Goal: Task Accomplishment & Management: Manage account settings

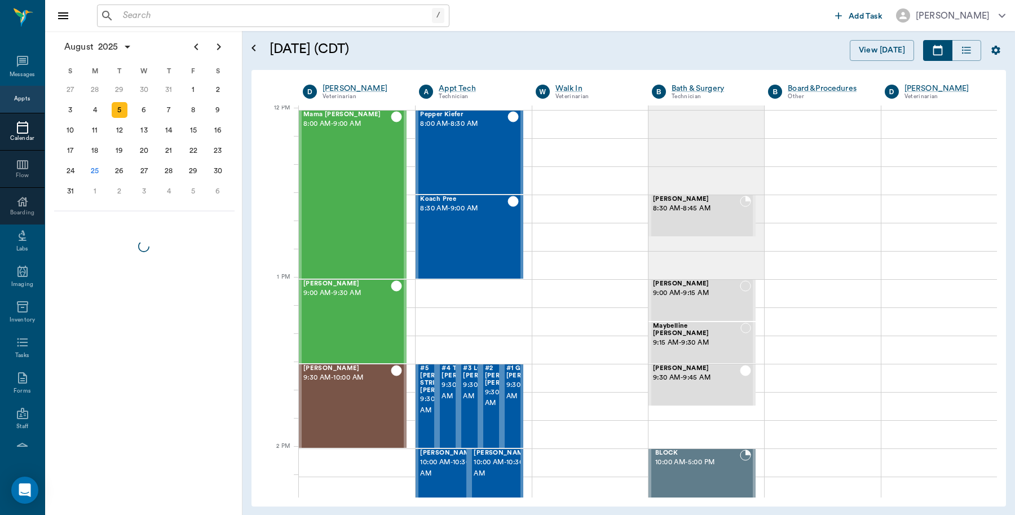
scroll to position [679, 0]
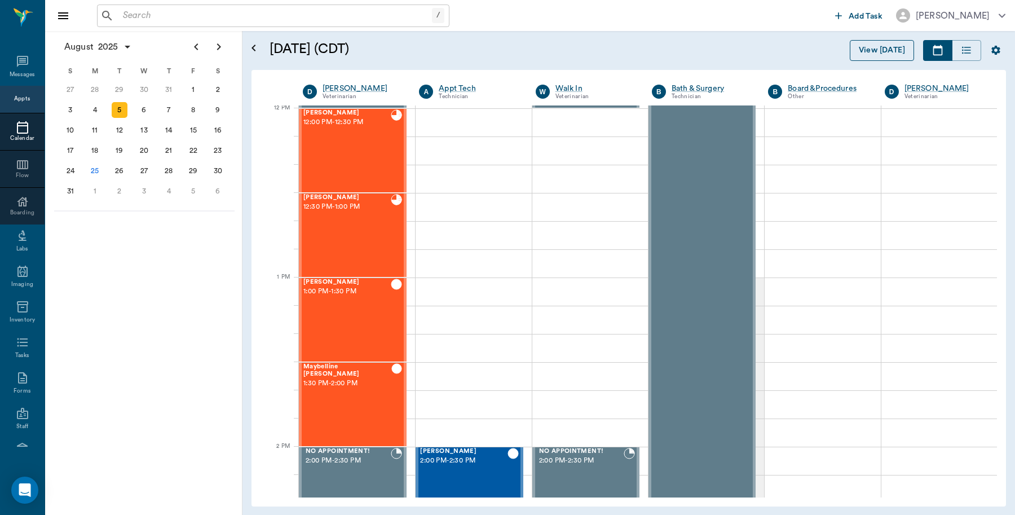
click at [870, 46] on button "View [DATE]" at bounding box center [882, 50] width 64 height 21
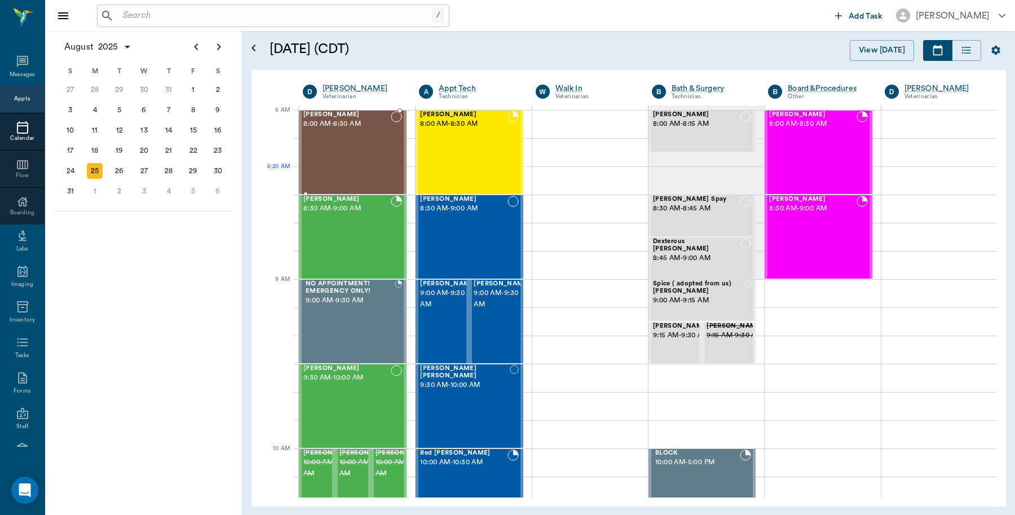
click at [391, 170] on div at bounding box center [396, 152] width 11 height 82
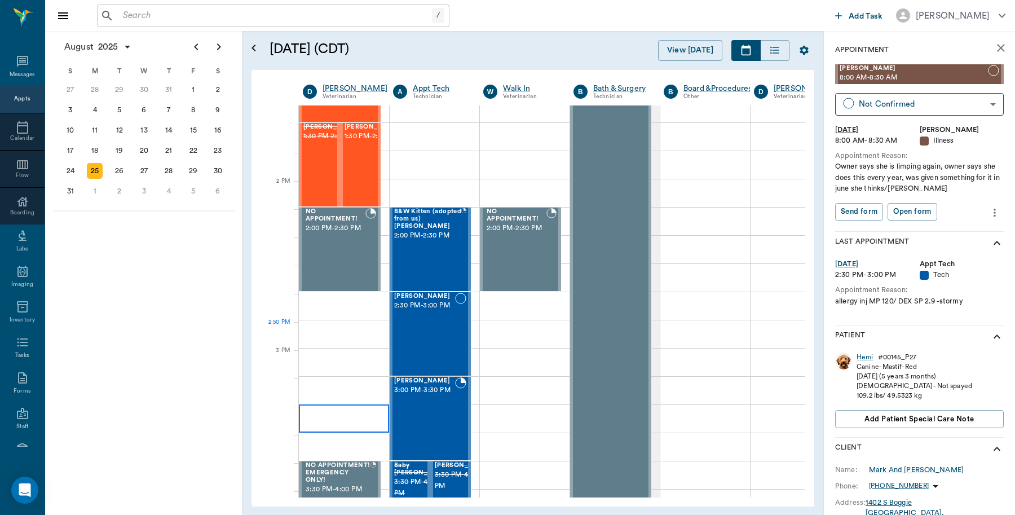
scroll to position [917, 0]
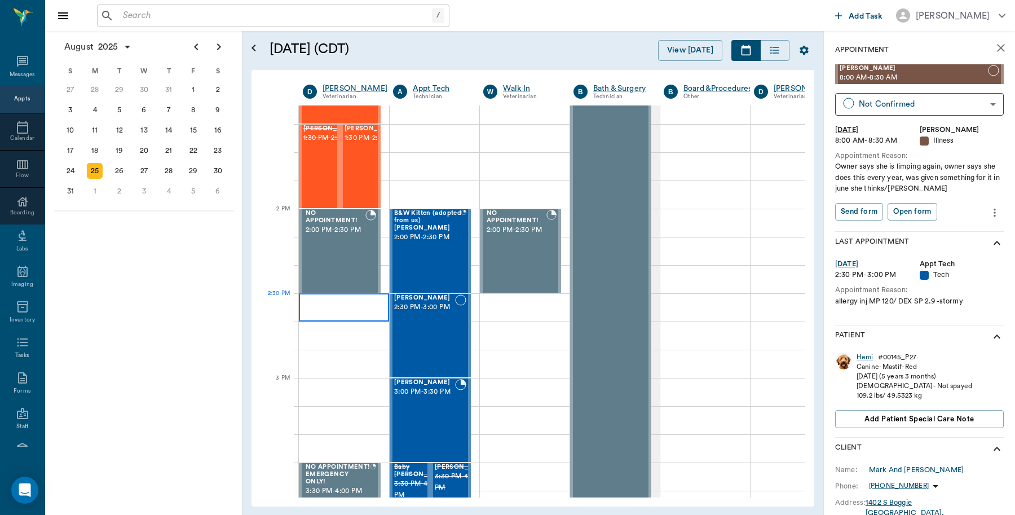
click at [324, 314] on div at bounding box center [344, 307] width 90 height 28
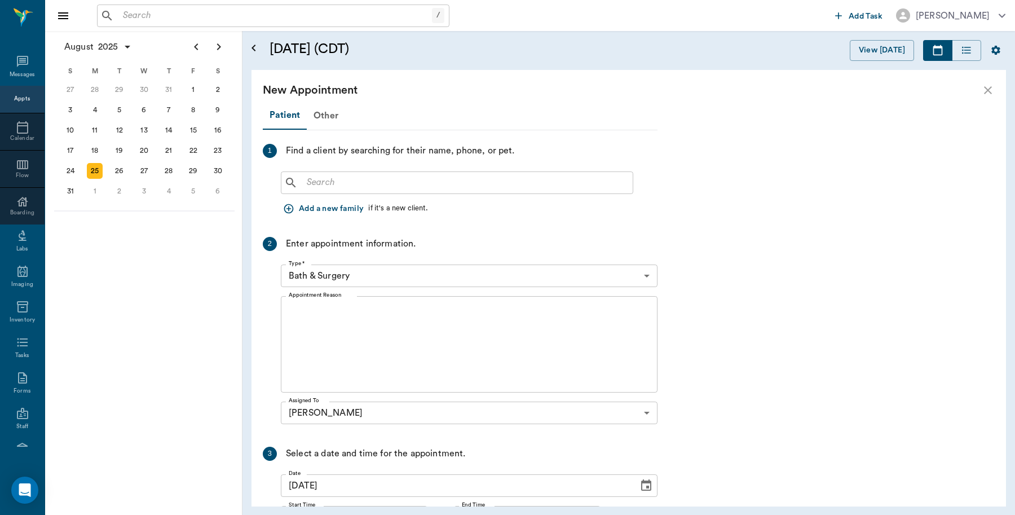
click at [389, 177] on input "text" at bounding box center [465, 183] width 326 height 16
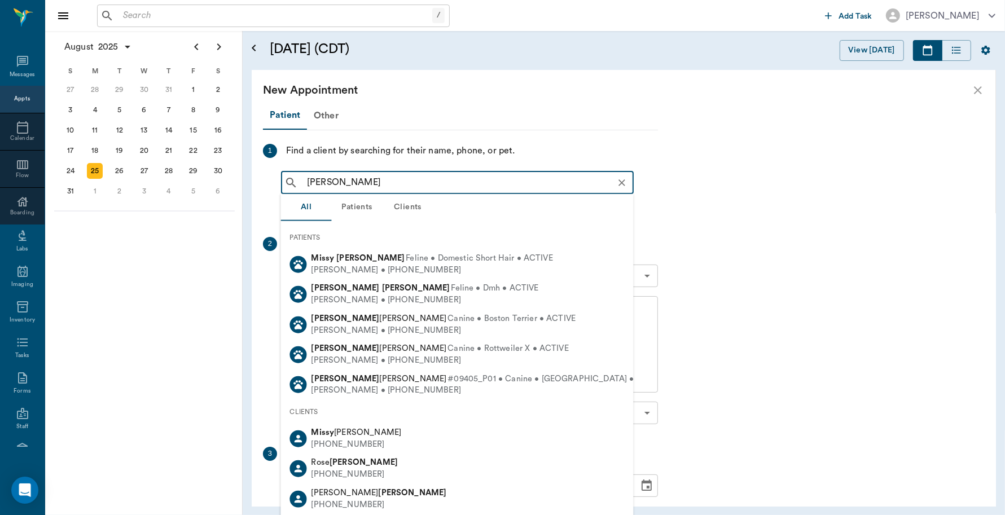
click at [328, 261] on b "Missy" at bounding box center [322, 258] width 23 height 8
type input "[PERSON_NAME]"
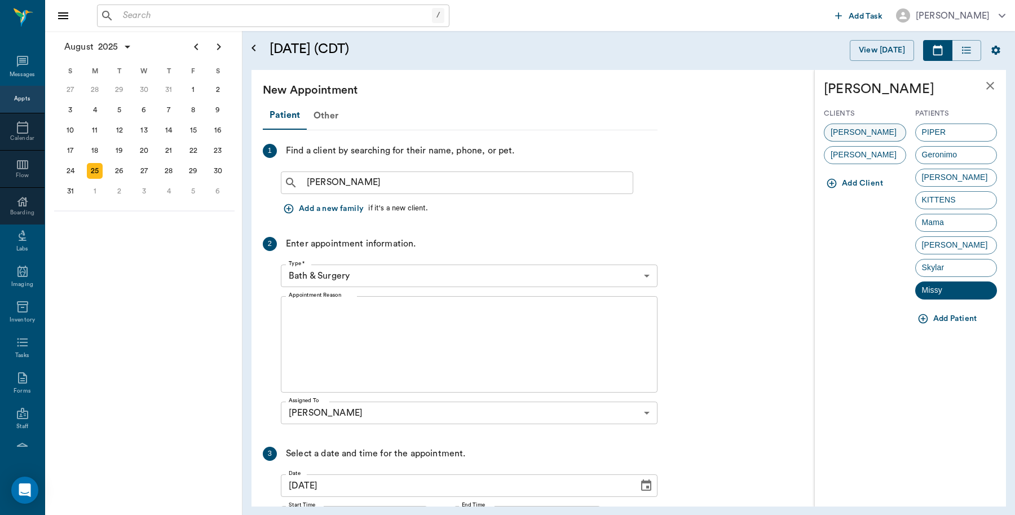
click at [870, 129] on span "Kimberly Tyson" at bounding box center [864, 132] width 78 height 12
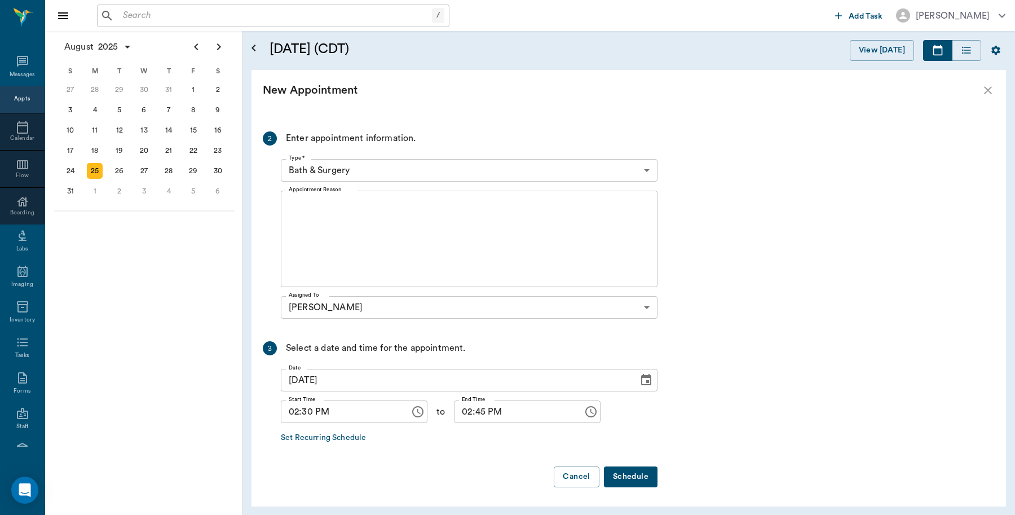
scroll to position [227, 0]
click at [571, 168] on body "/ ​ Add Task Dr. Bert Ellsworth Nectar Messages Appts Calendar Flow Boarding La…" at bounding box center [507, 257] width 1015 height 515
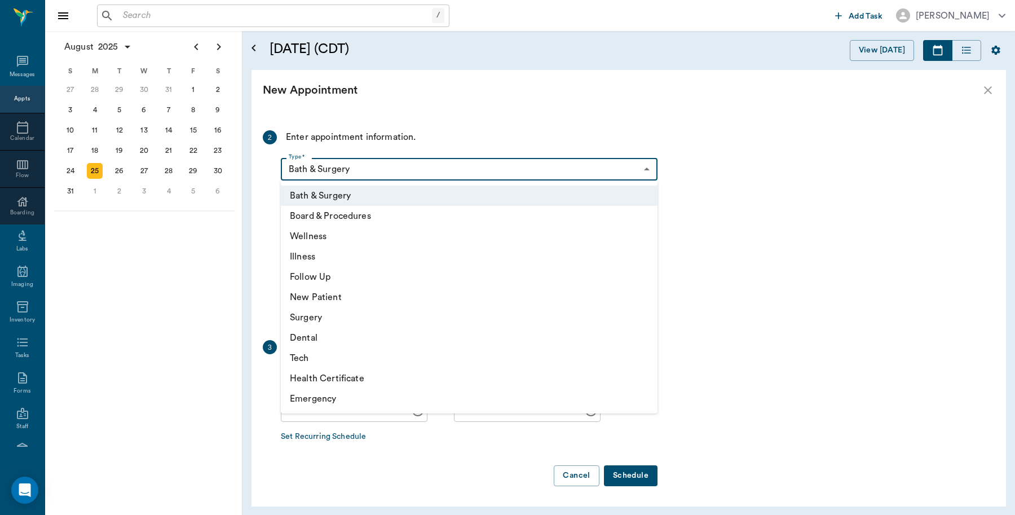
click at [331, 233] on li "Wellness" at bounding box center [469, 236] width 377 height 20
type input "65d2be4f46e3a538d89b8c14"
type input "03:00 PM"
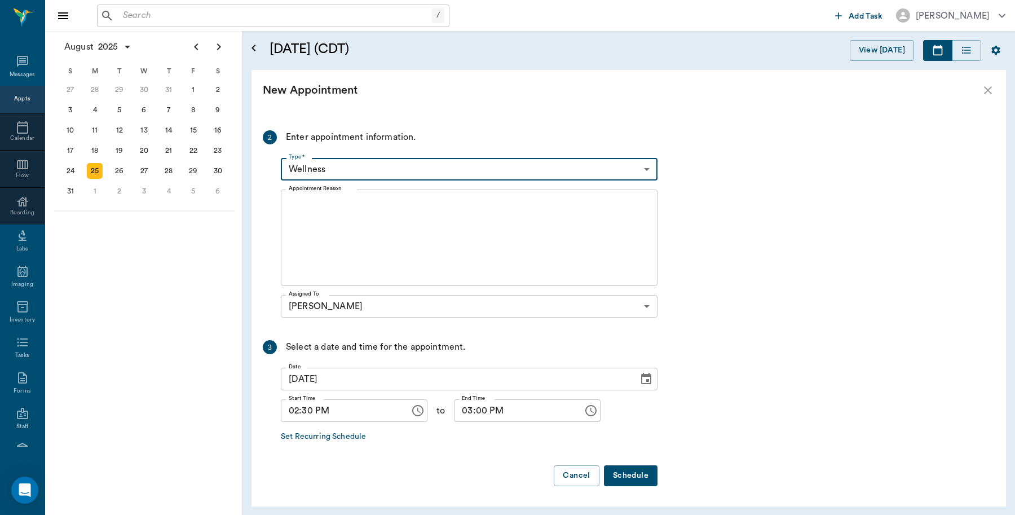
click at [364, 229] on textarea "Appointment Reason" at bounding box center [469, 238] width 361 height 78
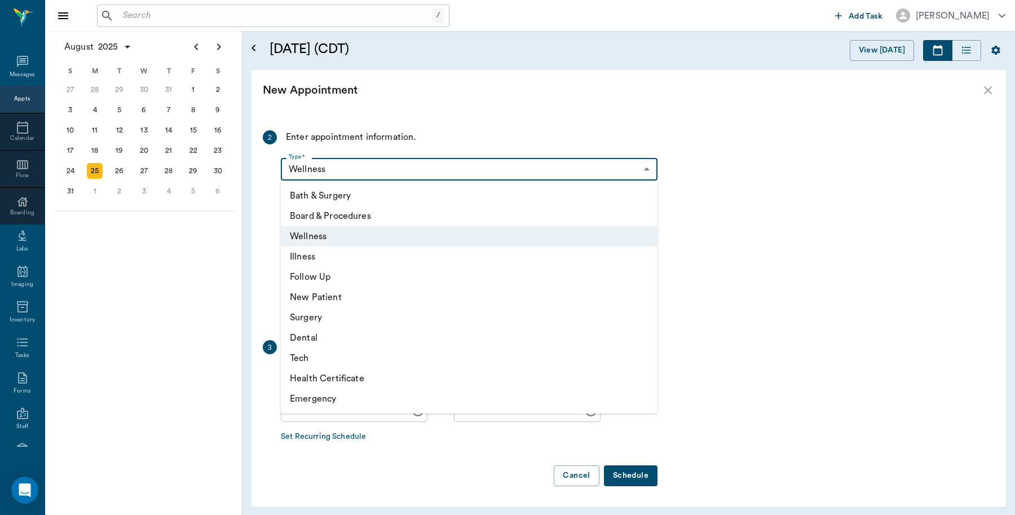
click at [548, 170] on body "/ ​ Add Task Dr. Bert Ellsworth Nectar Messages Appts Calendar Flow Boarding La…" at bounding box center [507, 257] width 1015 height 515
click at [344, 258] on li "Illness" at bounding box center [469, 256] width 377 height 20
type input "65d2be4f46e3a538d89b8c15"
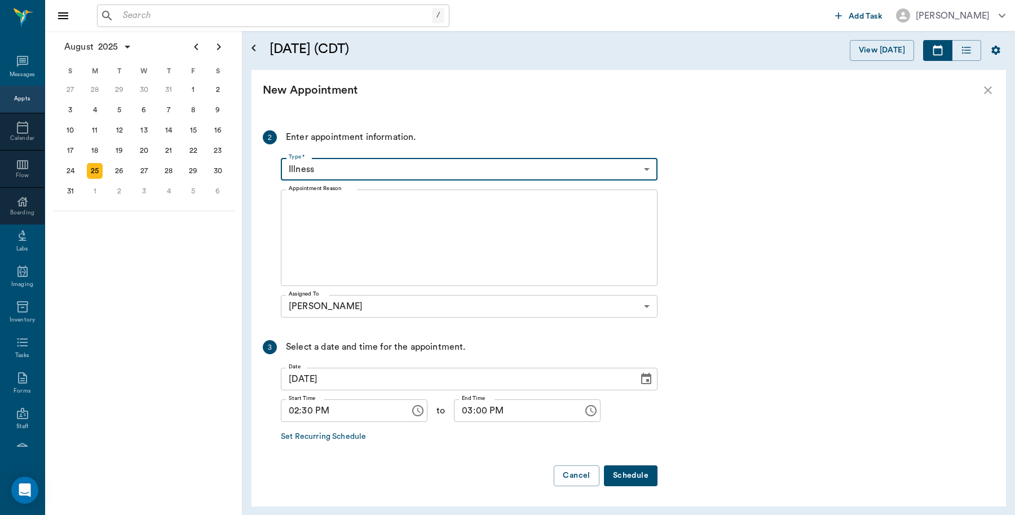
click at [354, 198] on div "x Appointment Reason" at bounding box center [469, 238] width 377 height 96
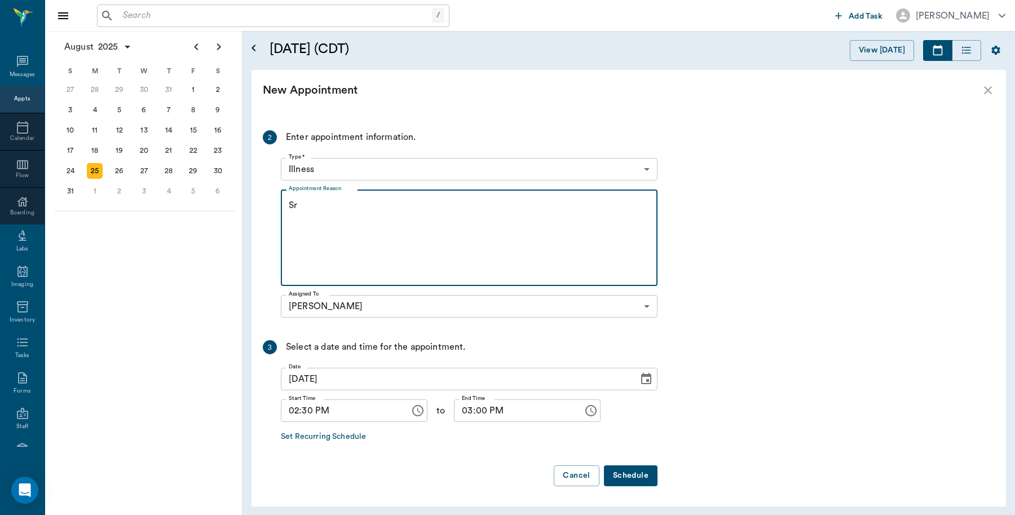
type textarea "S"
type textarea "Not doing well, may need some bloodwork done Caryn"
click at [645, 474] on button "Schedule" at bounding box center [631, 475] width 54 height 21
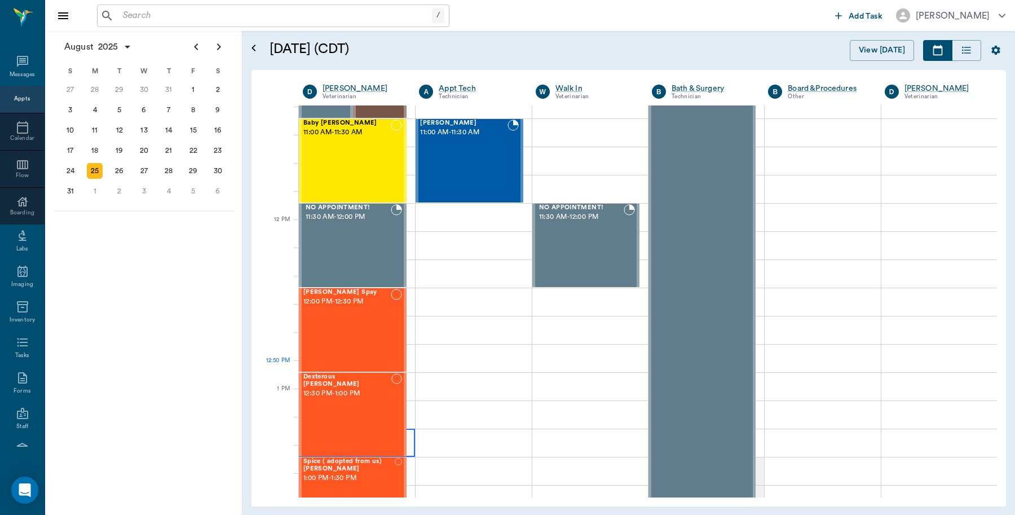
scroll to position [494, 0]
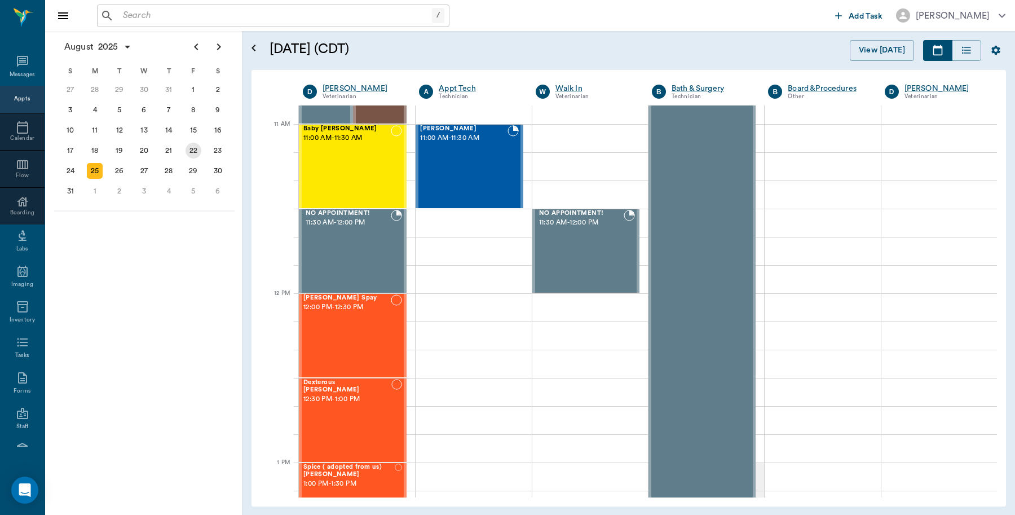
click at [202, 149] on div "22" at bounding box center [193, 150] width 25 height 20
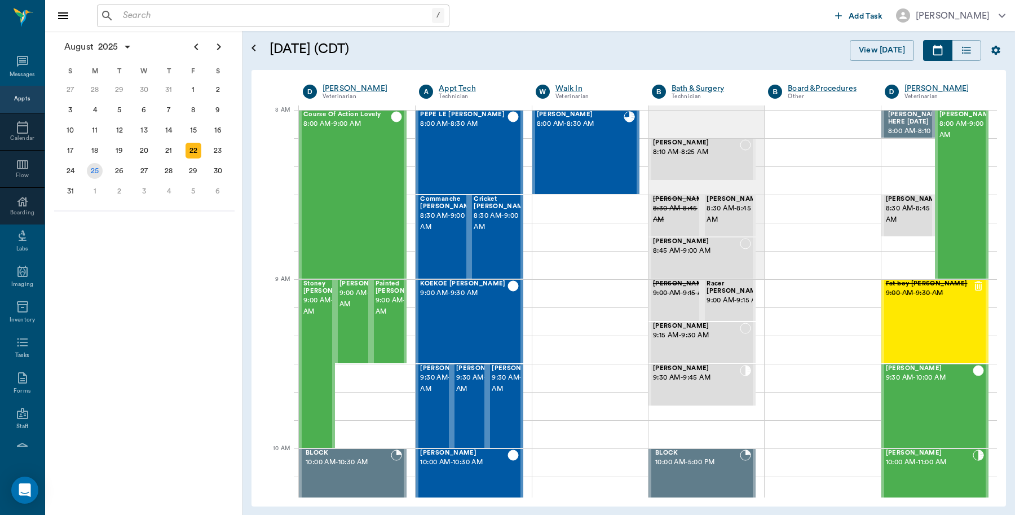
click at [99, 168] on div "25" at bounding box center [95, 171] width 16 height 16
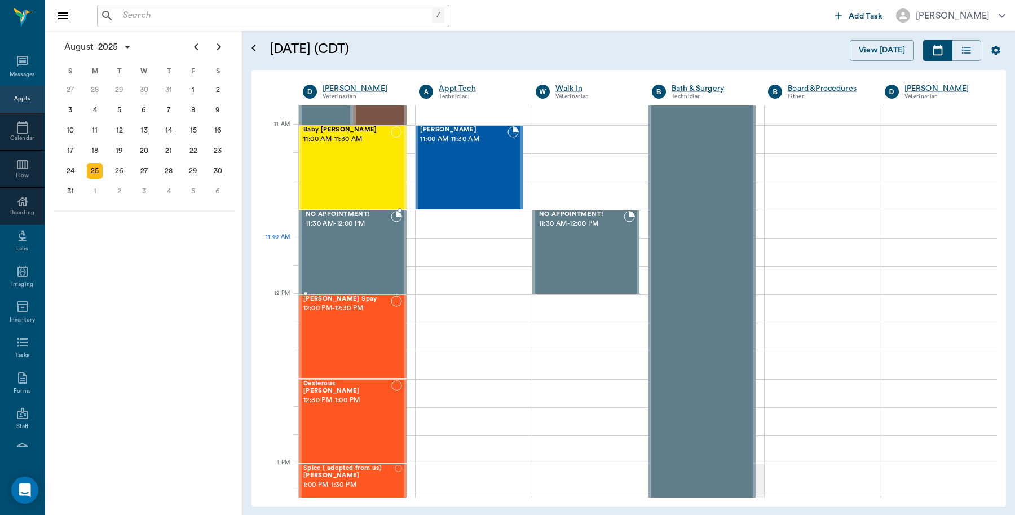
scroll to position [494, 0]
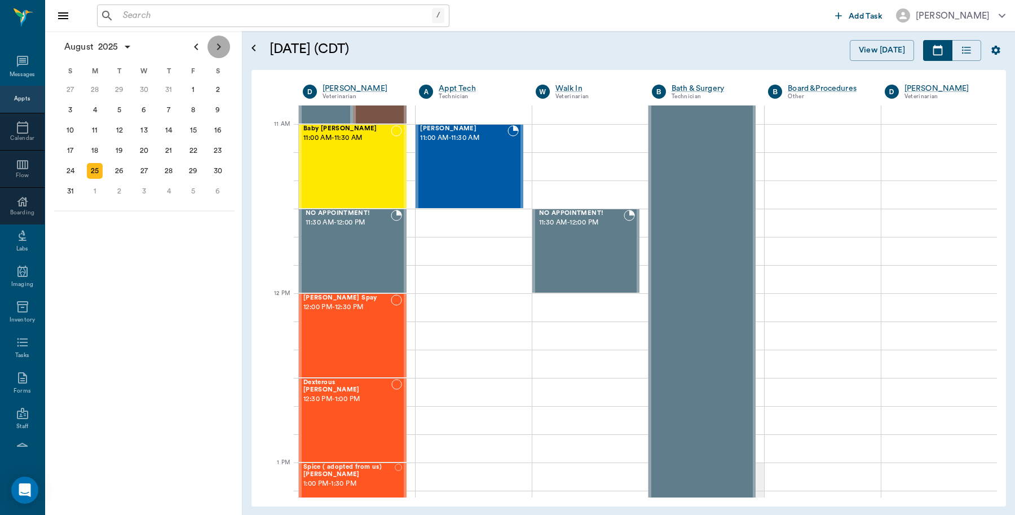
click at [223, 43] on icon "Next page" at bounding box center [219, 47] width 14 height 14
click at [120, 111] on div "9" at bounding box center [120, 110] width 16 height 16
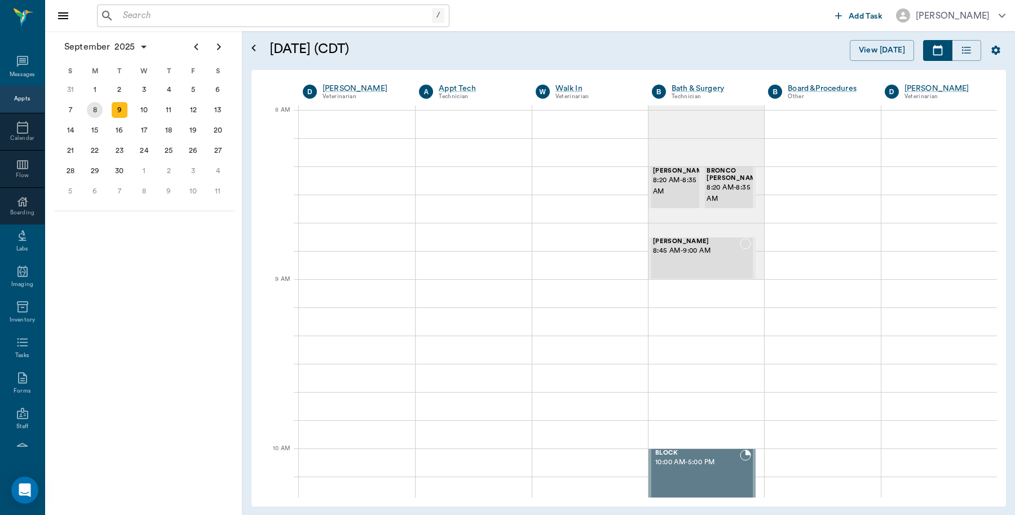
click at [93, 108] on div "8" at bounding box center [95, 110] width 16 height 16
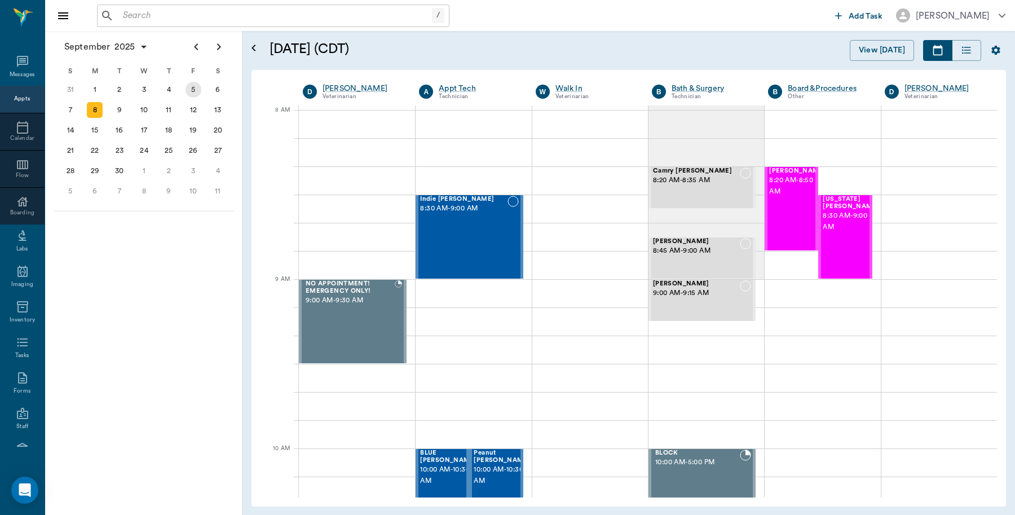
click at [193, 91] on div "5" at bounding box center [194, 90] width 16 height 16
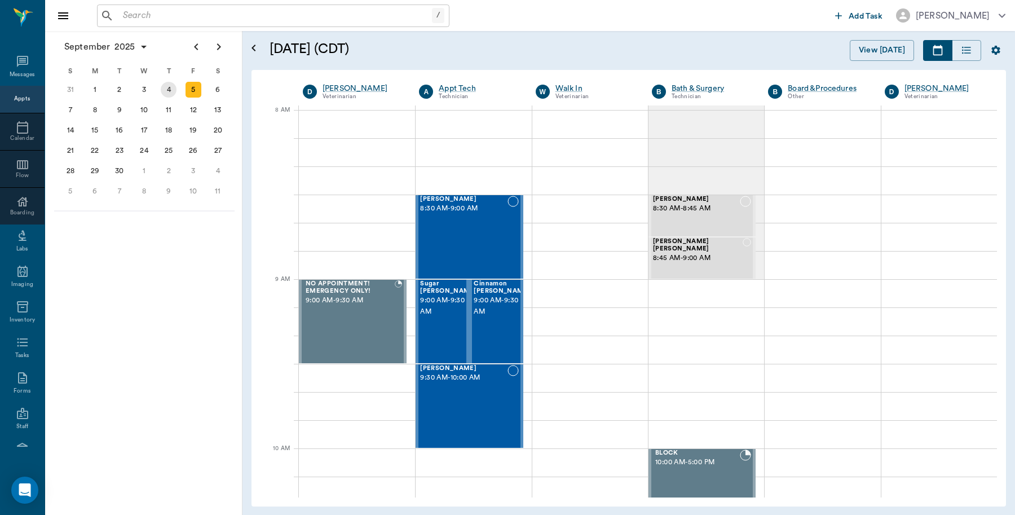
click at [165, 86] on div "4" at bounding box center [169, 90] width 16 height 16
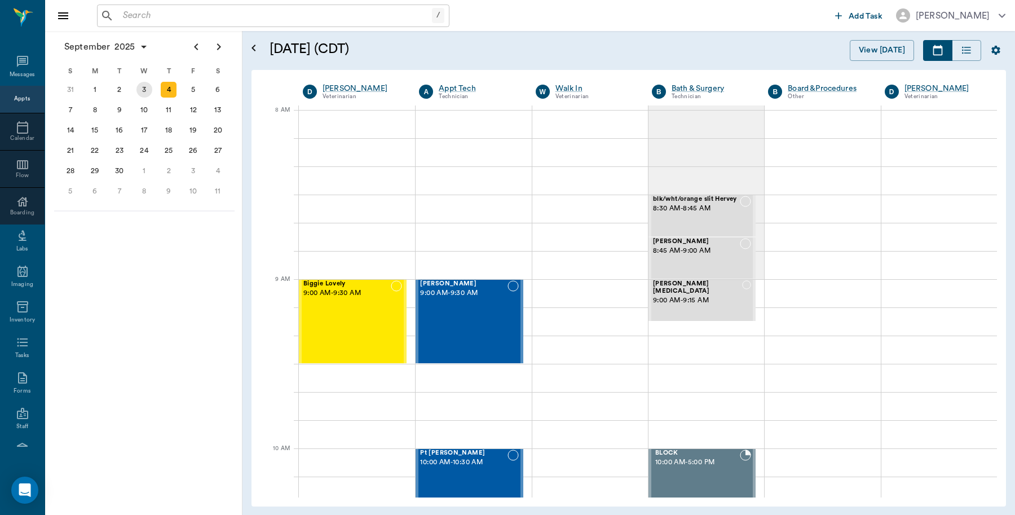
click at [141, 88] on div "3" at bounding box center [145, 90] width 16 height 16
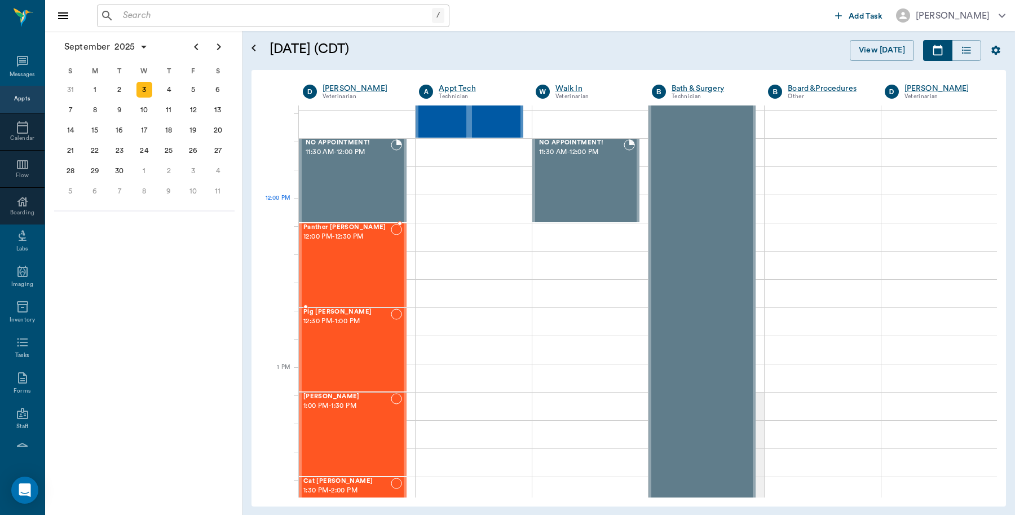
scroll to position [776, 0]
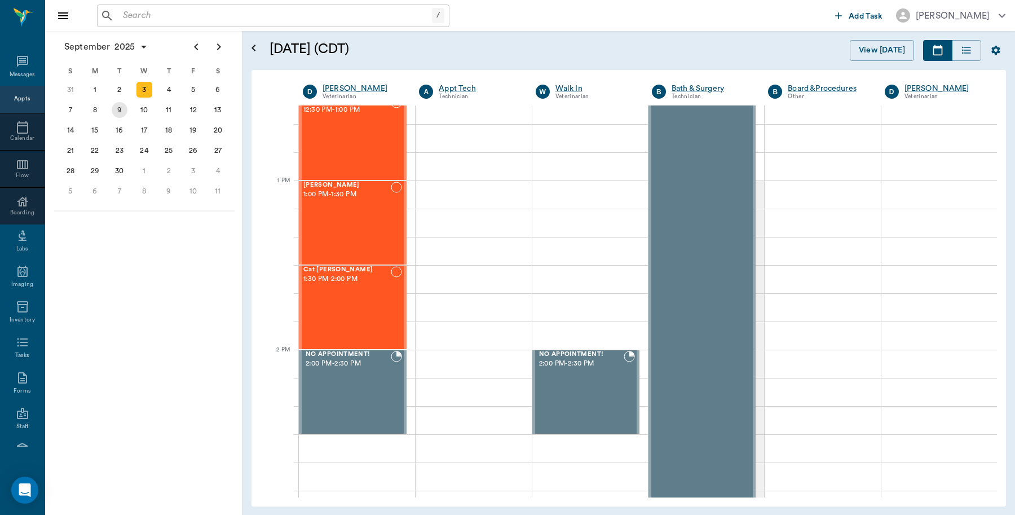
click at [116, 108] on div "9" at bounding box center [120, 110] width 16 height 16
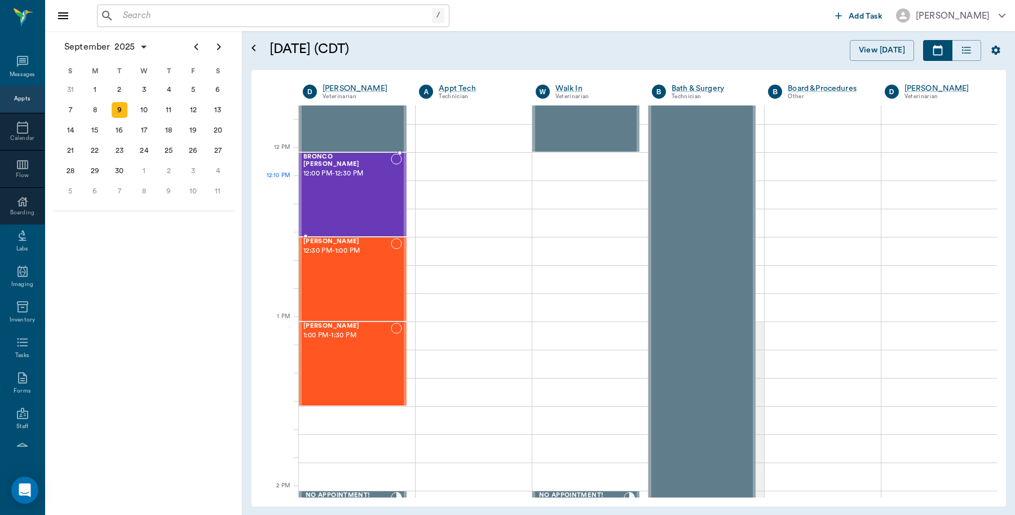
scroll to position [705, 0]
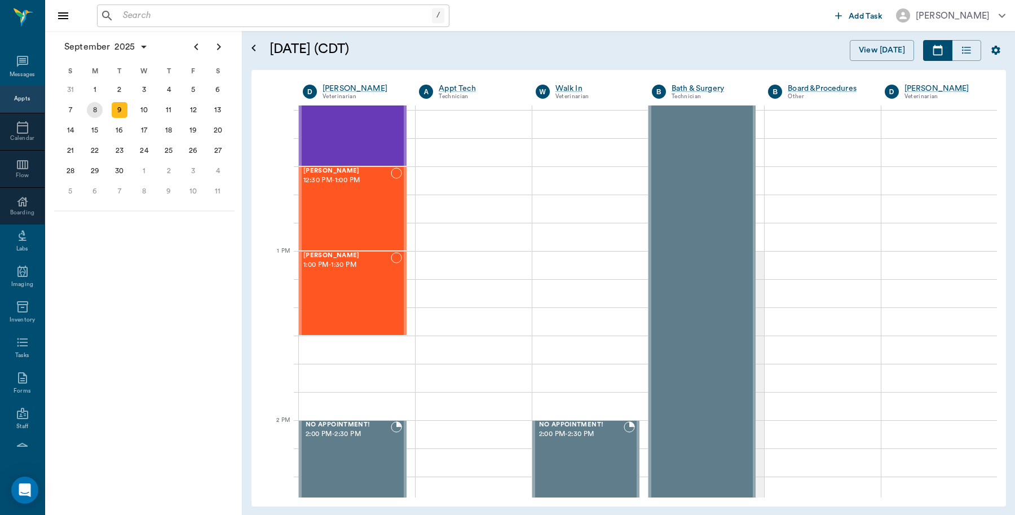
click at [96, 111] on div "8" at bounding box center [95, 110] width 16 height 16
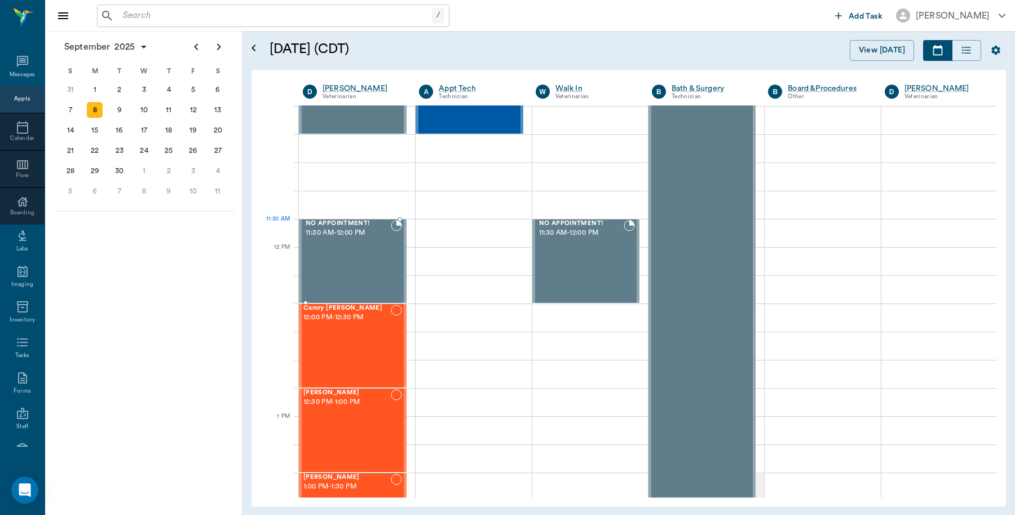
scroll to position [705, 0]
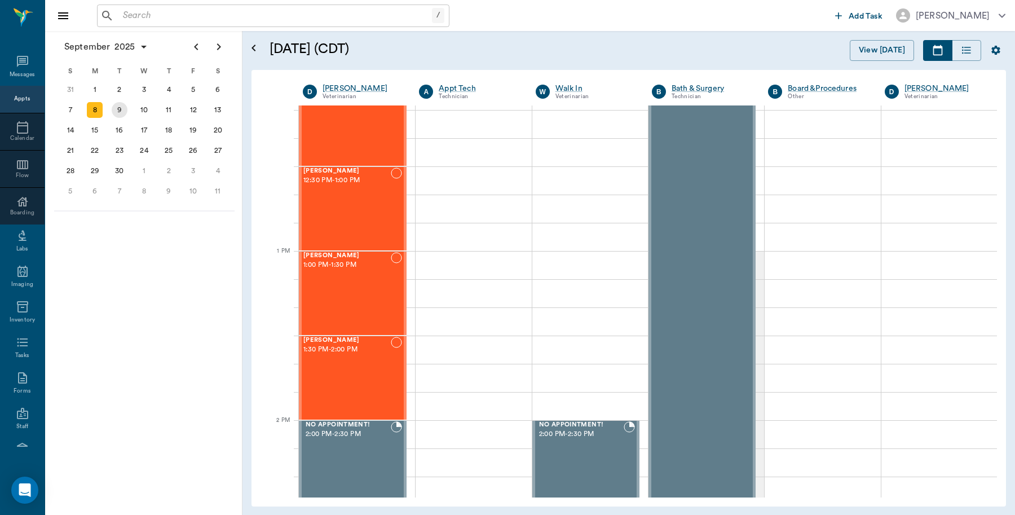
click at [120, 111] on div "9" at bounding box center [120, 110] width 16 height 16
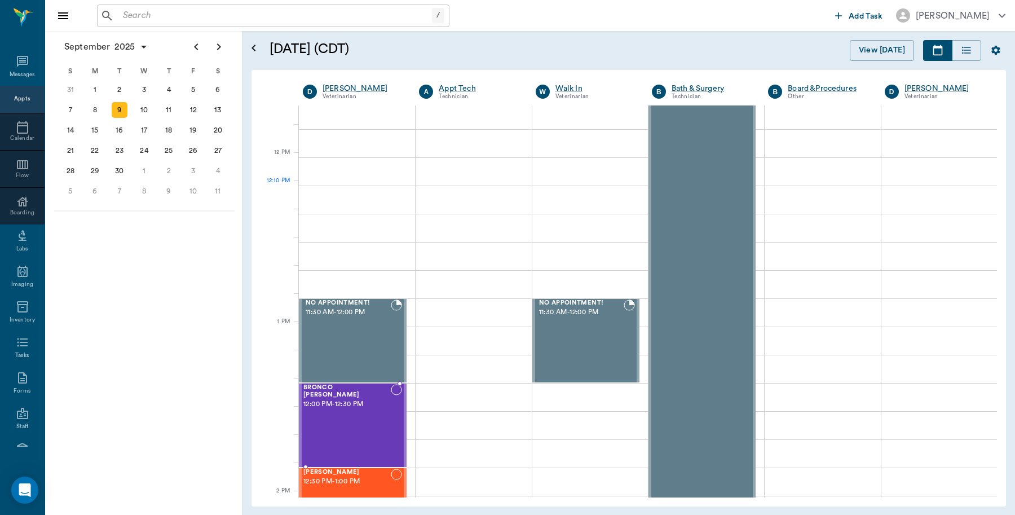
scroll to position [635, 0]
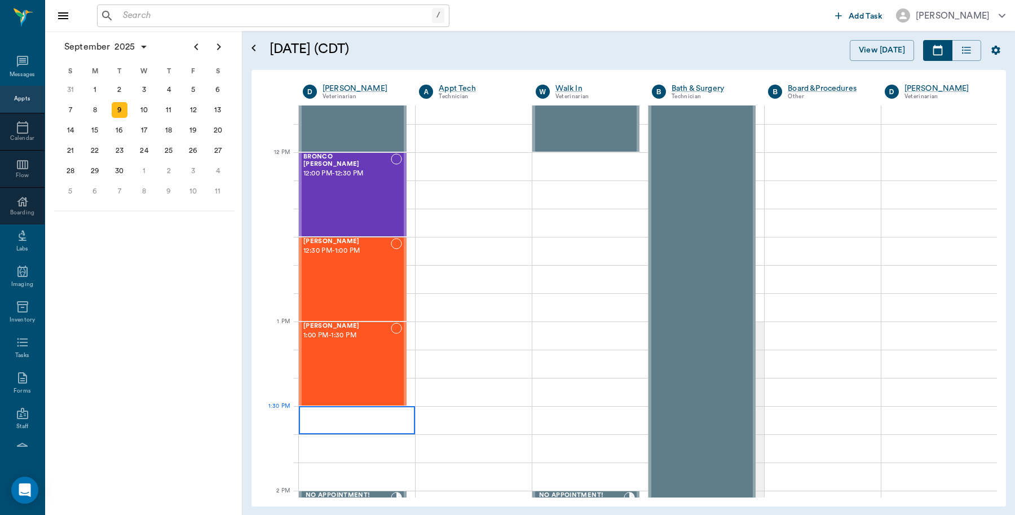
click at [334, 415] on div at bounding box center [357, 420] width 116 height 28
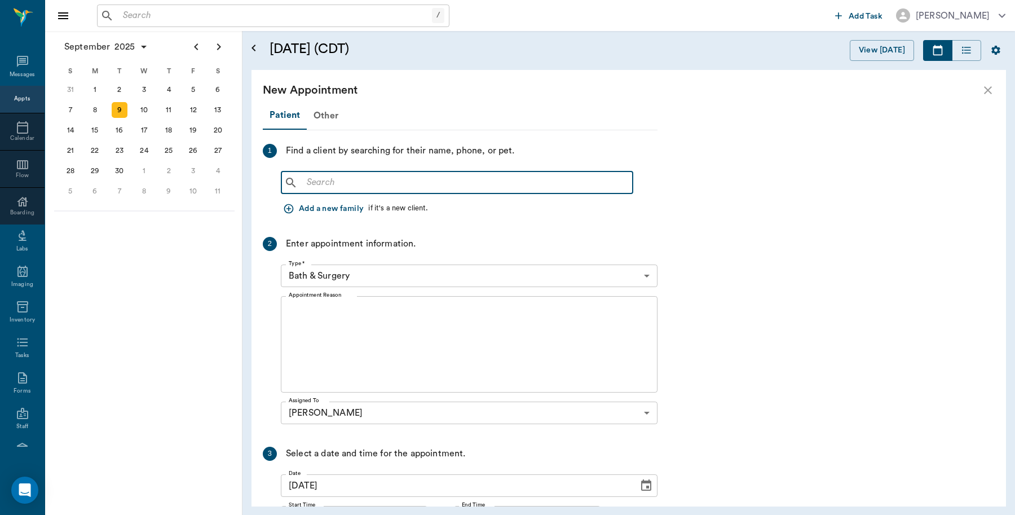
click at [381, 183] on input "text" at bounding box center [465, 183] width 326 height 16
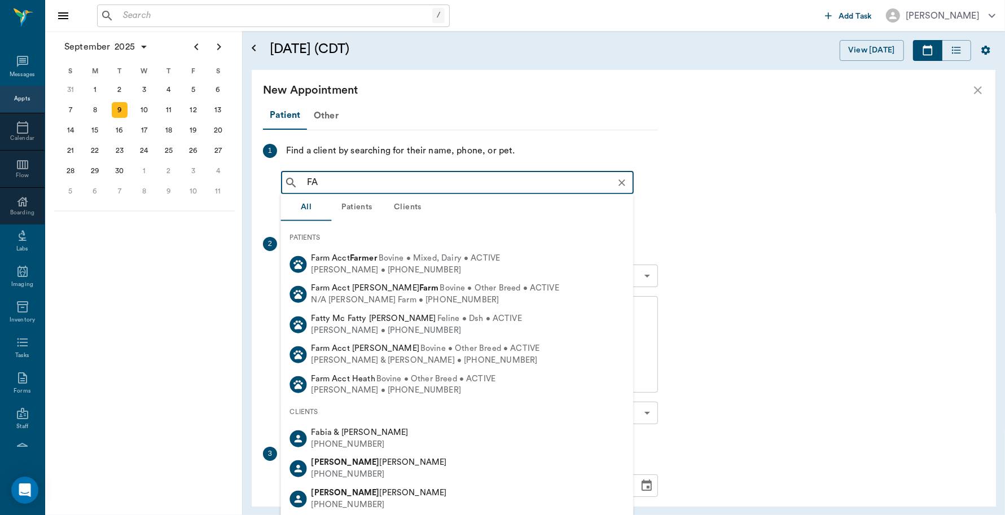
type input "F"
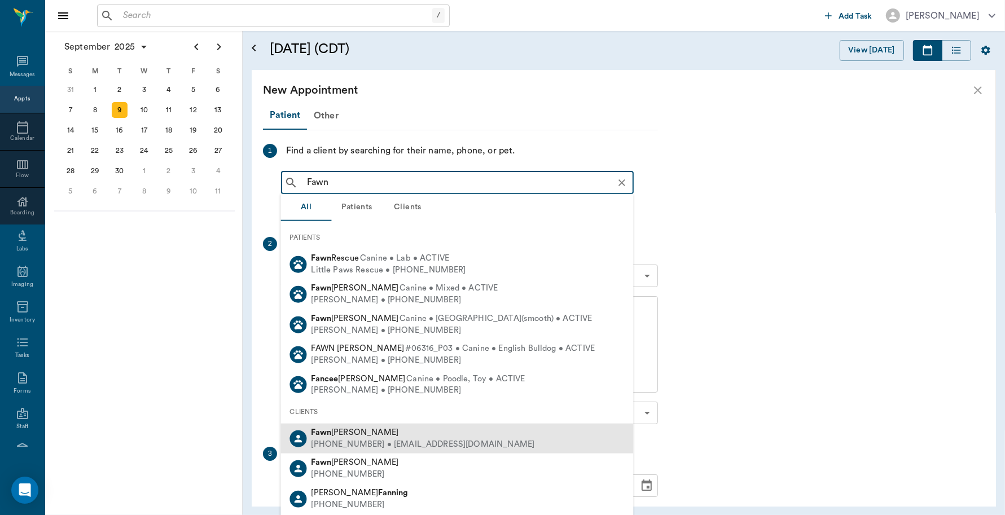
click at [355, 444] on div "(903) 650-3848 • tidwellfawn00@gmail.com" at bounding box center [422, 444] width 223 height 12
type input "Fawn"
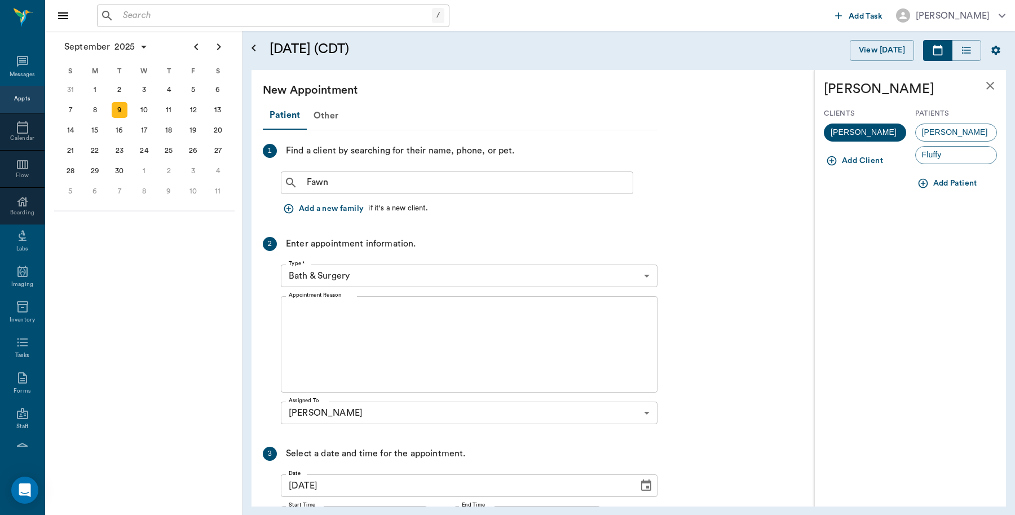
click at [939, 179] on button "Add Patient" at bounding box center [948, 183] width 67 height 21
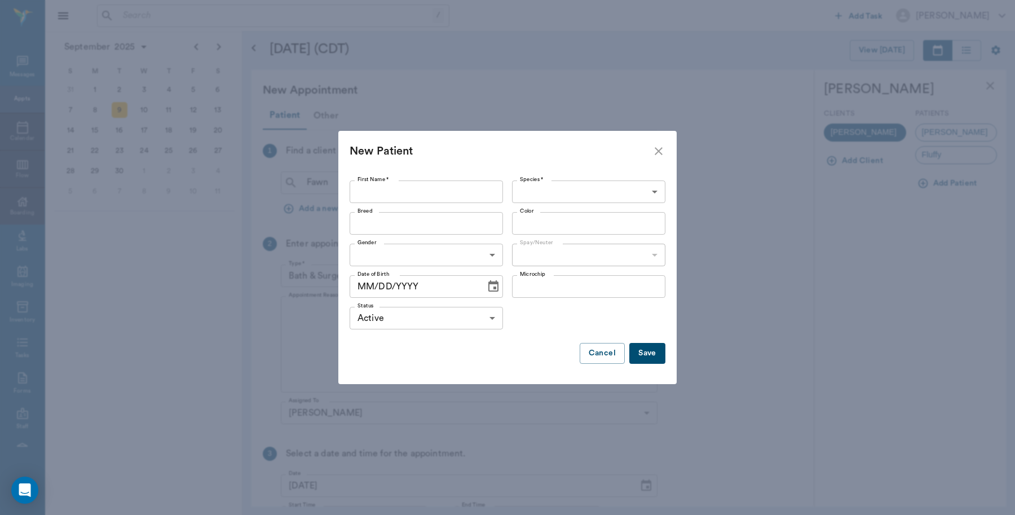
click at [413, 192] on input "First Name *" at bounding box center [426, 191] width 153 height 23
type input "Emma Mae"
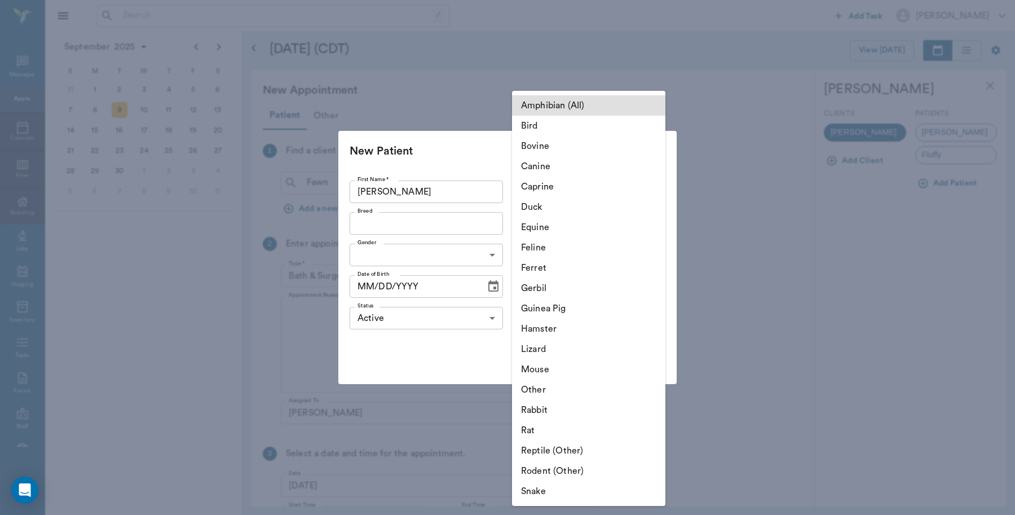
click at [616, 190] on body "/ ​ Add Task Dr. Bert Ellsworth Nectar Messages Appts Calendar Flow Boarding La…" at bounding box center [507, 257] width 1015 height 515
click at [560, 164] on li "Canine" at bounding box center [588, 166] width 153 height 20
type input "Canine"
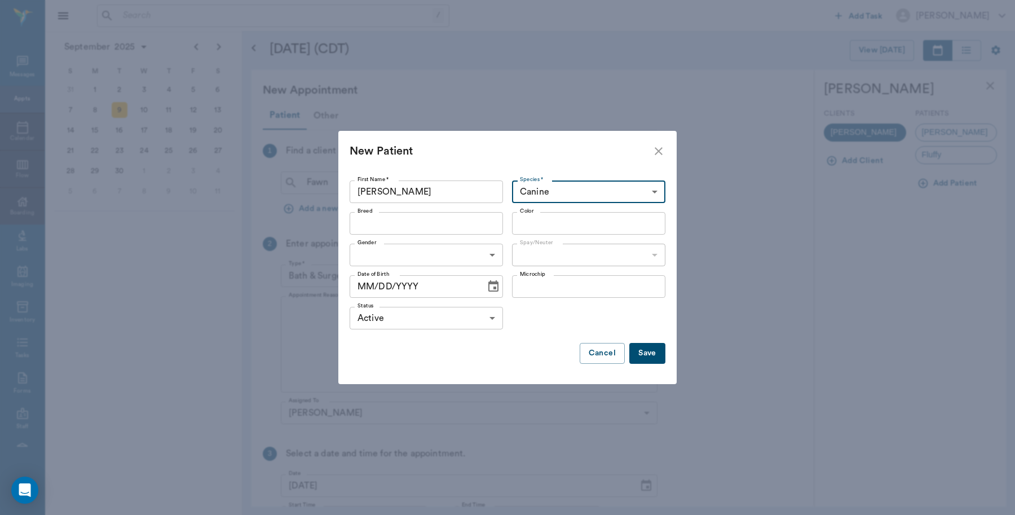
click at [424, 222] on input "Breed" at bounding box center [417, 223] width 128 height 16
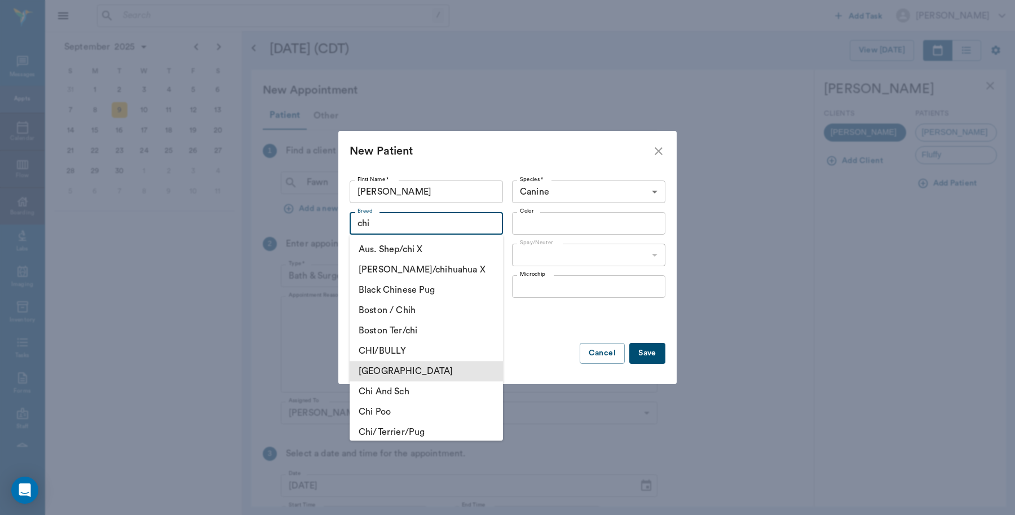
click at [413, 372] on li "CHIHUAHUA" at bounding box center [426, 371] width 153 height 20
type input "CHIHUAHUA"
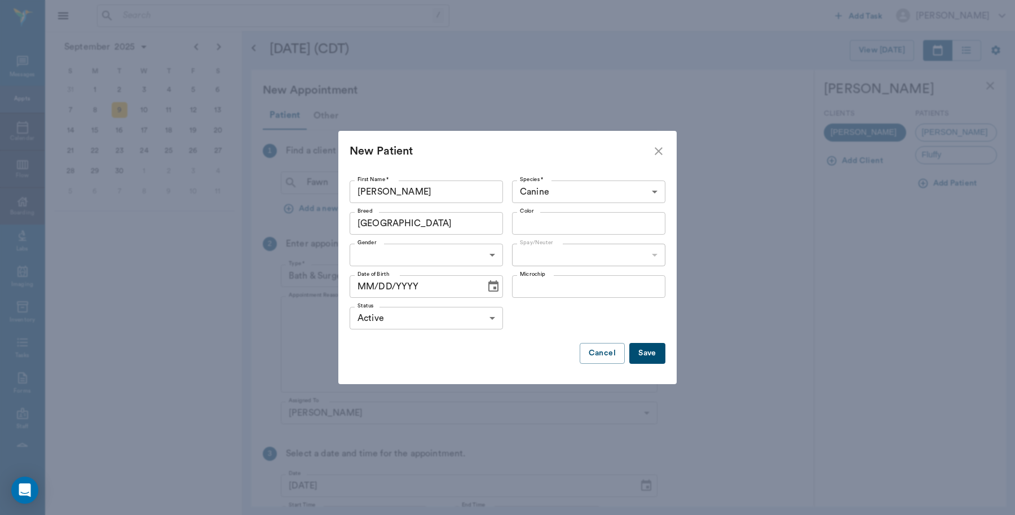
click at [589, 222] on input "Color" at bounding box center [580, 223] width 128 height 16
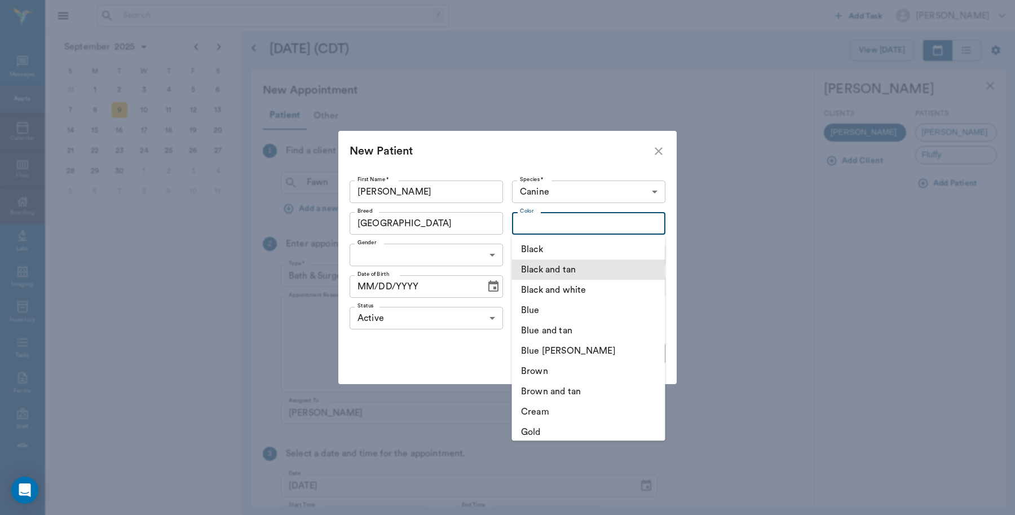
click at [581, 274] on li "Black and tan" at bounding box center [588, 269] width 153 height 20
type input "Black and tan"
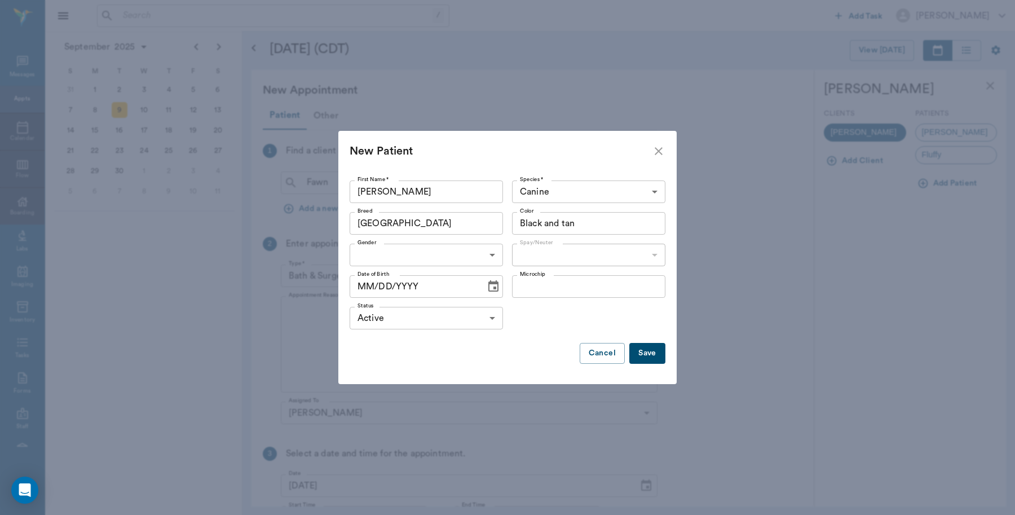
click at [475, 252] on body "/ ​ Add Task Dr. Bert Ellsworth Nectar Messages Appts Calendar Flow Boarding La…" at bounding box center [507, 257] width 1015 height 515
click at [412, 300] on li "Female" at bounding box center [426, 301] width 153 height 20
type input "FEMALE"
click at [637, 251] on body "/ ​ Add Task Dr. Bert Ellsworth Nectar Messages Appts Calendar Flow Boarding La…" at bounding box center [507, 257] width 1015 height 515
click at [573, 294] on li "Not spayed" at bounding box center [588, 301] width 153 height 20
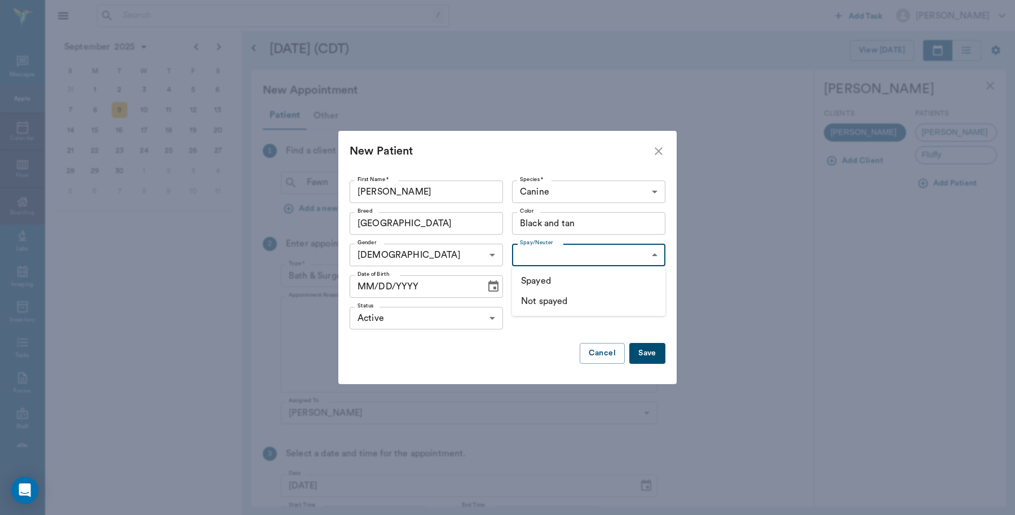
type input "false"
click at [654, 359] on button "Save" at bounding box center [647, 353] width 36 height 21
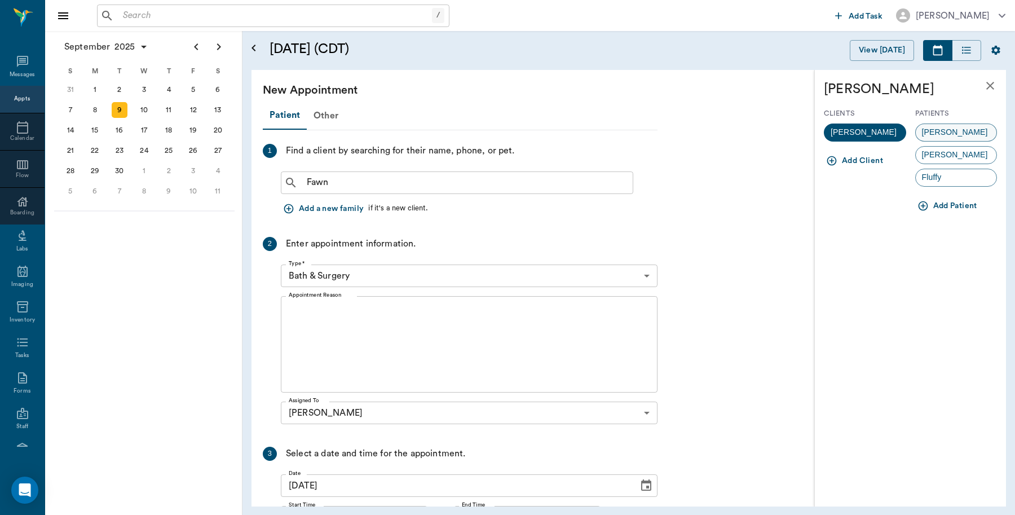
click at [963, 131] on span "Emma Mae" at bounding box center [955, 132] width 78 height 12
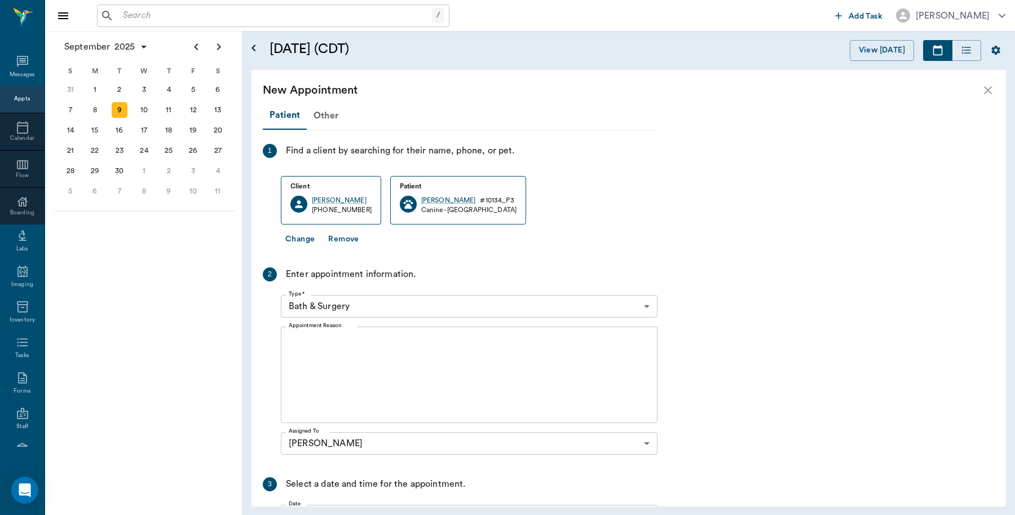
click at [381, 302] on body "/ ​ Add Task Dr. Bert Ellsworth Nectar Messages Appts Calendar Flow Boarding La…" at bounding box center [507, 257] width 1015 height 515
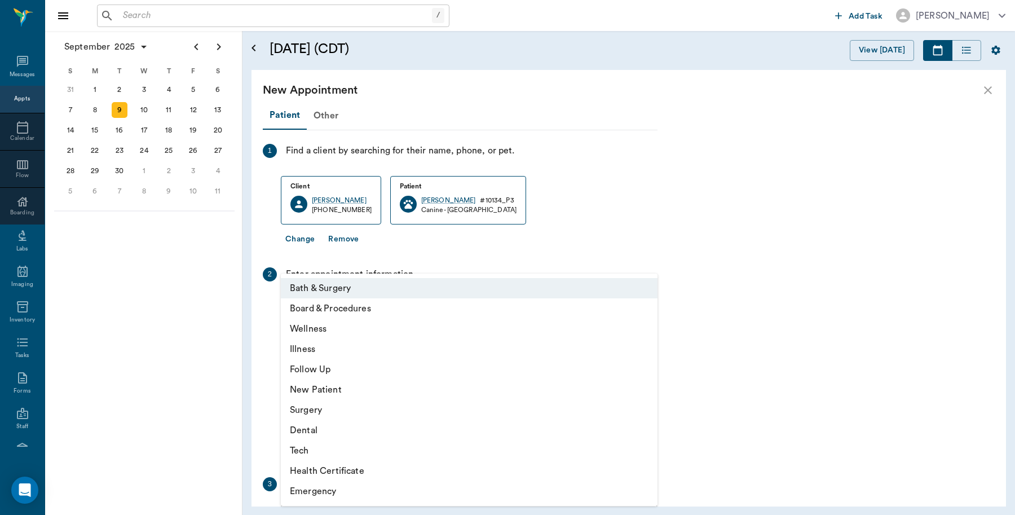
drag, startPoint x: 322, startPoint y: 404, endPoint x: 333, endPoint y: 402, distance: 11.1
click at [323, 404] on li "Surgery" at bounding box center [469, 410] width 377 height 20
type input "65d2be4f46e3a538d89b8c18"
type input "02:00 PM"
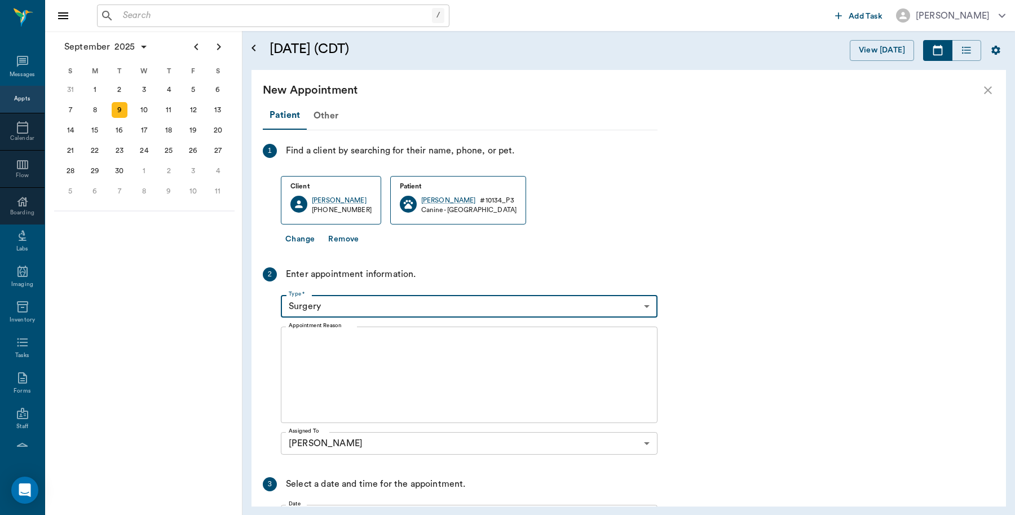
click at [489, 377] on textarea "Appointment Reason" at bounding box center [469, 375] width 361 height 78
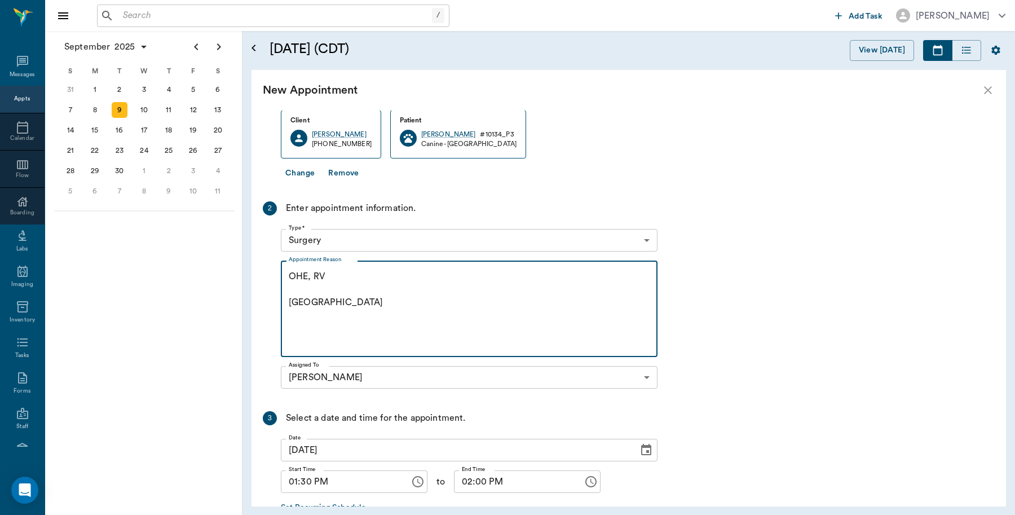
scroll to position [137, 0]
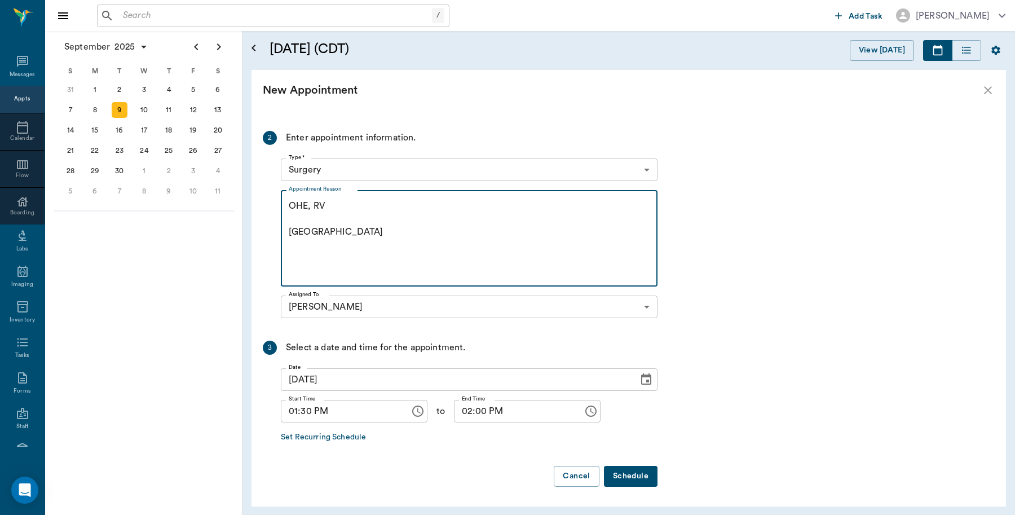
type textarea "OHE, RV Caryn"
click at [646, 477] on button "Schedule" at bounding box center [631, 476] width 54 height 21
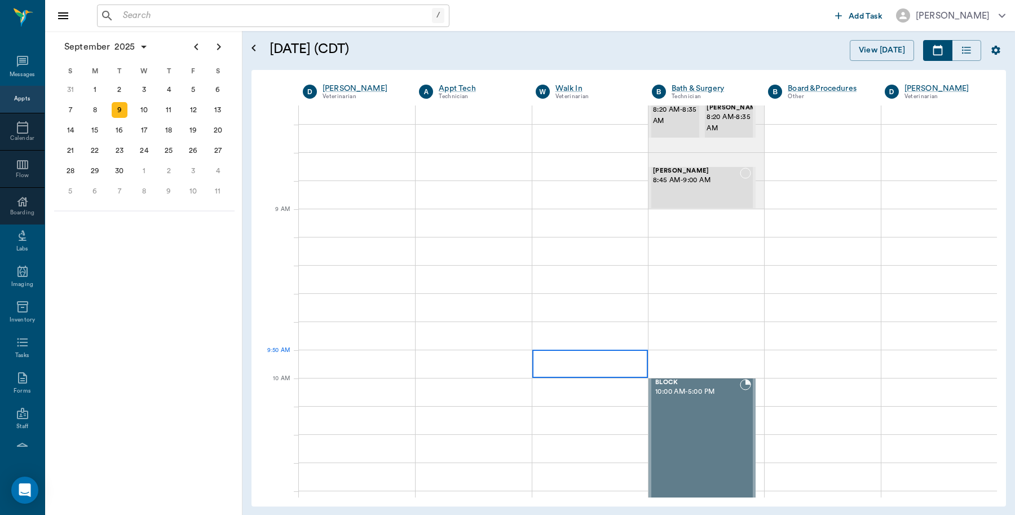
scroll to position [0, 0]
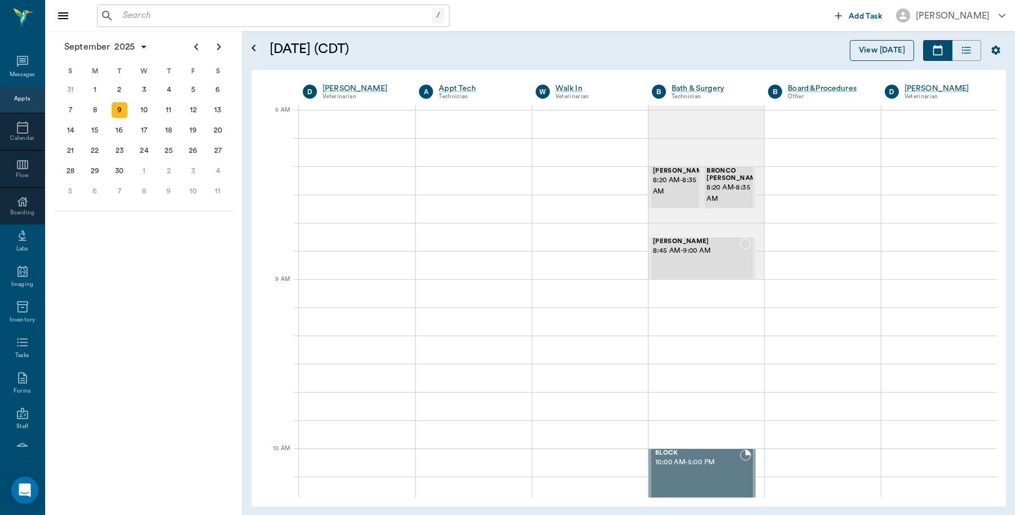
drag, startPoint x: 895, startPoint y: 49, endPoint x: 886, endPoint y: 54, distance: 10.1
click at [895, 49] on button "View [DATE]" at bounding box center [882, 50] width 64 height 21
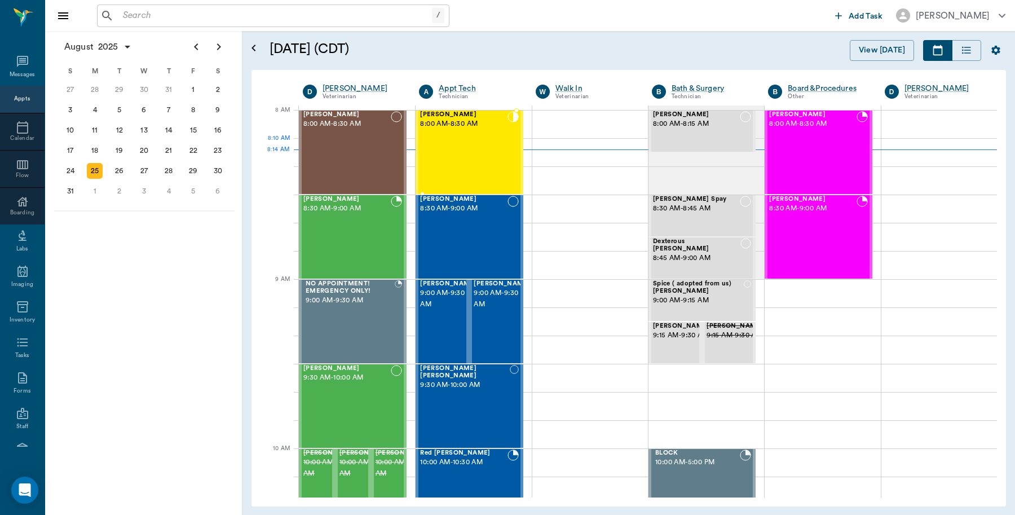
click at [458, 151] on div "Sophia Adams 8:00 AM - 8:30 AM" at bounding box center [463, 152] width 87 height 82
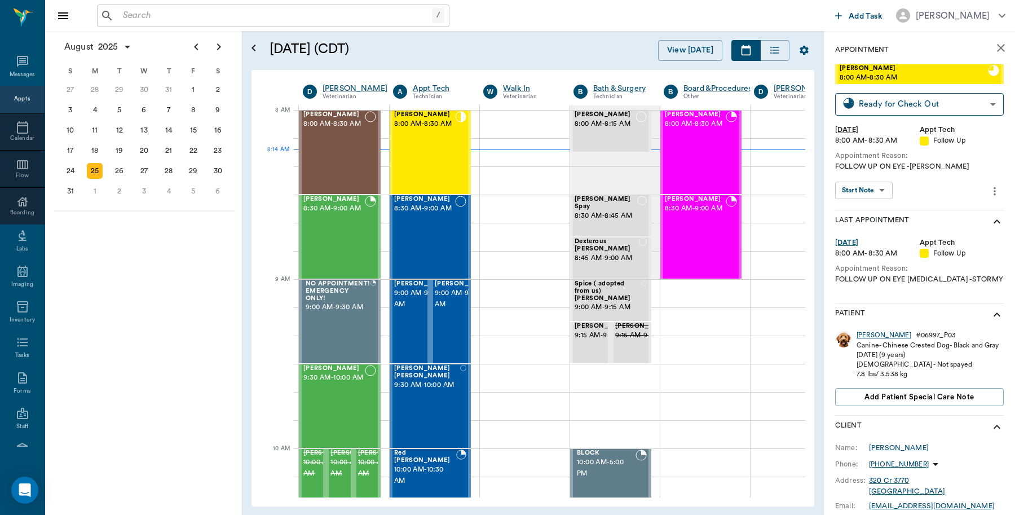
click at [867, 333] on div "Sophia" at bounding box center [884, 336] width 55 height 10
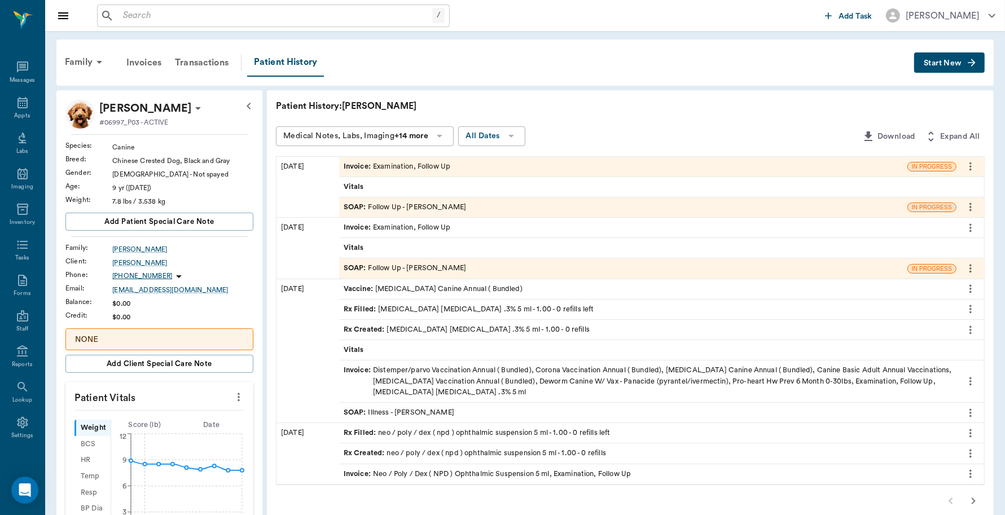
click at [364, 165] on span "Invoice :" at bounding box center [358, 166] width 29 height 11
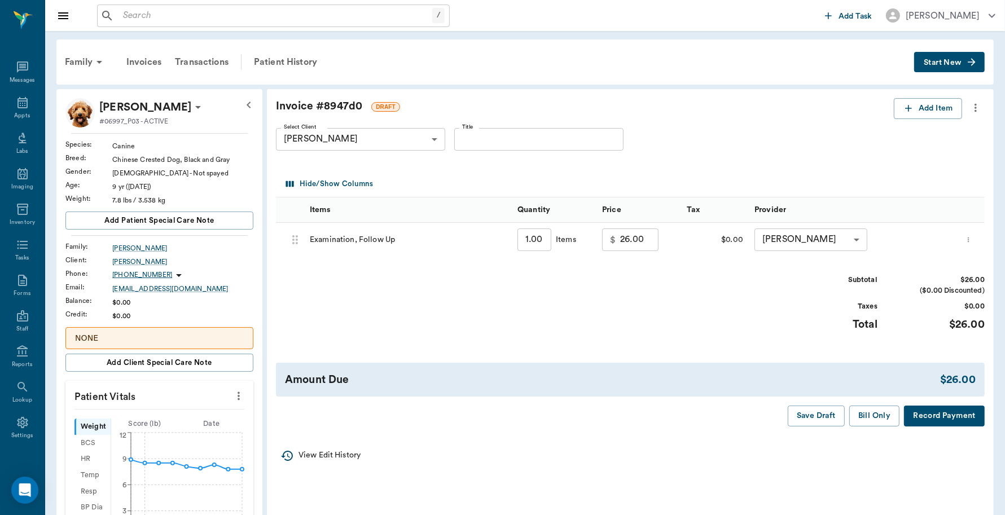
click at [943, 415] on button "Record Payment" at bounding box center [944, 416] width 81 height 21
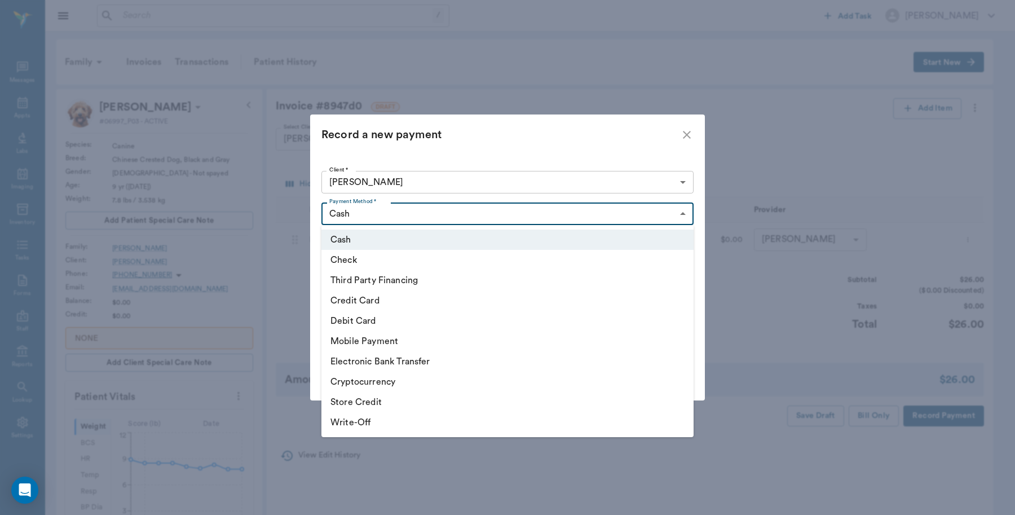
click at [435, 215] on body "/ ​ Add Task Dr. Bert Ellsworth Nectar Messages Appts Labs Imaging Inventory Ta…" at bounding box center [507, 505] width 1015 height 1011
click at [381, 301] on li "Credit Card" at bounding box center [508, 300] width 372 height 20
type input "CREDIT_CARD"
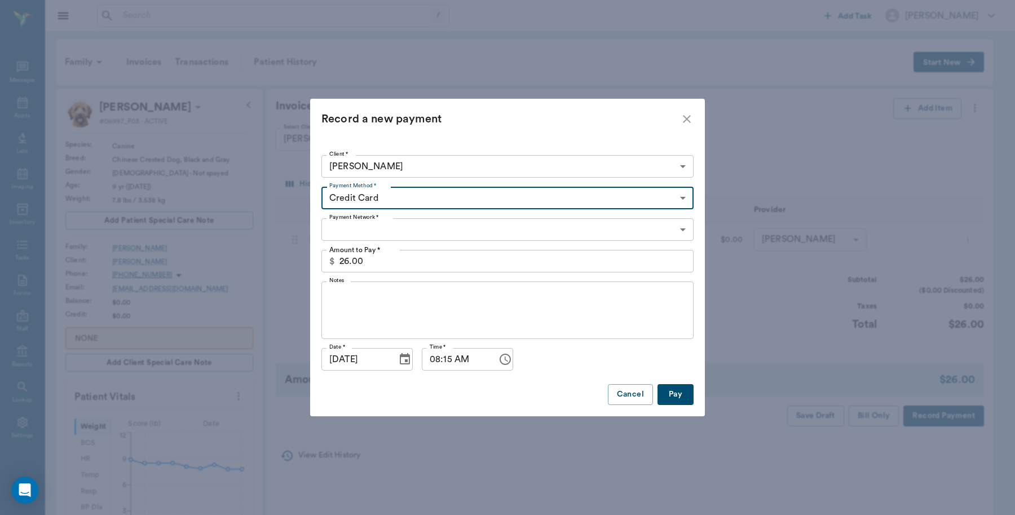
click at [390, 237] on body "/ ​ Add Task Dr. Bert Ellsworth Nectar Messages Appts Labs Imaging Inventory Ta…" at bounding box center [507, 505] width 1015 height 1011
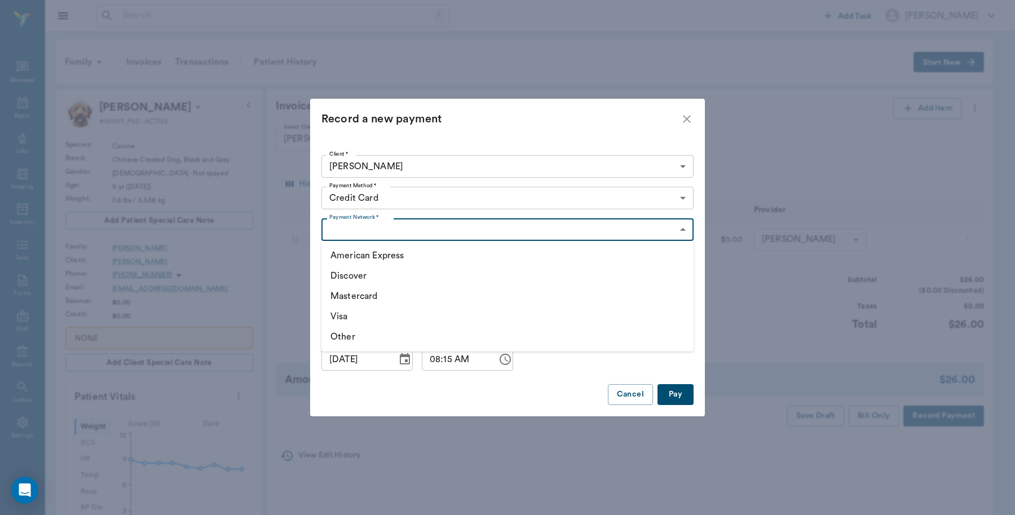
click at [350, 313] on li "Visa" at bounding box center [508, 316] width 372 height 20
type input "VISA"
click at [680, 397] on button "Pay" at bounding box center [676, 394] width 36 height 21
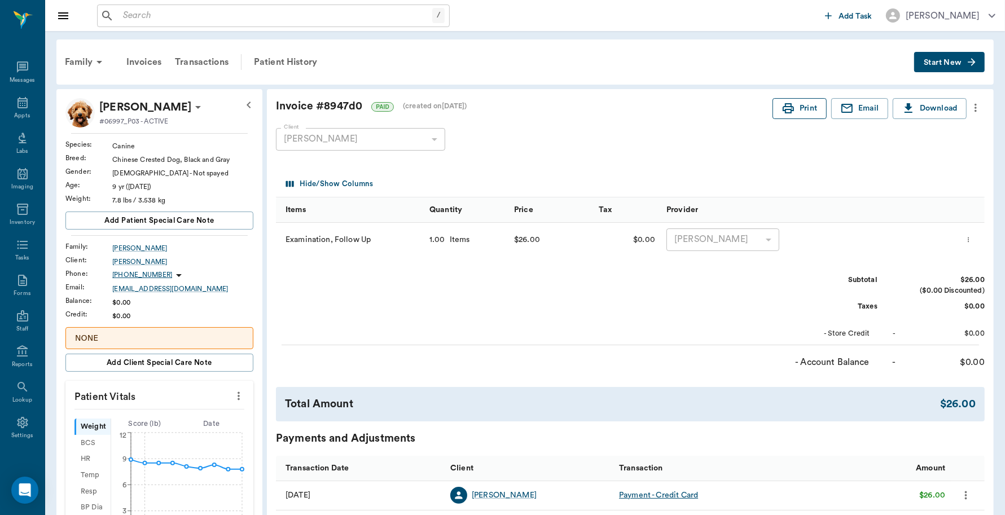
click at [787, 112] on icon "button" at bounding box center [788, 109] width 14 height 14
click at [16, 103] on icon at bounding box center [23, 103] width 14 height 14
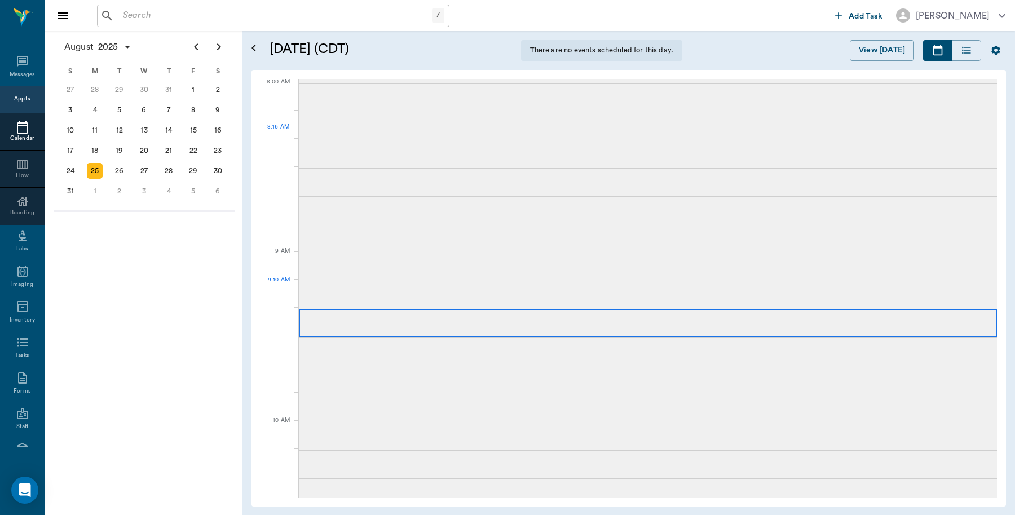
scroll to position [2, 0]
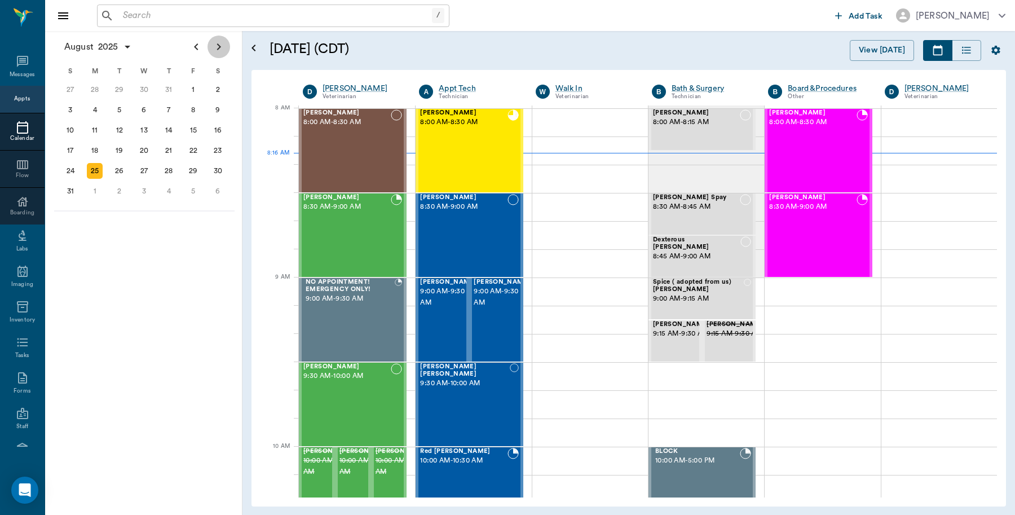
click at [219, 52] on icon "Next page" at bounding box center [219, 47] width 14 height 14
click at [174, 151] on div "25" at bounding box center [169, 151] width 16 height 16
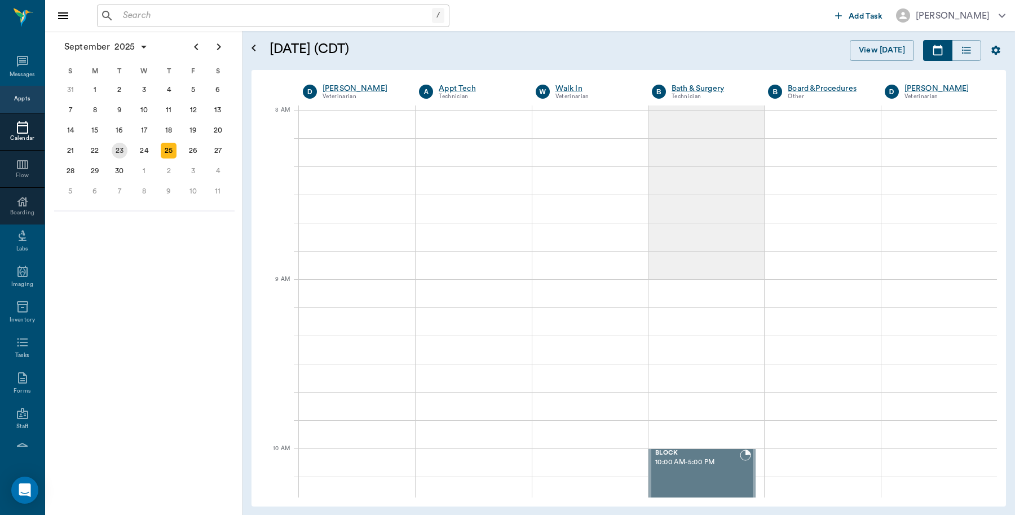
click at [120, 151] on div "23" at bounding box center [120, 151] width 16 height 16
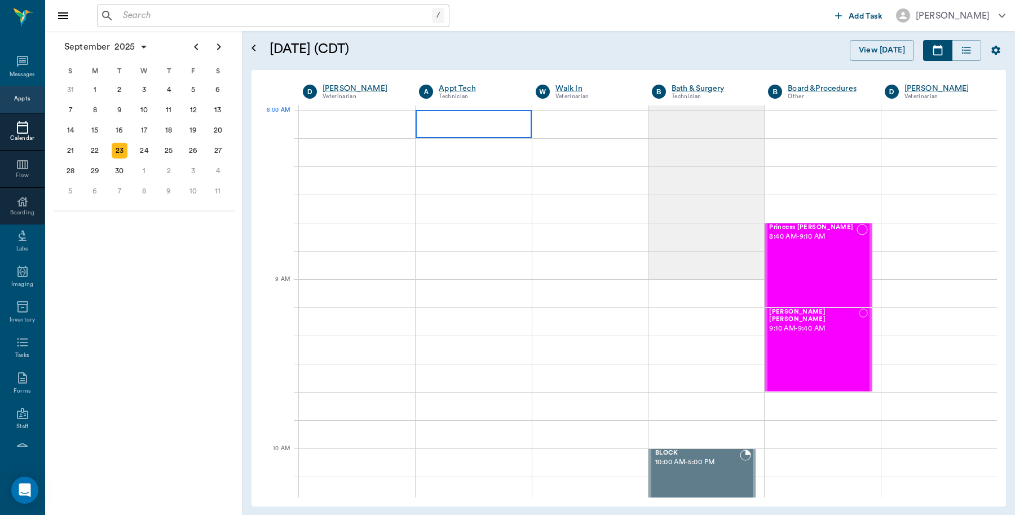
click at [453, 123] on div at bounding box center [474, 124] width 116 height 28
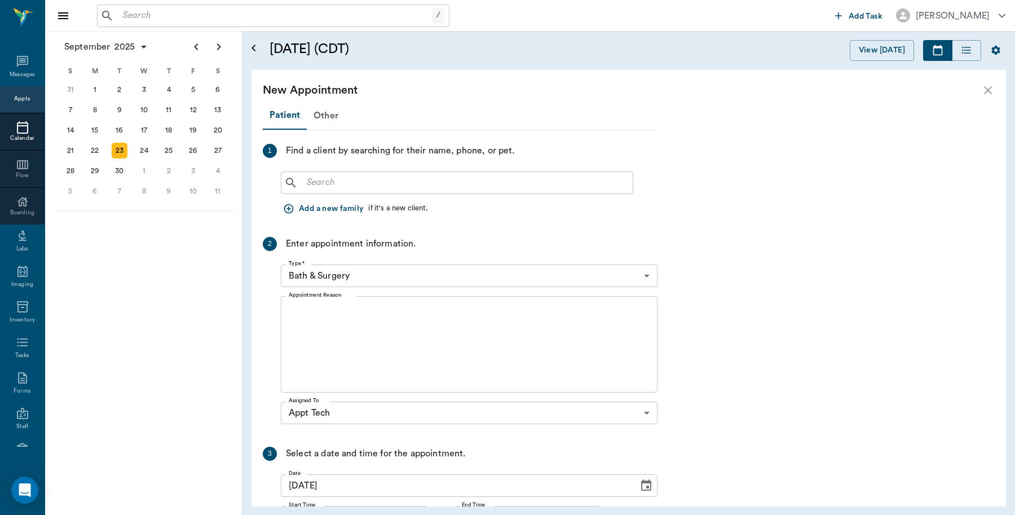
click at [456, 187] on input "text" at bounding box center [465, 183] width 326 height 16
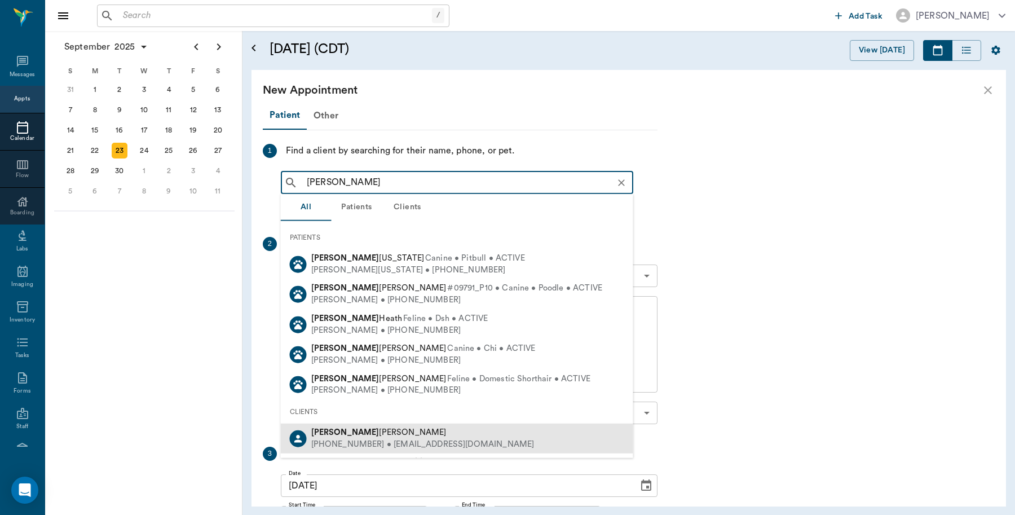
click at [366, 433] on div "Fiona Adams" at bounding box center [422, 433] width 223 height 12
type input "Fiona"
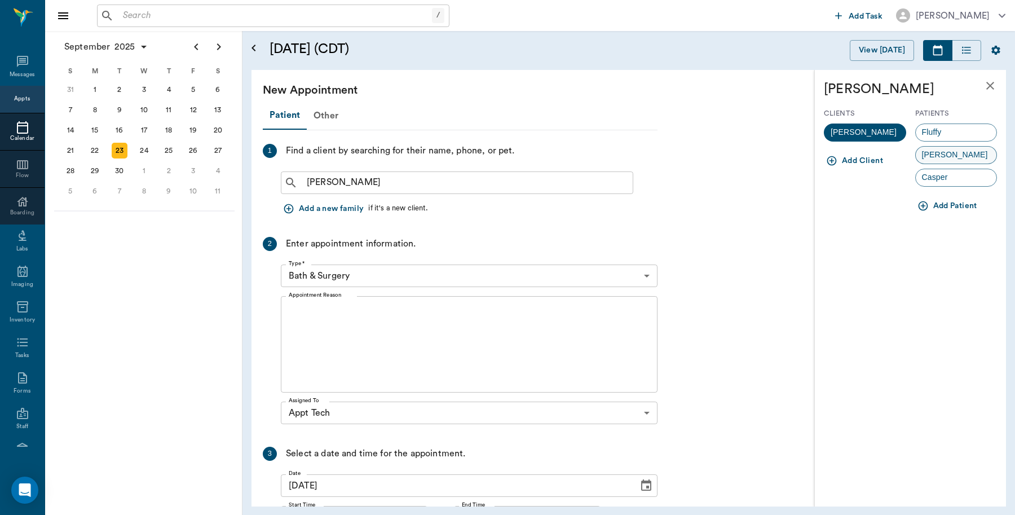
click at [948, 156] on span "Sophia" at bounding box center [955, 155] width 78 height 12
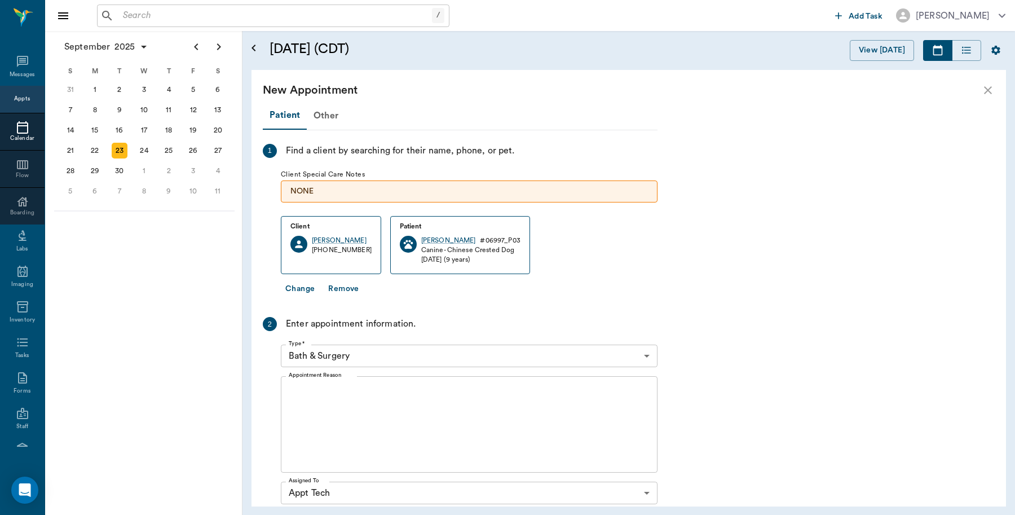
scroll to position [141, 0]
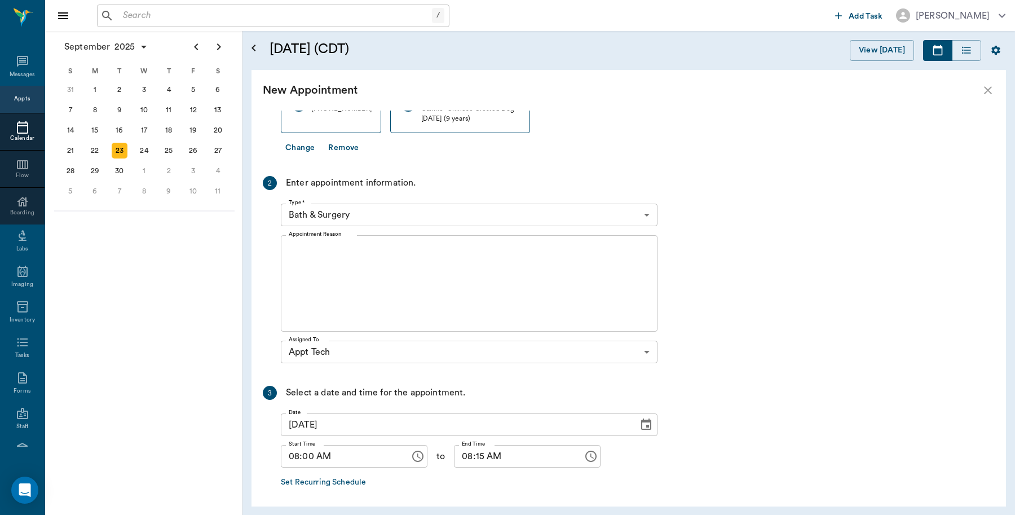
click at [642, 217] on body "/ ​ Add Task Dr. Bert Ellsworth Nectar Messages Appts Calendar Flow Boarding La…" at bounding box center [507, 257] width 1015 height 515
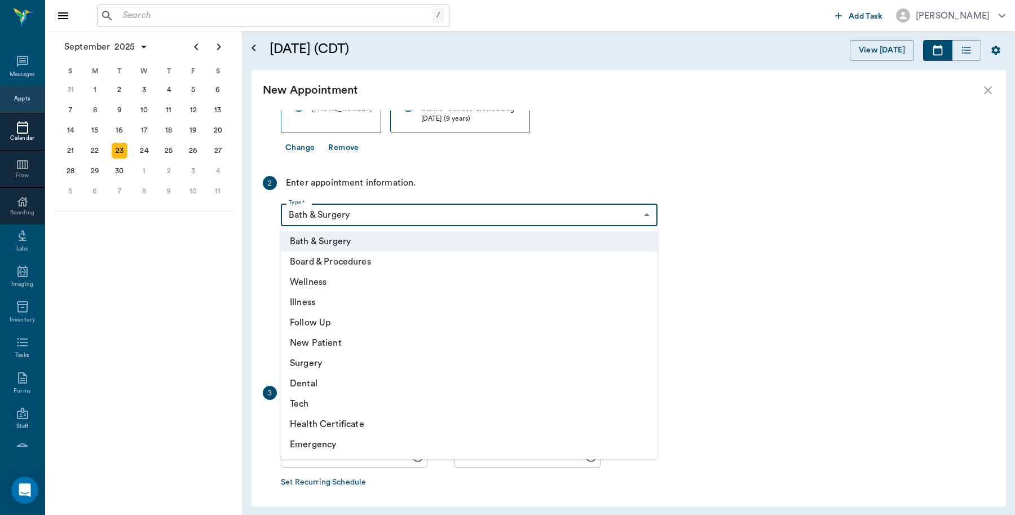
click at [347, 323] on li "Follow Up" at bounding box center [469, 322] width 377 height 20
type input "65d2be4f46e3a538d89b8c16"
type input "08:30 AM"
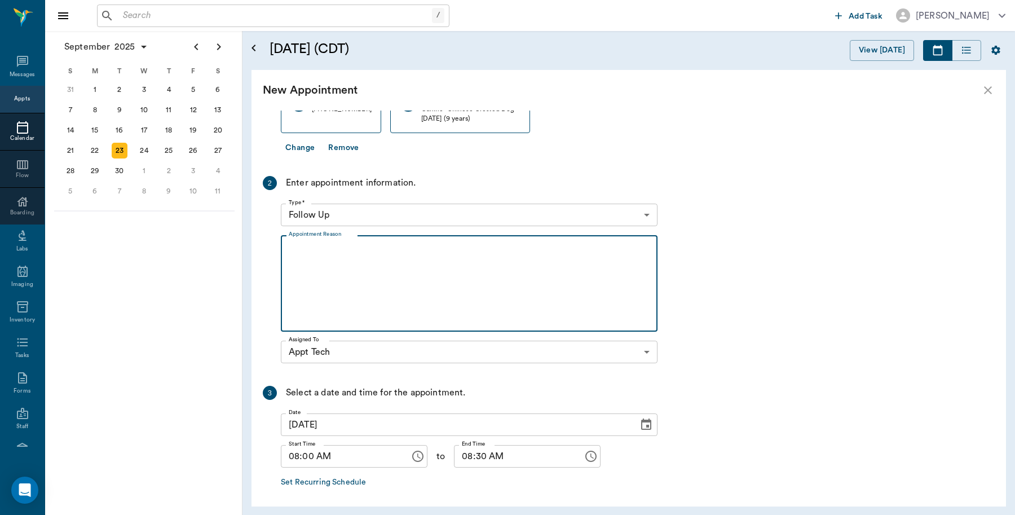
click at [369, 255] on textarea "Appointment Reason" at bounding box center [469, 284] width 361 height 78
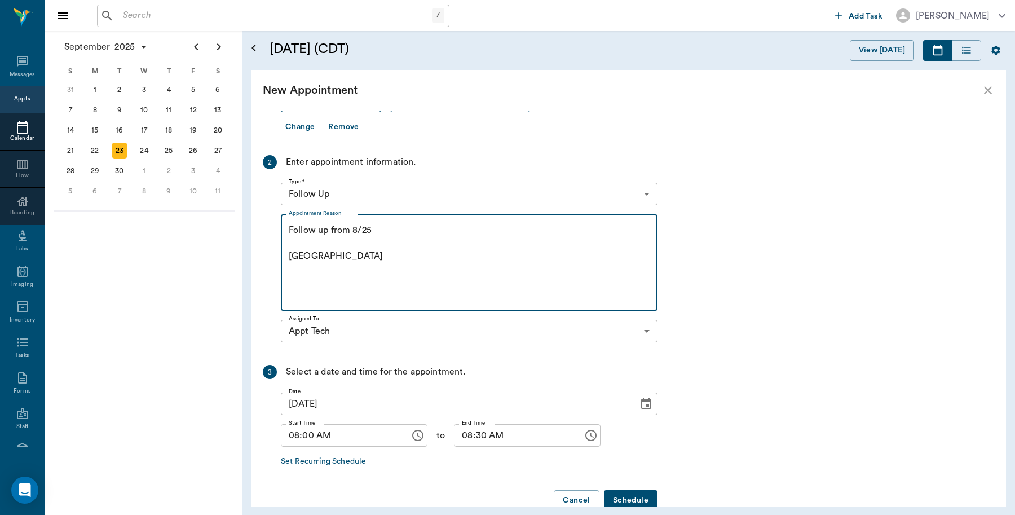
scroll to position [187, 0]
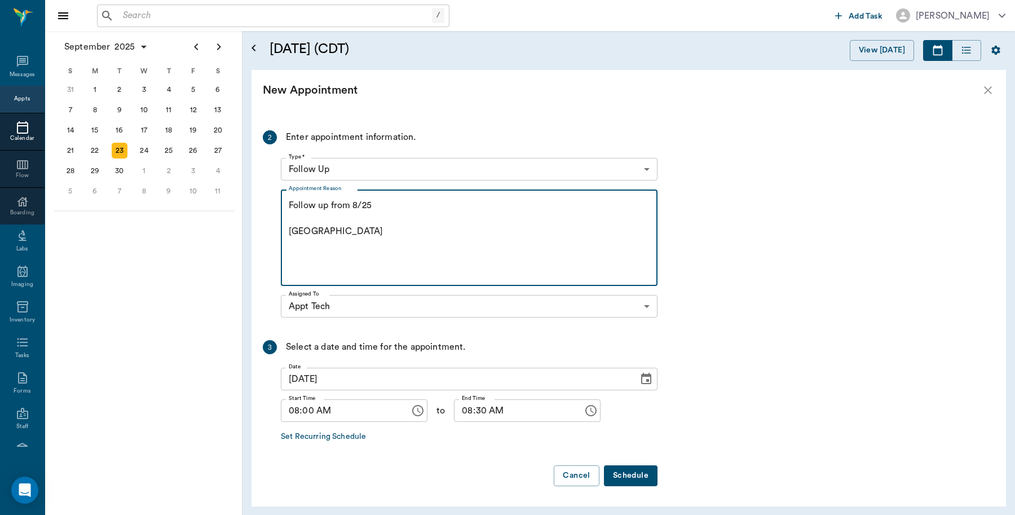
type textarea "Follow up from 8/25 Caryn"
click at [639, 472] on button "Schedule" at bounding box center [631, 475] width 54 height 21
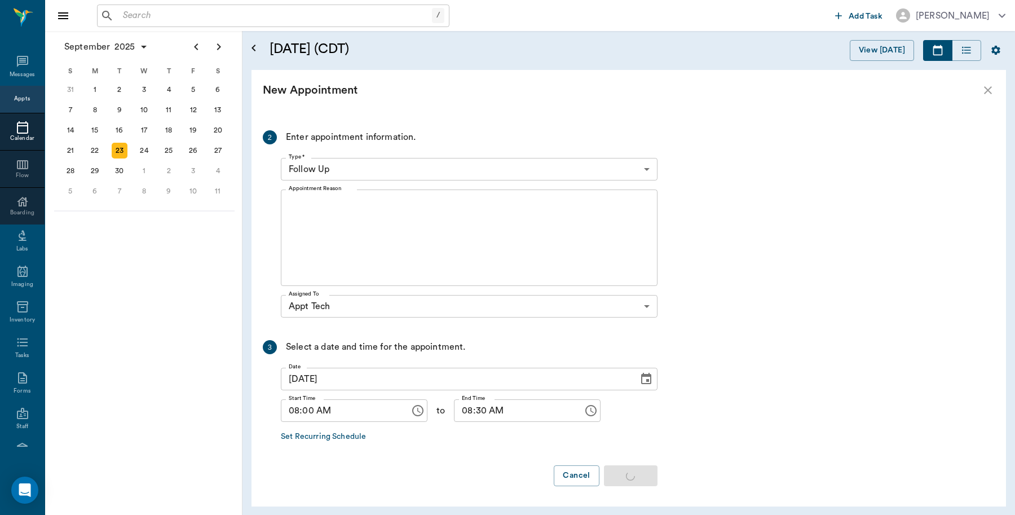
scroll to position [0, 0]
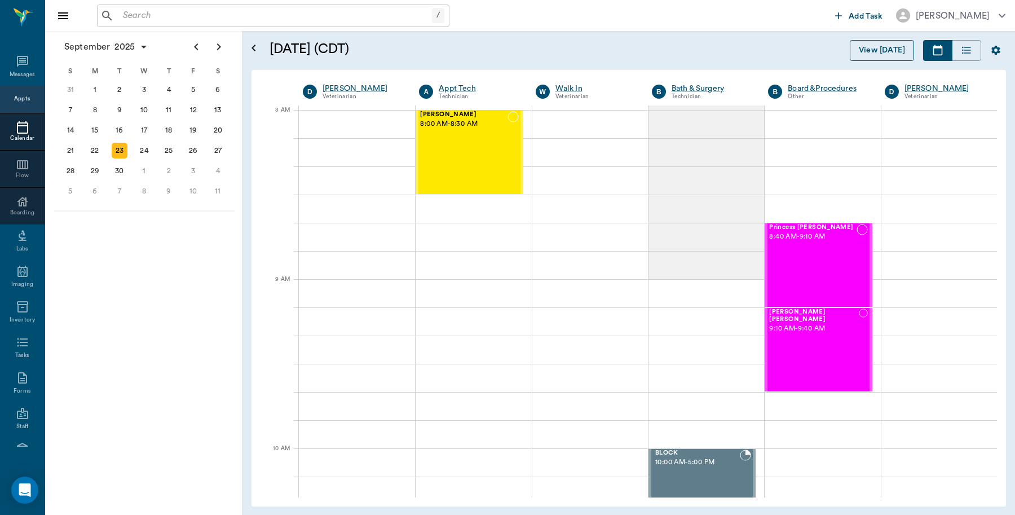
click at [865, 43] on button "View [DATE]" at bounding box center [882, 50] width 64 height 21
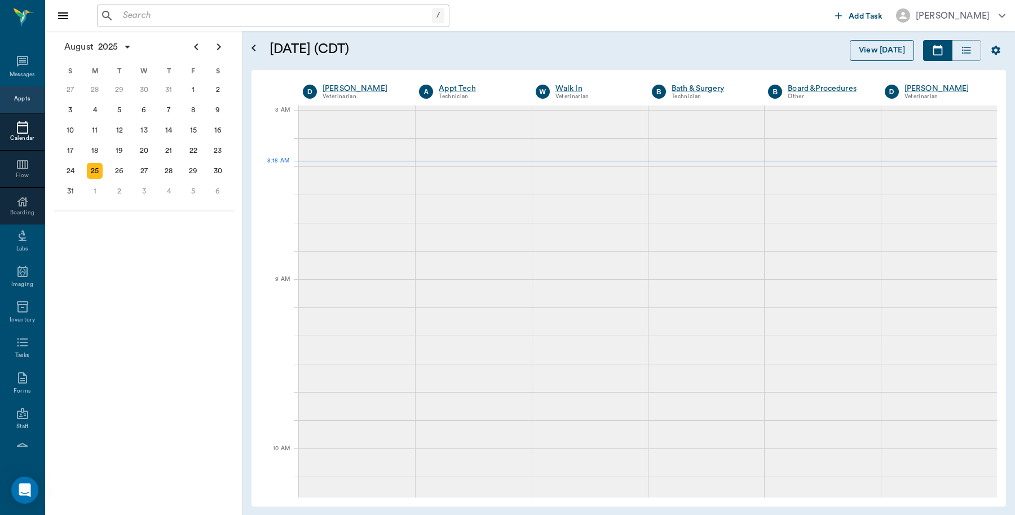
scroll to position [2, 0]
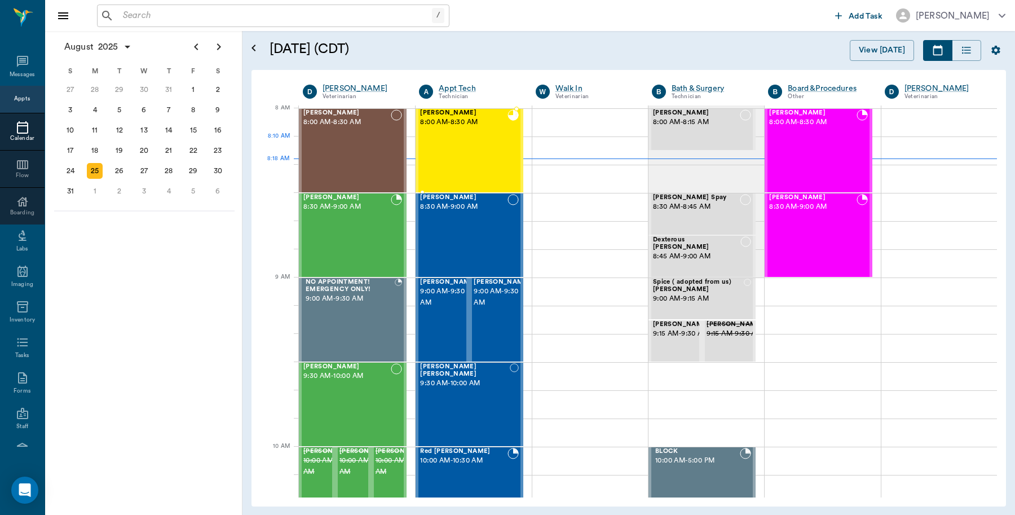
click at [460, 151] on div "Sophia Adams 8:00 AM - 8:30 AM" at bounding box center [463, 150] width 87 height 82
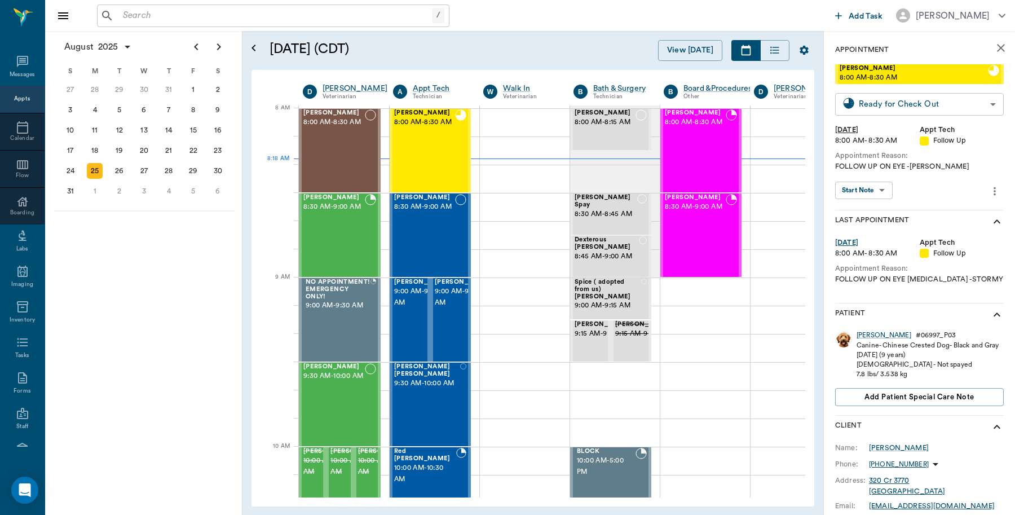
click at [965, 103] on body "/ ​ Add Task Dr. Bert Ellsworth Nectar Messages Appts Calendar Flow Boarding La…" at bounding box center [507, 257] width 1015 height 515
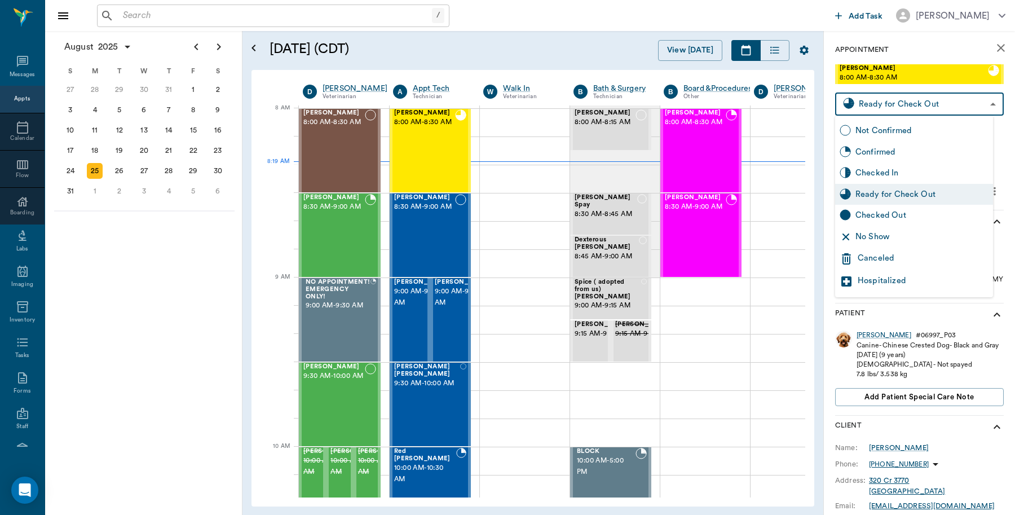
click at [896, 215] on div "Checked Out" at bounding box center [922, 215] width 133 height 12
type input "CHECKED_OUT"
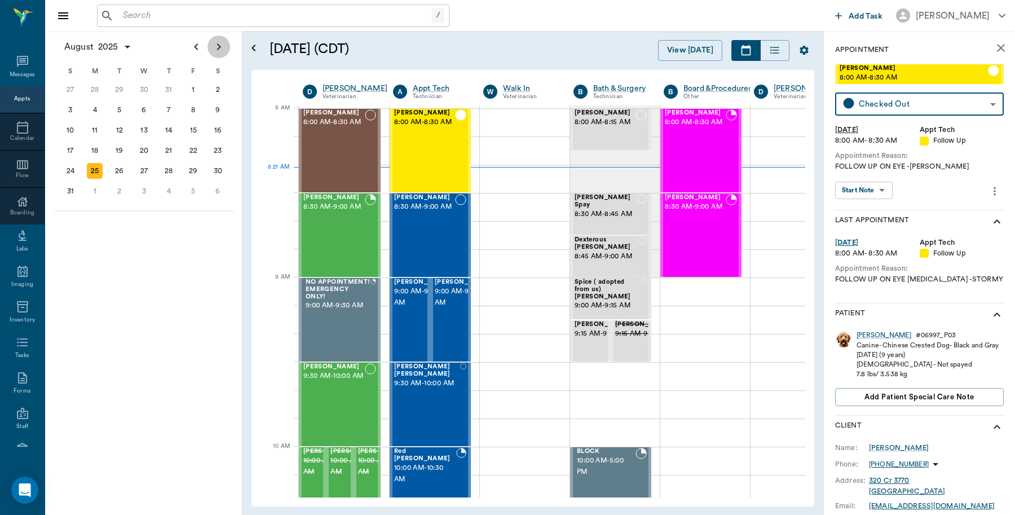
drag, startPoint x: 221, startPoint y: 41, endPoint x: 210, endPoint y: 46, distance: 11.9
click at [221, 41] on icon "Next page" at bounding box center [219, 47] width 14 height 14
click at [124, 104] on div "9" at bounding box center [120, 110] width 16 height 16
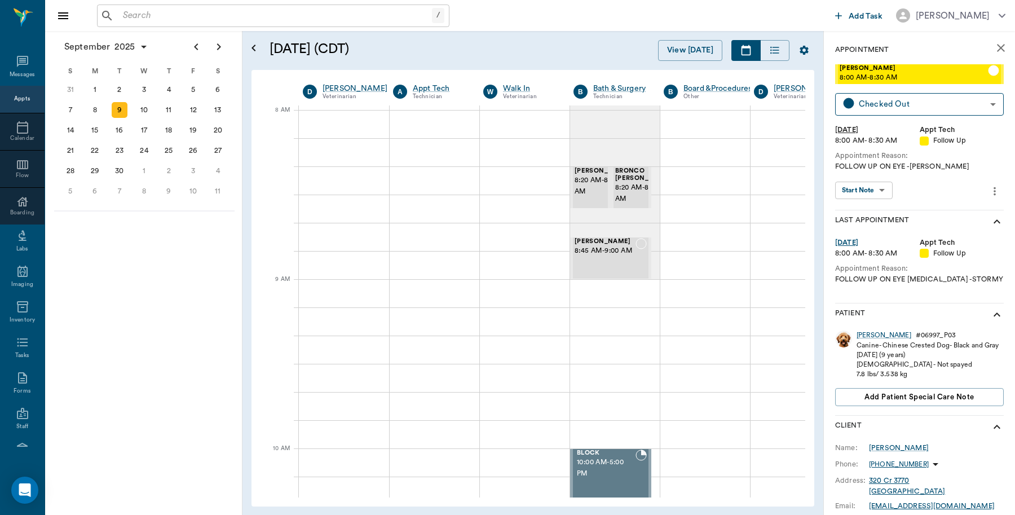
scroll to position [0, 1]
click at [668, 49] on button "View [DATE]" at bounding box center [690, 50] width 64 height 21
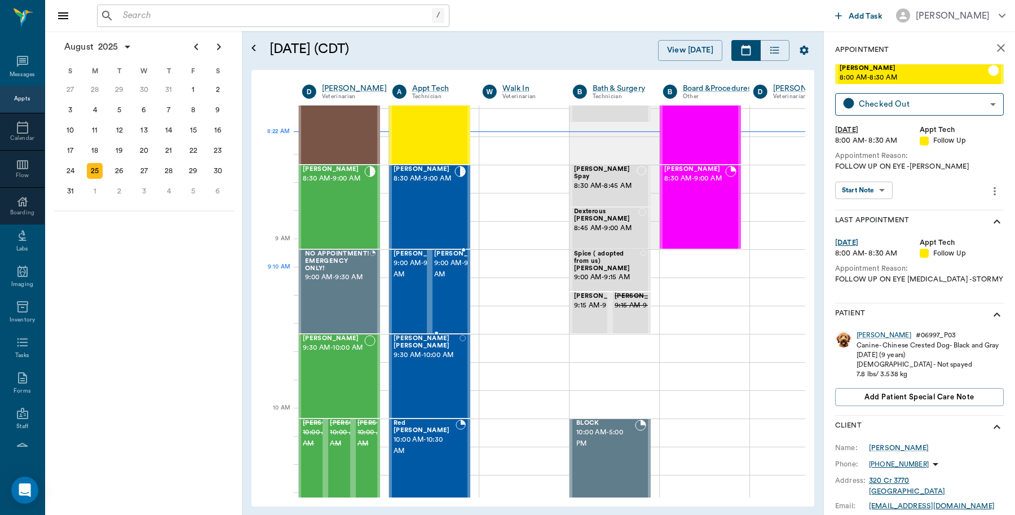
scroll to position [0, 1]
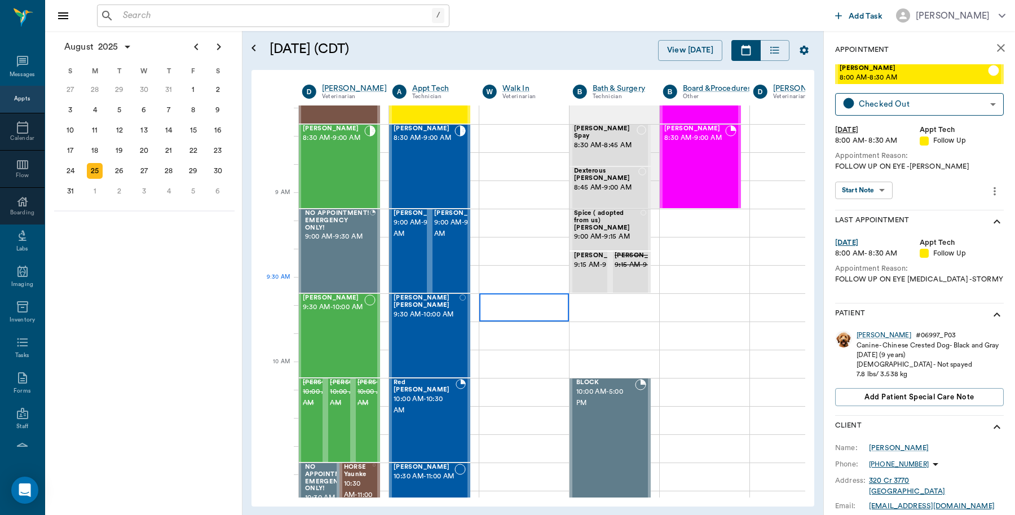
scroll to position [141, 1]
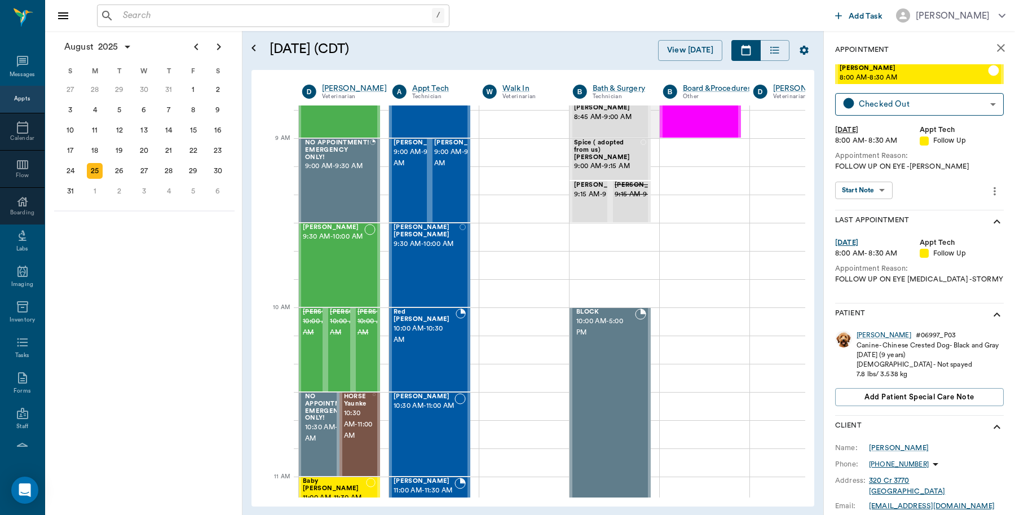
click at [997, 49] on icon "close" at bounding box center [1001, 48] width 8 height 8
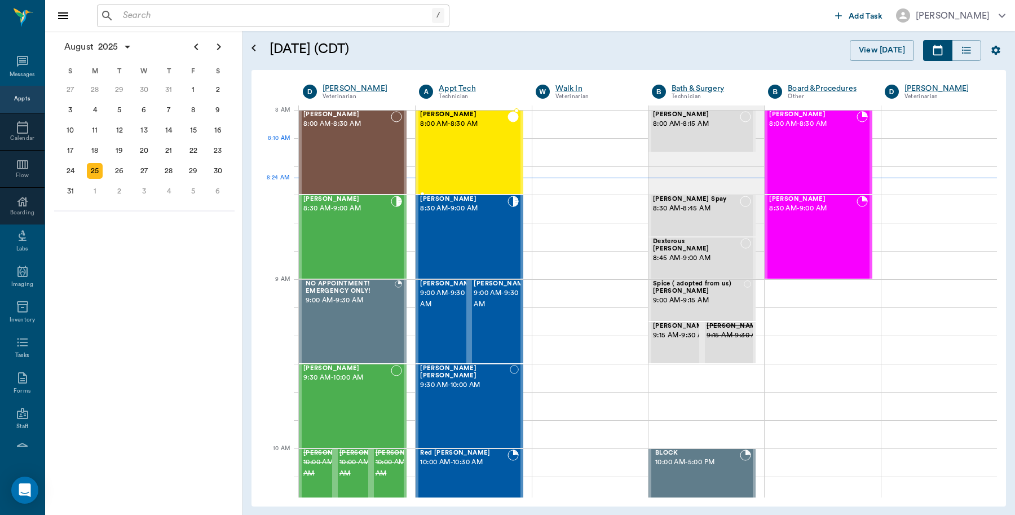
click at [464, 152] on div "Sophia Adams 8:00 AM - 8:30 AM" at bounding box center [463, 152] width 87 height 82
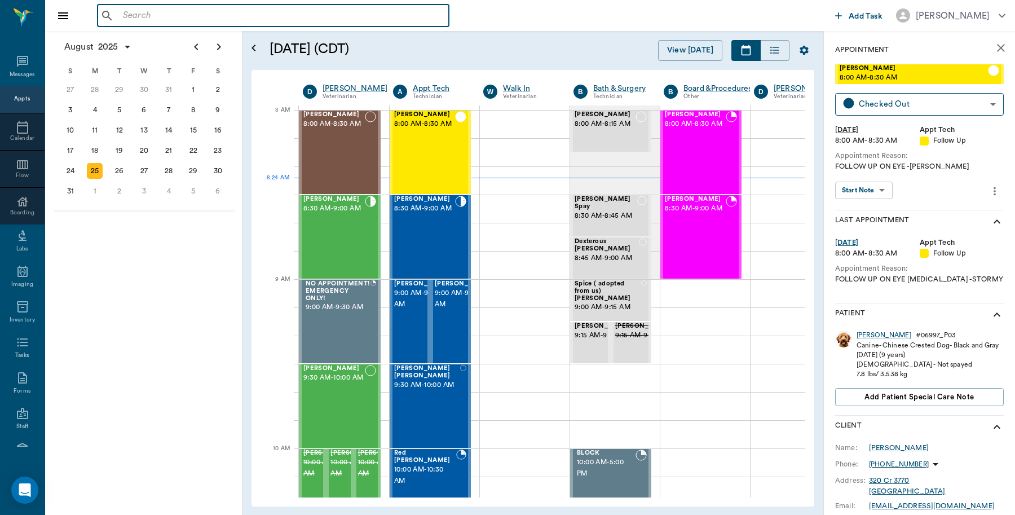
click at [222, 15] on input "text" at bounding box center [281, 16] width 326 height 16
click at [274, 19] on input "text" at bounding box center [281, 16] width 326 height 16
click at [170, 10] on input "text" at bounding box center [281, 16] width 326 height 16
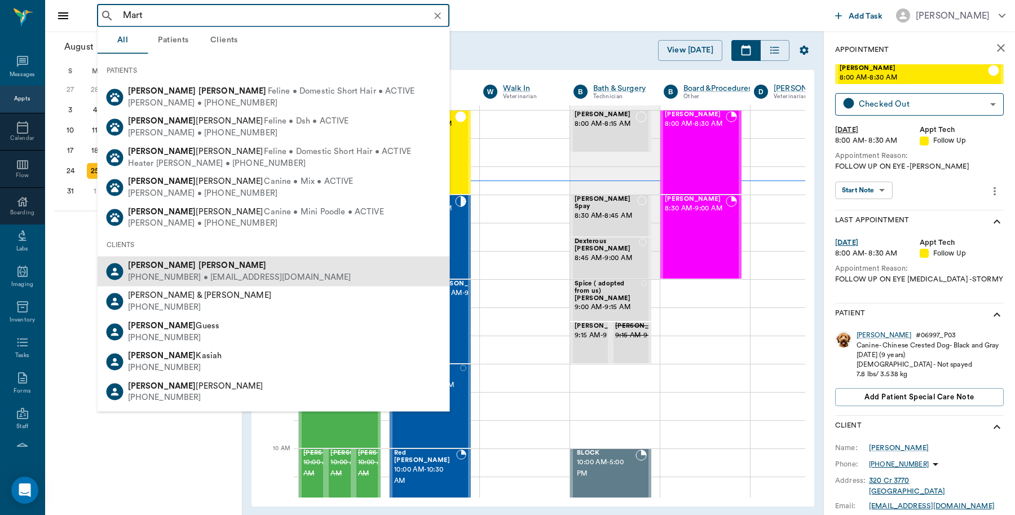
click at [201, 278] on div "(430) 274-8333 • VIVIANAMACEDO13@yahoo.com" at bounding box center [239, 277] width 223 height 12
type input "Mart"
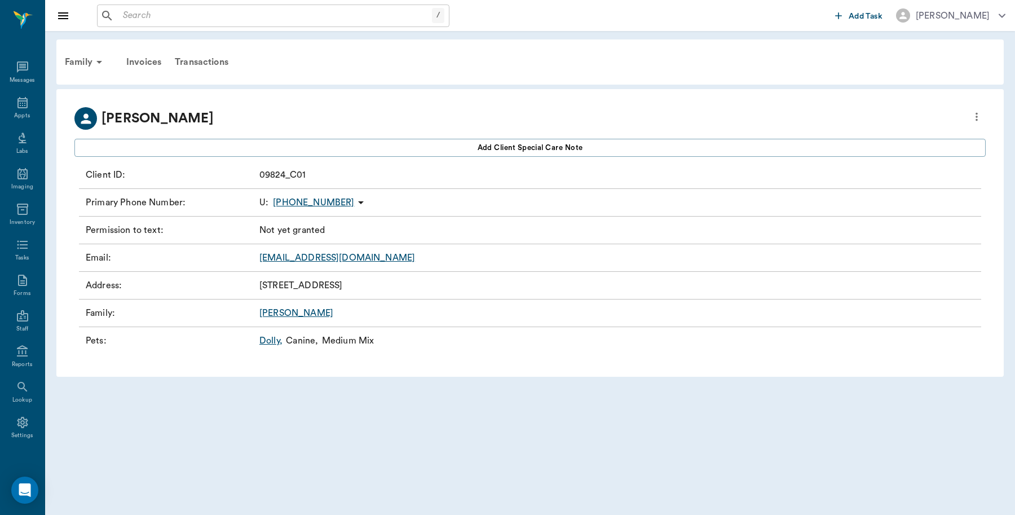
click at [161, 15] on input "text" at bounding box center [275, 16] width 314 height 16
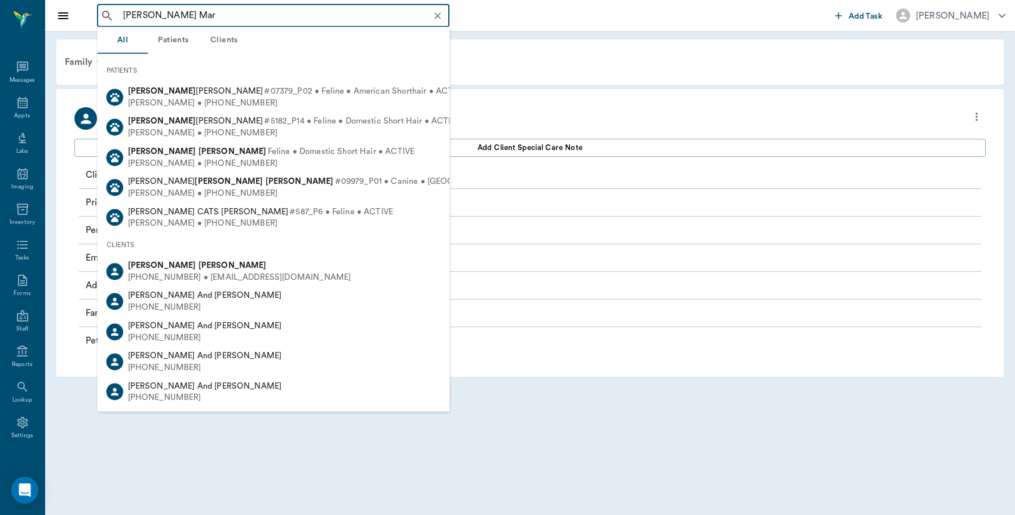
drag, startPoint x: 156, startPoint y: 11, endPoint x: 55, endPoint y: 6, distance: 101.1
click at [55, 6] on div "Ophelia Mar ​ Add Task Dr. Bert Ellsworth" at bounding box center [530, 15] width 970 height 31
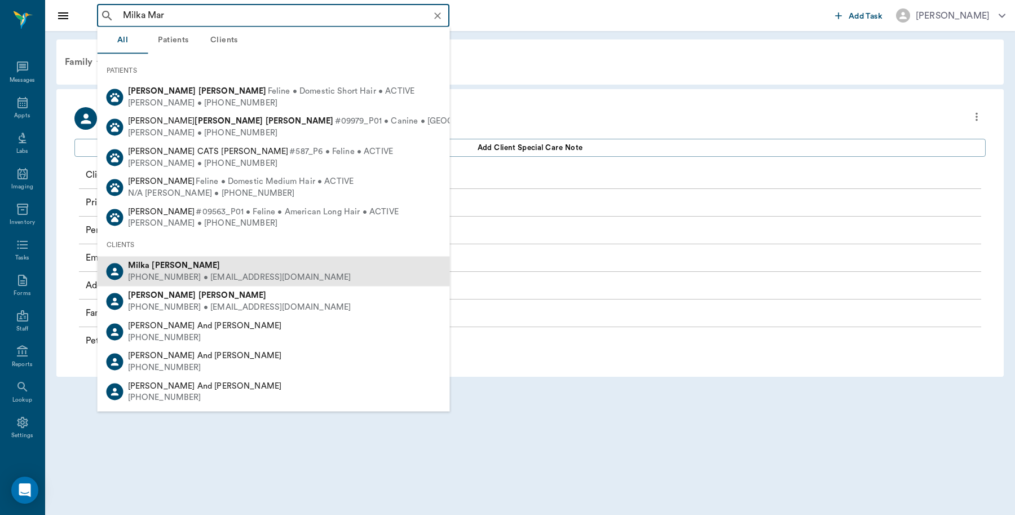
click at [165, 263] on b "Martinez" at bounding box center [186, 265] width 68 height 8
type input "Milka Mar"
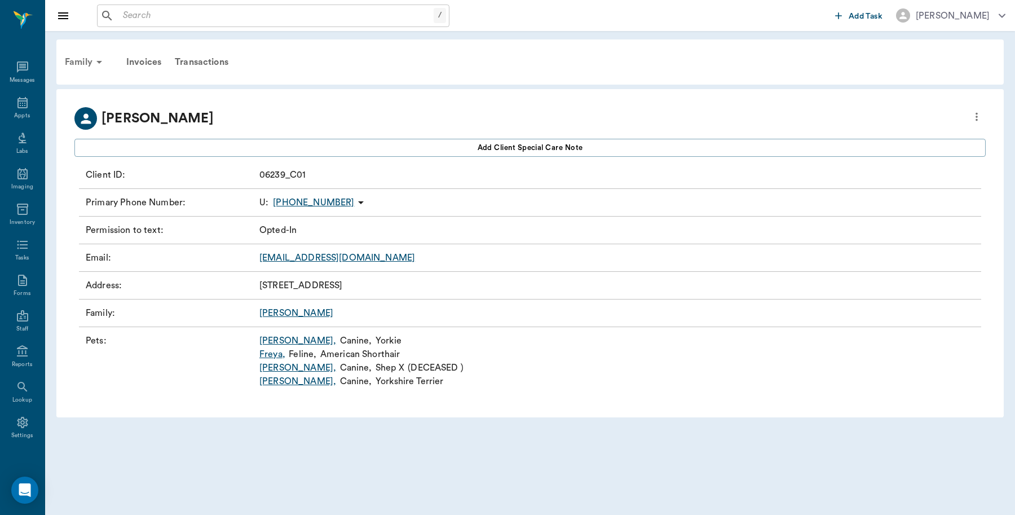
click at [76, 61] on div "Family" at bounding box center [85, 62] width 55 height 27
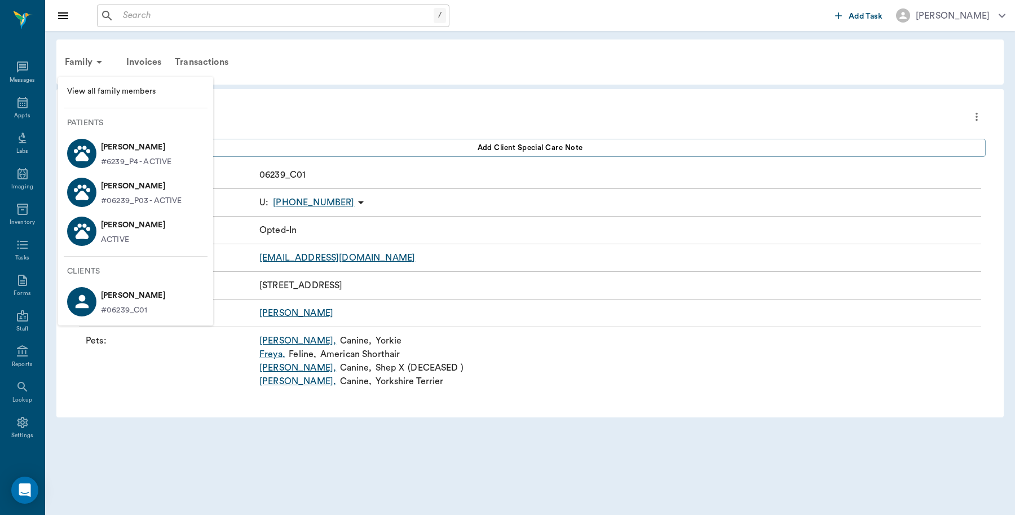
click at [100, 87] on span "View all family members" at bounding box center [135, 92] width 137 height 12
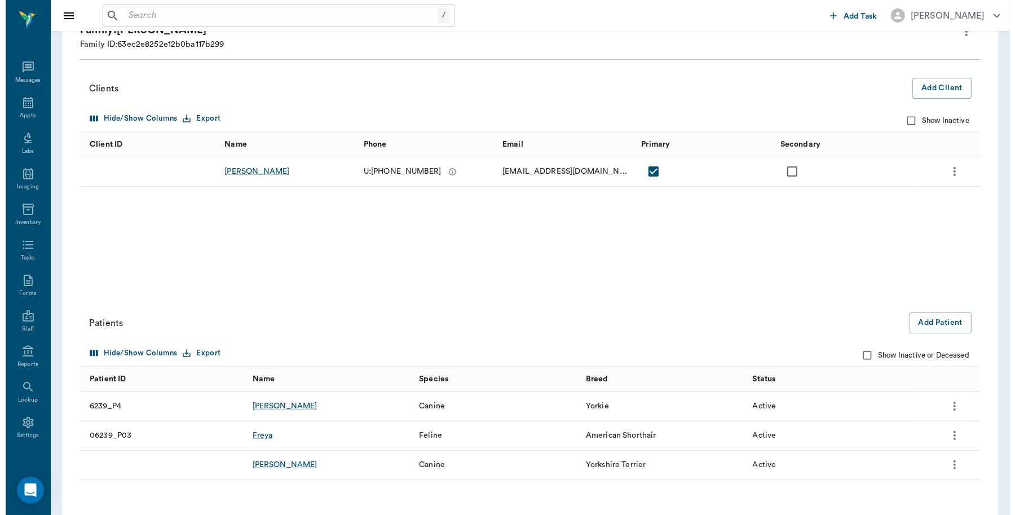
scroll to position [121, 0]
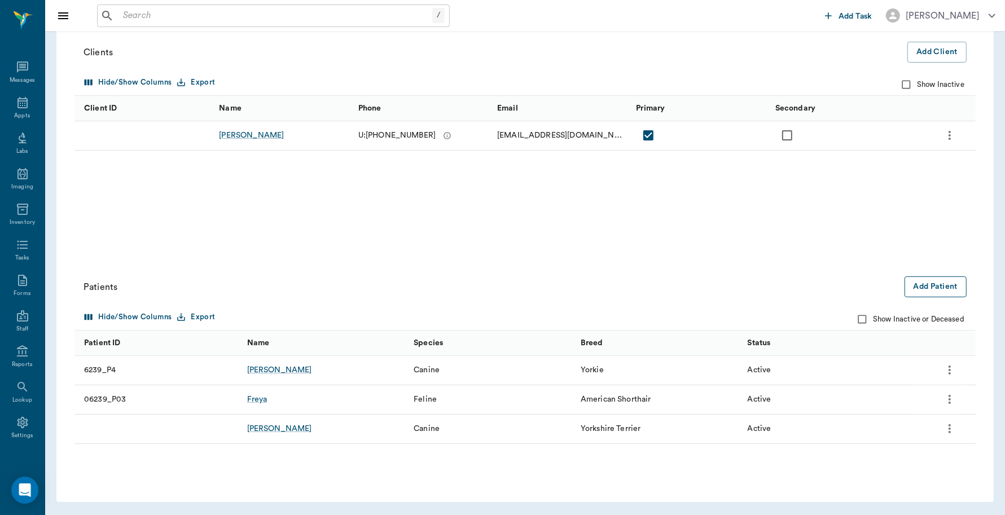
click at [930, 285] on button "Add Patient" at bounding box center [935, 286] width 62 height 21
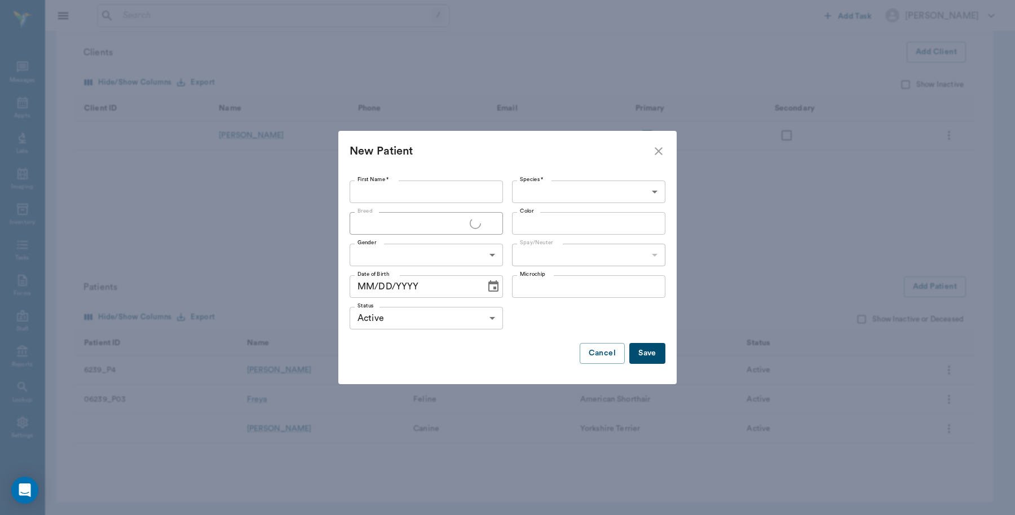
click at [428, 185] on input "First Name *" at bounding box center [426, 191] width 153 height 23
type input "P"
type input "Ophelia"
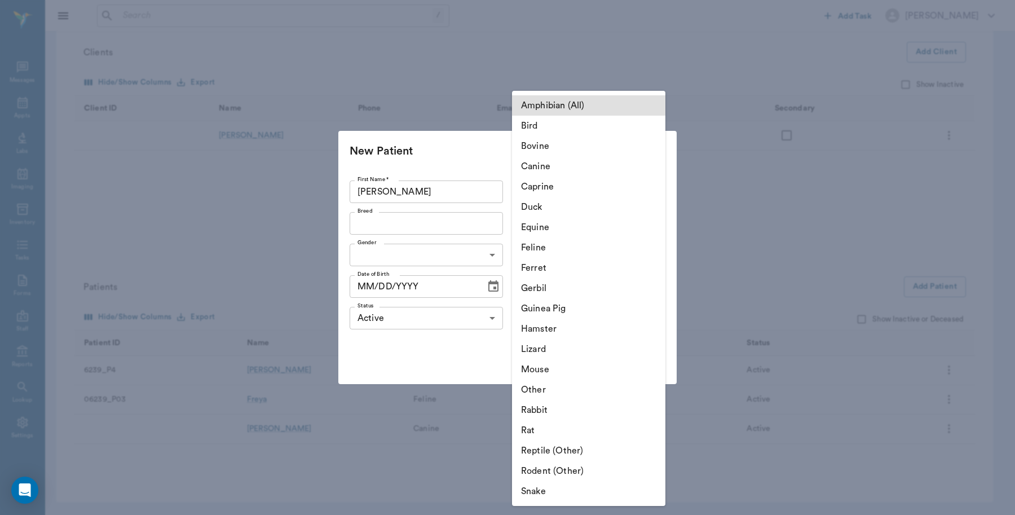
click at [632, 190] on body "/ ​ Add Task Dr. Bert Ellsworth Nectar Messages Appts Labs Imaging Inventory Ta…" at bounding box center [507, 197] width 1015 height 636
click at [543, 244] on li "Feline" at bounding box center [588, 247] width 153 height 20
type input "Feline"
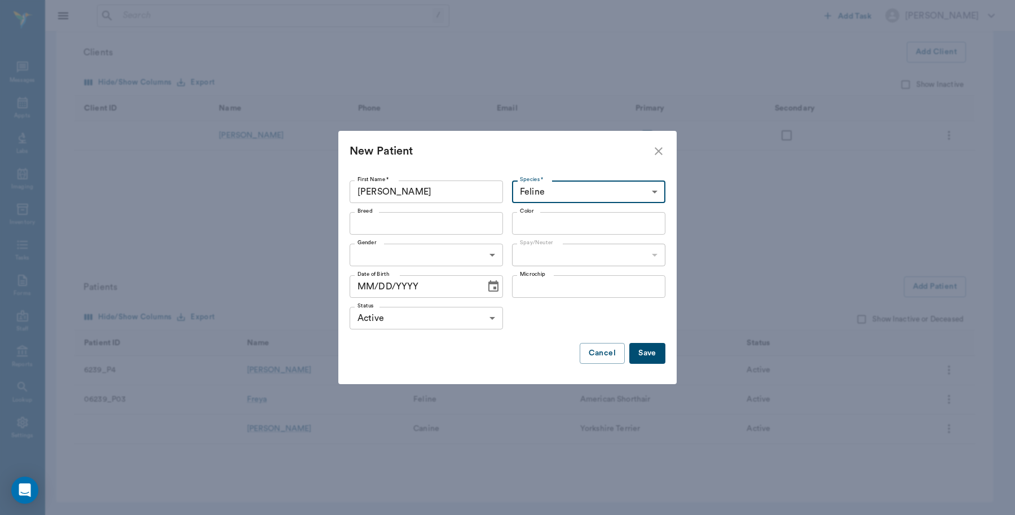
click at [420, 221] on input "Breed" at bounding box center [417, 223] width 128 height 16
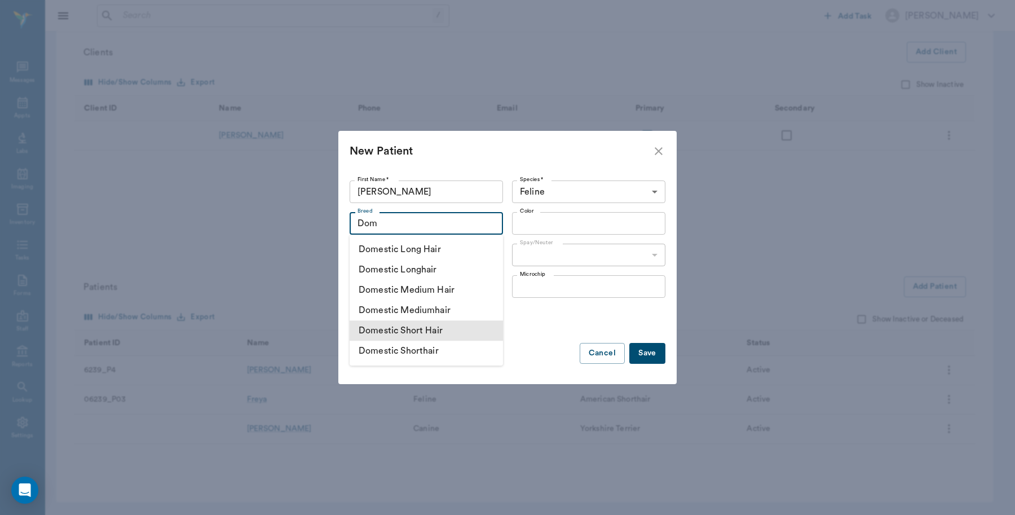
click at [421, 329] on li "Domestic Short Hair" at bounding box center [426, 330] width 153 height 20
type input "Domestic Short Hair"
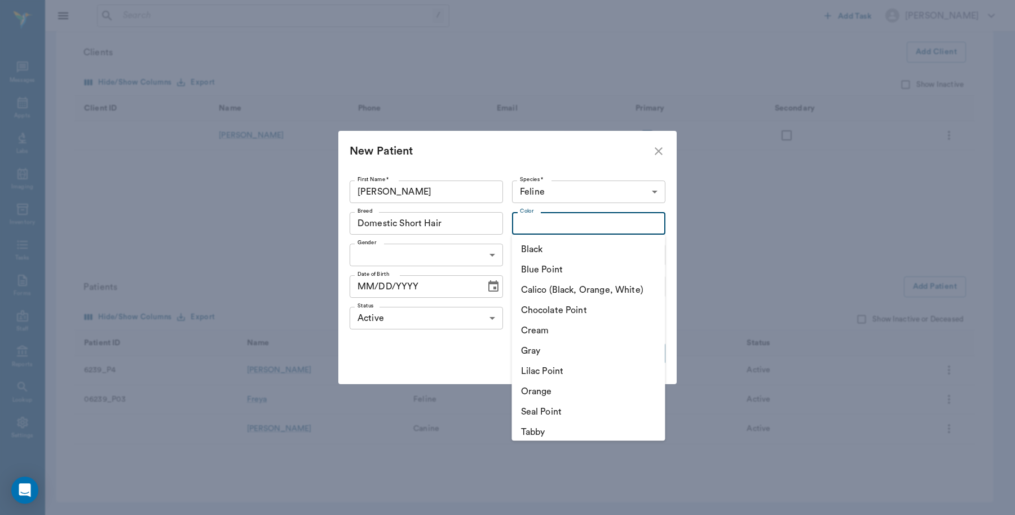
click at [576, 224] on input "Color" at bounding box center [580, 223] width 128 height 16
click at [568, 253] on li "Black" at bounding box center [588, 249] width 153 height 20
type input "Black"
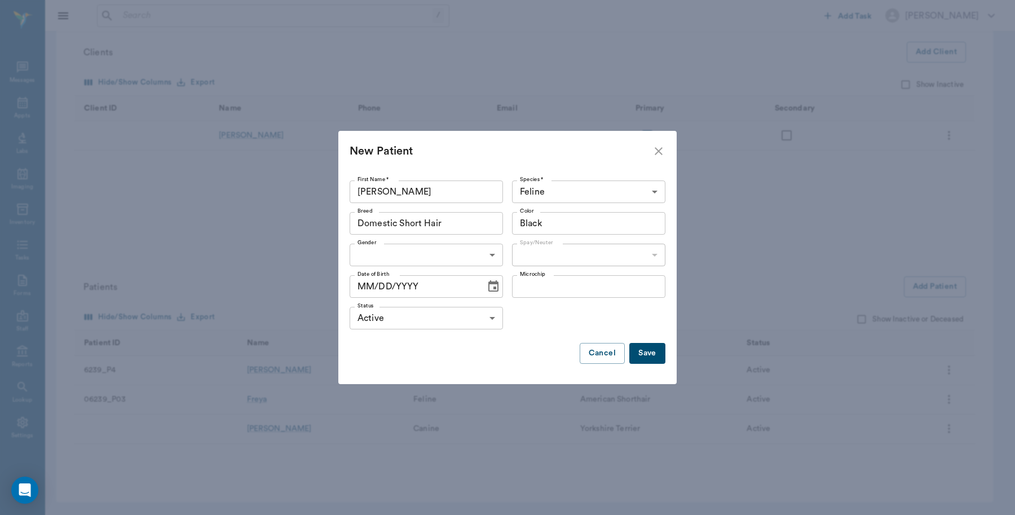
click at [492, 252] on body "/ ​ Add Task Dr. Bert Ellsworth Nectar Messages Appts Labs Imaging Inventory Ta…" at bounding box center [507, 197] width 1015 height 636
click at [385, 302] on li "[DEMOGRAPHIC_DATA]" at bounding box center [426, 301] width 153 height 20
type input "FEMALE"
click at [607, 262] on body "/ ​ Add Task Dr. Bert Ellsworth Nectar Messages Appts Labs Imaging Inventory Ta…" at bounding box center [507, 197] width 1015 height 636
click at [559, 305] on li "Not spayed" at bounding box center [588, 301] width 153 height 20
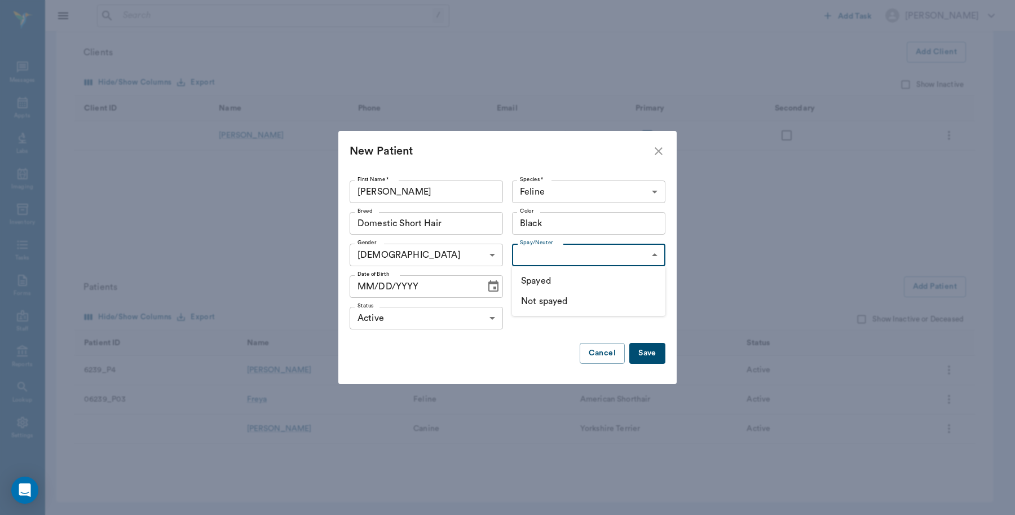
type input "false"
click at [386, 289] on input "MM/DD/YYYY" at bounding box center [414, 286] width 128 height 23
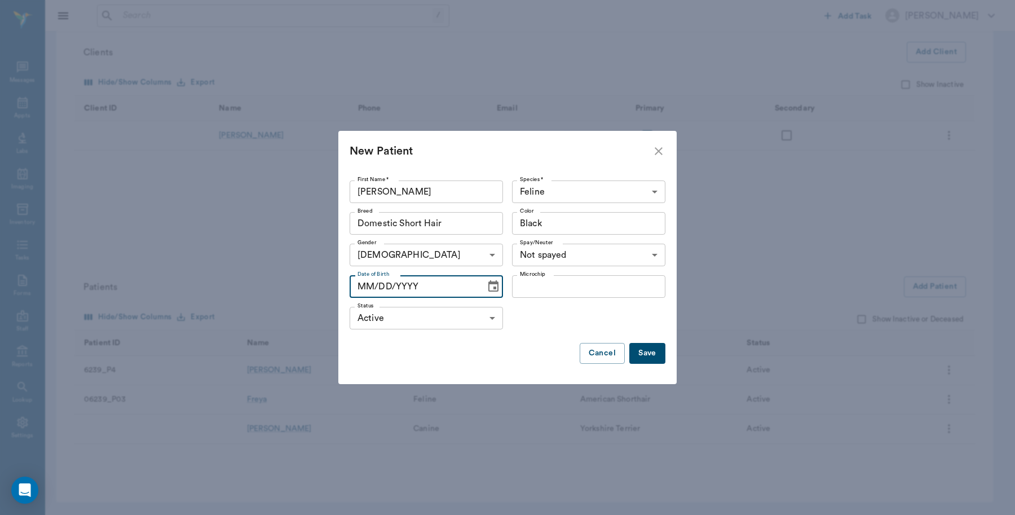
drag, startPoint x: 449, startPoint y: 290, endPoint x: 306, endPoint y: 264, distance: 145.7
click at [306, 264] on div "New Patient First Name * Ophelia First Name * Species * Feline Feline Species *…" at bounding box center [507, 257] width 1015 height 515
drag, startPoint x: 419, startPoint y: 290, endPoint x: 271, endPoint y: 275, distance: 148.6
click at [271, 275] on div "New Patient First Name * Ophelia First Name * Species * Feline Feline Species *…" at bounding box center [507, 257] width 1015 height 515
type input "MM/DD/YYYY"
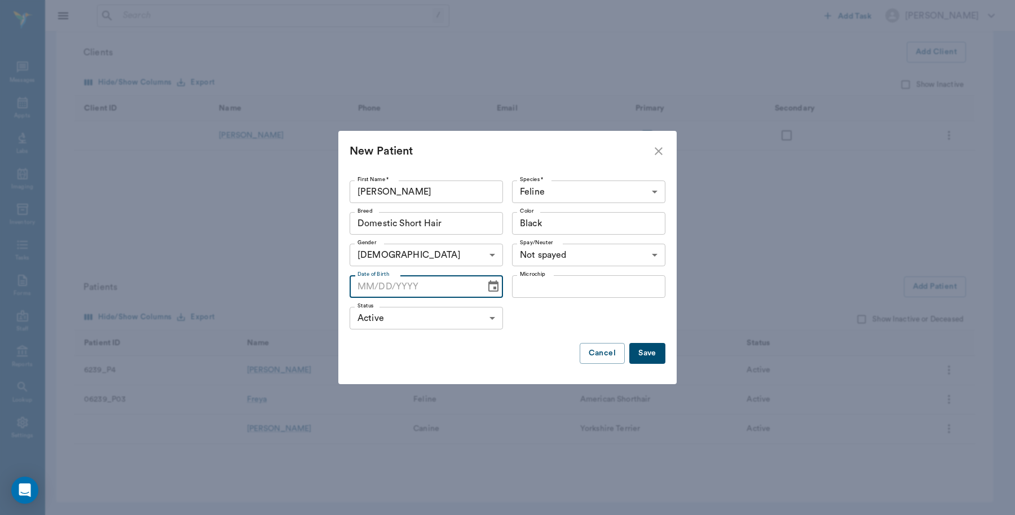
click at [488, 287] on icon "Choose date" at bounding box center [494, 287] width 14 height 14
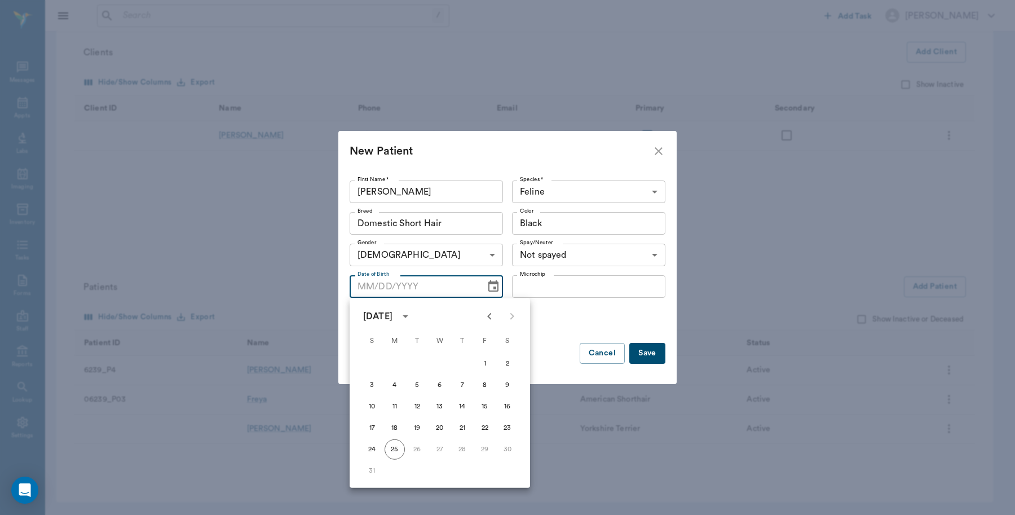
click at [415, 314] on button "calendar view is open, switch to year view" at bounding box center [405, 316] width 19 height 19
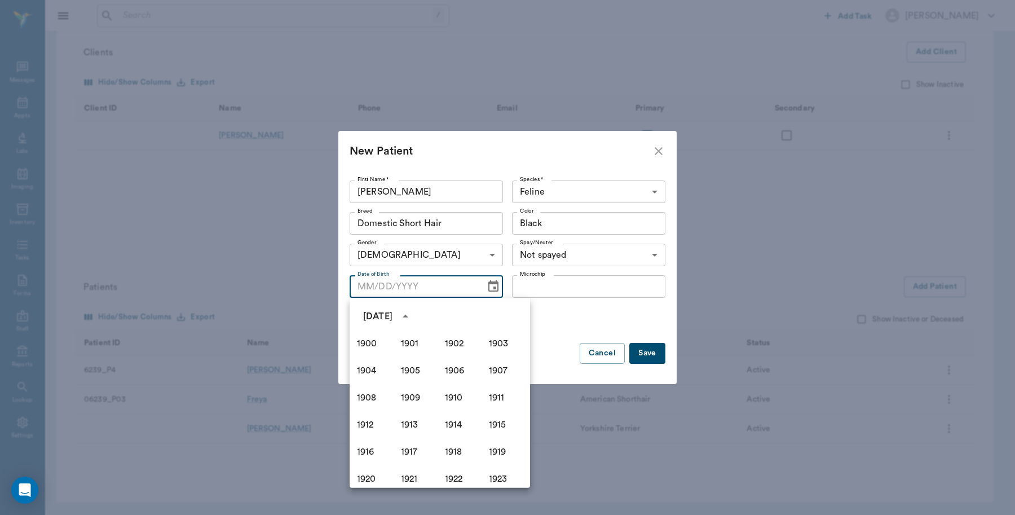
scroll to position [774, 0]
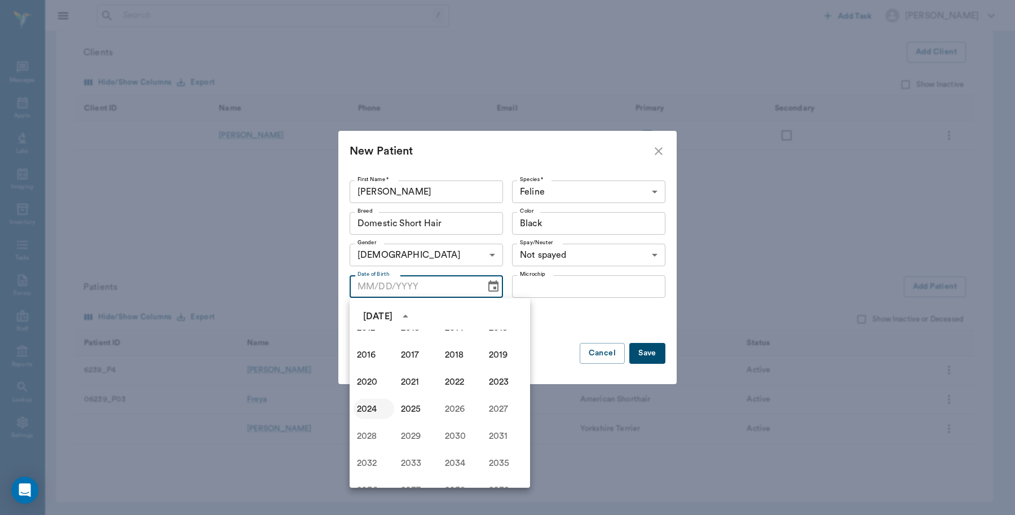
click at [361, 413] on button "2024" at bounding box center [374, 409] width 41 height 20
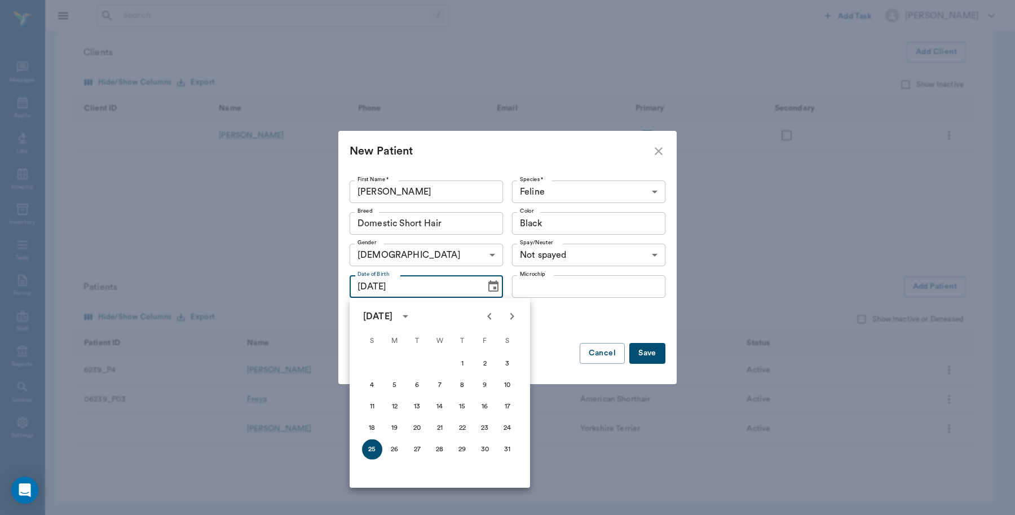
click at [412, 314] on icon "calendar view is open, switch to year view" at bounding box center [406, 317] width 14 height 14
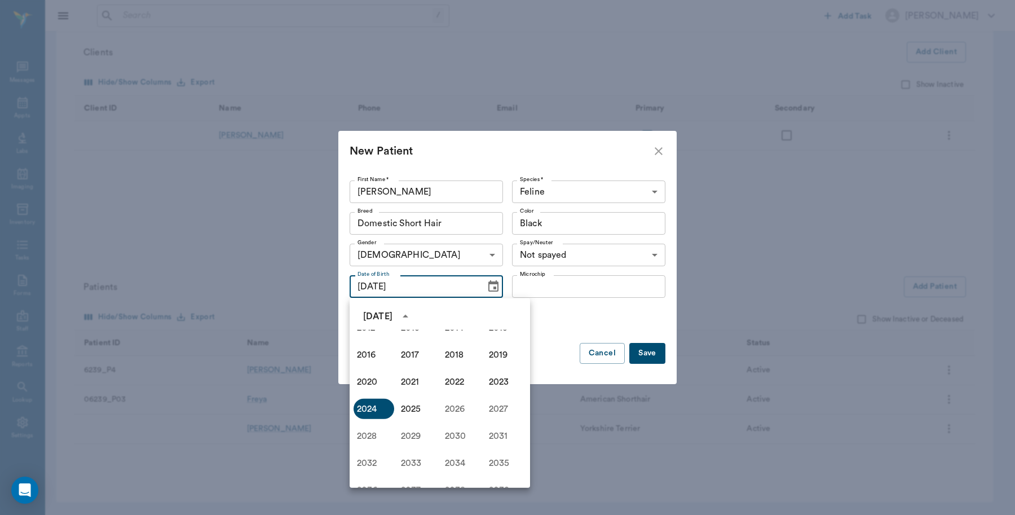
click at [393, 312] on div "August 2024" at bounding box center [377, 317] width 29 height 14
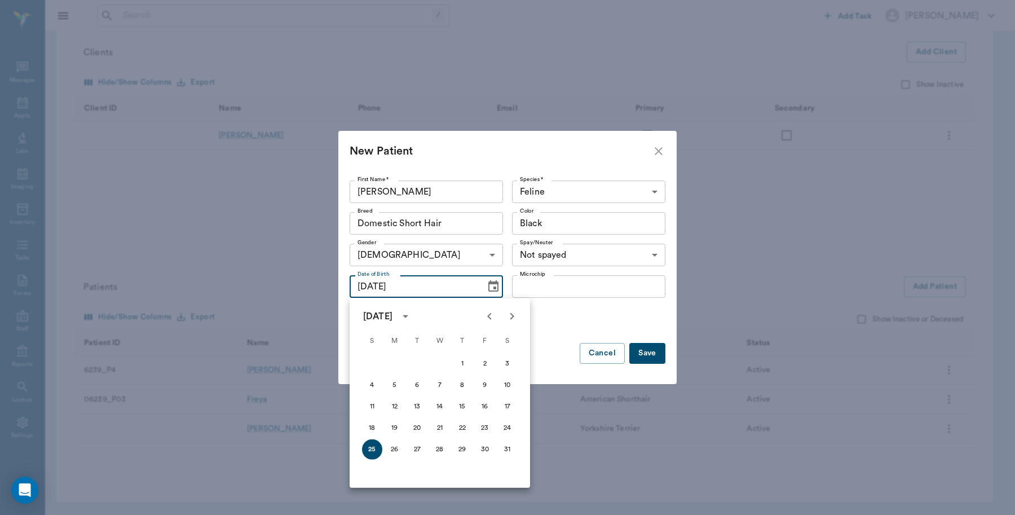
click at [491, 316] on icon "Previous month" at bounding box center [490, 317] width 14 height 14
click at [517, 316] on icon "Next month" at bounding box center [512, 317] width 14 height 14
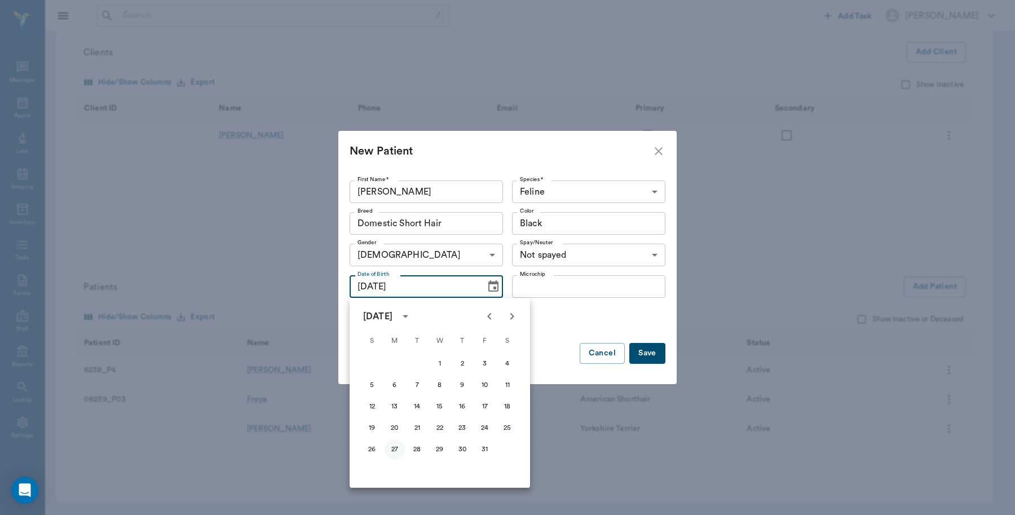
click at [398, 449] on button "27" at bounding box center [395, 449] width 20 height 20
type input "05/27/2024"
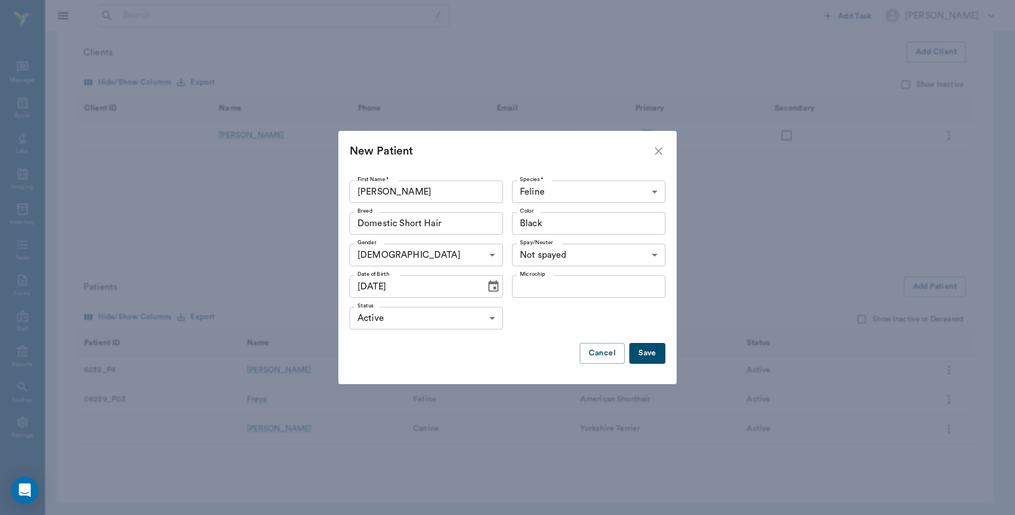
click at [656, 354] on button "Save" at bounding box center [647, 353] width 36 height 21
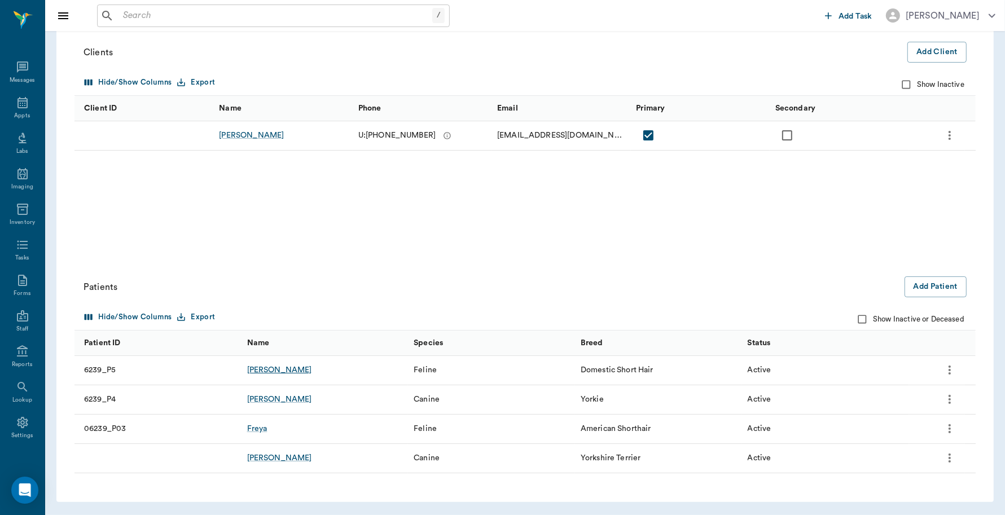
click at [259, 368] on div "Ophelia" at bounding box center [279, 369] width 65 height 11
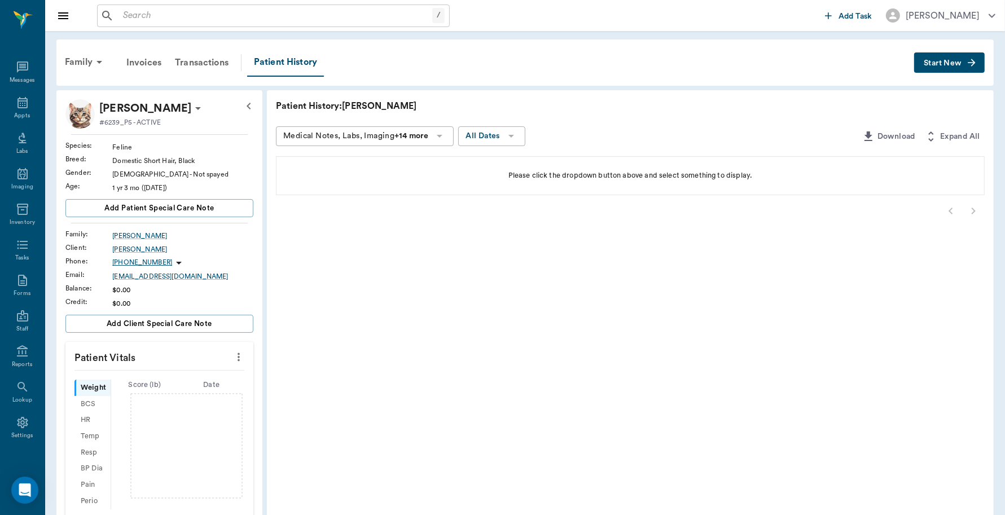
click at [948, 63] on span "Start New" at bounding box center [942, 63] width 38 height 0
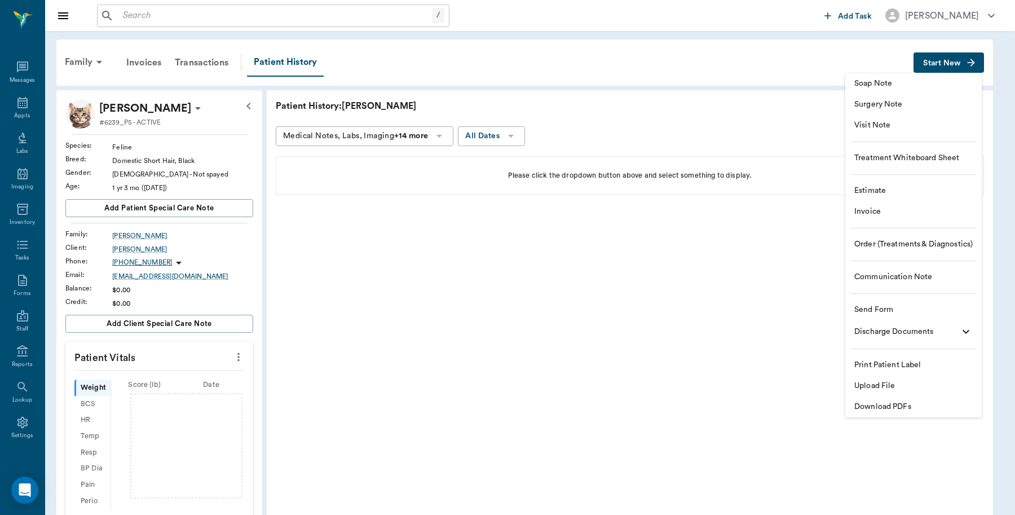
click at [884, 212] on span "Invoice" at bounding box center [914, 212] width 118 height 12
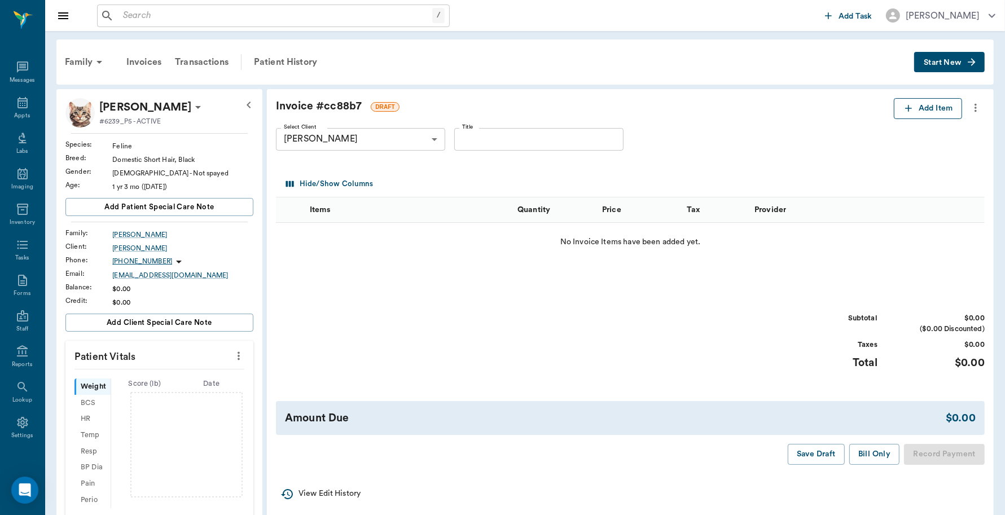
click at [926, 113] on button "Add Item" at bounding box center [927, 108] width 68 height 21
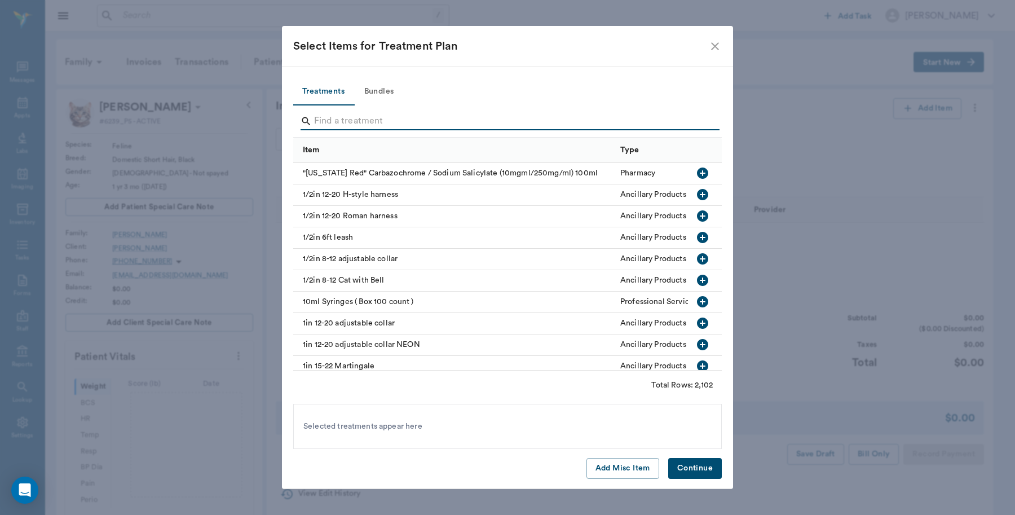
click at [390, 116] on input "Search" at bounding box center [508, 121] width 389 height 18
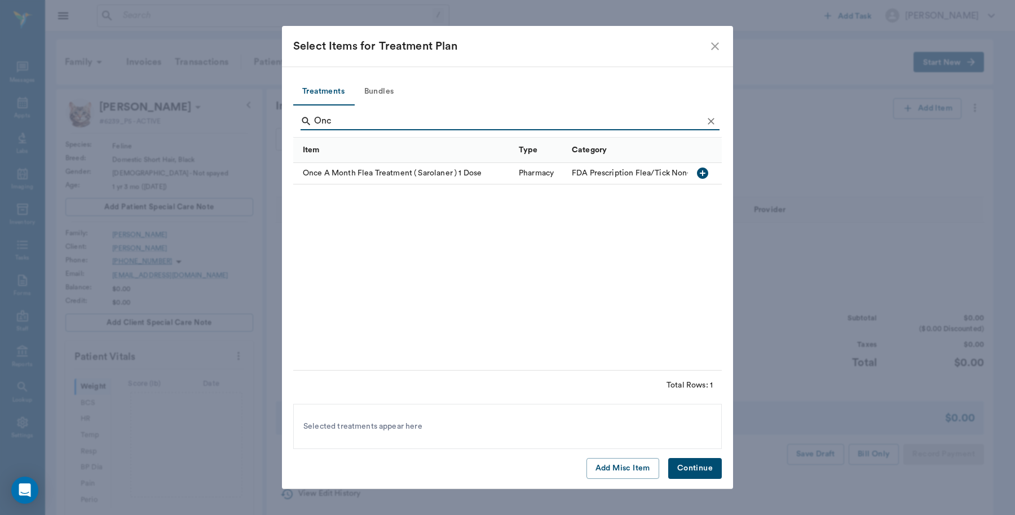
type input "Onc"
click at [444, 175] on div "Once A Month Flea Treatment ( Sarolaner ) 1 Dose" at bounding box center [403, 173] width 220 height 21
click at [692, 468] on button "Continue" at bounding box center [695, 468] width 54 height 21
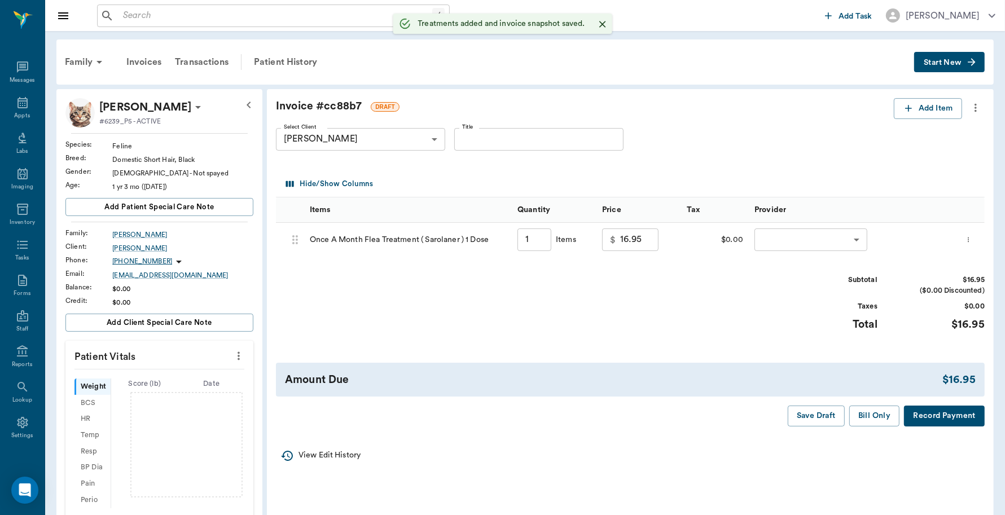
type input "1.00"
click at [934, 107] on button "Add Item" at bounding box center [927, 108] width 68 height 21
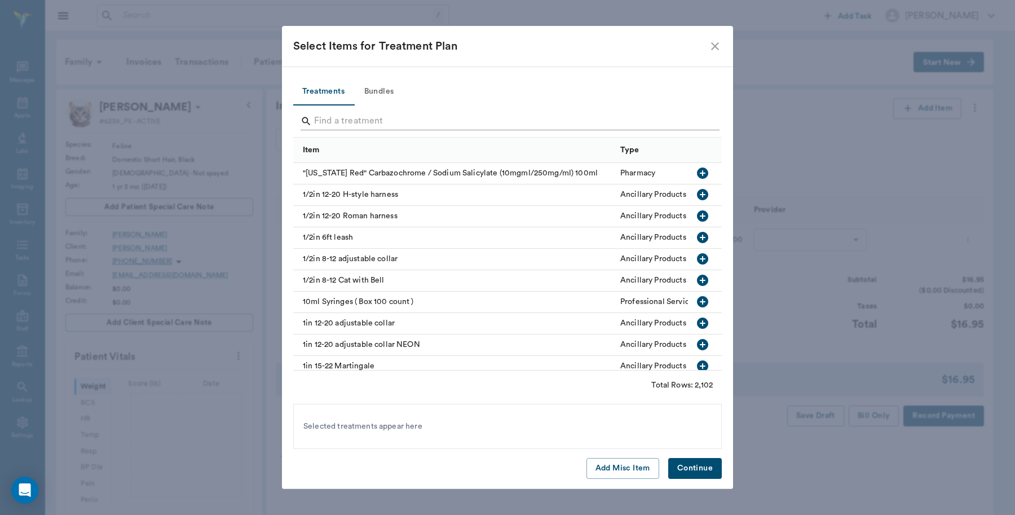
click at [364, 118] on input "Search" at bounding box center [508, 121] width 389 height 18
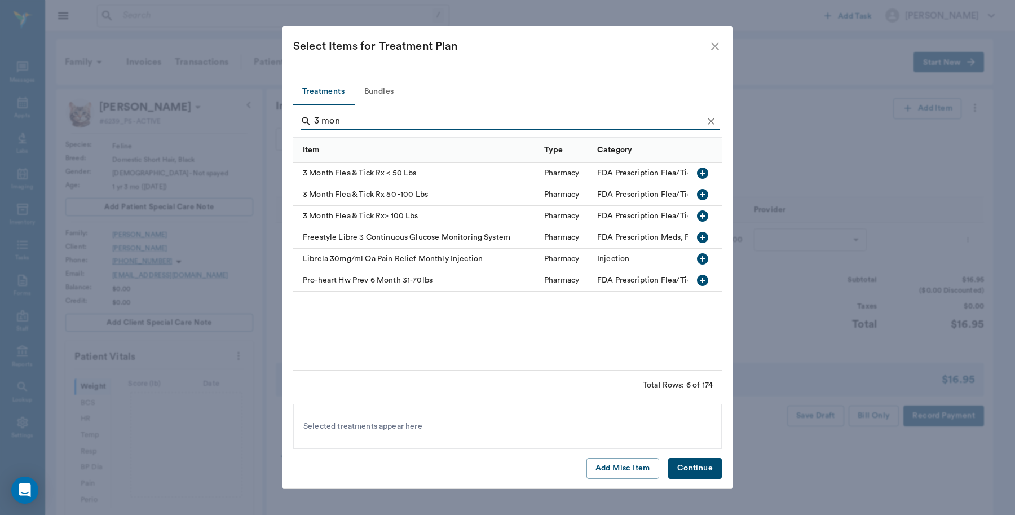
type input "3 mon"
click at [408, 170] on div "3 Month Flea & Tick Rx < 50 Lbs" at bounding box center [415, 173] width 245 height 21
click at [703, 470] on button "Continue" at bounding box center [695, 468] width 54 height 21
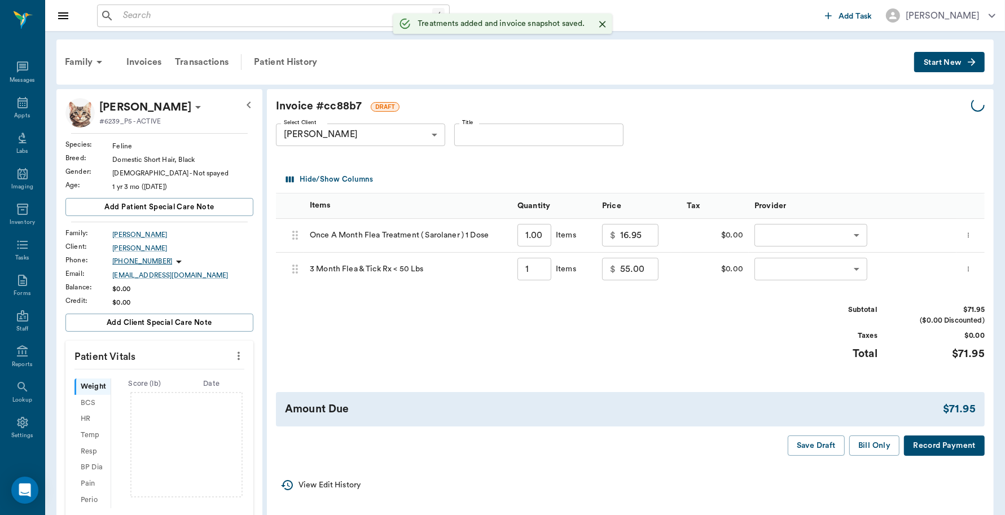
type input "1.00"
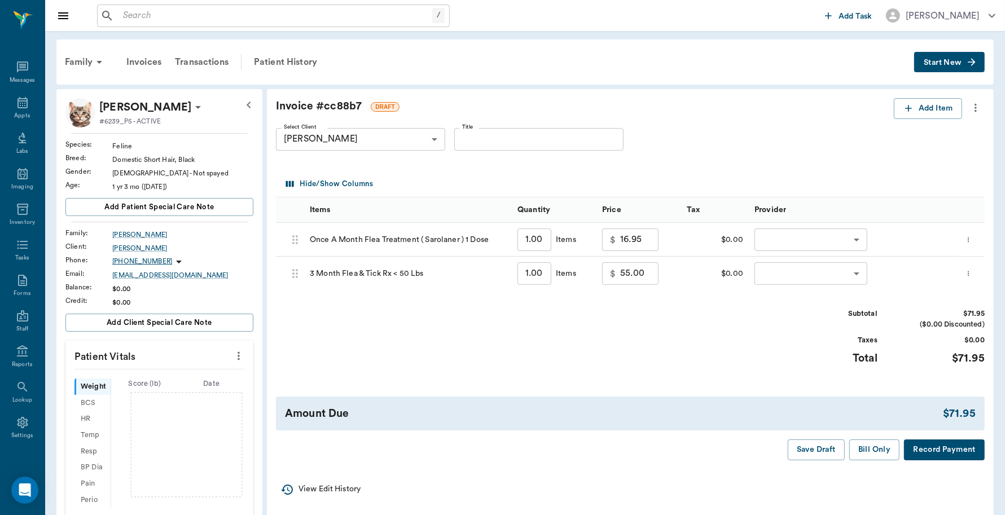
click at [972, 235] on icon "more" at bounding box center [968, 240] width 7 height 14
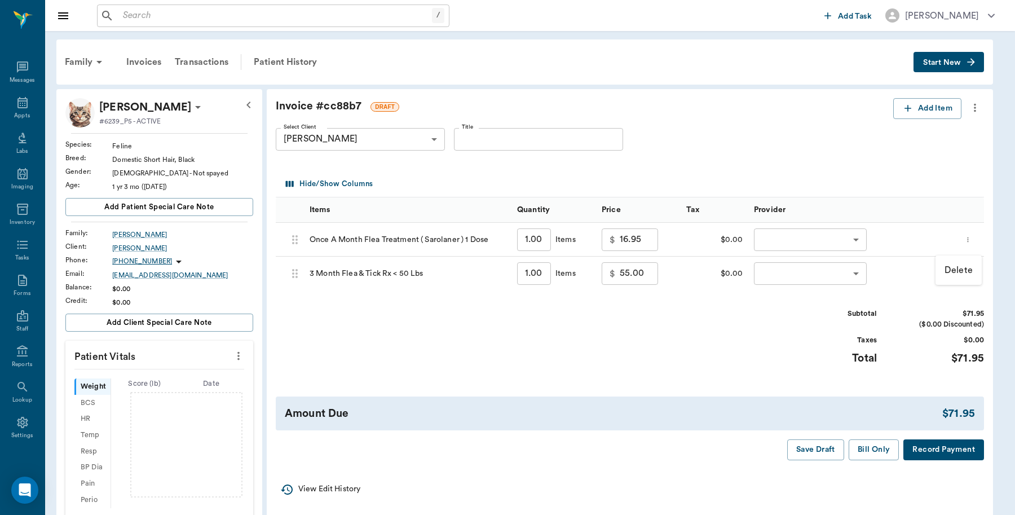
click at [965, 266] on p "Delete" at bounding box center [959, 270] width 28 height 14
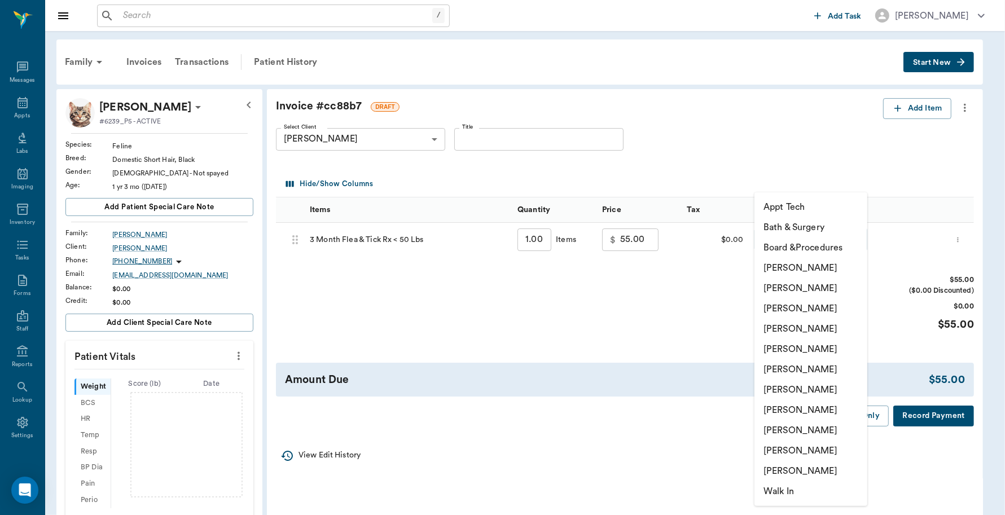
click at [774, 230] on body "/ ​ Add Task Dr. Bert Ellsworth Nectar Messages Appts Labs Imaging Inventory Ta…" at bounding box center [502, 373] width 1005 height 746
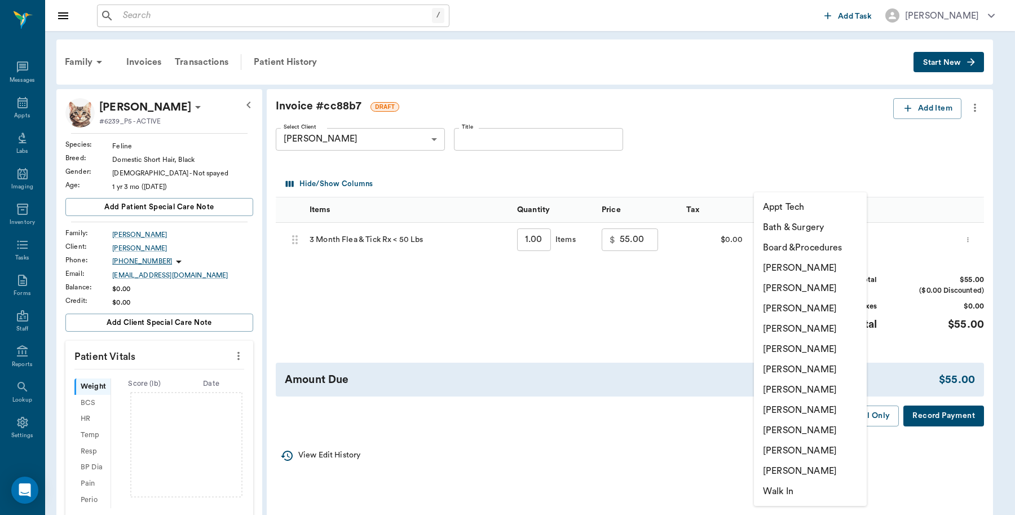
click at [816, 271] on li "[PERSON_NAME]" at bounding box center [810, 268] width 113 height 20
type input "none-6899ea08ed37b777db10de45"
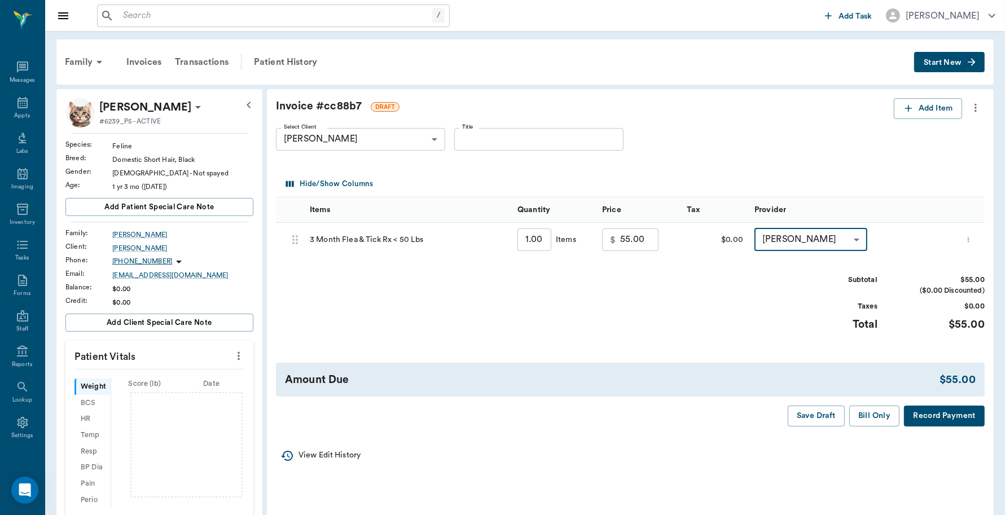
click at [937, 415] on button "Record Payment" at bounding box center [944, 416] width 81 height 21
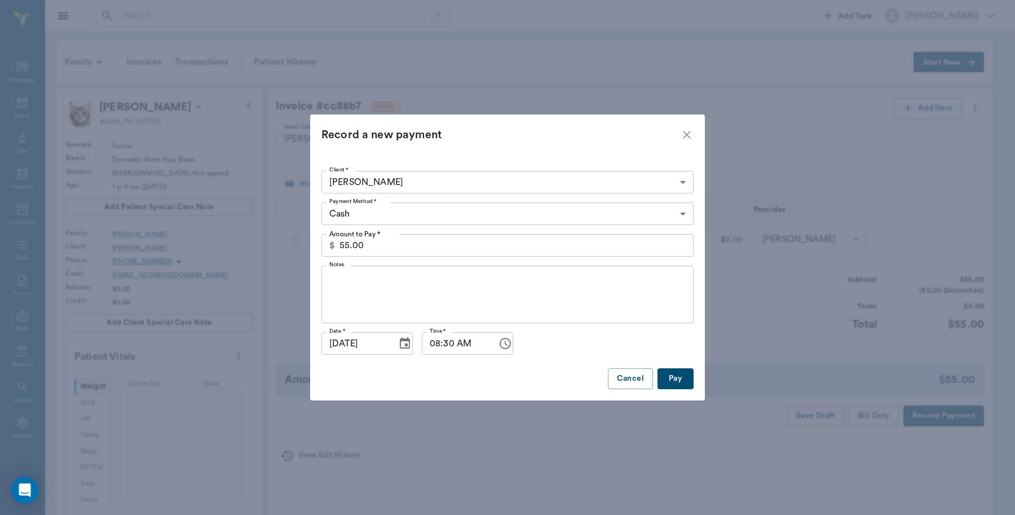
drag, startPoint x: 880, startPoint y: 362, endPoint x: 852, endPoint y: 364, distance: 28.9
click at [879, 362] on div "Record a new payment Client * Milka Martinez 63ec2e8252e12b0ba117b298 Client * …" at bounding box center [507, 257] width 1015 height 515
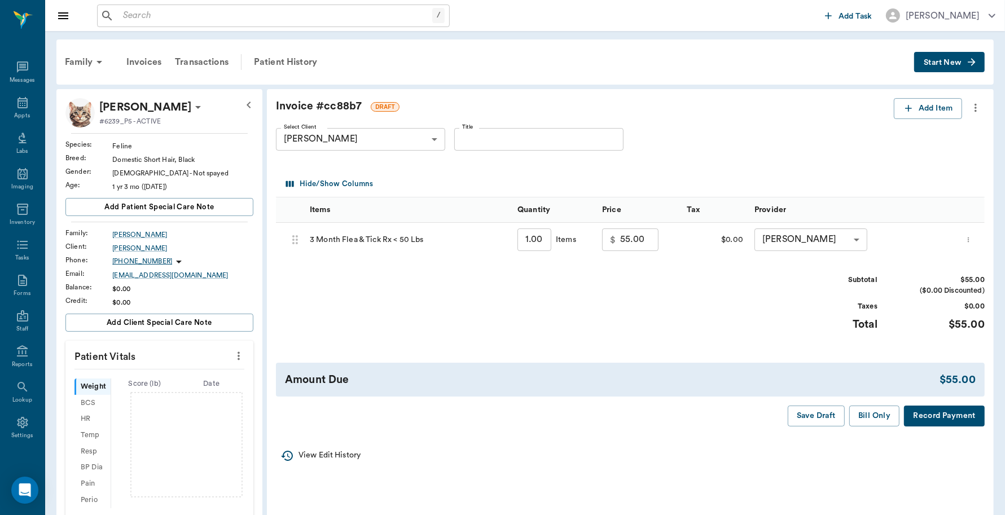
click at [940, 407] on button "Record Payment" at bounding box center [944, 416] width 81 height 21
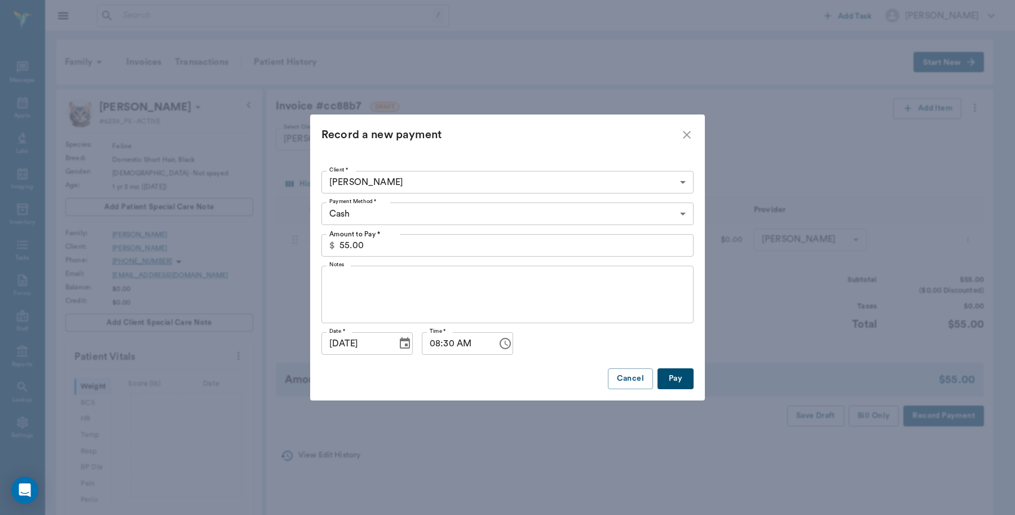
click at [474, 215] on body "/ ​ Add Task Dr. Bert Ellsworth Nectar Messages Appts Labs Imaging Inventory Ta…" at bounding box center [507, 373] width 1015 height 746
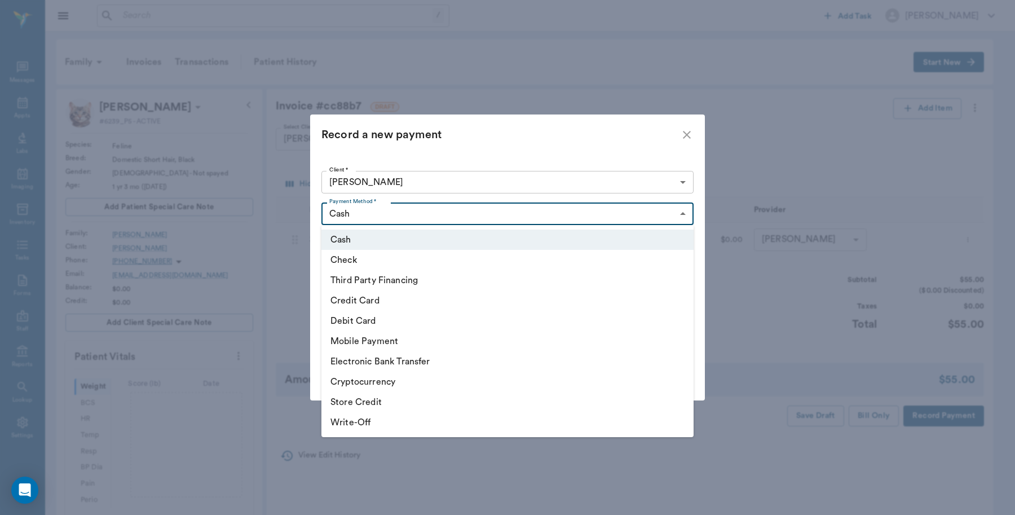
click at [385, 314] on li "Debit Card" at bounding box center [508, 321] width 372 height 20
type input "DEBIT_CARD"
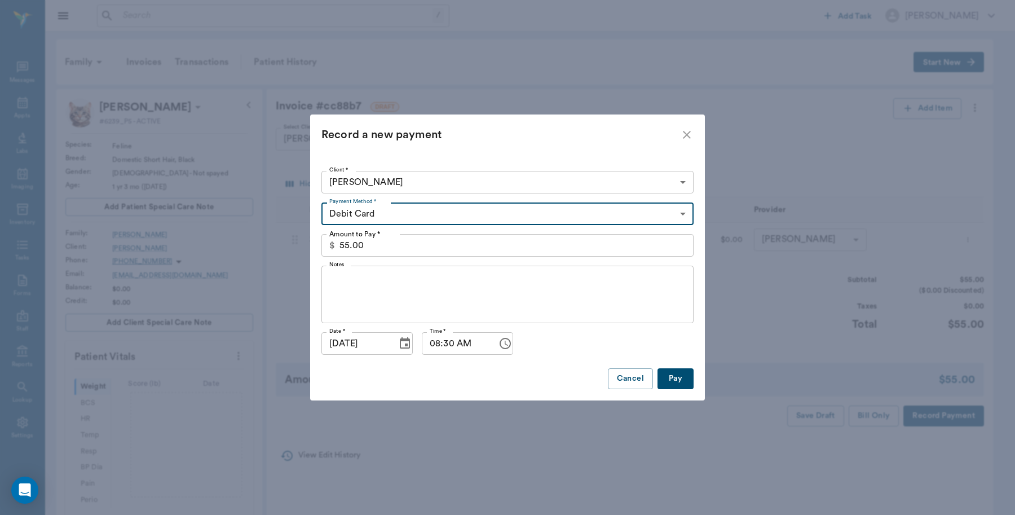
click at [678, 371] on button "Pay" at bounding box center [676, 378] width 36 height 21
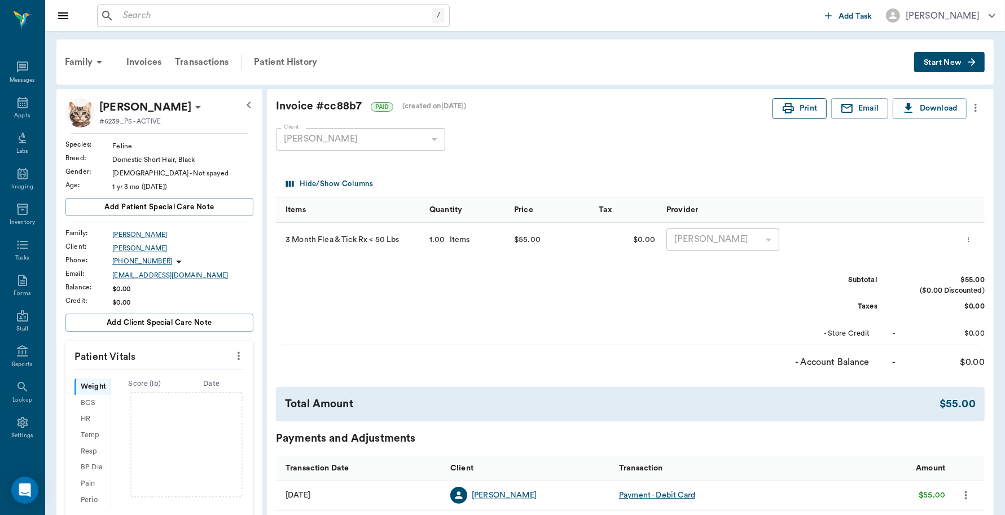
click at [791, 107] on icon "button" at bounding box center [788, 109] width 14 height 14
click at [23, 426] on icon at bounding box center [23, 423] width 14 height 14
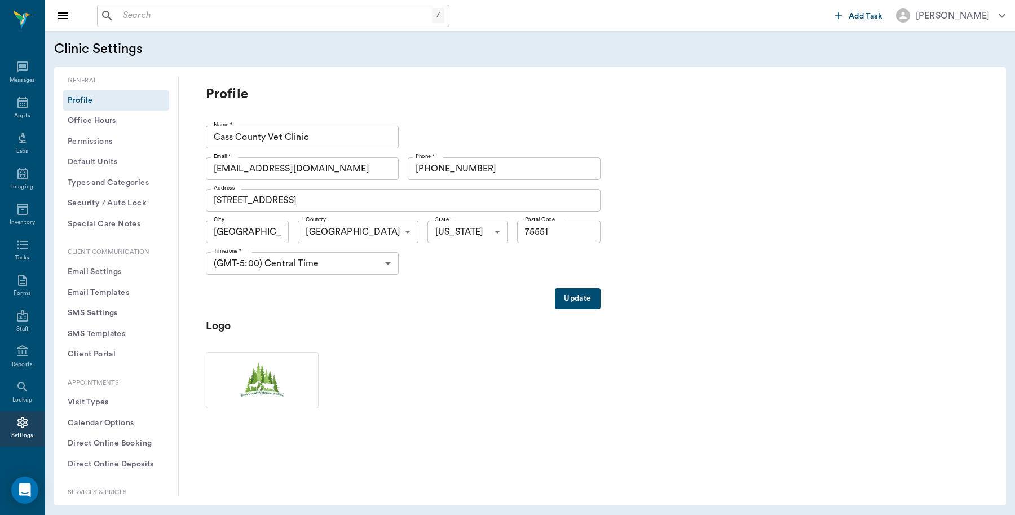
drag, startPoint x: 191, startPoint y: 18, endPoint x: 189, endPoint y: 11, distance: 7.0
click at [191, 18] on input "text" at bounding box center [275, 16] width 314 height 16
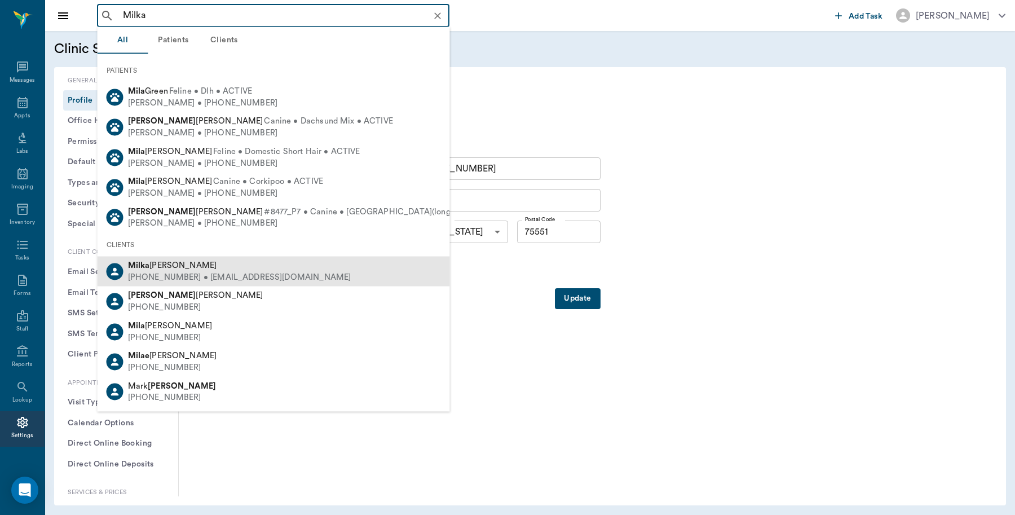
click at [149, 271] on div "(903) 799-9543 • MILKANGEL1229M@gmail.com" at bounding box center [239, 277] width 223 height 12
type input "Milka"
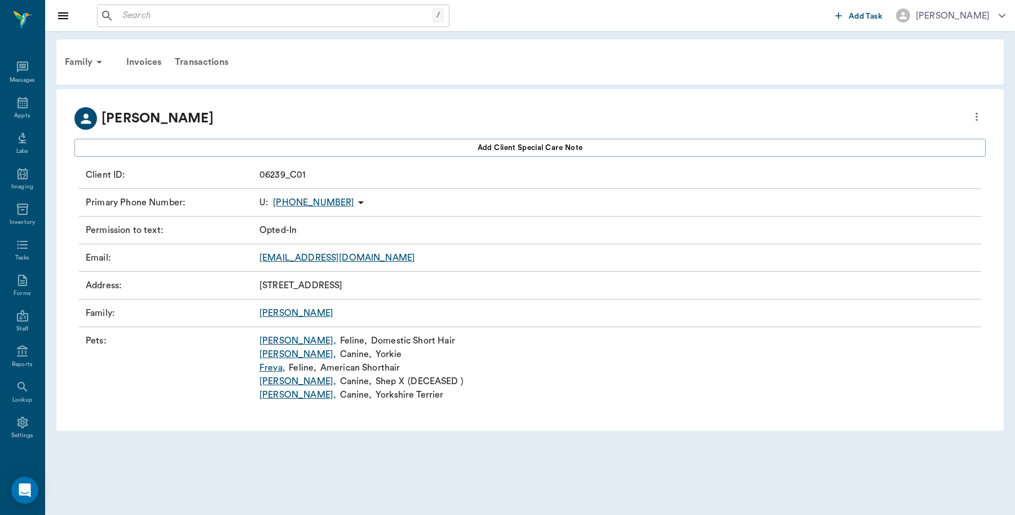
click at [278, 341] on link "Ophelia ," at bounding box center [297, 341] width 77 height 14
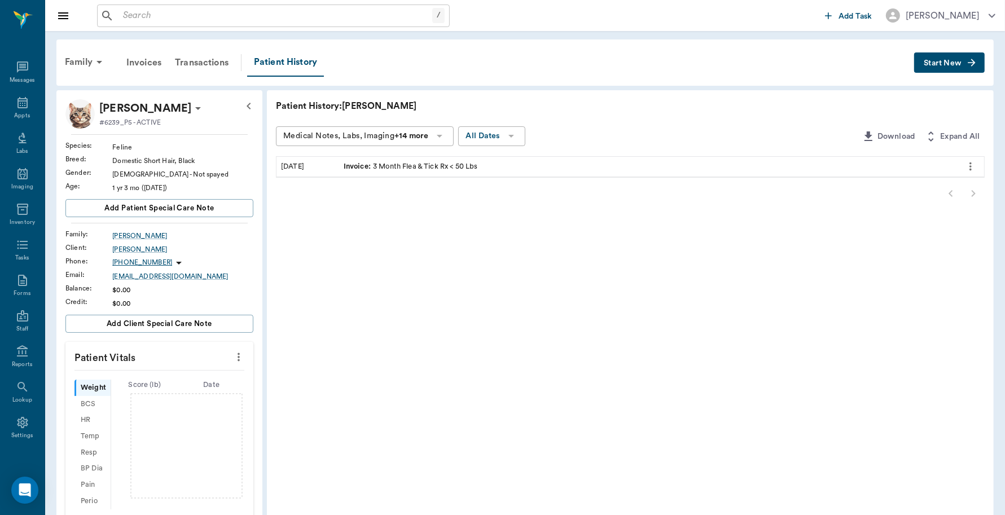
click at [954, 63] on span "Start New" at bounding box center [942, 63] width 38 height 0
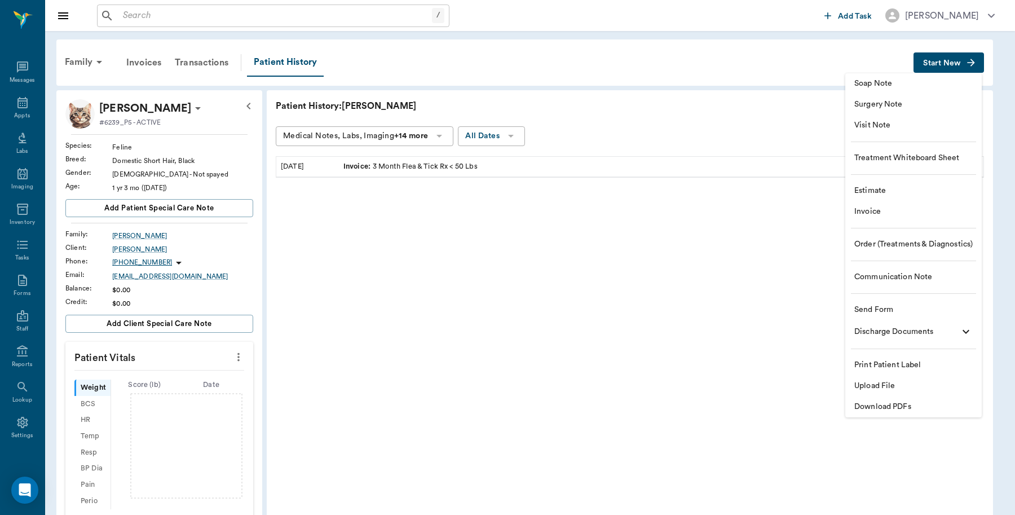
click at [879, 215] on span "Invoice" at bounding box center [914, 212] width 118 height 12
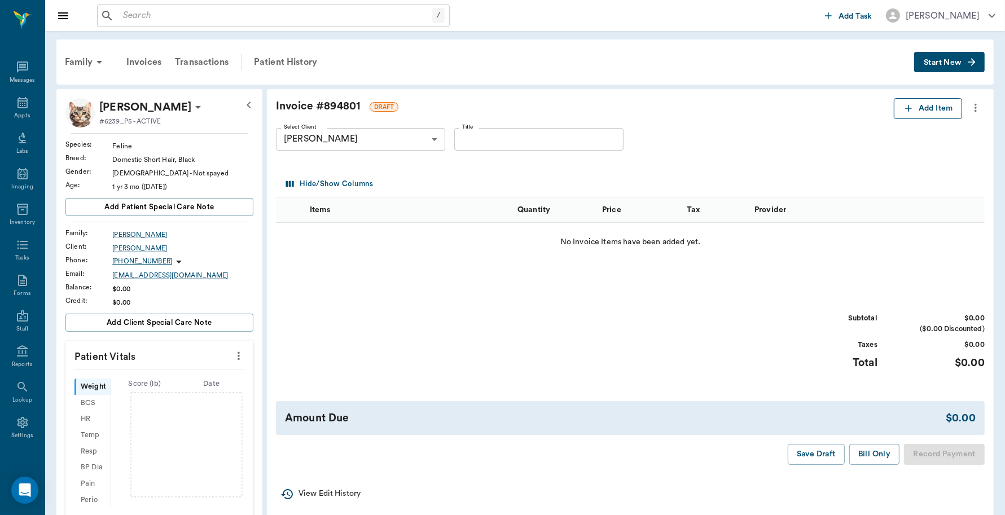
click at [957, 112] on button "Add Item" at bounding box center [927, 108] width 68 height 21
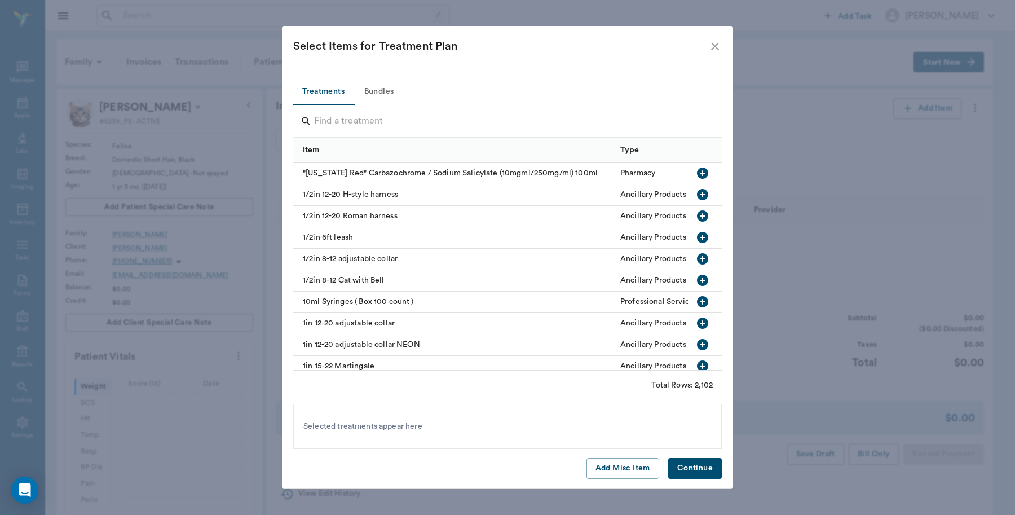
click at [378, 117] on input "Search" at bounding box center [508, 121] width 389 height 18
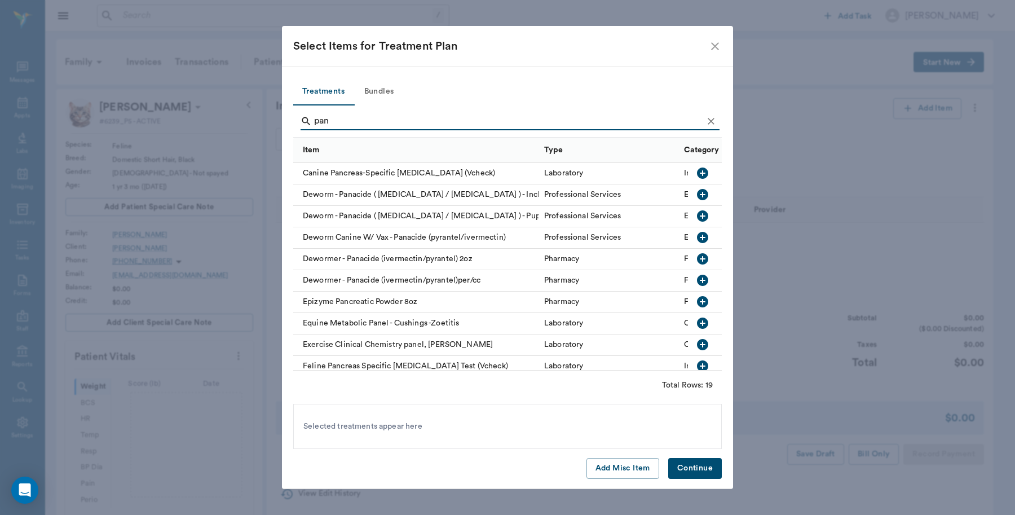
type input "pan"
click at [697, 281] on icon "button" at bounding box center [702, 280] width 11 height 11
click at [696, 280] on icon "button" at bounding box center [703, 281] width 14 height 14
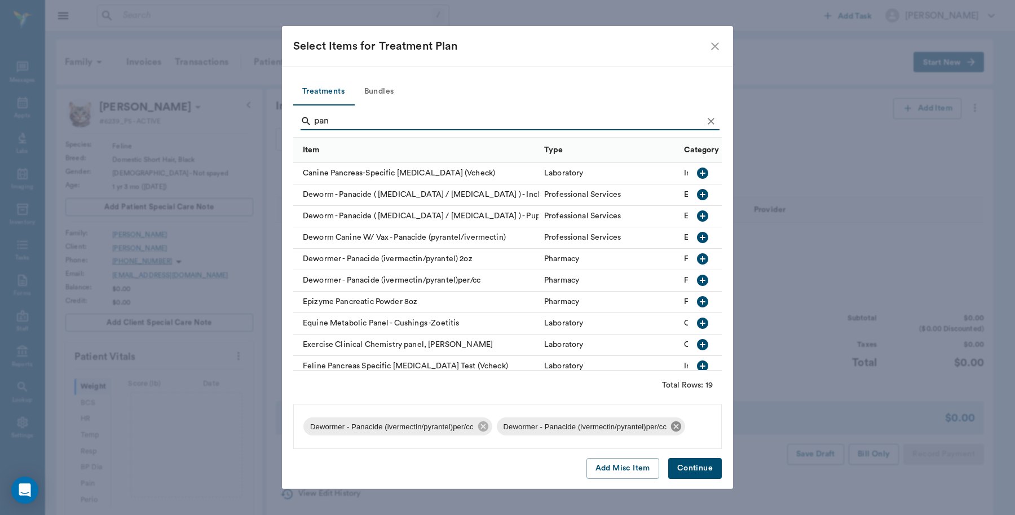
click at [677, 428] on icon at bounding box center [676, 426] width 10 height 10
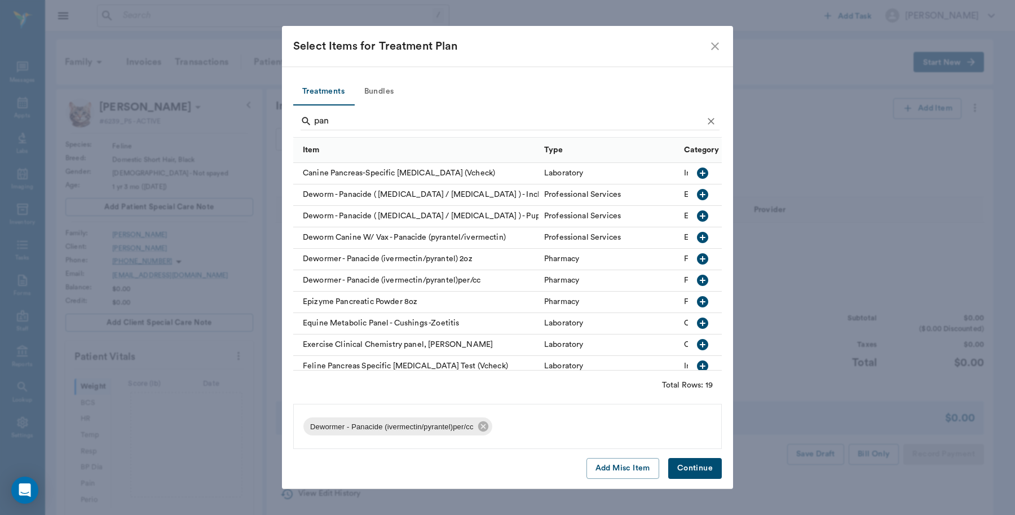
click at [689, 470] on button "Continue" at bounding box center [695, 468] width 54 height 21
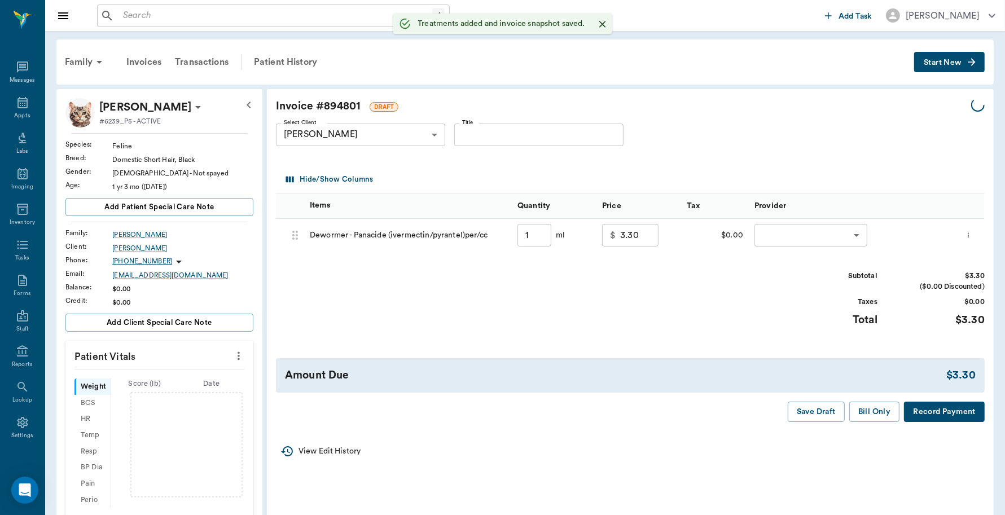
type input "1.00"
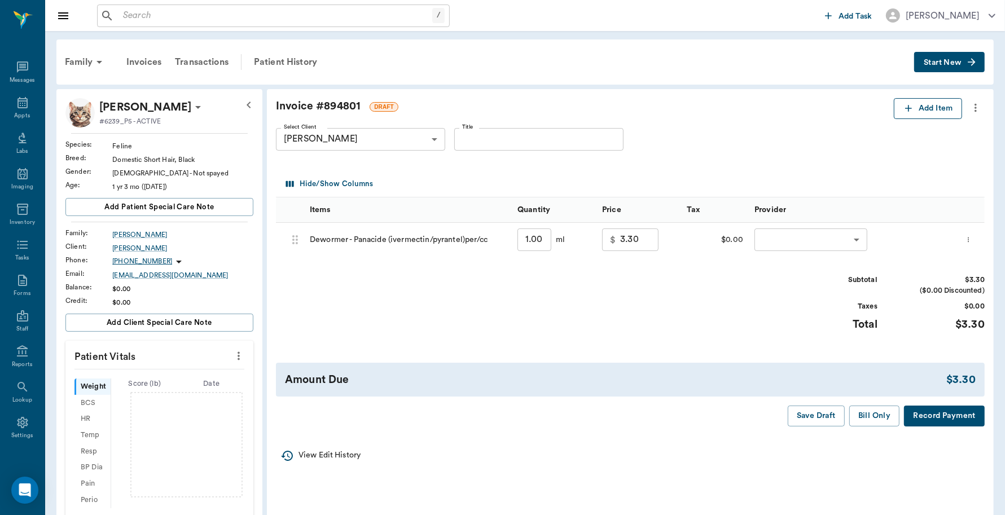
click at [935, 107] on button "Add Item" at bounding box center [927, 108] width 68 height 21
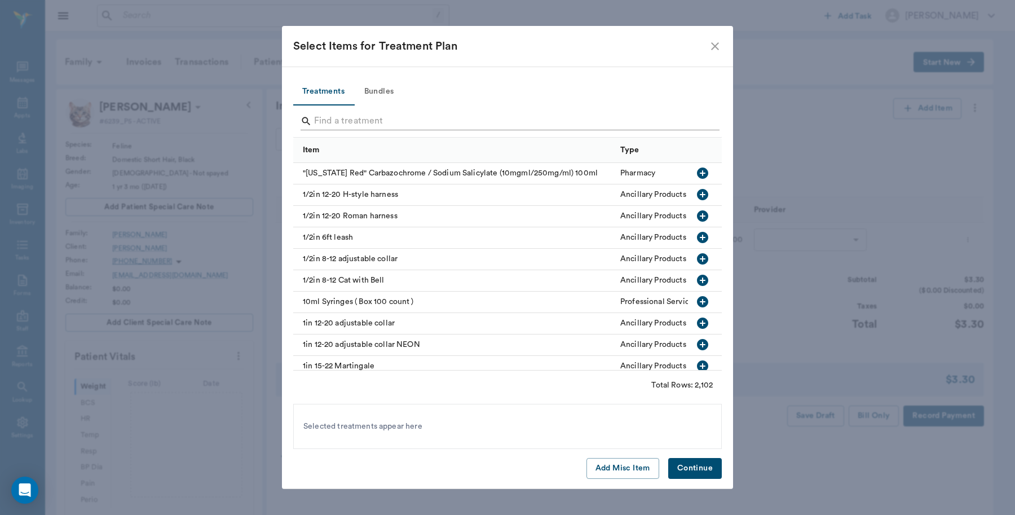
click at [412, 117] on input "Search" at bounding box center [508, 121] width 389 height 18
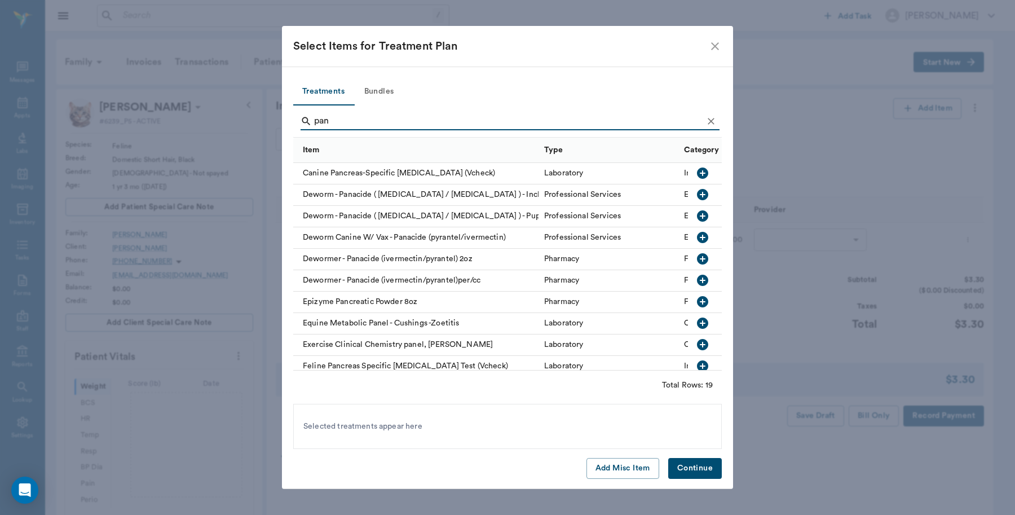
type input "pan"
click at [696, 280] on icon "button" at bounding box center [703, 281] width 14 height 14
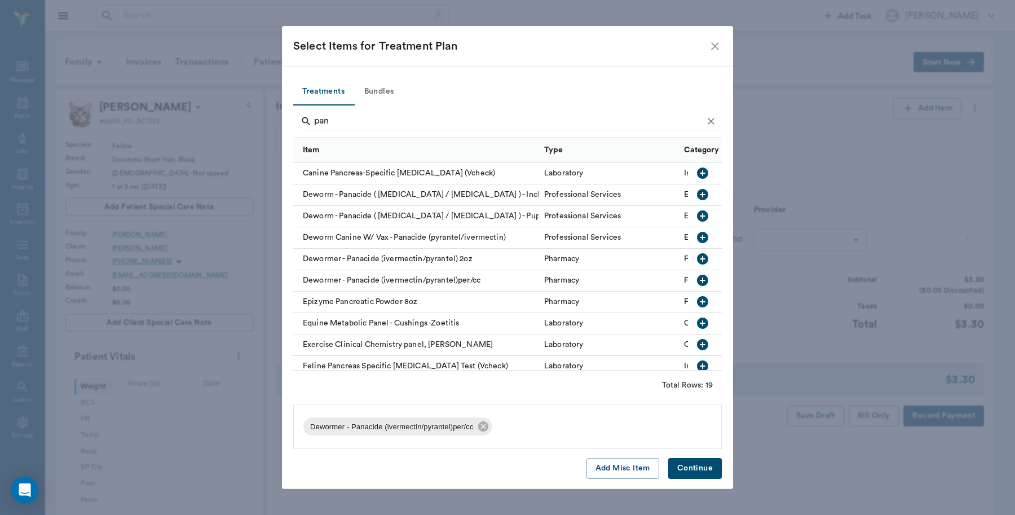
click at [680, 473] on button "Continue" at bounding box center [695, 468] width 54 height 21
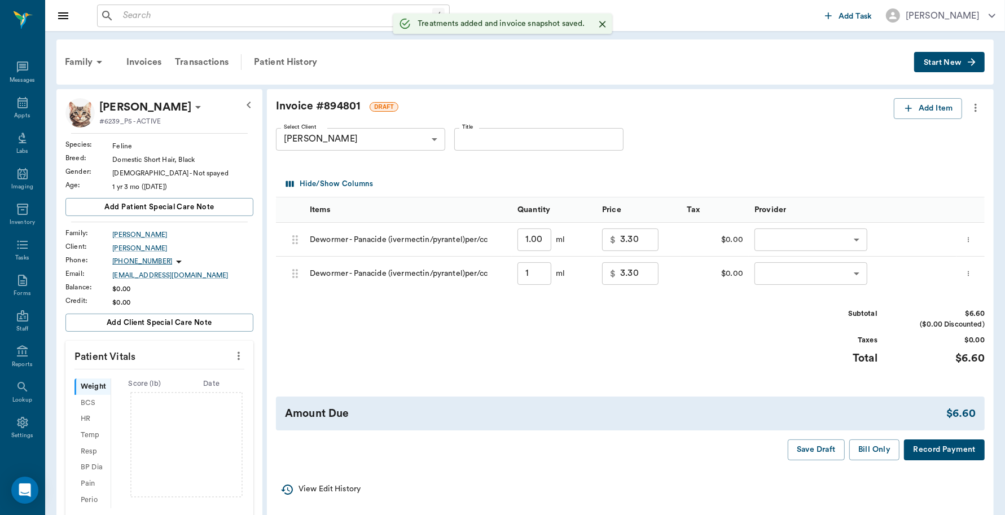
type input "1.00"
click at [838, 249] on body "/ ​ Add Task Dr. Bert Ellsworth Nectar Messages Appts Labs Imaging Inventory Ta…" at bounding box center [502, 383] width 1005 height 767
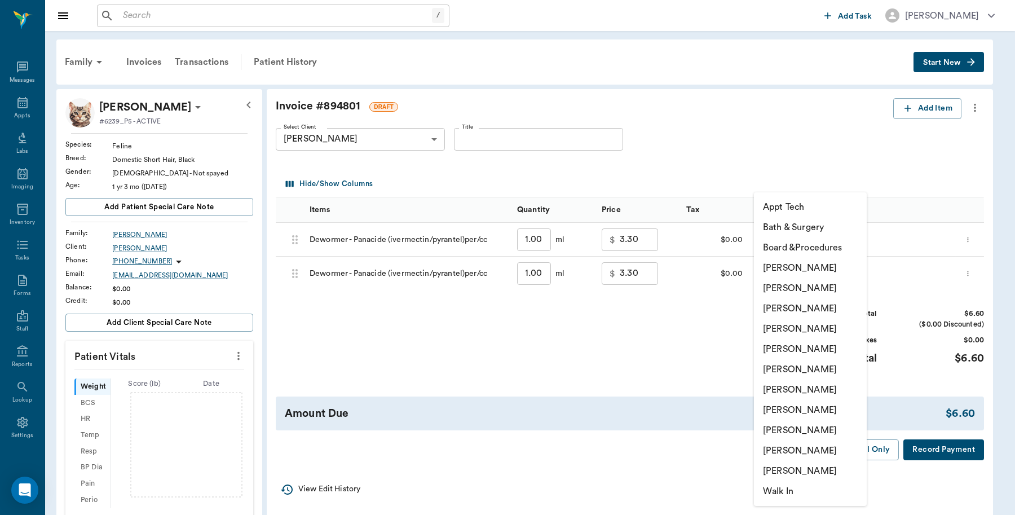
click at [818, 263] on li "[PERSON_NAME]" at bounding box center [810, 268] width 113 height 20
type input "none-6899ea08ed37b777db10de45"
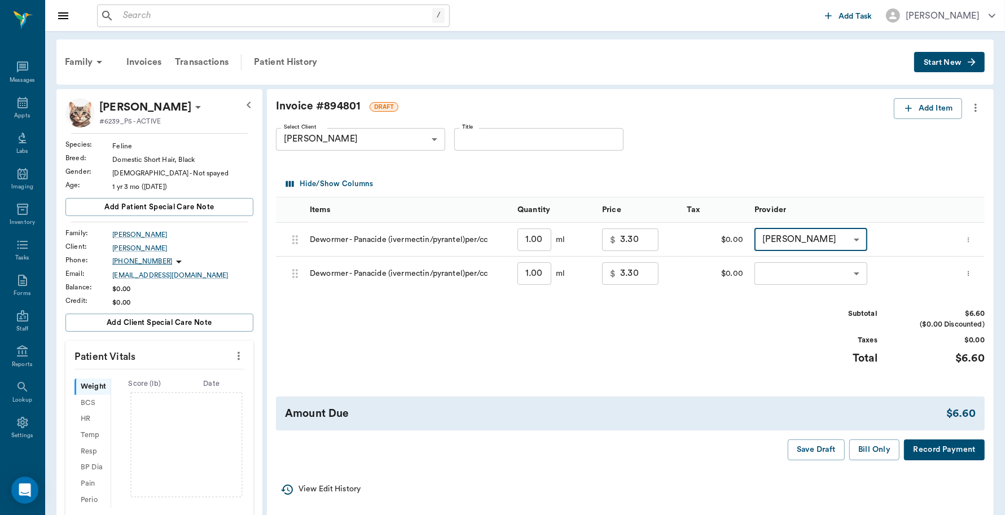
click at [855, 271] on body "/ ​ Add Task Dr. Bert Ellsworth Nectar Messages Appts Labs Imaging Inventory Ta…" at bounding box center [502, 383] width 1005 height 767
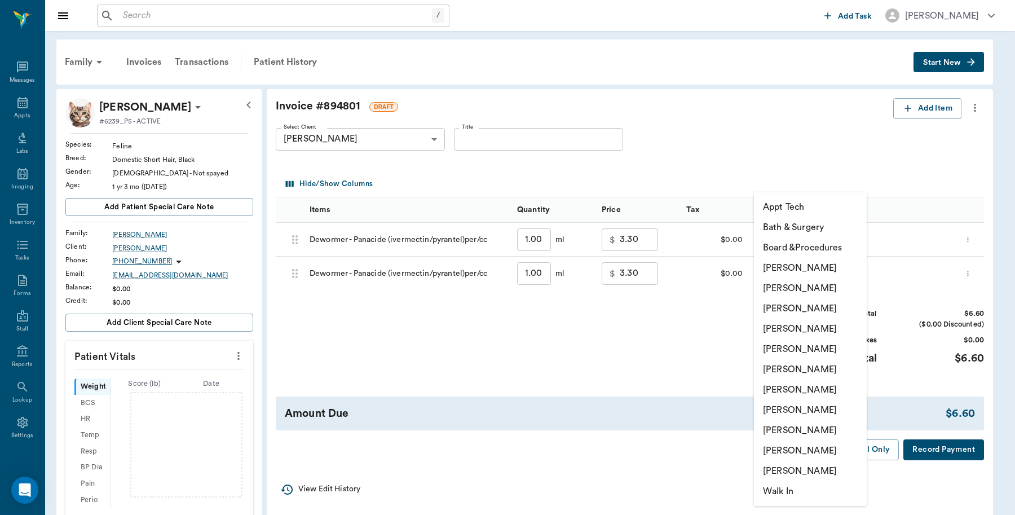
click at [821, 268] on li "[PERSON_NAME]" at bounding box center [810, 268] width 113 height 20
type input "none-6899ea08ed37b777db10de45"
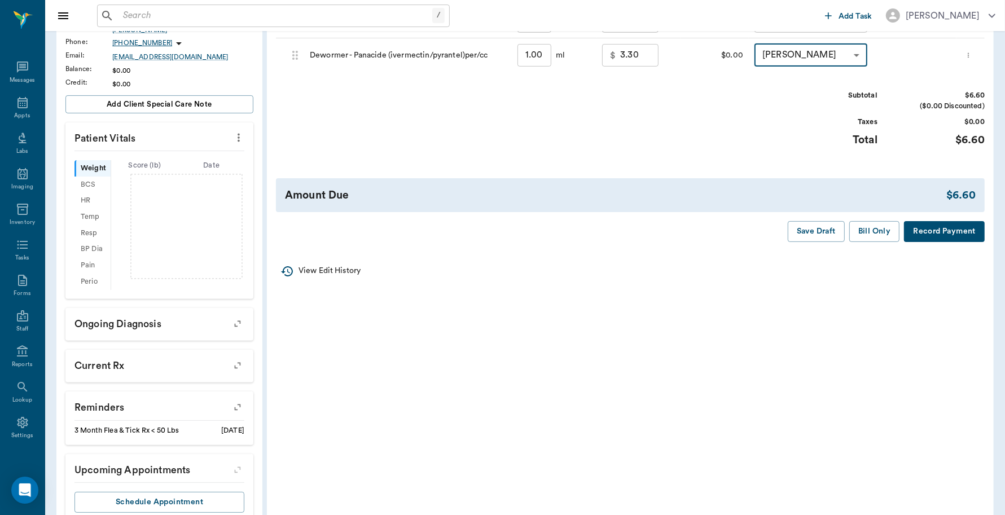
scroll to position [252, 0]
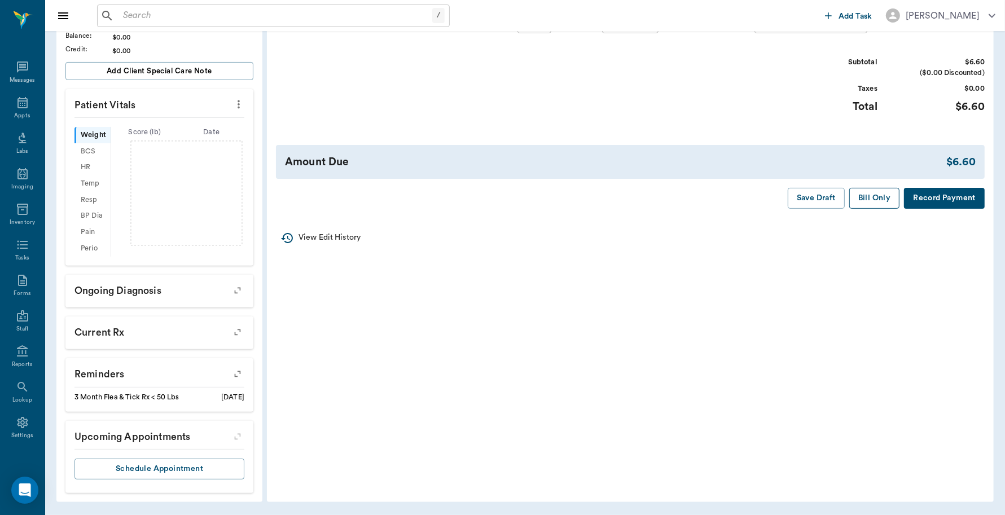
click at [869, 195] on button "Bill Only" at bounding box center [874, 198] width 51 height 21
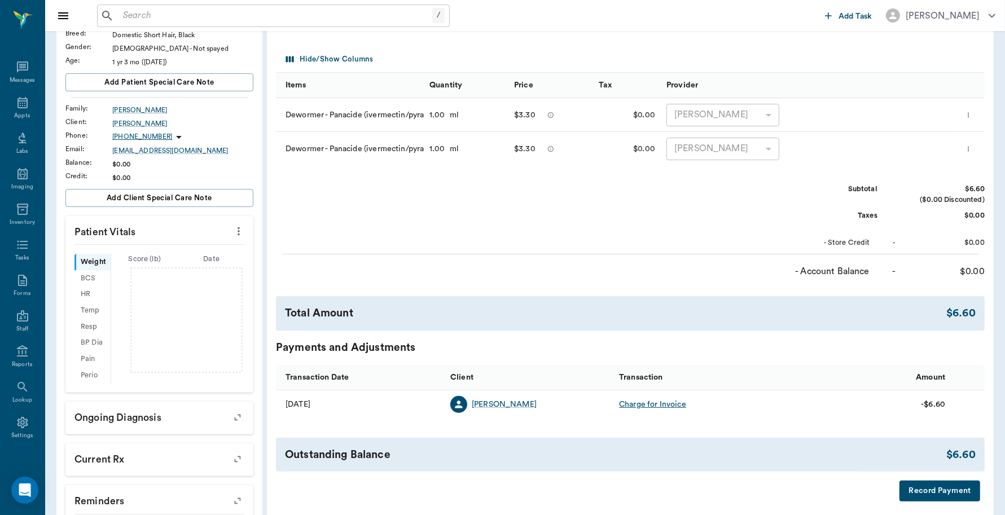
scroll to position [0, 0]
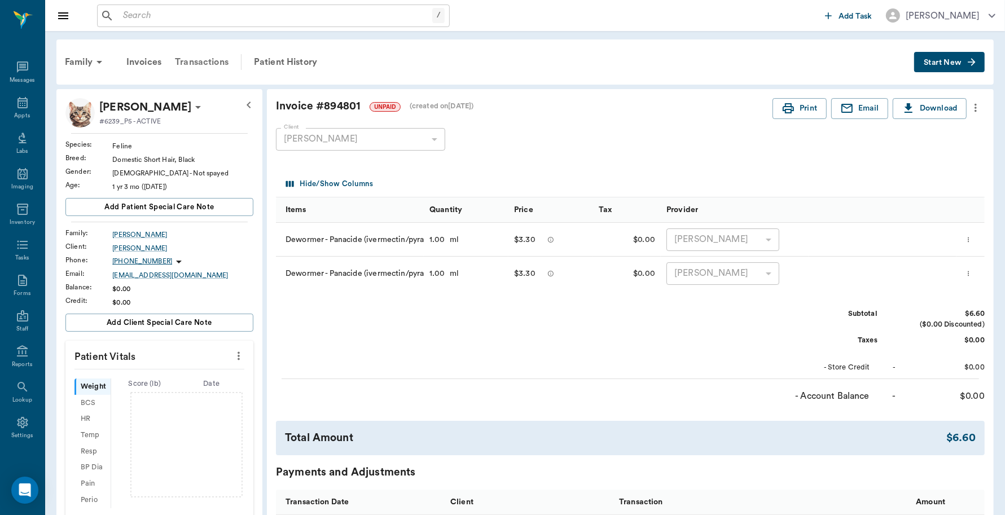
click at [203, 58] on div "Transactions" at bounding box center [201, 62] width 67 height 27
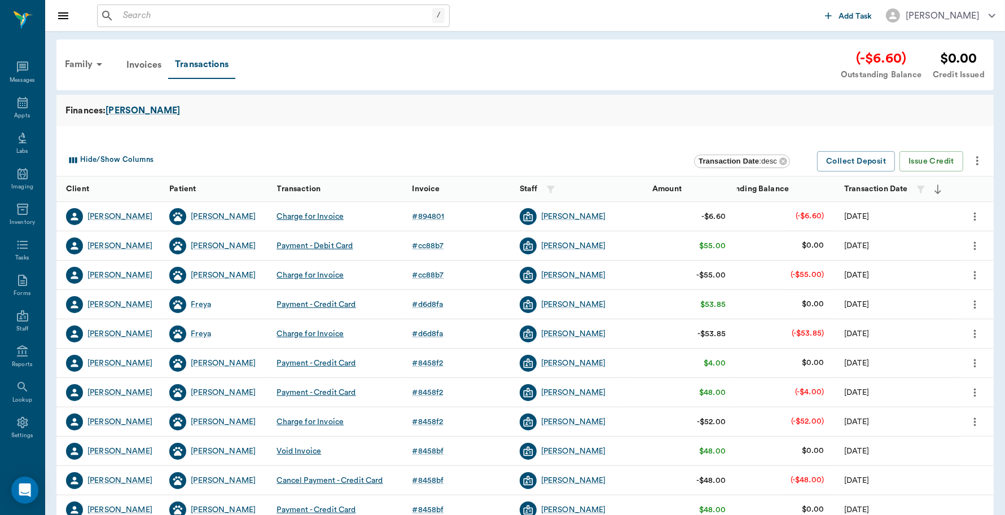
click at [975, 248] on icon "more" at bounding box center [975, 245] width 2 height 8
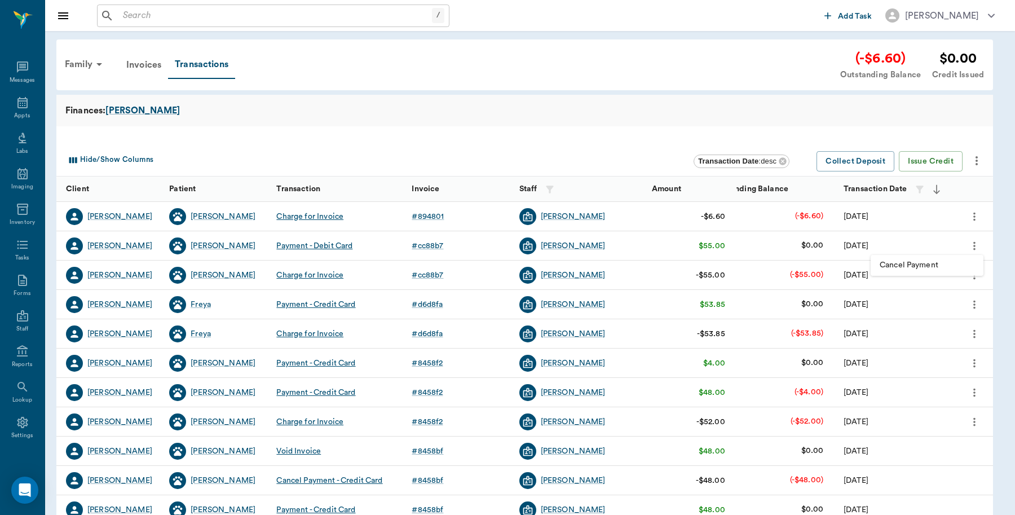
click at [925, 267] on span "Cancel Payment" at bounding box center [927, 265] width 95 height 12
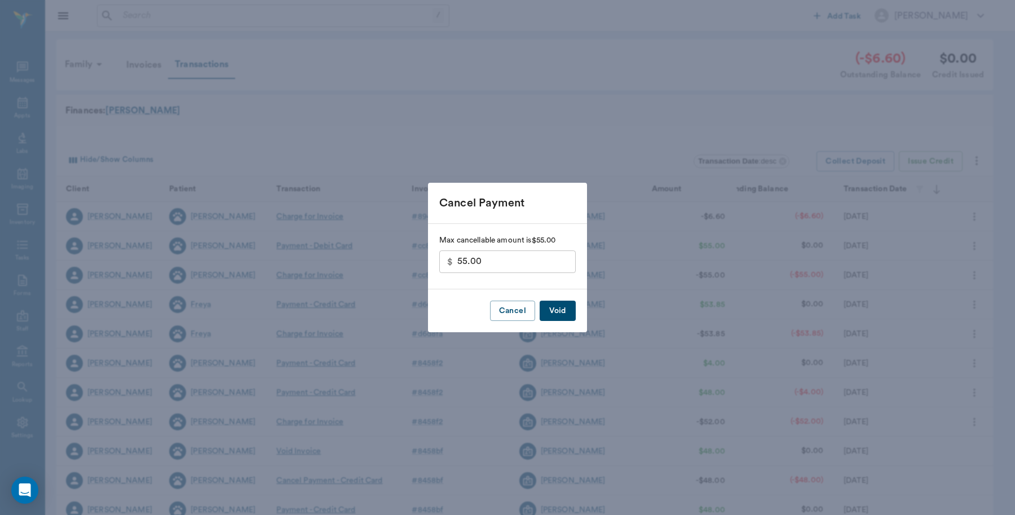
click at [562, 308] on button "Void" at bounding box center [558, 311] width 36 height 21
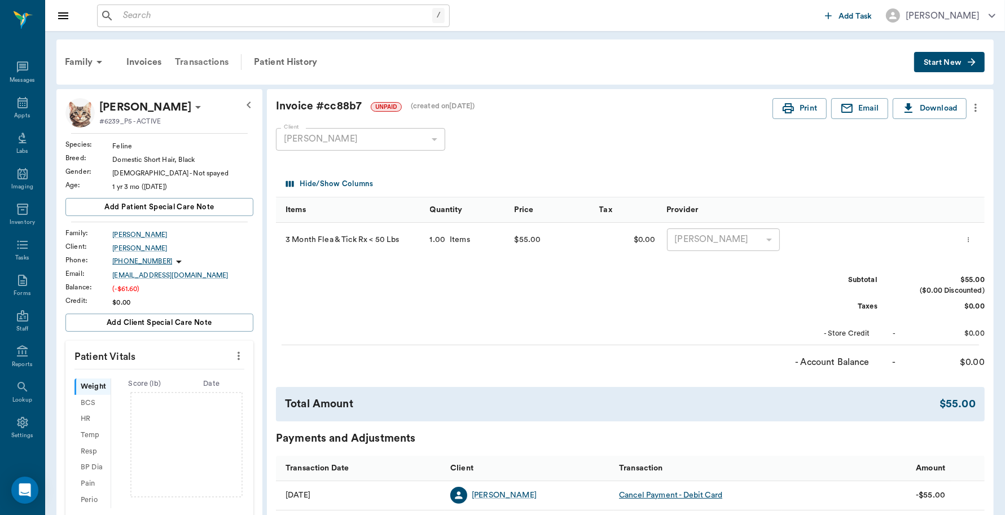
click at [192, 58] on div "Transactions" at bounding box center [201, 62] width 67 height 27
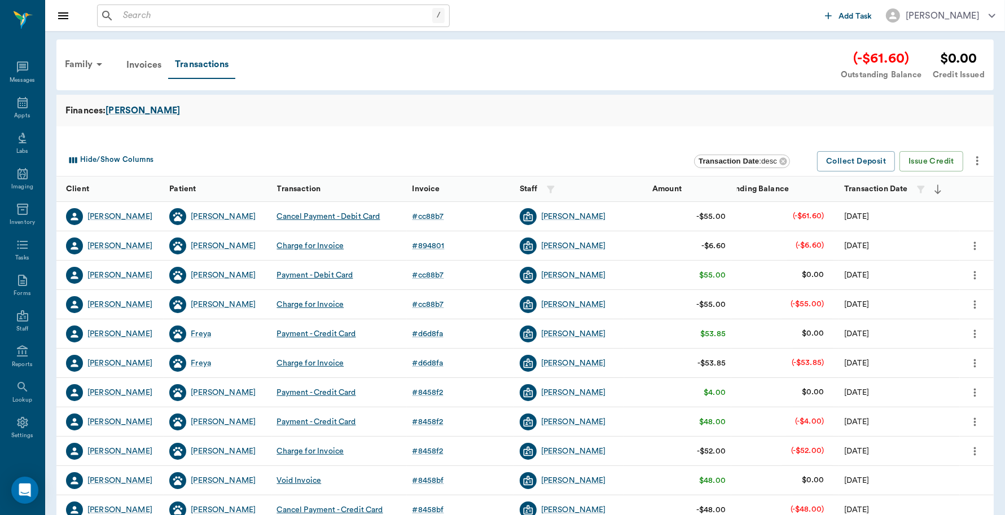
click at [974, 309] on icon "more" at bounding box center [974, 305] width 12 height 14
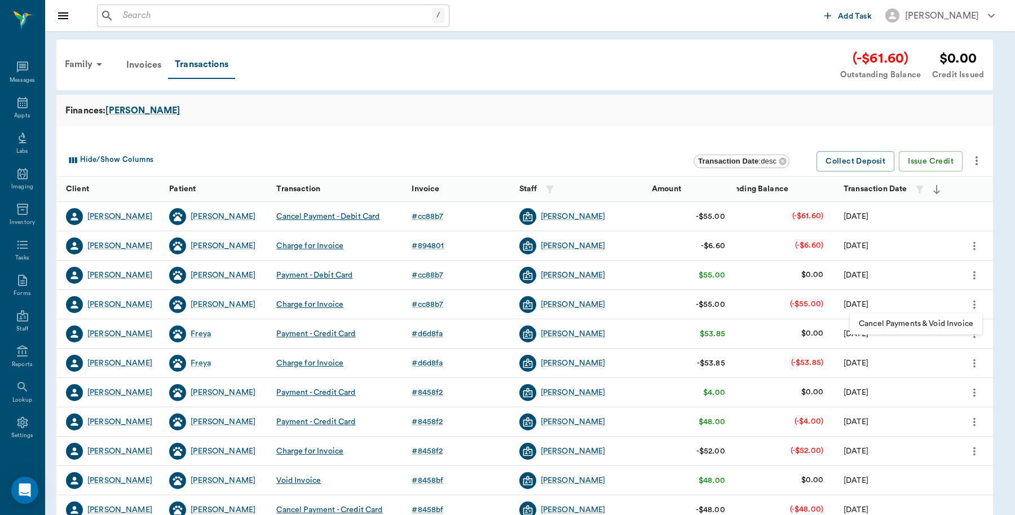
click at [938, 325] on span "Cancel Payments & Void Invoice" at bounding box center [916, 324] width 115 height 12
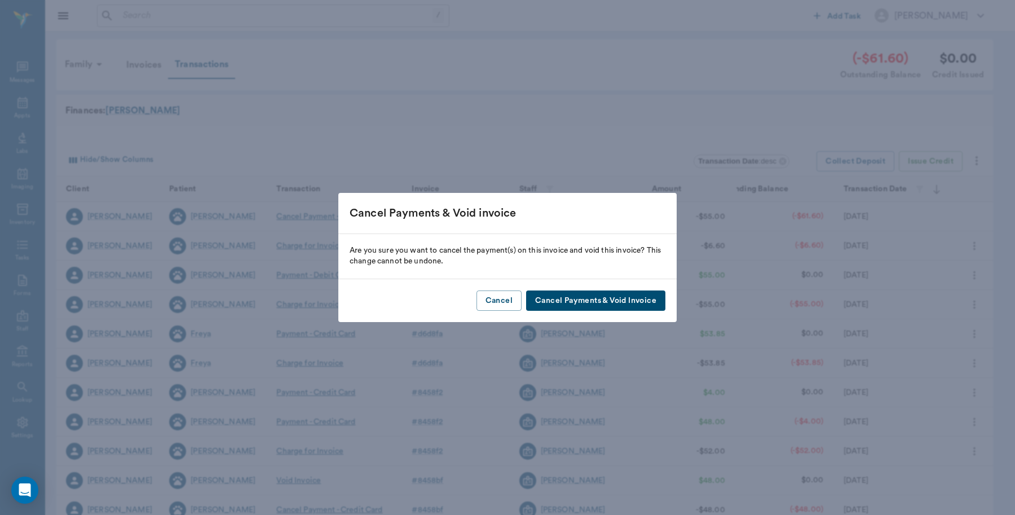
click at [613, 300] on button "Cancel Payments & Void Invoice" at bounding box center [595, 300] width 139 height 21
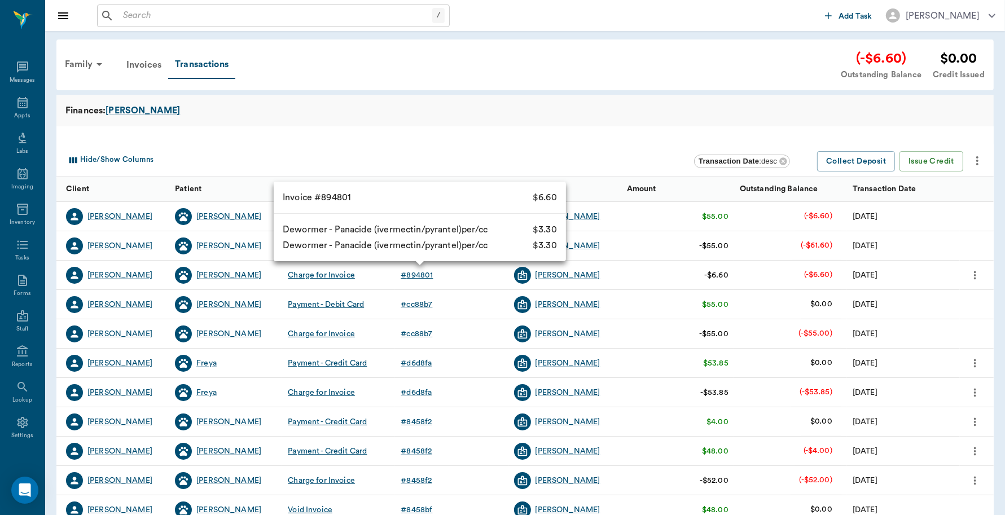
click at [413, 280] on div "# 894801" at bounding box center [416, 275] width 32 height 11
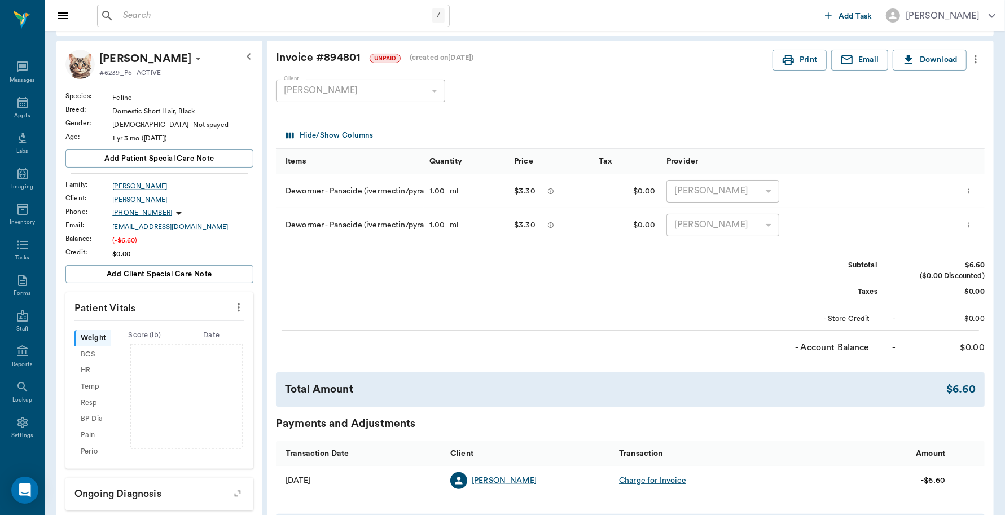
scroll to position [141, 0]
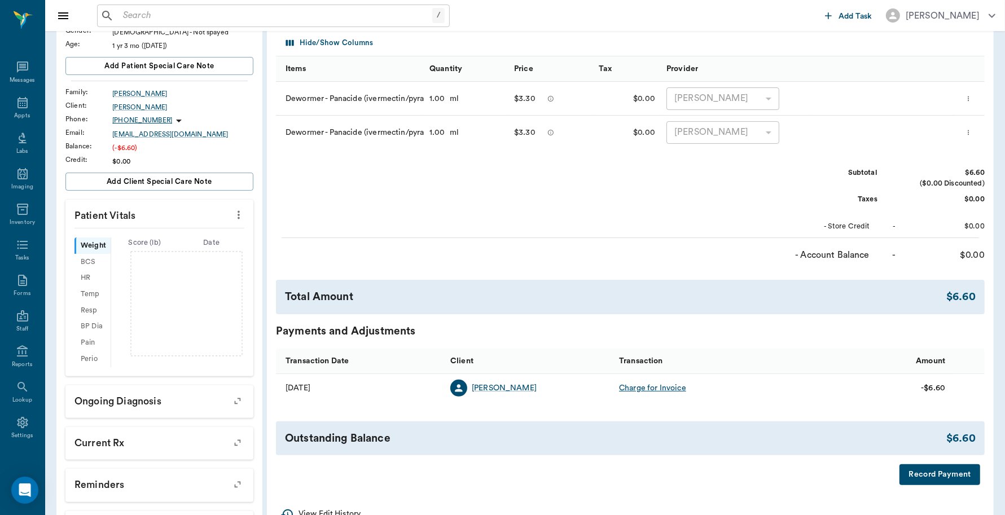
click at [957, 477] on button "Record Payment" at bounding box center [939, 474] width 81 height 21
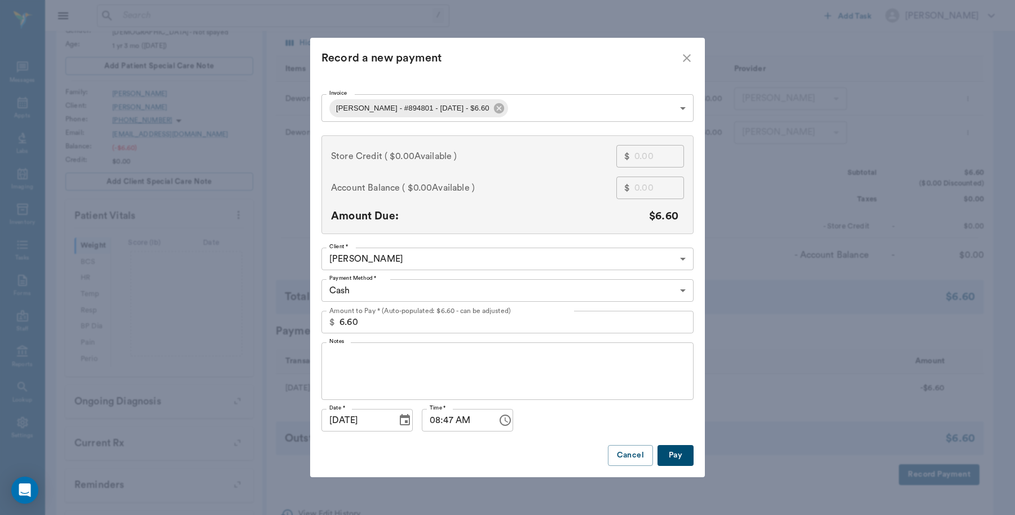
click at [676, 460] on button "Pay" at bounding box center [676, 455] width 36 height 21
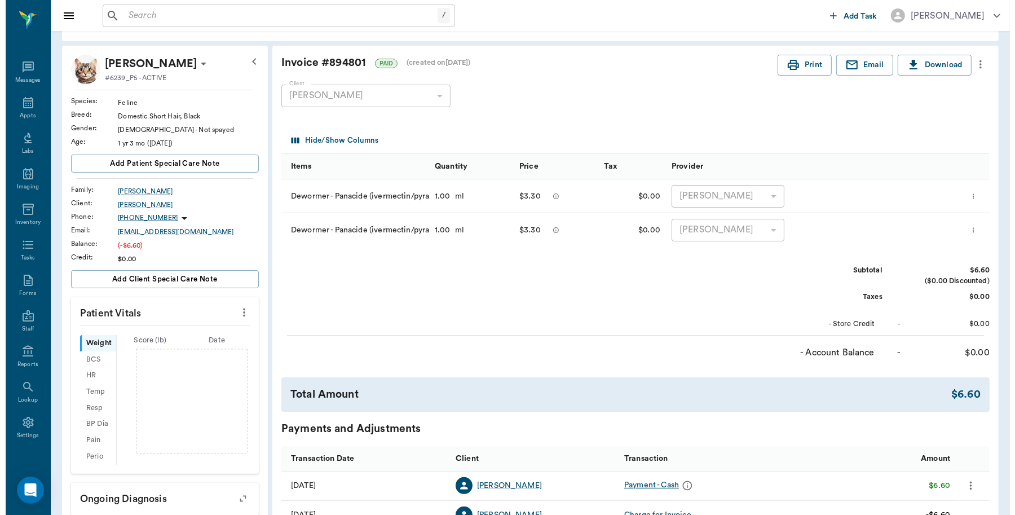
scroll to position [0, 0]
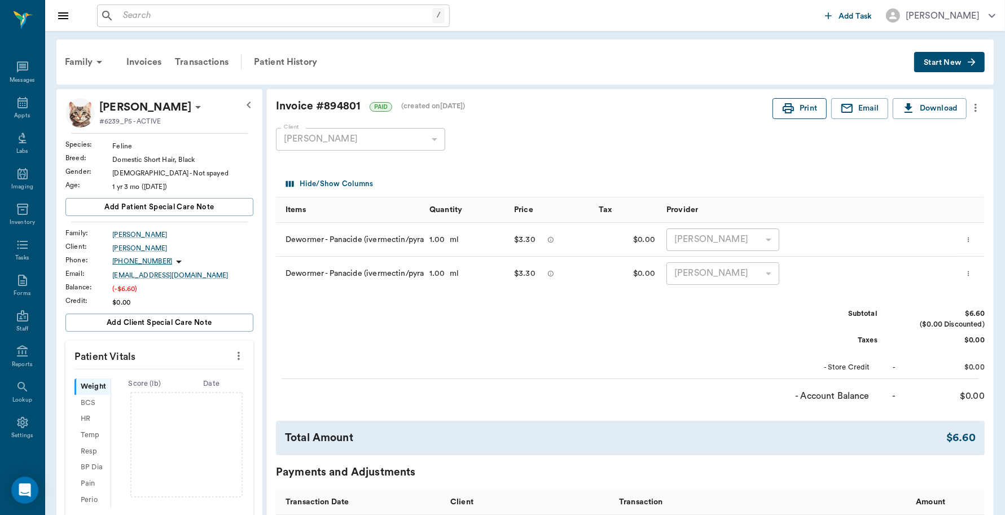
click at [799, 109] on button "Print" at bounding box center [799, 108] width 54 height 21
click at [4, 111] on div "Appts" at bounding box center [22, 109] width 45 height 36
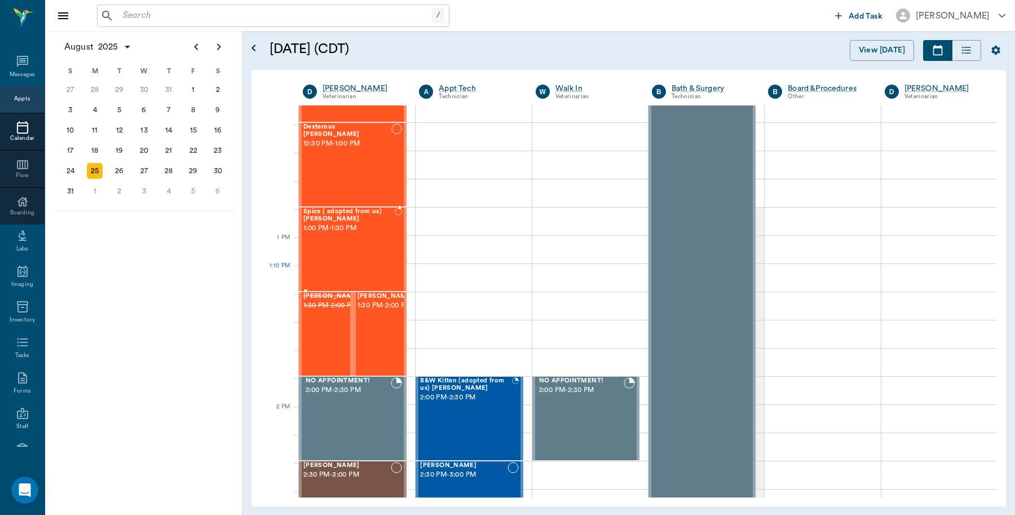
scroll to position [777, 0]
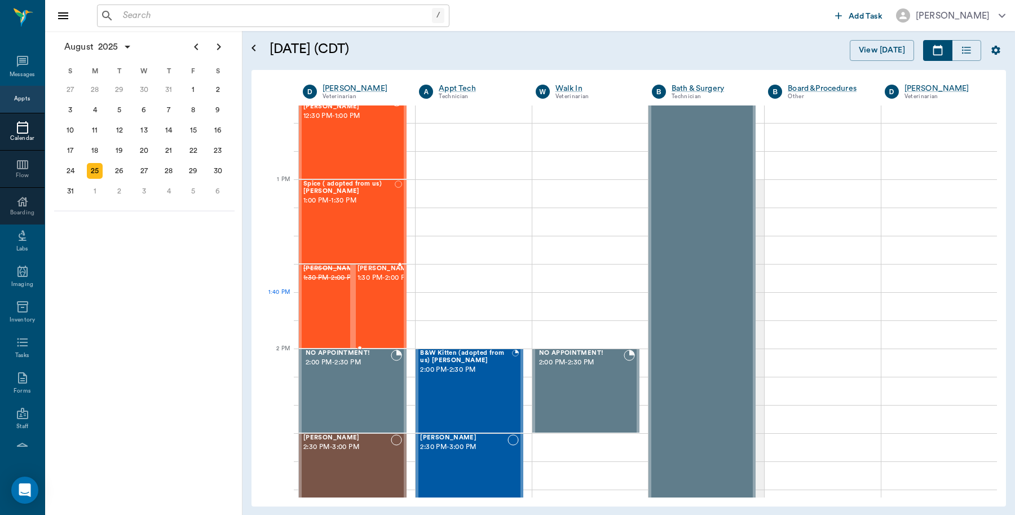
click at [376, 284] on span "1:30 PM - 2:00 PM" at bounding box center [386, 277] width 56 height 11
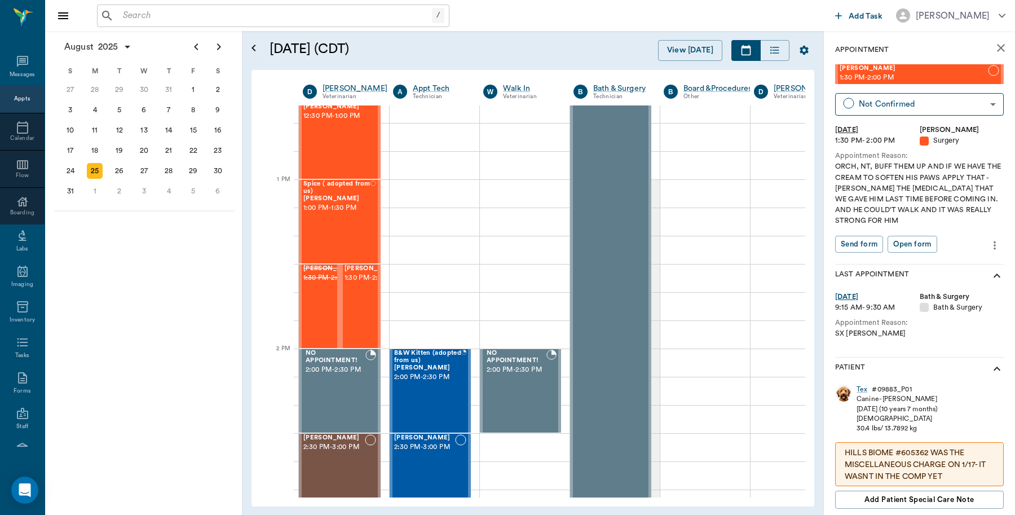
click at [926, 117] on div "Tex Willeford 1:30 PM - 2:00 PM Not Confirmed NOT_CONFIRMED ​ Mon, Aug 25, 2025…" at bounding box center [919, 163] width 169 height 199
click at [930, 104] on body "/ ​ Add Task Dr. Bert Ellsworth Nectar Messages Appts Calendar Flow Boarding La…" at bounding box center [507, 257] width 1015 height 515
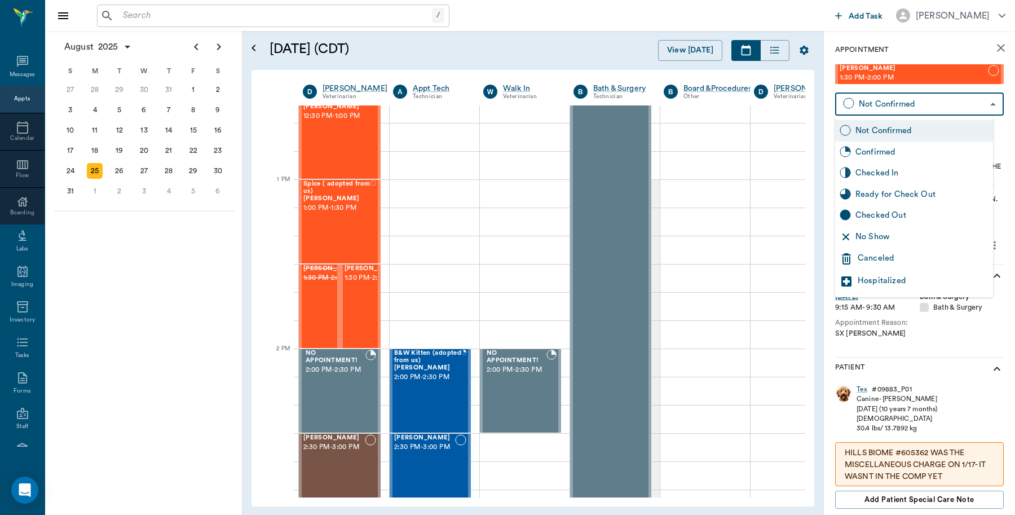
click at [891, 170] on div "Checked In" at bounding box center [922, 173] width 133 height 12
type input "CHECKED_IN"
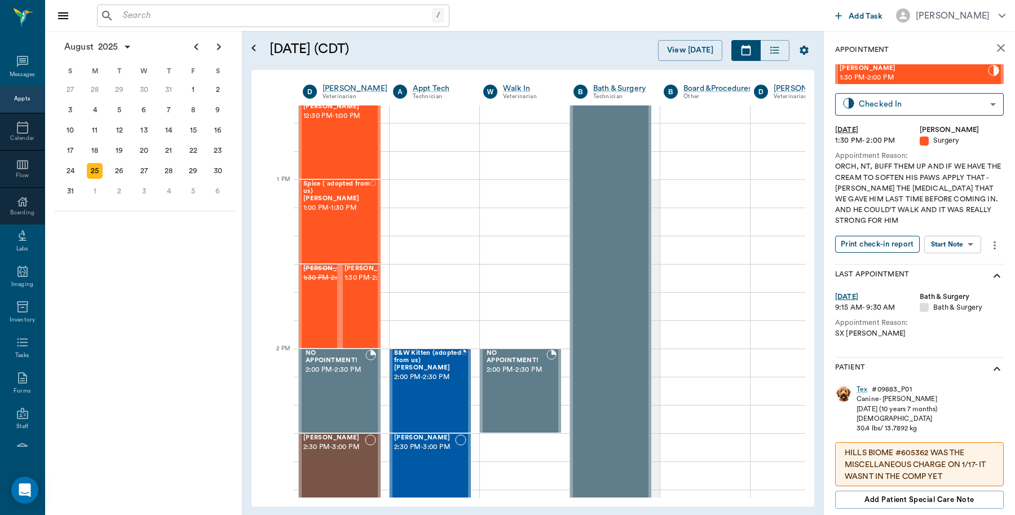
click at [866, 249] on button "Print check-in report" at bounding box center [877, 244] width 85 height 17
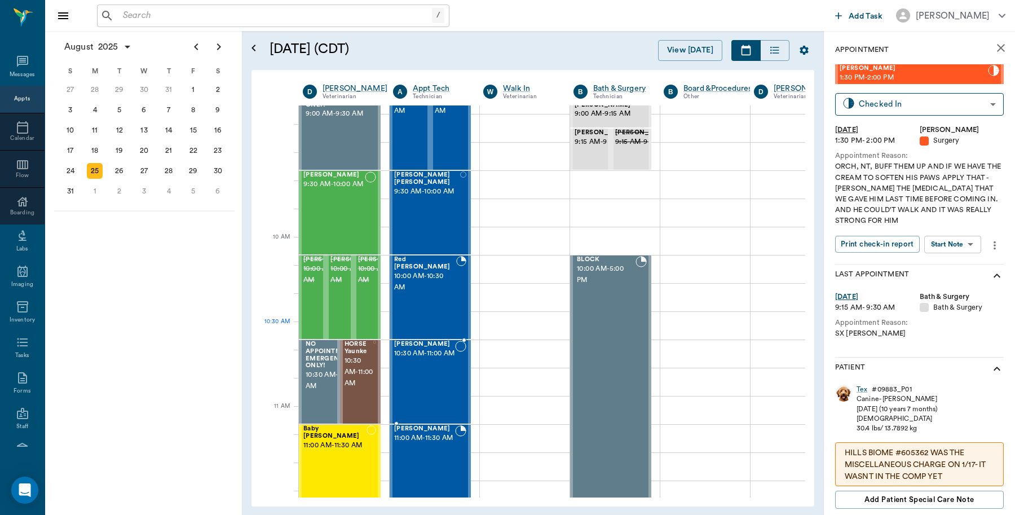
scroll to position [212, 0]
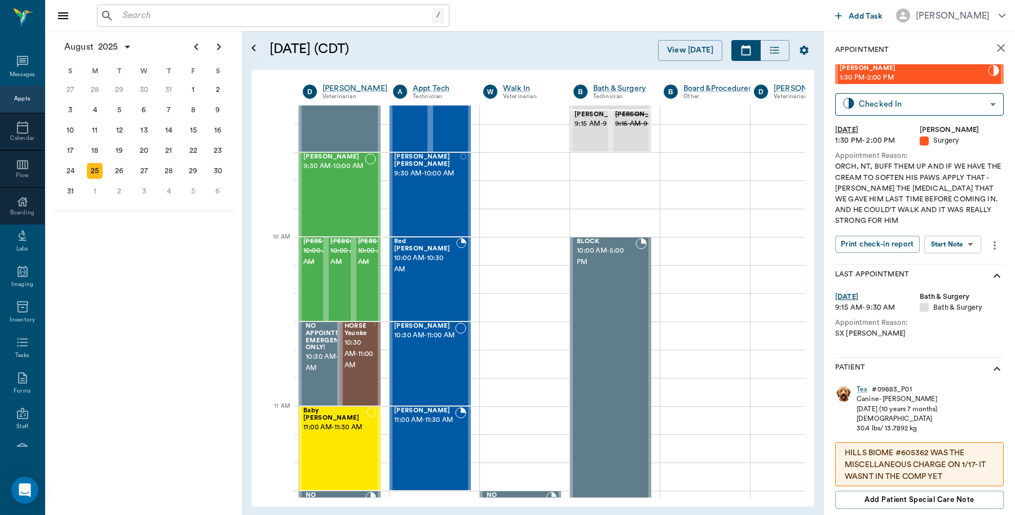
click at [217, 14] on input "text" at bounding box center [275, 16] width 314 height 16
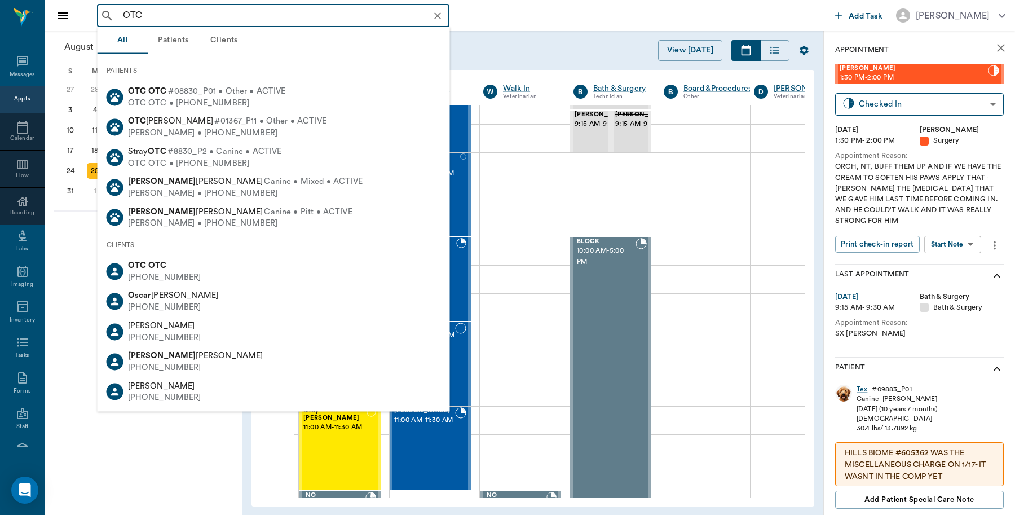
click at [151, 258] on div "OTC OTC (555) 555-5555" at bounding box center [274, 272] width 353 height 30
type input "OTC"
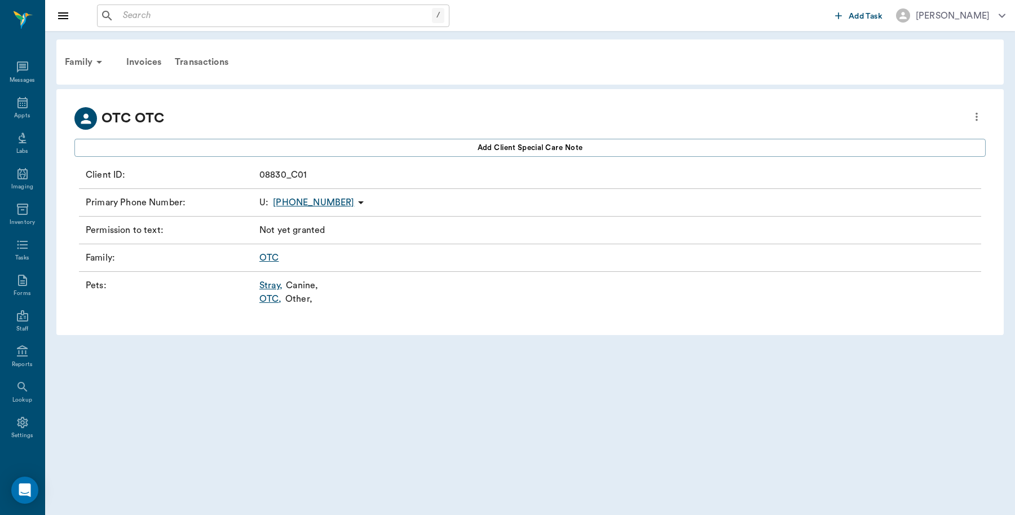
click at [267, 297] on link "OTC ," at bounding box center [270, 299] width 23 height 14
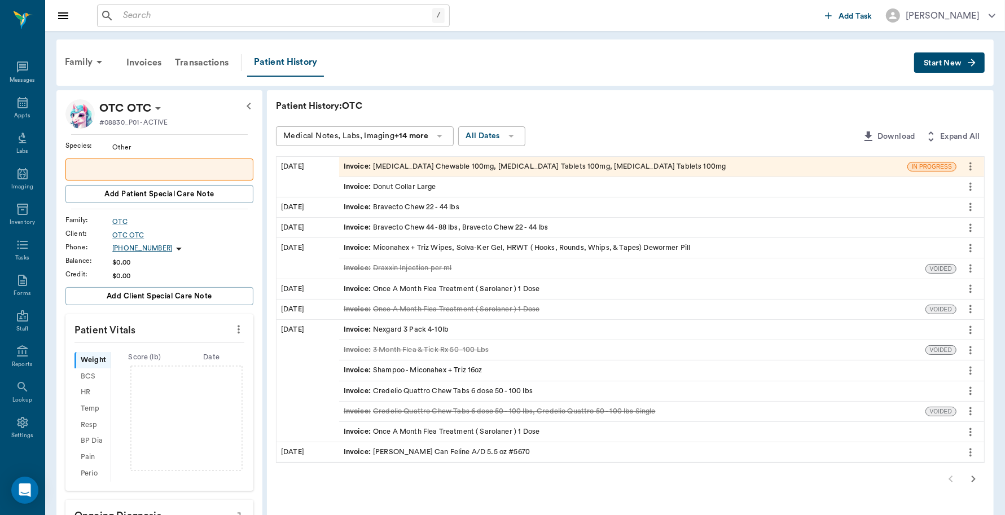
click at [922, 63] on button "Start New" at bounding box center [949, 62] width 71 height 21
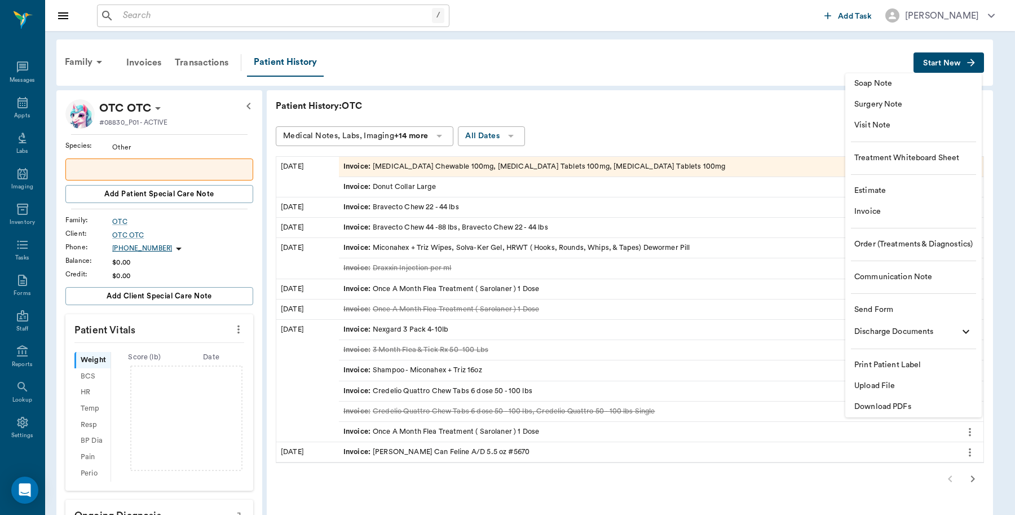
click at [879, 214] on span "Invoice" at bounding box center [914, 212] width 118 height 12
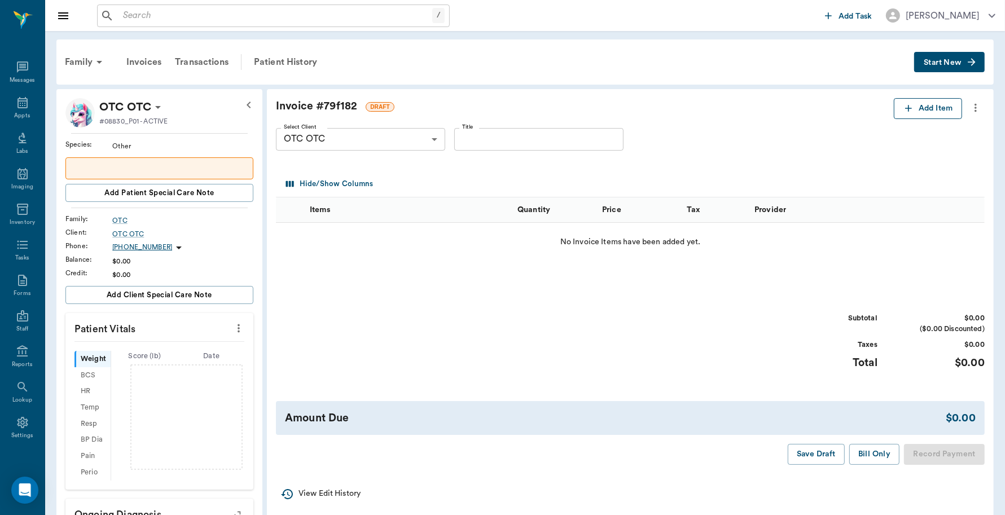
click at [932, 118] on button "Add Item" at bounding box center [927, 108] width 68 height 21
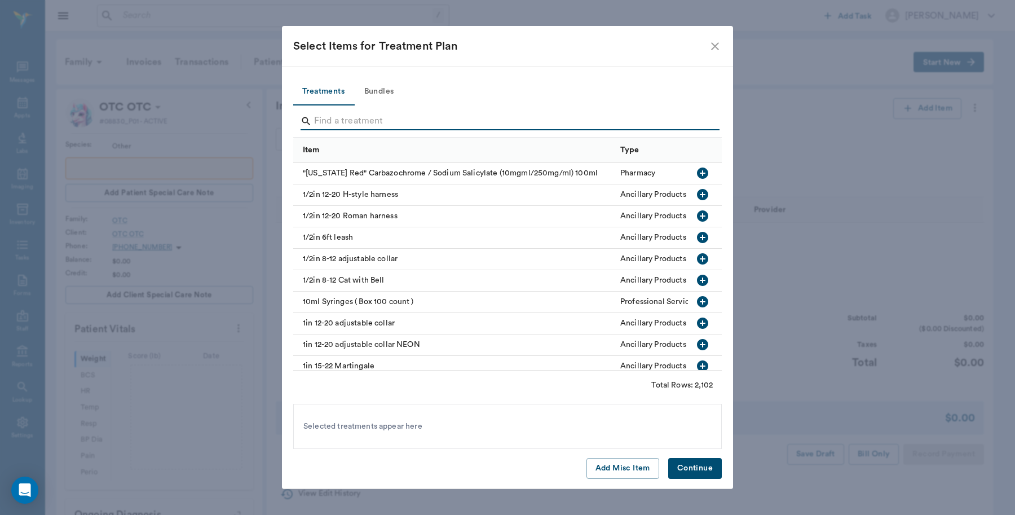
click at [353, 112] on input "Search" at bounding box center [508, 121] width 389 height 18
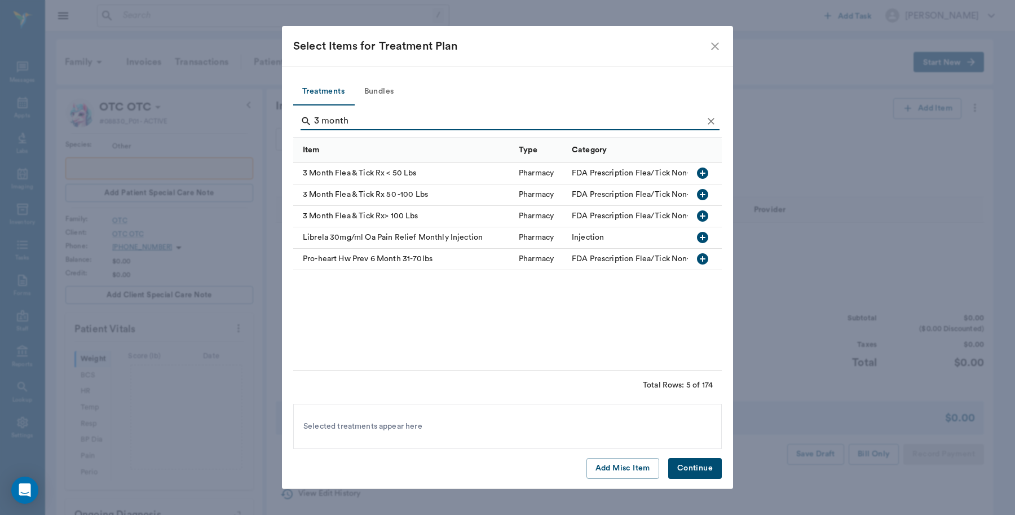
type input "3 month"
click at [701, 171] on icon "button" at bounding box center [702, 173] width 11 height 11
click at [698, 469] on button "Continue" at bounding box center [695, 468] width 54 height 21
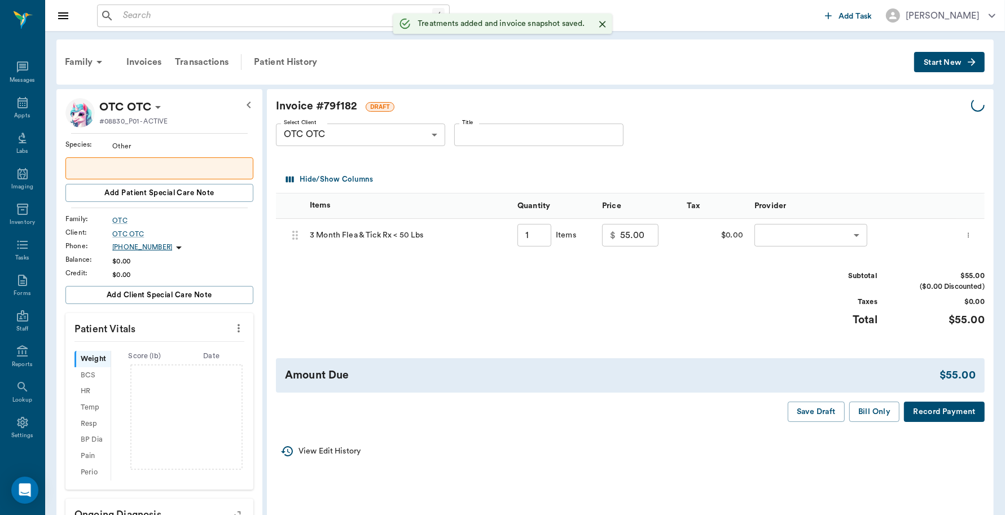
type input "1.00"
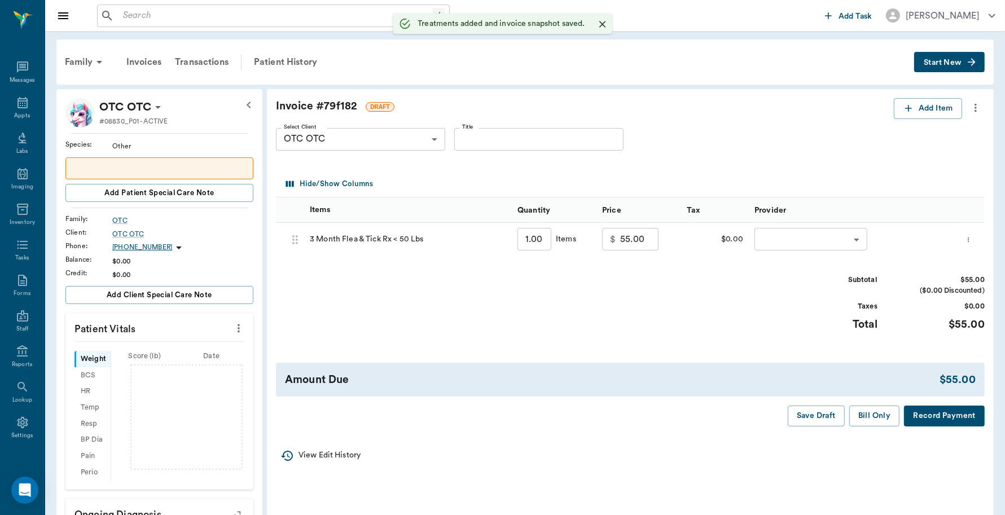
click at [824, 237] on body "/ ​ Add Task Dr. Bert Ellsworth Nectar Messages Appts Labs Imaging Inventory Ta…" at bounding box center [502, 420] width 1005 height 841
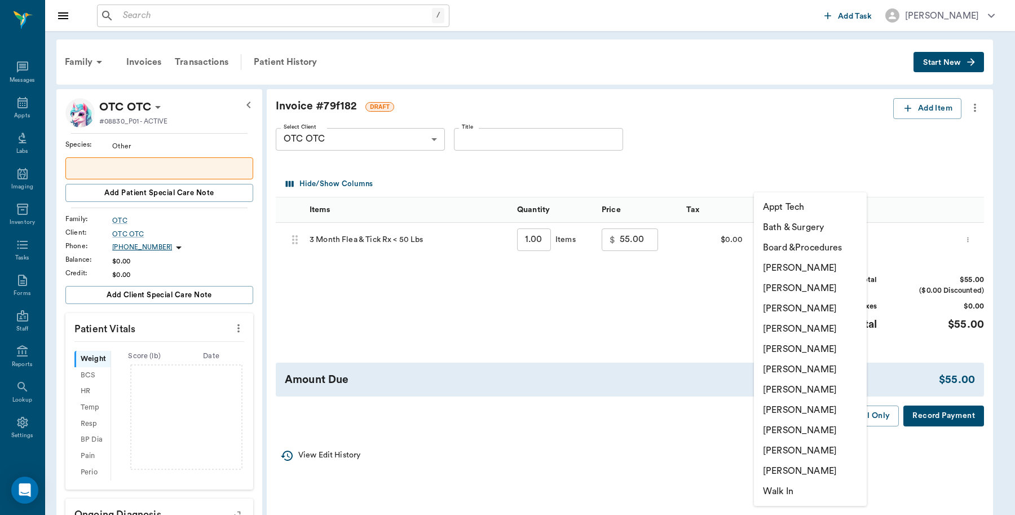
click at [794, 267] on li "Caryn Watson" at bounding box center [810, 268] width 113 height 20
type input "none-6899ea08ed37b777db10de45"
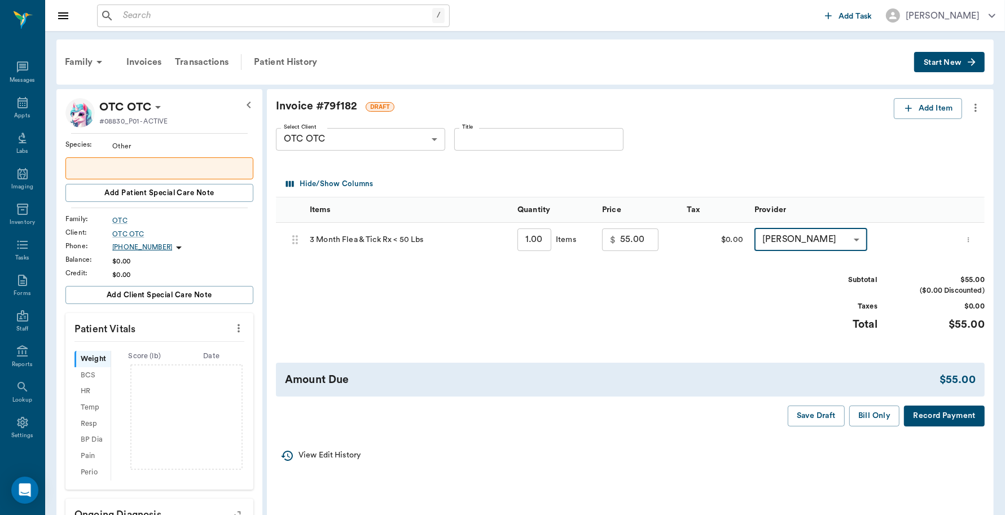
click at [946, 419] on button "Record Payment" at bounding box center [944, 416] width 81 height 21
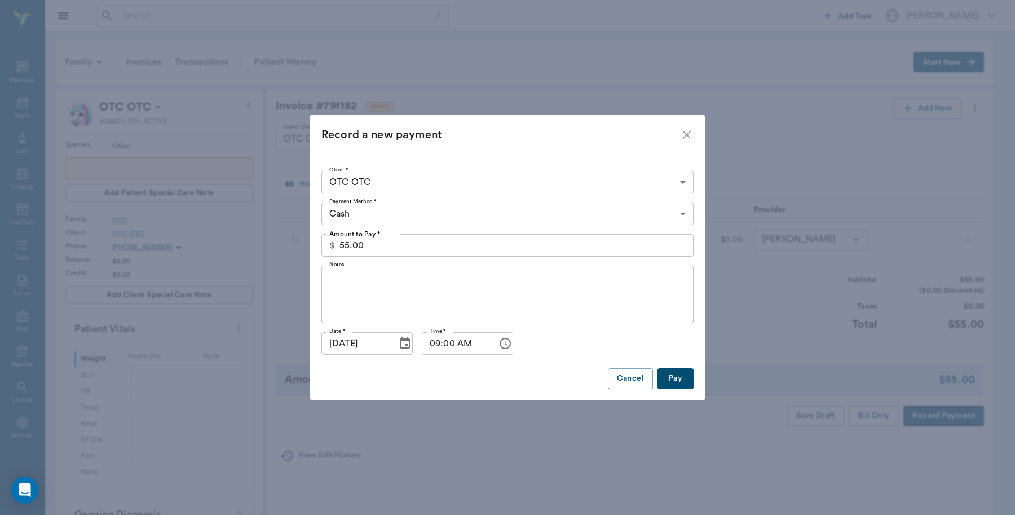
click at [593, 207] on body "/ ​ Add Task Dr. Bert Ellsworth Nectar Messages Appts Labs Imaging Inventory Ta…" at bounding box center [507, 420] width 1015 height 841
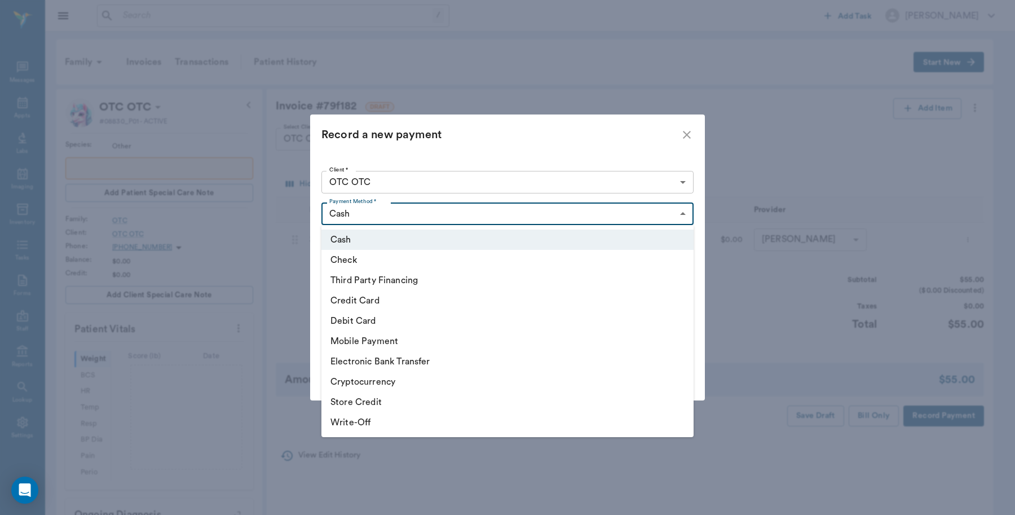
click at [368, 318] on li "Debit Card" at bounding box center [508, 321] width 372 height 20
type input "DEBIT_CARD"
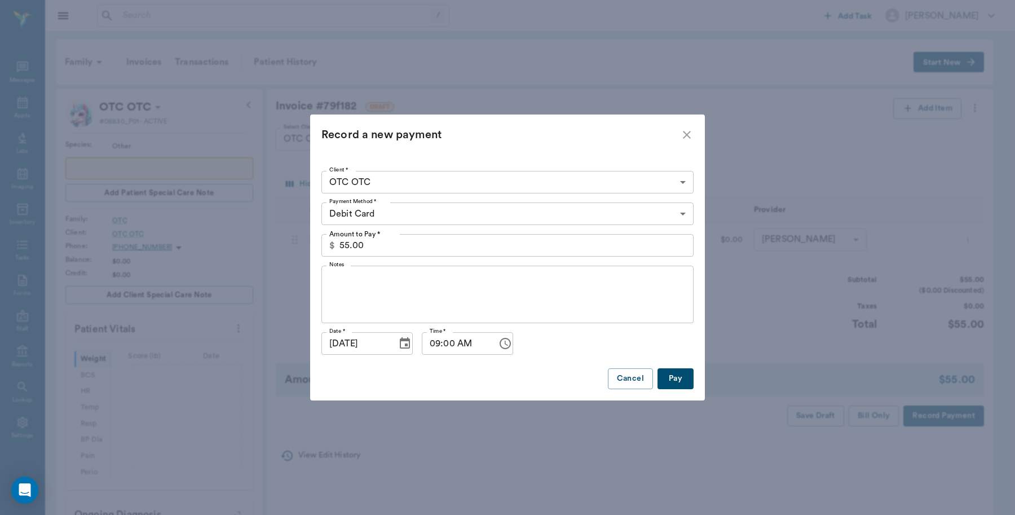
click at [685, 375] on button "Pay" at bounding box center [676, 378] width 36 height 21
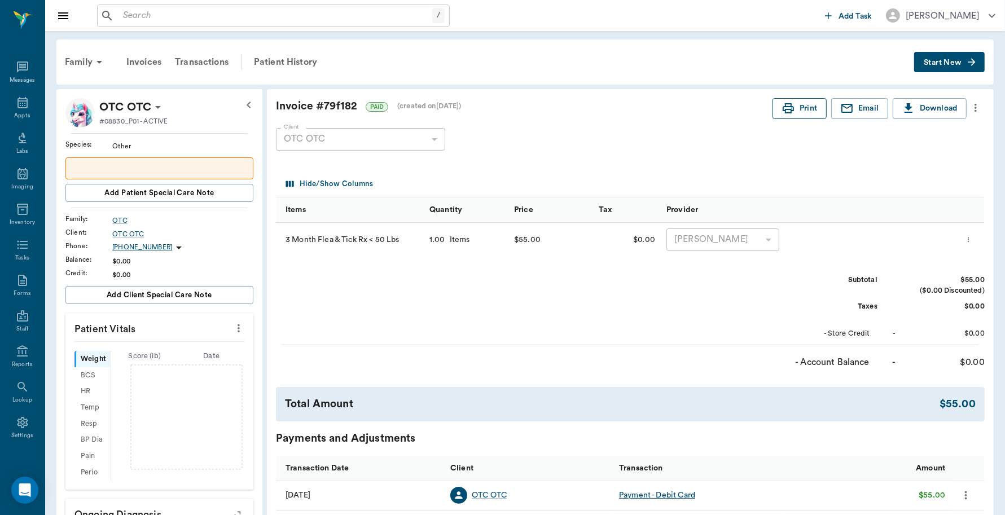
click at [786, 106] on icon "button" at bounding box center [787, 108] width 11 height 10
click at [14, 112] on div "Appts" at bounding box center [22, 116] width 16 height 8
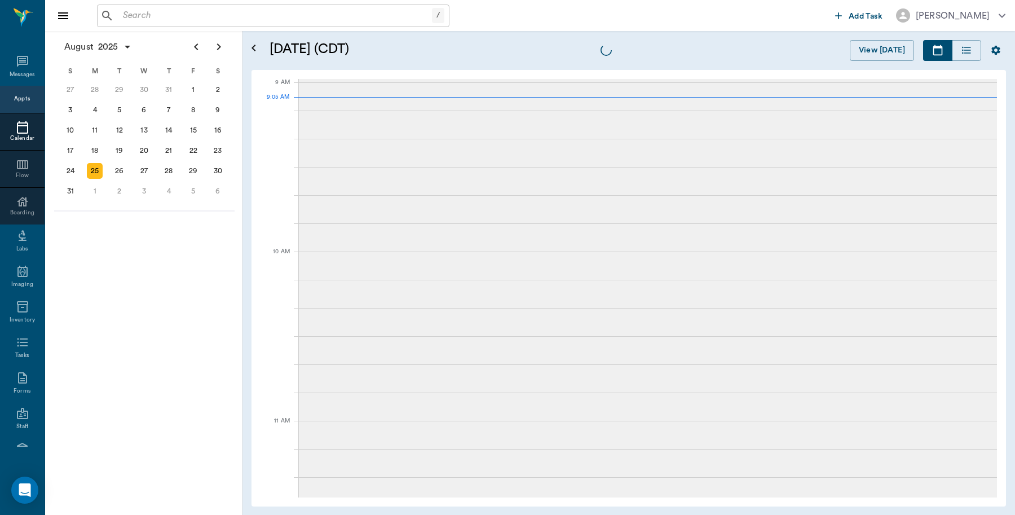
scroll to position [170, 0]
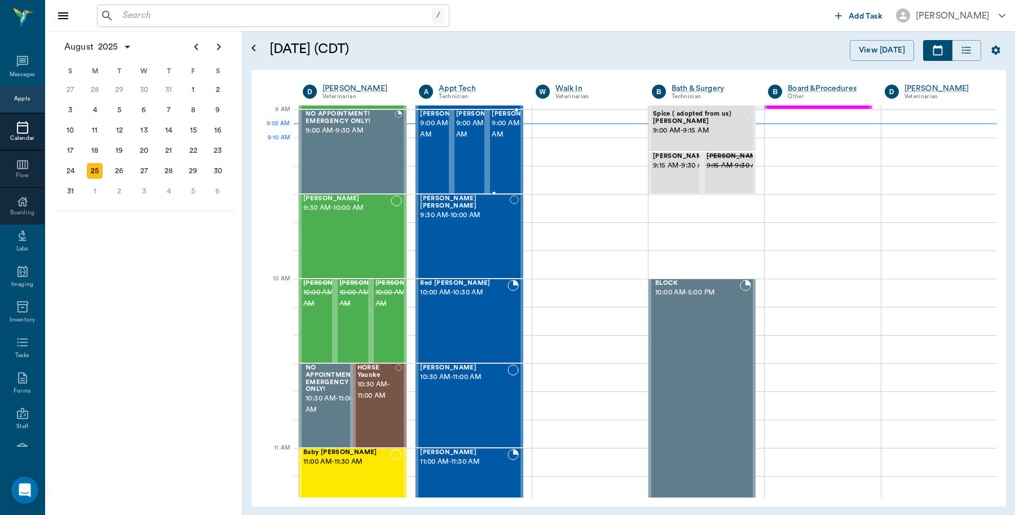
click at [503, 140] on span "9:00 AM - 9:30 AM" at bounding box center [520, 129] width 56 height 23
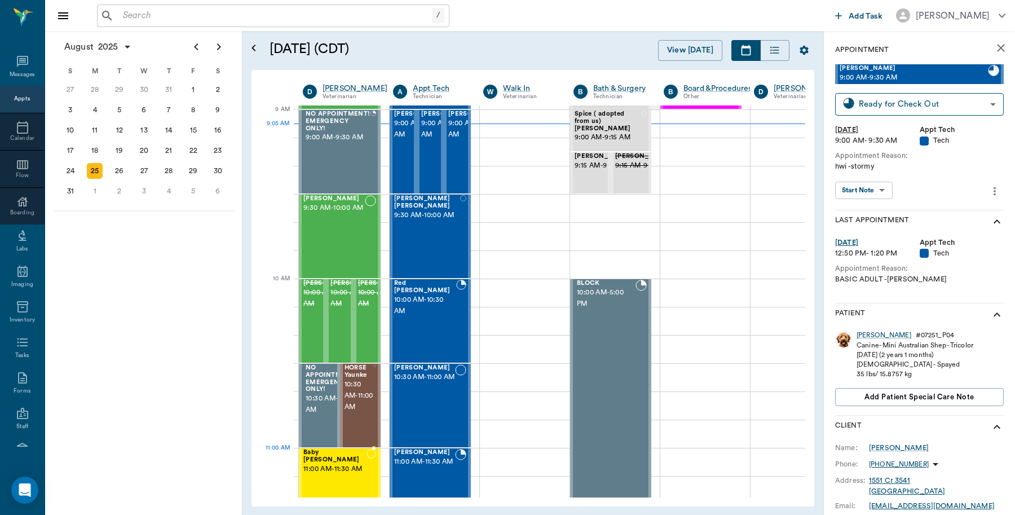
click at [322, 466] on span "11:00 AM - 11:30 AM" at bounding box center [334, 469] width 63 height 11
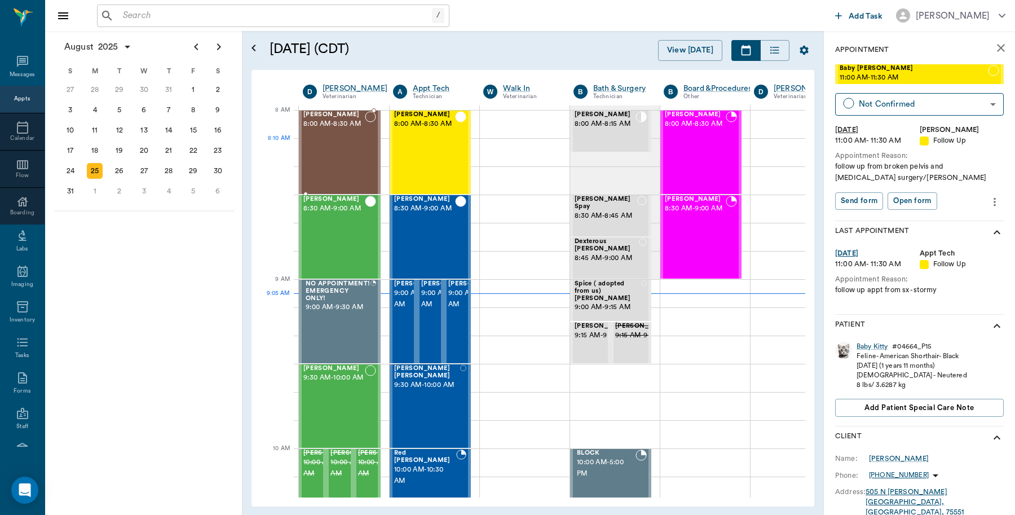
click at [319, 149] on div "Hemi Smithers 8:00 AM - 8:30 AM" at bounding box center [333, 152] width 61 height 82
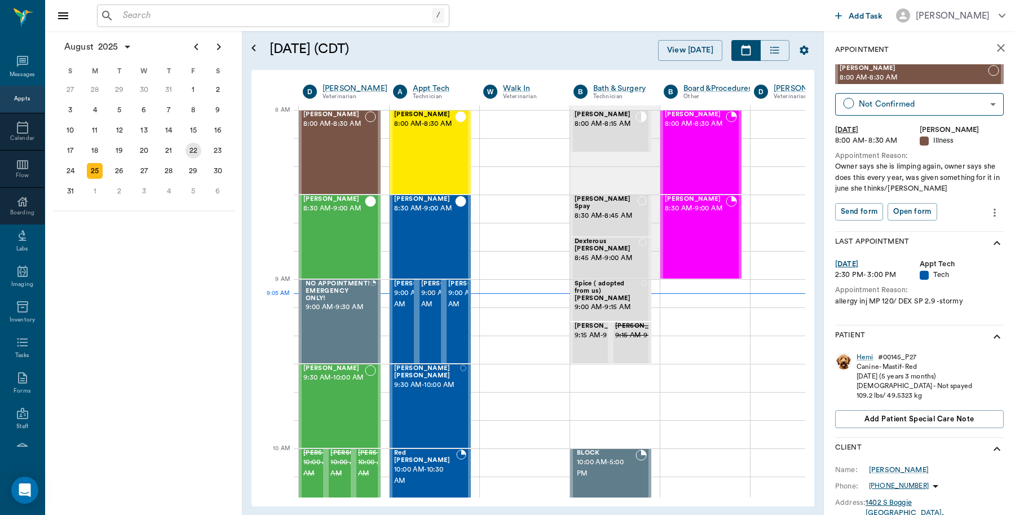
click at [198, 149] on div "22" at bounding box center [194, 151] width 16 height 16
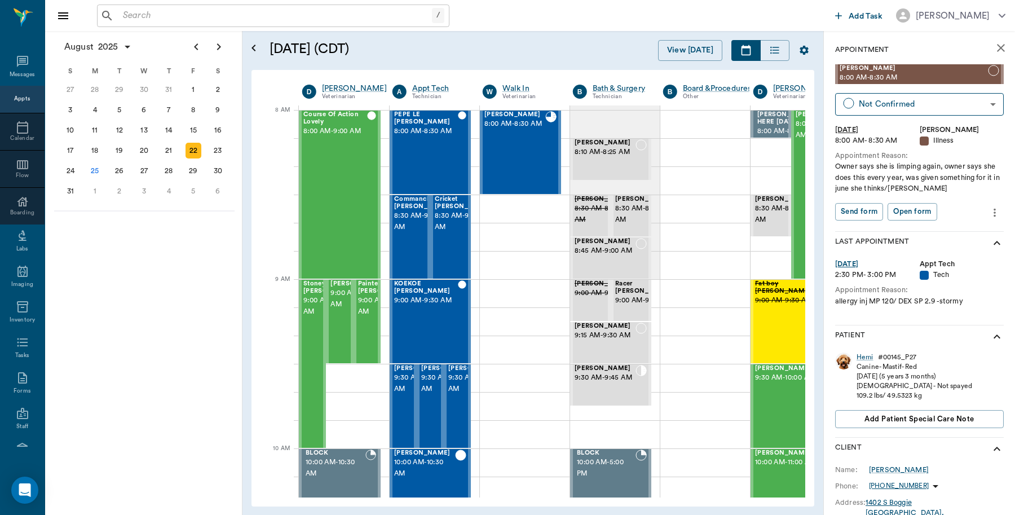
scroll to position [0, 1]
click at [102, 143] on div "18" at bounding box center [95, 150] width 25 height 20
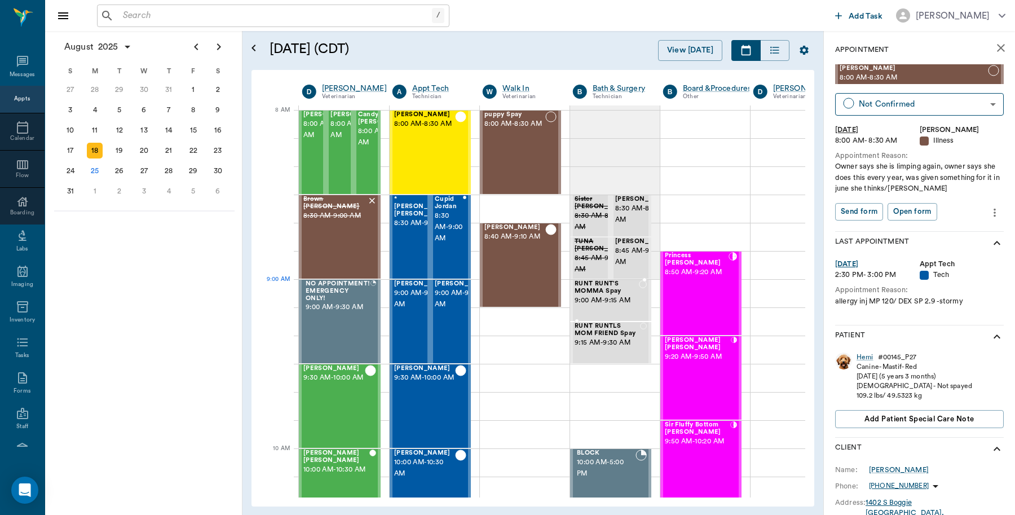
scroll to position [0, 1]
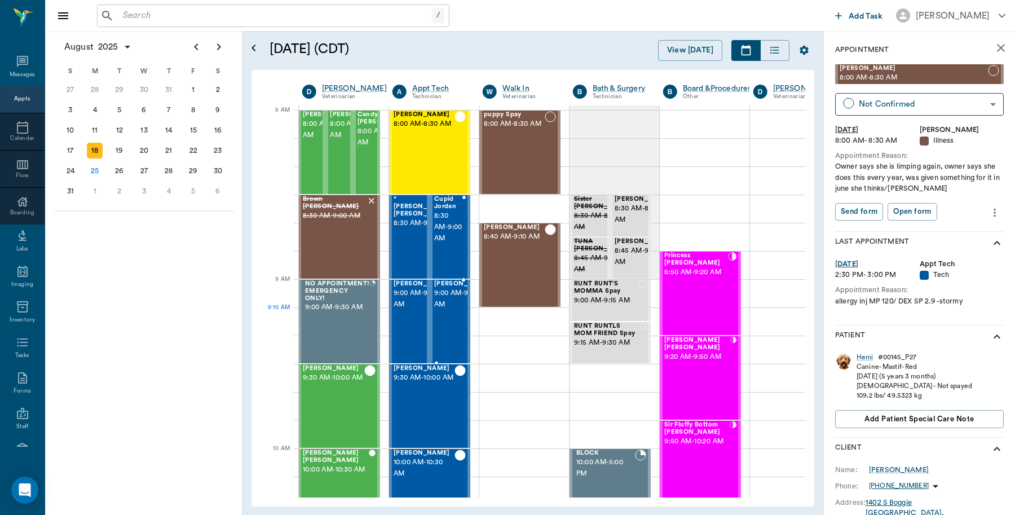
click at [457, 310] on span "9:00 AM - 9:30 AM" at bounding box center [462, 299] width 56 height 23
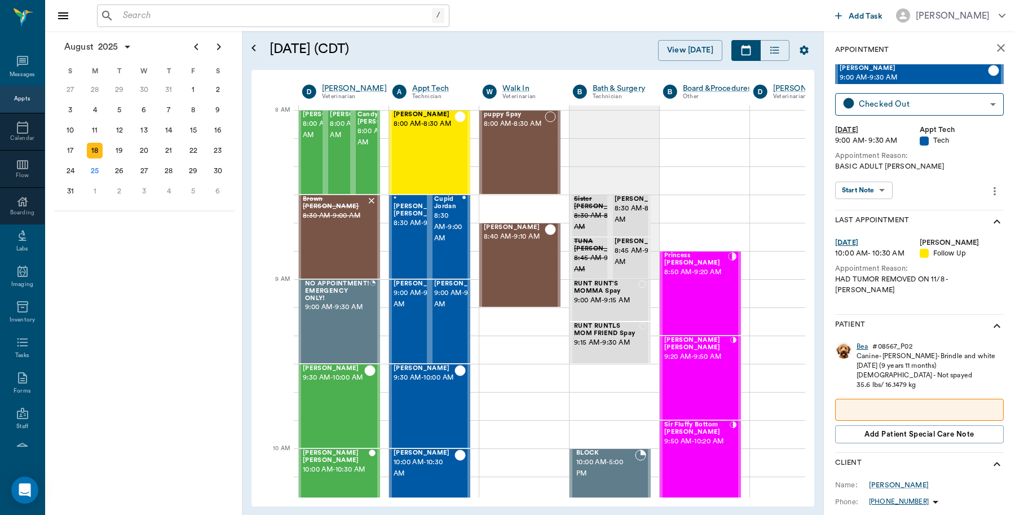
click at [861, 342] on div "Bea" at bounding box center [862, 347] width 11 height 10
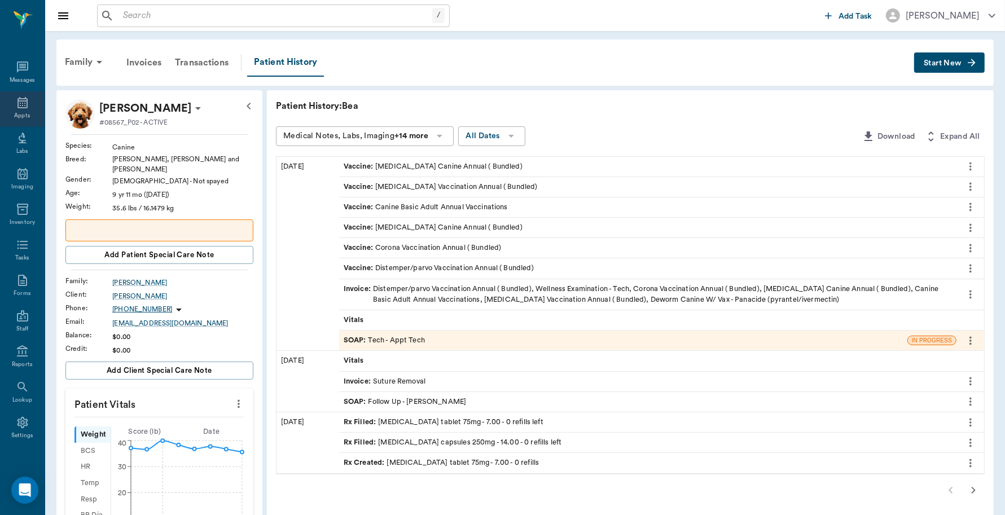
click at [16, 109] on div "Appts" at bounding box center [22, 109] width 45 height 36
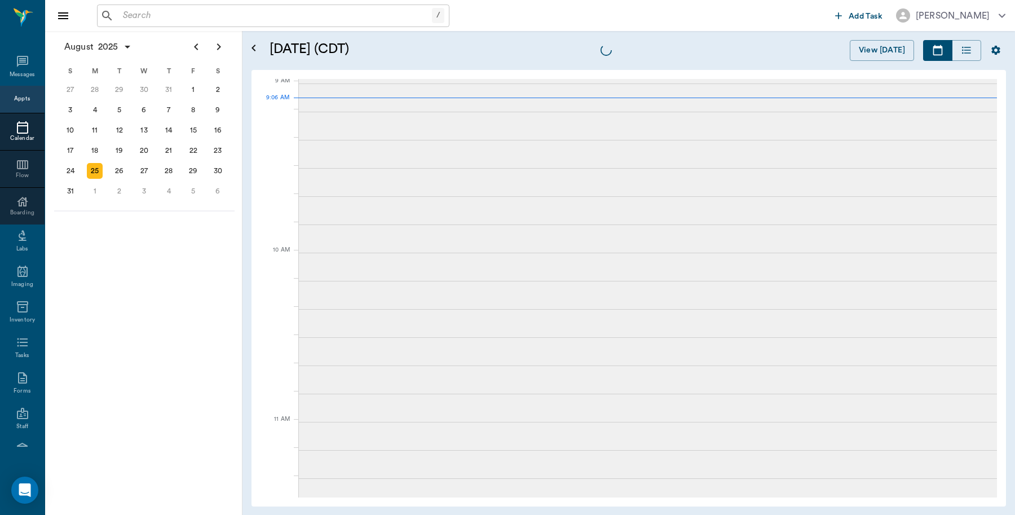
scroll to position [172, 0]
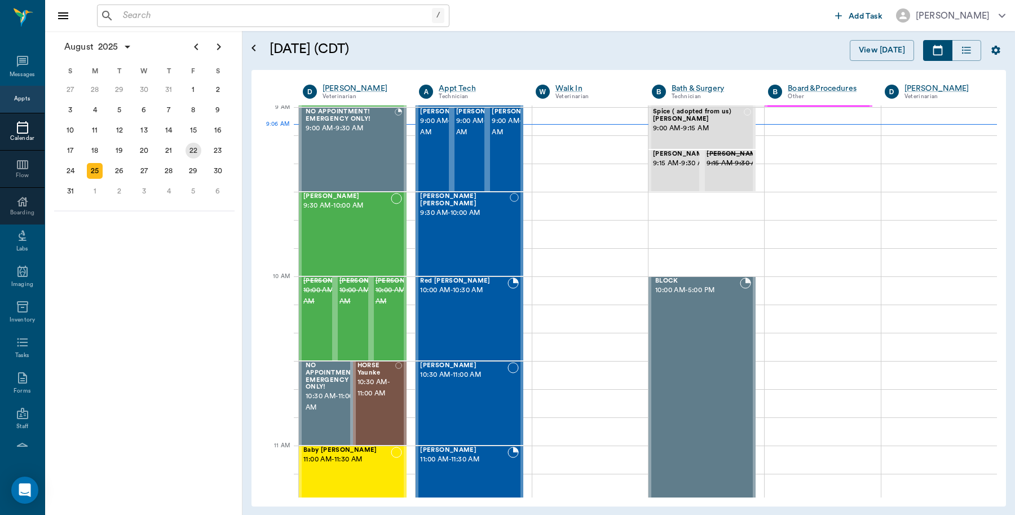
click at [190, 147] on div "22" at bounding box center [194, 151] width 16 height 16
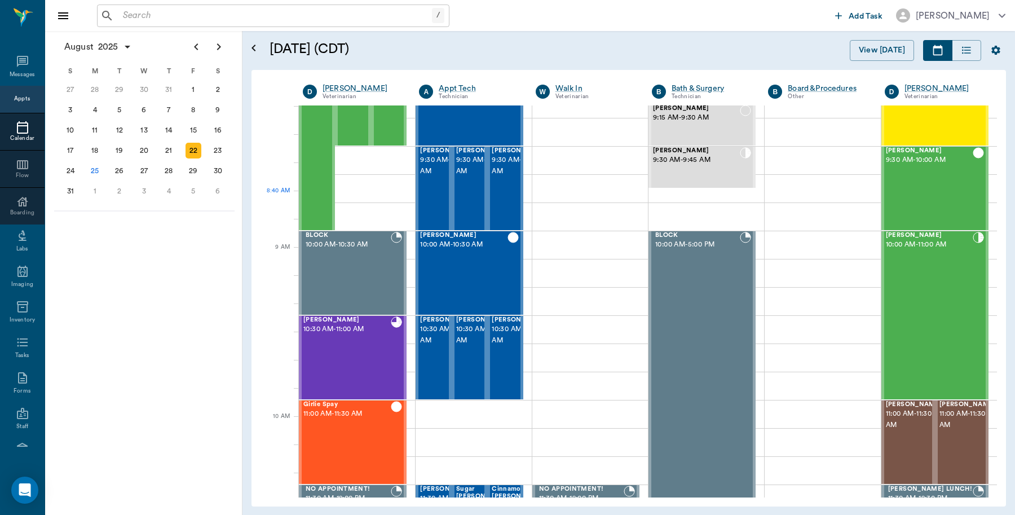
scroll to position [494, 0]
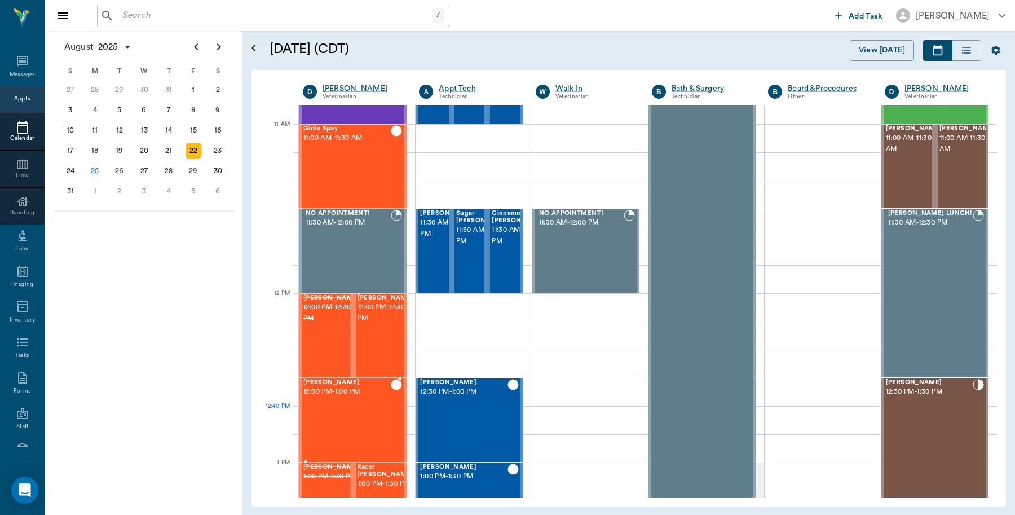
click at [371, 415] on div "Tess Whatley 12:30 PM - 1:00 PM" at bounding box center [346, 420] width 87 height 82
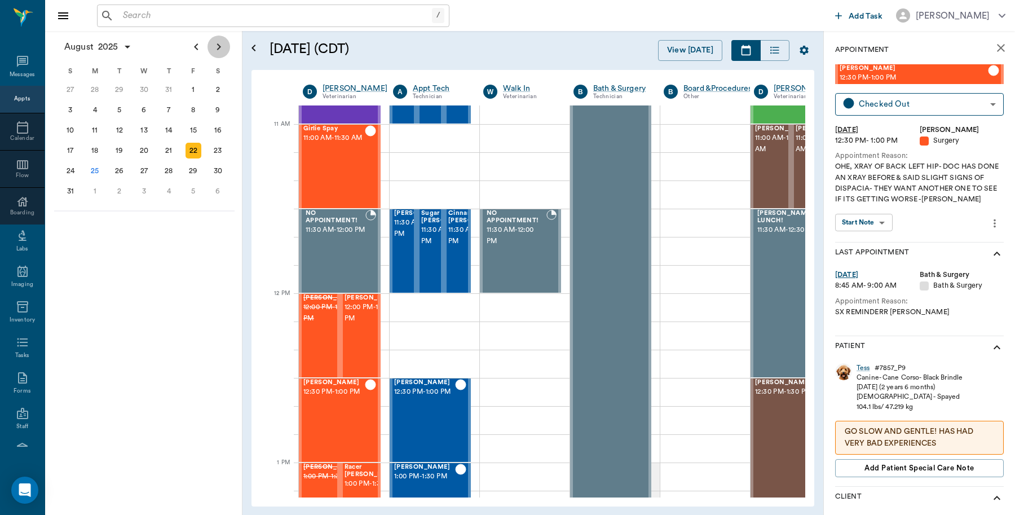
click at [222, 41] on icon "Next page" at bounding box center [219, 47] width 14 height 14
click at [119, 111] on div "9" at bounding box center [120, 110] width 16 height 16
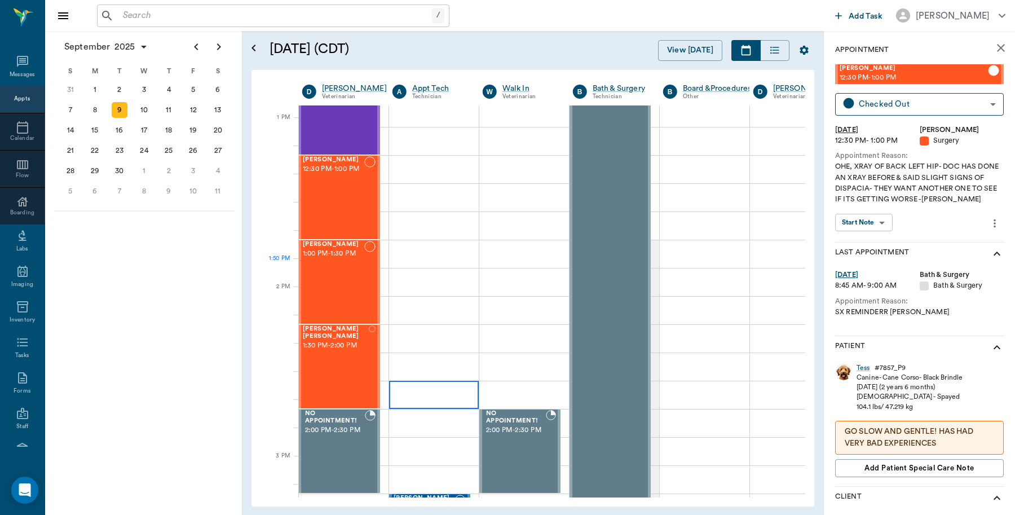
scroll to position [846, 1]
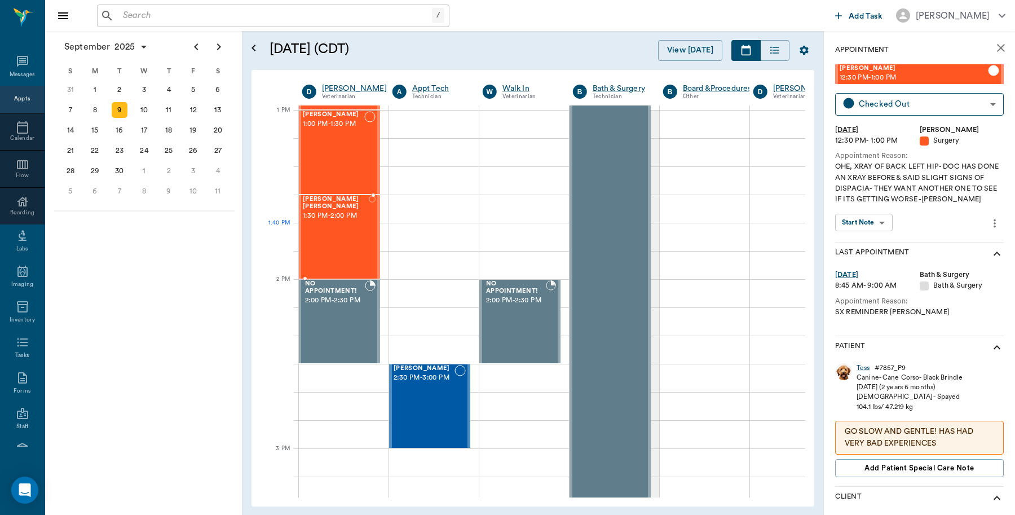
click at [340, 232] on div "Emma Mae Tidwell 1:30 PM - 2:00 PM" at bounding box center [336, 237] width 66 height 82
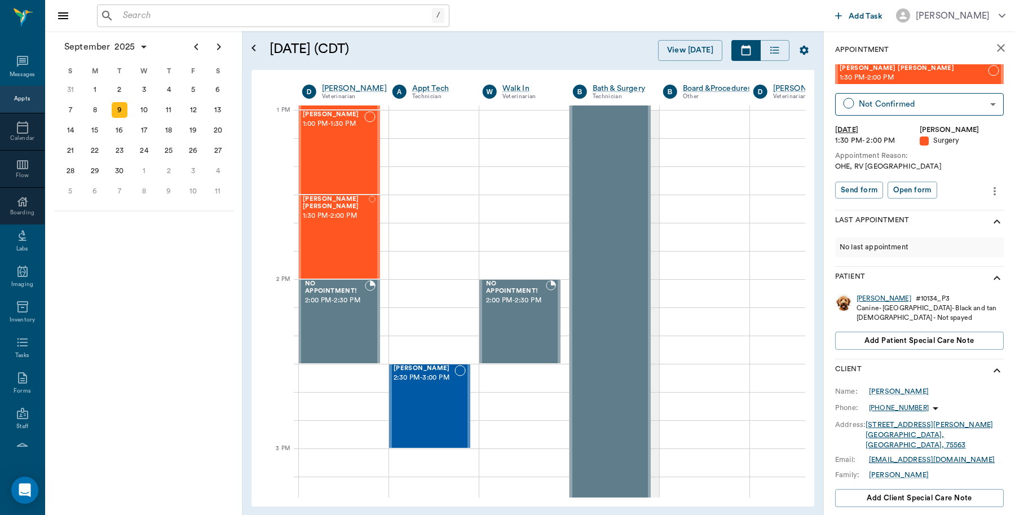
click at [878, 299] on div "Emma Mae" at bounding box center [884, 299] width 55 height 10
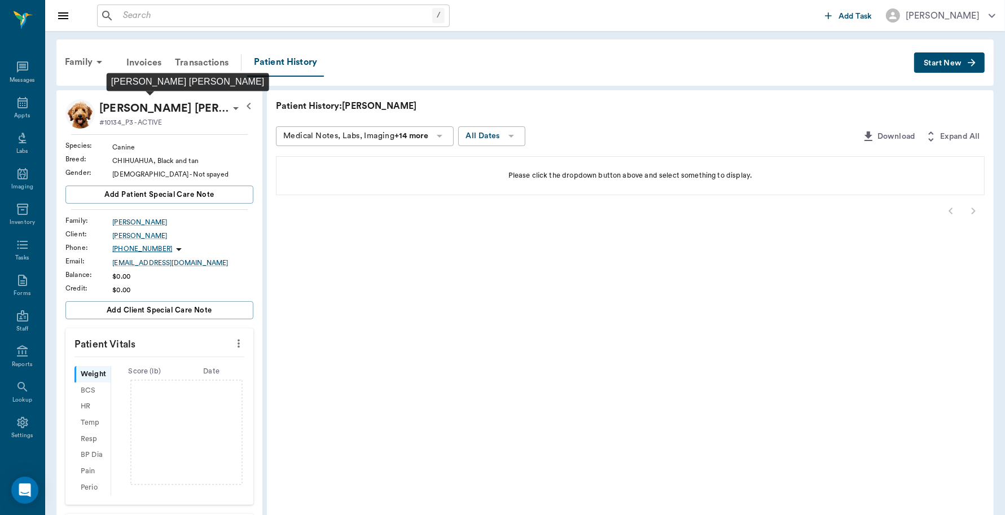
click at [161, 103] on p "Emma Mae Tidwell" at bounding box center [164, 108] width 130 height 18
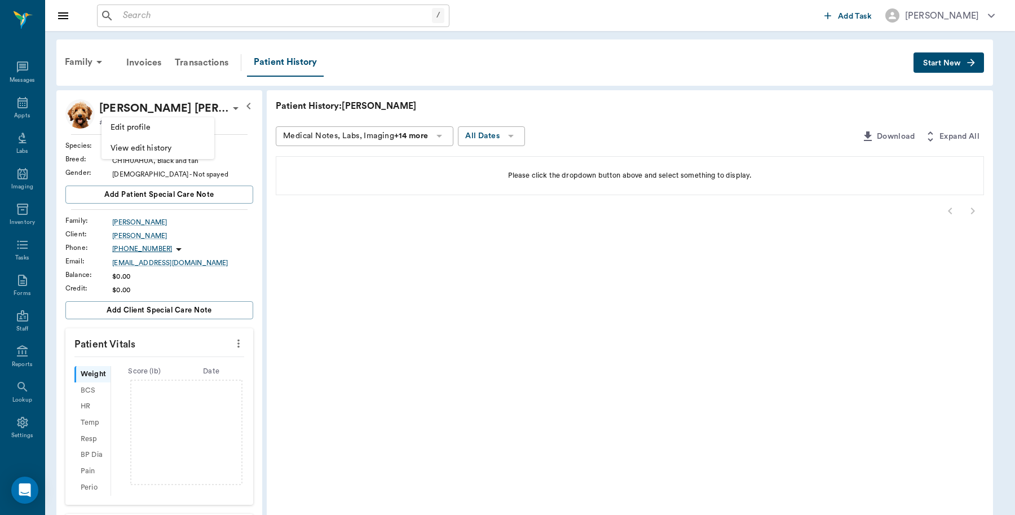
click at [143, 126] on span "Edit profile" at bounding box center [158, 128] width 95 height 12
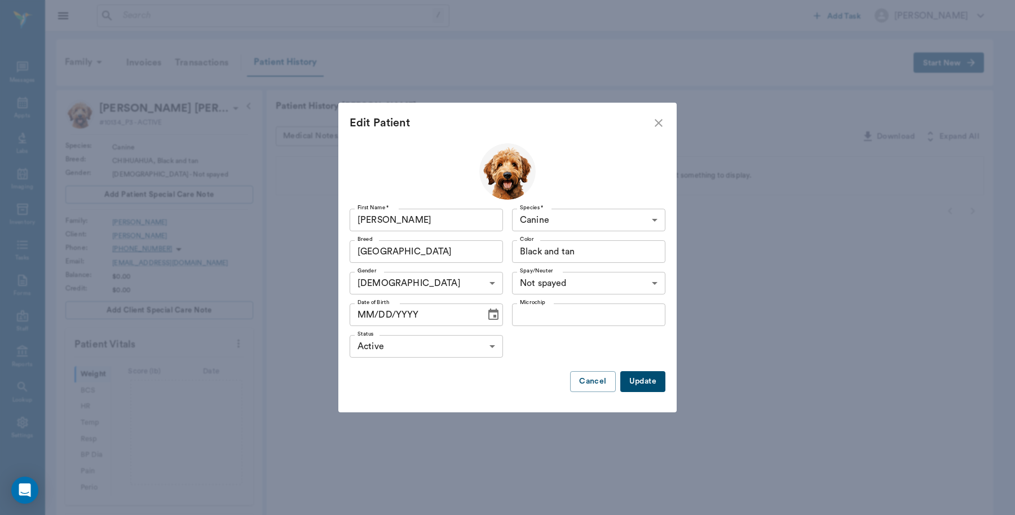
click at [437, 314] on input "MM/DD/YYYY" at bounding box center [414, 314] width 128 height 23
type input "03/08/2023"
click at [635, 378] on button "Update" at bounding box center [642, 381] width 45 height 21
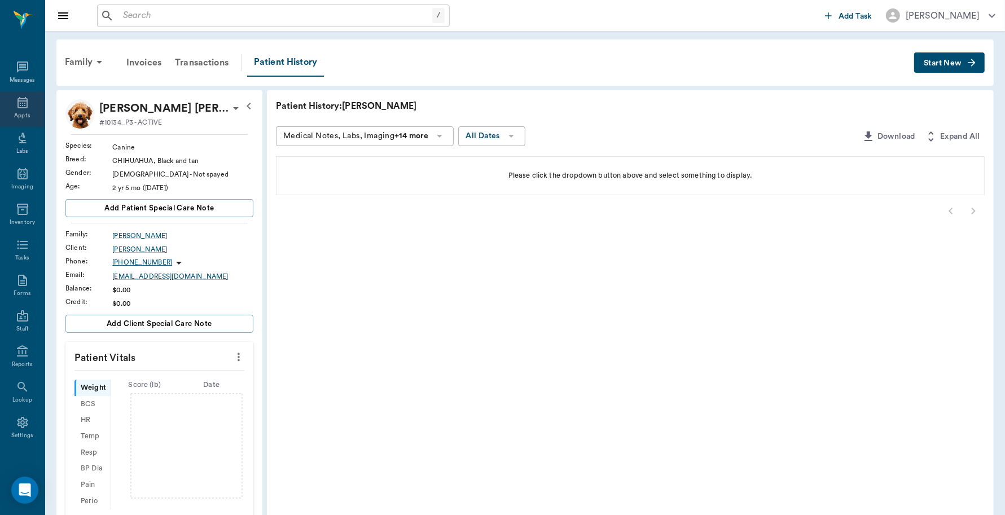
click at [19, 108] on icon at bounding box center [23, 103] width 14 height 14
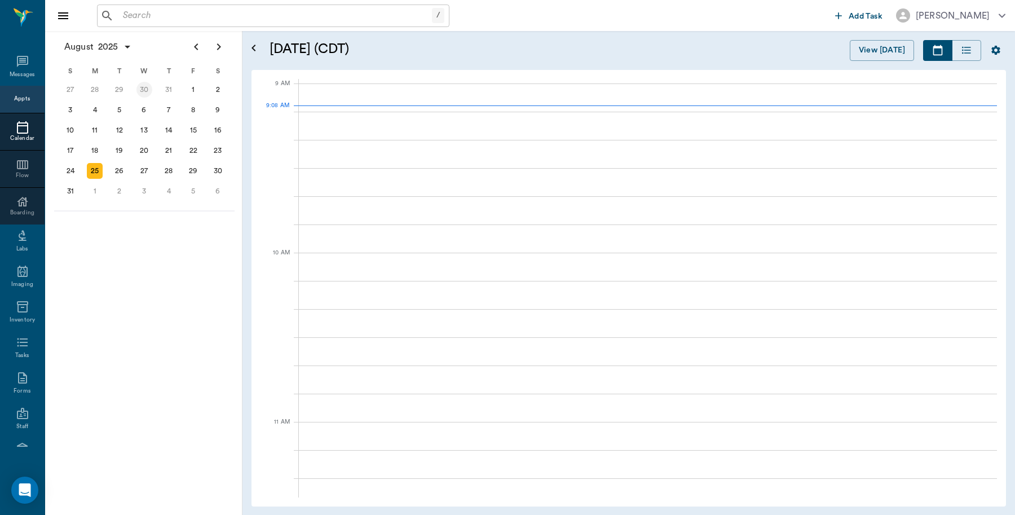
scroll to position [169, 0]
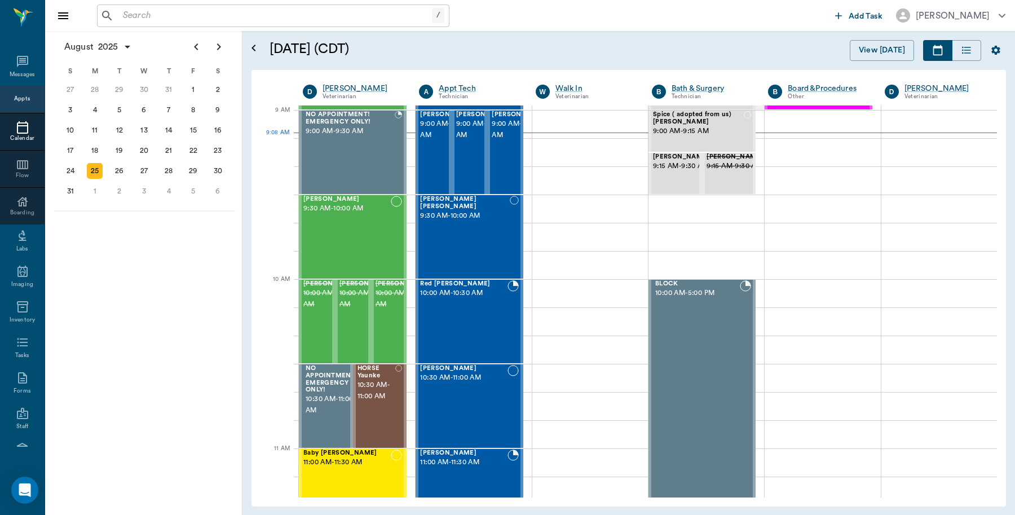
click at [181, 6] on div "/ ​" at bounding box center [273, 16] width 353 height 23
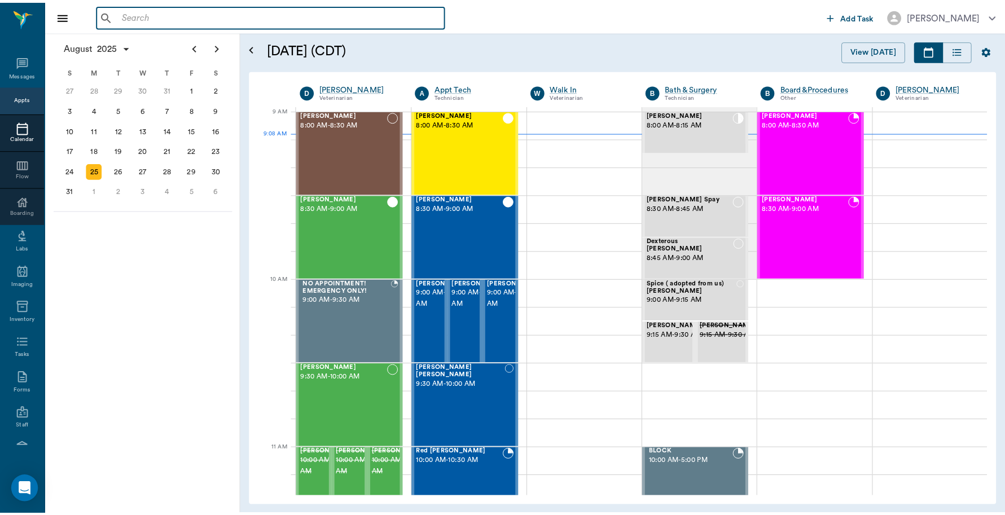
scroll to position [169, 0]
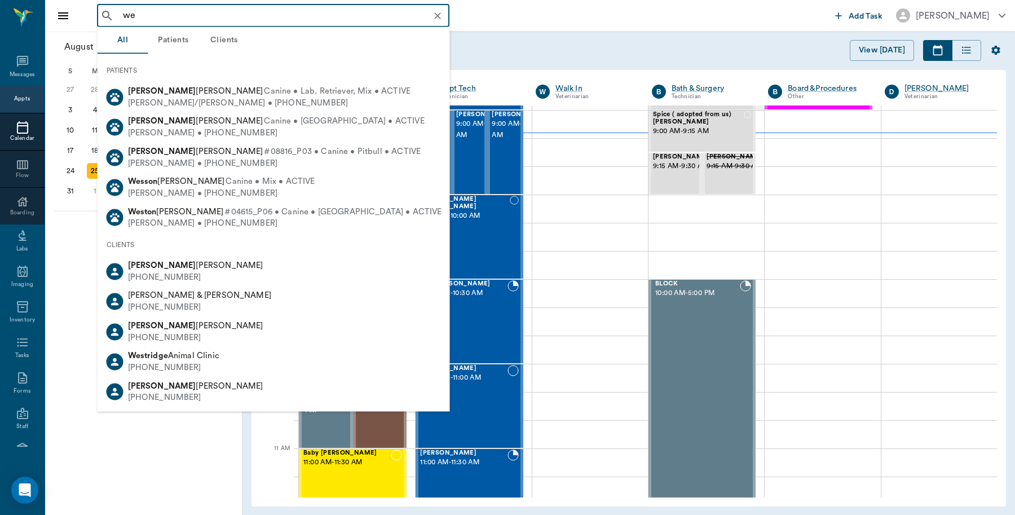
type input "w"
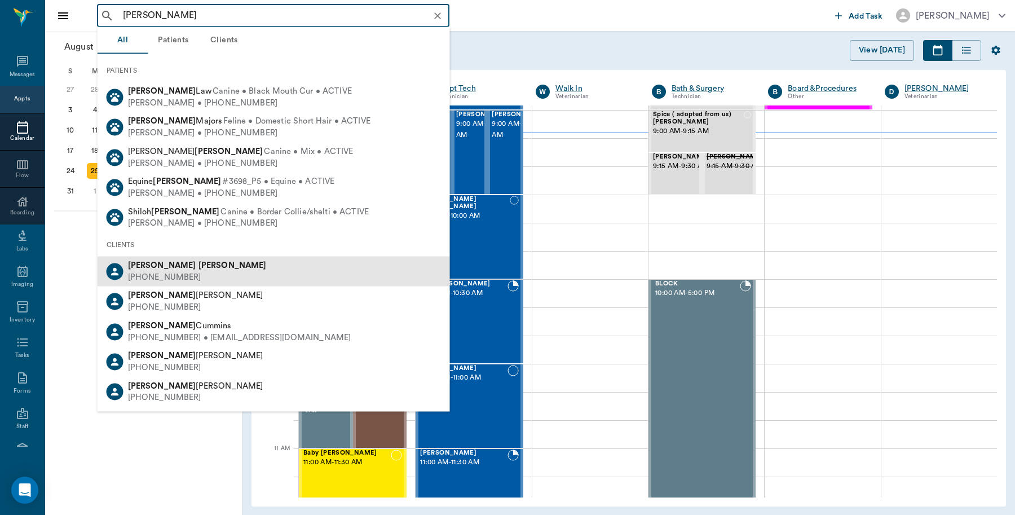
click at [199, 268] on b "[PERSON_NAME]" at bounding box center [233, 265] width 68 height 8
type input "[PERSON_NAME]"
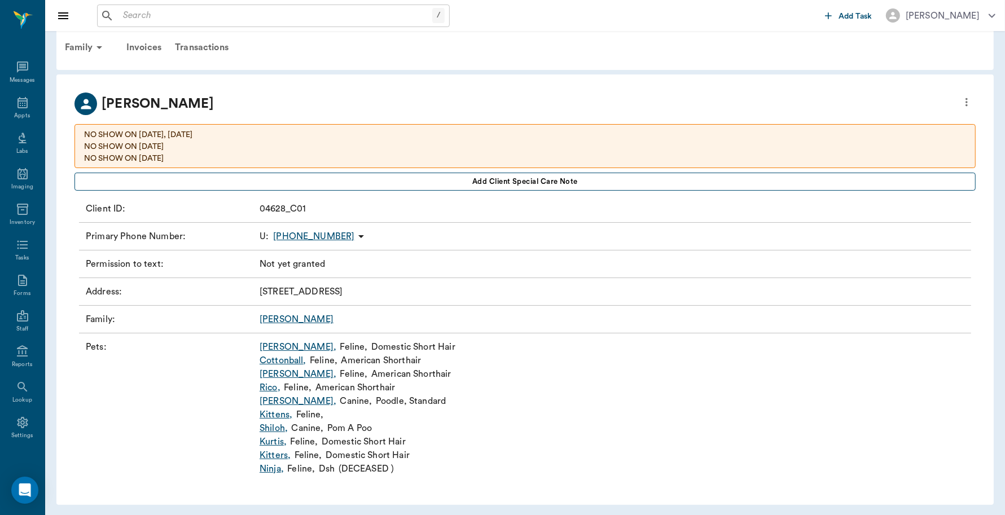
scroll to position [18, 0]
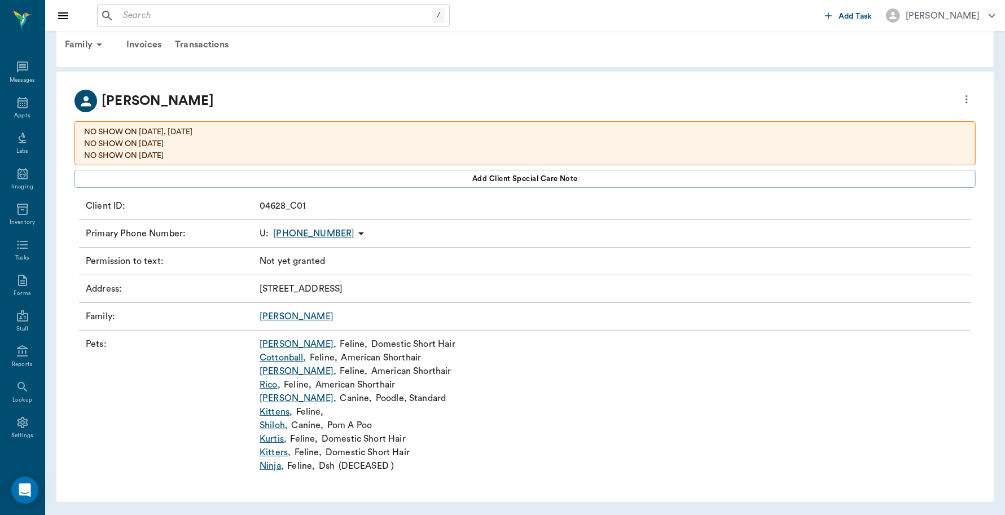
click at [275, 342] on link "[PERSON_NAME] ," at bounding box center [297, 344] width 77 height 14
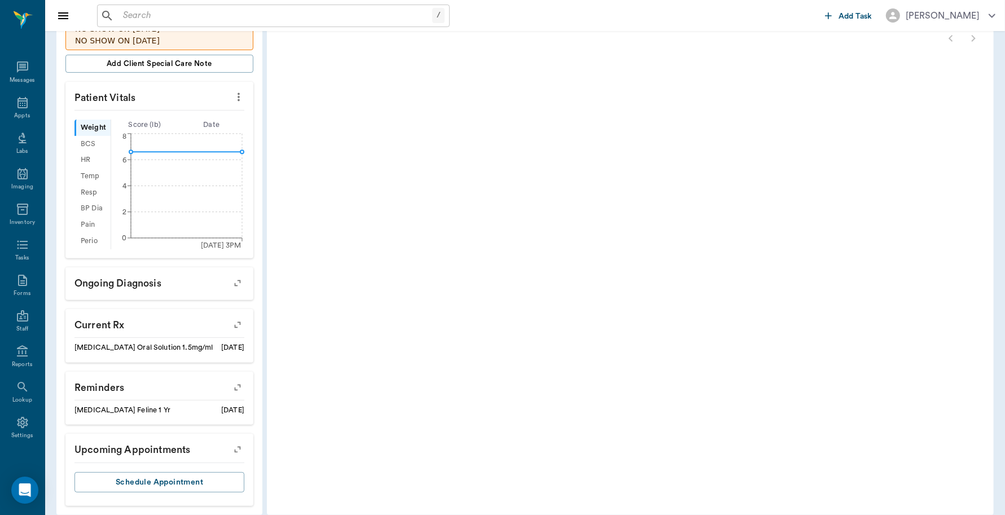
scroll to position [322, 0]
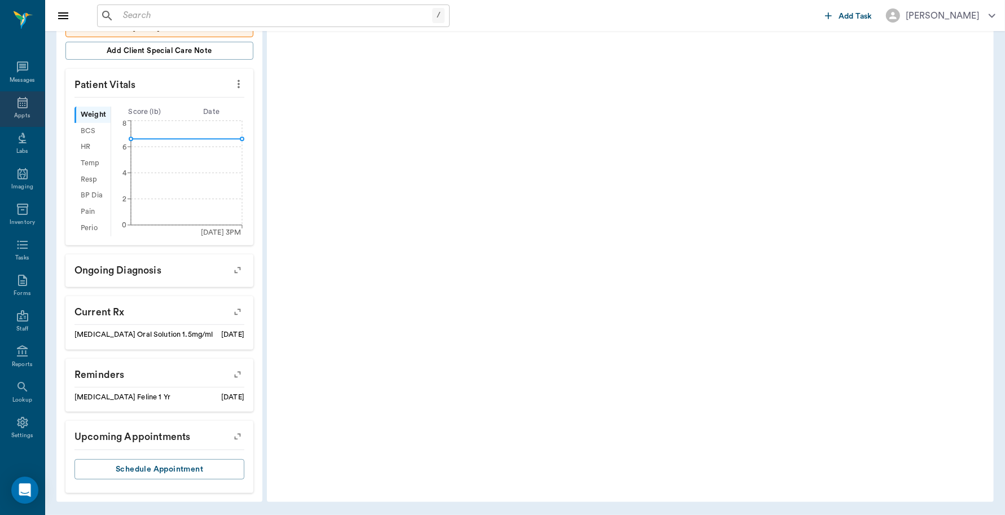
click at [19, 111] on div "Appts" at bounding box center [22, 109] width 45 height 36
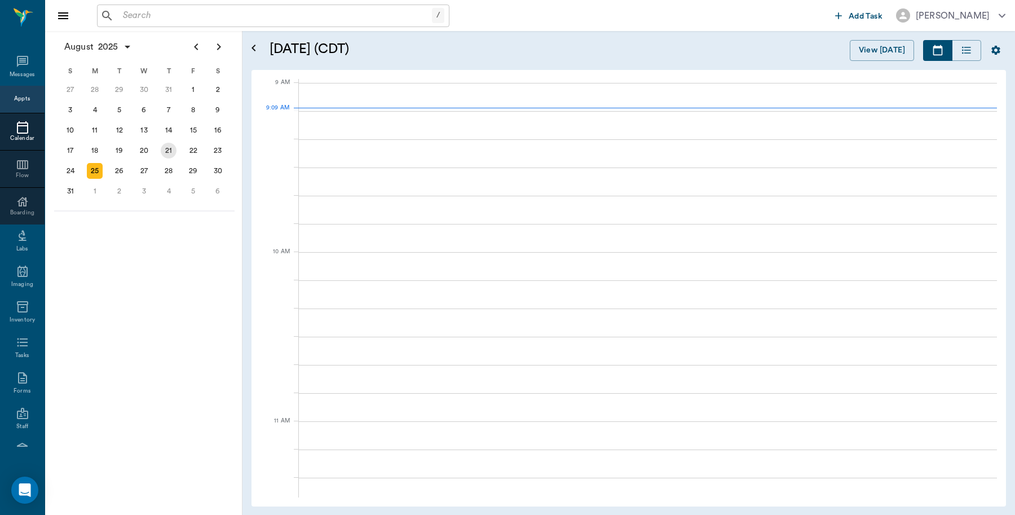
click at [164, 151] on div "21" at bounding box center [169, 151] width 16 height 16
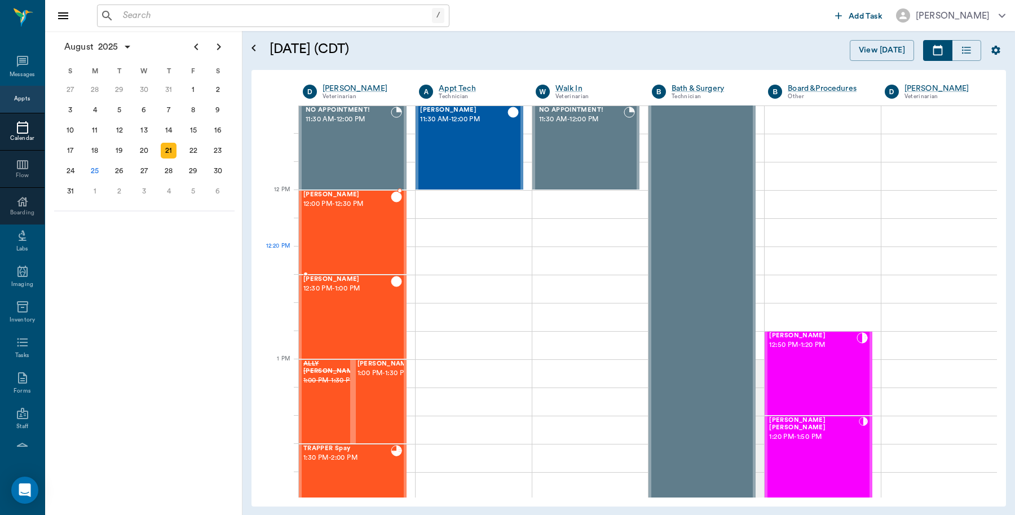
scroll to position [564, 0]
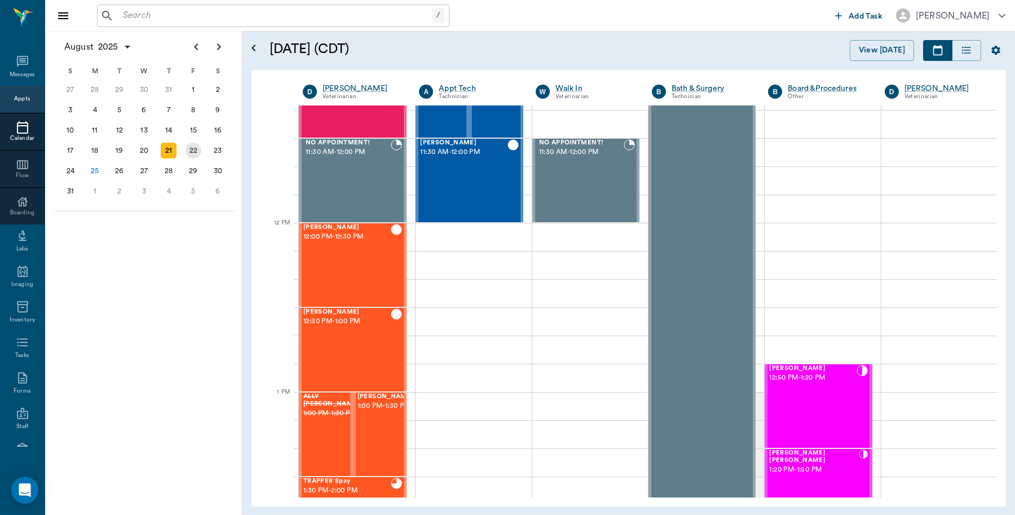
click at [197, 147] on div "22" at bounding box center [194, 151] width 16 height 16
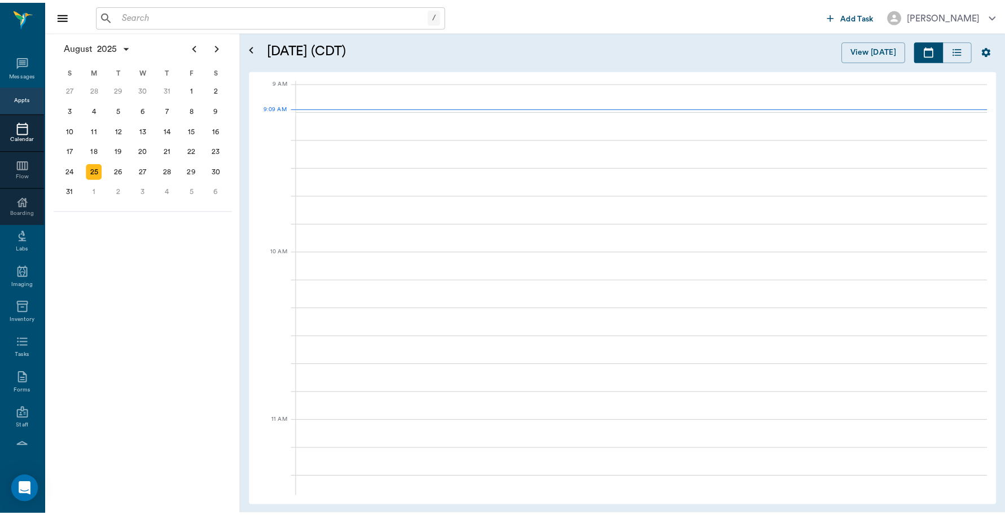
scroll to position [170, 0]
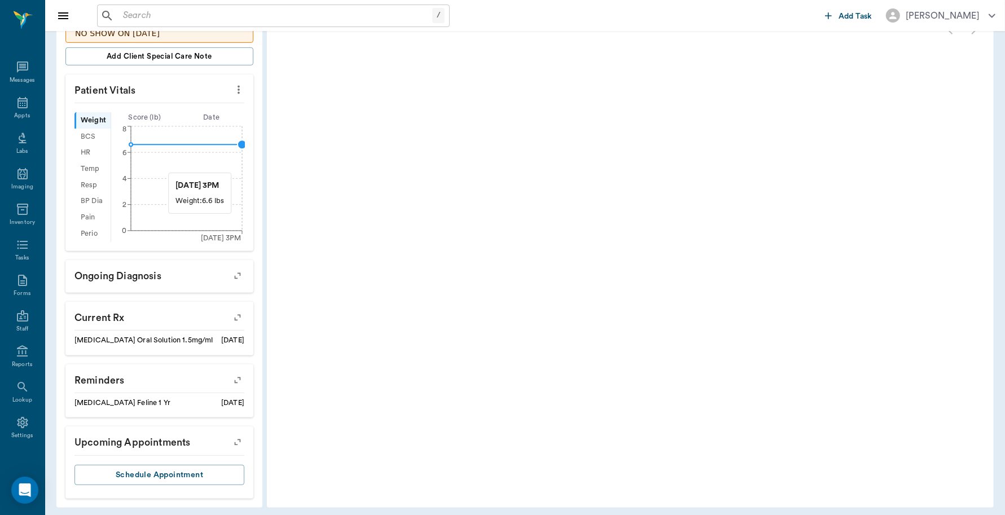
scroll to position [322, 0]
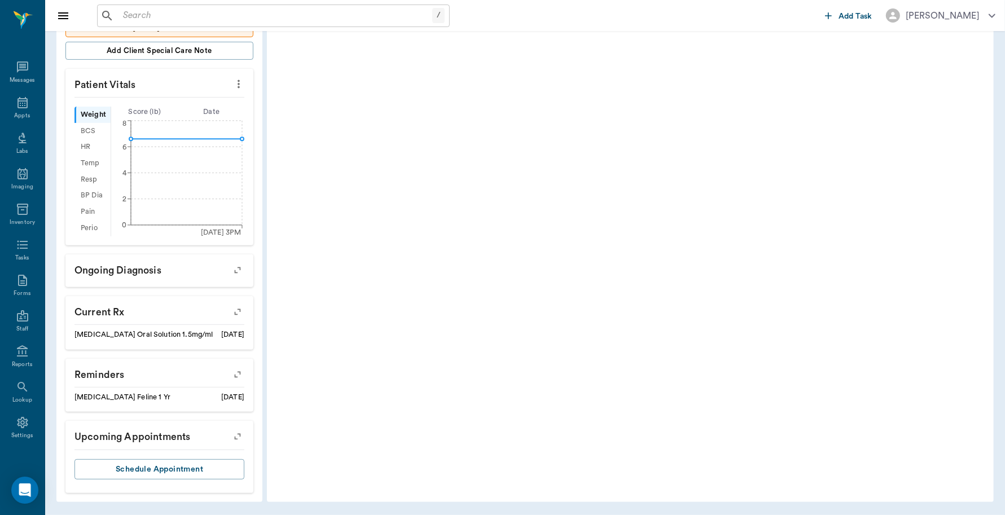
click at [240, 433] on icon "button" at bounding box center [238, 437] width 16 height 16
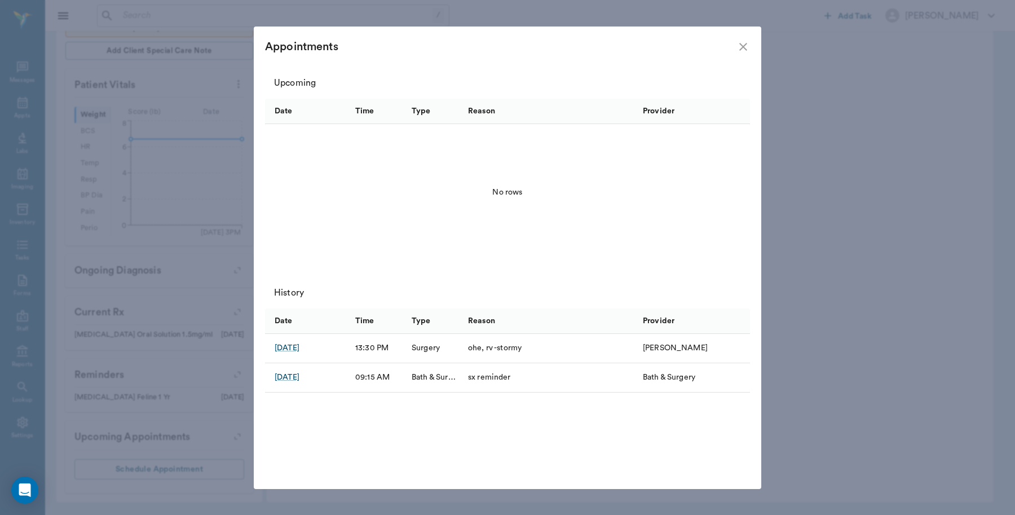
click at [745, 52] on icon "close" at bounding box center [744, 47] width 14 height 14
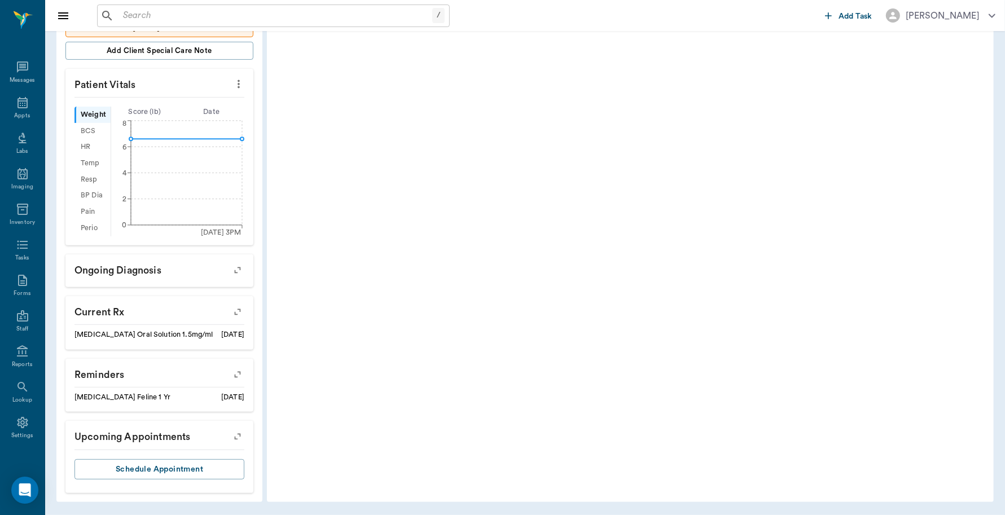
click at [182, 10] on input "text" at bounding box center [275, 16] width 314 height 16
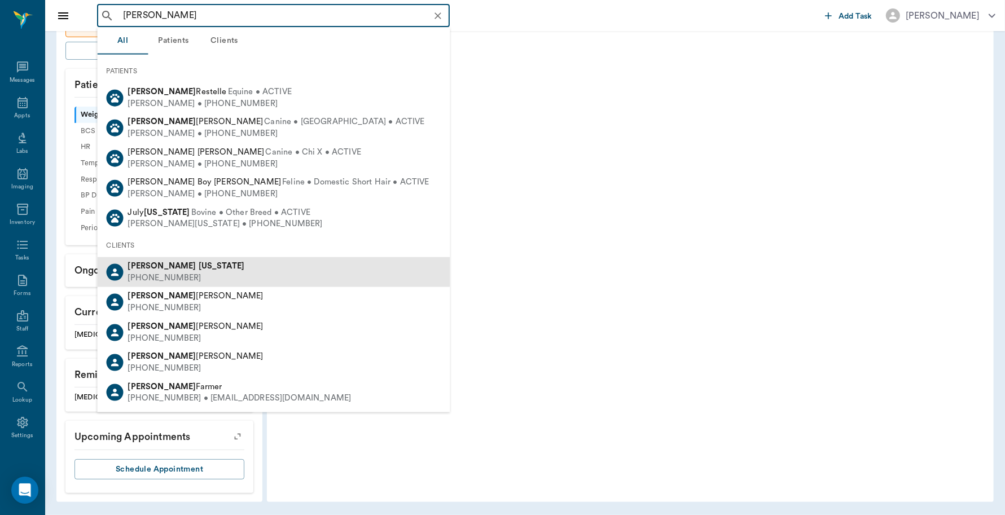
click at [175, 269] on div "[PERSON_NAME][US_STATE]" at bounding box center [186, 267] width 117 height 12
type input "[PERSON_NAME]"
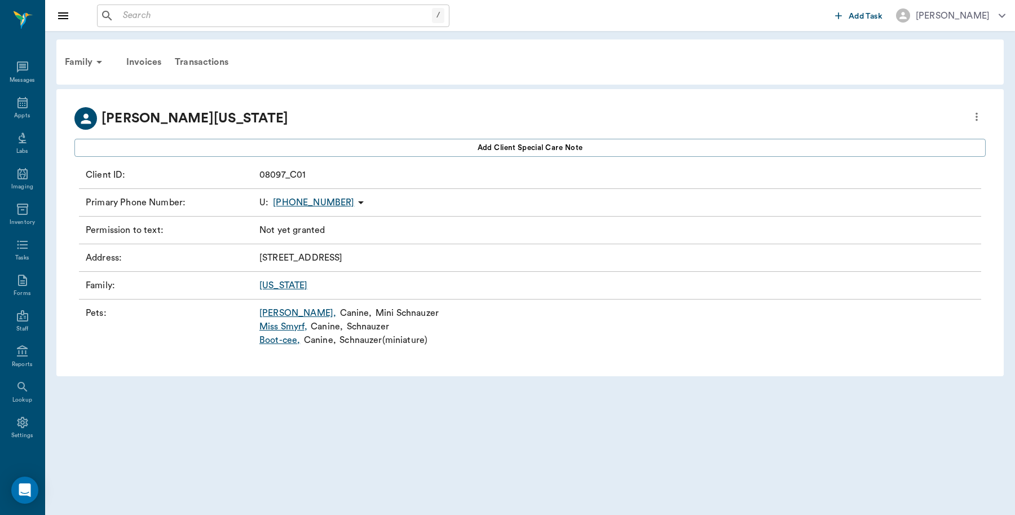
click at [269, 316] on link "[PERSON_NAME] ," at bounding box center [297, 313] width 77 height 14
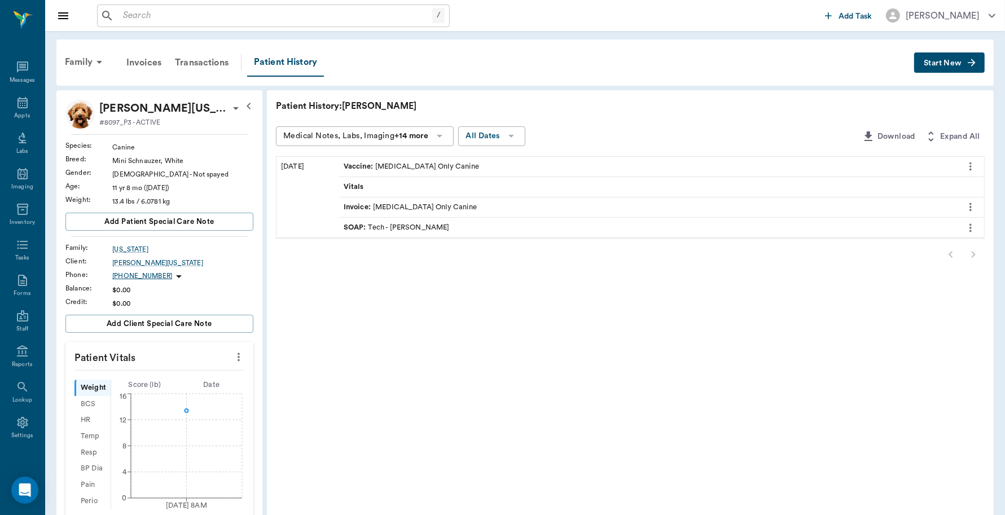
click at [971, 55] on button "Start New" at bounding box center [949, 62] width 71 height 21
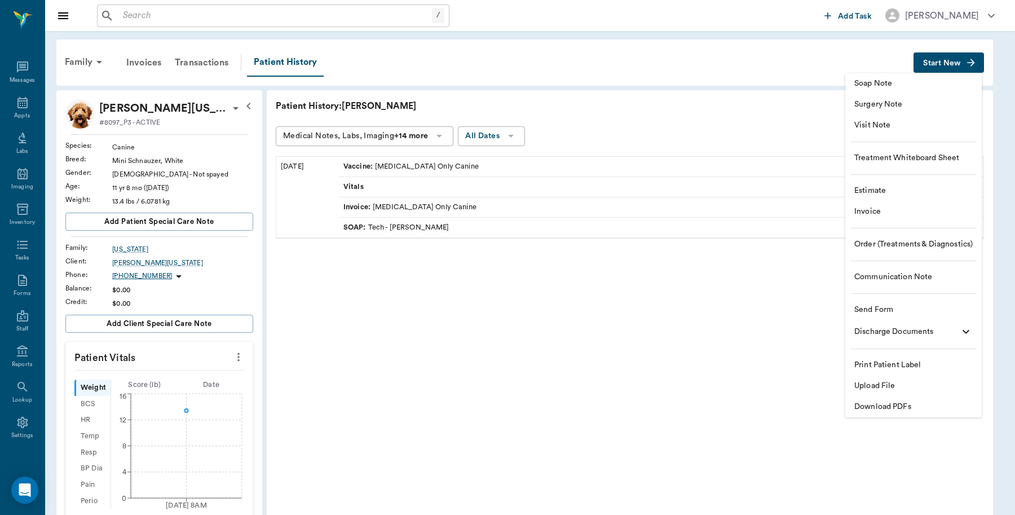
click at [889, 391] on span "Upload File" at bounding box center [914, 386] width 118 height 12
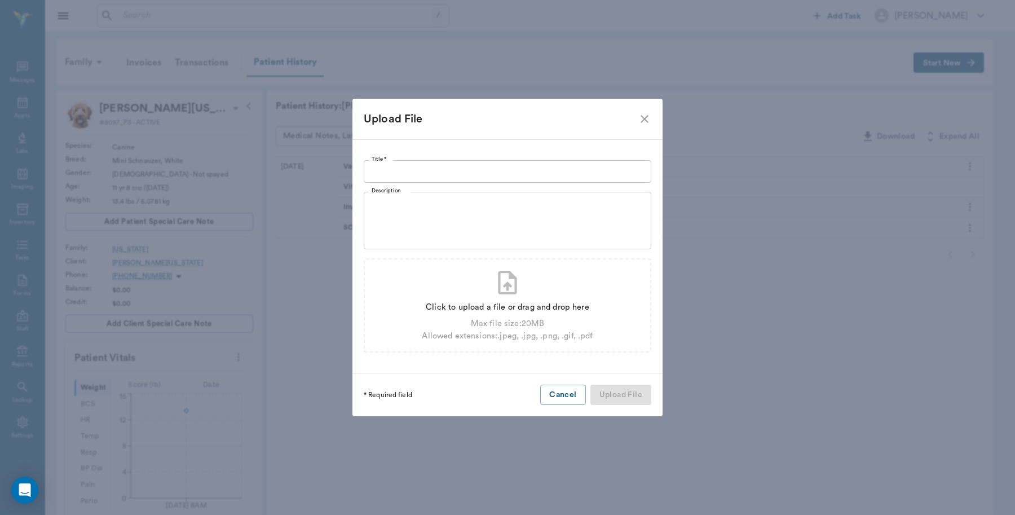
click at [406, 168] on input "Title *" at bounding box center [508, 171] width 288 height 23
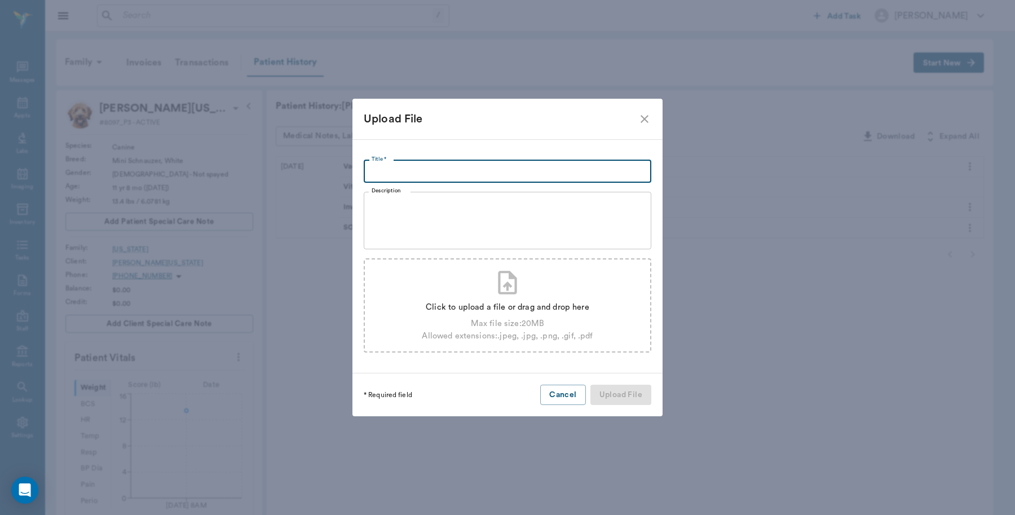
click at [500, 318] on div "Max file size: 20 MB" at bounding box center [507, 324] width 171 height 12
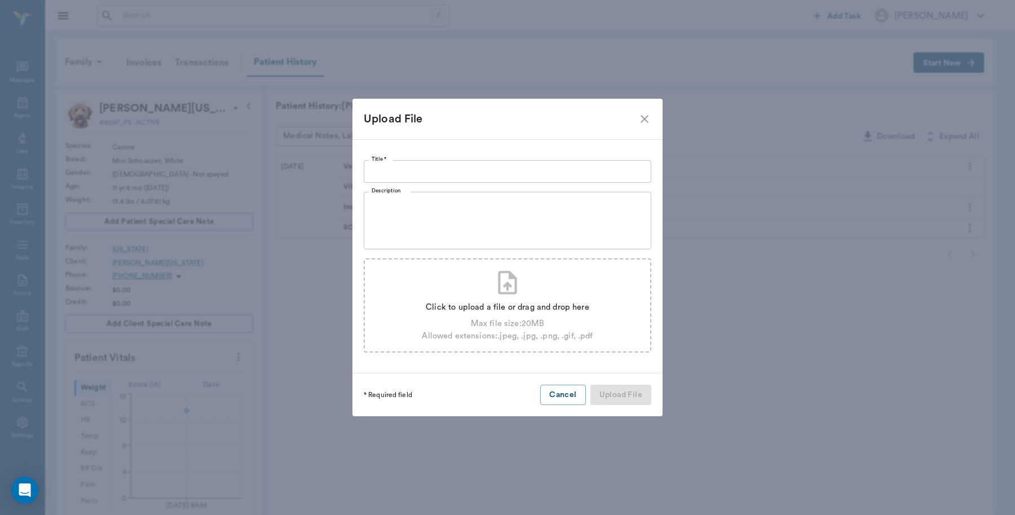
type input "C:\fakepath\Sadie Washington.pdf"
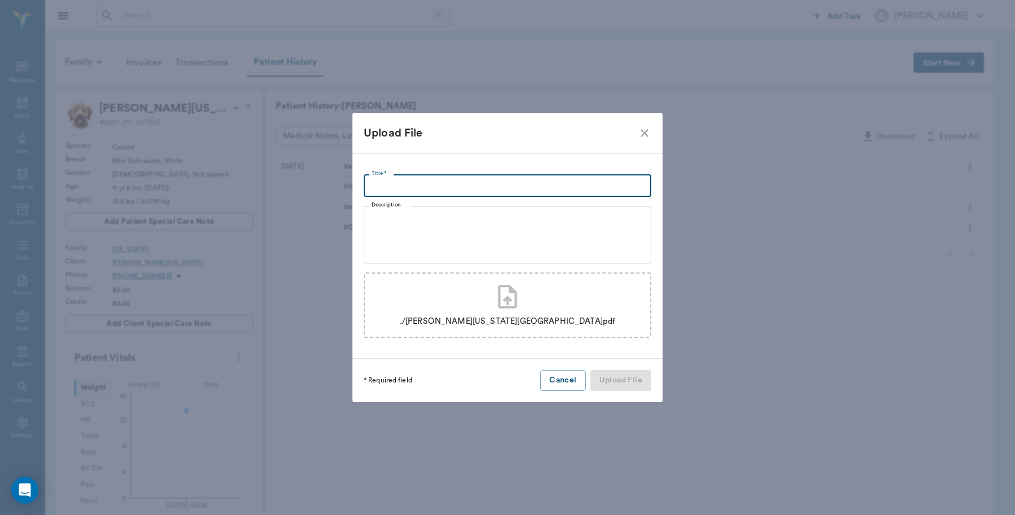
drag, startPoint x: 452, startPoint y: 181, endPoint x: 460, endPoint y: 175, distance: 10.5
click at [458, 178] on input "Title *" at bounding box center [508, 185] width 288 height 23
type input "Animal Emergency Clinic 8.23.25"
click at [636, 381] on button "Upload File" at bounding box center [621, 380] width 61 height 21
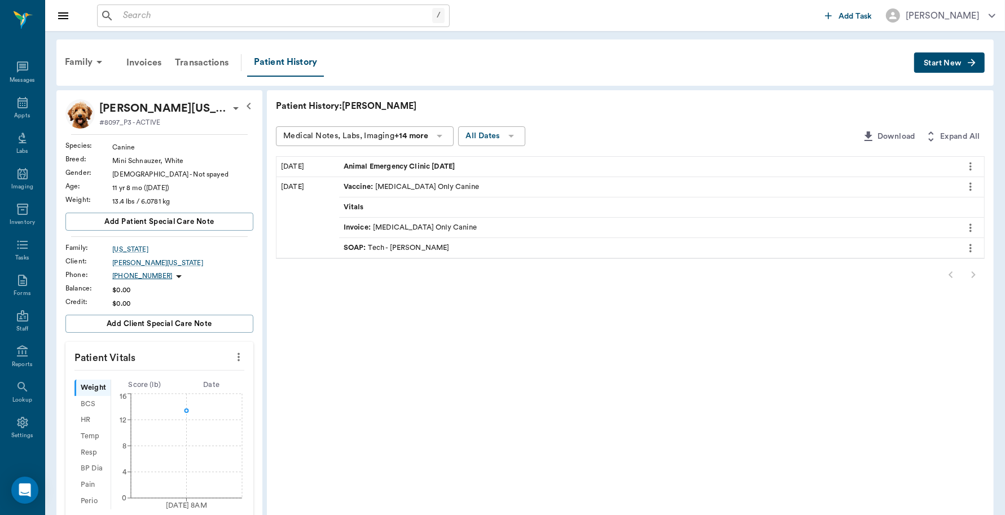
click at [202, 14] on input "text" at bounding box center [275, 16] width 314 height 16
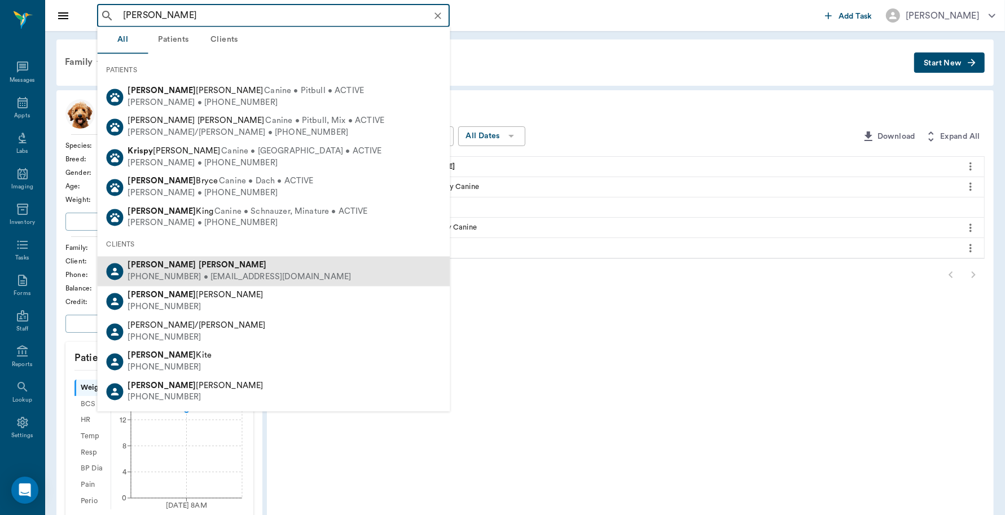
click at [181, 270] on div "Kris Brock" at bounding box center [239, 266] width 223 height 12
type input "kris brock"
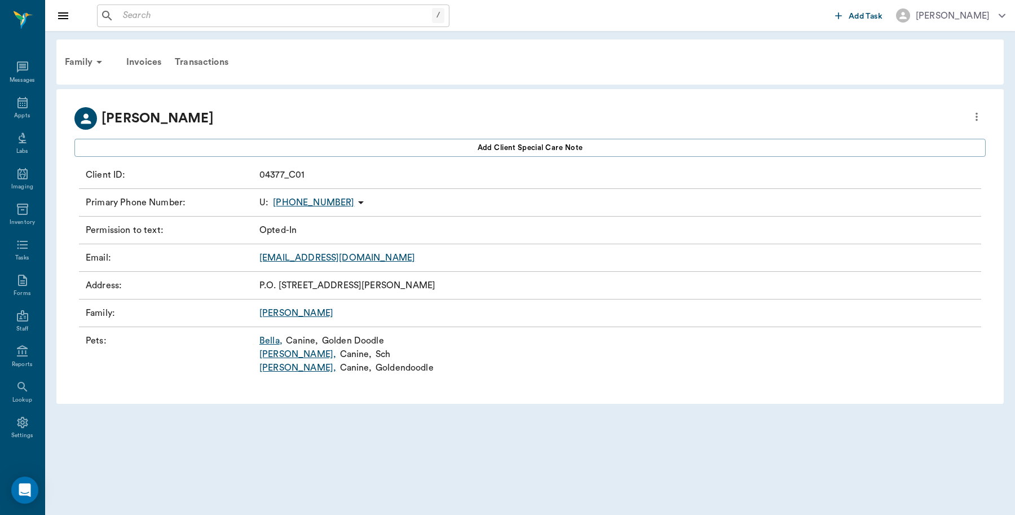
click at [276, 339] on link "Bella ," at bounding box center [270, 341] width 23 height 14
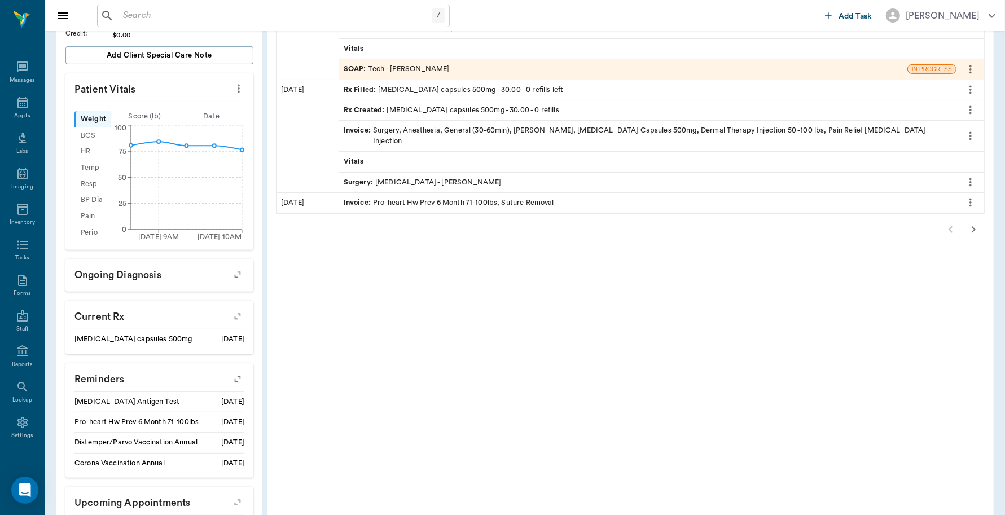
scroll to position [349, 0]
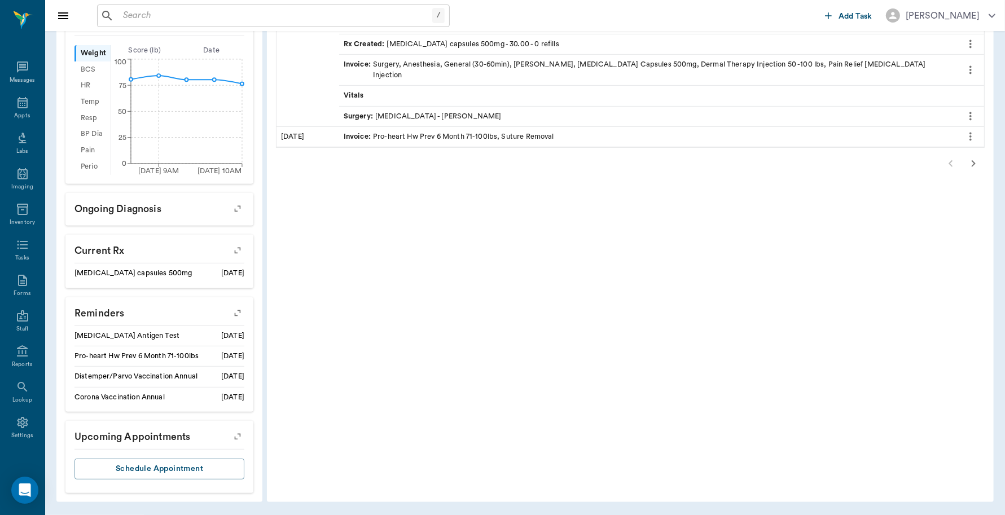
click at [235, 307] on icon "button" at bounding box center [238, 313] width 16 height 16
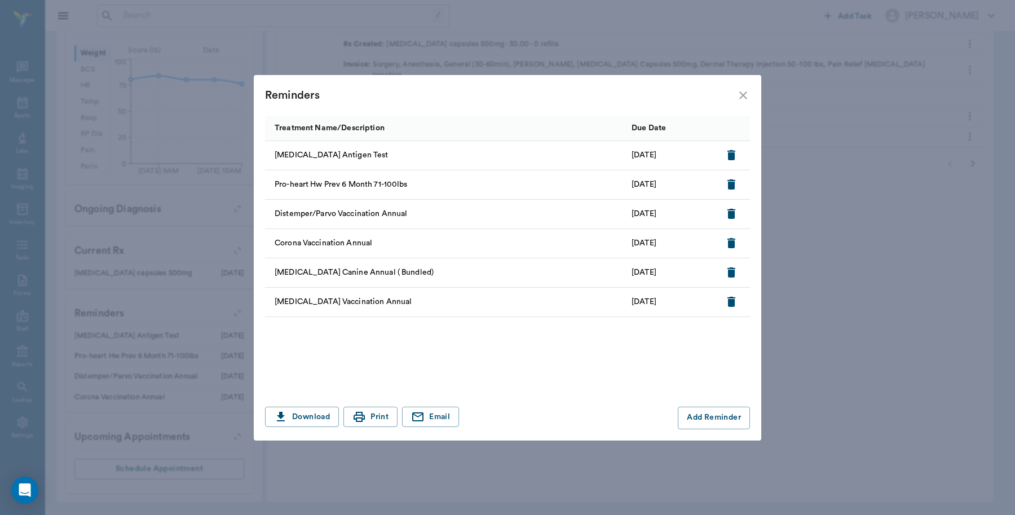
click at [748, 92] on icon "close" at bounding box center [744, 96] width 14 height 14
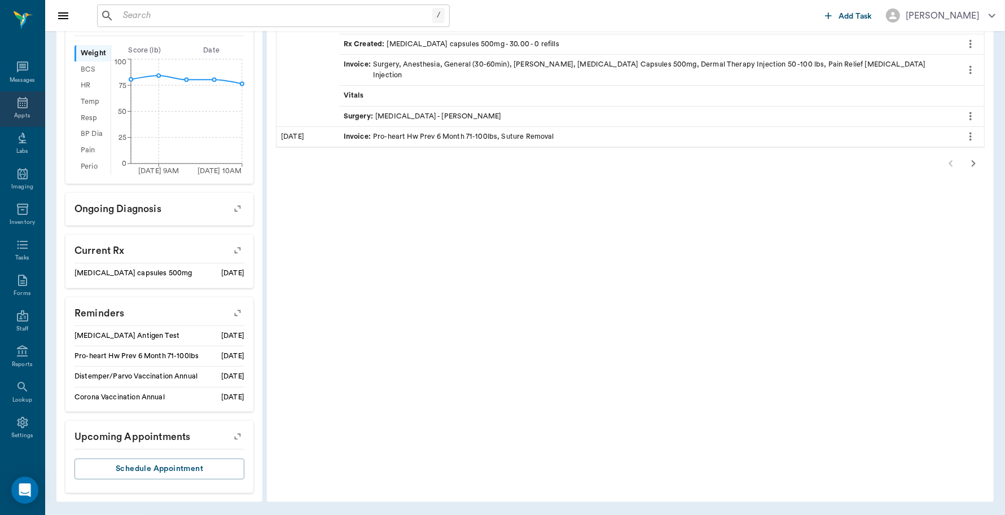
click at [23, 110] on div "Appts" at bounding box center [22, 109] width 45 height 36
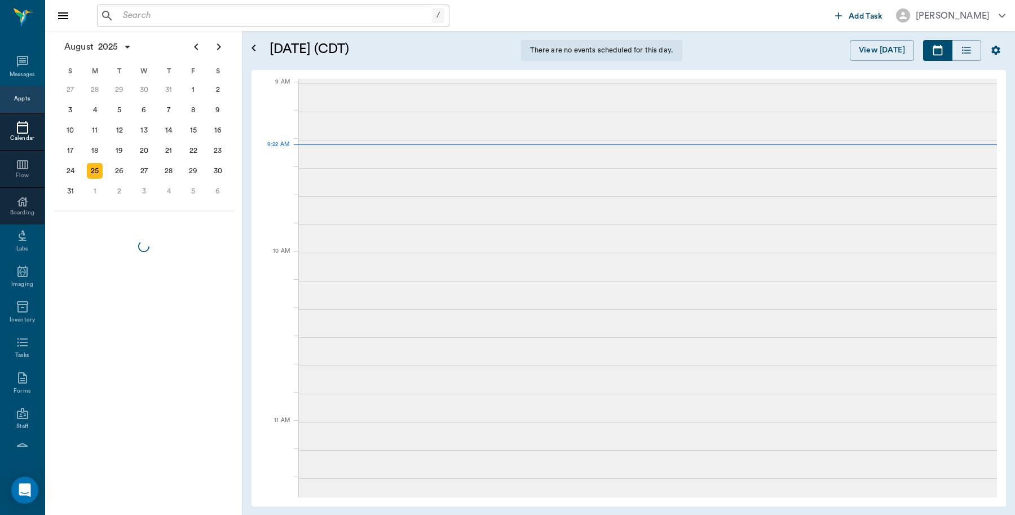
scroll to position [170, 0]
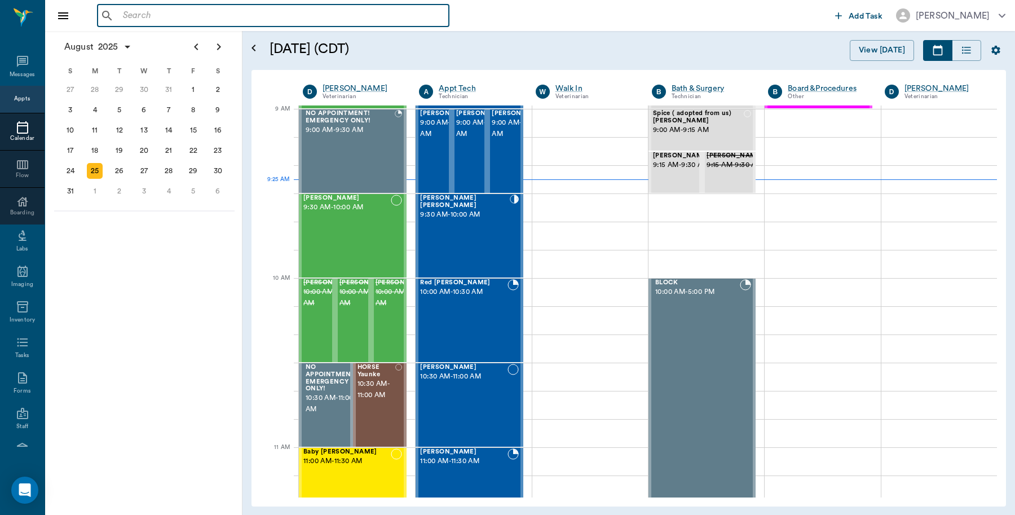
click at [240, 10] on input "text" at bounding box center [281, 16] width 326 height 16
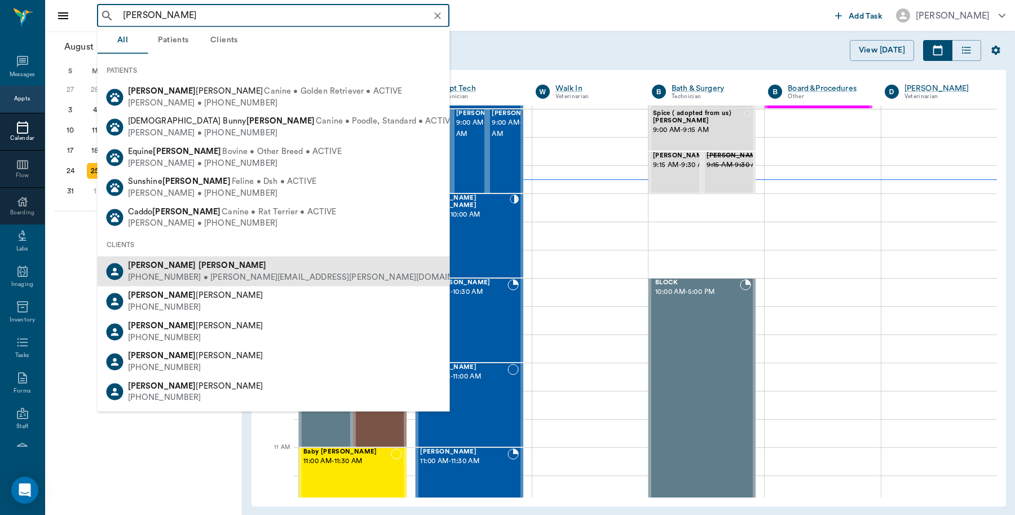
click at [195, 264] on div "Susan Welch" at bounding box center [307, 266] width 358 height 12
type input "susan wel"
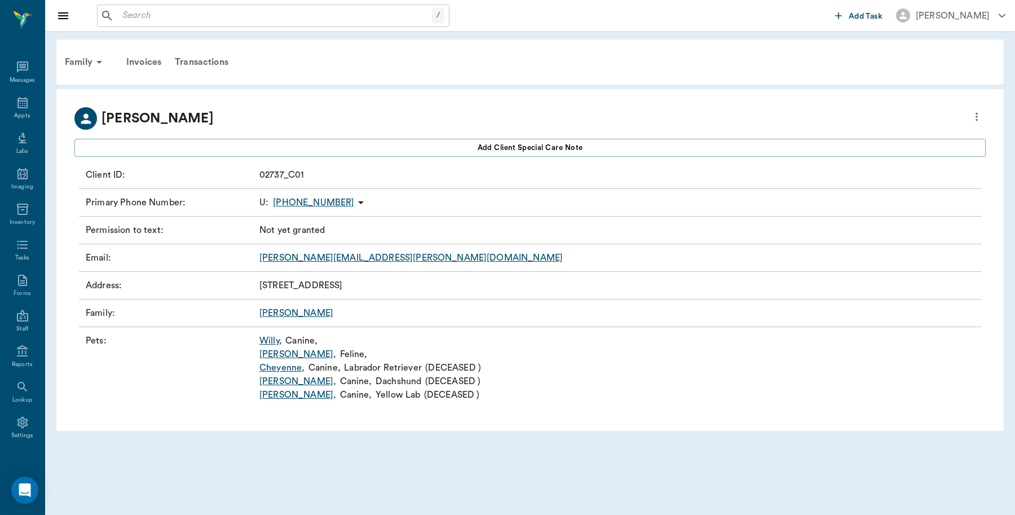
click at [276, 354] on link "Holley ," at bounding box center [297, 354] width 77 height 14
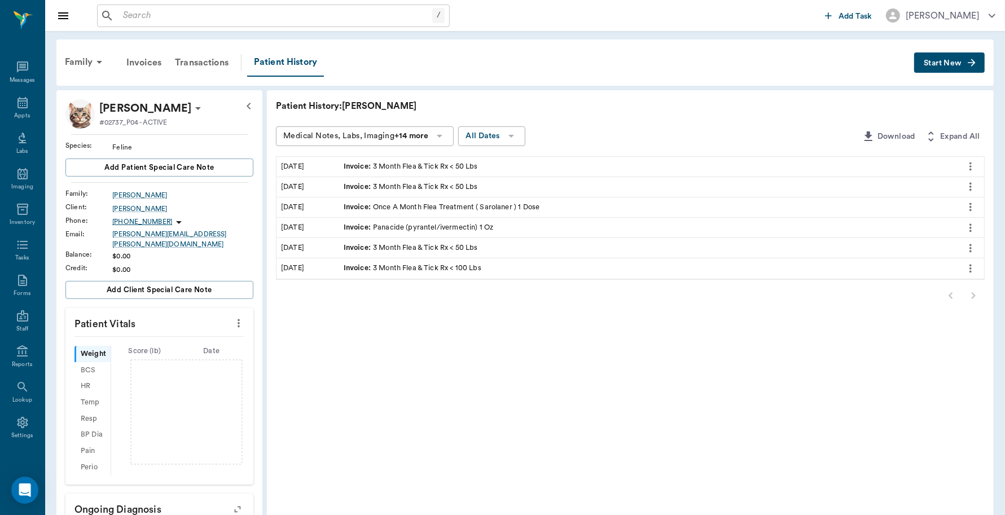
click at [934, 63] on span "Start New" at bounding box center [942, 63] width 38 height 0
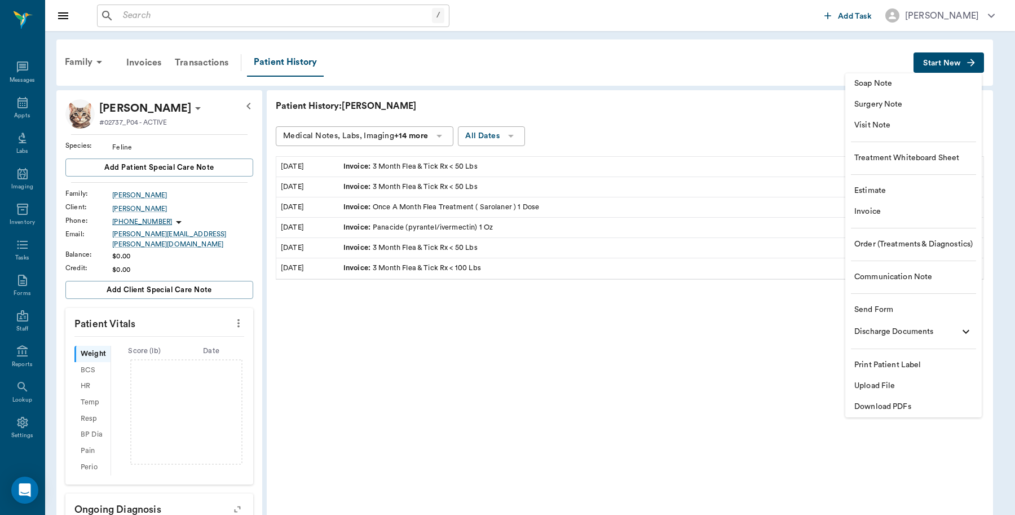
click at [904, 213] on span "Invoice" at bounding box center [914, 212] width 118 height 12
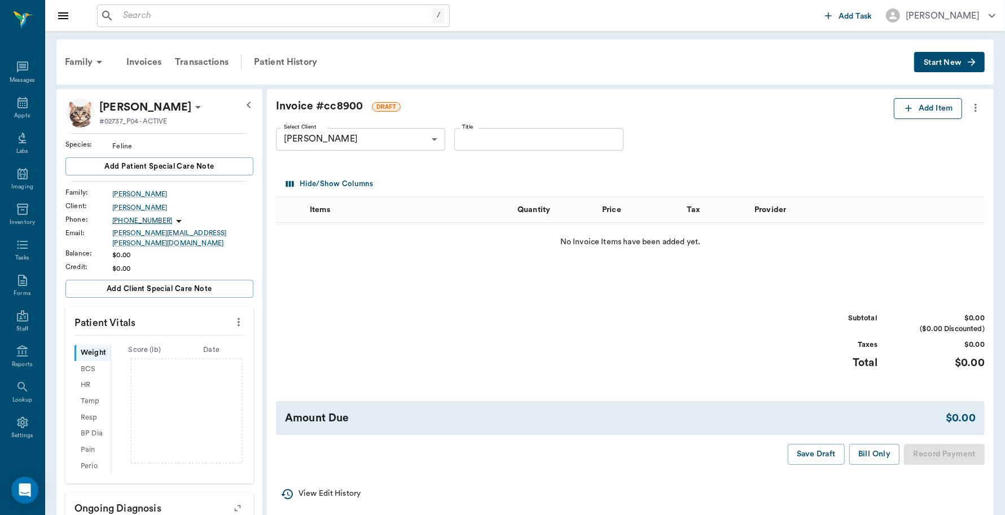
click at [943, 103] on button "Add Item" at bounding box center [927, 108] width 68 height 21
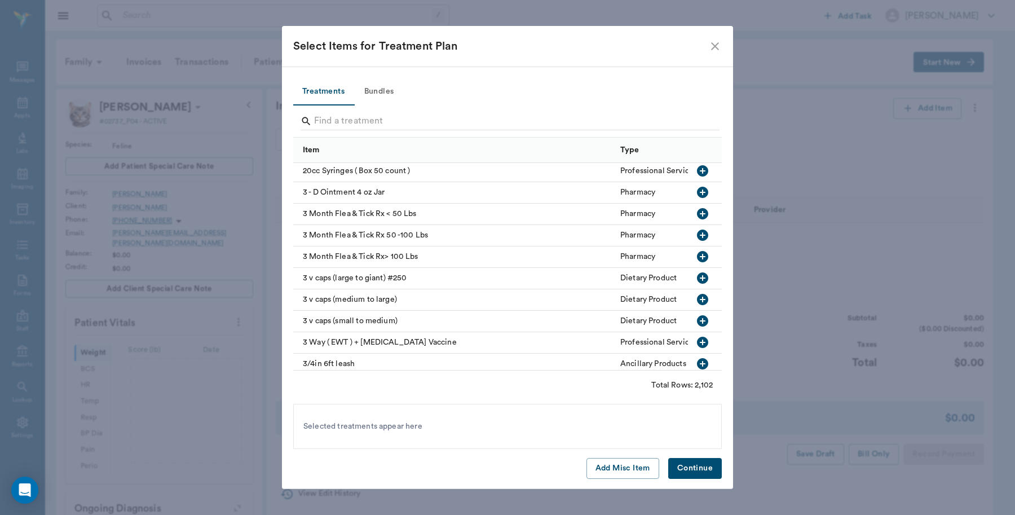
scroll to position [353, 0]
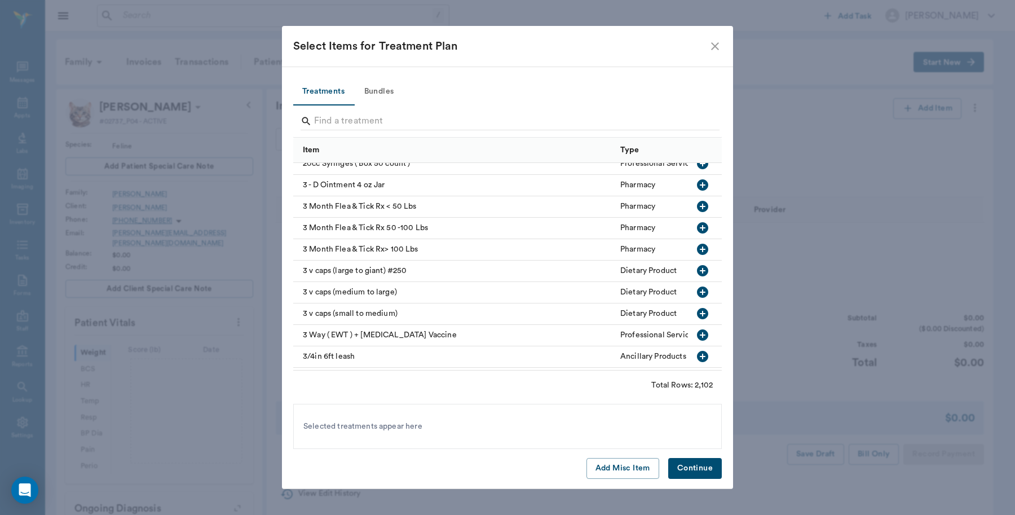
click at [697, 206] on icon "button" at bounding box center [702, 206] width 11 height 11
click at [703, 472] on button "Continue" at bounding box center [695, 468] width 54 height 21
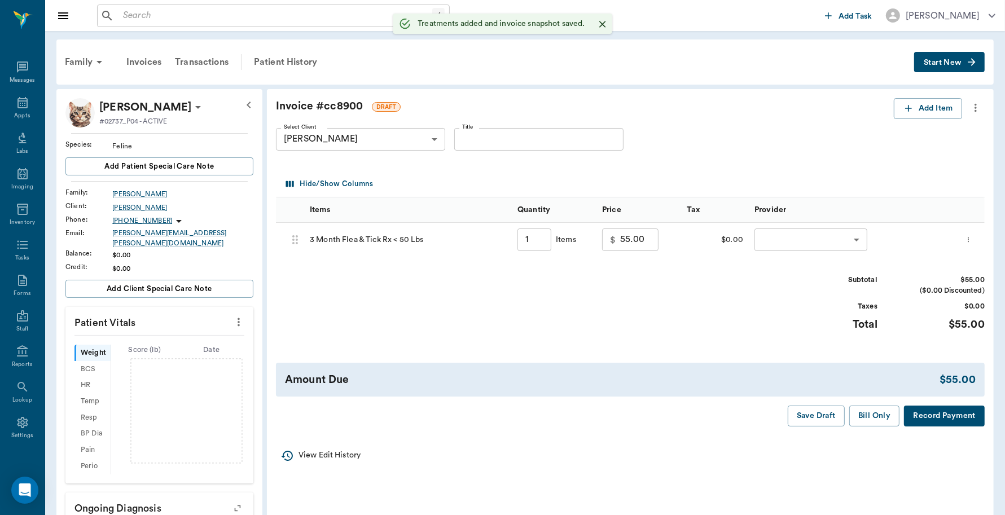
type input "1.00"
click at [814, 241] on body "/ ​ Add Task Dr. Bert Ellsworth Nectar Messages Appts Labs Imaging Inventory Ta…" at bounding box center [502, 376] width 1005 height 753
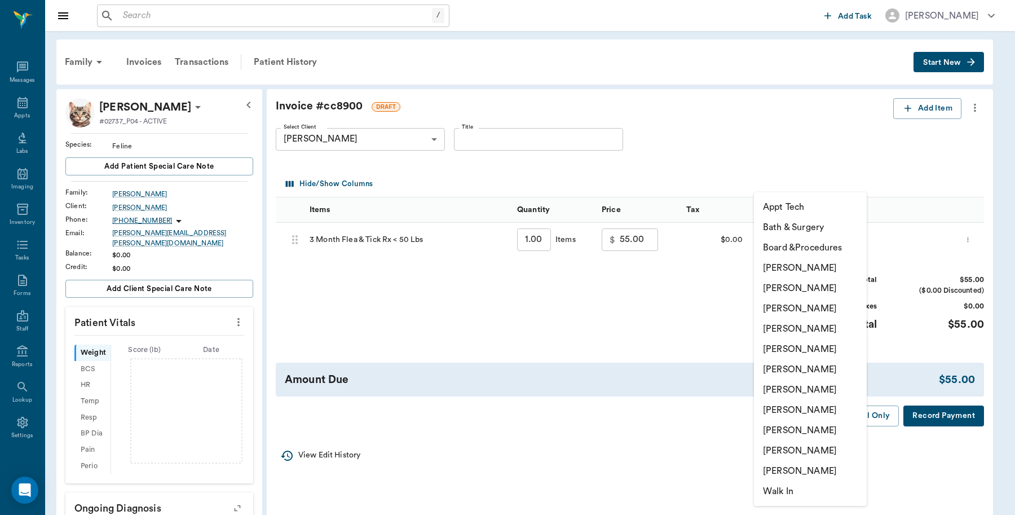
click at [805, 390] on li "[PERSON_NAME]" at bounding box center [810, 390] width 113 height 20
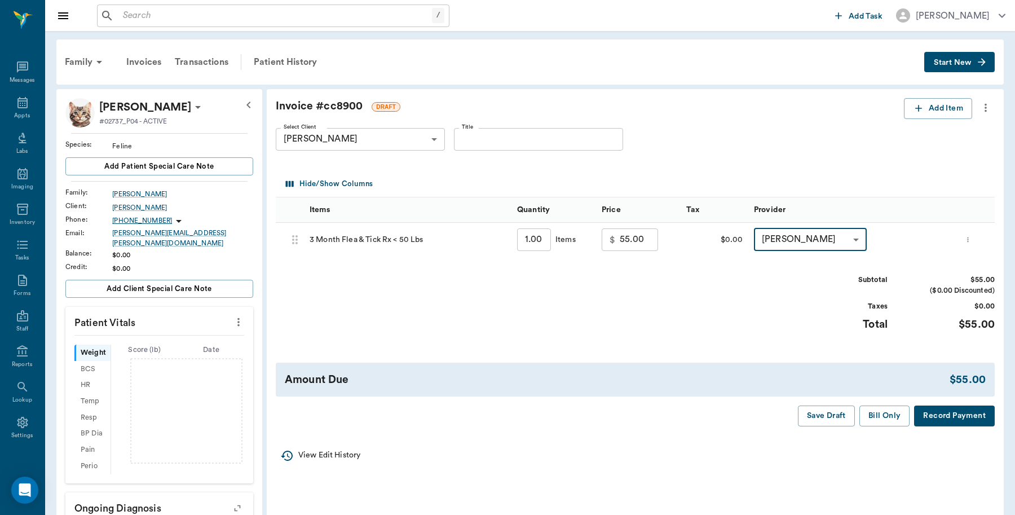
type input "none-63ec2ed152e12b0ba117cd50"
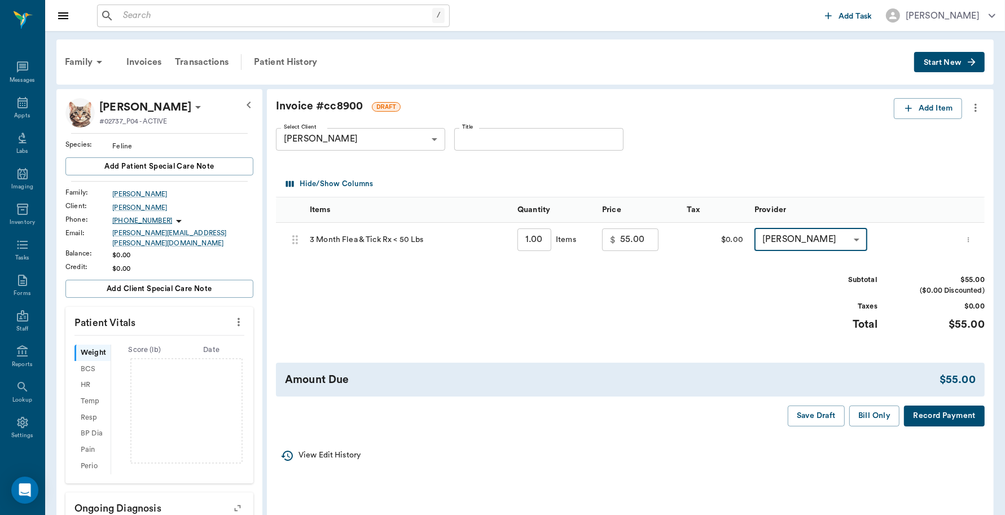
click at [956, 415] on button "Record Payment" at bounding box center [944, 416] width 81 height 21
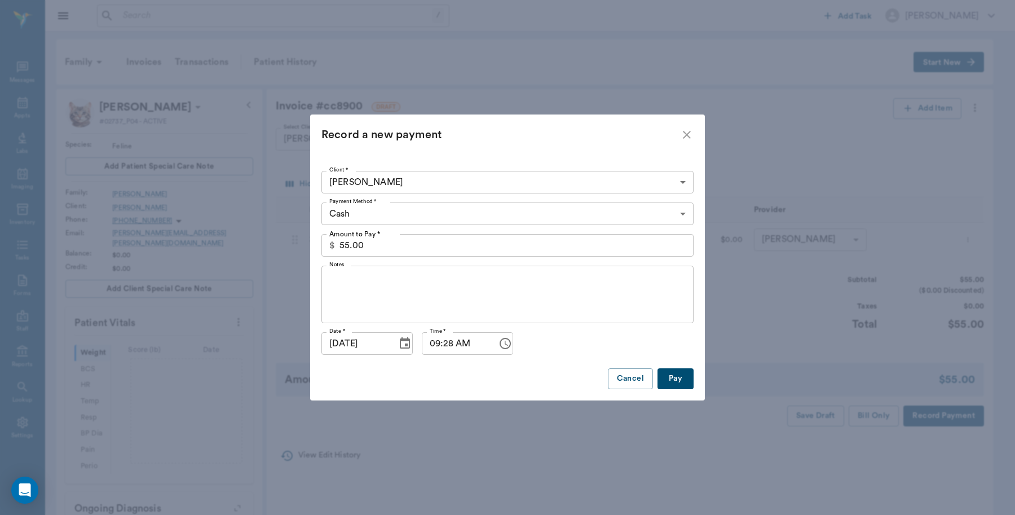
click at [389, 213] on body "/ ​ Add Task Dr. Bert Ellsworth Nectar Messages Appts Labs Imaging Inventory Ta…" at bounding box center [507, 376] width 1015 height 753
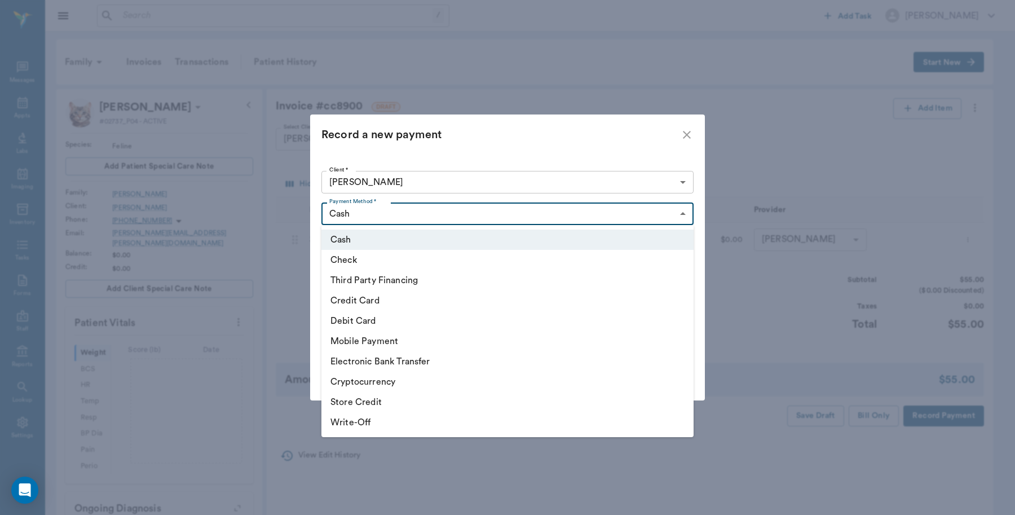
click at [366, 315] on li "Debit Card" at bounding box center [508, 321] width 372 height 20
type input "DEBIT_CARD"
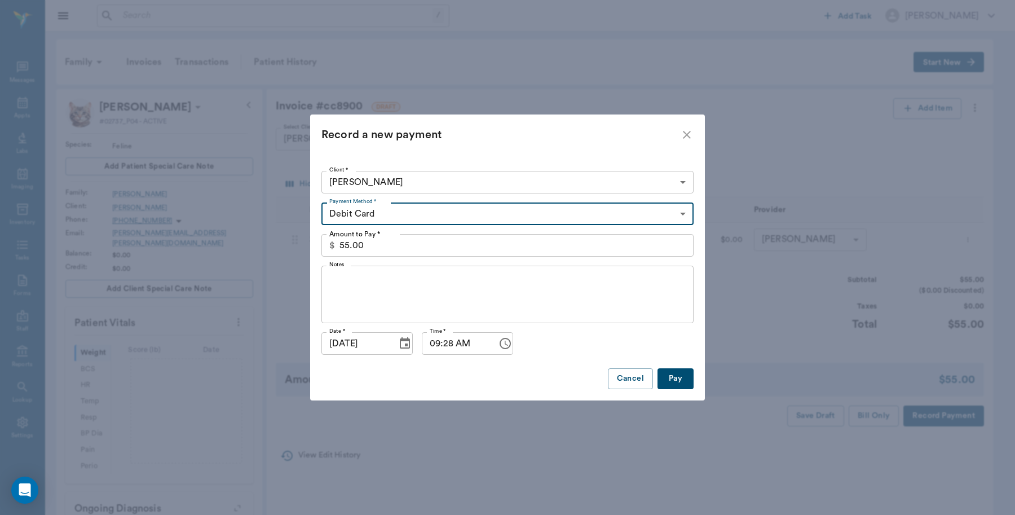
click at [684, 376] on button "Pay" at bounding box center [676, 378] width 36 height 21
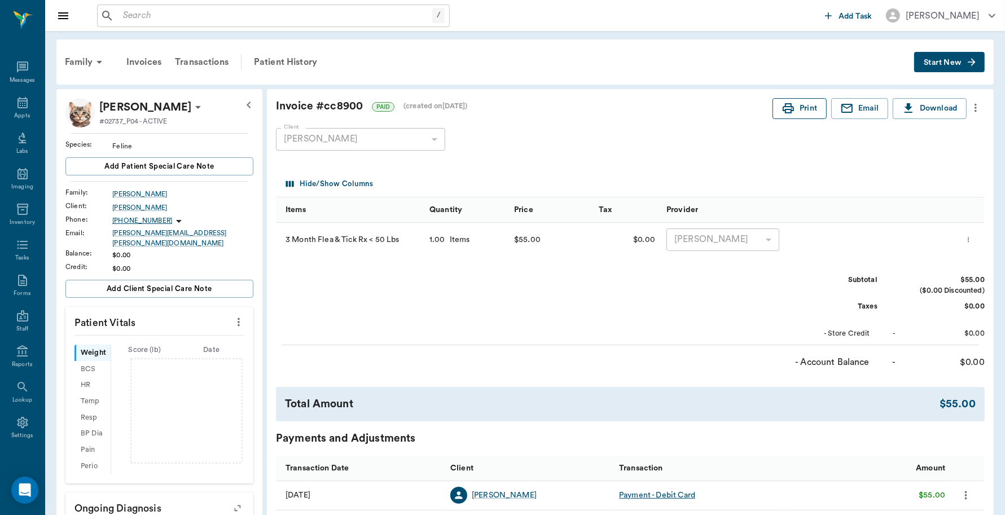
click at [817, 111] on button "Print" at bounding box center [799, 108] width 54 height 21
click at [213, 66] on div "Transactions" at bounding box center [201, 62] width 67 height 27
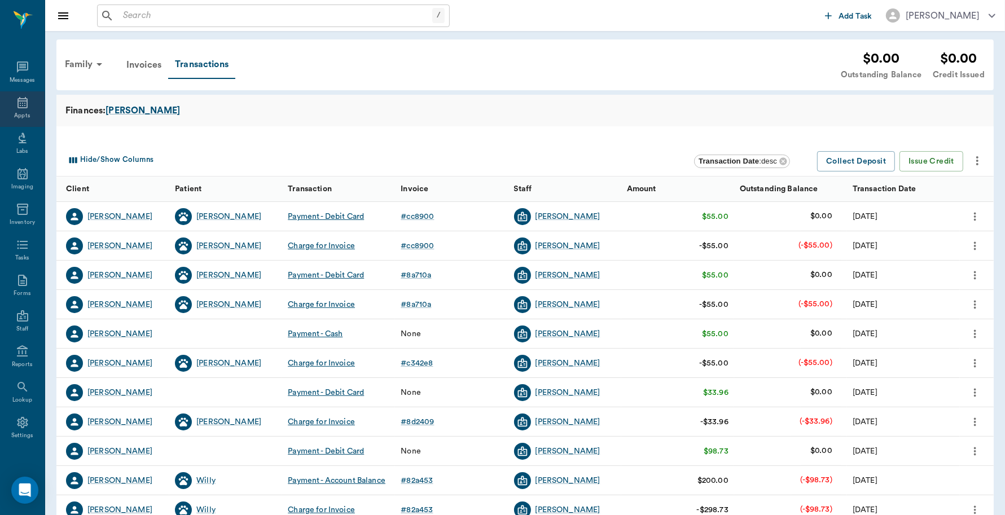
click at [19, 111] on div "Appts" at bounding box center [22, 109] width 45 height 36
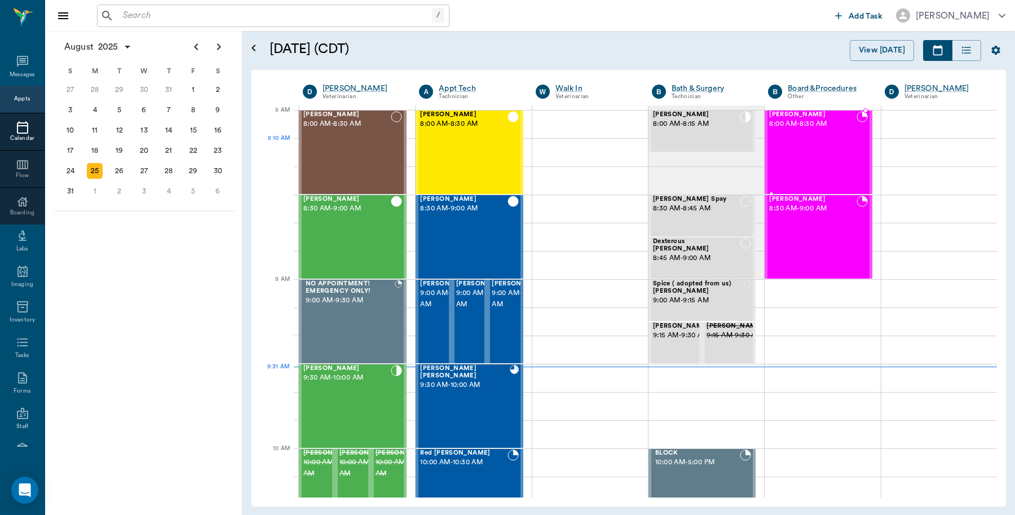
click at [791, 146] on div "Mavis Scott 8:00 AM - 8:30 AM" at bounding box center [812, 152] width 87 height 82
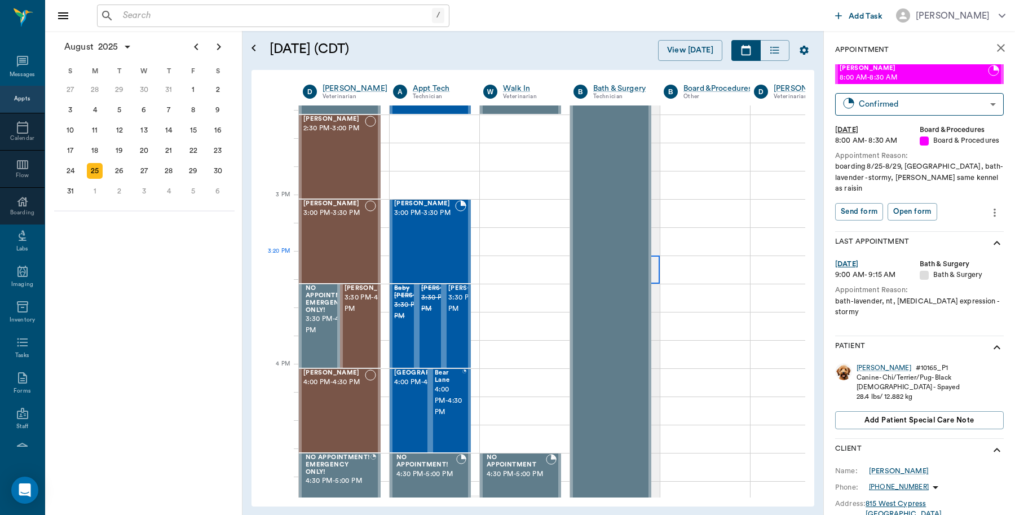
scroll to position [1094, 0]
click at [152, 11] on input "text" at bounding box center [275, 16] width 314 height 16
click at [195, 105] on div "8" at bounding box center [194, 110] width 16 height 16
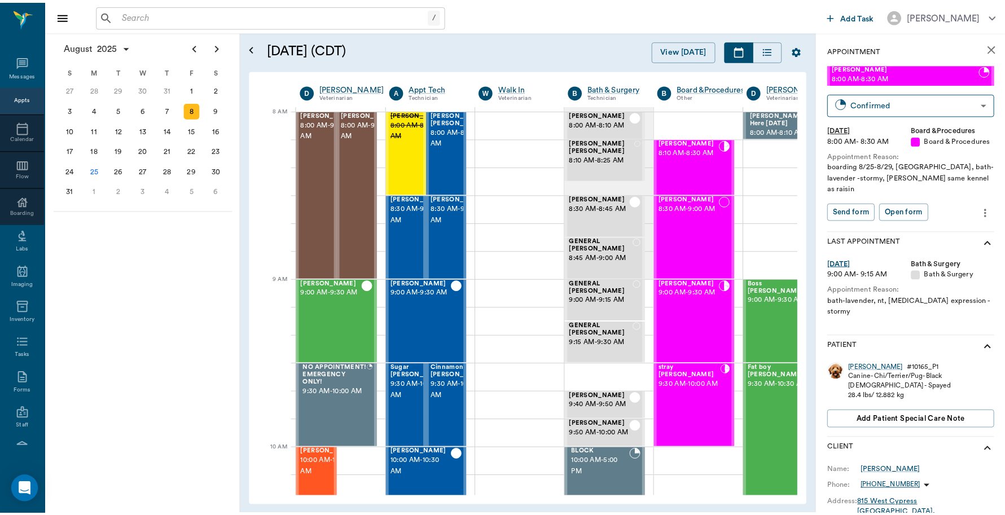
scroll to position [0, 1]
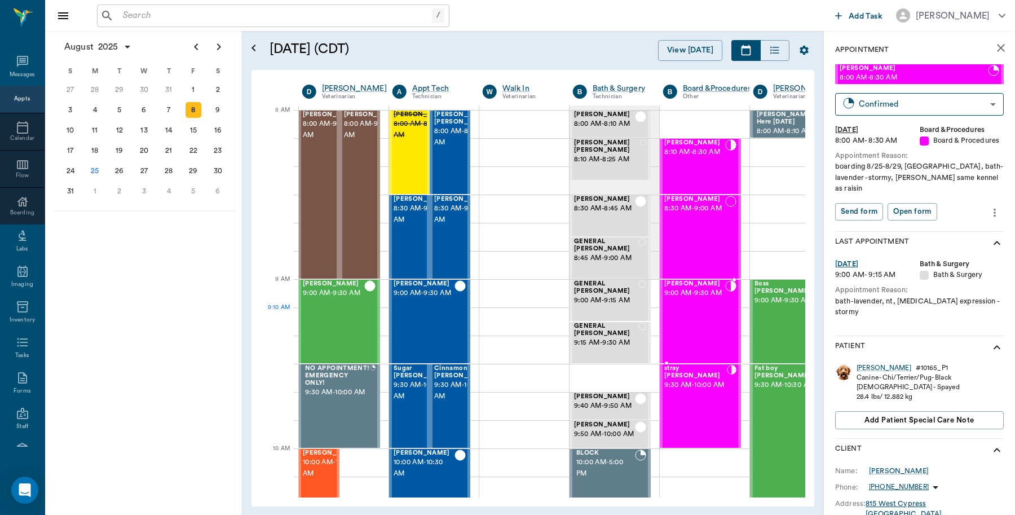
click at [699, 316] on div "Sam Chambers 9:00 AM - 9:30 AM" at bounding box center [694, 321] width 61 height 82
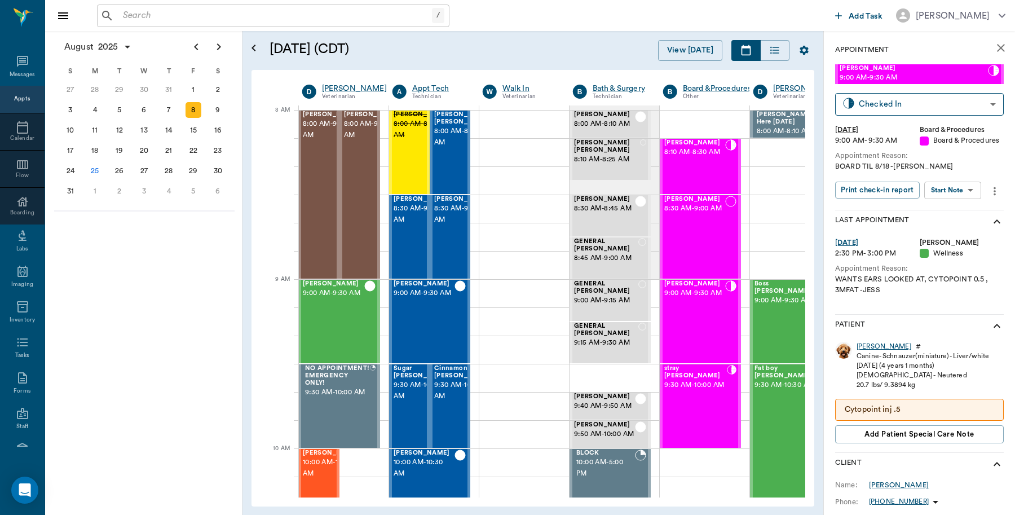
click at [861, 351] on div "Sam" at bounding box center [884, 347] width 55 height 10
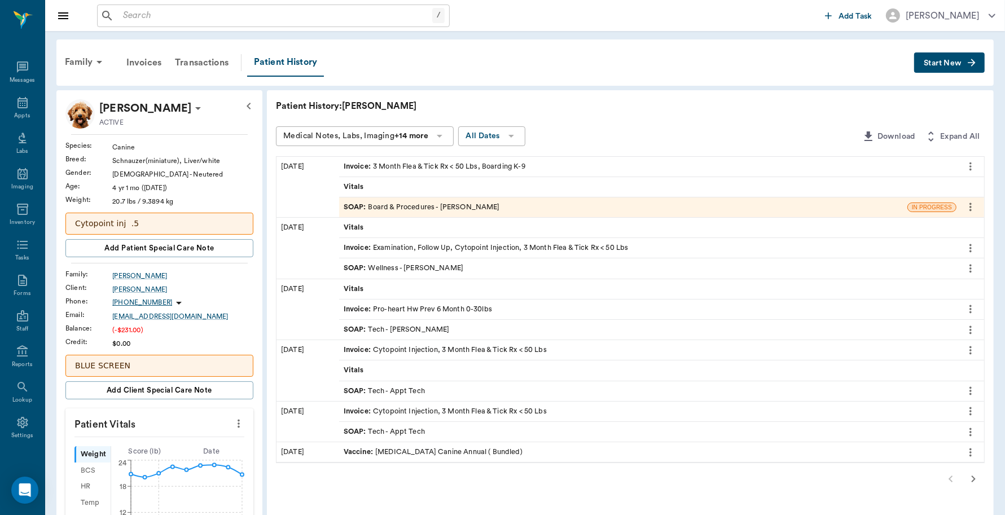
click at [470, 162] on div "Invoice : 3 Month Flea & Tick Rx < 50 Lbs, Boarding K-9" at bounding box center [435, 166] width 182 height 11
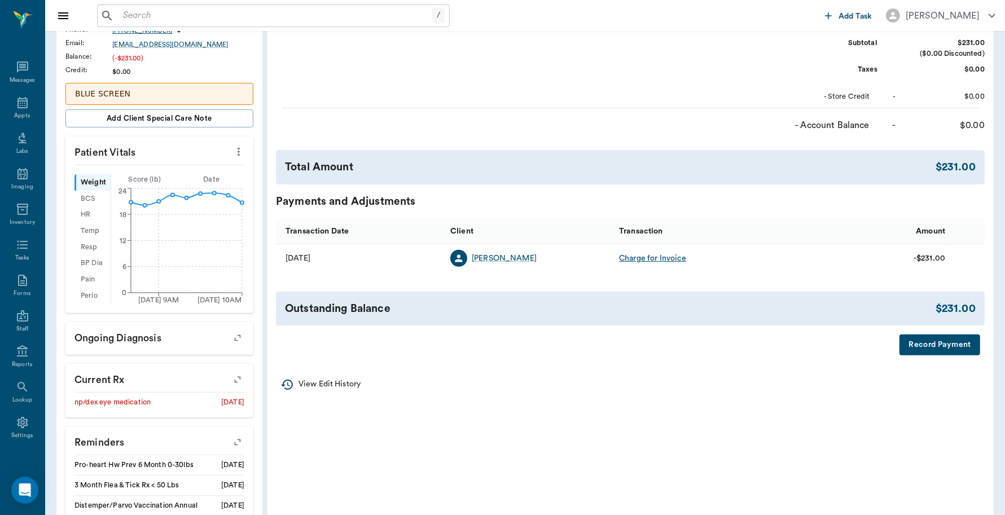
scroll to position [353, 0]
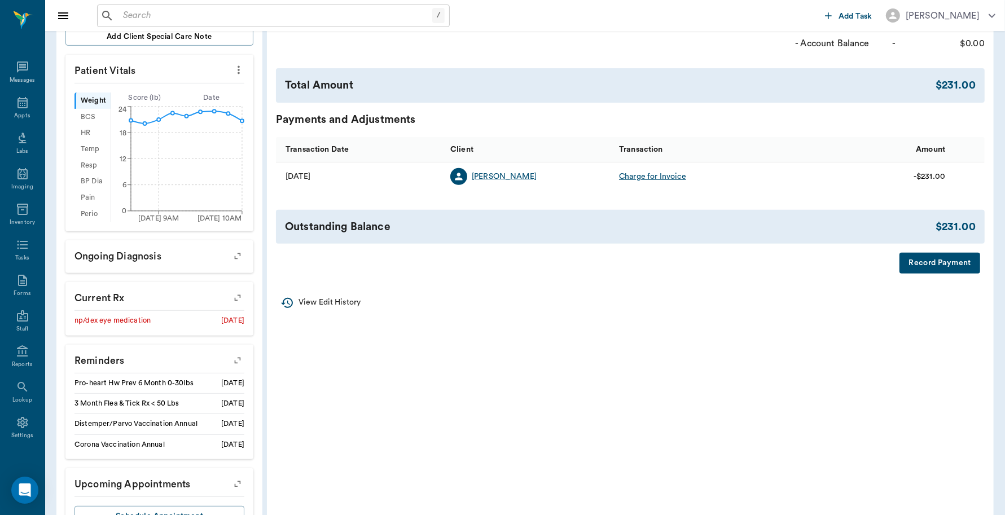
click at [936, 267] on button "Record Payment" at bounding box center [939, 263] width 81 height 21
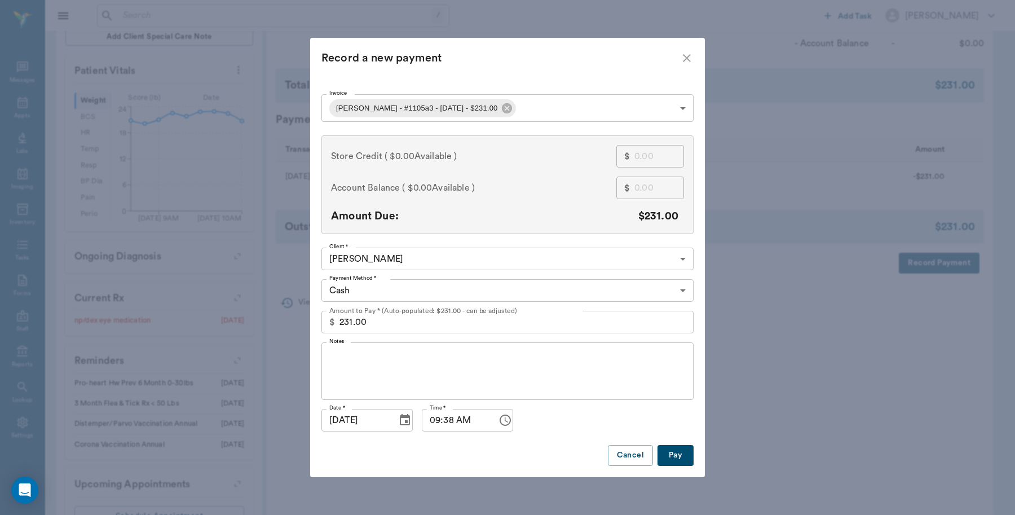
click at [480, 299] on body "/ ​ Add Task Dr. Bert Ellsworth Nectar Messages Appts Labs Imaging Inventory Ta…" at bounding box center [507, 104] width 1015 height 915
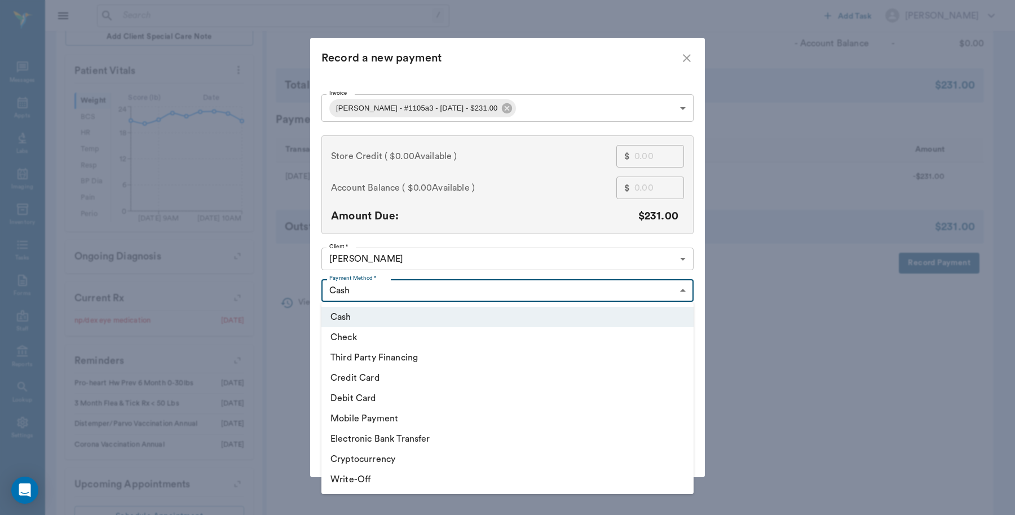
click at [374, 402] on li "Debit Card" at bounding box center [508, 398] width 372 height 20
type input "DEBIT_CARD"
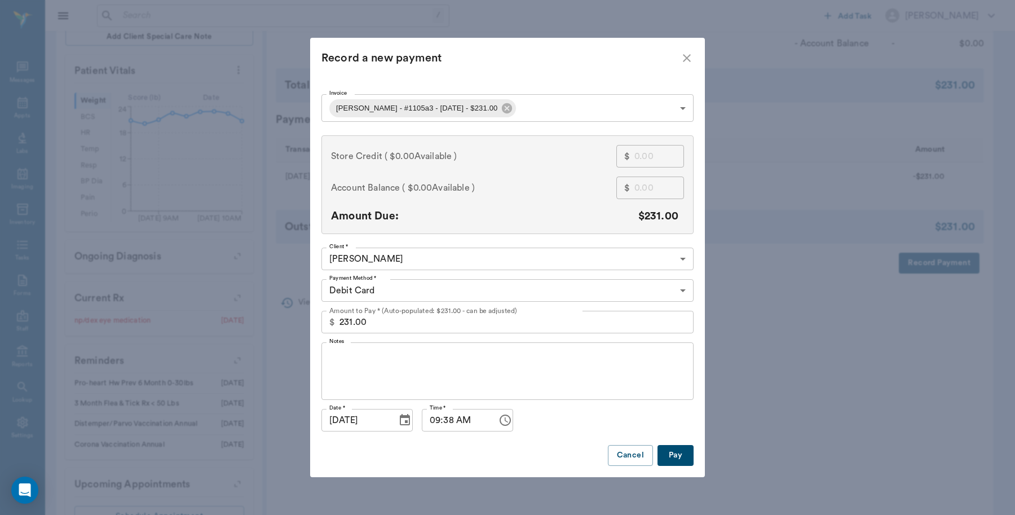
click at [683, 455] on button "Pay" at bounding box center [676, 455] width 36 height 21
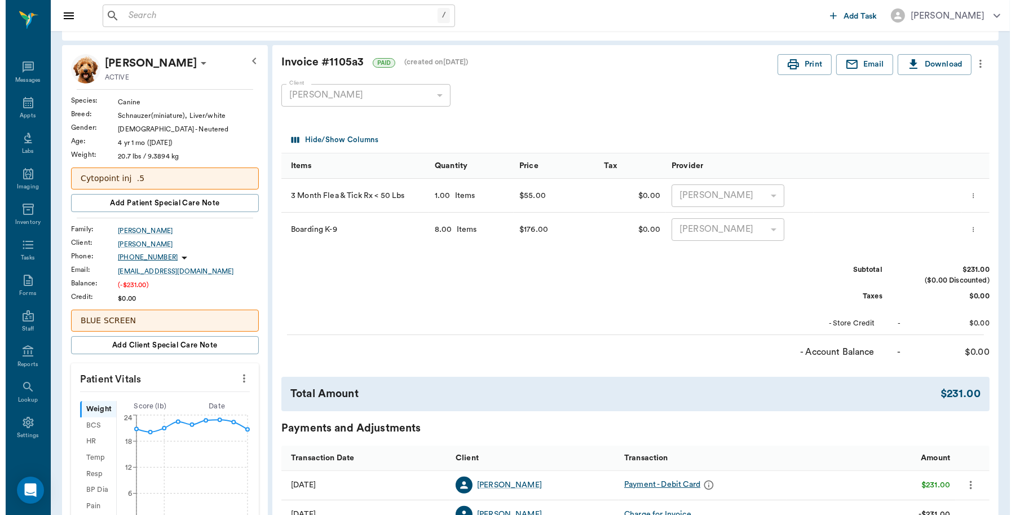
scroll to position [0, 0]
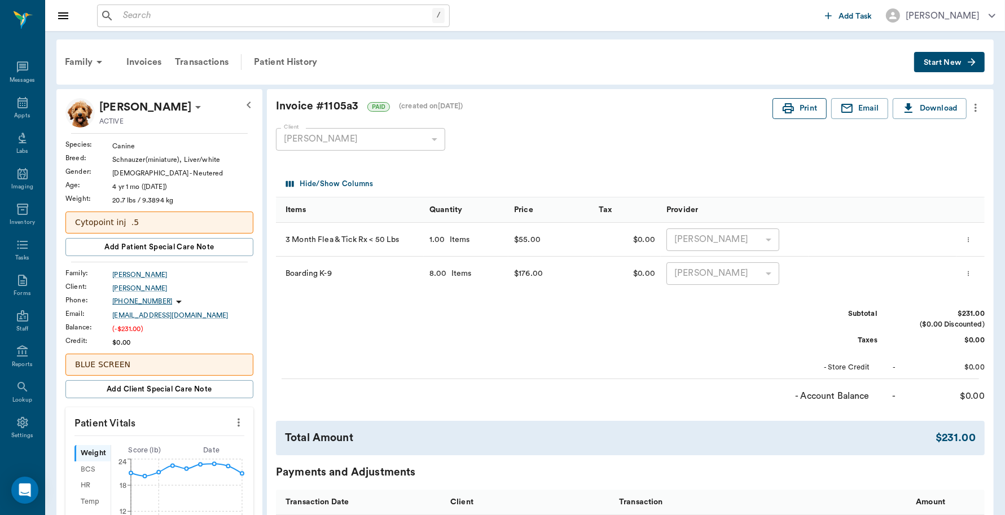
click at [777, 102] on button "Print" at bounding box center [799, 108] width 54 height 21
click at [16, 98] on icon at bounding box center [23, 103] width 14 height 14
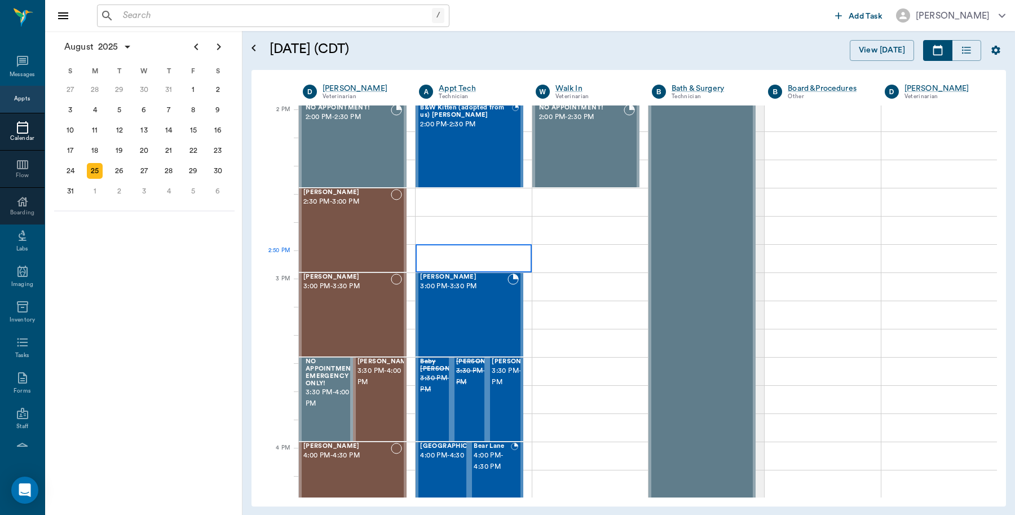
scroll to position [1016, 0]
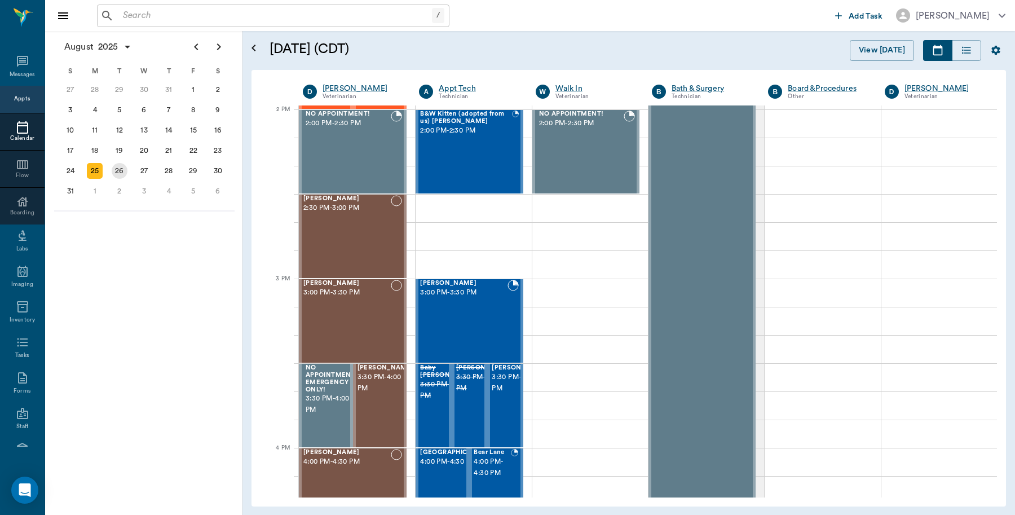
click at [116, 167] on div "26" at bounding box center [120, 171] width 16 height 16
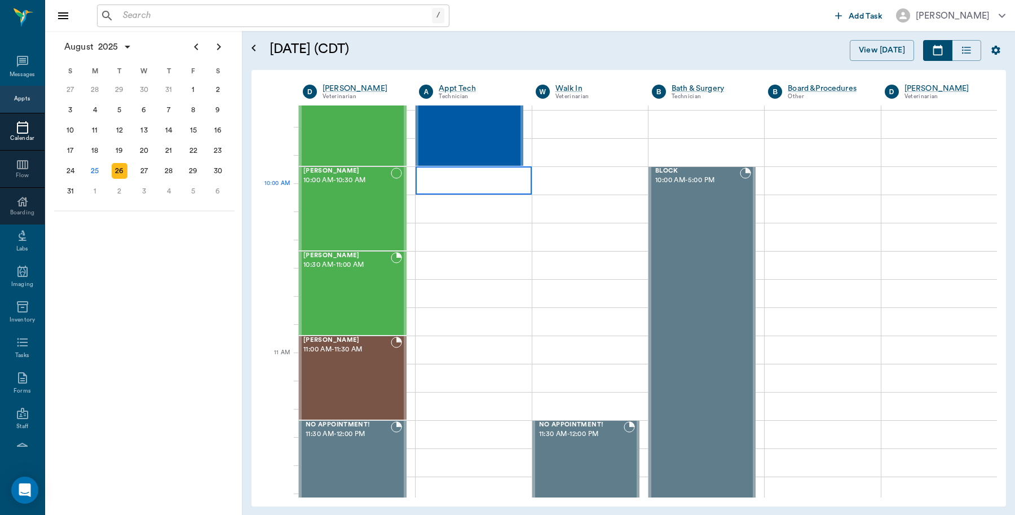
scroll to position [212, 0]
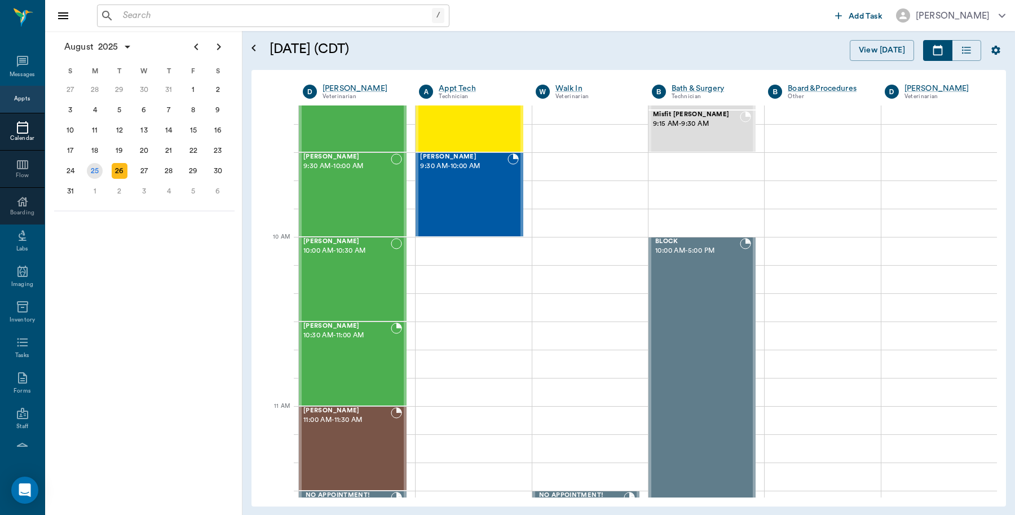
click at [87, 166] on div "25" at bounding box center [95, 171] width 16 height 16
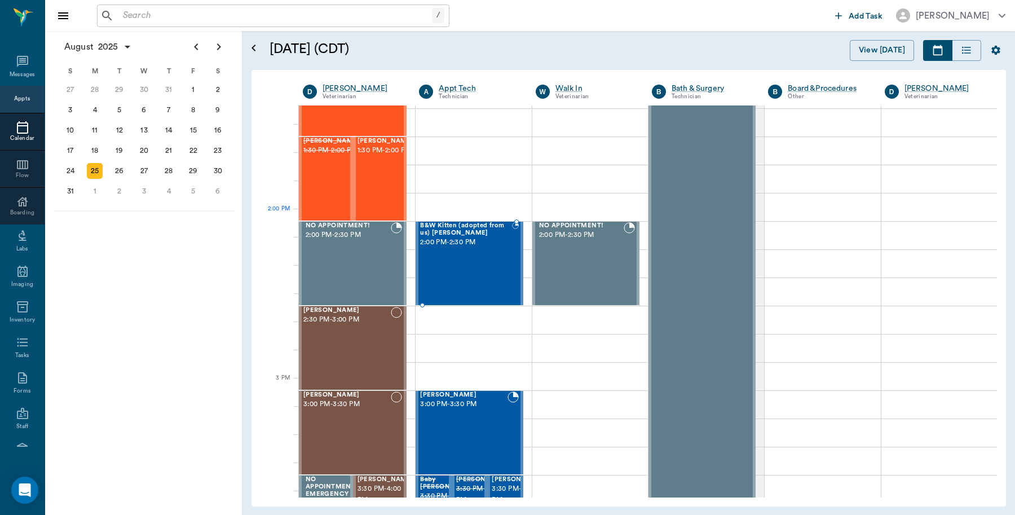
scroll to position [917, 0]
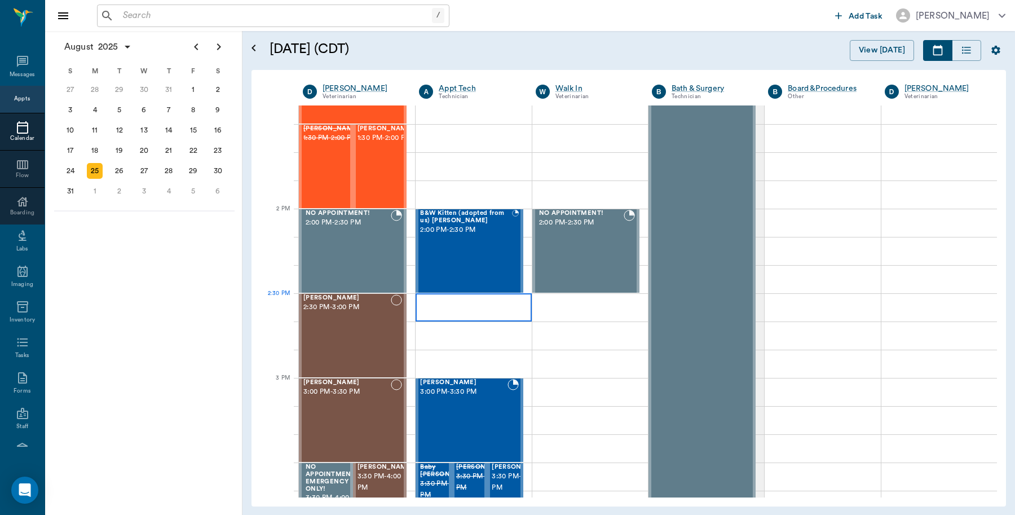
click at [444, 308] on div at bounding box center [474, 307] width 116 height 28
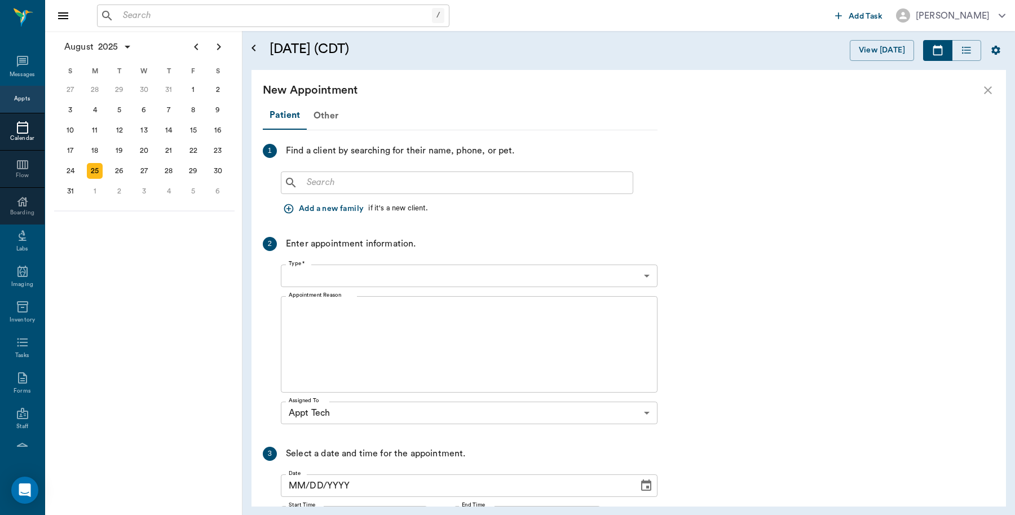
type input "08/25/2025"
type input "02:30 PM"
type input "02:45 PM"
click at [410, 192] on div "​" at bounding box center [457, 182] width 353 height 23
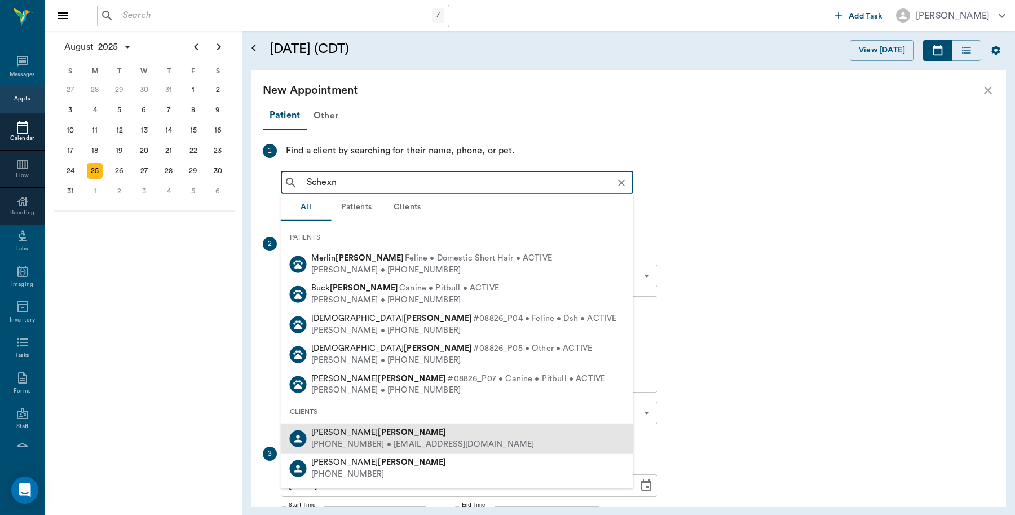
click at [378, 431] on b "[PERSON_NAME]" at bounding box center [412, 432] width 68 height 8
type input "Schexn"
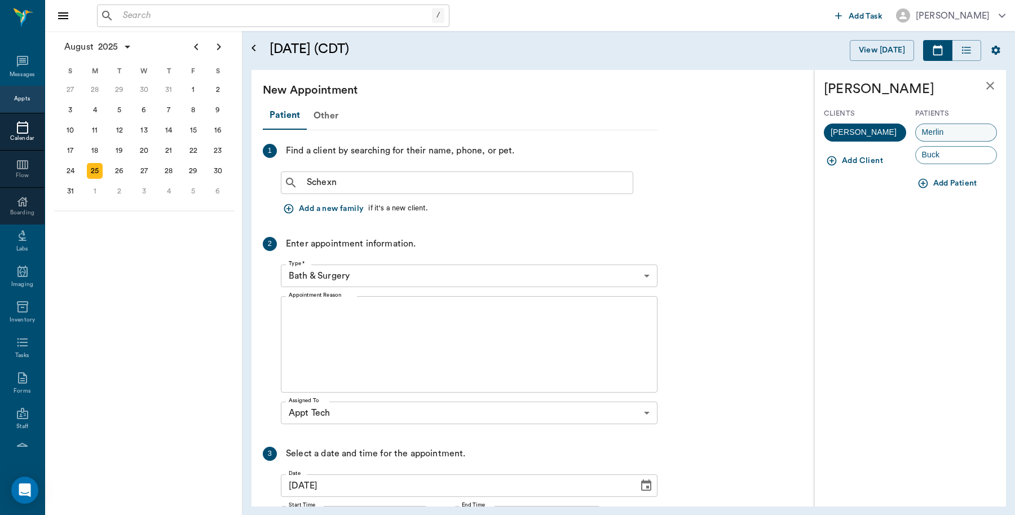
click at [941, 129] on span "Merlin" at bounding box center [933, 132] width 34 height 12
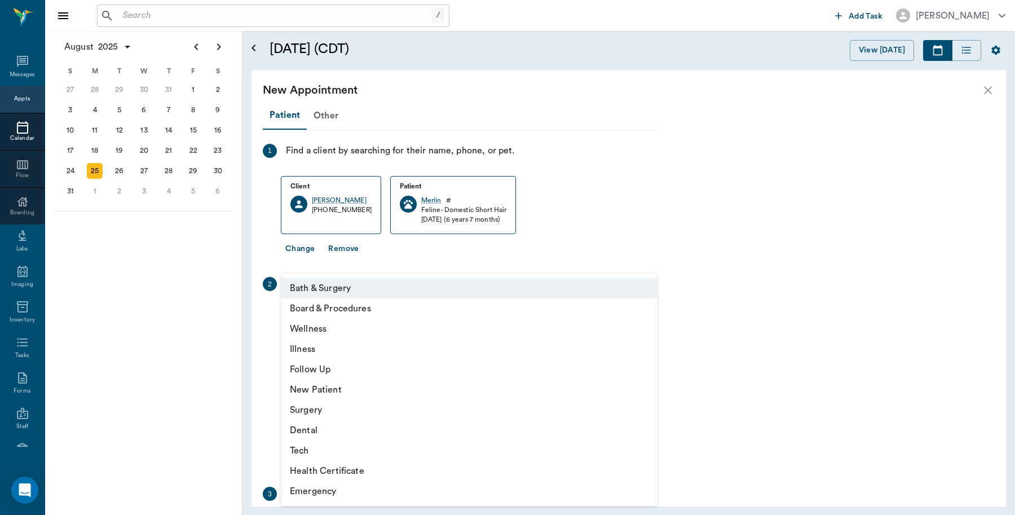
click at [393, 316] on body "/ ​ Add Task Dr. Bert Ellsworth Nectar Messages Appts Calendar Flow Boarding La…" at bounding box center [507, 257] width 1015 height 515
click at [316, 457] on li "Tech" at bounding box center [469, 451] width 377 height 20
type input "65d2be4f46e3a538d89b8c1a"
type input "03:00 PM"
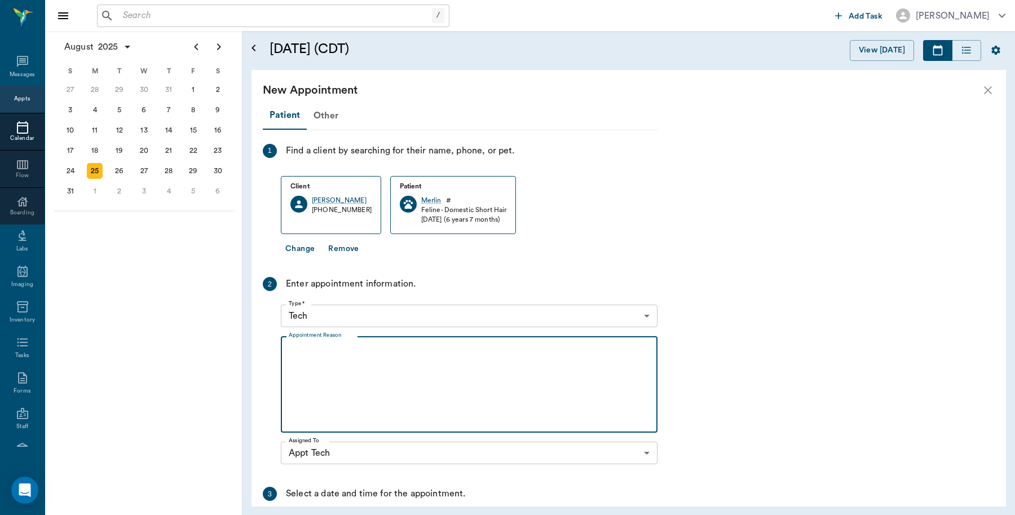
click at [361, 371] on textarea "Appointment Reason" at bounding box center [469, 385] width 361 height 78
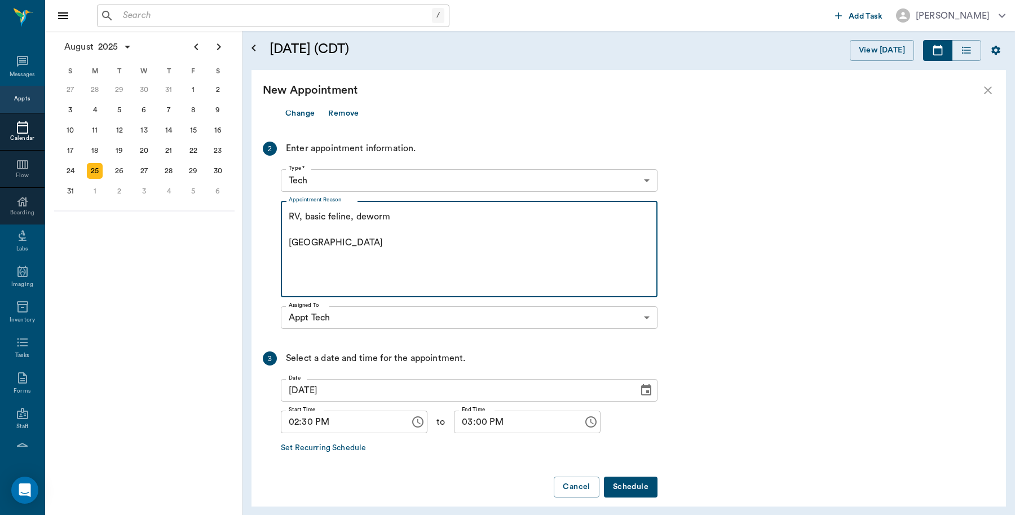
scroll to position [147, 0]
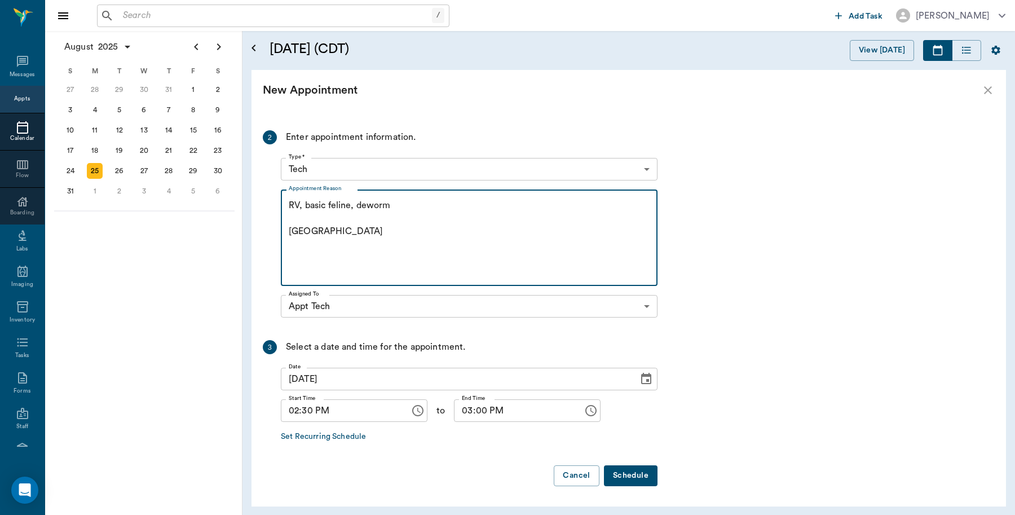
type textarea "RV, basic feline, deworm Caryn"
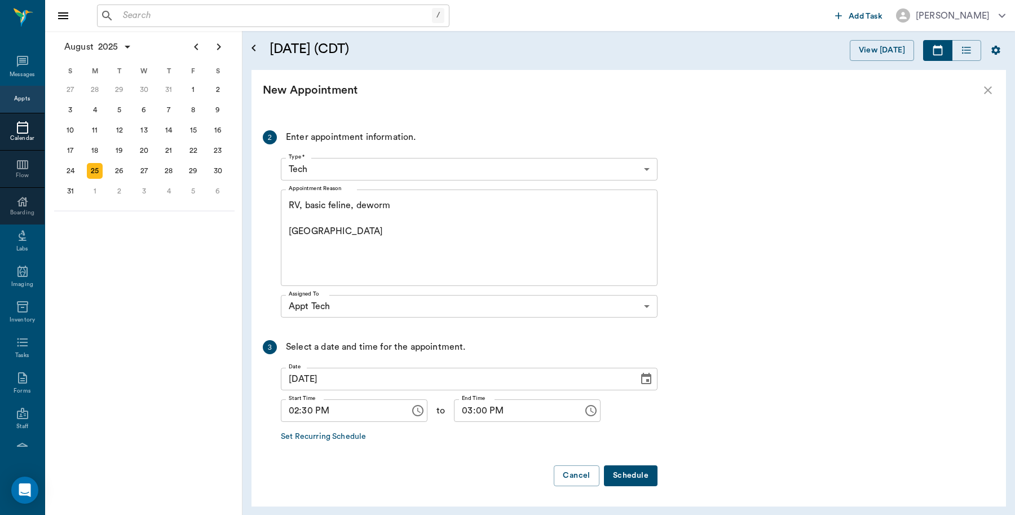
click at [642, 466] on button "Schedule" at bounding box center [631, 475] width 54 height 21
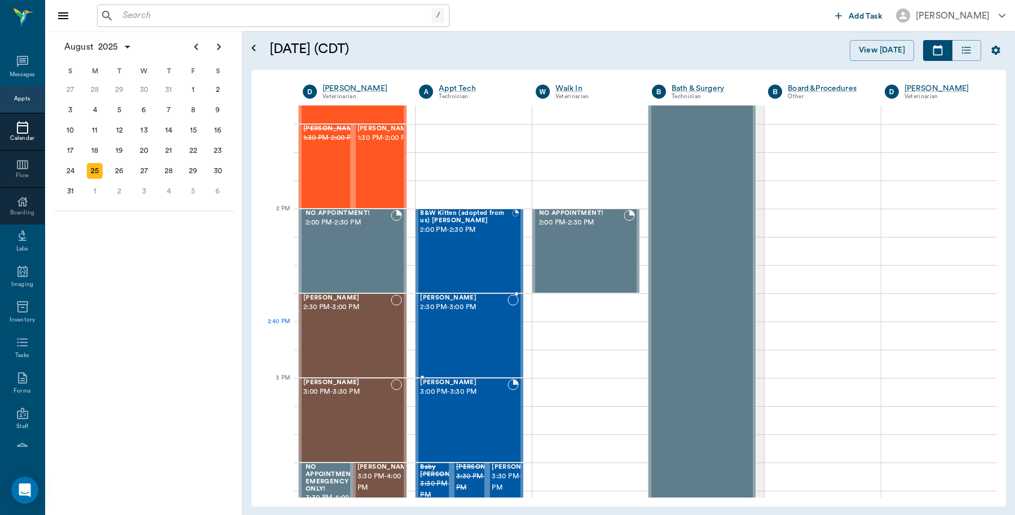
click at [457, 339] on div "[PERSON_NAME] 2:30 PM - 3:00 PM" at bounding box center [463, 335] width 87 height 82
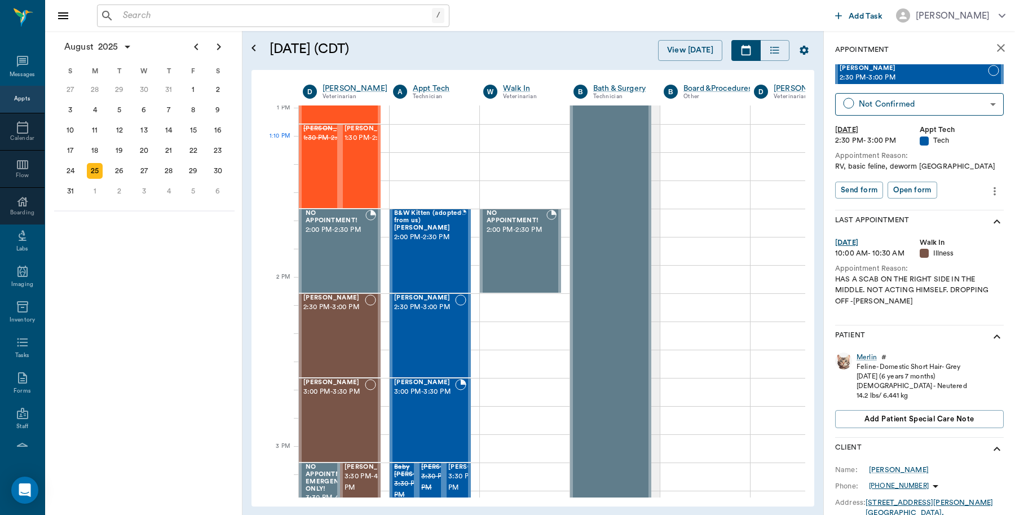
scroll to position [846, 0]
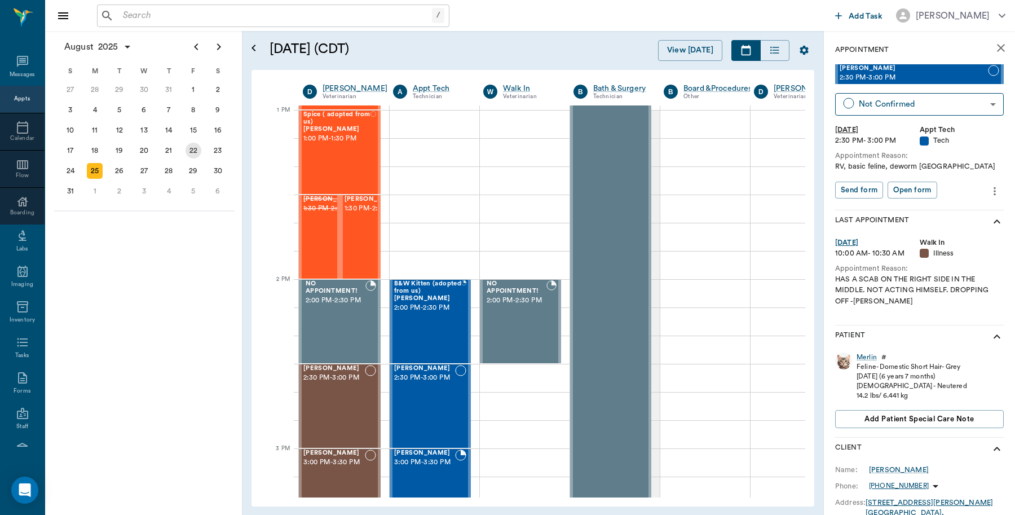
click at [197, 148] on div "22" at bounding box center [194, 151] width 16 height 16
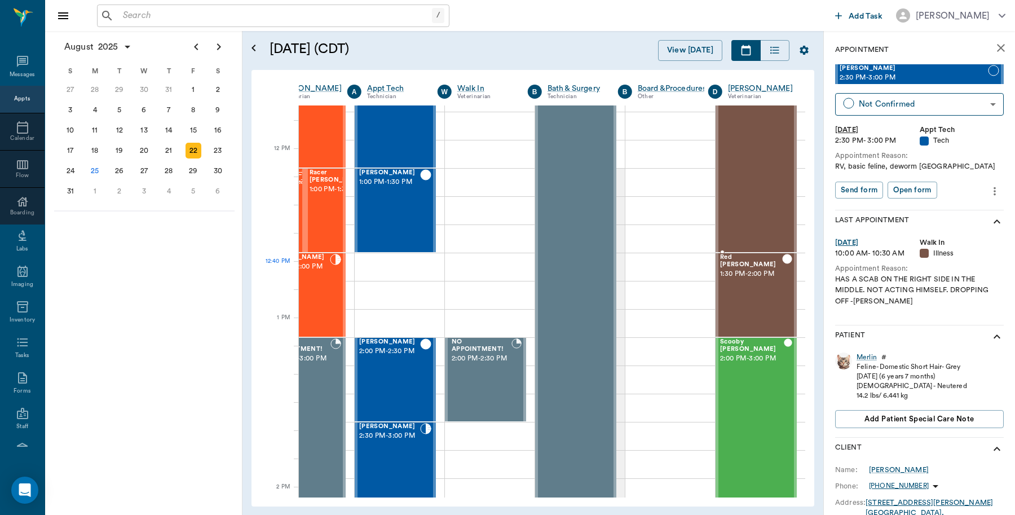
scroll to position [846, 46]
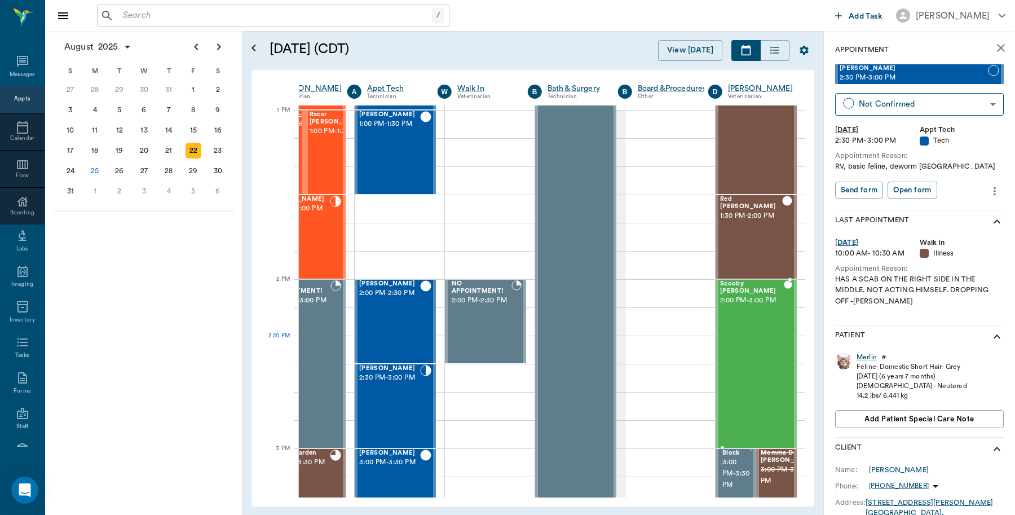
click at [734, 362] on div "Scooby Buhrer 2:00 PM - 3:00 PM" at bounding box center [752, 363] width 64 height 167
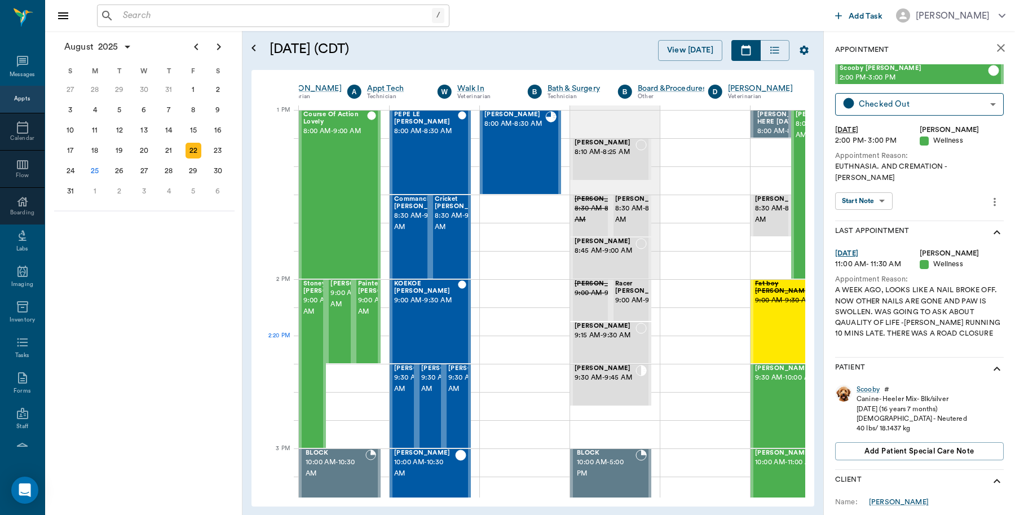
scroll to position [846, 46]
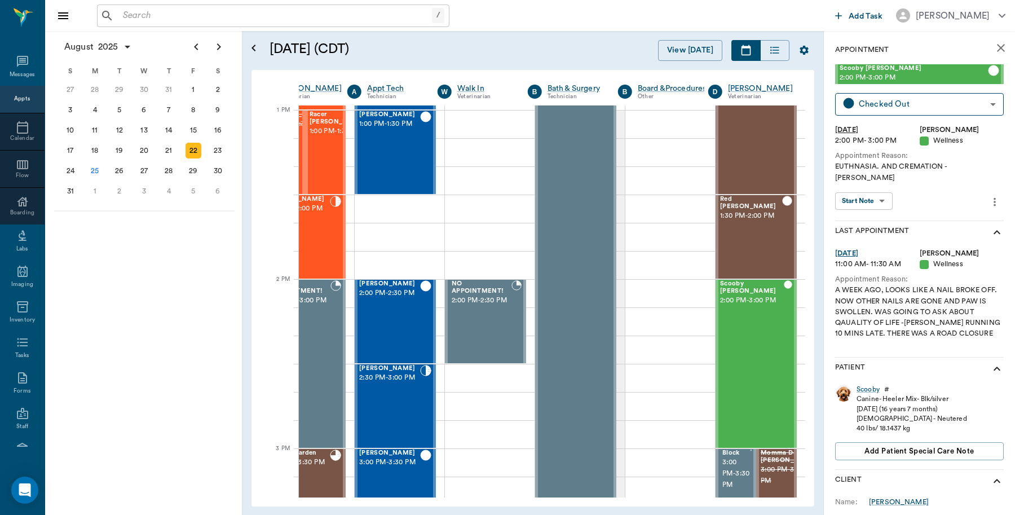
click at [172, 19] on input "text" at bounding box center [275, 16] width 314 height 16
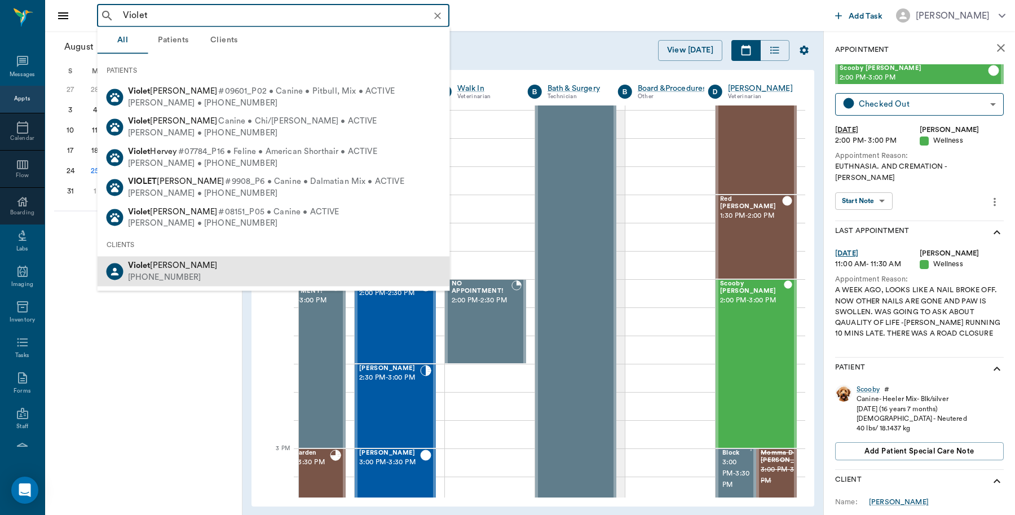
click at [175, 272] on div "(792) 754-7754" at bounding box center [173, 277] width 90 height 12
type input "Violet"
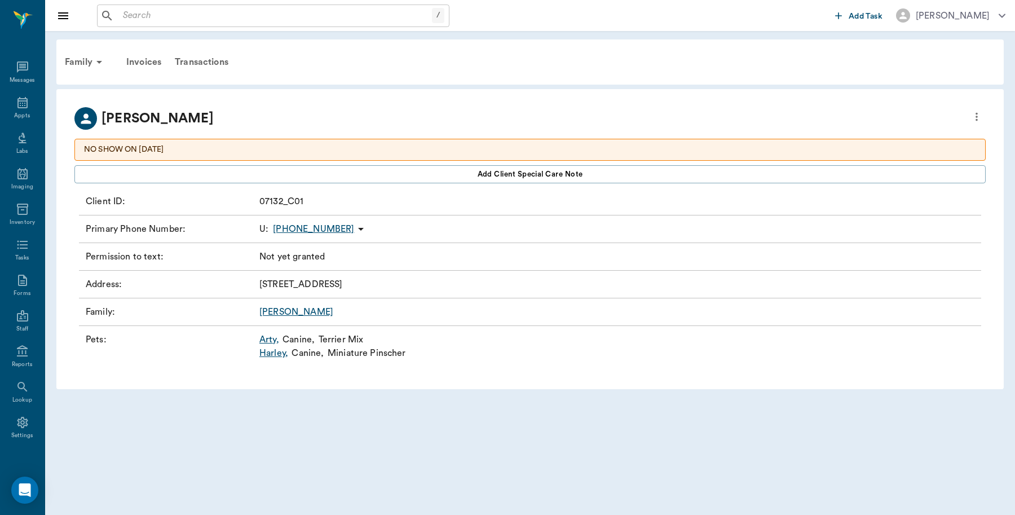
click at [274, 354] on link "Harley ," at bounding box center [273, 353] width 29 height 14
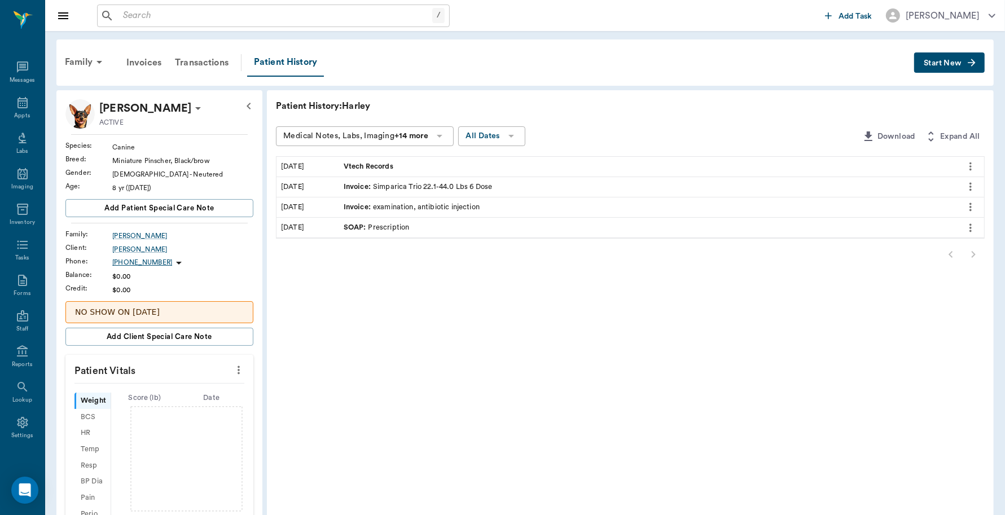
click at [945, 68] on button "Start New" at bounding box center [949, 62] width 71 height 21
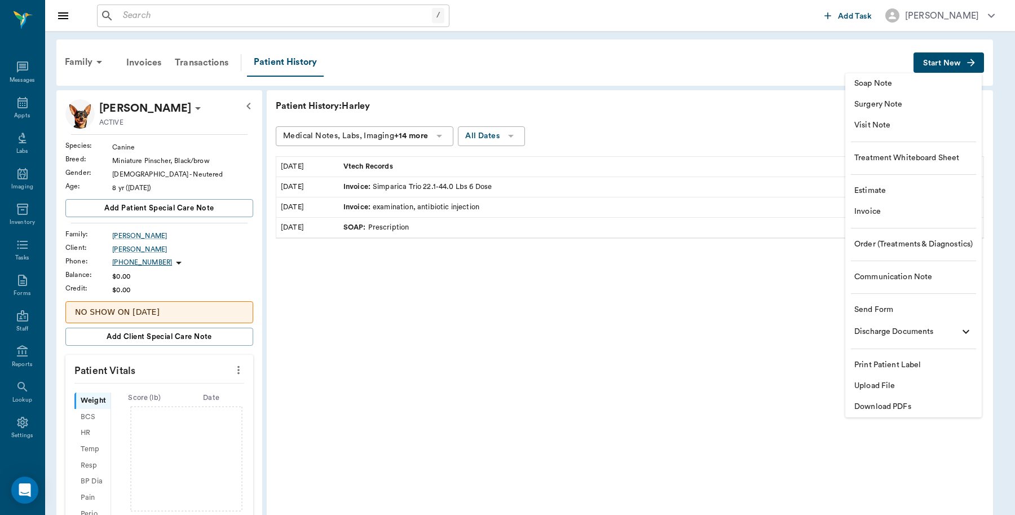
click at [886, 214] on span "Invoice" at bounding box center [914, 212] width 118 height 12
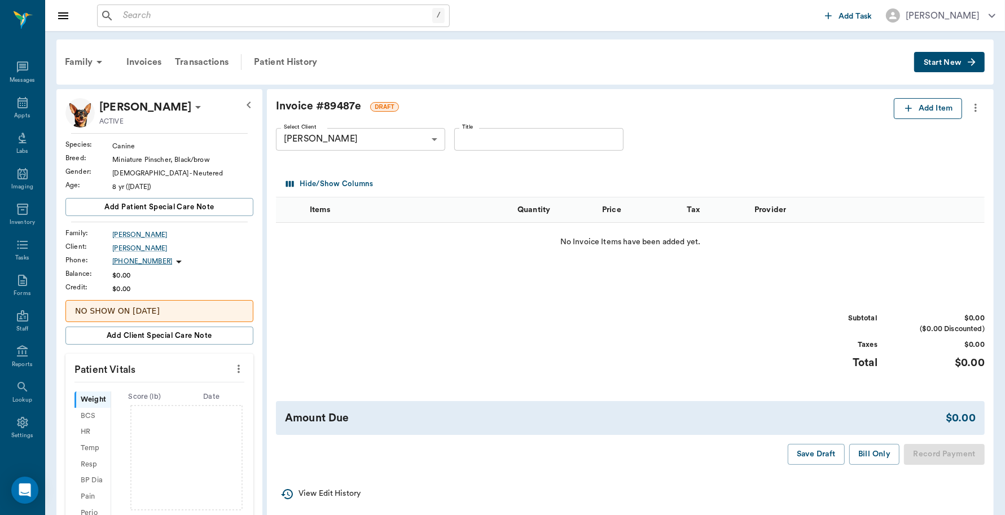
click at [915, 116] on button "Add Item" at bounding box center [927, 108] width 68 height 21
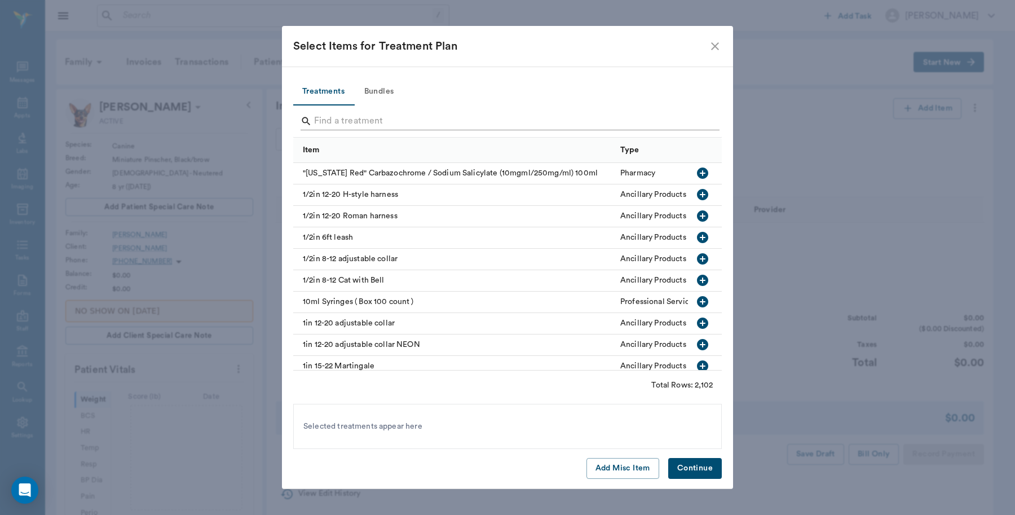
click at [401, 121] on input "Search" at bounding box center [508, 121] width 389 height 18
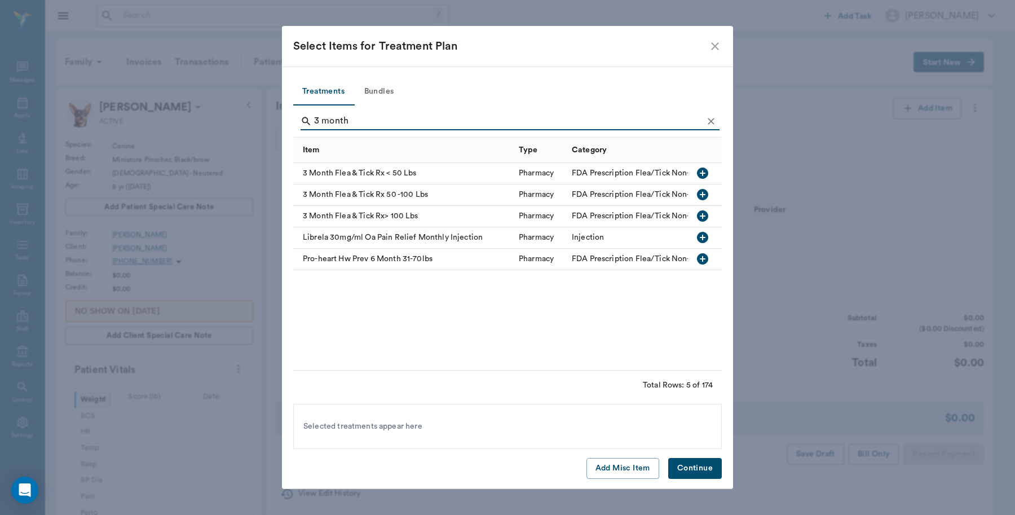
type input "3 month"
click at [698, 171] on icon "button" at bounding box center [702, 173] width 11 height 11
click at [689, 466] on button "Continue" at bounding box center [695, 468] width 54 height 21
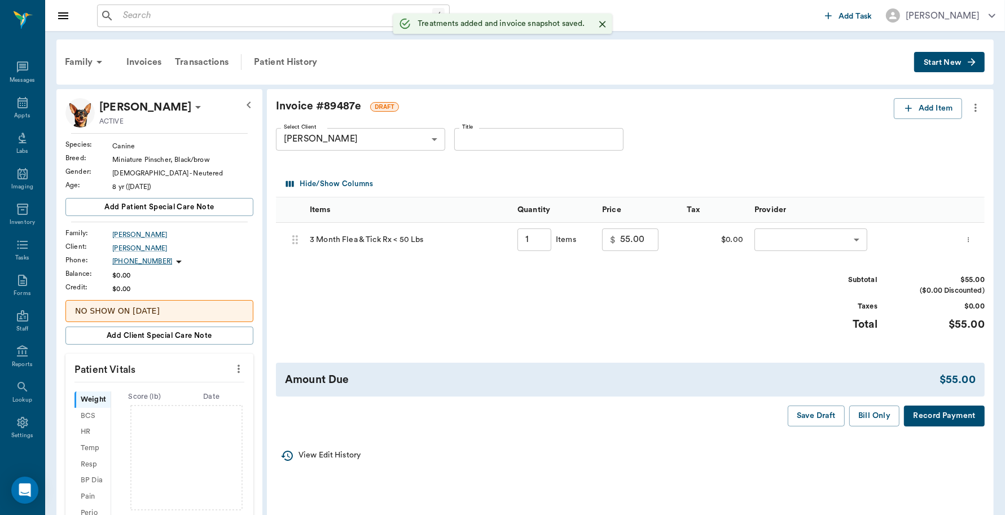
type input "1.00"
click at [952, 419] on button "Record Payment" at bounding box center [944, 416] width 81 height 21
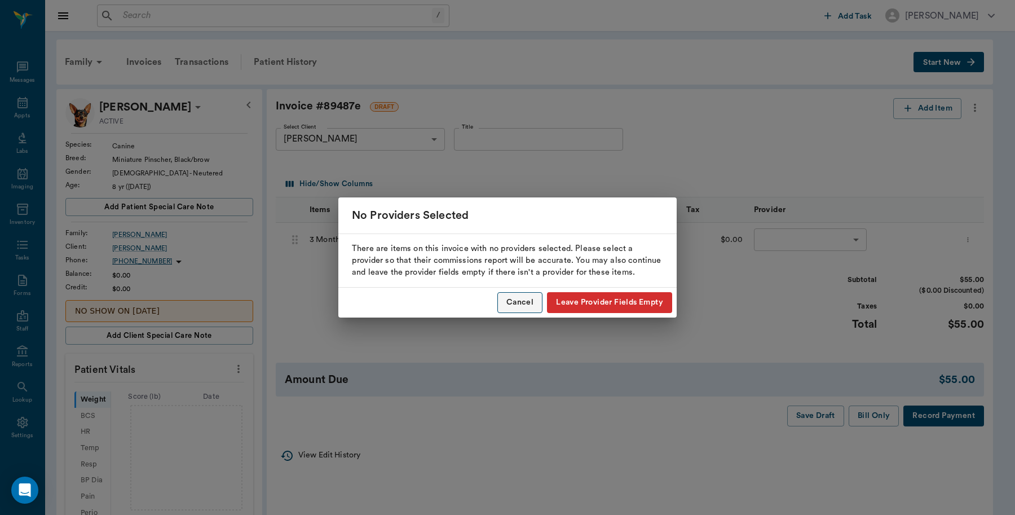
click at [525, 303] on button "Cancel" at bounding box center [519, 302] width 45 height 21
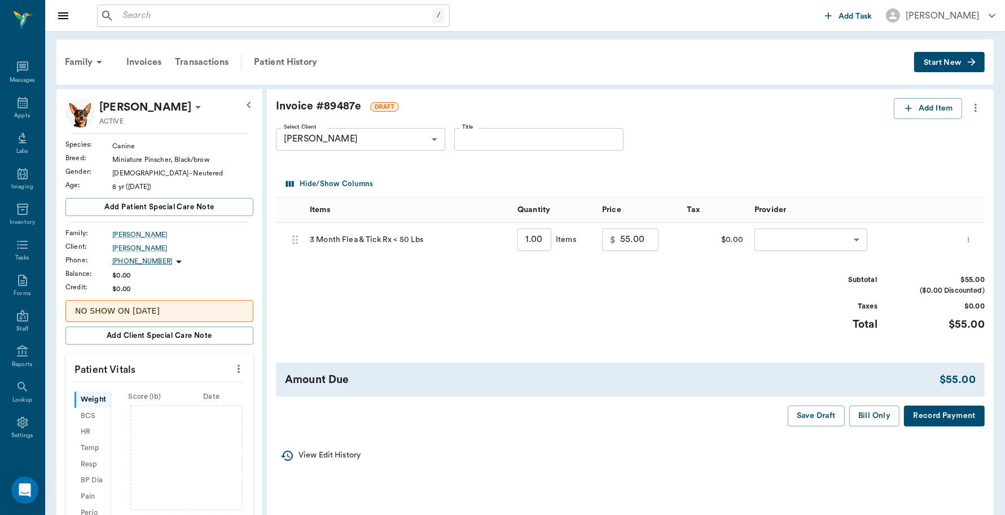
click at [853, 247] on body "/ ​ Add Task Dr. Bert Ellsworth Nectar Messages Appts Labs Imaging Inventory Ta…" at bounding box center [502, 379] width 1005 height 759
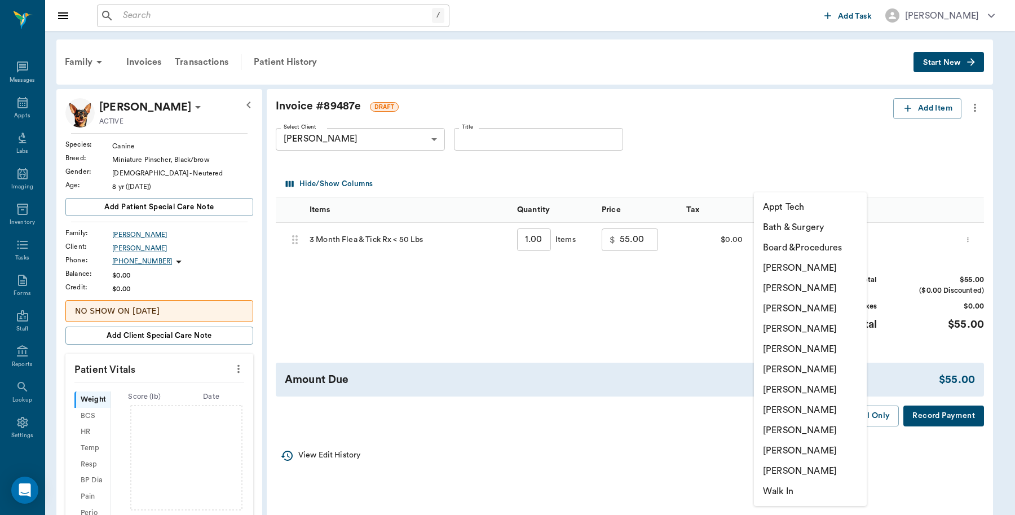
click at [815, 264] on li "[PERSON_NAME]" at bounding box center [810, 268] width 113 height 20
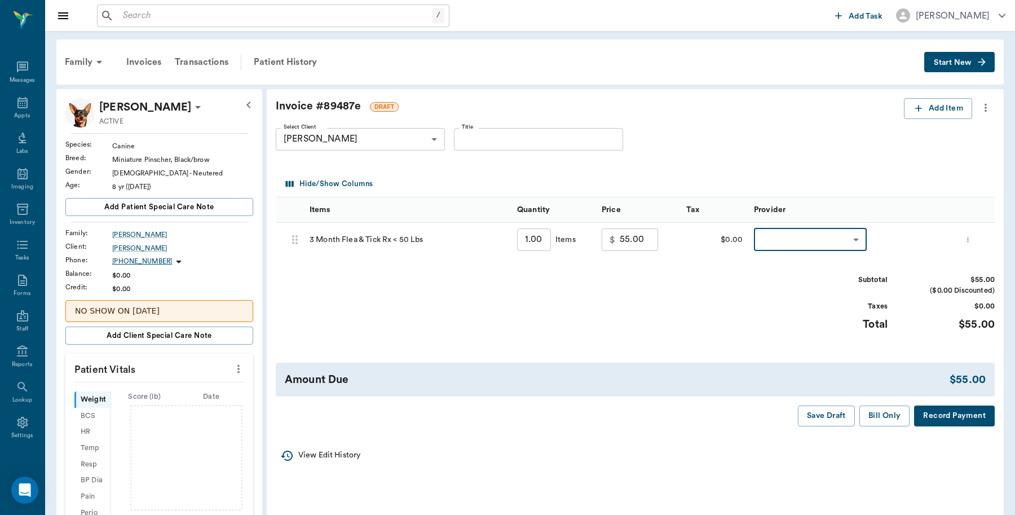
type input "none-6899ea08ed37b777db10de45"
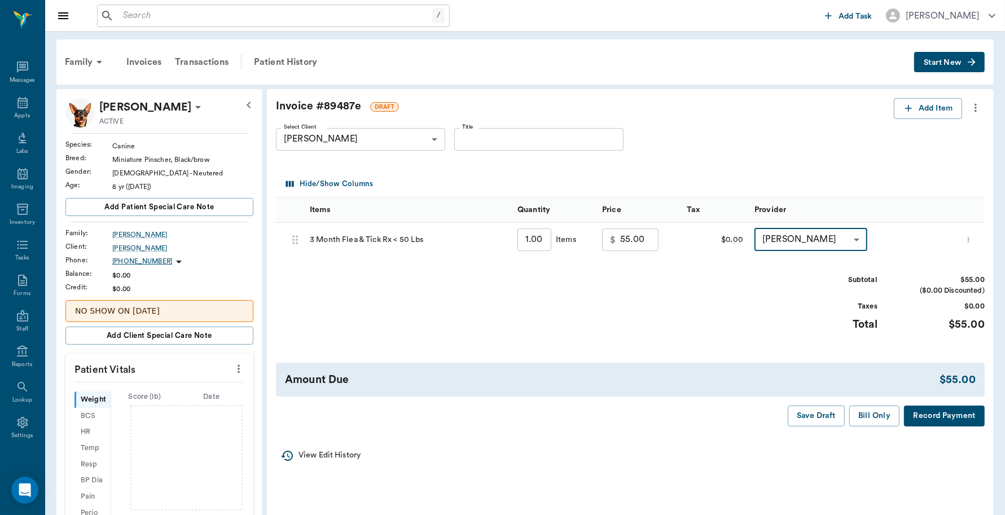
click at [937, 416] on button "Record Payment" at bounding box center [944, 416] width 81 height 21
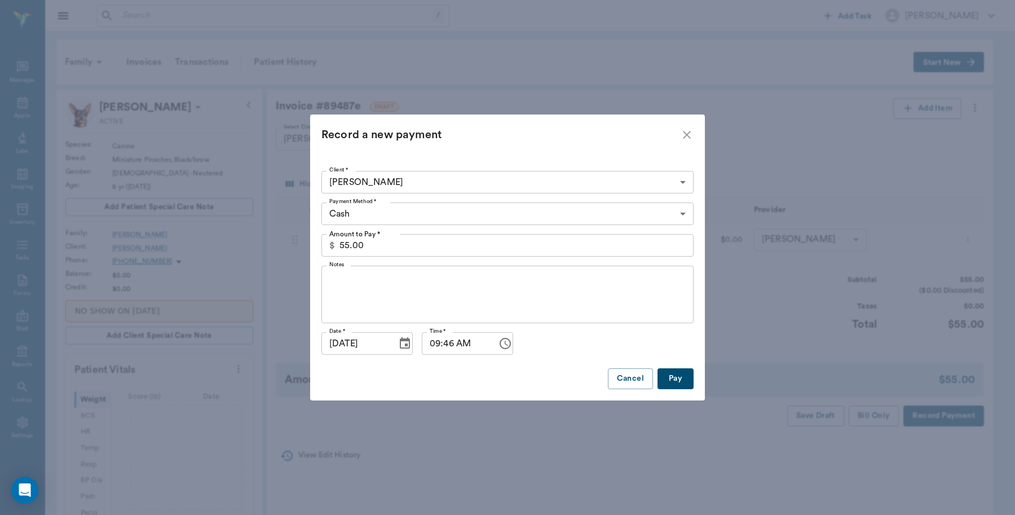
click at [402, 215] on body "/ ​ Add Task Dr. Bert Ellsworth Nectar Messages Appts Labs Imaging Inventory Ta…" at bounding box center [507, 379] width 1015 height 759
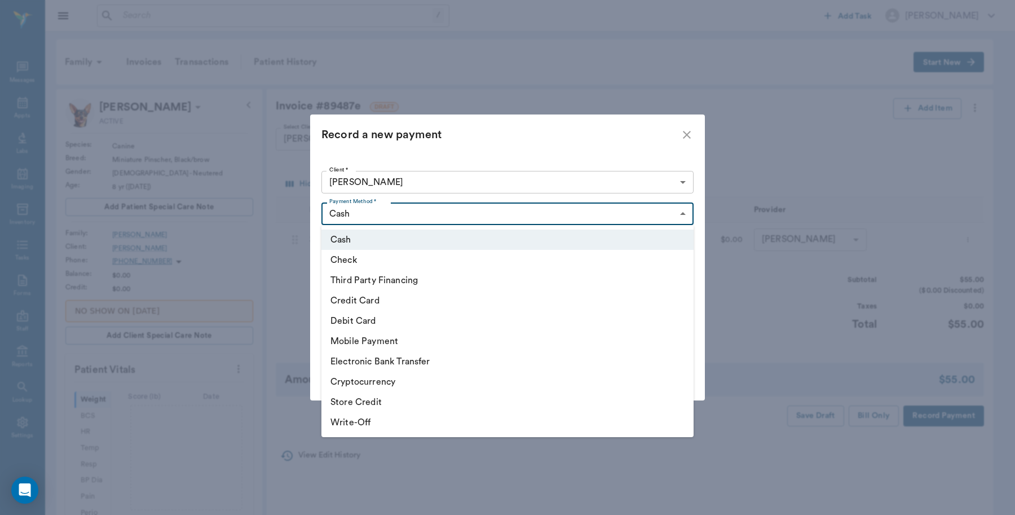
click at [368, 300] on li "Credit Card" at bounding box center [508, 300] width 372 height 20
type input "CREDIT_CARD"
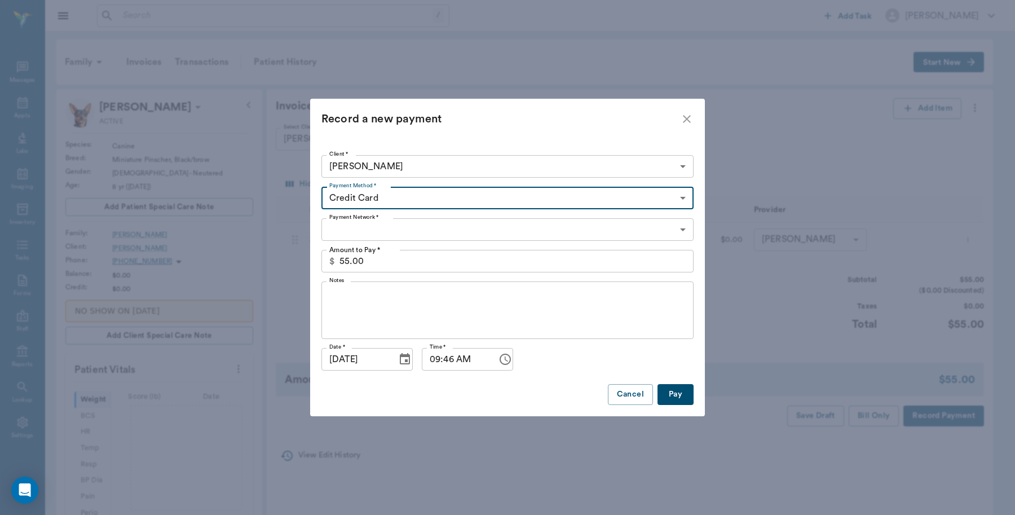
click at [413, 227] on body "/ ​ Add Task Dr. Bert Ellsworth Nectar Messages Appts Labs Imaging Inventory Ta…" at bounding box center [507, 379] width 1015 height 759
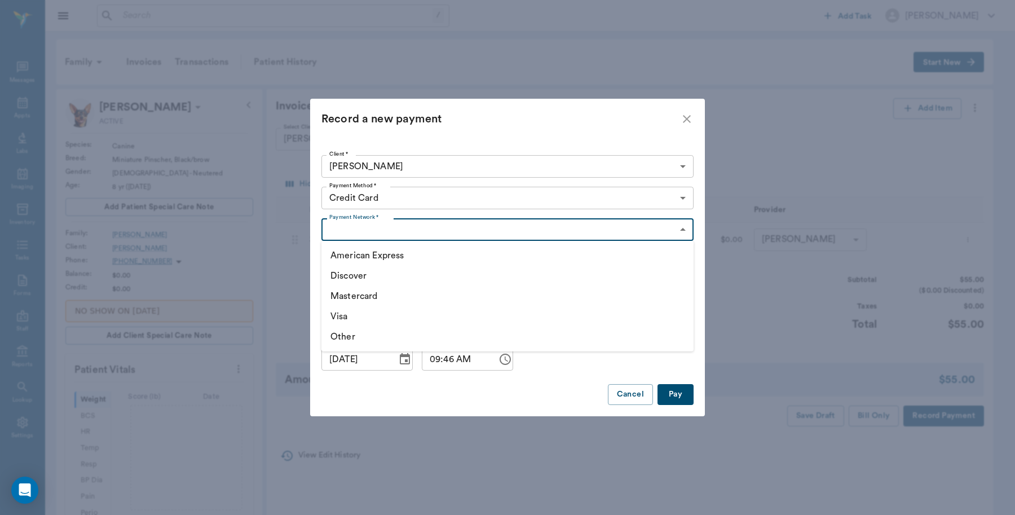
click at [354, 314] on li "Visa" at bounding box center [508, 316] width 372 height 20
type input "VISA"
click at [673, 390] on button "Pay" at bounding box center [676, 394] width 36 height 21
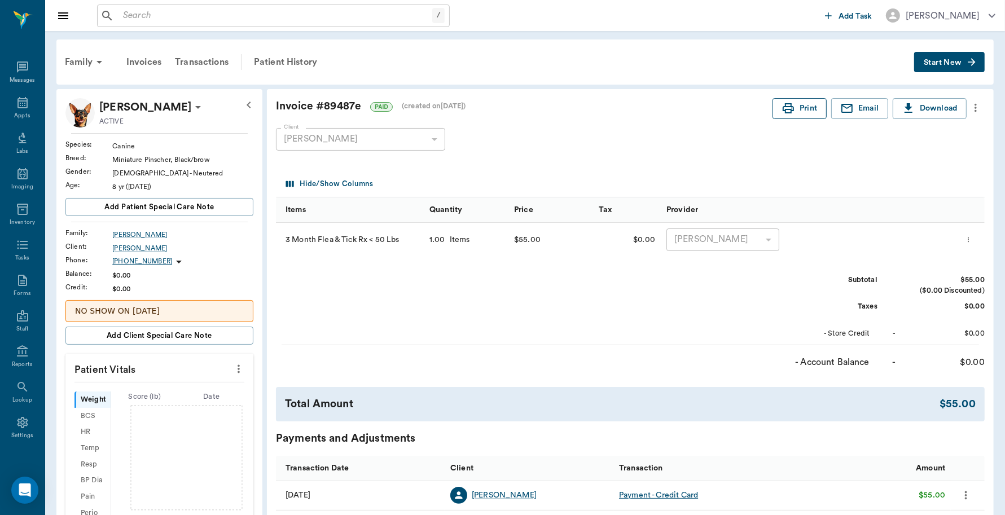
click at [800, 111] on button "Print" at bounding box center [799, 108] width 54 height 21
click at [20, 120] on div "Appts" at bounding box center [22, 109] width 45 height 36
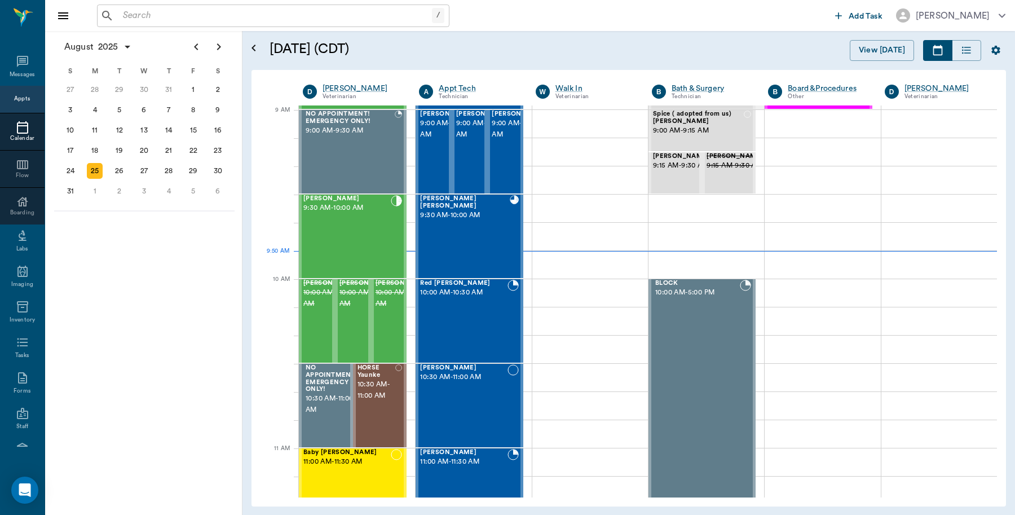
scroll to position [169, 0]
click at [196, 146] on div "22" at bounding box center [194, 151] width 16 height 16
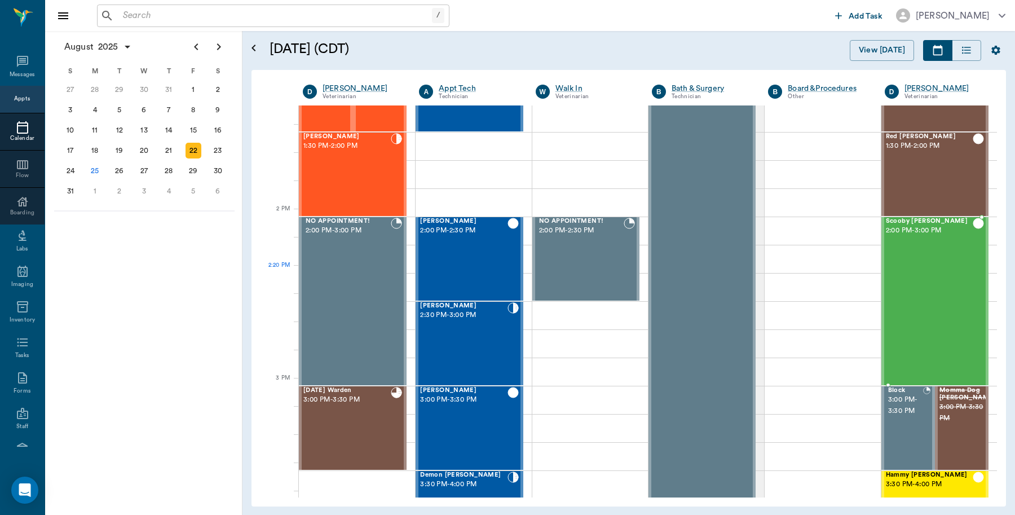
scroll to position [917, 0]
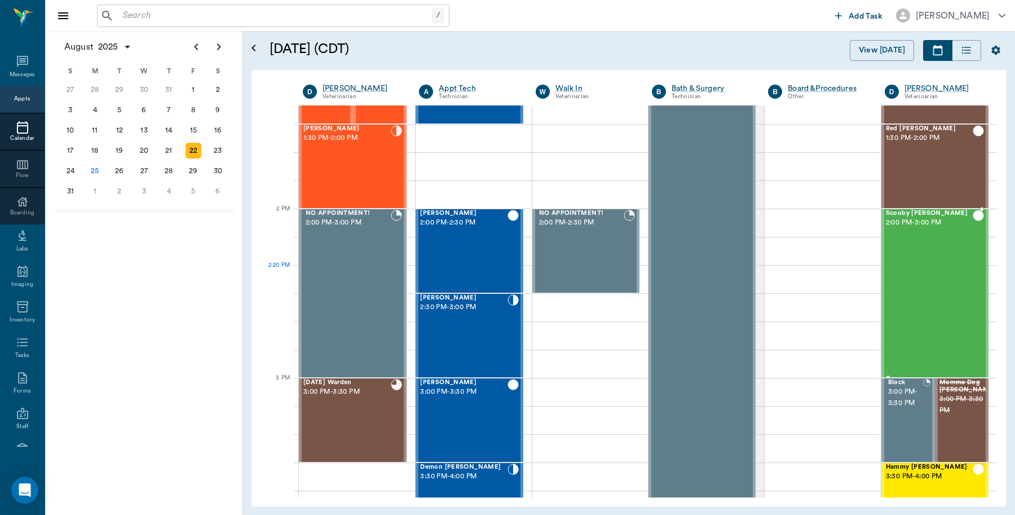
click at [926, 271] on div "Scooby [PERSON_NAME] 2:00 PM - 3:00 PM" at bounding box center [929, 293] width 87 height 167
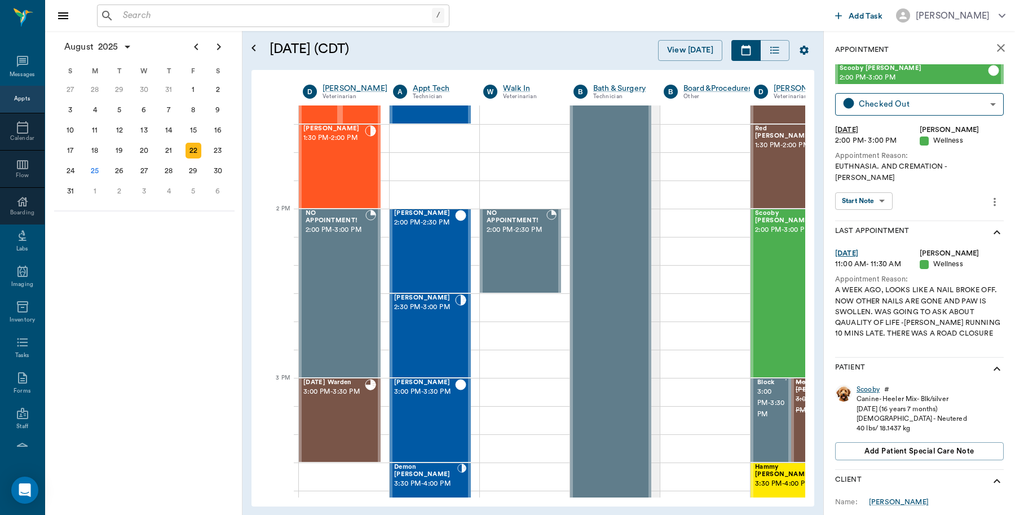
click at [870, 385] on div "Scooby" at bounding box center [868, 390] width 23 height 10
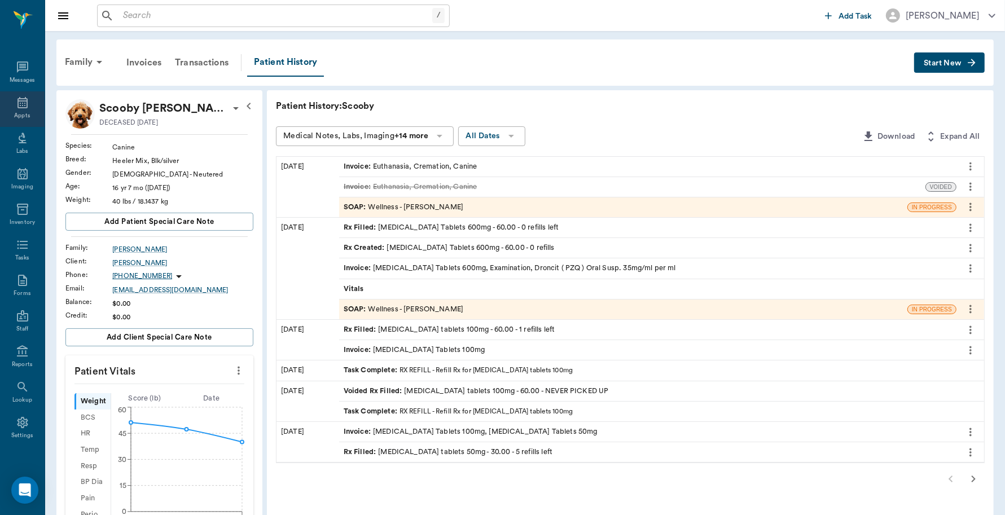
click at [15, 115] on div "Appts" at bounding box center [22, 116] width 16 height 8
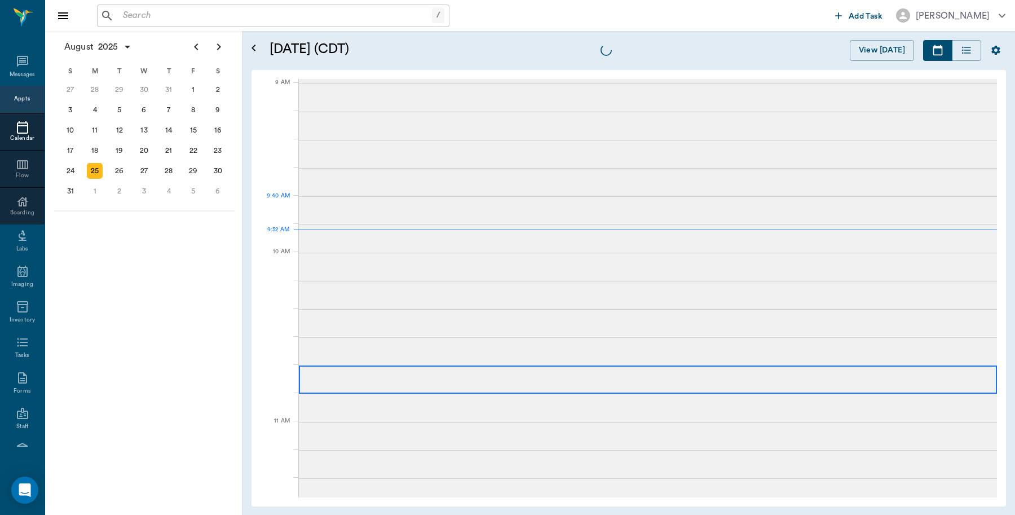
scroll to position [170, 0]
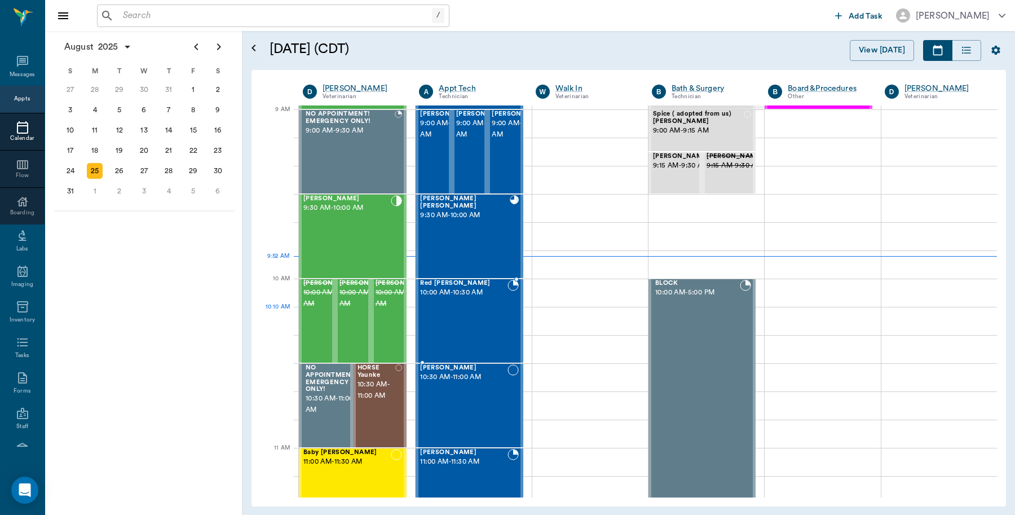
click at [477, 322] on div "Red Pannell 10:00 AM - 10:30 AM" at bounding box center [463, 321] width 87 height 82
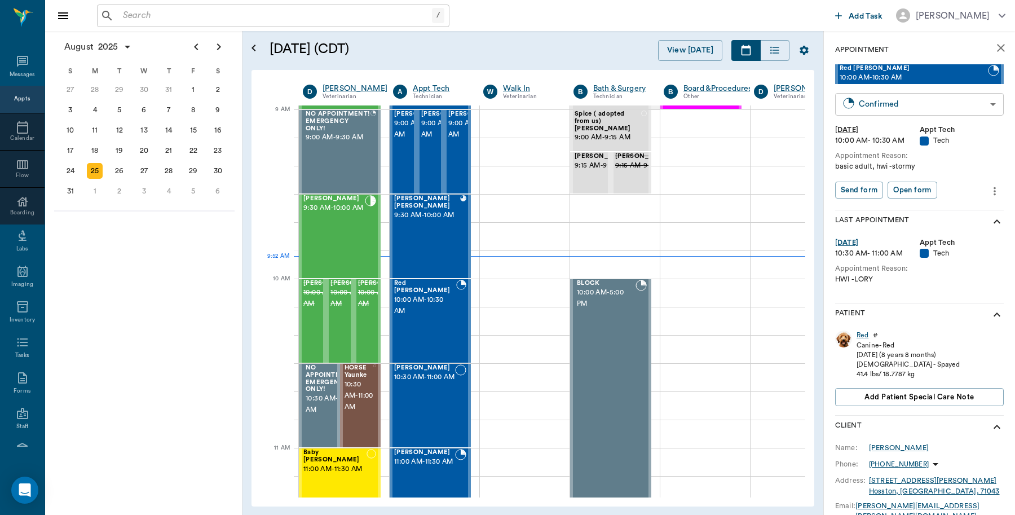
click at [952, 108] on body "/ ​ Add Task Dr. Bert Ellsworth Nectar Messages Appts Calendar Flow Boarding La…" at bounding box center [507, 257] width 1015 height 515
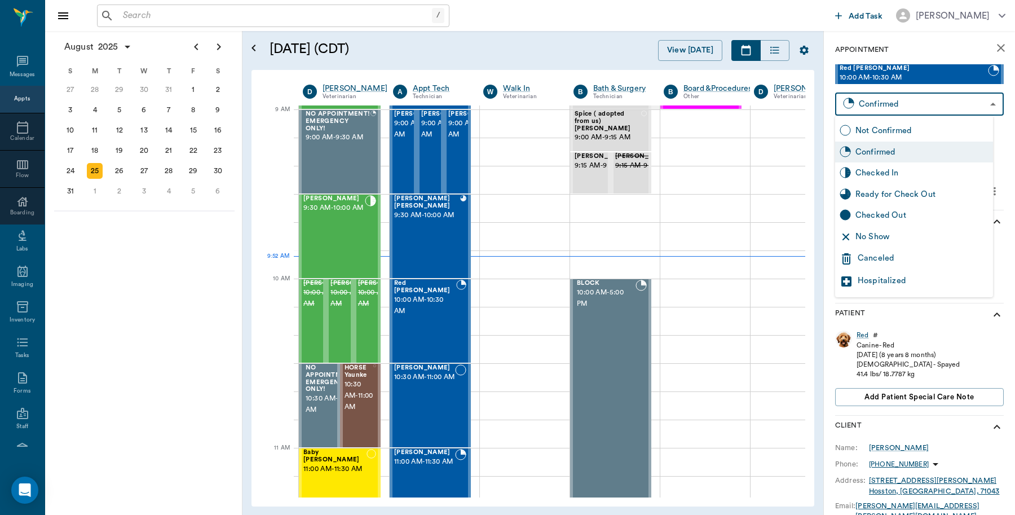
click at [909, 177] on div "Checked In" at bounding box center [922, 173] width 133 height 12
type input "CHECKED_IN"
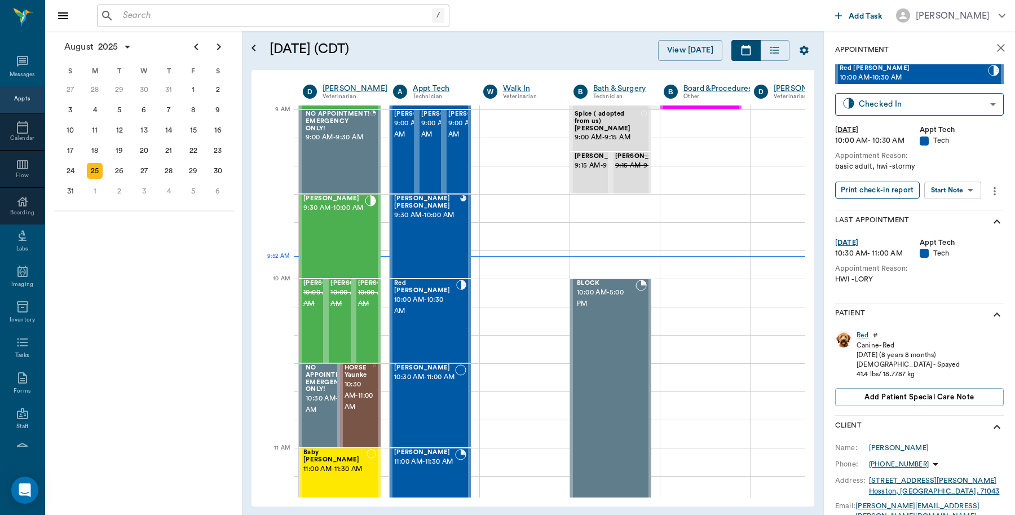
click at [890, 190] on button "Print check-in report" at bounding box center [877, 190] width 85 height 17
click at [199, 12] on input "text" at bounding box center [275, 16] width 314 height 16
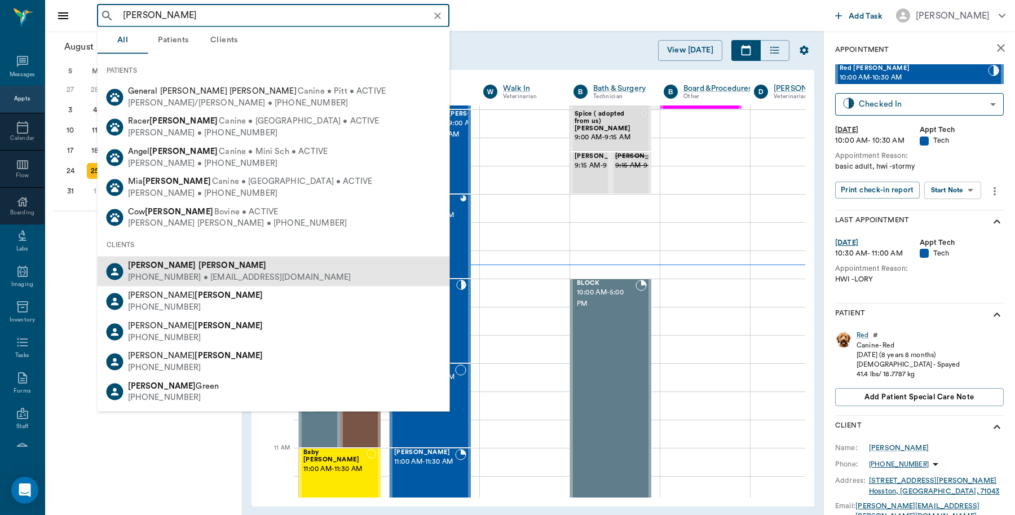
click at [143, 272] on div "(903) 748-0082 • rk8821@yahoo.com" at bounding box center [239, 277] width 223 height 12
type input "Robert Ream"
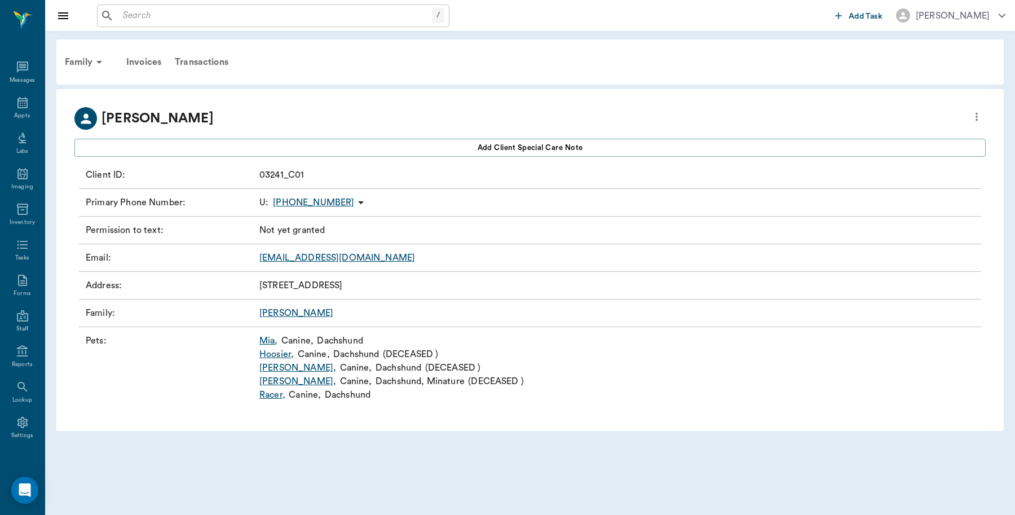
click at [265, 339] on link "Mia ," at bounding box center [268, 341] width 19 height 14
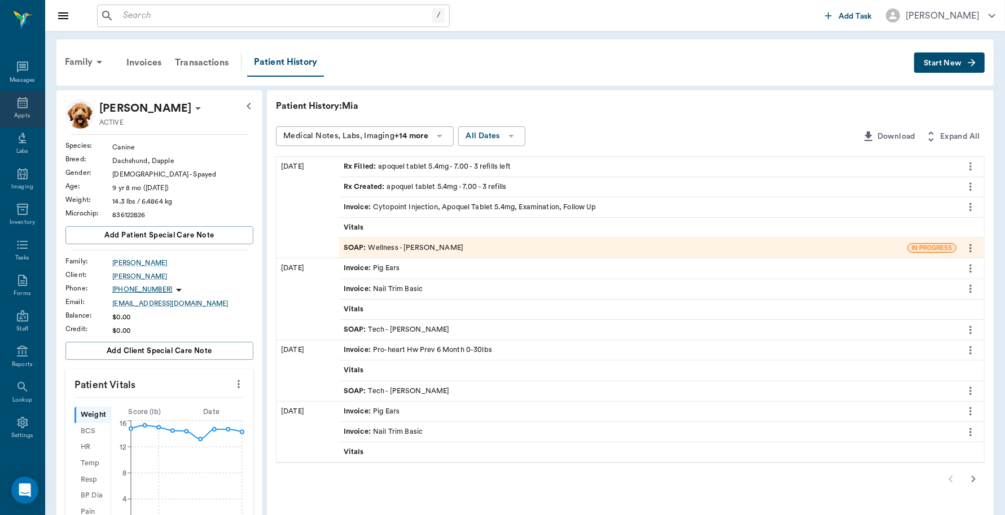
click at [17, 108] on icon at bounding box center [22, 102] width 10 height 11
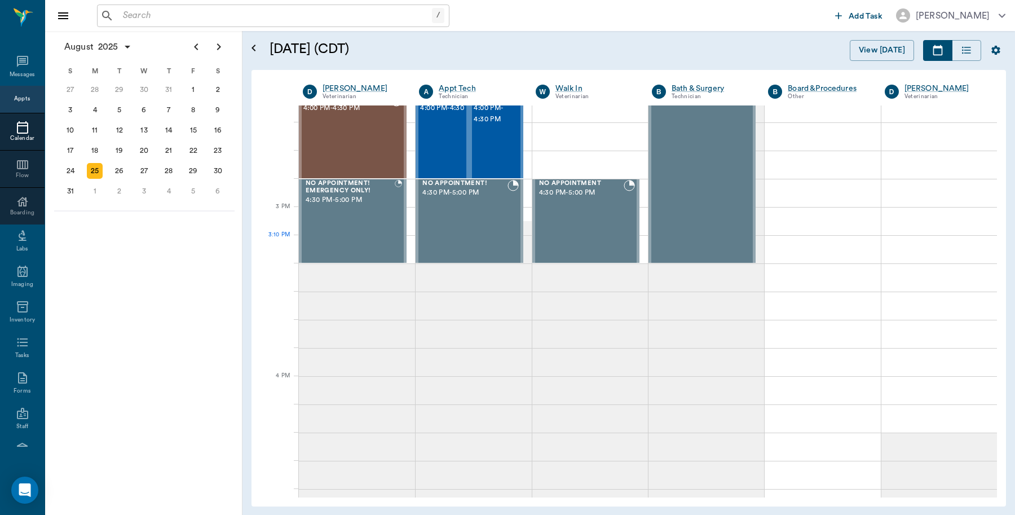
scroll to position [1087, 0]
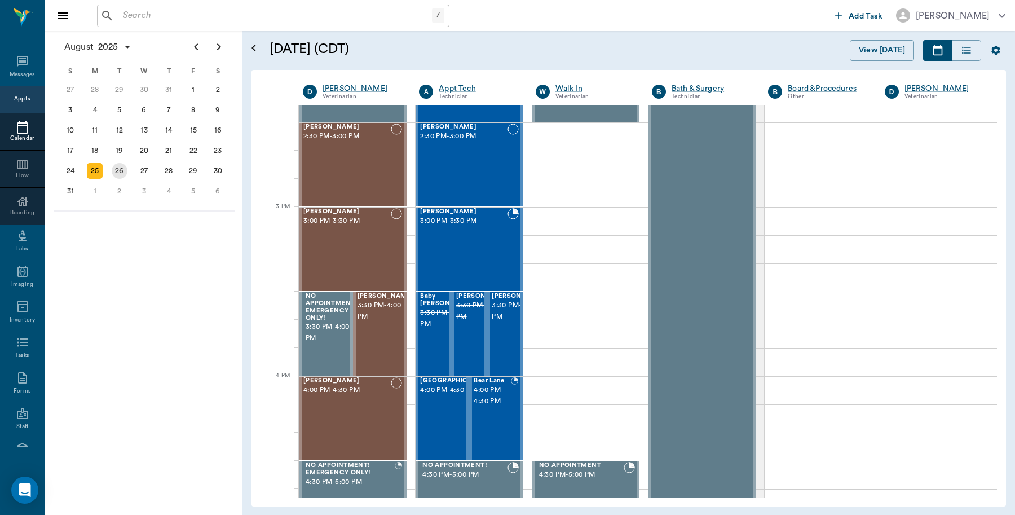
click at [121, 171] on div "26" at bounding box center [120, 171] width 16 height 16
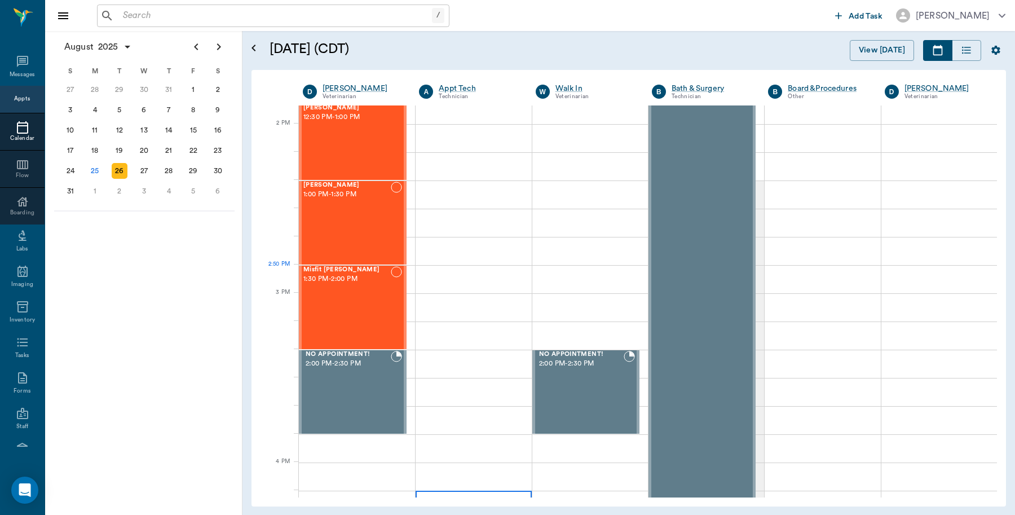
scroll to position [1058, 0]
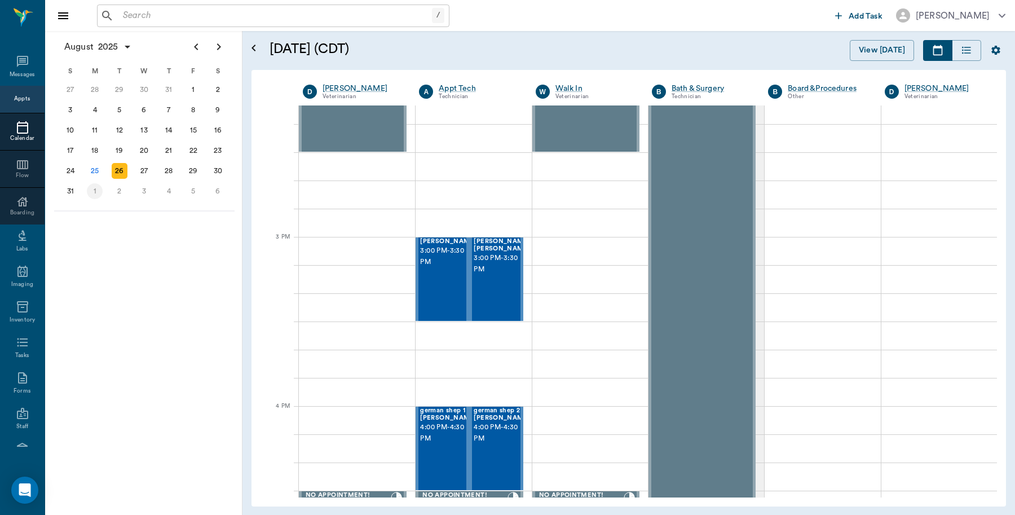
click at [99, 192] on div "1" at bounding box center [95, 191] width 16 height 16
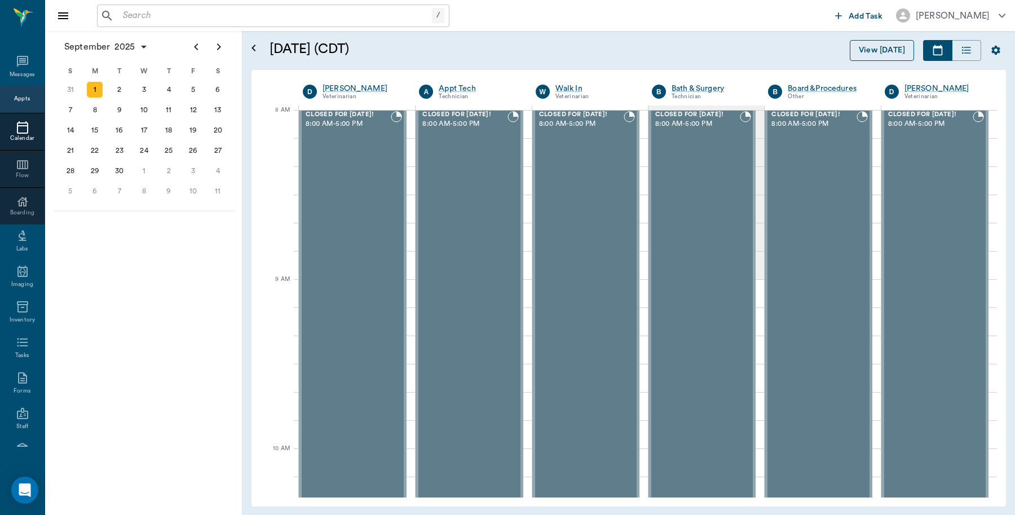
click at [876, 52] on button "View [DATE]" at bounding box center [882, 50] width 64 height 21
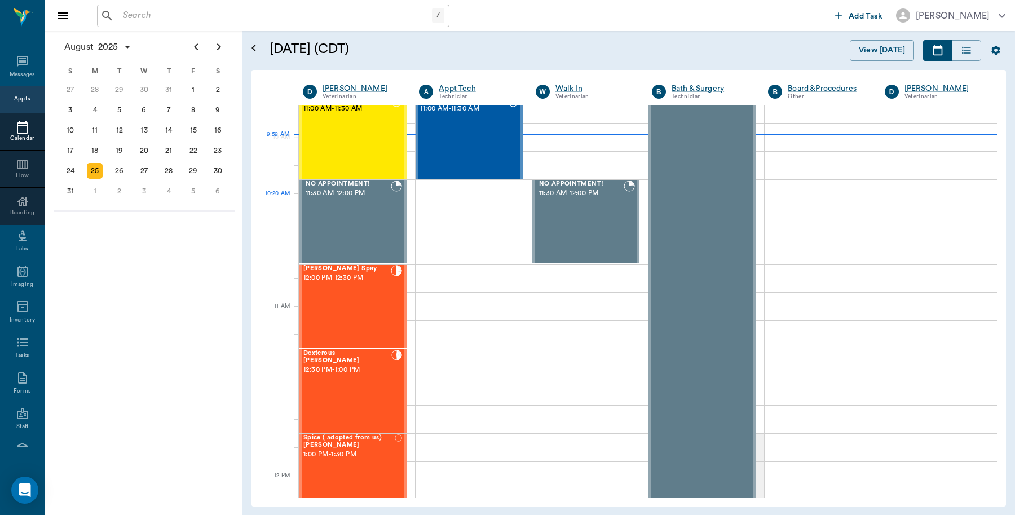
scroll to position [311, 0]
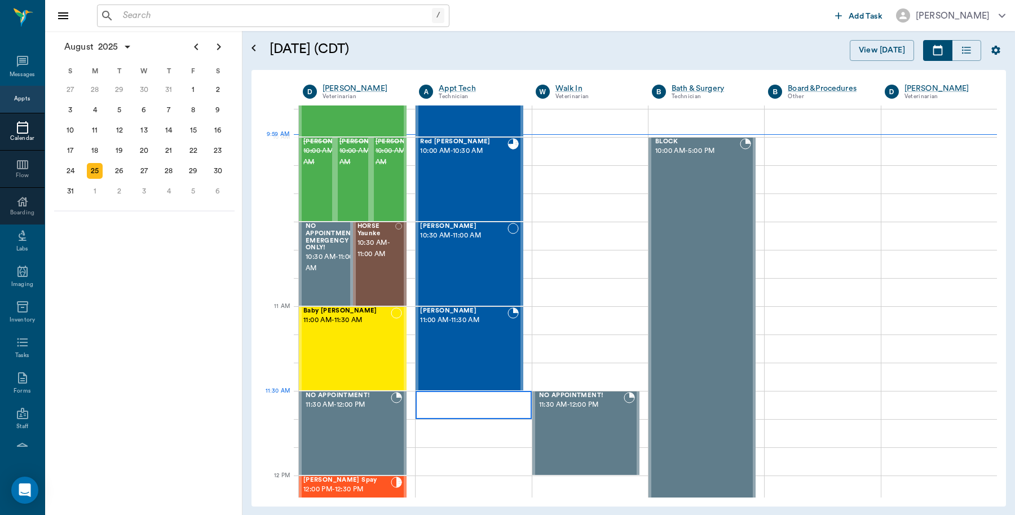
click at [477, 405] on div at bounding box center [474, 405] width 116 height 28
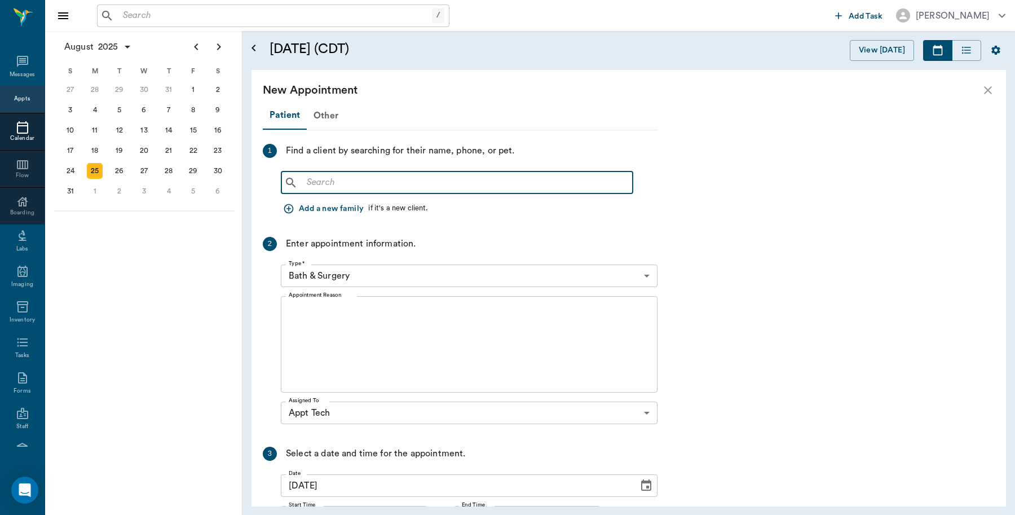
click at [465, 184] on input "text" at bounding box center [465, 183] width 326 height 16
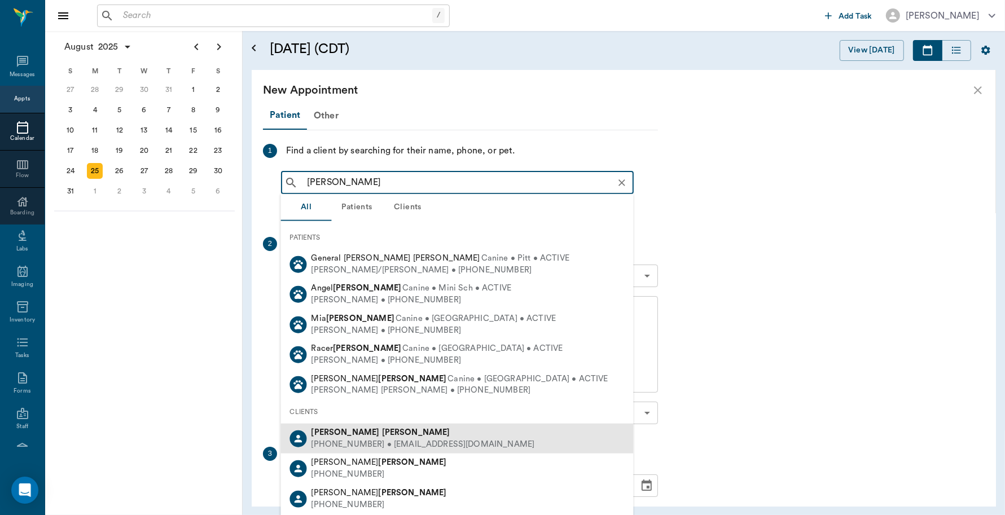
click at [354, 443] on div "(903) 748-0082 • rk8821@yahoo.com" at bounding box center [422, 444] width 223 height 12
type input "Robert Ream"
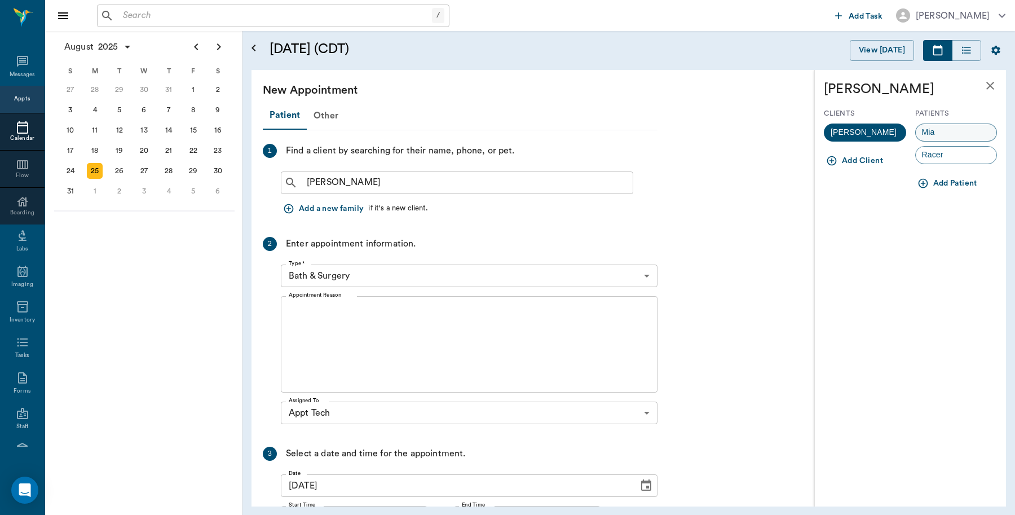
click at [959, 130] on div "Mia" at bounding box center [956, 133] width 82 height 18
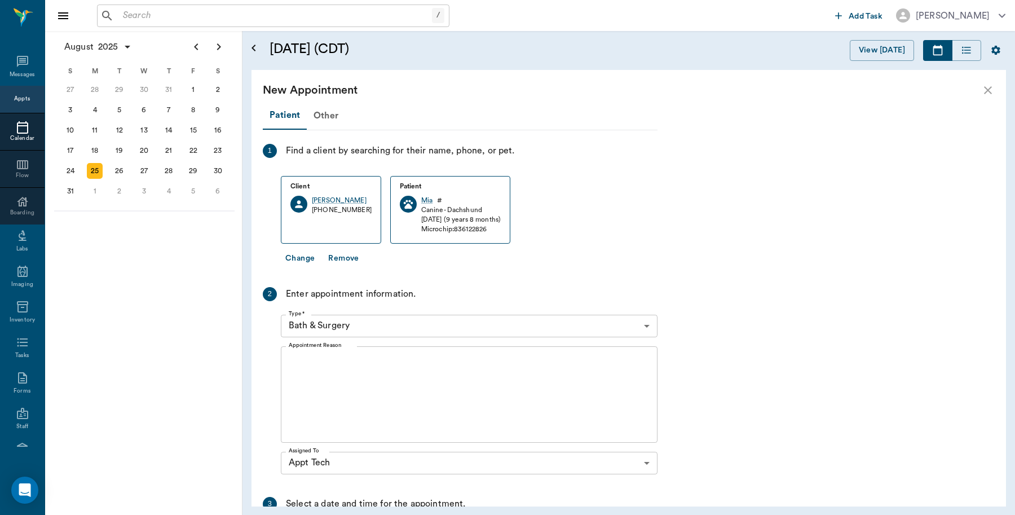
click at [366, 327] on body "/ ​ Add Task Dr. Bert Ellsworth Nectar Messages Appts Calendar Flow Boarding La…" at bounding box center [507, 257] width 1015 height 515
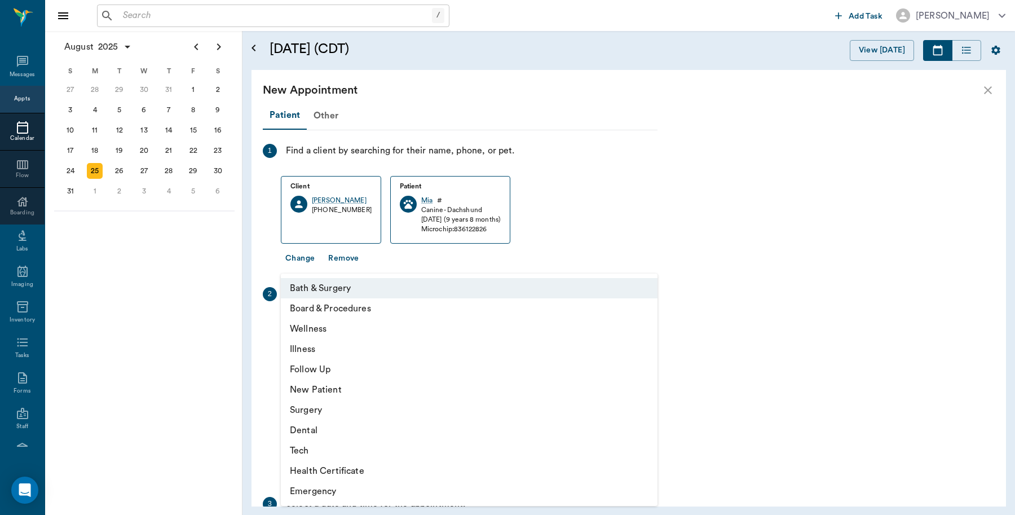
click at [309, 450] on li "Tech" at bounding box center [469, 451] width 377 height 20
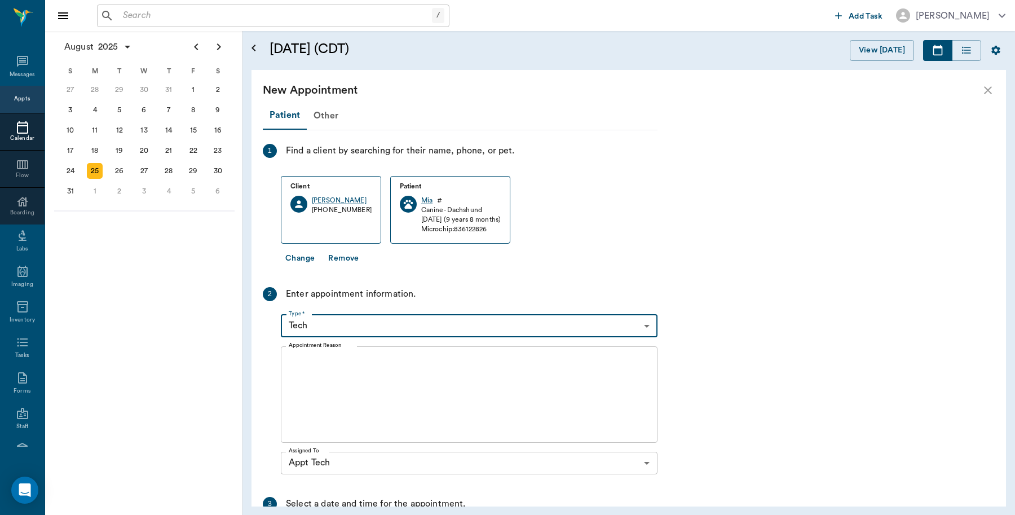
type input "65d2be4f46e3a538d89b8c1a"
type input "12:00 PM"
click at [336, 359] on textarea "Appointment Reason" at bounding box center [469, 394] width 361 height 78
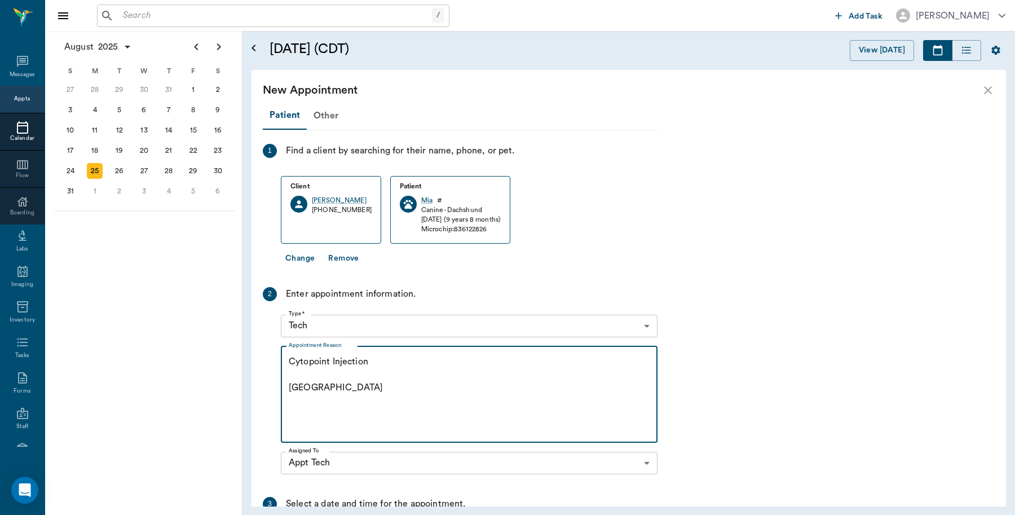
scroll to position [156, 0]
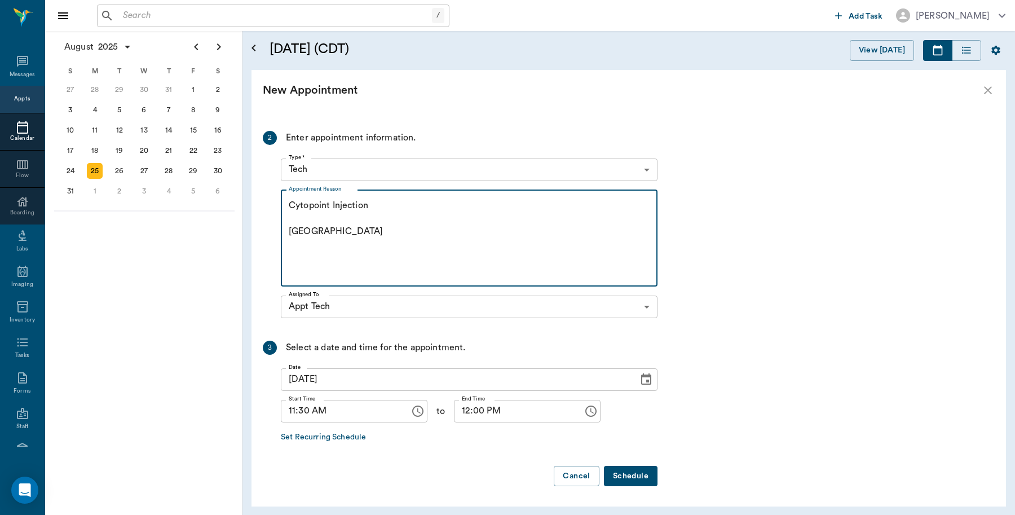
type textarea "Cytopoint Injection Caryn"
click at [623, 479] on button "Schedule" at bounding box center [631, 476] width 54 height 21
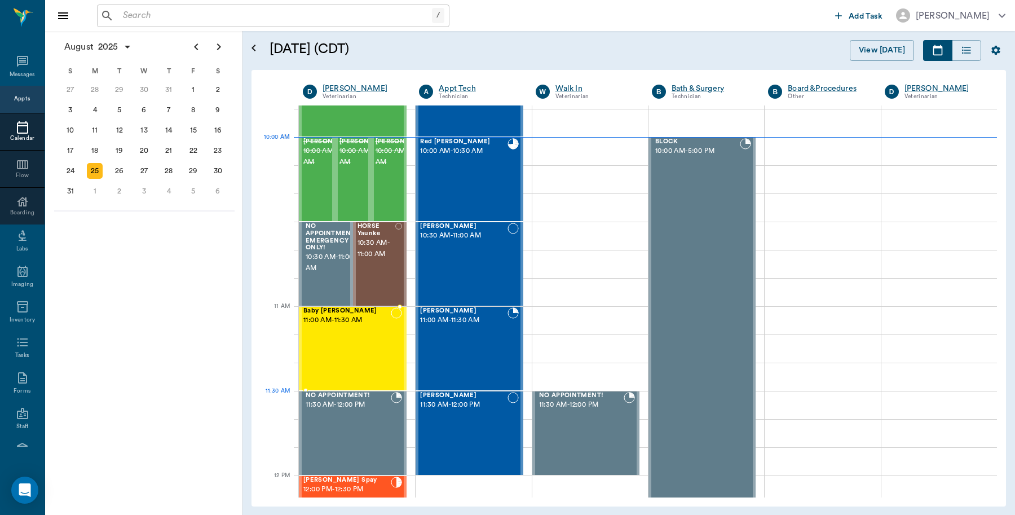
click at [450, 412] on div "Mia Ream 11:30 AM - 12:00 PM" at bounding box center [463, 433] width 87 height 82
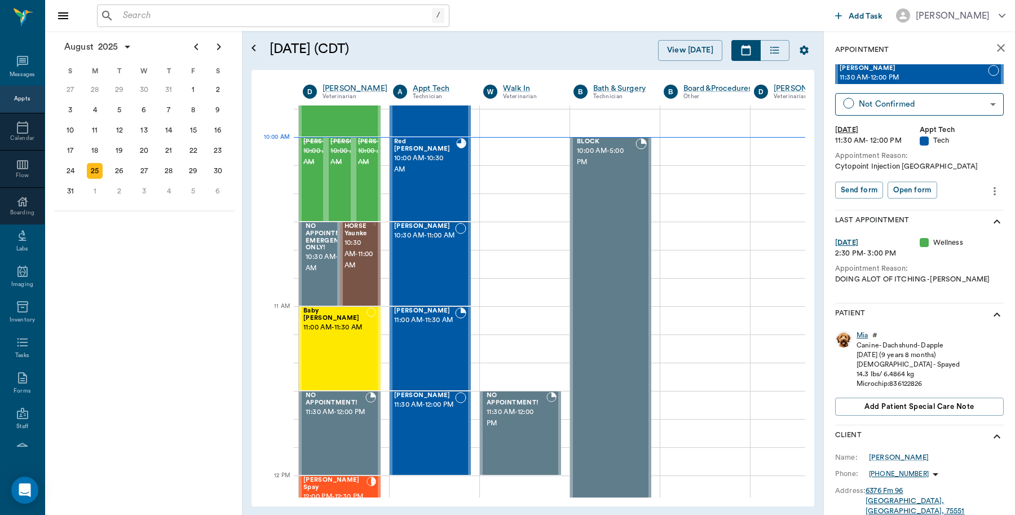
click at [865, 333] on div "Mia" at bounding box center [862, 336] width 11 height 10
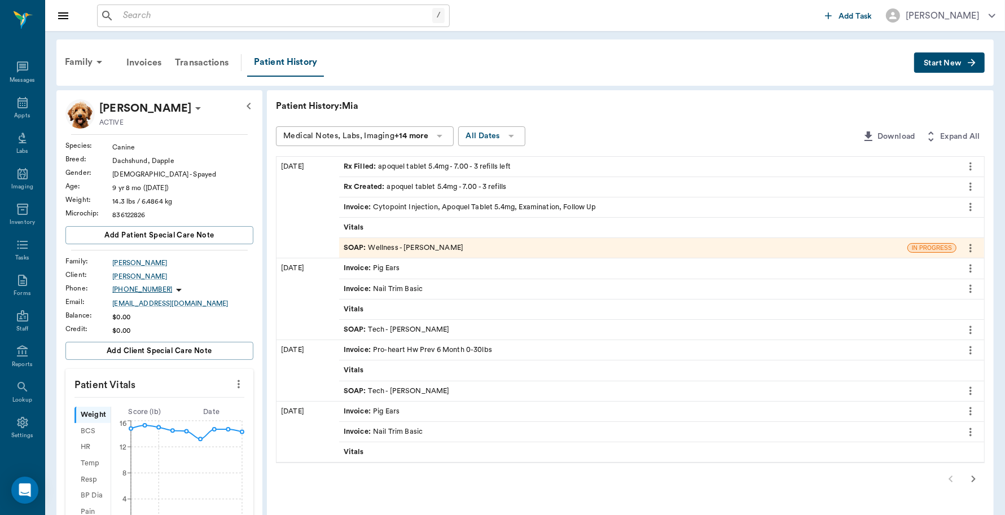
click at [382, 202] on div "Invoice : Cytopoint Injection, Apoquel Tablet 5.4mg, Examination, Follow Up" at bounding box center [470, 207] width 253 height 11
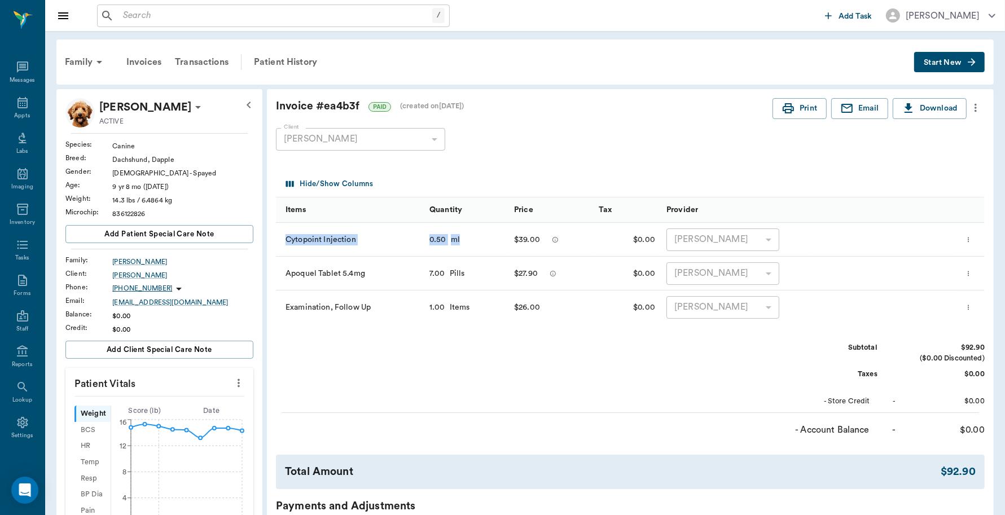
drag, startPoint x: 271, startPoint y: 241, endPoint x: 461, endPoint y: 244, distance: 190.7
click at [461, 244] on div "Invoice # ea4b3f PAID (created on 07/29/25 ) Print Email Download Client Robert…" at bounding box center [630, 383] width 726 height 588
copy div "Cytopoint Injection 0.50 ml"
click at [17, 103] on icon at bounding box center [22, 102] width 10 height 11
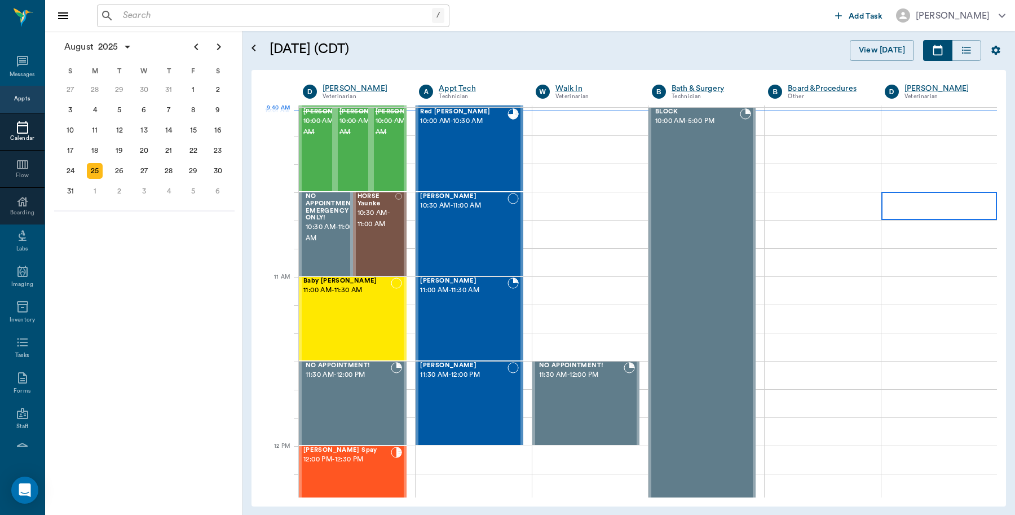
scroll to position [340, 0]
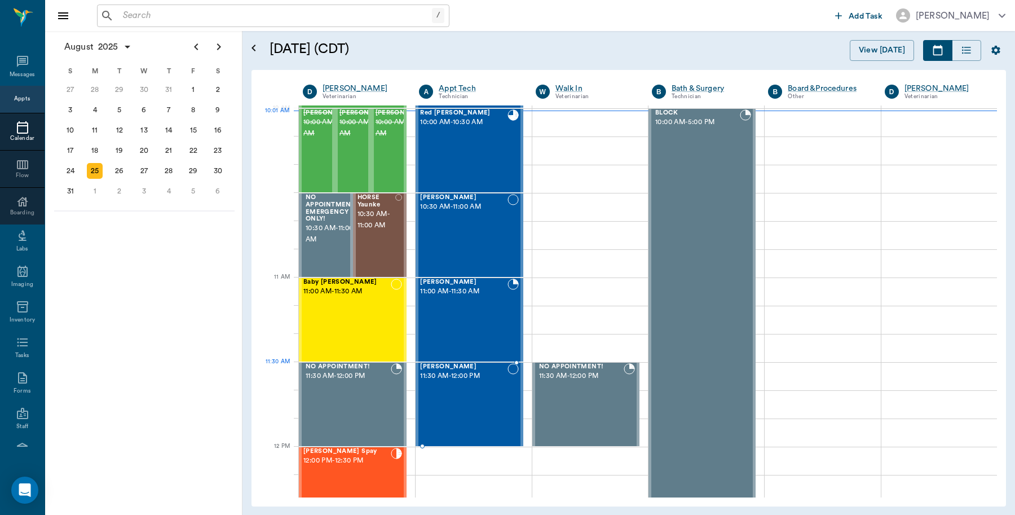
click at [453, 384] on div "Mia Ream 11:30 AM - 12:00 PM" at bounding box center [463, 404] width 87 height 82
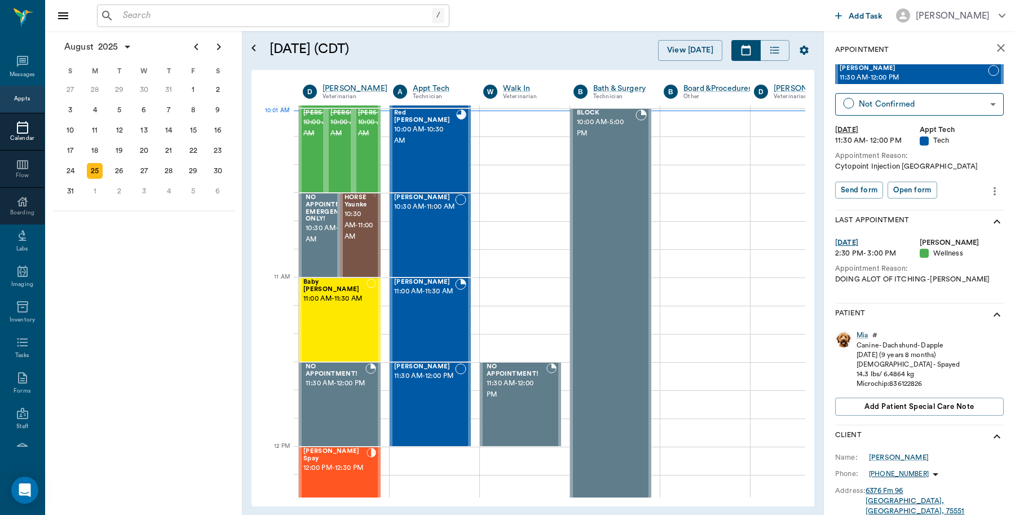
click at [989, 191] on icon "more" at bounding box center [995, 191] width 12 height 14
click at [904, 208] on span "Edit appointment" at bounding box center [937, 211] width 95 height 12
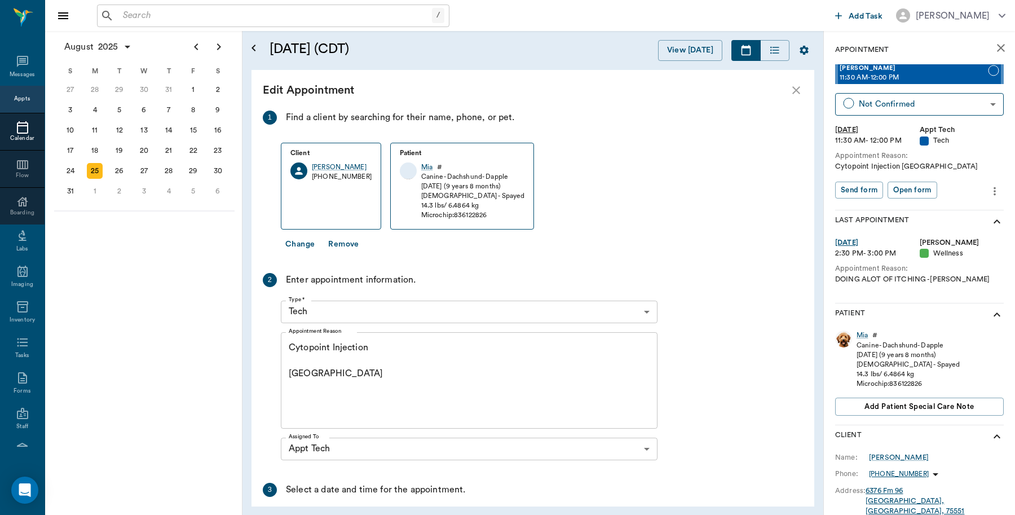
type input "[DATE]"
type input "11:30 AM"
type input "12:00 PM"
drag, startPoint x: 373, startPoint y: 346, endPoint x: 455, endPoint y: 365, distance: 84.0
click at [221, 348] on div at bounding box center [507, 257] width 1015 height 515
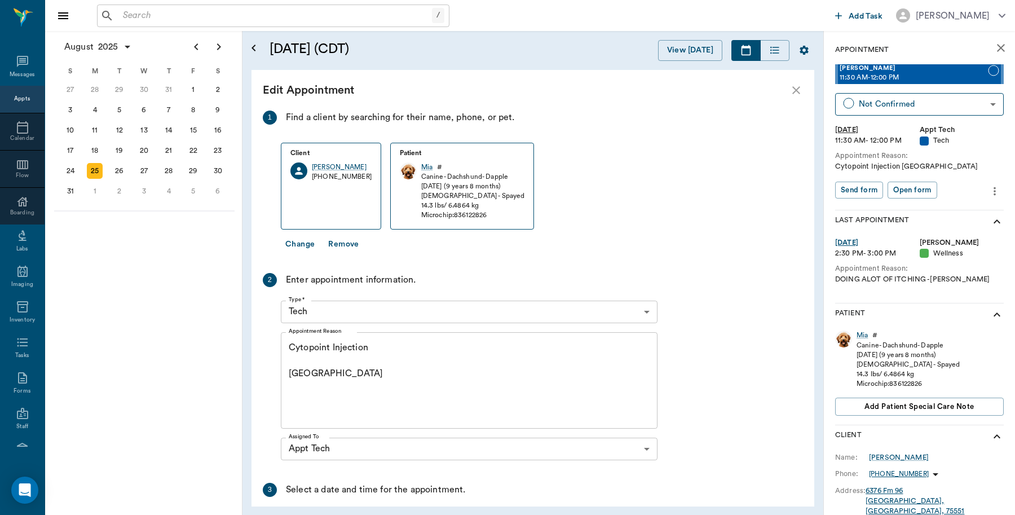
click at [359, 346] on div at bounding box center [507, 257] width 1015 height 515
click at [368, 344] on div at bounding box center [507, 257] width 1015 height 515
drag, startPoint x: 384, startPoint y: 342, endPoint x: 221, endPoint y: 345, distance: 162.5
click at [221, 345] on body "/ ​ Add Task [PERSON_NAME] Nectar Messages Appts Calendar Flow Boarding Labs Im…" at bounding box center [507, 257] width 1015 height 515
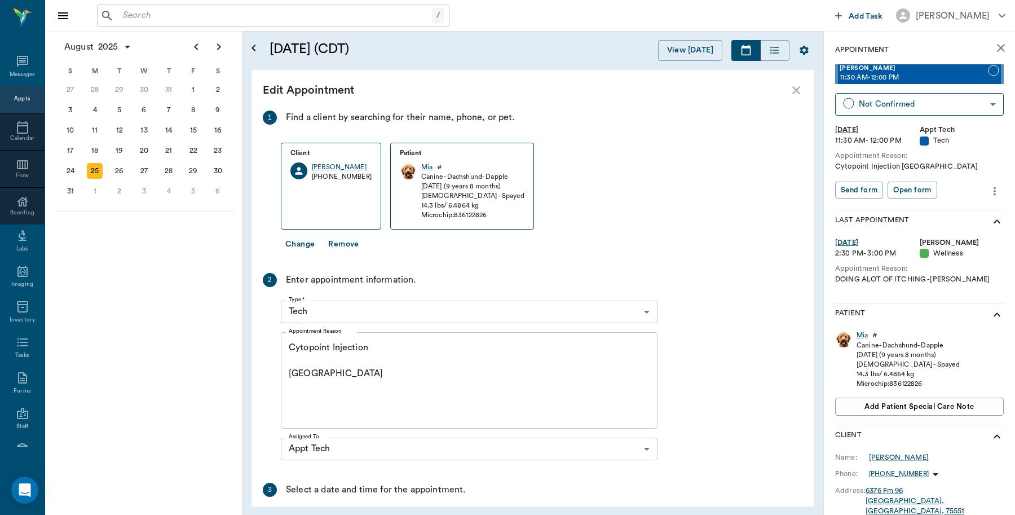
click at [337, 345] on textarea "Cytopoint Injection [GEOGRAPHIC_DATA]" at bounding box center [469, 380] width 361 height 78
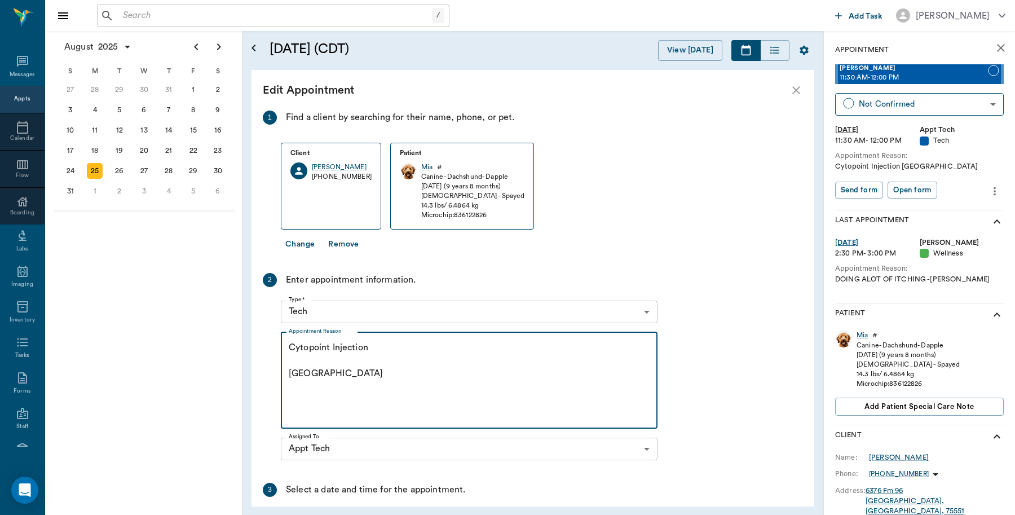
click at [337, 345] on textarea "Cytopoint Injection [GEOGRAPHIC_DATA]" at bounding box center [469, 380] width 361 height 78
paste textarea "0.50 ml"
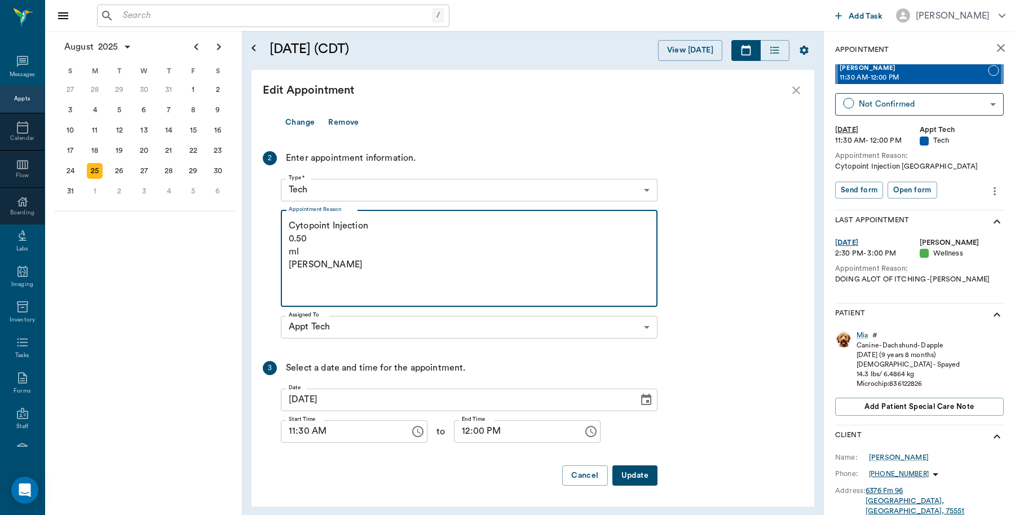
type textarea "Cytopoint Injection 0.50 ml [PERSON_NAME]"
click at [651, 474] on button "Update" at bounding box center [635, 475] width 45 height 21
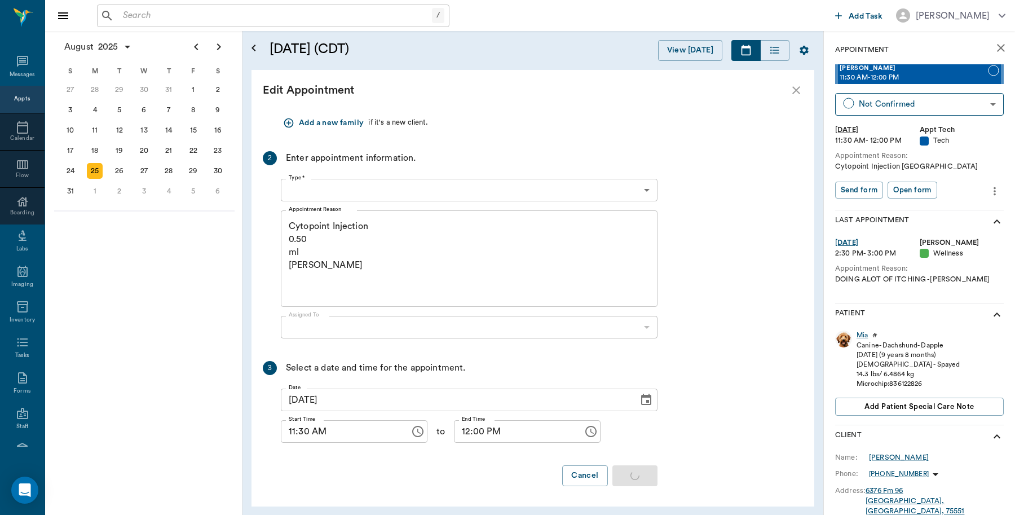
scroll to position [0, 0]
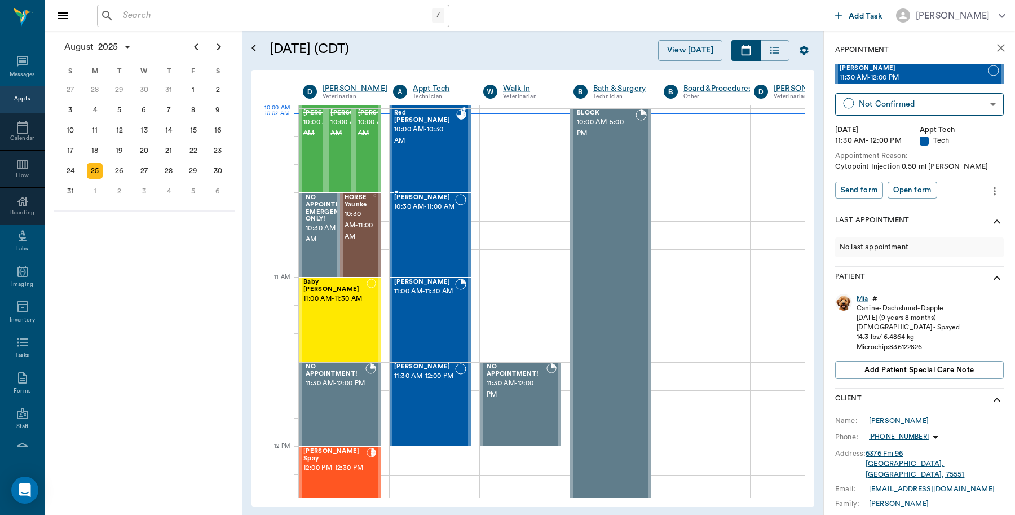
click at [435, 134] on span "10:00 AM - 10:30 AM" at bounding box center [425, 135] width 62 height 23
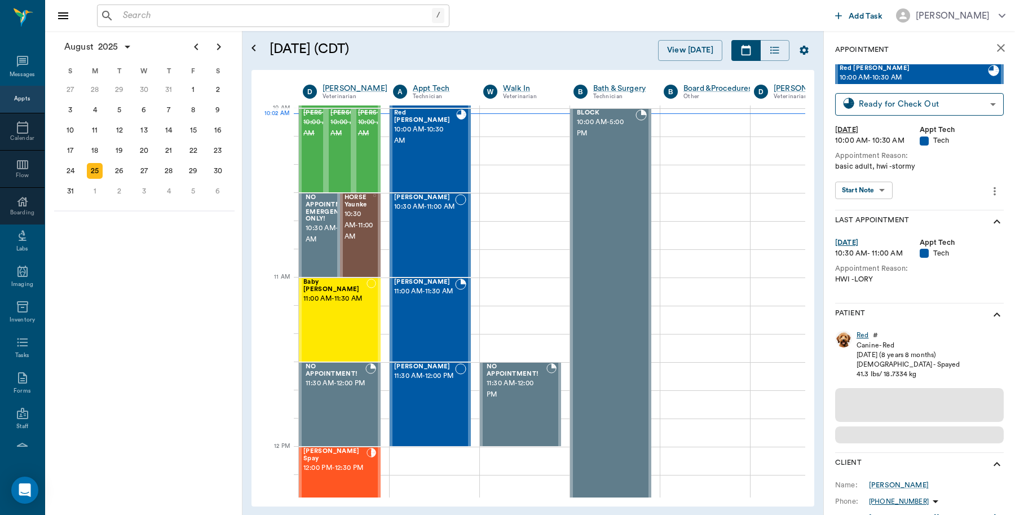
click at [867, 334] on div "Red" at bounding box center [863, 336] width 12 height 10
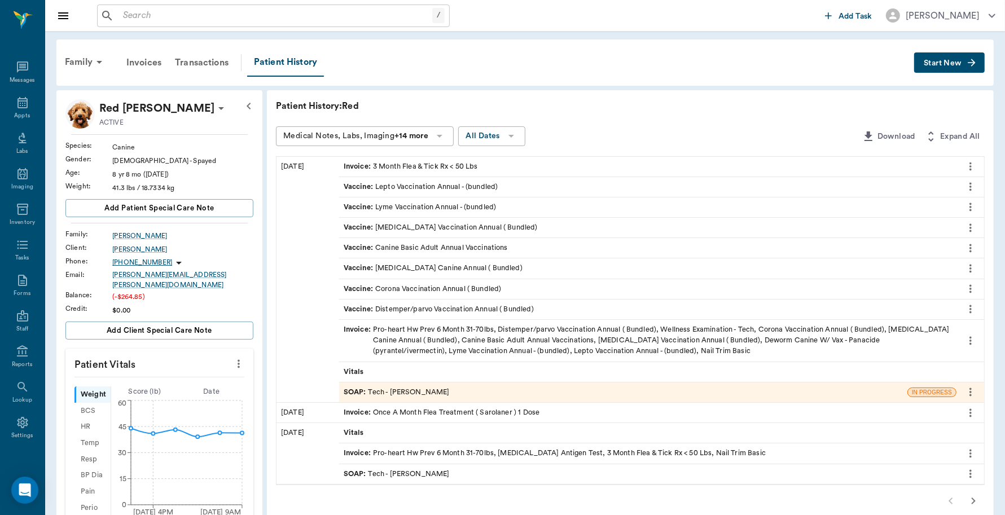
click at [609, 328] on div "Invoice : Pro-heart Hw Prev 6 Month 31-70lbs, Distemper/parvo Vaccination Annua…" at bounding box center [648, 340] width 608 height 33
click at [455, 384] on div "SOAP : Tech - [PERSON_NAME]" at bounding box center [623, 392] width 568 height 20
click at [399, 393] on div "SOAP : Tech - [PERSON_NAME]" at bounding box center [397, 392] width 106 height 11
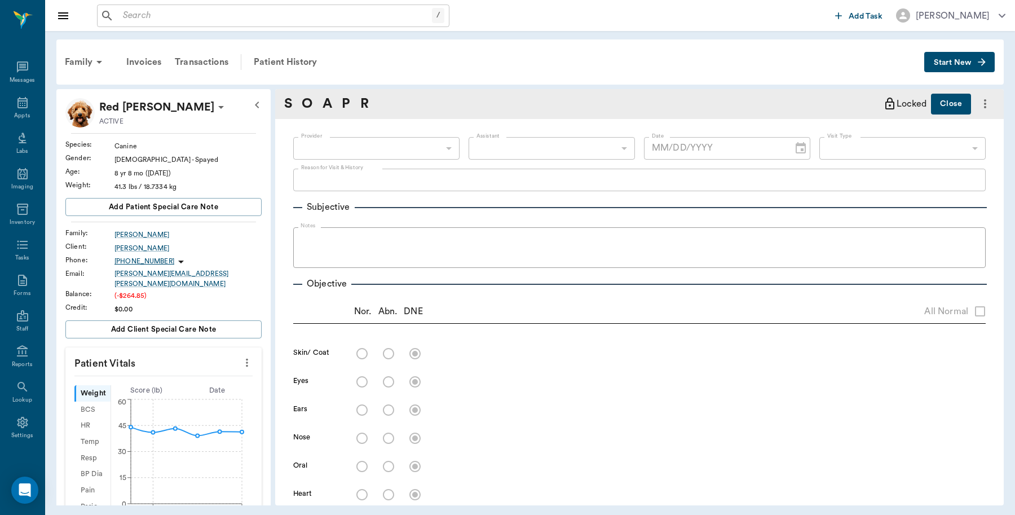
scroll to position [655, 0]
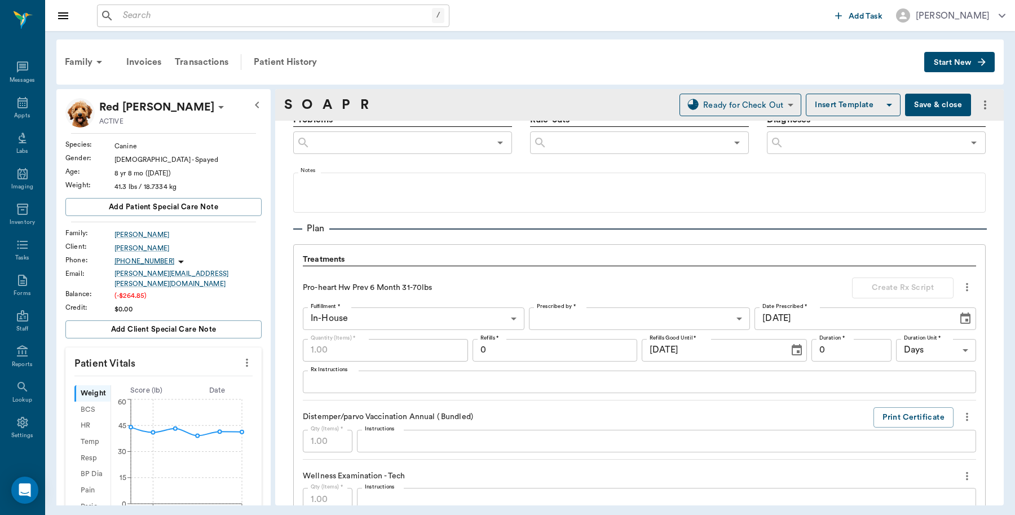
type input "682b670d8bdc6f7f8feef3db"
type input "63ec2f075fda476ae8351a4c"
type input "65d2be4f46e3a538d89b8c1a"
type textarea "basic adult, hwi -stormy"
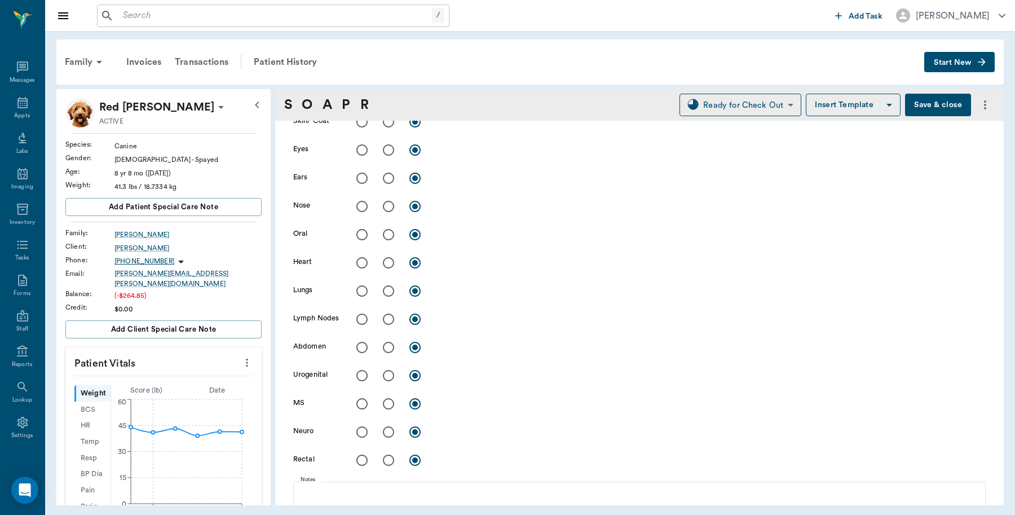
type input "[DATE]"
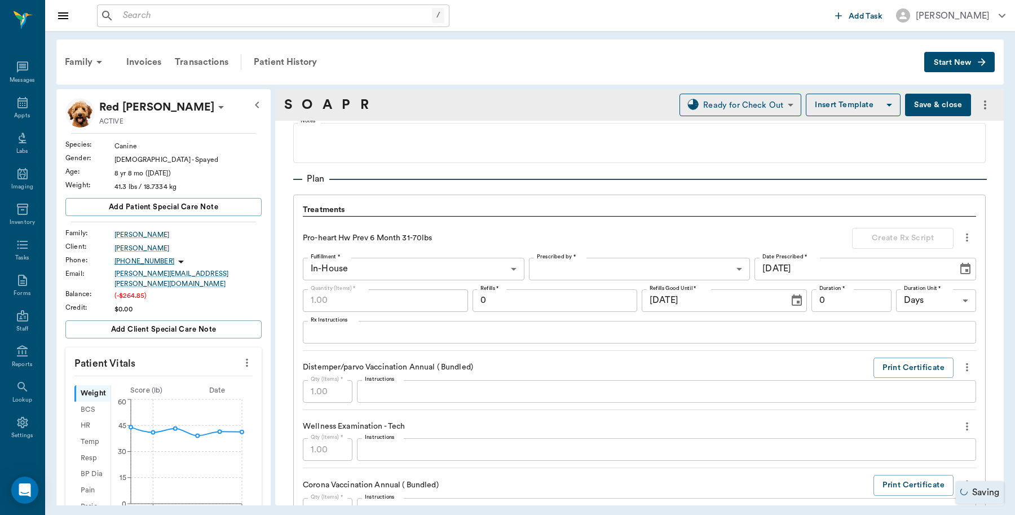
scroll to position [917, 0]
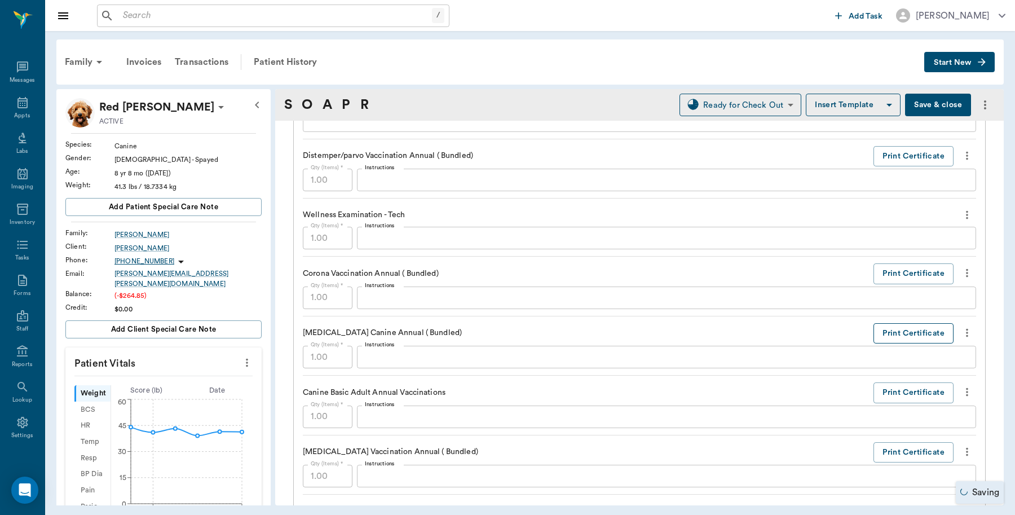
click at [904, 336] on button "Print Certificate" at bounding box center [914, 333] width 80 height 21
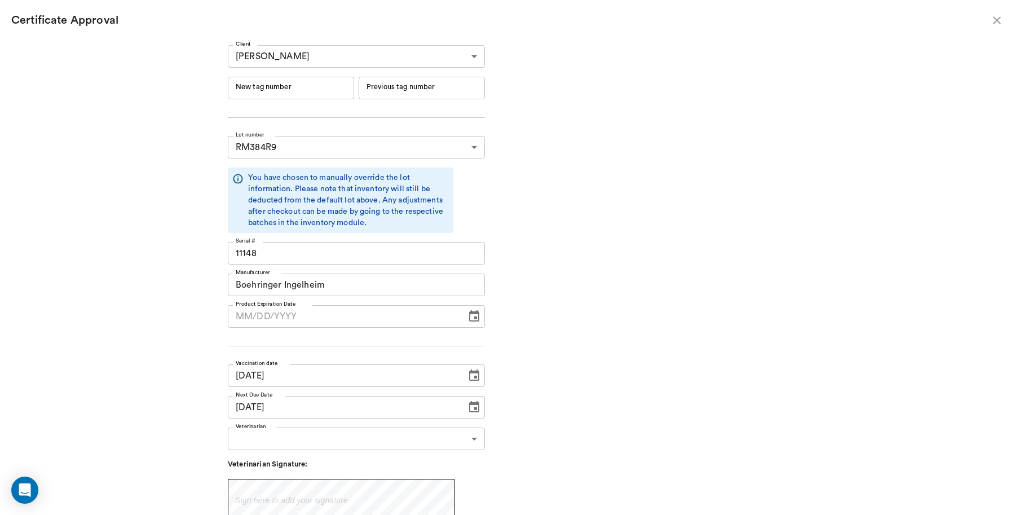
type input "[DATE]"
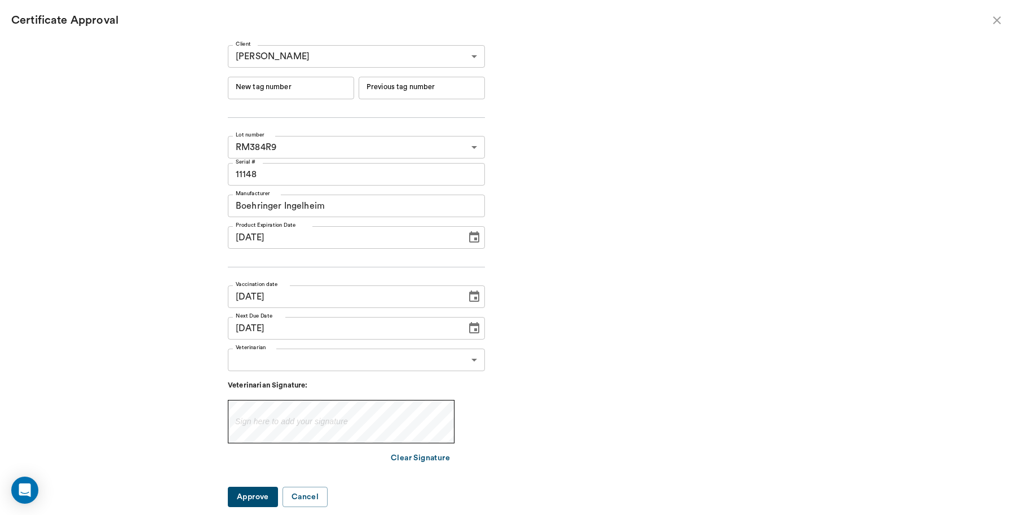
click at [309, 86] on div "New tag number New tag number" at bounding box center [291, 88] width 126 height 23
type input "231468"
type input "231467"
type input "[DATE]"
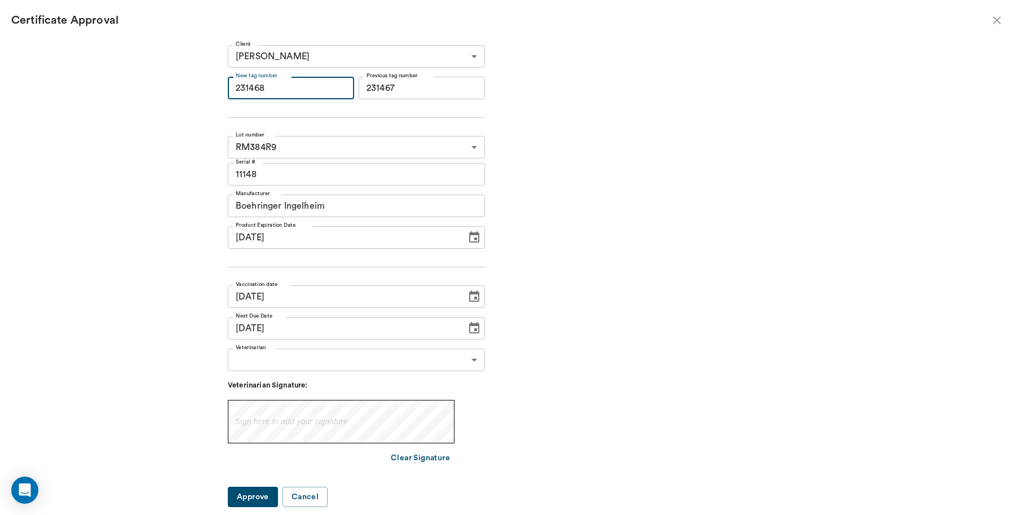
type input "[DATE]"
drag, startPoint x: 213, startPoint y: 82, endPoint x: 207, endPoint y: 81, distance: 6.3
click at [207, 81] on div "Client [PERSON_NAME] 63ec2e4b52e12b0ba1179dd1 Client New tag number 231468 New …" at bounding box center [508, 272] width 684 height 463
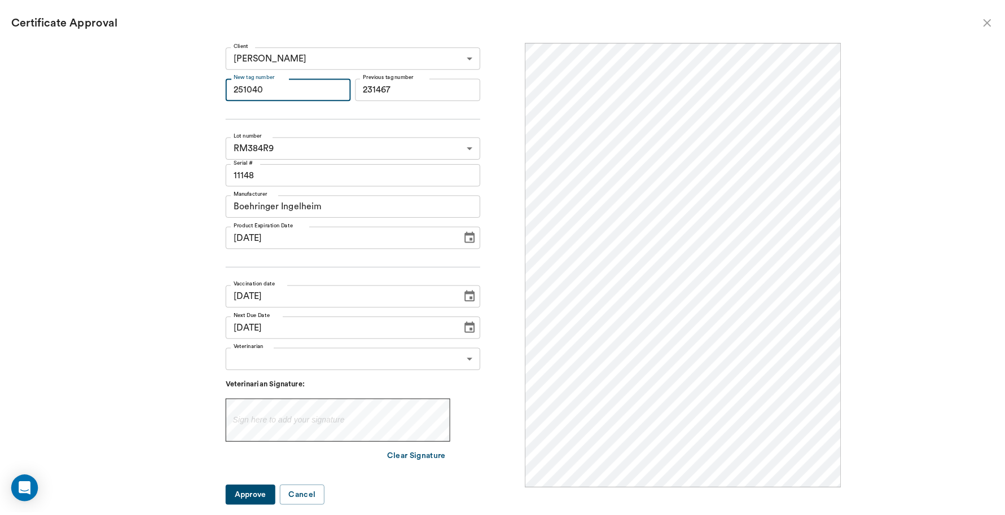
scroll to position [0, 0]
type input "251040"
click at [473, 364] on body "/ ​ Add Task [PERSON_NAME] Nectar Messages Appts Labs Imaging Inventory Tasks F…" at bounding box center [507, 257] width 1015 height 515
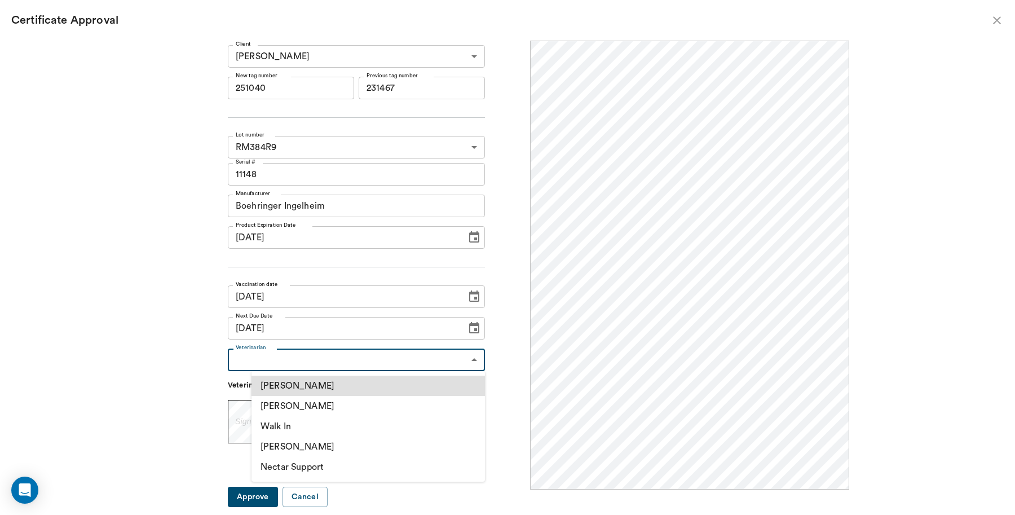
click at [329, 404] on li "[PERSON_NAME]" at bounding box center [369, 406] width 234 height 20
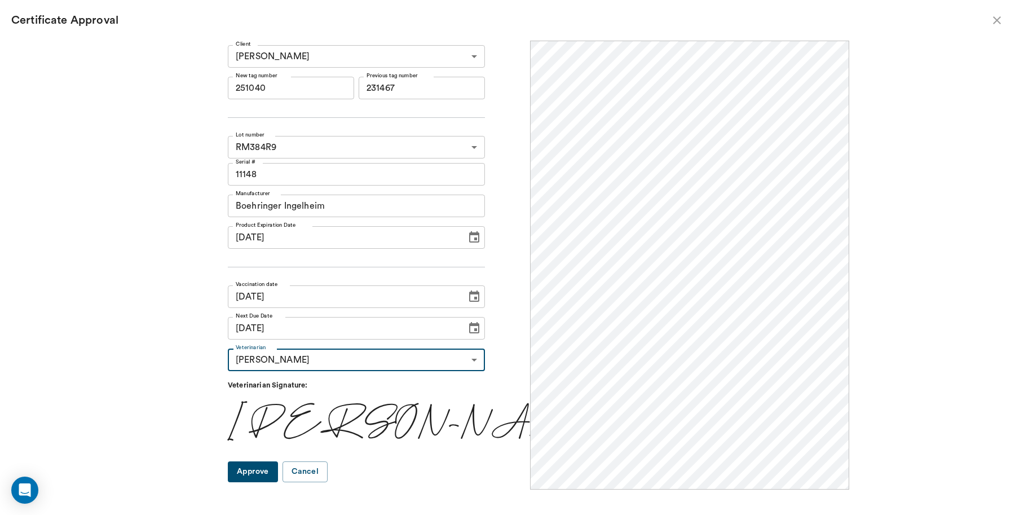
type input "63ec2f075fda476ae8351a4d"
click at [278, 475] on button "Approve" at bounding box center [253, 471] width 50 height 21
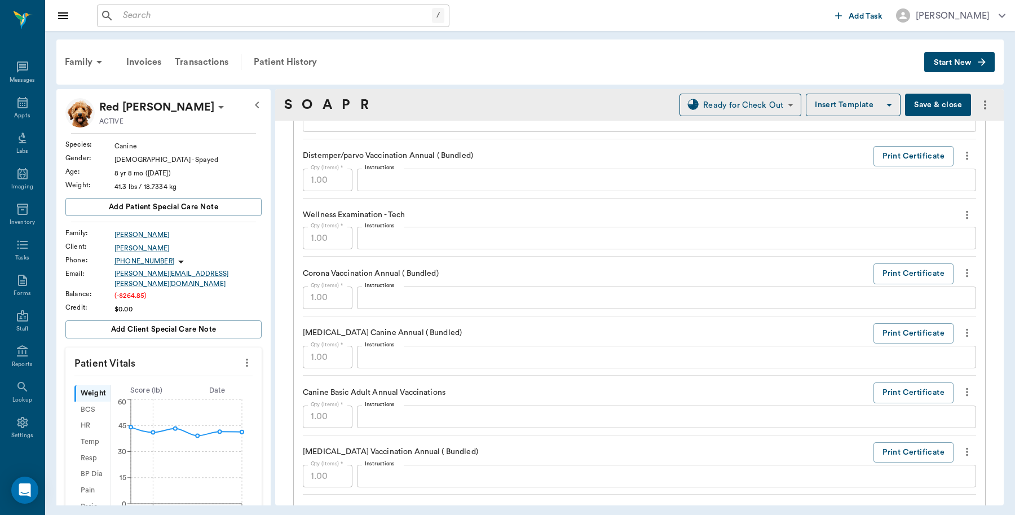
drag, startPoint x: 77, startPoint y: 57, endPoint x: 119, endPoint y: 64, distance: 42.3
click at [77, 57] on div "Family" at bounding box center [85, 62] width 55 height 27
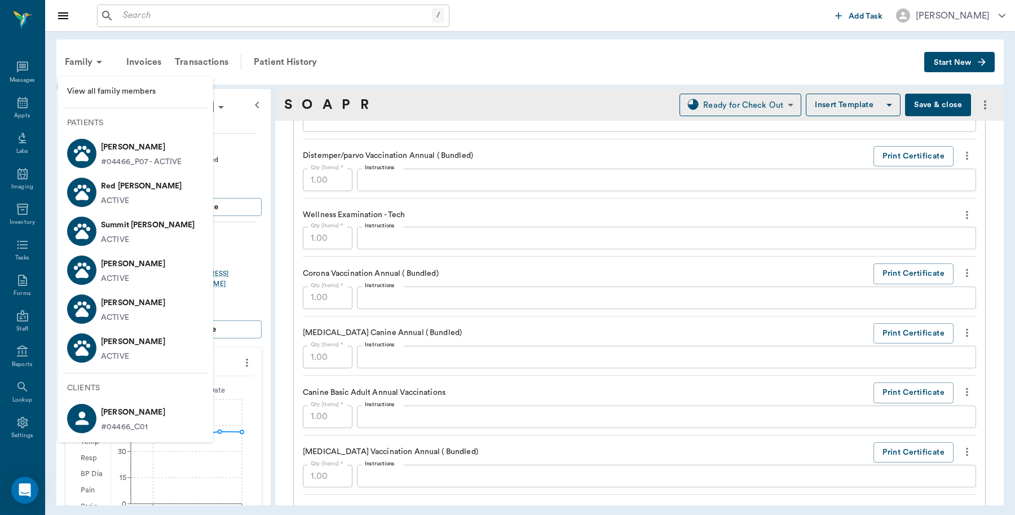
click at [207, 62] on div at bounding box center [507, 257] width 1015 height 515
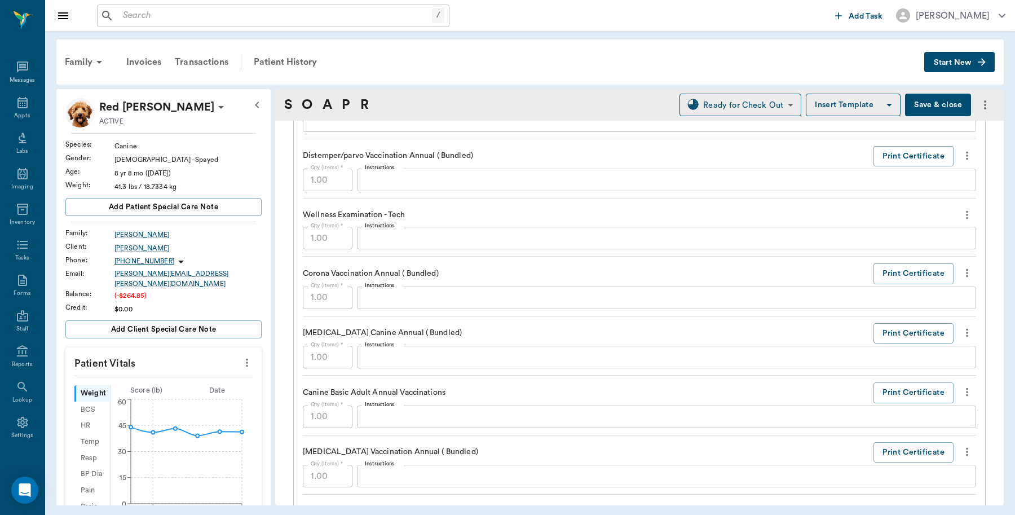
click at [207, 60] on div at bounding box center [507, 257] width 1015 height 515
click at [940, 99] on button "Save & close" at bounding box center [938, 105] width 66 height 23
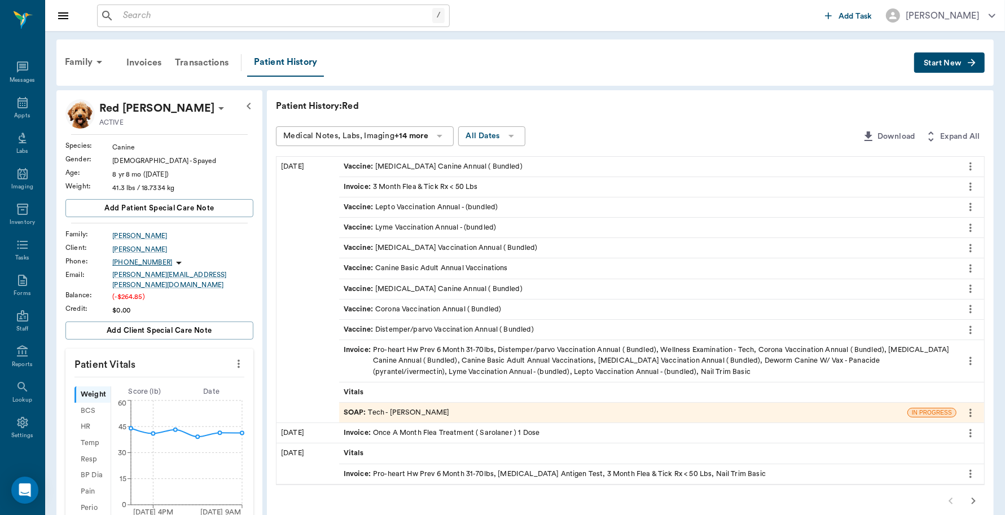
click at [516, 360] on div "Invoice : Pro-heart Hw Prev 6 Month 31-70lbs, Distemper/parvo Vaccination Annua…" at bounding box center [648, 361] width 608 height 33
click at [443, 356] on div "Invoice : Pro-heart Hw Prev 6 Month 31-70lbs, Distemper/parvo Vaccination Annua…" at bounding box center [648, 361] width 608 height 33
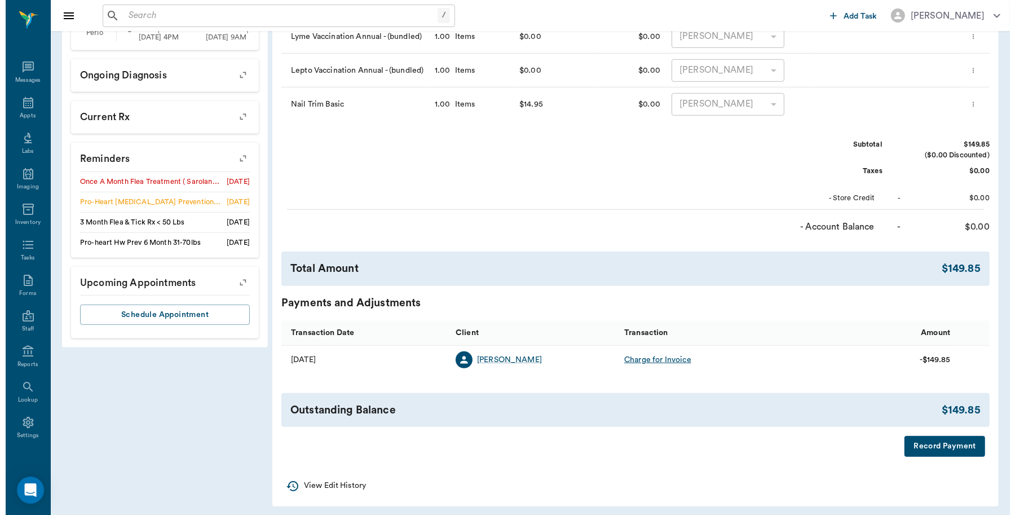
scroll to position [478, 0]
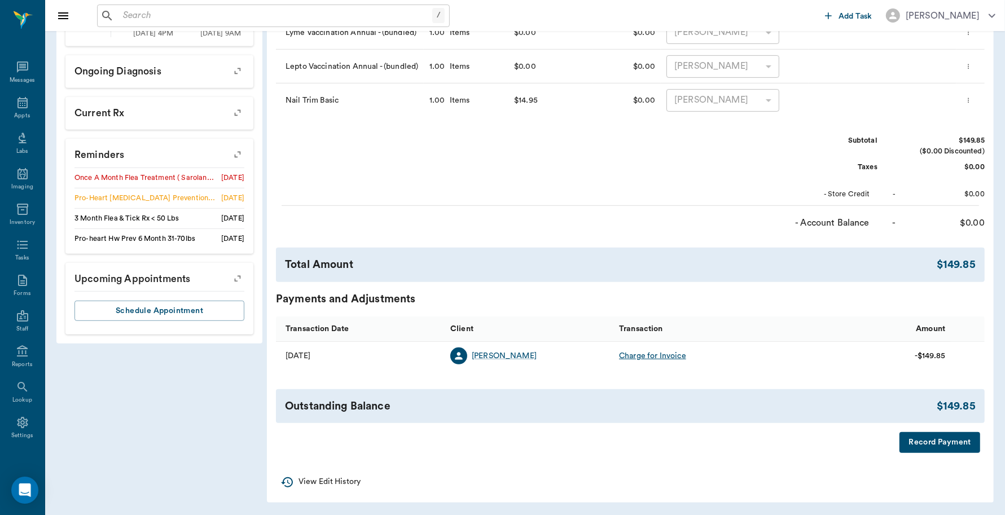
click at [931, 447] on button "Record Payment" at bounding box center [939, 442] width 81 height 21
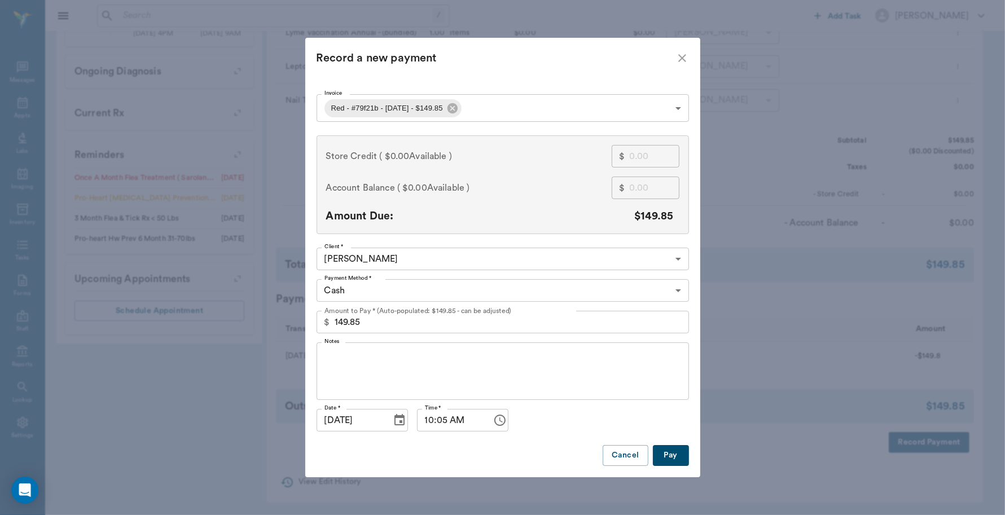
click at [416, 287] on body "/ ​ Add Task [PERSON_NAME] Nectar Messages Appts Labs Imaging Inventory Tasks F…" at bounding box center [502, 18] width 1005 height 993
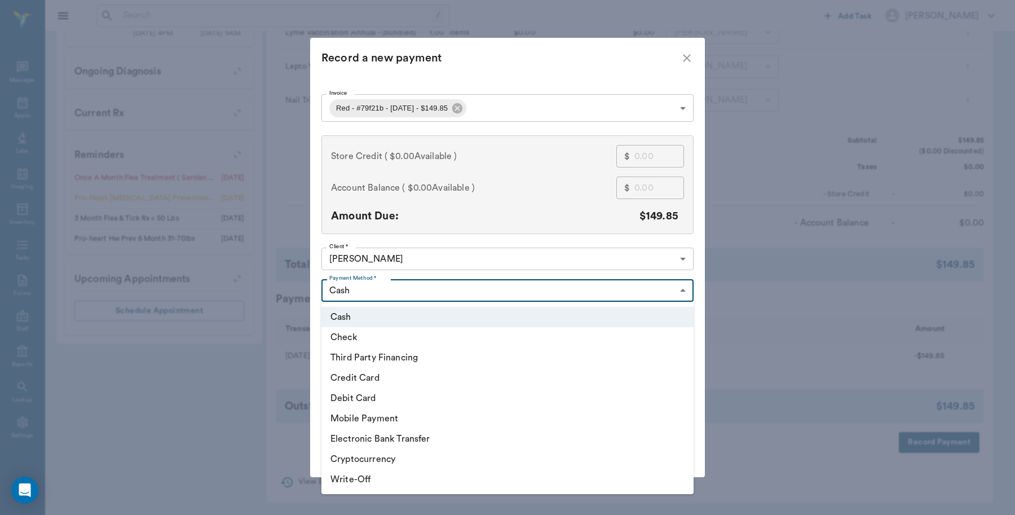
click at [393, 395] on li "Debit Card" at bounding box center [508, 398] width 372 height 20
type input "DEBIT_CARD"
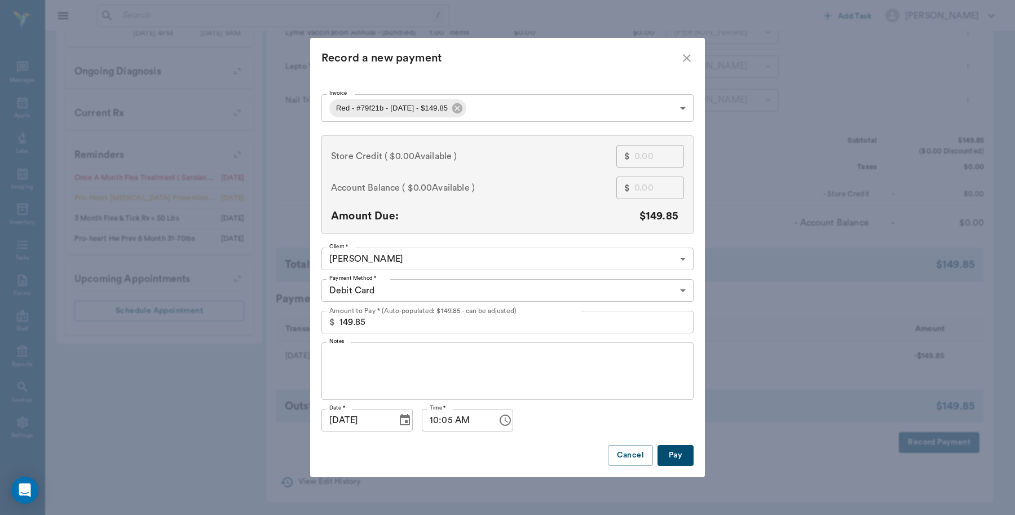
click at [680, 450] on button "Pay" at bounding box center [676, 455] width 36 height 21
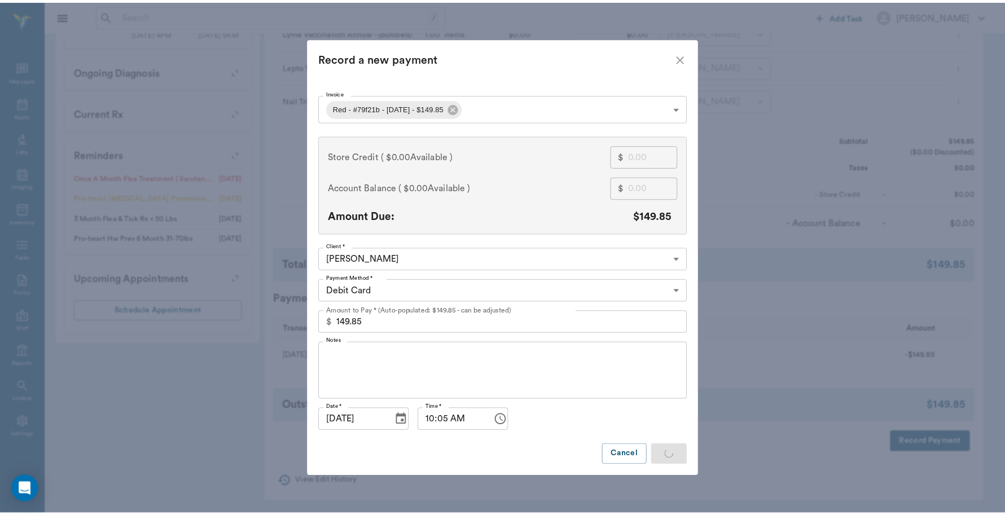
scroll to position [474, 0]
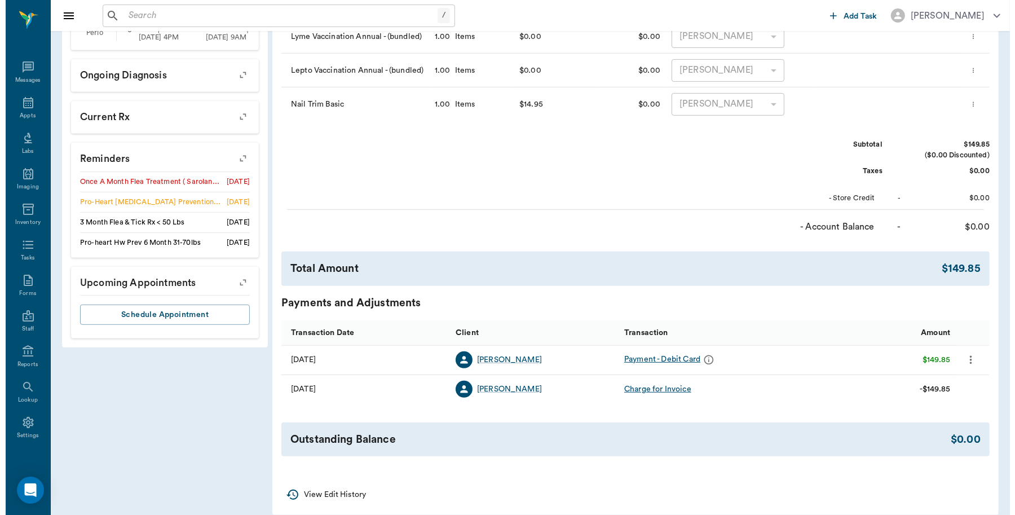
scroll to position [0, 0]
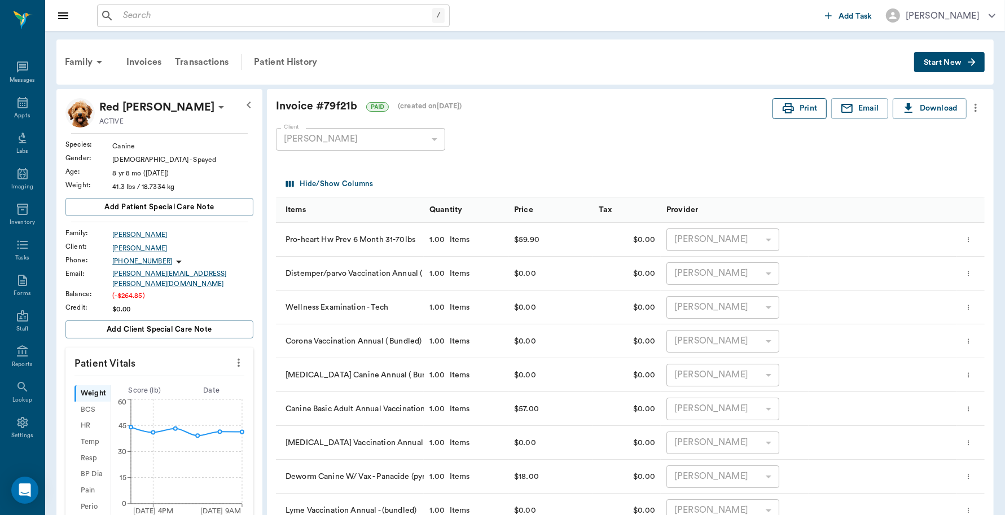
click at [803, 113] on button "Print" at bounding box center [799, 108] width 54 height 21
click at [17, 108] on icon at bounding box center [22, 102] width 10 height 11
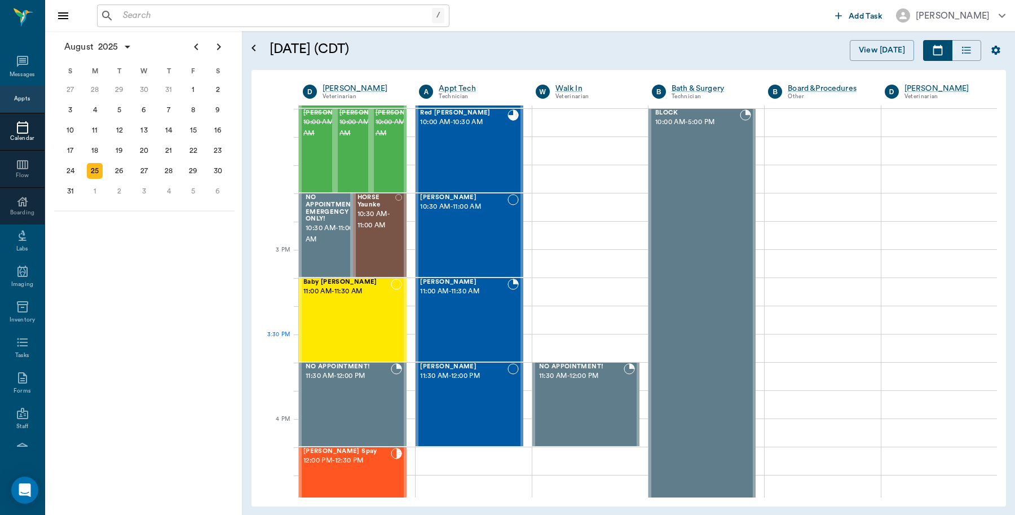
scroll to position [481, 0]
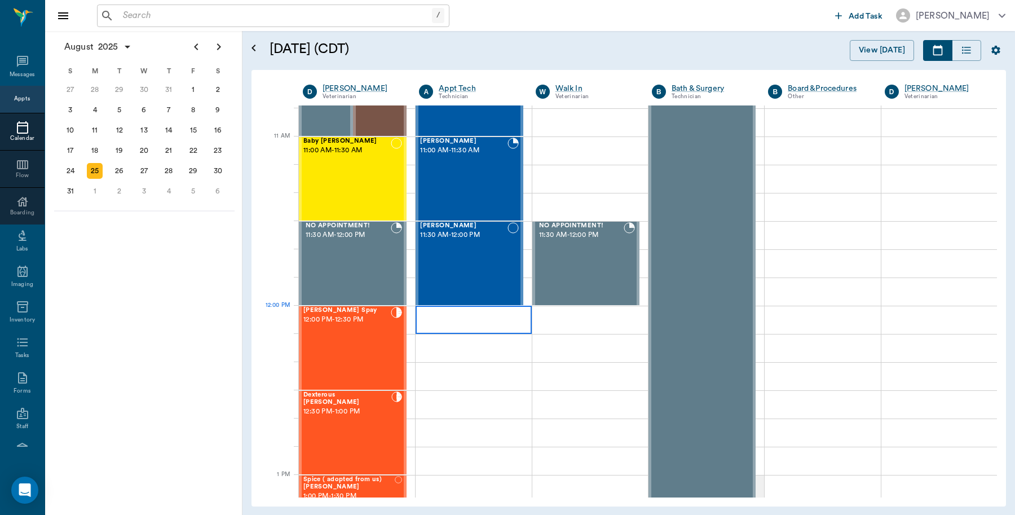
click at [437, 246] on div "[PERSON_NAME] 11:30 AM - 12:00 PM" at bounding box center [463, 263] width 87 height 82
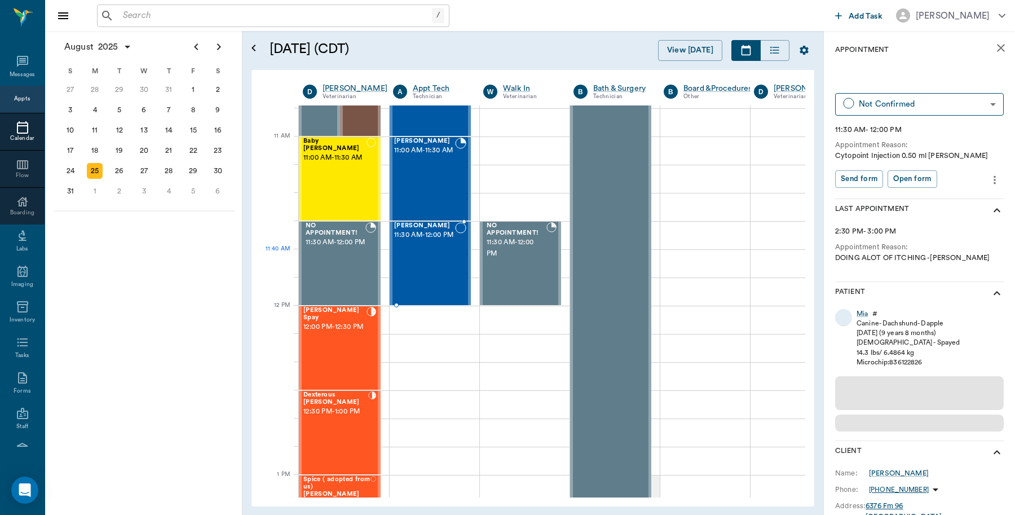
drag, startPoint x: 422, startPoint y: 258, endPoint x: 541, endPoint y: 257, distance: 119.6
click at [422, 258] on div "[PERSON_NAME] 11:30 AM - 12:00 PM" at bounding box center [424, 263] width 61 height 82
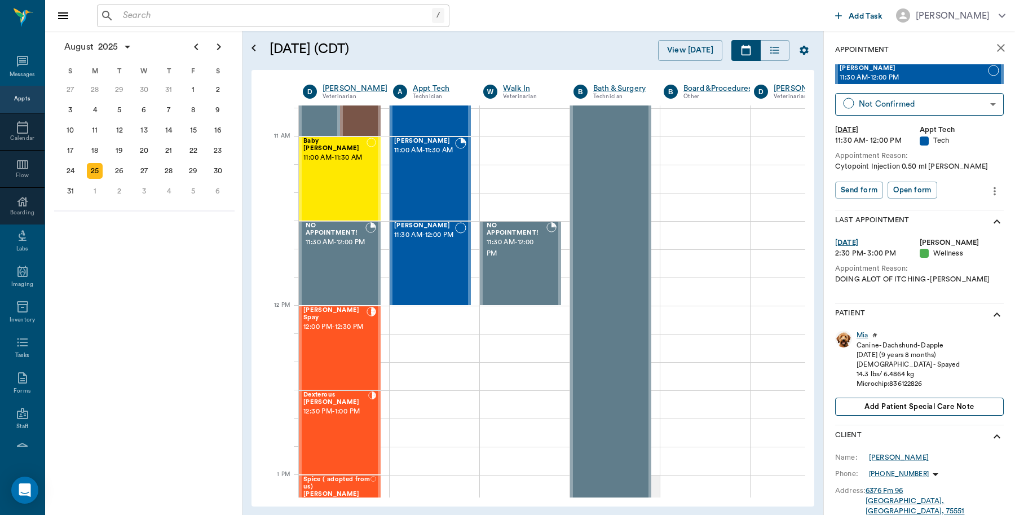
click at [917, 405] on span "Add patient Special Care Note" at bounding box center [919, 406] width 109 height 12
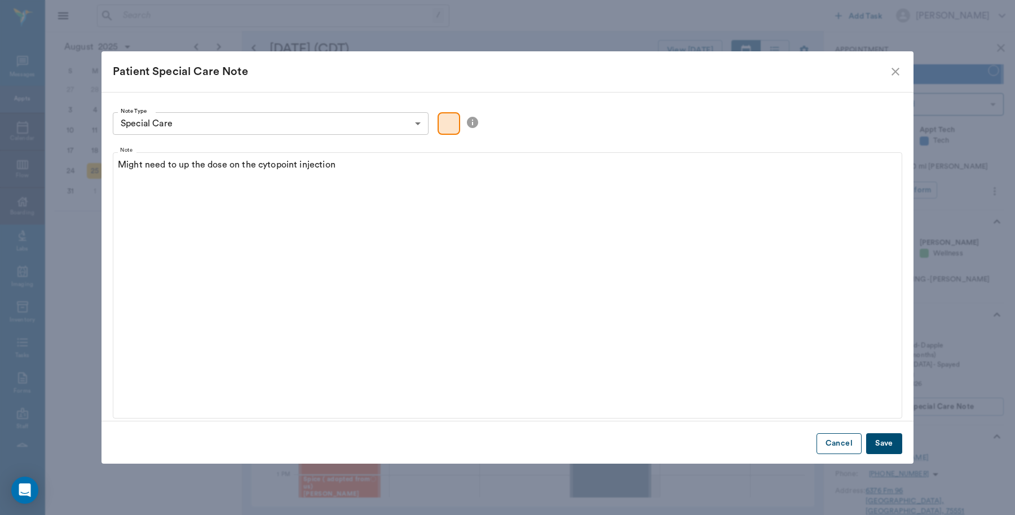
click at [838, 447] on button "Cancel" at bounding box center [839, 443] width 45 height 21
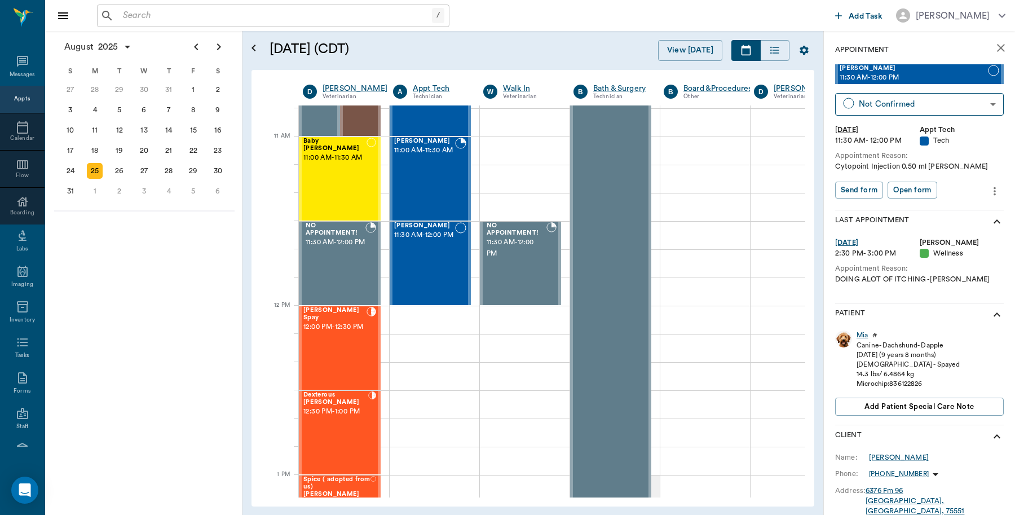
click at [989, 189] on icon "more" at bounding box center [995, 191] width 12 height 14
click at [935, 209] on span "Edit appointment" at bounding box center [937, 211] width 95 height 12
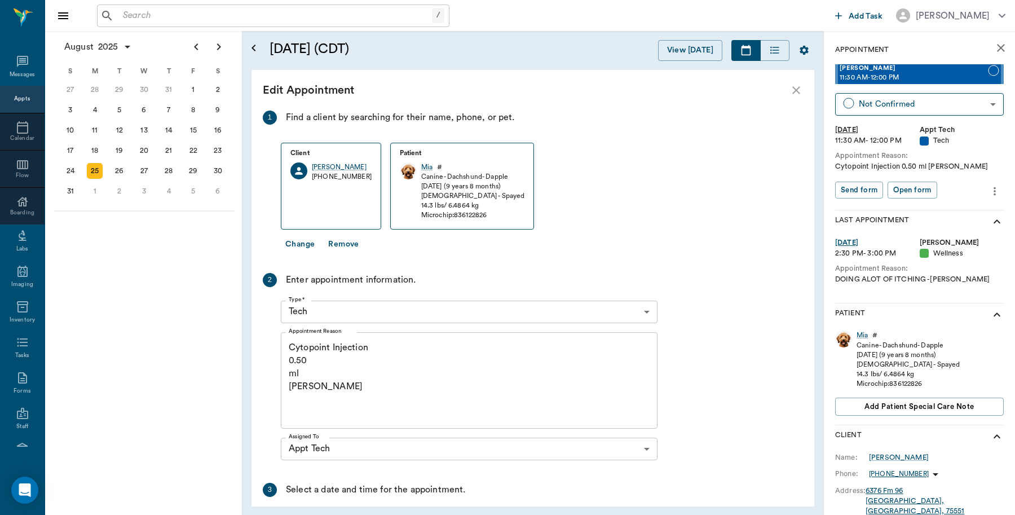
click at [336, 357] on div at bounding box center [507, 257] width 1015 height 515
click at [406, 347] on textarea "Cytopoint Injection 0.50 ml [PERSON_NAME]" at bounding box center [469, 380] width 361 height 78
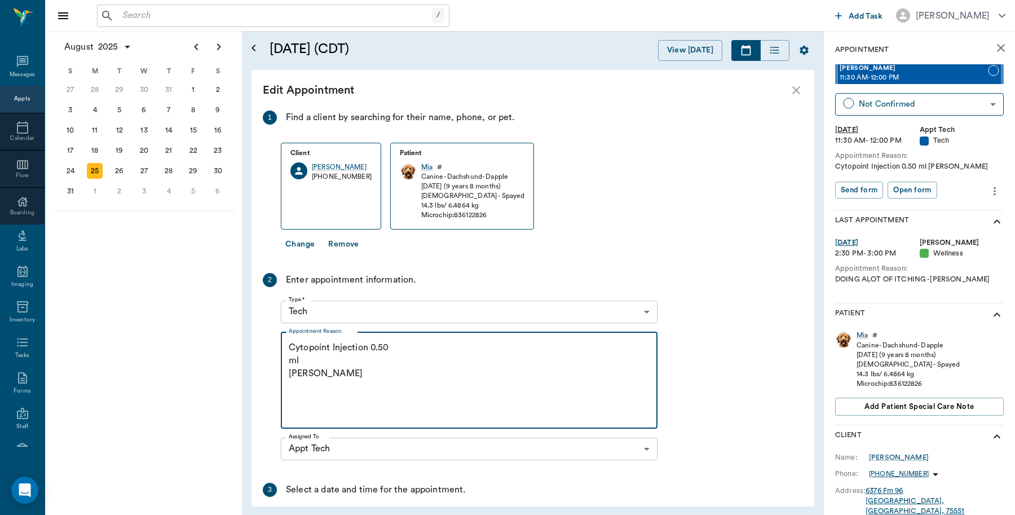
click at [404, 345] on textarea "Cytopoint Injection 0.50 ml [PERSON_NAME]" at bounding box center [469, 380] width 361 height 78
click at [286, 359] on div "Cytopoint Injection 0.50ml [PERSON_NAME] x Appointment Reason" at bounding box center [469, 380] width 377 height 96
click at [290, 359] on textarea "Cytopoint Injection 0.50ml [PERSON_NAME]" at bounding box center [469, 380] width 361 height 78
click at [430, 342] on textarea "Cytopoint Injection 0.50ml [GEOGRAPHIC_DATA]" at bounding box center [469, 380] width 361 height 78
type textarea "Cytopoint Injection 0.50ml~may want to up the dose [GEOGRAPHIC_DATA]"
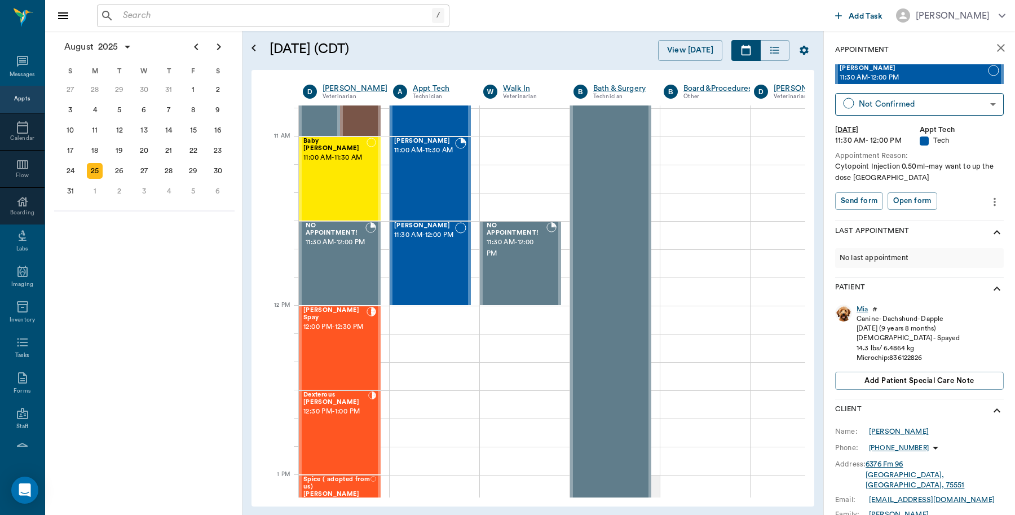
click at [994, 50] on icon "close" at bounding box center [1001, 48] width 14 height 14
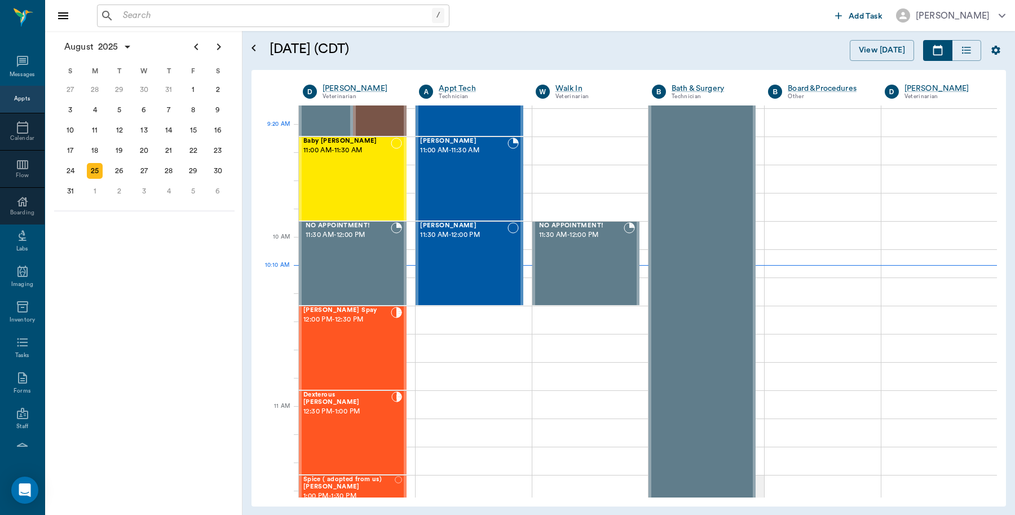
click at [440, 51] on div "Red [PERSON_NAME] 10:00 AM - 10:30 AM" at bounding box center [463, 9] width 87 height 82
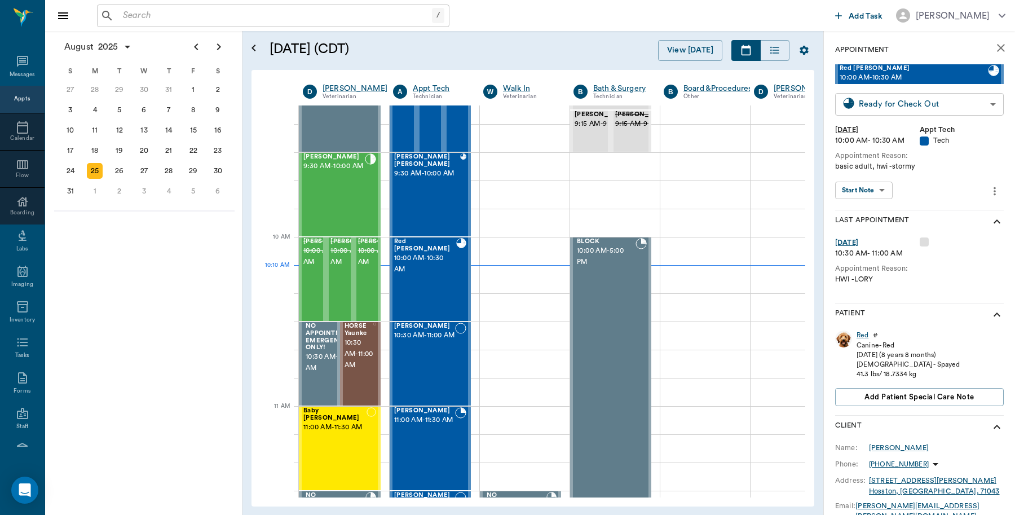
click at [971, 98] on body "/ ​ Add Task [PERSON_NAME] Nectar Messages Appts Calendar Flow Boarding Labs Im…" at bounding box center [507, 257] width 1015 height 515
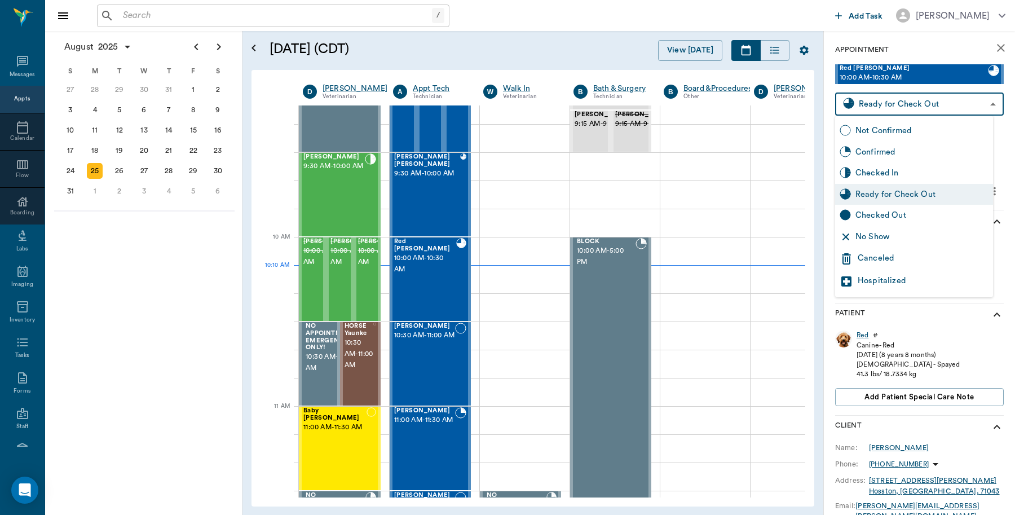
click at [919, 219] on div "Checked Out" at bounding box center [922, 215] width 133 height 12
type input "CHECKED_OUT"
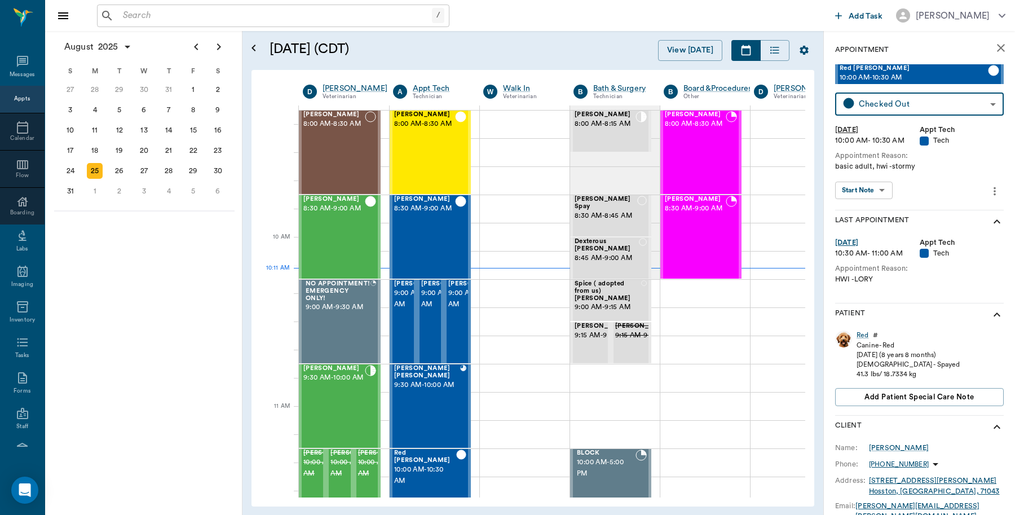
scroll to position [212, 0]
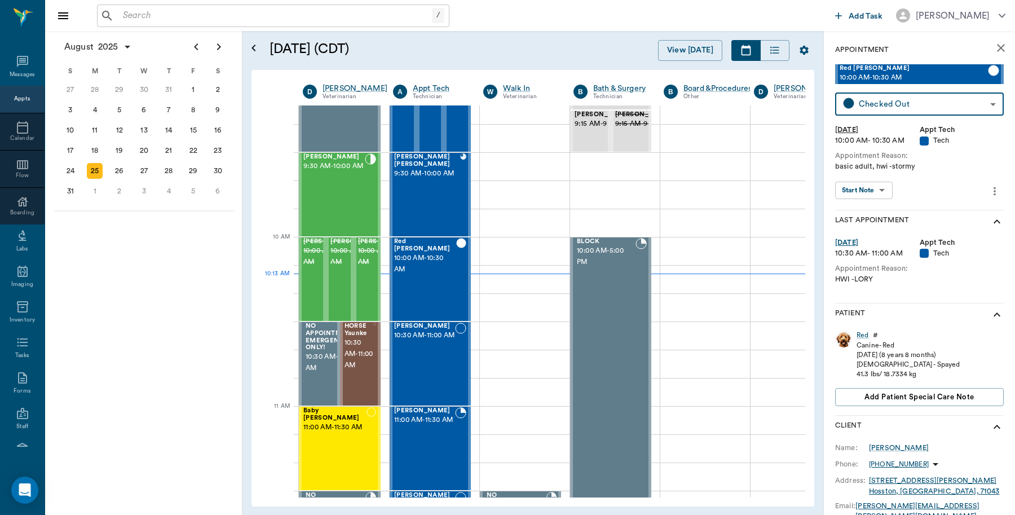
click at [196, 12] on input "text" at bounding box center [275, 16] width 314 height 16
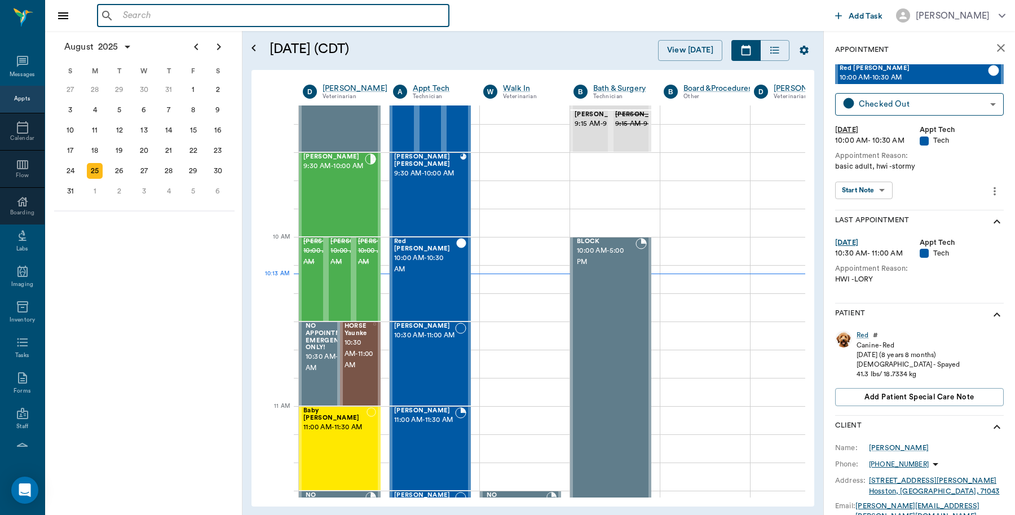
click at [158, 18] on input "text" at bounding box center [281, 16] width 326 height 16
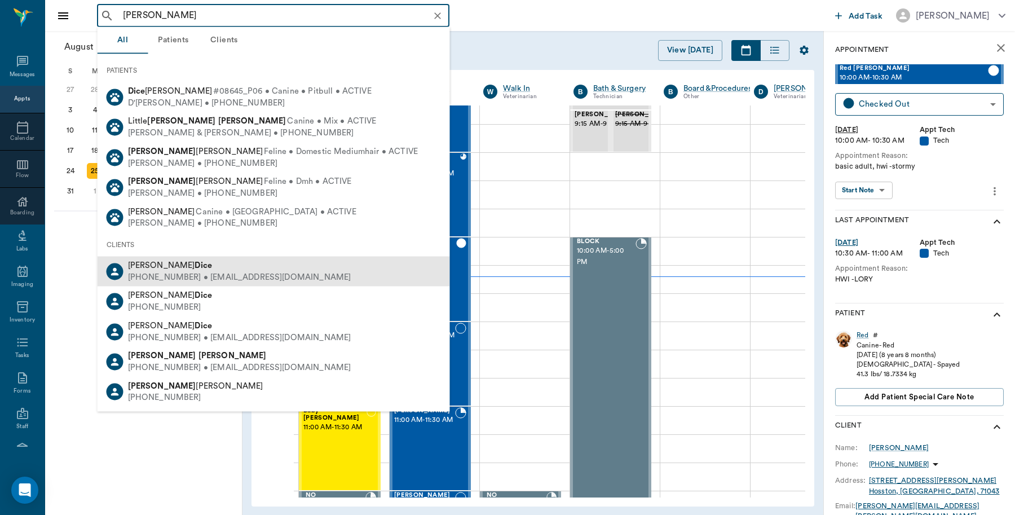
click at [187, 275] on div "[PHONE_NUMBER] • [EMAIL_ADDRESS][DOMAIN_NAME]" at bounding box center [239, 277] width 223 height 12
type input "[PERSON_NAME]"
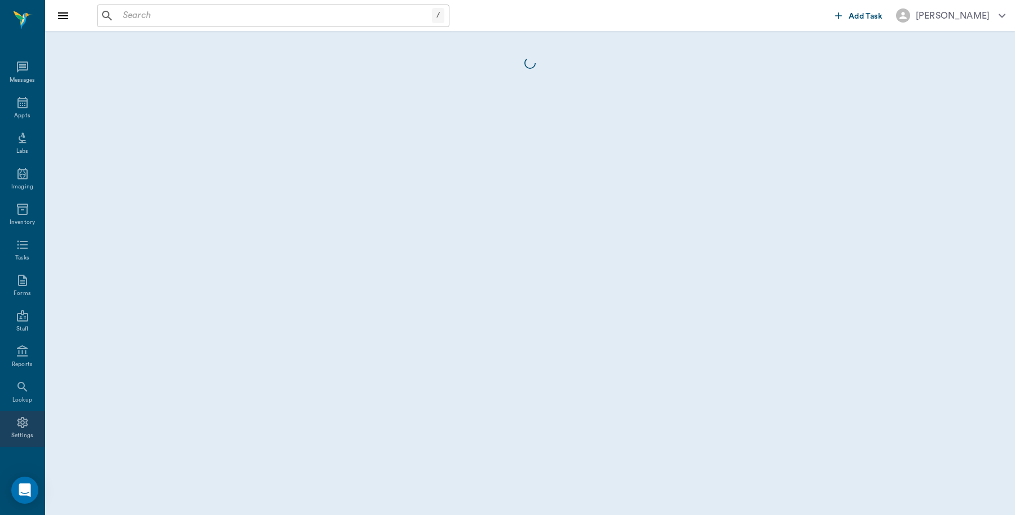
click at [16, 428] on icon at bounding box center [23, 423] width 14 height 14
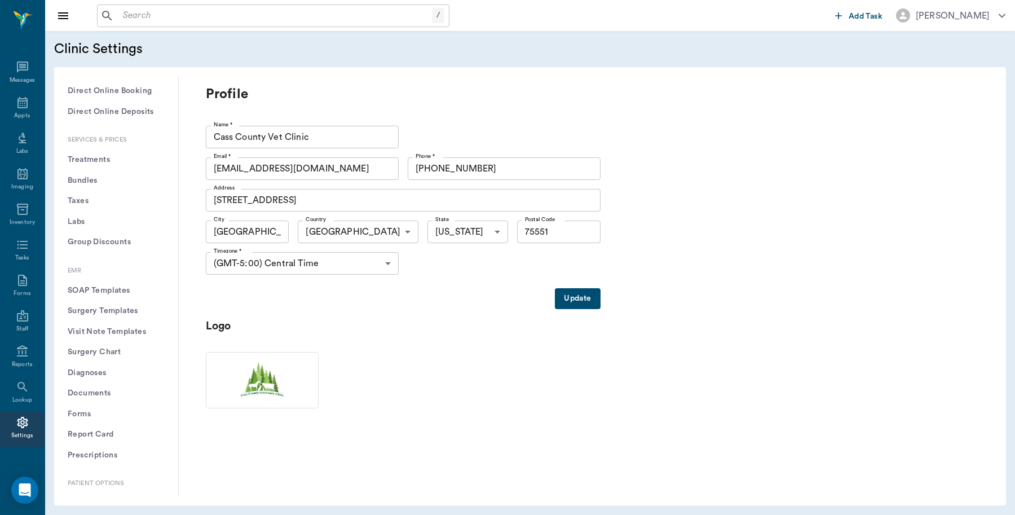
scroll to position [282, 0]
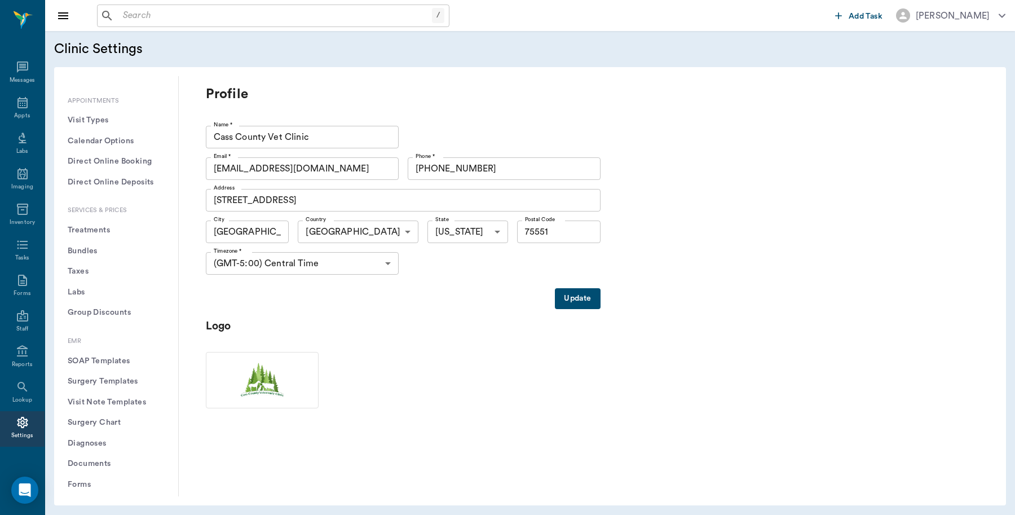
click at [107, 232] on button "Treatments" at bounding box center [116, 230] width 106 height 21
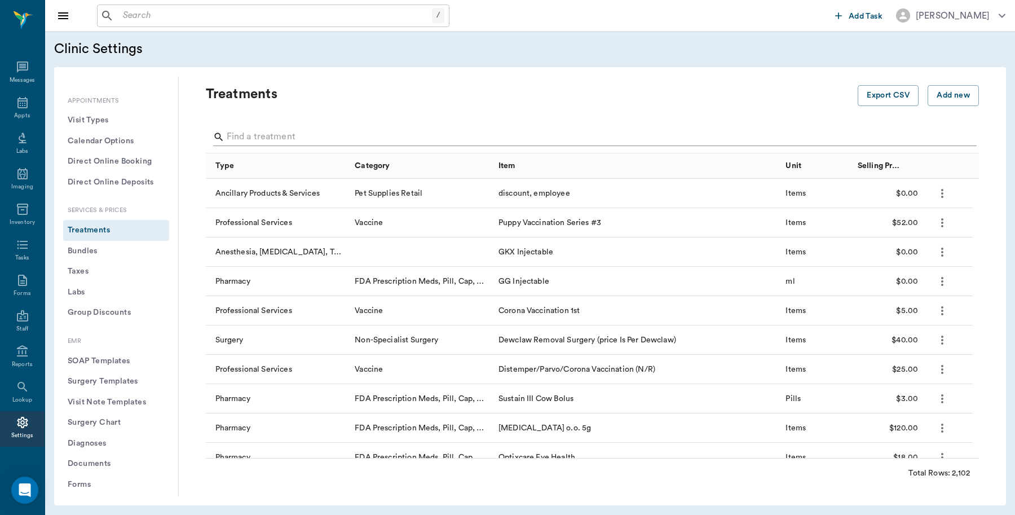
click at [301, 138] on input "Search" at bounding box center [593, 137] width 733 height 18
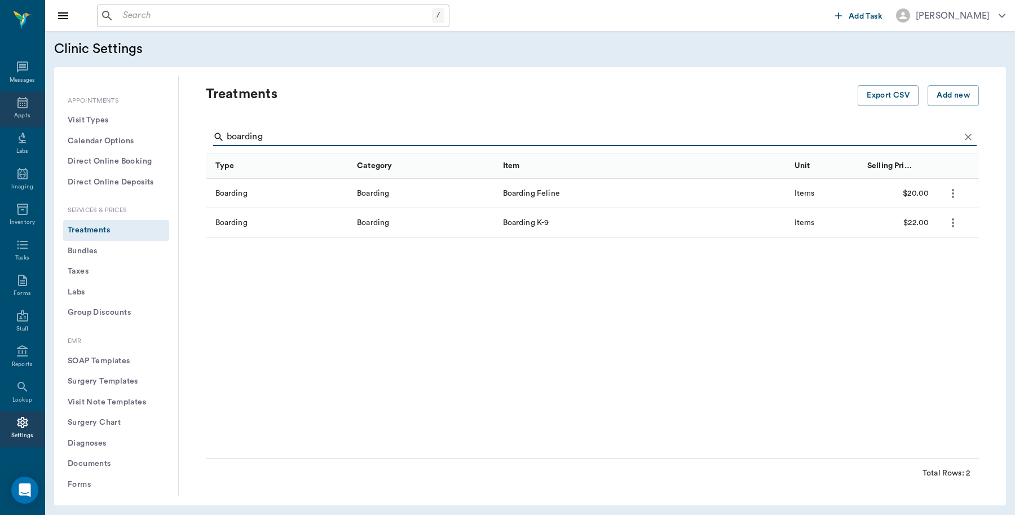
type input "boarding"
click at [17, 110] on div "Appts" at bounding box center [22, 109] width 45 height 36
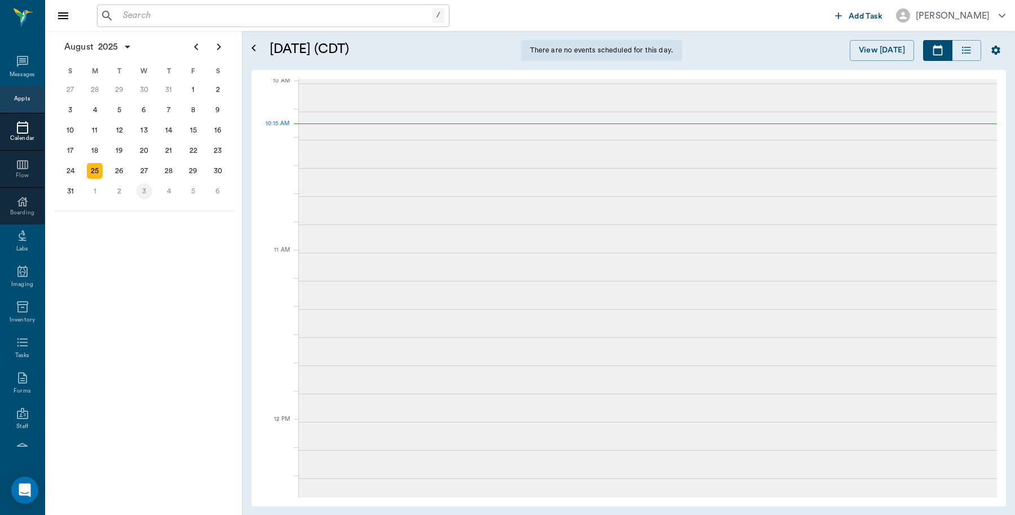
scroll to position [341, 0]
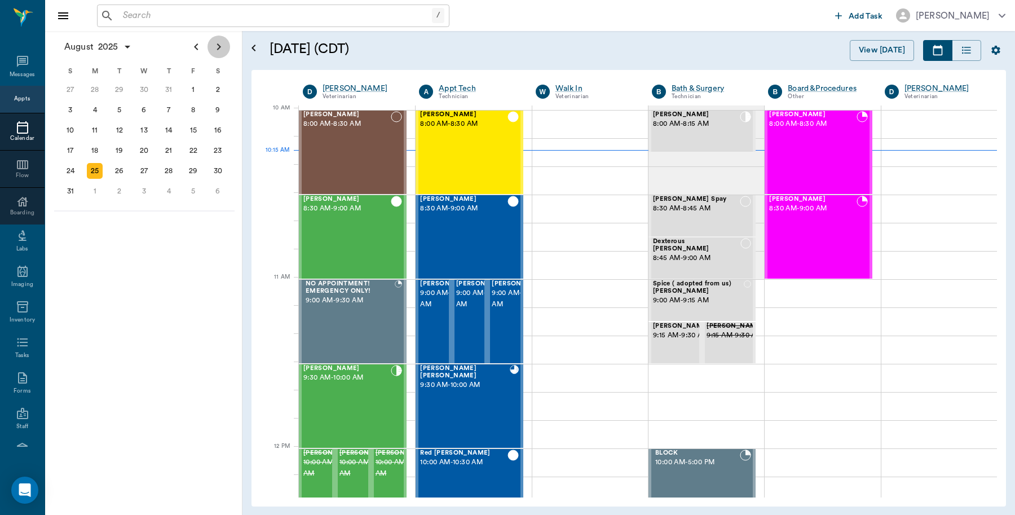
scroll to position [340, 0]
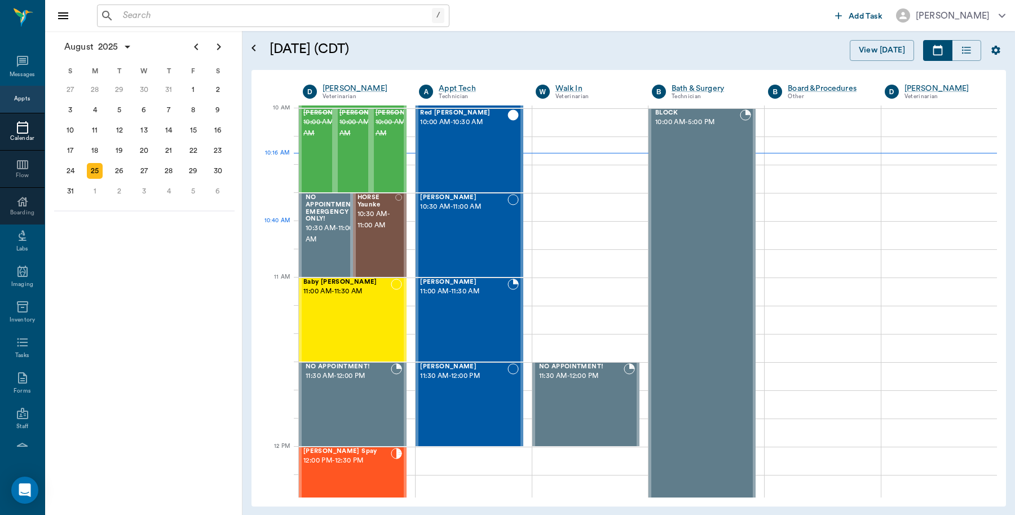
click at [460, 230] on div "[PERSON_NAME] 10:30 AM - 11:00 AM" at bounding box center [463, 235] width 87 height 82
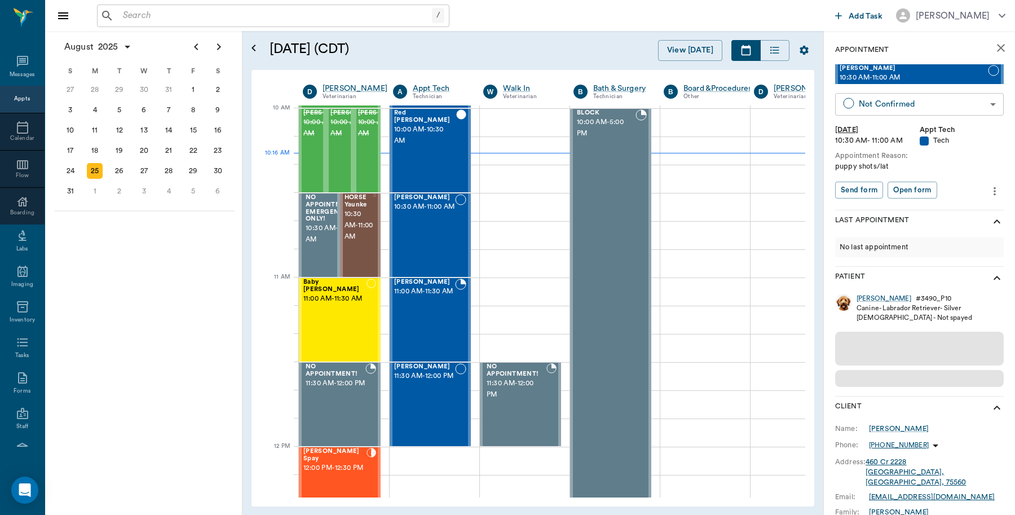
click at [962, 105] on body "/ ​ Add Task [PERSON_NAME] Nectar Messages Appts Calendar Flow Boarding Labs Im…" at bounding box center [507, 257] width 1015 height 515
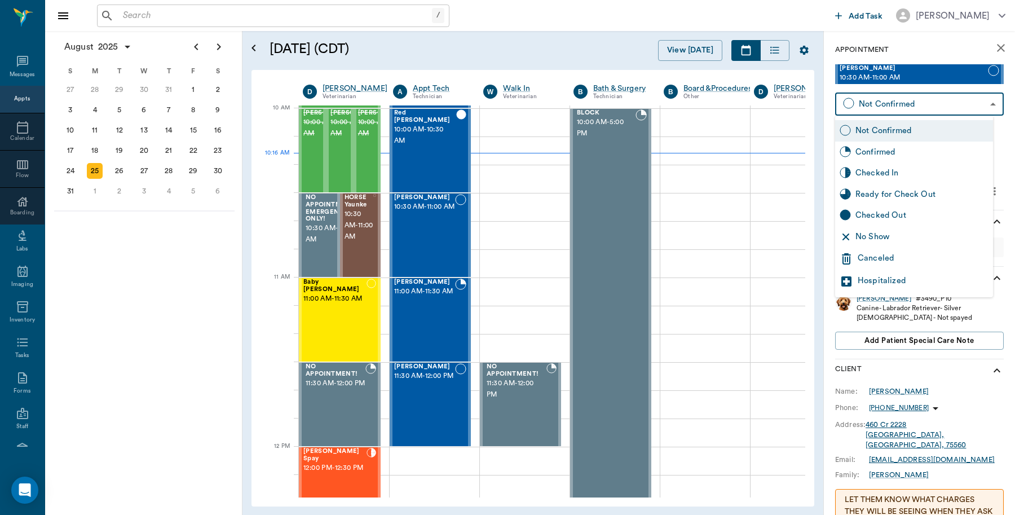
click at [872, 175] on div "Checked In" at bounding box center [922, 173] width 133 height 12
type input "CHECKED_IN"
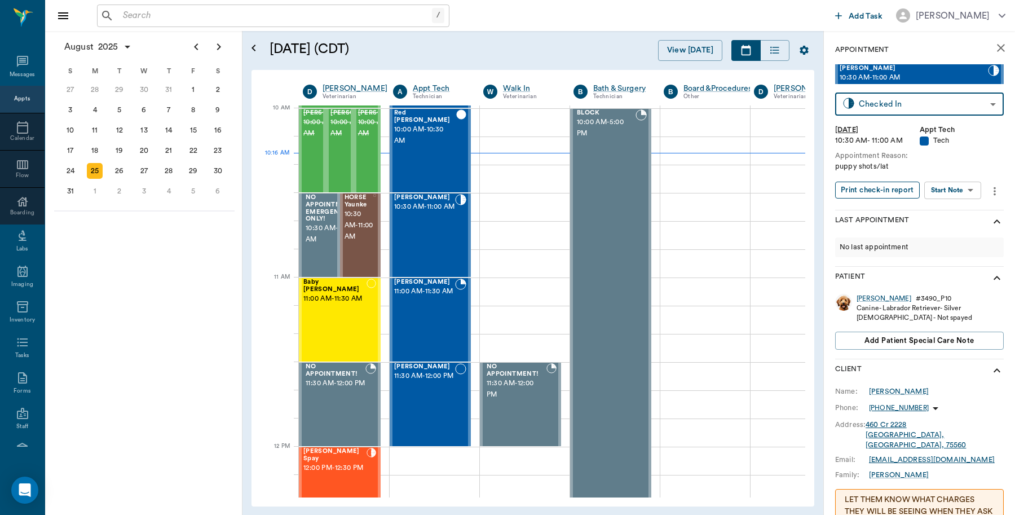
click at [892, 188] on button "Print check-in report" at bounding box center [877, 190] width 85 height 17
click at [900, 184] on button "Print check-in report" at bounding box center [877, 190] width 85 height 17
click at [442, 405] on div "[PERSON_NAME] 11:30 AM - 12:00 PM" at bounding box center [424, 404] width 61 height 82
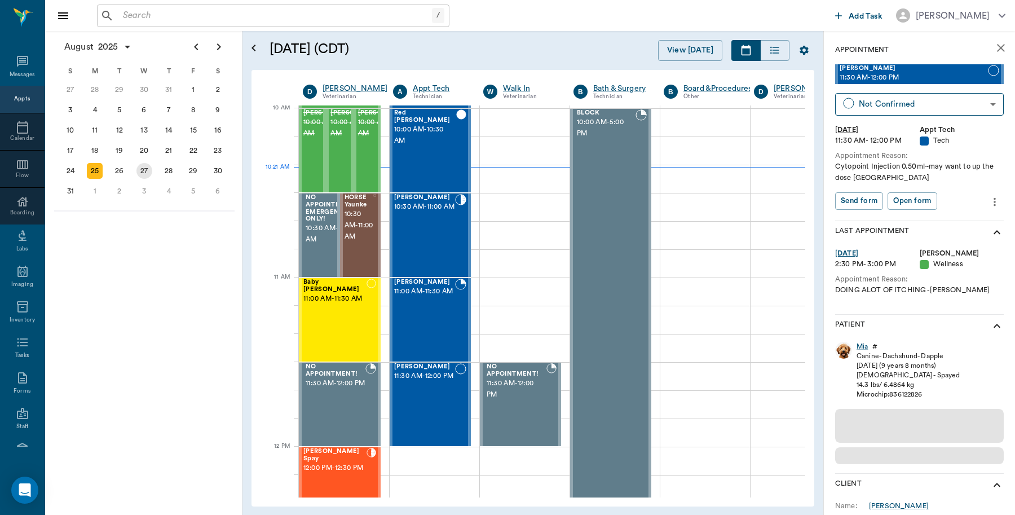
click at [113, 168] on div "26" at bounding box center [120, 171] width 16 height 16
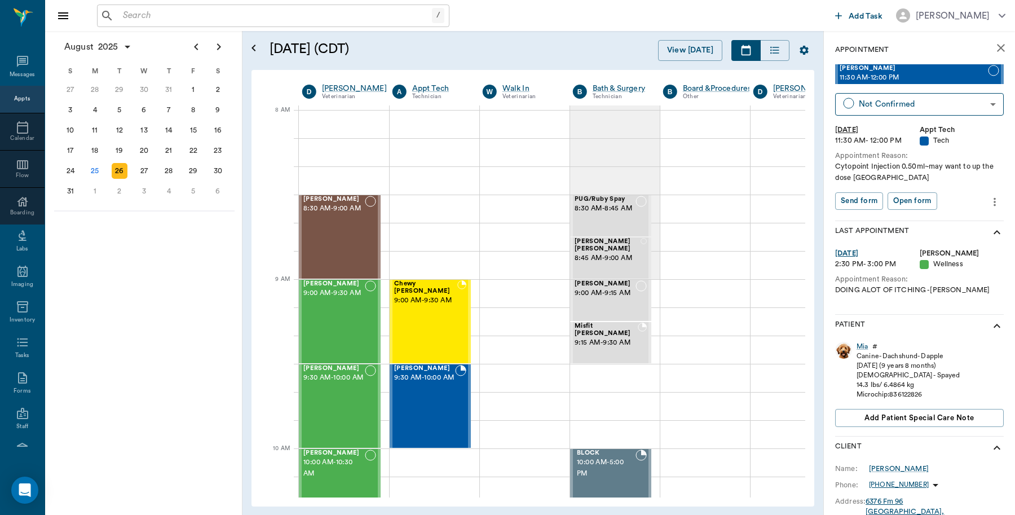
scroll to position [0, 1]
drag, startPoint x: 912, startPoint y: 77, endPoint x: 422, endPoint y: 119, distance: 491.4
click at [422, 119] on div "[DATE] S M T W T F S 29 [DATE] 1 2 3 4 5 6 7 8 9 10 11 12 13 14 15 16 17 18 19 …" at bounding box center [530, 273] width 970 height 484
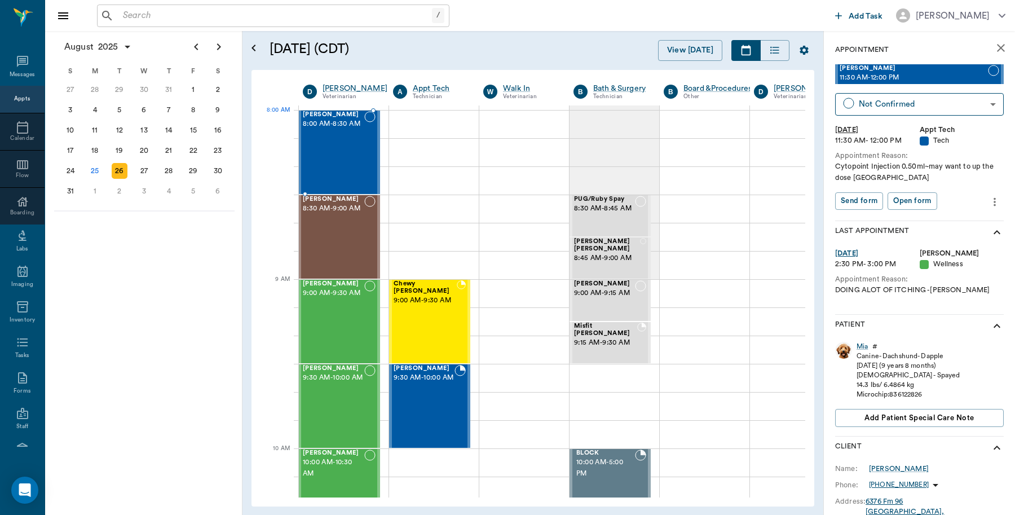
scroll to position [0, 0]
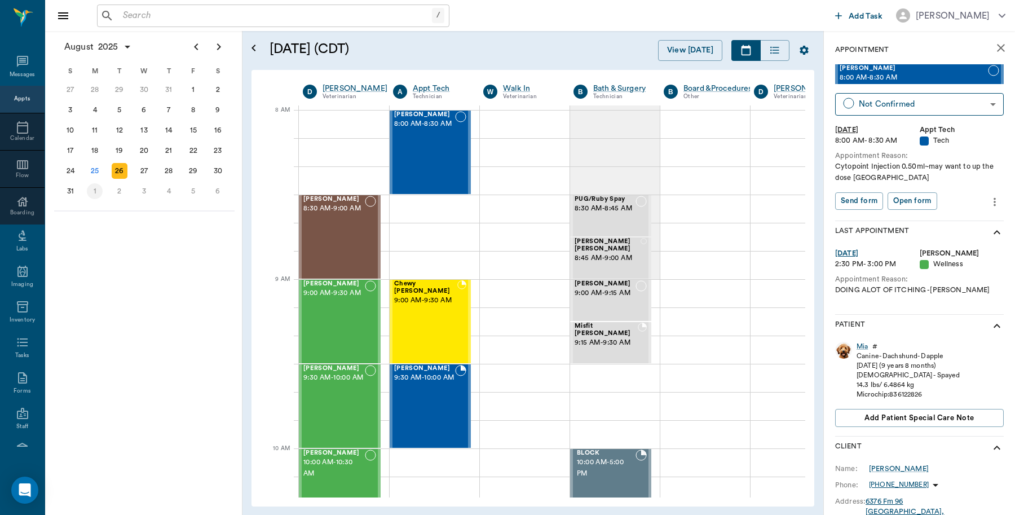
click at [92, 166] on div "25" at bounding box center [95, 171] width 16 height 16
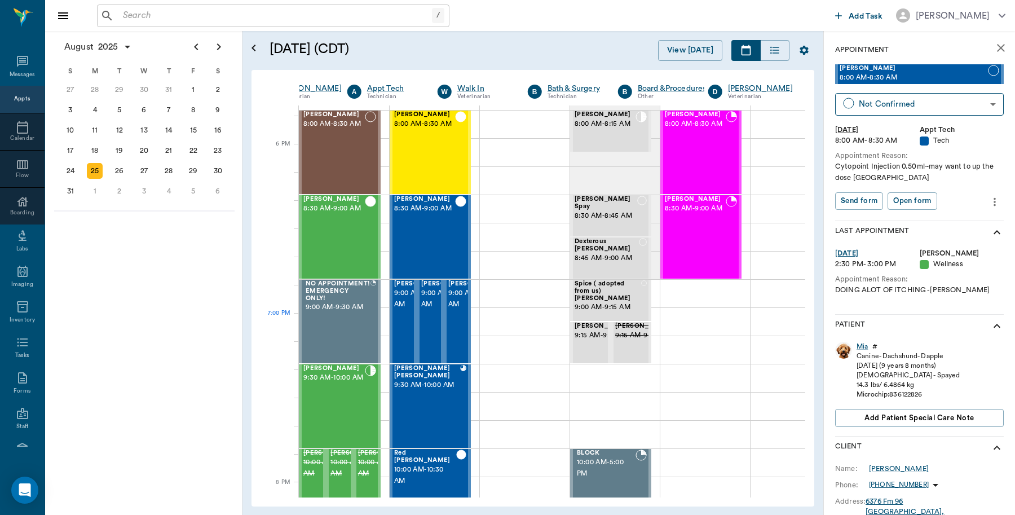
scroll to position [1658, 46]
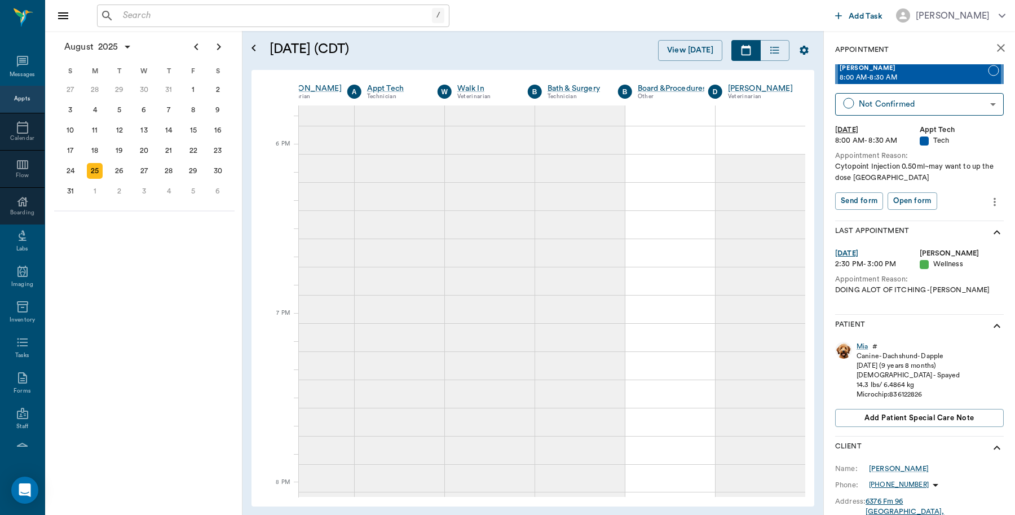
click at [123, 166] on div "26" at bounding box center [120, 171] width 16 height 16
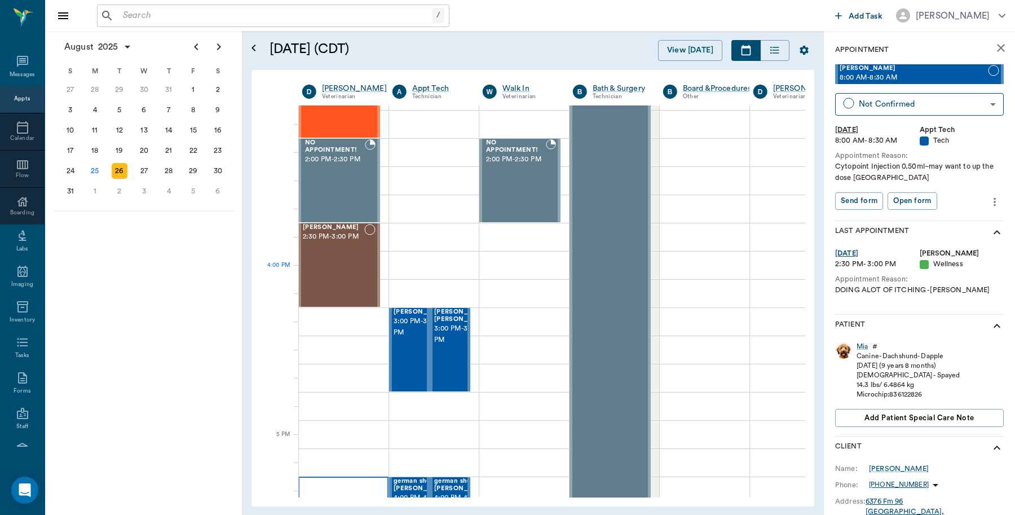
scroll to position [1199, 1]
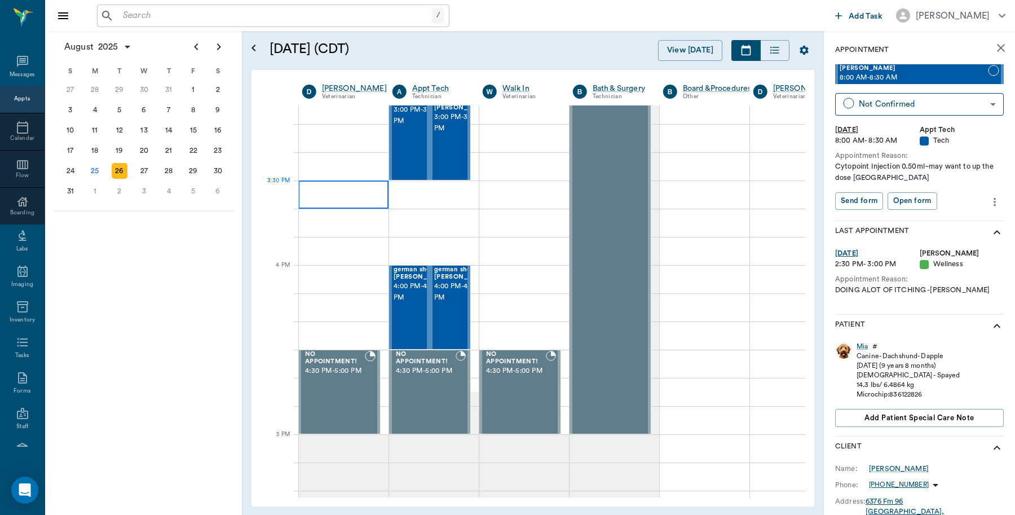
click at [333, 187] on div at bounding box center [343, 194] width 90 height 28
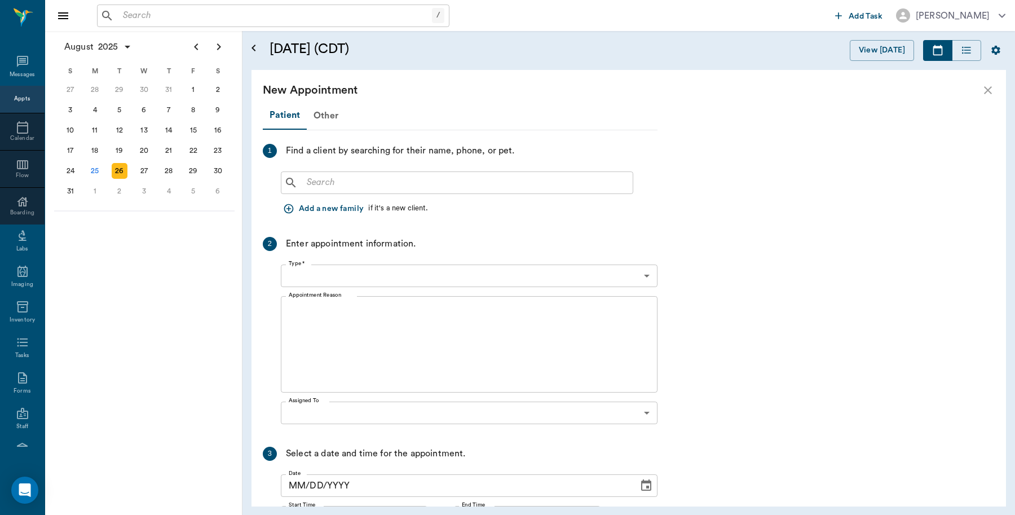
type input "[DATE]"
type input "03:30 PM"
type input "03:45 PM"
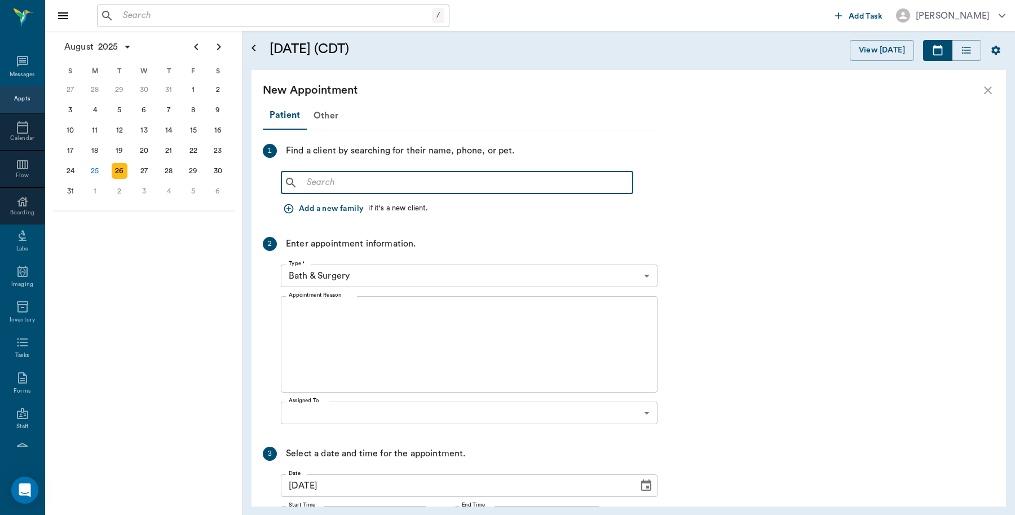
click at [333, 187] on input "text" at bounding box center [465, 183] width 326 height 16
type input "C"
type input "Aprile"
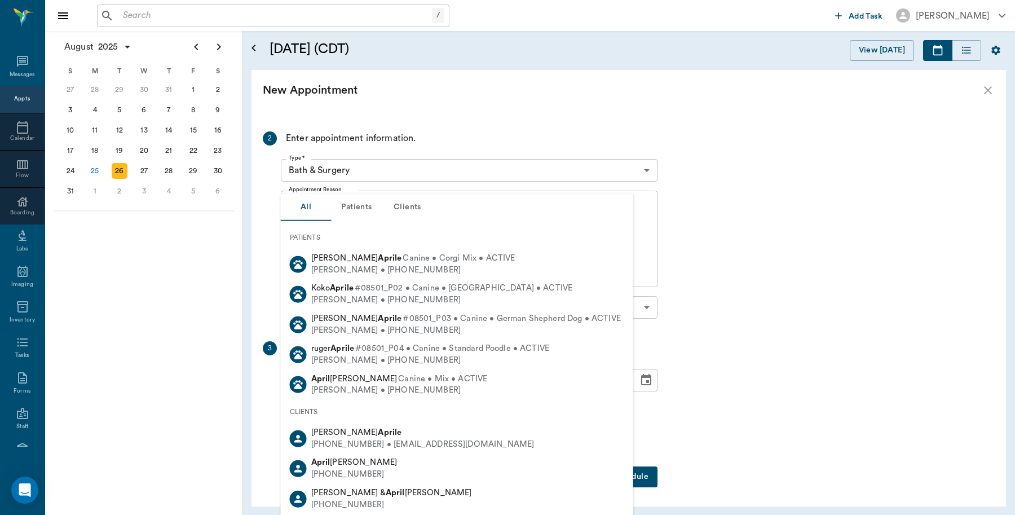
scroll to position [0, 0]
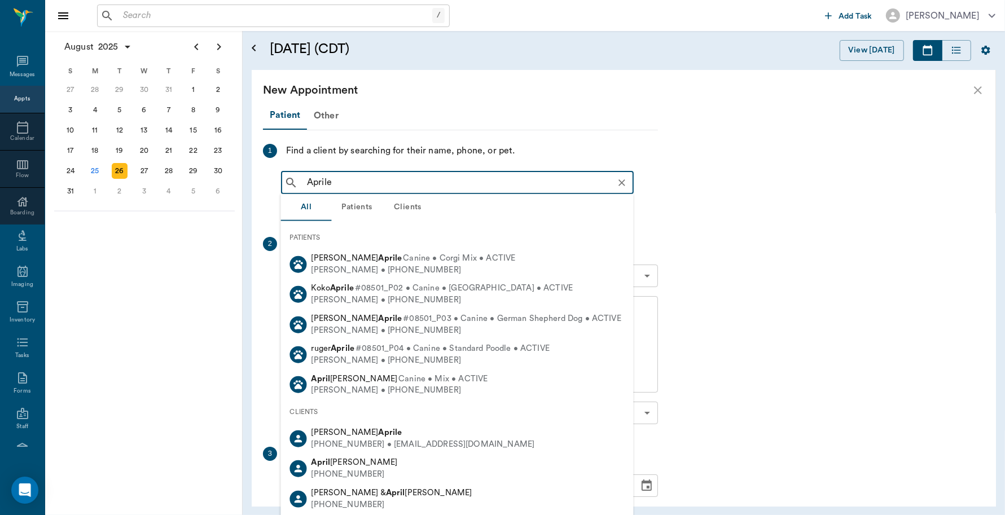
drag, startPoint x: 345, startPoint y: 181, endPoint x: 209, endPoint y: 175, distance: 136.6
click at [209, 175] on div "August 2025 S M T W T F S 29 30 Jul 1 2 3 4 5 6 7 8 9 10 11 12 13 14 15 16 17 1…" at bounding box center [524, 273] width 959 height 484
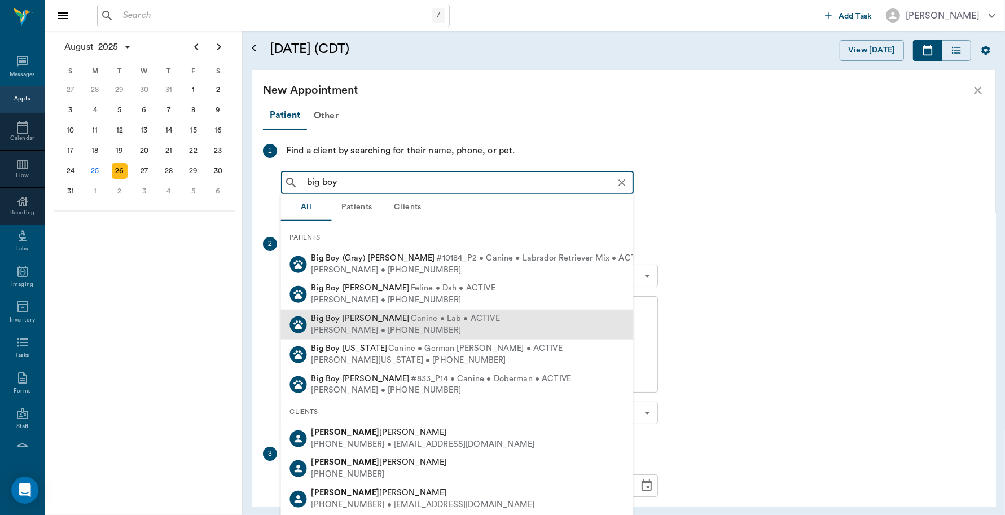
click at [326, 326] on div "April Hamilton • (903) 790-4310" at bounding box center [405, 330] width 188 height 12
type input "big boy"
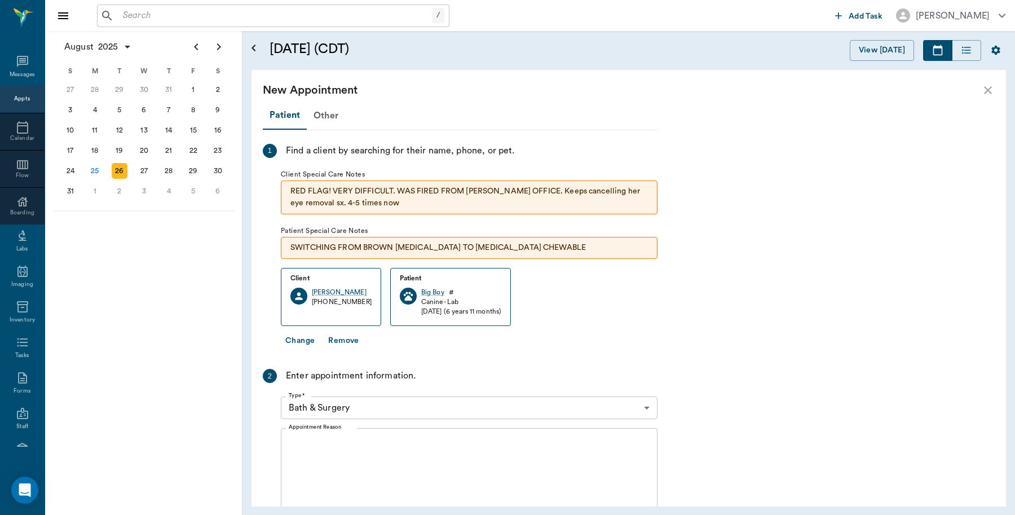
click at [382, 454] on textarea "Appointment Reason" at bounding box center [469, 477] width 361 height 78
click at [331, 449] on textarea "X" at bounding box center [469, 477] width 361 height 78
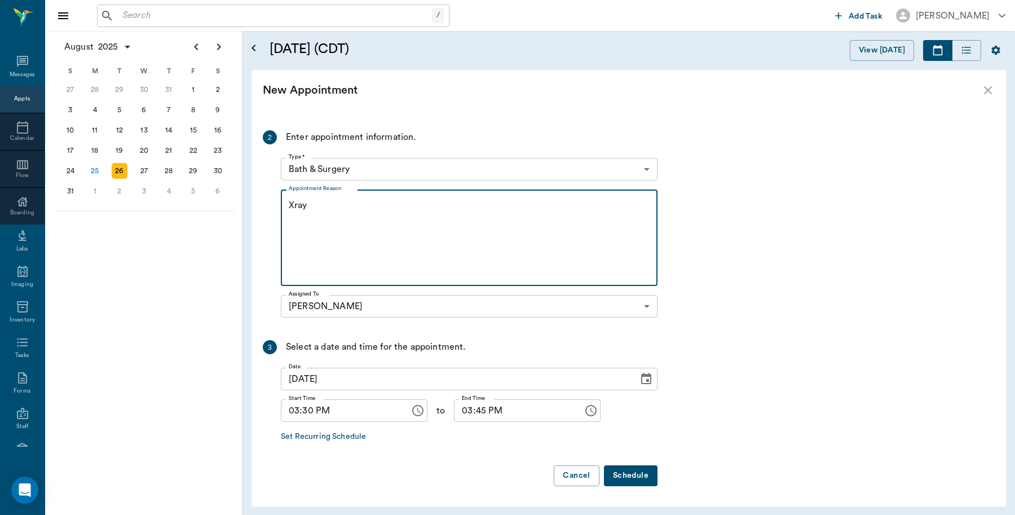
click at [294, 231] on textarea "Xray" at bounding box center [469, 238] width 361 height 78
click at [323, 207] on textarea "Xray" at bounding box center [469, 238] width 361 height 78
type textarea "Xray Caryn"
click at [417, 173] on body "/ ​ Add Task Dr. Bert Ellsworth Nectar Messages Appts Calendar Flow Boarding La…" at bounding box center [507, 257] width 1015 height 515
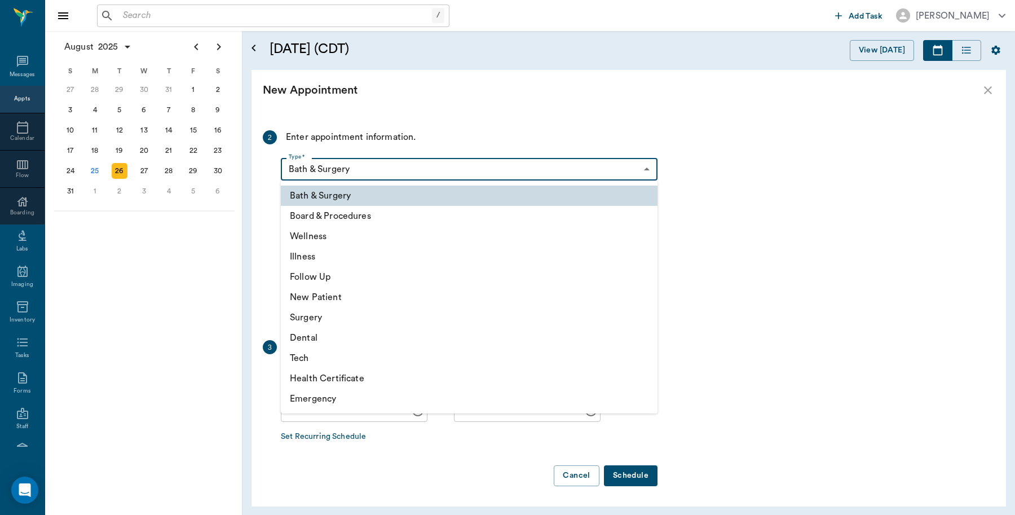
click at [338, 237] on li "Wellness" at bounding box center [469, 236] width 377 height 20
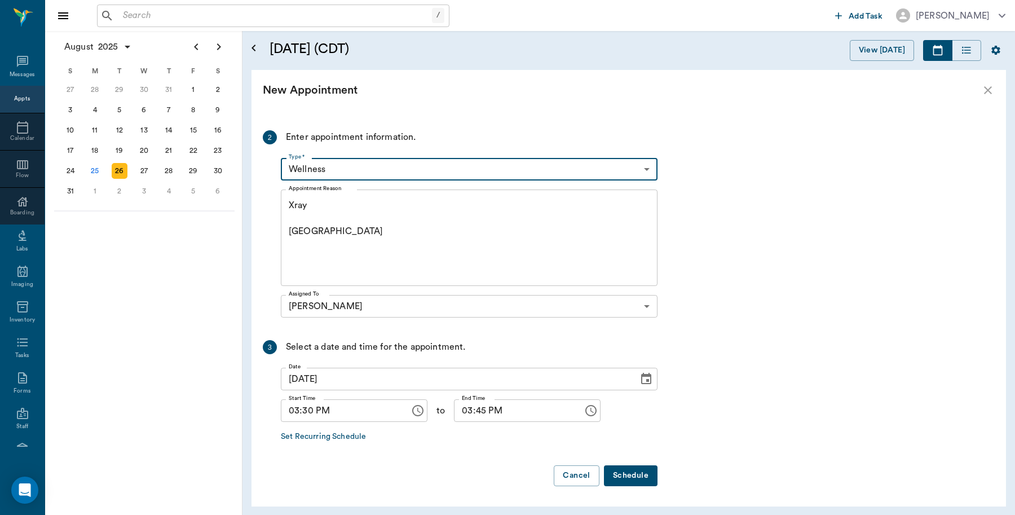
type input "65d2be4f46e3a538d89b8c14"
type input "04:00 PM"
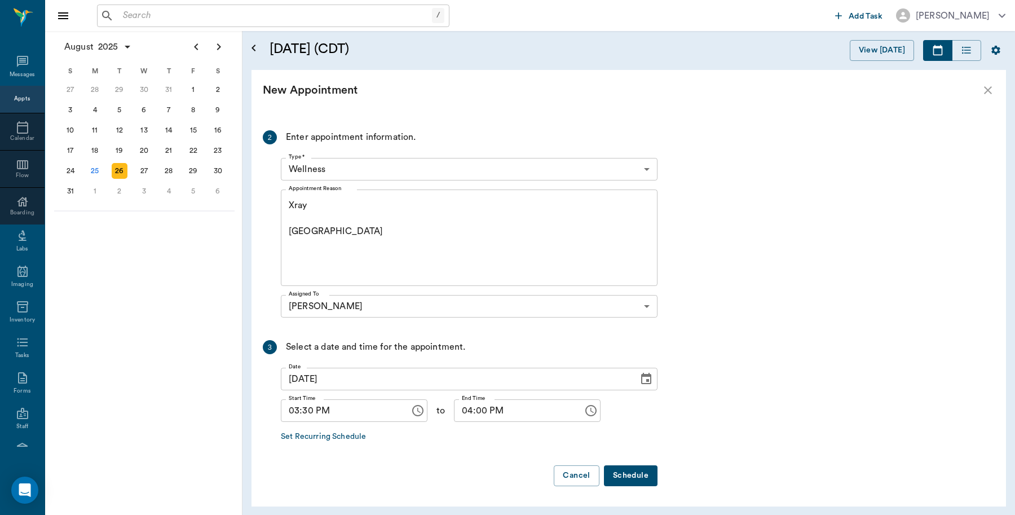
click at [642, 481] on button "Schedule" at bounding box center [631, 475] width 54 height 21
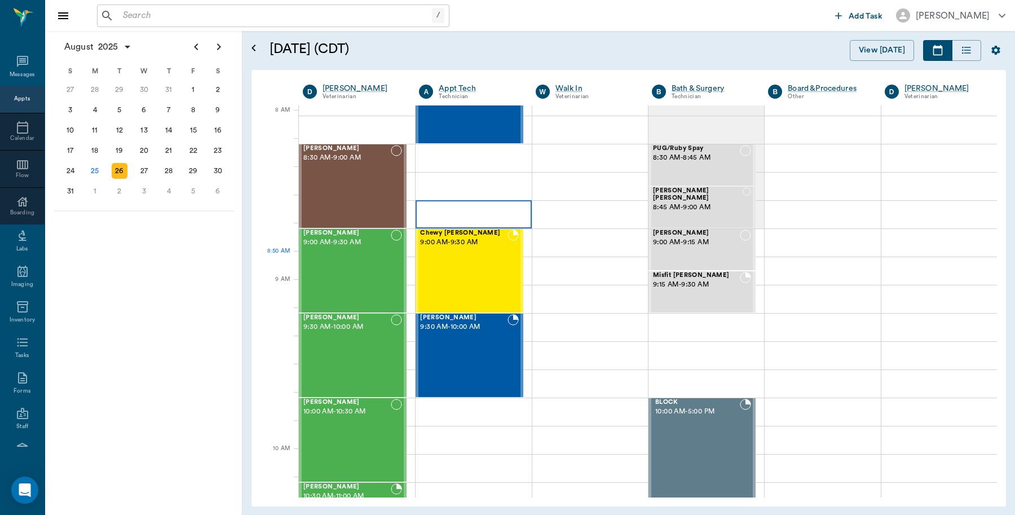
scroll to position [0, 0]
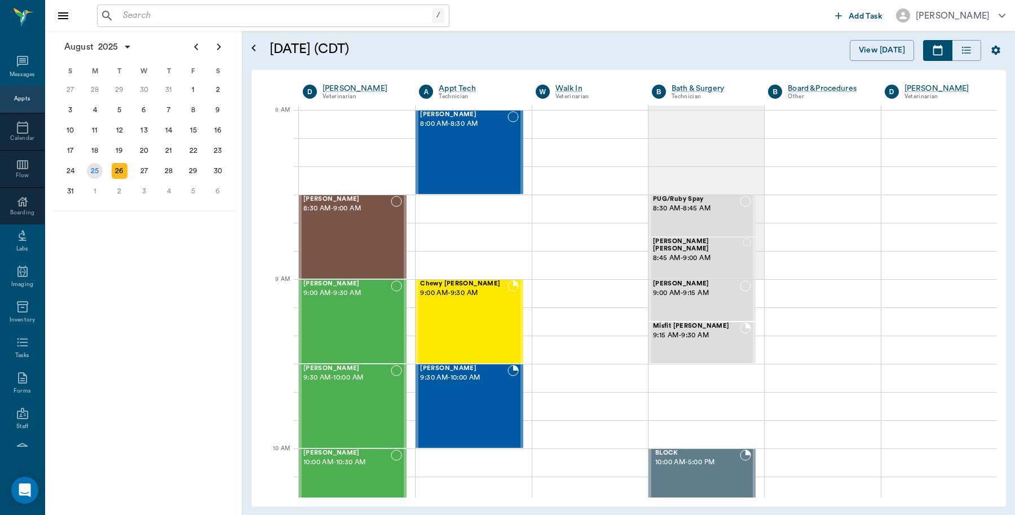
click at [87, 171] on div "25" at bounding box center [95, 171] width 25 height 20
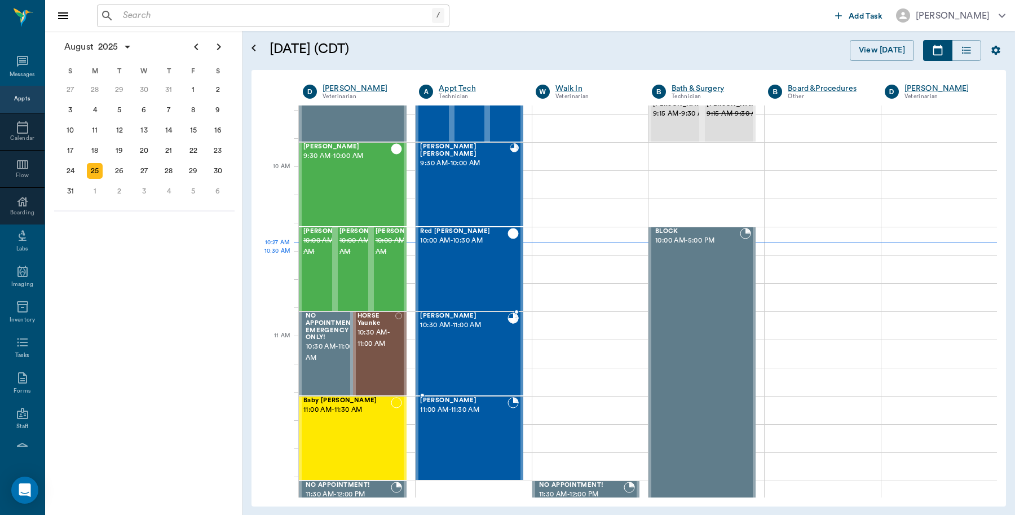
click at [461, 312] on div "[PERSON_NAME] 10:30 AM - 11:00 AM" at bounding box center [463, 353] width 87 height 82
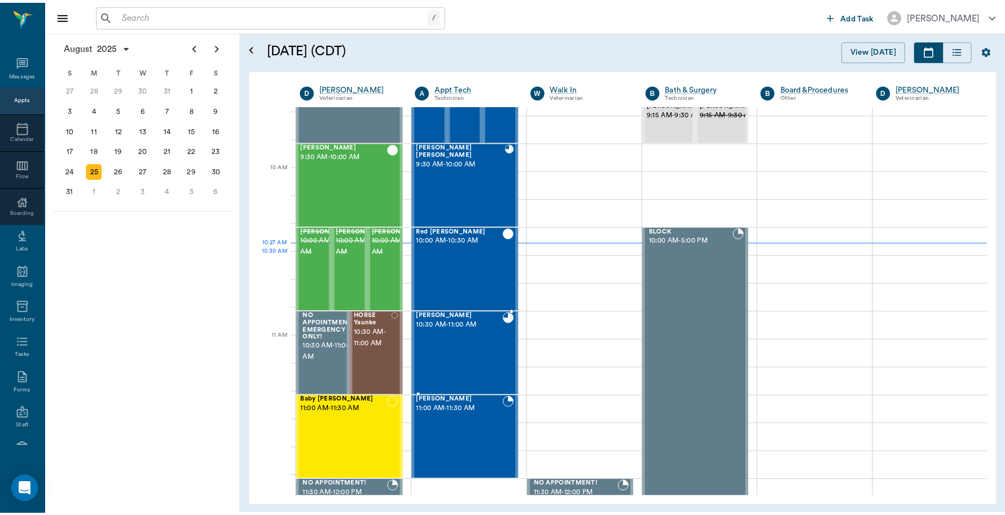
scroll to position [282, 0]
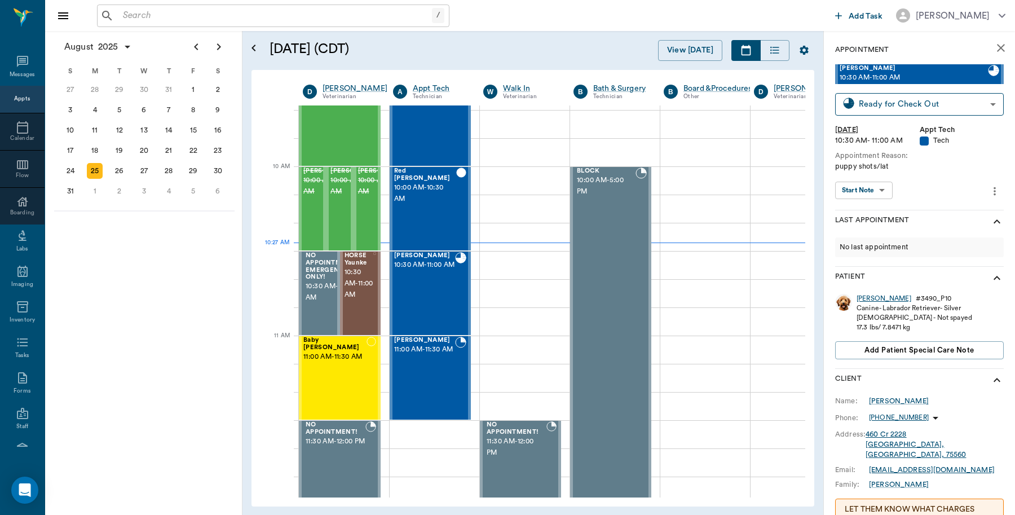
click at [869, 301] on div "[PERSON_NAME]" at bounding box center [884, 299] width 55 height 10
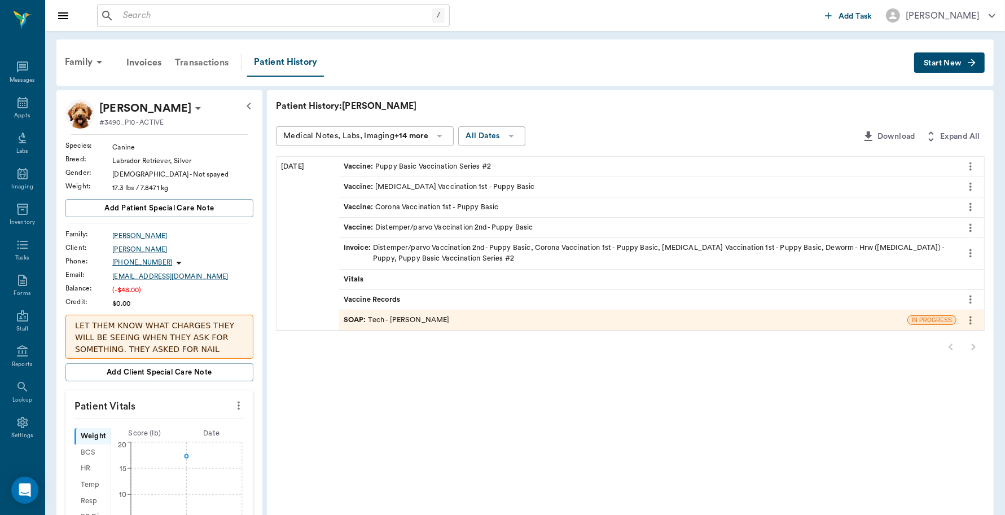
click at [197, 58] on div "Transactions" at bounding box center [201, 62] width 67 height 27
click at [218, 62] on div "Transactions" at bounding box center [201, 62] width 67 height 27
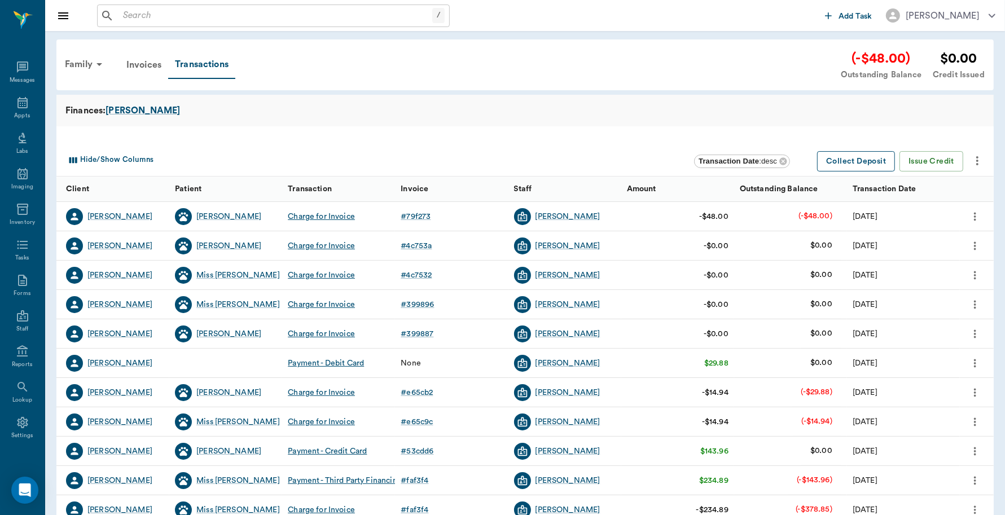
click at [844, 162] on button "Collect Deposit" at bounding box center [856, 161] width 78 height 21
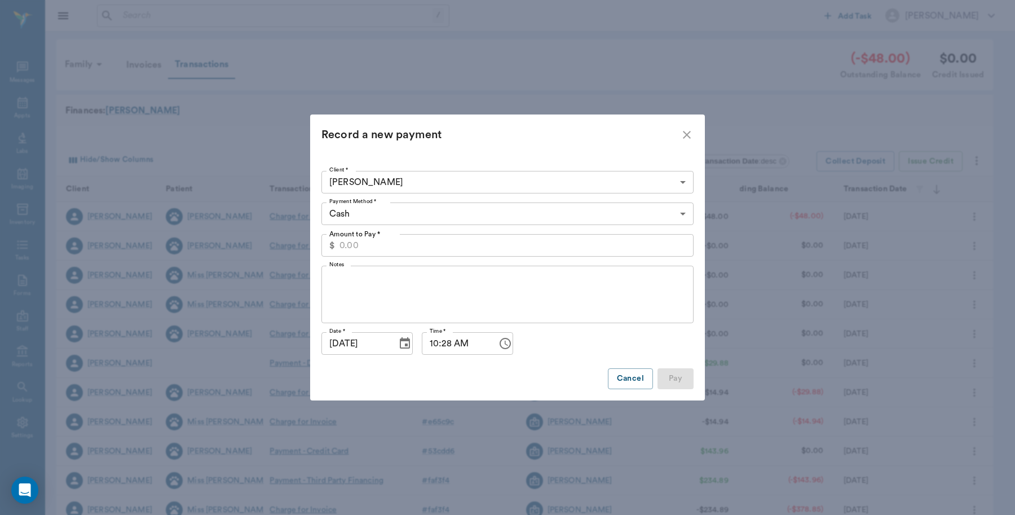
click at [406, 243] on input "Amount to Pay *" at bounding box center [517, 245] width 354 height 23
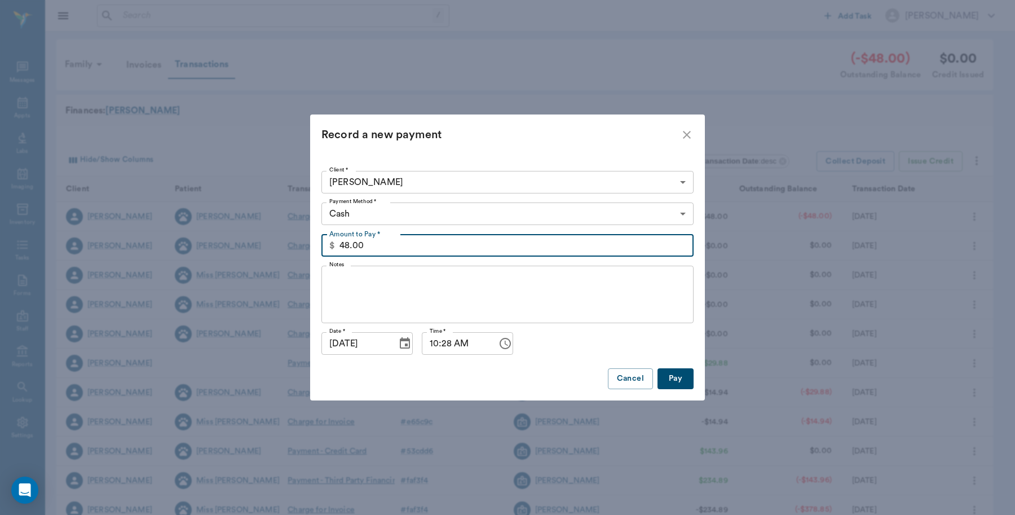
type input "48.00"
click at [681, 376] on button "Pay" at bounding box center [676, 378] width 36 height 21
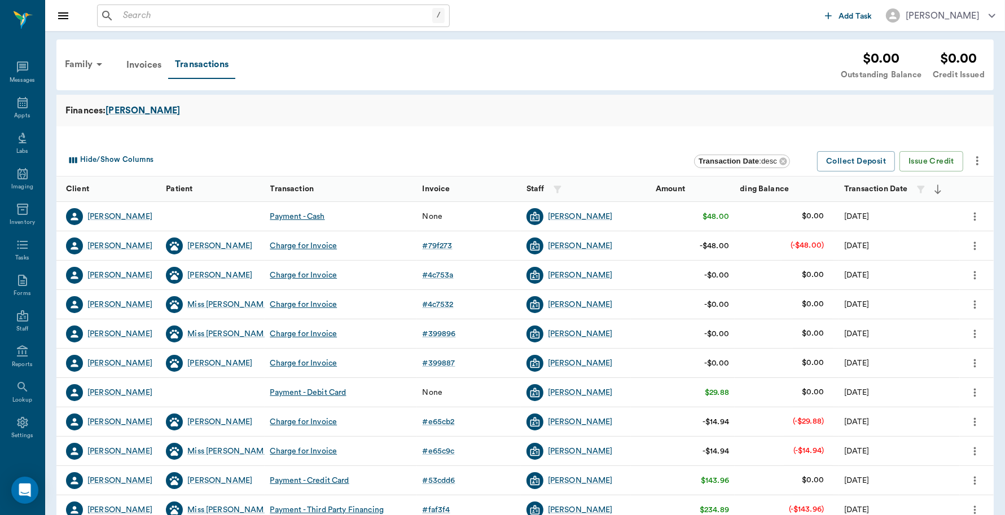
click at [977, 215] on icon "more" at bounding box center [974, 217] width 12 height 14
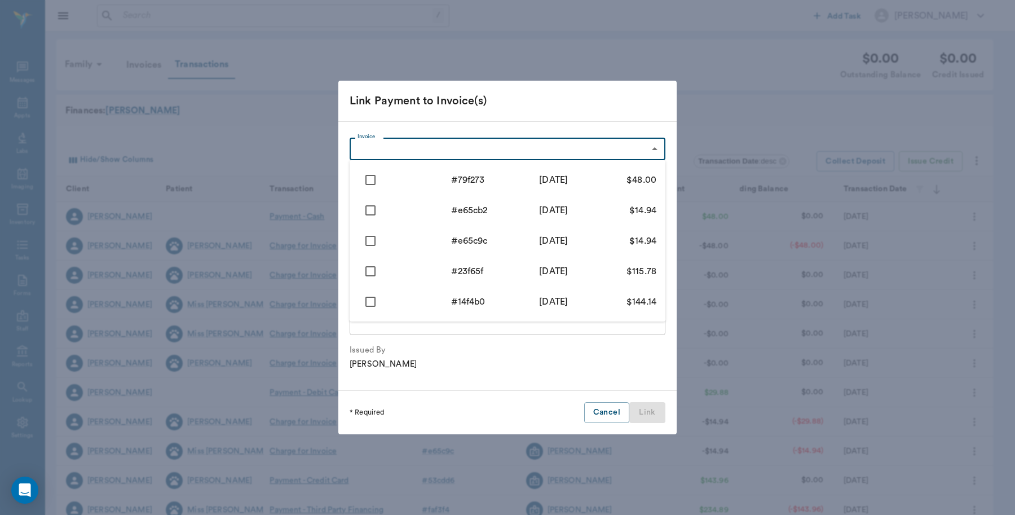
click at [545, 153] on body "/ ​ Add Task Dr. Bert Ellsworth Nectar Messages Appts Labs Imaging Inventory Ta…" at bounding box center [507, 347] width 1015 height 694
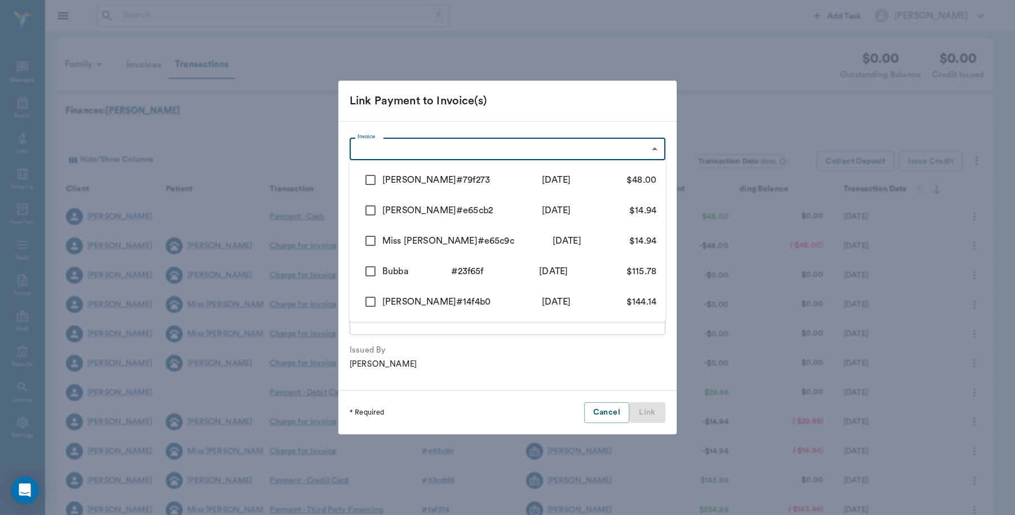
click at [372, 178] on input "checkbox" at bounding box center [371, 180] width 24 height 24
checkbox input "true"
type input "68ac7facfa134bcb8879f273"
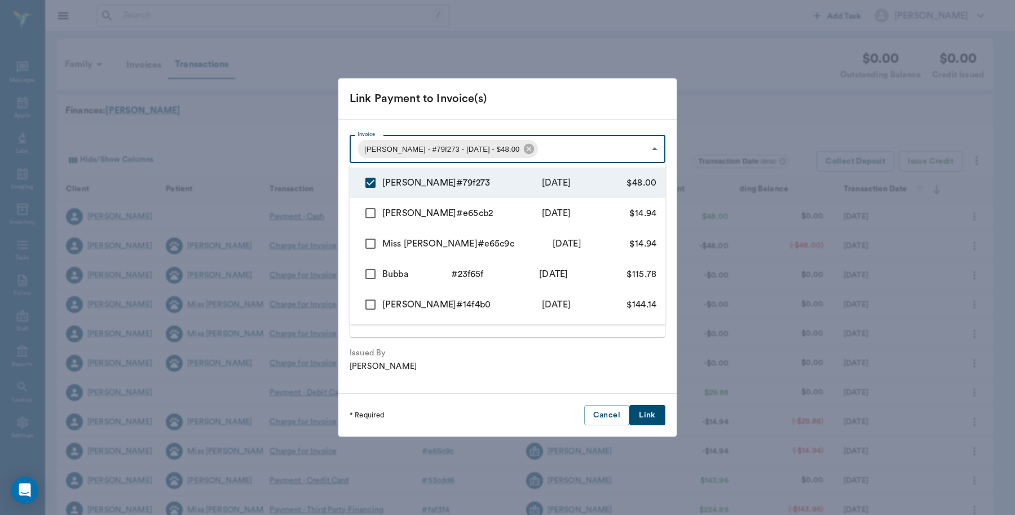
click at [652, 416] on div at bounding box center [507, 257] width 1015 height 515
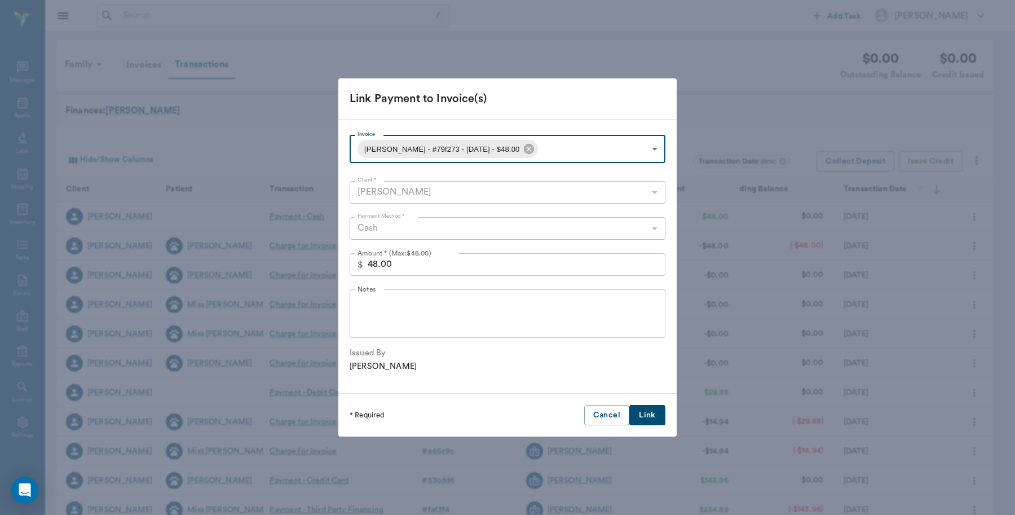
click at [647, 410] on button "Link" at bounding box center [647, 415] width 36 height 21
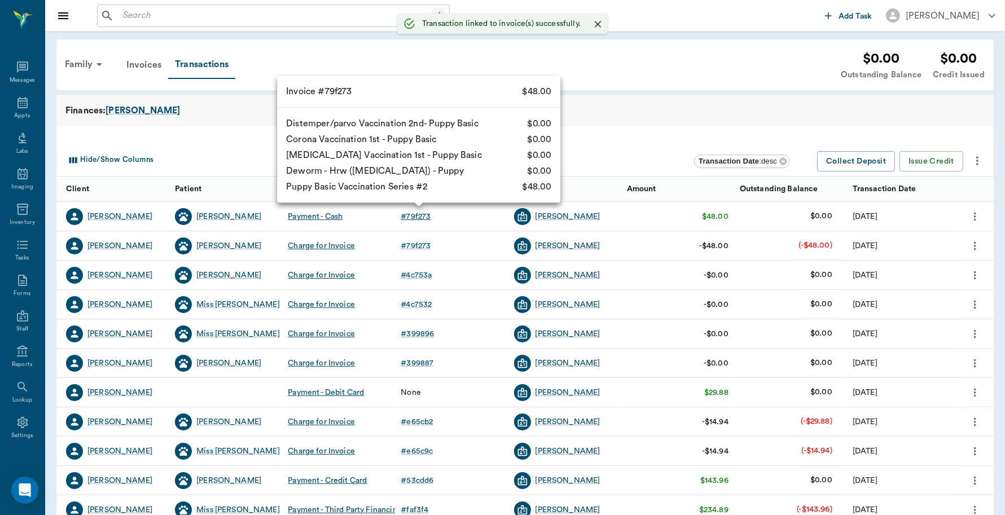
click at [417, 214] on div "# 79f273" at bounding box center [415, 216] width 30 height 11
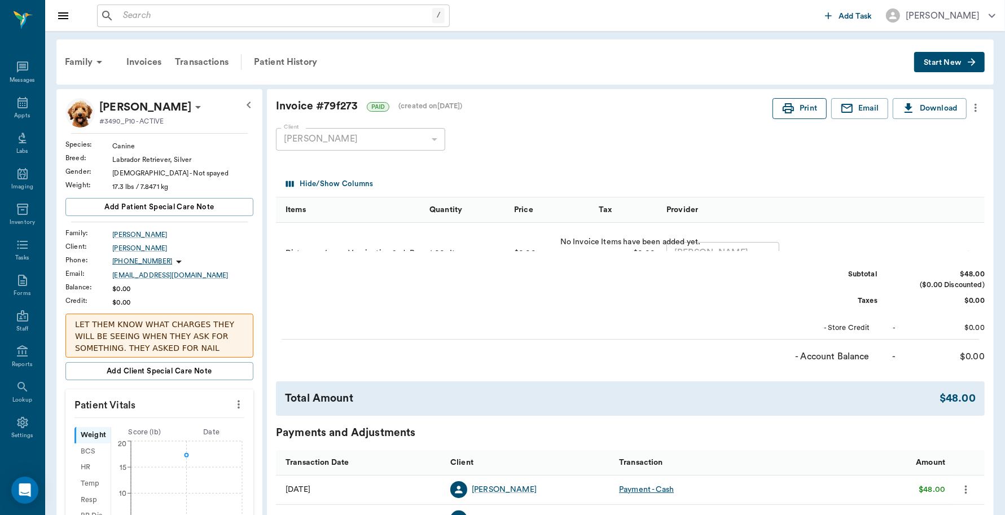
click at [794, 106] on button "Print" at bounding box center [799, 108] width 54 height 21
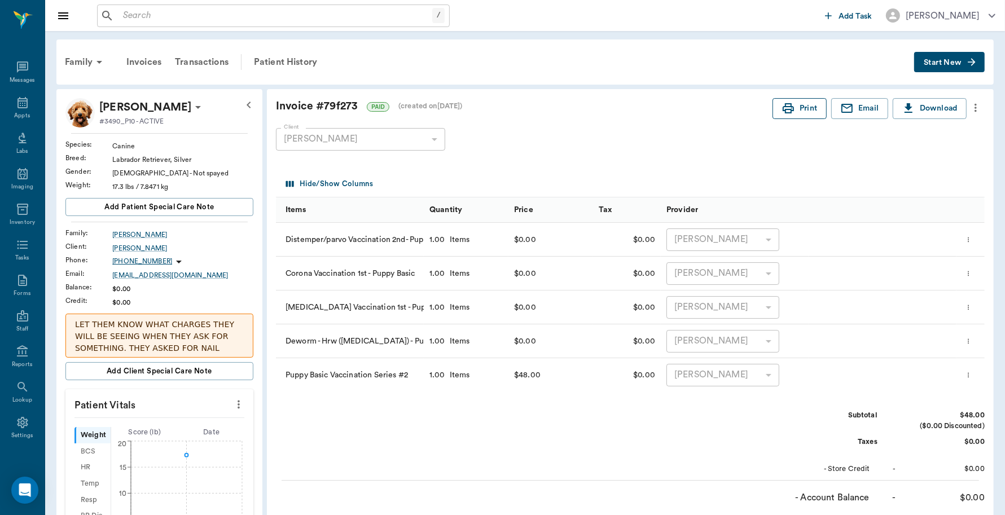
click at [802, 111] on button "Print" at bounding box center [799, 108] width 54 height 21
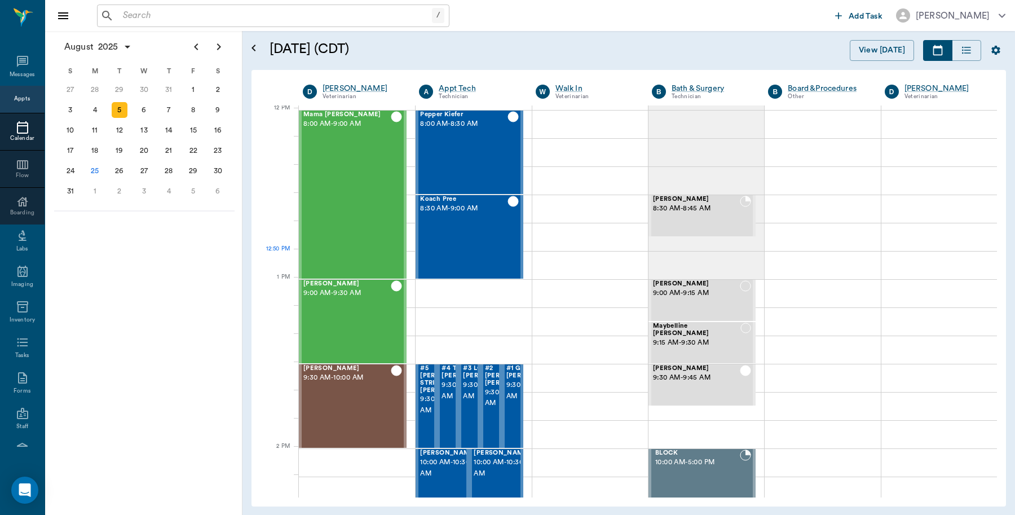
scroll to position [679, 0]
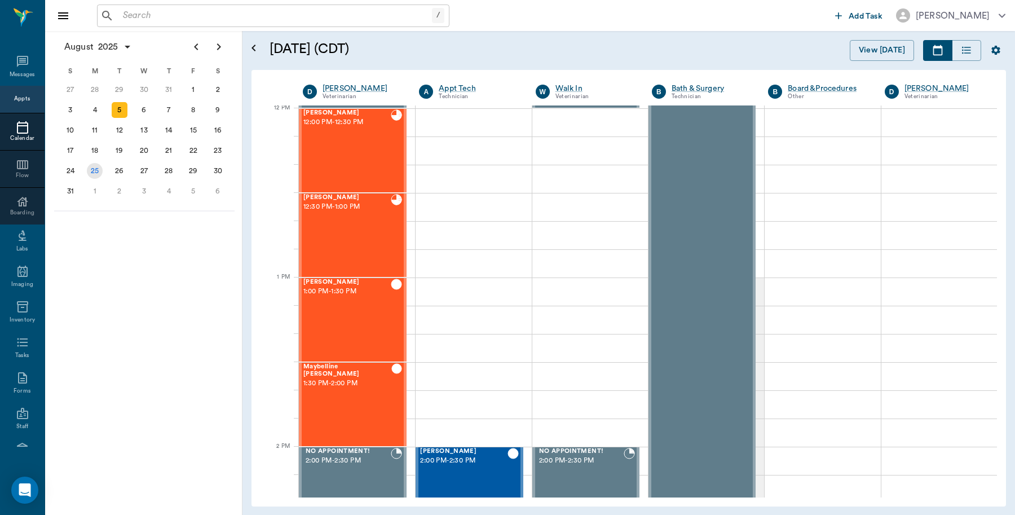
click at [96, 163] on div "25" at bounding box center [95, 171] width 16 height 16
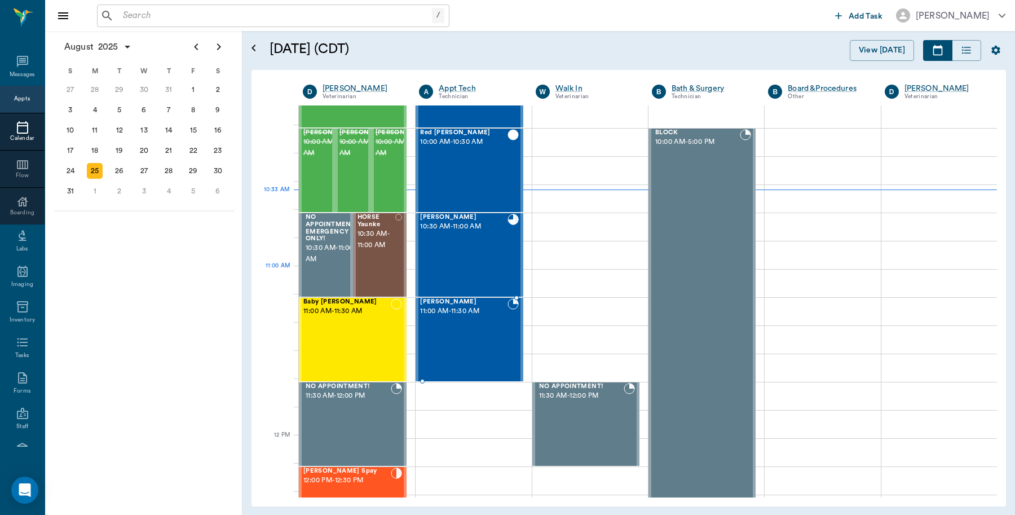
scroll to position [353, 0]
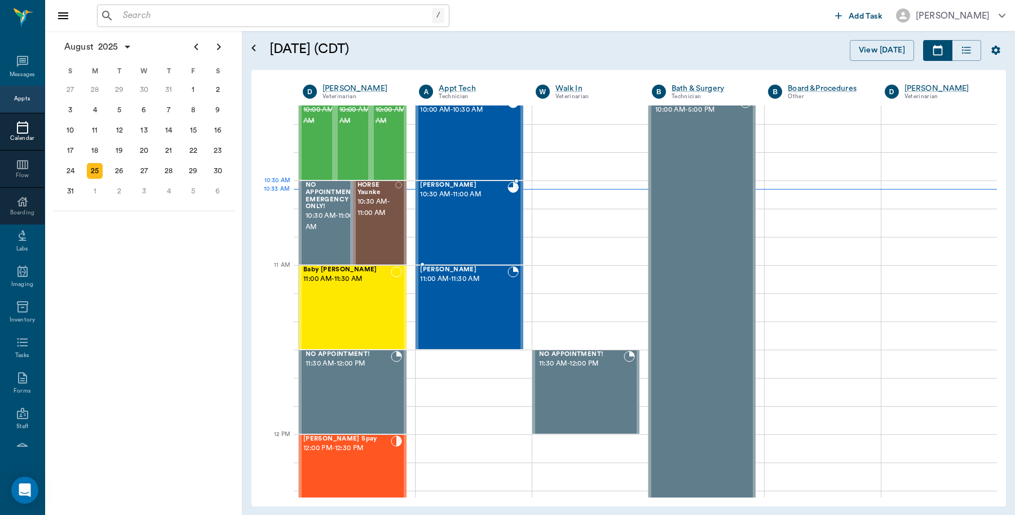
click at [474, 200] on div "[PERSON_NAME] 10:30 AM - 11:00 AM" at bounding box center [463, 223] width 87 height 82
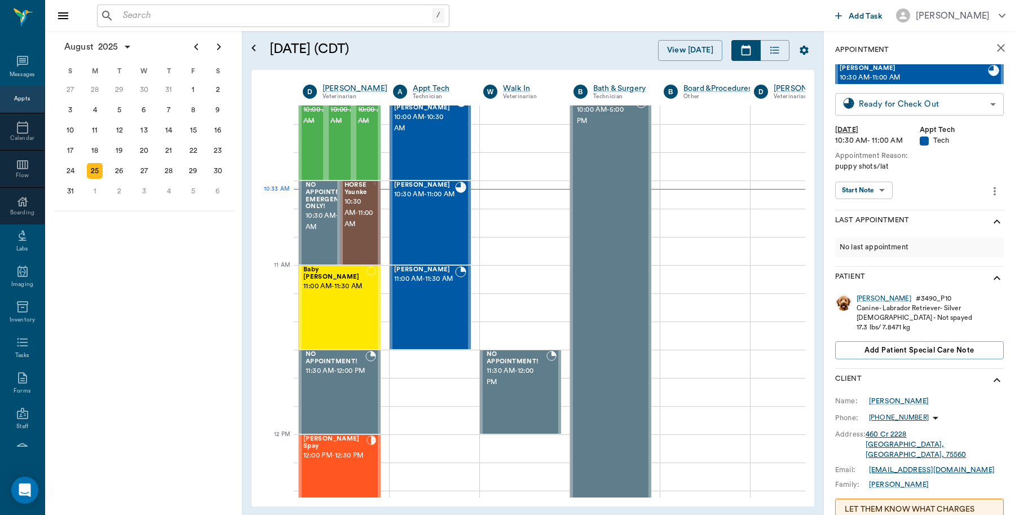
click at [909, 105] on body "/ ​ Add Task [PERSON_NAME] Nectar Messages Appts Calendar Flow Boarding Labs Im…" at bounding box center [507, 257] width 1015 height 515
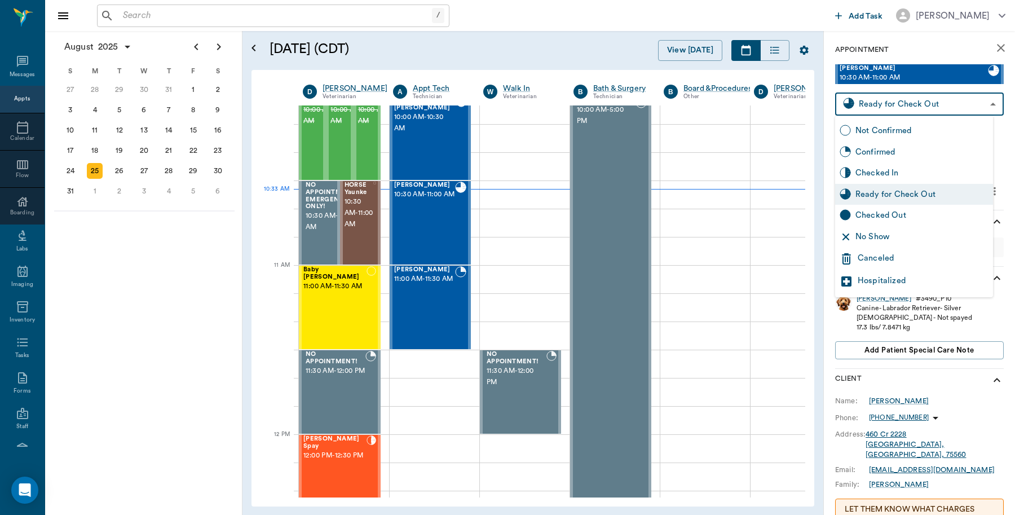
click at [873, 215] on div "Checked Out" at bounding box center [922, 215] width 133 height 12
type input "CHECKED_OUT"
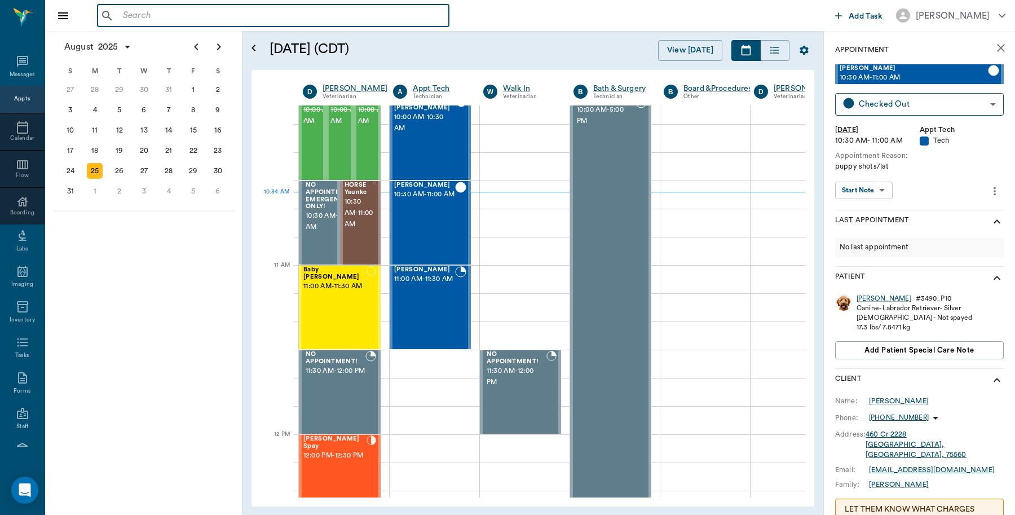
click at [159, 20] on input "text" at bounding box center [281, 16] width 326 height 16
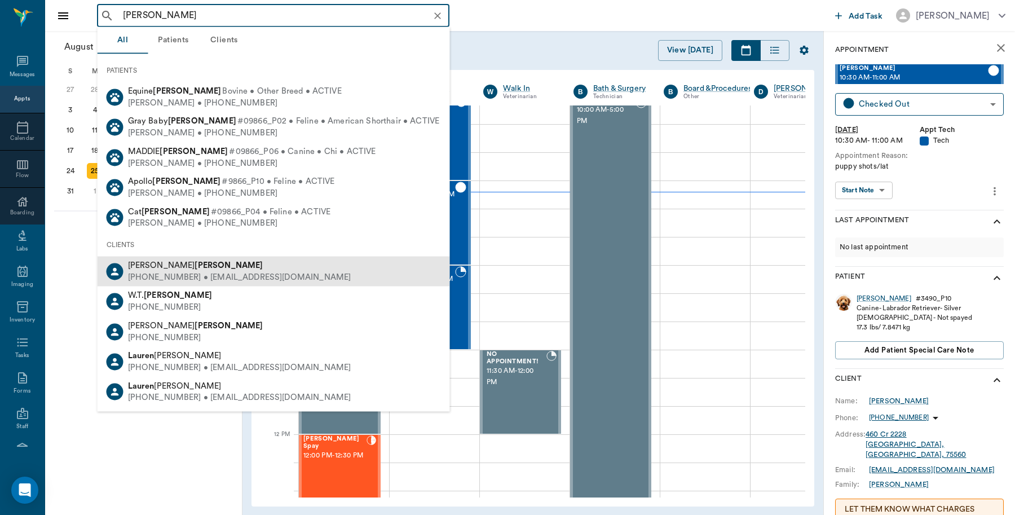
click at [168, 270] on div "[PERSON_NAME]" at bounding box center [239, 266] width 223 height 12
type input "[PERSON_NAME]"
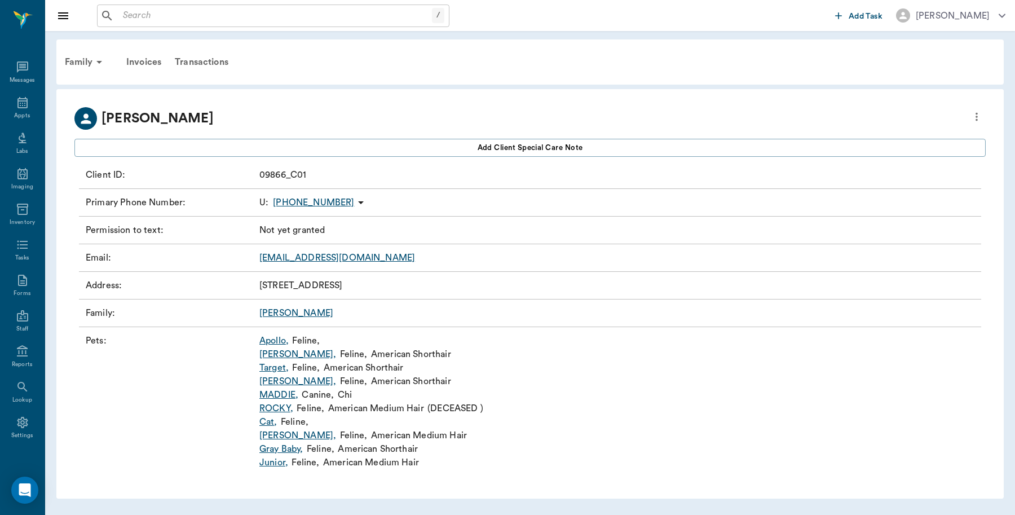
click at [293, 356] on link "[PERSON_NAME] ," at bounding box center [297, 354] width 77 height 14
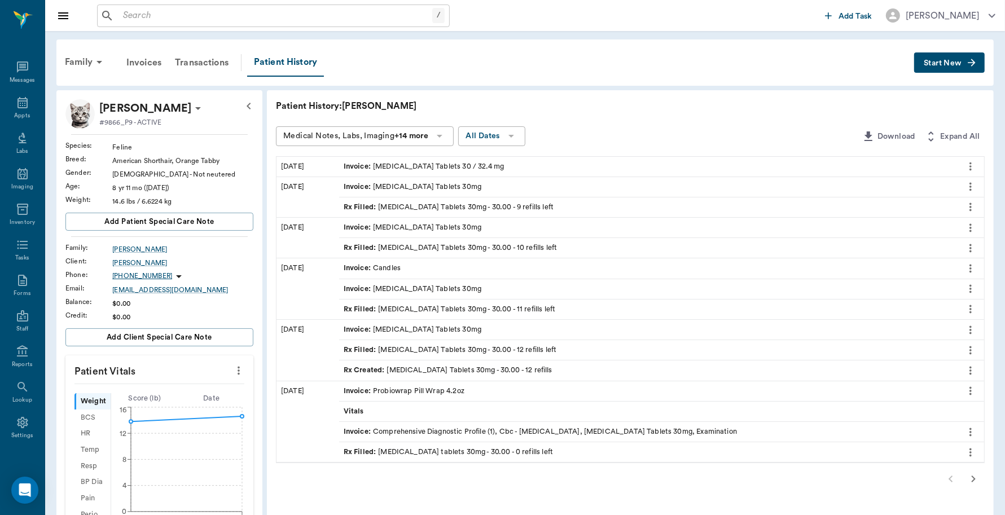
click at [968, 206] on icon "more" at bounding box center [970, 207] width 12 height 14
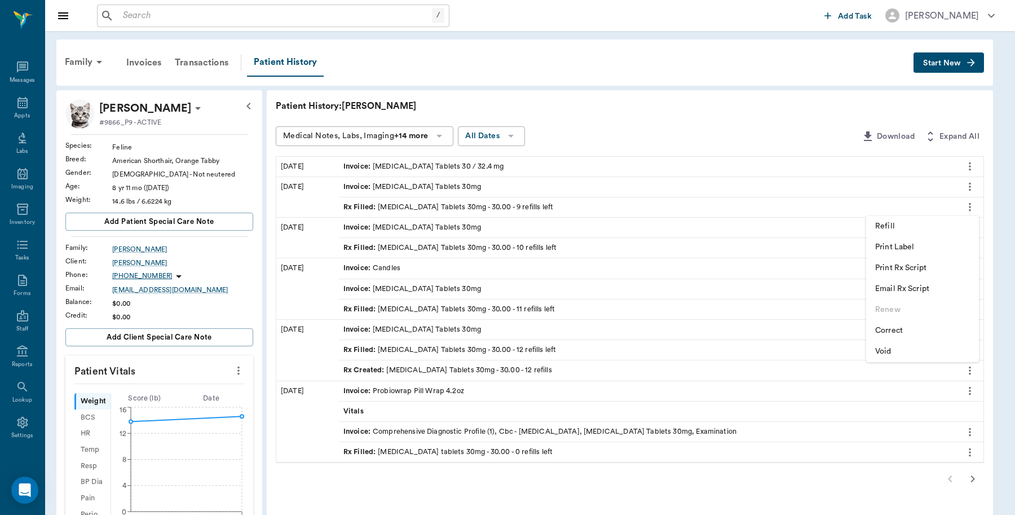
click at [924, 268] on span "Print Rx Script" at bounding box center [922, 268] width 95 height 12
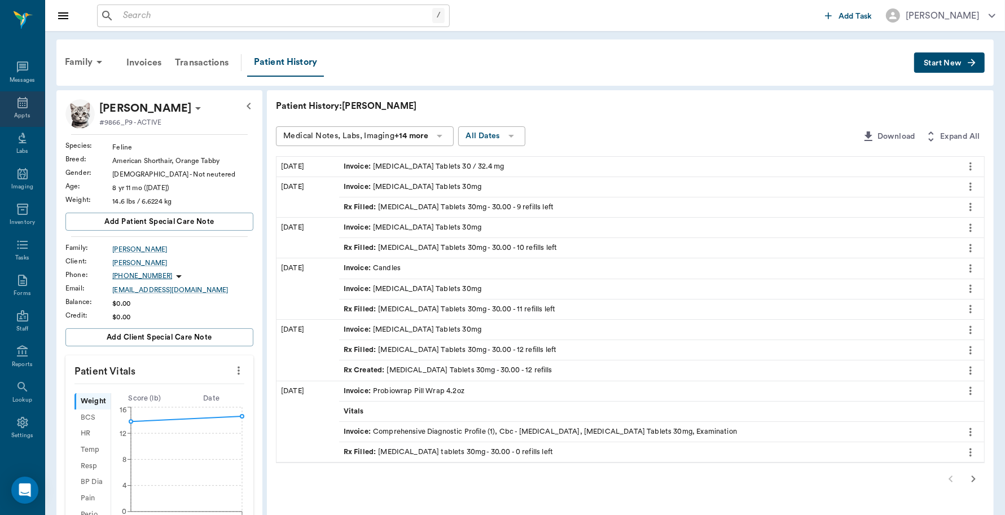
click at [14, 113] on div "Appts" at bounding box center [22, 116] width 16 height 8
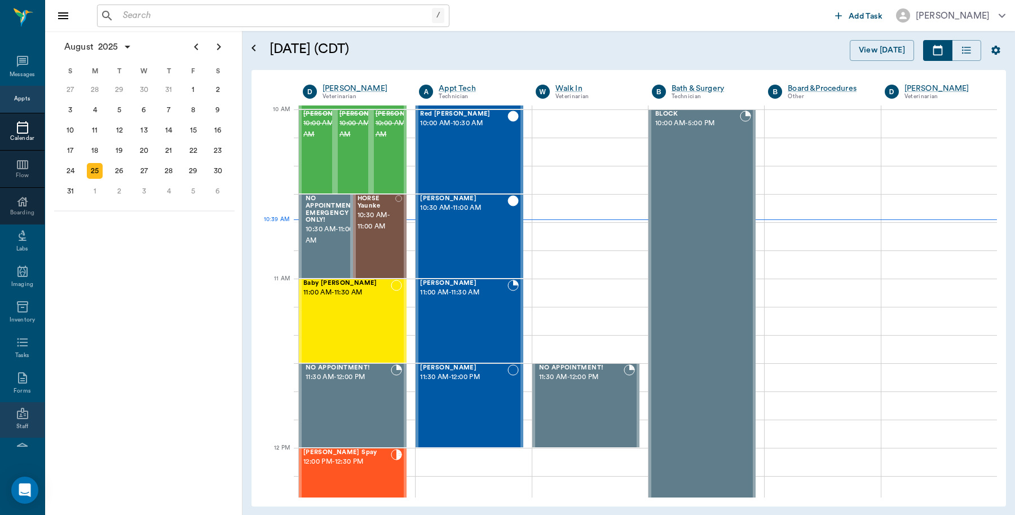
scroll to position [100, 0]
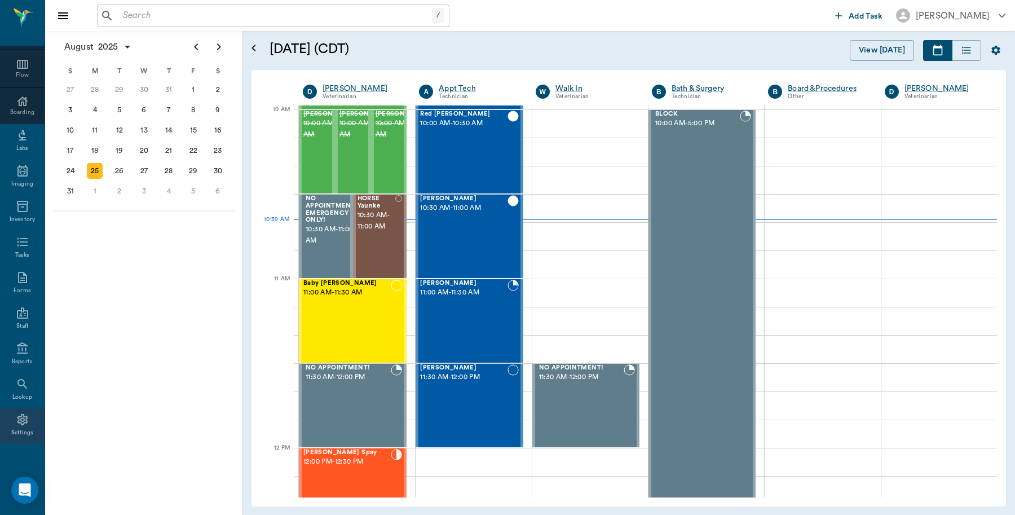
click at [16, 421] on icon at bounding box center [23, 420] width 14 height 14
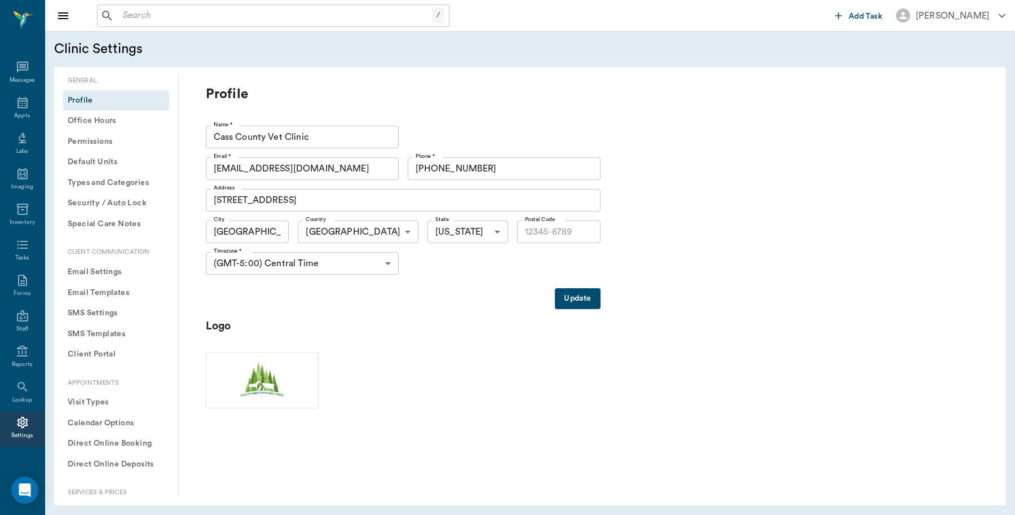
type input "75551"
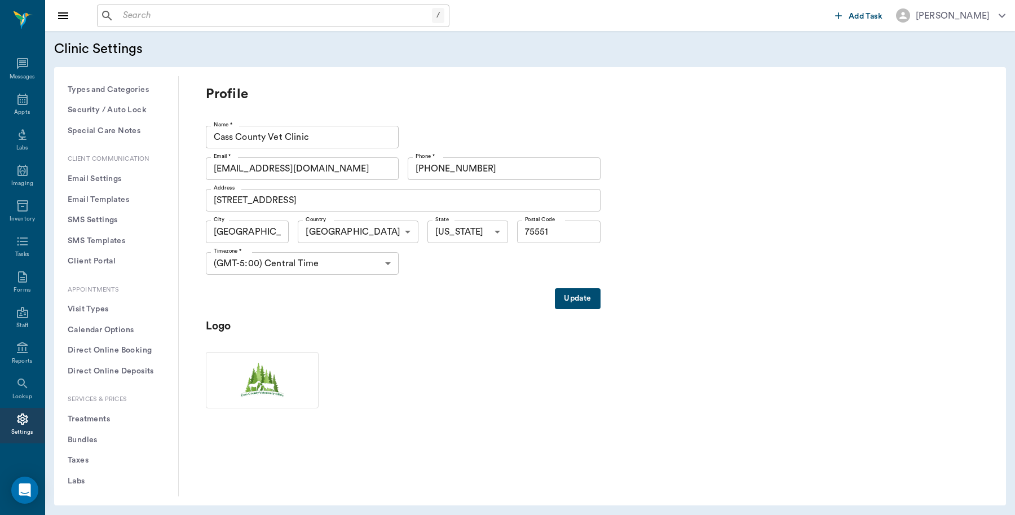
scroll to position [212, 0]
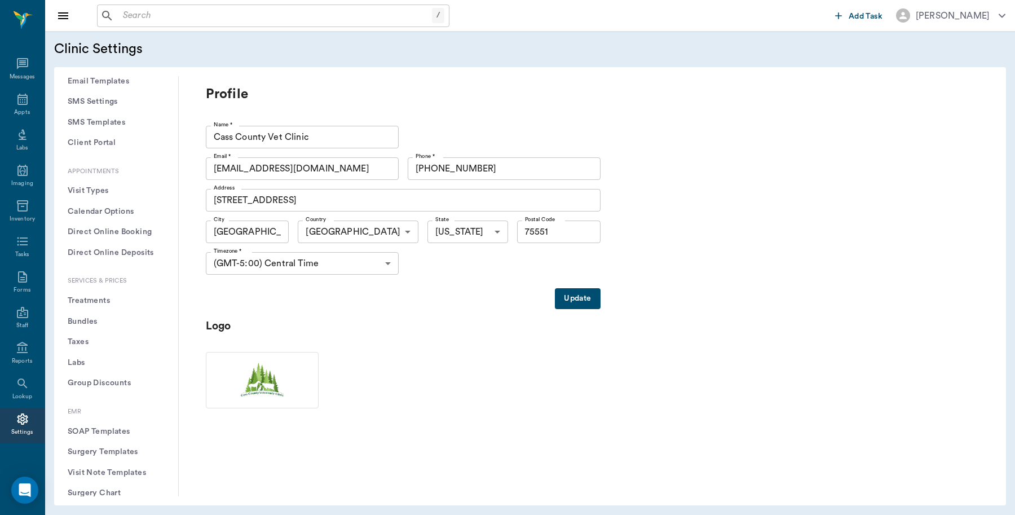
click at [94, 302] on button "Treatments" at bounding box center [116, 300] width 106 height 21
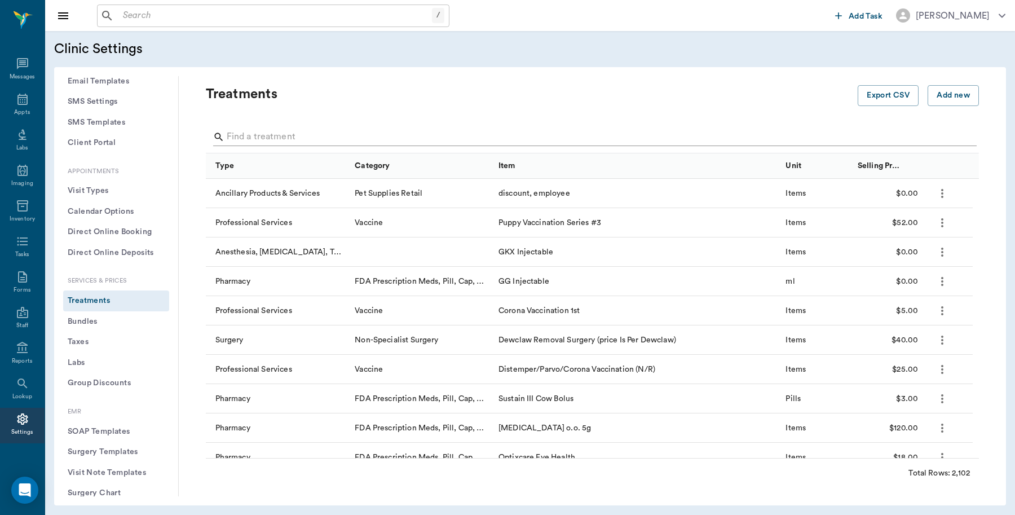
click at [283, 133] on input "Search" at bounding box center [593, 137] width 733 height 18
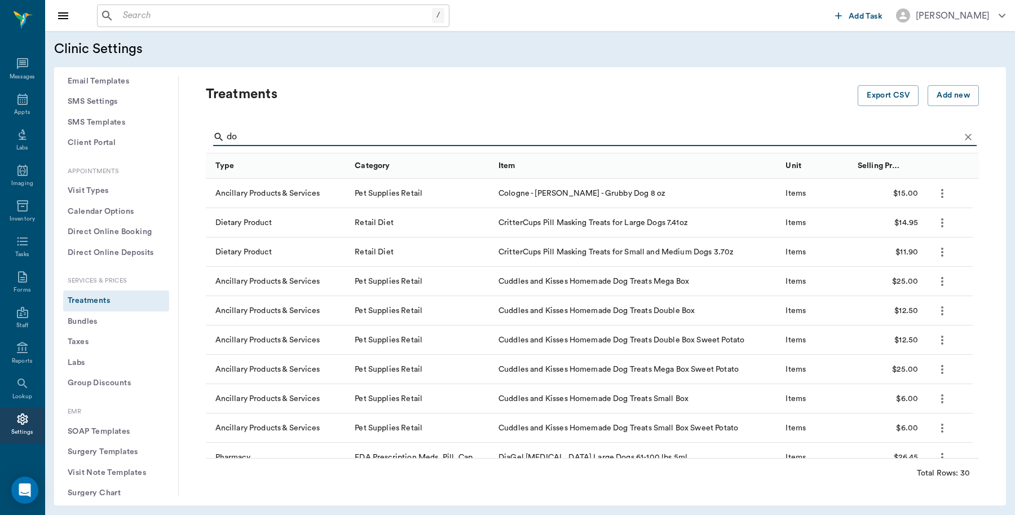
type input "d"
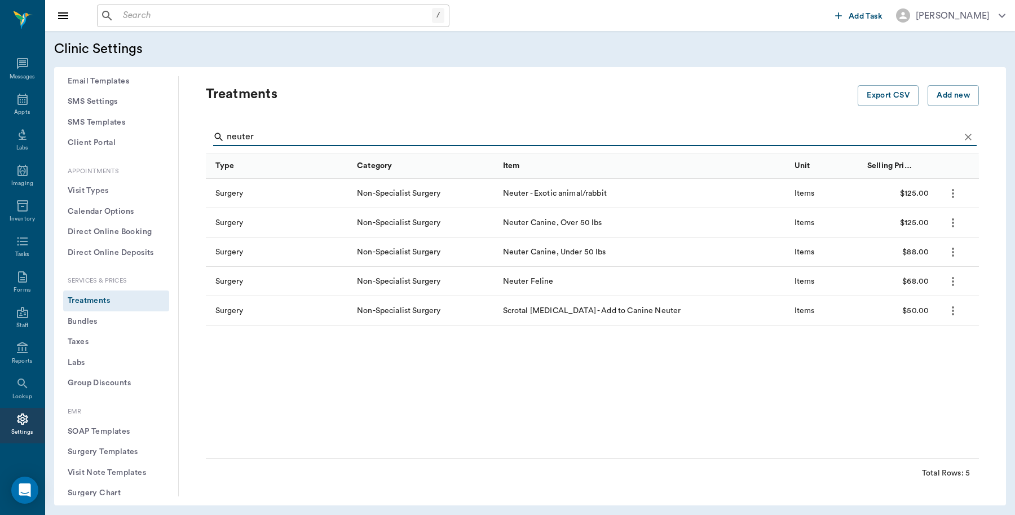
type input "neuter"
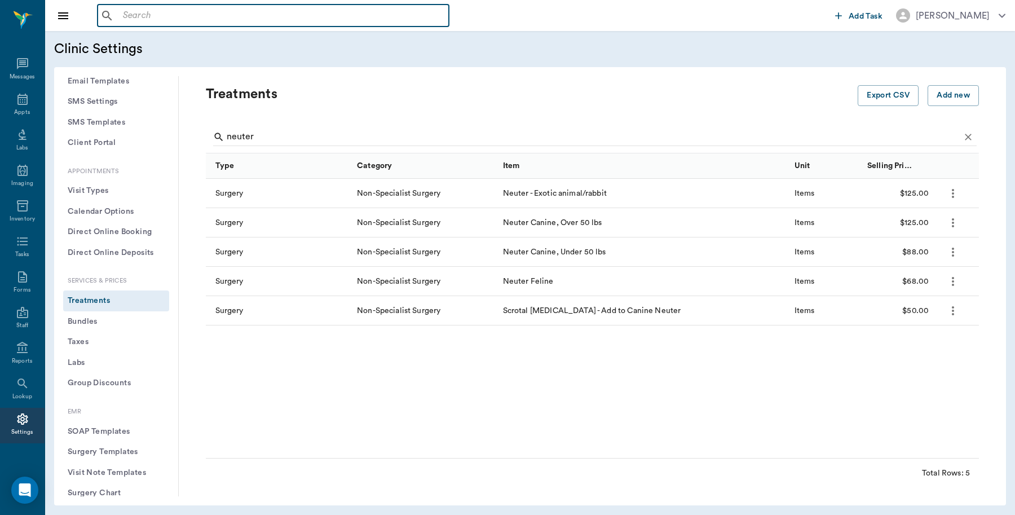
click at [156, 12] on input "text" at bounding box center [281, 16] width 326 height 16
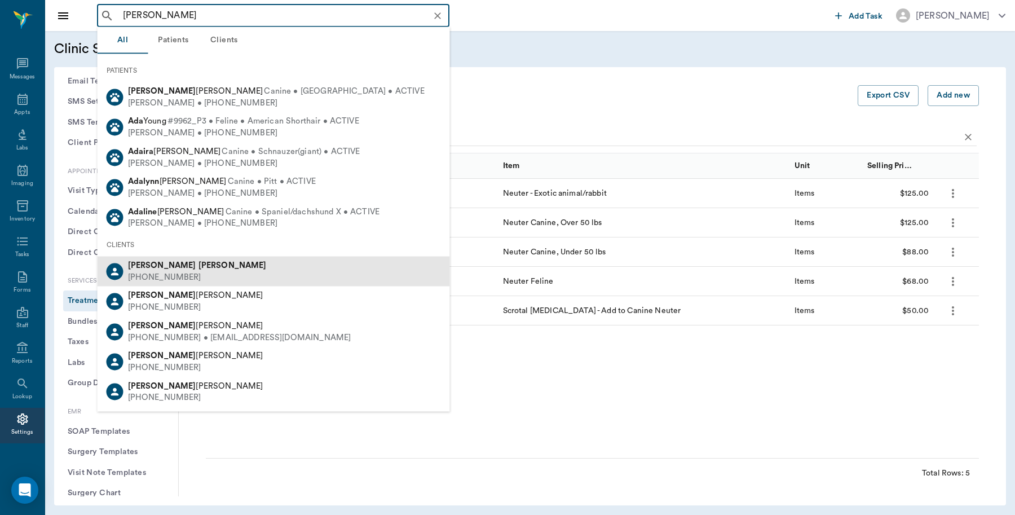
click at [197, 274] on div "[PERSON_NAME] [PHONE_NUMBER]" at bounding box center [274, 272] width 353 height 30
type input "[PERSON_NAME]"
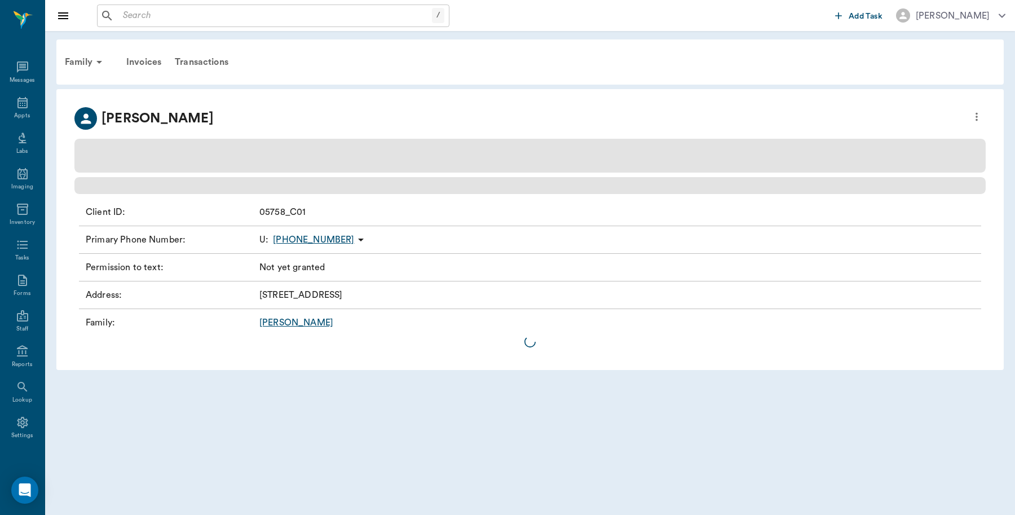
scroll to position [3, 0]
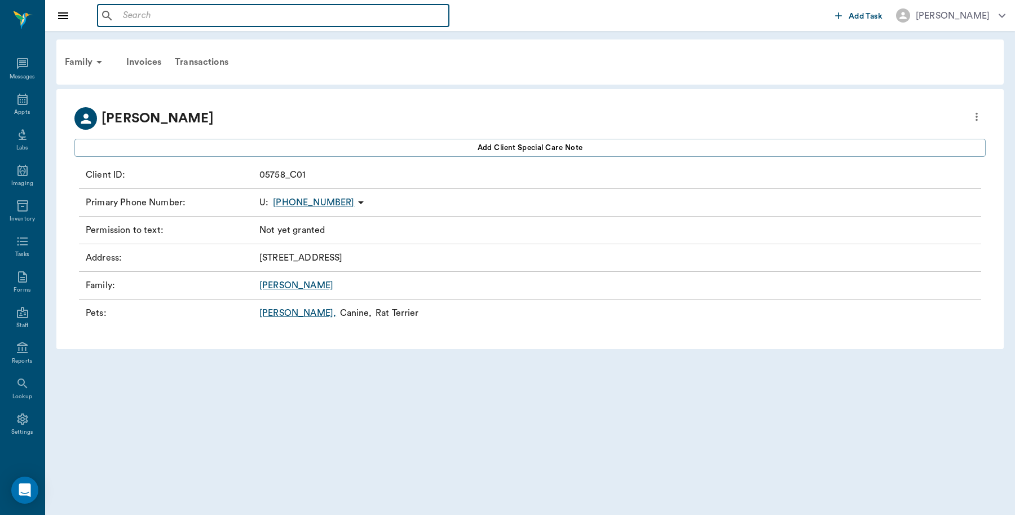
drag, startPoint x: 155, startPoint y: 11, endPoint x: 117, endPoint y: 13, distance: 38.4
click at [117, 13] on div "​" at bounding box center [273, 16] width 353 height 23
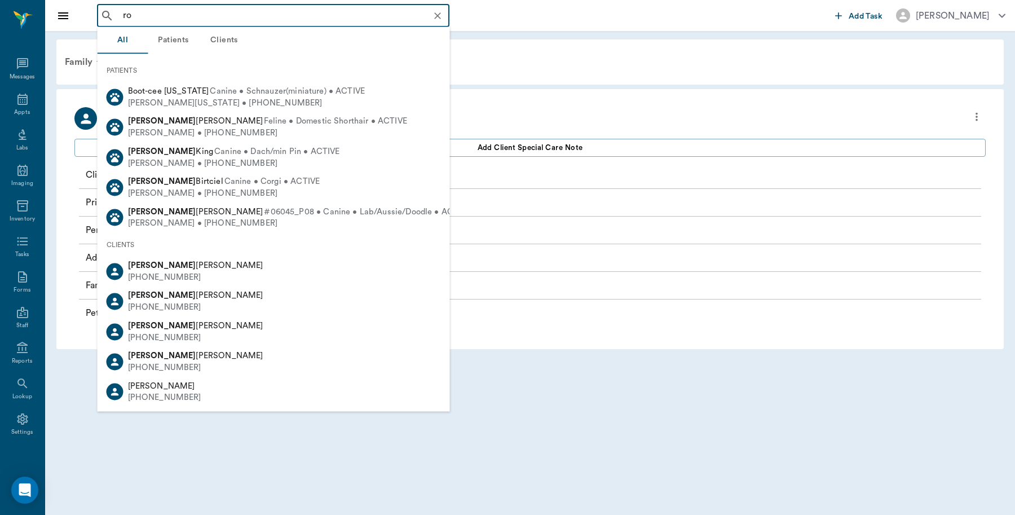
type input "r"
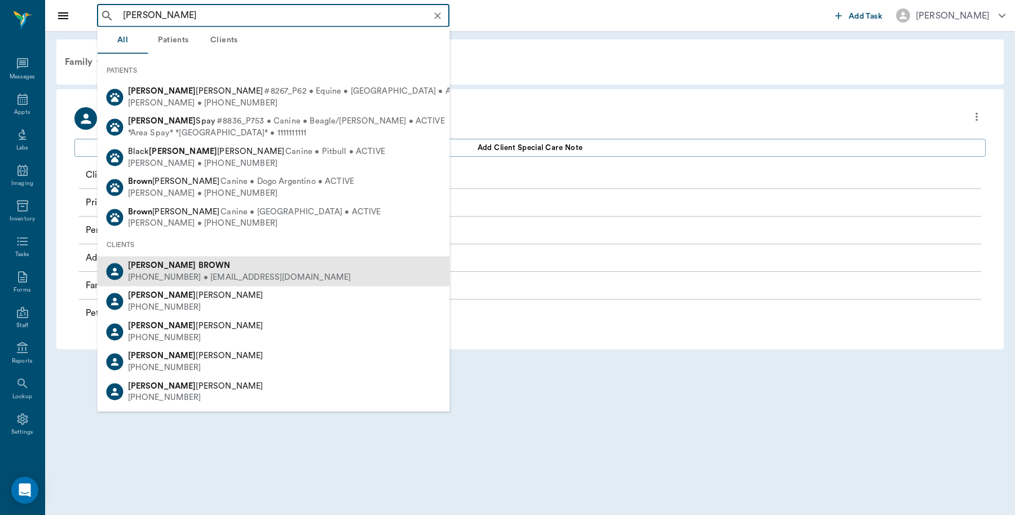
click at [199, 262] on b "BROWN" at bounding box center [215, 265] width 32 height 8
type input "[PERSON_NAME]"
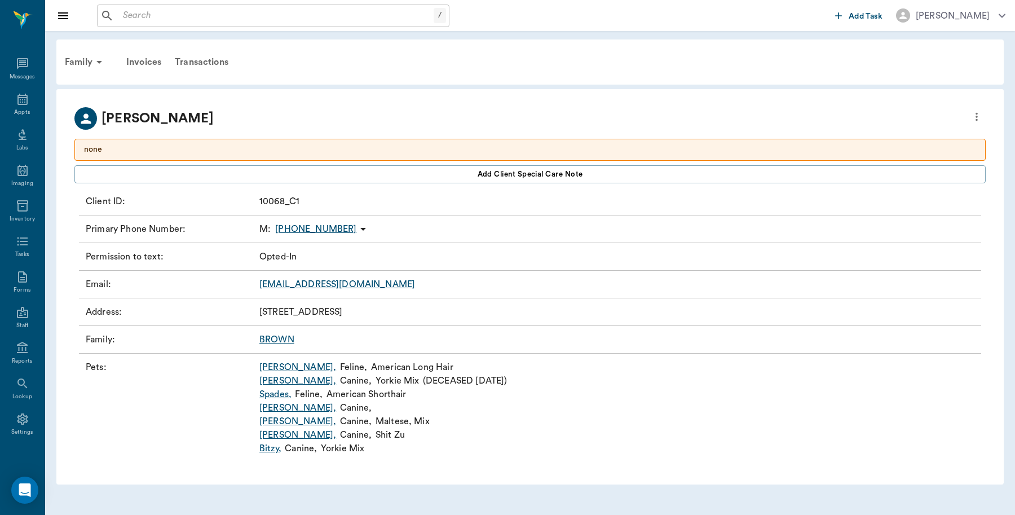
click at [269, 450] on link "Bitzy ," at bounding box center [270, 449] width 22 height 14
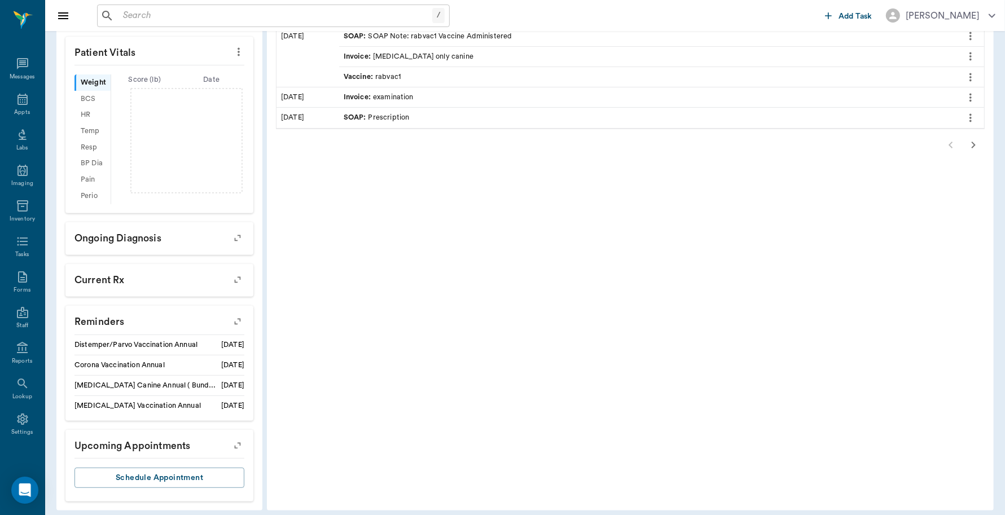
scroll to position [354, 0]
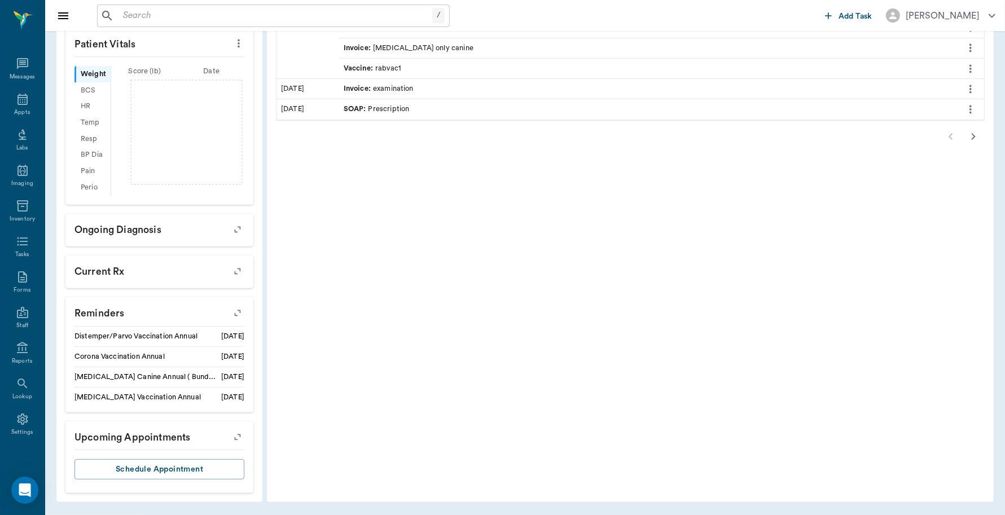
click at [235, 313] on icon "button" at bounding box center [237, 313] width 9 height 9
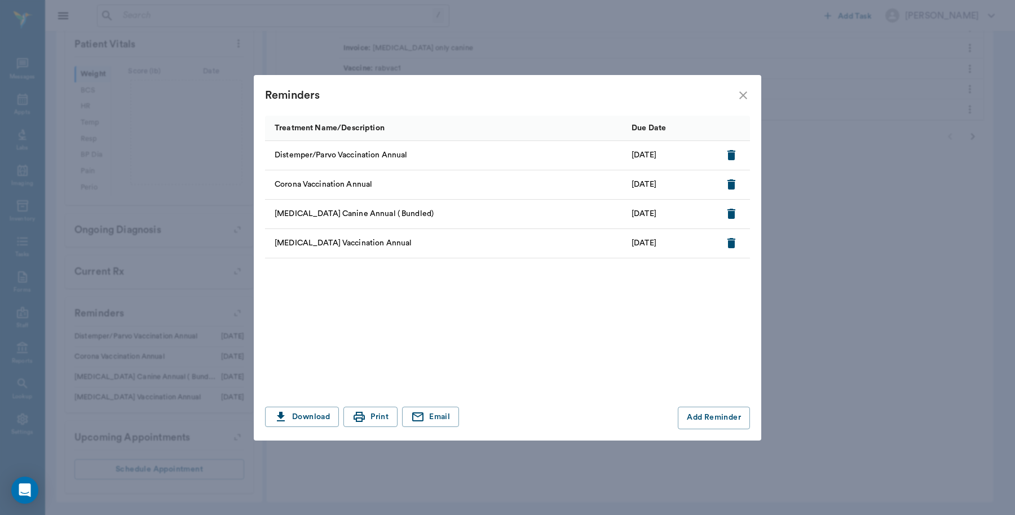
click at [747, 93] on icon "close" at bounding box center [744, 96] width 14 height 14
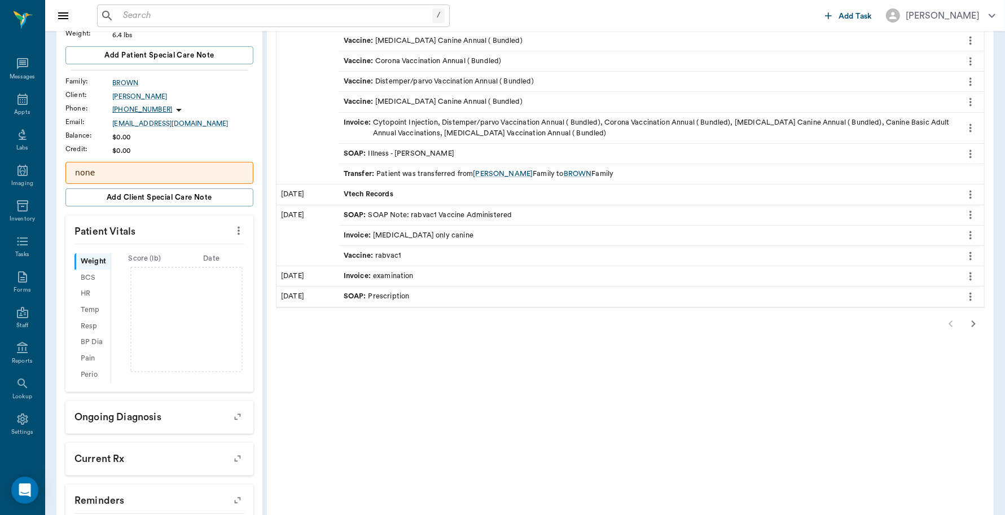
scroll to position [141, 0]
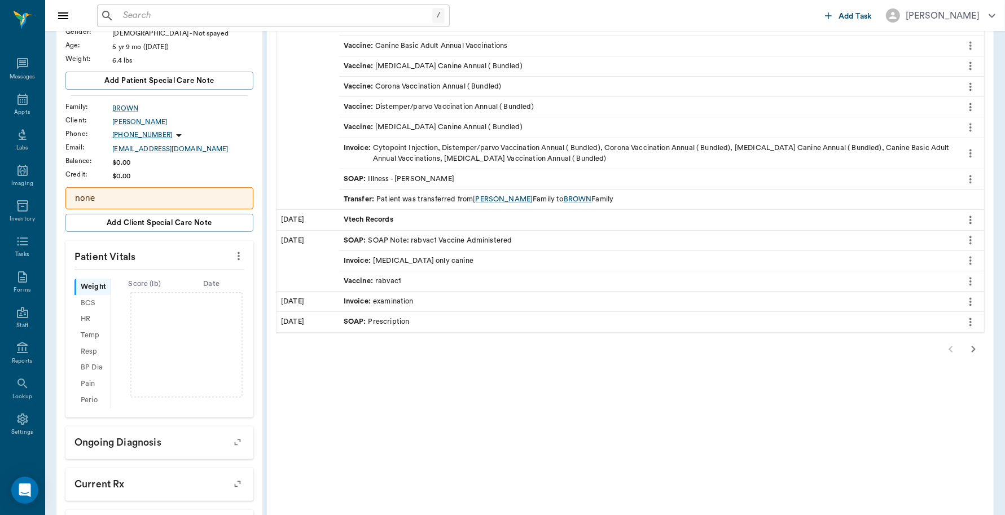
click at [973, 350] on icon "button" at bounding box center [973, 349] width 14 height 14
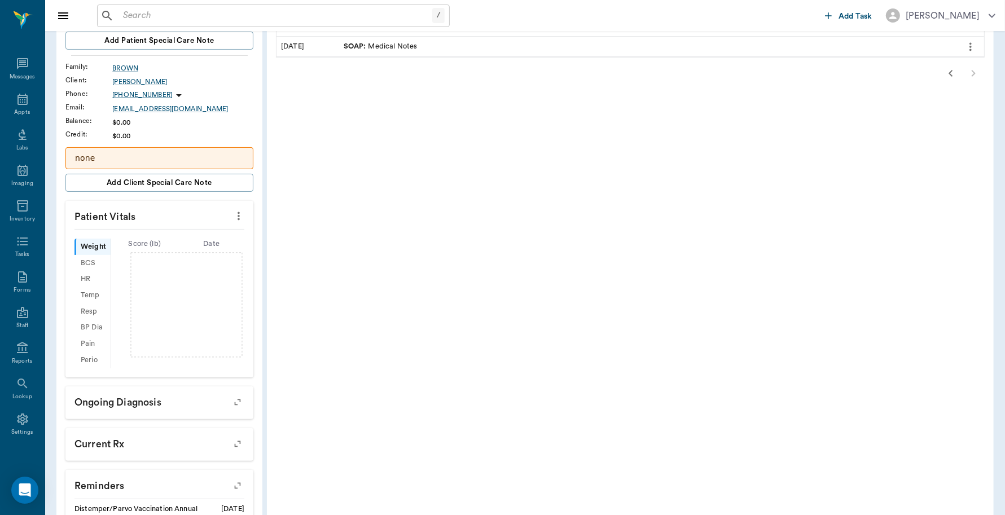
scroll to position [2, 0]
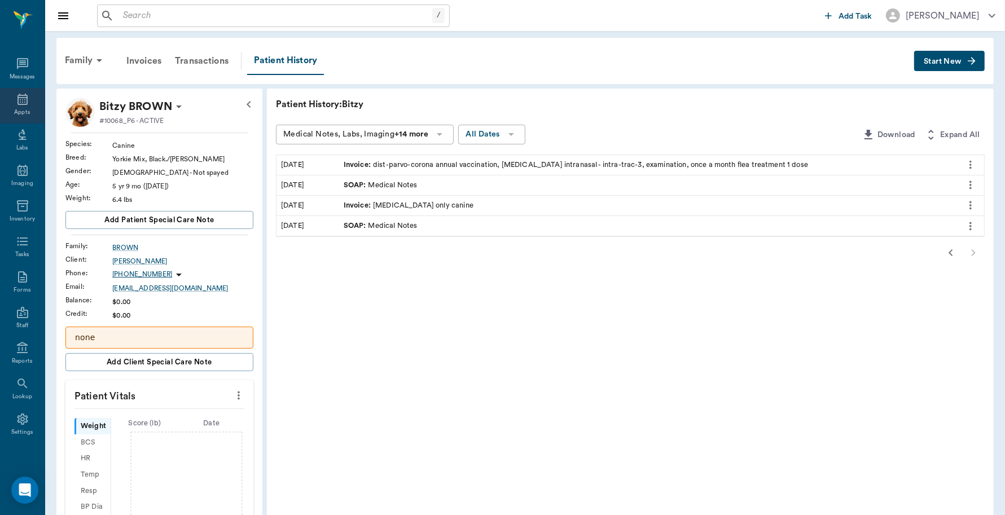
click at [17, 103] on icon at bounding box center [23, 100] width 14 height 14
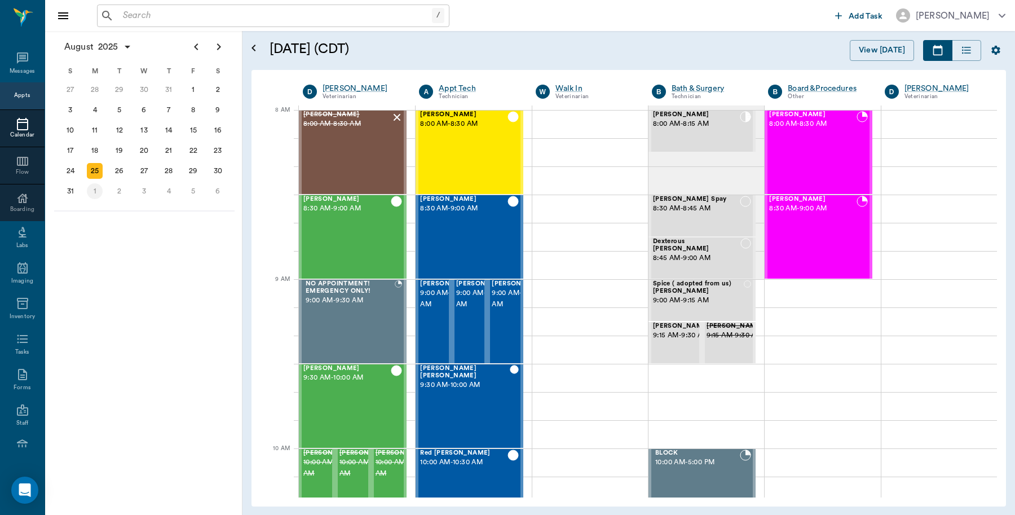
click at [94, 188] on div "1" at bounding box center [95, 191] width 16 height 16
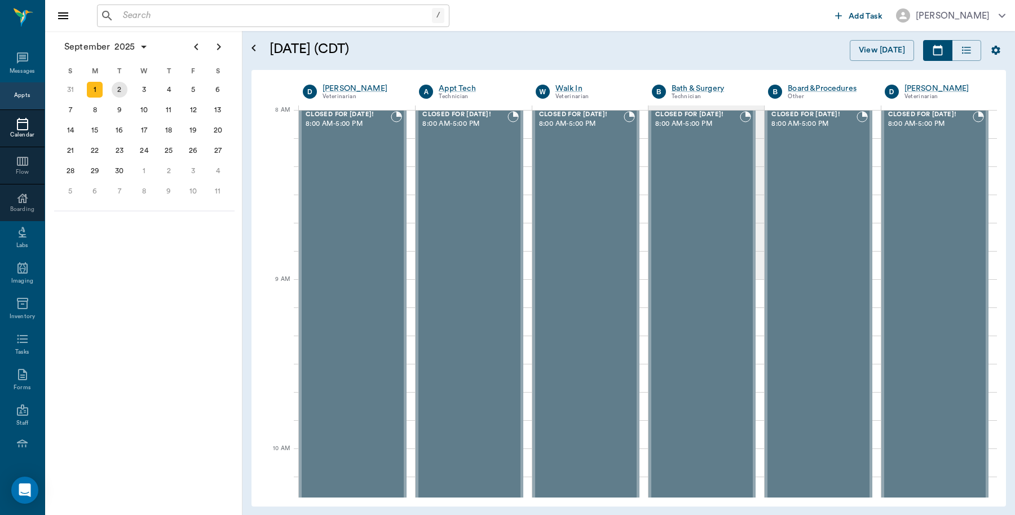
click at [125, 91] on div "2" at bounding box center [120, 90] width 16 height 16
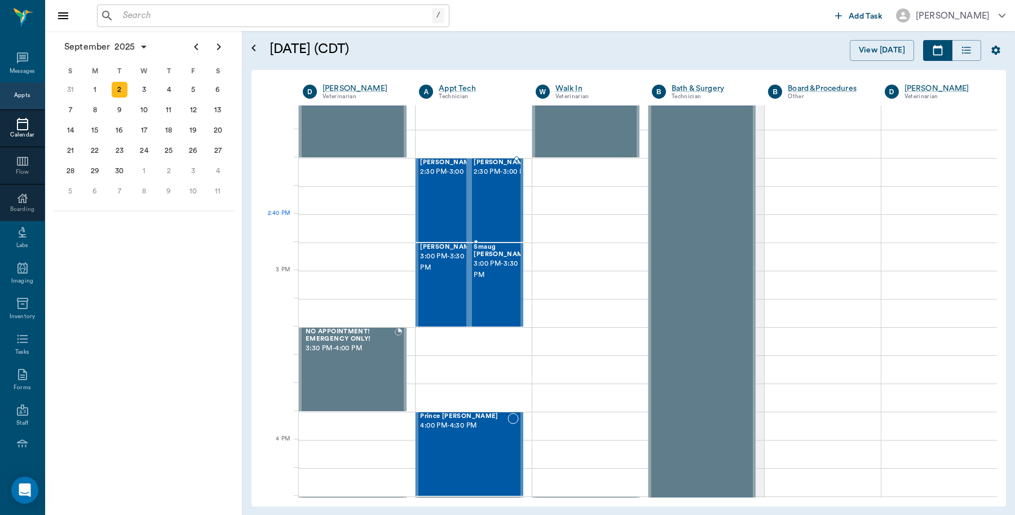
scroll to position [1058, 0]
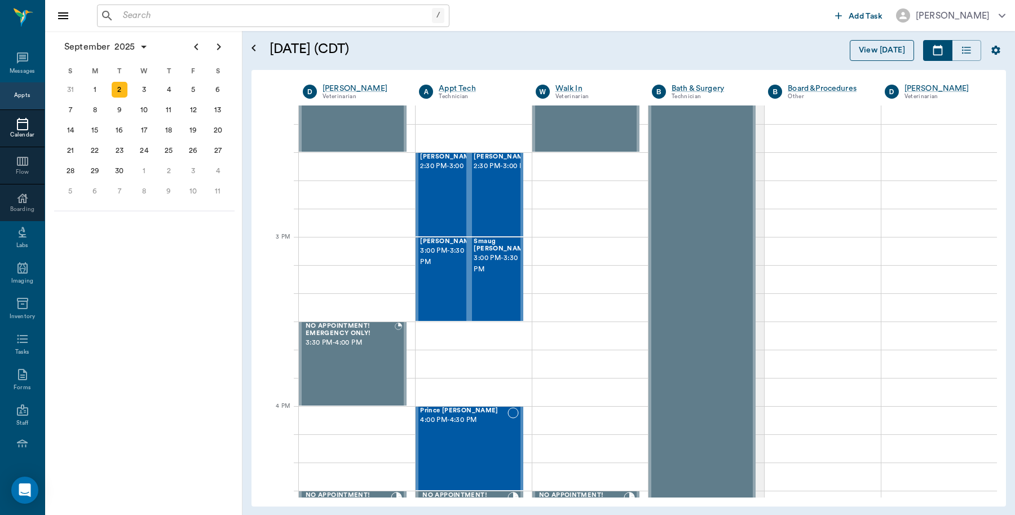
click at [890, 51] on button "View [DATE]" at bounding box center [882, 50] width 64 height 21
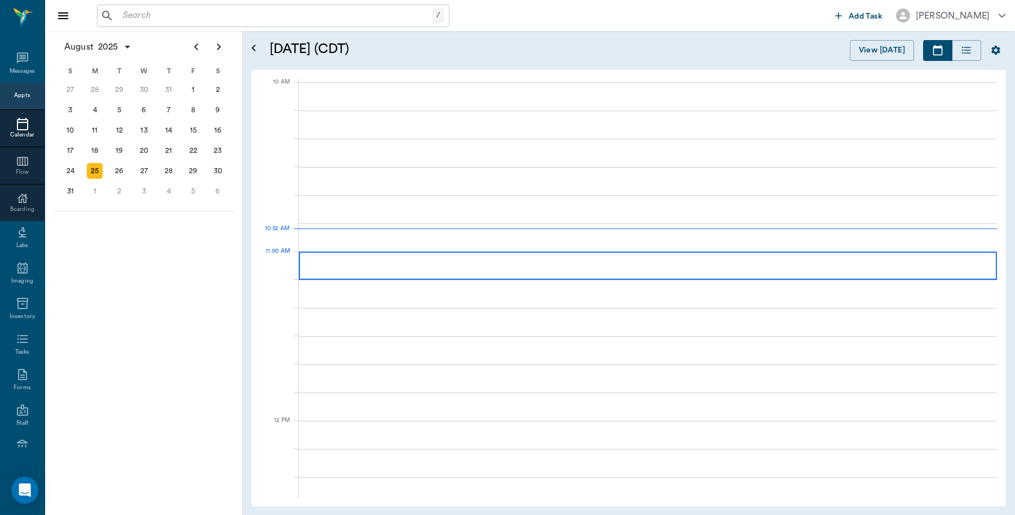
scroll to position [339, 0]
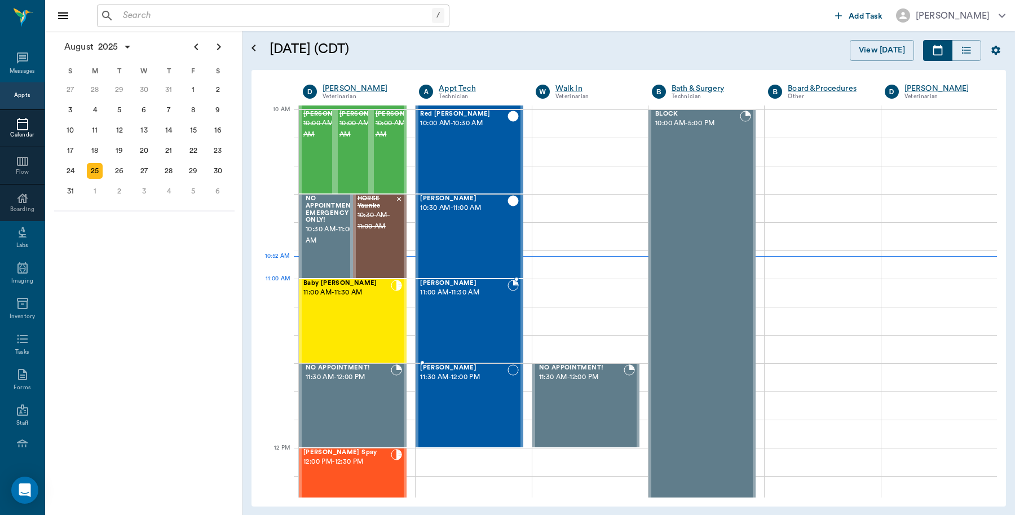
click at [466, 296] on span "11:00 AM - 11:30 AM" at bounding box center [463, 292] width 87 height 11
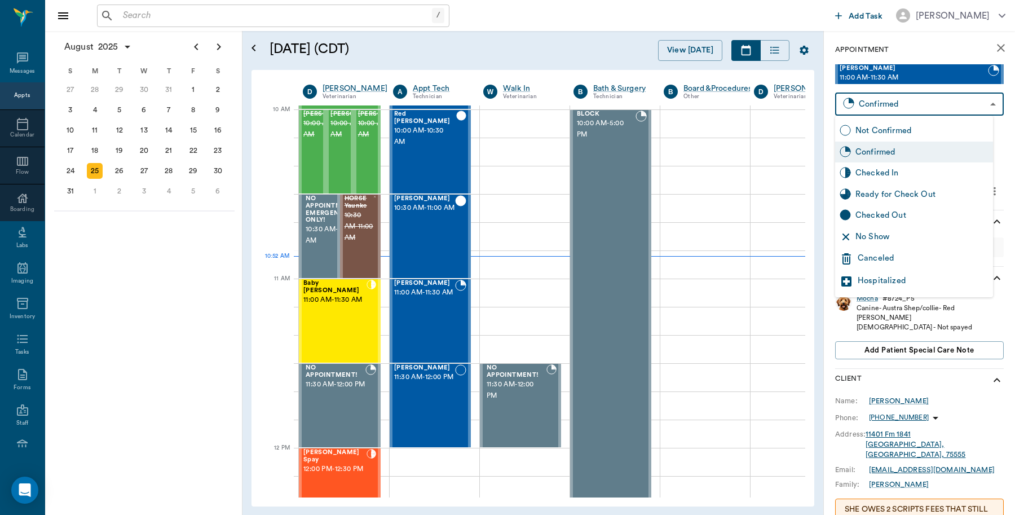
click at [900, 102] on body "/ ​ Add Task [PERSON_NAME] Nectar Messages Appts Calendar Flow Boarding Labs Im…" at bounding box center [507, 257] width 1015 height 515
click at [890, 171] on div "Checked In" at bounding box center [922, 173] width 133 height 12
type input "CHECKED_IN"
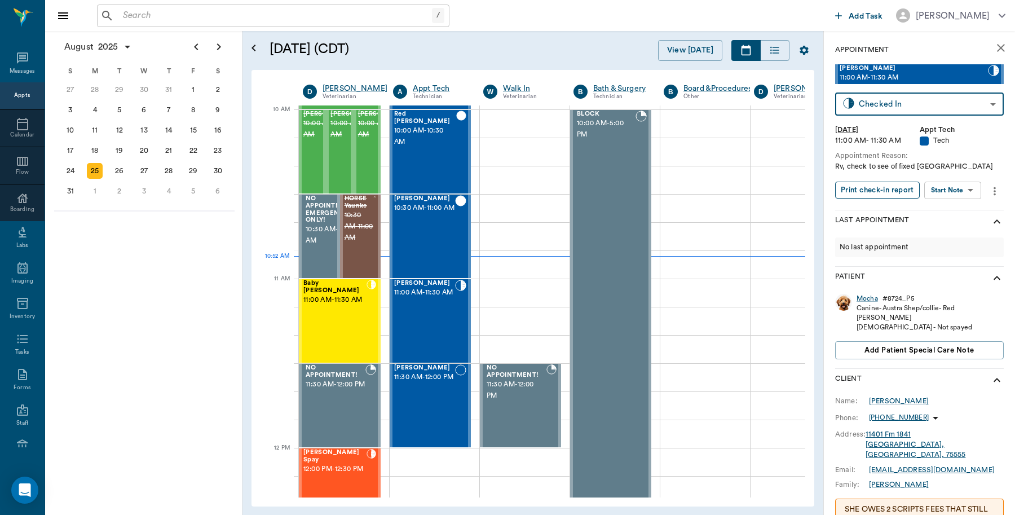
click at [887, 187] on button "Print check-in report" at bounding box center [877, 190] width 85 height 17
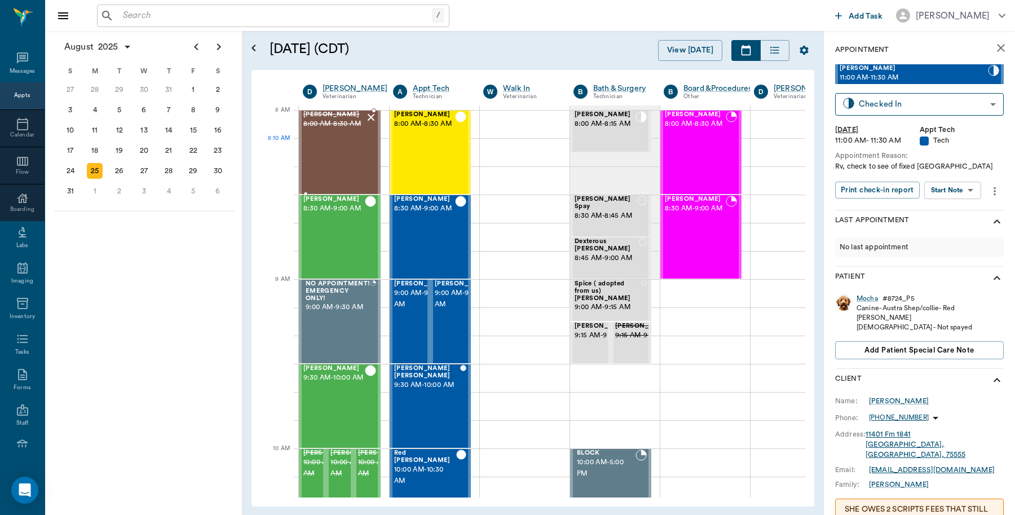
click at [340, 155] on div "Hemi Smithers 8:00 AM - 8:30 AM" at bounding box center [333, 152] width 61 height 82
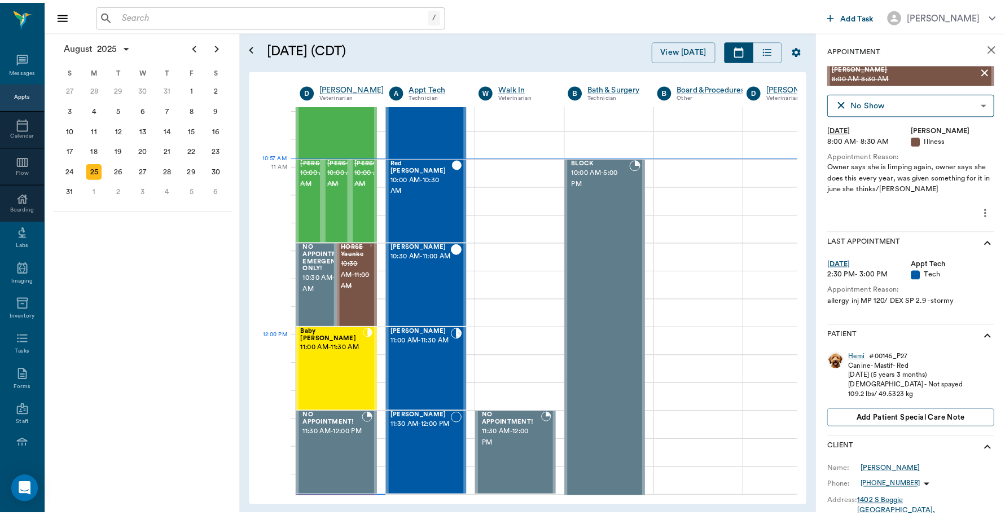
scroll to position [282, 0]
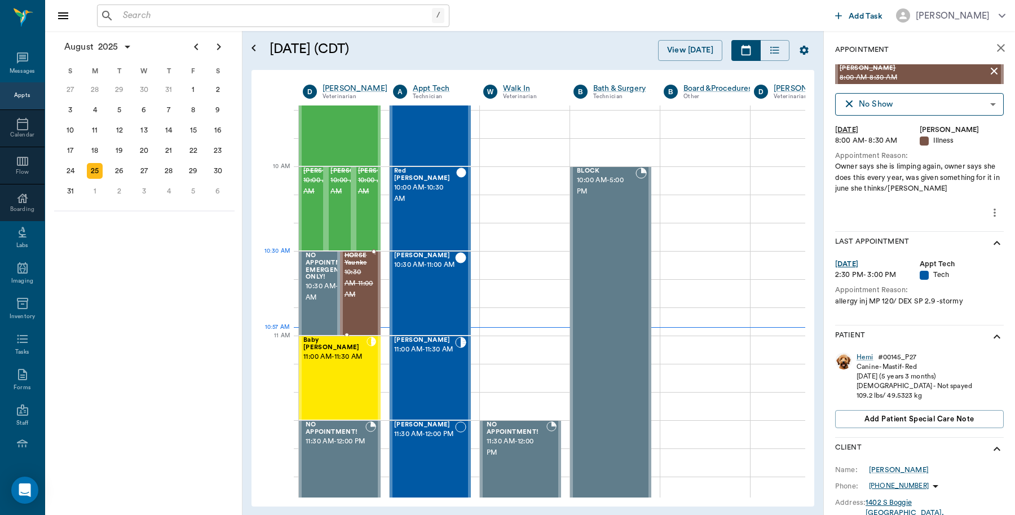
click at [368, 269] on span "10:30 AM - 11:00 AM" at bounding box center [359, 284] width 29 height 34
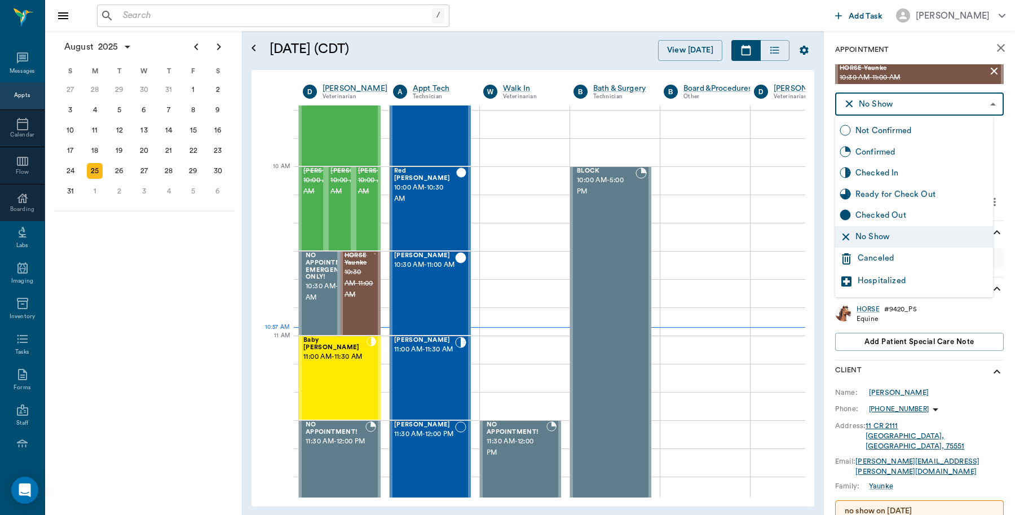
click at [952, 105] on body "/ ​ Add Task Dr. Bert Ellsworth Nectar Messages Appts Calendar Flow Boarding La…" at bounding box center [507, 257] width 1015 height 515
click at [907, 173] on div "Checked In" at bounding box center [922, 173] width 133 height 12
type input "CHECKED_IN"
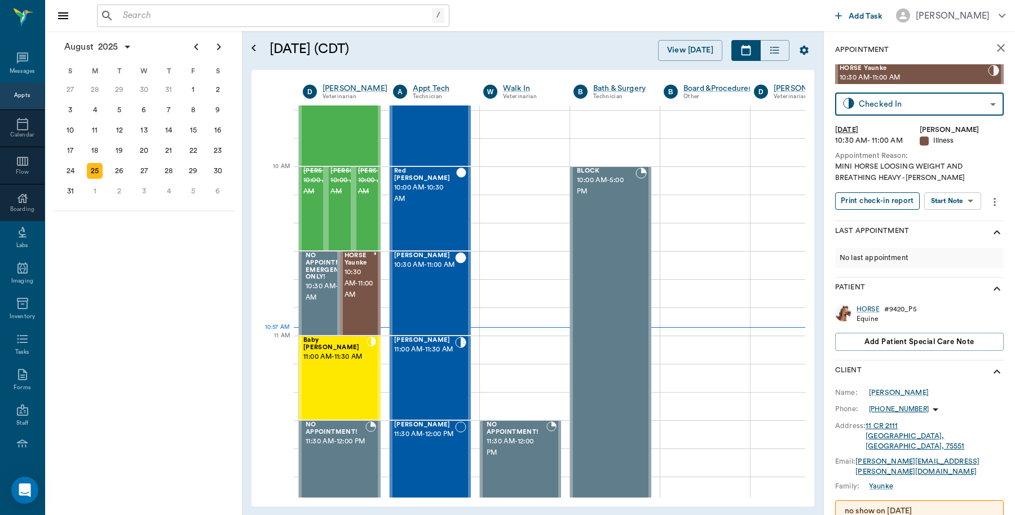
click at [898, 204] on button "Print check-in report" at bounding box center [877, 200] width 85 height 17
click at [436, 400] on div "Mocha Dykes 11:00 AM - 11:30 AM" at bounding box center [424, 378] width 61 height 82
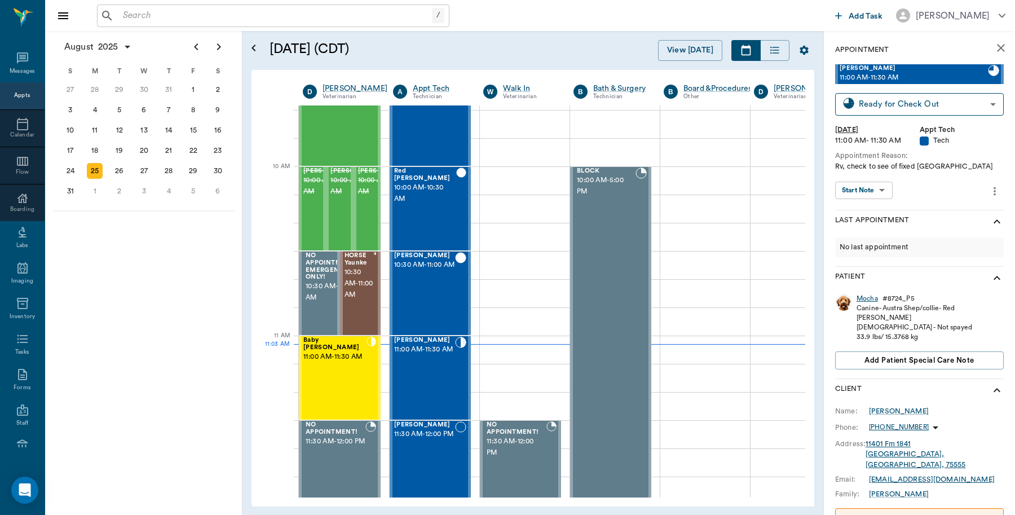
click at [862, 297] on div "Mocha" at bounding box center [867, 299] width 21 height 10
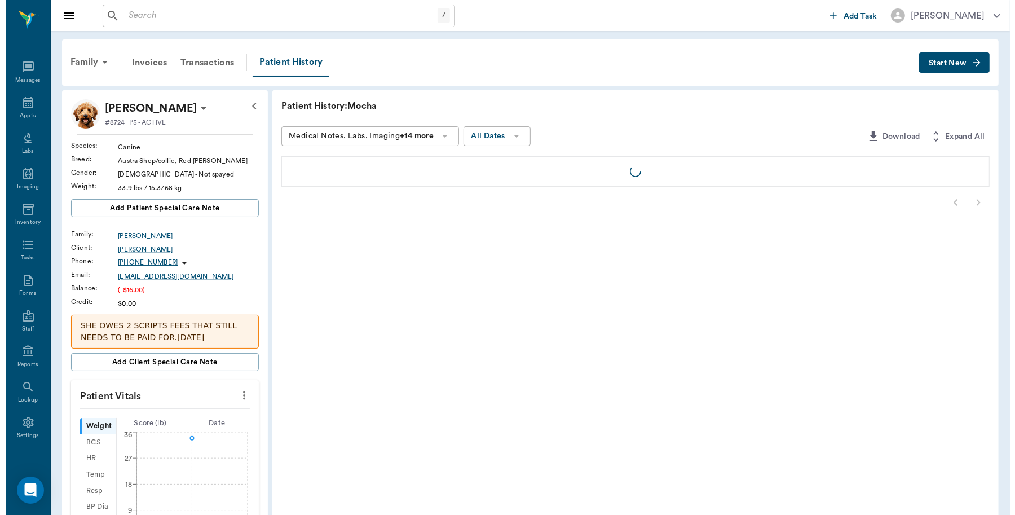
scroll to position [3, 0]
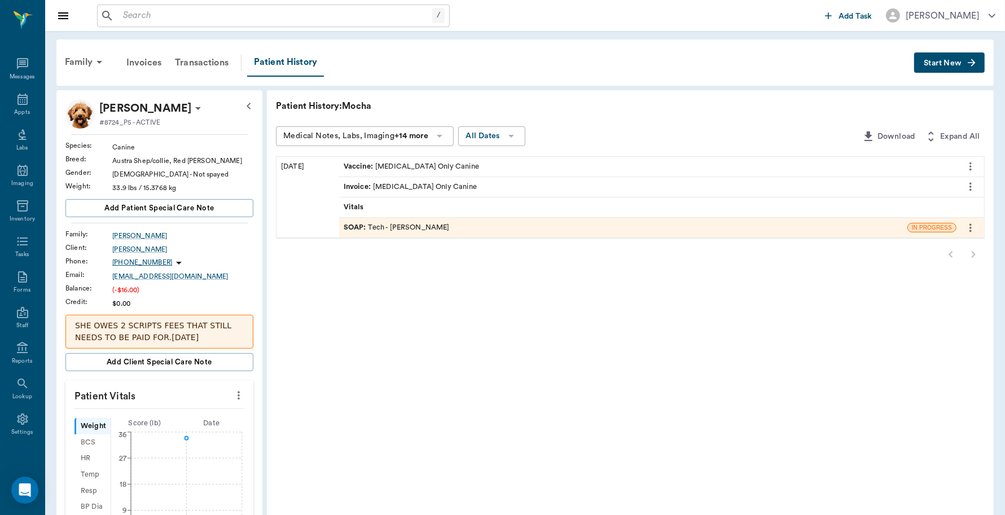
click at [415, 227] on div "SOAP : Tech - Hunter Graves" at bounding box center [397, 227] width 106 height 11
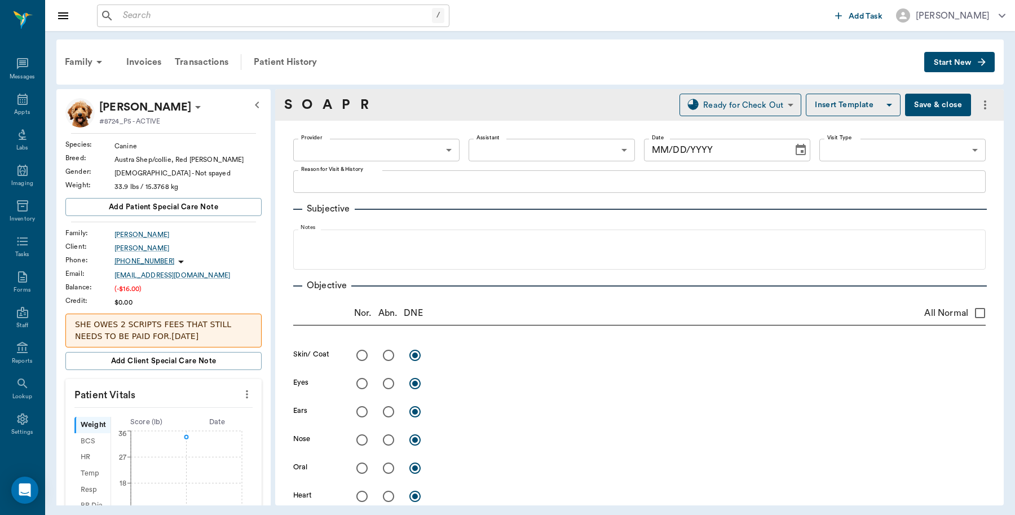
type input "682b670d8bdc6f7f8feef3db"
type input "65d2be4f46e3a538d89b8c1a"
type textarea "Rv, check to see of fixed [GEOGRAPHIC_DATA]"
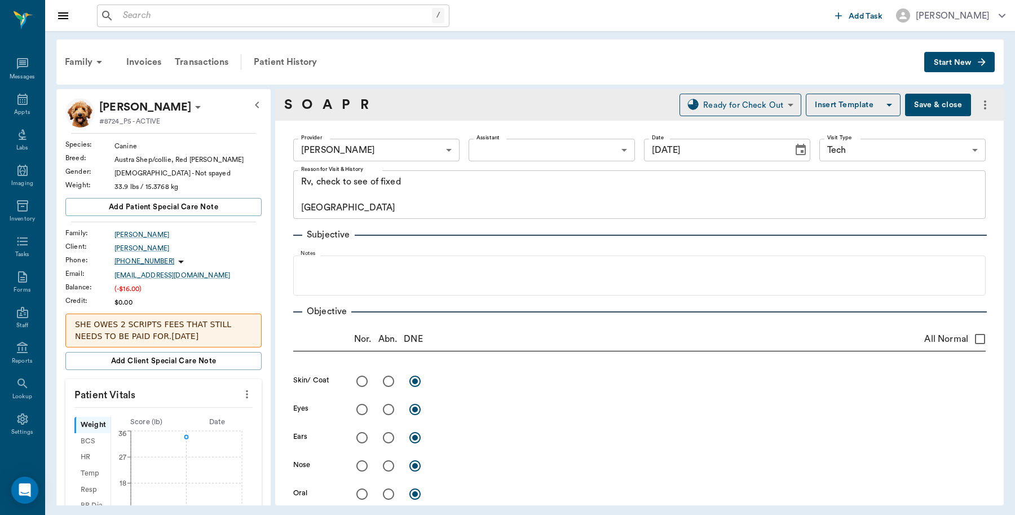
type input "[DATE]"
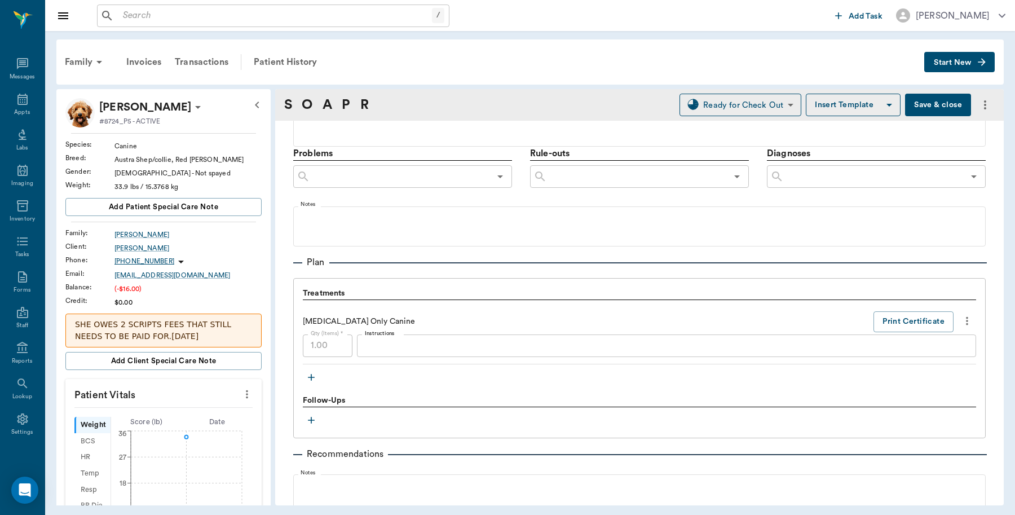
scroll to position [705, 0]
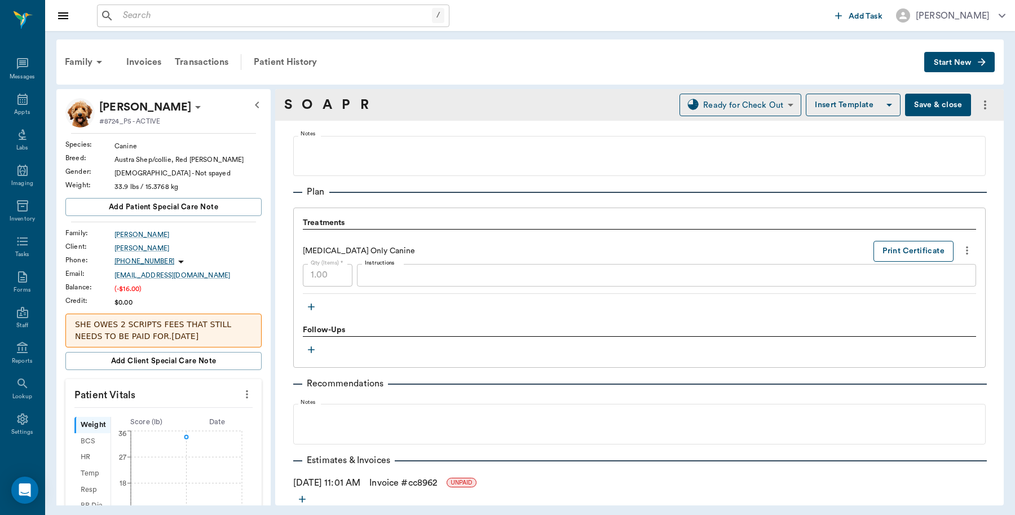
click at [874, 251] on button "Print Certificate" at bounding box center [914, 251] width 80 height 21
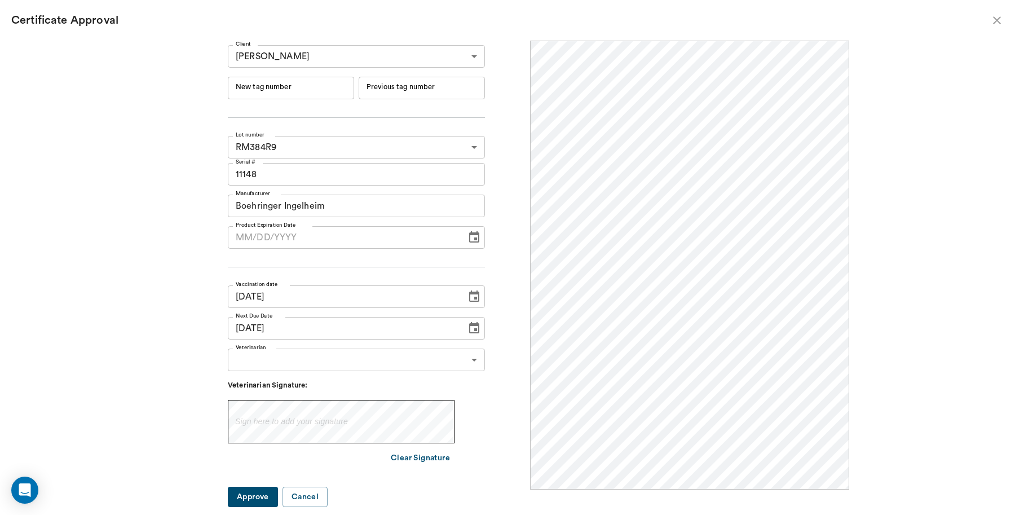
scroll to position [0, 0]
click at [323, 85] on input "New tag number" at bounding box center [291, 88] width 126 height 23
type input "251041"
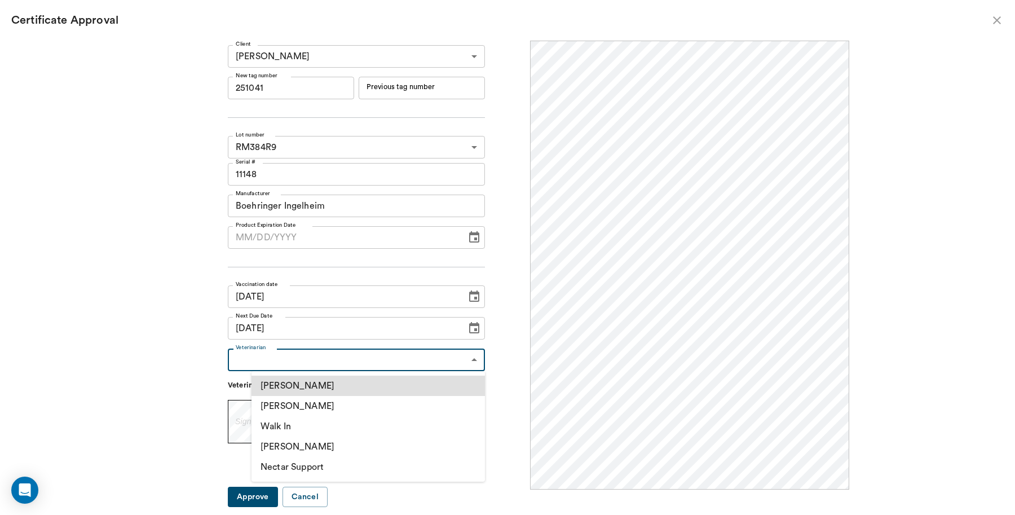
click at [447, 362] on body "/ ​ Add Task Dr. Bert Ellsworth Nectar Messages Appts Labs Imaging Inventory Ta…" at bounding box center [507, 257] width 1015 height 515
click at [315, 409] on li "[PERSON_NAME]" at bounding box center [369, 406] width 234 height 20
type input "63ec2f075fda476ae8351a4d"
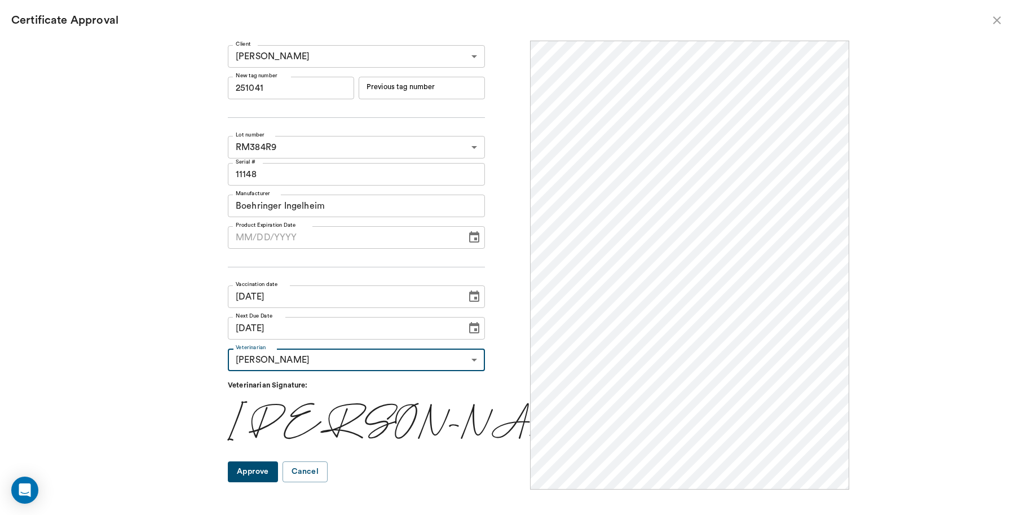
click at [278, 474] on button "Approve" at bounding box center [253, 471] width 50 height 21
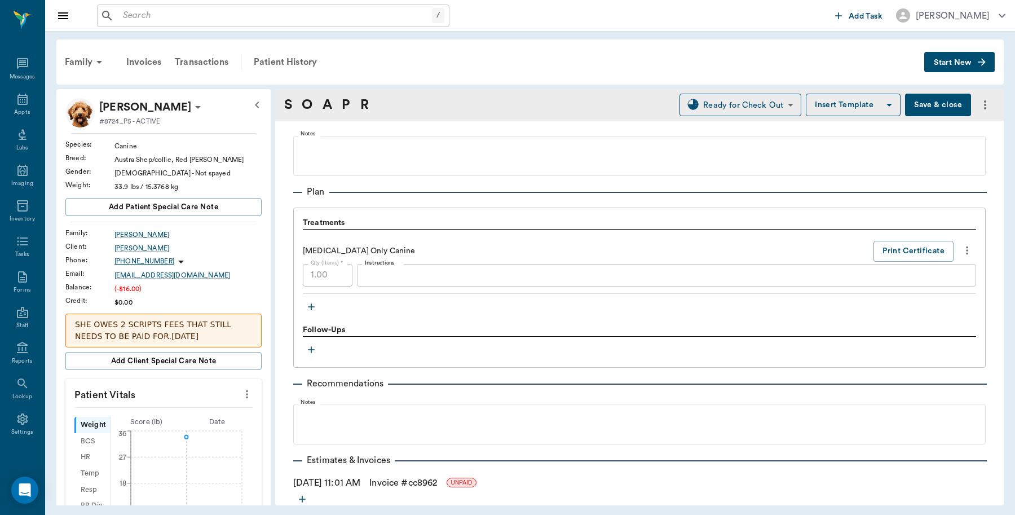
click at [929, 110] on button "Save & close" at bounding box center [938, 105] width 66 height 23
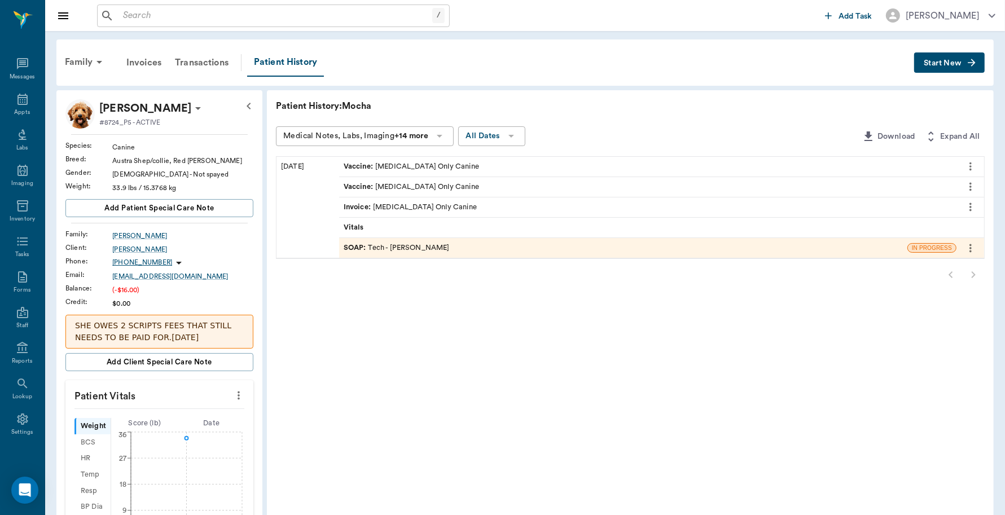
click at [429, 204] on div "Invoice : Rabies Vaccination Only Canine" at bounding box center [410, 207] width 133 height 11
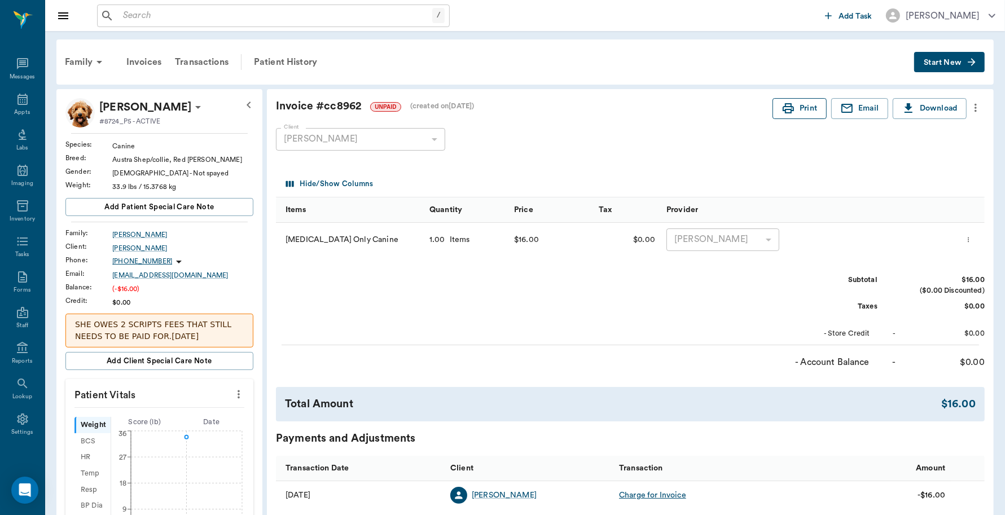
click at [791, 105] on icon "button" at bounding box center [788, 109] width 14 height 14
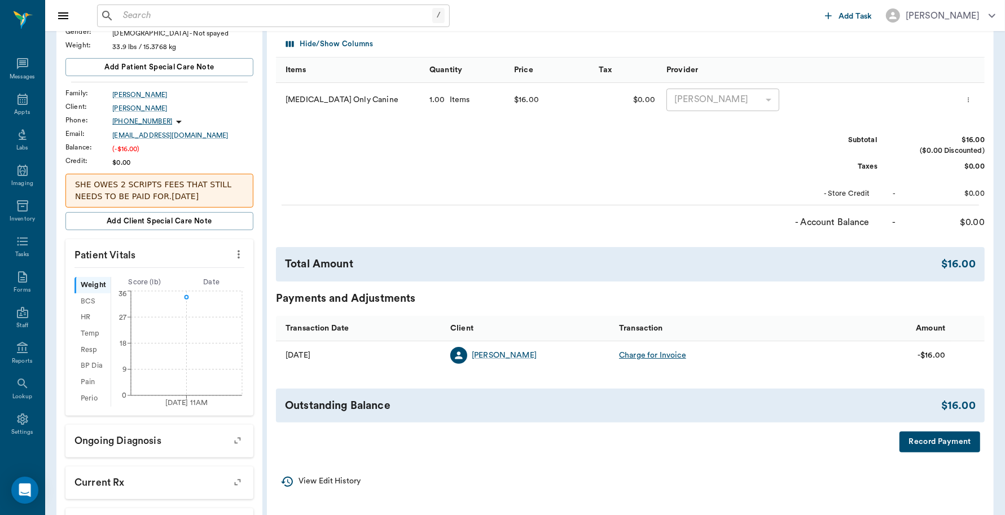
scroll to position [291, 0]
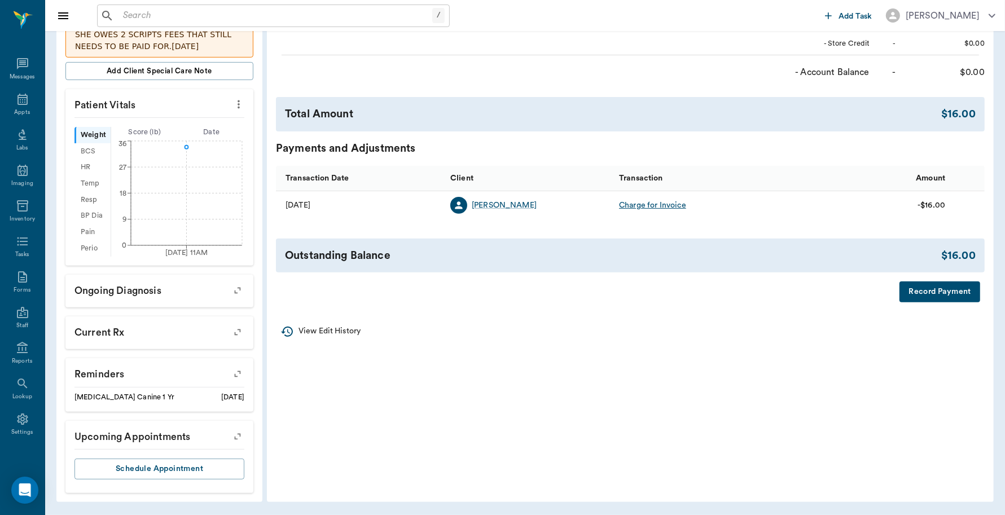
click at [945, 286] on button "Record Payment" at bounding box center [939, 291] width 81 height 21
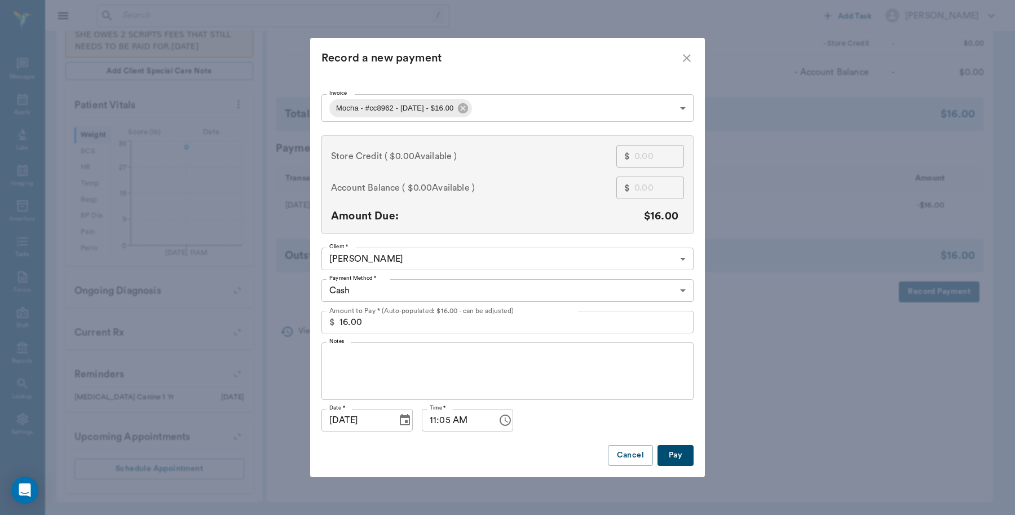
click at [428, 288] on body "/ ​ Add Task Dr. Bert Ellsworth Nectar Messages Appts Labs Imaging Inventory Ta…" at bounding box center [507, 112] width 1015 height 805
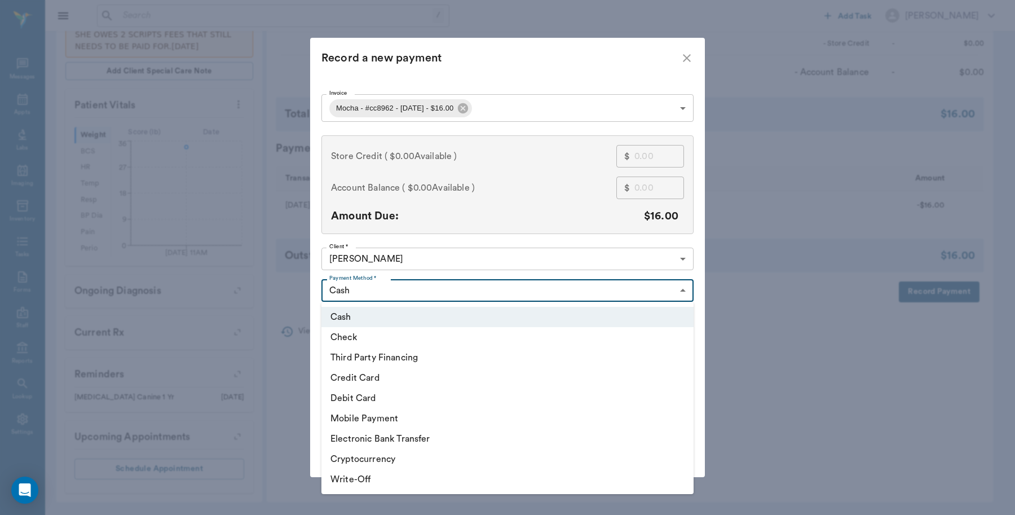
click at [373, 395] on li "Debit Card" at bounding box center [508, 398] width 372 height 20
type input "DEBIT_CARD"
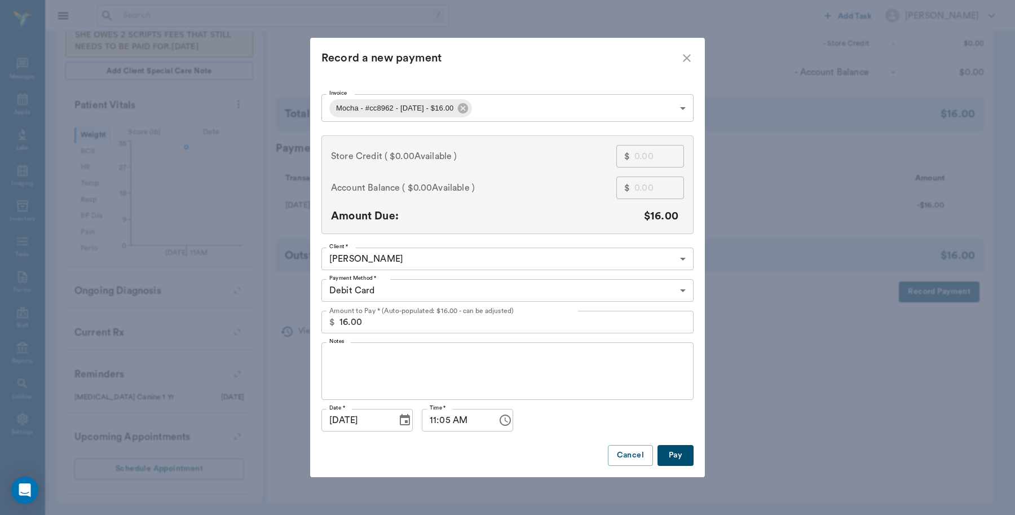
click at [675, 461] on button "Pay" at bounding box center [676, 455] width 36 height 21
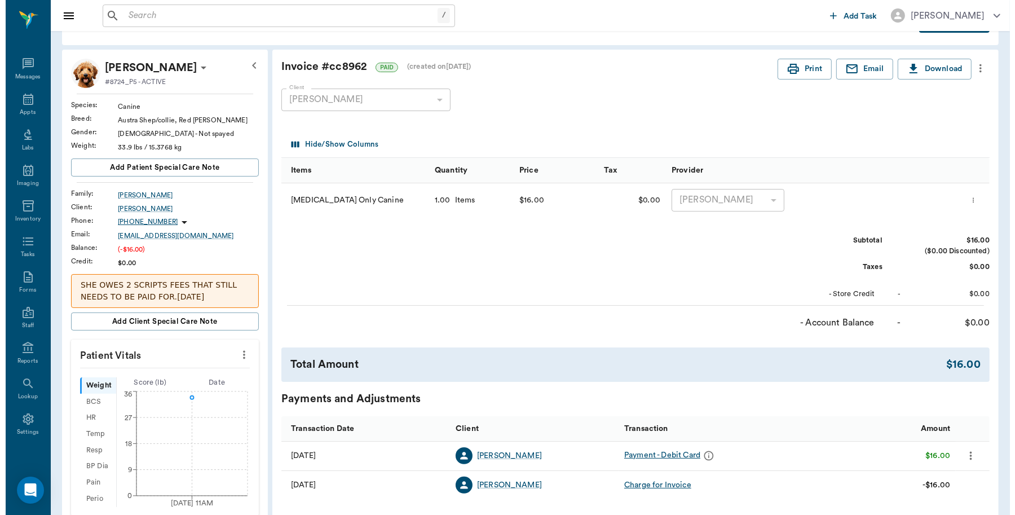
scroll to position [0, 0]
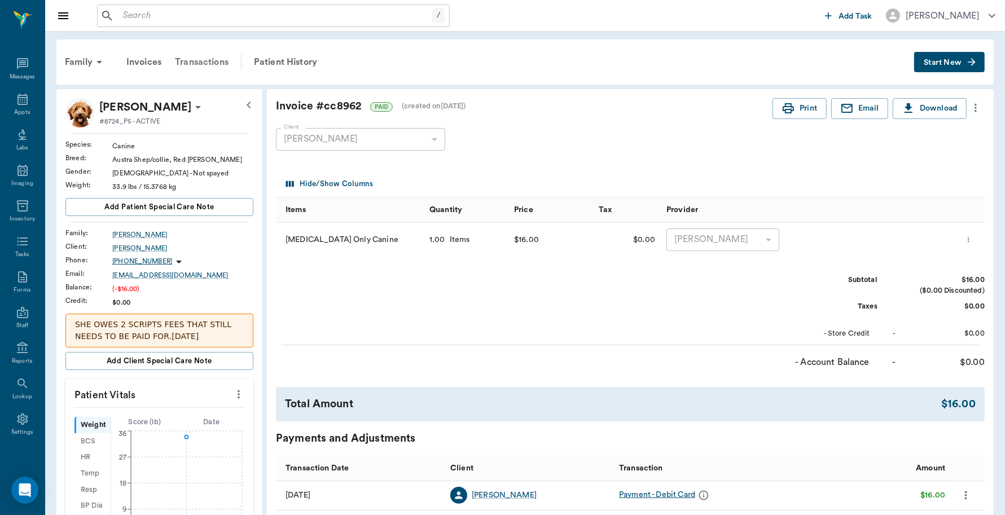
click at [213, 56] on div "Transactions" at bounding box center [201, 62] width 67 height 27
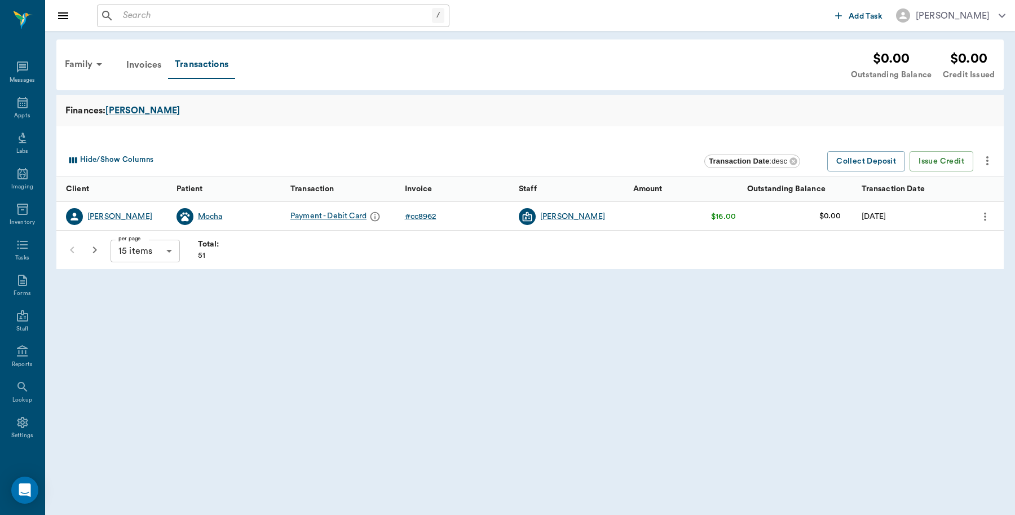
scroll to position [3, 0]
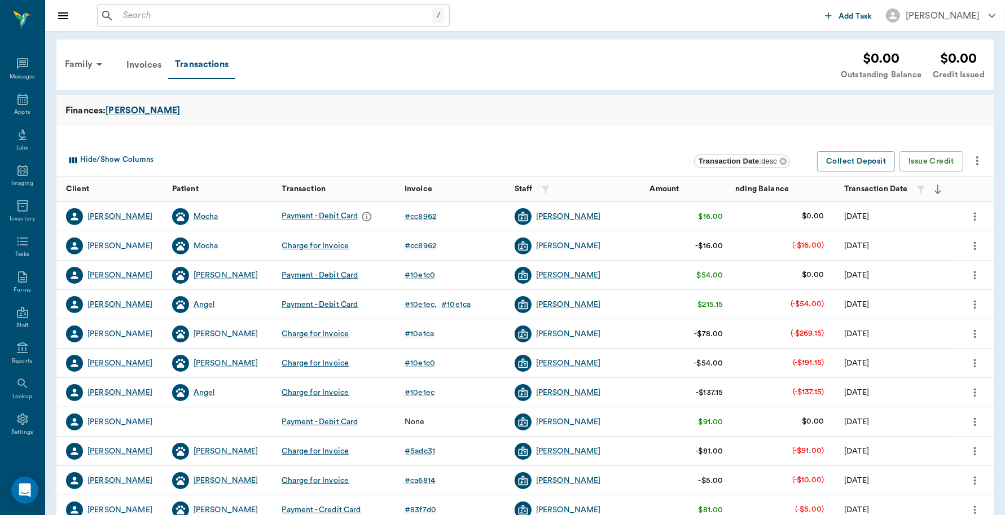
click at [974, 219] on icon "more" at bounding box center [974, 217] width 12 height 14
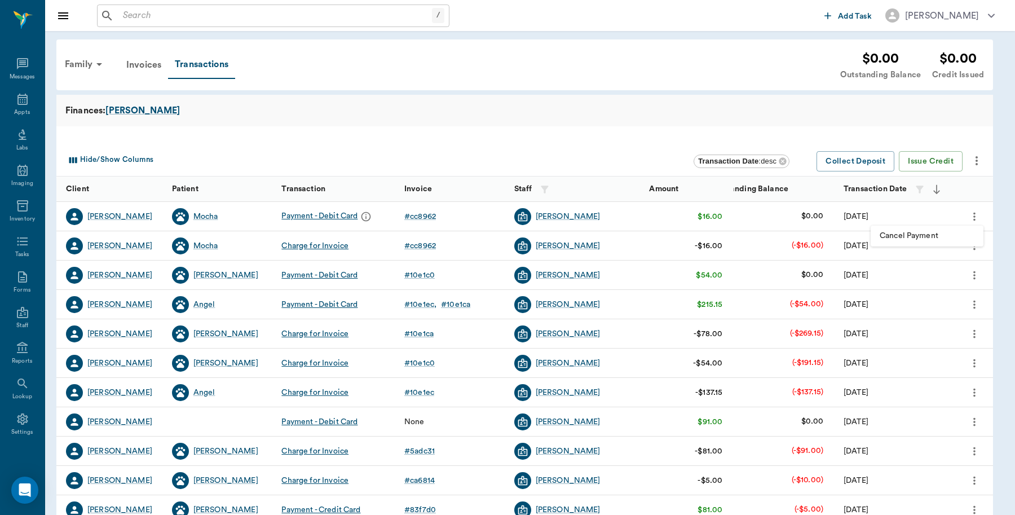
click at [514, 123] on div at bounding box center [507, 257] width 1015 height 515
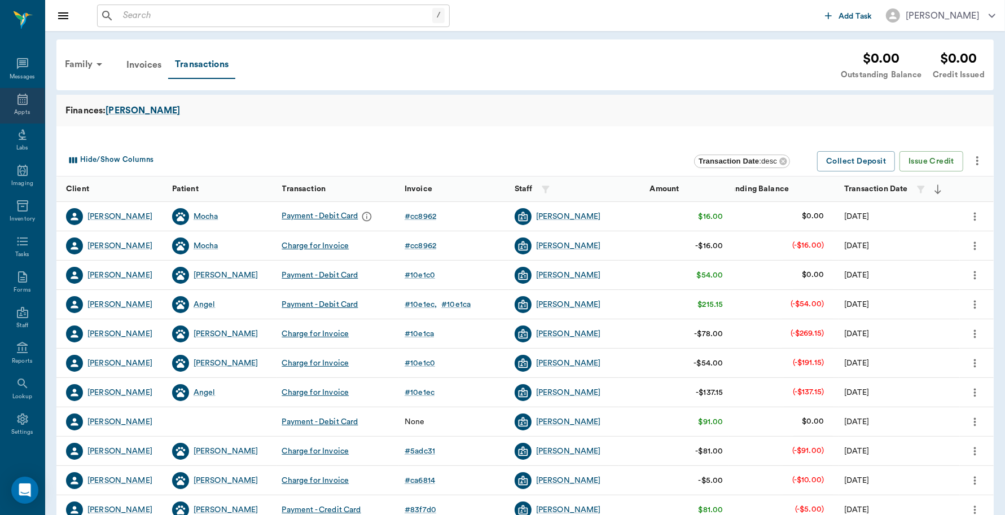
click at [16, 96] on icon at bounding box center [23, 100] width 14 height 14
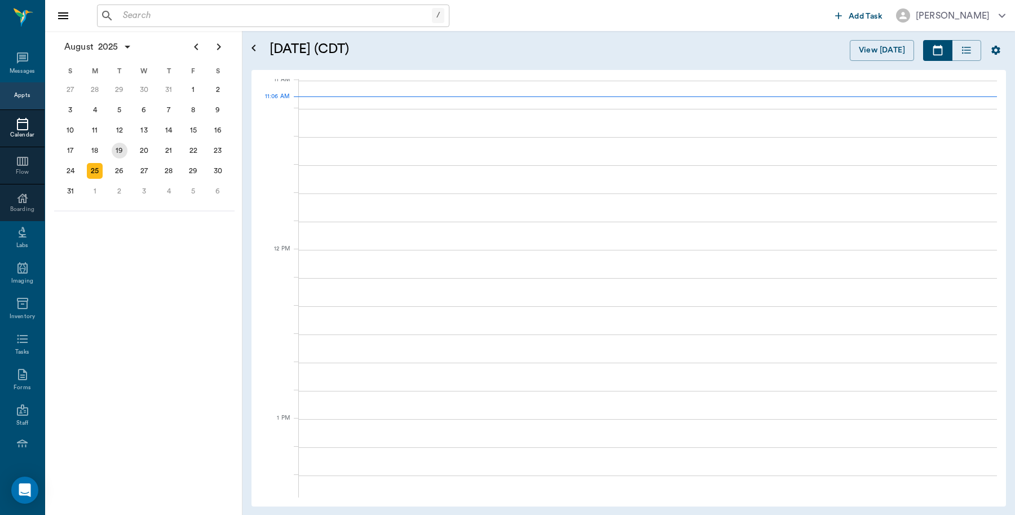
scroll to position [510, 0]
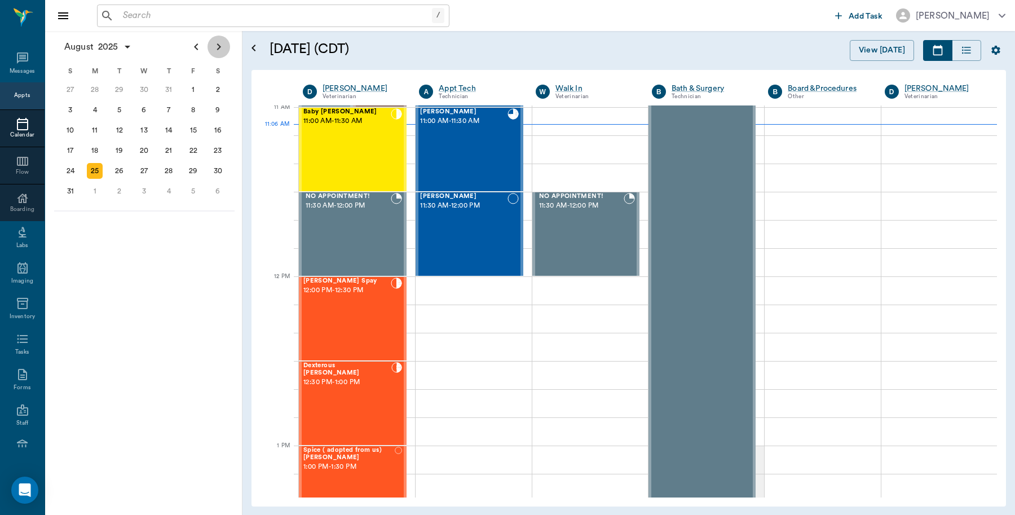
click at [221, 49] on icon "Next page" at bounding box center [219, 47] width 14 height 14
click at [124, 111] on div "9" at bounding box center [120, 110] width 16 height 16
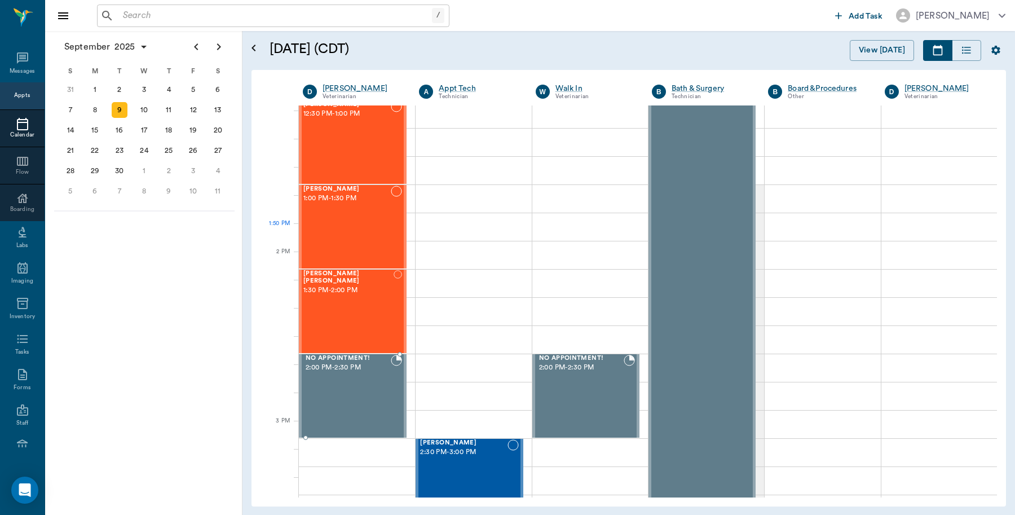
scroll to position [705, 0]
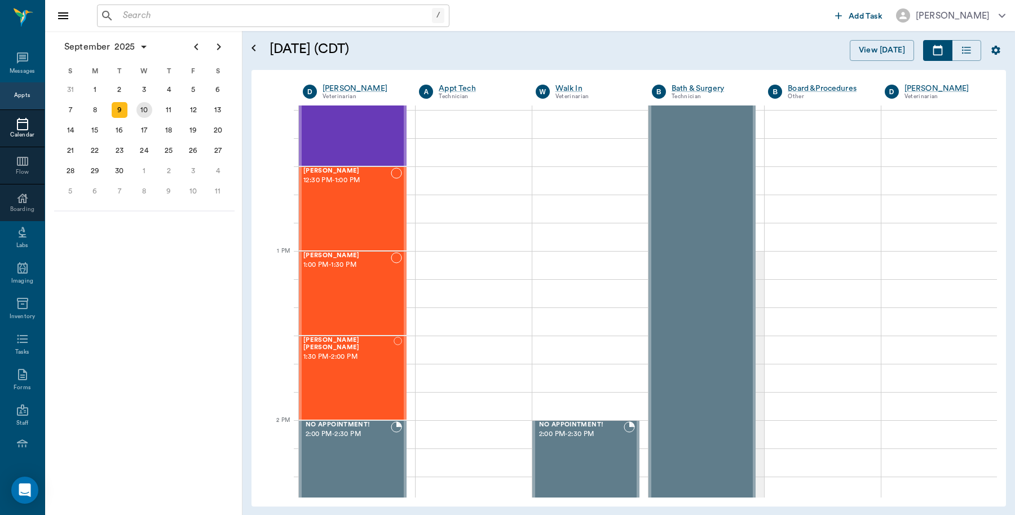
click at [145, 105] on div "10" at bounding box center [145, 110] width 16 height 16
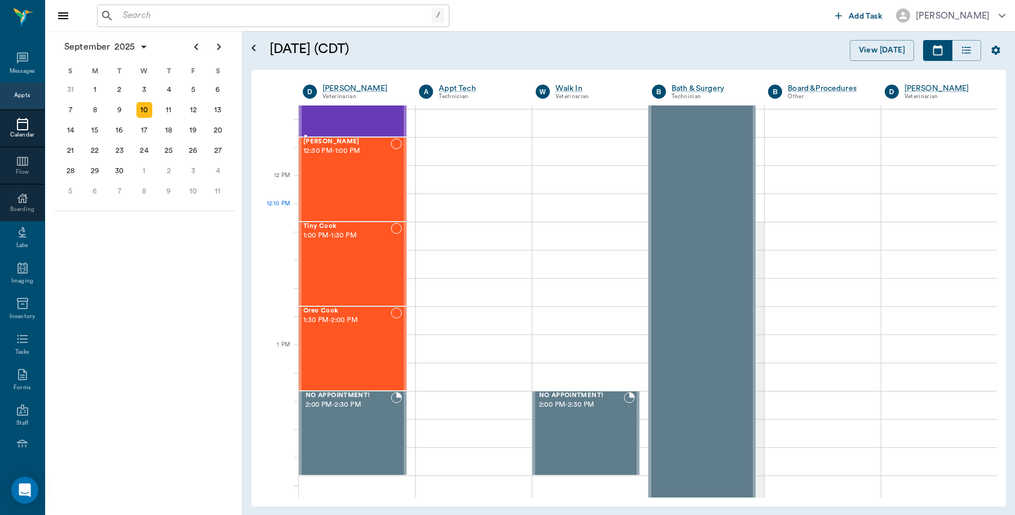
scroll to position [776, 0]
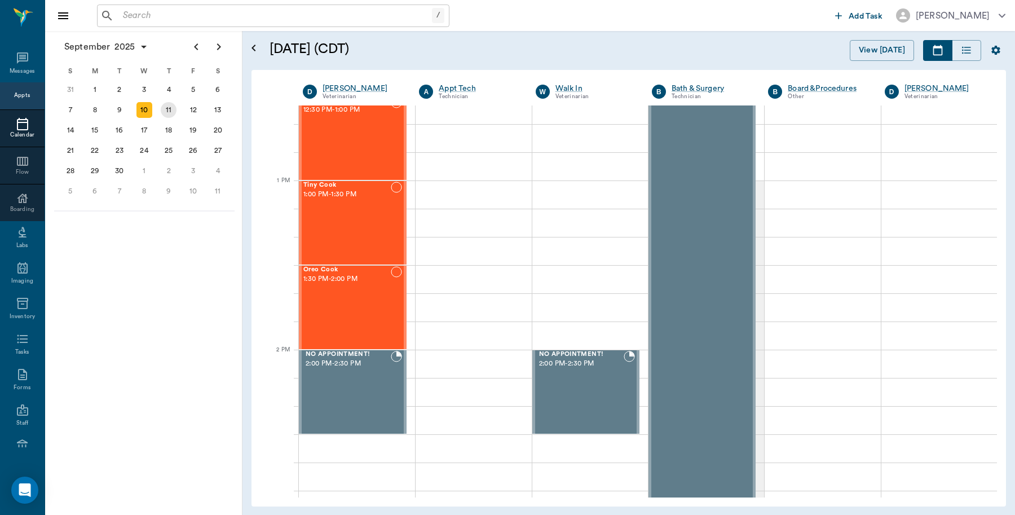
click at [172, 113] on div "11" at bounding box center [169, 110] width 16 height 16
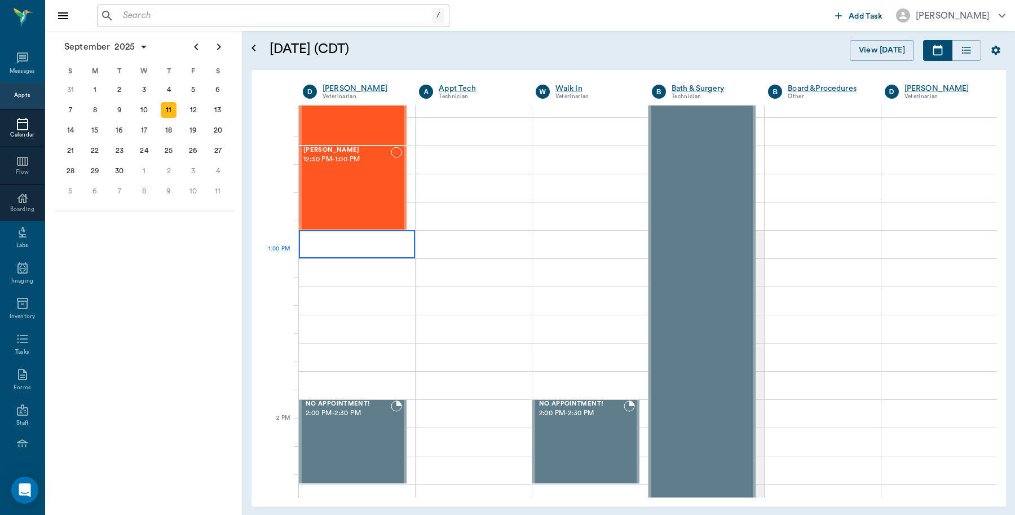
scroll to position [705, 0]
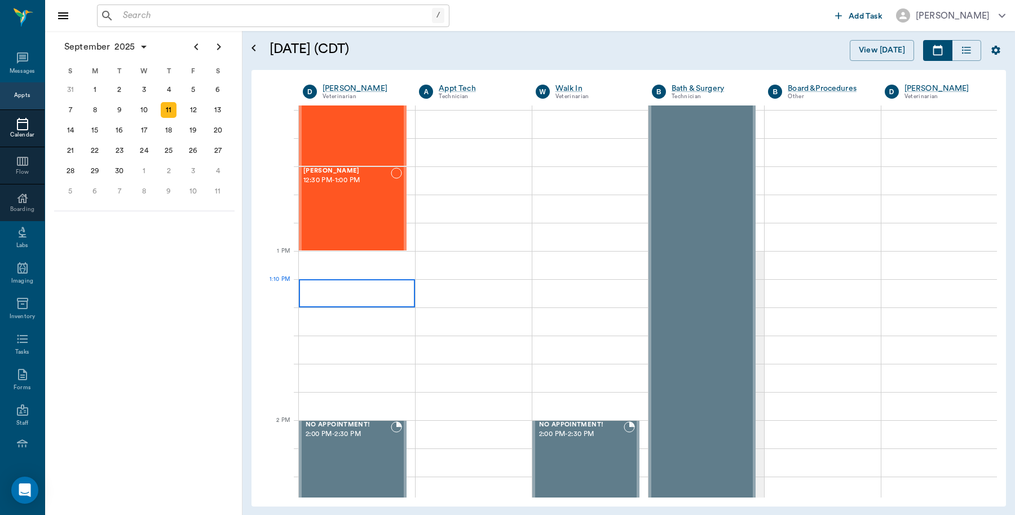
click at [371, 280] on div at bounding box center [357, 293] width 116 height 28
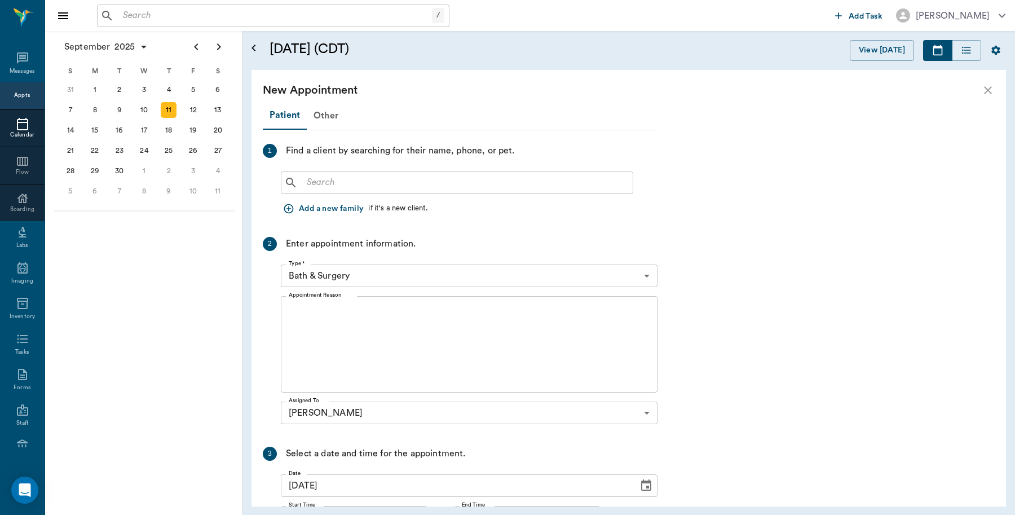
click at [254, 42] on icon "Open calendar" at bounding box center [254, 48] width 14 height 14
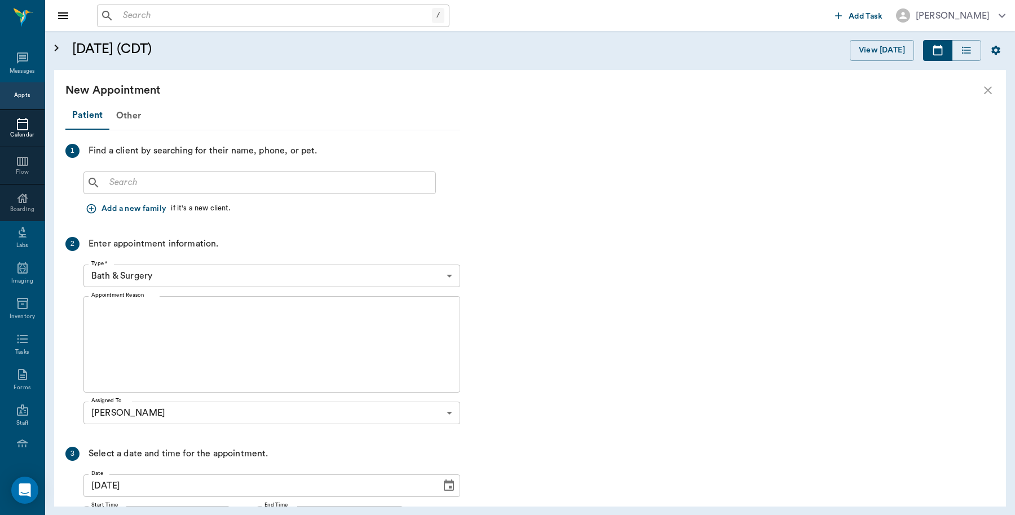
click at [993, 88] on icon "close" at bounding box center [988, 90] width 14 height 14
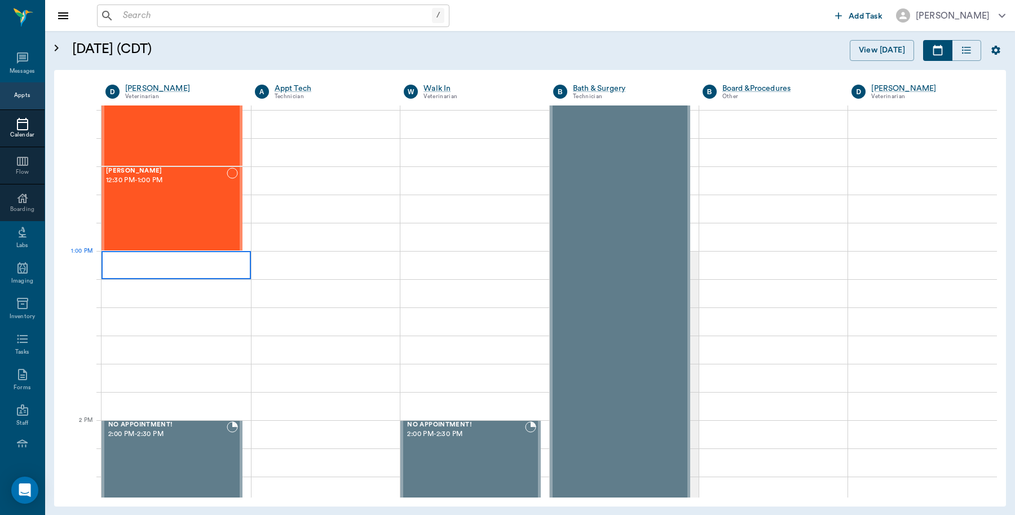
click at [133, 261] on div at bounding box center [176, 265] width 149 height 28
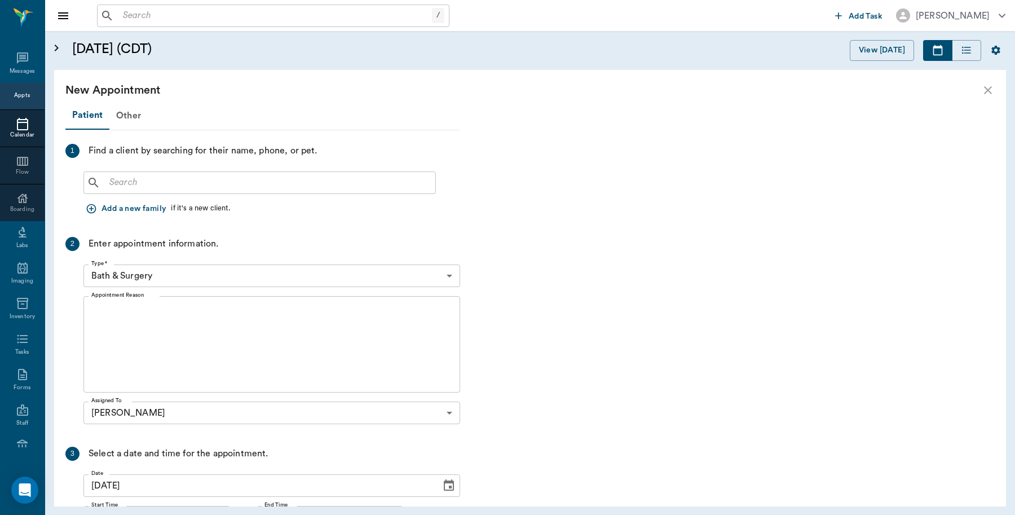
click at [54, 49] on icon "Open calendar" at bounding box center [57, 48] width 14 height 14
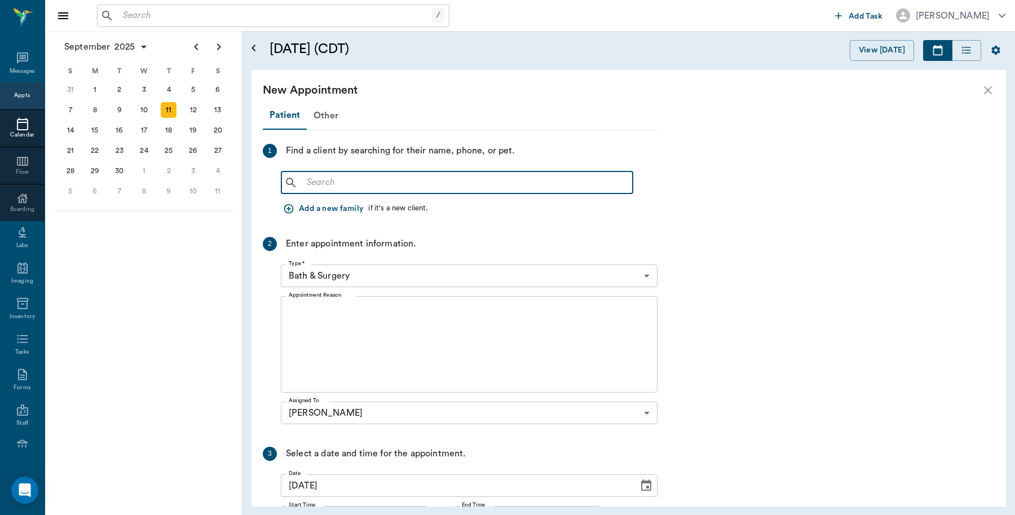
click at [362, 182] on input "text" at bounding box center [465, 183] width 326 height 16
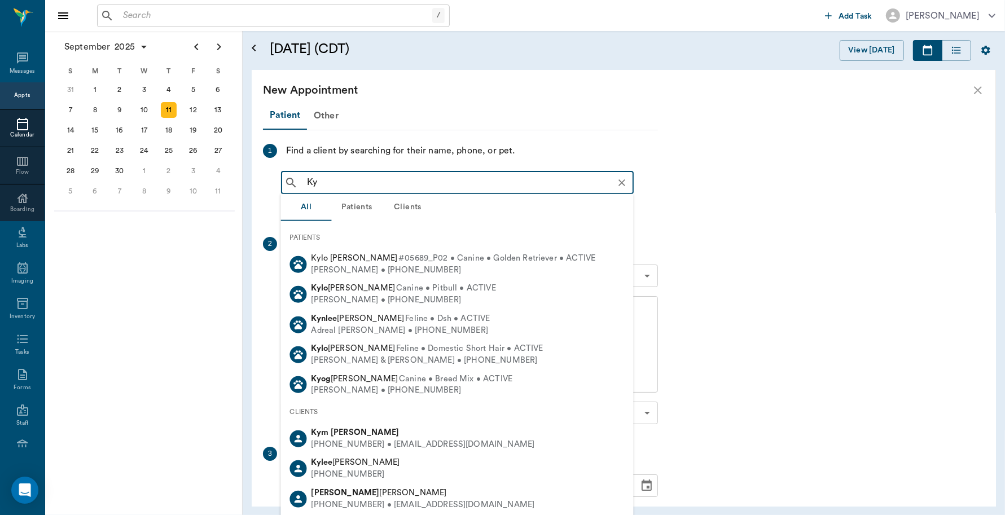
type input "K"
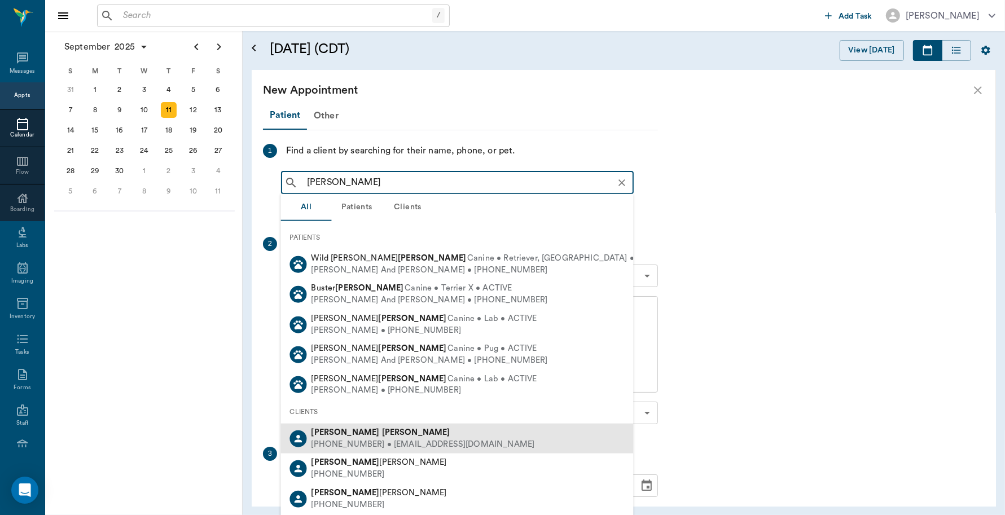
click at [354, 424] on div "Lynda Dykes (903) 650-6945 • lyndadykes59@gmail.com" at bounding box center [457, 439] width 353 height 30
type input "Lynda Dykes"
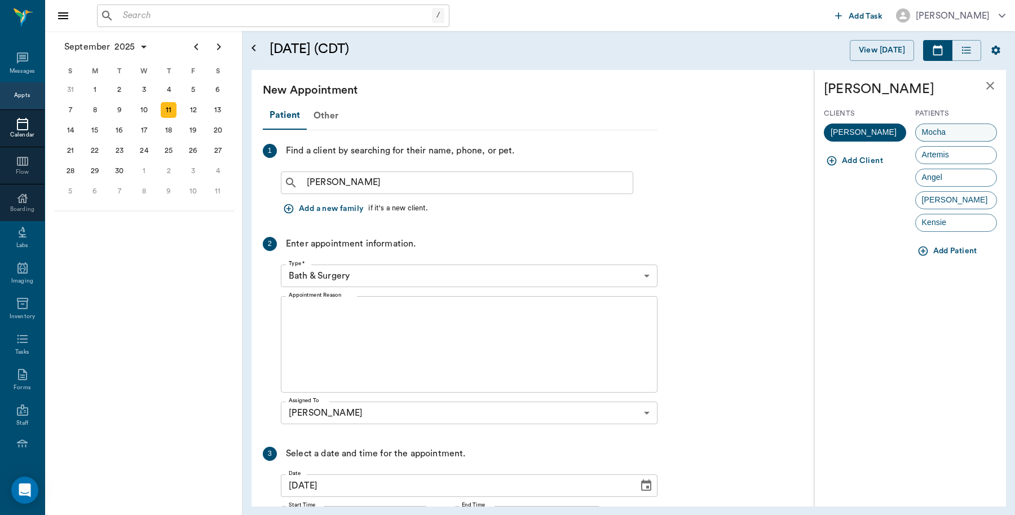
click at [965, 134] on div "Mocha" at bounding box center [956, 133] width 82 height 18
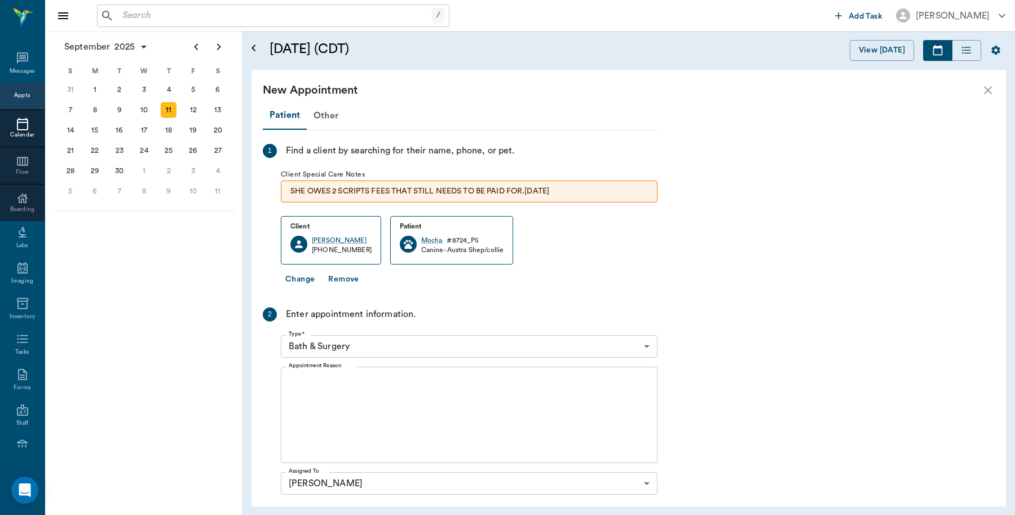
click at [447, 353] on body "/ ​ Add Task Dr. Bert Ellsworth Nectar Messages Appts Calendar Flow Boarding La…" at bounding box center [507, 257] width 1015 height 515
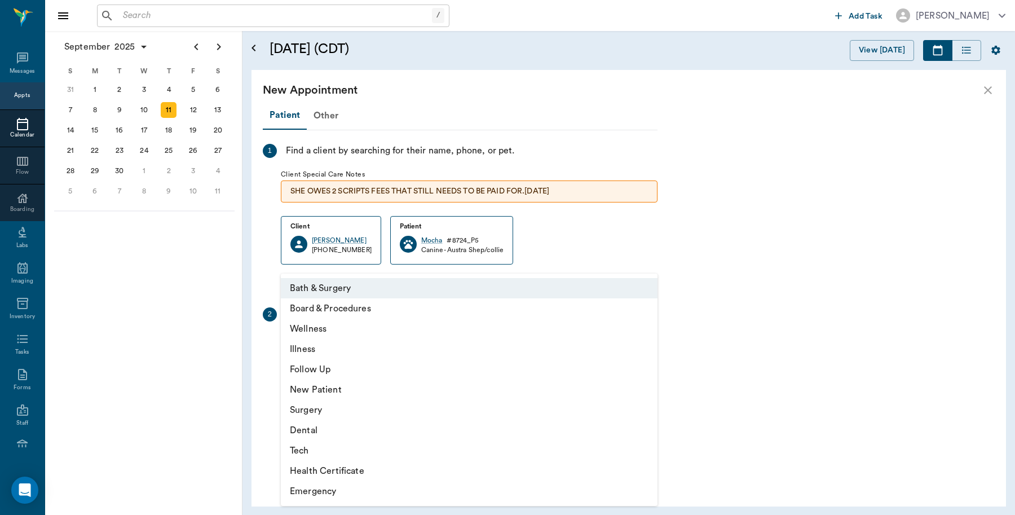
click at [314, 409] on li "Surgery" at bounding box center [469, 410] width 377 height 20
type input "65d2be4f46e3a538d89b8c18"
type input "01:30 PM"
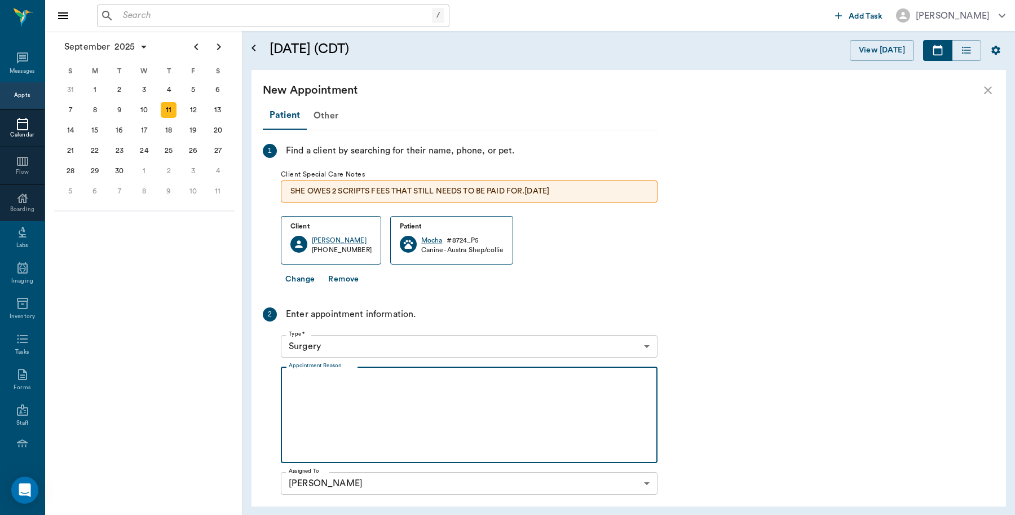
click at [371, 385] on textarea "Appointment Reason" at bounding box center [469, 415] width 361 height 78
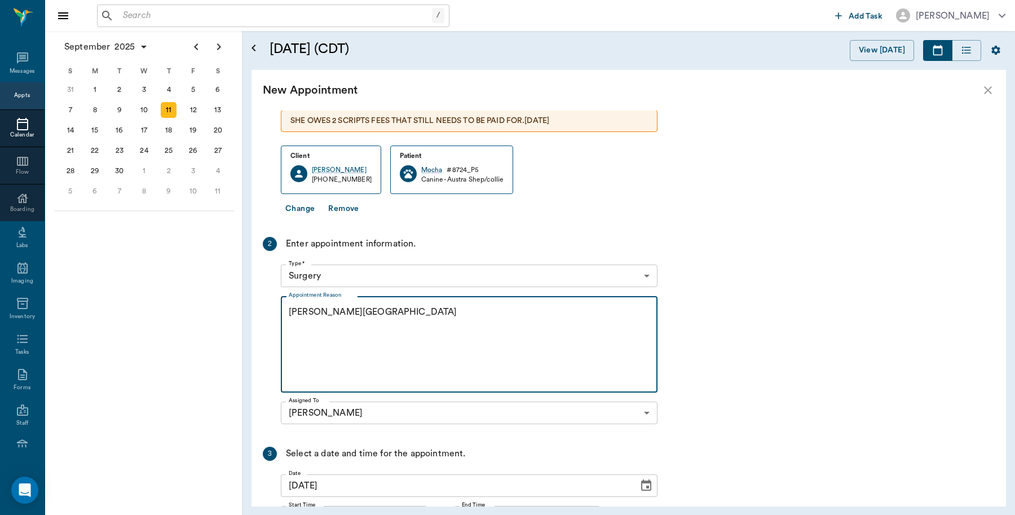
scroll to position [177, 0]
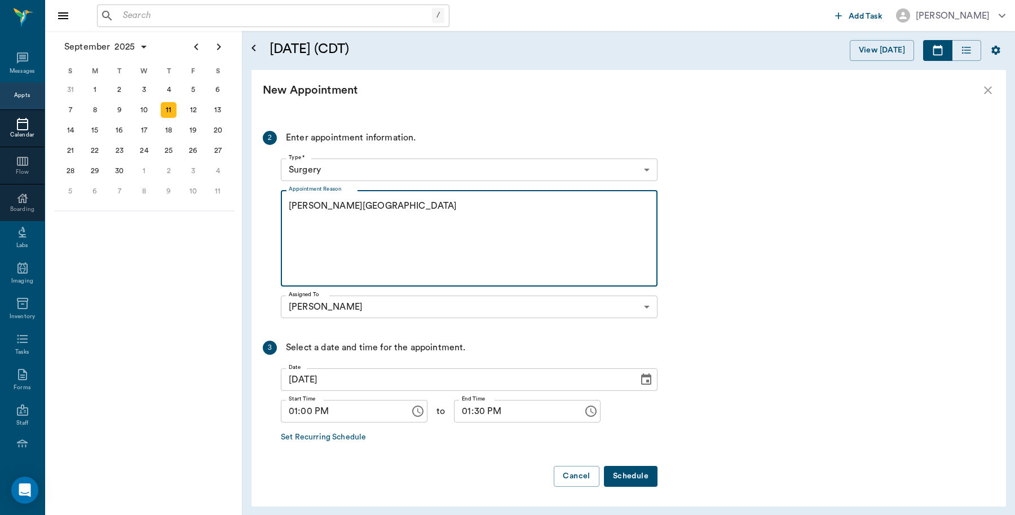
type textarea "OHE Caryn"
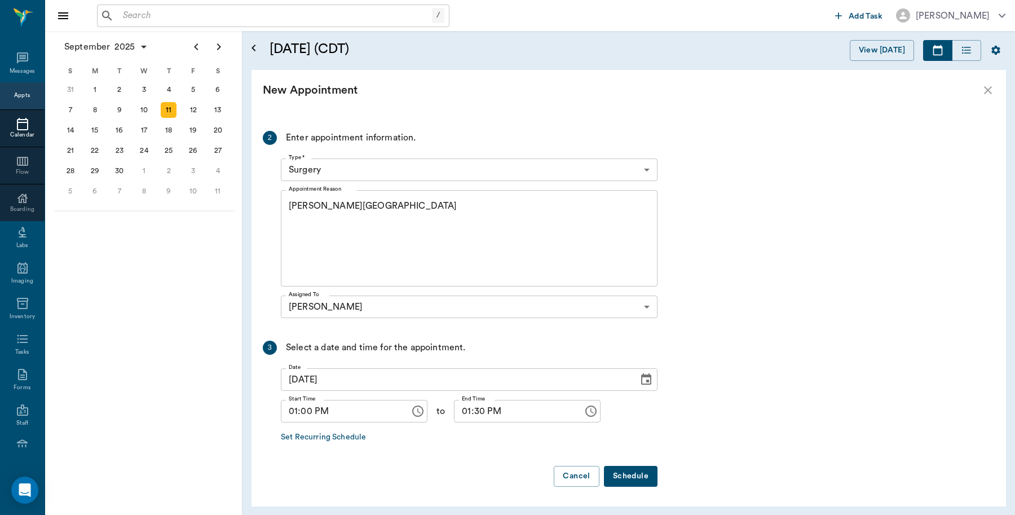
click at [616, 471] on button "Schedule" at bounding box center [631, 476] width 54 height 21
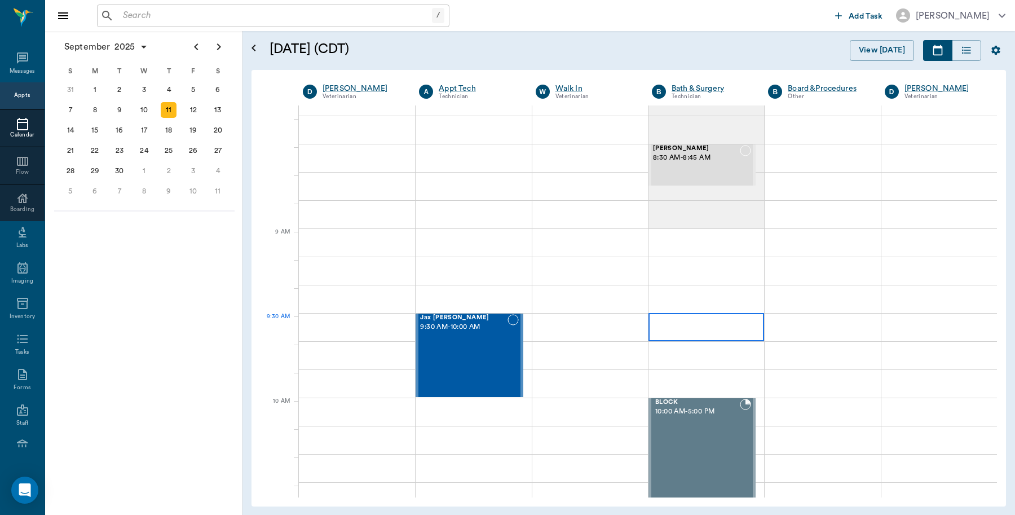
scroll to position [0, 0]
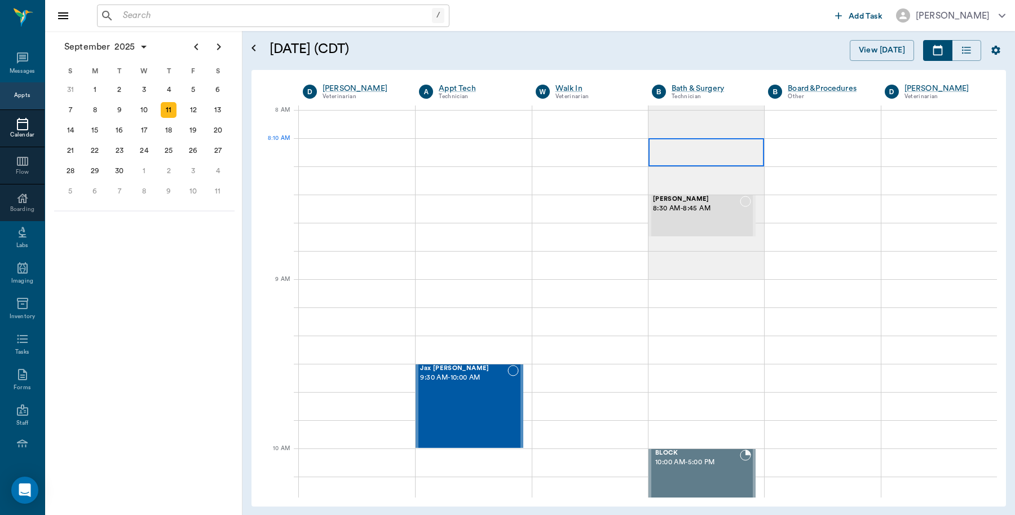
click at [698, 155] on div at bounding box center [707, 152] width 116 height 28
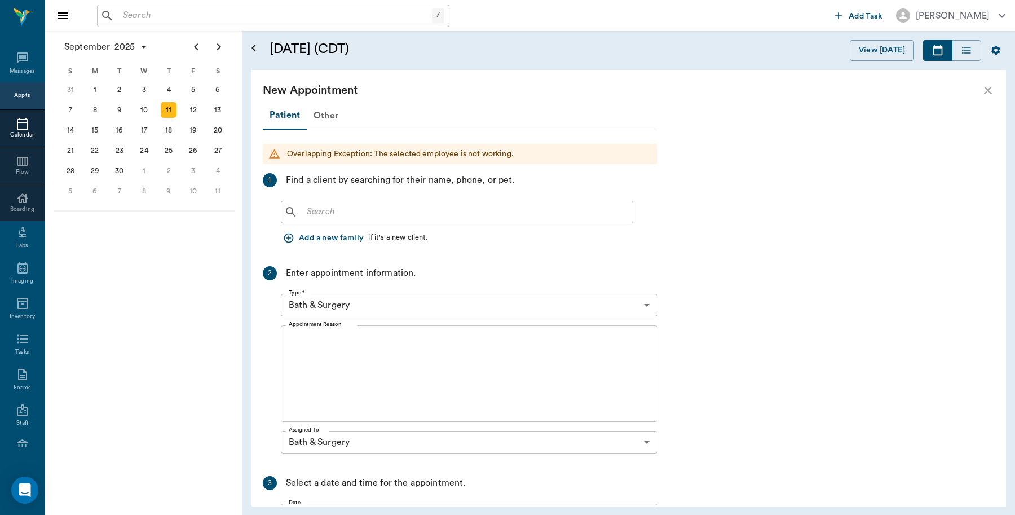
click at [354, 215] on input "text" at bounding box center [465, 212] width 326 height 16
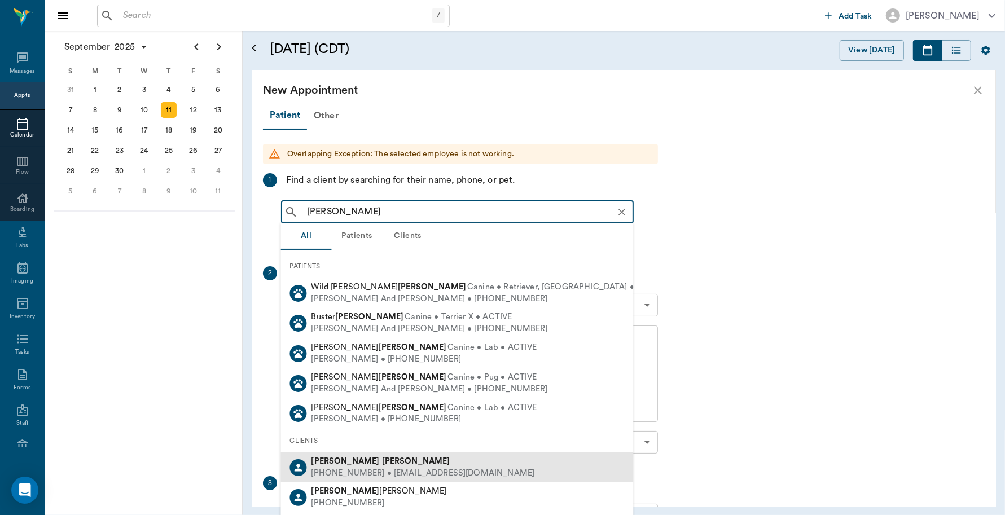
click at [378, 465] on div "Lynda Dykes" at bounding box center [422, 462] width 223 height 12
type input "Lynda Dykes"
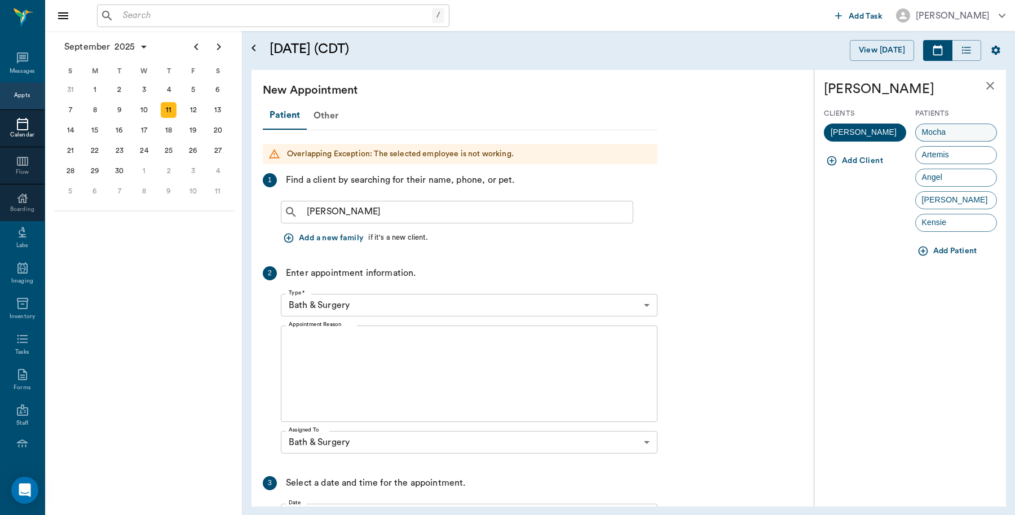
click at [963, 127] on div "Mocha" at bounding box center [956, 133] width 82 height 18
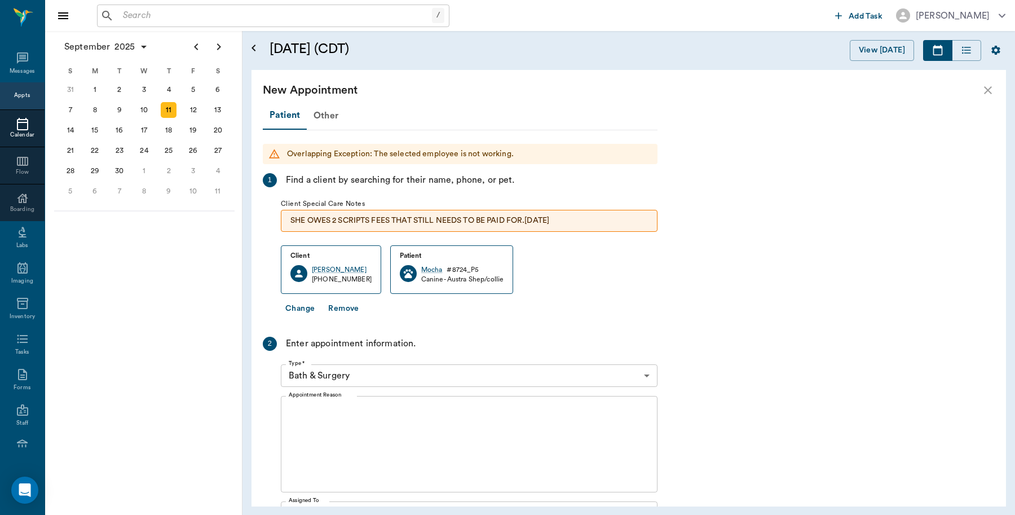
click at [396, 407] on textarea "Appointment Reason" at bounding box center [469, 445] width 361 height 78
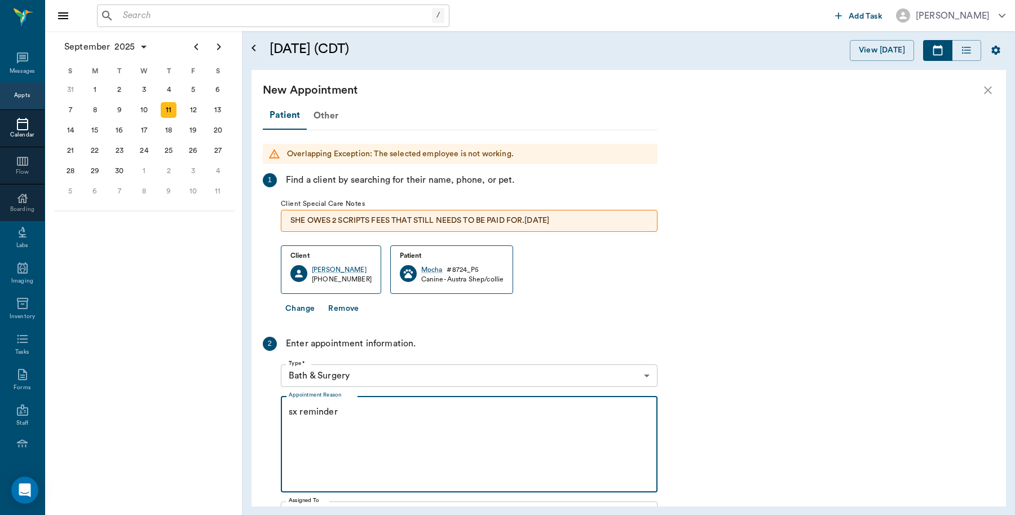
scroll to position [206, 0]
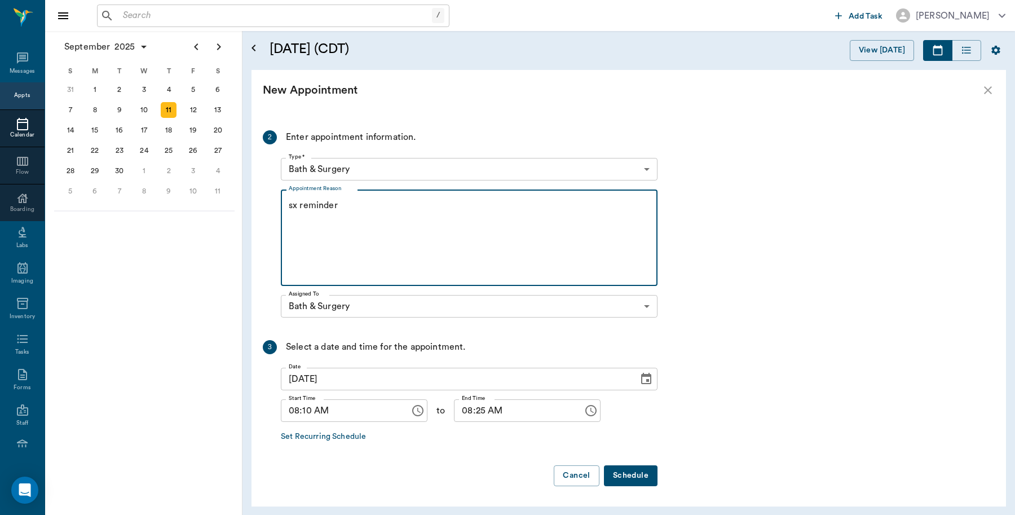
click at [371, 214] on textarea "sx reminder" at bounding box center [469, 238] width 361 height 78
type textarea "sx reminder Caryn"
click at [636, 469] on button "Schedule" at bounding box center [631, 475] width 54 height 21
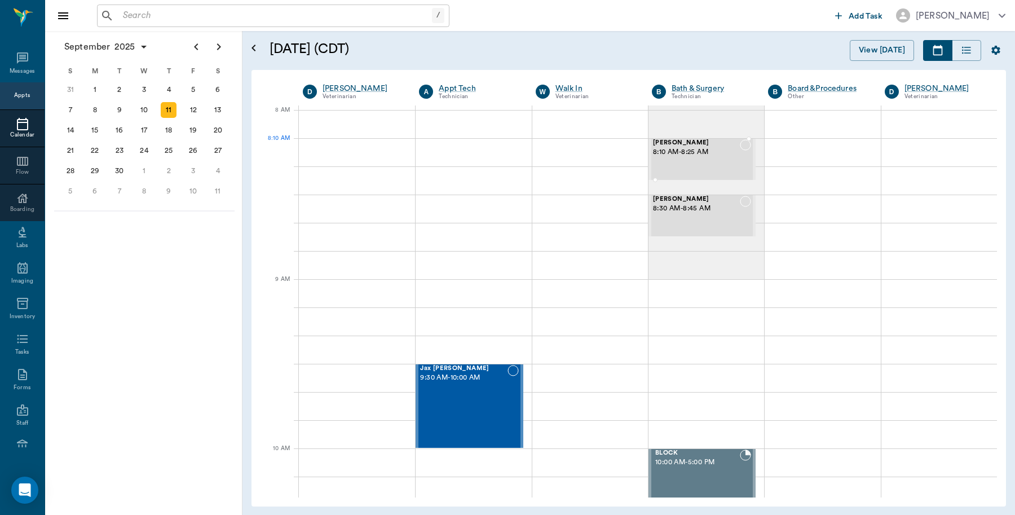
click at [706, 161] on div "Mocha Dykes 8:10 AM - 8:25 AM" at bounding box center [696, 159] width 87 height 40
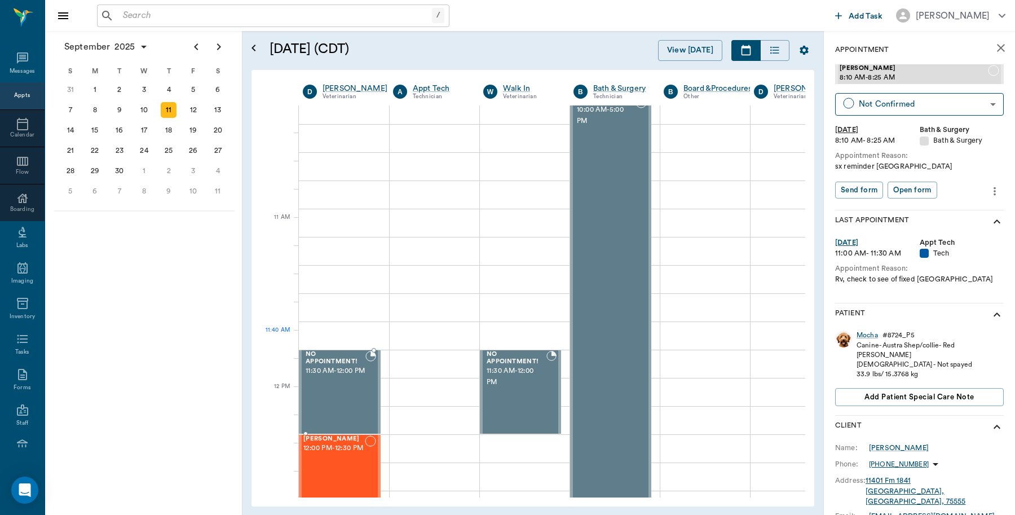
scroll to position [635, 0]
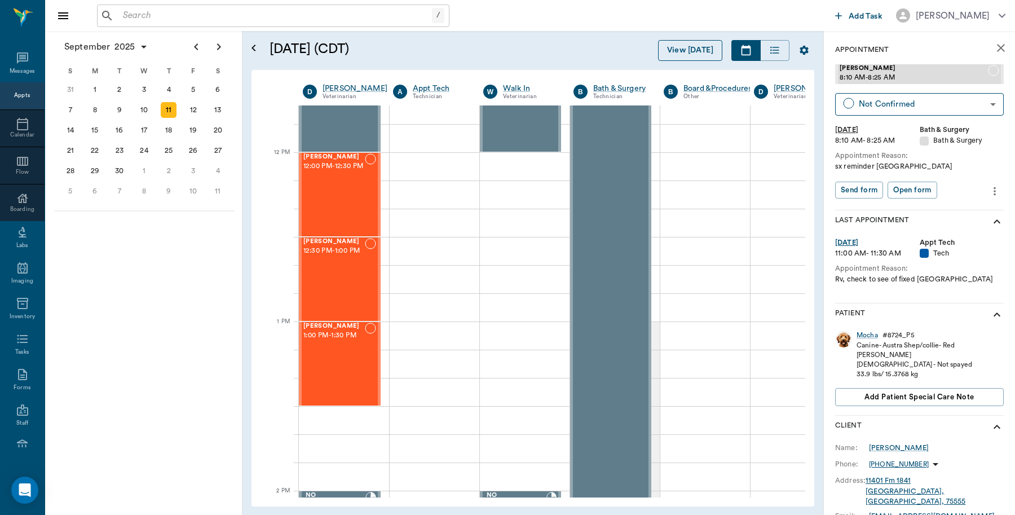
click at [689, 47] on button "View [DATE]" at bounding box center [690, 50] width 64 height 21
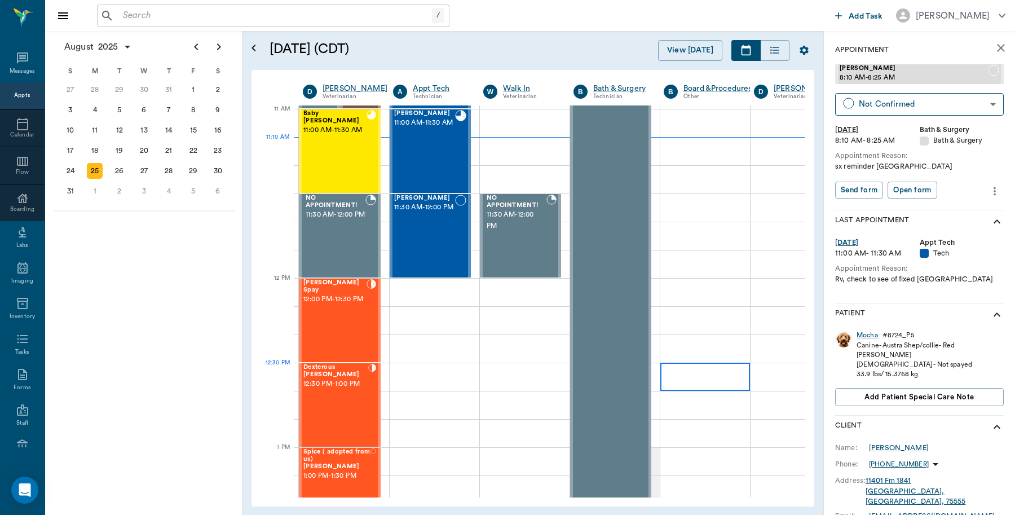
scroll to position [509, 1]
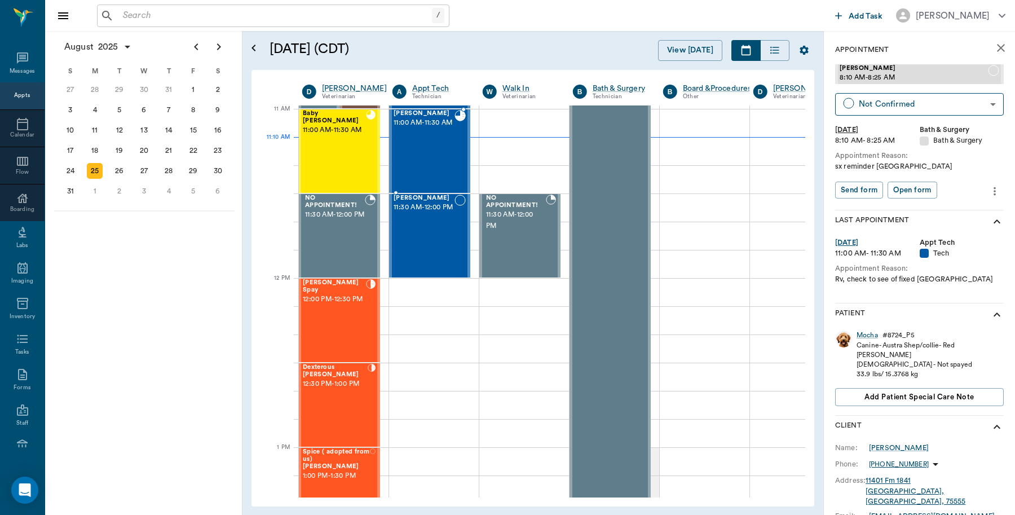
click at [429, 144] on div "Mocha Dykes 11:00 AM - 11:30 AM" at bounding box center [424, 151] width 61 height 82
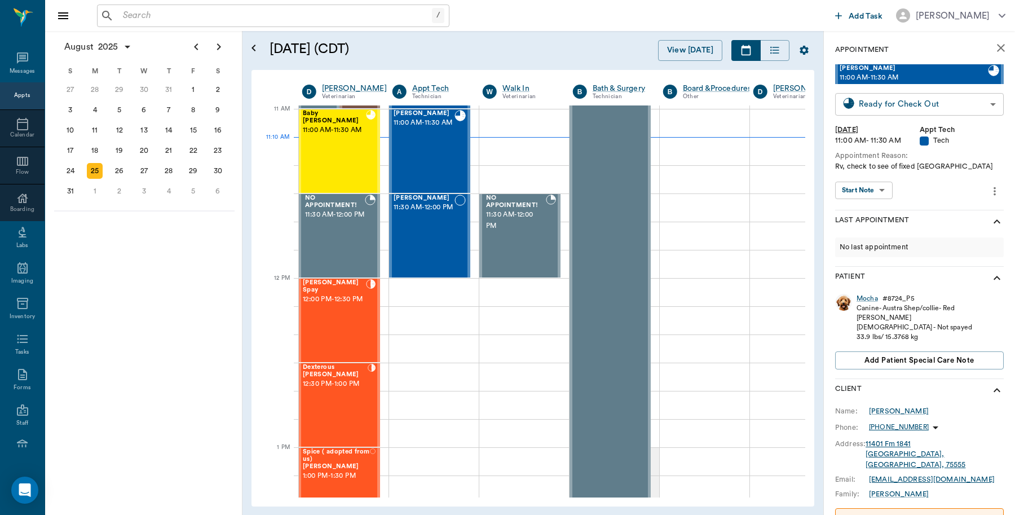
click at [935, 99] on body "/ ​ Add Task Dr. Bert Ellsworth Nectar Messages Appts Calendar Flow Boarding La…" at bounding box center [507, 257] width 1015 height 515
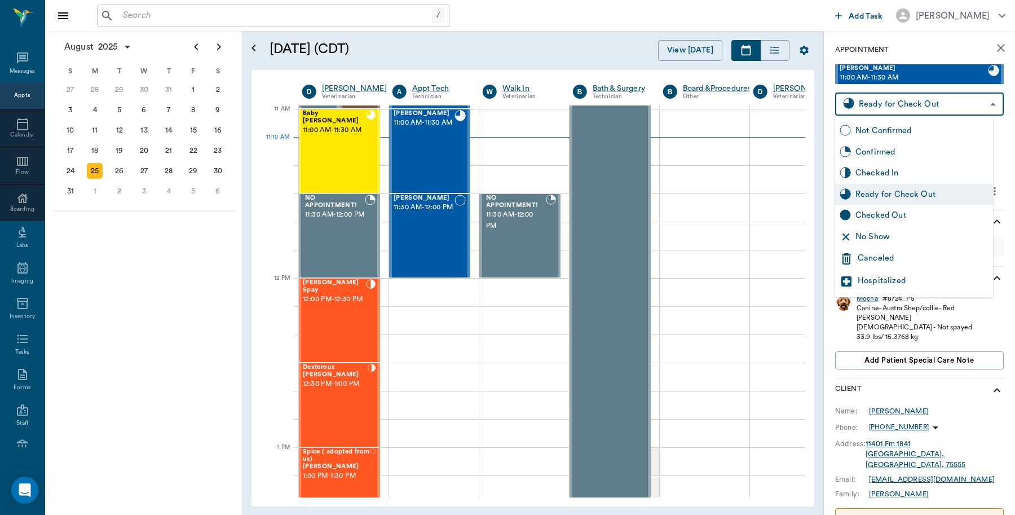
click at [893, 213] on div "Checked Out" at bounding box center [922, 215] width 133 height 12
type input "CHECKED_OUT"
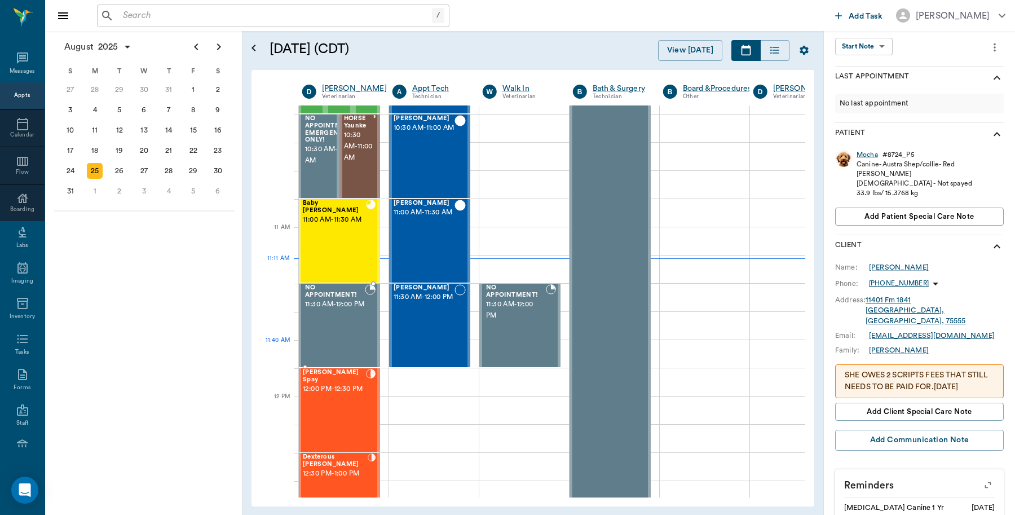
scroll to position [297, 1]
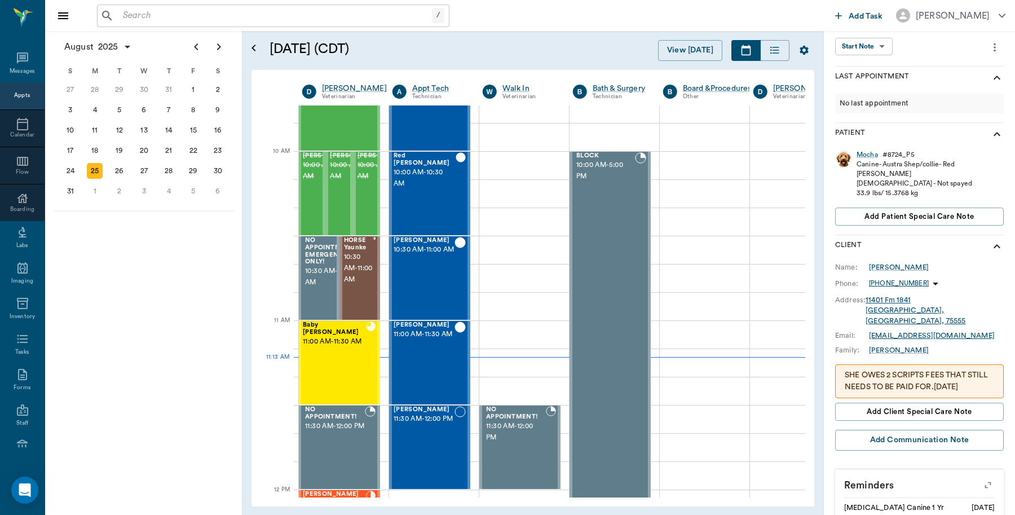
click at [213, 15] on input "text" at bounding box center [275, 16] width 314 height 16
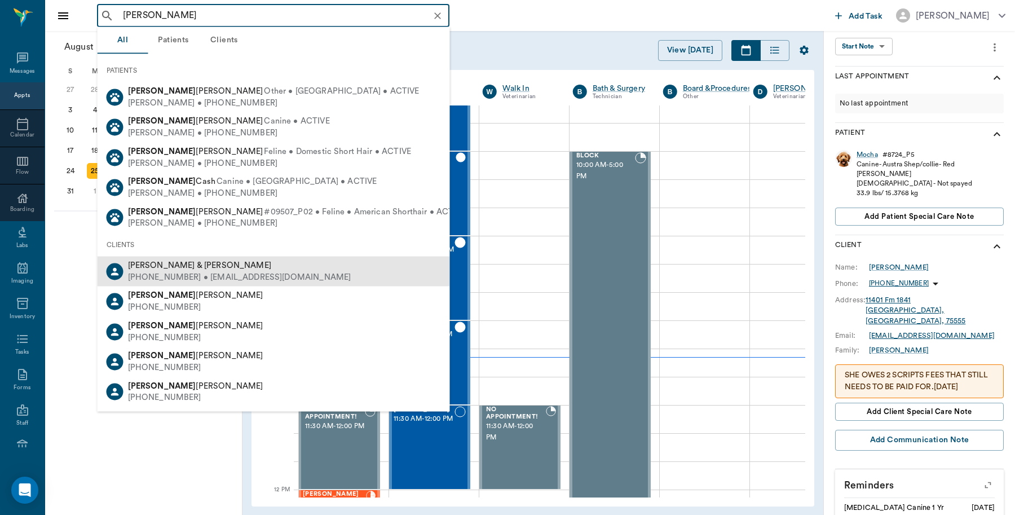
click at [193, 262] on span "[PERSON_NAME] & [PERSON_NAME]" at bounding box center [199, 265] width 143 height 8
type input "[PERSON_NAME]"
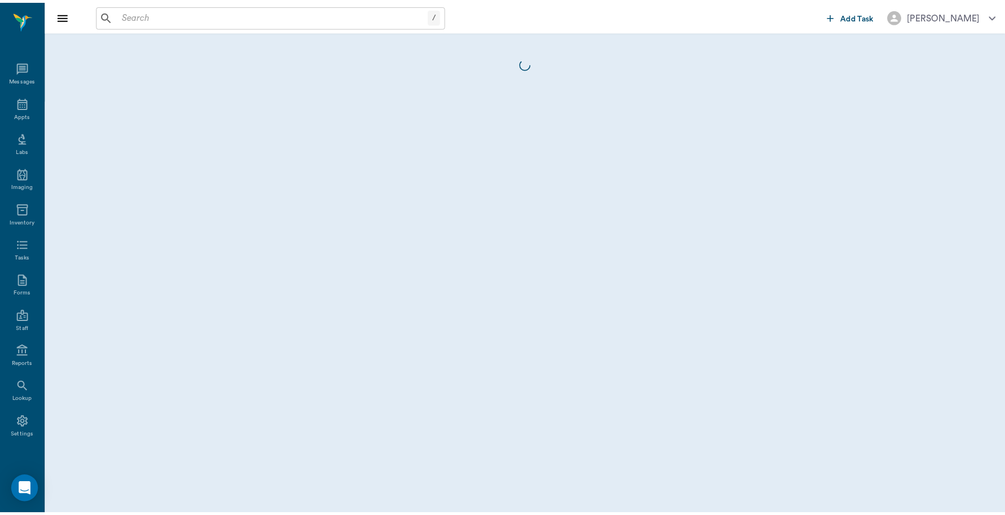
scroll to position [3, 0]
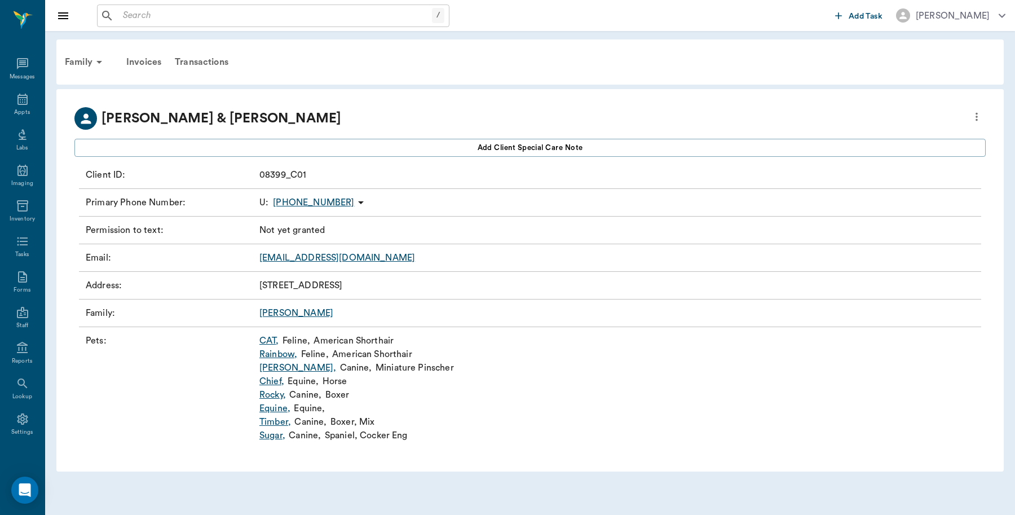
click at [286, 355] on link "Rainbow ," at bounding box center [278, 354] width 38 height 14
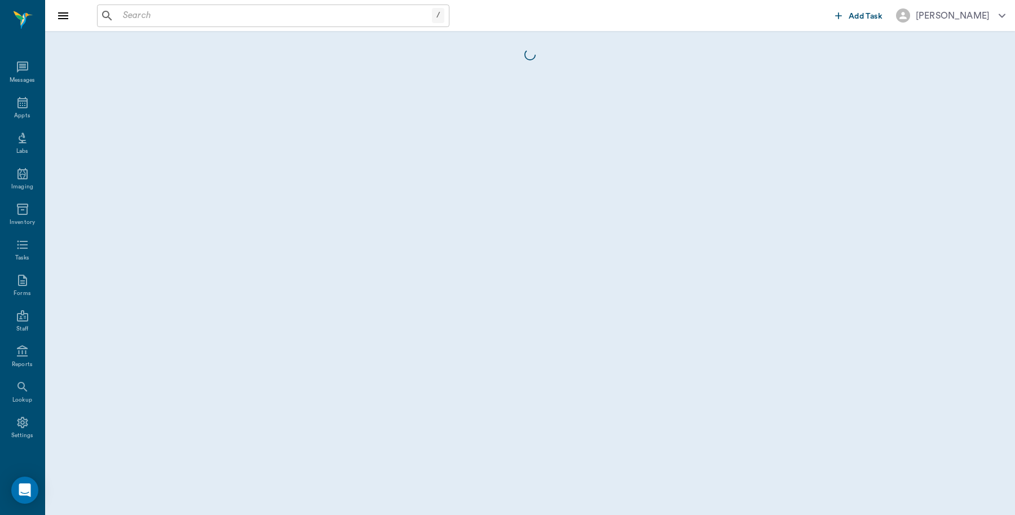
scroll to position [3, 0]
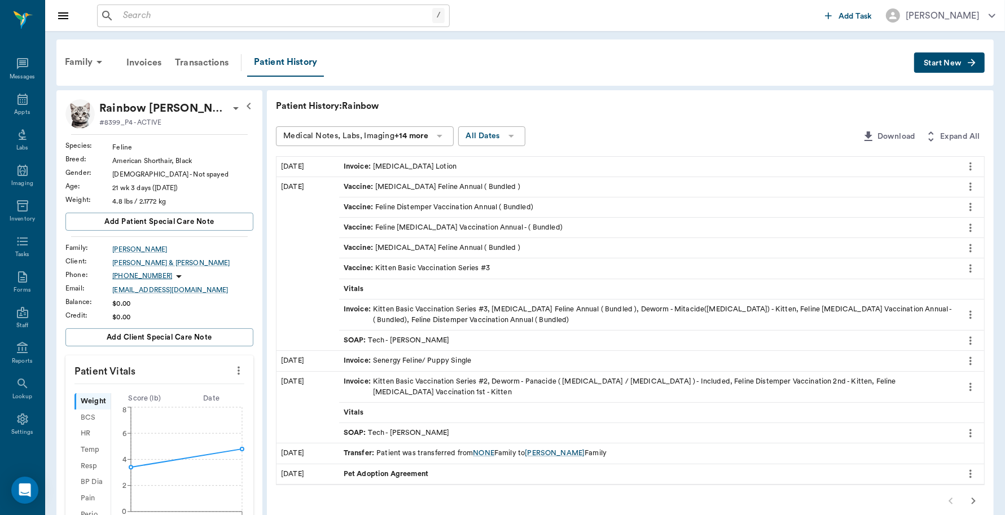
click at [946, 63] on span "Start New" at bounding box center [942, 63] width 38 height 0
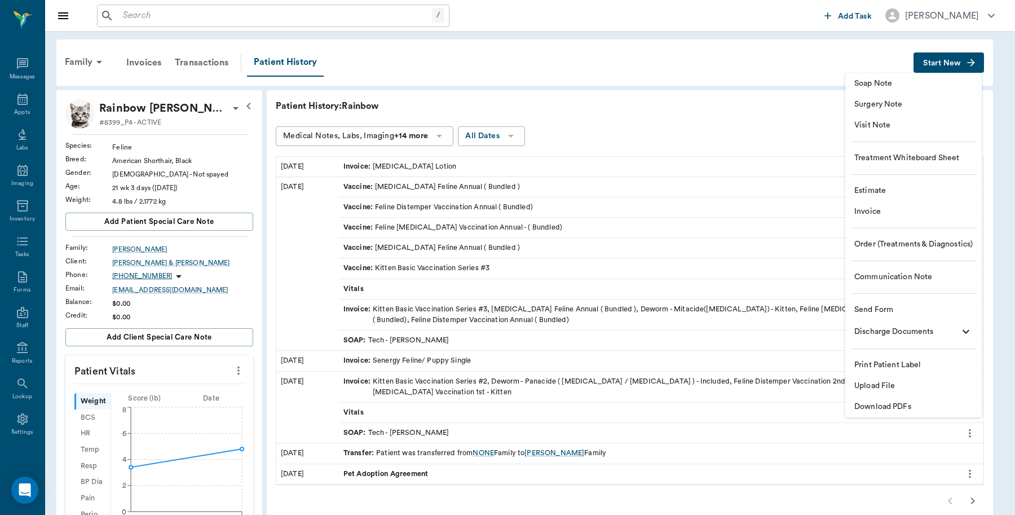
click at [874, 213] on span "Invoice" at bounding box center [914, 212] width 118 height 12
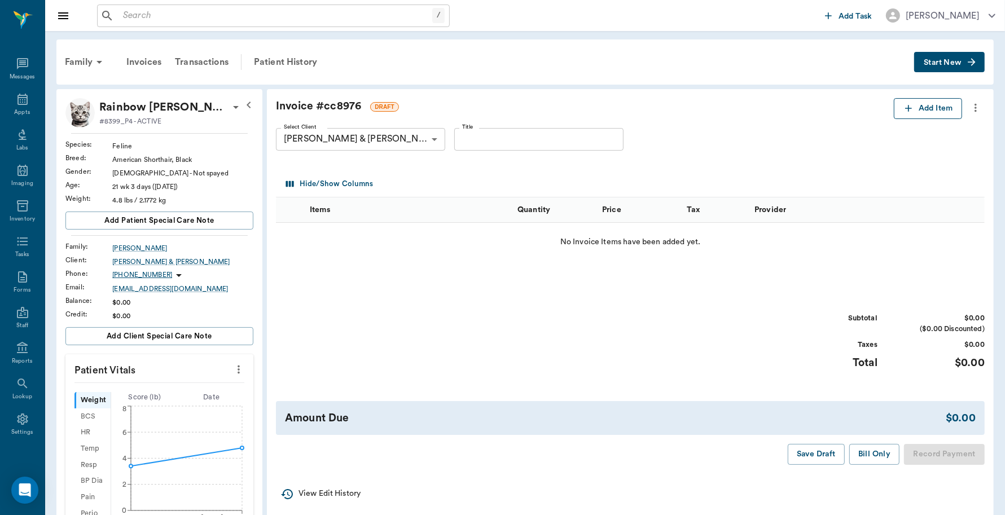
click at [929, 107] on button "Add Item" at bounding box center [927, 108] width 68 height 21
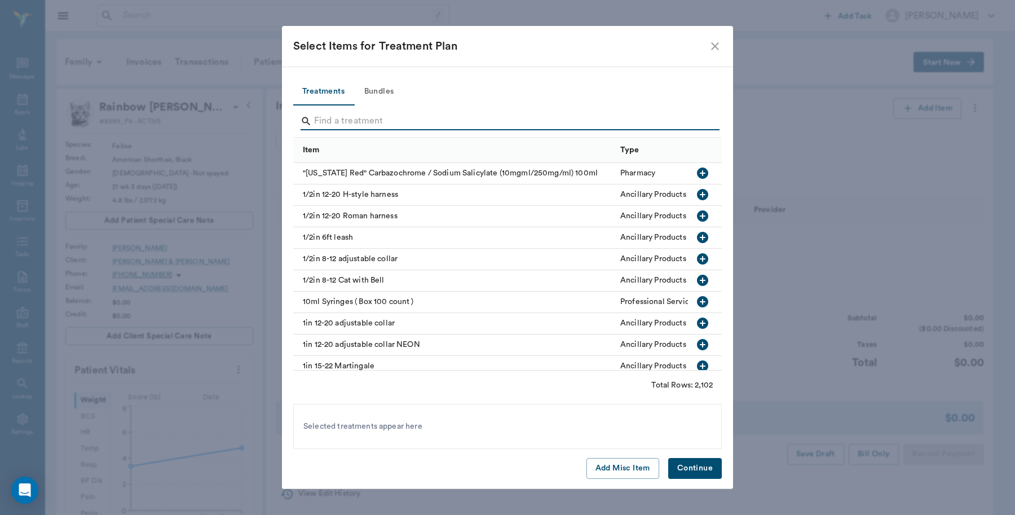
click at [439, 124] on input "Search" at bounding box center [508, 121] width 389 height 18
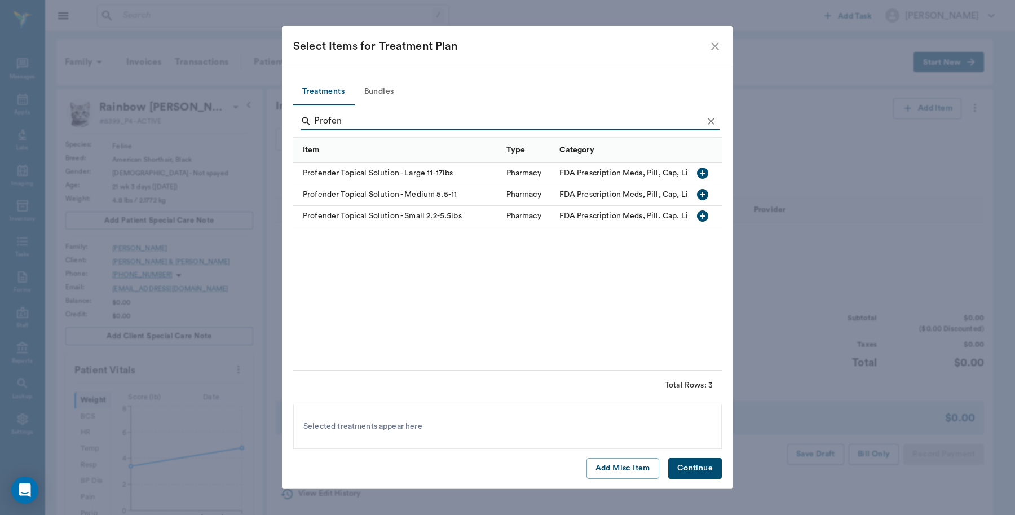
type input "Profen"
click at [702, 193] on icon "button" at bounding box center [702, 194] width 11 height 11
click at [703, 170] on icon "button" at bounding box center [703, 173] width 14 height 14
click at [706, 460] on button "Continue" at bounding box center [695, 468] width 54 height 21
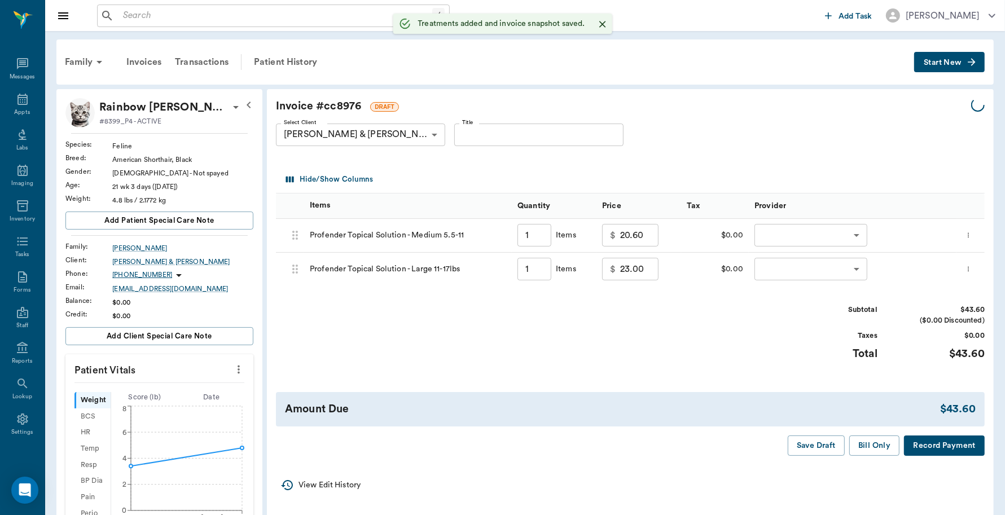
type input "1.00"
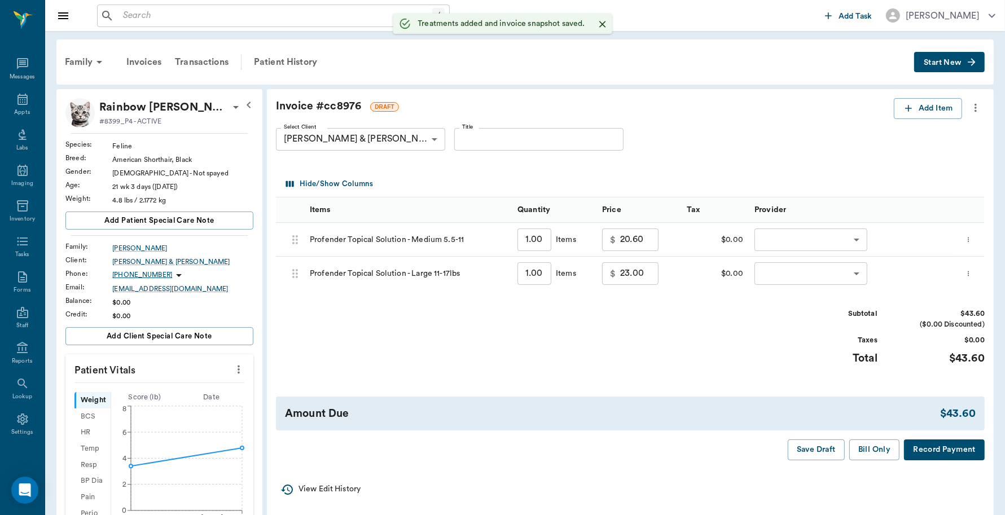
click at [853, 237] on body "/ ​ Add Task Dr. Bert Ellsworth Nectar Messages Appts Labs Imaging Inventory Ta…" at bounding box center [502, 420] width 1005 height 841
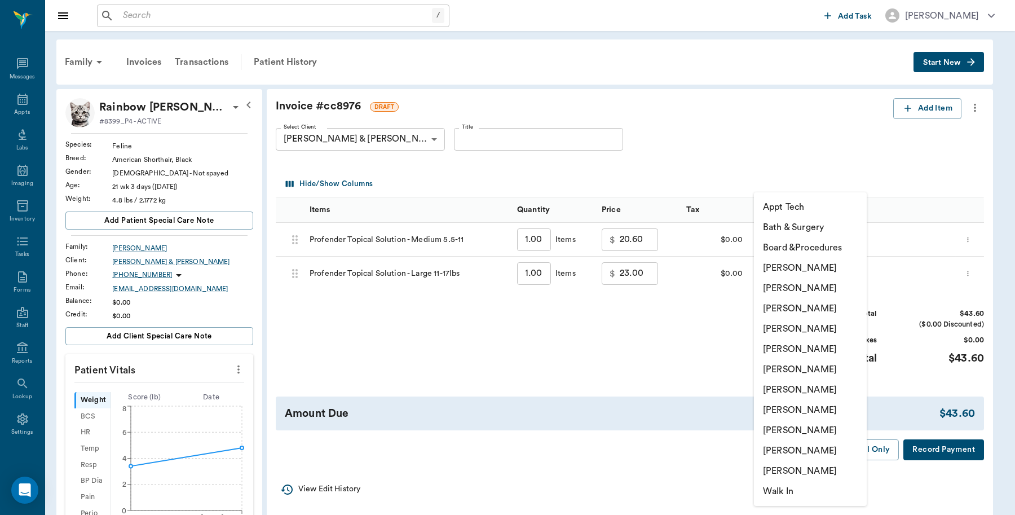
click at [829, 265] on li "Caryn Watson" at bounding box center [810, 268] width 113 height 20
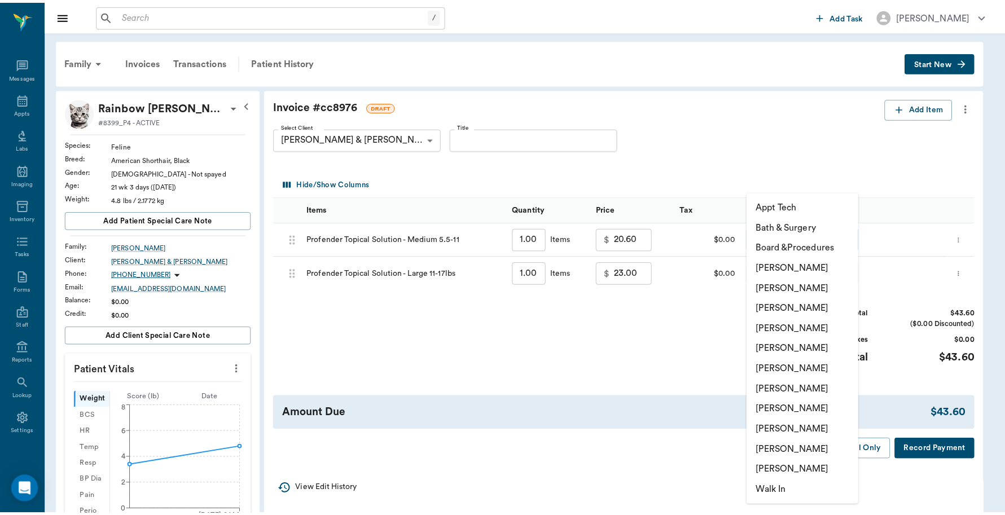
type input "none-6899ea08ed37b777db10de45"
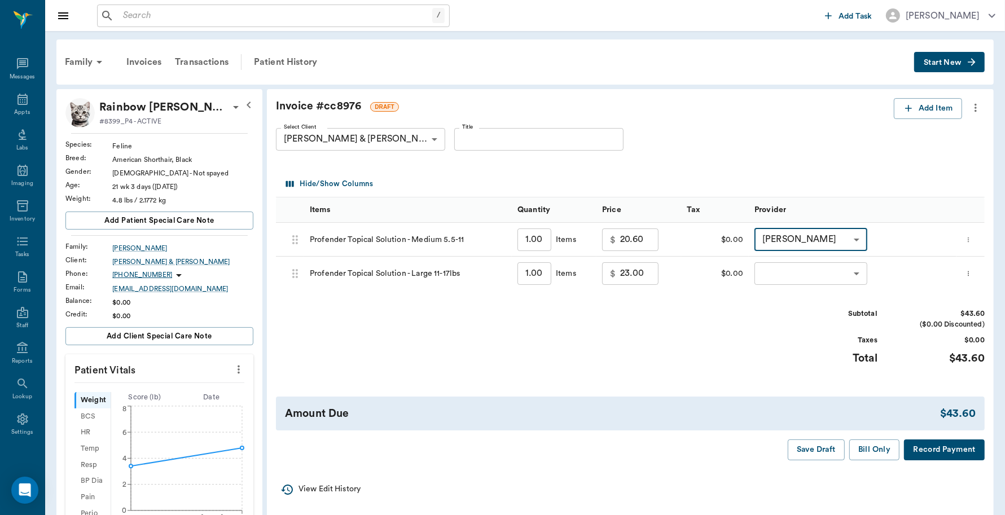
click at [861, 268] on body "/ ​ Add Task Dr. Bert Ellsworth Nectar Messages Appts Labs Imaging Inventory Ta…" at bounding box center [502, 420] width 1005 height 841
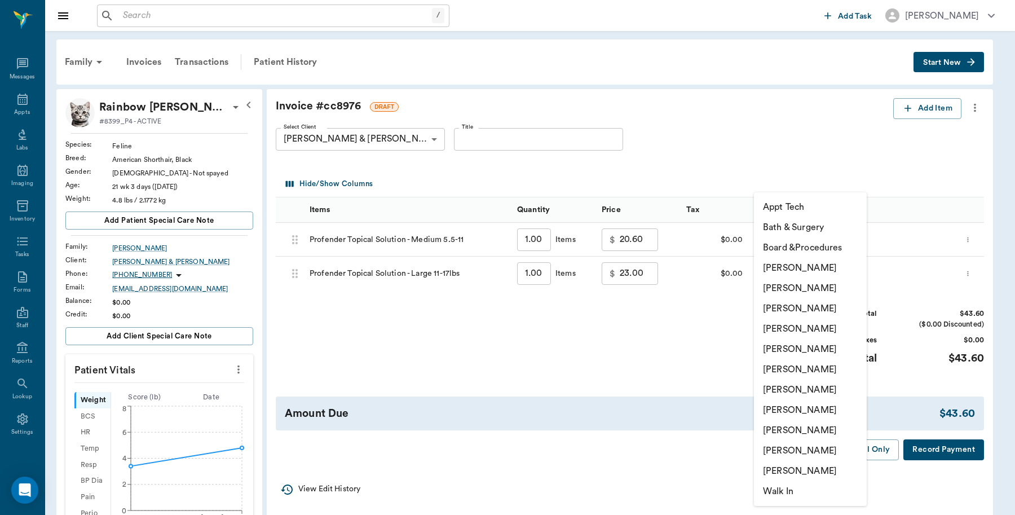
click at [831, 268] on li "Caryn Watson" at bounding box center [810, 268] width 113 height 20
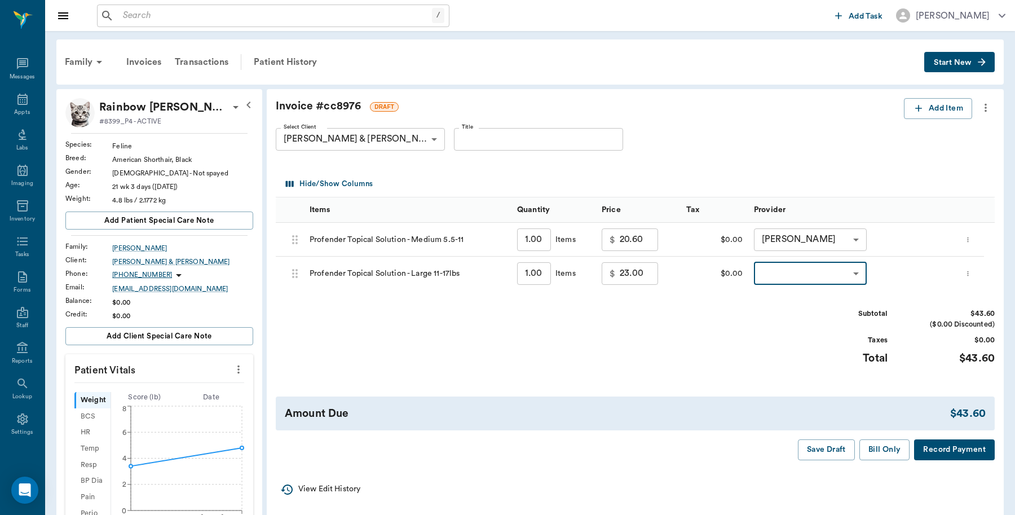
type input "none-6899ea08ed37b777db10de45"
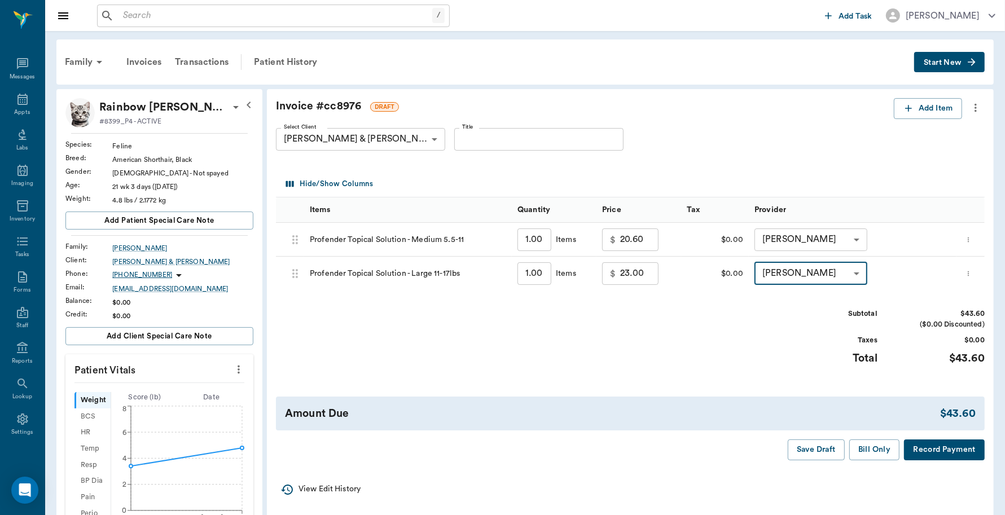
click at [926, 452] on button "Record Payment" at bounding box center [944, 449] width 81 height 21
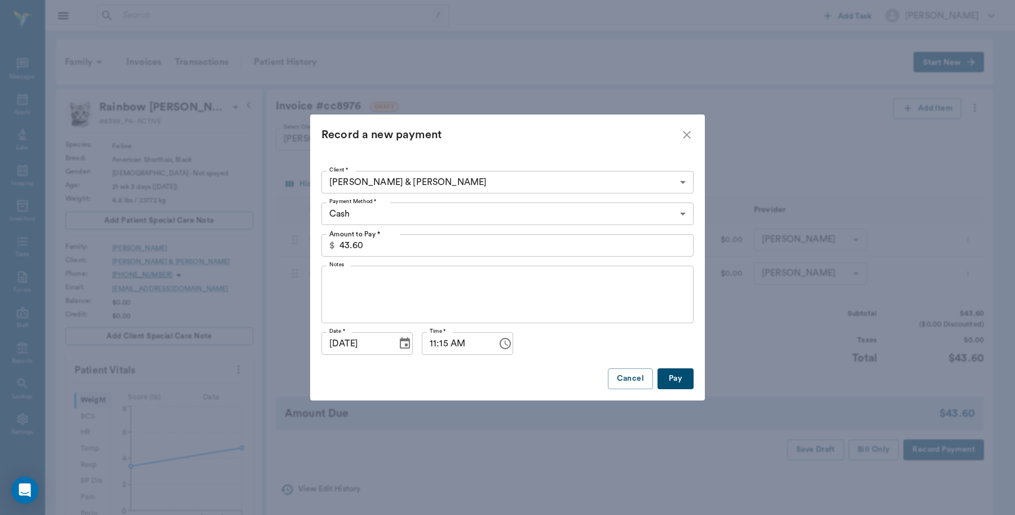
click at [427, 219] on body "/ ​ Add Task Dr. Bert Ellsworth Nectar Messages Appts Labs Imaging Inventory Ta…" at bounding box center [507, 420] width 1015 height 841
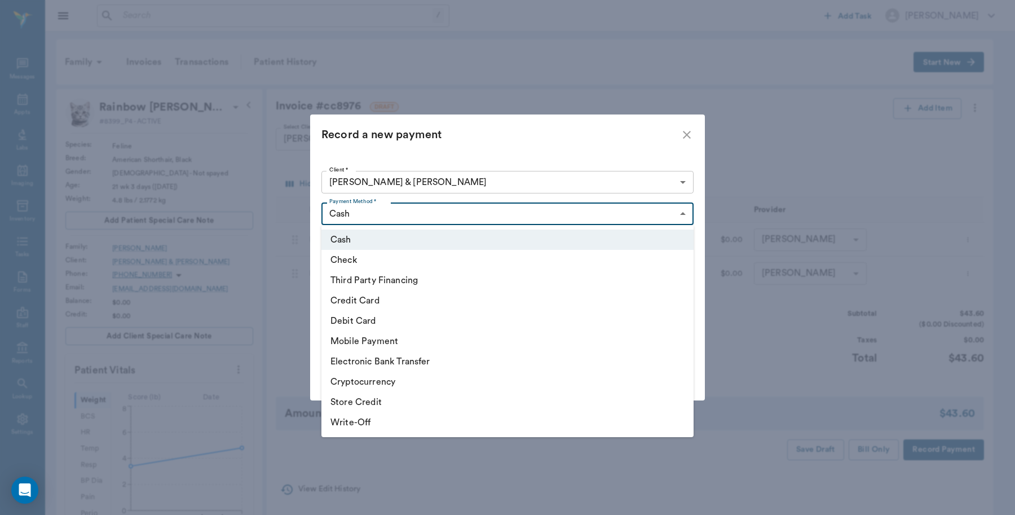
click at [369, 320] on li "Debit Card" at bounding box center [508, 321] width 372 height 20
type input "DEBIT_CARD"
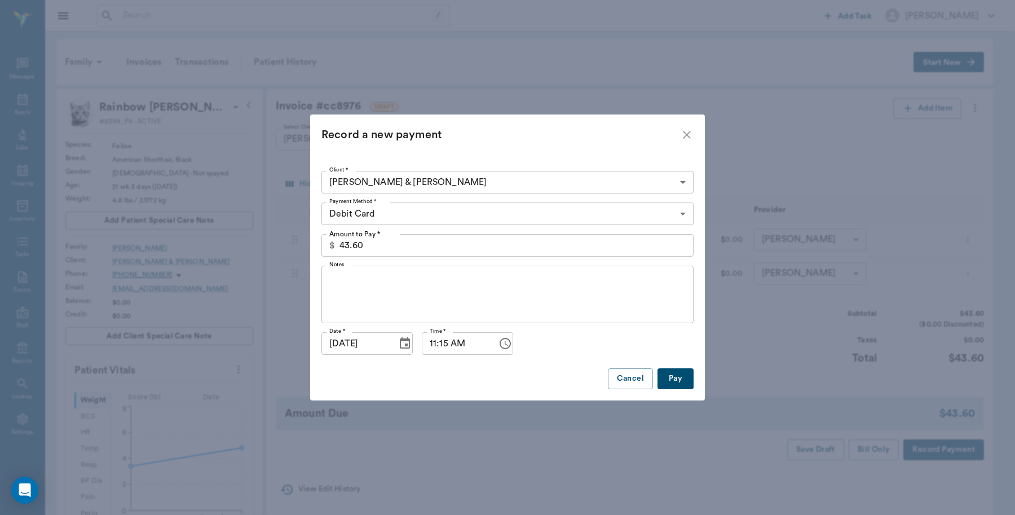
click at [669, 376] on button "Pay" at bounding box center [676, 378] width 36 height 21
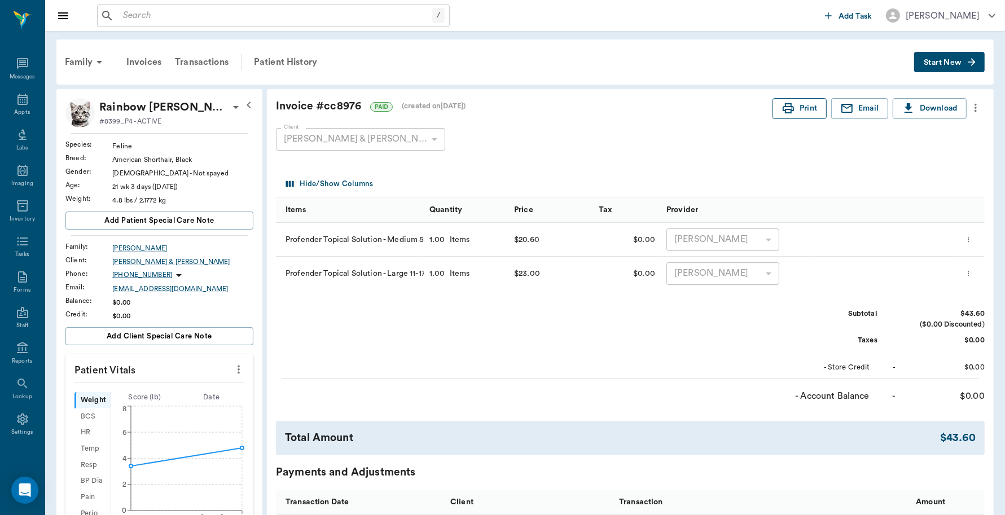
click at [804, 112] on button "Print" at bounding box center [799, 108] width 54 height 21
click at [11, 105] on div "Appts" at bounding box center [22, 106] width 45 height 36
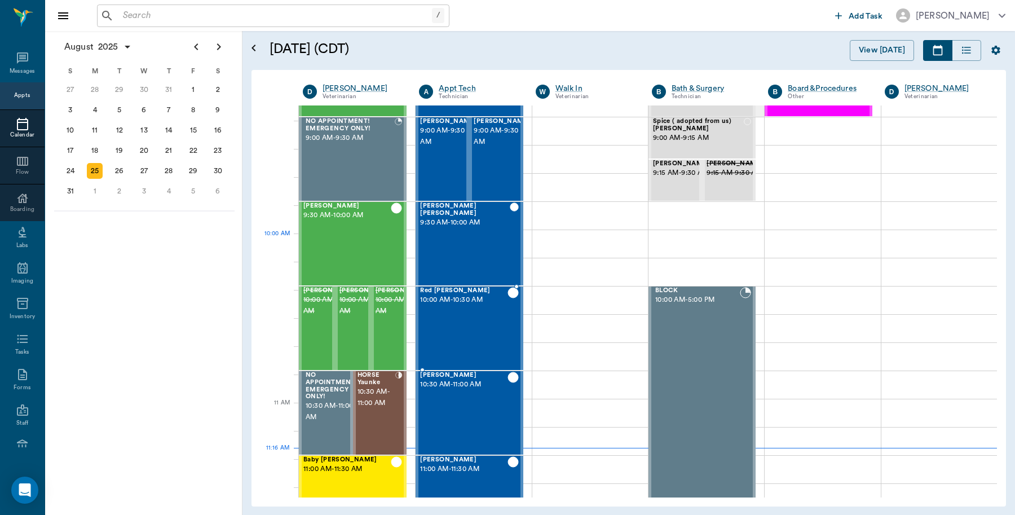
scroll to position [157, 0]
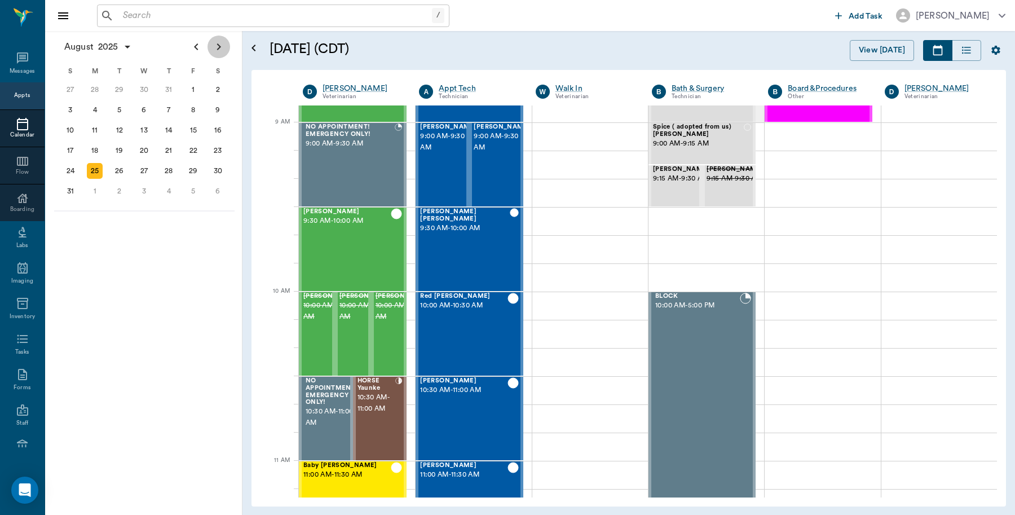
click at [216, 49] on icon "Next page" at bounding box center [219, 47] width 14 height 14
click at [165, 129] on div "18" at bounding box center [169, 130] width 16 height 16
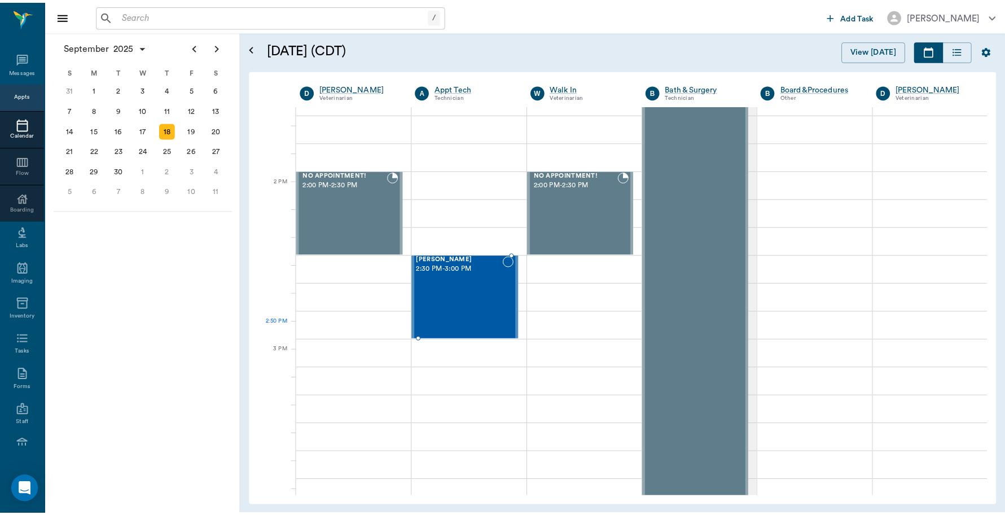
scroll to position [987, 0]
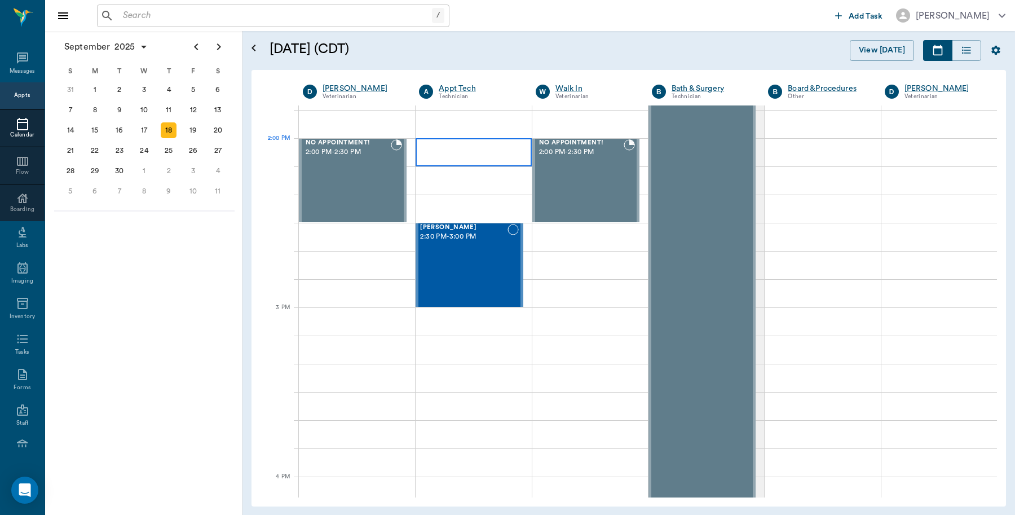
click at [443, 145] on div at bounding box center [474, 152] width 116 height 28
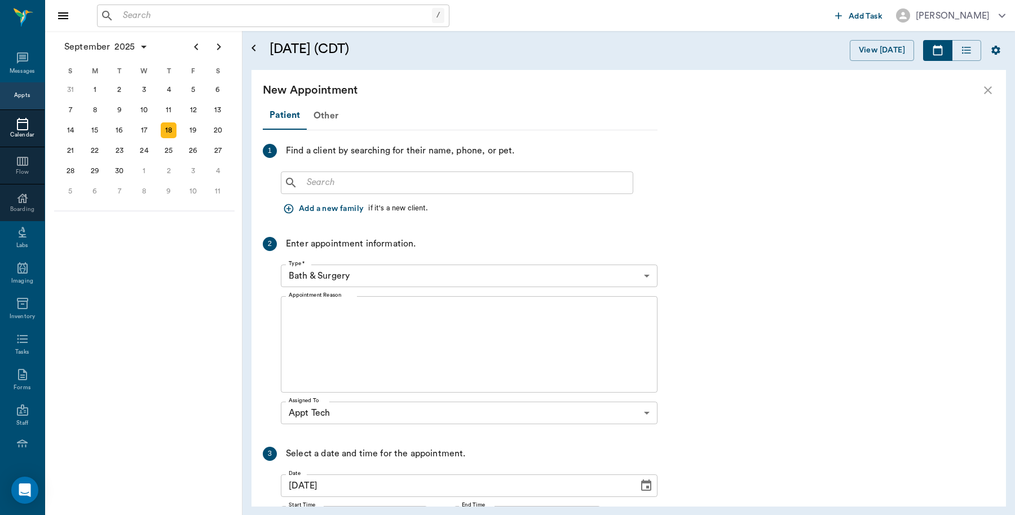
click at [398, 180] on input "text" at bounding box center [465, 183] width 326 height 16
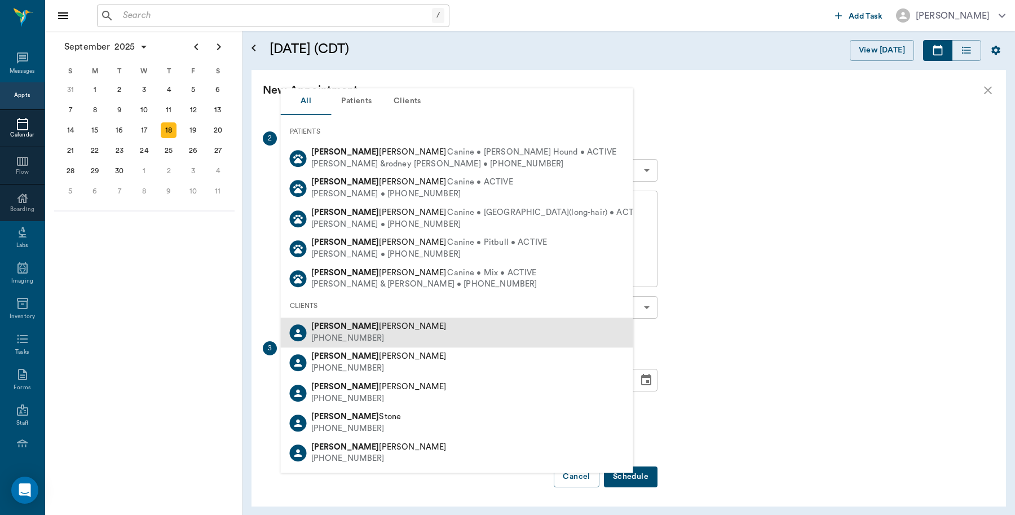
scroll to position [67, 0]
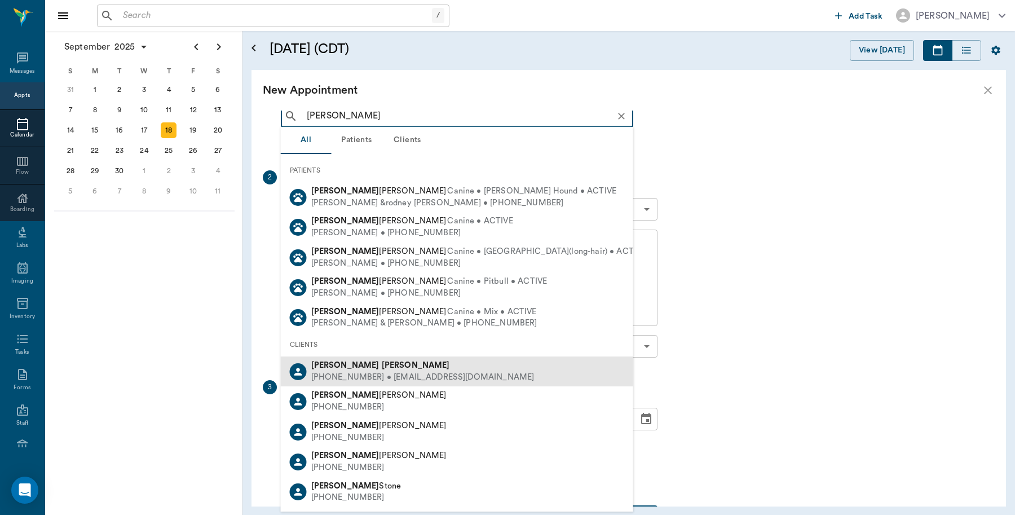
click at [382, 367] on b "[PERSON_NAME]" at bounding box center [416, 365] width 68 height 8
type input "Penny Nolte"
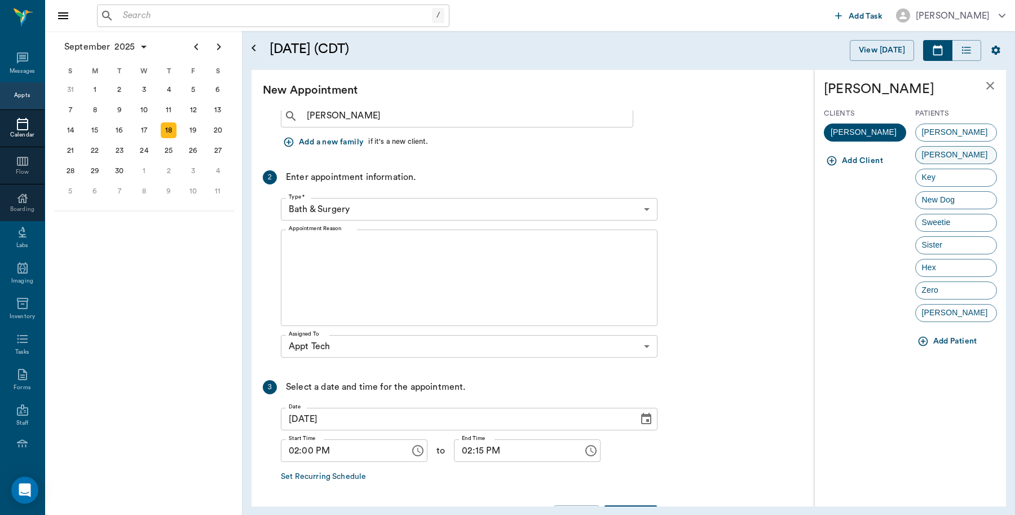
click at [958, 154] on div "Jake" at bounding box center [956, 155] width 82 height 18
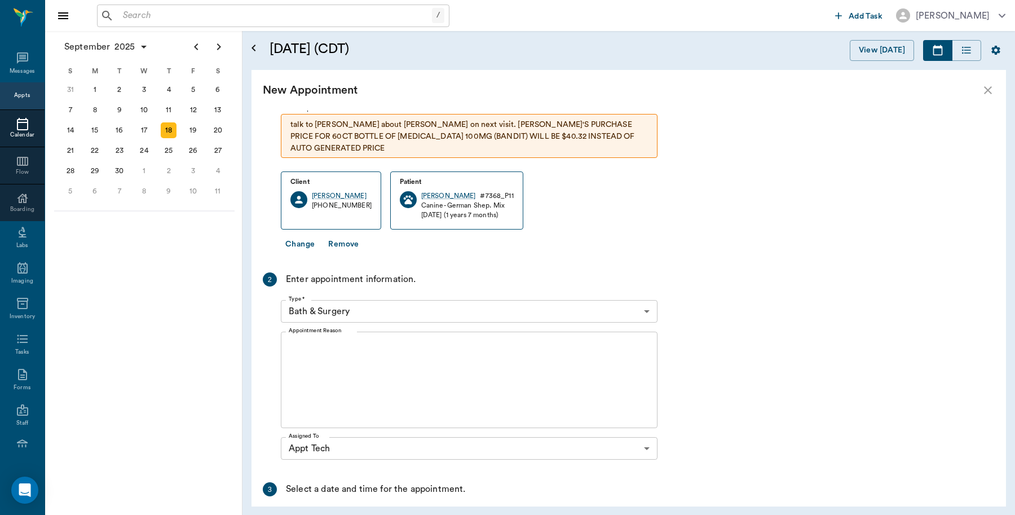
click at [399, 362] on textarea "Appointment Reason" at bounding box center [469, 380] width 361 height 78
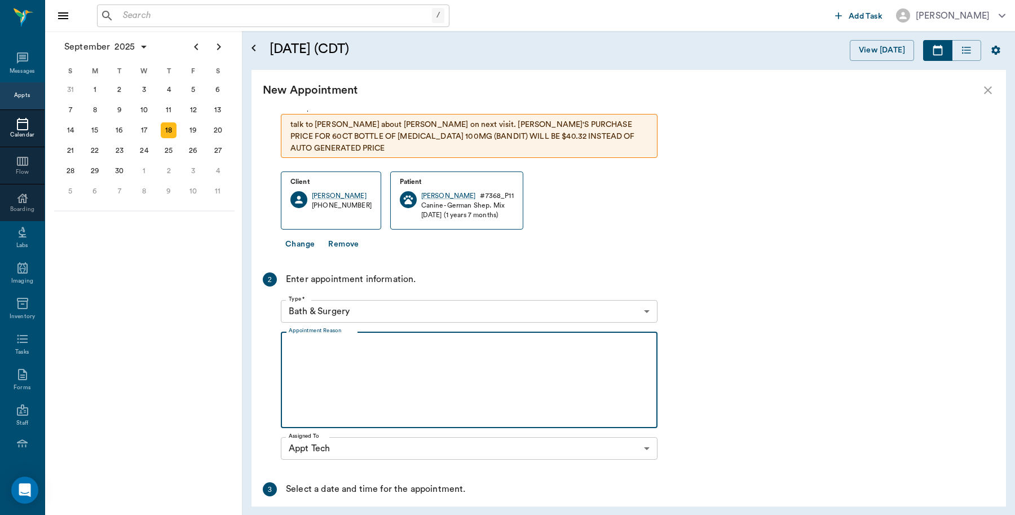
click at [398, 306] on body "/ ​ Add Task Dr. Bert Ellsworth Nectar Messages Appts Calendar Flow Boarding La…" at bounding box center [507, 257] width 1015 height 515
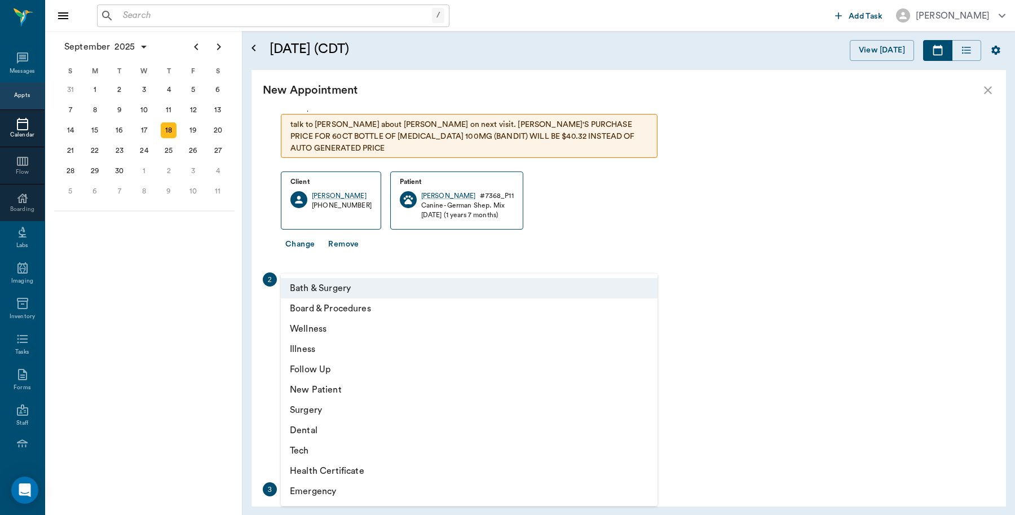
click at [317, 447] on li "Tech" at bounding box center [469, 451] width 377 height 20
type input "65d2be4f46e3a538d89b8c1a"
type input "02:30 PM"
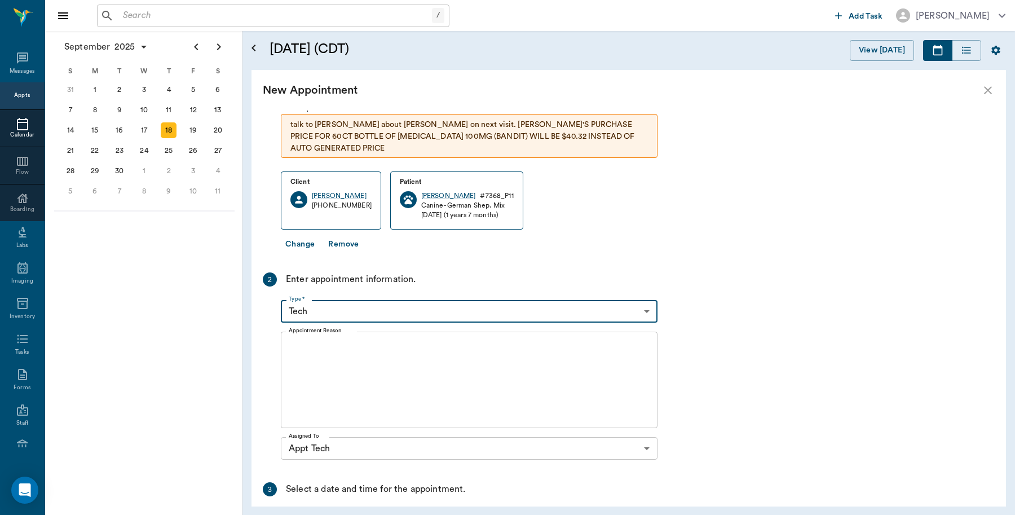
click at [354, 364] on textarea "Appointment Reason" at bounding box center [469, 380] width 361 height 78
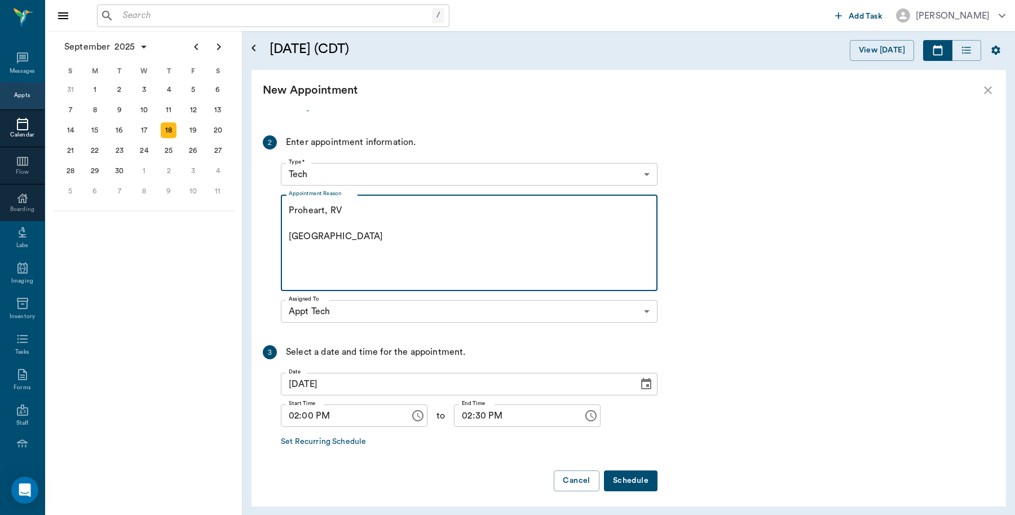
scroll to position [208, 0]
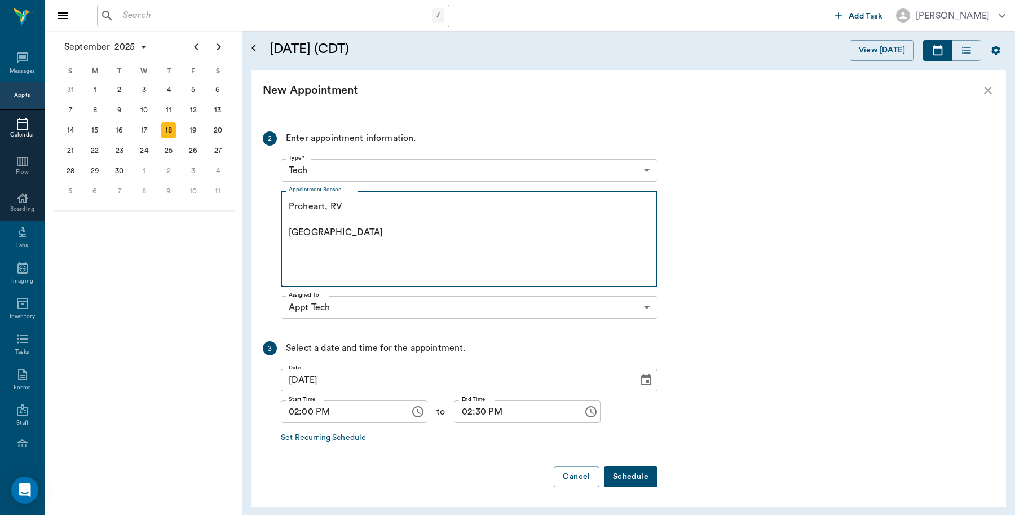
type textarea "Proheart, RV Caryn"
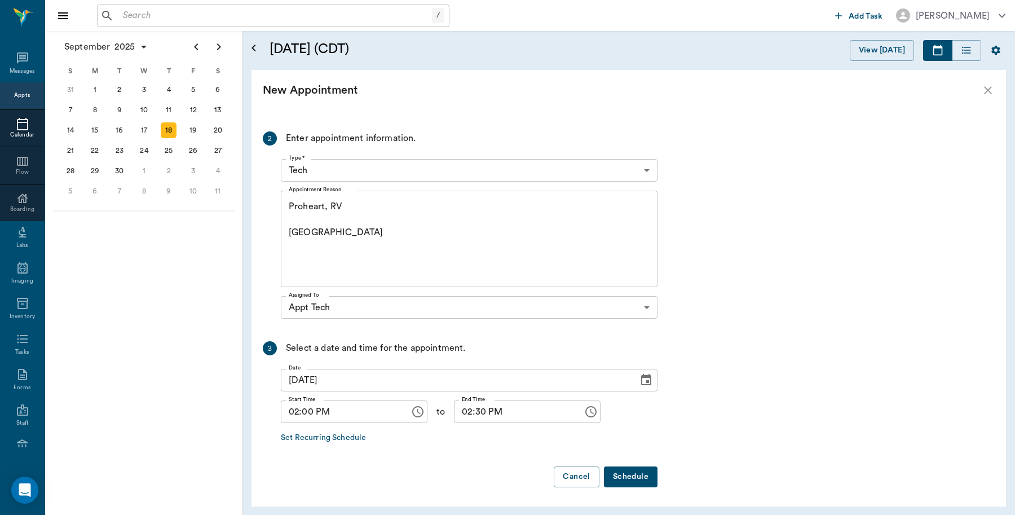
click at [628, 477] on button "Schedule" at bounding box center [631, 476] width 54 height 21
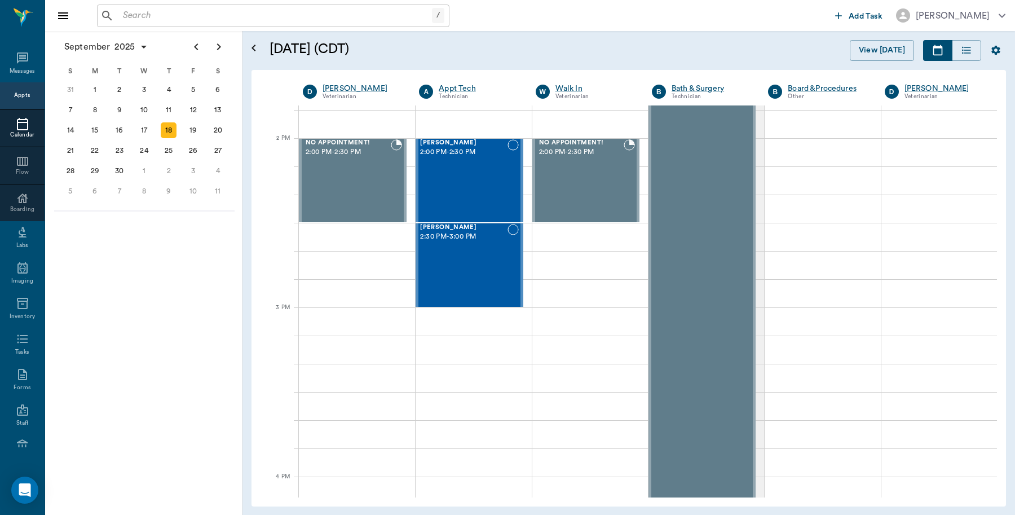
click at [241, 20] on input "text" at bounding box center [275, 16] width 314 height 16
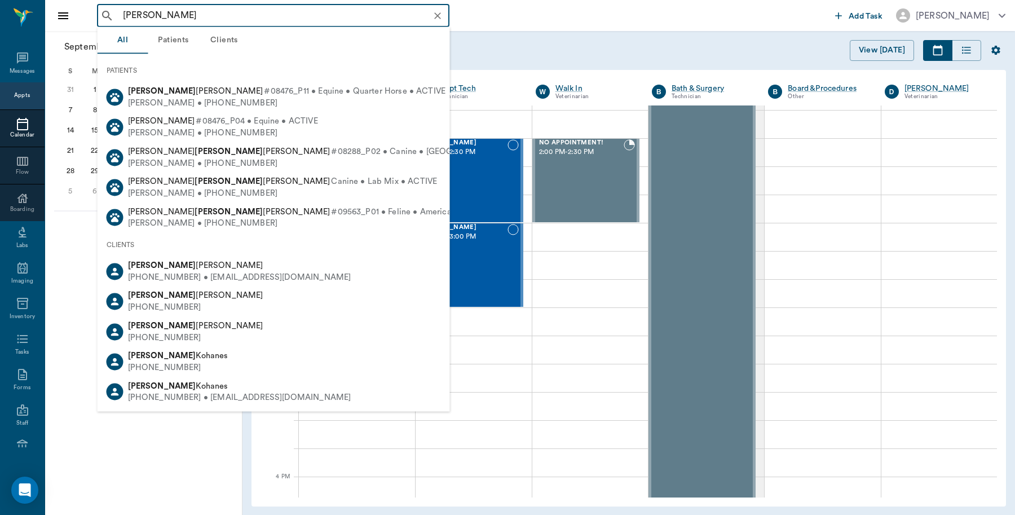
drag, startPoint x: 207, startPoint y: 15, endPoint x: 113, endPoint y: 20, distance: 94.3
click at [113, 20] on div "Janet McClaster ​" at bounding box center [273, 16] width 353 height 23
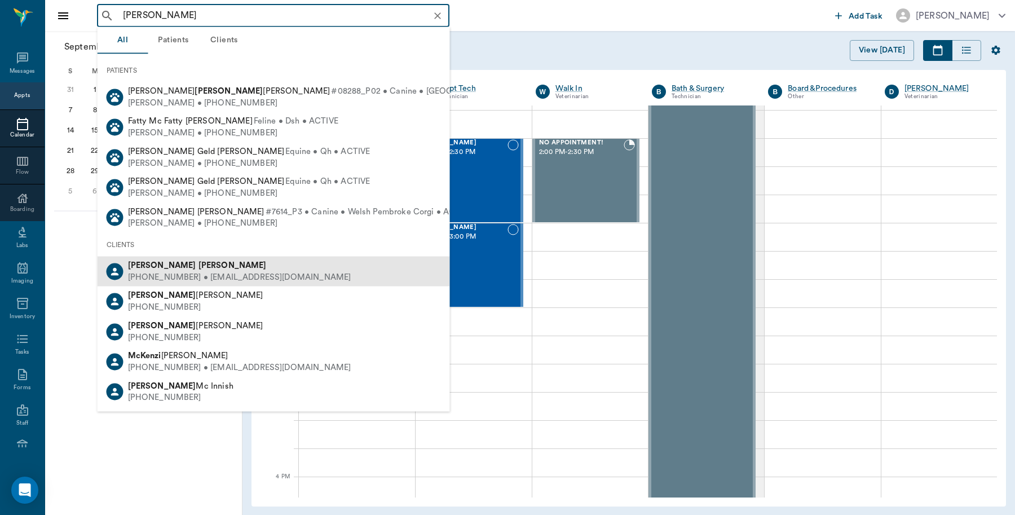
click at [213, 266] on b "MCCALLISTER" at bounding box center [233, 265] width 68 height 8
type input "Janette Mc"
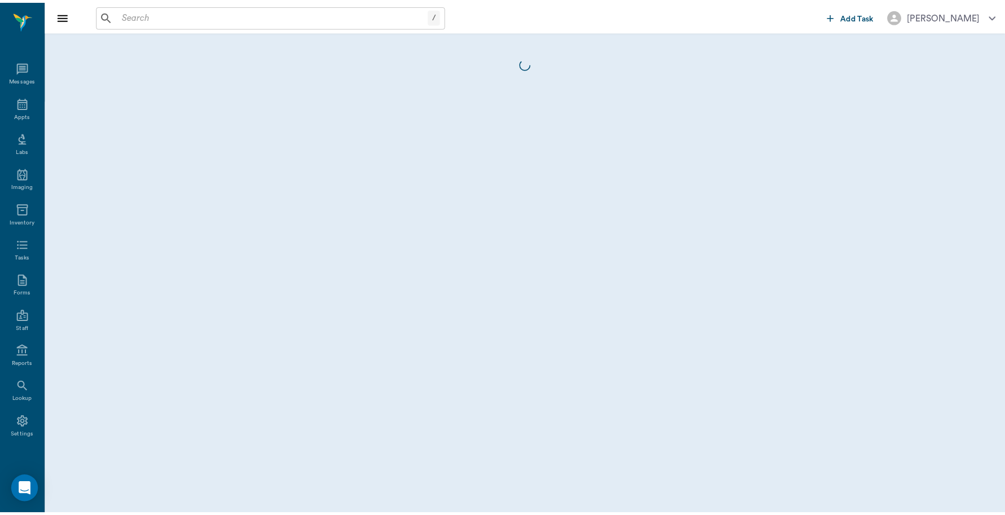
scroll to position [3, 0]
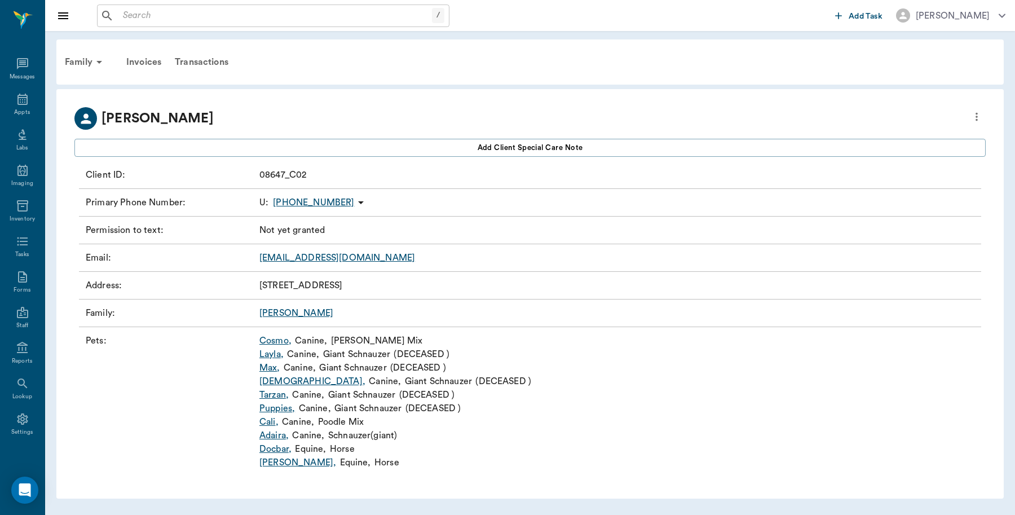
click at [268, 423] on link "Cali ," at bounding box center [268, 422] width 19 height 14
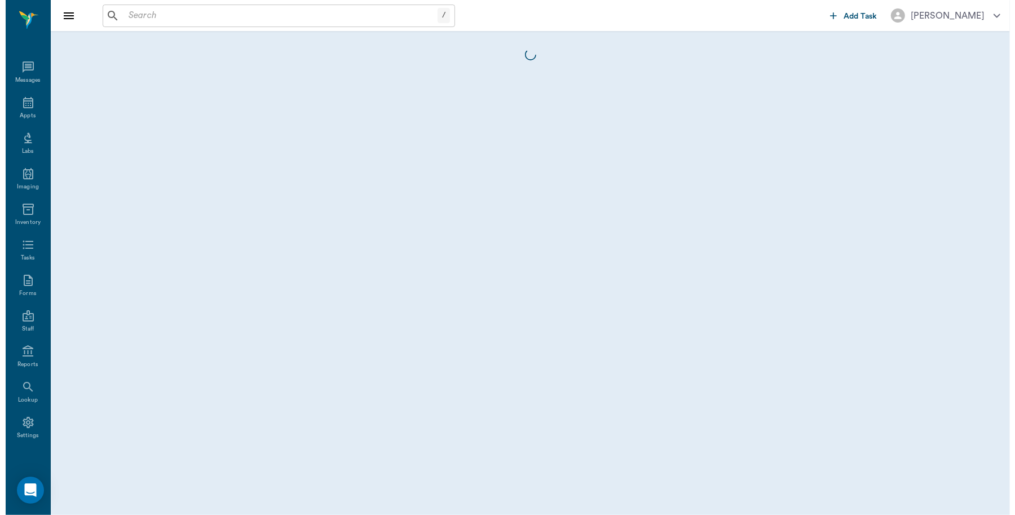
scroll to position [3, 0]
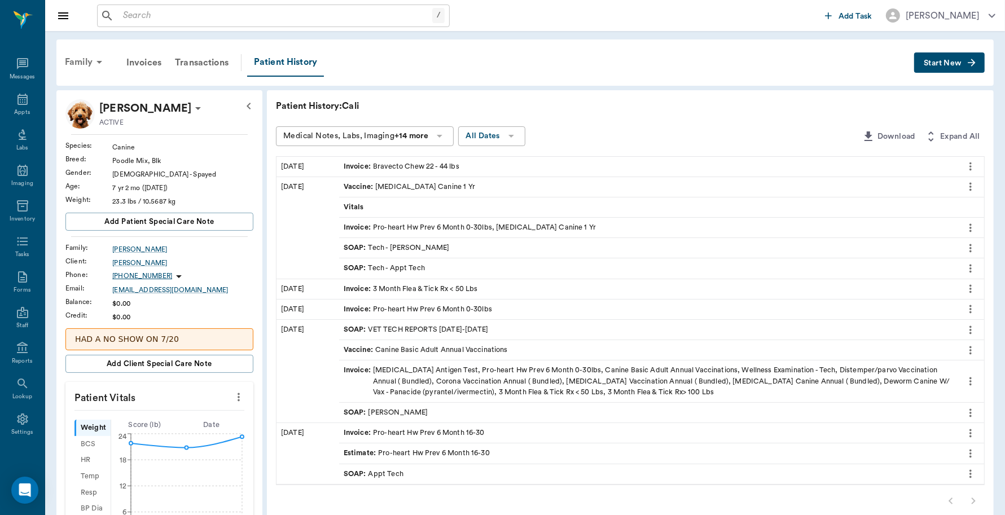
click at [78, 61] on div "Family" at bounding box center [85, 62] width 55 height 27
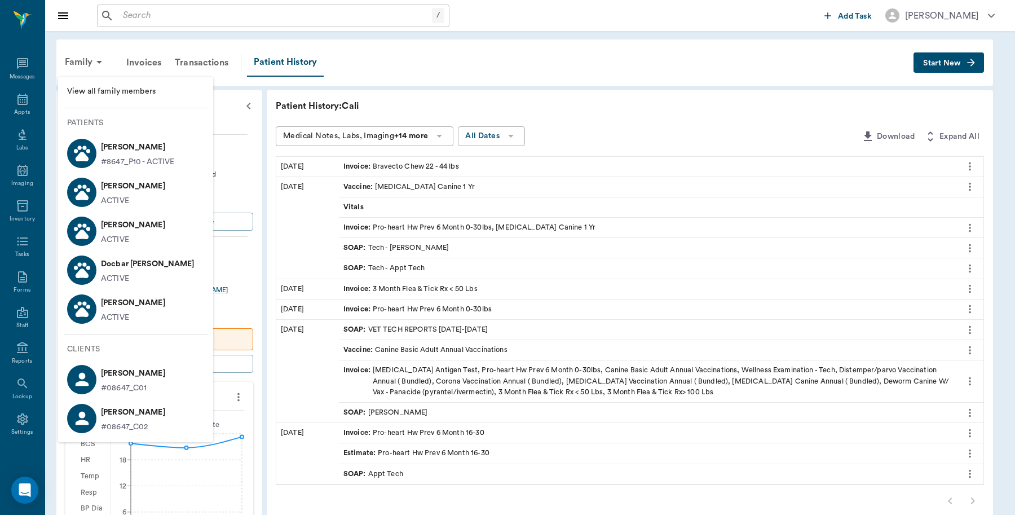
click at [94, 231] on div at bounding box center [81, 231] width 29 height 29
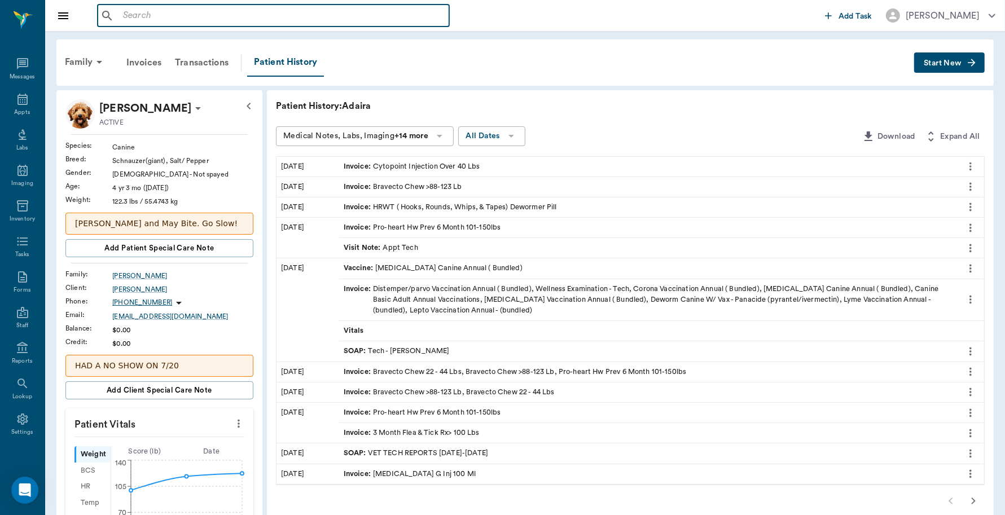
click at [183, 10] on input "text" at bounding box center [281, 16] width 326 height 16
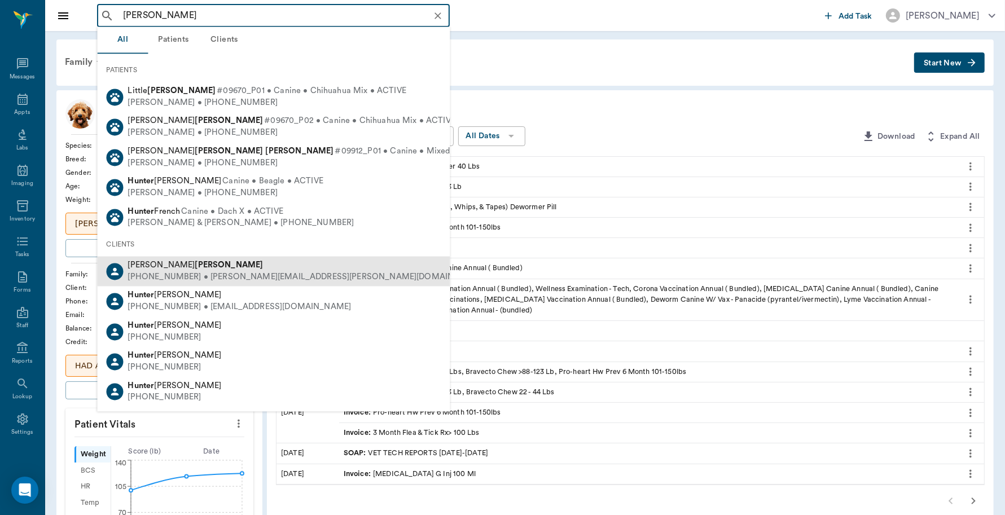
click at [195, 268] on b "[PERSON_NAME]" at bounding box center [229, 265] width 68 height 8
type input "[PERSON_NAME]"
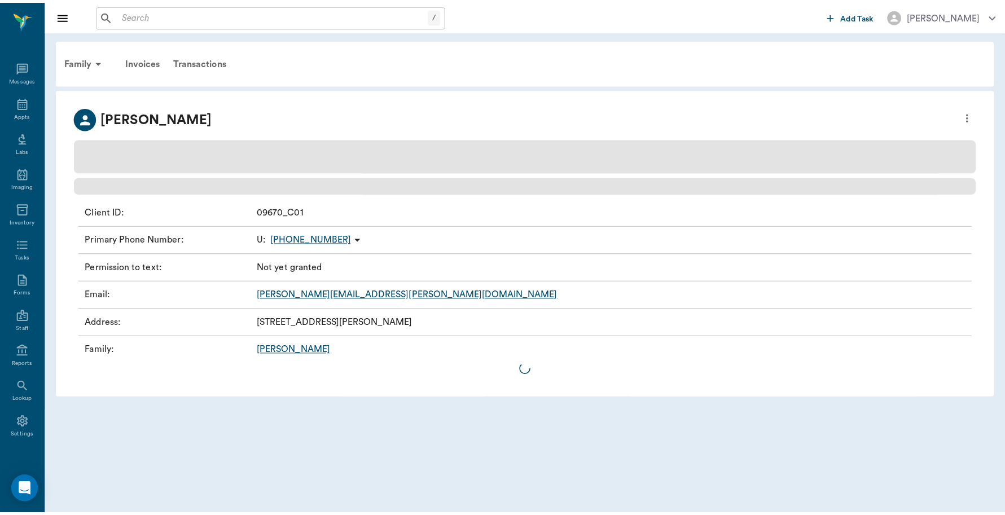
scroll to position [3, 0]
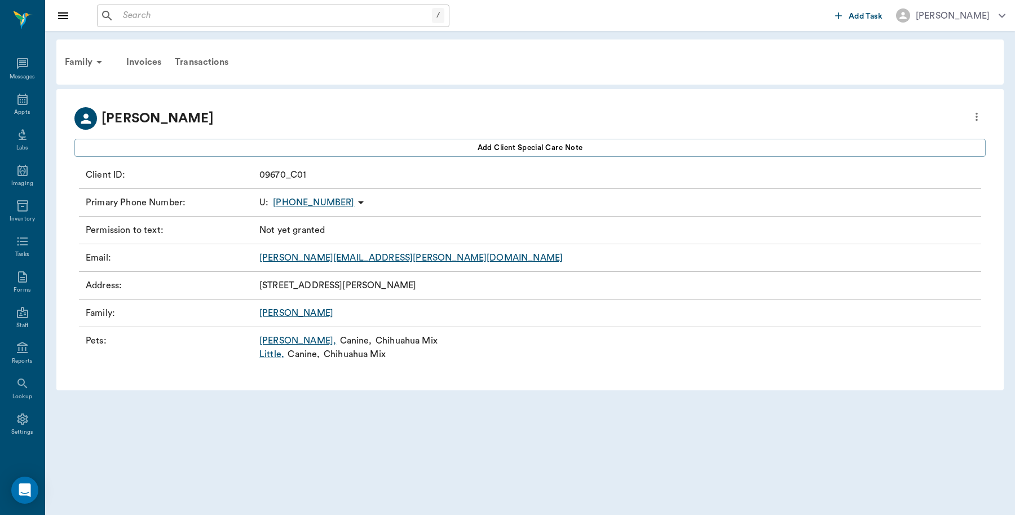
click at [271, 356] on link "Little ," at bounding box center [271, 354] width 25 height 14
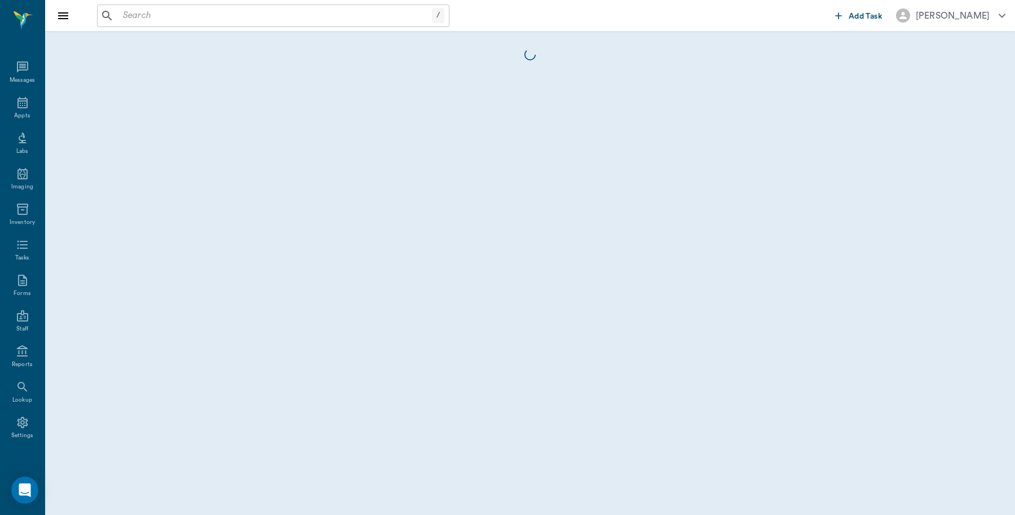
scroll to position [3, 0]
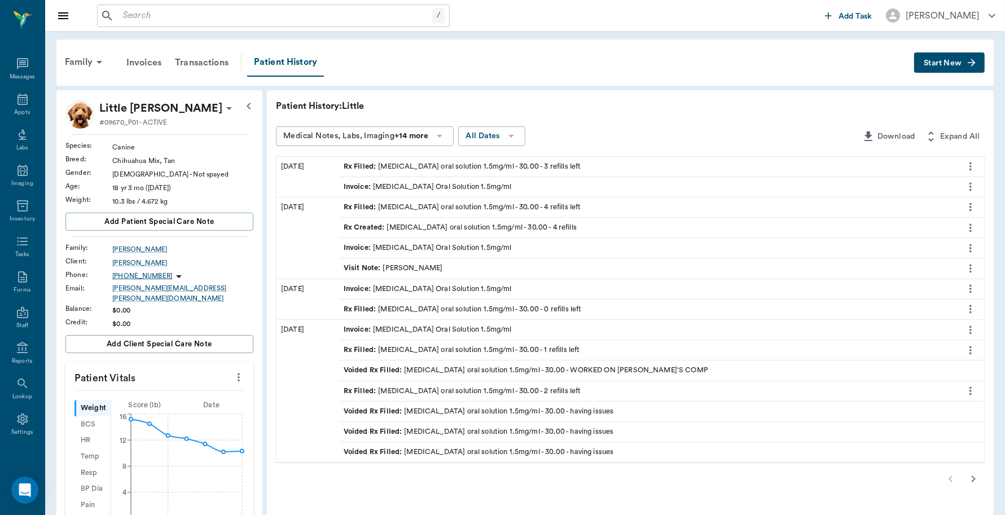
click at [968, 167] on icon "more" at bounding box center [970, 167] width 12 height 14
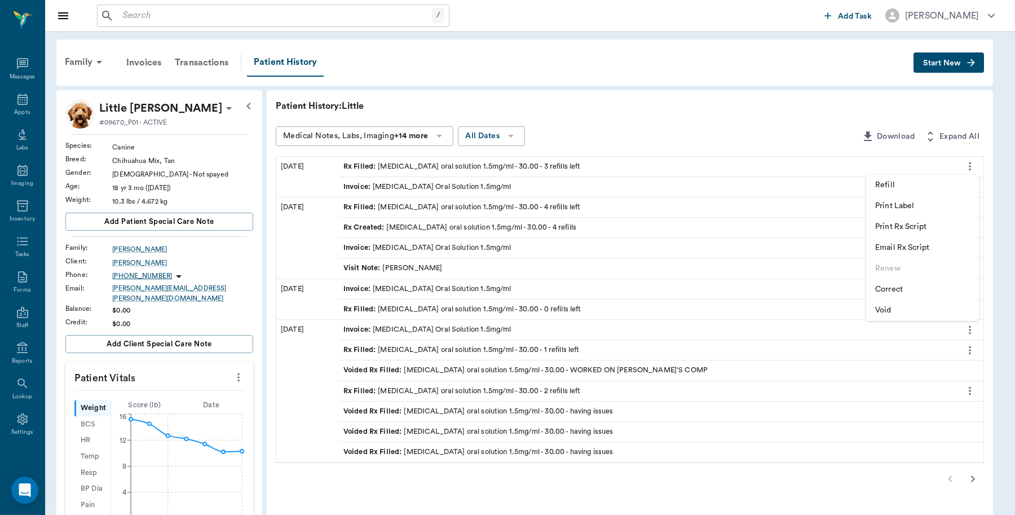
click at [927, 226] on span "Print Rx Script" at bounding box center [922, 227] width 95 height 12
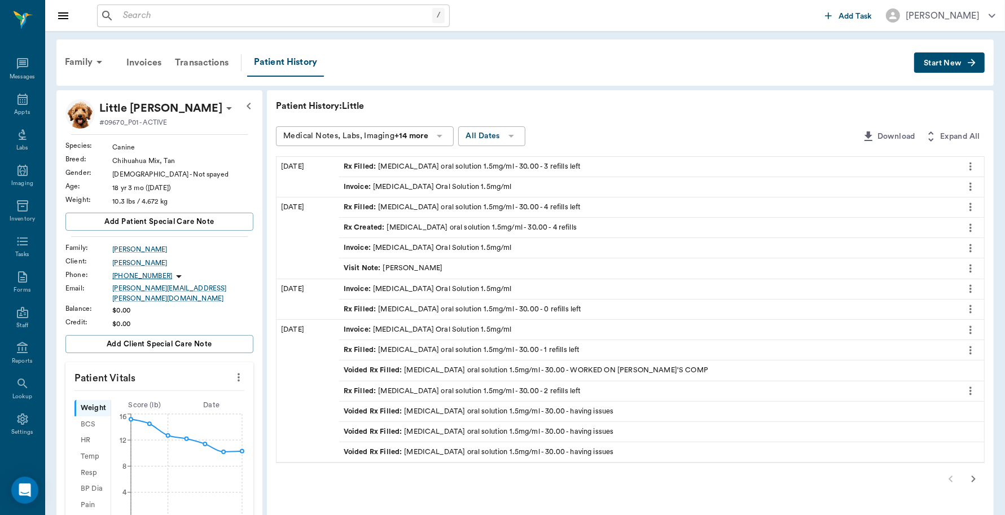
click at [215, 14] on input "text" at bounding box center [275, 16] width 314 height 16
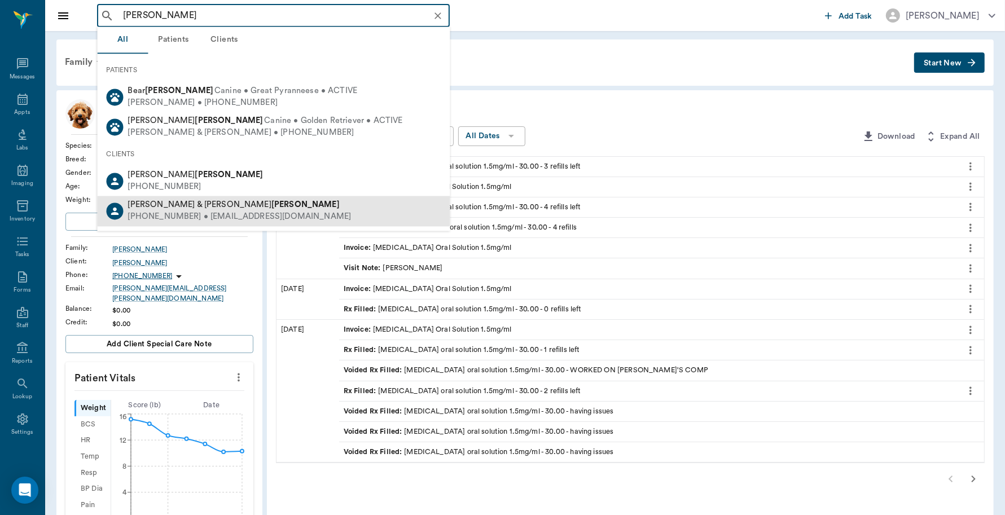
click at [209, 211] on div "[PHONE_NUMBER] • [EMAIL_ADDRESS][DOMAIN_NAME]" at bounding box center [239, 217] width 223 height 12
type input "gagon"
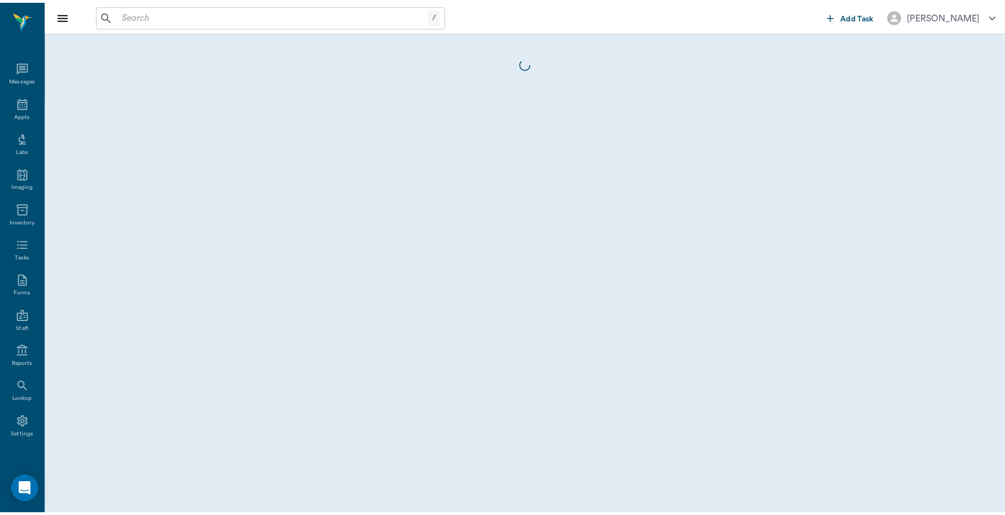
scroll to position [3, 0]
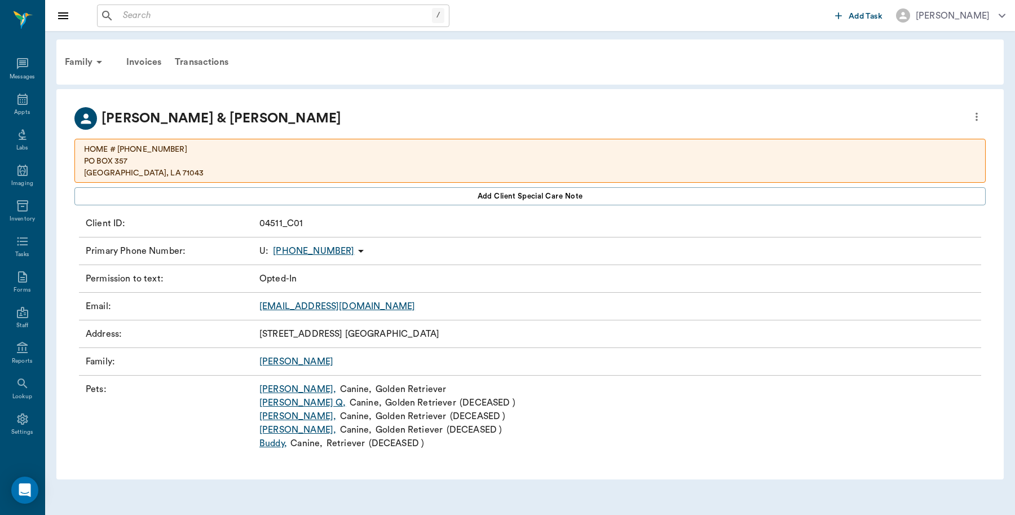
click at [272, 392] on link "Freddie ," at bounding box center [297, 389] width 77 height 14
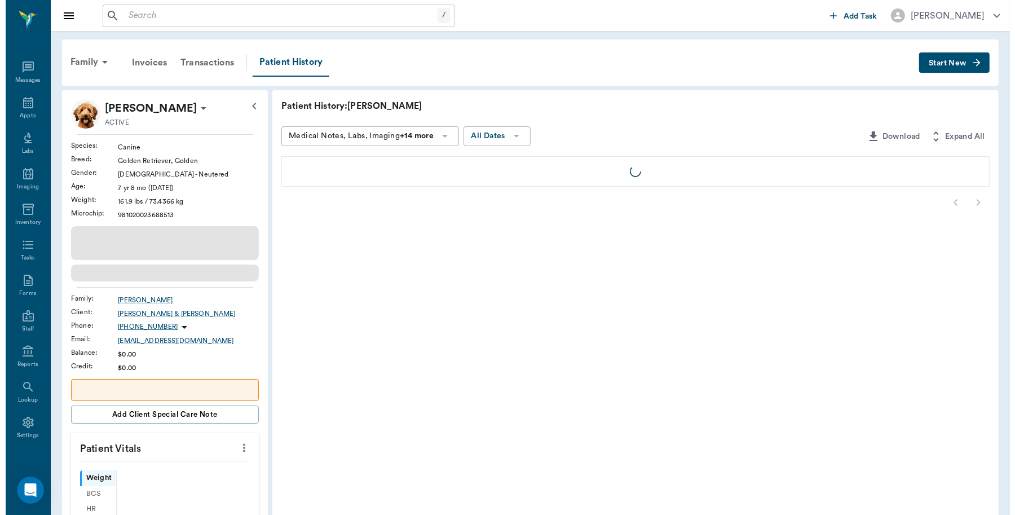
scroll to position [3, 0]
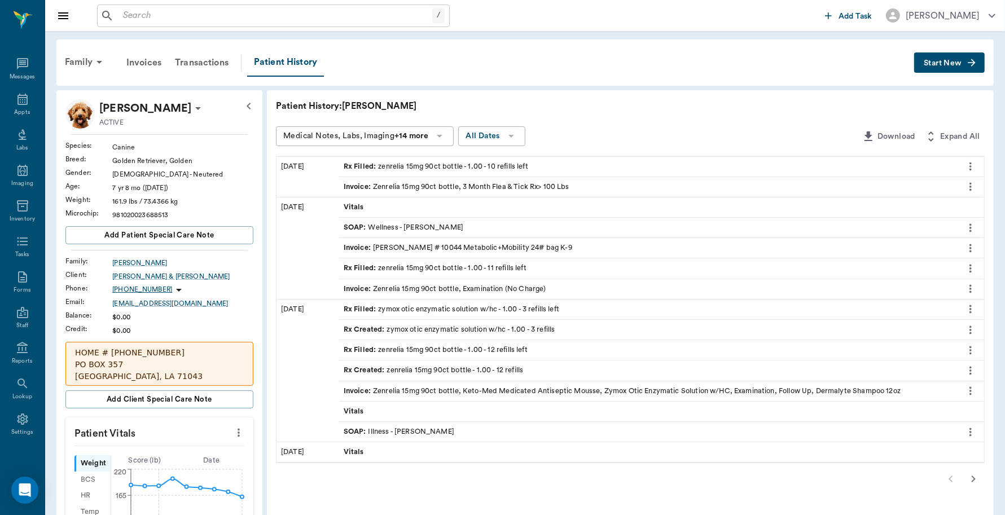
click at [943, 63] on span "Start New" at bounding box center [942, 63] width 38 height 0
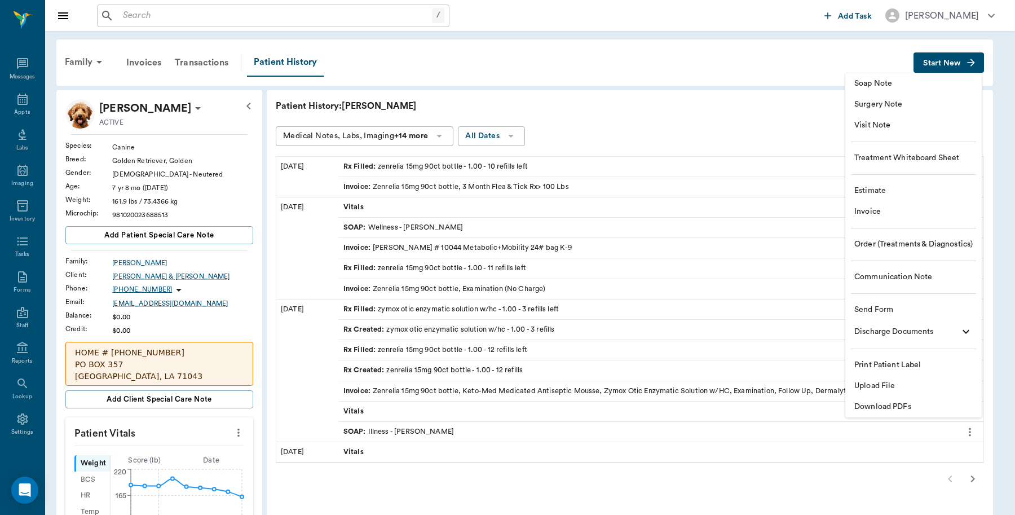
click at [868, 208] on span "Invoice" at bounding box center [914, 212] width 118 height 12
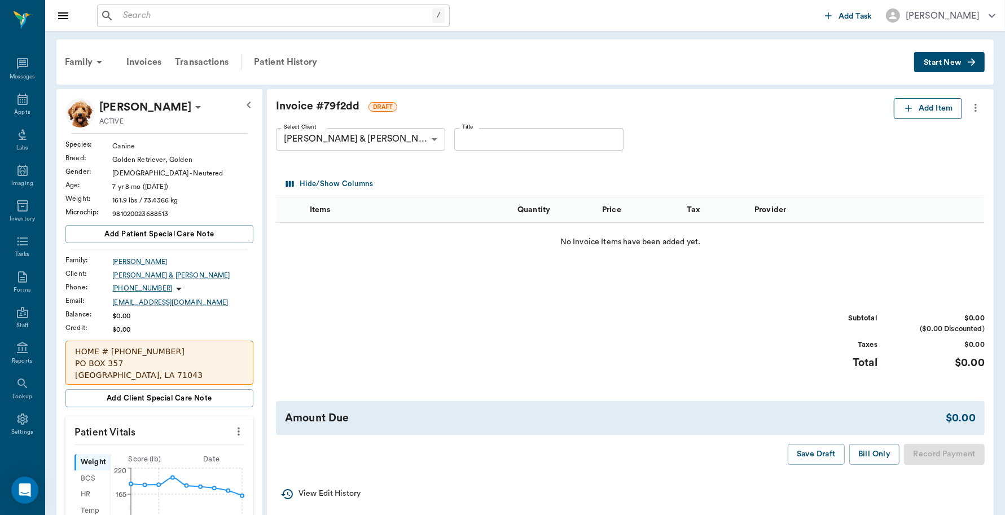
click at [915, 108] on button "Add Item" at bounding box center [927, 108] width 68 height 21
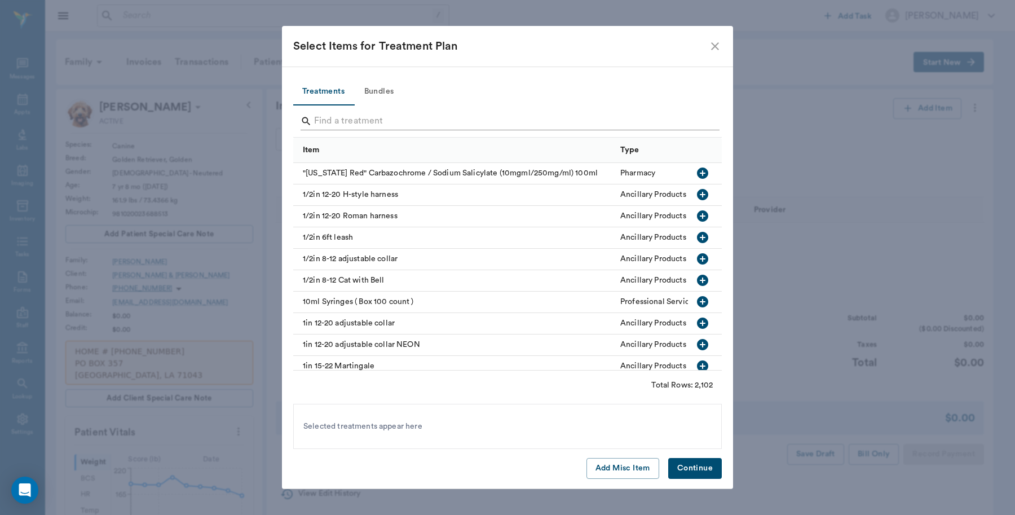
click at [362, 115] on input "Search" at bounding box center [508, 121] width 389 height 18
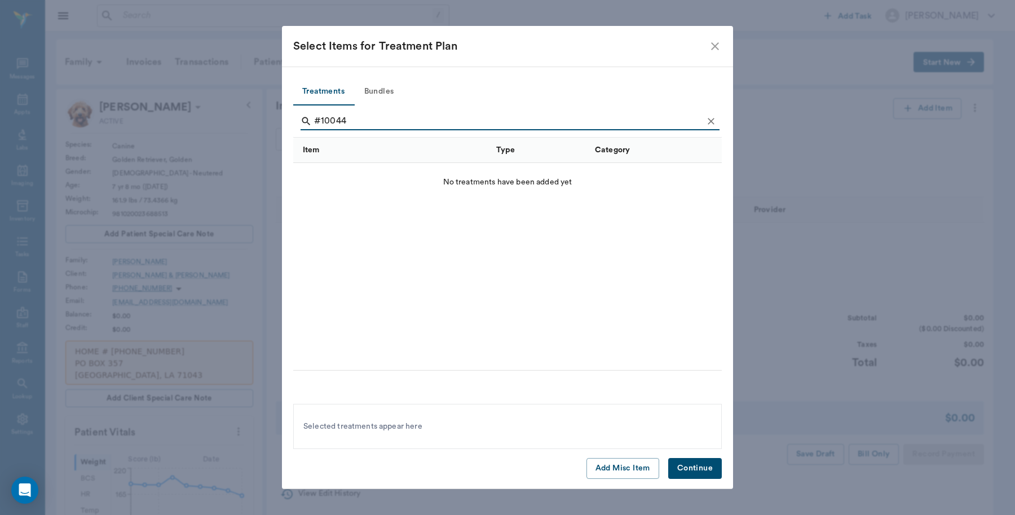
click at [322, 124] on input "#10044" at bounding box center [508, 121] width 389 height 18
type input "# 10044"
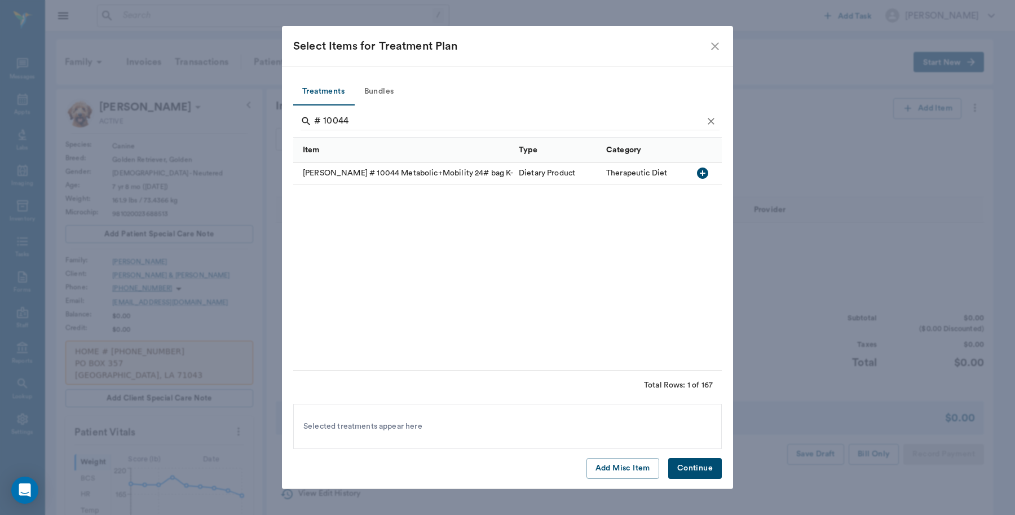
click at [426, 175] on div "Hill's PD # 10044 Metabolic+Mobility 24# bag K-9" at bounding box center [403, 173] width 220 height 21
click at [708, 471] on button "Continue" at bounding box center [695, 468] width 54 height 21
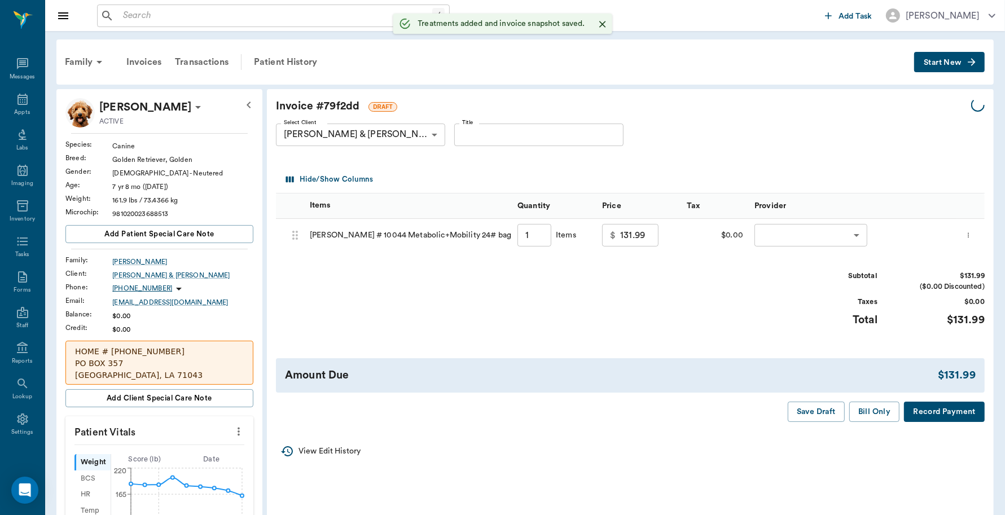
type input "1.00"
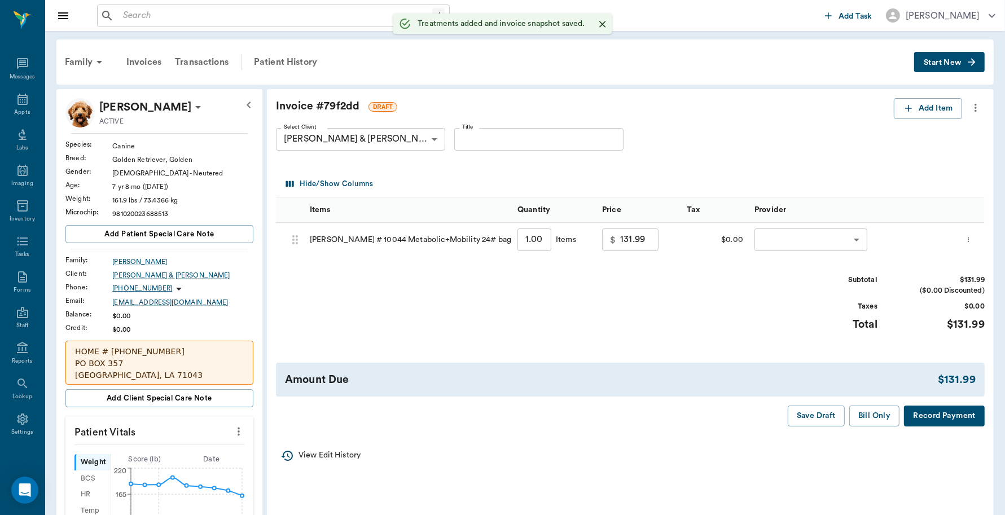
click at [817, 235] on body "/ ​ Add Task Dr. Bert Ellsworth Nectar Messages Appts Labs Imaging Inventory Ta…" at bounding box center [502, 492] width 1005 height 985
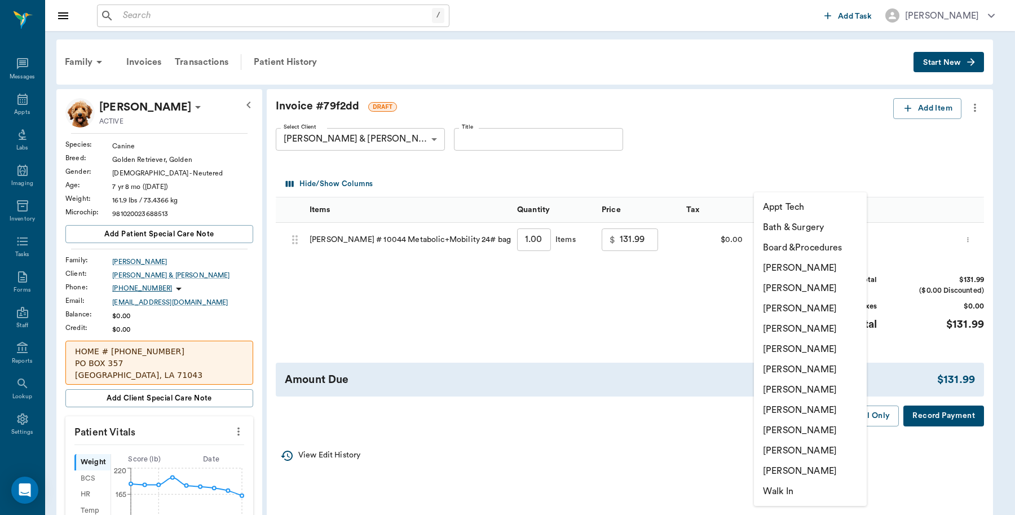
click at [816, 267] on li "[PERSON_NAME]" at bounding box center [810, 268] width 113 height 20
type input "none-6899ea08ed37b777db10de45"
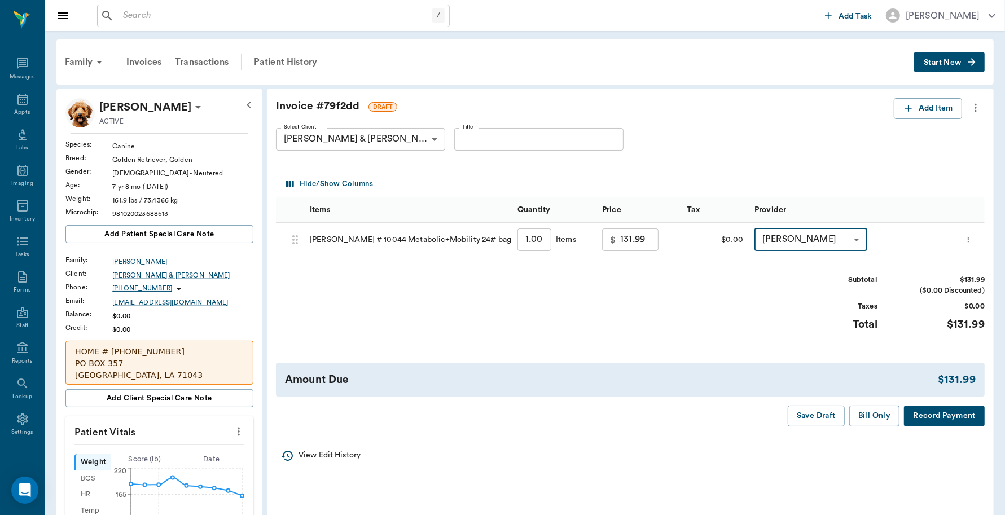
click at [928, 408] on button "Record Payment" at bounding box center [944, 416] width 81 height 21
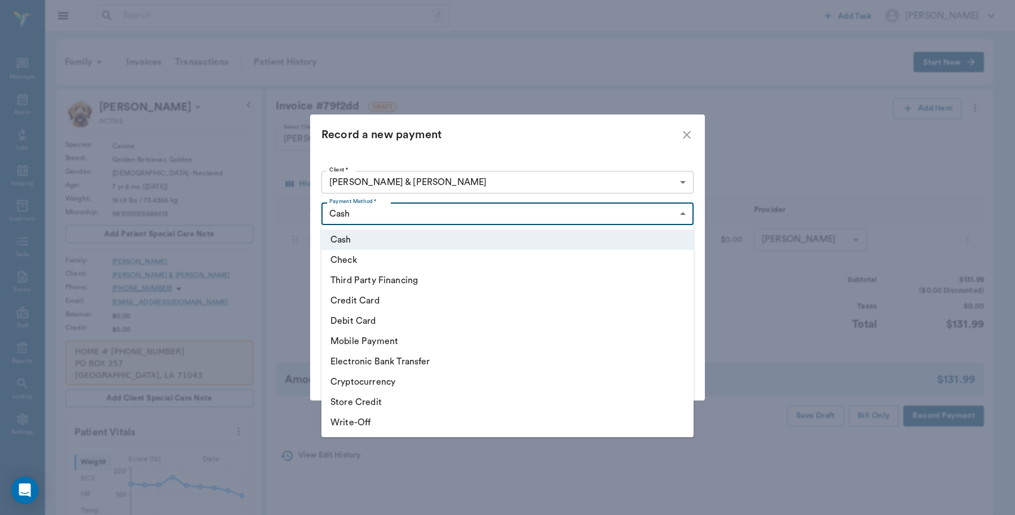
click at [450, 212] on body "/ ​ Add Task Dr. Bert Ellsworth Nectar Messages Appts Labs Imaging Inventory Ta…" at bounding box center [507, 492] width 1015 height 985
click at [377, 317] on li "Debit Card" at bounding box center [508, 321] width 372 height 20
type input "DEBIT_CARD"
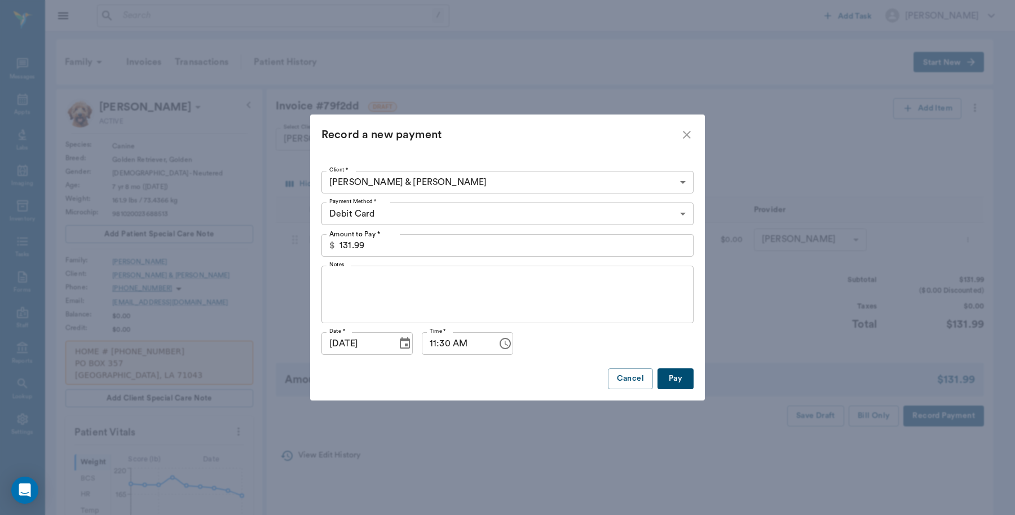
click at [675, 387] on button "Pay" at bounding box center [676, 378] width 36 height 21
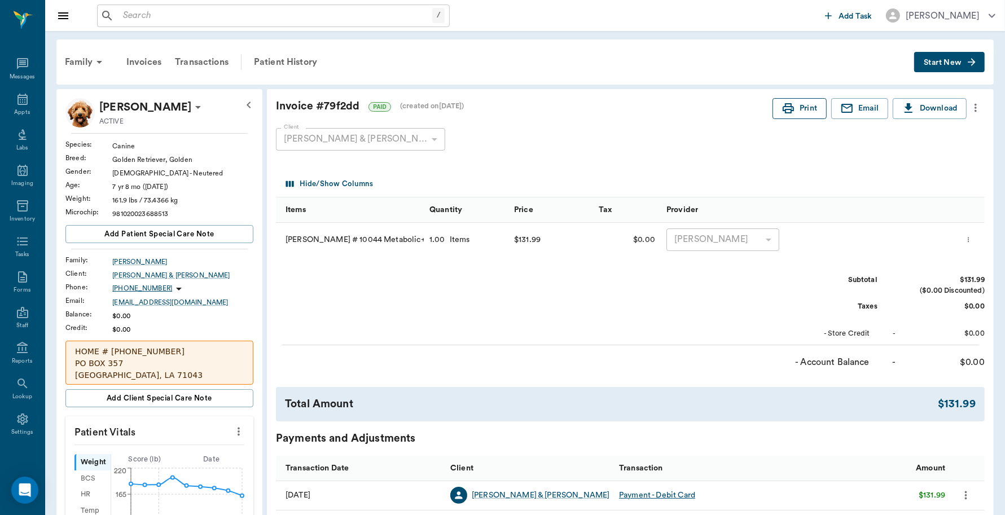
click at [796, 110] on button "Print" at bounding box center [799, 108] width 54 height 21
click at [164, 19] on input "text" at bounding box center [275, 16] width 314 height 16
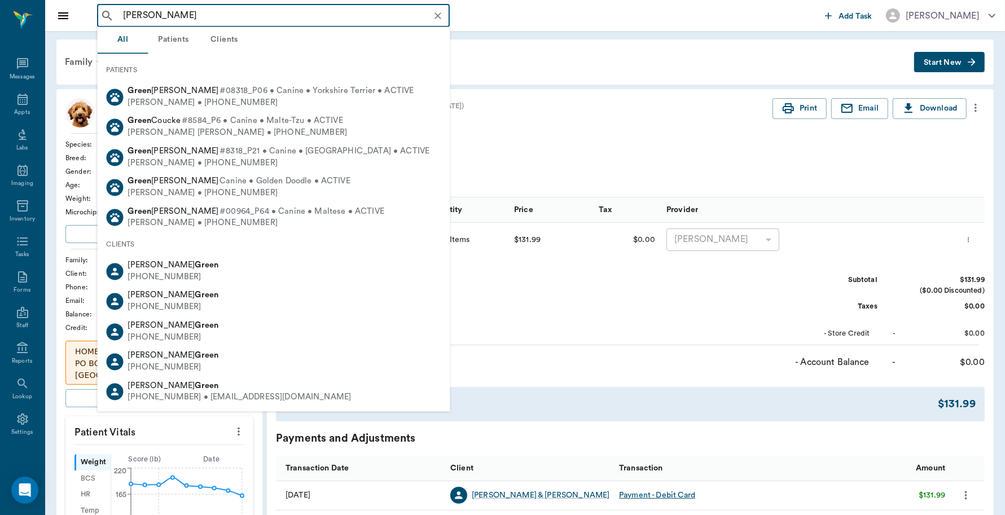
drag, startPoint x: 140, startPoint y: 10, endPoint x: 149, endPoint y: 11, distance: 9.7
click at [140, 10] on input "chrysti green" at bounding box center [282, 16] width 328 height 16
drag, startPoint x: 148, startPoint y: 12, endPoint x: 137, endPoint y: 14, distance: 11.4
click at [137, 14] on input "chrysti green" at bounding box center [282, 16] width 328 height 16
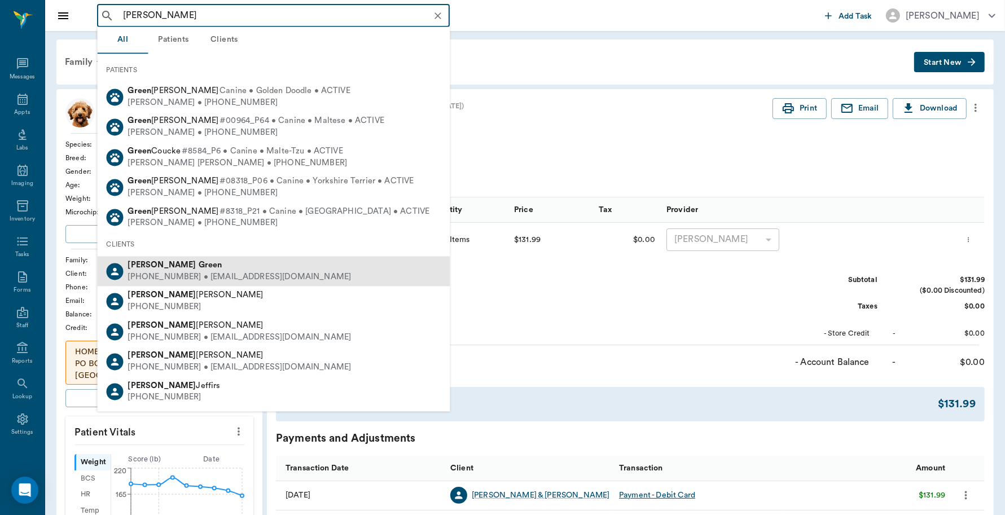
click at [155, 258] on div "Christy Green (903) 417-1150 • CHRISTYGREEN353@yahoo.com" at bounding box center [274, 272] width 353 height 30
type input "christy green"
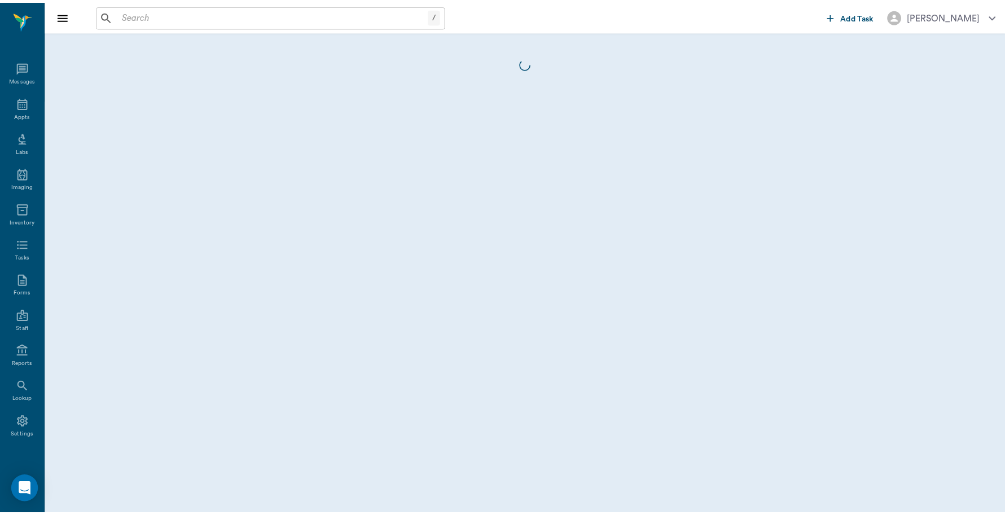
scroll to position [3, 0]
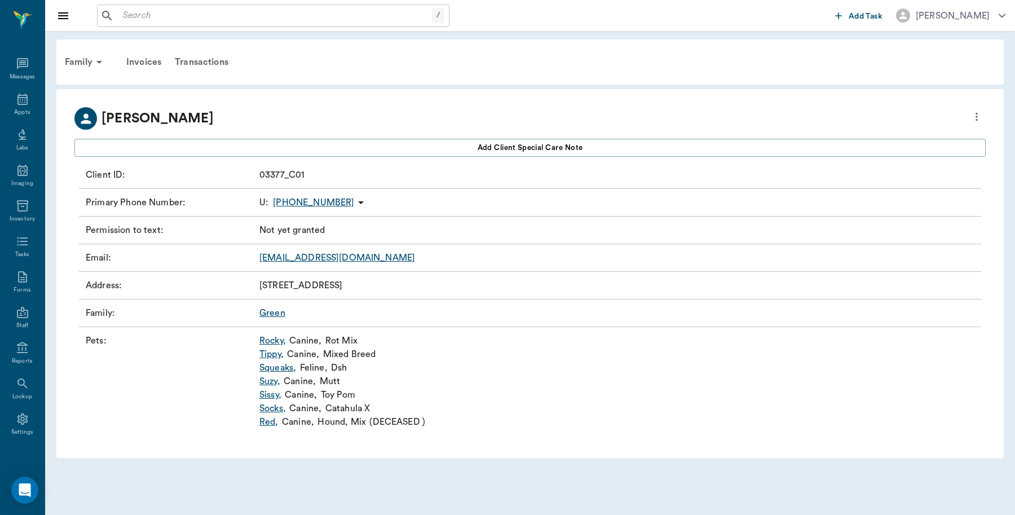
click at [264, 339] on link "Rocky ," at bounding box center [272, 341] width 27 height 14
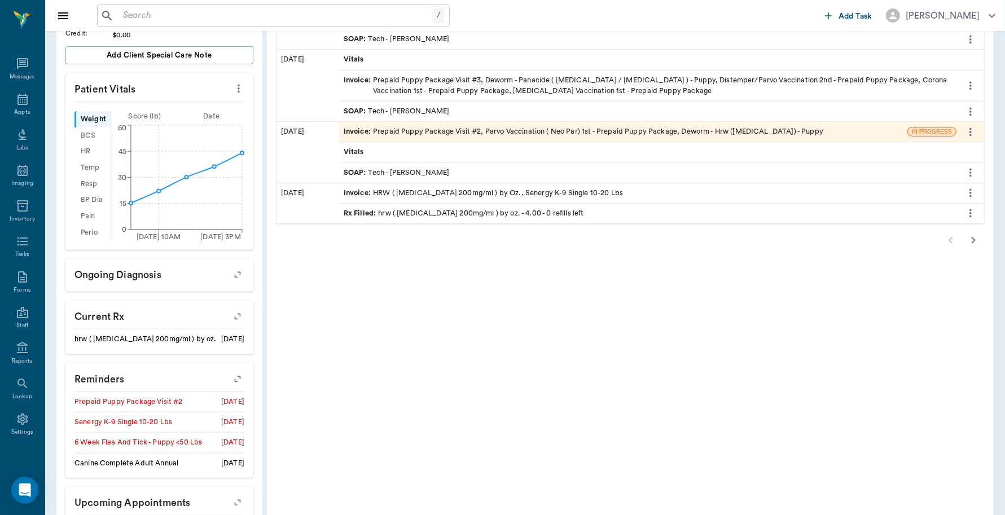
scroll to position [349, 0]
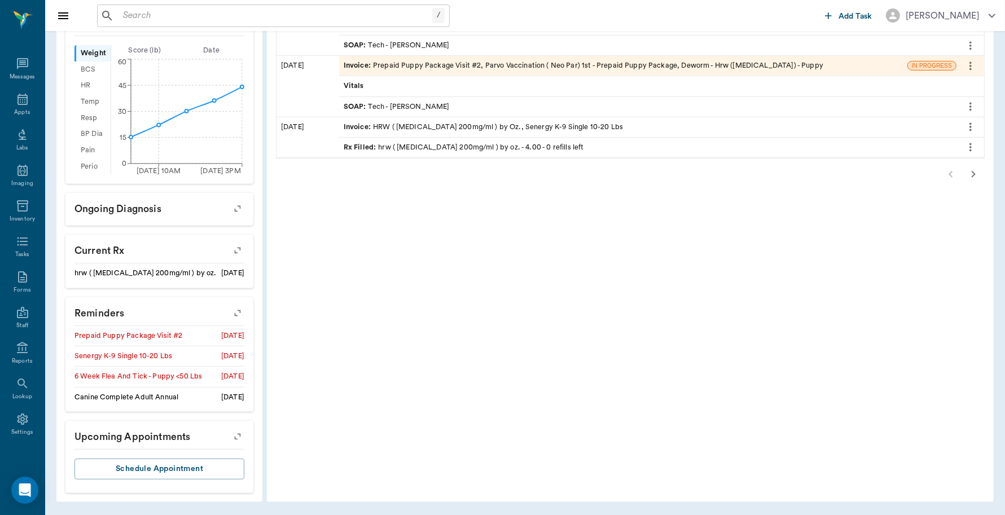
click at [239, 313] on icon "button" at bounding box center [238, 313] width 16 height 16
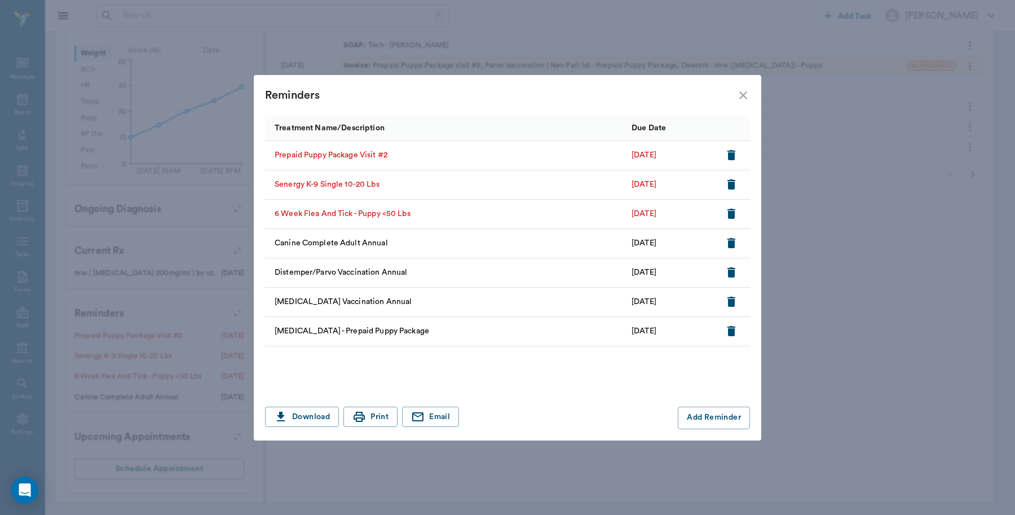
click at [729, 151] on icon "button" at bounding box center [732, 155] width 8 height 10
click at [729, 153] on icon "button" at bounding box center [732, 155] width 8 height 10
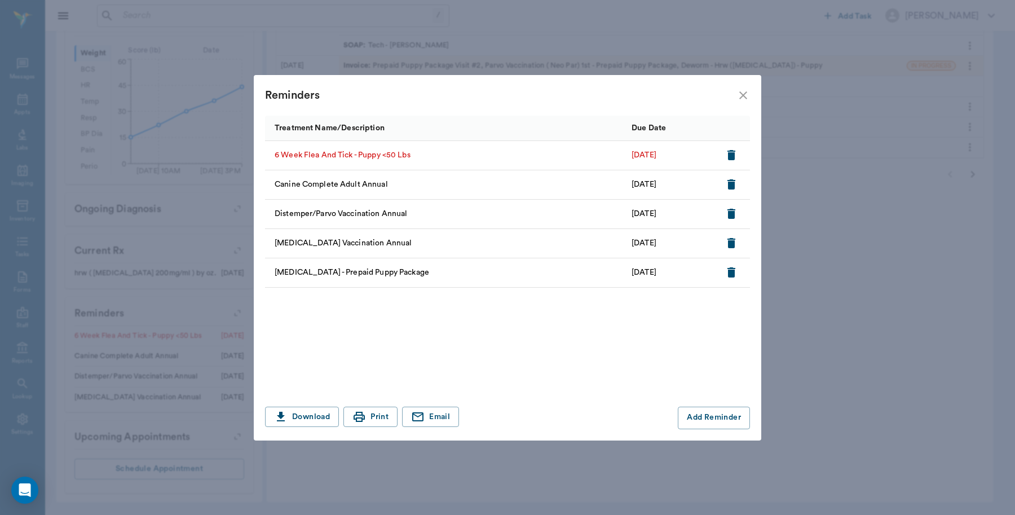
click at [729, 153] on icon "button" at bounding box center [732, 155] width 8 height 10
click at [745, 95] on icon "close" at bounding box center [744, 96] width 14 height 14
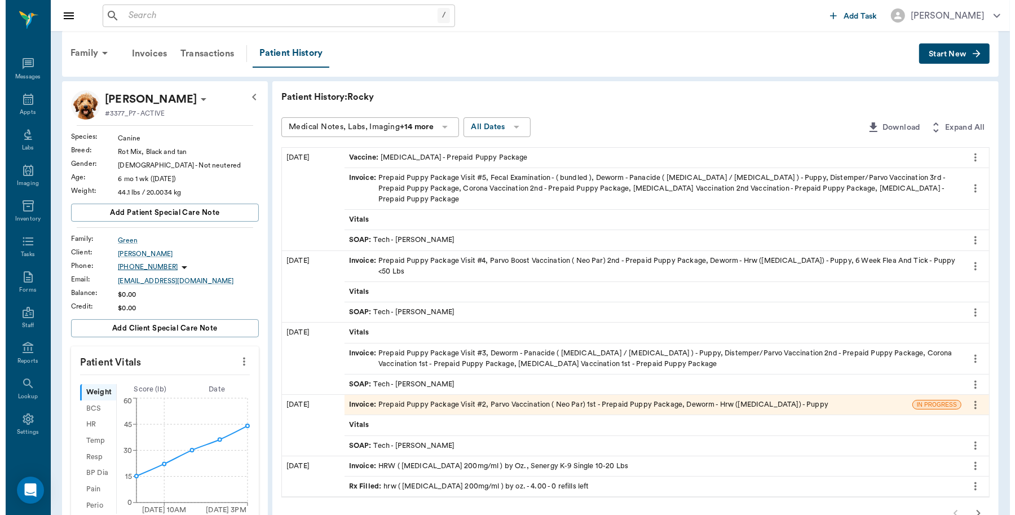
scroll to position [0, 0]
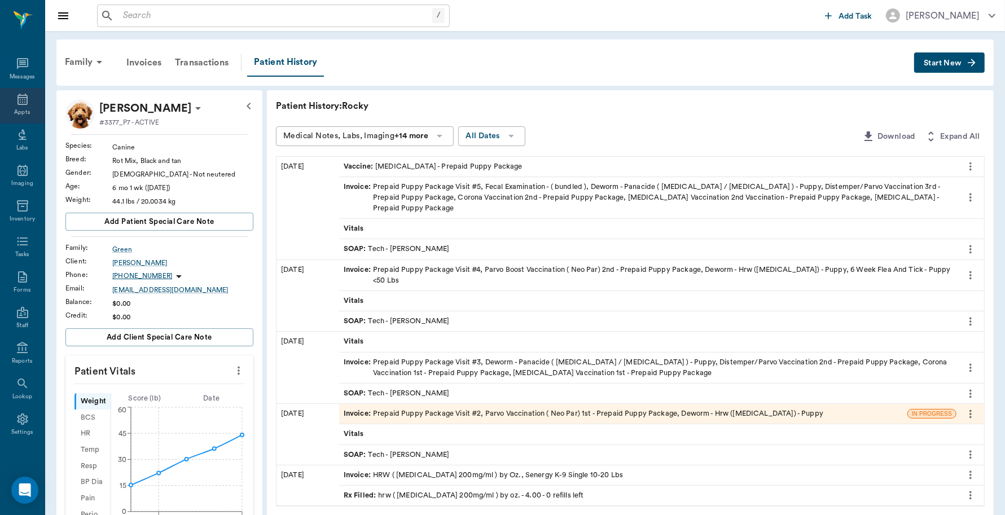
click at [28, 95] on div "Appts" at bounding box center [22, 106] width 45 height 36
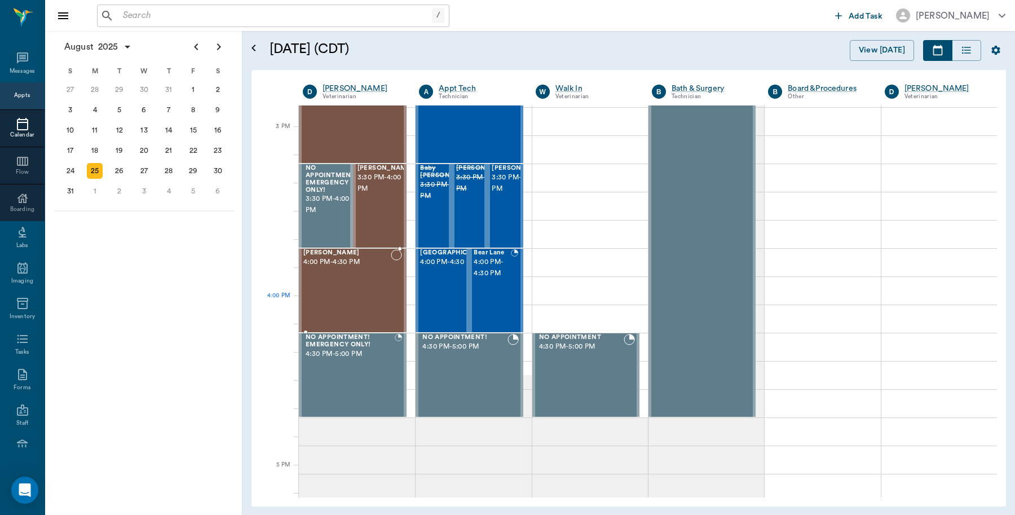
scroll to position [1075, 0]
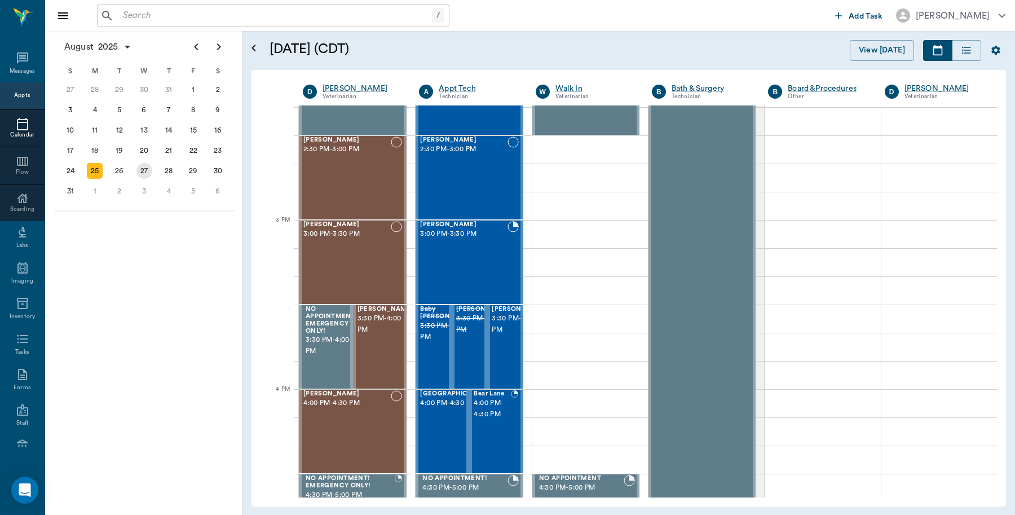
click at [148, 166] on div "27" at bounding box center [145, 171] width 16 height 16
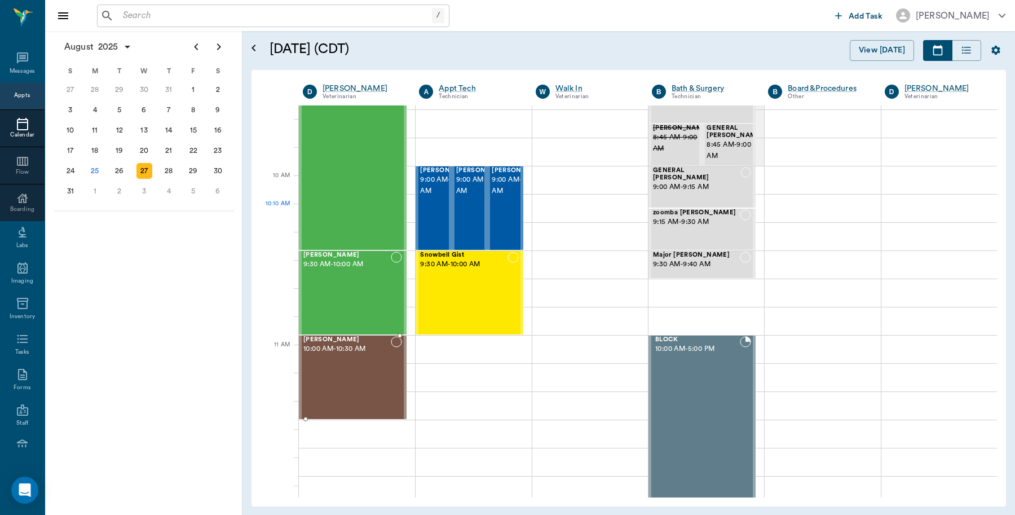
scroll to position [282, 0]
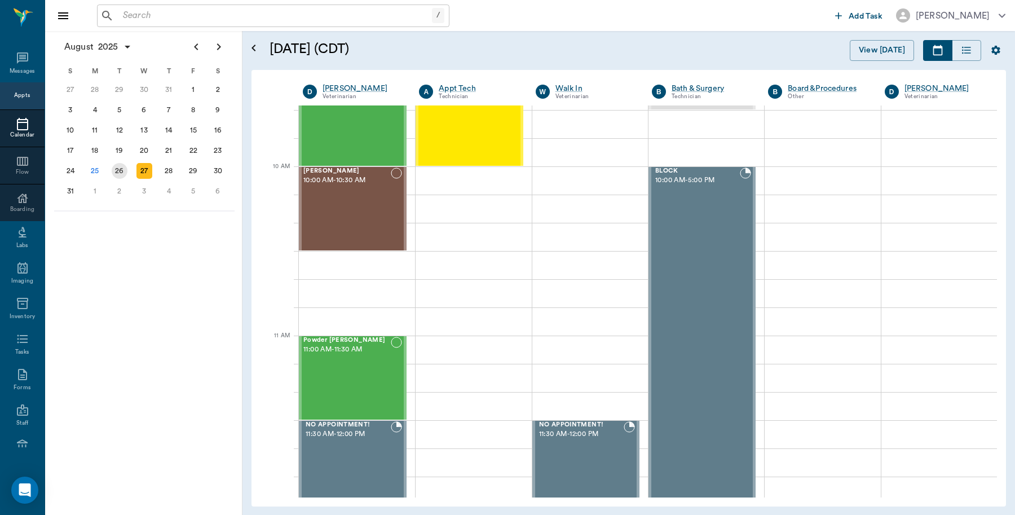
click at [113, 171] on div "26" at bounding box center [120, 171] width 16 height 16
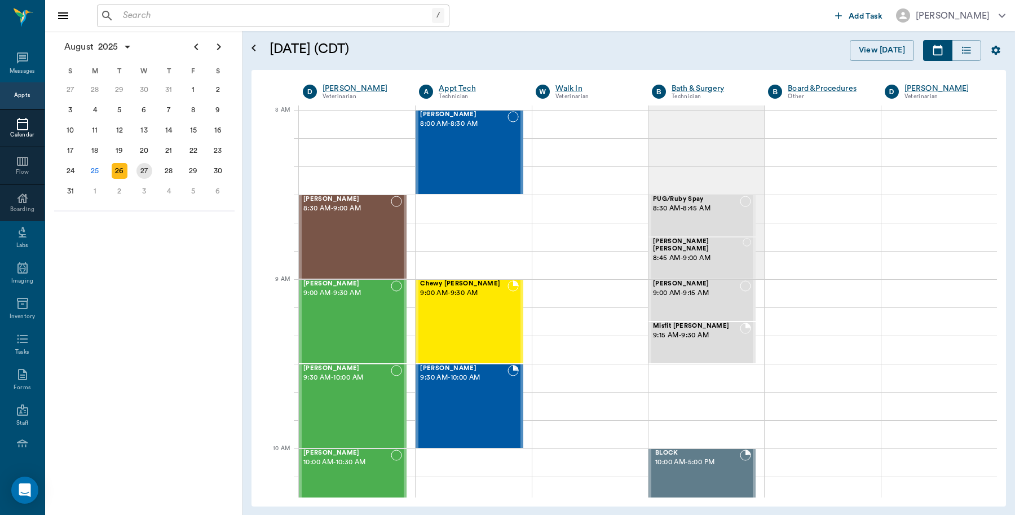
click at [147, 172] on div "27" at bounding box center [145, 171] width 16 height 16
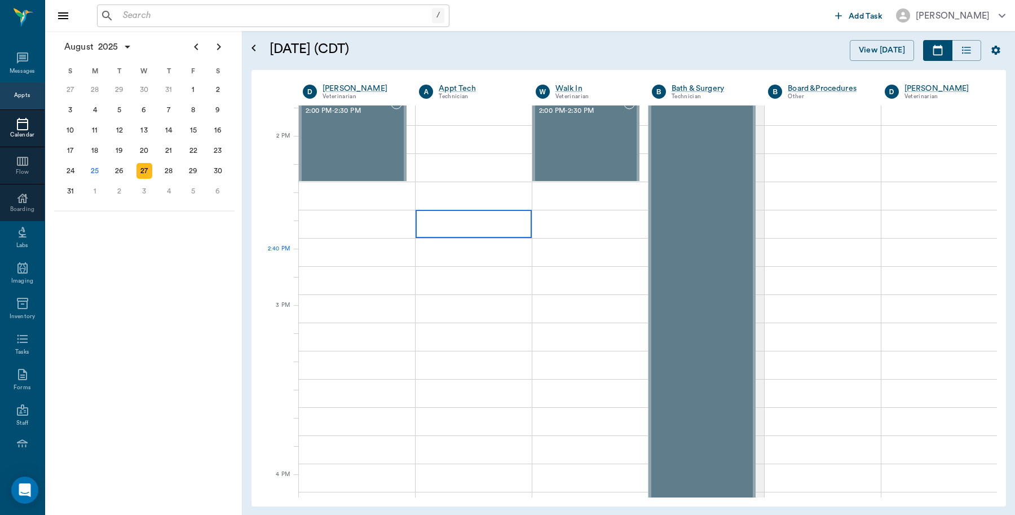
scroll to position [1058, 0]
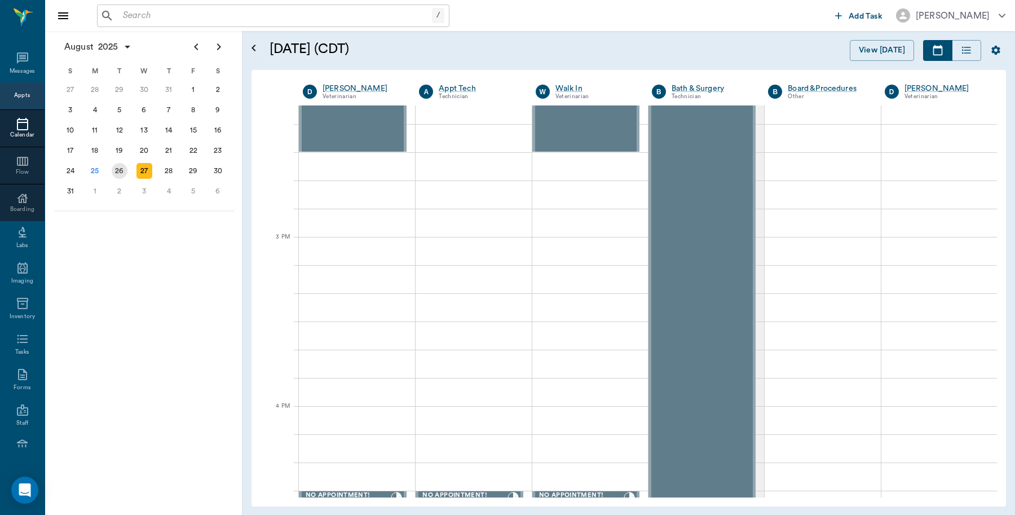
click at [116, 173] on div "26" at bounding box center [120, 171] width 16 height 16
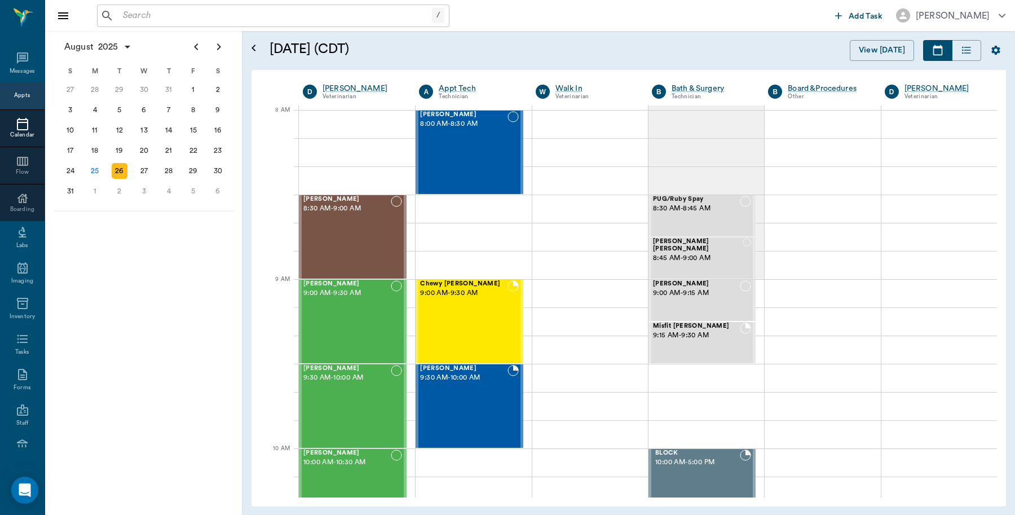
drag, startPoint x: 155, startPoint y: 416, endPoint x: 137, endPoint y: 418, distance: 18.1
drag, startPoint x: 137, startPoint y: 418, endPoint x: 159, endPoint y: 426, distance: 23.6
click at [159, 426] on div "August 2025 S M T W T F S 29 30 Jul 1 2 3 4 5 6 7 8 9 10 11 12 13 14 15 16 17 1…" at bounding box center [143, 273] width 197 height 484
click at [99, 165] on div "25" at bounding box center [95, 171] width 16 height 16
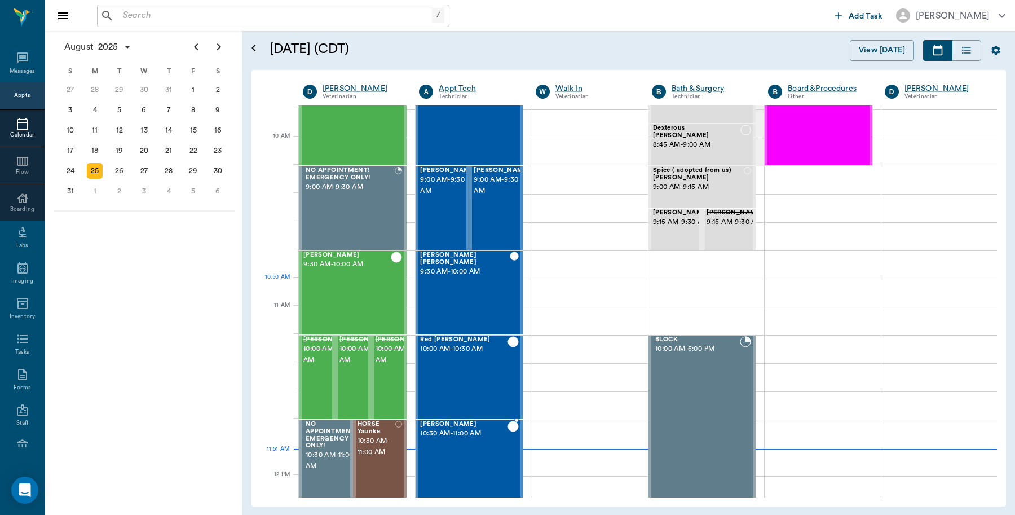
scroll to position [353, 0]
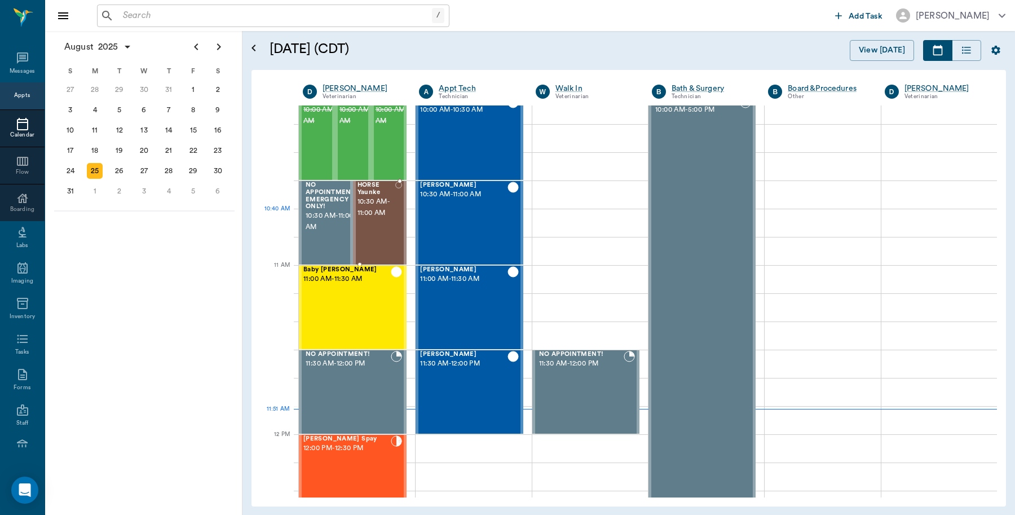
click at [376, 224] on div "HORSE Yaunke 10:30 AM - 11:00 AM" at bounding box center [377, 223] width 38 height 82
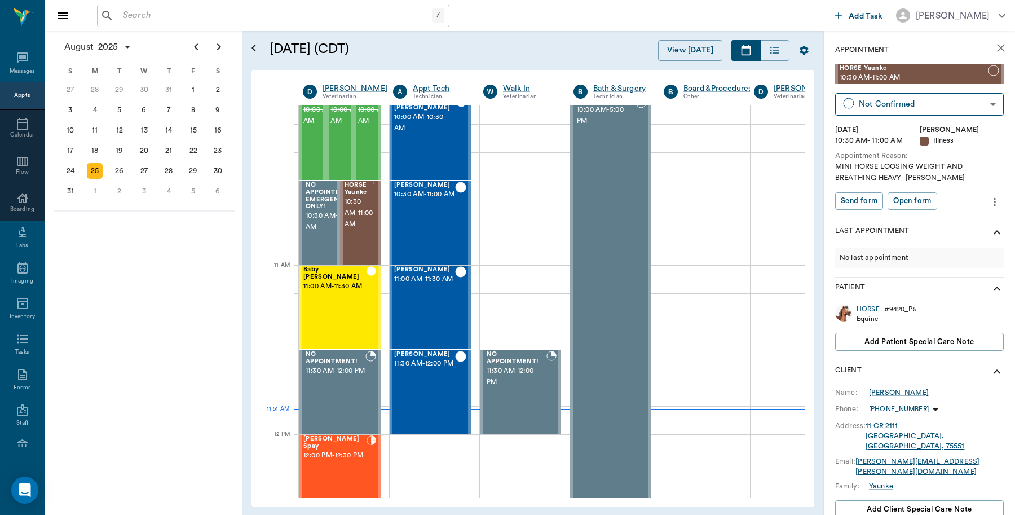
click at [870, 309] on div "HORSE" at bounding box center [868, 310] width 23 height 10
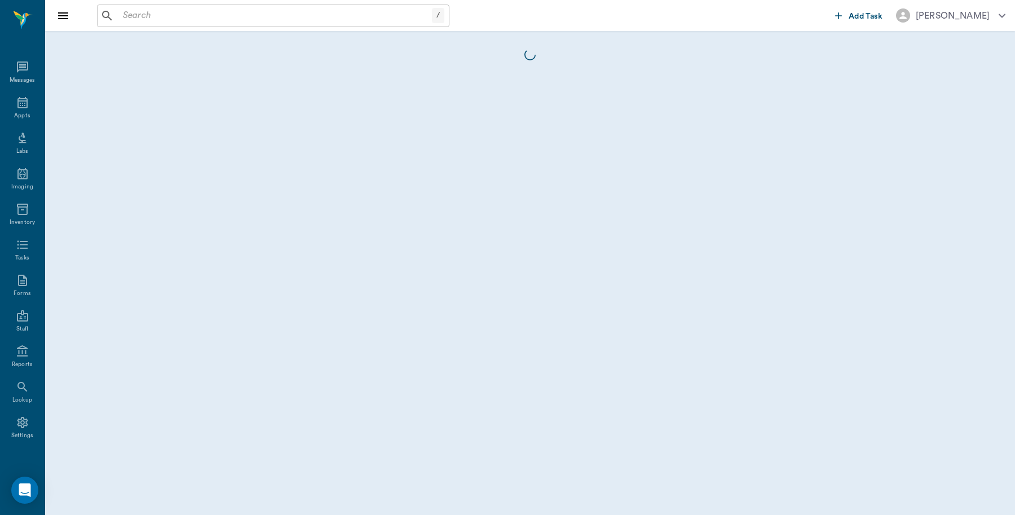
scroll to position [3, 0]
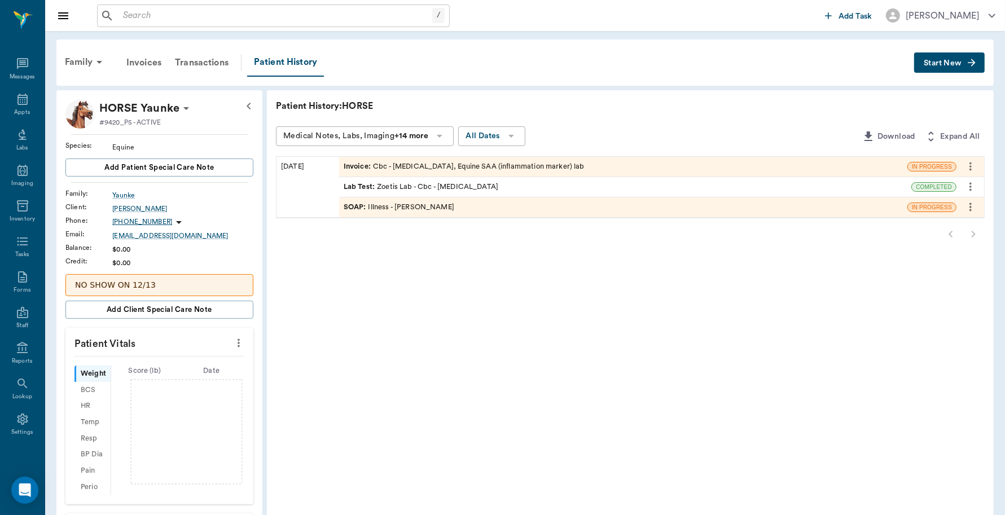
click at [584, 169] on div "Invoice : Cbc - Complete Blood Count, Equine SAA (inflammation marker) lab" at bounding box center [464, 166] width 241 height 11
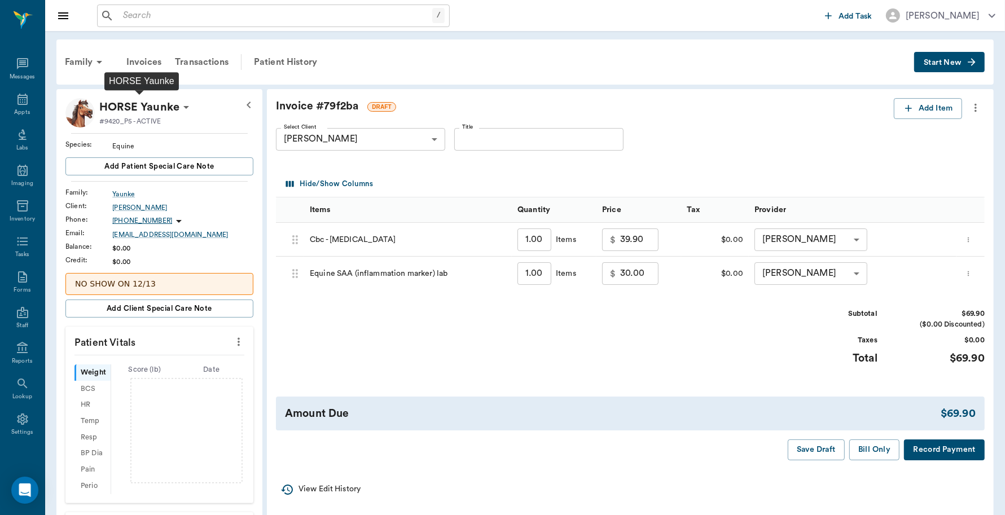
click at [165, 107] on p "HORSE Yaunke" at bounding box center [139, 107] width 80 height 18
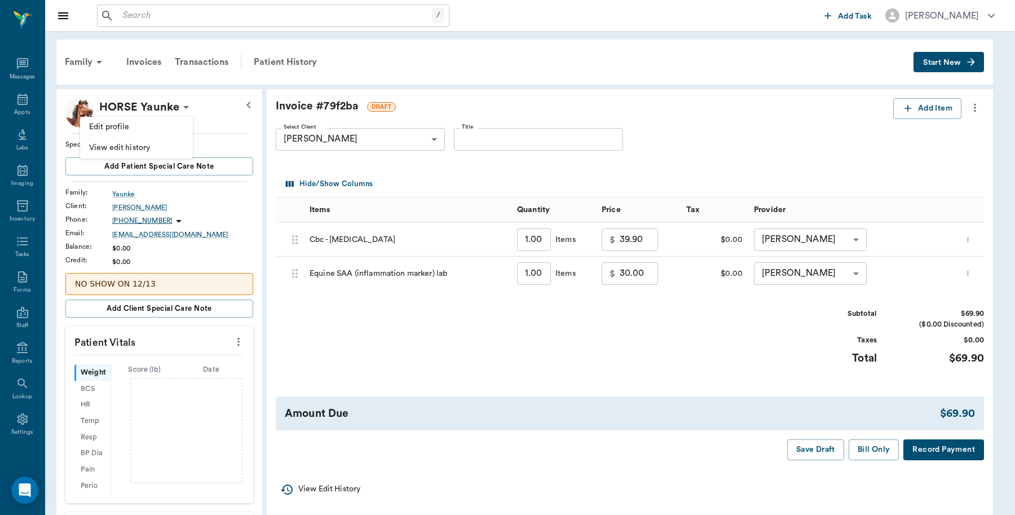
click at [134, 125] on span "Edit profile" at bounding box center [136, 127] width 95 height 12
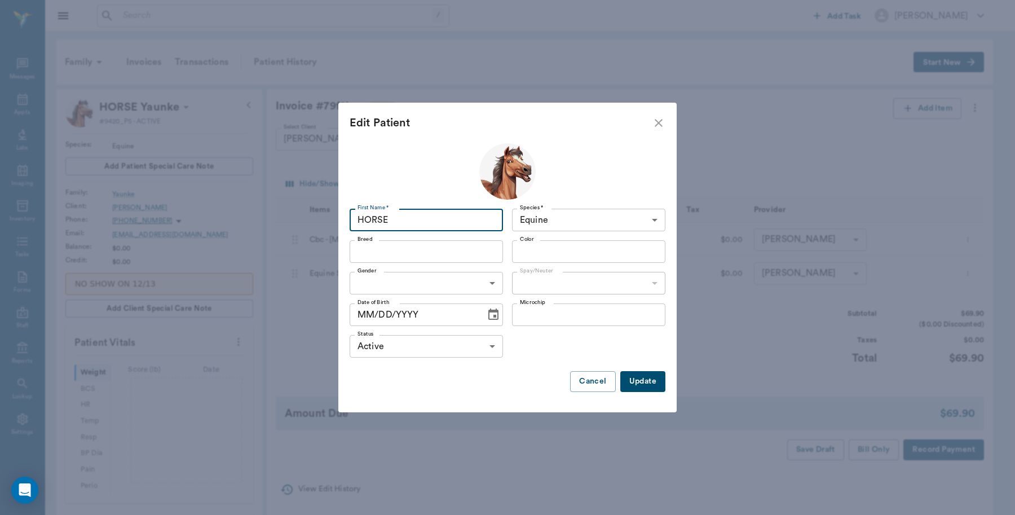
click at [418, 222] on input "HORSE" at bounding box center [426, 220] width 153 height 23
type input "H"
type input "Red"
click at [367, 250] on input "Breed" at bounding box center [417, 252] width 128 height 16
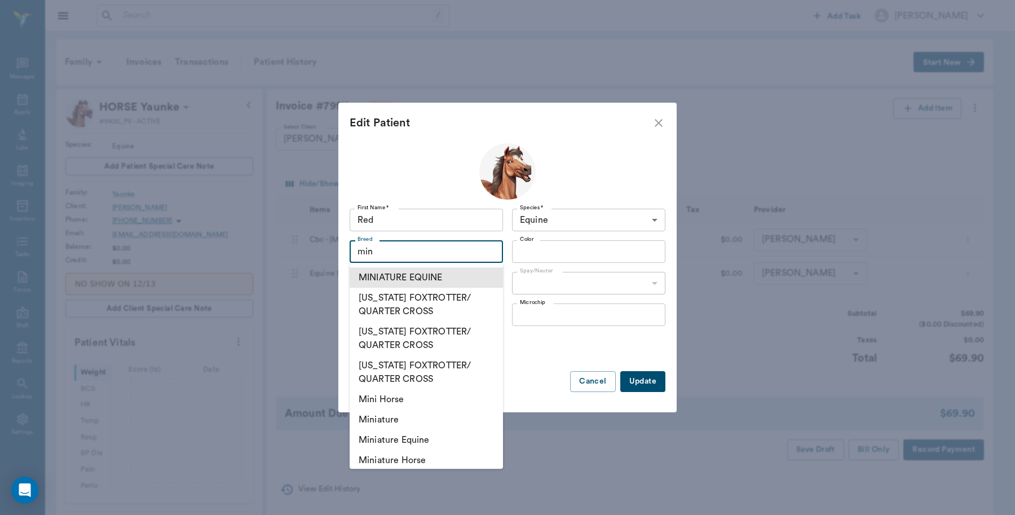
click at [437, 283] on li "MINIATURE EQUINE" at bounding box center [426, 277] width 153 height 20
type input "MINIATURE EQUINE"
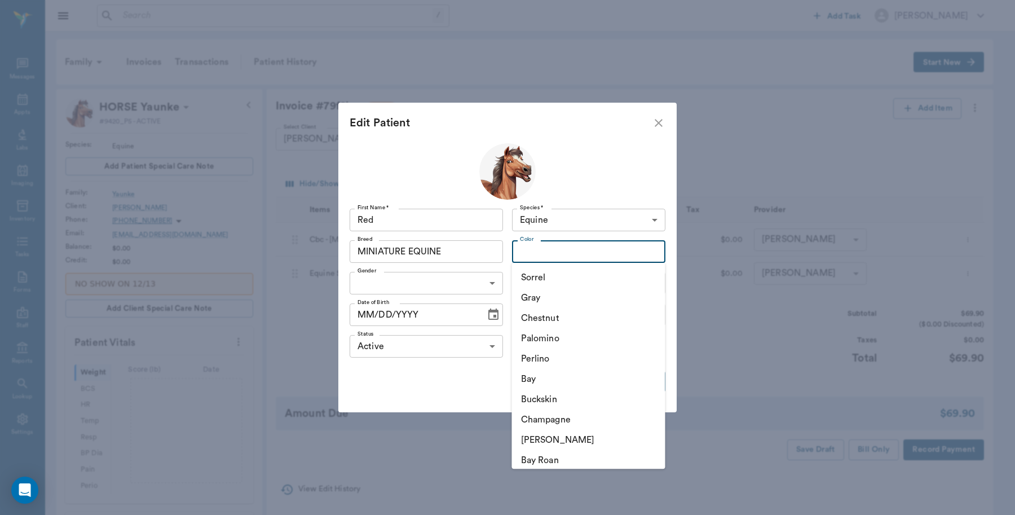
click at [592, 251] on input "Color" at bounding box center [580, 252] width 128 height 16
click at [564, 280] on li "Sorrel" at bounding box center [588, 277] width 153 height 20
type input "Sorrel"
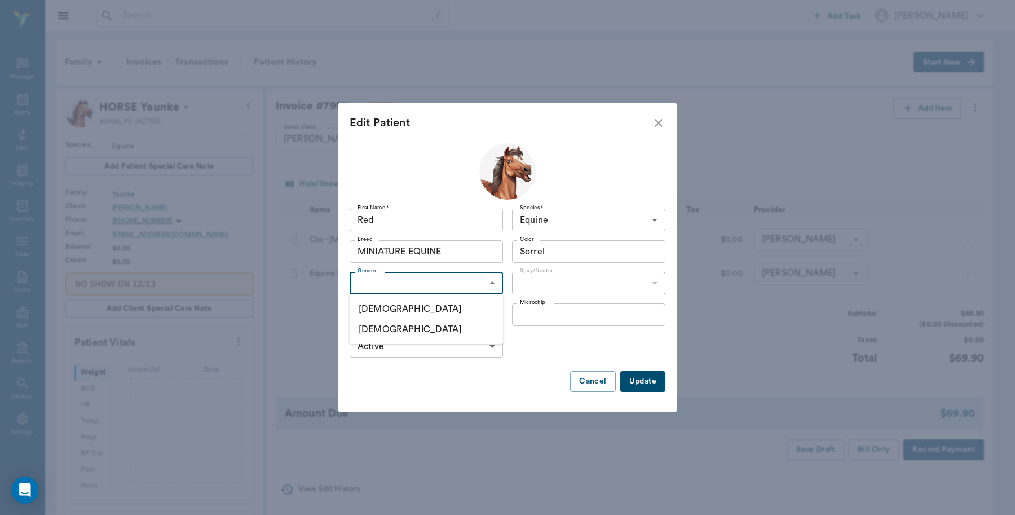
click at [494, 283] on body "/ ​ Add Task Dr. Bert Ellsworth Nectar Messages Appts Labs Imaging Inventory Ta…" at bounding box center [507, 366] width 1015 height 732
click at [388, 311] on li "Male" at bounding box center [426, 309] width 153 height 20
type input "MALE"
click at [574, 285] on body "/ ​ Add Task Dr. Bert Ellsworth Nectar Messages Appts Labs Imaging Inventory Ta…" at bounding box center [507, 366] width 1015 height 732
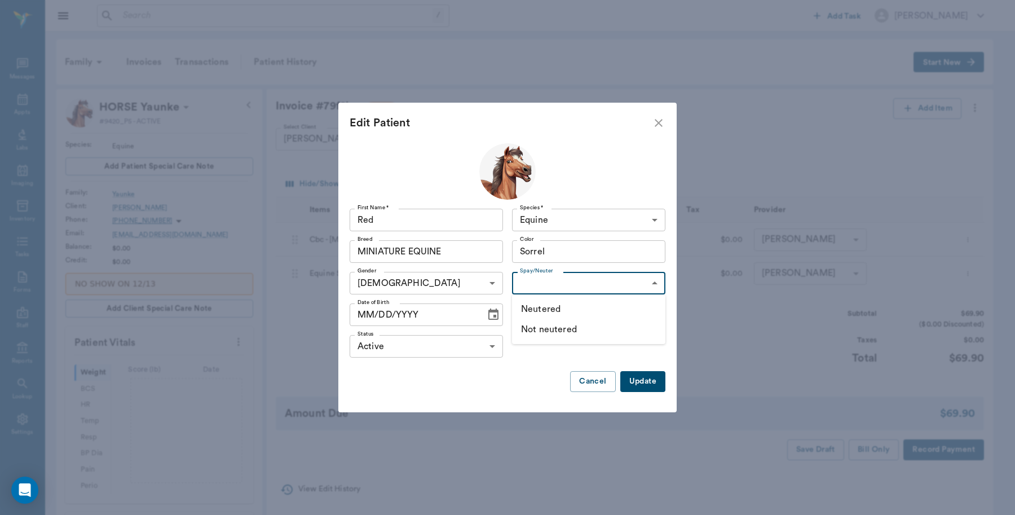
click at [560, 327] on li "Not neutered" at bounding box center [588, 329] width 153 height 20
type input "false"
click at [494, 314] on icon "Choose date" at bounding box center [494, 315] width 14 height 14
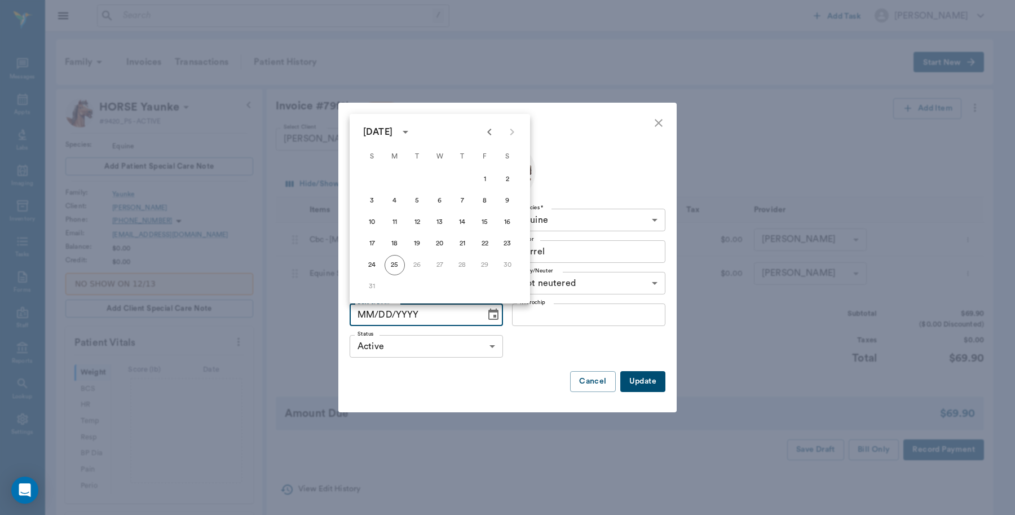
click at [393, 131] on div "August 2025" at bounding box center [377, 132] width 29 height 14
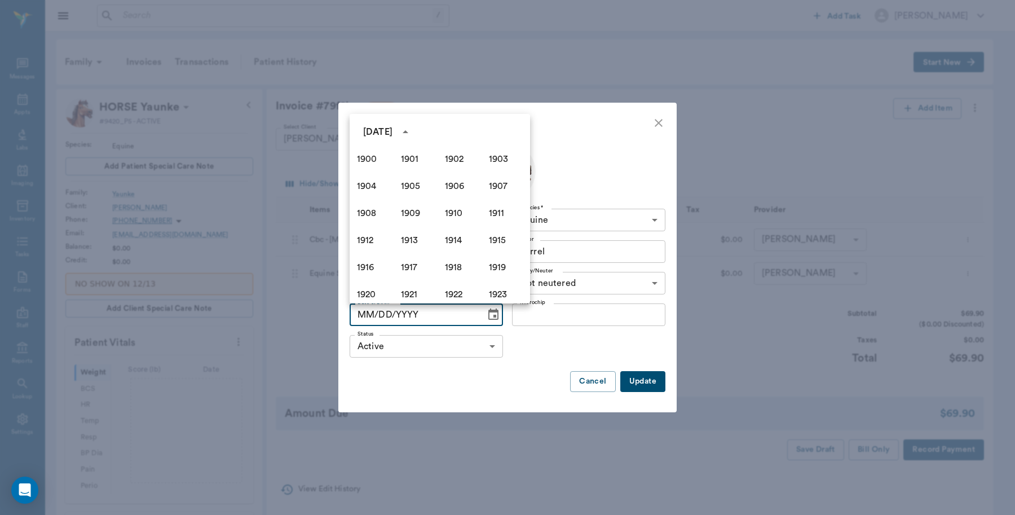
scroll to position [774, 0]
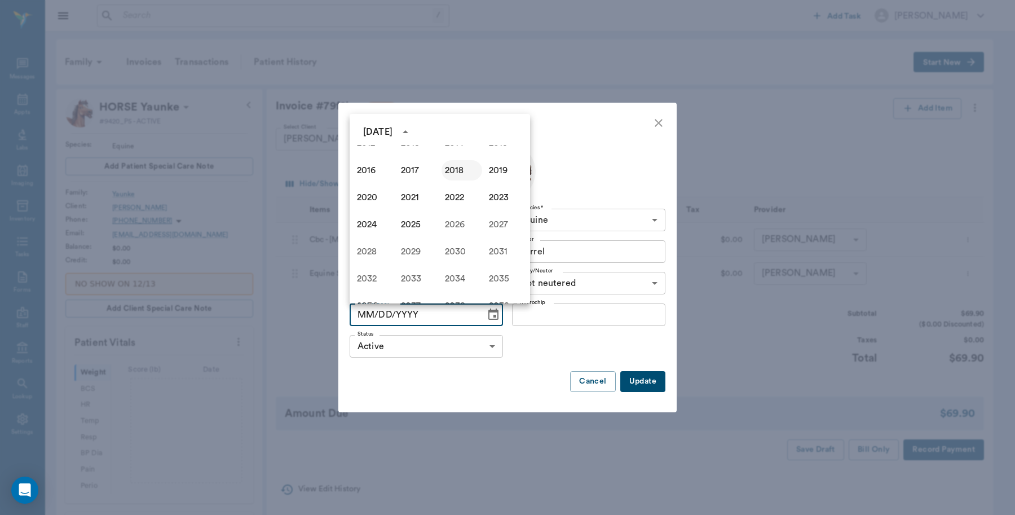
click at [450, 169] on button "2018" at bounding box center [462, 170] width 41 height 20
type input "08/25/2018"
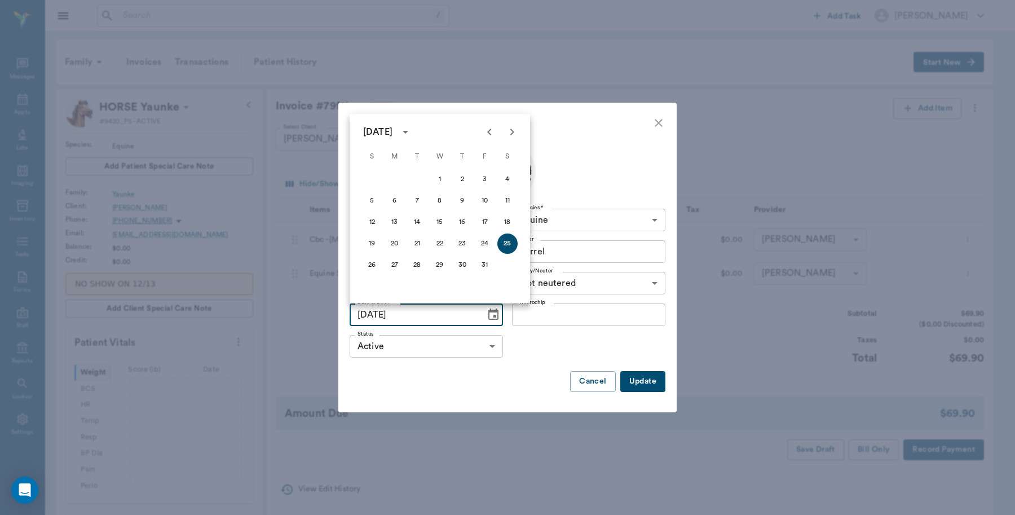
click at [645, 376] on button "Update" at bounding box center [642, 381] width 45 height 21
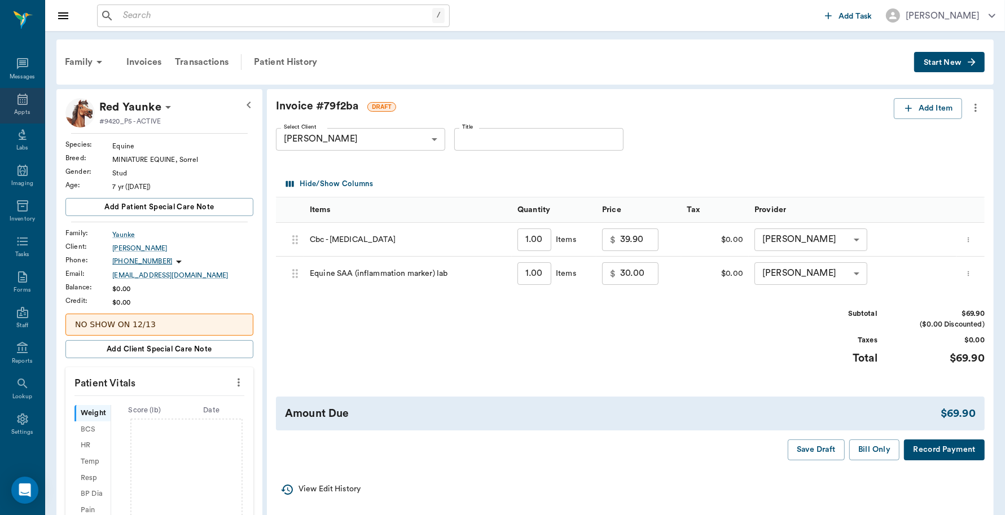
click at [16, 103] on icon at bounding box center [23, 100] width 14 height 14
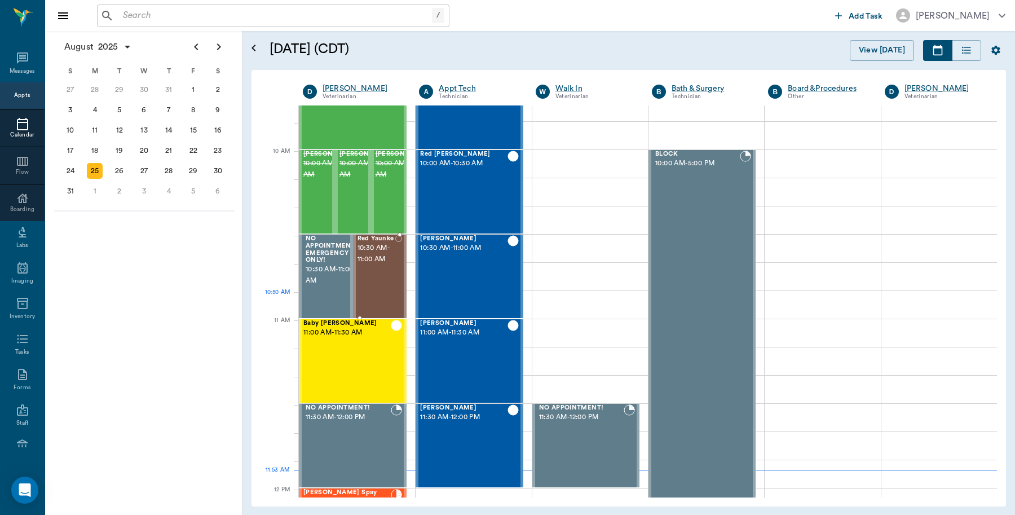
scroll to position [297, 0]
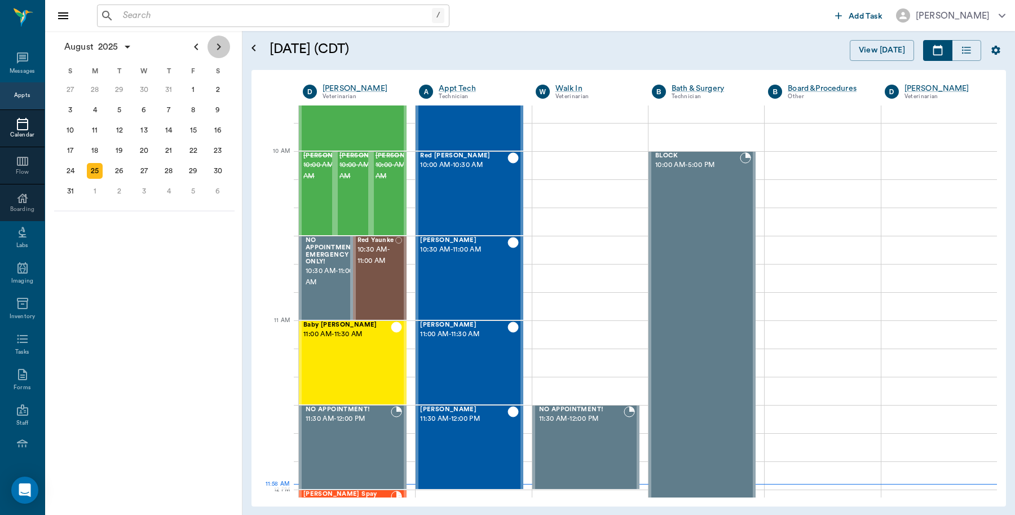
click at [215, 43] on icon "Next page" at bounding box center [219, 47] width 14 height 14
click at [141, 109] on div "10" at bounding box center [145, 110] width 16 height 16
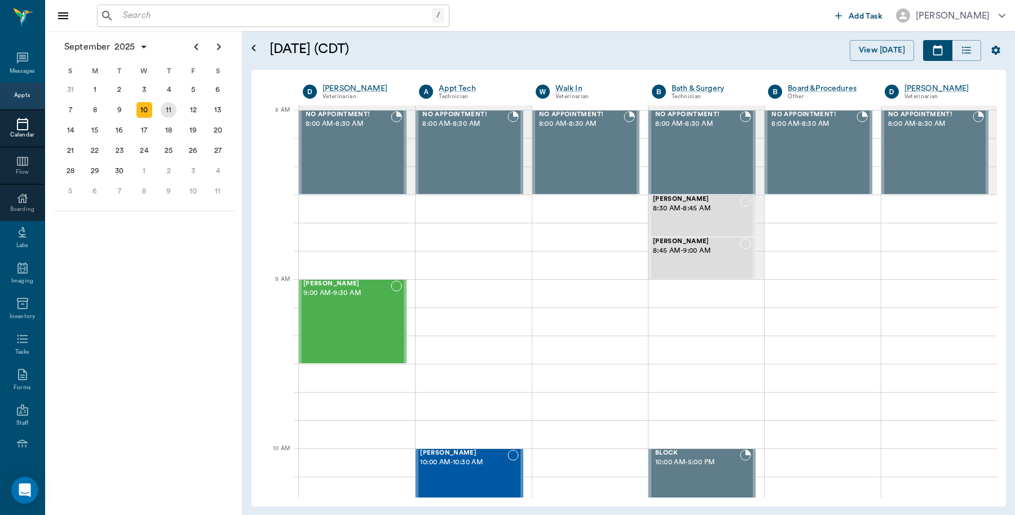
click at [171, 108] on div "11" at bounding box center [169, 110] width 16 height 16
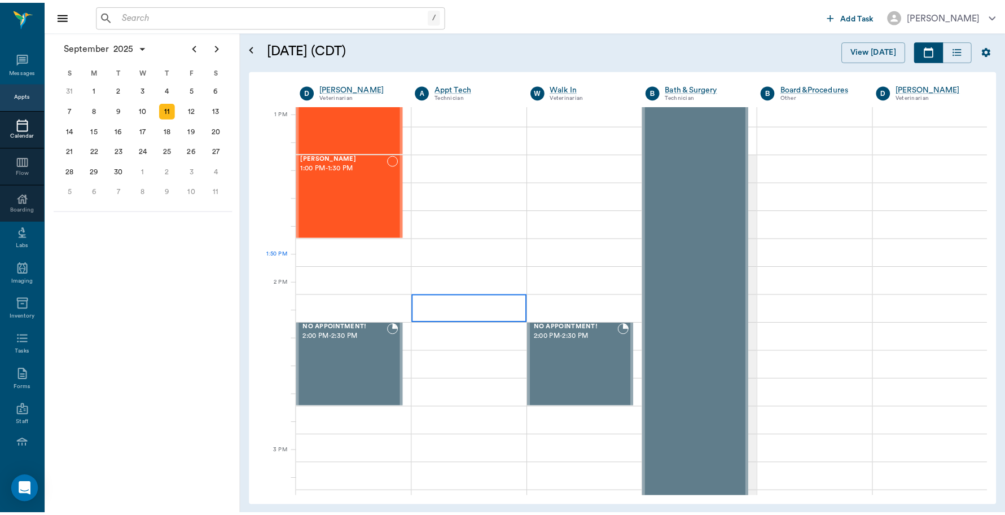
scroll to position [776, 0]
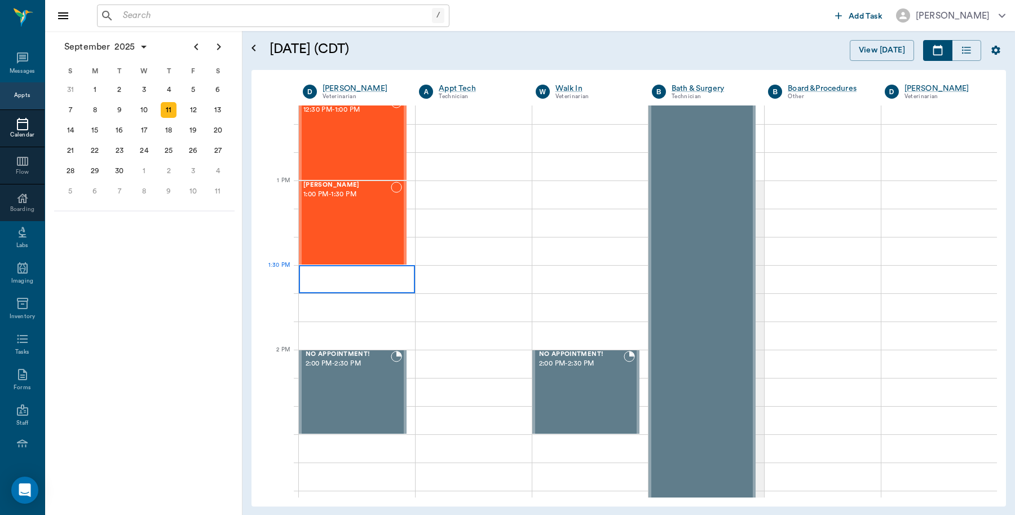
click at [389, 275] on div at bounding box center [357, 279] width 116 height 28
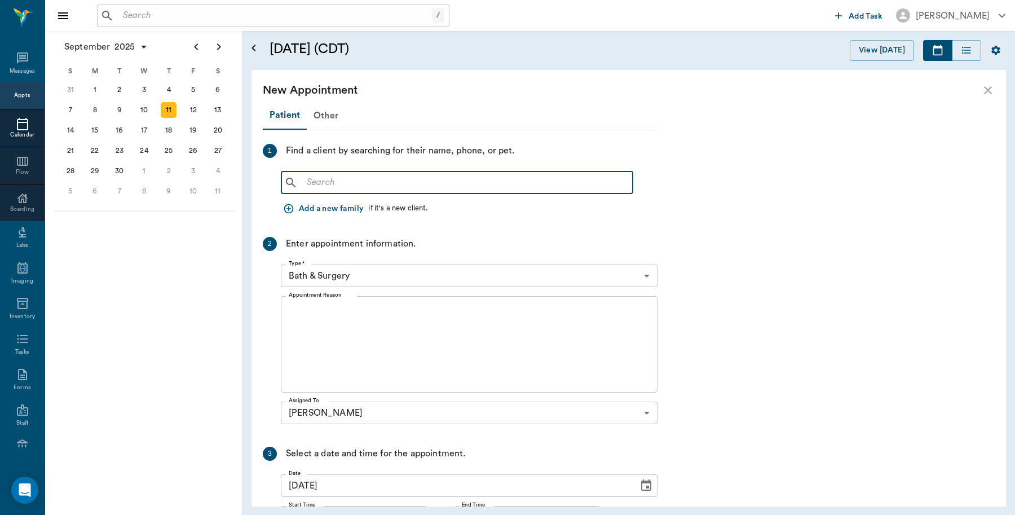
click at [395, 187] on input "text" at bounding box center [465, 183] width 326 height 16
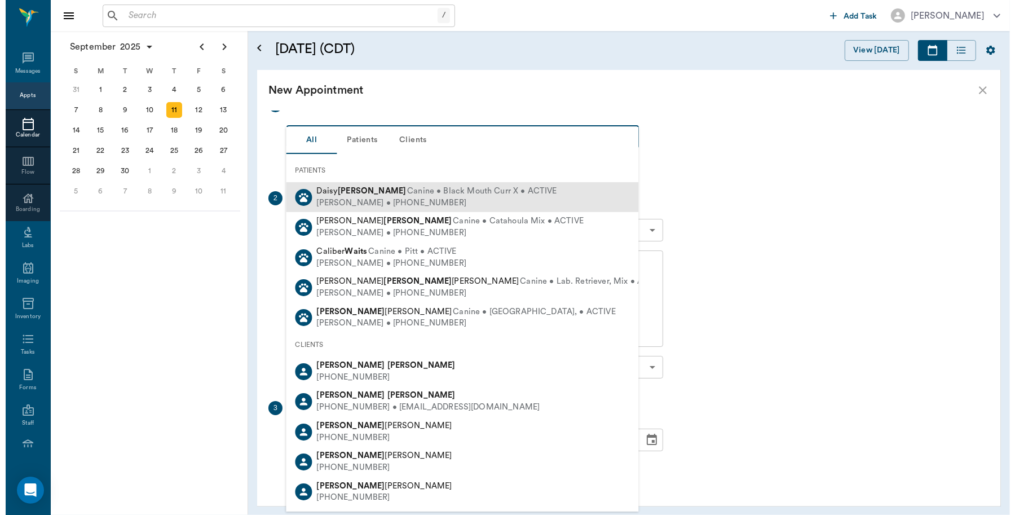
scroll to position [71, 0]
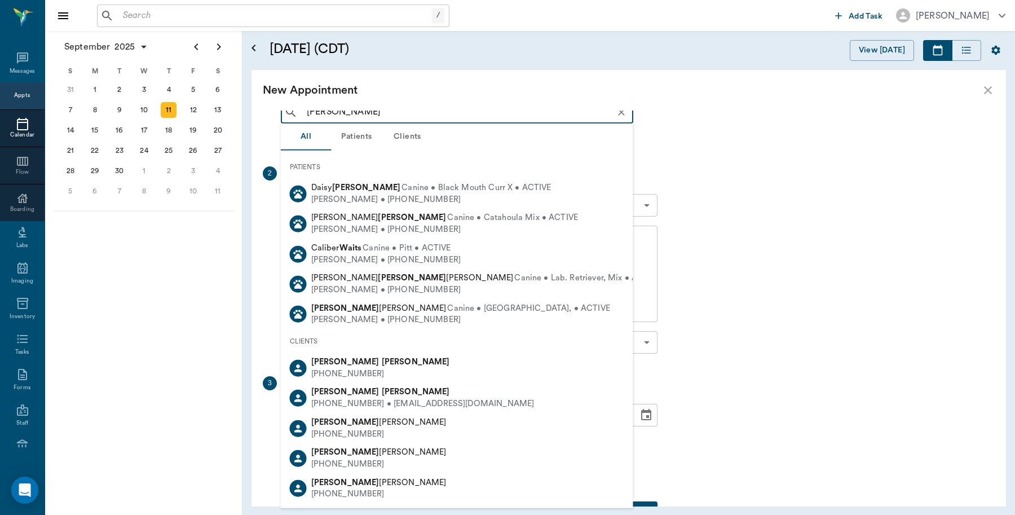
click at [330, 394] on b "Michelle" at bounding box center [345, 392] width 68 height 8
type input "Michelle Wai"
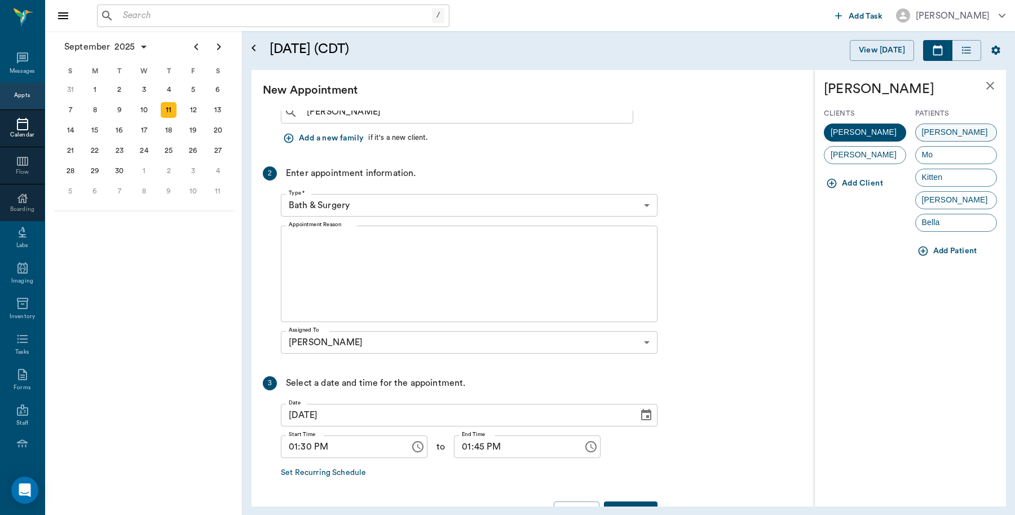
click at [970, 130] on div "Luna" at bounding box center [956, 133] width 82 height 18
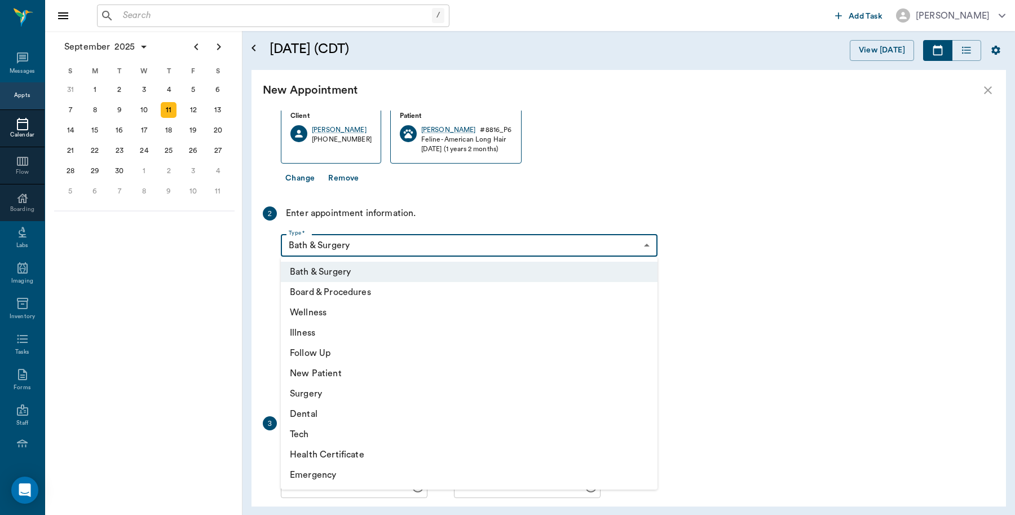
click at [368, 243] on body "/ ​ Add Task Dr. Bert Ellsworth Nectar Messages Appts Calendar Flow Boarding La…" at bounding box center [507, 257] width 1015 height 515
click at [325, 398] on li "Surgery" at bounding box center [469, 394] width 377 height 20
type input "65d2be4f46e3a538d89b8c18"
type input "02:00 PM"
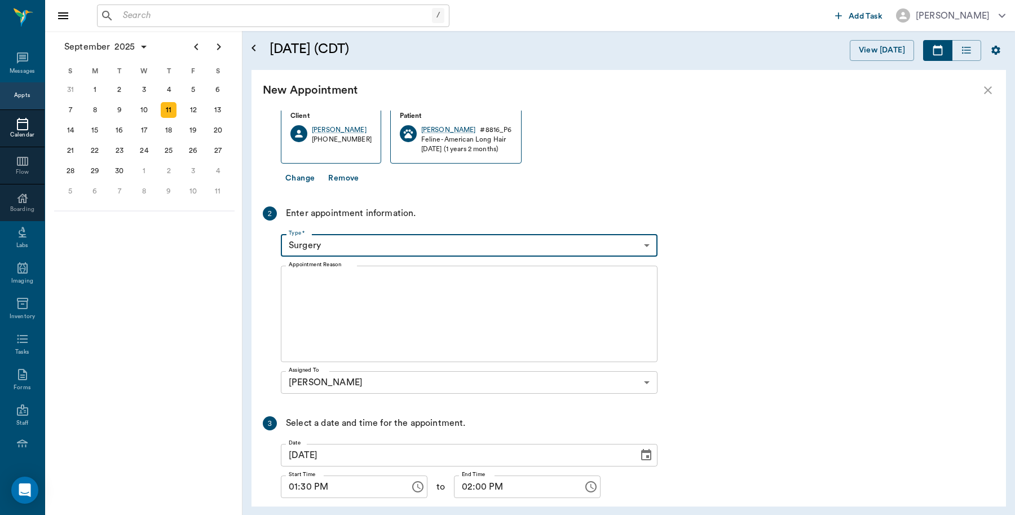
click at [346, 305] on textarea "Appointment Reason" at bounding box center [469, 314] width 361 height 78
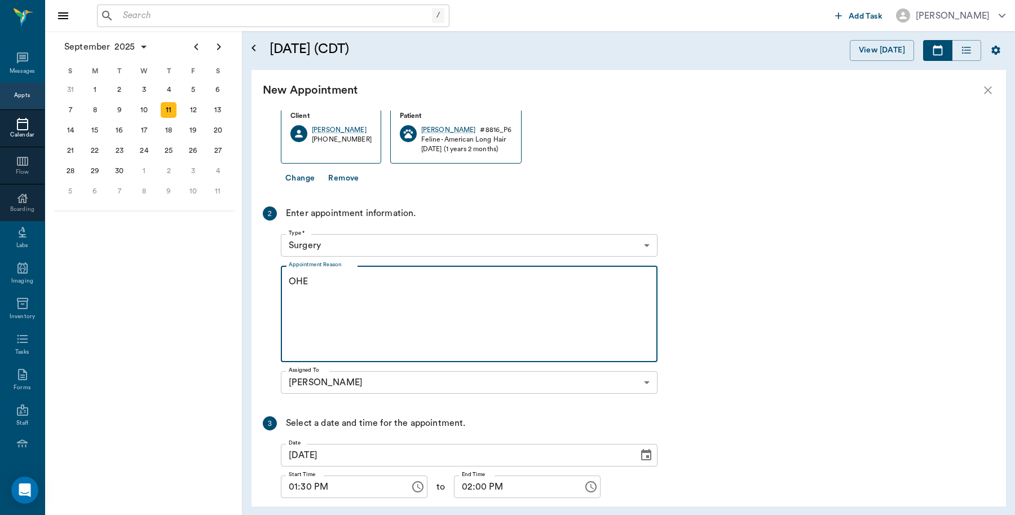
click at [320, 281] on textarea "OHE" at bounding box center [469, 314] width 361 height 78
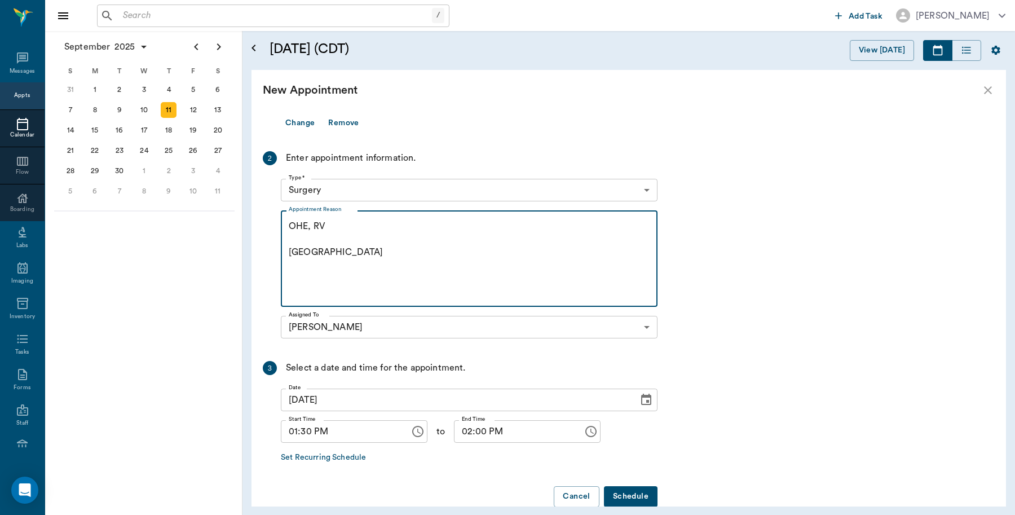
scroll to position [141, 0]
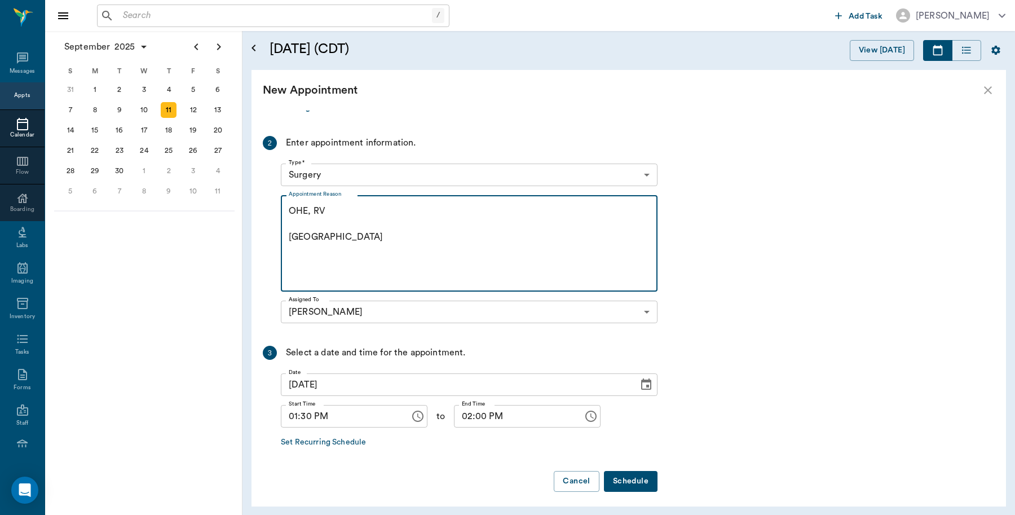
type textarea "OHE, RV Caryn"
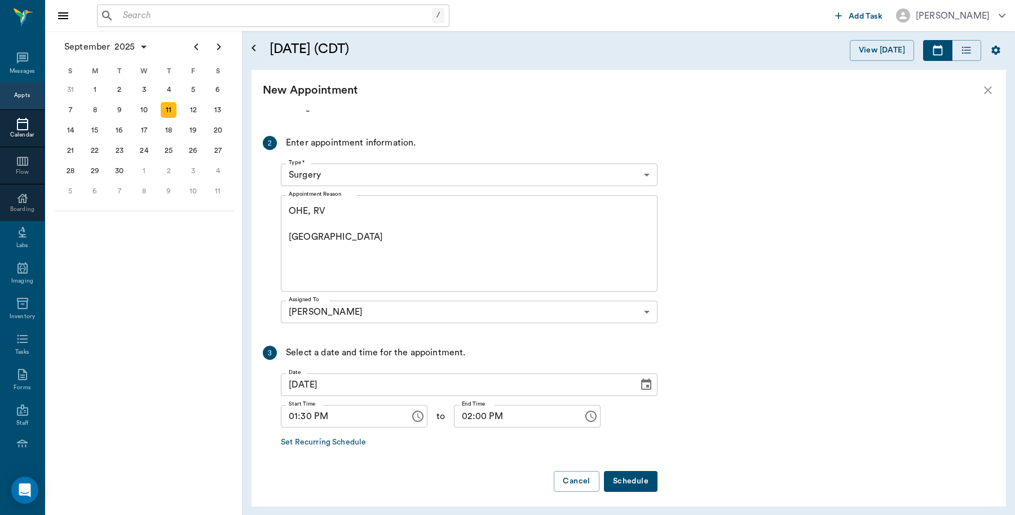
click at [633, 478] on button "Schedule" at bounding box center [631, 481] width 54 height 21
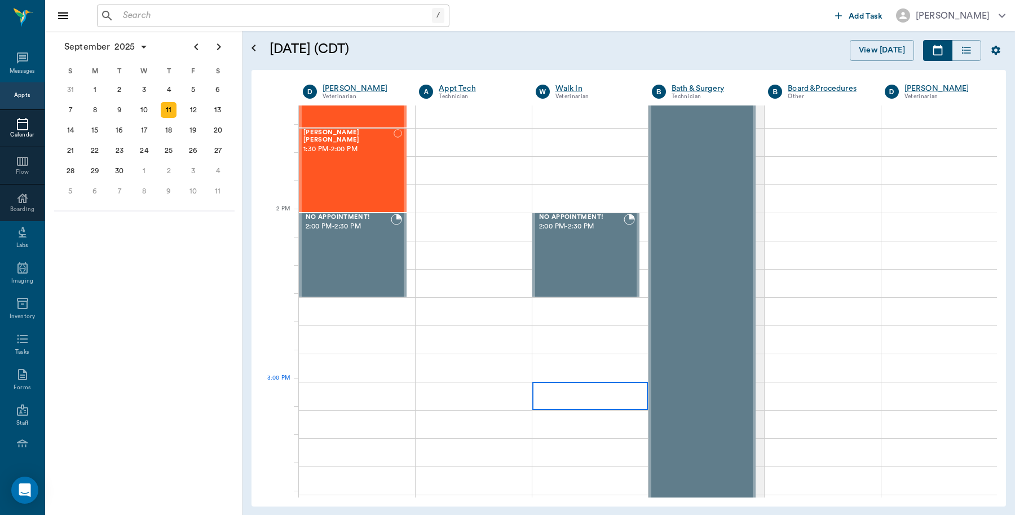
scroll to position [917, 0]
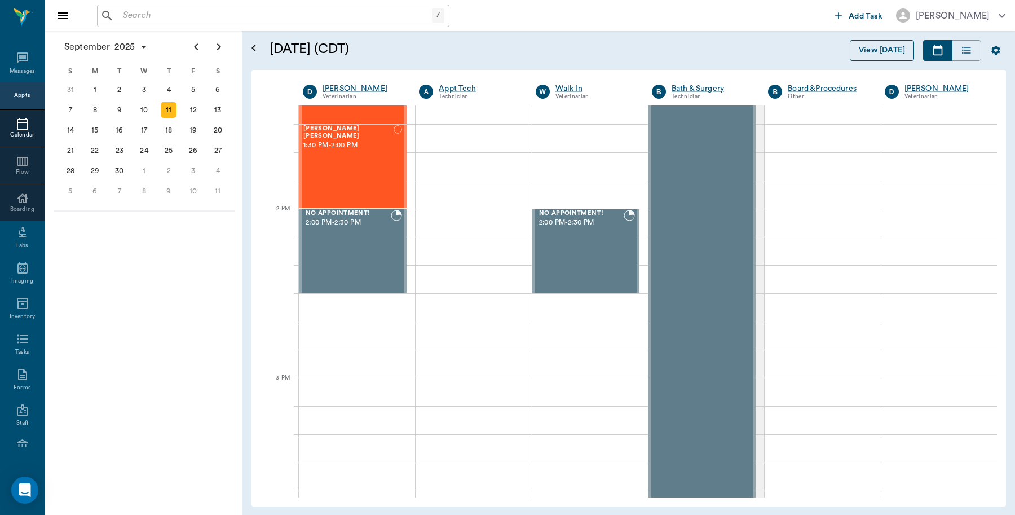
click at [884, 51] on button "View [DATE]" at bounding box center [882, 50] width 64 height 21
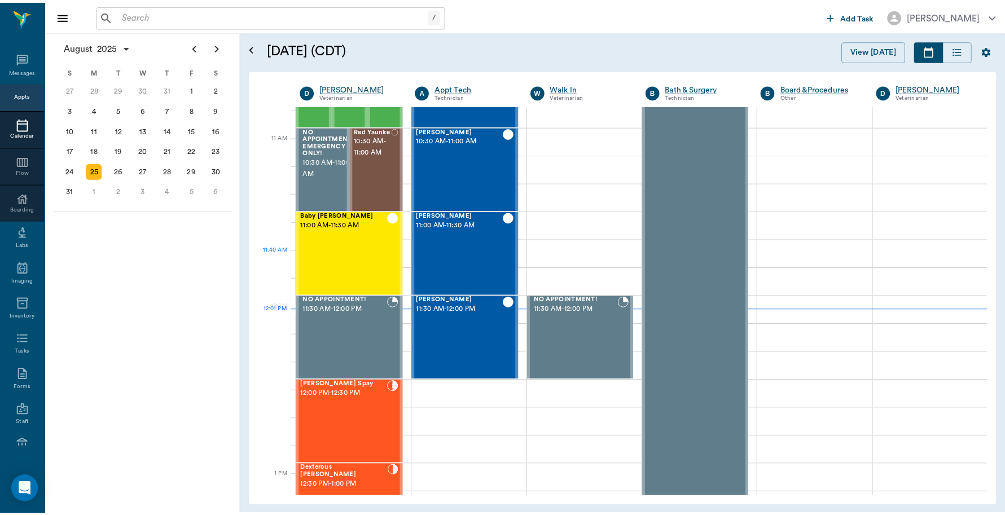
scroll to position [325, 0]
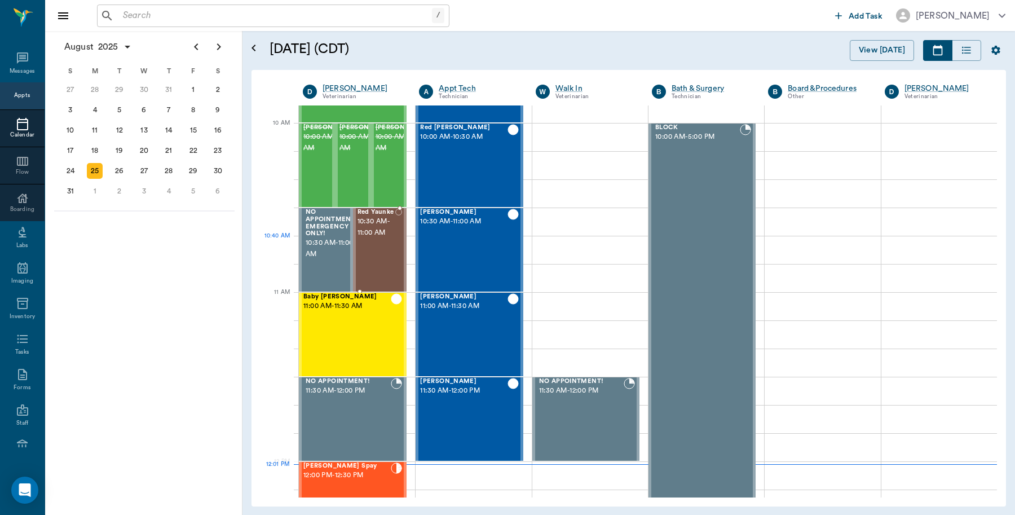
click at [386, 237] on span "10:30 AM - 11:00 AM" at bounding box center [377, 227] width 38 height 23
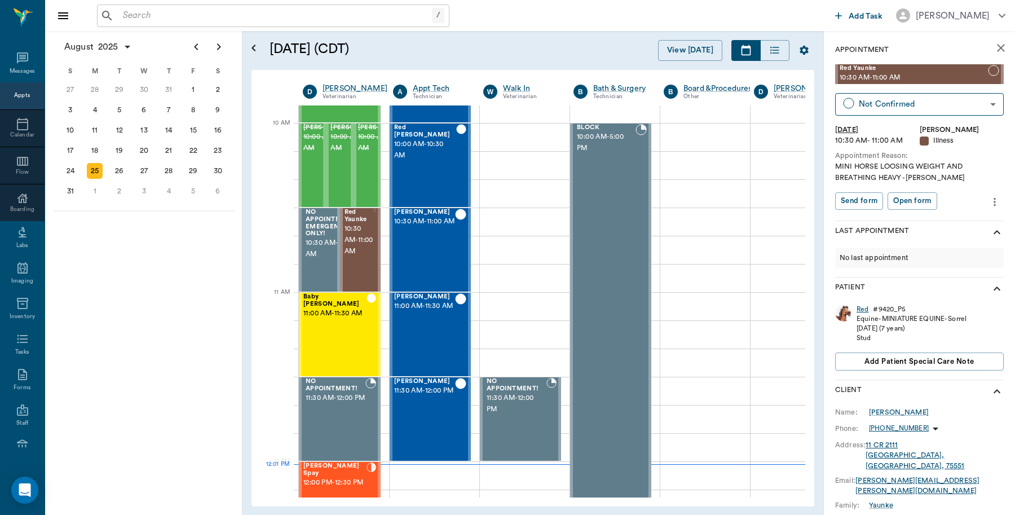
click at [861, 306] on div "Red" at bounding box center [863, 310] width 12 height 10
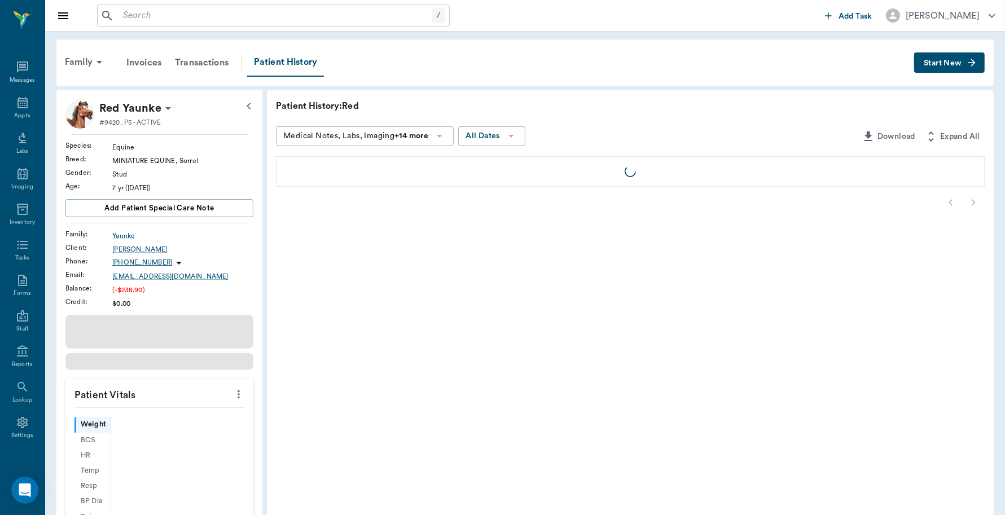
scroll to position [3, 0]
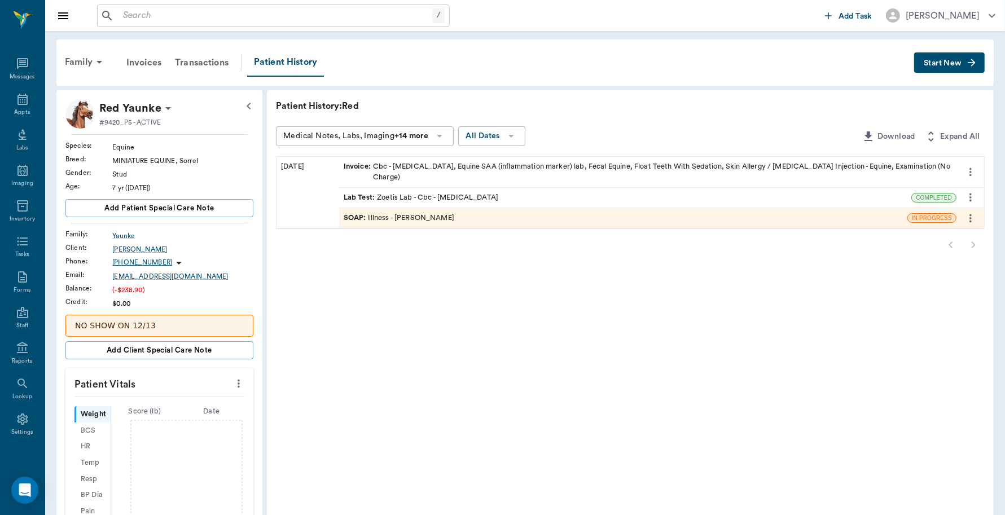
click at [607, 170] on div "Invoice : Cbc - Complete Blood Count, Equine SAA (inflammation marker) lab, Fec…" at bounding box center [648, 171] width 608 height 21
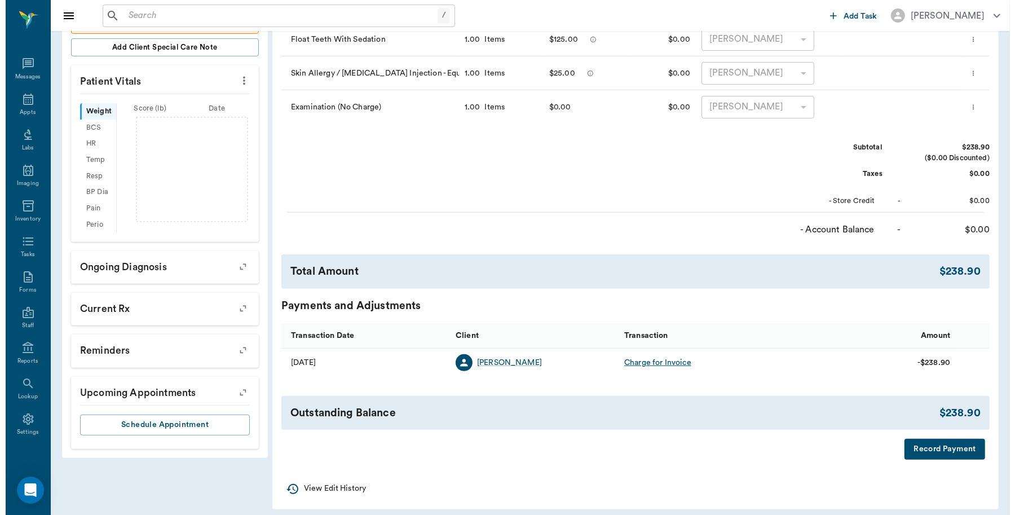
scroll to position [309, 0]
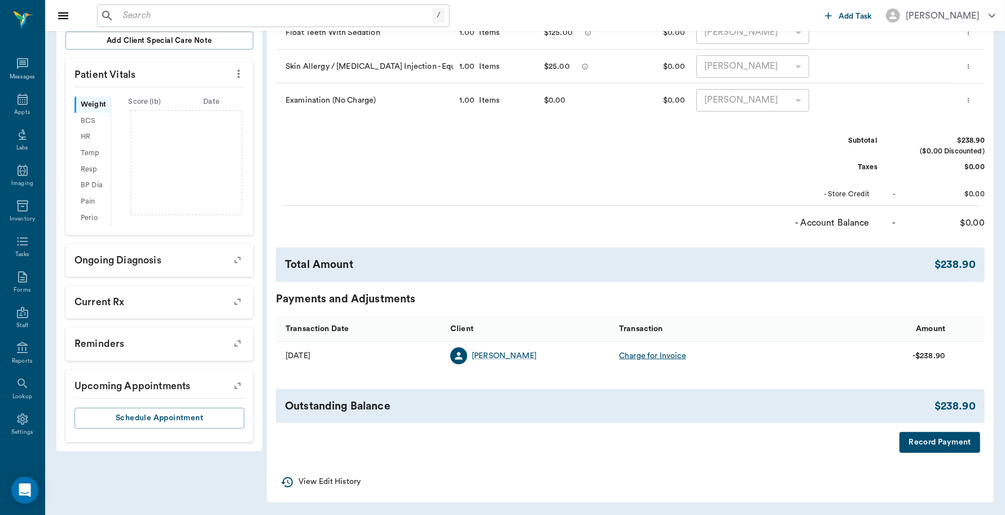
click at [934, 447] on button "Record Payment" at bounding box center [939, 442] width 81 height 21
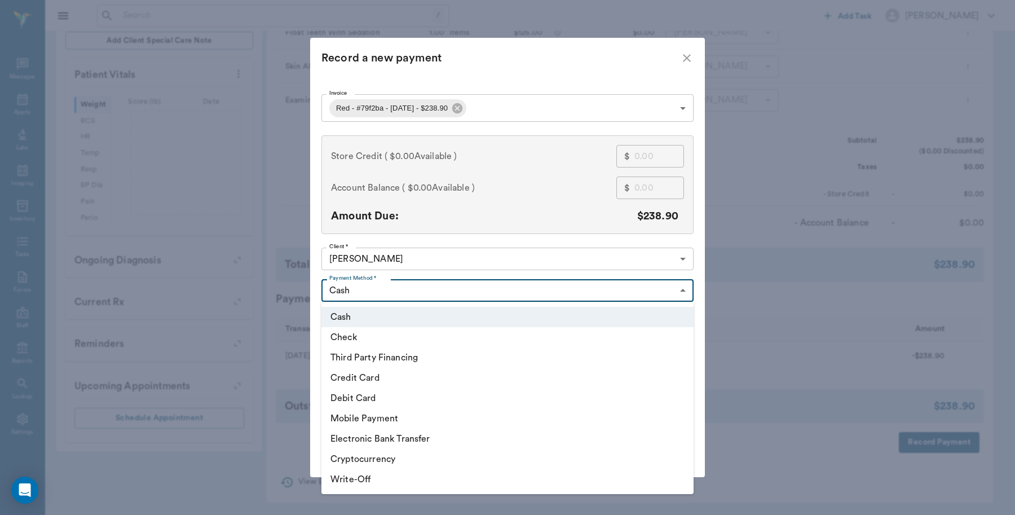
click at [674, 290] on body "/ ​ Add Task Dr. Bert Ellsworth Nectar Messages Appts Labs Imaging Inventory Ta…" at bounding box center [507, 103] width 1015 height 824
click at [398, 402] on li "Debit Card" at bounding box center [508, 398] width 372 height 20
type input "DEBIT_CARD"
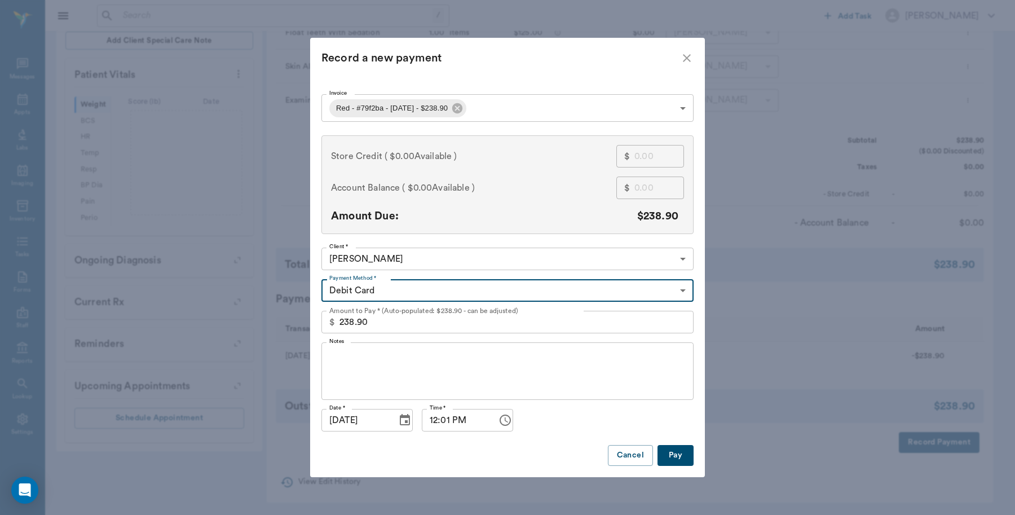
click at [681, 455] on button "Pay" at bounding box center [676, 455] width 36 height 21
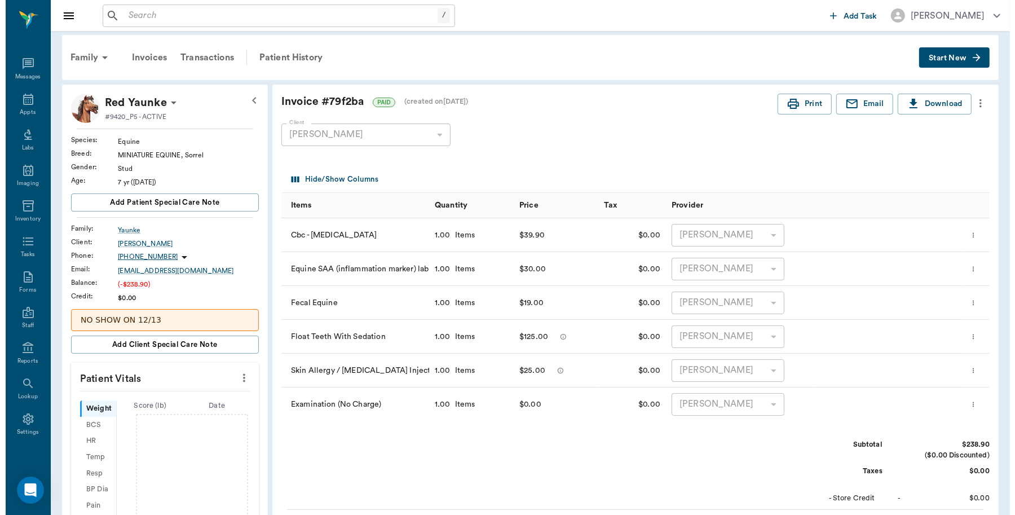
scroll to position [0, 0]
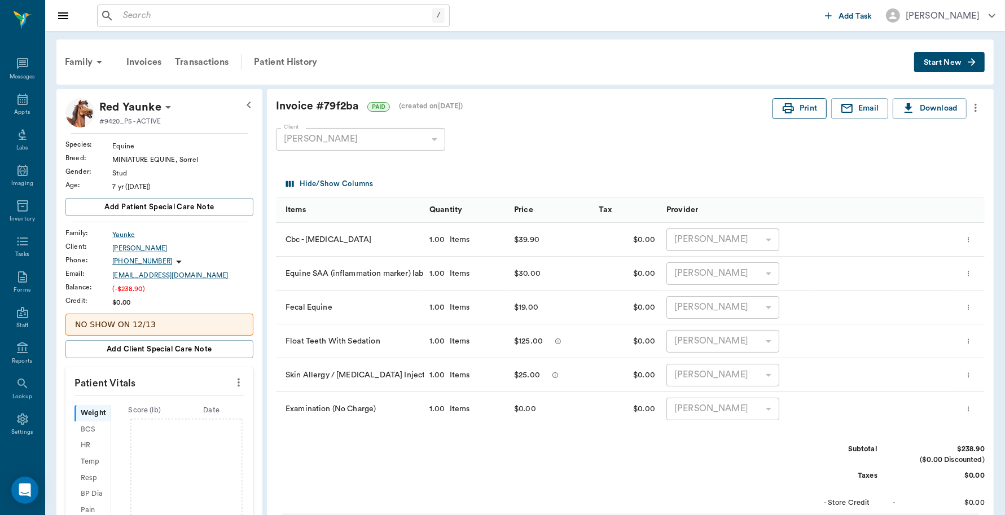
click at [786, 108] on icon "button" at bounding box center [788, 109] width 14 height 14
click at [15, 110] on div "Appts" at bounding box center [22, 112] width 16 height 8
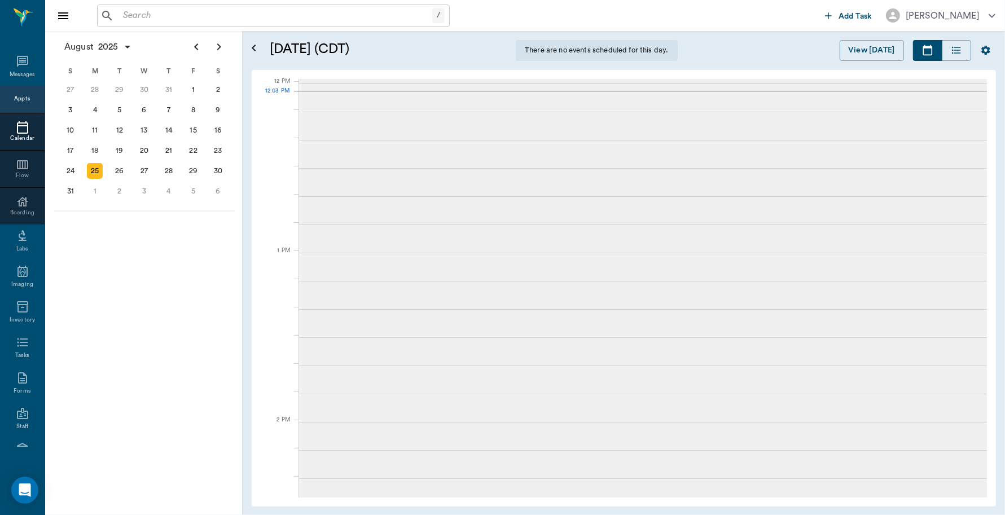
click at [15, 113] on div "Calendar" at bounding box center [22, 131] width 45 height 37
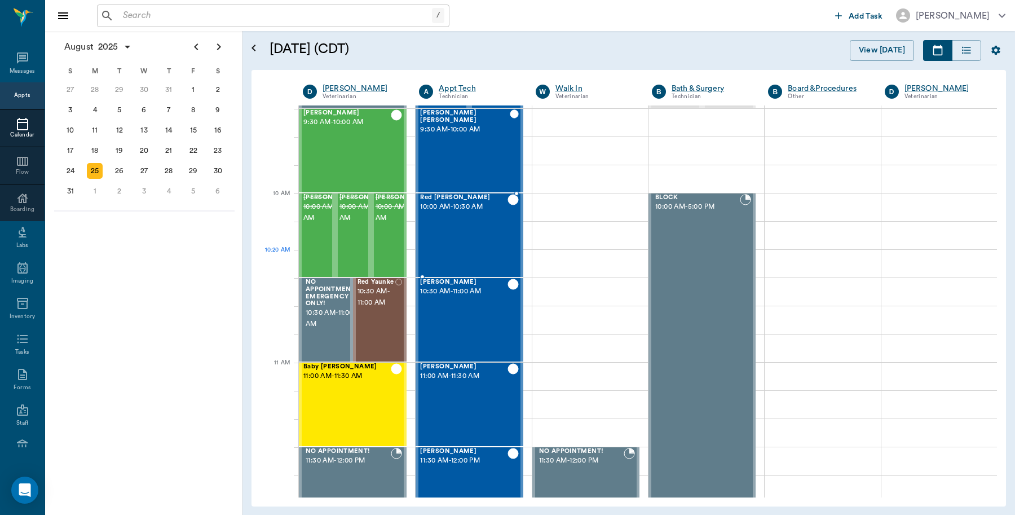
scroll to position [255, 0]
click at [381, 315] on div "Red Yaunke 10:30 AM - 11:00 AM" at bounding box center [377, 320] width 38 height 82
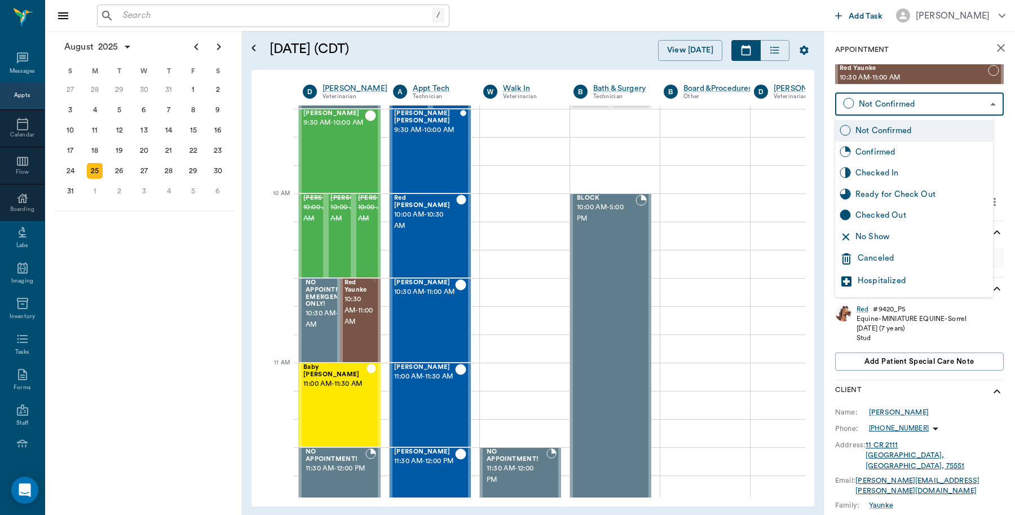
click at [975, 106] on body "/ ​ Add Task [PERSON_NAME] Nectar Messages Appts Calendar Flow Boarding Labs Im…" at bounding box center [507, 257] width 1015 height 515
click at [887, 215] on div "Checked Out" at bounding box center [922, 215] width 133 height 12
type input "CHECKED_OUT"
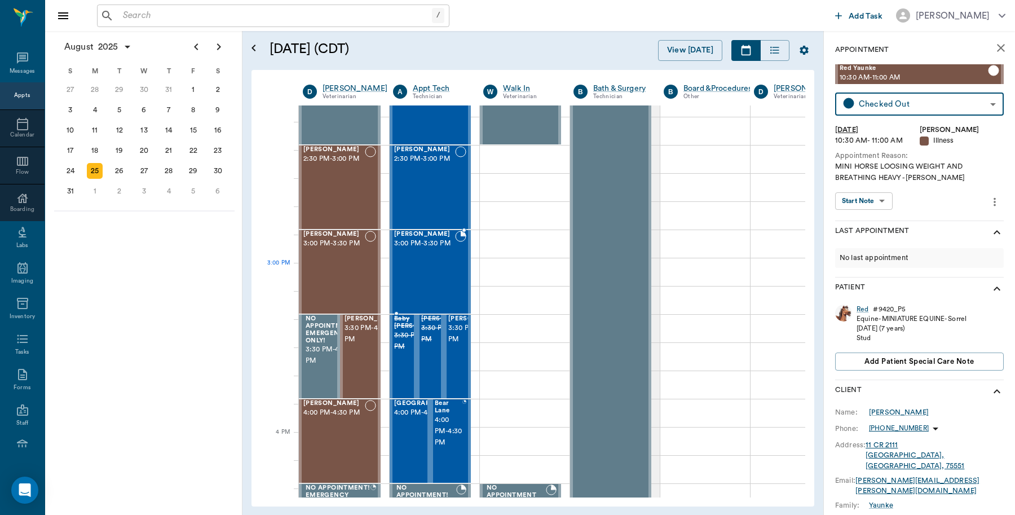
scroll to position [1031, 0]
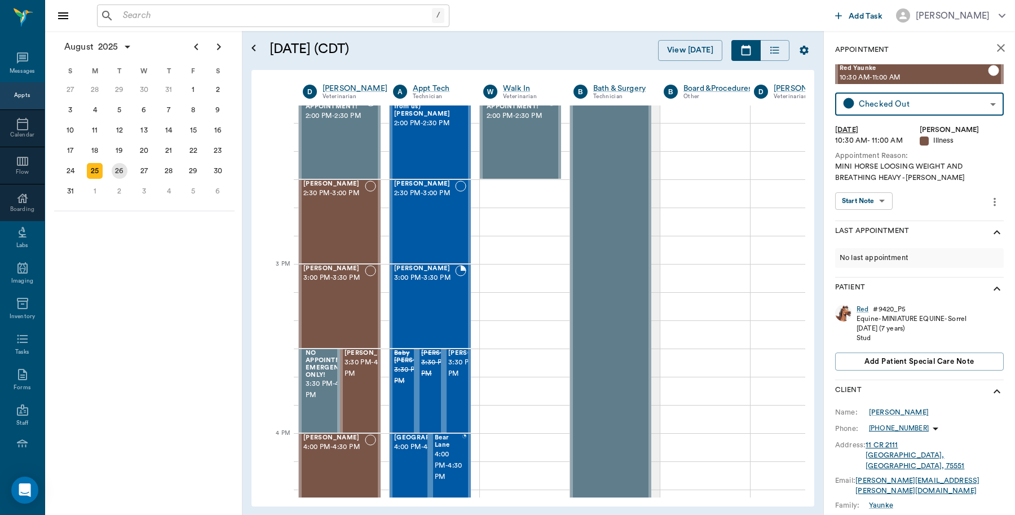
click at [125, 164] on div "26" at bounding box center [120, 171] width 16 height 16
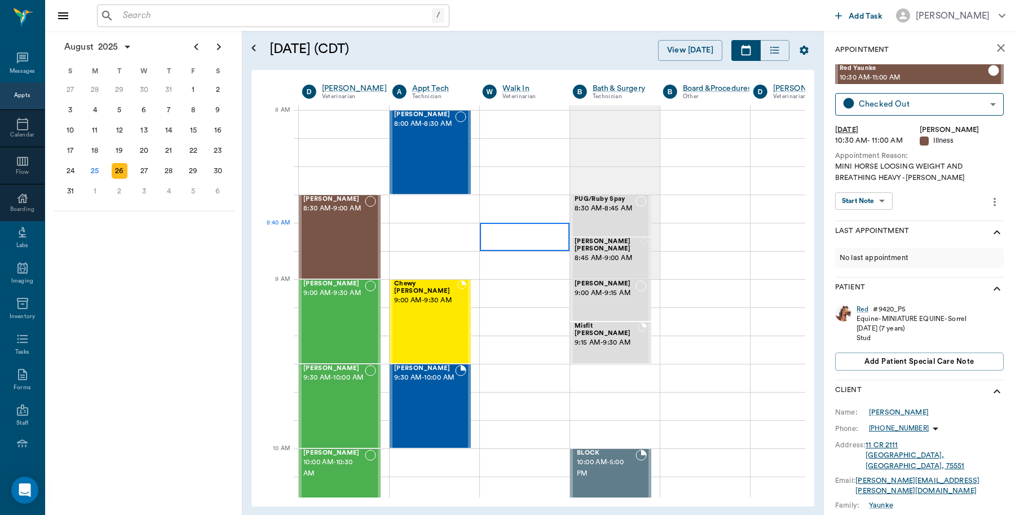
scroll to position [0, 1]
click at [99, 168] on div "25" at bounding box center [95, 171] width 16 height 16
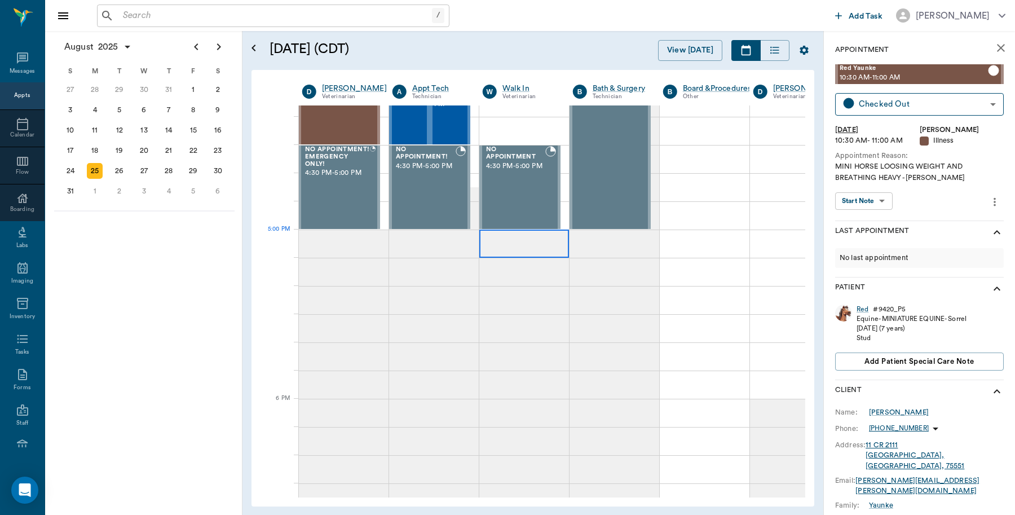
scroll to position [1410, 1]
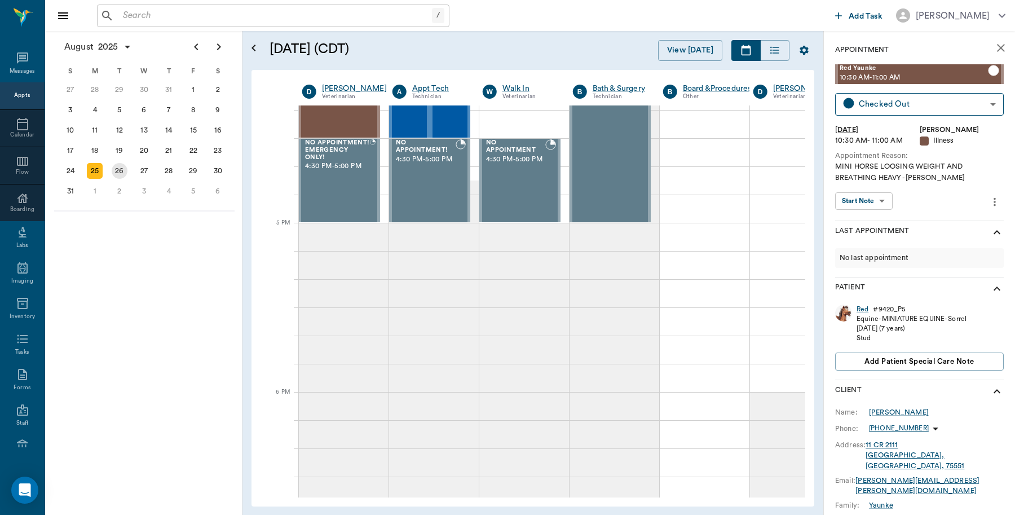
click at [117, 170] on div "26" at bounding box center [120, 171] width 16 height 16
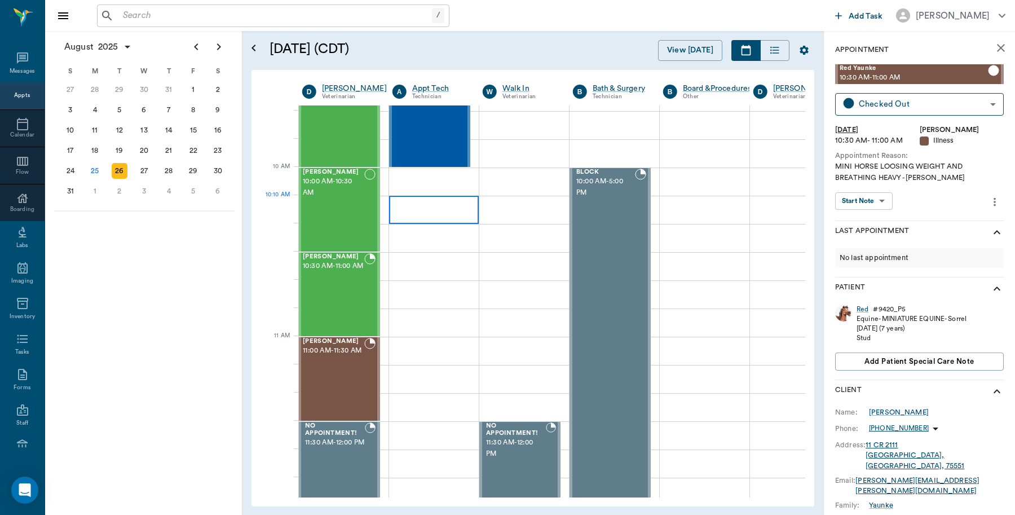
scroll to position [282, 1]
click at [142, 170] on div "27" at bounding box center [145, 171] width 16 height 16
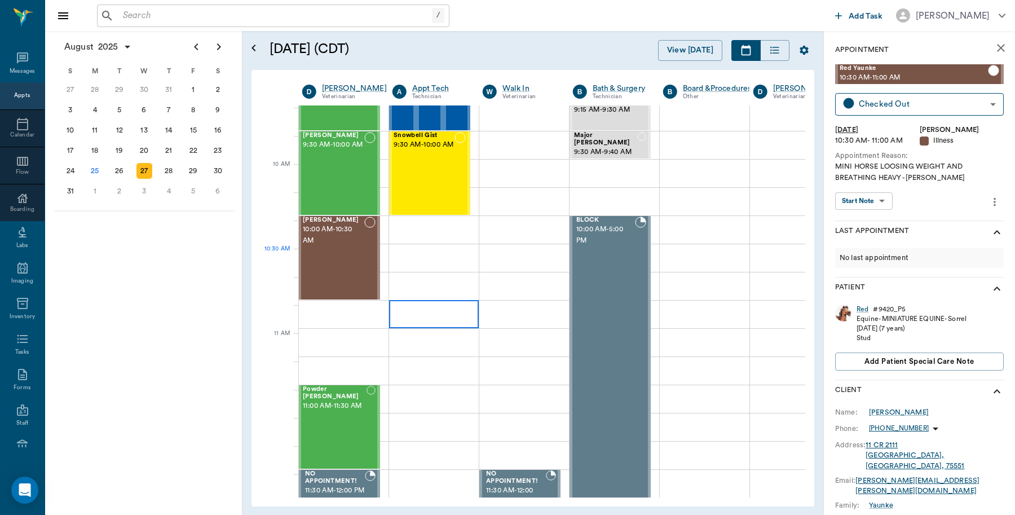
scroll to position [212, 1]
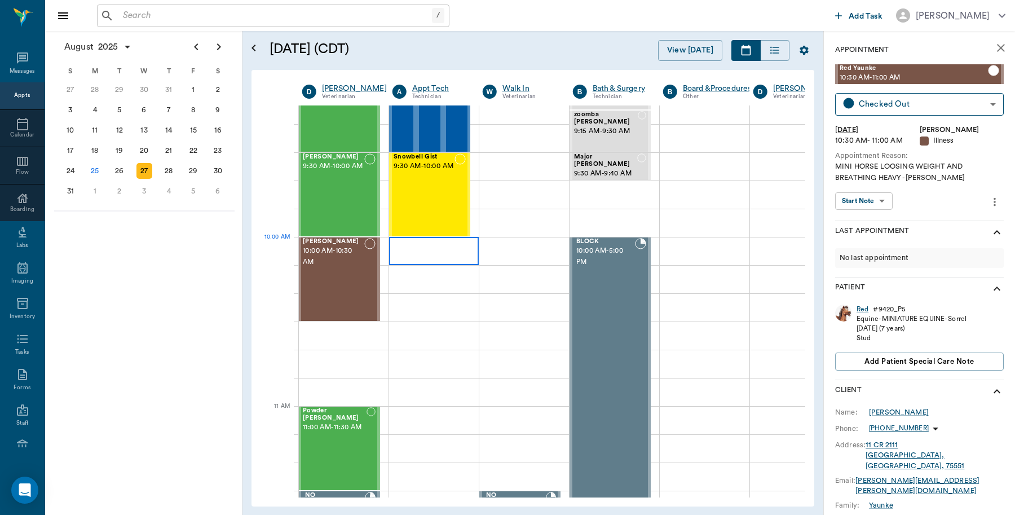
click at [412, 257] on div at bounding box center [434, 251] width 90 height 28
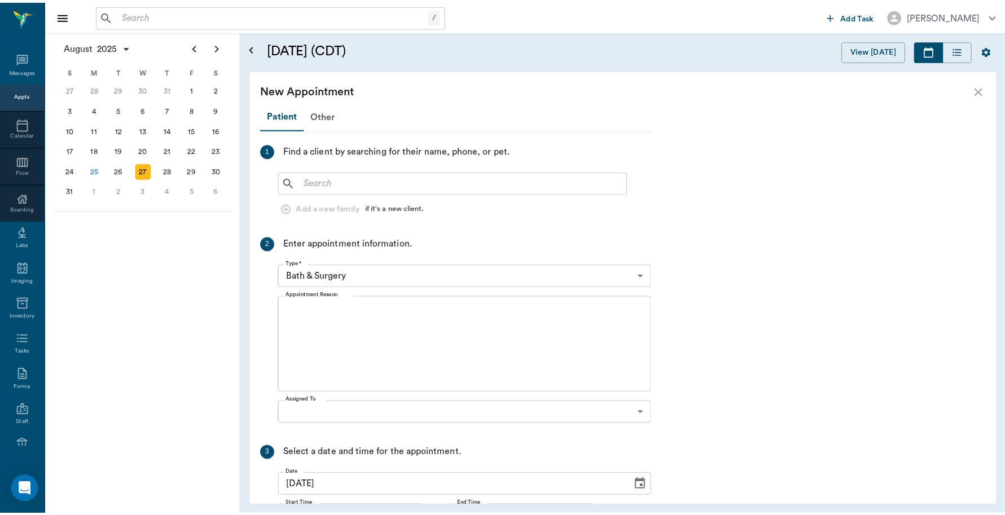
scroll to position [212, 0]
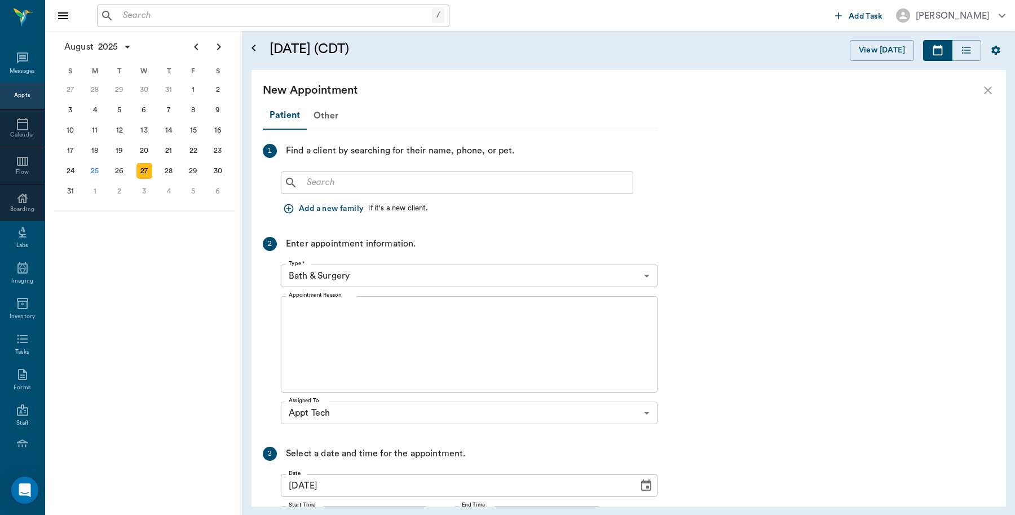
click at [388, 196] on div "​ Add a new family if it's a new client." at bounding box center [469, 193] width 377 height 52
click at [394, 189] on input "text" at bounding box center [465, 183] width 326 height 16
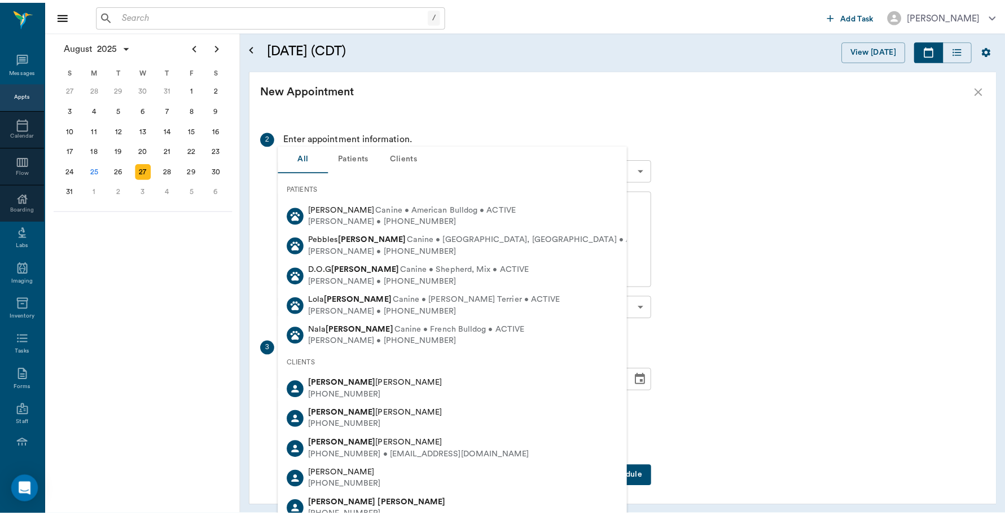
scroll to position [0, 0]
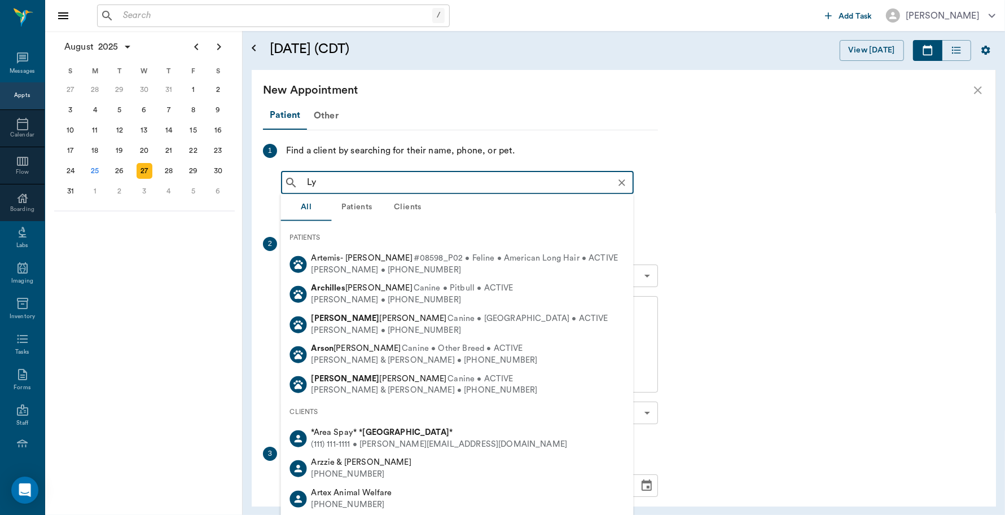
type input "L"
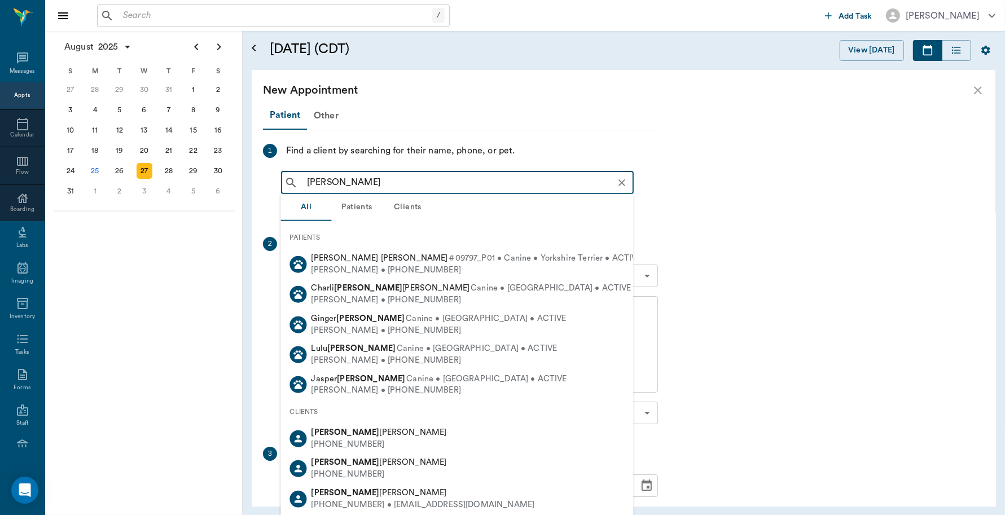
drag, startPoint x: 326, startPoint y: 181, endPoint x: 247, endPoint y: 178, distance: 79.0
click at [247, 178] on div "[DATE] (CDT) View [DATE] [DATE] [DATE] [DATE] D [PERSON_NAME] Veterinarian A Ap…" at bounding box center [624, 273] width 762 height 484
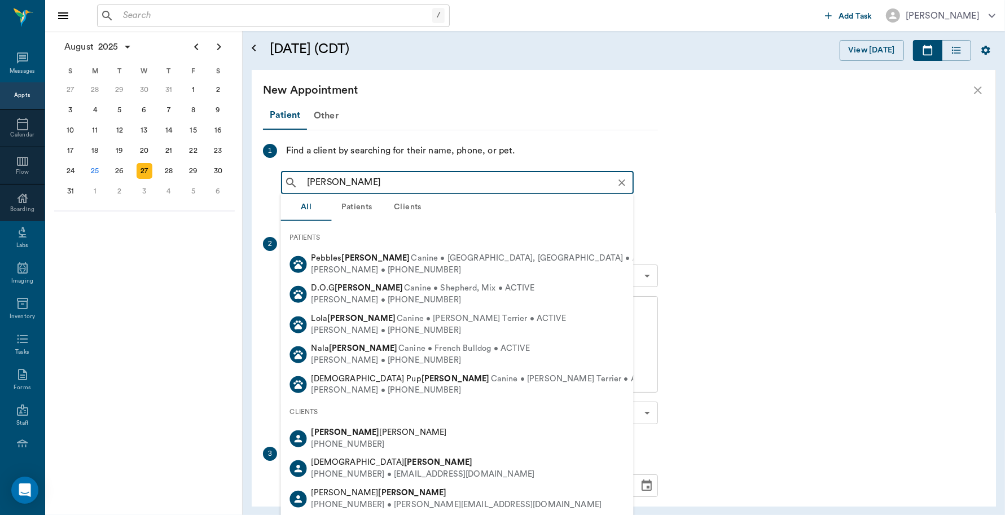
type input "[PERSON_NAME]"
click at [19, 89] on div "Appts" at bounding box center [22, 96] width 16 height 14
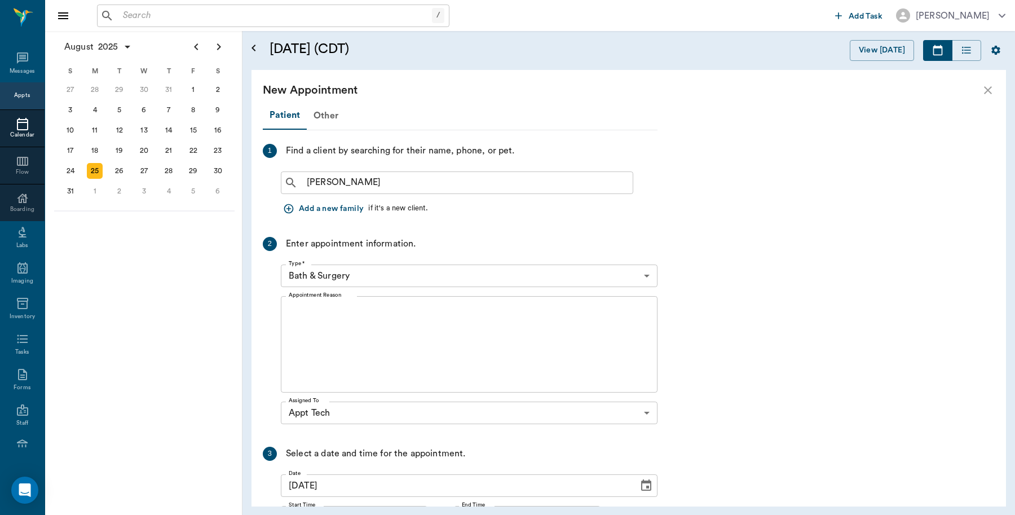
scroll to position [678, 0]
click at [254, 52] on icon "Open calendar" at bounding box center [254, 48] width 14 height 14
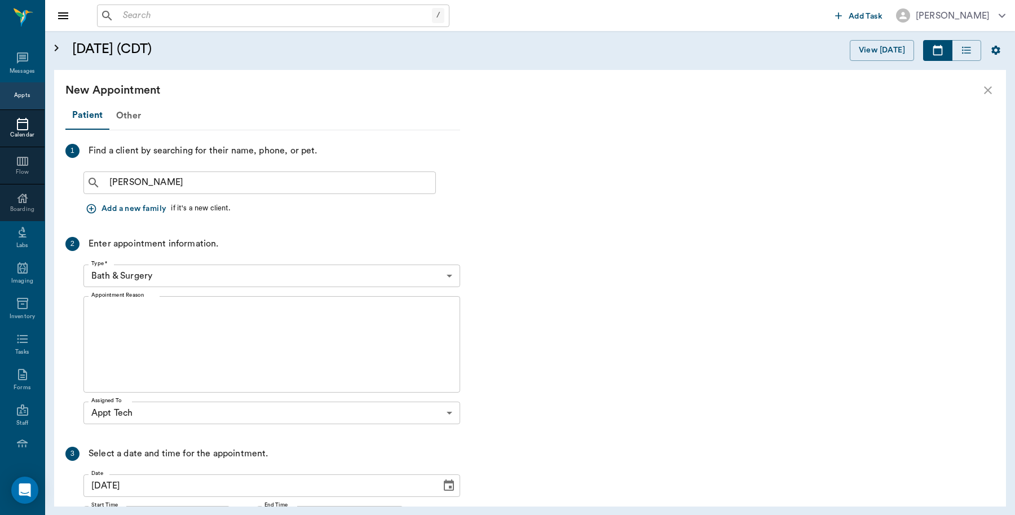
click at [988, 91] on icon "close" at bounding box center [988, 90] width 14 height 14
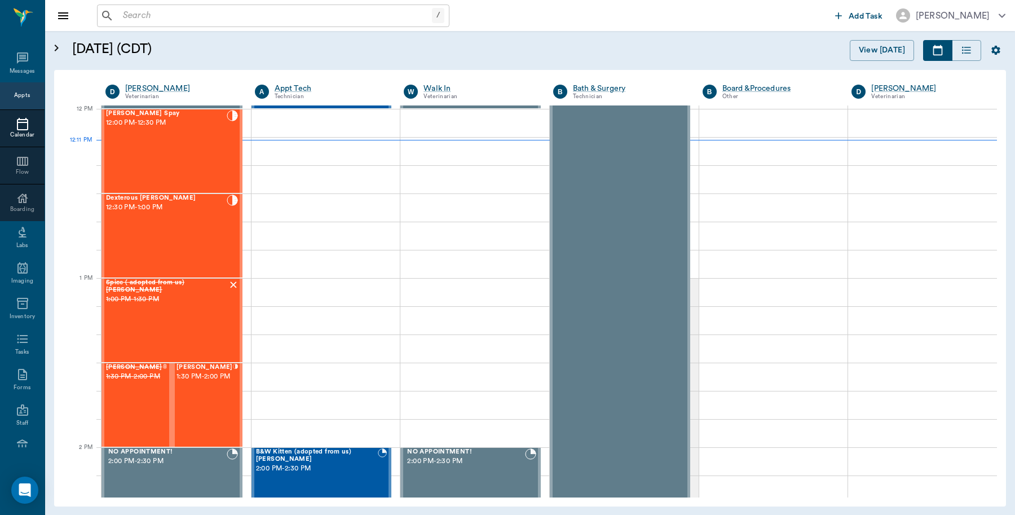
click at [54, 46] on icon "Open calendar" at bounding box center [57, 48] width 14 height 14
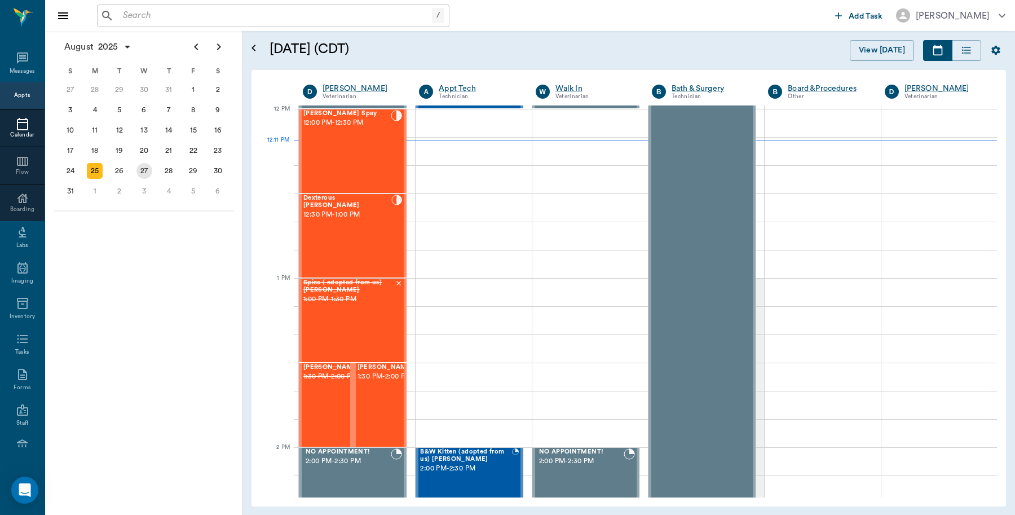
click at [146, 170] on div "27" at bounding box center [145, 171] width 16 height 16
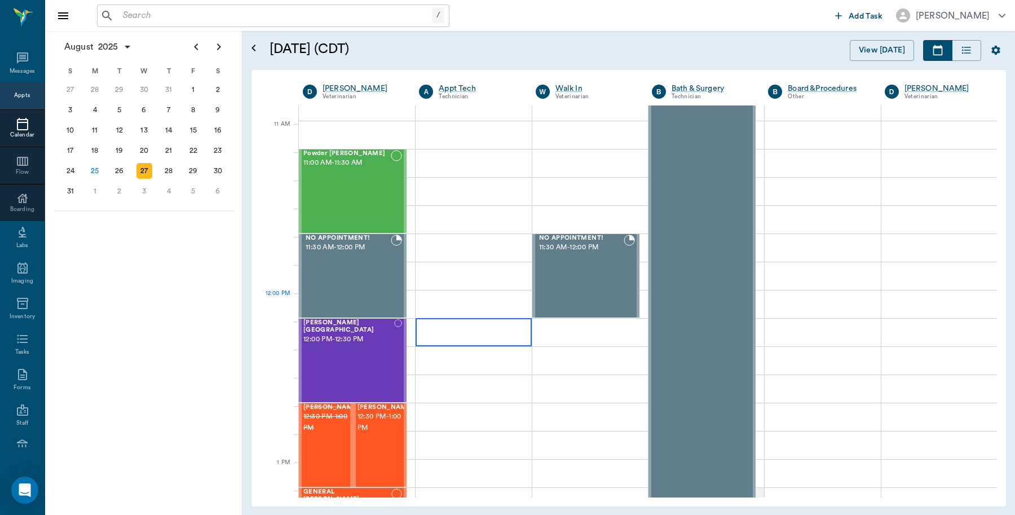
scroll to position [494, 0]
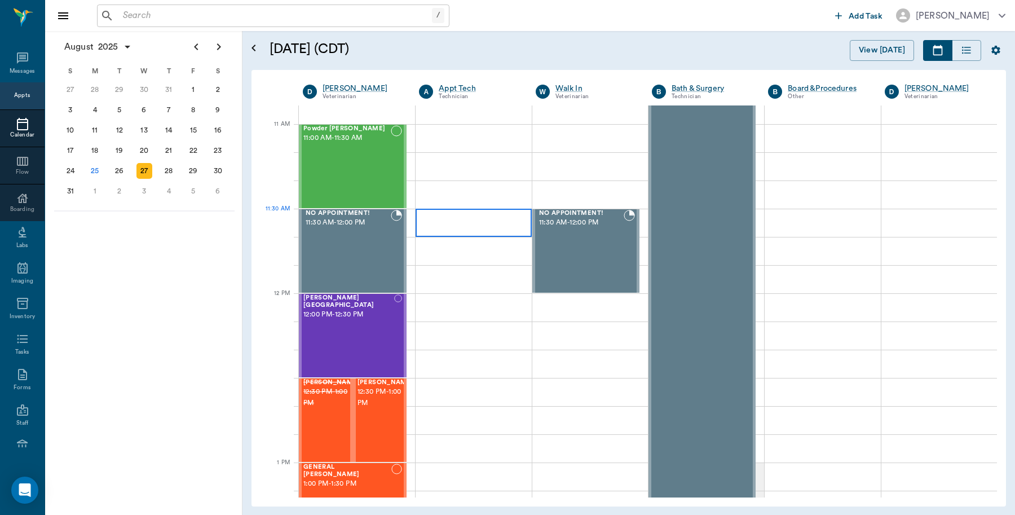
click at [446, 221] on div at bounding box center [474, 223] width 116 height 28
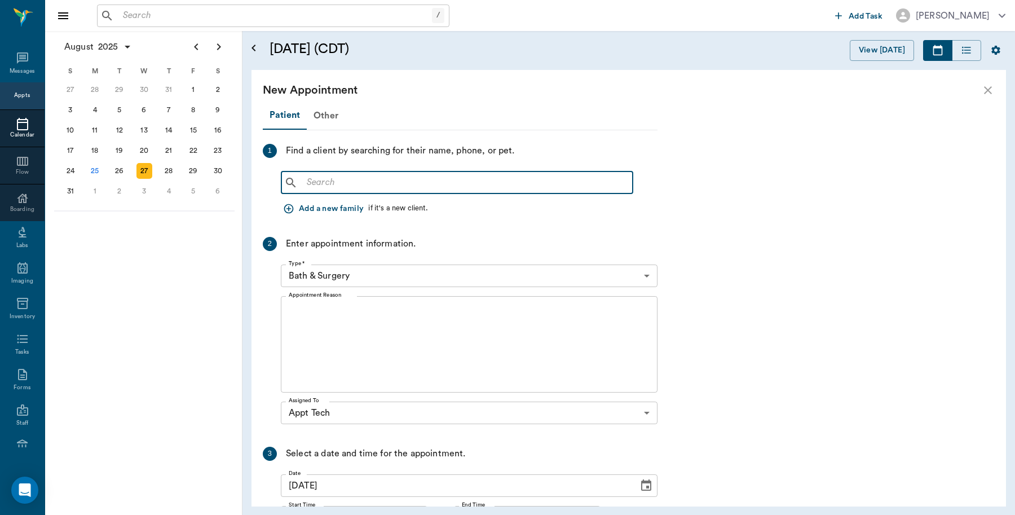
click at [412, 184] on input "text" at bounding box center [465, 183] width 326 height 16
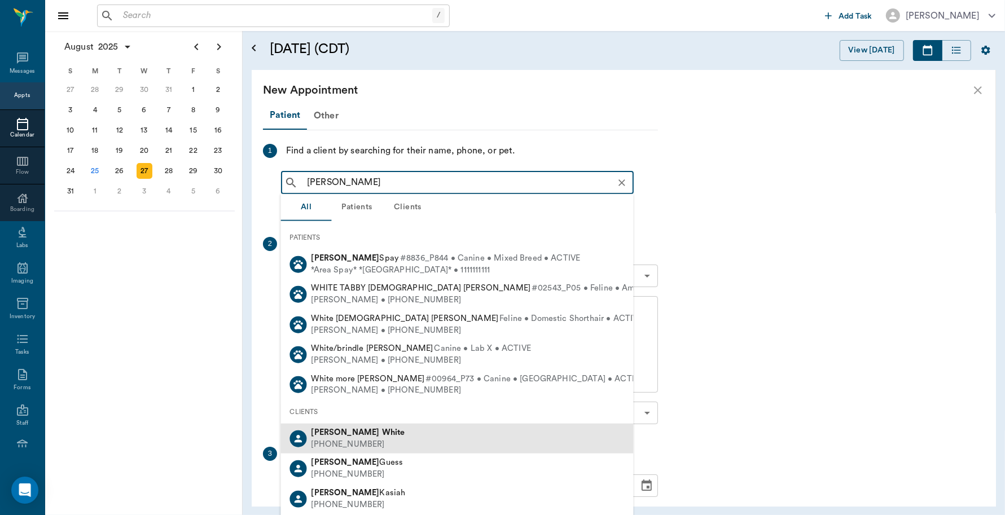
click at [364, 425] on div "[PERSON_NAME] [PHONE_NUMBER]" at bounding box center [457, 439] width 353 height 30
type input "[PERSON_NAME]"
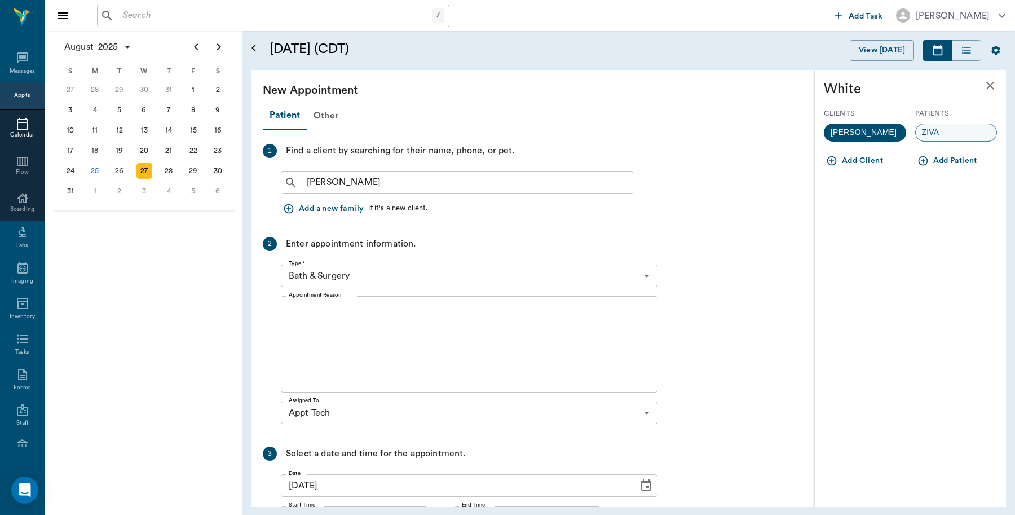
click at [950, 131] on div "ZIVA" at bounding box center [956, 133] width 82 height 18
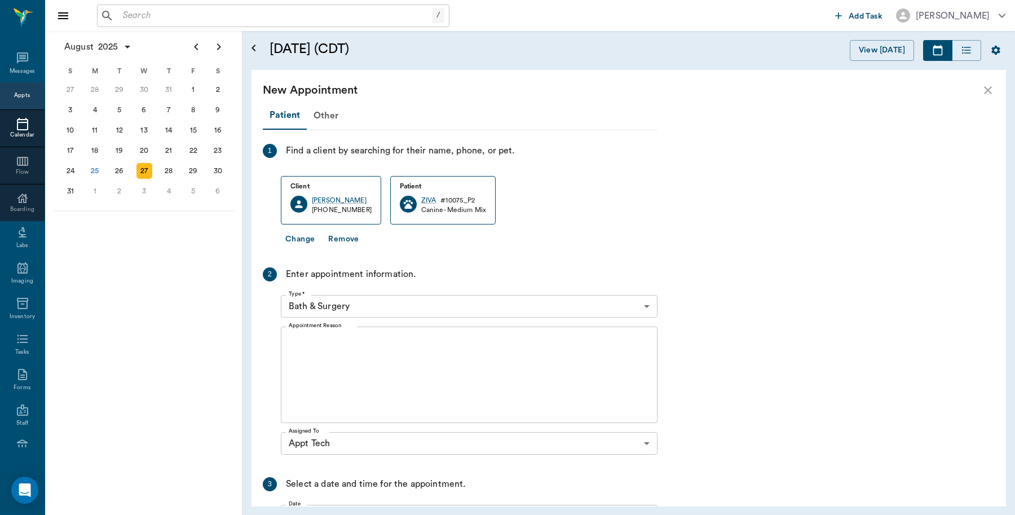
click at [390, 306] on body "/ ​ Add Task [PERSON_NAME] Nectar Messages Appts Calendar Flow Boarding Labs Im…" at bounding box center [507, 257] width 1015 height 515
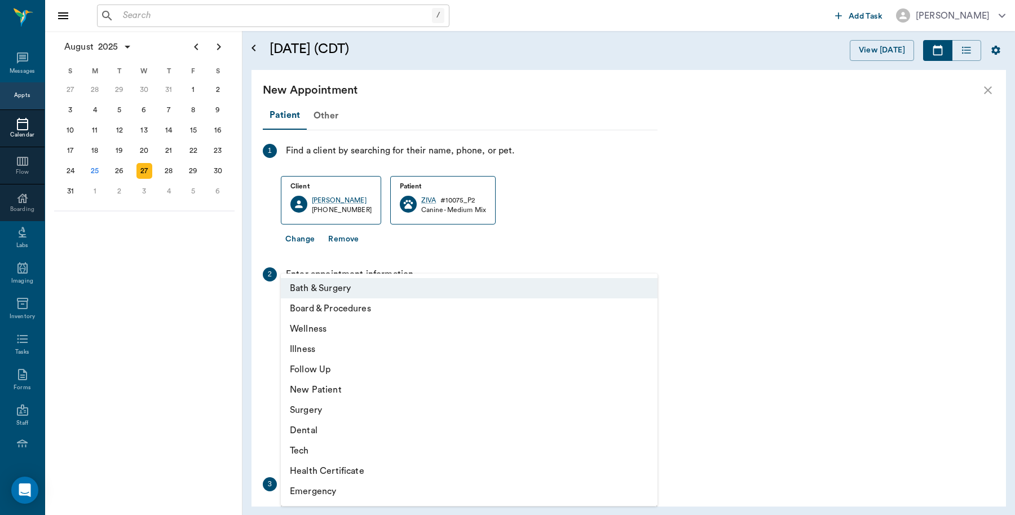
click at [305, 451] on li "Tech" at bounding box center [469, 451] width 377 height 20
type input "65d2be4f46e3a538d89b8c1a"
type input "12:00 PM"
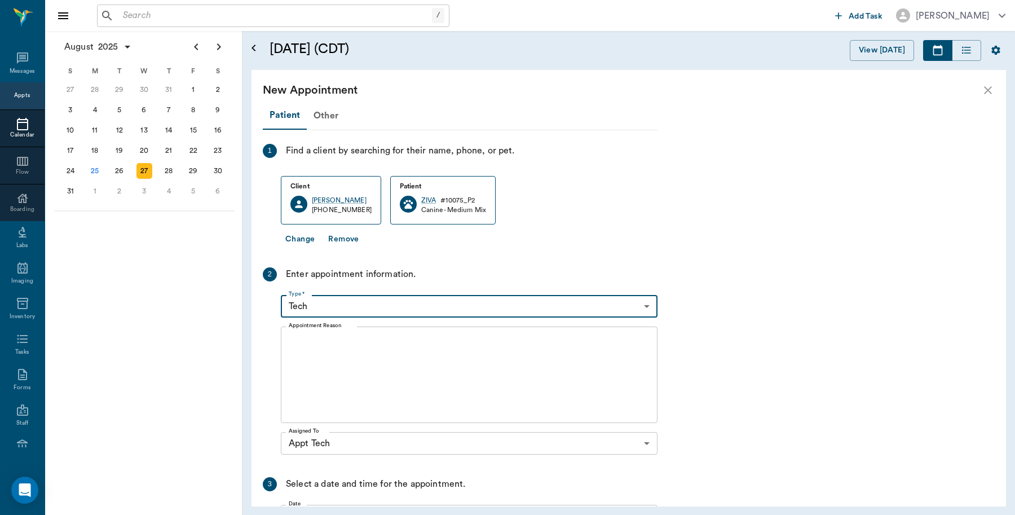
click at [332, 347] on textarea "Appointment Reason" at bounding box center [469, 375] width 361 height 78
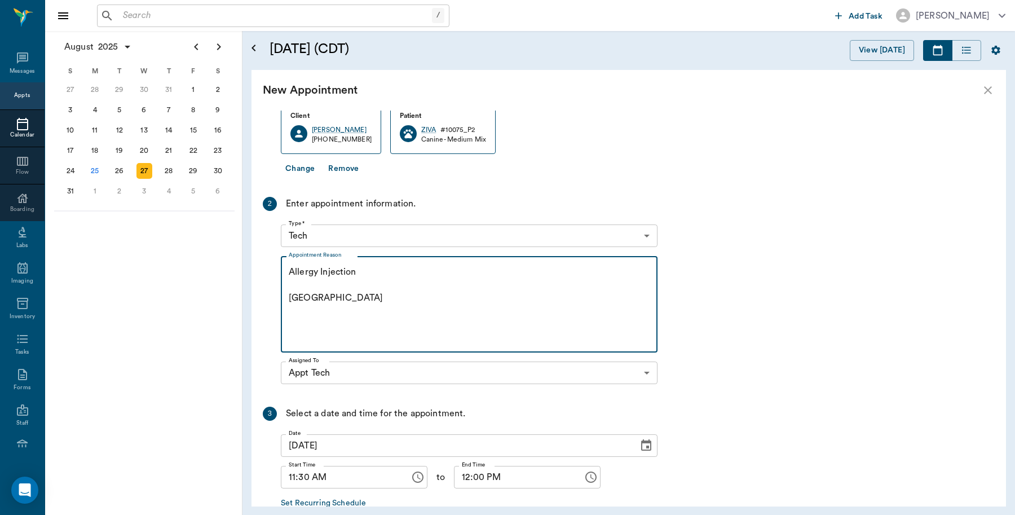
scroll to position [137, 0]
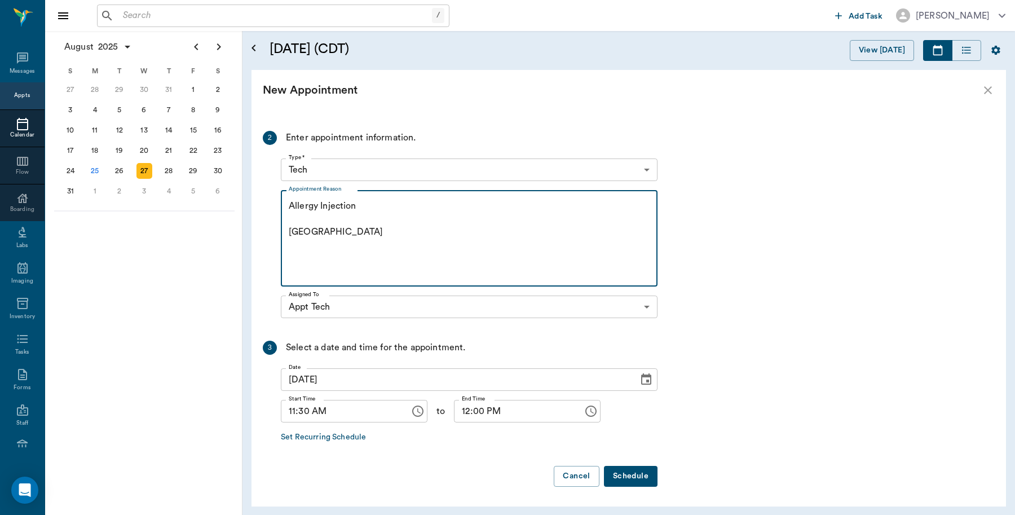
type textarea "Allergy Injection [GEOGRAPHIC_DATA]"
click at [647, 475] on button "Schedule" at bounding box center [631, 476] width 54 height 21
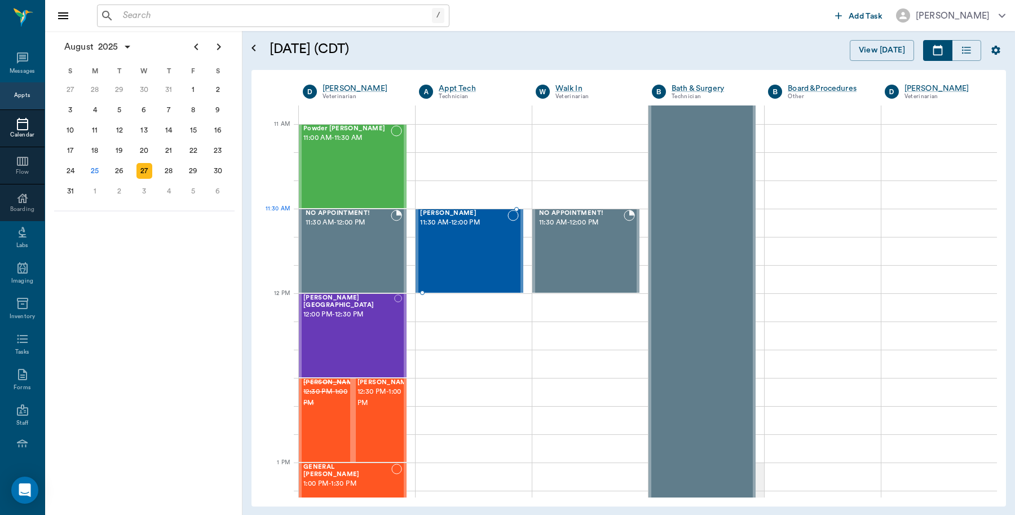
click at [464, 227] on span "11:30 AM - 12:00 PM" at bounding box center [463, 222] width 87 height 11
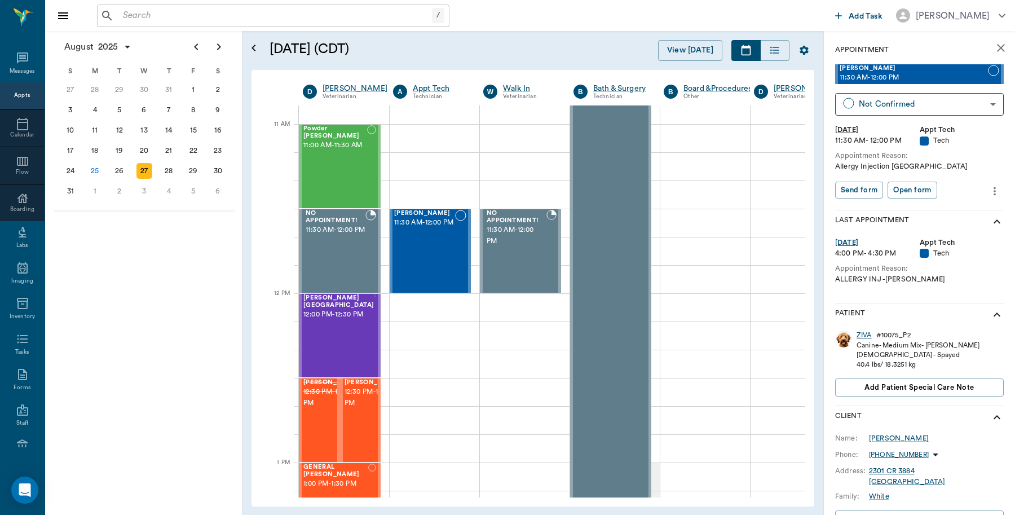
click at [862, 333] on div "ZIVA" at bounding box center [864, 336] width 15 height 10
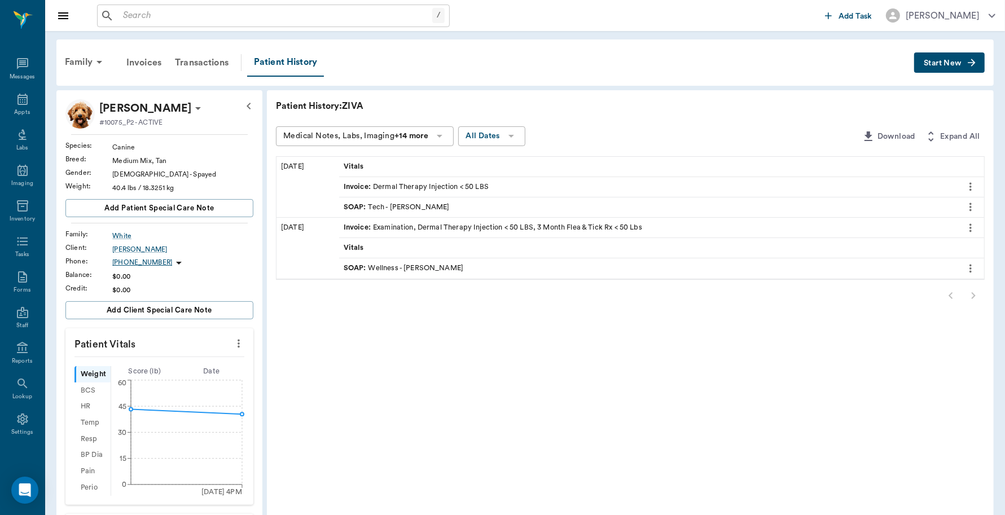
click at [411, 205] on div "SOAP : Tech - [PERSON_NAME]" at bounding box center [397, 207] width 106 height 11
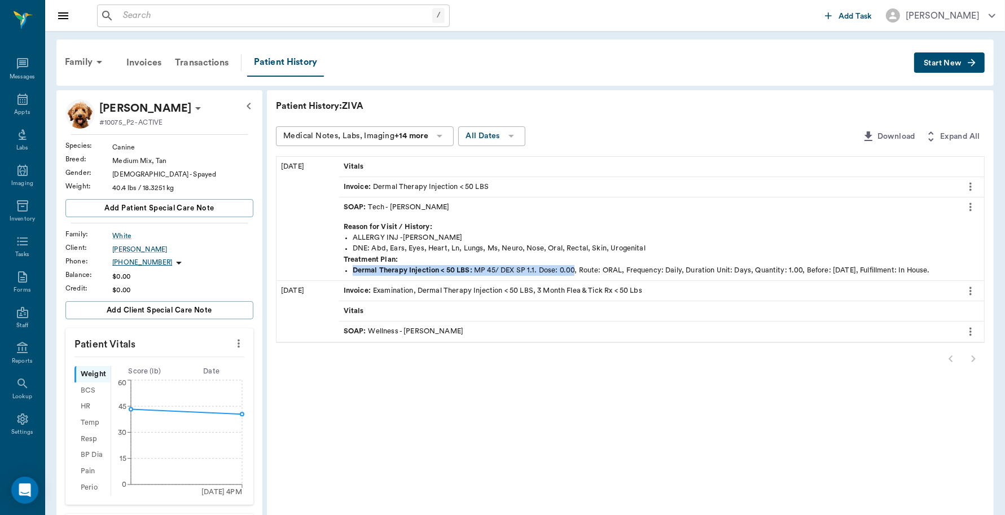
drag, startPoint x: 574, startPoint y: 269, endPoint x: 350, endPoint y: 272, distance: 223.9
click at [350, 272] on ul "Dermal Therapy Injection < 50 LBS : MP 45/ DEX SP 1.1. Dose: 0.00, Route: ORAL,…" at bounding box center [662, 270] width 636 height 11
copy div "Dermal Therapy Injection < 50 LBS : MP 45/ DEX SP 1.1. Dose: 0.00"
click at [17, 104] on icon at bounding box center [22, 99] width 10 height 11
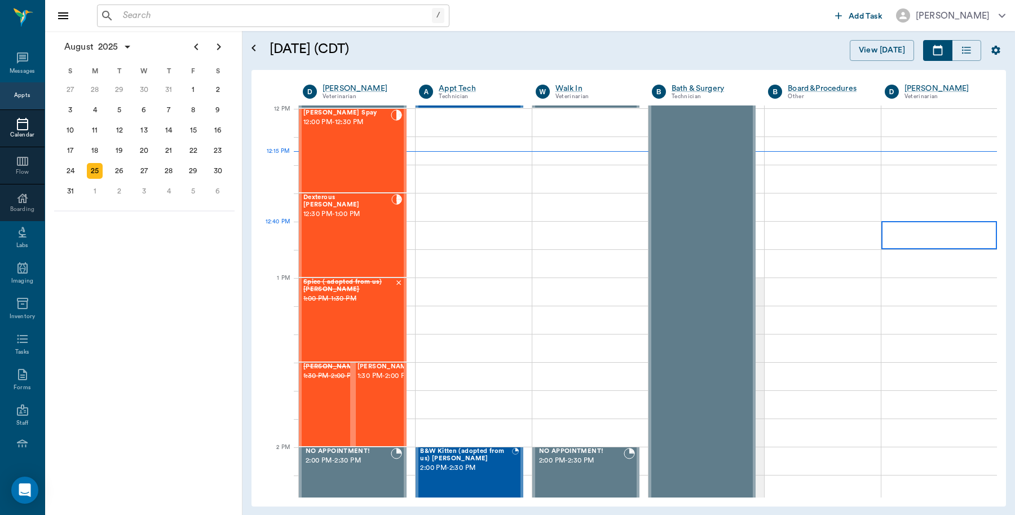
scroll to position [678, 0]
click at [144, 171] on div "27" at bounding box center [145, 171] width 16 height 16
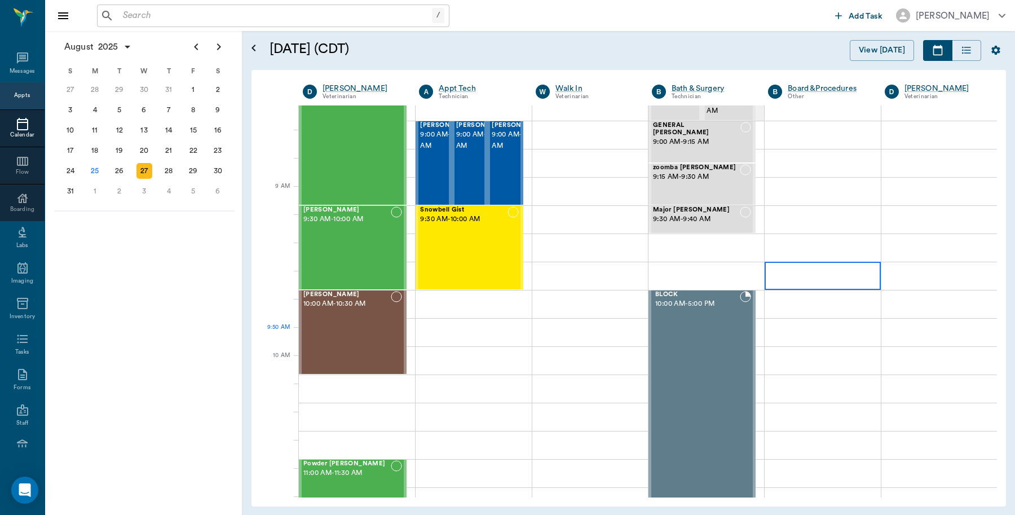
scroll to position [423, 0]
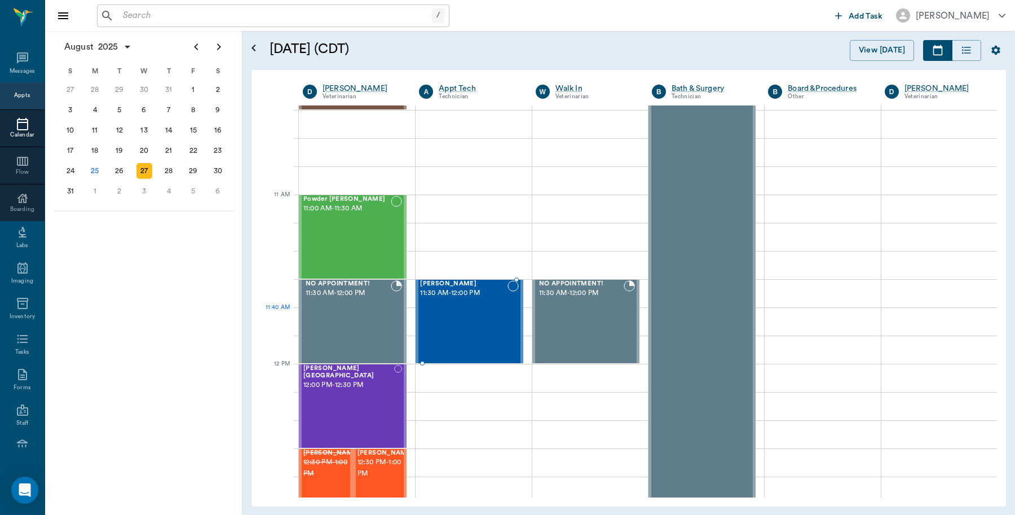
click at [472, 314] on div "[PERSON_NAME] 11:30 AM - 12:00 PM" at bounding box center [463, 321] width 87 height 82
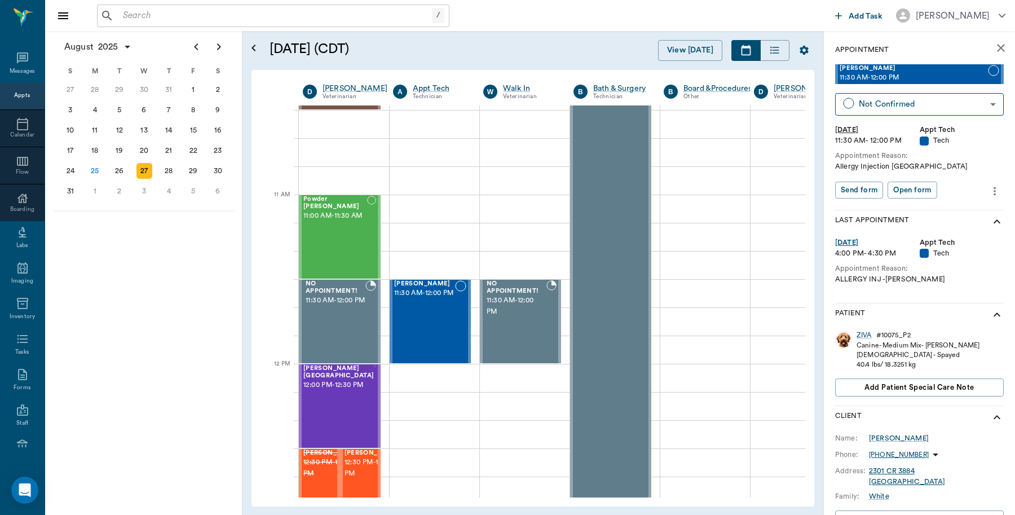
click at [989, 191] on icon "more" at bounding box center [995, 191] width 12 height 14
click at [949, 213] on span "Edit appointment" at bounding box center [937, 211] width 95 height 12
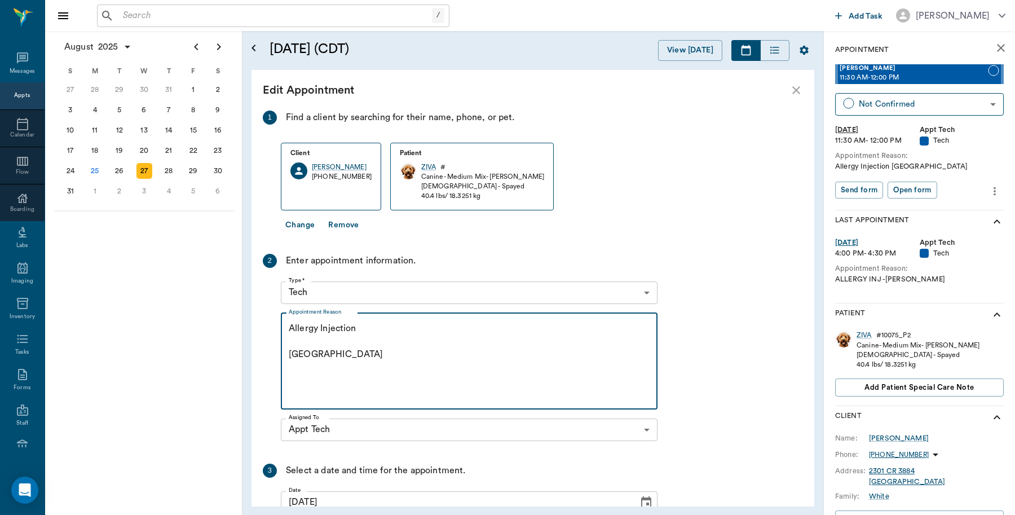
drag, startPoint x: 363, startPoint y: 332, endPoint x: 272, endPoint y: 324, distance: 90.5
click at [272, 324] on div "2 Enter appointment information. Type * Tech 65d2be4f46e3a538d89b8c1a Type * Ap…" at bounding box center [460, 350] width 395 height 192
paste textarea "Dermal Therapy Injection < 50 LBS: MP 45/ DEX SP 1.1. Dose: 0.00"
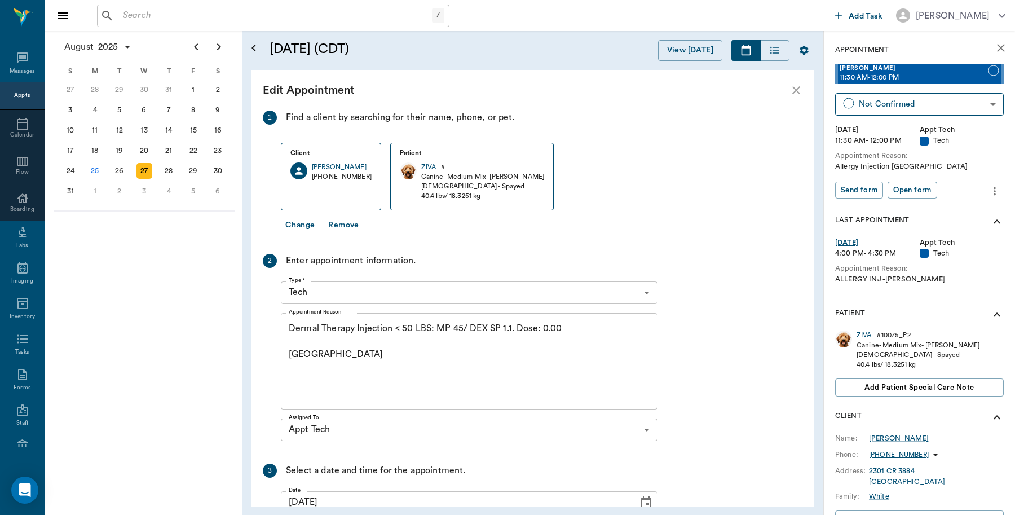
click at [287, 327] on div "Dermal Therapy Injection < 50 LBS: MP 45/ DEX SP 1.1. Dose: 0.00 Caryn x Appoin…" at bounding box center [469, 361] width 377 height 96
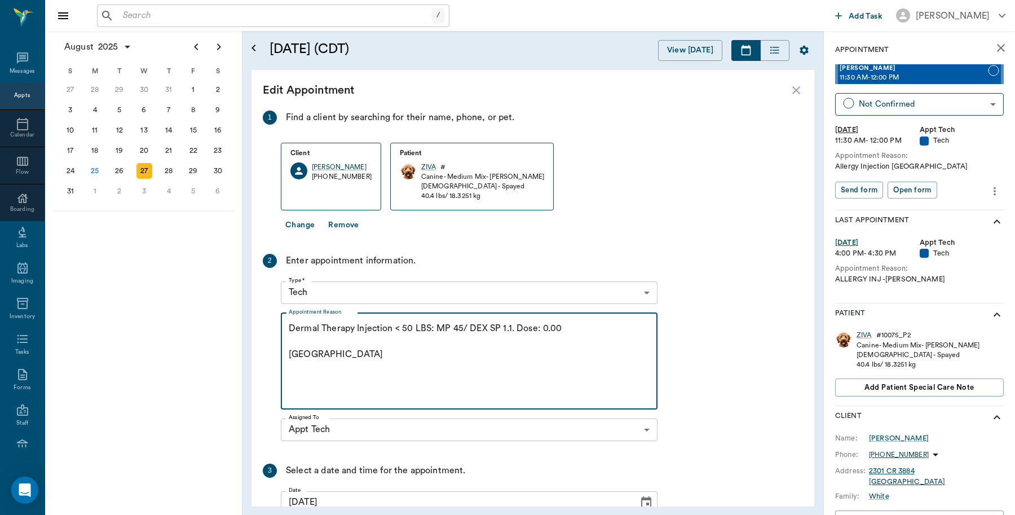
click at [289, 327] on textarea "Dermal Therapy Injection < 50 LBS: MP 45/ DEX SP 1.1. Dose: 0.00 Caryn" at bounding box center [469, 361] width 361 height 78
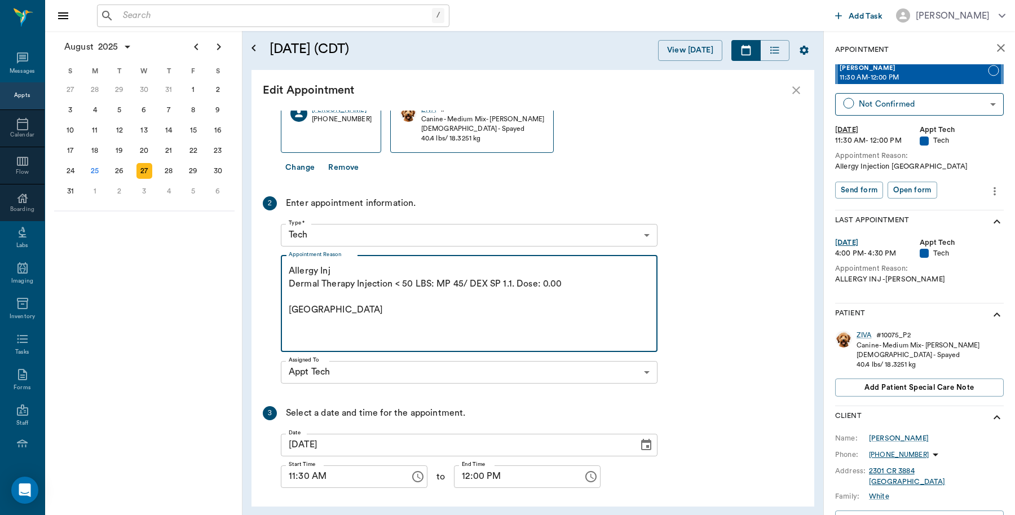
scroll to position [102, 0]
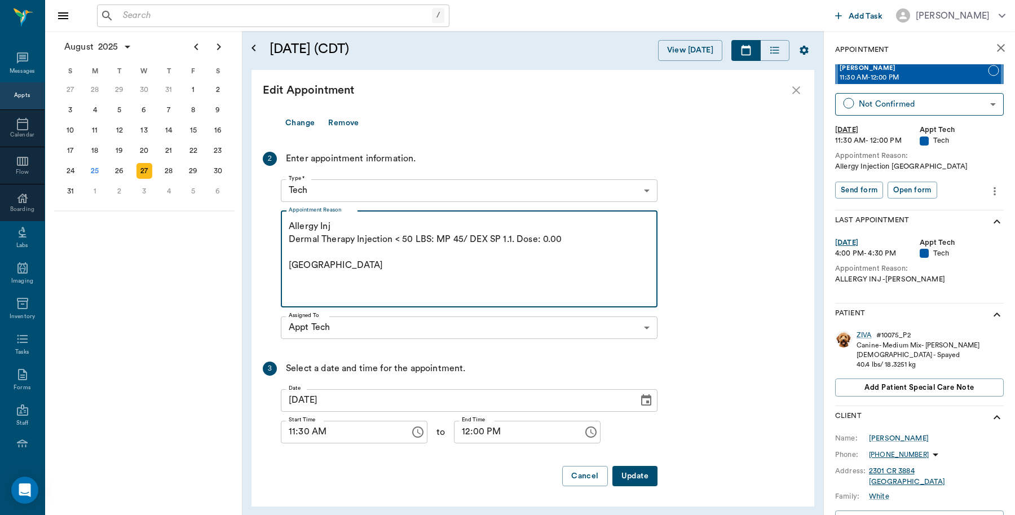
type textarea "Allergy Inj Dermal Therapy Injection < 50 LBS: MP 45/ DEX SP 1.1. Dose: 0.00 Ca…"
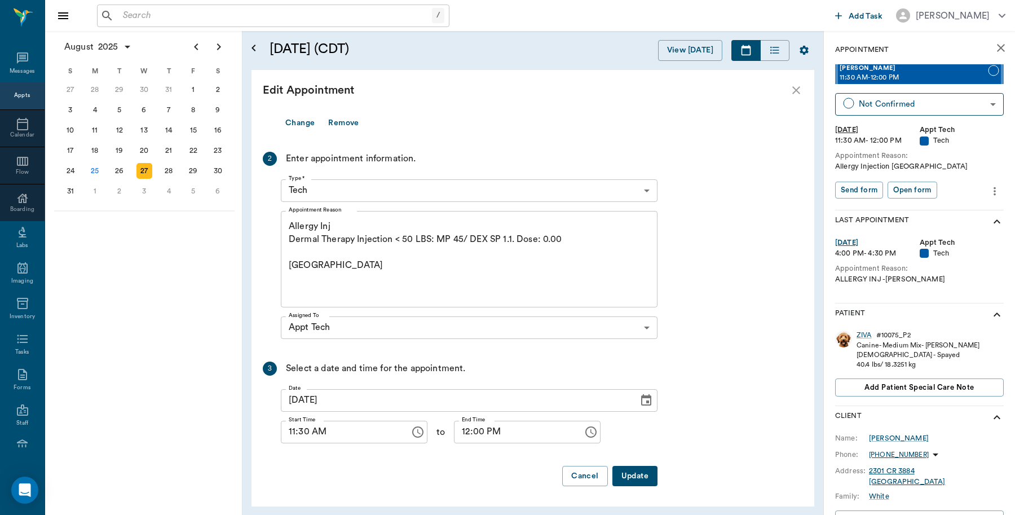
click at [633, 478] on button "Update" at bounding box center [635, 476] width 45 height 21
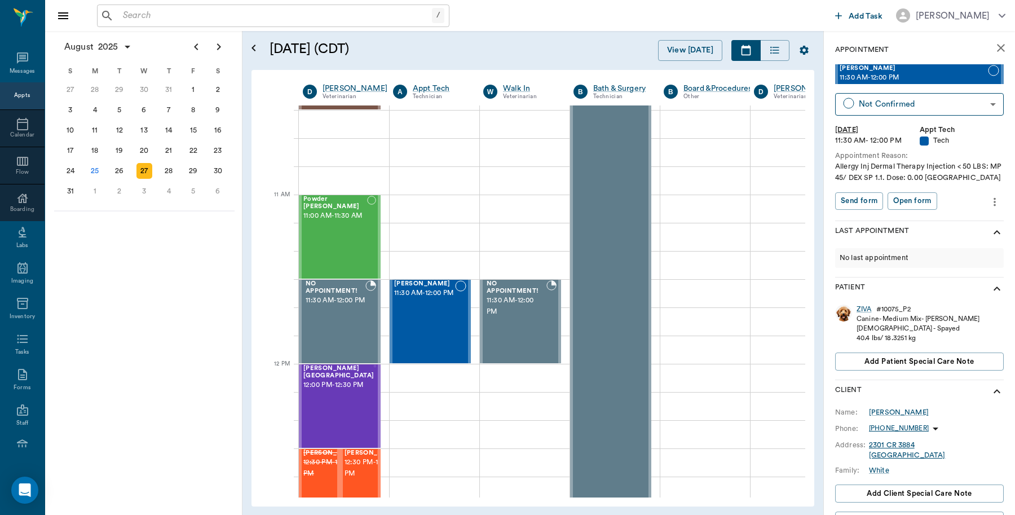
click at [994, 49] on icon "close" at bounding box center [1001, 48] width 14 height 14
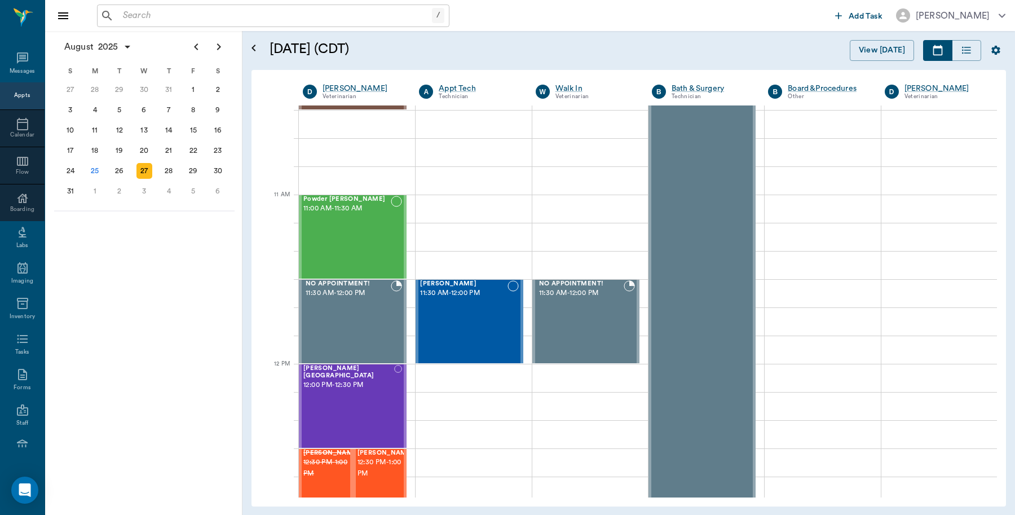
click at [166, 10] on input "text" at bounding box center [275, 16] width 314 height 16
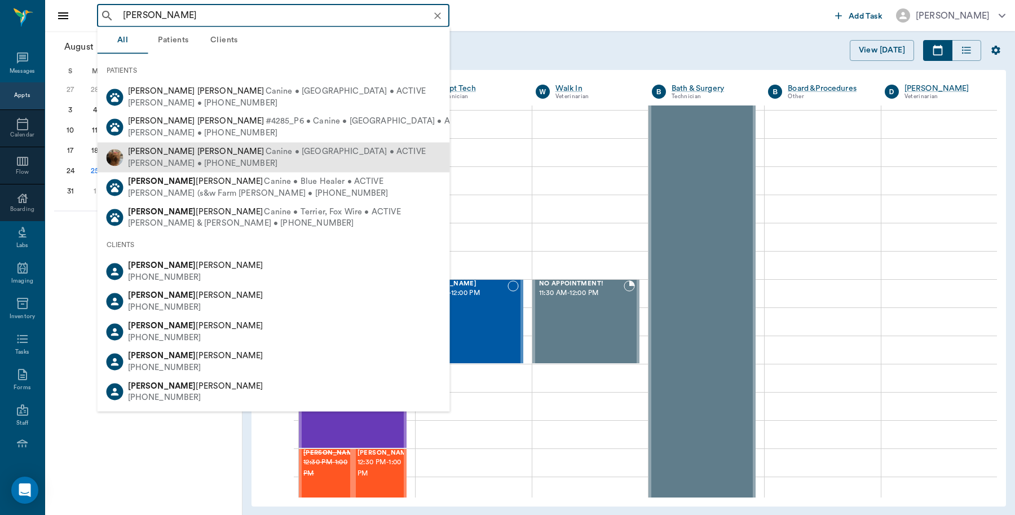
click at [190, 155] on div "Annie Oakley Powell Canine • Yorkie • ACTIVE" at bounding box center [277, 152] width 298 height 12
type input "Annie Oa"
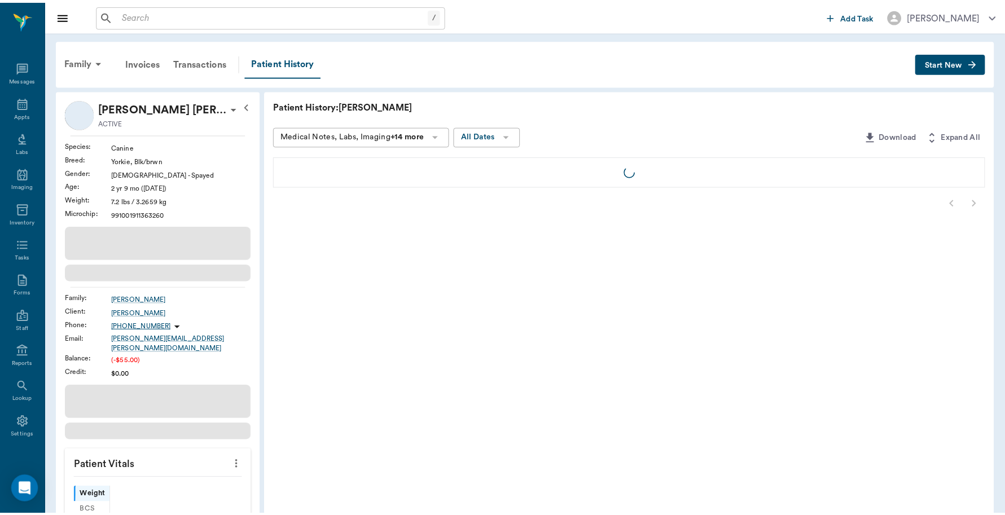
scroll to position [3, 0]
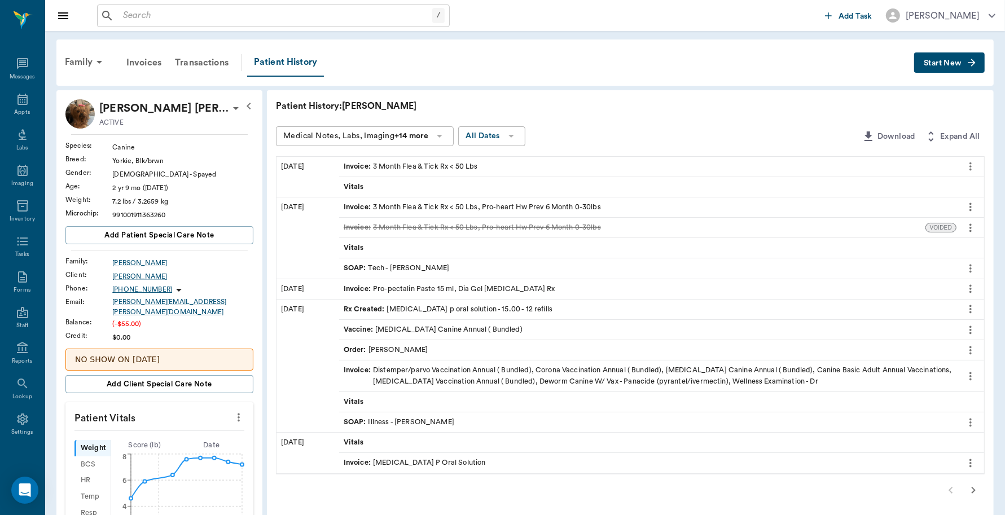
click at [474, 161] on div "Invoice : 3 Month Flea & Tick Rx < 50 Lbs" at bounding box center [411, 166] width 134 height 11
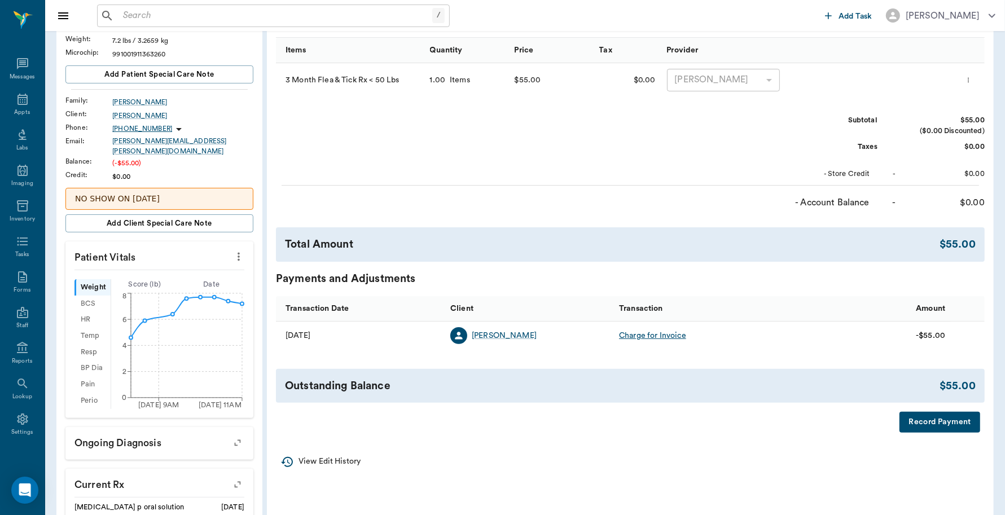
scroll to position [353, 0]
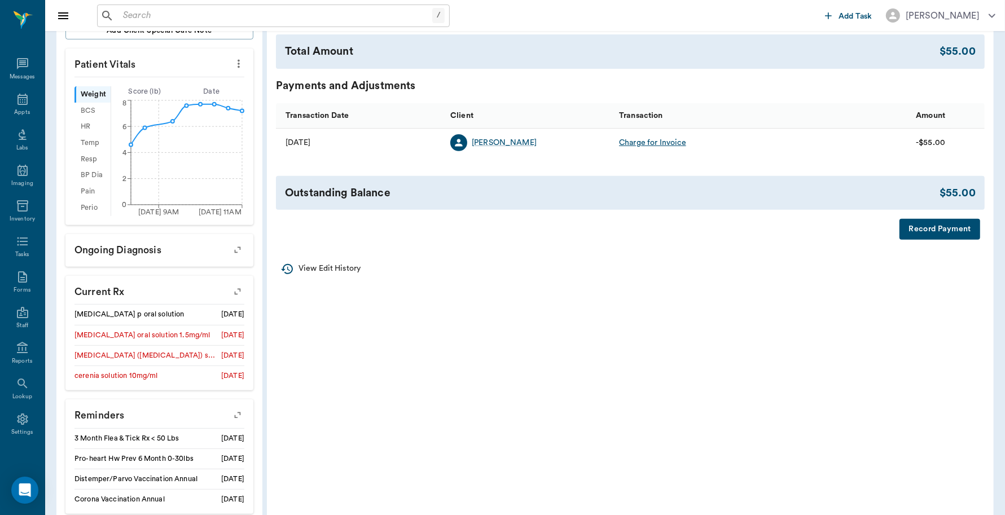
click at [928, 231] on button "Record Payment" at bounding box center [939, 229] width 81 height 21
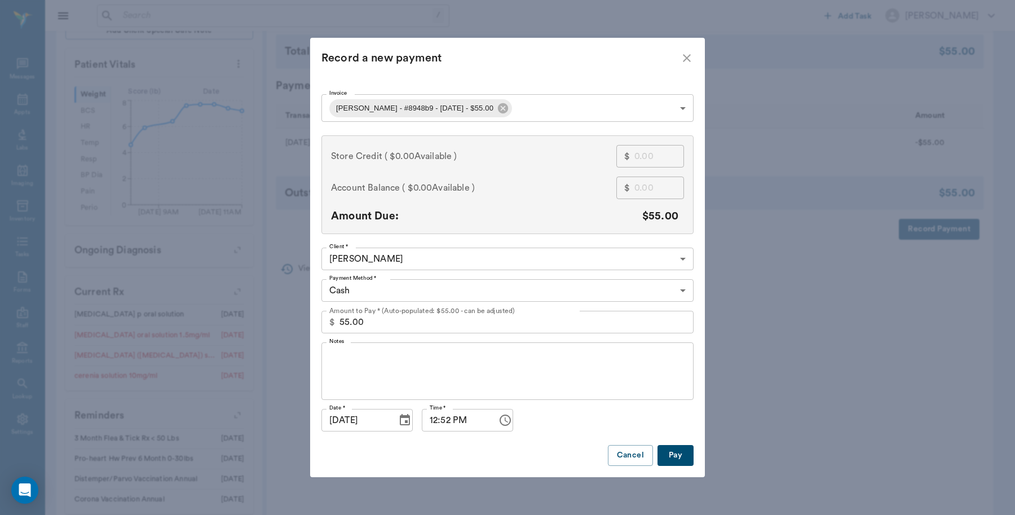
click at [506, 288] on body "/ ​ Add Task Dr. Bert Ellsworth Nectar Messages Appts Labs Imaging Inventory Ta…" at bounding box center [507, 132] width 1015 height 970
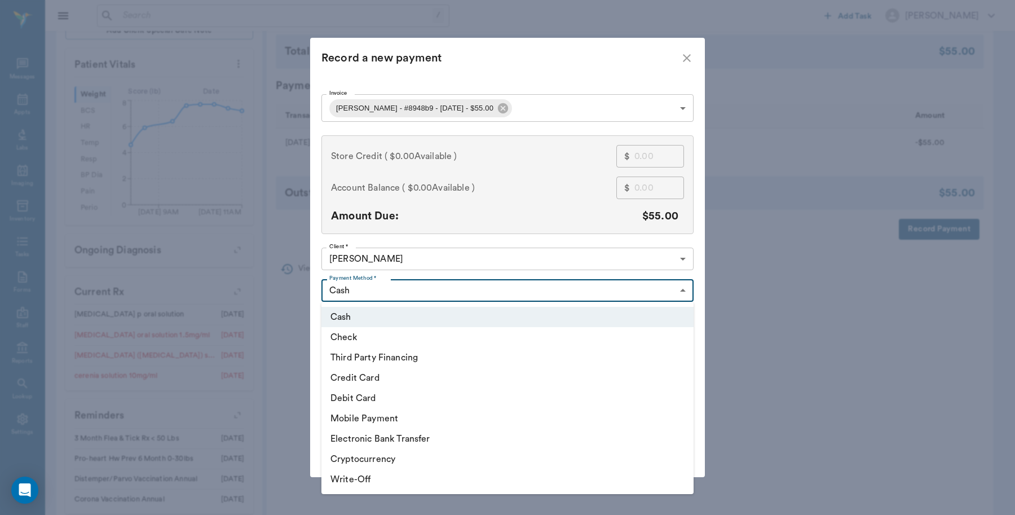
click at [369, 398] on li "Debit Card" at bounding box center [508, 398] width 372 height 20
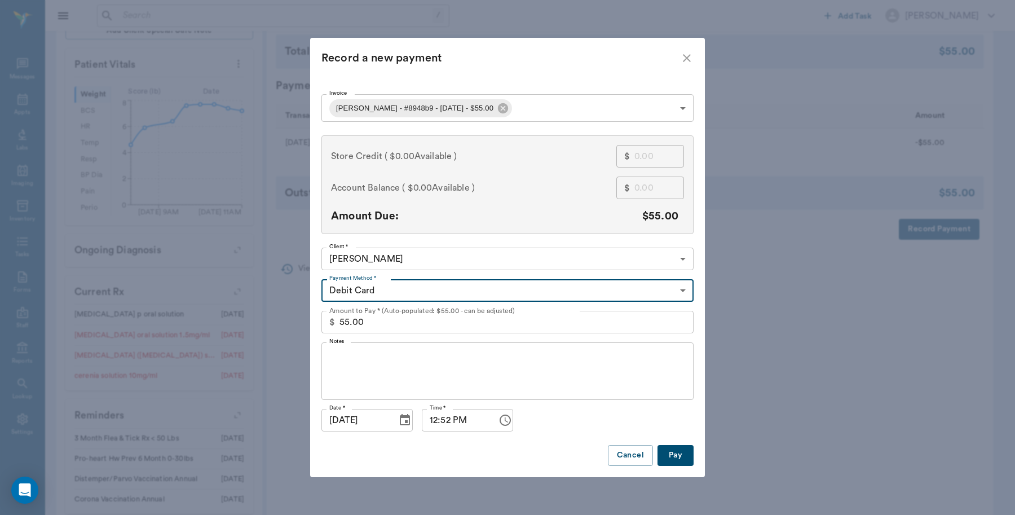
type input "DEBIT_CARD"
click at [677, 456] on button "Pay" at bounding box center [676, 455] width 36 height 21
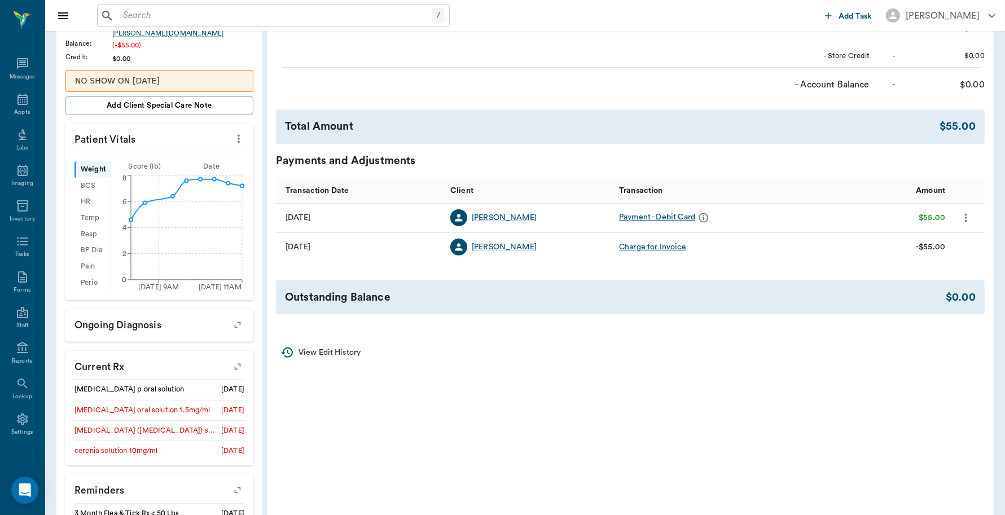
scroll to position [71, 0]
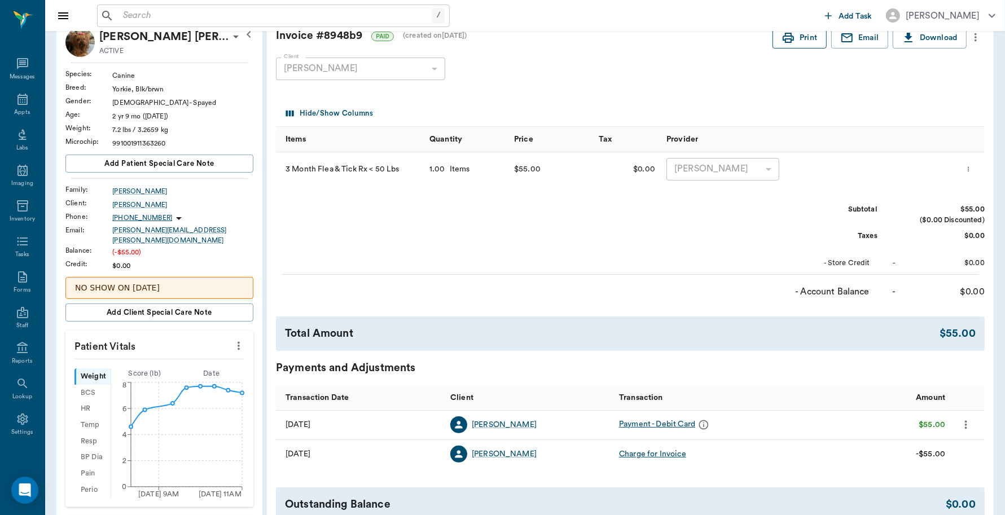
click at [801, 34] on button "Print" at bounding box center [799, 38] width 54 height 21
click at [16, 100] on icon at bounding box center [23, 100] width 14 height 14
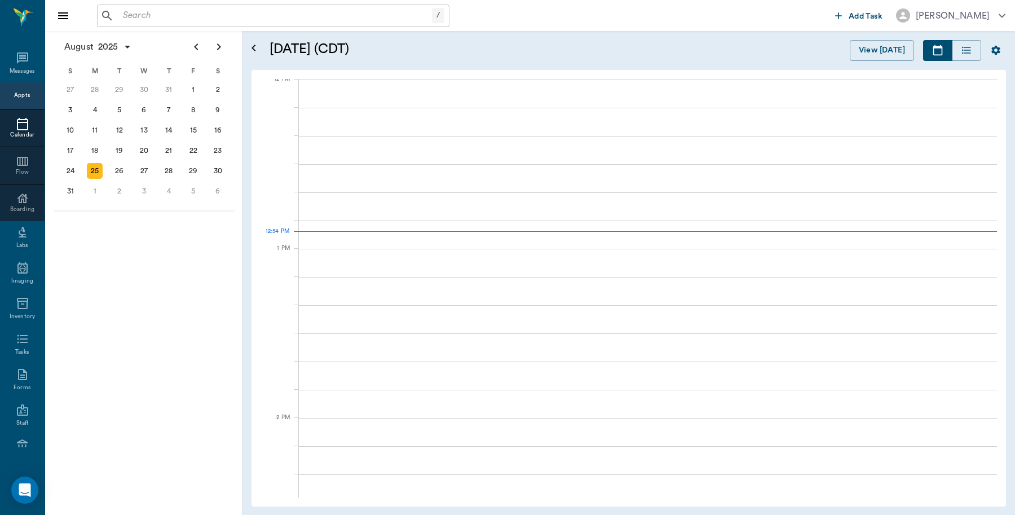
scroll to position [680, 0]
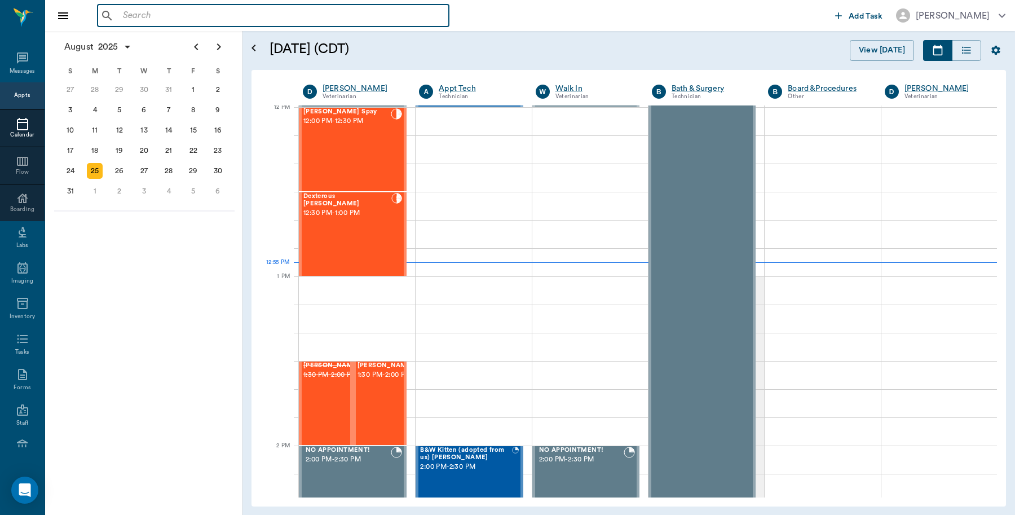
click at [183, 13] on input "text" at bounding box center [281, 16] width 326 height 16
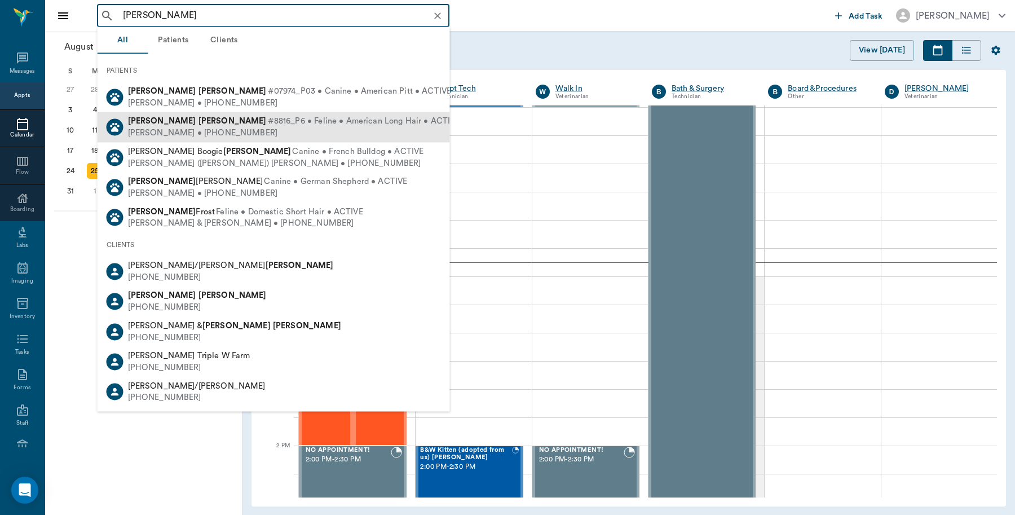
click at [238, 129] on div "Michelle Wieberg • (303) 505-1618" at bounding box center [294, 133] width 332 height 12
type input "Luna Wi"
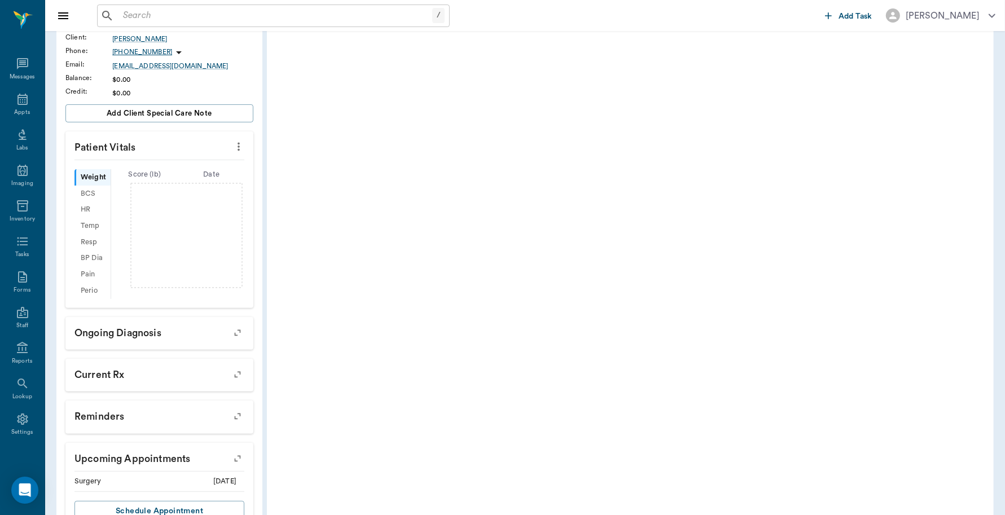
scroll to position [253, 0]
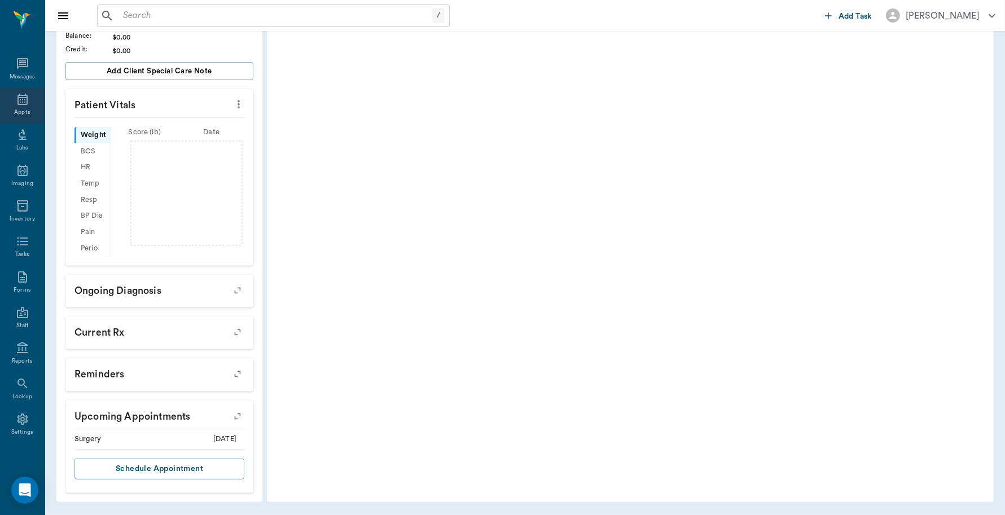
click at [14, 110] on div "Appts" at bounding box center [22, 112] width 16 height 8
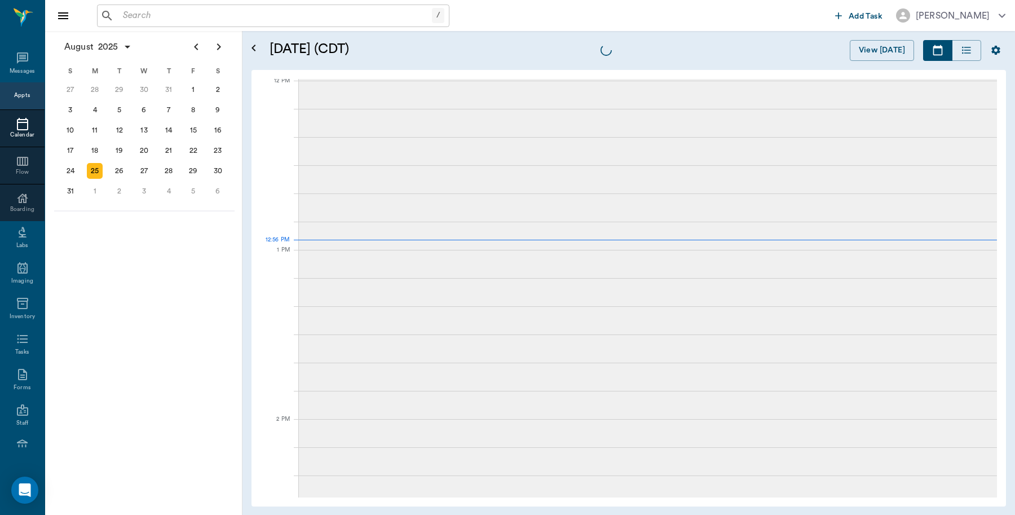
scroll to position [678, 0]
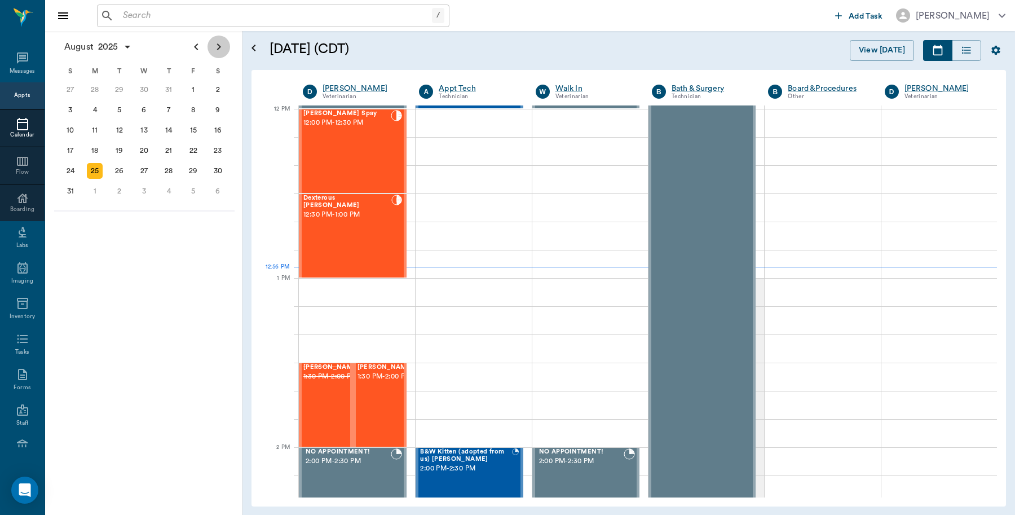
click at [223, 47] on icon "Next page" at bounding box center [219, 47] width 14 height 14
click at [166, 109] on div "11" at bounding box center [169, 110] width 16 height 16
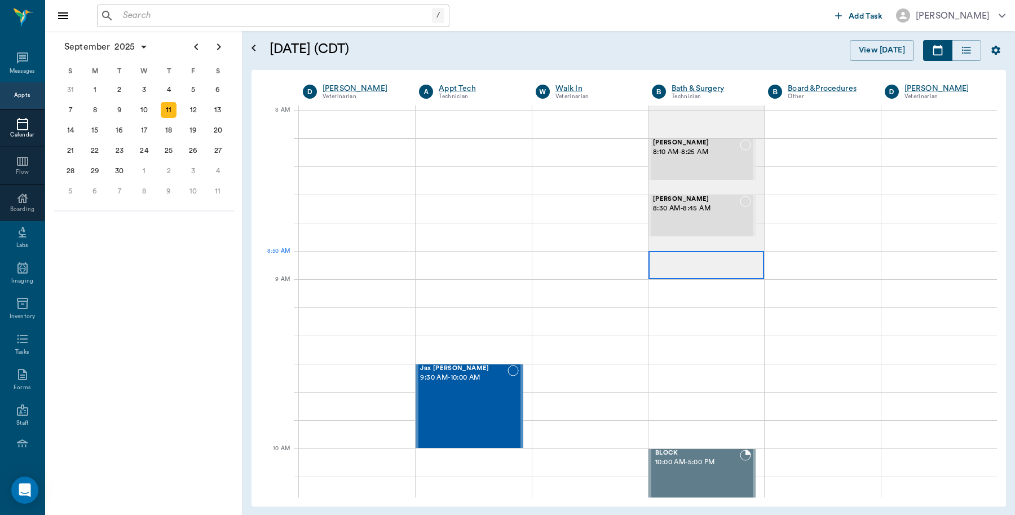
click at [717, 253] on div at bounding box center [707, 265] width 116 height 28
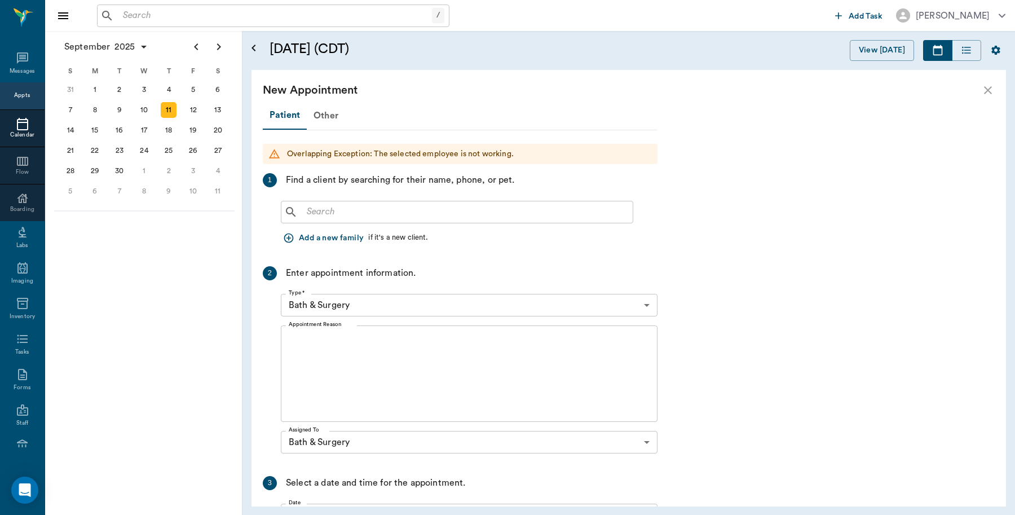
click at [384, 347] on textarea "Appointment Reason" at bounding box center [469, 374] width 361 height 78
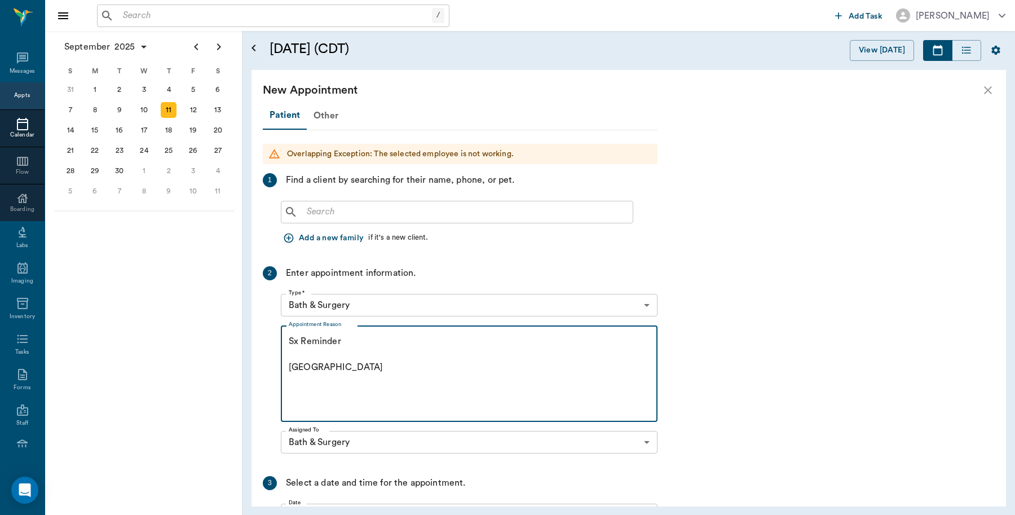
type textarea "Sx Reminder Caryn"
click at [434, 218] on input "text" at bounding box center [465, 212] width 326 height 16
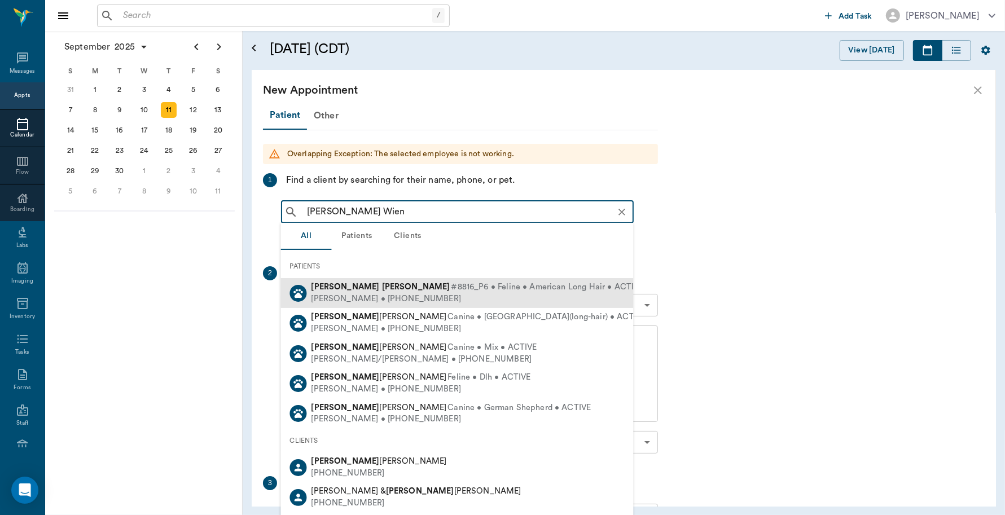
click at [351, 292] on div "Luna Wieberg #8816_P6 • Feline • American Long Hair • ACTIVE" at bounding box center [477, 287] width 332 height 12
type input "Luna Wien"
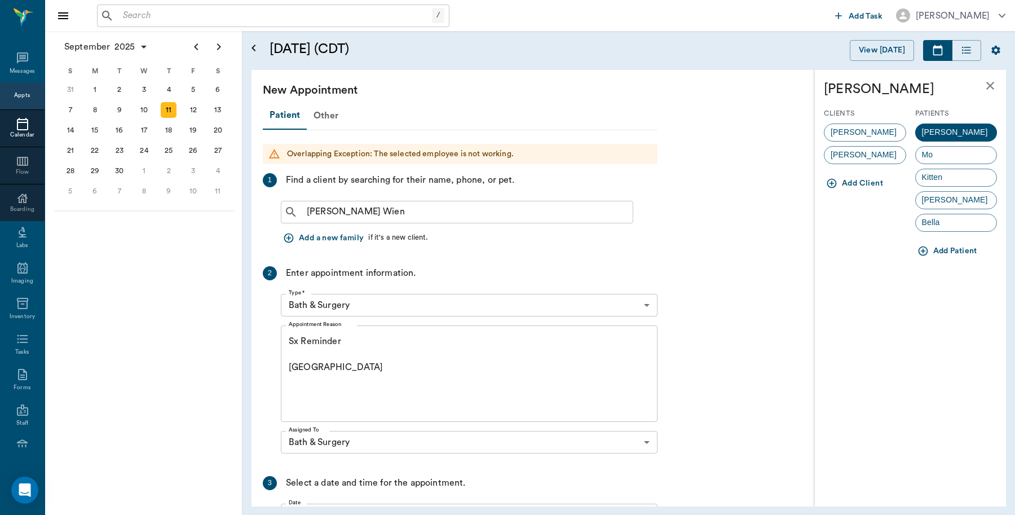
click at [884, 127] on span "Michelle Wieberg" at bounding box center [864, 132] width 78 height 12
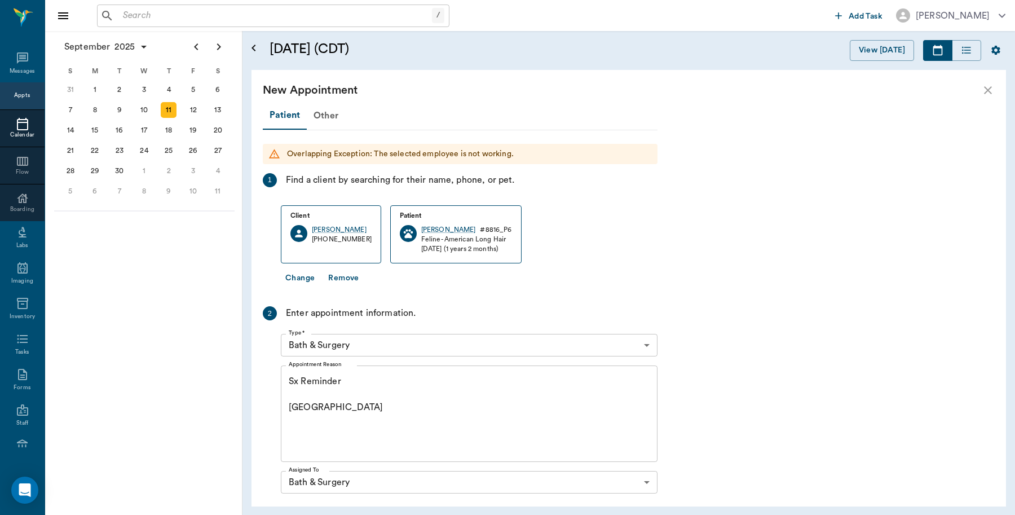
scroll to position [175, 0]
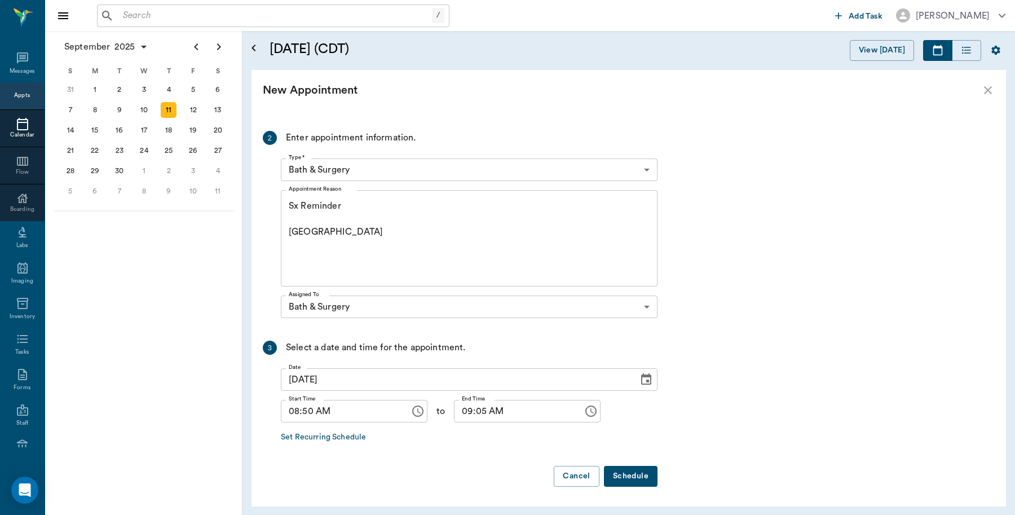
click at [636, 471] on button "Schedule" at bounding box center [631, 476] width 54 height 21
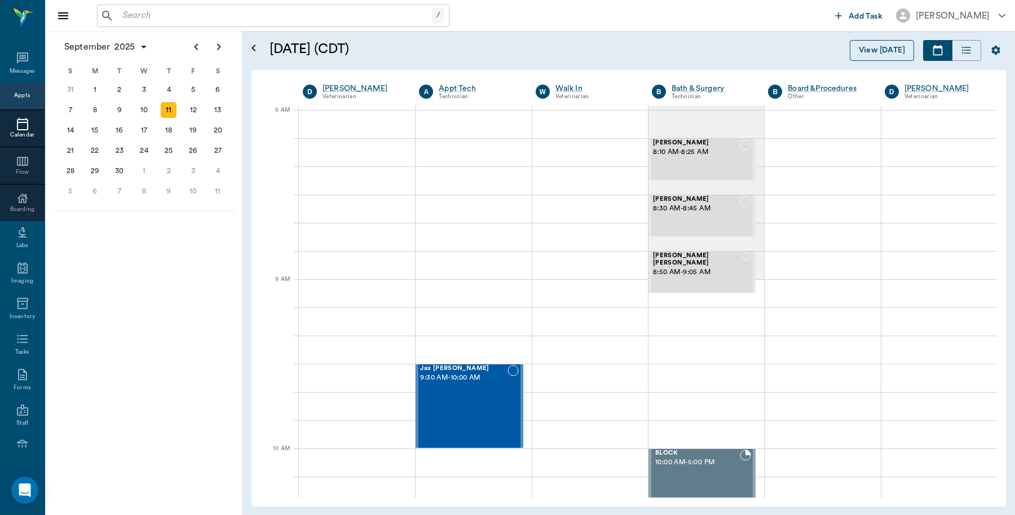
click at [871, 52] on button "View [DATE]" at bounding box center [882, 50] width 64 height 21
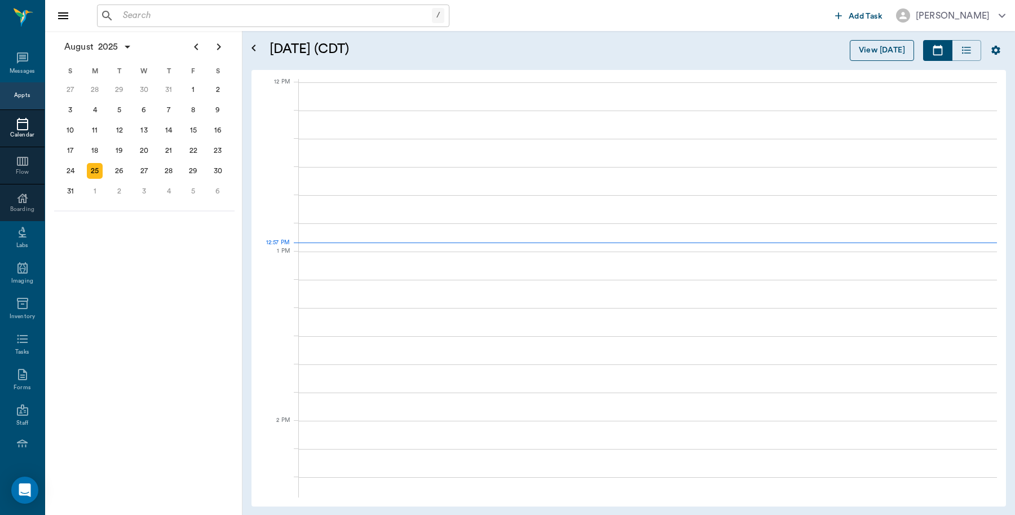
scroll to position [677, 0]
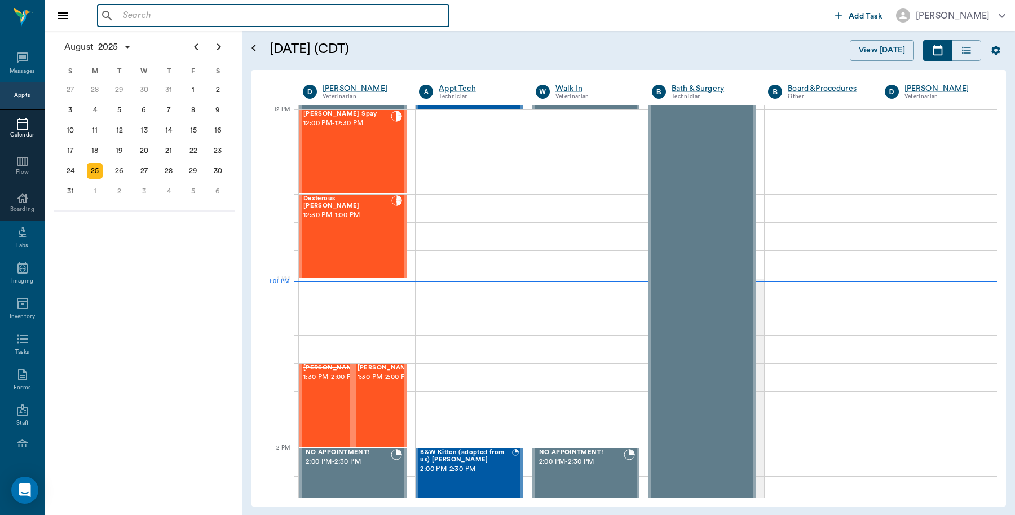
click at [157, 12] on input "text" at bounding box center [281, 16] width 326 height 16
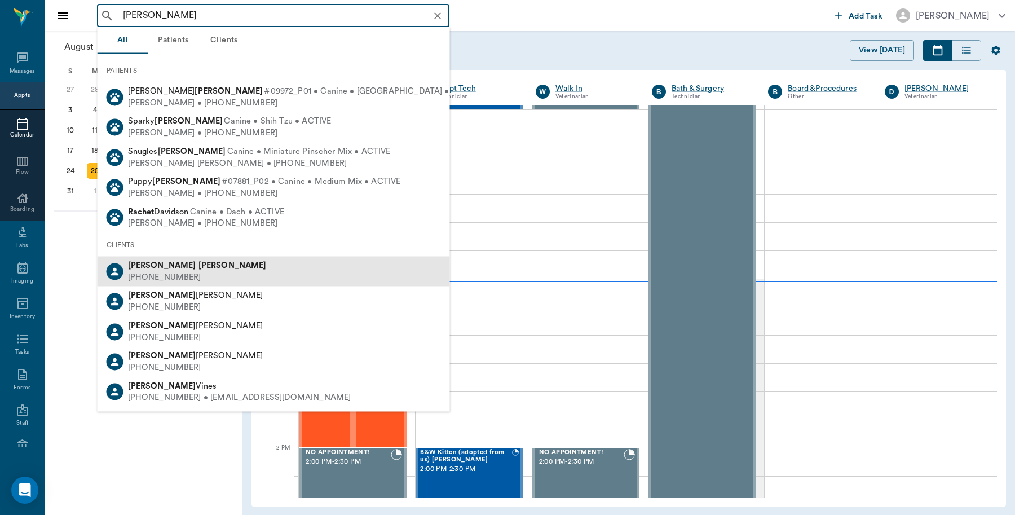
click at [200, 275] on div "Rachel Mayberry (575) 654-4985" at bounding box center [274, 272] width 353 height 30
type input "Rachel Mayberry"
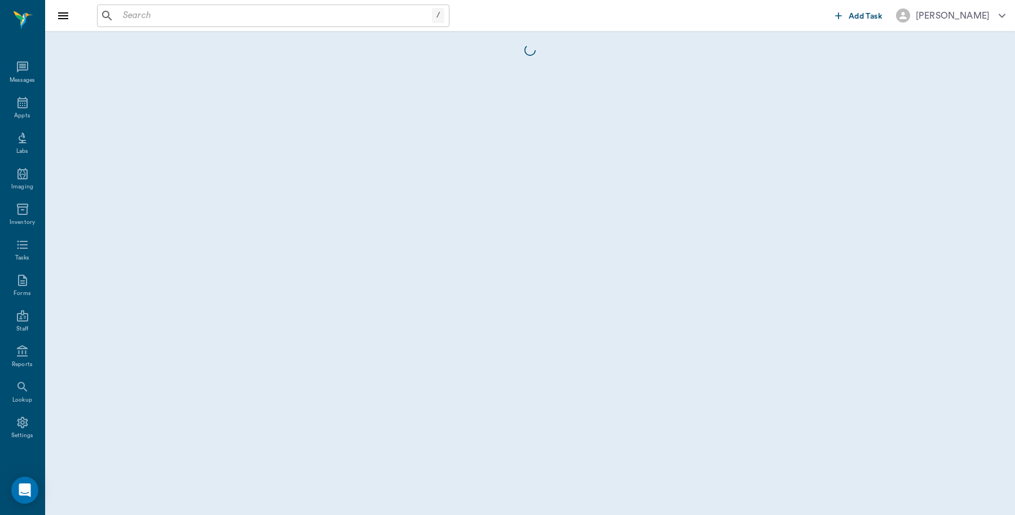
scroll to position [3, 0]
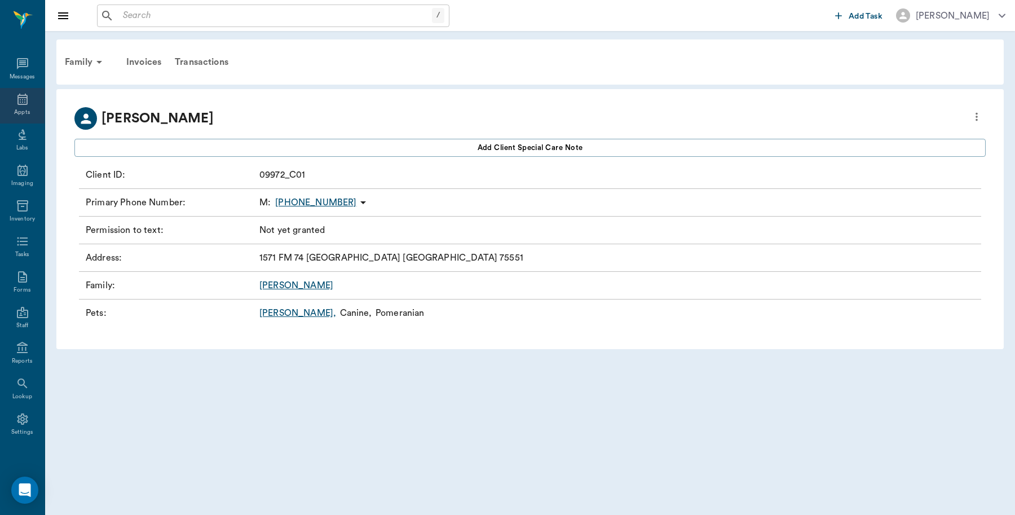
click at [21, 103] on icon at bounding box center [22, 99] width 10 height 11
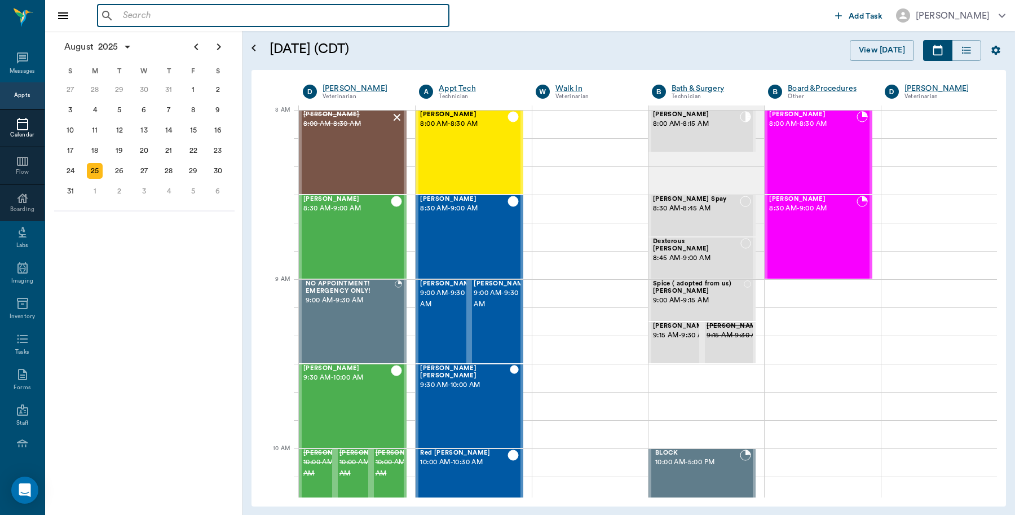
click at [182, 15] on input "text" at bounding box center [281, 16] width 326 height 16
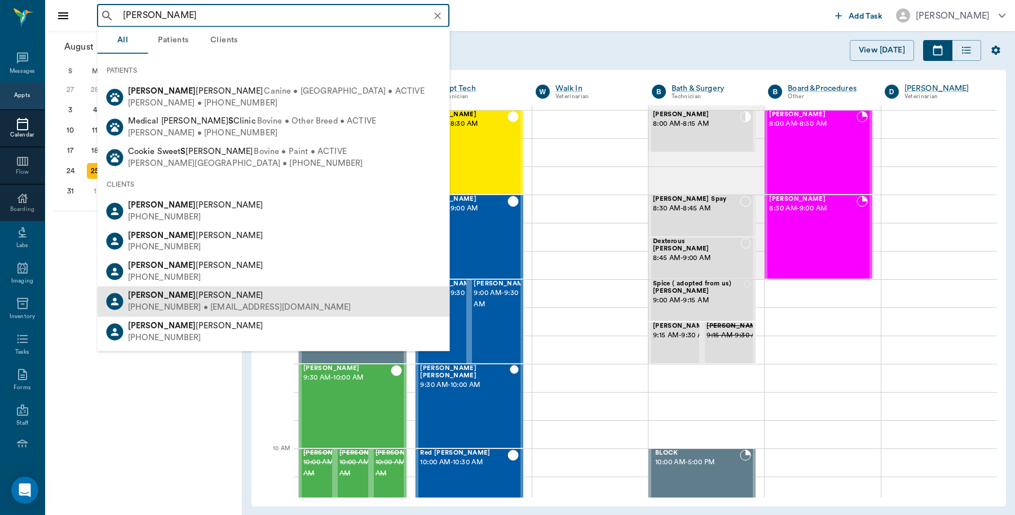
click at [182, 292] on div "Peggy Smith" at bounding box center [239, 296] width 223 height 12
type input "Peggy S"
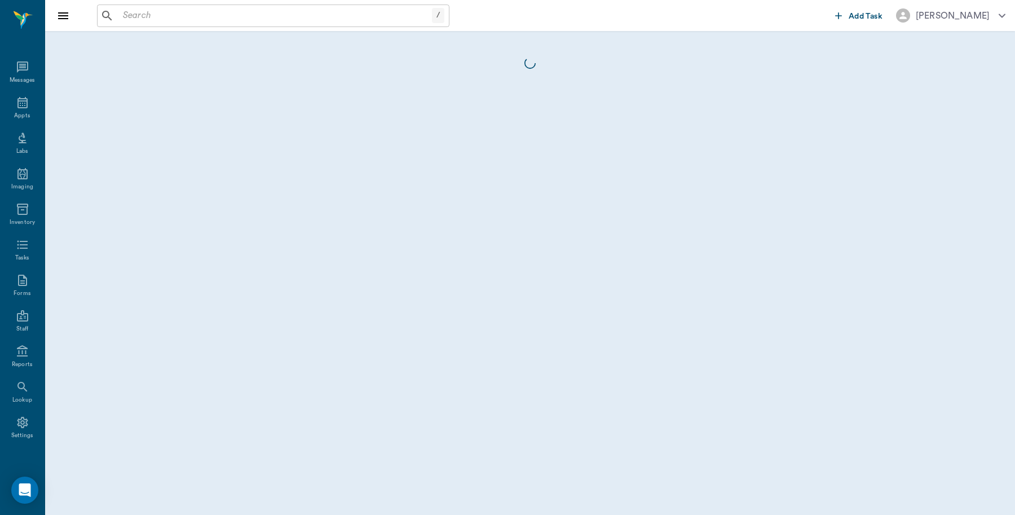
scroll to position [3, 0]
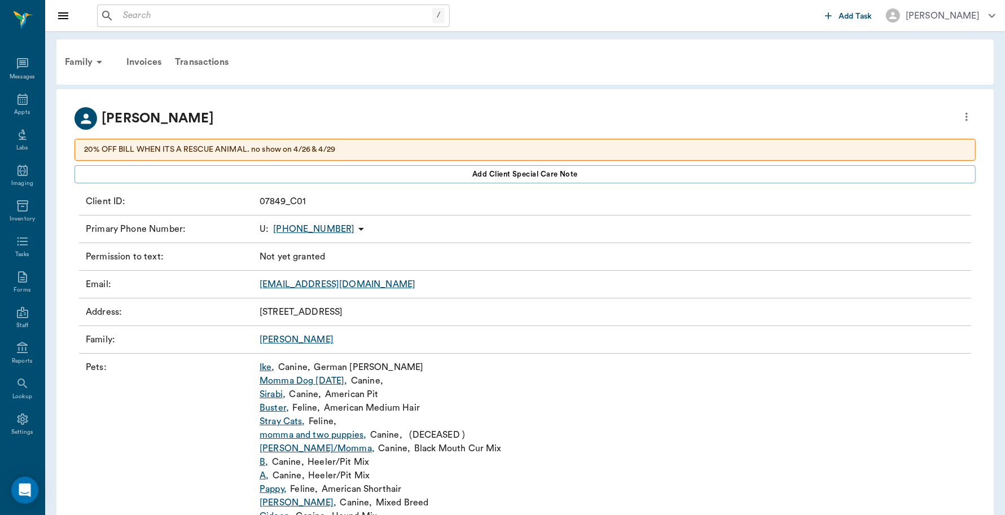
click at [266, 367] on link "Ike ," at bounding box center [266, 367] width 15 height 14
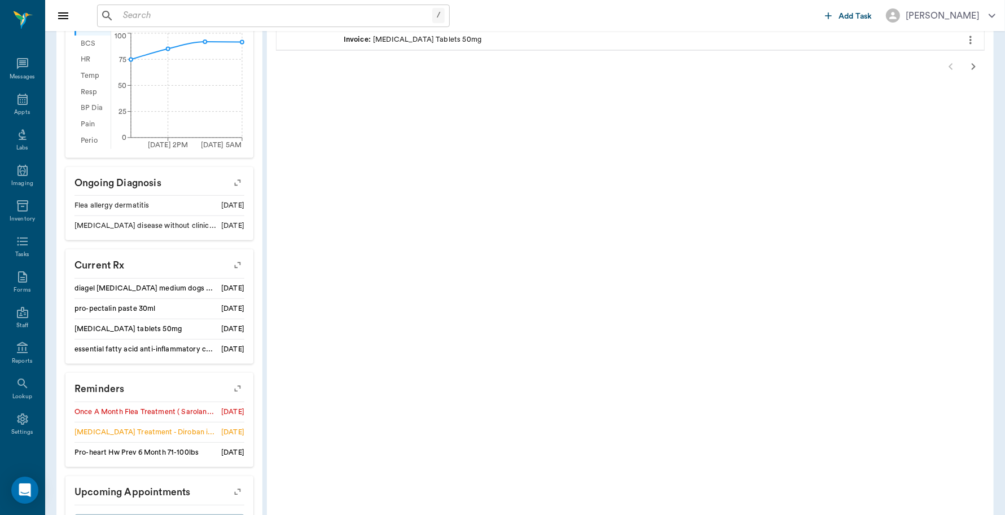
scroll to position [469, 0]
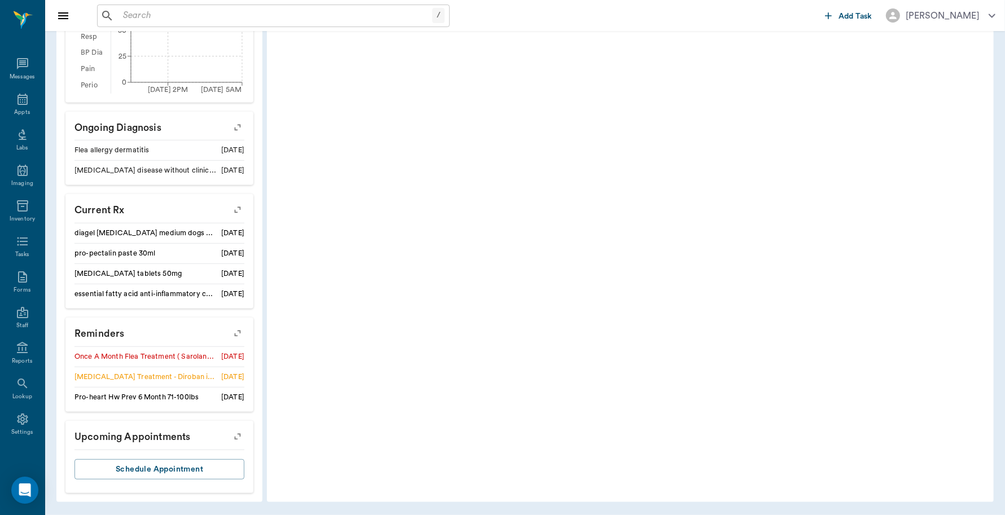
click at [235, 436] on icon "button" at bounding box center [238, 437] width 16 height 16
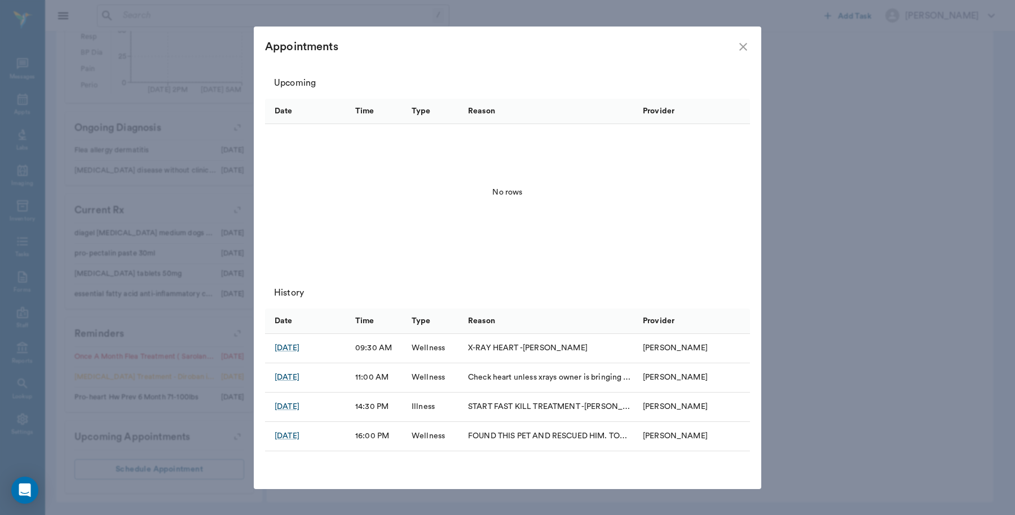
click at [743, 46] on icon "close" at bounding box center [743, 47] width 8 height 8
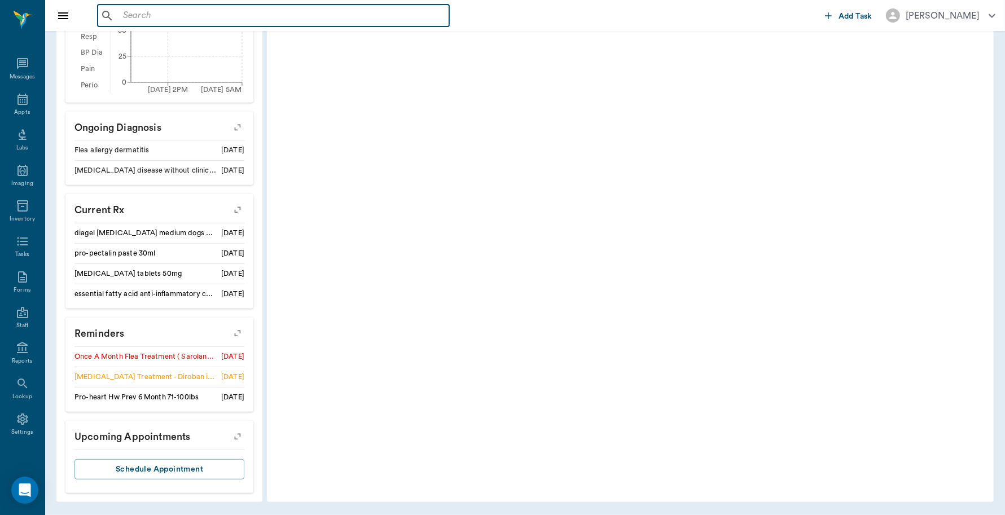
click at [206, 8] on input "text" at bounding box center [281, 16] width 326 height 16
paste input "Hannah Foster"
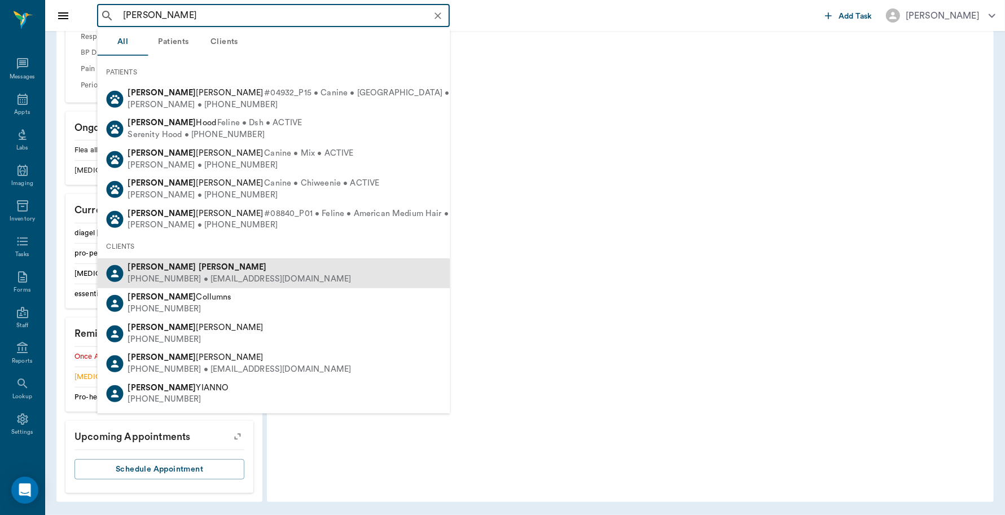
click at [178, 262] on div "Hannah Foster" at bounding box center [239, 268] width 223 height 12
type input "Hannah Foster"
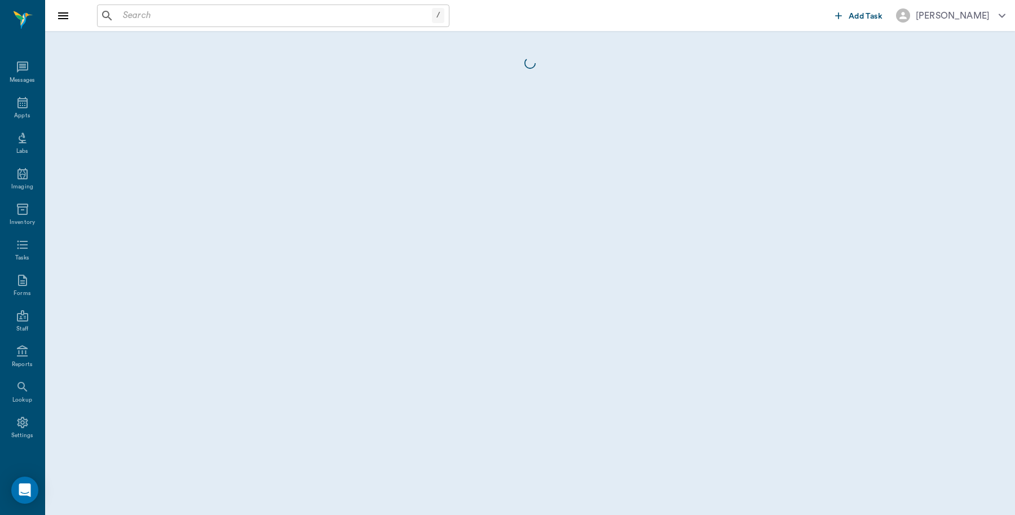
scroll to position [3, 0]
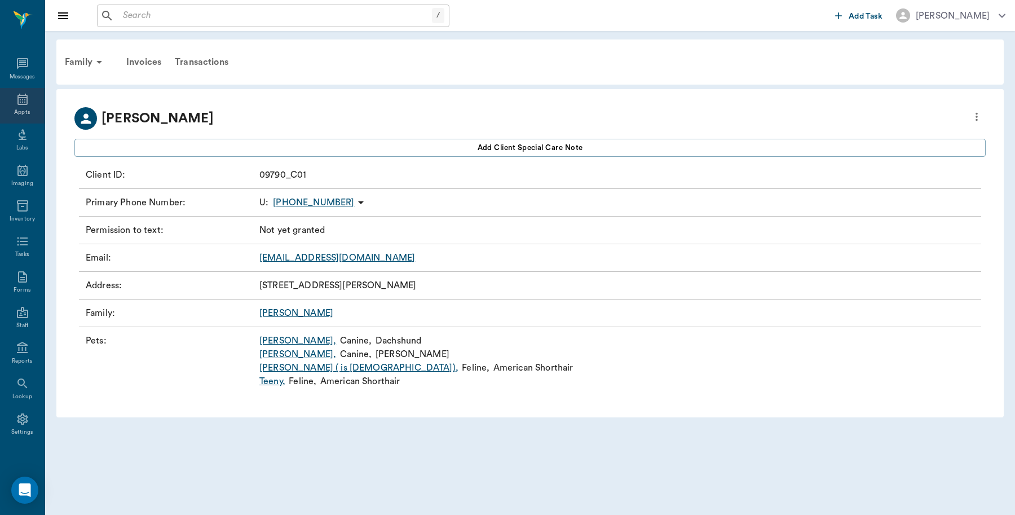
click at [16, 103] on icon at bounding box center [23, 100] width 14 height 14
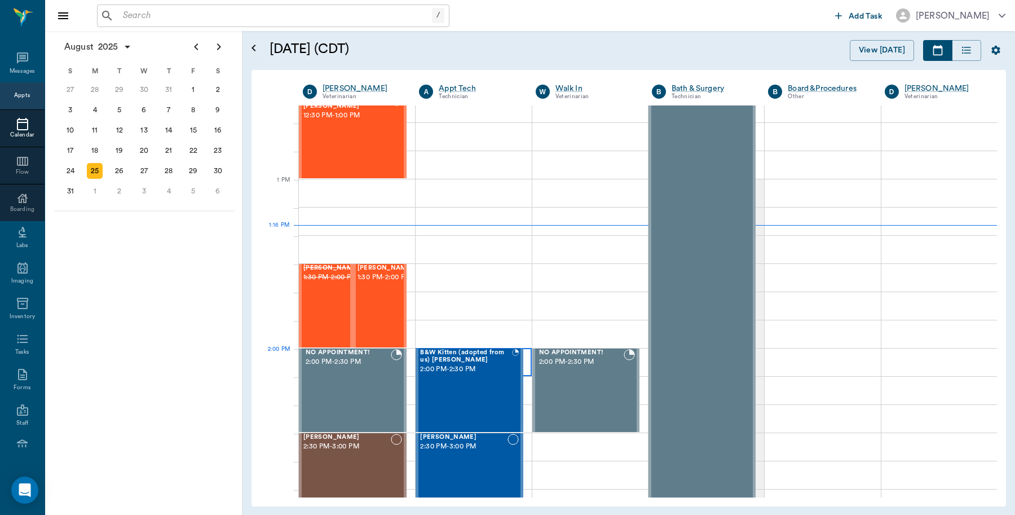
scroll to position [776, 0]
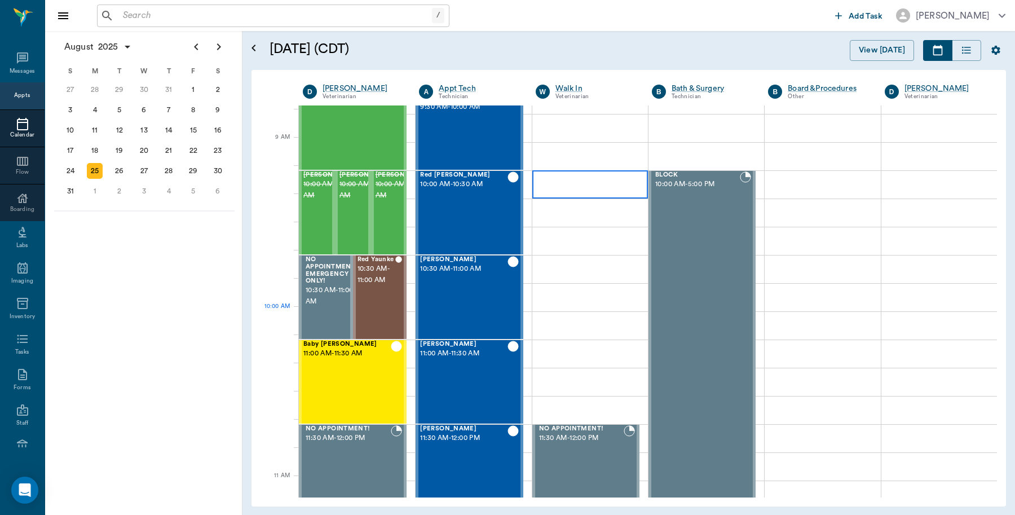
scroll to position [424, 0]
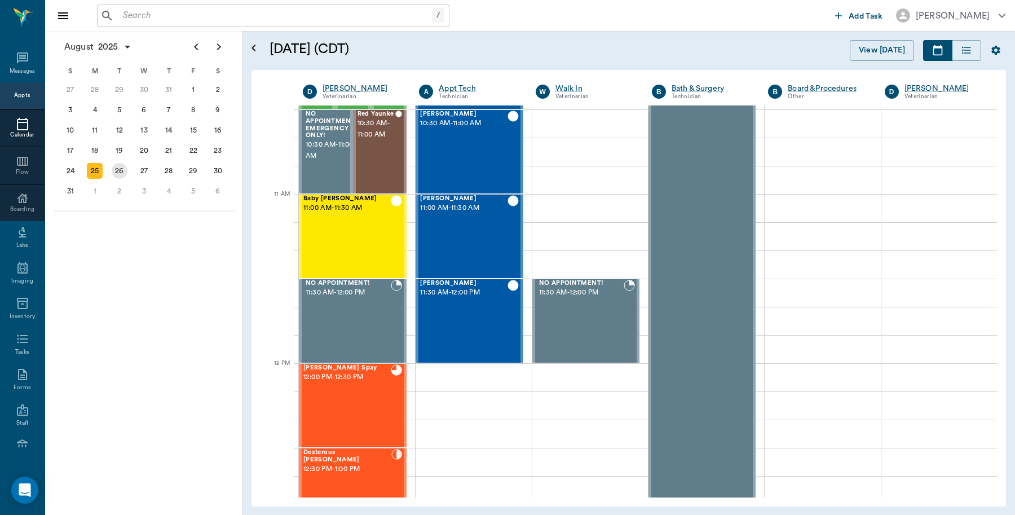
click at [125, 171] on div "26" at bounding box center [120, 171] width 16 height 16
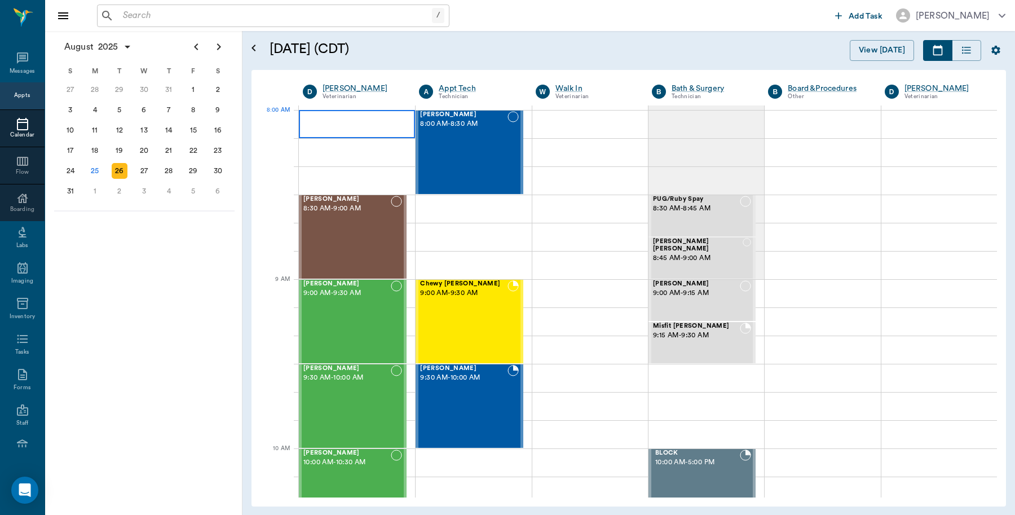
click at [382, 128] on div at bounding box center [357, 124] width 116 height 28
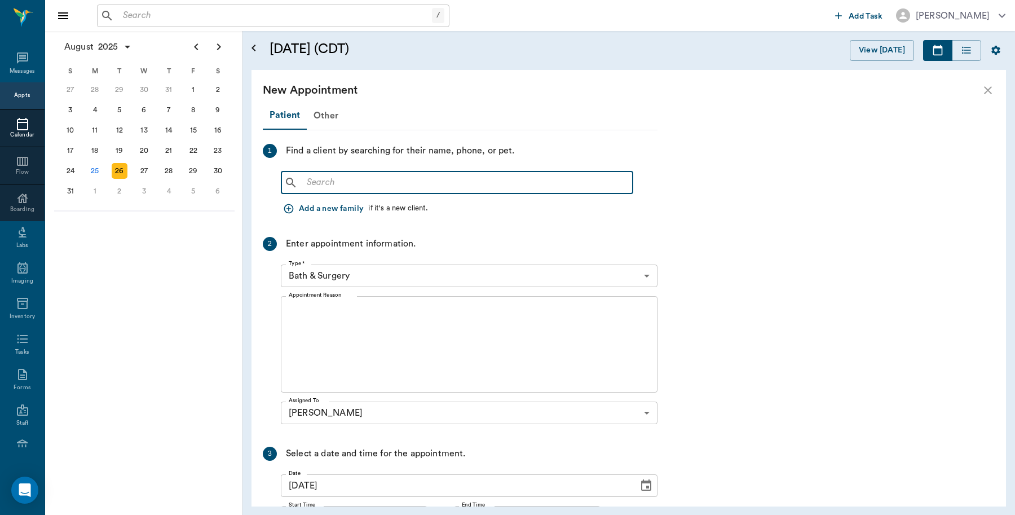
click at [404, 180] on input "text" at bounding box center [465, 183] width 326 height 16
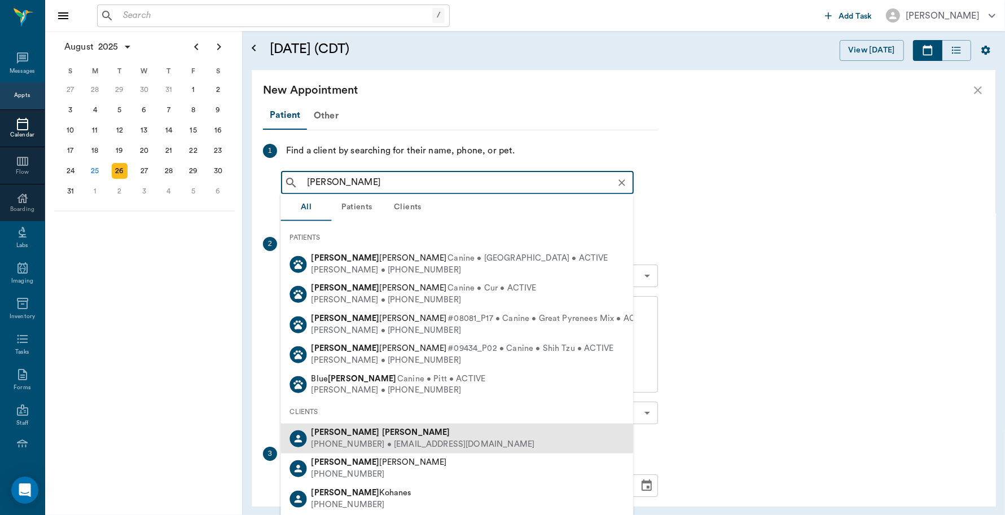
click at [361, 444] on div "(775) 217-0003 • KELLYSCHANUEL@yahoo.com" at bounding box center [422, 444] width 223 height 12
type input "Kelly Sch"
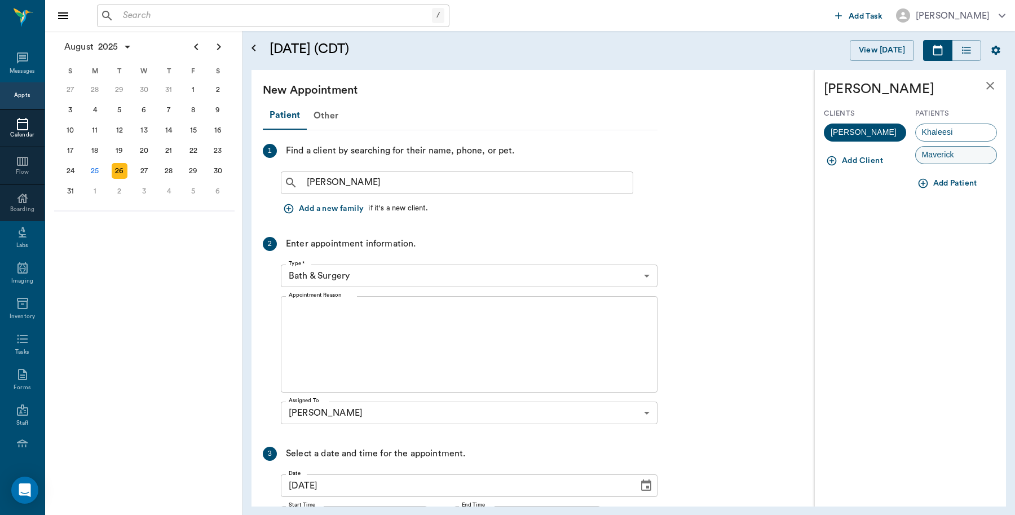
click at [942, 154] on span "Maverick" at bounding box center [938, 155] width 45 height 12
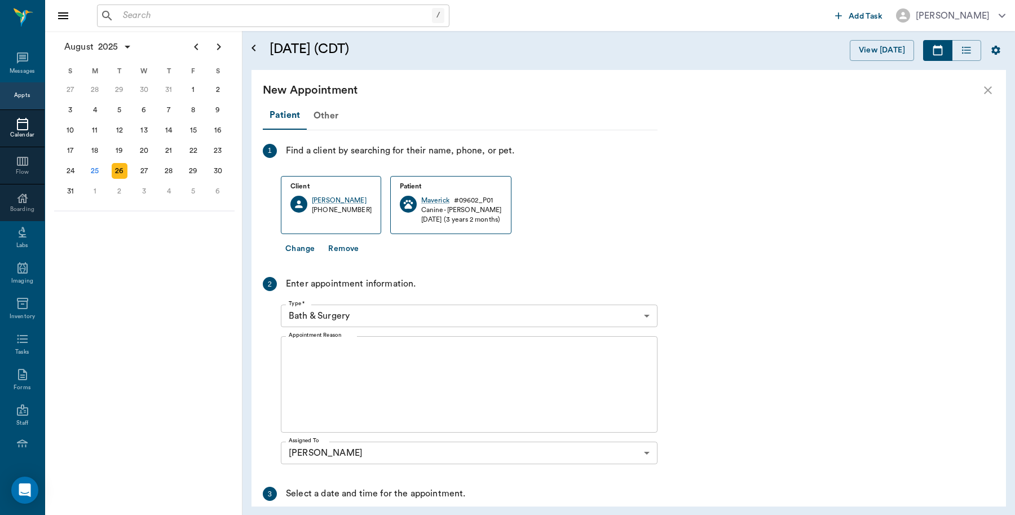
click at [389, 309] on body "/ ​ Add Task Dr. Bert Ellsworth Nectar Messages Appts Calendar Flow Boarding La…" at bounding box center [507, 257] width 1015 height 515
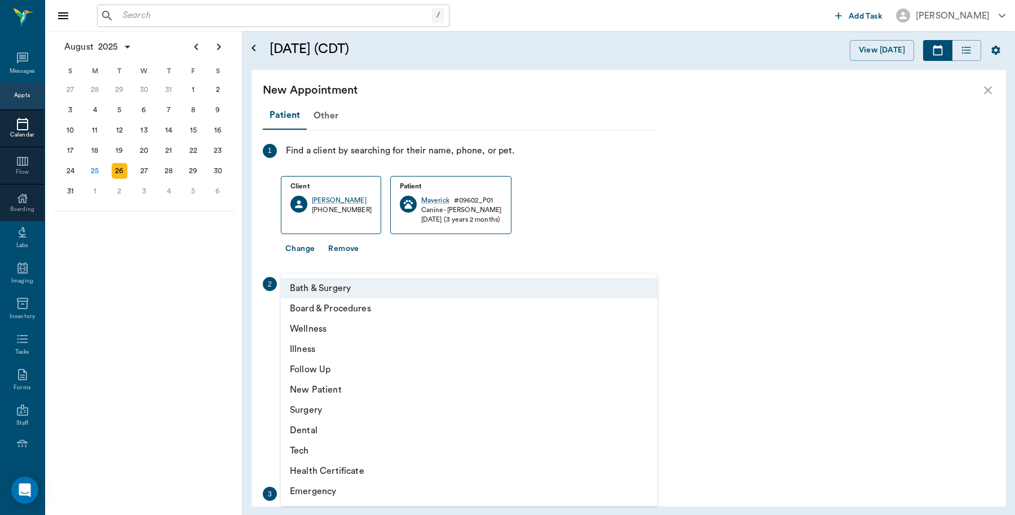
click at [319, 348] on li "Illness" at bounding box center [469, 349] width 377 height 20
type input "65d2be4f46e3a538d89b8c15"
type input "08:30 AM"
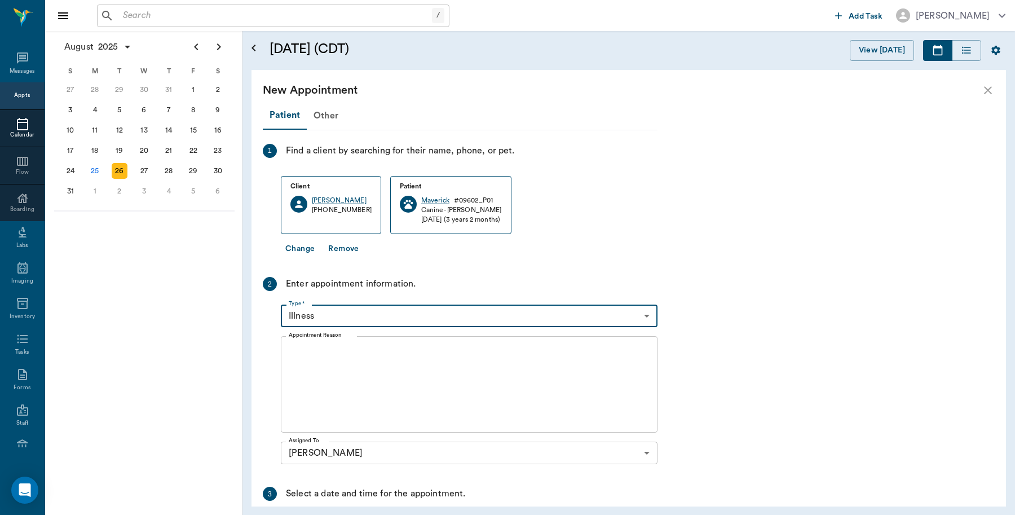
click at [345, 361] on textarea "Appointment Reason" at bounding box center [469, 385] width 361 height 78
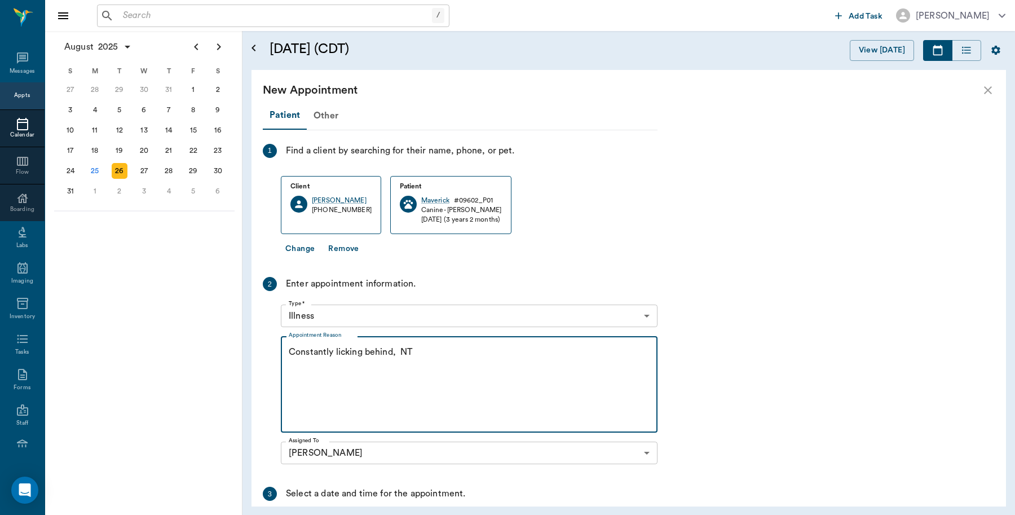
click at [457, 358] on textarea "Constantly licking behind, NT" at bounding box center [469, 385] width 361 height 78
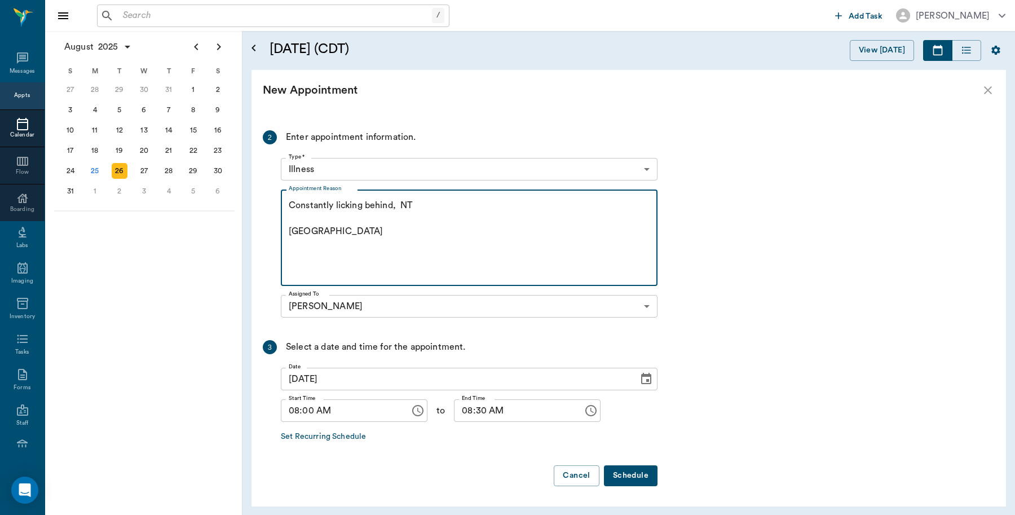
type textarea "Constantly licking behind, NT Caryn"
click at [627, 473] on button "Schedule" at bounding box center [631, 475] width 54 height 21
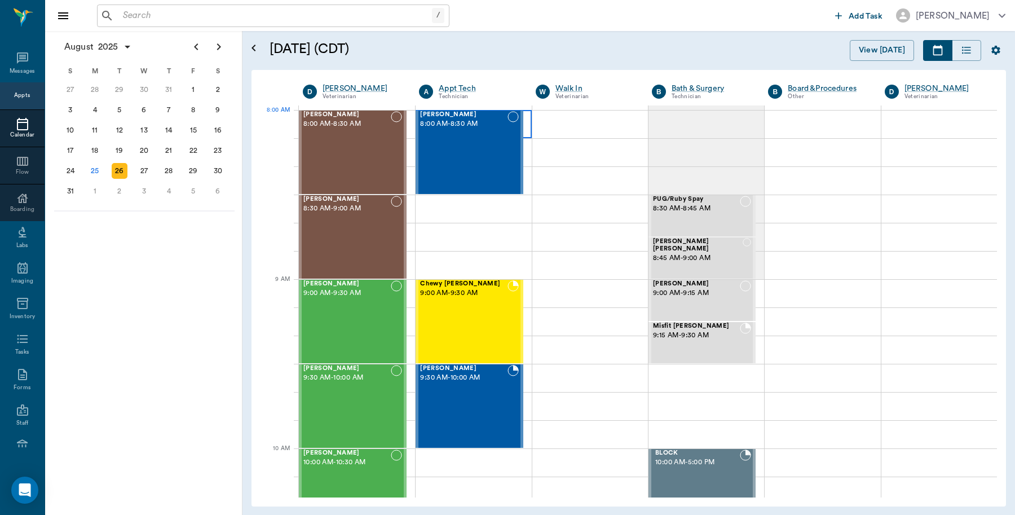
click at [526, 134] on div at bounding box center [474, 124] width 116 height 28
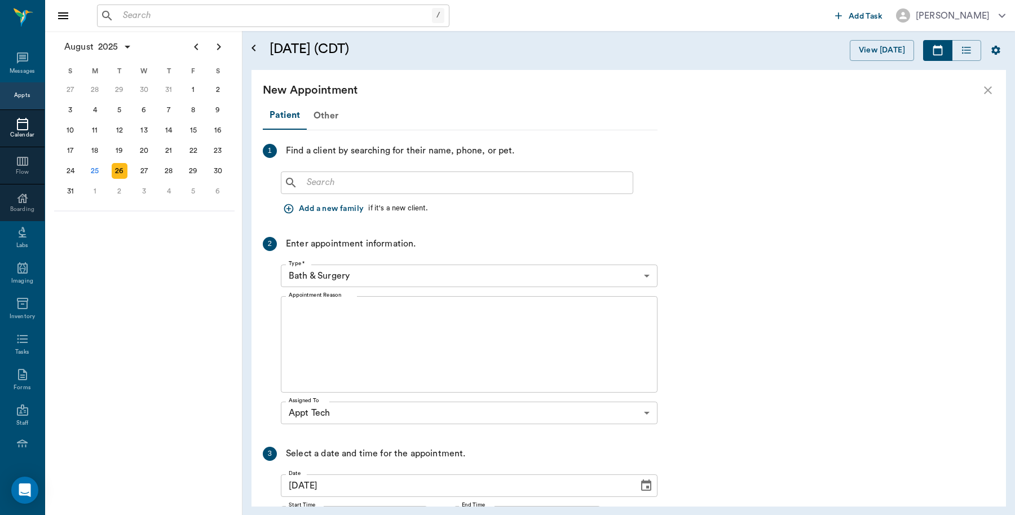
click at [467, 178] on input "text" at bounding box center [465, 183] width 326 height 16
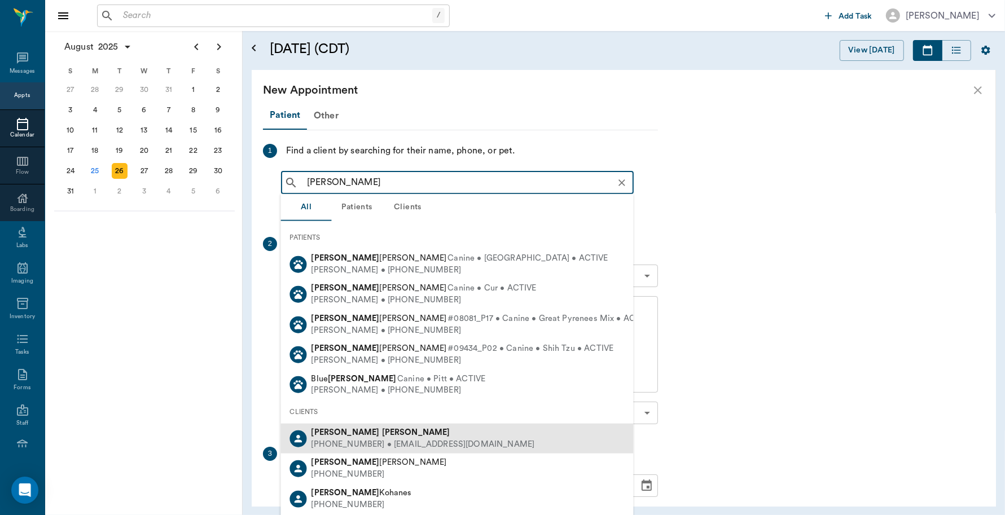
click at [382, 433] on b "Schanuel" at bounding box center [416, 432] width 68 height 8
type input "Kelly Schab"
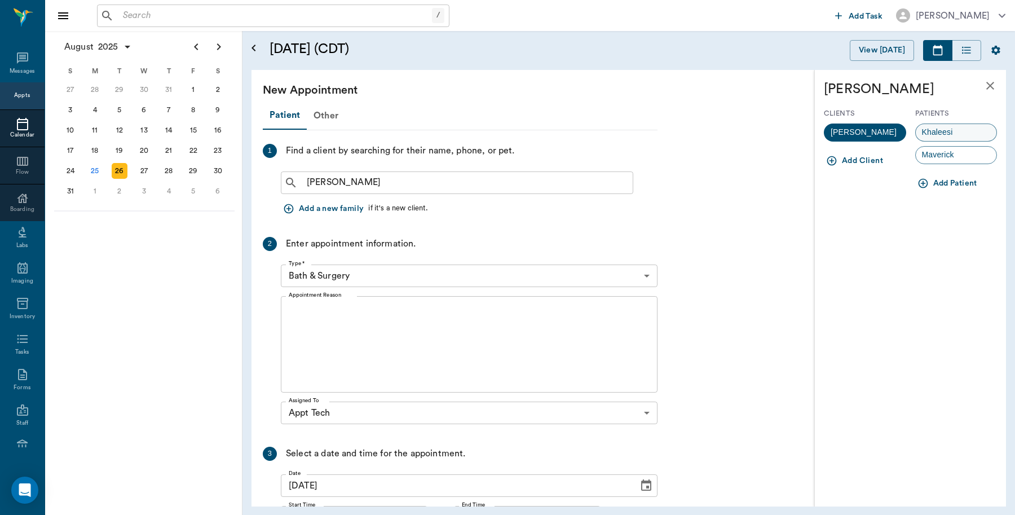
click at [958, 127] on span "Khaleesi" at bounding box center [937, 132] width 43 height 12
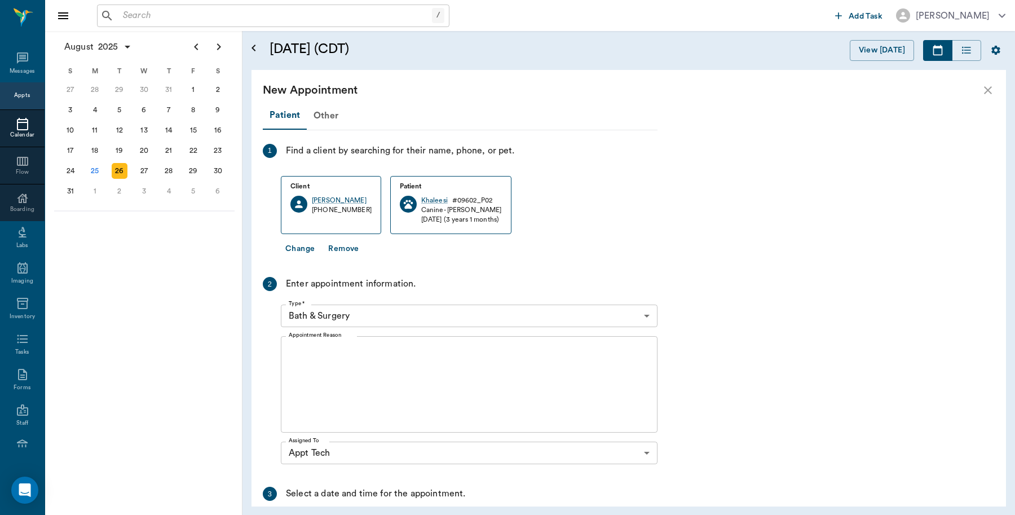
click at [368, 319] on body "/ ​ Add Task Dr. Bert Ellsworth Nectar Messages Appts Calendar Flow Boarding La…" at bounding box center [507, 257] width 1015 height 515
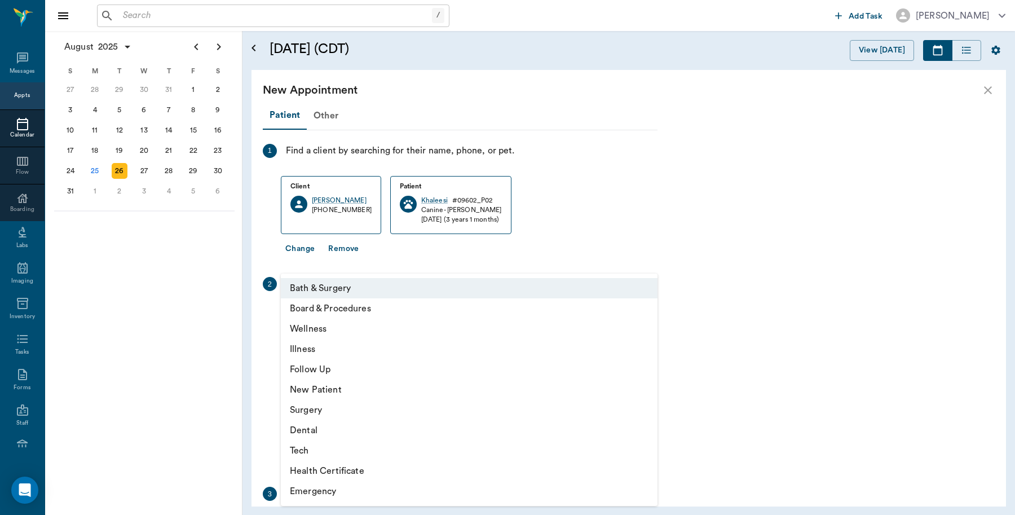
click at [325, 448] on li "Tech" at bounding box center [469, 451] width 377 height 20
type input "65d2be4f46e3a538d89b8c1a"
type input "08:30 AM"
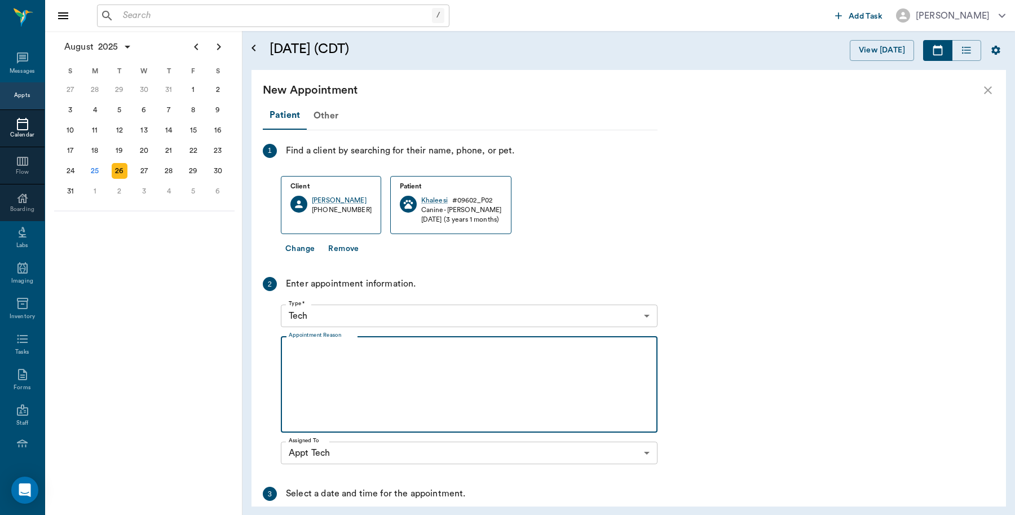
click at [387, 359] on textarea "Appointment Reason" at bounding box center [469, 385] width 361 height 78
click at [379, 359] on textarea "NT" at bounding box center [469, 385] width 361 height 78
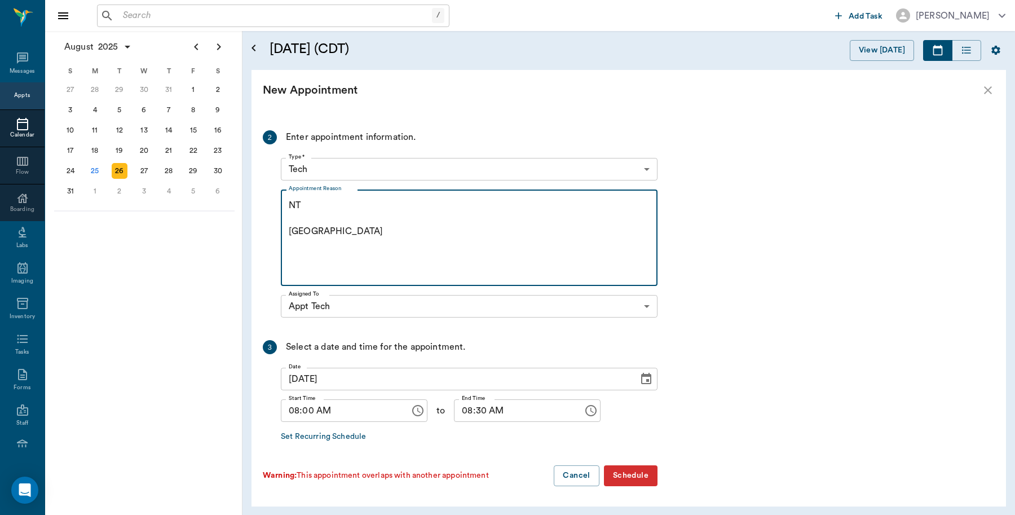
type textarea "NT Caryn"
click at [643, 479] on button "Schedule" at bounding box center [631, 475] width 54 height 21
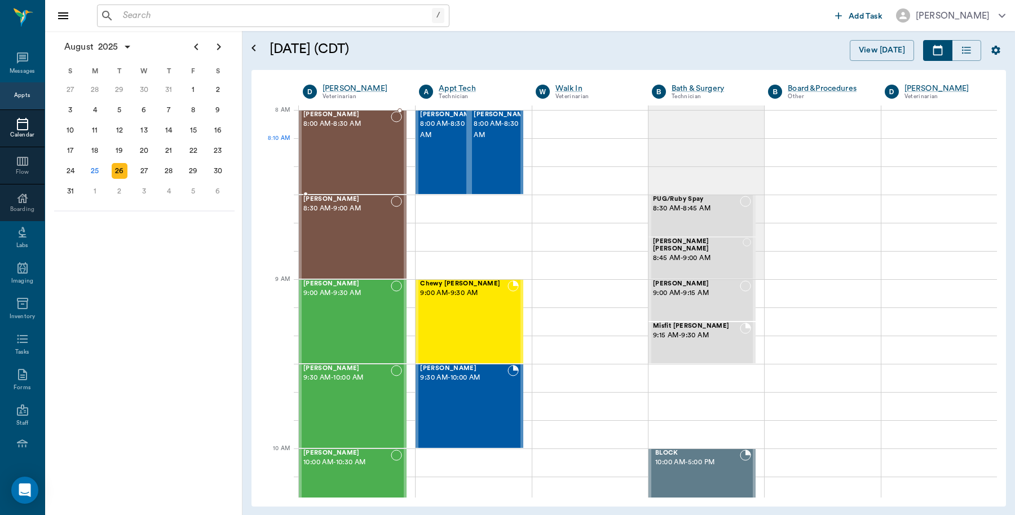
click at [371, 141] on div "Maverick Schanuel 8:00 AM - 8:30 AM" at bounding box center [346, 152] width 87 height 82
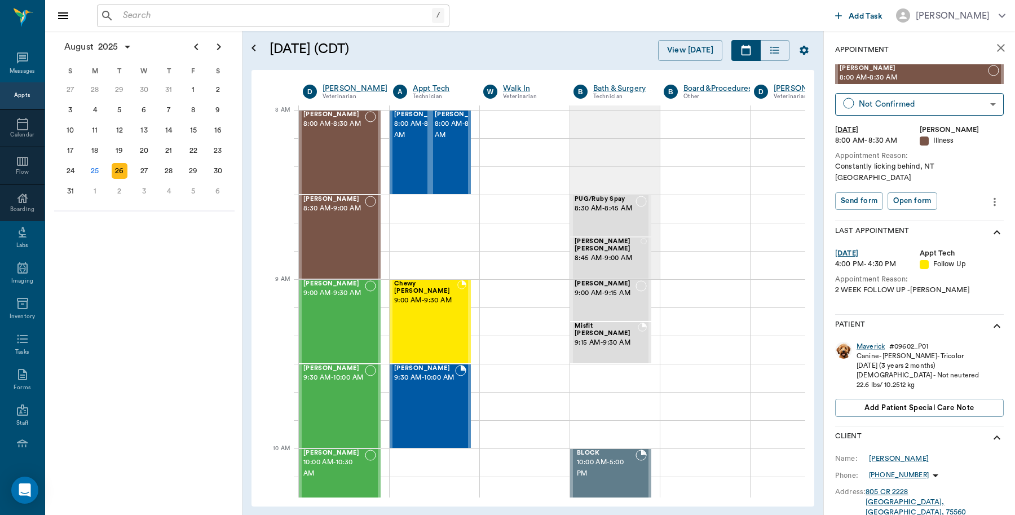
click at [989, 195] on icon "more" at bounding box center [995, 202] width 12 height 14
click at [935, 212] on span "Edit appointment" at bounding box center [937, 211] width 95 height 12
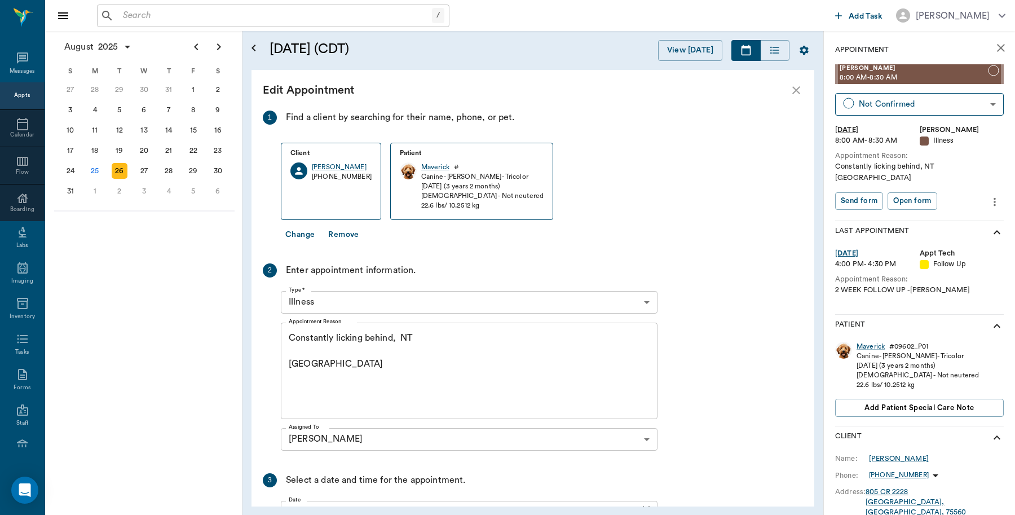
click at [382, 303] on body "/ ​ Add Task Dr. Bert Ellsworth Nectar Messages Appts Calendar Flow Boarding La…" at bounding box center [507, 257] width 1015 height 515
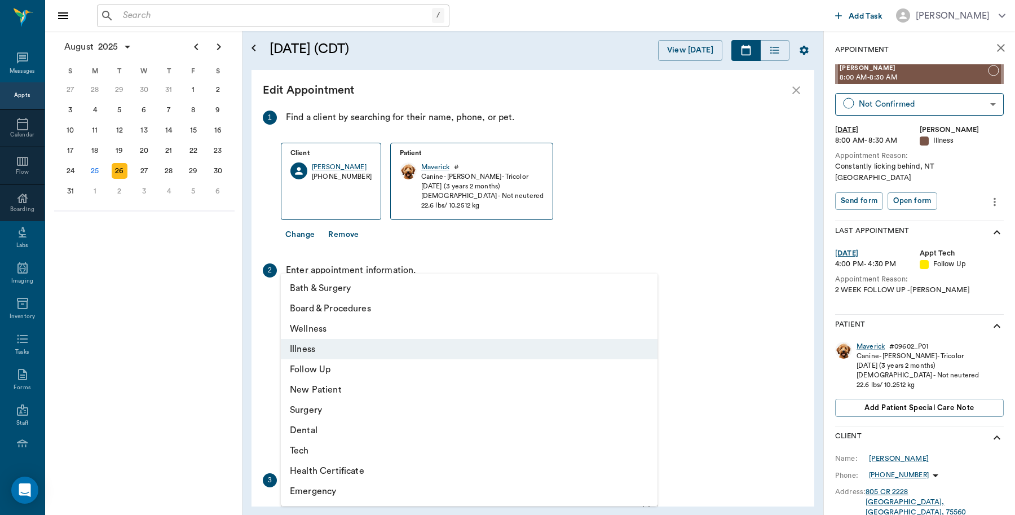
click at [313, 446] on li "Tech" at bounding box center [469, 451] width 377 height 20
type input "65d2be4f46e3a538d89b8c1a"
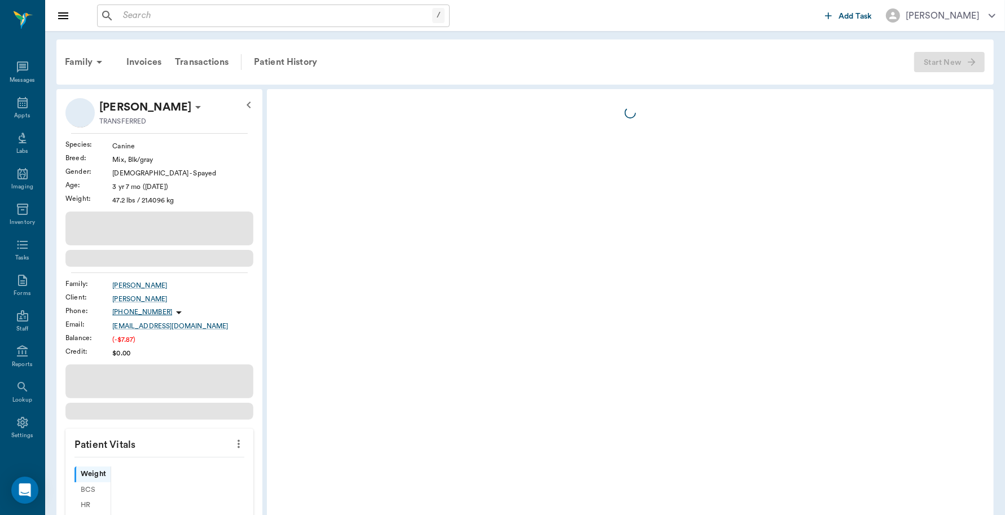
scroll to position [3, 0]
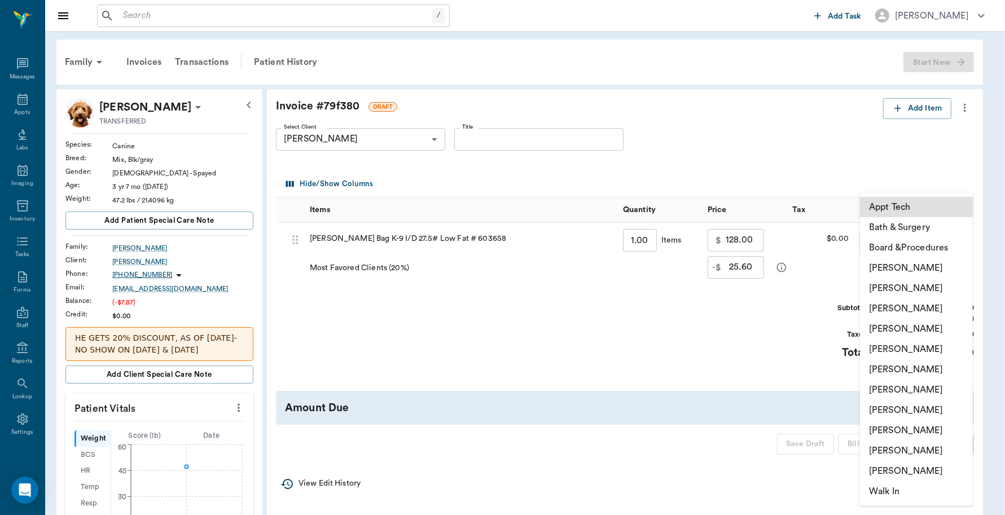
click at [882, 240] on body "/ ​ Add Task [PERSON_NAME] Nectar Messages Appts Labs Imaging Inventory Tasks F…" at bounding box center [502, 399] width 1005 height 798
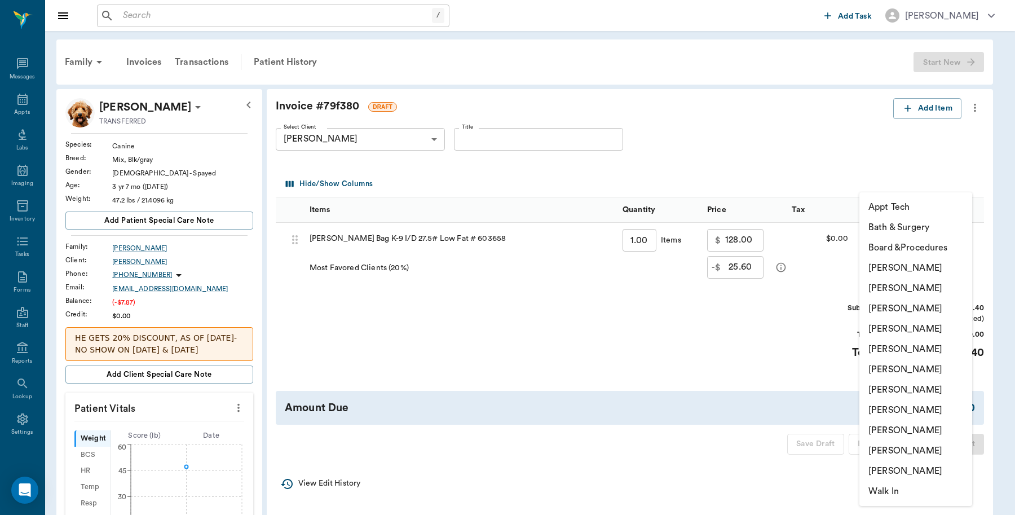
click at [880, 267] on li "[PERSON_NAME]" at bounding box center [916, 268] width 113 height 20
type input "none-6899ea08ed37b777db10de45"
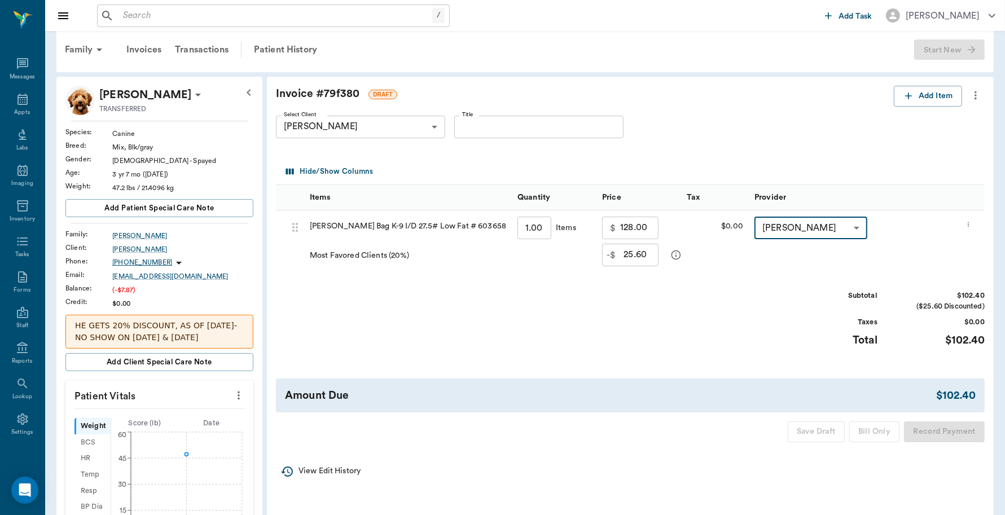
scroll to position [0, 0]
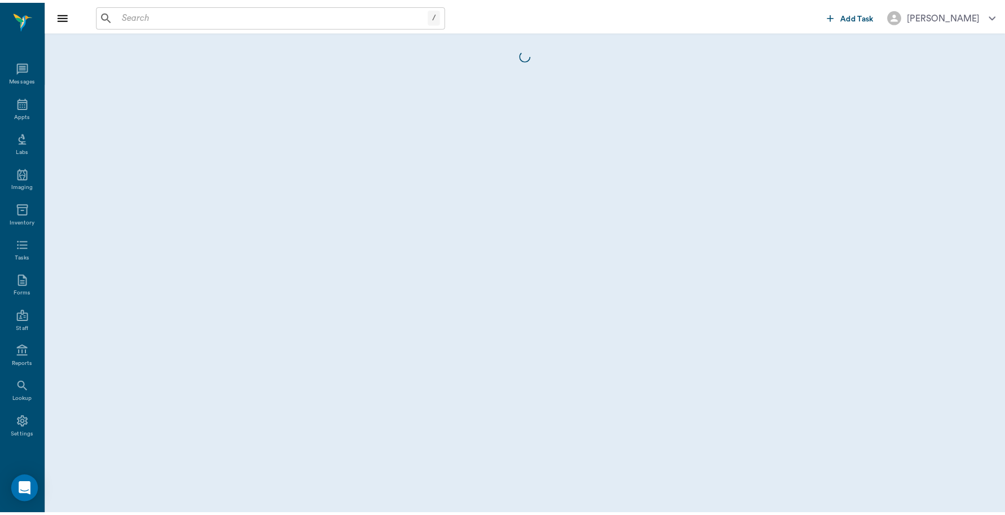
scroll to position [3, 0]
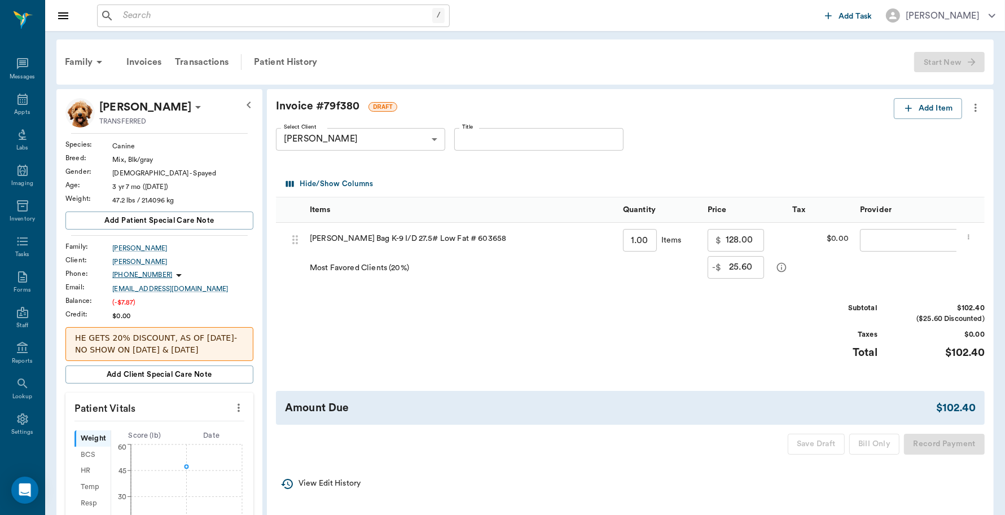
click at [903, 237] on body "/ ​ Add Task [PERSON_NAME] Nectar Messages Appts Labs Imaging Inventory Tasks F…" at bounding box center [502, 399] width 1005 height 798
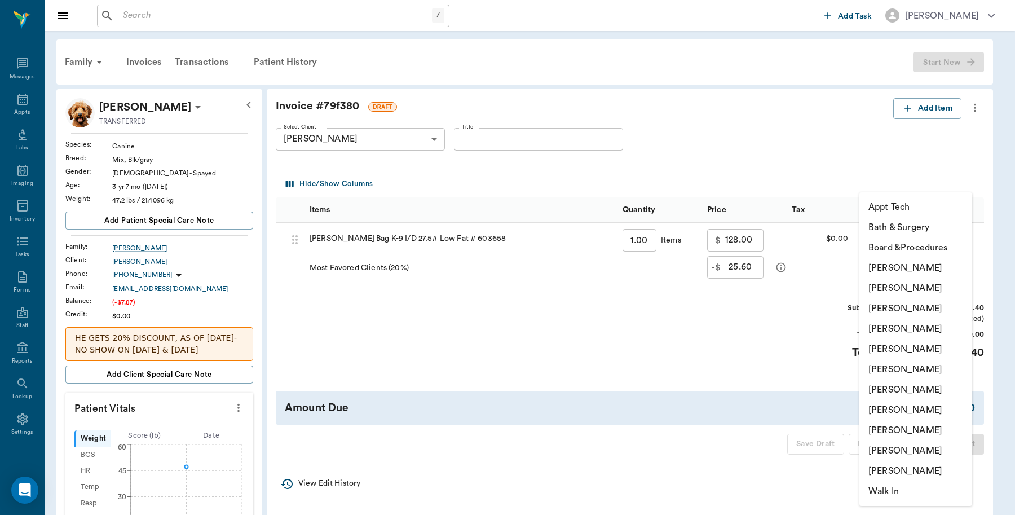
click at [900, 265] on li "[PERSON_NAME]" at bounding box center [916, 268] width 113 height 20
type input "none-6899ea08ed37b777db10de45"
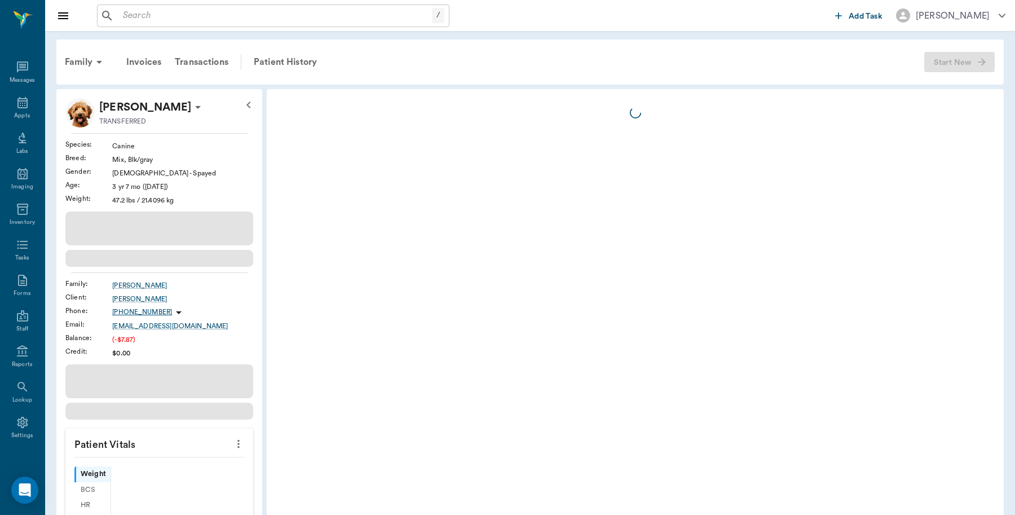
scroll to position [3, 0]
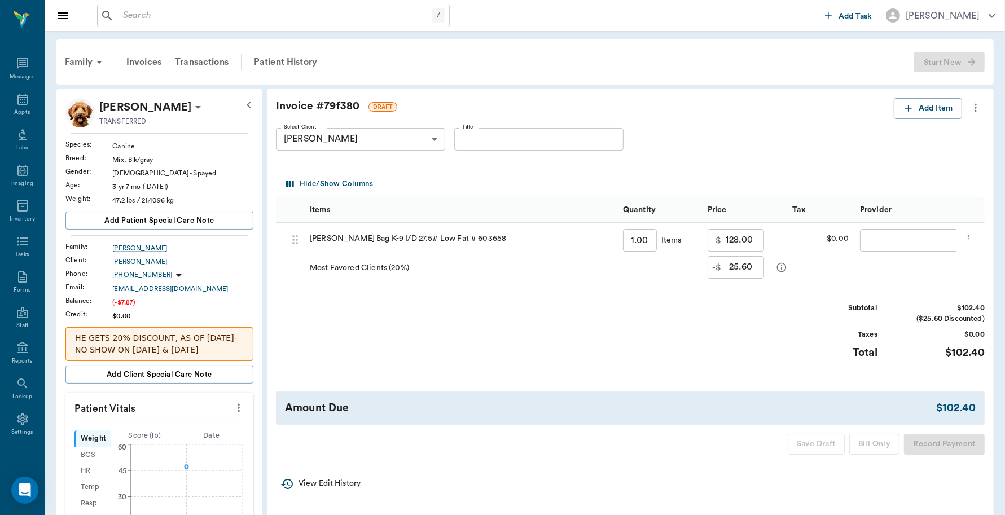
click at [922, 239] on body "/ ​ Add Task [PERSON_NAME] Nectar Messages Appts Labs Imaging Inventory Tasks F…" at bounding box center [502, 399] width 1005 height 798
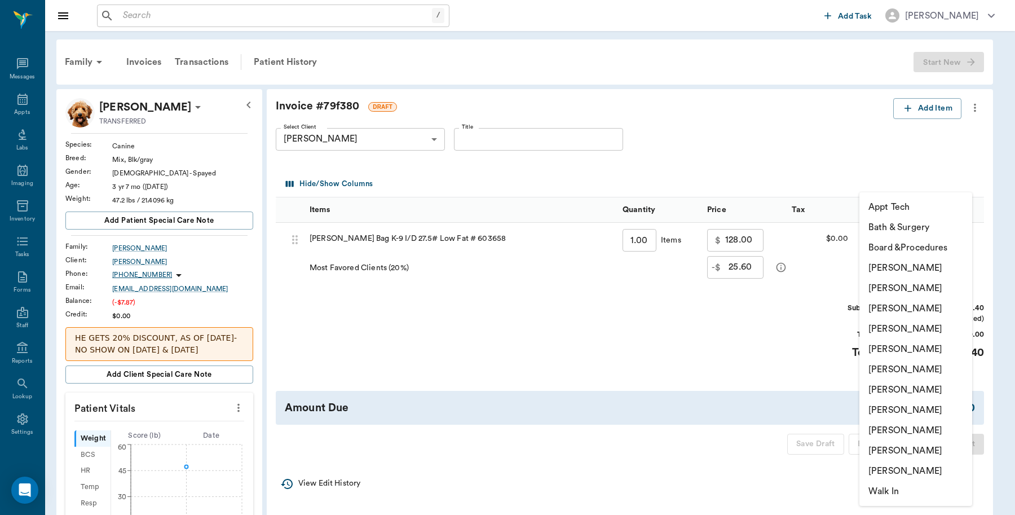
click at [881, 274] on li "[PERSON_NAME]" at bounding box center [916, 268] width 113 height 20
type input "none-6899ea08ed37b777db10de45"
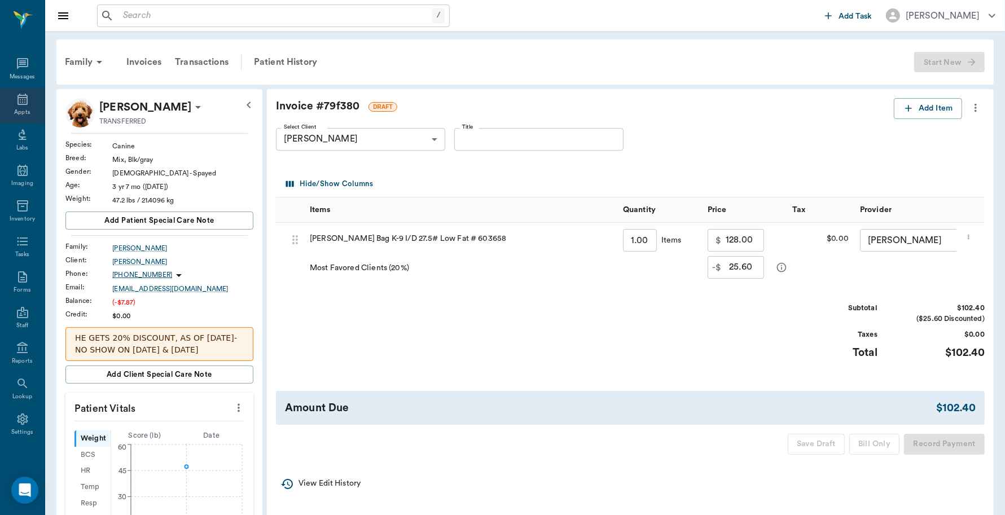
click at [18, 108] on div "Appts" at bounding box center [22, 112] width 16 height 8
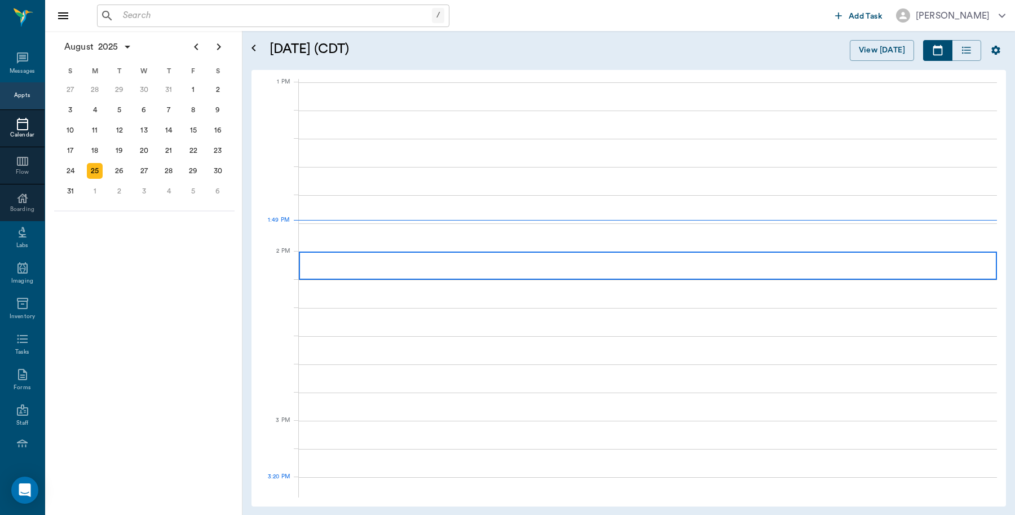
scroll to position [847, 0]
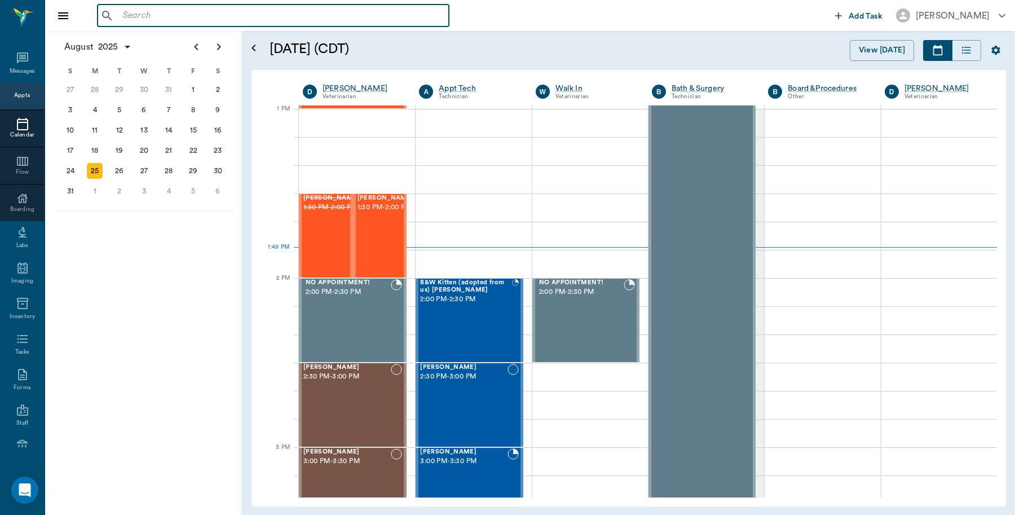
click at [144, 17] on input "text" at bounding box center [281, 16] width 326 height 16
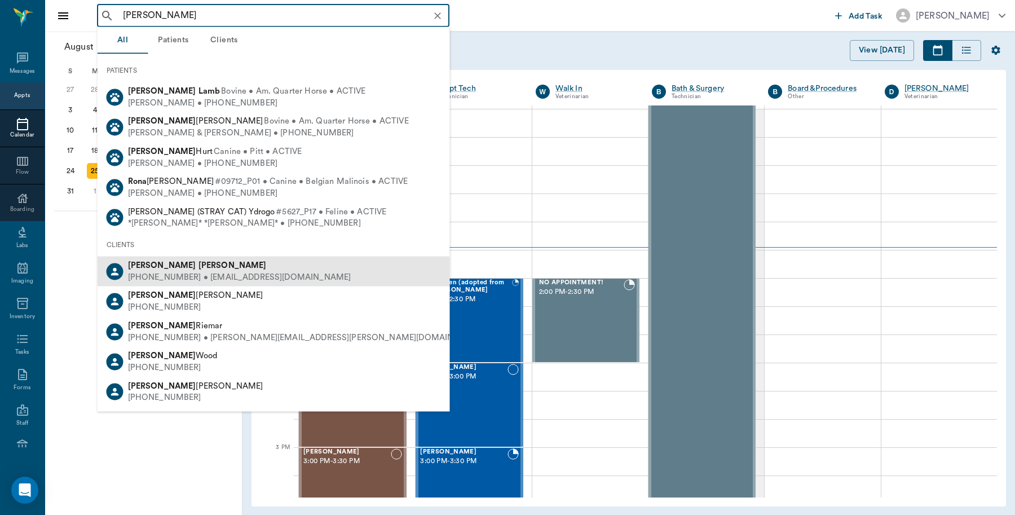
click at [157, 272] on div "[PHONE_NUMBER] • [EMAIL_ADDRESS][DOMAIN_NAME]" at bounding box center [239, 277] width 223 height 12
type input "[PERSON_NAME]"
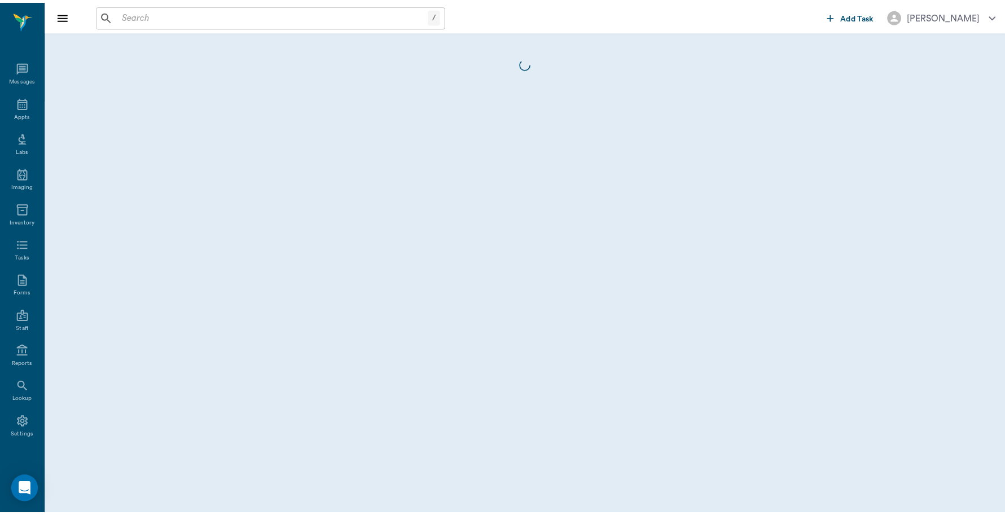
scroll to position [3, 0]
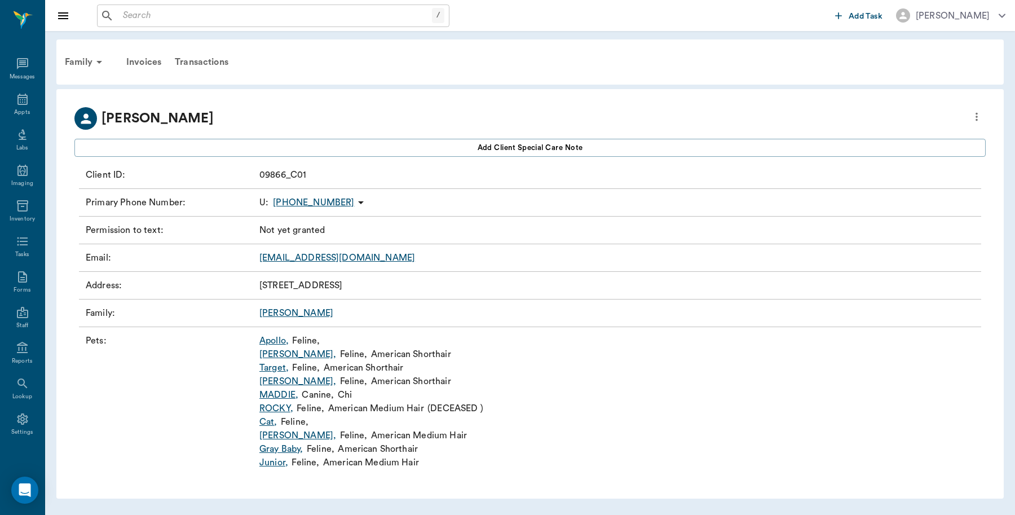
click at [297, 355] on link "[PERSON_NAME] ," at bounding box center [297, 354] width 77 height 14
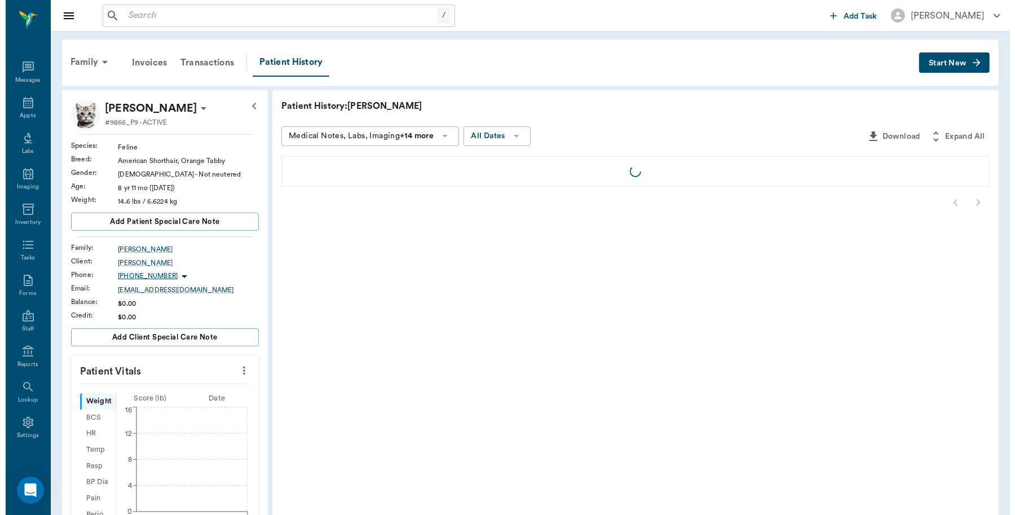
scroll to position [3, 0]
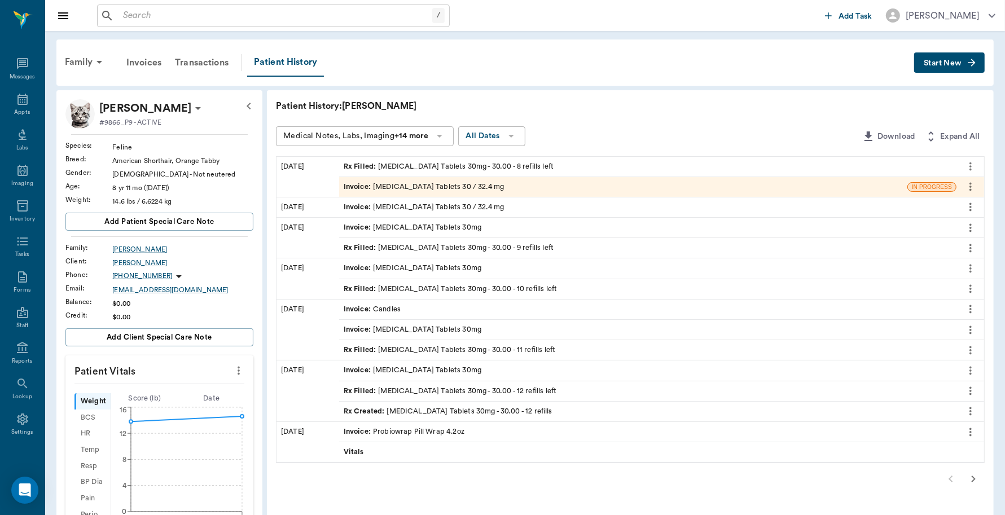
click at [475, 185] on div "Invoice : [MEDICAL_DATA] Tablets 30 / 32.4 mg" at bounding box center [424, 187] width 160 height 11
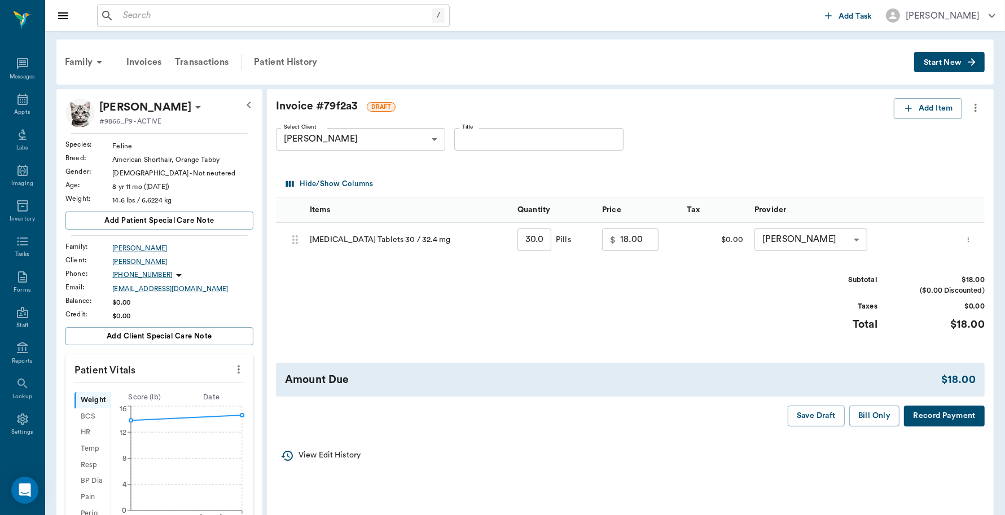
click at [943, 421] on button "Record Payment" at bounding box center [944, 416] width 81 height 21
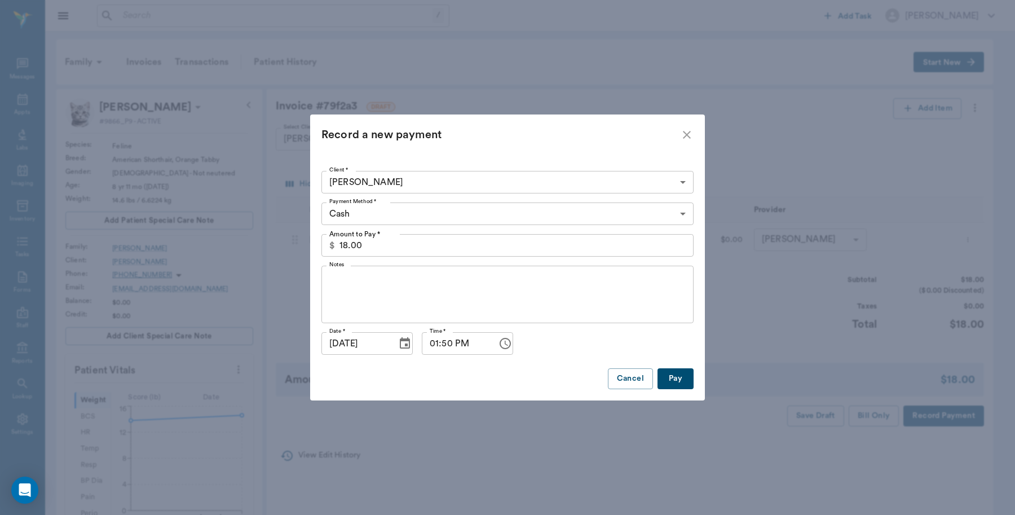
click at [454, 220] on body "/ ​ Add Task [PERSON_NAME] Nectar Messages Appts Labs Imaging Inventory Tasks F…" at bounding box center [507, 390] width 1015 height 780
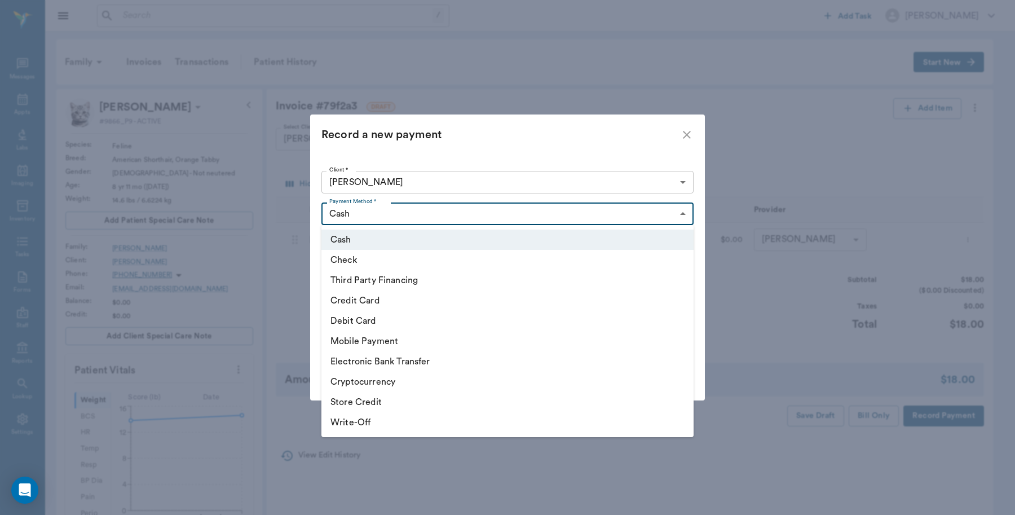
click at [377, 319] on li "Debit Card" at bounding box center [508, 321] width 372 height 20
type input "DEBIT_CARD"
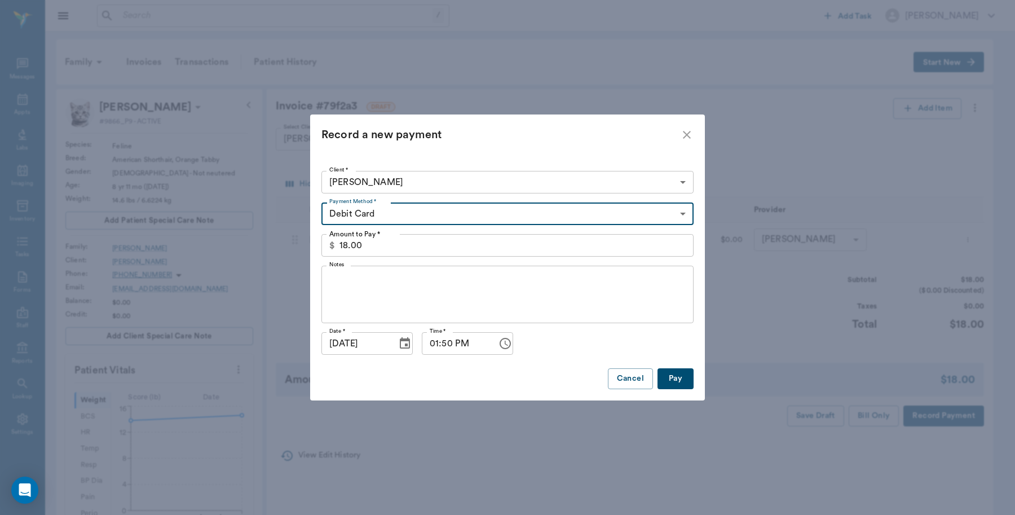
click at [671, 376] on button "Pay" at bounding box center [676, 378] width 36 height 21
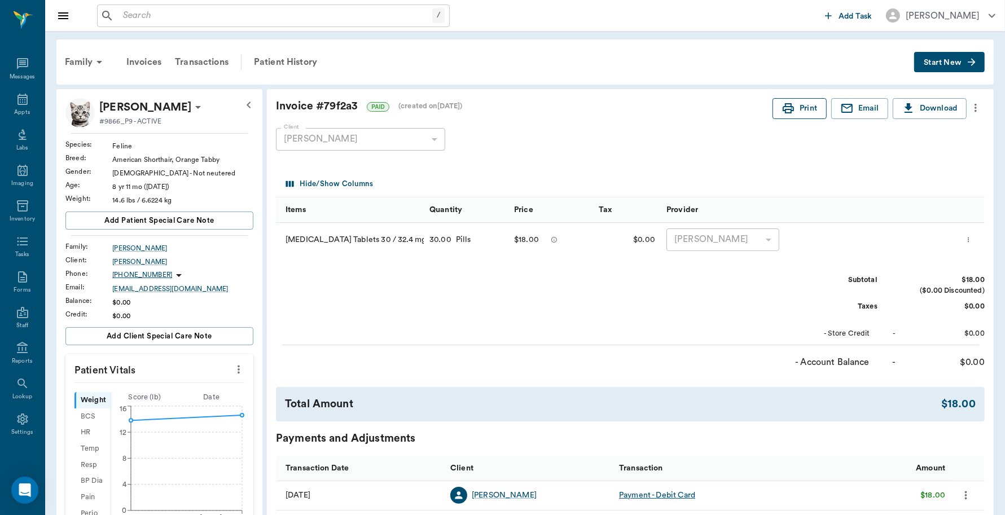
click at [805, 109] on button "Print" at bounding box center [799, 108] width 54 height 21
drag, startPoint x: 205, startPoint y: 14, endPoint x: 190, endPoint y: 21, distance: 16.4
click at [205, 15] on input "text" at bounding box center [275, 16] width 314 height 16
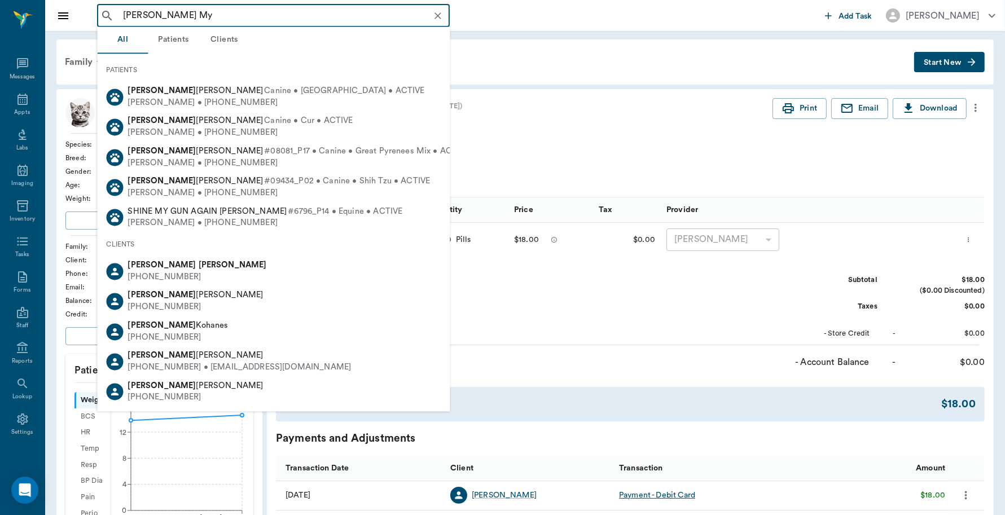
type input "[PERSON_NAME] My"
click at [531, 65] on div "Family Invoices Transactions Patient History" at bounding box center [486, 62] width 856 height 27
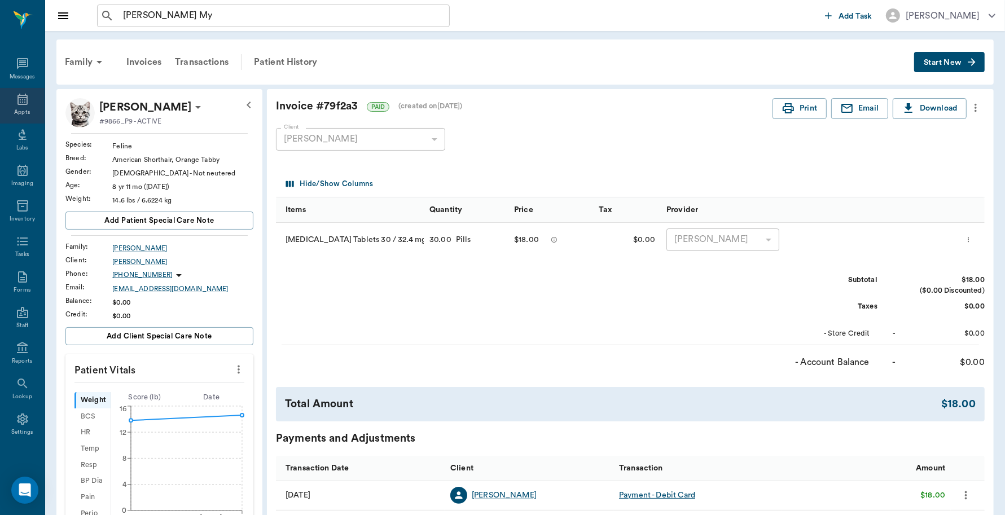
click at [20, 104] on icon at bounding box center [22, 99] width 10 height 11
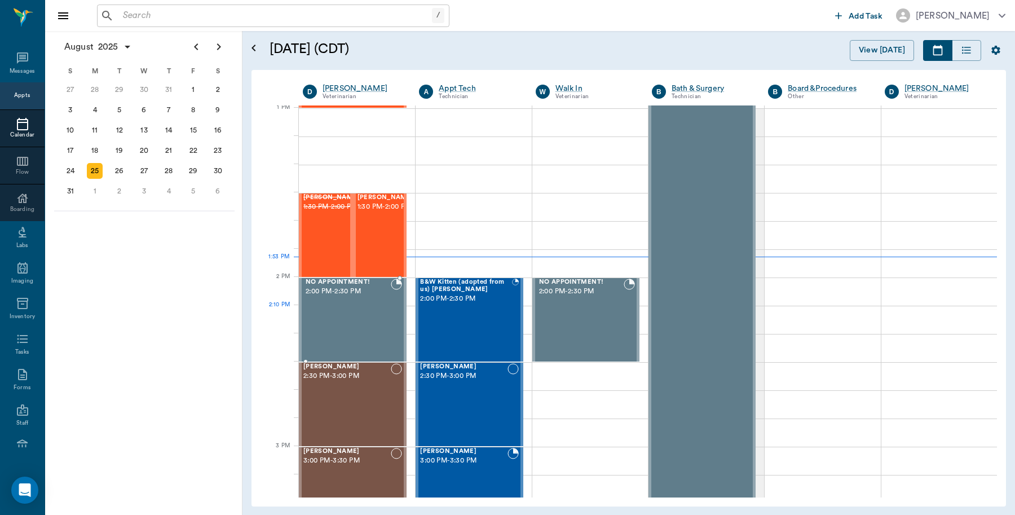
scroll to position [847, 0]
click at [129, 165] on div "26" at bounding box center [119, 171] width 25 height 20
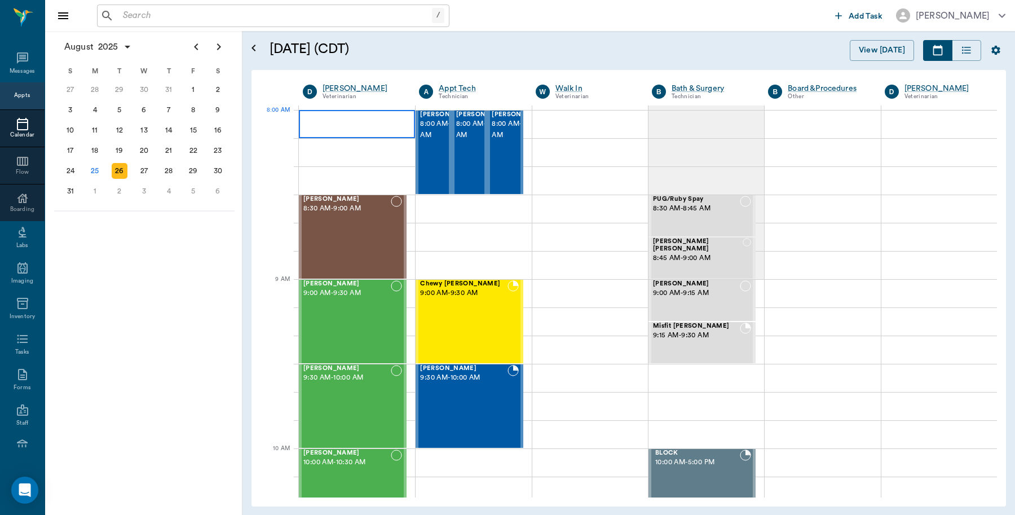
click at [343, 119] on div at bounding box center [357, 124] width 116 height 28
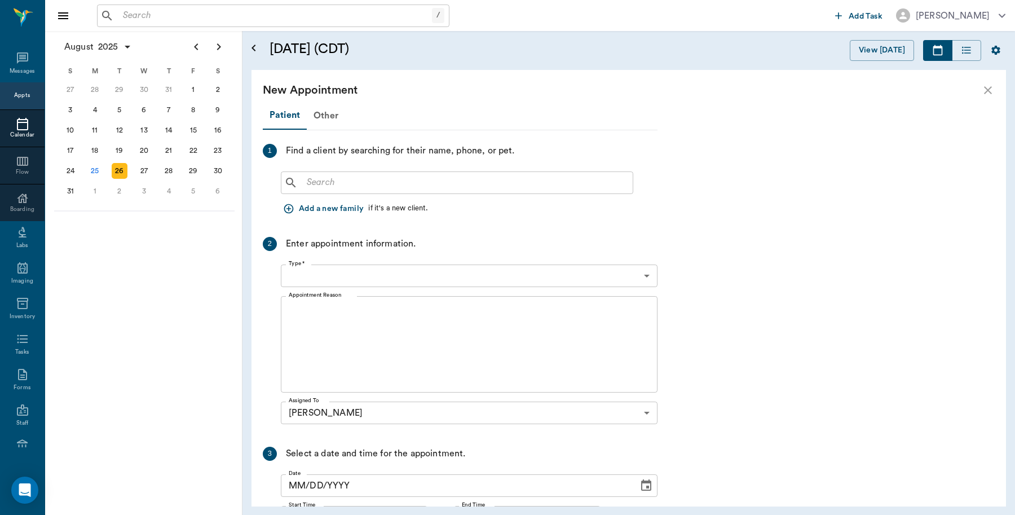
type input "[DATE]"
type input "08:00 AM"
type input "08:15 AM"
click at [992, 90] on icon "close" at bounding box center [988, 90] width 14 height 14
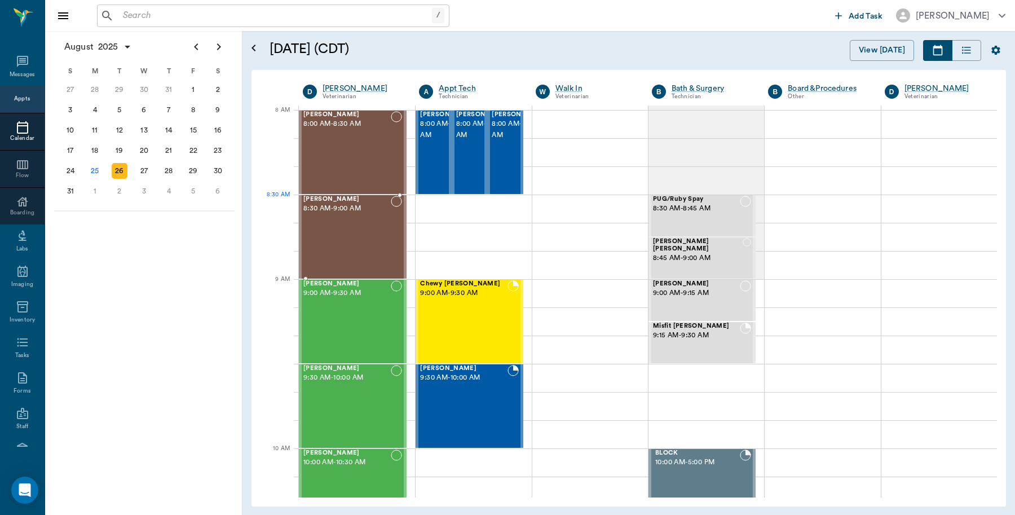
scroll to position [3, 0]
click at [89, 166] on div "25" at bounding box center [95, 171] width 16 height 16
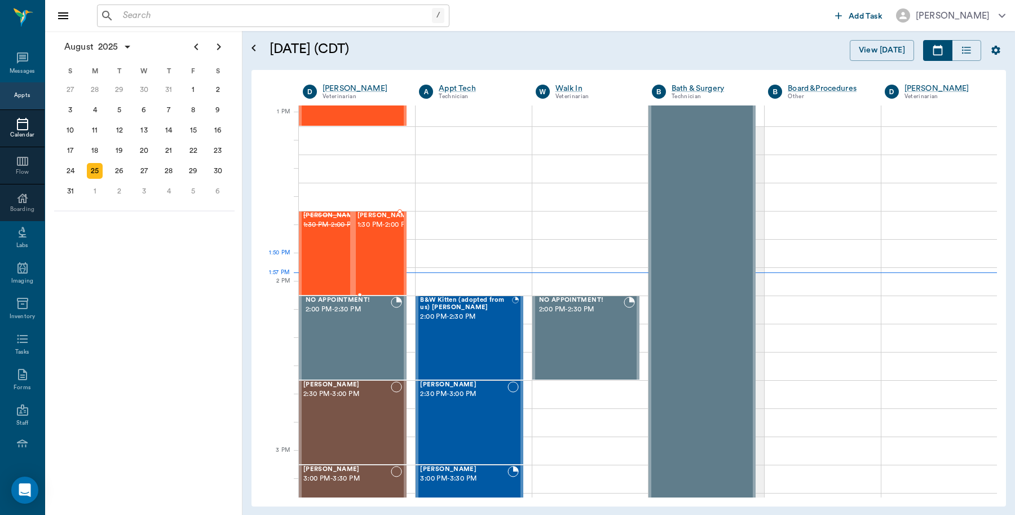
scroll to position [846, 0]
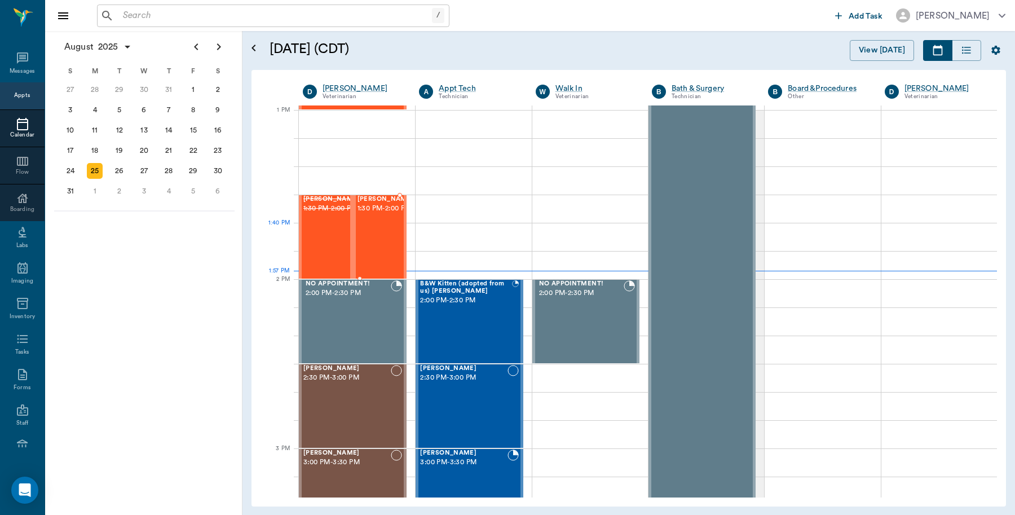
click at [414, 243] on div at bounding box center [414, 237] width 0 height 82
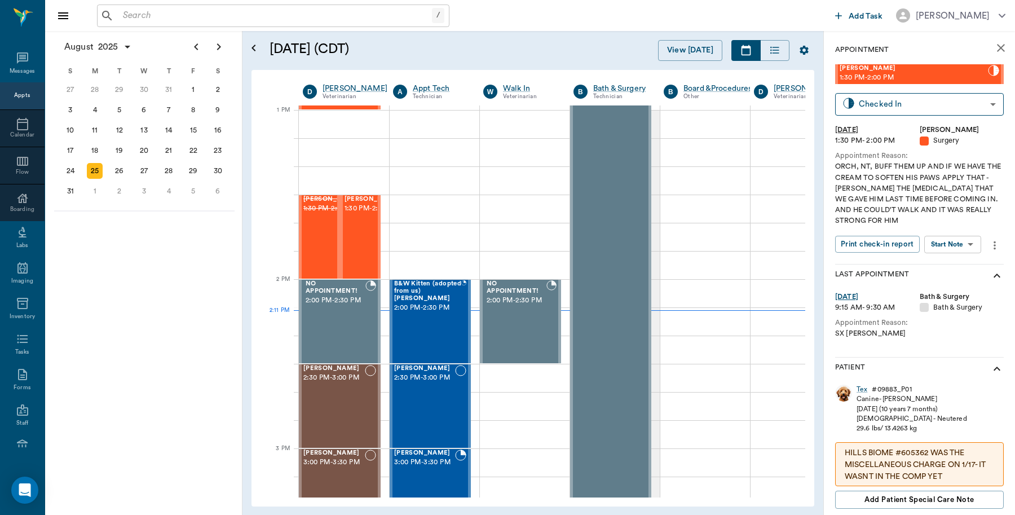
click at [131, 16] on input "text" at bounding box center [275, 16] width 314 height 16
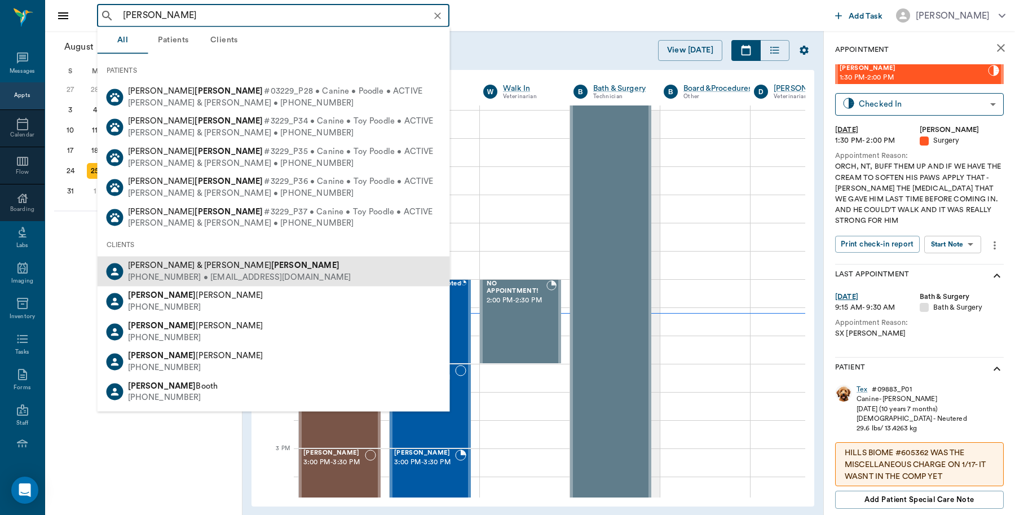
click at [164, 277] on div "[PHONE_NUMBER] • [EMAIL_ADDRESS][DOMAIN_NAME]" at bounding box center [239, 277] width 223 height 12
type input "[PERSON_NAME]"
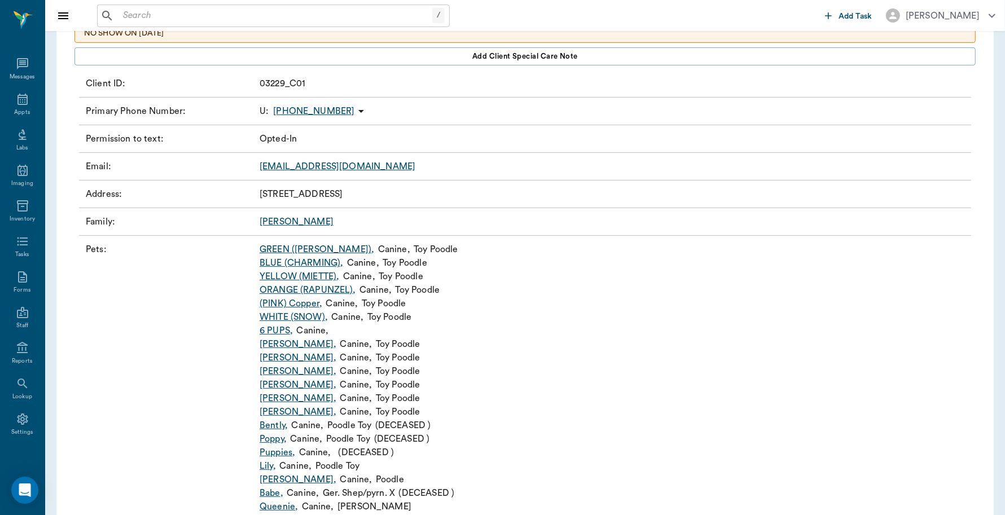
scroll to position [141, 0]
click at [271, 477] on link "[PERSON_NAME] ," at bounding box center [297, 479] width 77 height 14
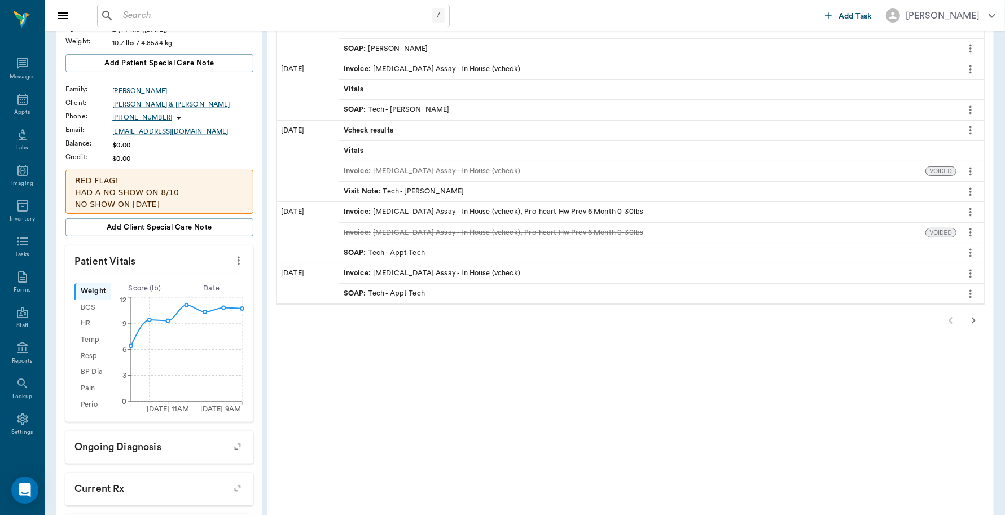
scroll to position [282, 0]
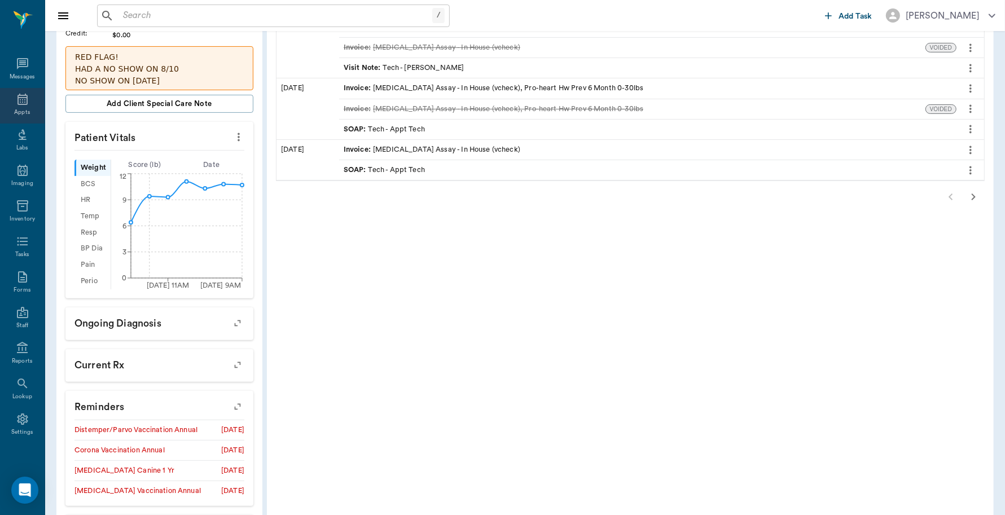
click at [17, 98] on icon at bounding box center [23, 100] width 14 height 14
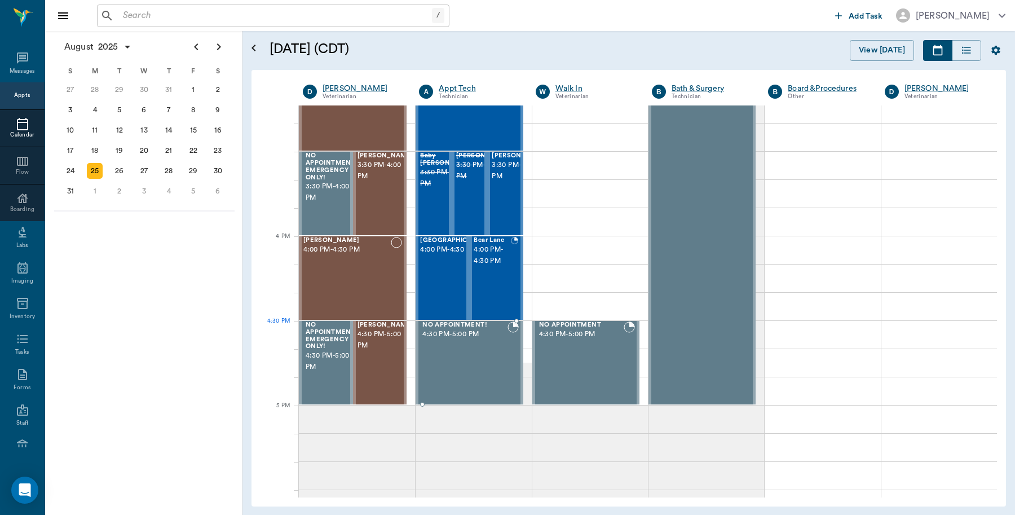
scroll to position [1087, 0]
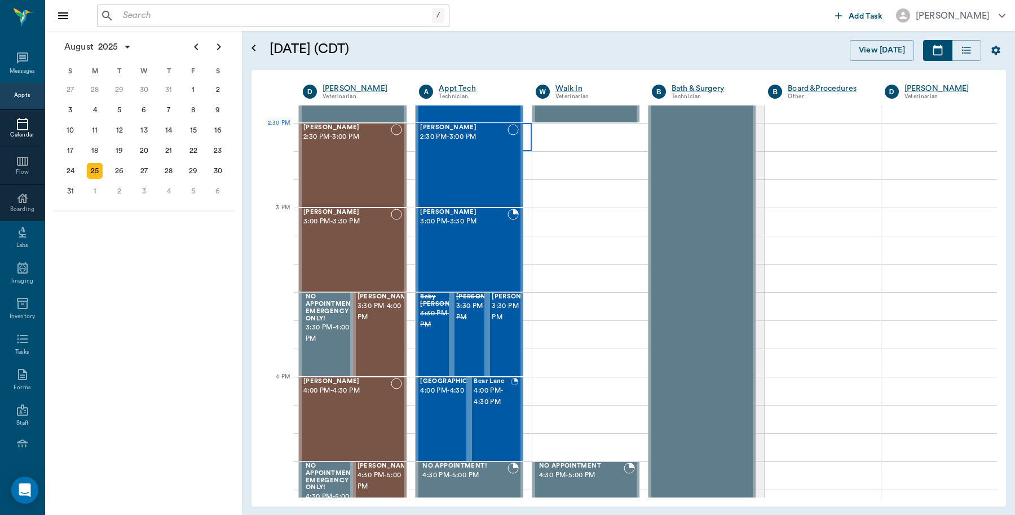
click at [523, 131] on div at bounding box center [474, 137] width 116 height 28
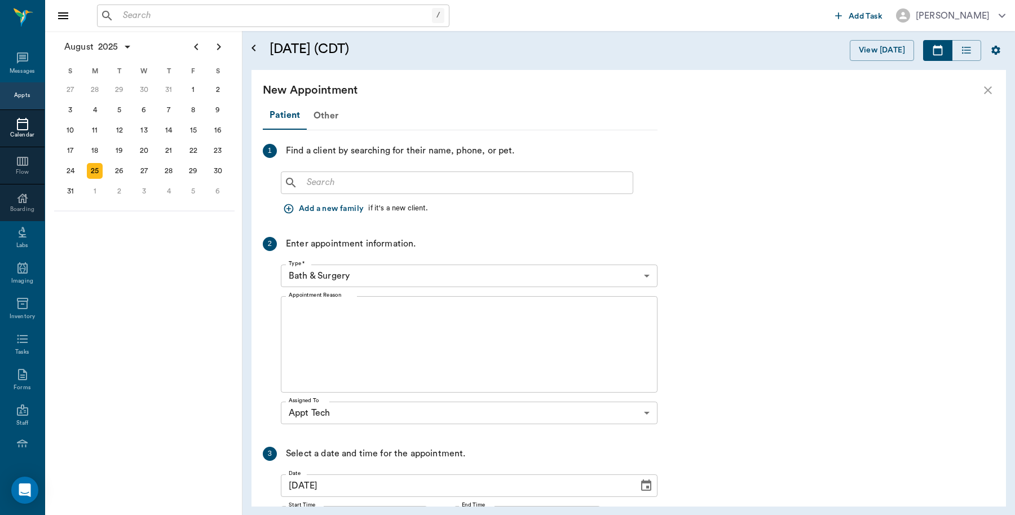
click at [325, 183] on input "text" at bounding box center [465, 183] width 326 height 16
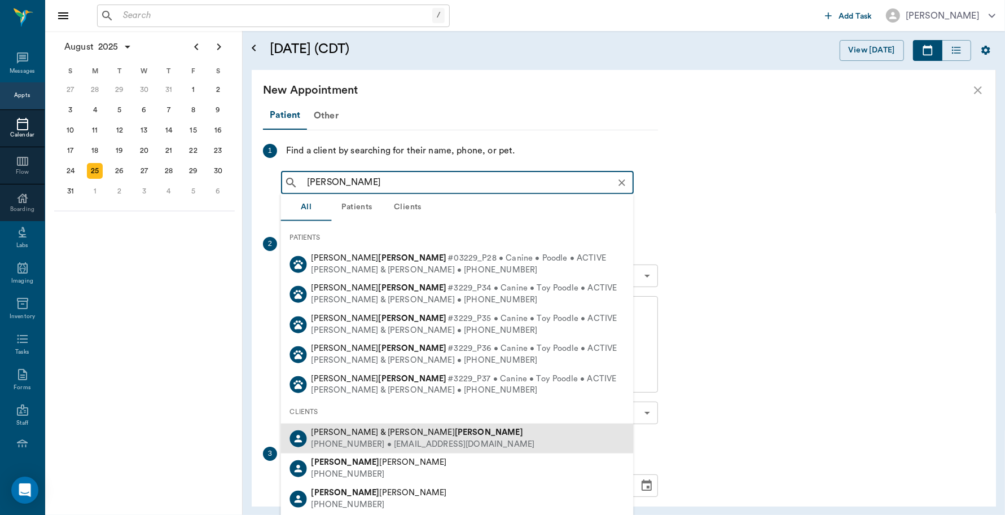
click at [359, 441] on div "[PHONE_NUMBER] • [EMAIL_ADDRESS][DOMAIN_NAME]" at bounding box center [422, 444] width 223 height 12
type input "[PERSON_NAME]"
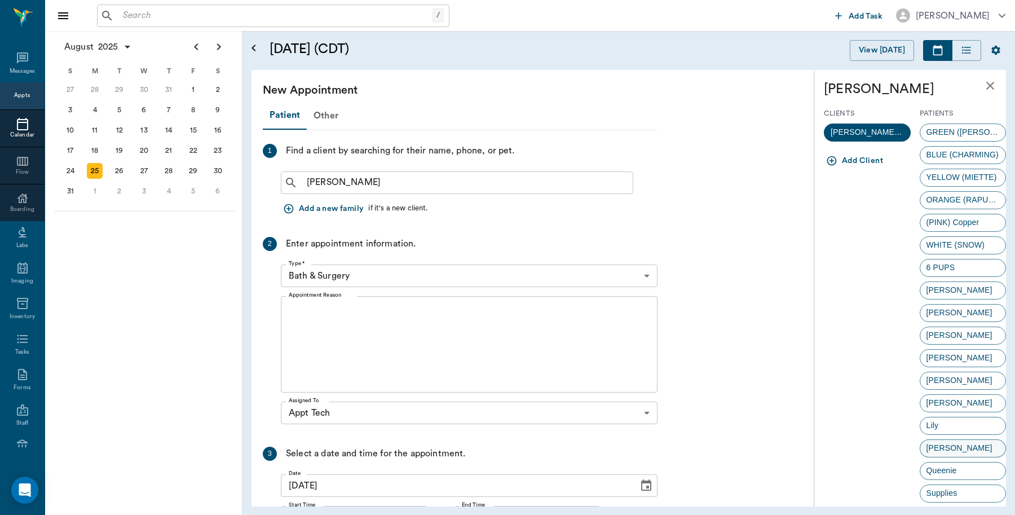
click at [932, 448] on span "[PERSON_NAME]" at bounding box center [960, 448] width 78 height 12
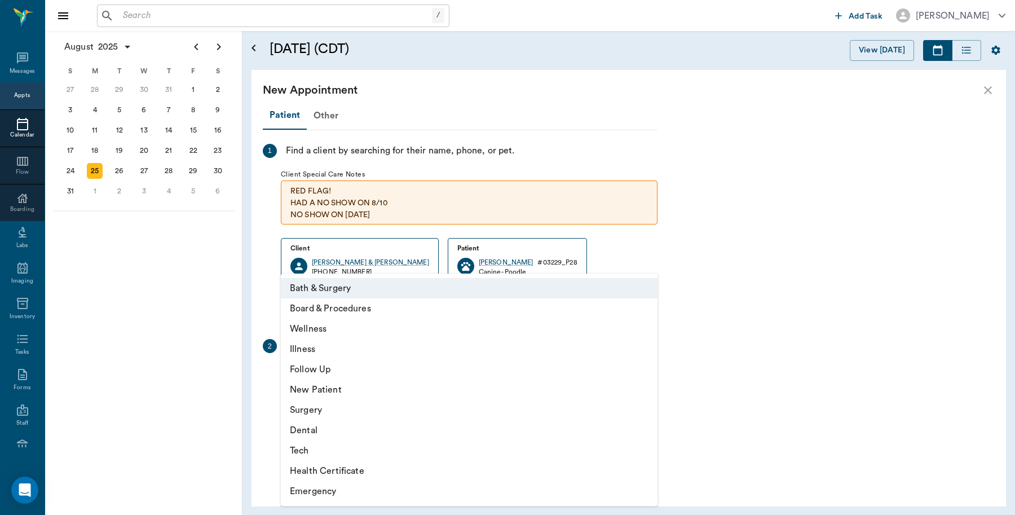
click at [310, 381] on body "/ ​ Add Task [PERSON_NAME] Nectar Messages Appts Calendar Flow Boarding Labs Im…" at bounding box center [507, 257] width 1015 height 515
click at [307, 448] on li "Tech" at bounding box center [469, 451] width 377 height 20
type input "65d2be4f46e3a538d89b8c1a"
type input "03:00 PM"
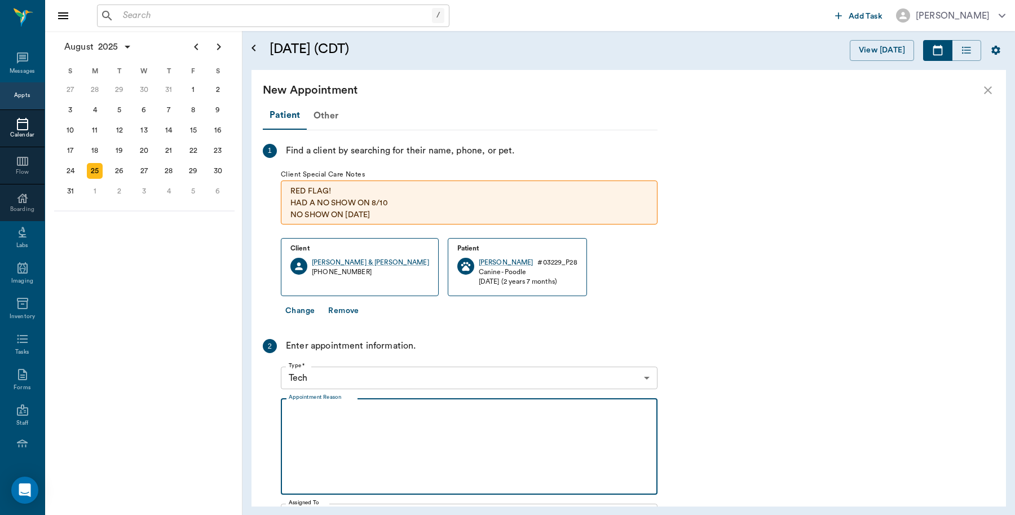
click at [295, 408] on textarea "Appointment Reason" at bounding box center [469, 447] width 361 height 78
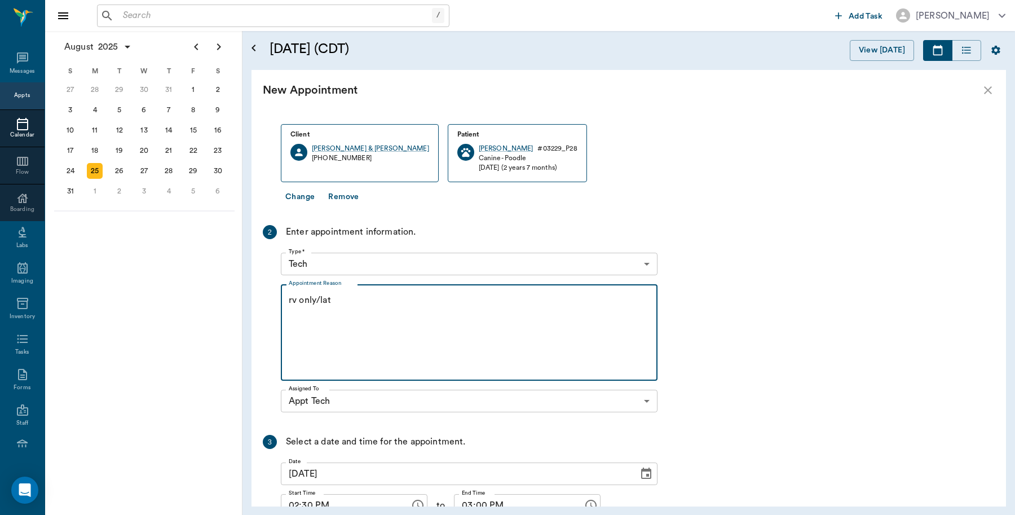
scroll to position [209, 0]
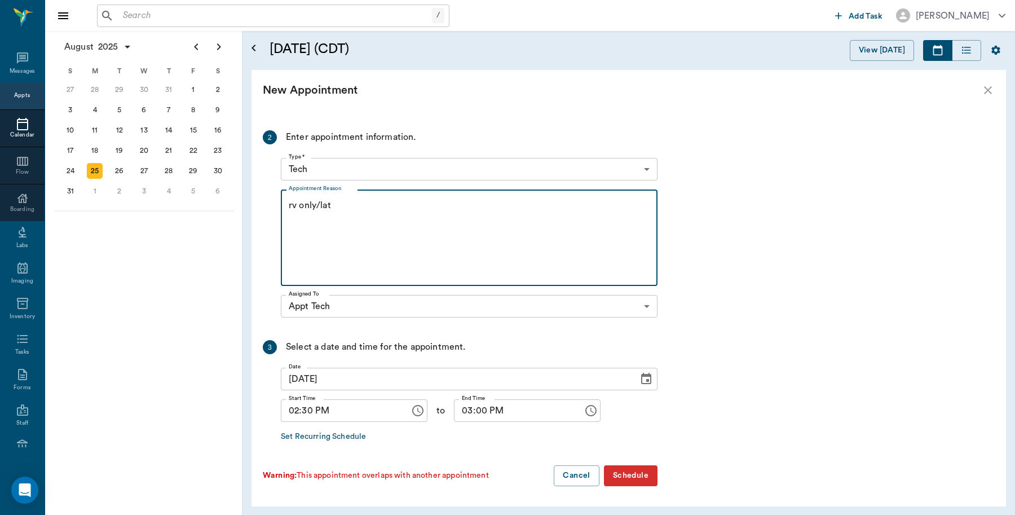
type textarea "rv only/lat"
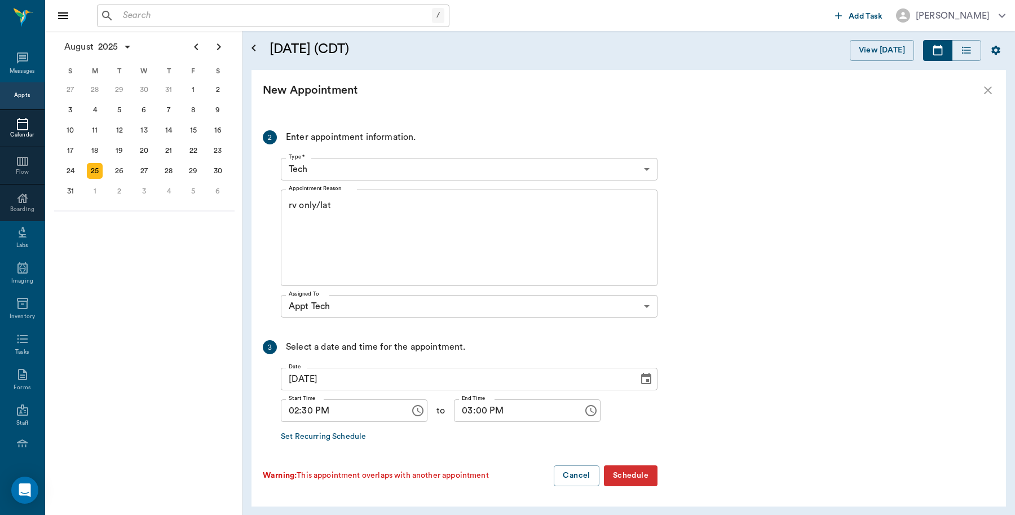
click at [622, 478] on button "Schedule" at bounding box center [631, 475] width 54 height 21
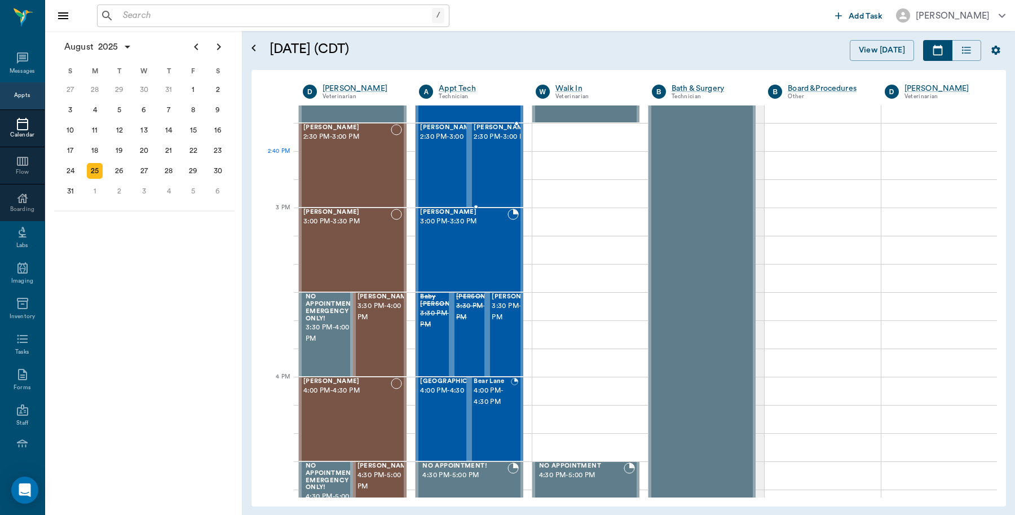
click at [486, 143] on span "2:30 PM - 3:00 PM" at bounding box center [502, 136] width 56 height 11
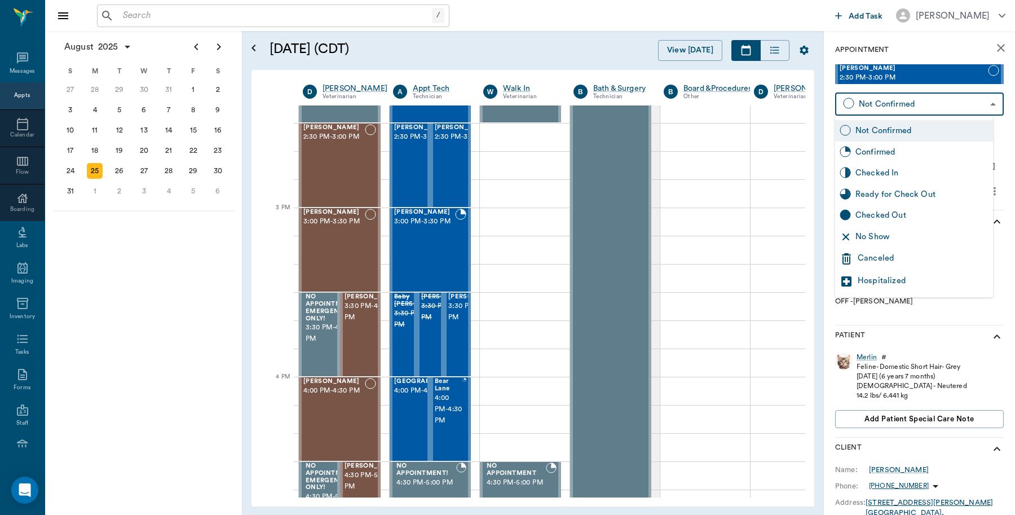
click at [894, 103] on body "/ ​ Add Task [PERSON_NAME] Nectar Messages Appts Calendar Flow Boarding Labs Im…" at bounding box center [507, 257] width 1015 height 515
click at [872, 173] on div "Checked In" at bounding box center [922, 173] width 133 height 12
type input "CHECKED_IN"
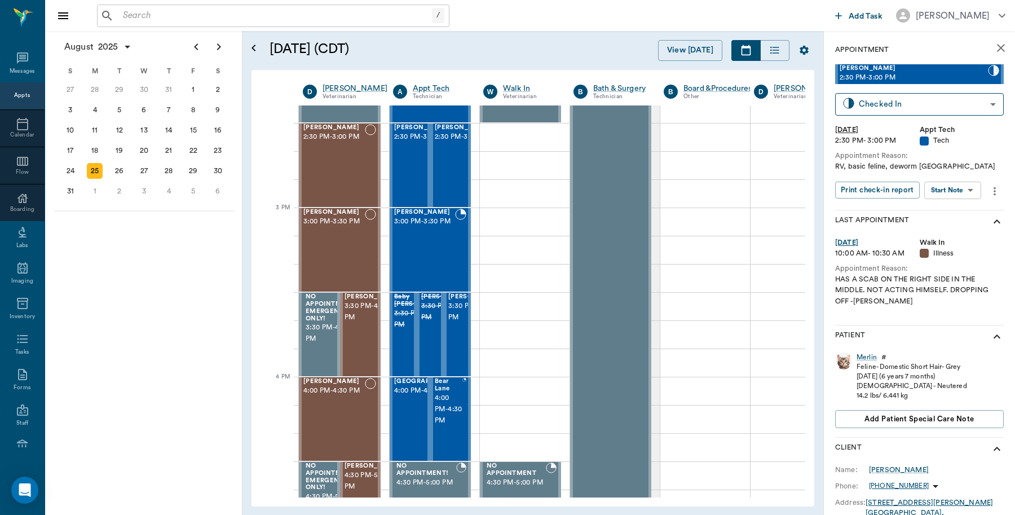
click at [994, 191] on icon "more" at bounding box center [995, 191] width 2 height 8
click at [924, 263] on span "Edit appointment" at bounding box center [945, 264] width 95 height 12
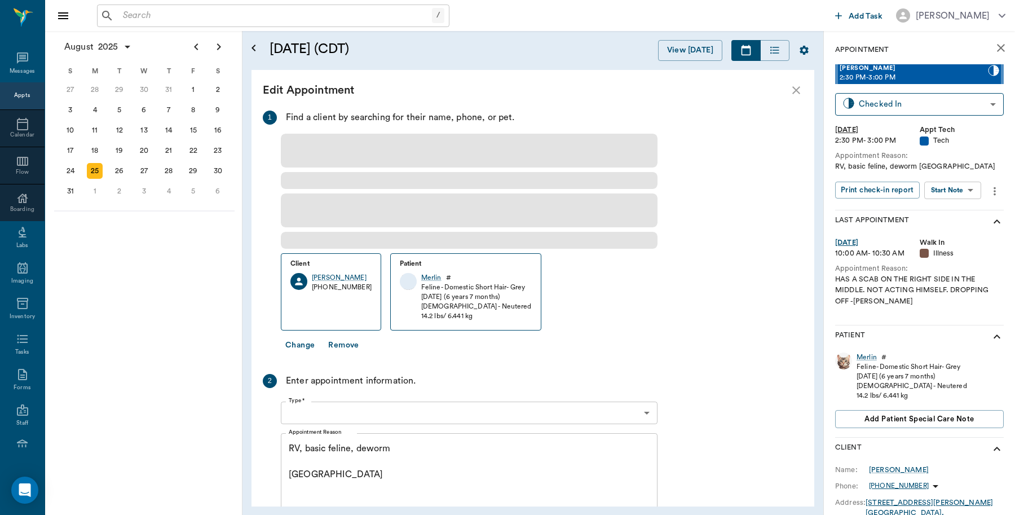
type input "[DATE]"
type input "02:30 PM"
type input "03:00 PM"
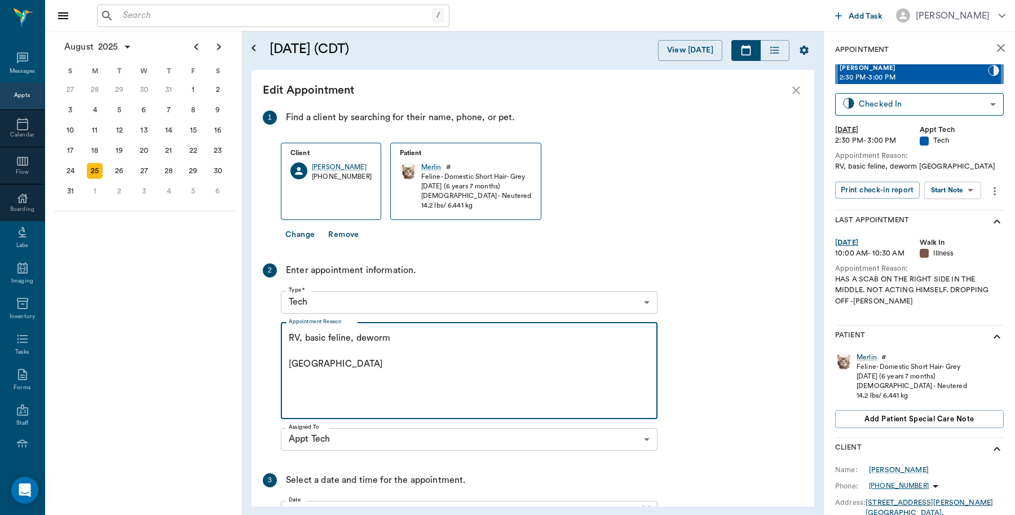
drag, startPoint x: 300, startPoint y: 338, endPoint x: 278, endPoint y: 336, distance: 21.6
click at [278, 336] on div "2 Enter appointment information. Type * Tech 65d2be4f46e3a538d89b8c1a Type * Ap…" at bounding box center [460, 359] width 395 height 192
click at [290, 339] on textarea ", basic feline, deworm [GEOGRAPHIC_DATA]" at bounding box center [469, 371] width 361 height 78
drag, startPoint x: 376, startPoint y: 337, endPoint x: 338, endPoint y: 334, distance: 37.9
click at [338, 334] on textarea "basic feline, deworm [GEOGRAPHIC_DATA]" at bounding box center [469, 371] width 361 height 78
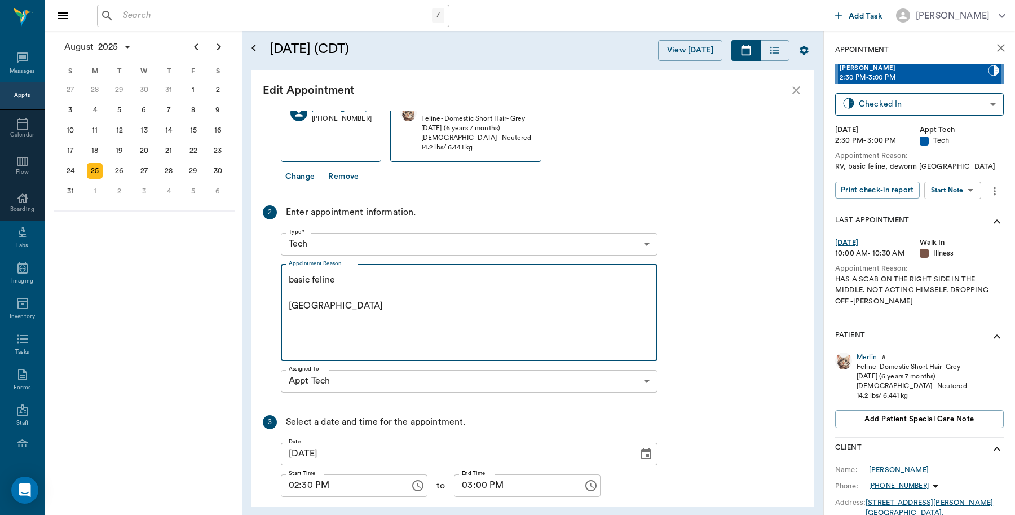
scroll to position [112, 0]
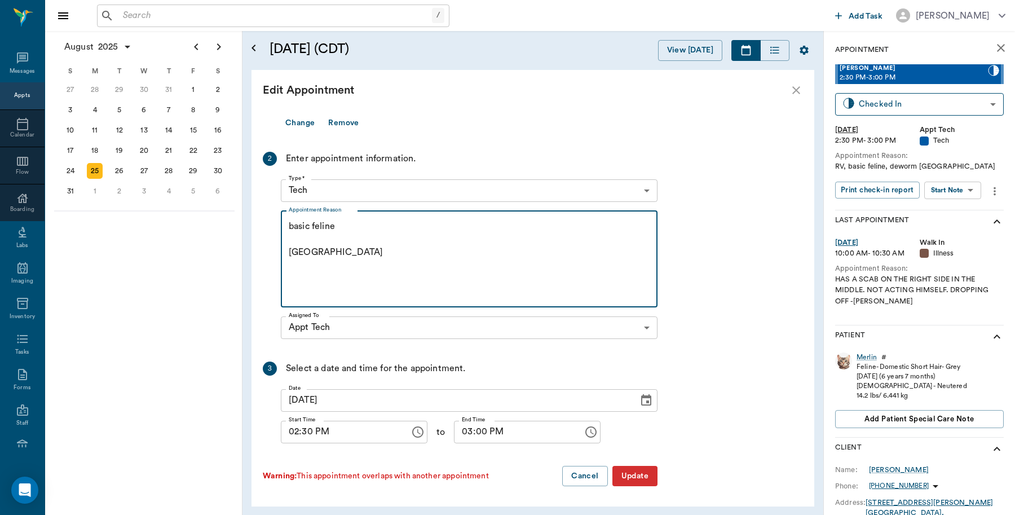
type textarea "basic feline [GEOGRAPHIC_DATA]"
click at [641, 475] on button "Update" at bounding box center [635, 476] width 45 height 21
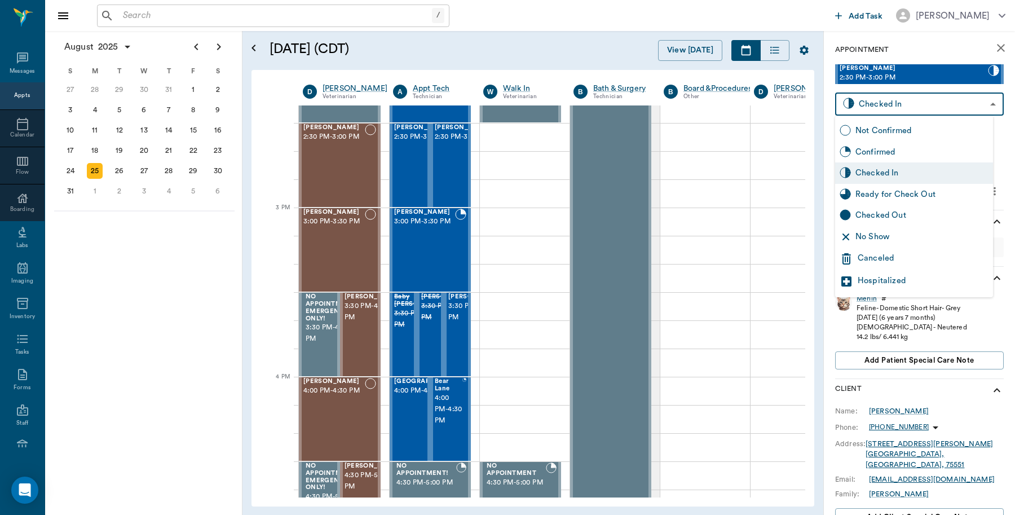
click at [886, 103] on body "/ ​ Add Task Dr. Bert Ellsworth Nectar Messages Appts Calendar Flow Boarding La…" at bounding box center [507, 257] width 1015 height 515
click at [881, 171] on div "Checked In" at bounding box center [922, 173] width 133 height 12
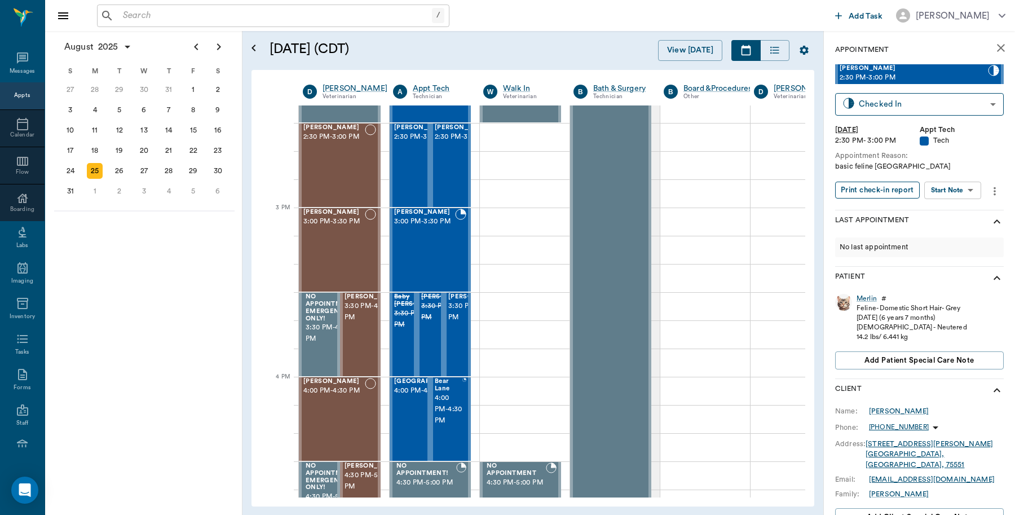
click at [884, 190] on button "Print check-in report" at bounding box center [877, 190] width 85 height 17
click at [431, 322] on span "3:30 PM - 4:00 PM" at bounding box center [449, 312] width 56 height 23
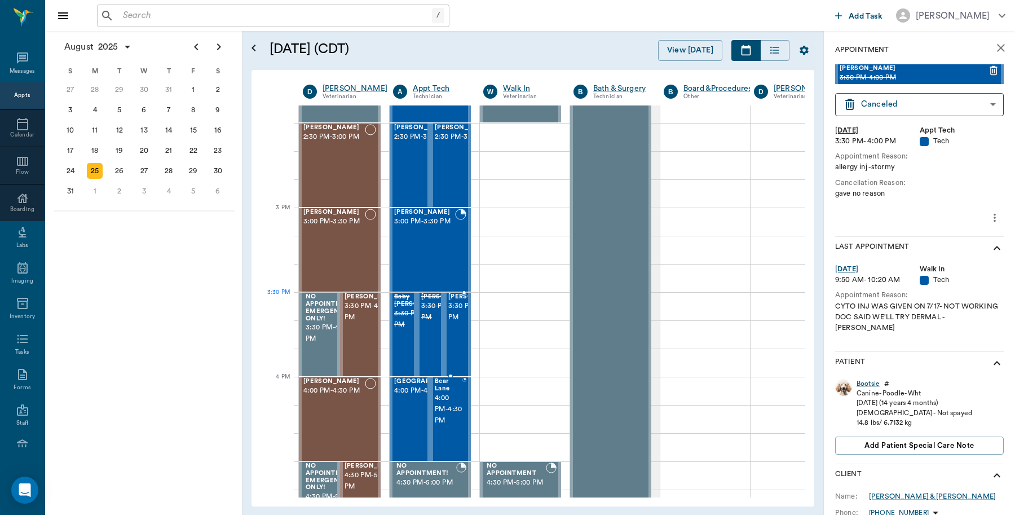
click at [453, 315] on span "3:30 PM - 4:00 PM" at bounding box center [476, 312] width 56 height 23
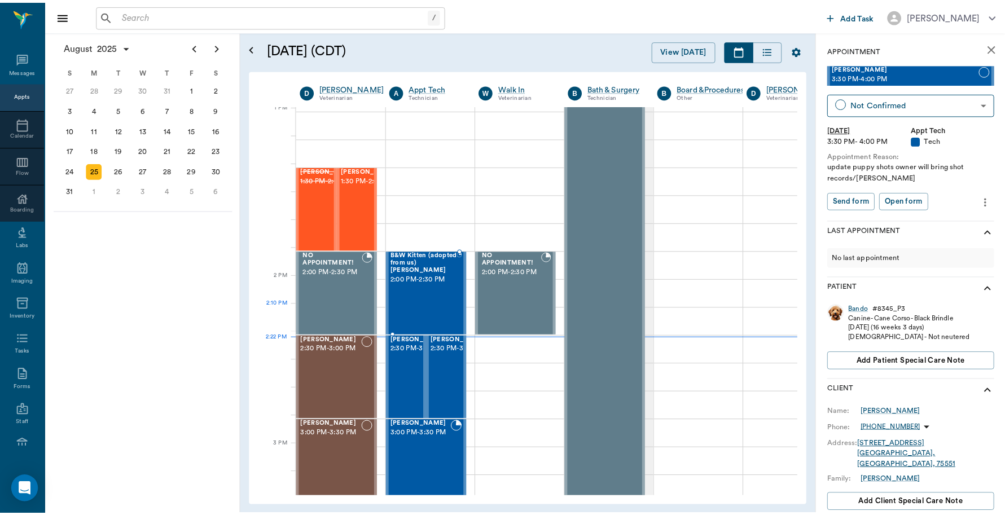
scroll to position [875, 0]
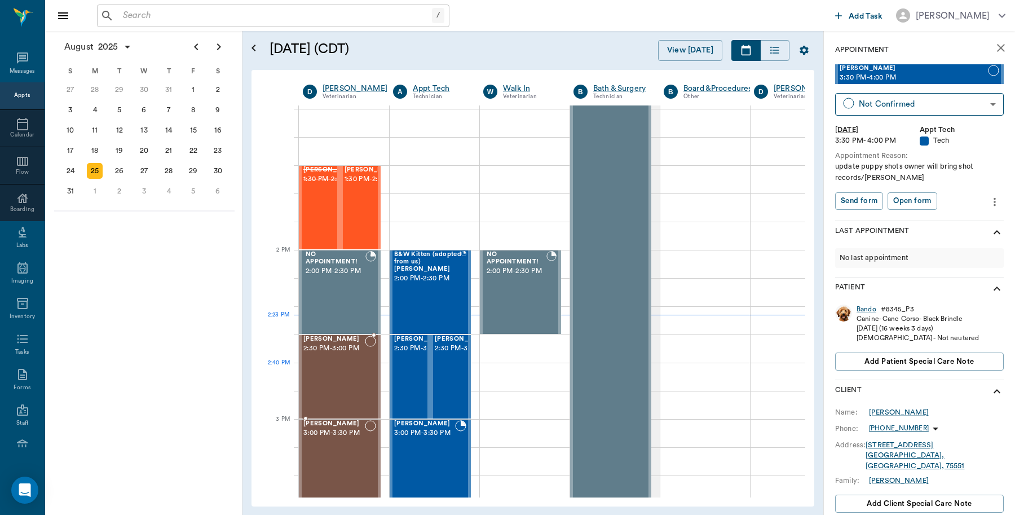
click at [347, 376] on div "Missy Tyson 2:30 PM - 3:00 PM" at bounding box center [333, 377] width 61 height 82
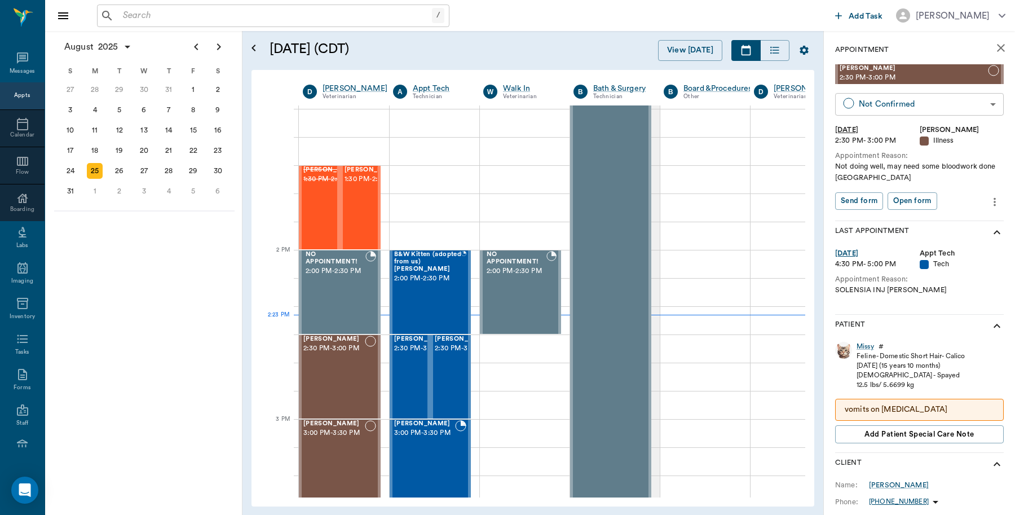
click at [957, 108] on body "/ ​ Add Task Dr. Bert Ellsworth Nectar Messages Appts Calendar Flow Boarding La…" at bounding box center [507, 257] width 1015 height 515
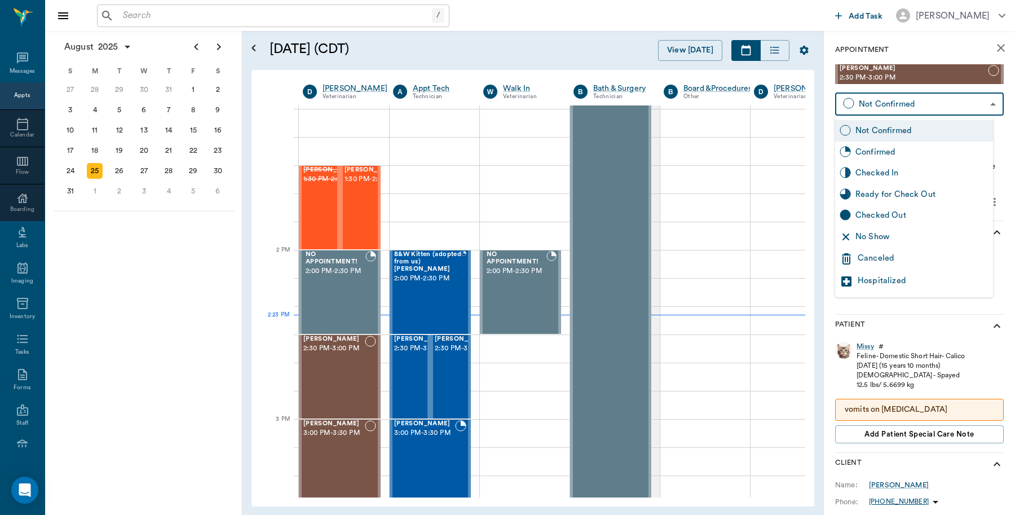
click at [869, 170] on div "Checked In" at bounding box center [922, 173] width 133 height 12
type input "CHECKED_IN"
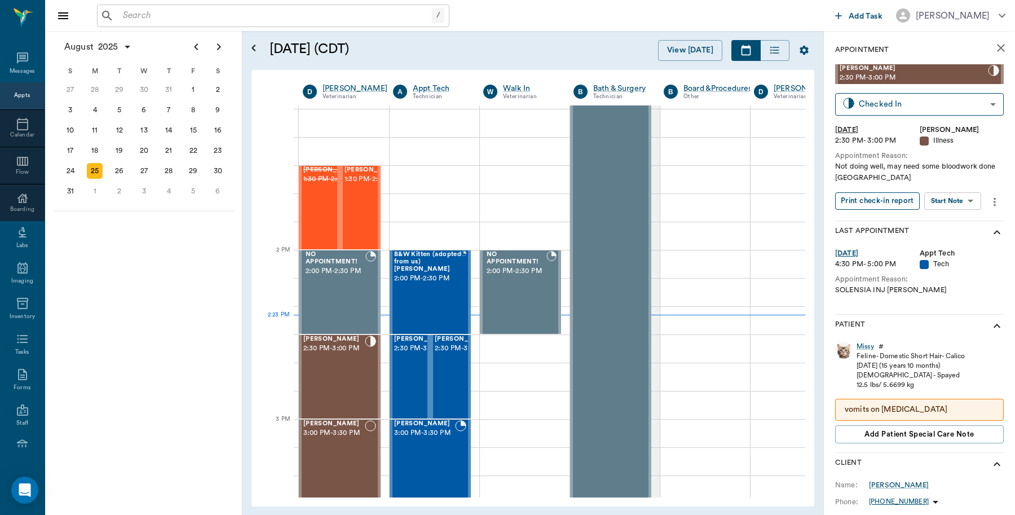
click at [868, 197] on button "Print check-in report" at bounding box center [877, 200] width 85 height 17
click at [415, 354] on span "2:30 PM - 3:00 PM" at bounding box center [422, 348] width 56 height 11
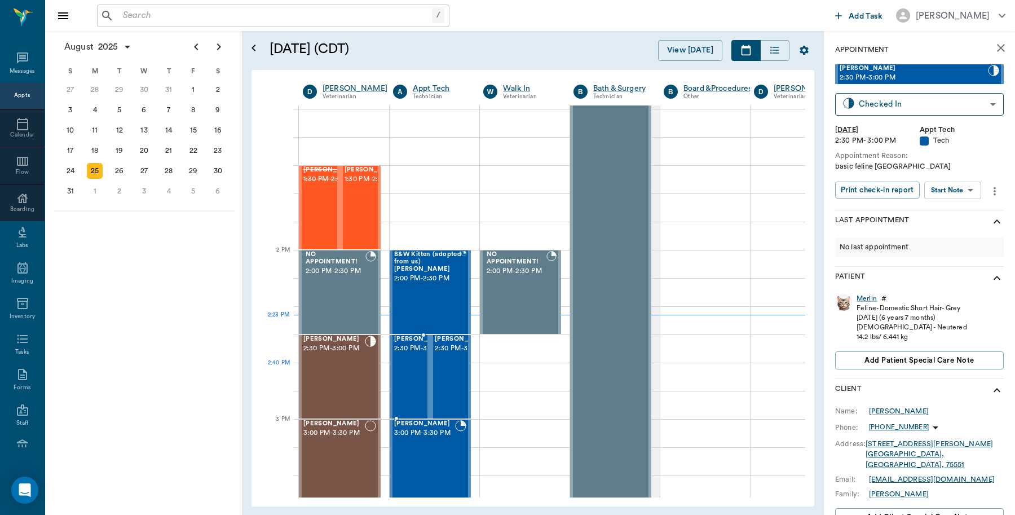
type input "READY_TO_CHECKOUT"
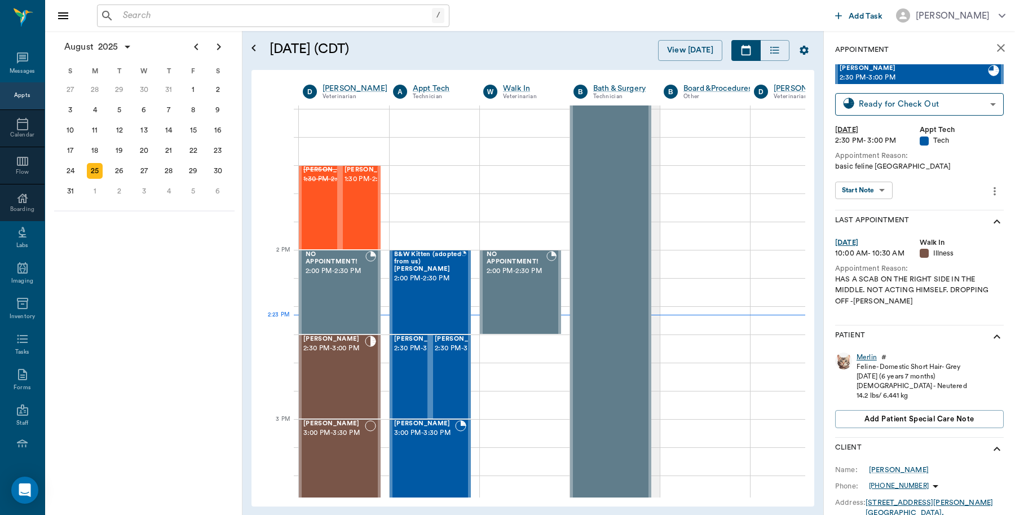
click at [866, 354] on div "Merlin" at bounding box center [867, 358] width 20 height 10
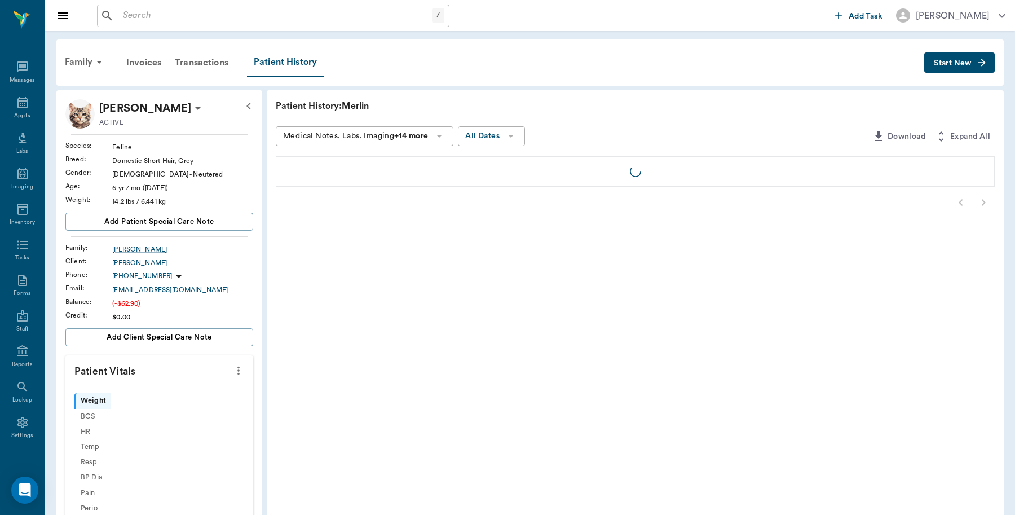
scroll to position [3, 0]
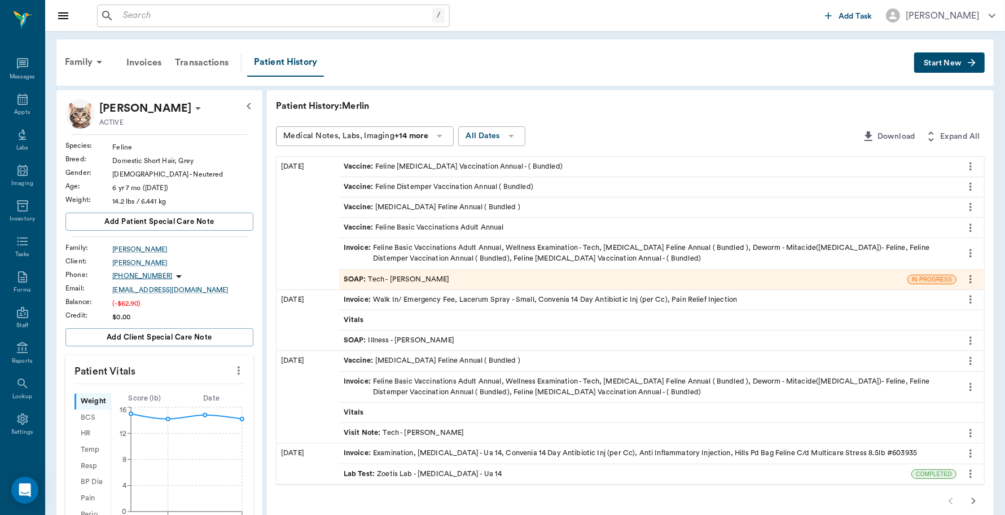
click at [531, 281] on div "SOAP : Tech - Hunter Graves" at bounding box center [623, 280] width 568 height 20
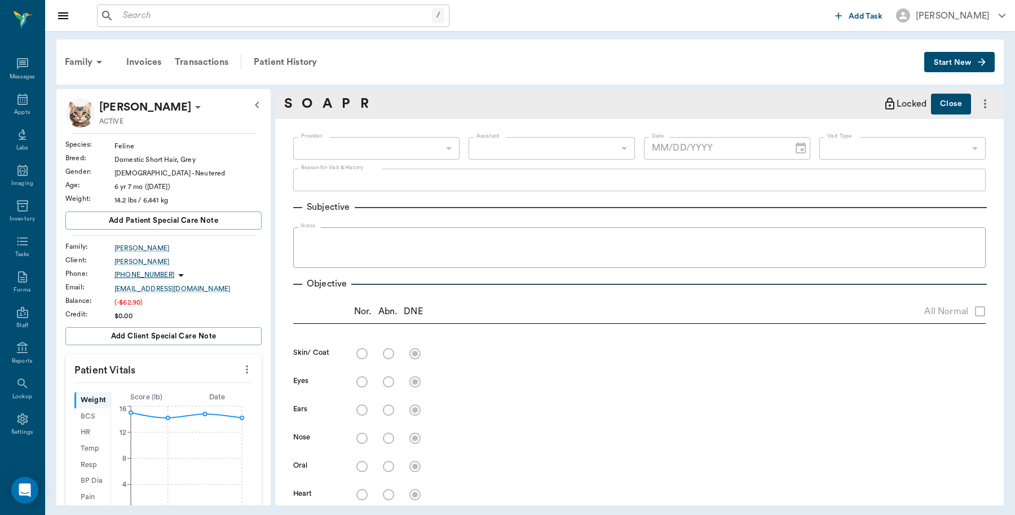
type input "682b670d8bdc6f7f8feef3db"
type input "63ec2f075fda476ae8351a4c"
type input "65d2be4f46e3a538d89b8c1a"
type textarea "basic feline [GEOGRAPHIC_DATA]"
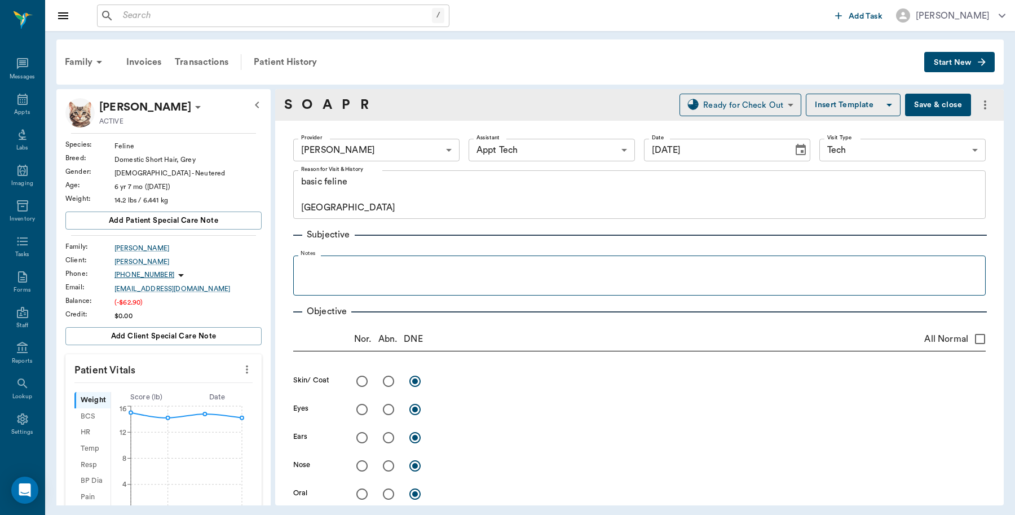
type input "08/25/2025"
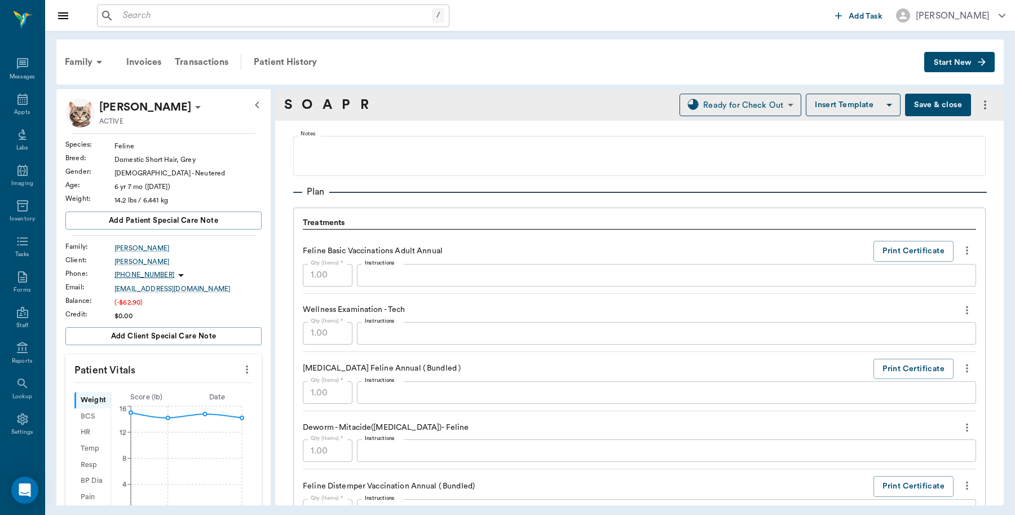
scroll to position [776, 0]
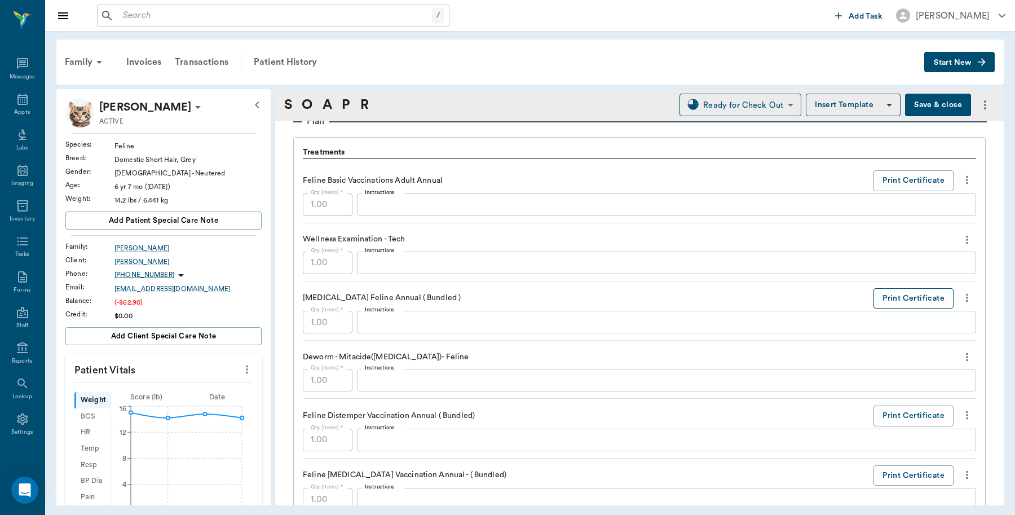
click at [914, 300] on button "Print Certificate" at bounding box center [914, 298] width 80 height 21
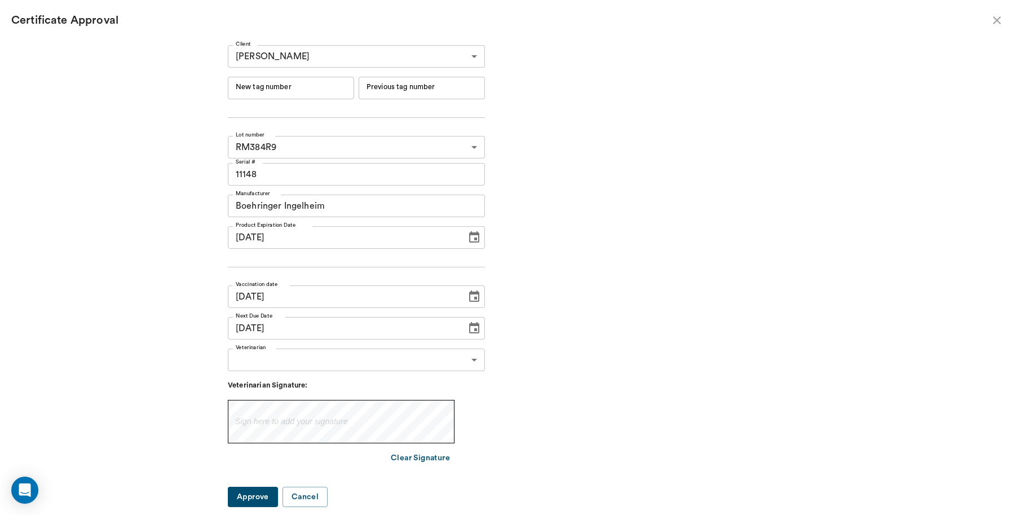
type input "244639"
type input "244638"
type input "08/22/2025"
type input "08/22/2024"
type input "08/21/2025"
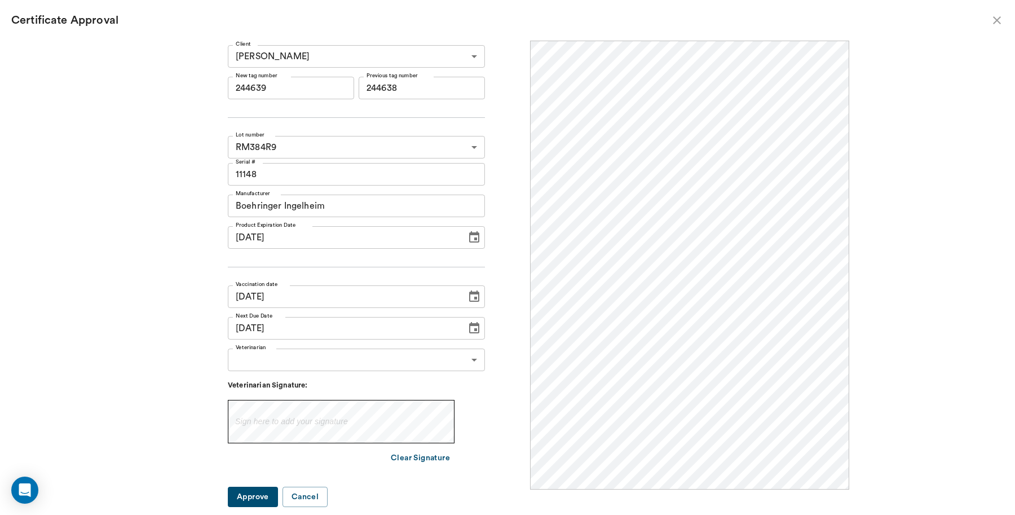
scroll to position [0, 0]
drag, startPoint x: 312, startPoint y: 86, endPoint x: 221, endPoint y: 86, distance: 91.4
click at [221, 86] on div "Client Diane Schexnyder 63ec2ec452e12b0ba117c99c Client New tag number 244639 N…" at bounding box center [508, 272] width 684 height 463
type input "251042"
click at [336, 367] on body "/ ​ Add Task Dr. Bert Ellsworth Nectar Messages Appts Labs Imaging Inventory Ta…" at bounding box center [507, 257] width 1015 height 515
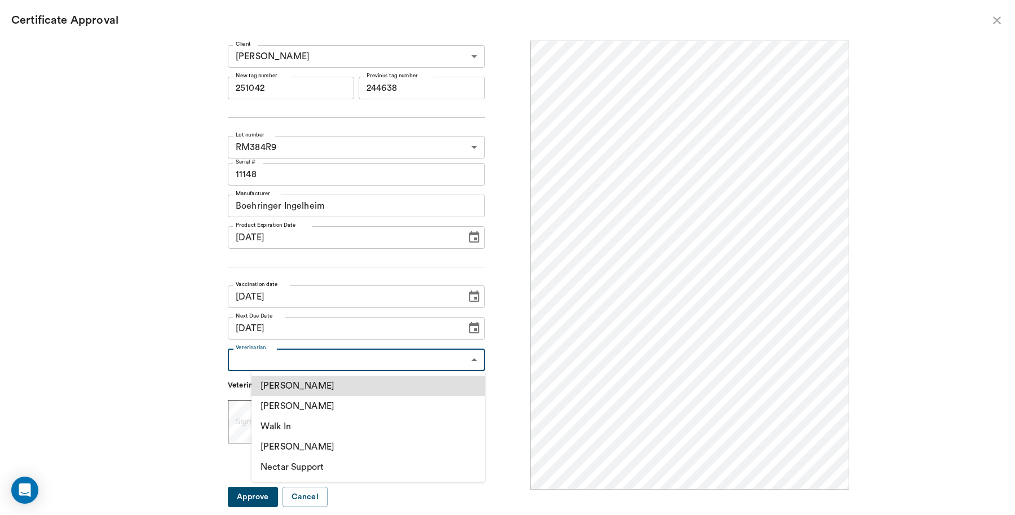
click at [319, 399] on li "[PERSON_NAME]" at bounding box center [369, 406] width 234 height 20
type input "63ec2f075fda476ae8351a4d"
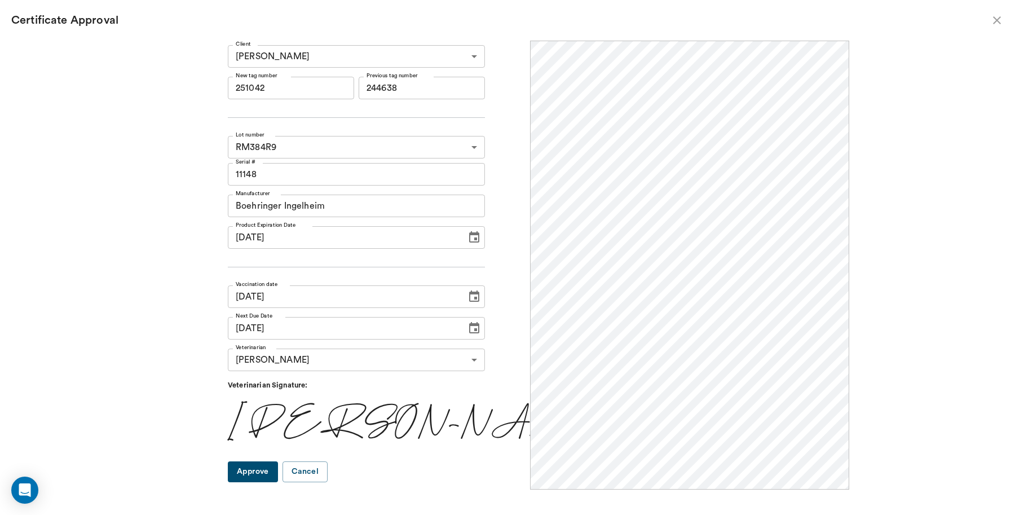
click at [274, 472] on button "Approve" at bounding box center [253, 471] width 50 height 21
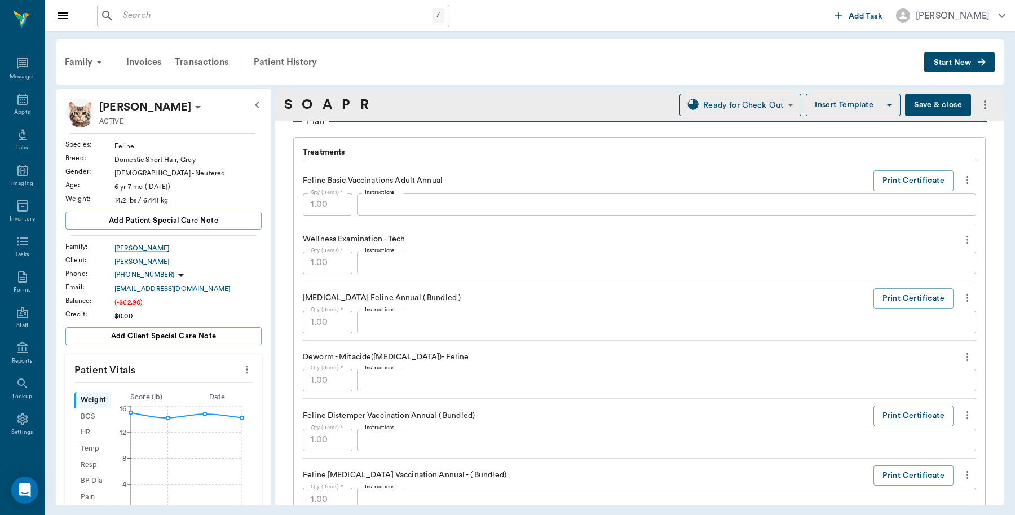
click at [931, 105] on button "Save & close" at bounding box center [938, 105] width 66 height 23
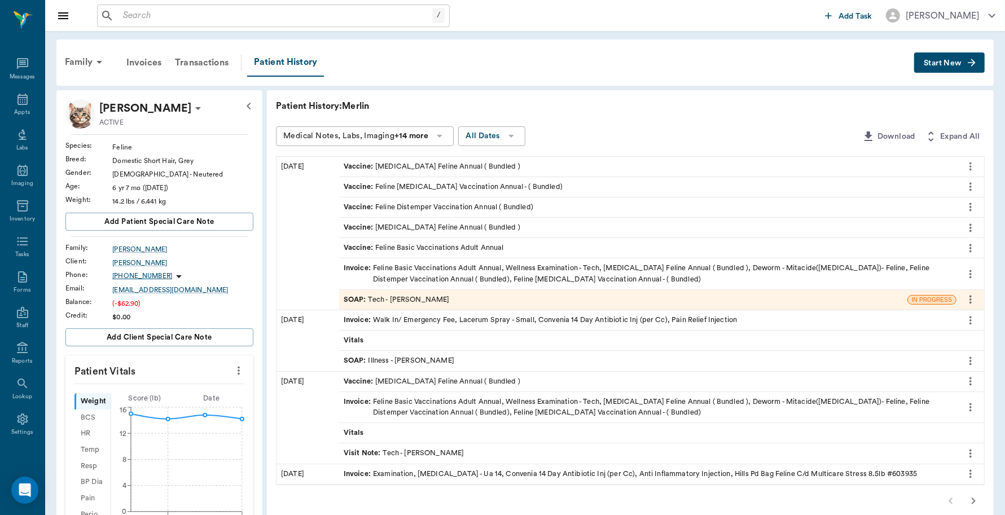
click at [511, 267] on div "Invoice : Feline Basic Vaccinations Adult Annual, Wellness Examination - Tech, …" at bounding box center [648, 273] width 608 height 21
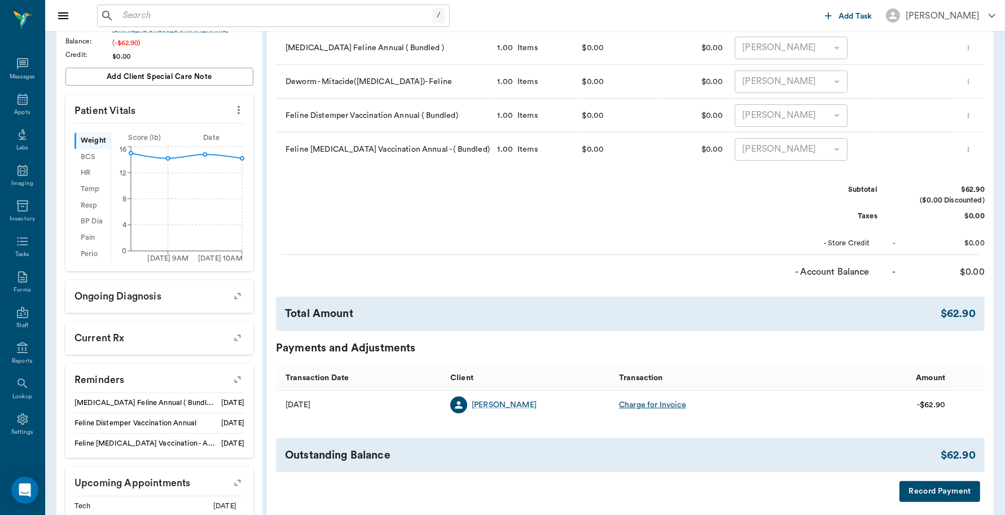
scroll to position [327, 0]
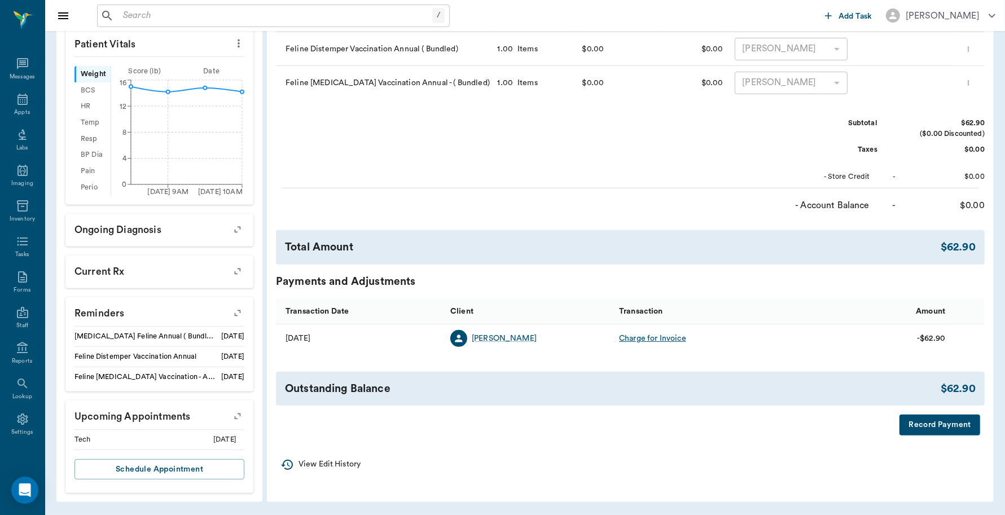
click at [936, 420] on button "Record Payment" at bounding box center [939, 425] width 81 height 21
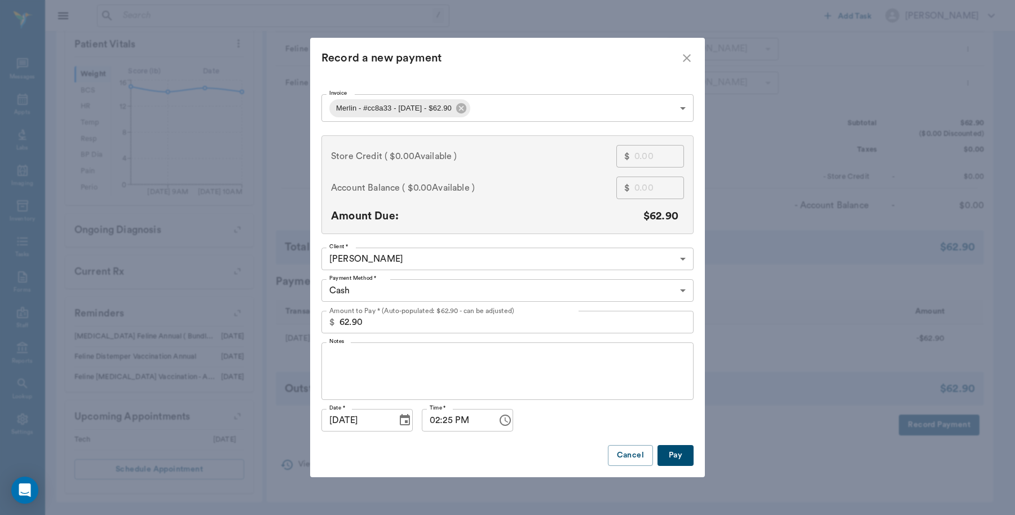
click at [523, 294] on body "/ ​ Add Task Dr. Bert Ellsworth Nectar Messages Appts Labs Imaging Inventory Ta…" at bounding box center [507, 94] width 1015 height 841
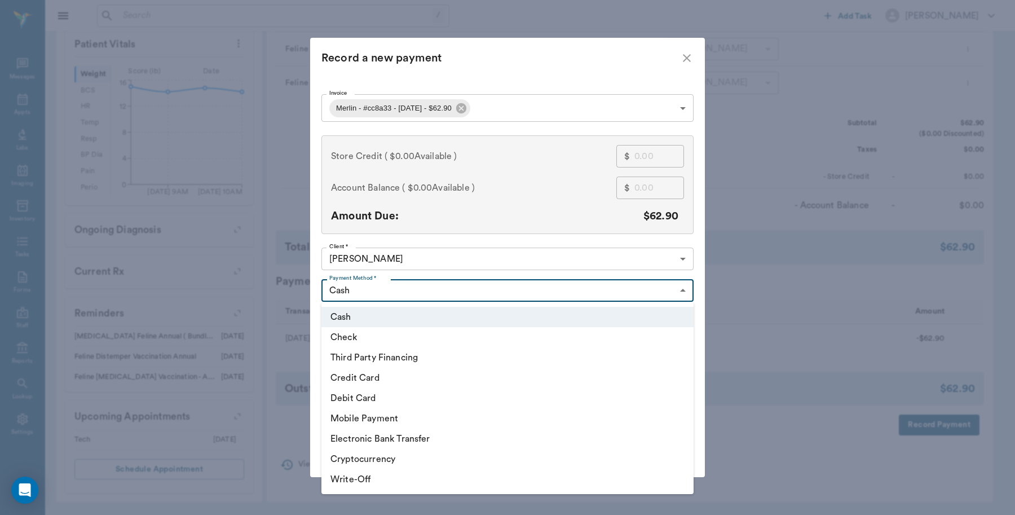
click at [393, 382] on li "Credit Card" at bounding box center [508, 378] width 372 height 20
type input "CREDIT_CARD"
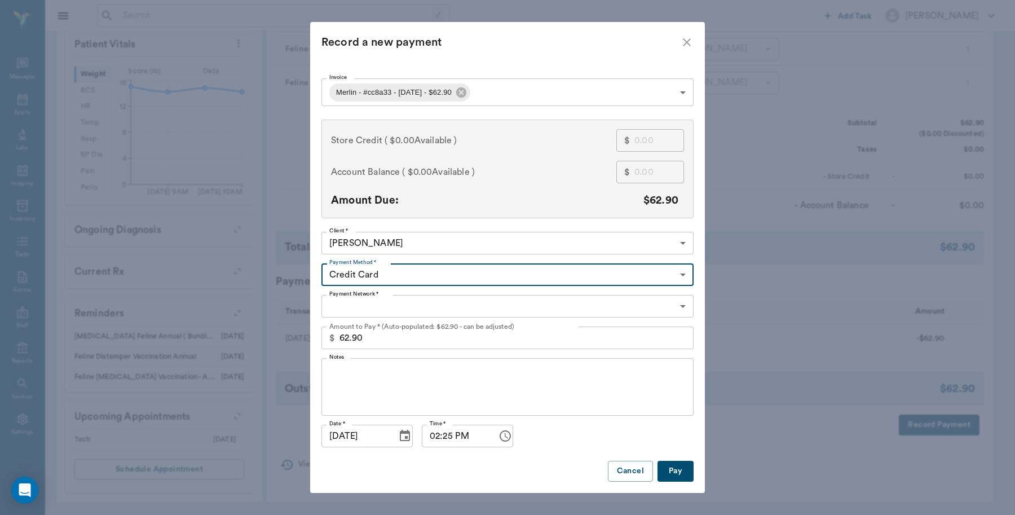
click at [426, 302] on body "/ ​ Add Task Dr. Bert Ellsworth Nectar Messages Appts Labs Imaging Inventory Ta…" at bounding box center [507, 94] width 1015 height 841
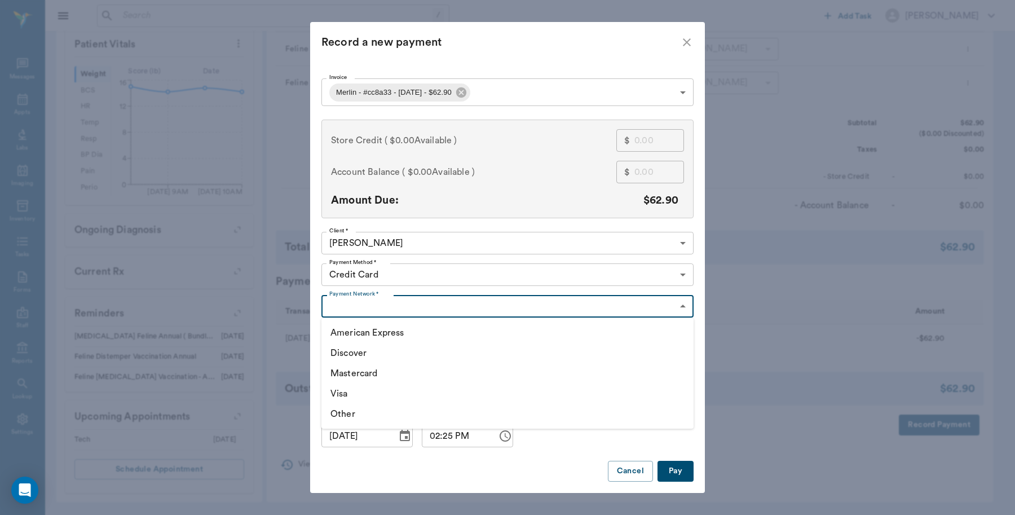
click at [351, 398] on li "Visa" at bounding box center [508, 394] width 372 height 20
type input "VISA"
click at [673, 475] on button "Pay" at bounding box center [676, 471] width 36 height 21
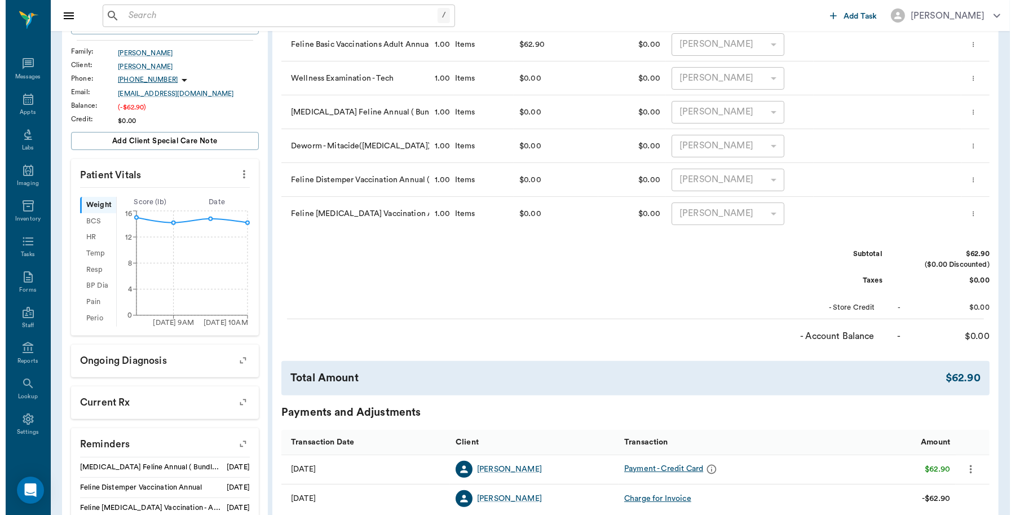
scroll to position [0, 0]
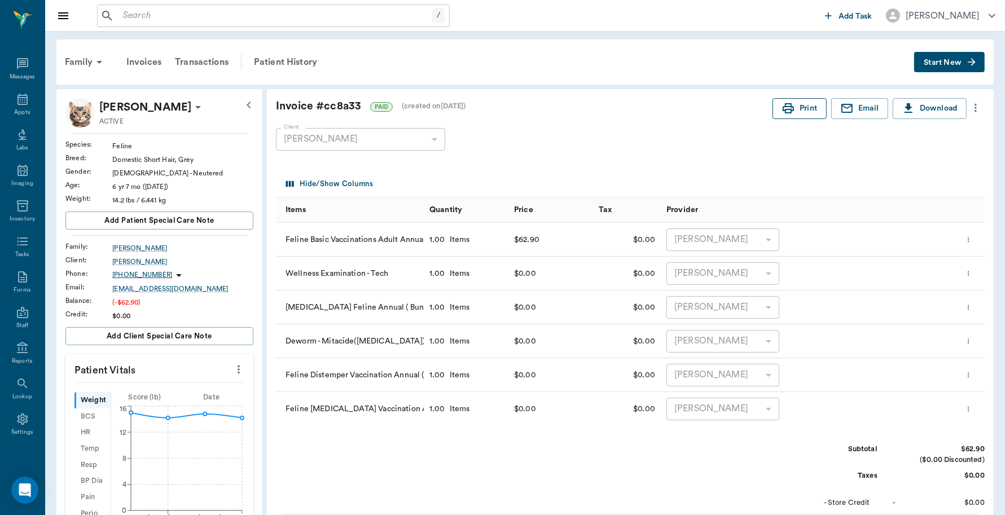
click at [786, 110] on icon "button" at bounding box center [788, 109] width 14 height 14
click at [16, 98] on icon at bounding box center [23, 100] width 14 height 14
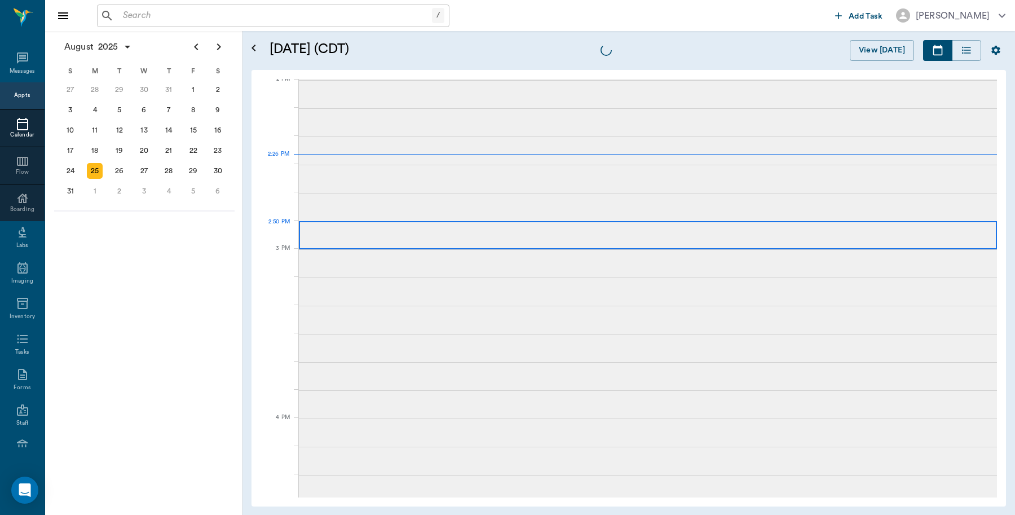
scroll to position [1018, 0]
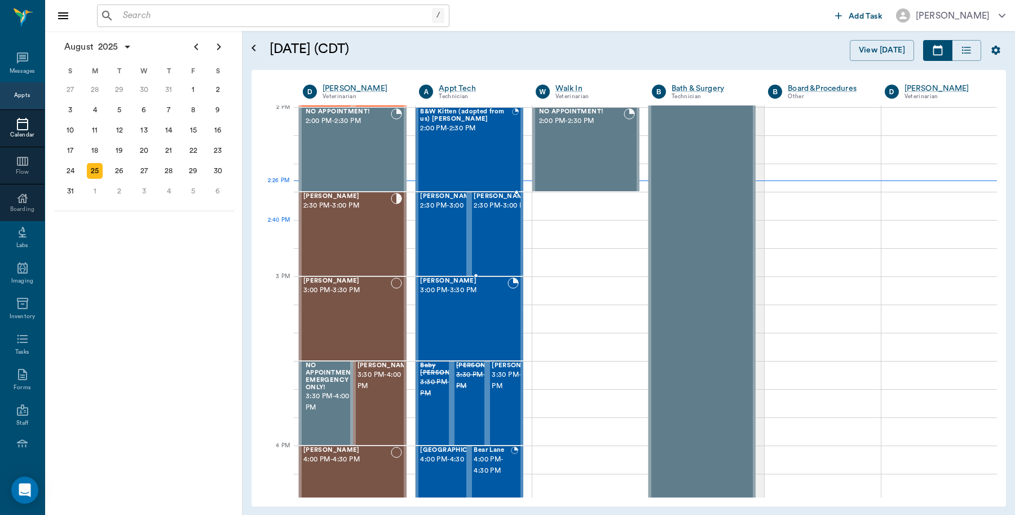
click at [495, 230] on div "Merlin Schexnyder 2:30 PM - 3:00 PM" at bounding box center [502, 234] width 56 height 82
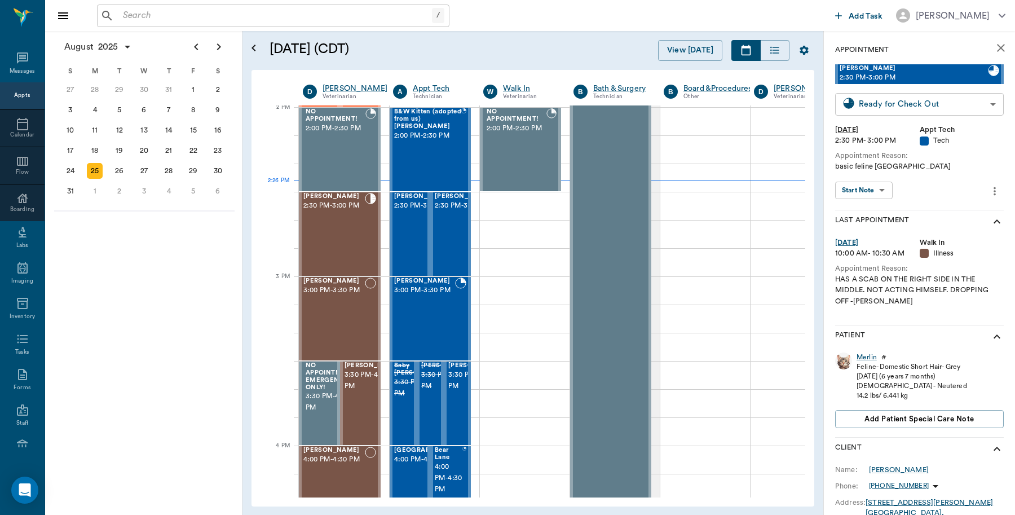
click at [867, 105] on body "/ ​ Add Task Dr. Bert Ellsworth Nectar Messages Appts Calendar Flow Boarding La…" at bounding box center [507, 257] width 1015 height 515
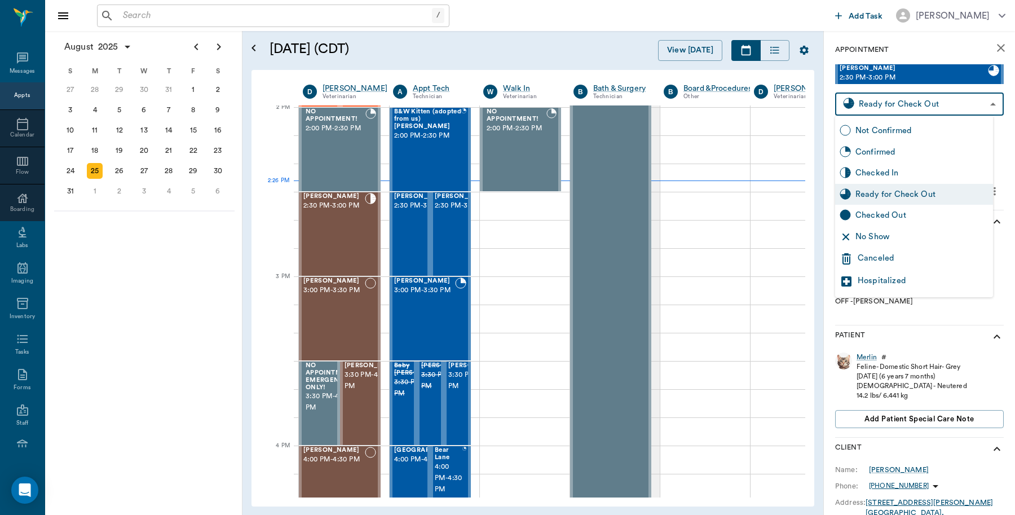
click at [866, 220] on div "Checked Out" at bounding box center [922, 215] width 133 height 12
type input "CHECKED_OUT"
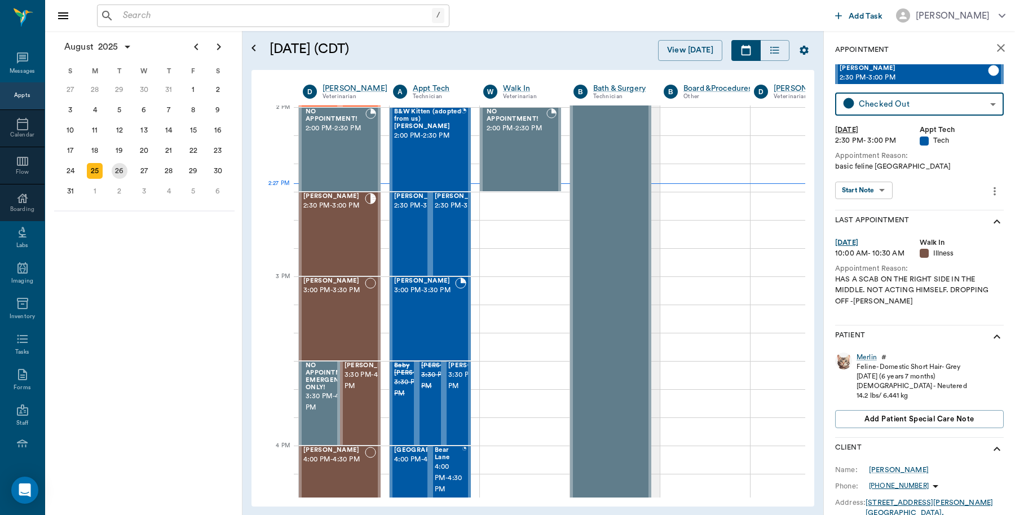
drag, startPoint x: 114, startPoint y: 168, endPoint x: 123, endPoint y: 173, distance: 10.4
click at [114, 168] on div "26" at bounding box center [120, 171] width 16 height 16
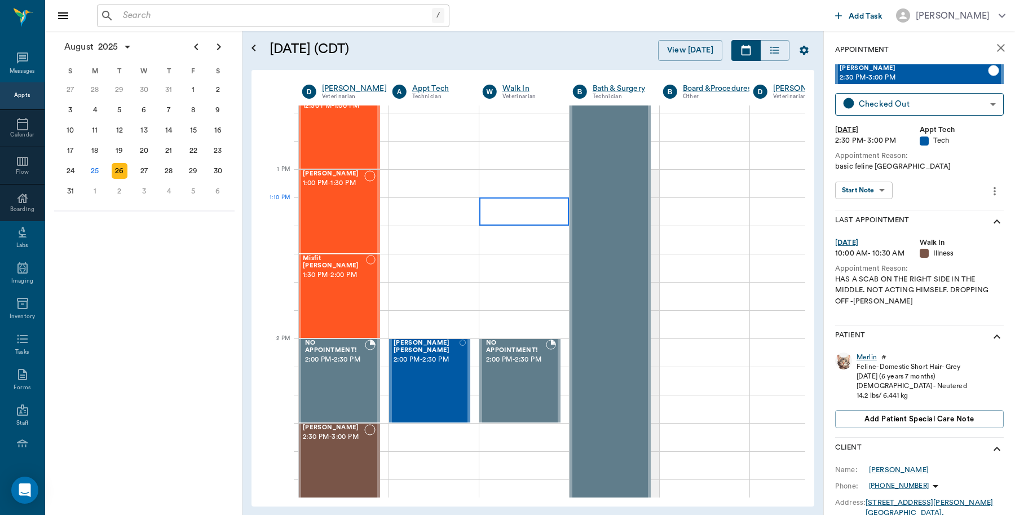
scroll to position [917, 1]
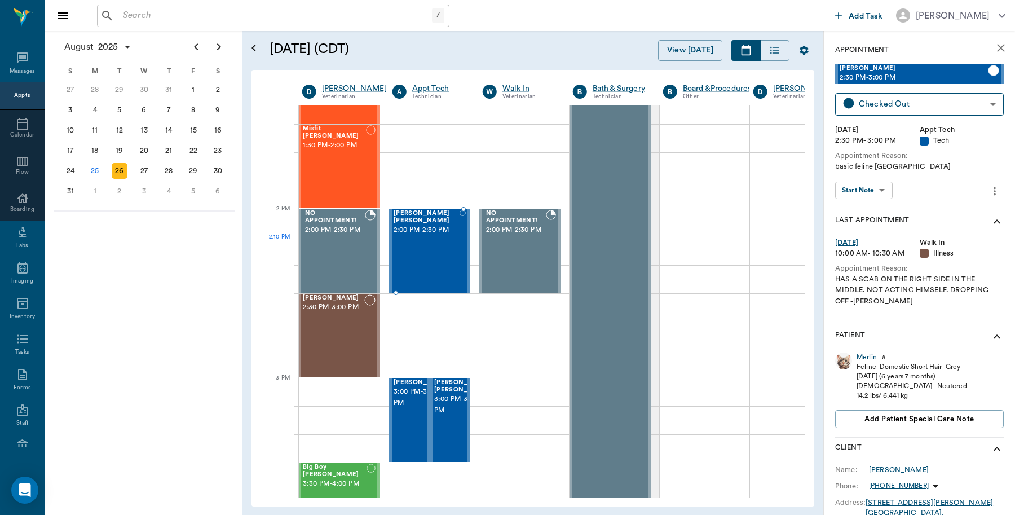
click at [430, 257] on div "Daisy Mae Anthony 2:00 PM - 2:30 PM" at bounding box center [427, 251] width 66 height 82
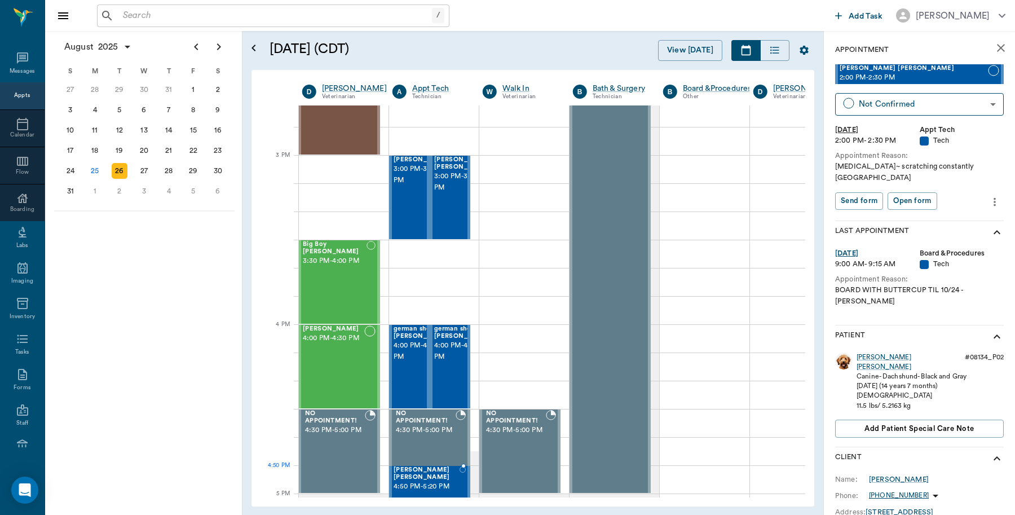
scroll to position [1151, 1]
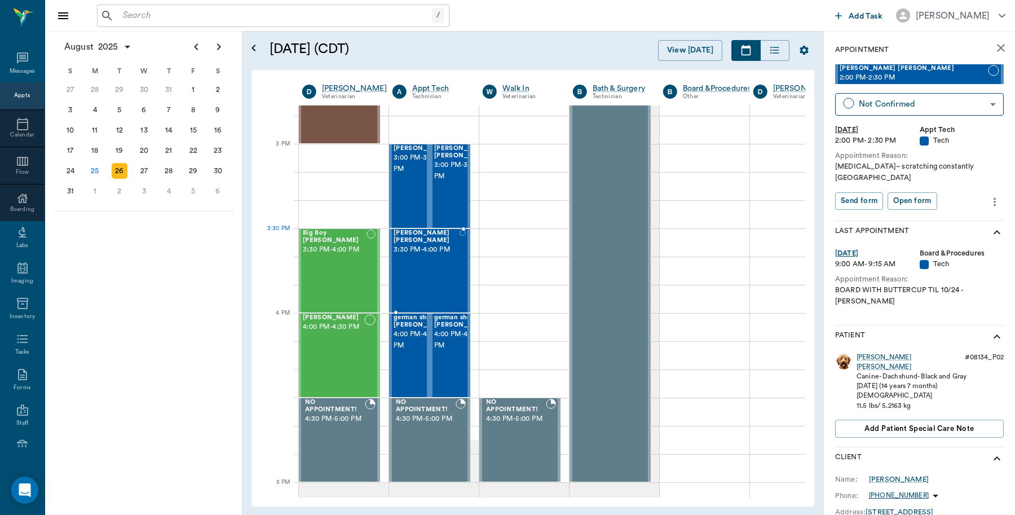
drag, startPoint x: 433, startPoint y: 292, endPoint x: 430, endPoint y: 252, distance: 40.1
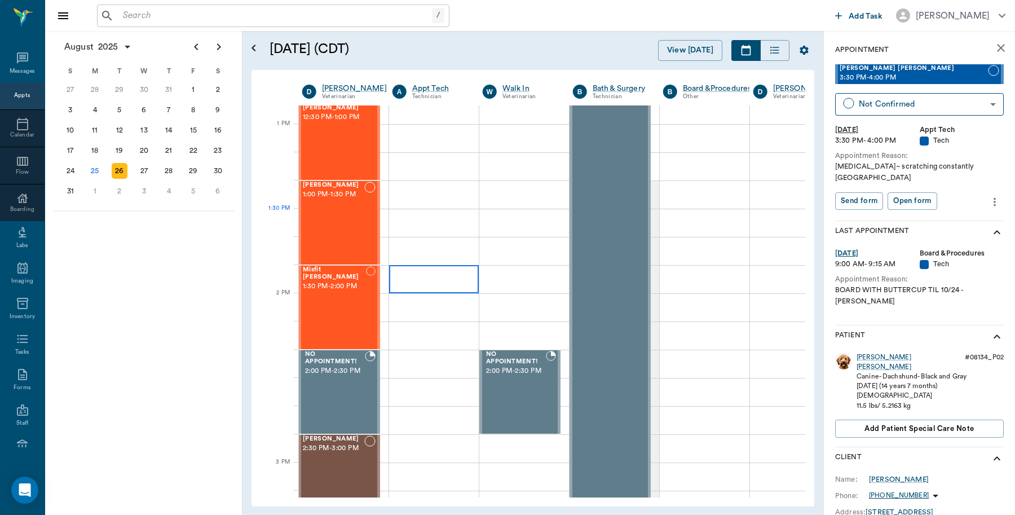
scroll to position [1128, 1]
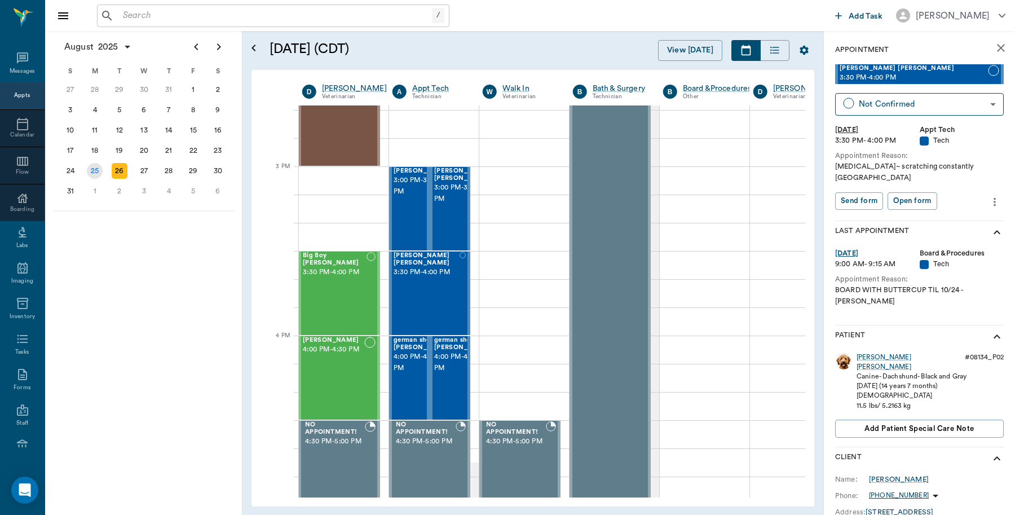
click at [91, 165] on div "25" at bounding box center [95, 171] width 16 height 16
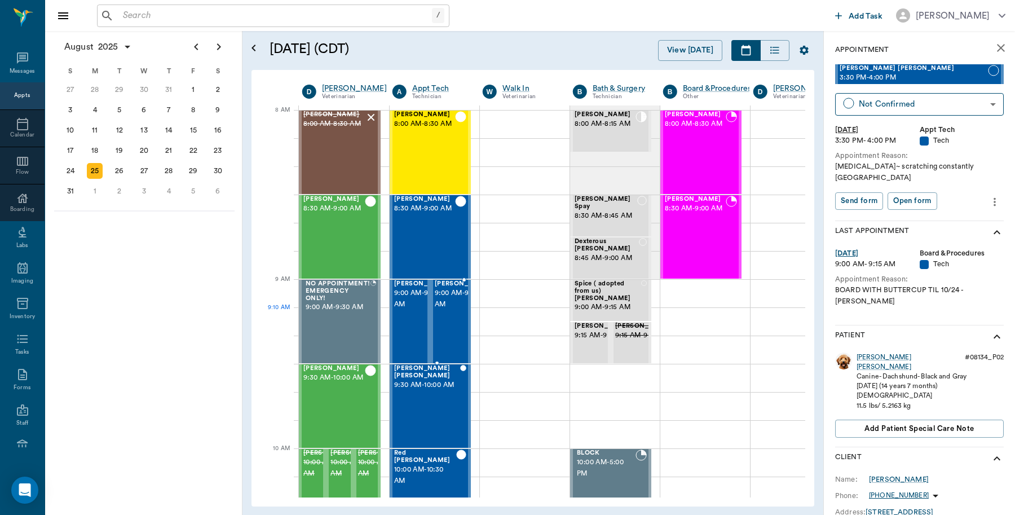
scroll to position [0, 1]
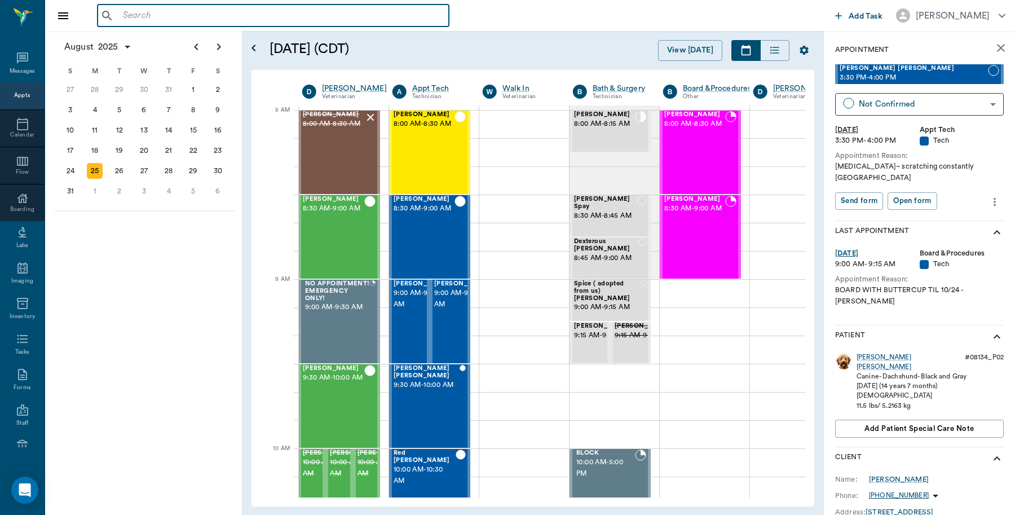
click at [133, 19] on input "text" at bounding box center [281, 16] width 326 height 16
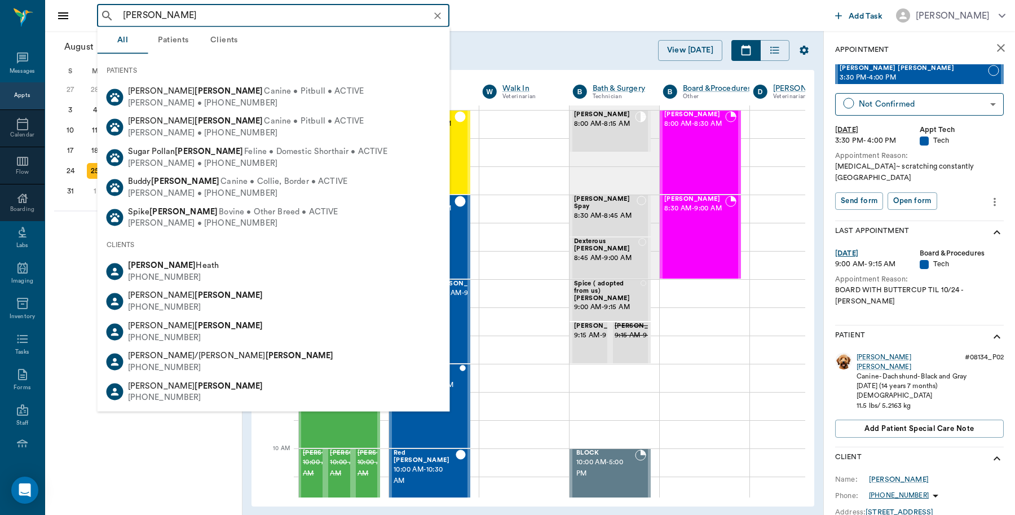
click at [116, 12] on div "[PERSON_NAME] ​" at bounding box center [273, 16] width 353 height 23
click at [120, 8] on input "[PERSON_NAME]" at bounding box center [282, 16] width 328 height 16
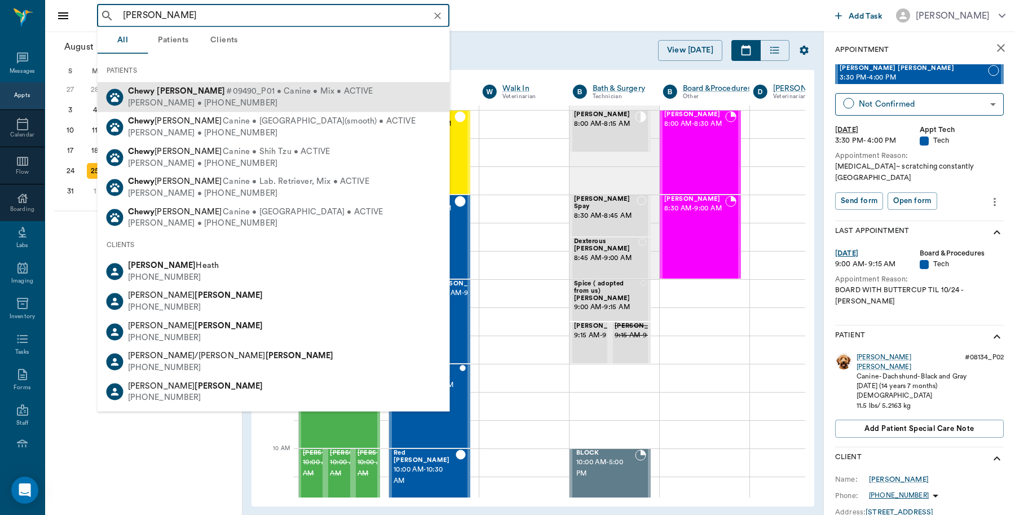
click at [173, 97] on div "[PERSON_NAME] • [PHONE_NUMBER]" at bounding box center [250, 103] width 245 height 12
type input "[PERSON_NAME]"
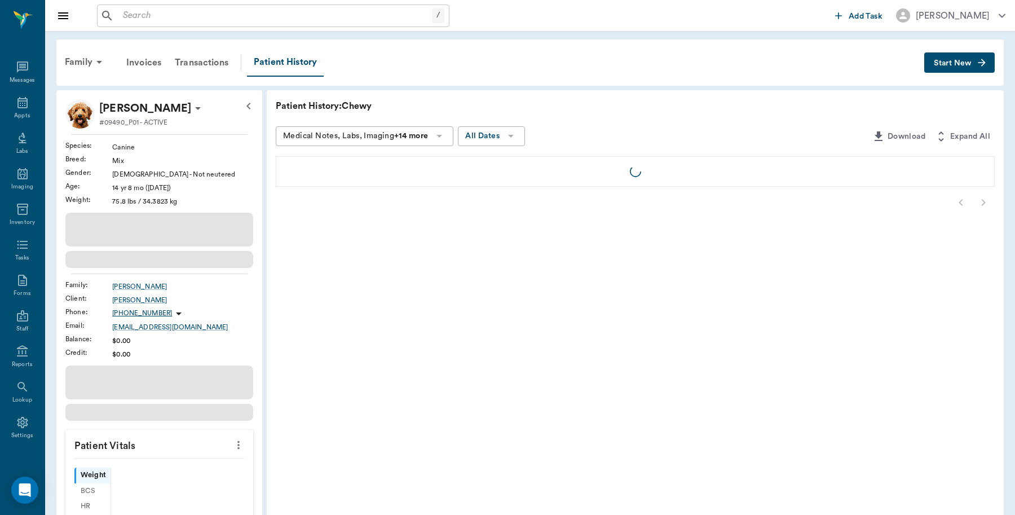
scroll to position [3, 0]
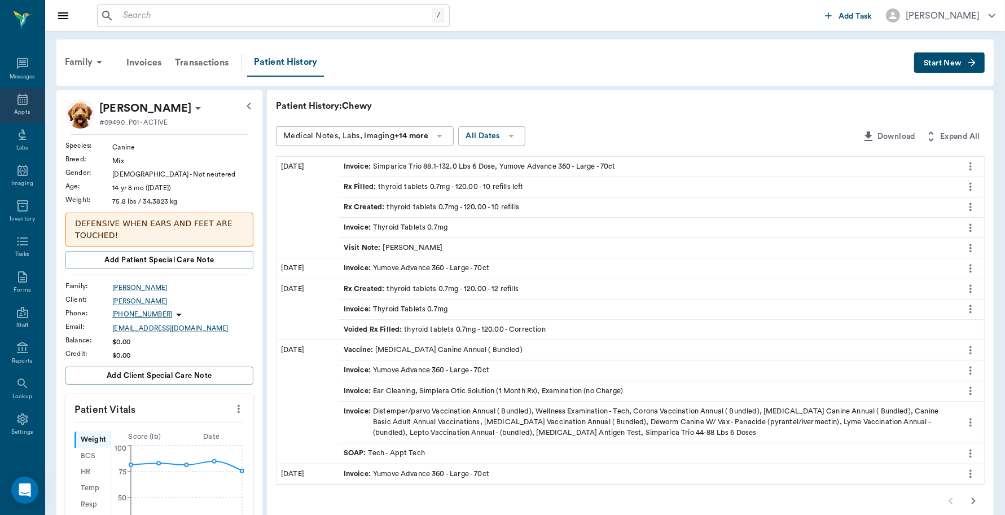
click at [20, 112] on div "Appts" at bounding box center [22, 112] width 16 height 8
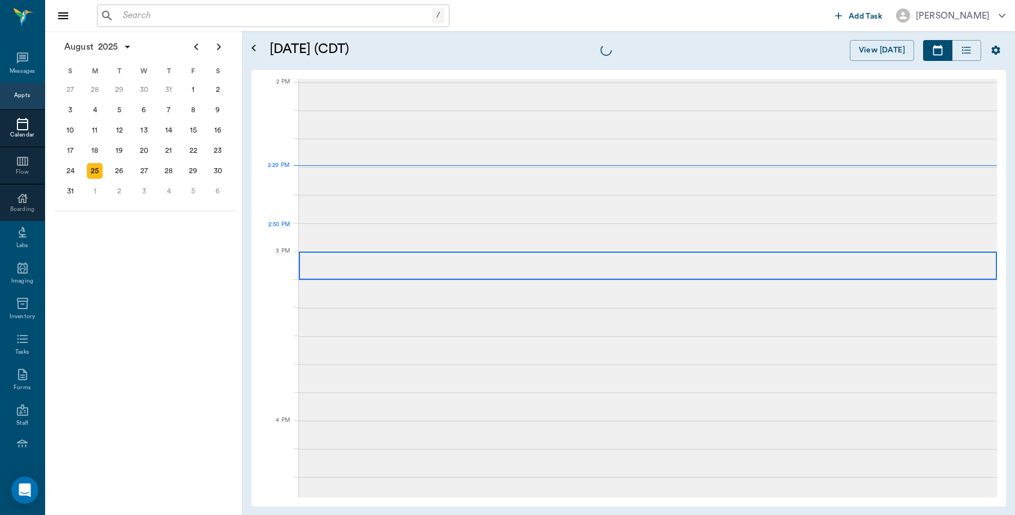
scroll to position [1015, 0]
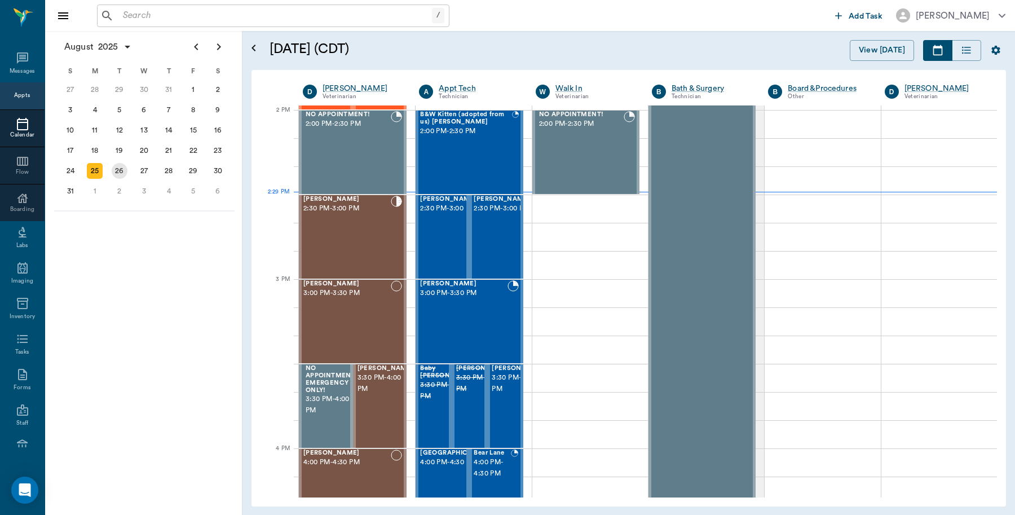
click at [115, 173] on div "26" at bounding box center [120, 171] width 16 height 16
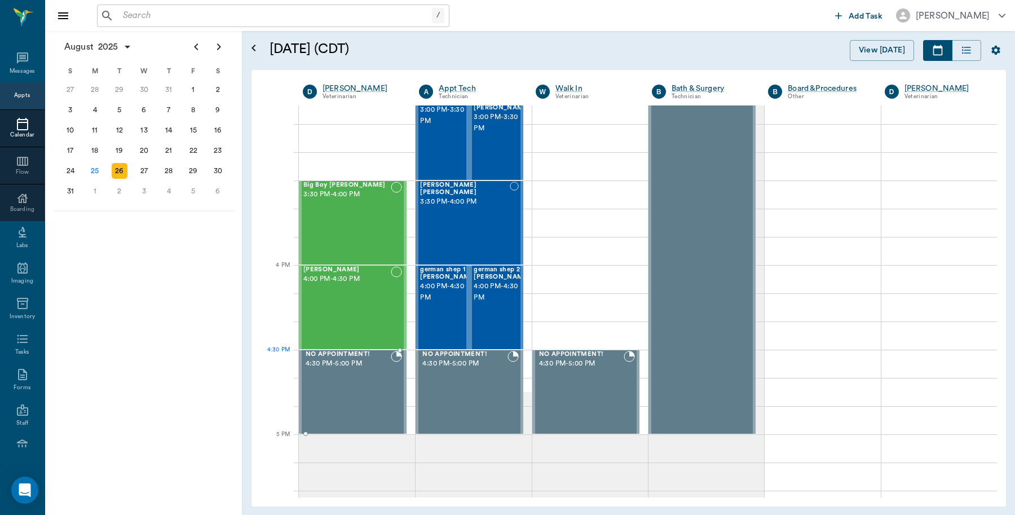
scroll to position [987, 0]
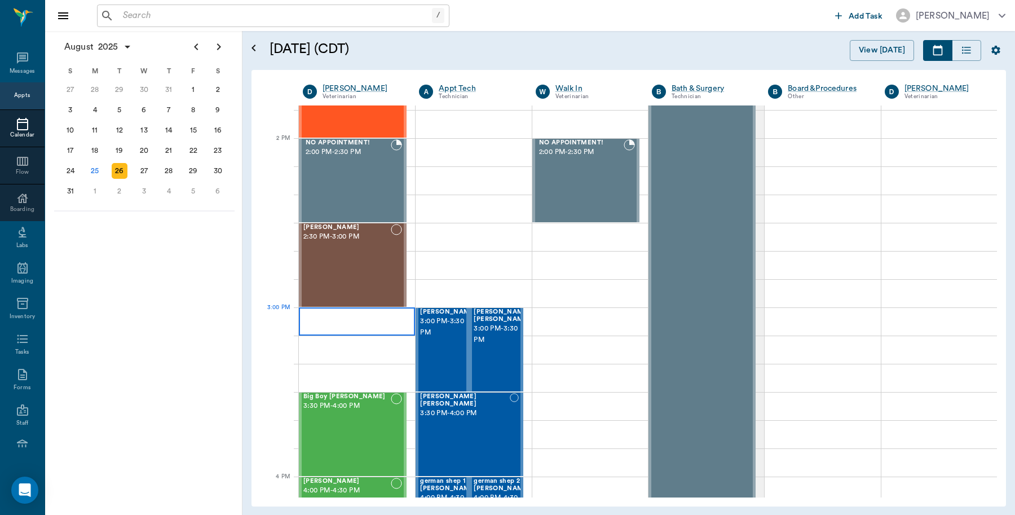
click at [359, 322] on div at bounding box center [357, 321] width 116 height 28
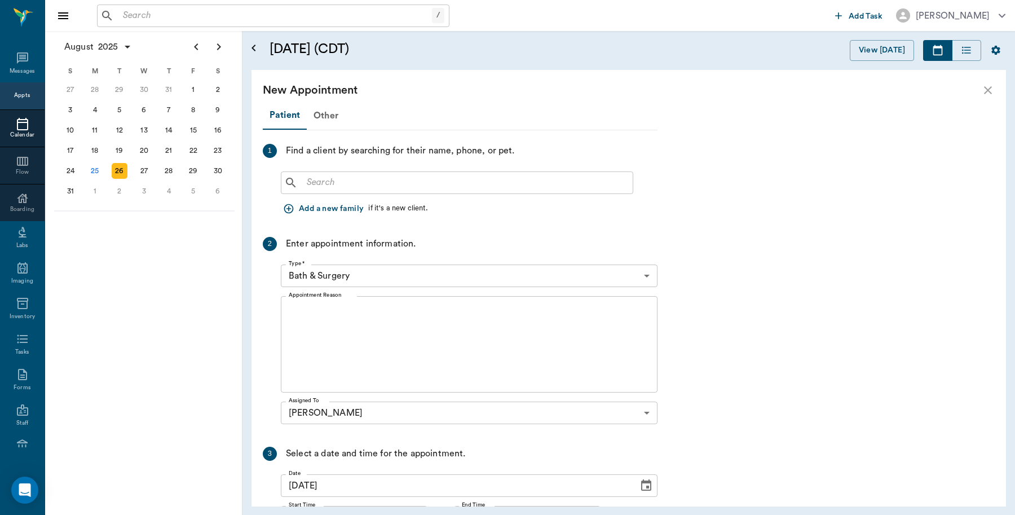
click at [369, 184] on input "text" at bounding box center [465, 183] width 326 height 16
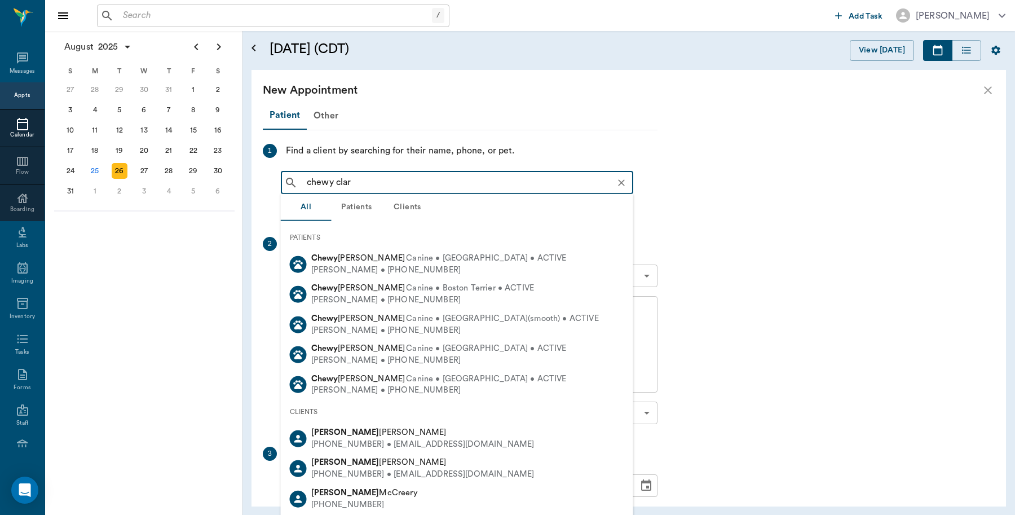
type input "[PERSON_NAME]"
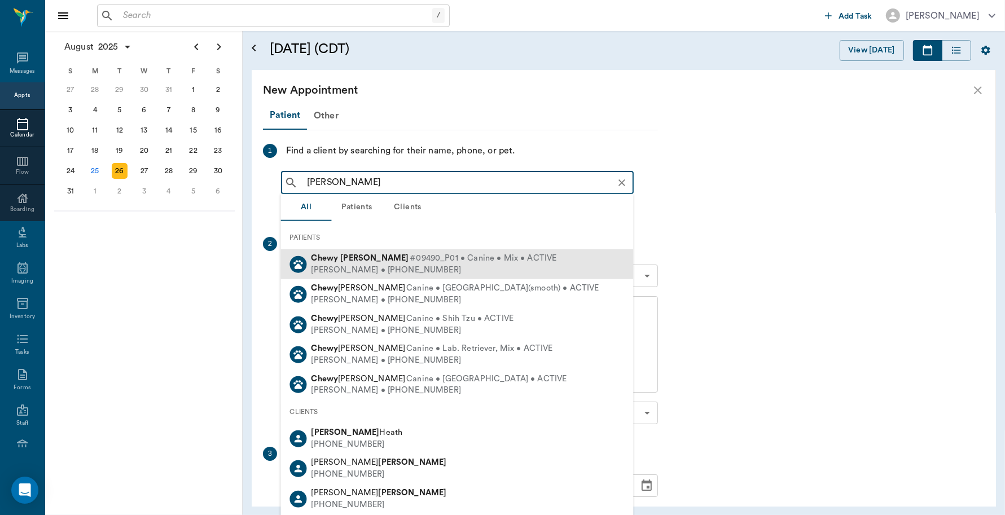
click at [410, 263] on span "#09490_P01 • Canine • Mix • ACTIVE" at bounding box center [483, 259] width 147 height 12
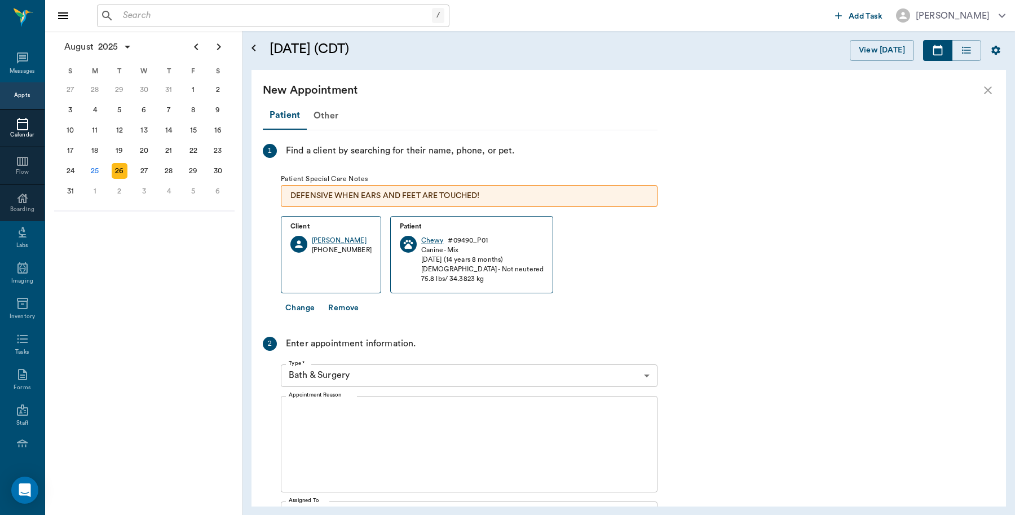
click at [388, 370] on body "/ ​ Add Task [PERSON_NAME] Nectar Messages Appts Calendar Flow Boarding Labs Im…" at bounding box center [507, 257] width 1015 height 515
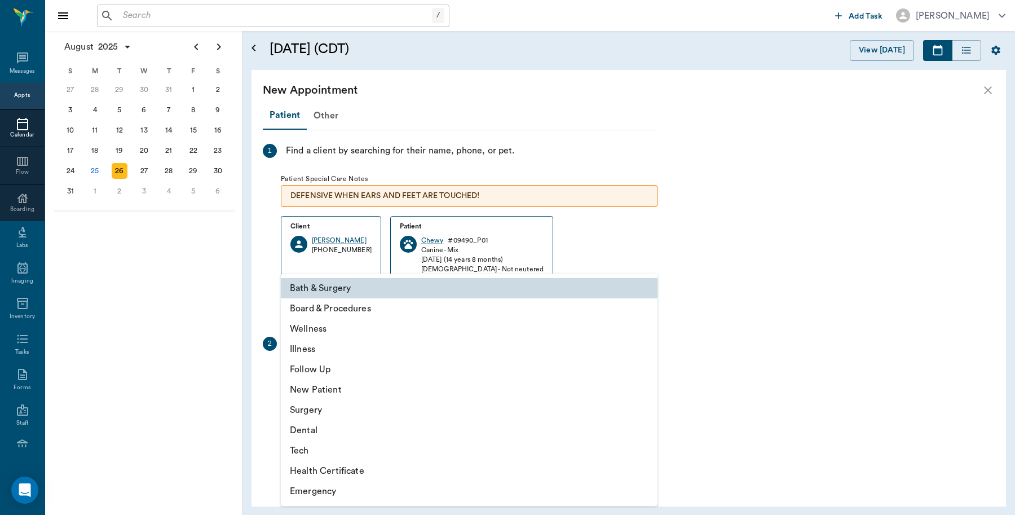
click at [341, 353] on li "Illness" at bounding box center [469, 349] width 377 height 20
type input "65d2be4f46e3a538d89b8c15"
type input "03:30 PM"
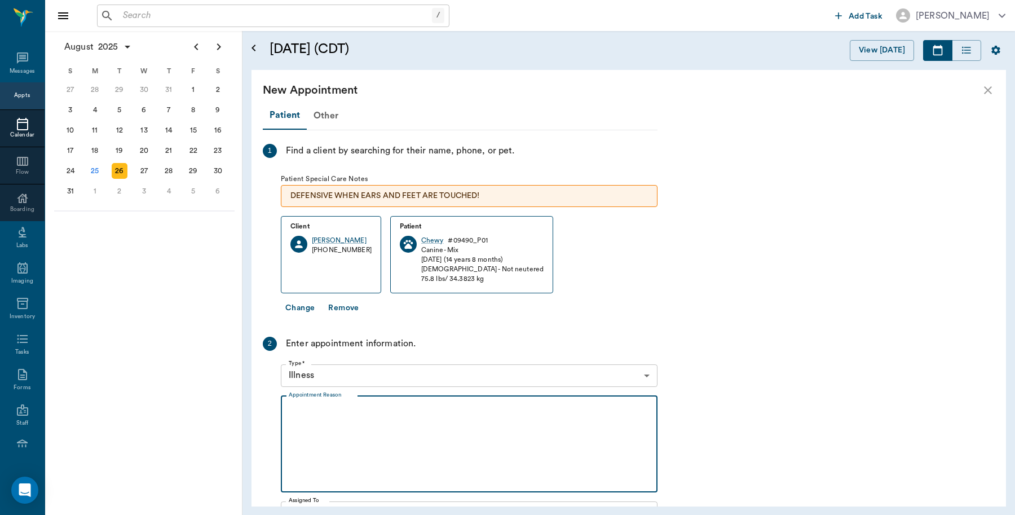
click at [351, 411] on textarea "Appointment Reason" at bounding box center [469, 444] width 361 height 78
click at [286, 408] on div "Ear infection x Appointment Reason" at bounding box center [469, 444] width 377 height 96
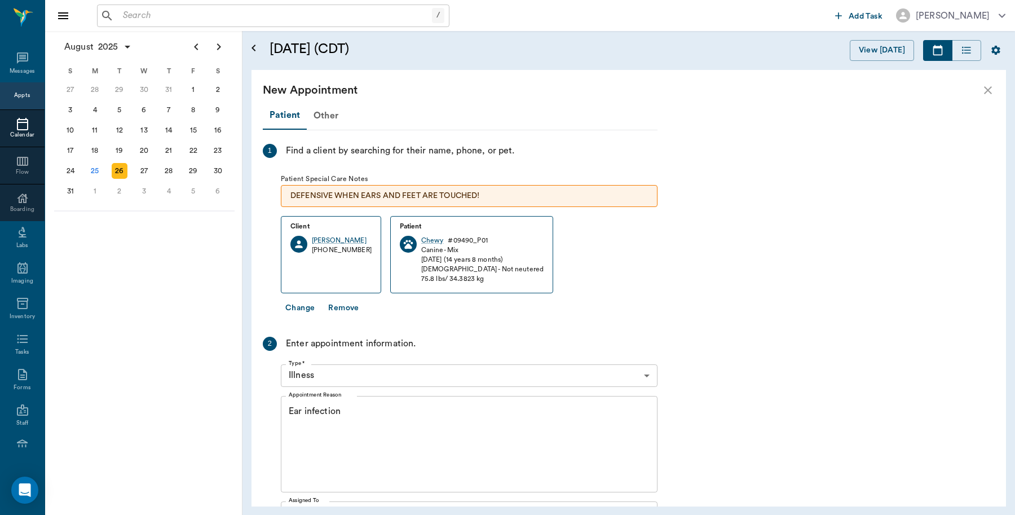
click at [281, 407] on div "Ear infection x Appointment Reason" at bounding box center [469, 444] width 377 height 96
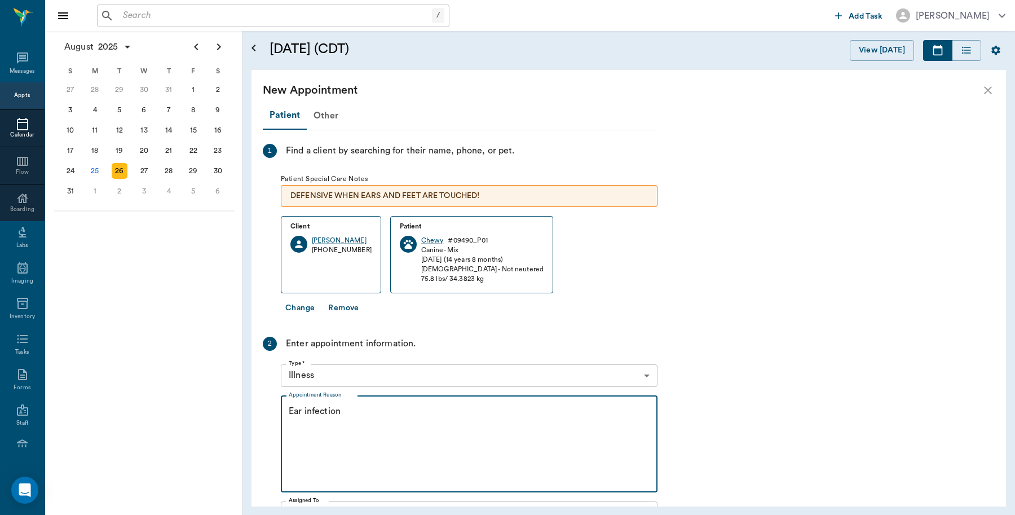
click at [289, 407] on textarea "Ear infection" at bounding box center [469, 444] width 361 height 78
click at [385, 411] on textarea "Possible Ear infection" at bounding box center [469, 444] width 361 height 78
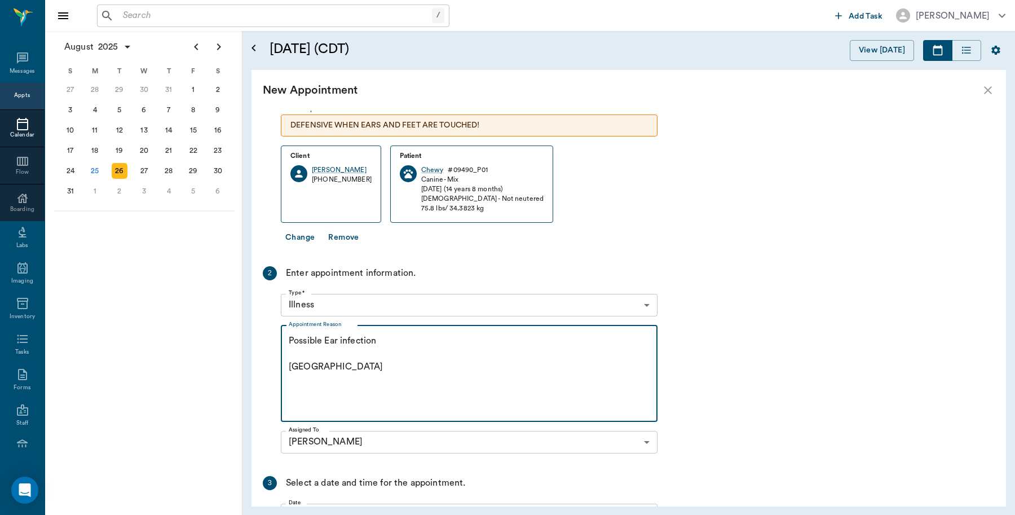
scroll to position [206, 0]
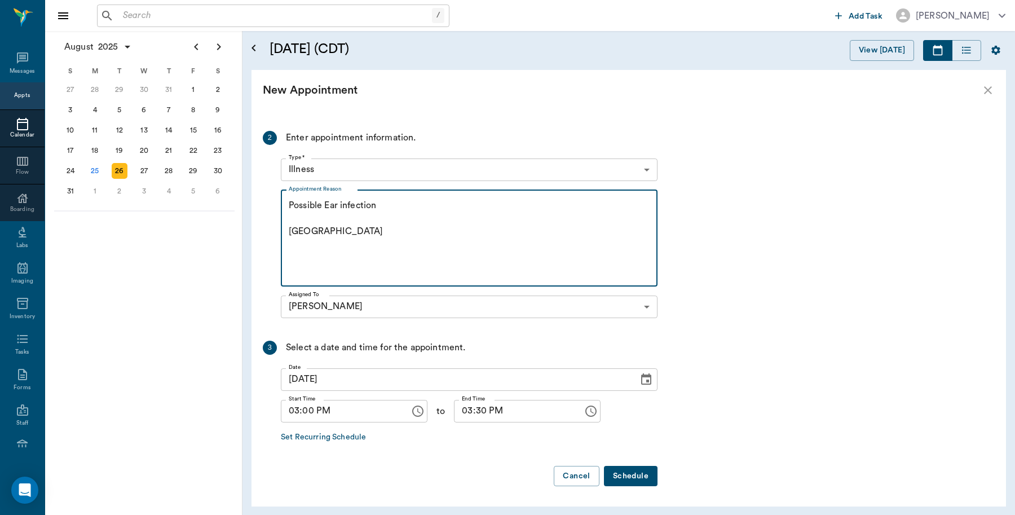
type textarea "Possible Ear infection [GEOGRAPHIC_DATA]"
click at [636, 477] on button "Schedule" at bounding box center [631, 476] width 54 height 21
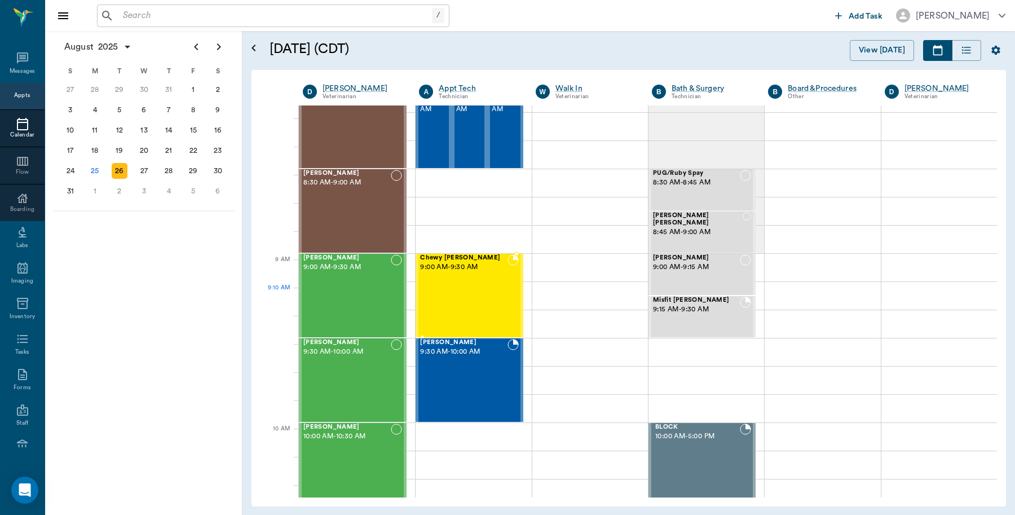
scroll to position [0, 0]
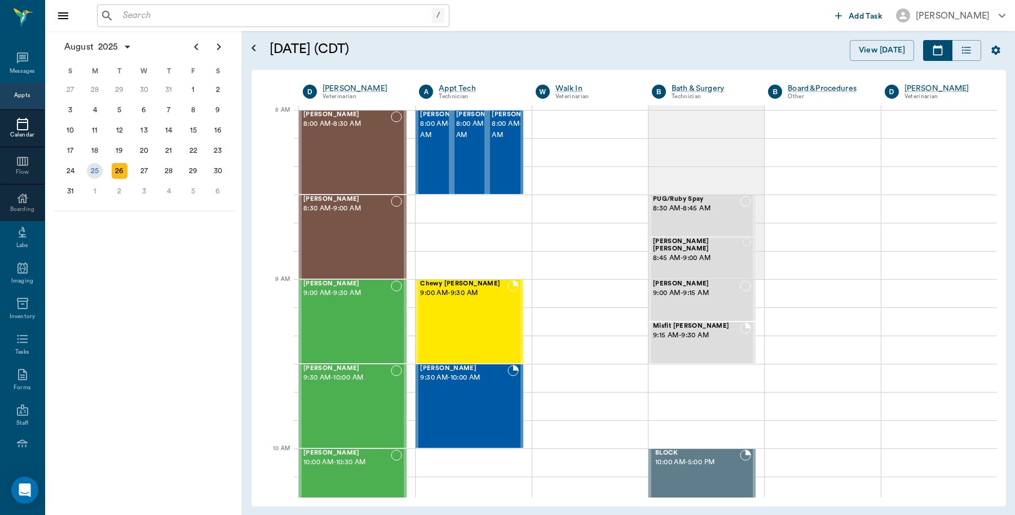
click at [99, 161] on div "25" at bounding box center [95, 171] width 25 height 20
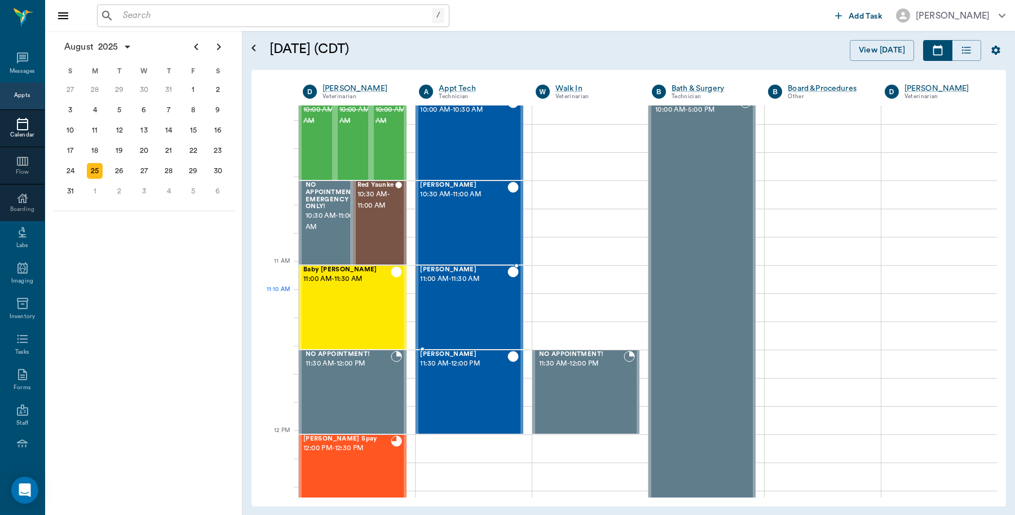
scroll to position [423, 0]
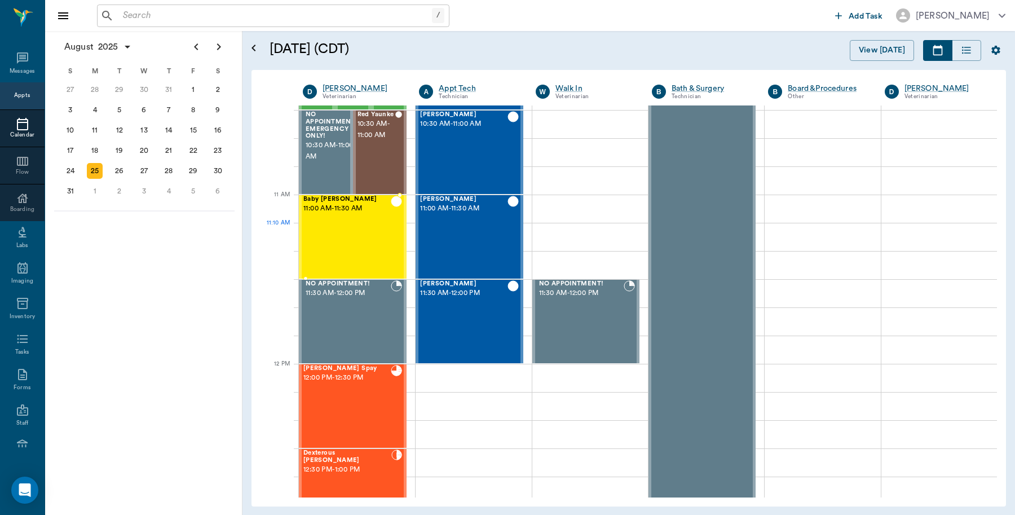
click at [354, 239] on div "Baby [PERSON_NAME] 11:00 AM - 11:30 AM" at bounding box center [346, 237] width 87 height 82
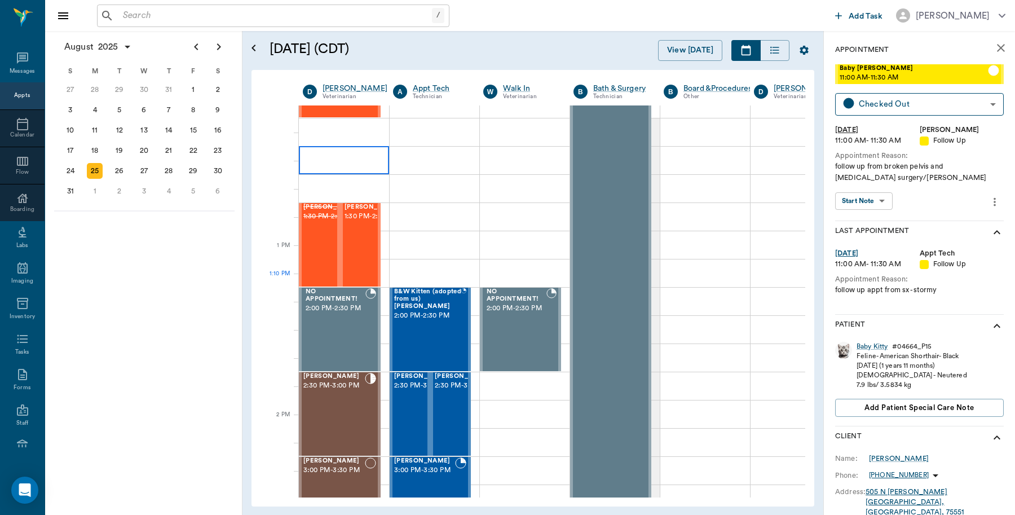
scroll to position [846, 0]
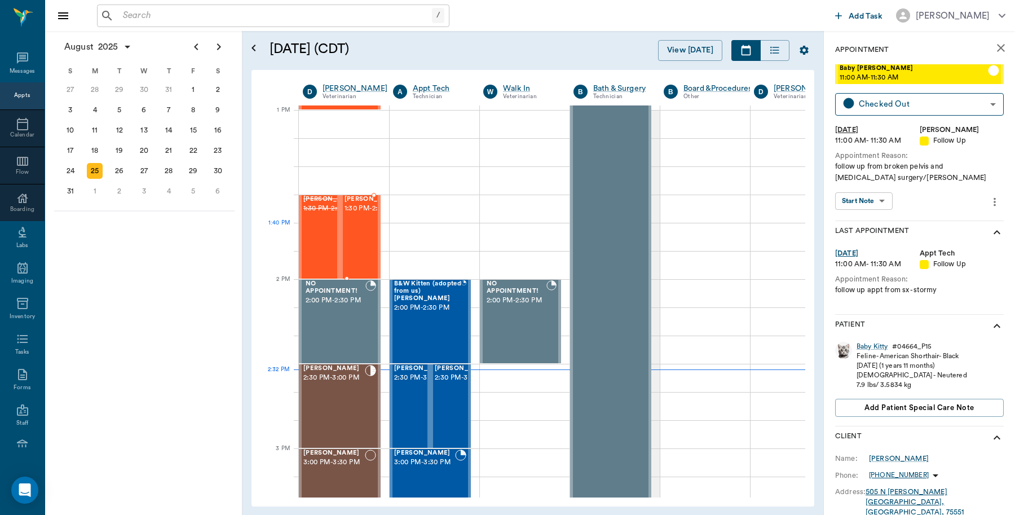
click at [360, 214] on span "1:30 PM - 2:00 PM" at bounding box center [373, 208] width 56 height 11
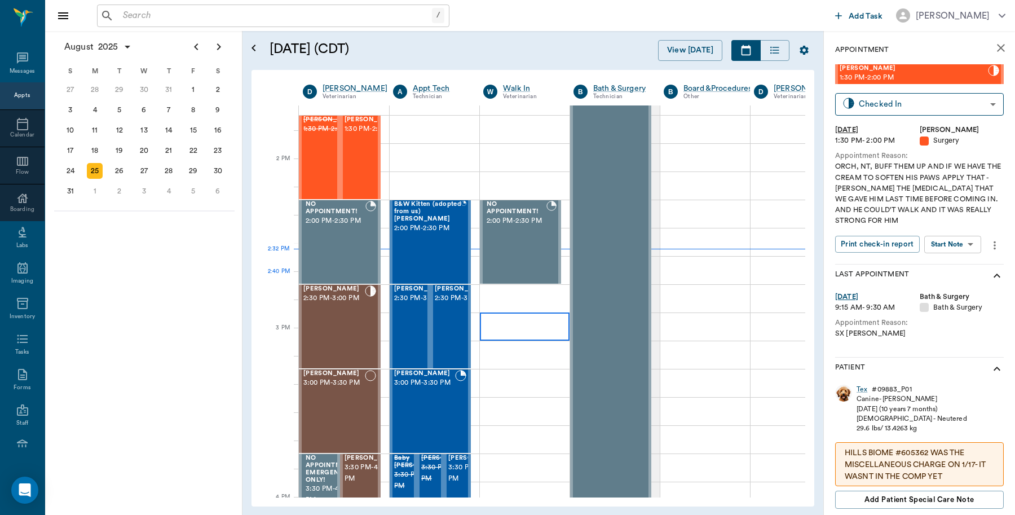
scroll to position [917, 0]
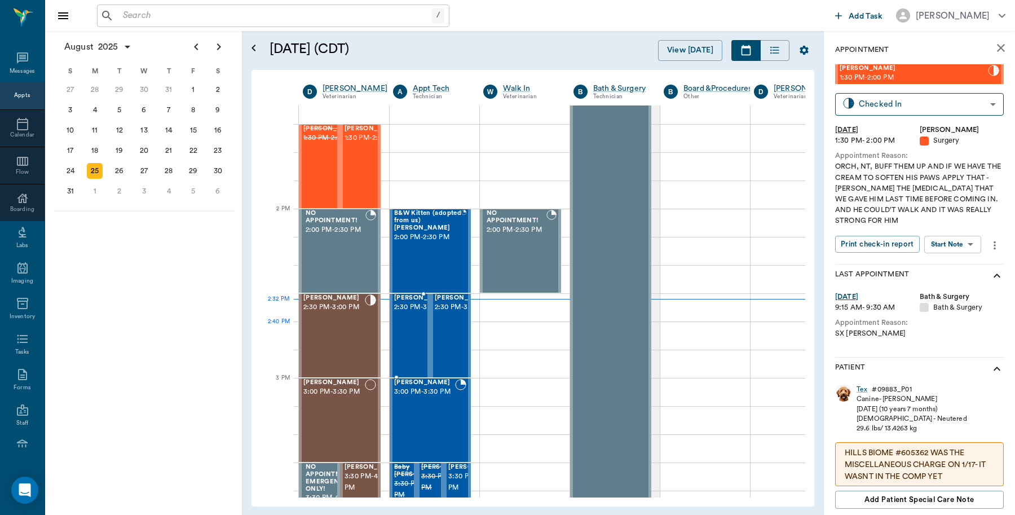
click at [403, 340] on div "[PERSON_NAME] 2:30 PM - 3:00 PM" at bounding box center [422, 335] width 56 height 82
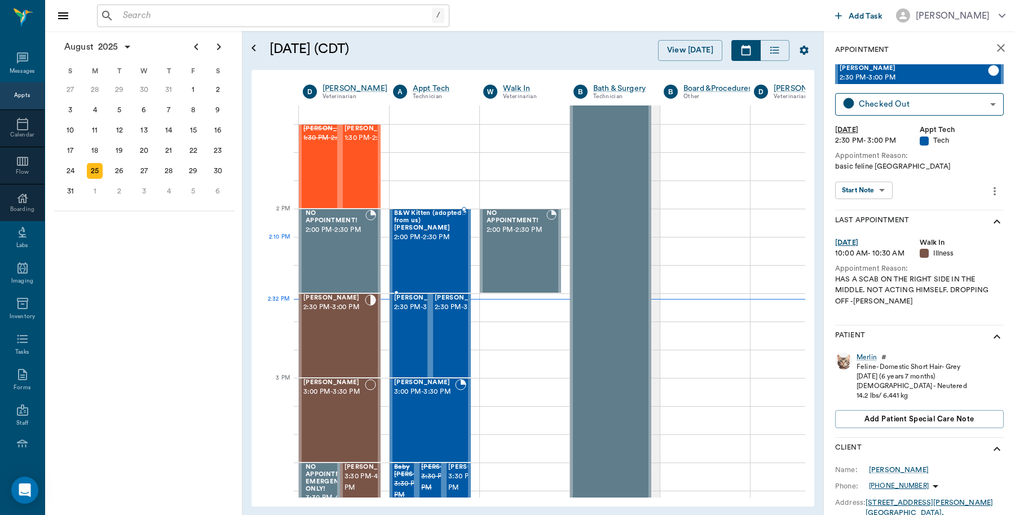
click at [433, 243] on div "B&W [GEOGRAPHIC_DATA] (adopted from us) [PERSON_NAME] 2:00 PM - 2:30 PM" at bounding box center [427, 251] width 67 height 82
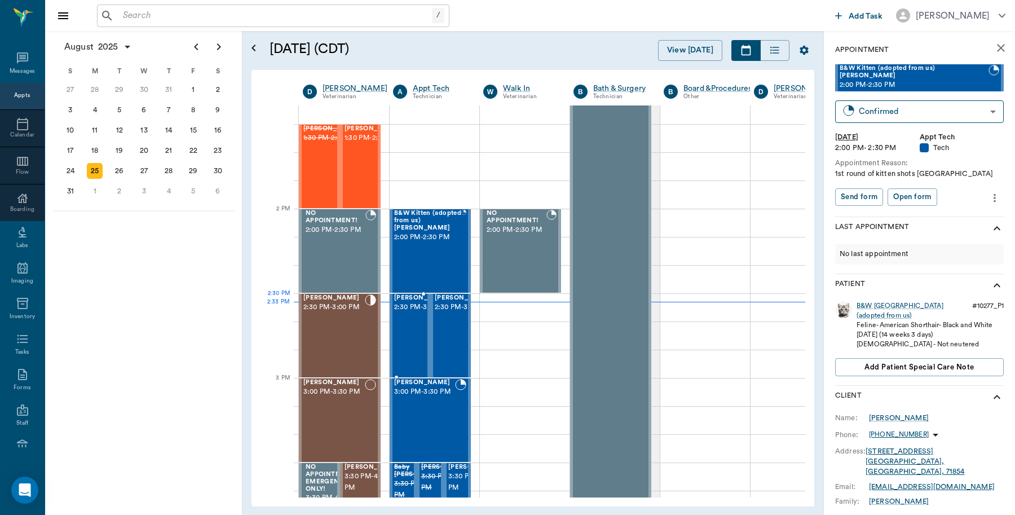
click at [415, 312] on span "2:30 PM - 3:00 PM" at bounding box center [422, 307] width 56 height 11
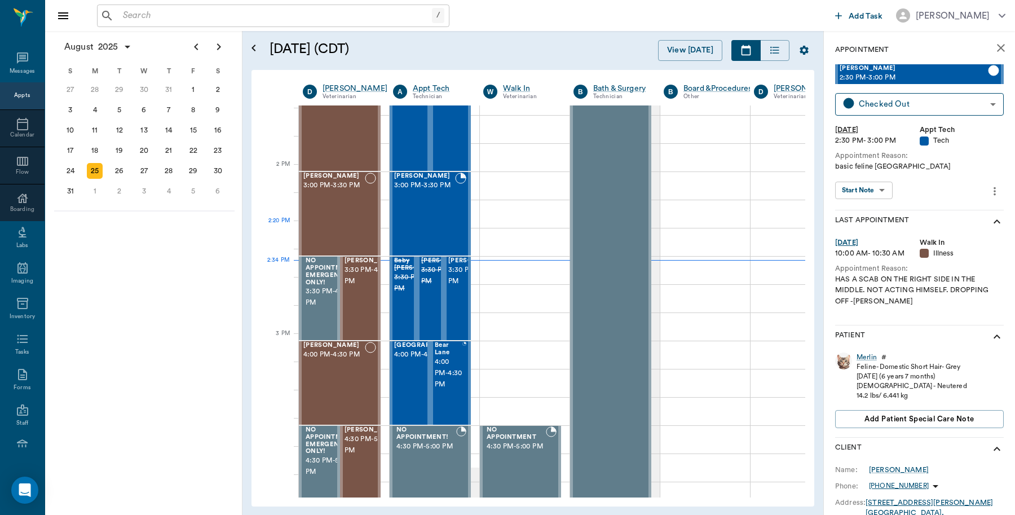
scroll to position [917, 0]
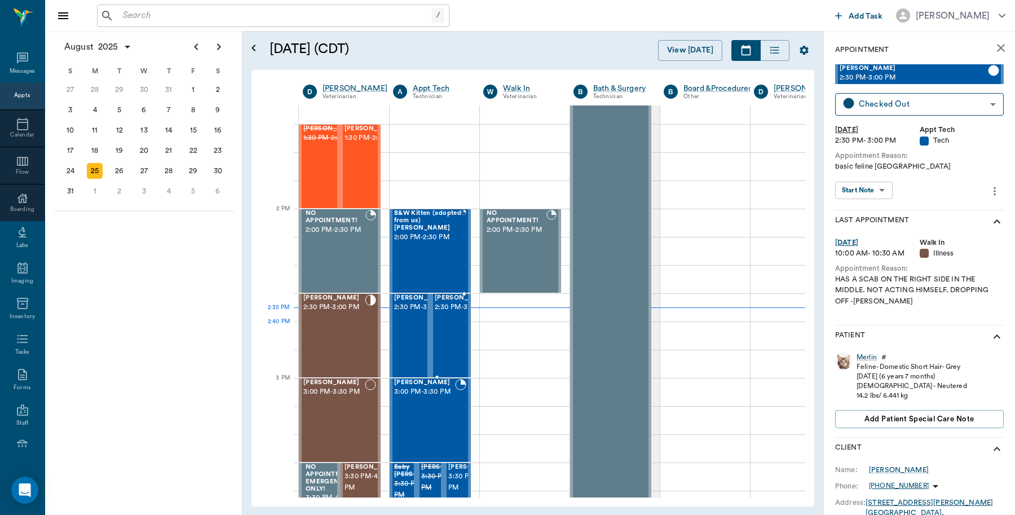
click at [450, 313] on span "2:30 PM - 3:00 PM" at bounding box center [463, 307] width 56 height 11
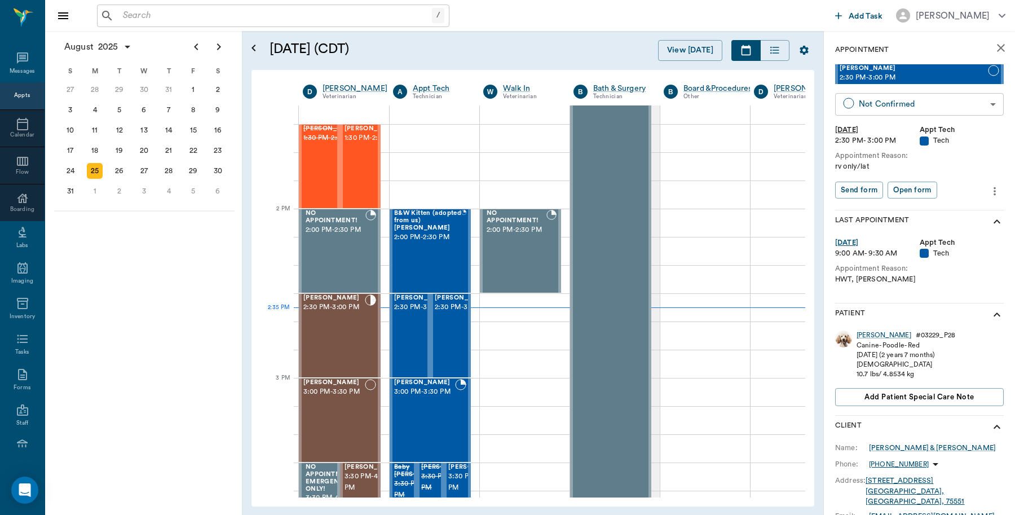
click at [894, 105] on body "/ ​ Add Task [PERSON_NAME] Nectar Messages Appts Calendar Flow Boarding Labs Im…" at bounding box center [507, 257] width 1015 height 515
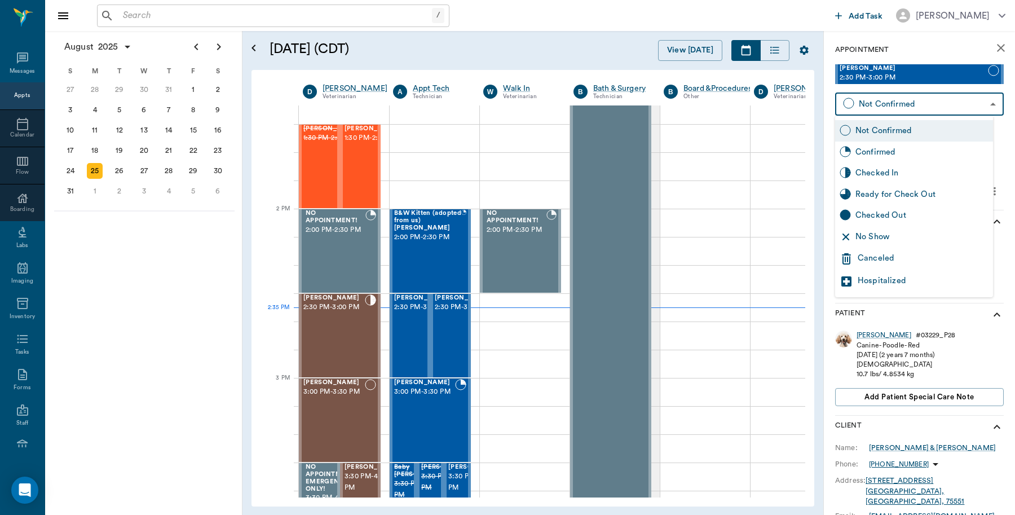
click at [876, 174] on div "Checked In" at bounding box center [922, 173] width 133 height 12
type input "CHECKED_IN"
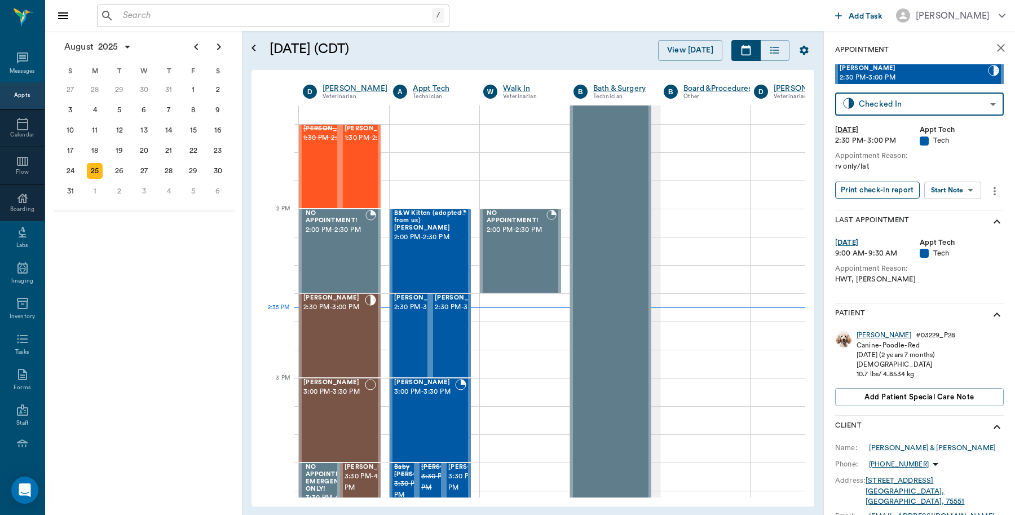
click at [872, 195] on button "Print check-in report" at bounding box center [877, 190] width 85 height 17
click at [190, 11] on input "text" at bounding box center [275, 16] width 314 height 16
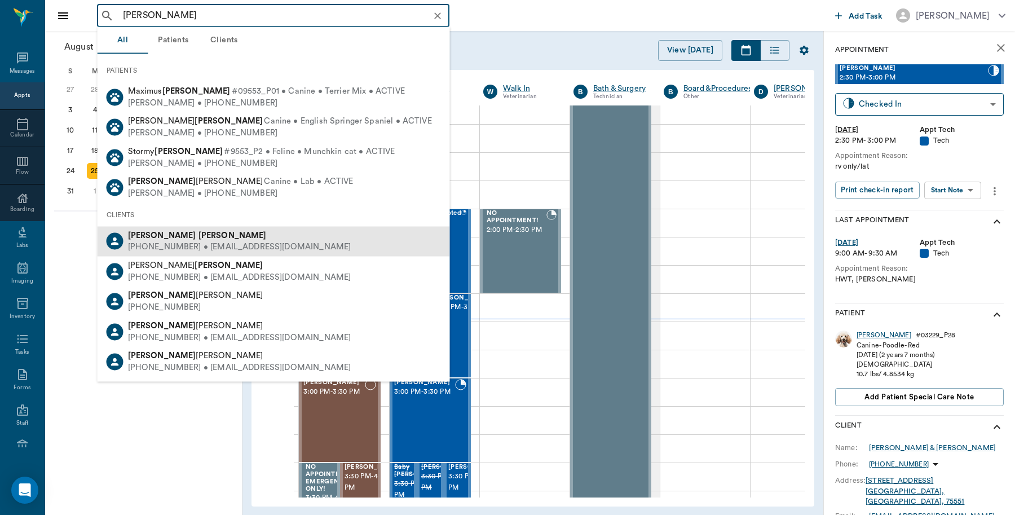
click at [199, 234] on b "[PERSON_NAME]" at bounding box center [233, 235] width 68 height 8
type input "[PERSON_NAME]"
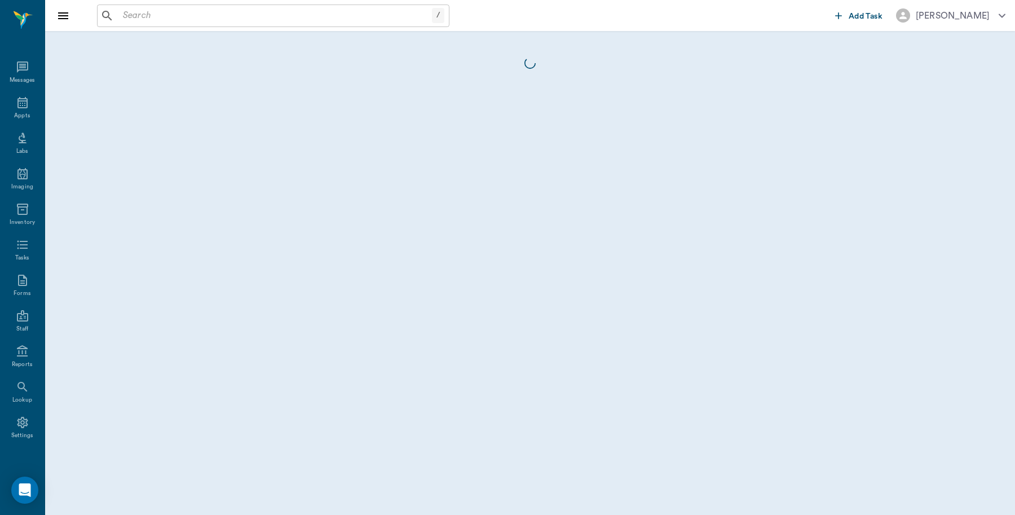
scroll to position [3, 0]
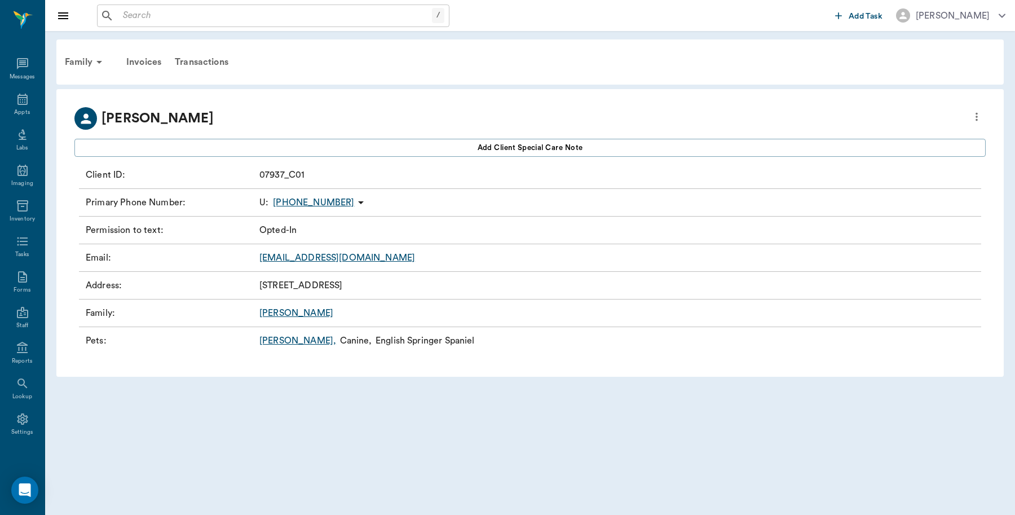
click at [267, 342] on link "[PERSON_NAME] ," at bounding box center [297, 341] width 77 height 14
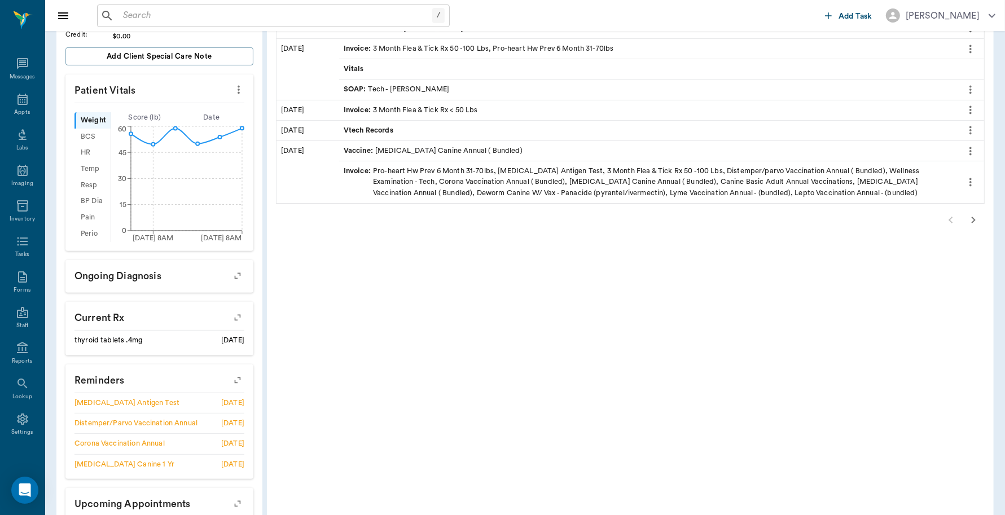
scroll to position [349, 0]
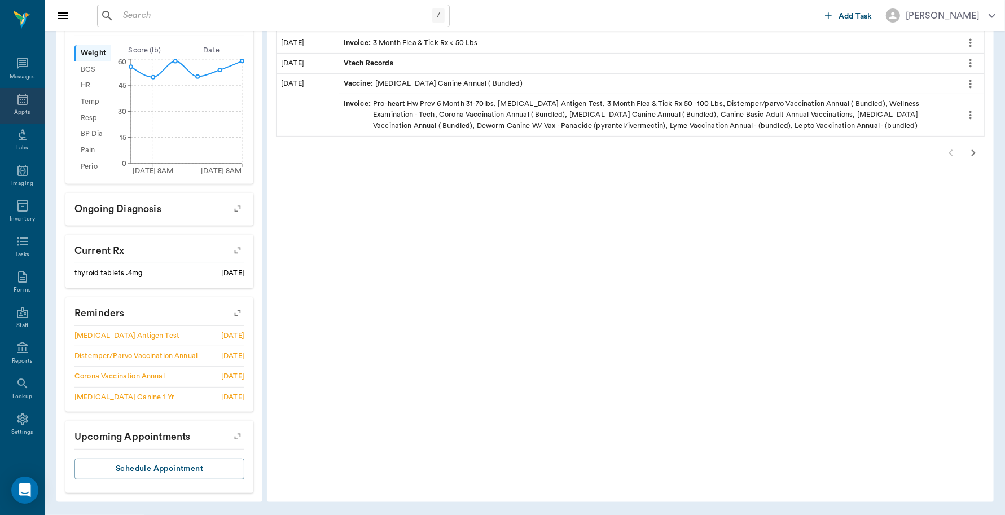
click at [15, 107] on div "Appts" at bounding box center [22, 106] width 45 height 36
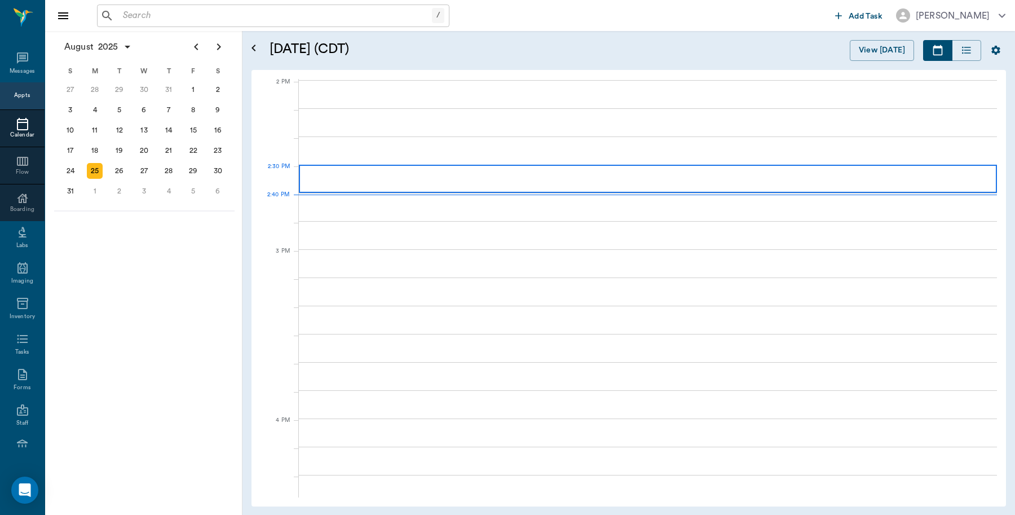
scroll to position [1016, 0]
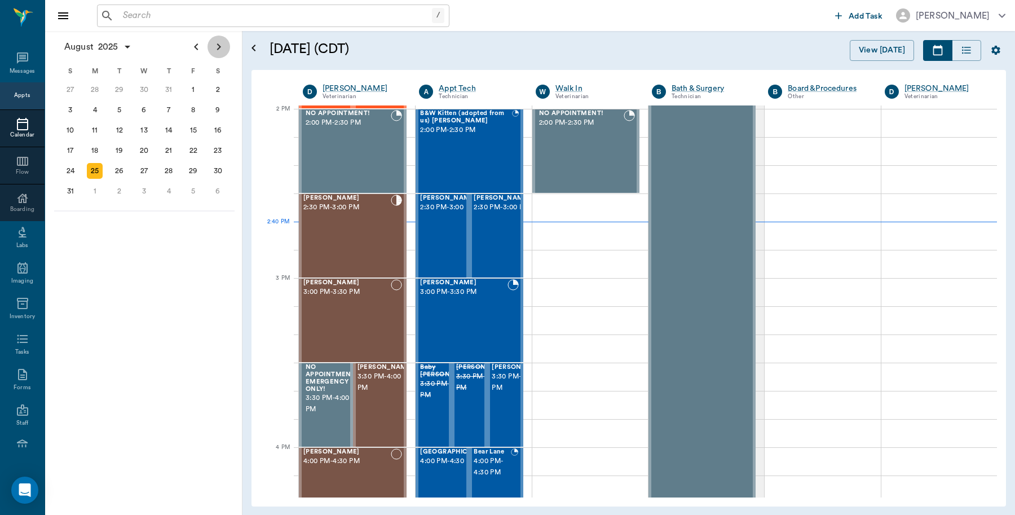
click at [214, 50] on icon "Next page" at bounding box center [219, 47] width 14 height 14
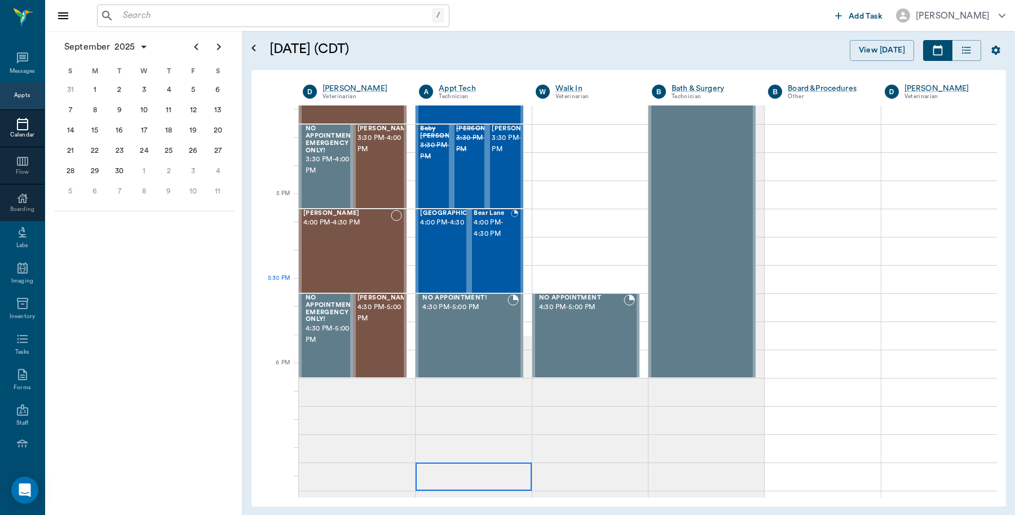
scroll to position [1439, 0]
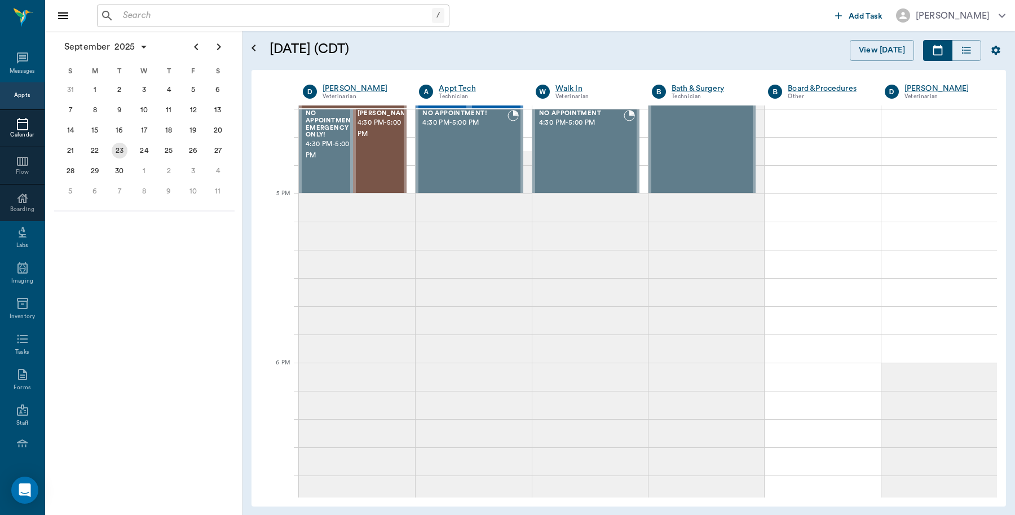
click at [125, 153] on div "23" at bounding box center [119, 150] width 25 height 20
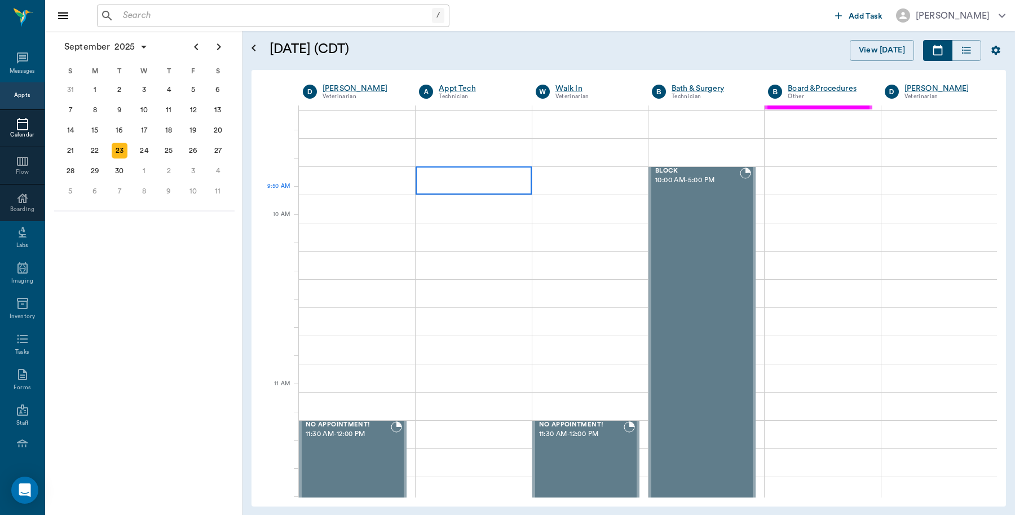
scroll to position [71, 0]
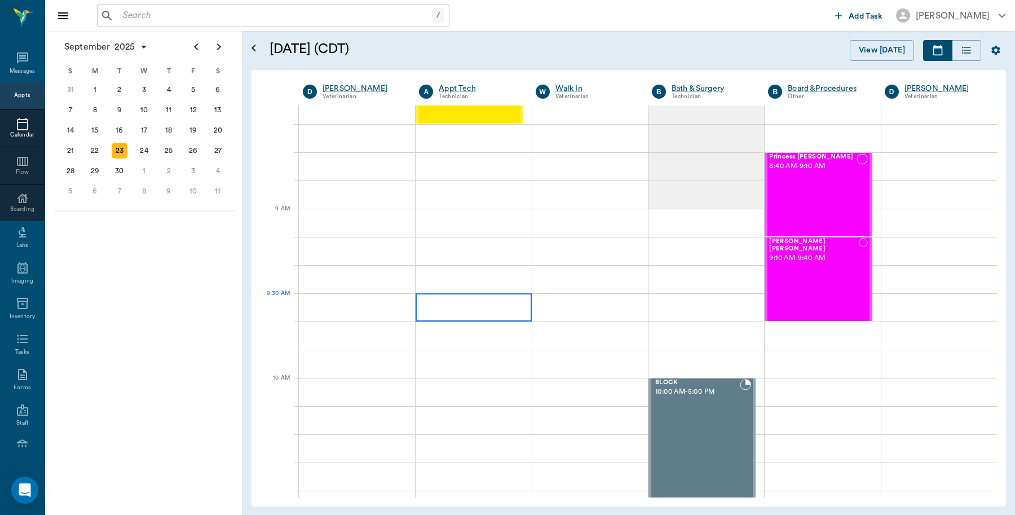
click at [472, 299] on div at bounding box center [474, 307] width 116 height 28
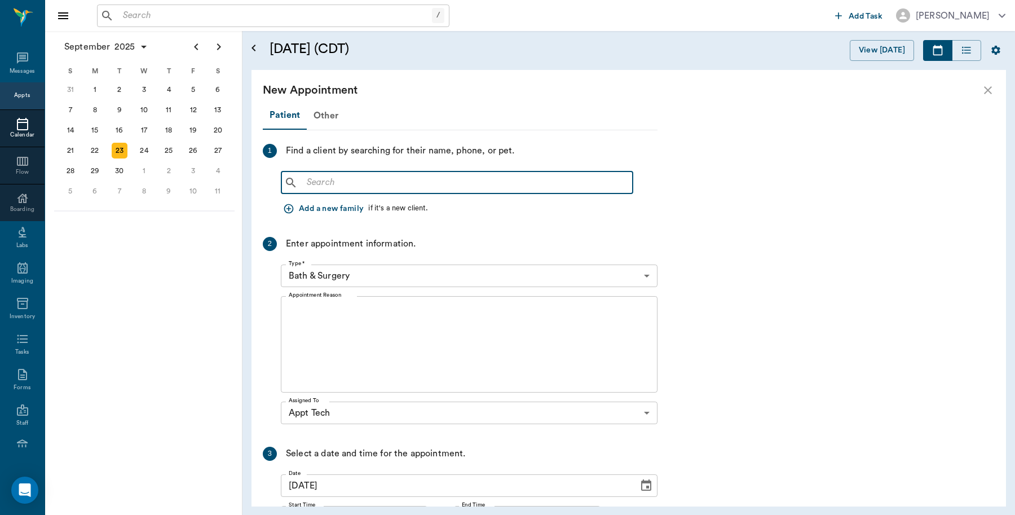
click at [452, 184] on input "text" at bounding box center [465, 183] width 326 height 16
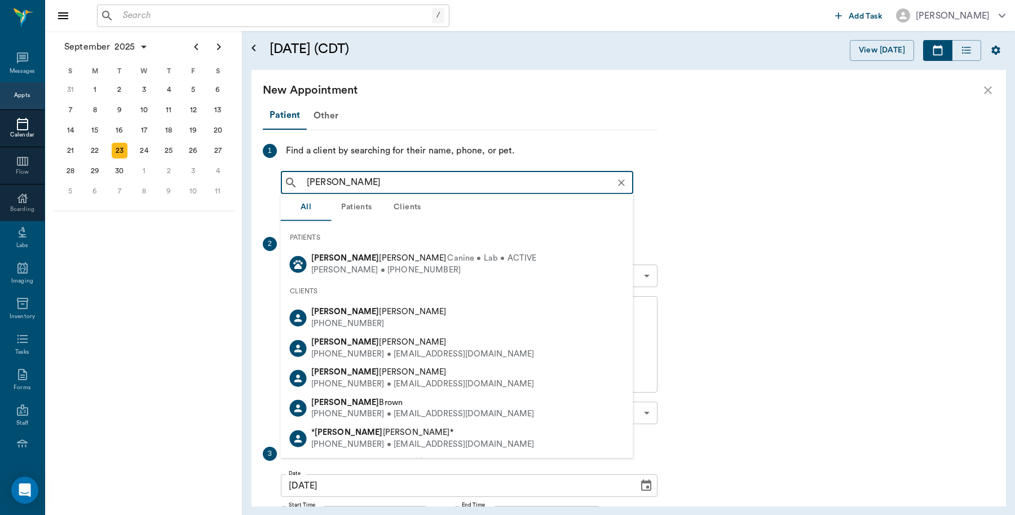
type input "[PERSON_NAME]"
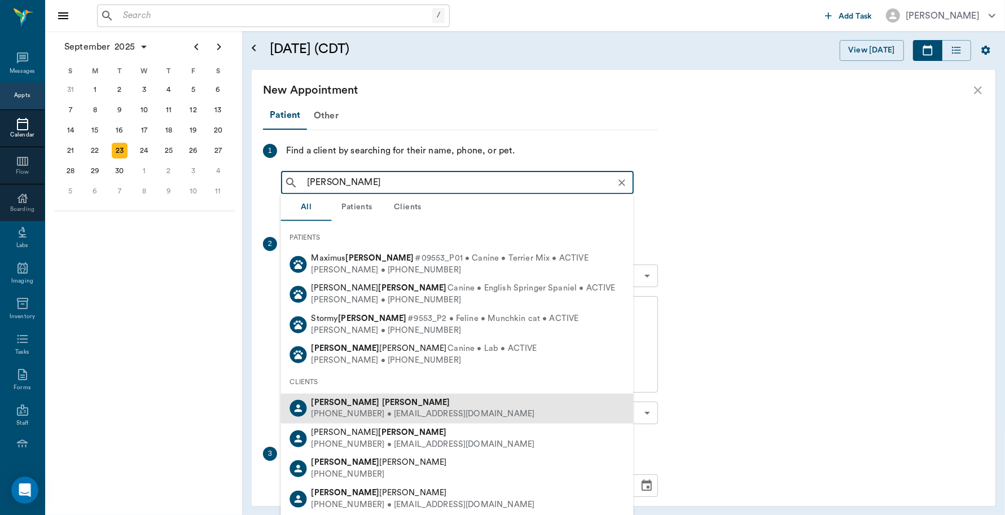
click at [392, 401] on div "[PERSON_NAME]" at bounding box center [422, 403] width 223 height 12
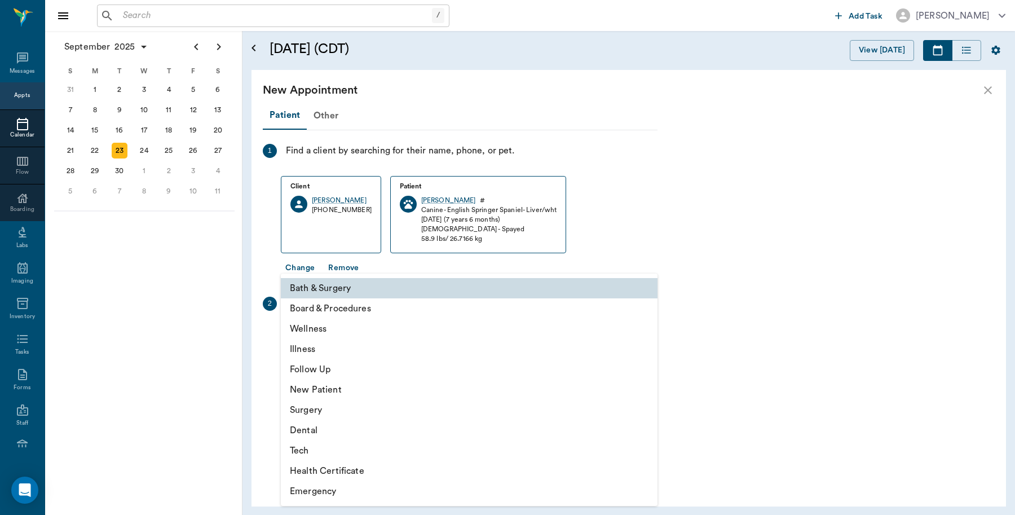
click at [389, 337] on body "/ ​ Add Task [PERSON_NAME] Nectar Messages Appts Calendar Flow Boarding Labs Im…" at bounding box center [507, 257] width 1015 height 515
click at [319, 449] on li "Tech" at bounding box center [469, 451] width 377 height 20
type input "65d2be4f46e3a538d89b8c1a"
type input "10:00 AM"
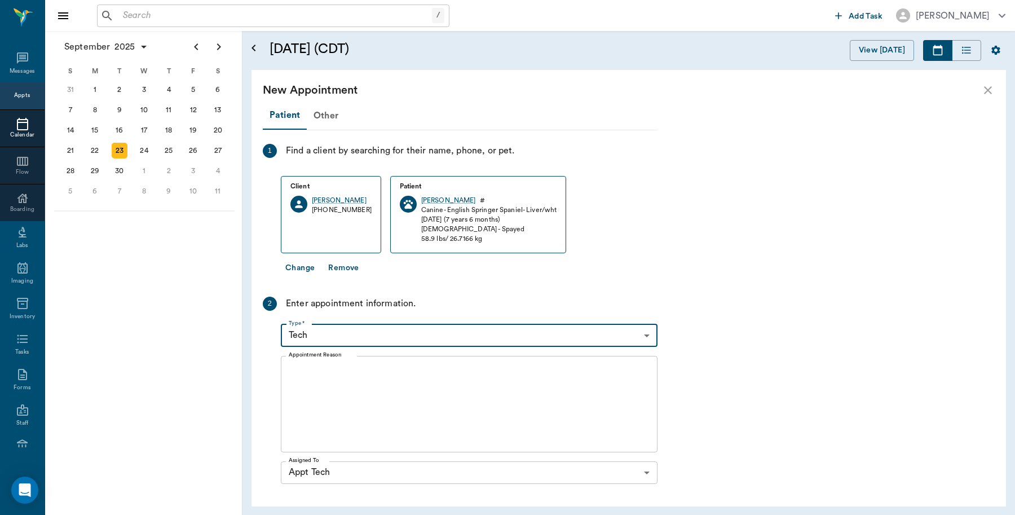
click at [342, 387] on textarea "Appointment Reason" at bounding box center [469, 404] width 361 height 78
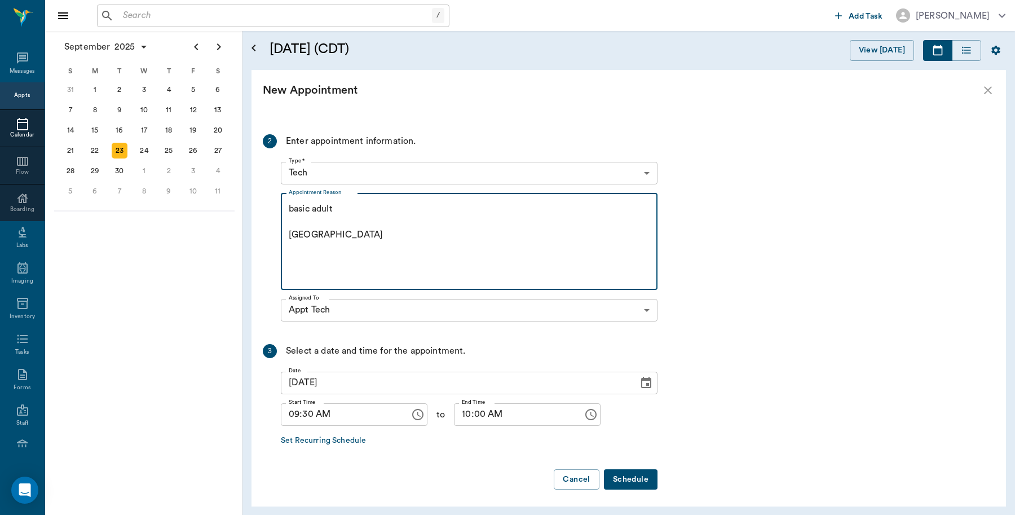
scroll to position [165, 0]
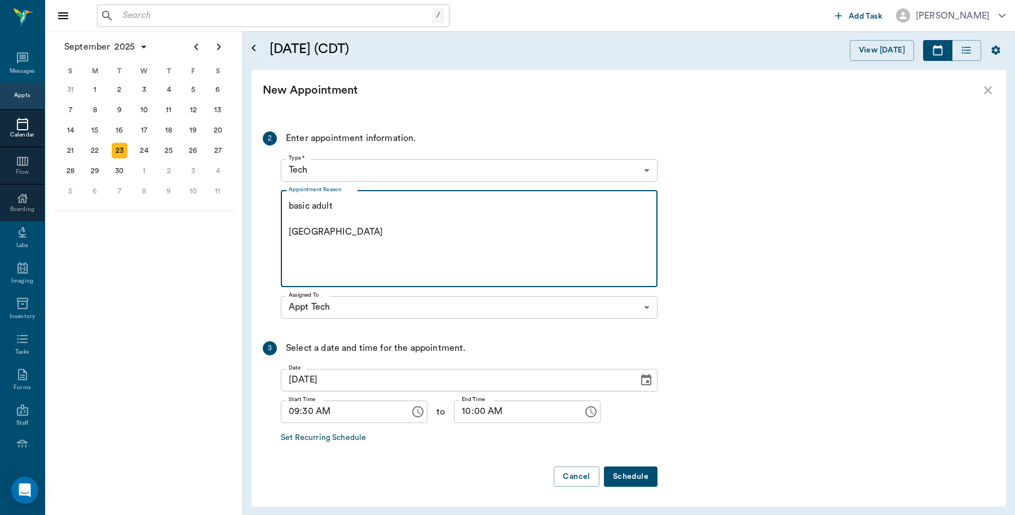
type textarea "basic adult [GEOGRAPHIC_DATA]"
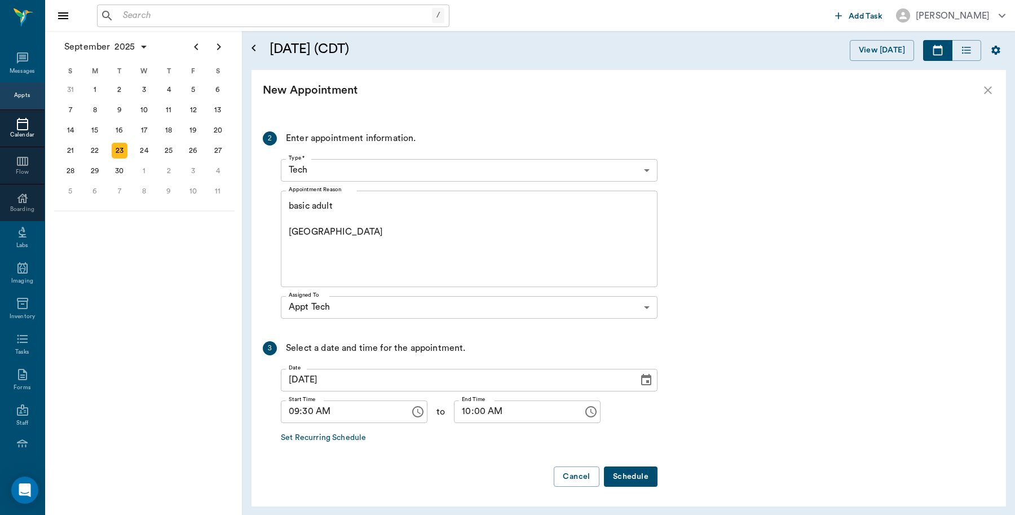
click at [624, 477] on button "Schedule" at bounding box center [631, 476] width 54 height 21
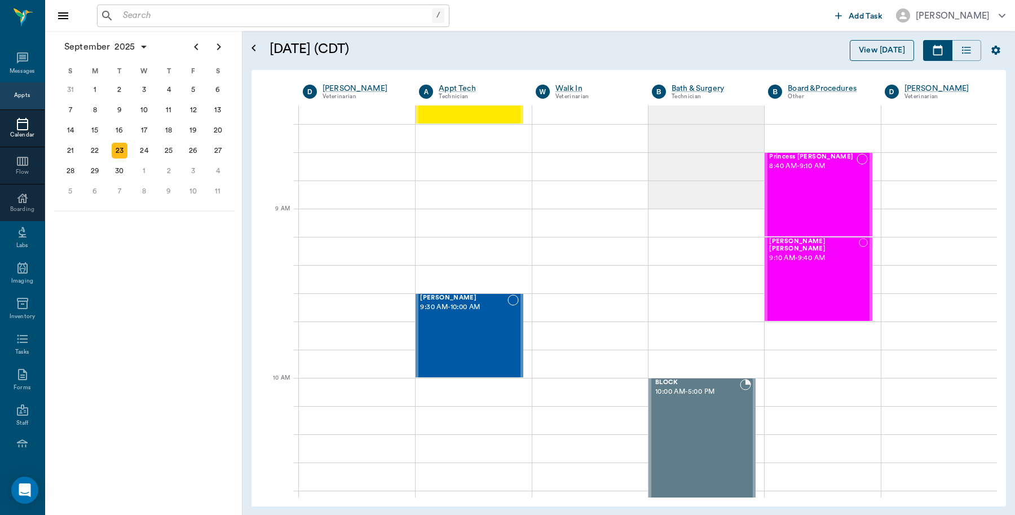
click at [886, 52] on button "View [DATE]" at bounding box center [882, 50] width 64 height 21
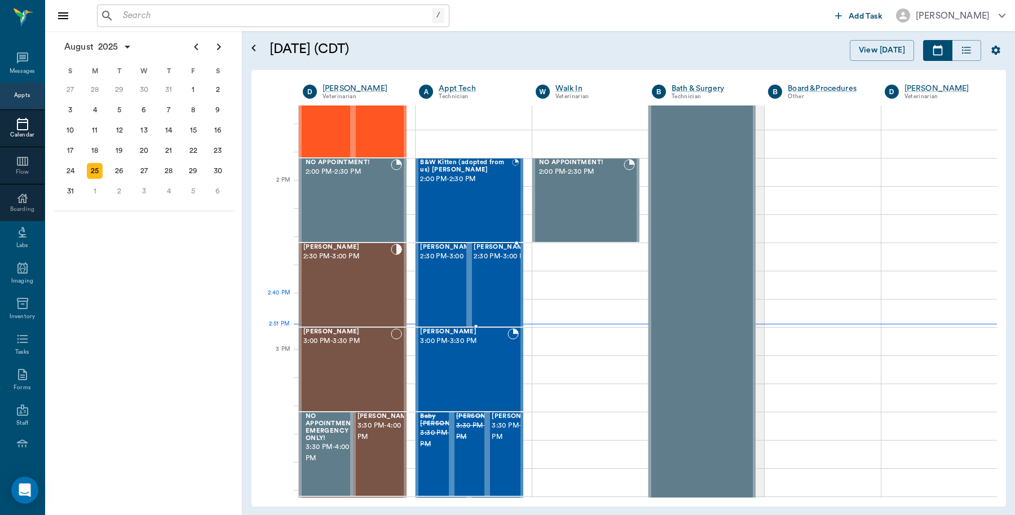
scroll to position [945, 0]
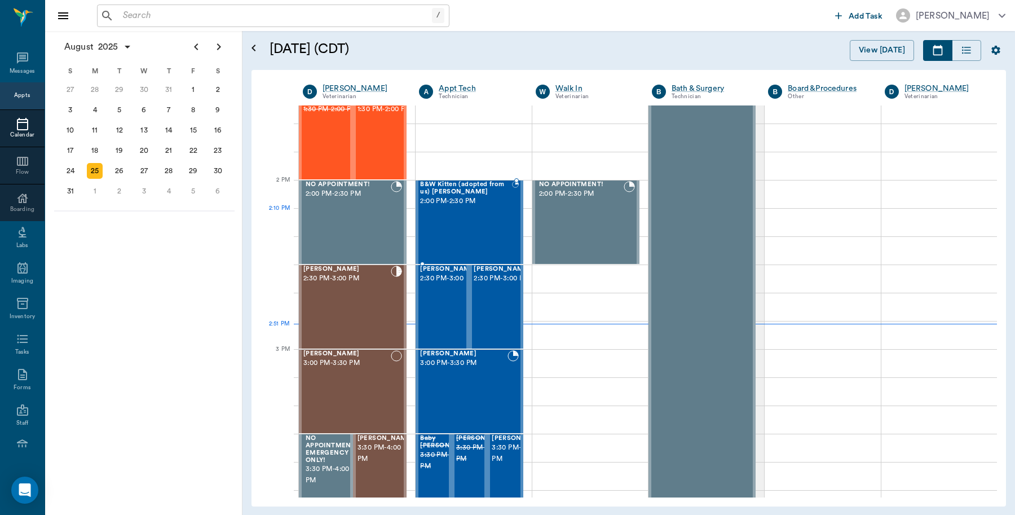
click at [471, 215] on div "B&W [GEOGRAPHIC_DATA] (adopted from us) [PERSON_NAME] 2:00 PM - 2:30 PM" at bounding box center [465, 222] width 91 height 82
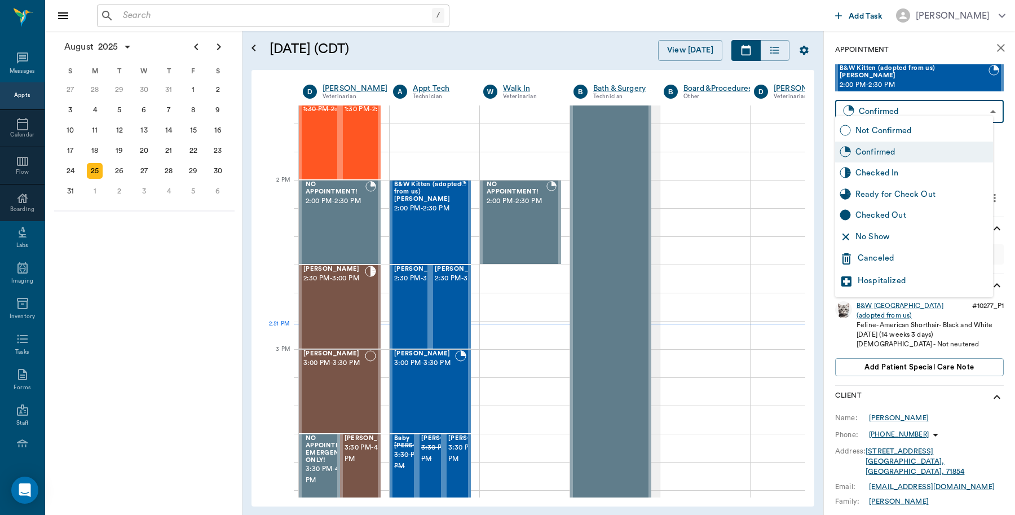
click at [918, 100] on body "/ ​ Add Task [PERSON_NAME] Nectar Messages Appts Calendar Flow Boarding Labs Im…" at bounding box center [507, 257] width 1015 height 515
click at [896, 178] on div "Checked In" at bounding box center [922, 173] width 133 height 12
type input "CHECKED_IN"
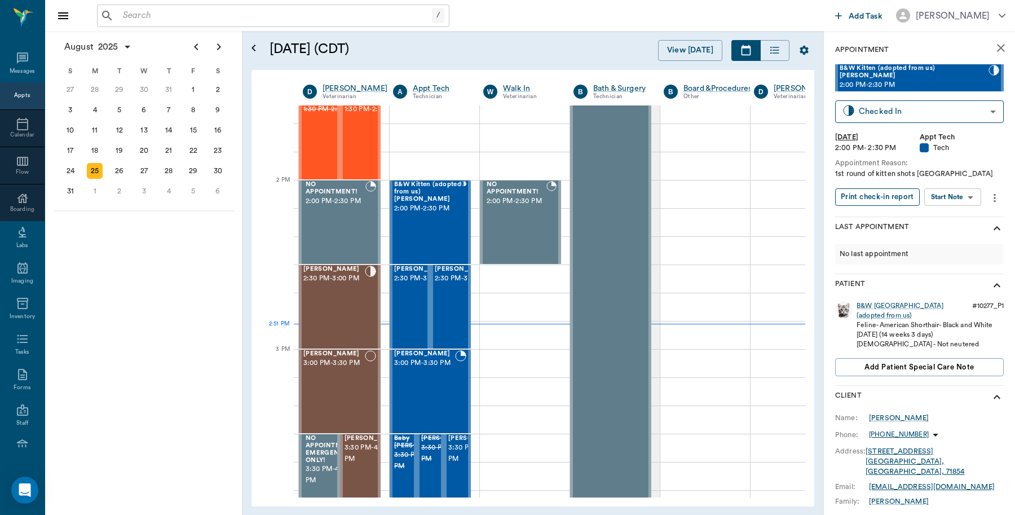
click at [904, 189] on button "Print check-in report" at bounding box center [877, 196] width 85 height 17
click at [419, 368] on span "3:00 PM - 3:30 PM" at bounding box center [424, 363] width 61 height 11
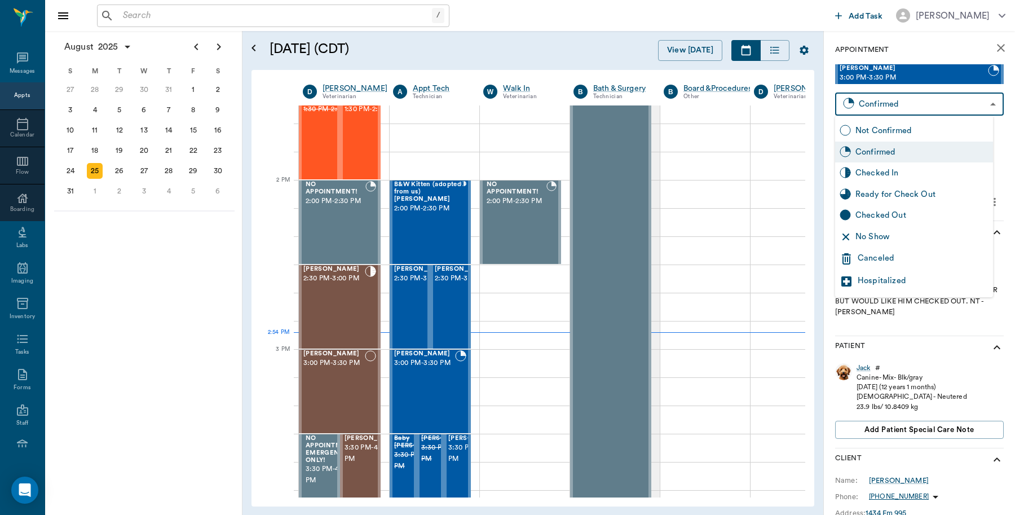
click at [906, 109] on body "/ ​ Add Task [PERSON_NAME] Nectar Messages Appts Calendar Flow Boarding Labs Im…" at bounding box center [507, 257] width 1015 height 515
click at [890, 170] on div "Checked In" at bounding box center [922, 173] width 133 height 12
type input "CHECKED_IN"
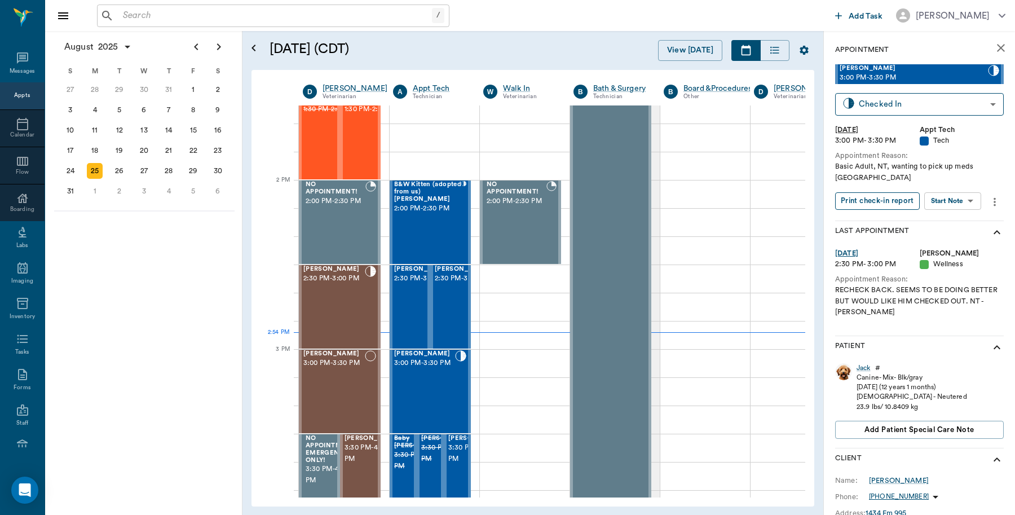
click at [883, 205] on button "Print check-in report" at bounding box center [877, 200] width 85 height 17
click at [241, 10] on input "text" at bounding box center [275, 16] width 314 height 16
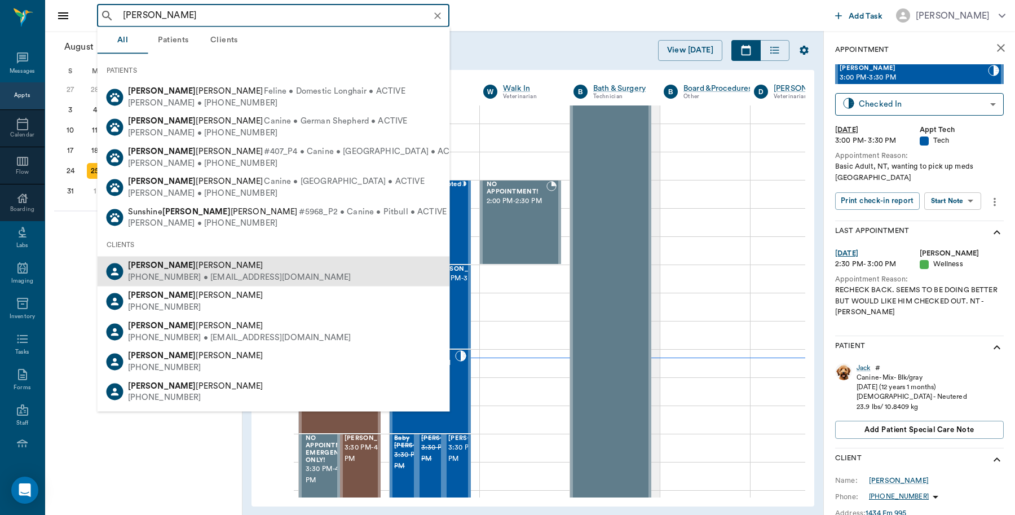
click at [150, 278] on div "[PHONE_NUMBER] • [EMAIL_ADDRESS][DOMAIN_NAME]" at bounding box center [239, 277] width 223 height 12
type input "[PERSON_NAME]"
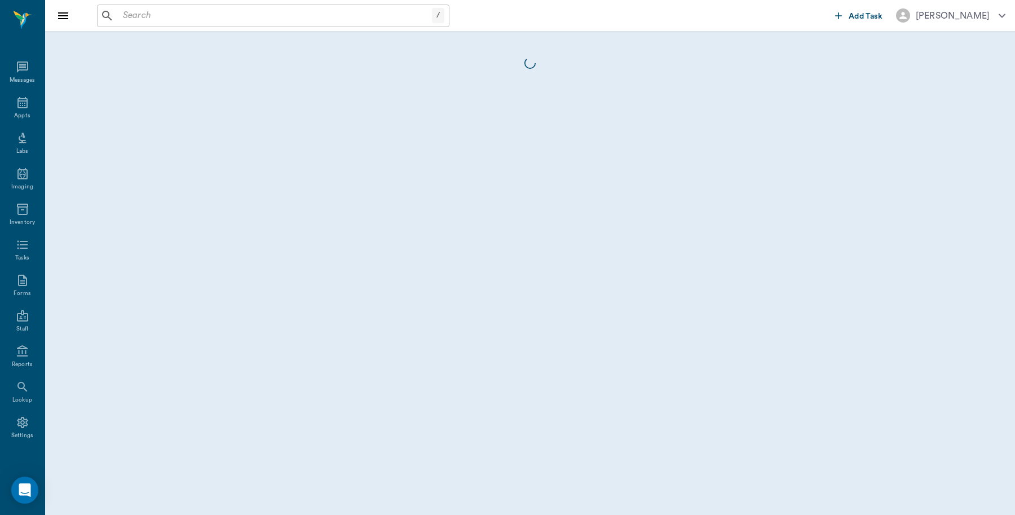
scroll to position [3, 0]
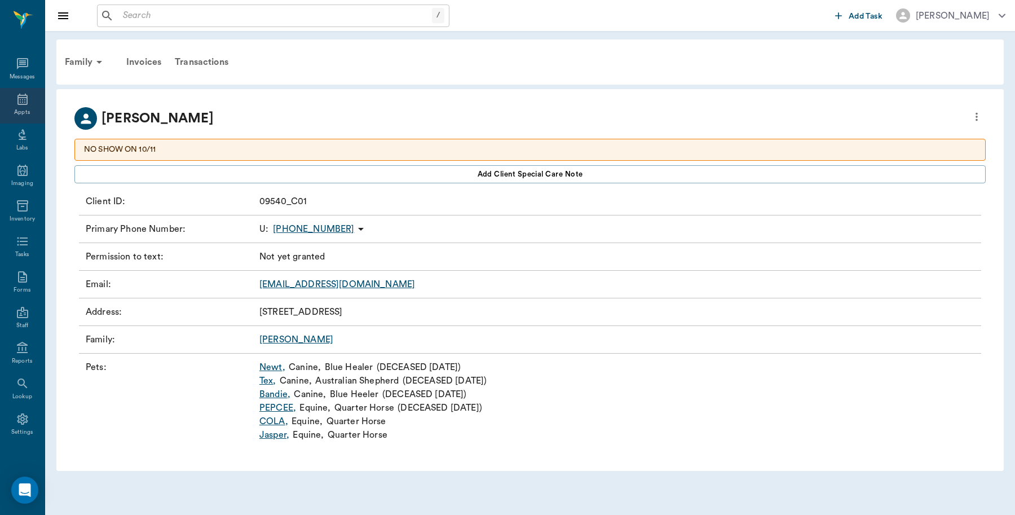
click at [17, 99] on icon at bounding box center [22, 99] width 10 height 11
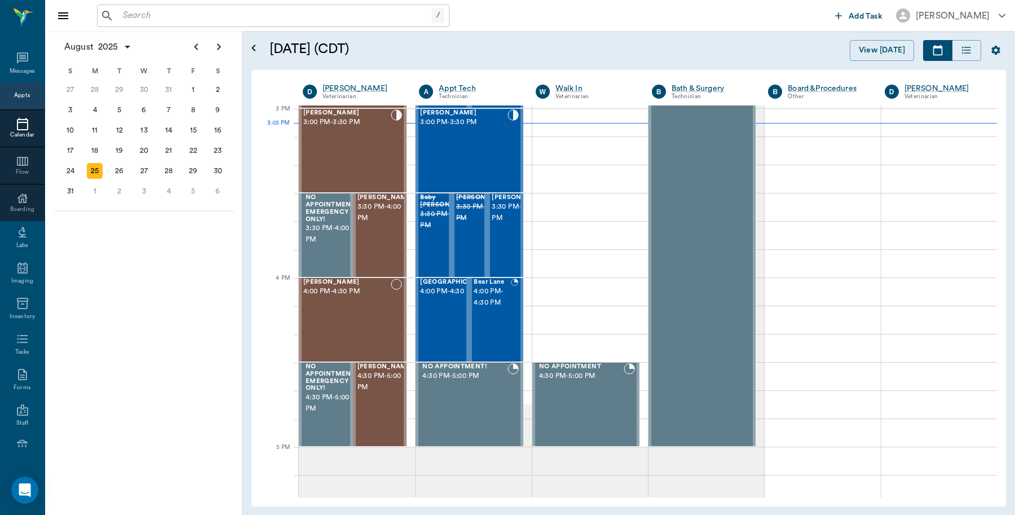
scroll to position [1186, 0]
click at [170, 175] on div "28" at bounding box center [169, 171] width 16 height 16
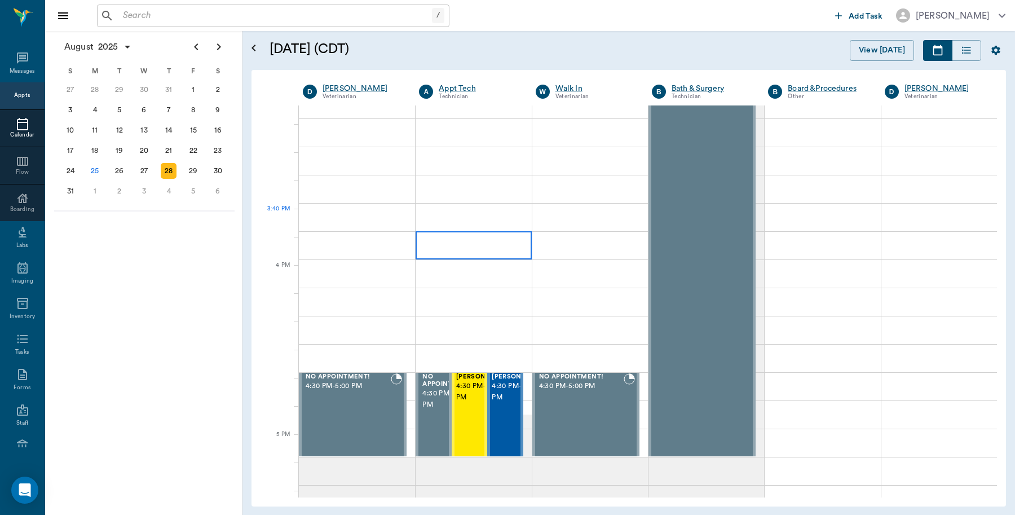
scroll to position [1269, 0]
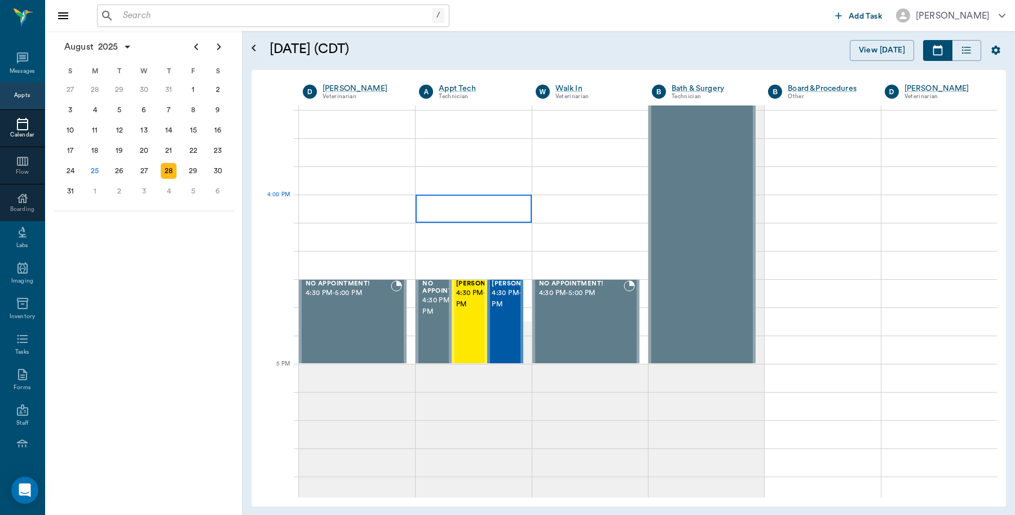
click at [477, 207] on div at bounding box center [474, 209] width 116 height 28
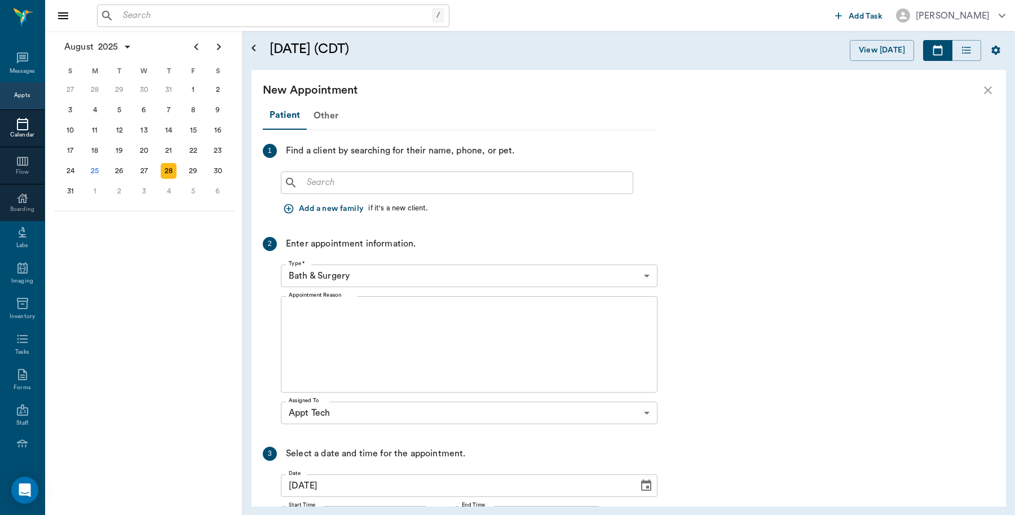
click at [364, 182] on input "text" at bounding box center [465, 183] width 326 height 16
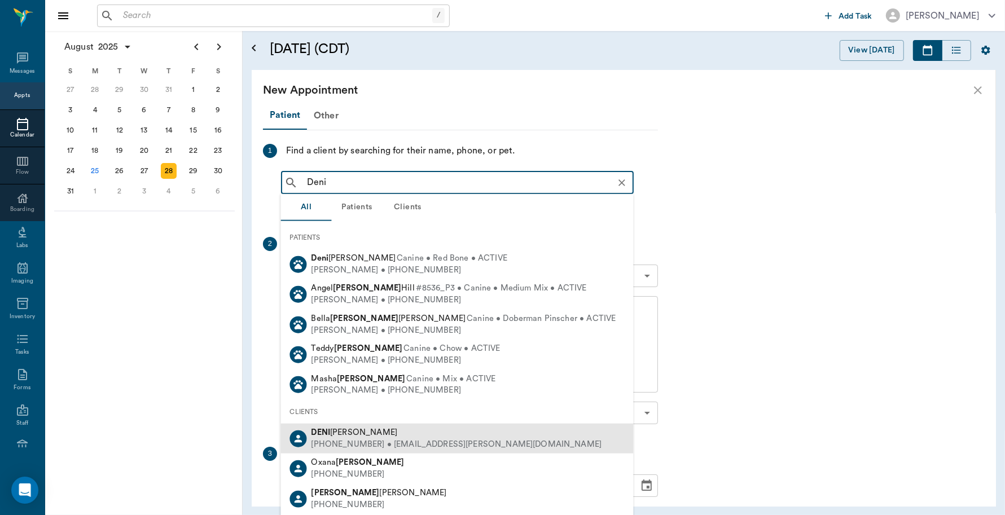
click at [371, 446] on div "[PHONE_NUMBER] • [EMAIL_ADDRESS][PERSON_NAME][DOMAIN_NAME]" at bounding box center [456, 444] width 290 height 12
type input "Deni"
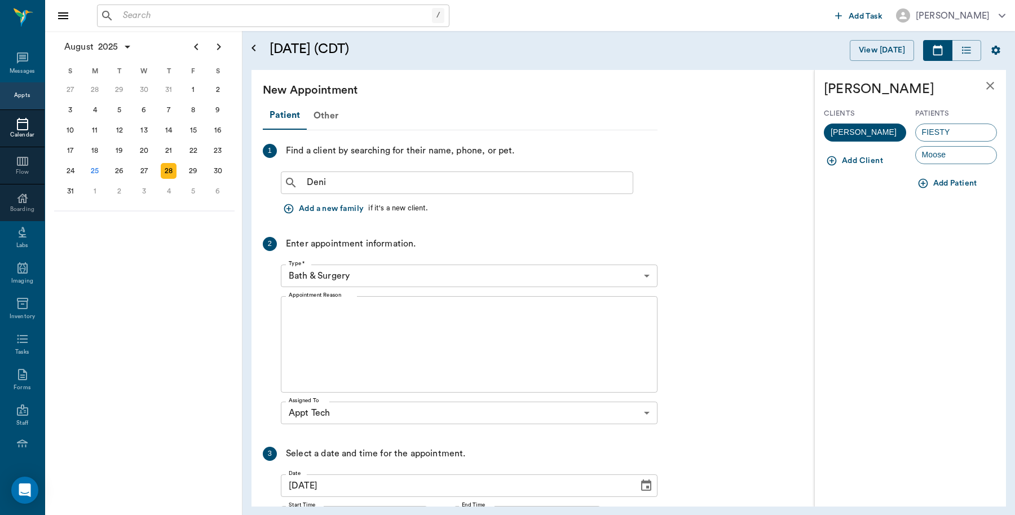
click at [952, 182] on button "Add Patient" at bounding box center [948, 183] width 67 height 21
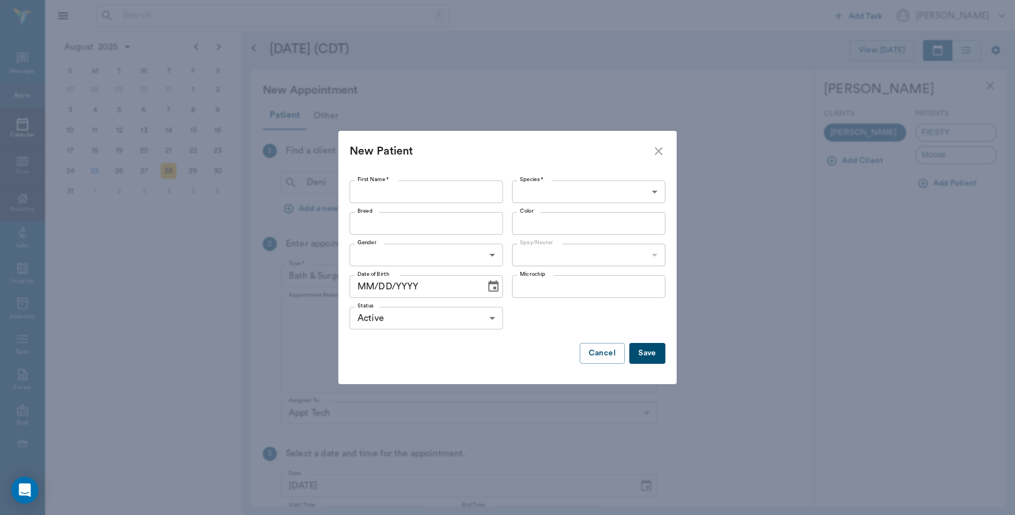
click at [404, 192] on input "First Name *" at bounding box center [426, 191] width 153 height 23
type input "Wolf"
click at [592, 195] on body "/ ​ Add Task [PERSON_NAME] Nectar Messages Appts Calendar Flow Boarding Labs Im…" at bounding box center [507, 257] width 1015 height 515
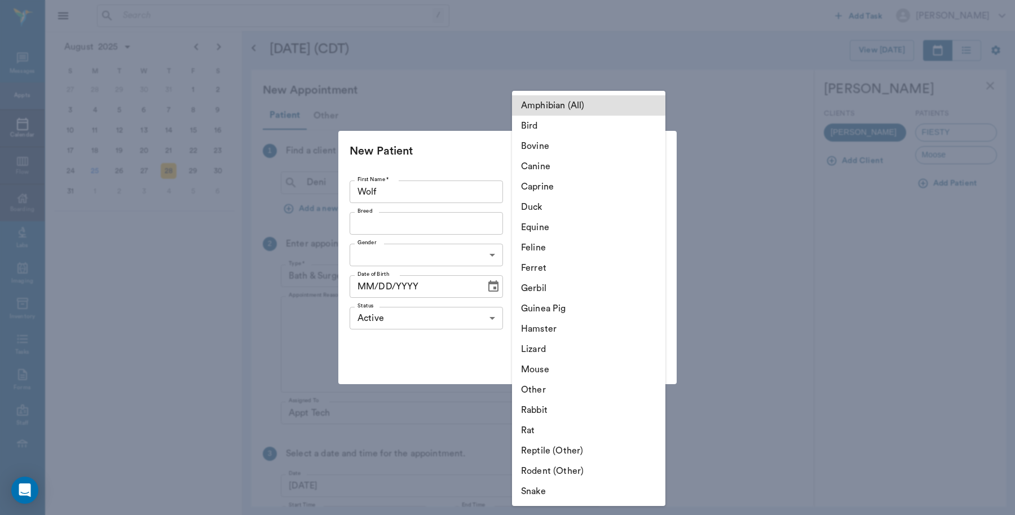
click at [563, 168] on li "Canine" at bounding box center [588, 166] width 153 height 20
type input "Canine"
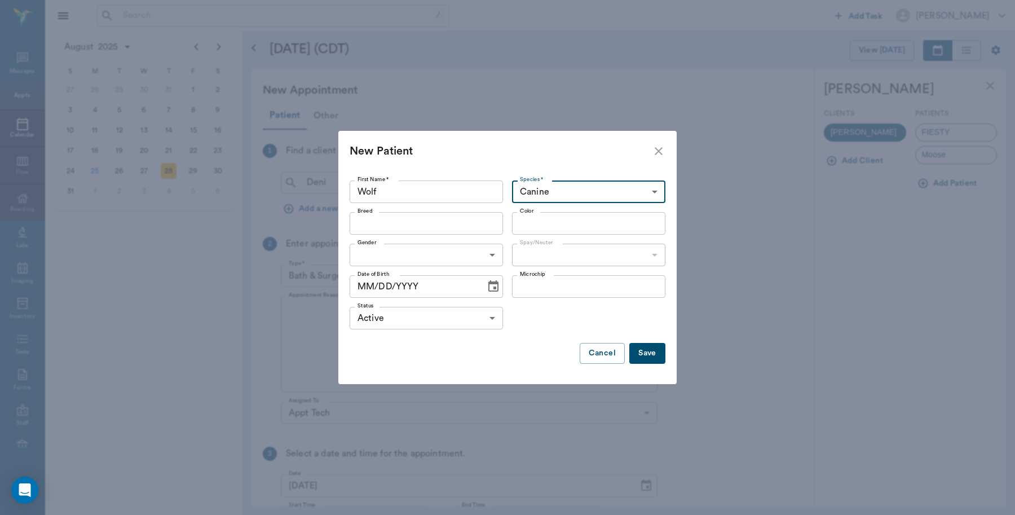
click at [443, 230] on input "Breed" at bounding box center [417, 223] width 128 height 16
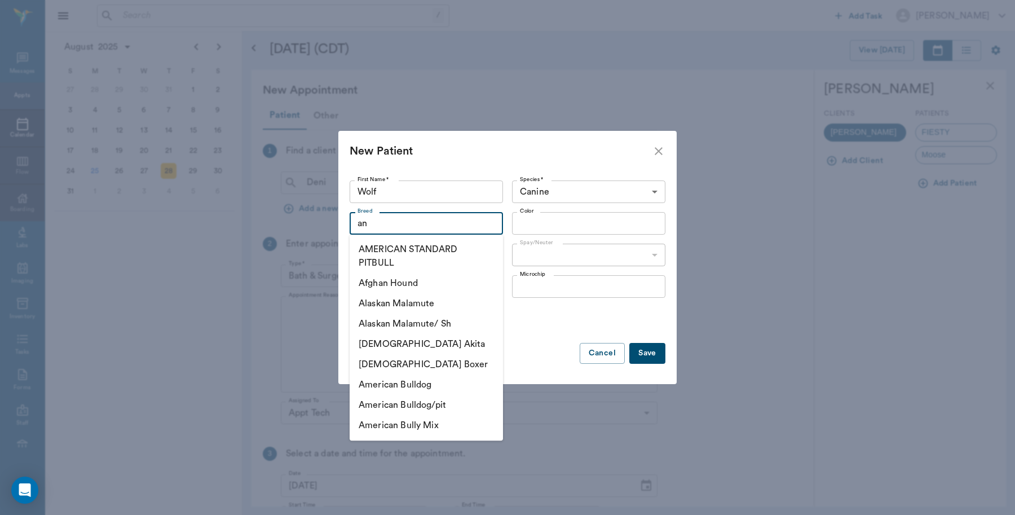
type input "a"
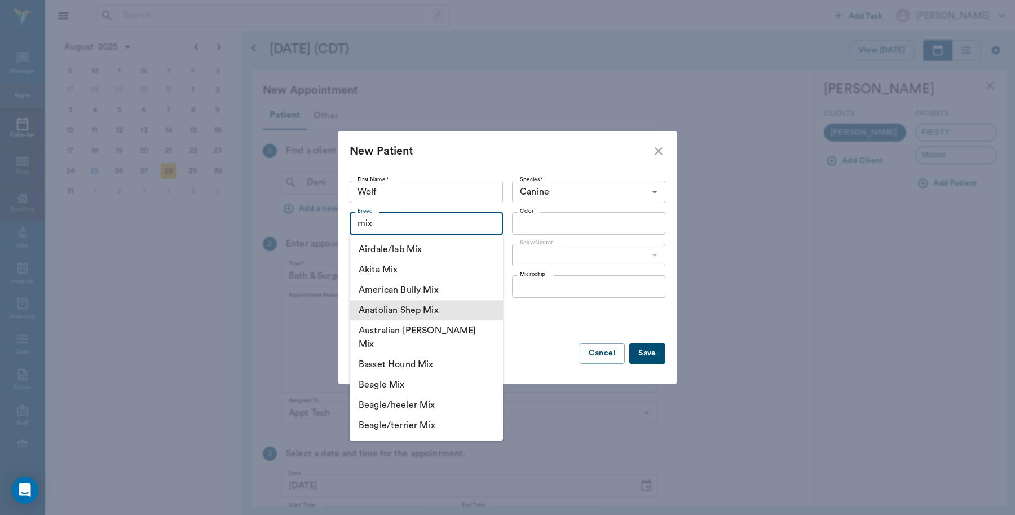
click at [432, 309] on li "Anatolian Shep Mix" at bounding box center [426, 310] width 153 height 20
type input "Anatolian Shep Mix"
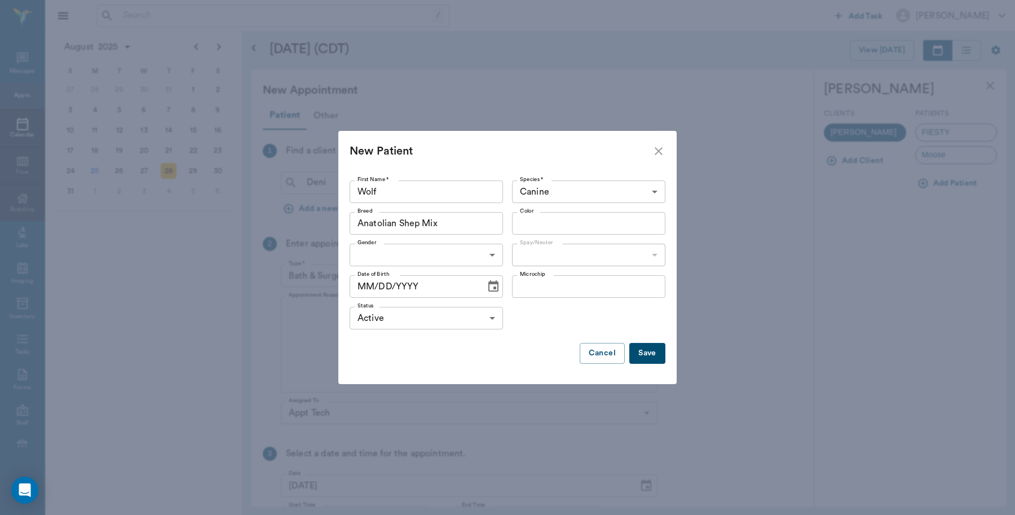
click at [567, 228] on input "Color" at bounding box center [580, 223] width 128 height 16
click at [584, 224] on input "Color" at bounding box center [580, 223] width 128 height 16
type input "tan and black"
click at [422, 257] on body "/ ​ Add Task [PERSON_NAME] Nectar Messages Appts Calendar Flow Boarding Labs Im…" at bounding box center [507, 257] width 1015 height 515
click at [382, 282] on li "[DEMOGRAPHIC_DATA]" at bounding box center [426, 281] width 153 height 20
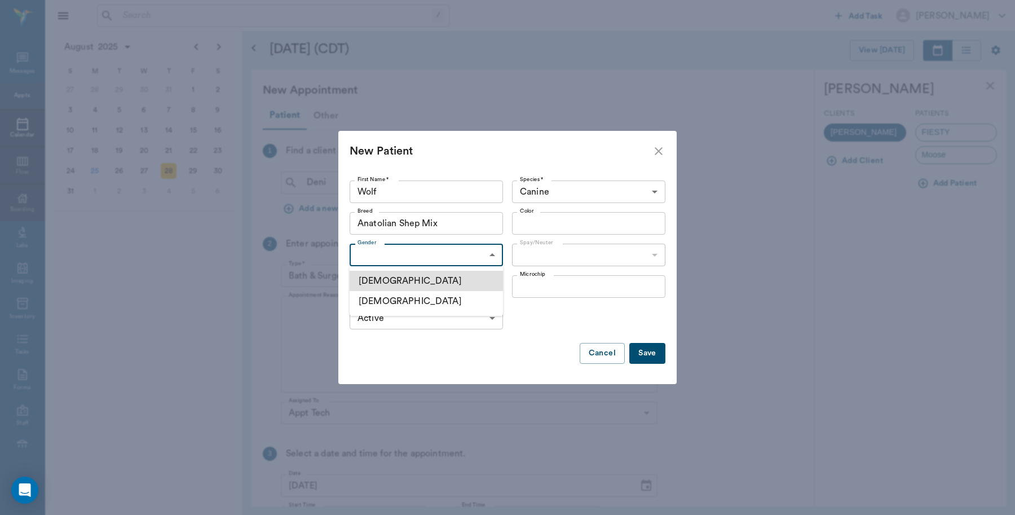
type input "[DEMOGRAPHIC_DATA]"
click at [576, 257] on body "/ ​ Add Task [PERSON_NAME] Nectar Messages Appts Calendar Flow Boarding Labs Im…" at bounding box center [507, 257] width 1015 height 515
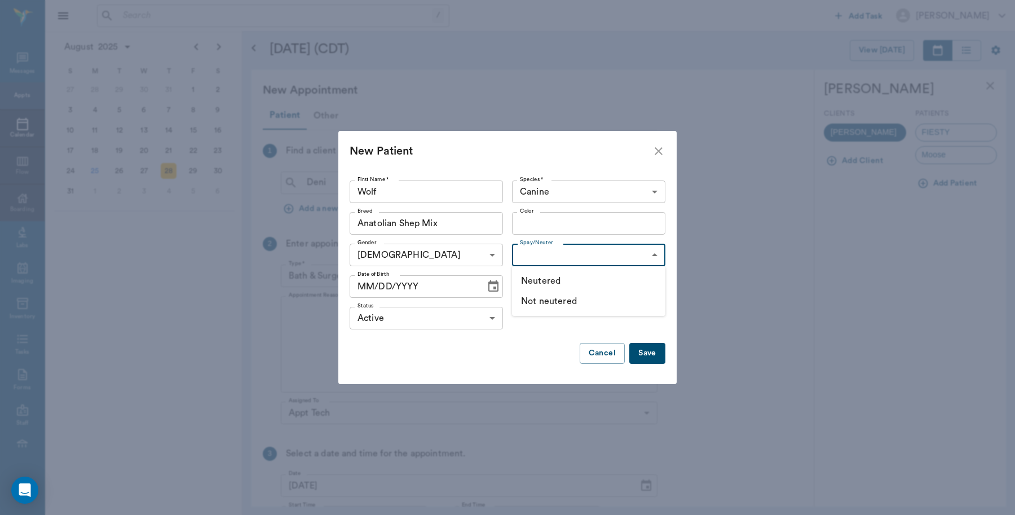
click at [562, 299] on li "Not neutered" at bounding box center [588, 301] width 153 height 20
type input "false"
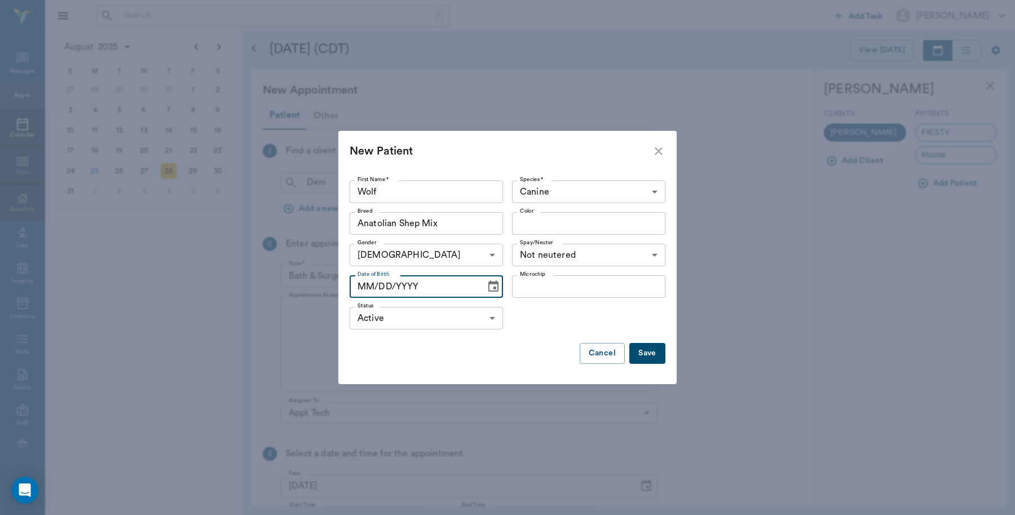
click at [463, 286] on input "MM/DD/YYYY" at bounding box center [414, 286] width 128 height 23
type input "[DATE]"
click at [646, 351] on button "Save" at bounding box center [647, 353] width 36 height 21
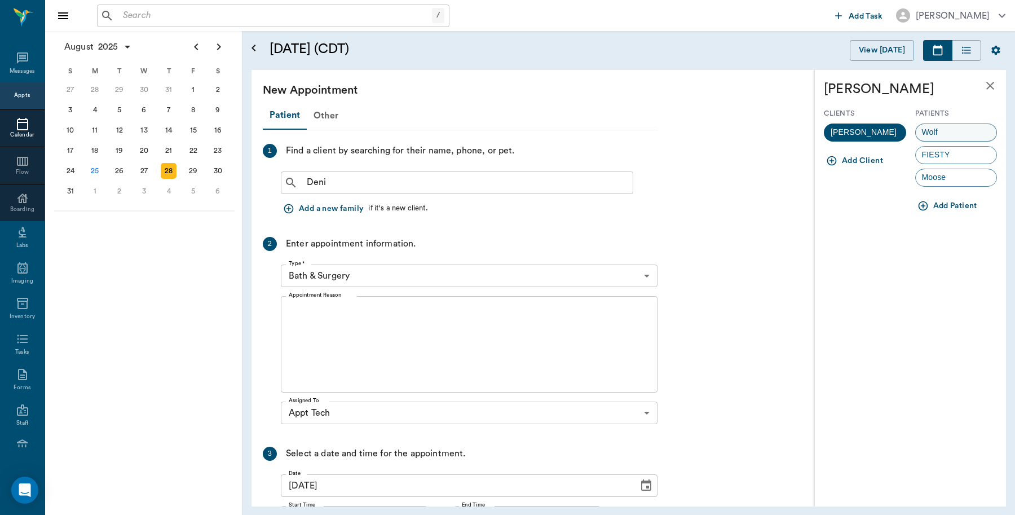
click at [948, 133] on div "Wolf" at bounding box center [956, 133] width 82 height 18
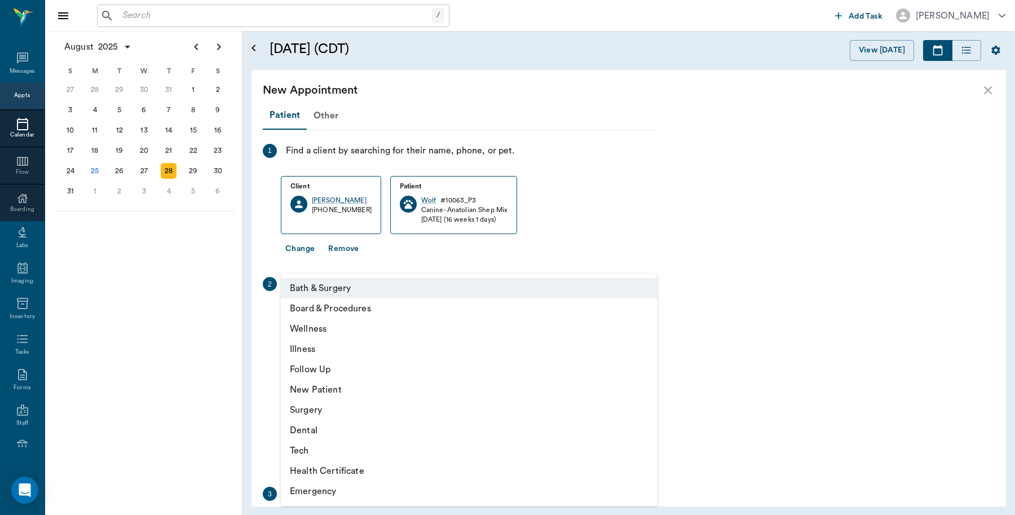
click at [474, 311] on body "/ ​ Add Task [PERSON_NAME] Nectar Messages Appts Calendar Flow Boarding Labs Im…" at bounding box center [507, 257] width 1015 height 515
click at [323, 446] on li "Tech" at bounding box center [469, 451] width 377 height 20
type input "65d2be4f46e3a538d89b8c1a"
type input "04:30 PM"
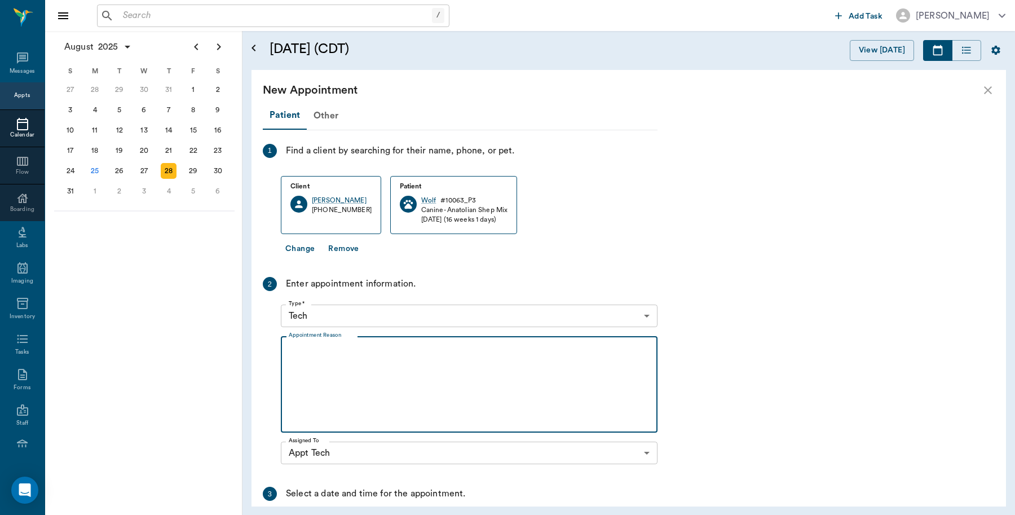
click at [415, 346] on textarea "Appointment Reason" at bounding box center [469, 385] width 361 height 78
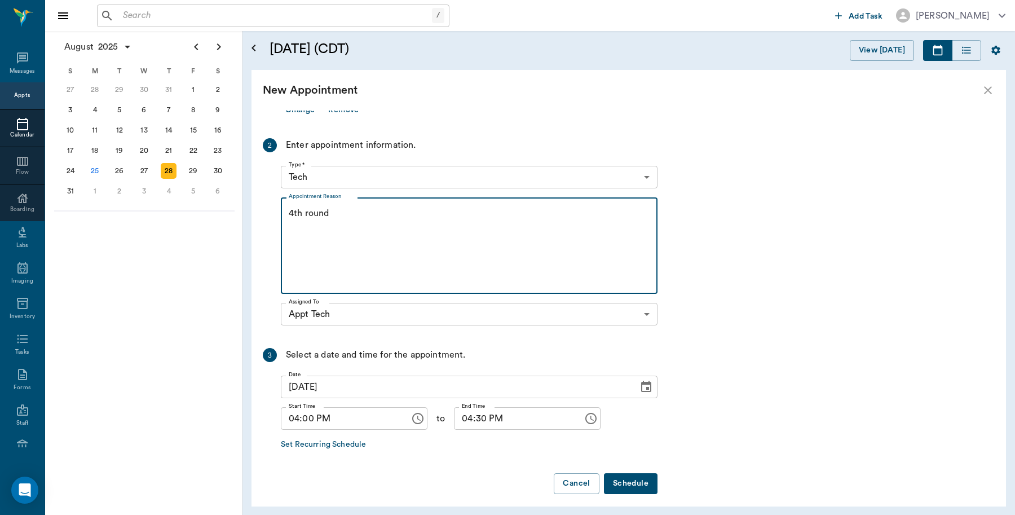
scroll to position [147, 0]
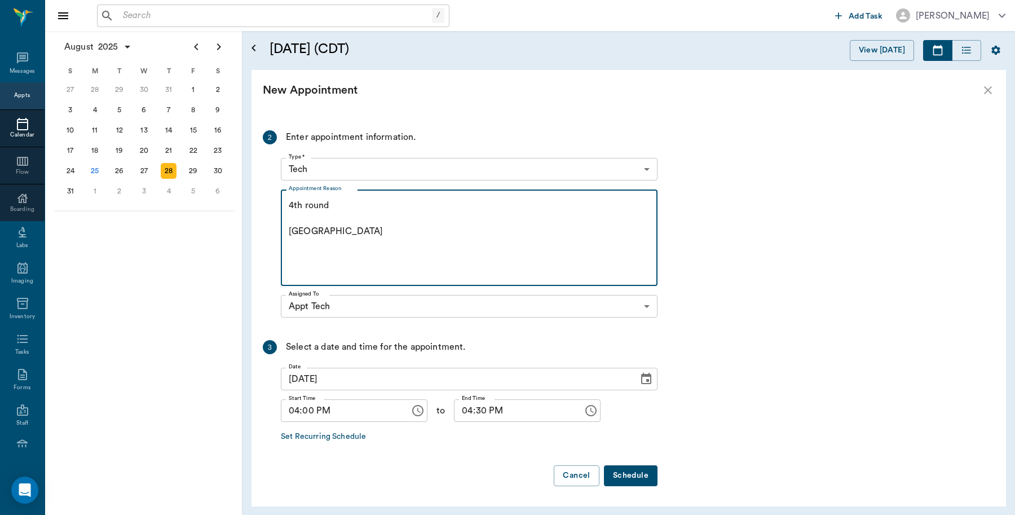
click at [300, 227] on textarea "4th round [GEOGRAPHIC_DATA]" at bounding box center [469, 238] width 361 height 78
type textarea "4th round [GEOGRAPHIC_DATA]"
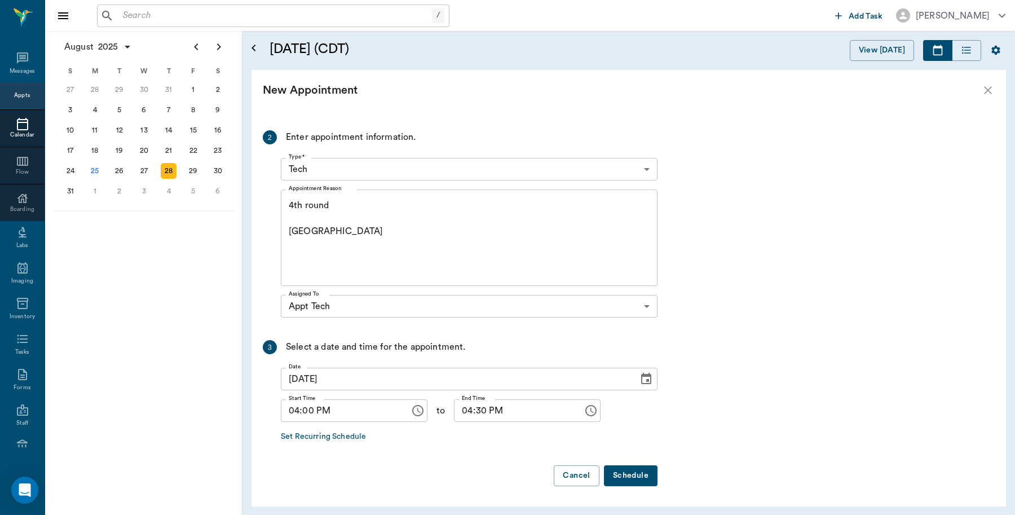
click at [635, 469] on button "Schedule" at bounding box center [631, 475] width 54 height 21
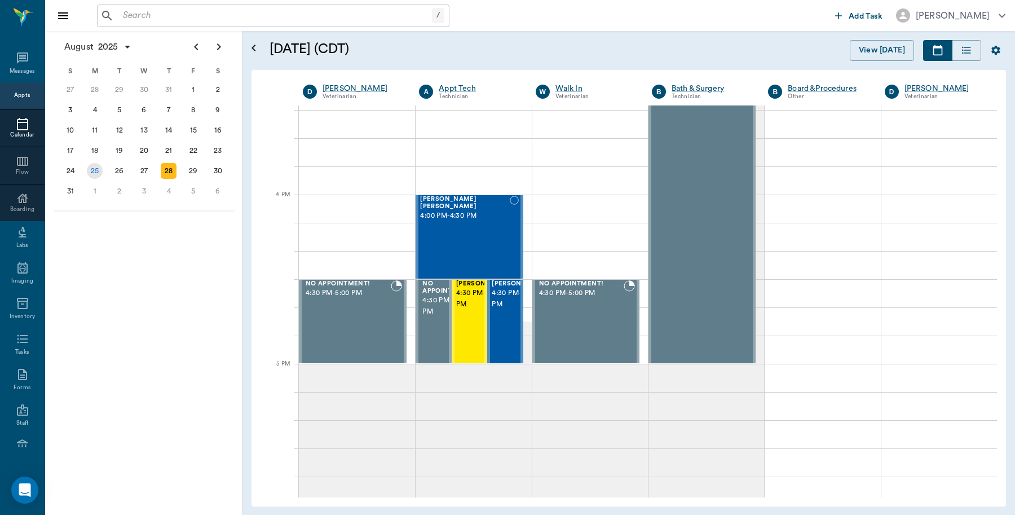
click at [91, 168] on div "25" at bounding box center [95, 171] width 16 height 16
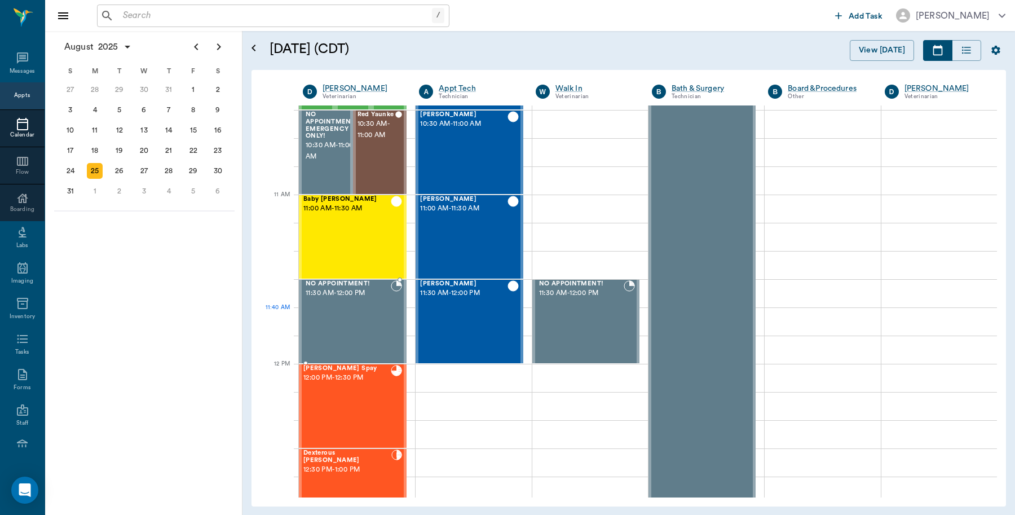
scroll to position [564, 0]
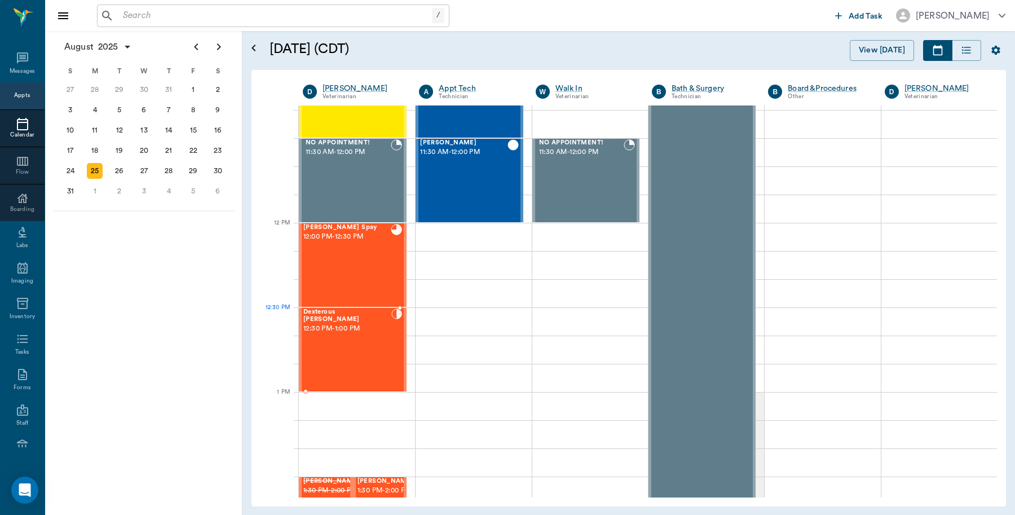
click at [354, 333] on div "Dexterous [PERSON_NAME] 12:30 PM - 1:00 PM" at bounding box center [347, 350] width 88 height 82
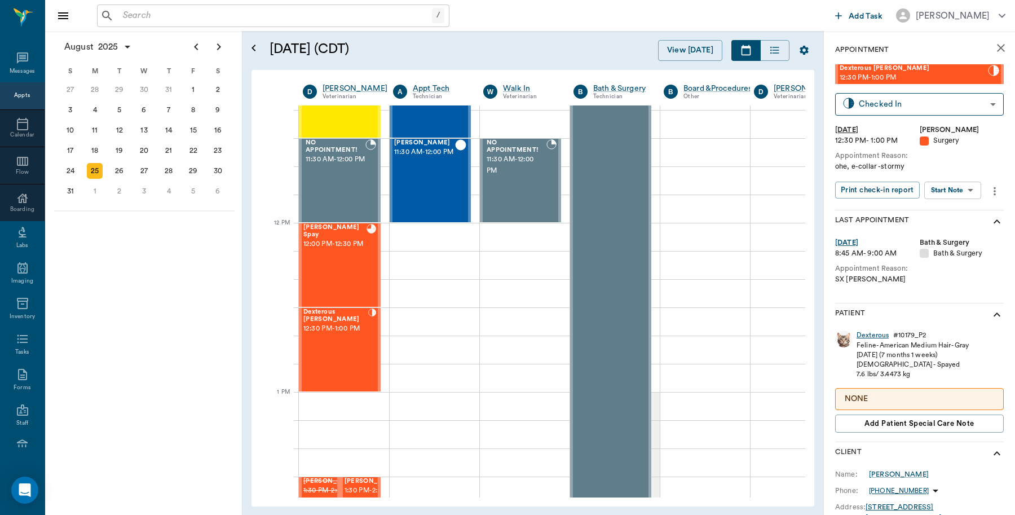
click at [872, 334] on div "Dexterous" at bounding box center [873, 336] width 32 height 10
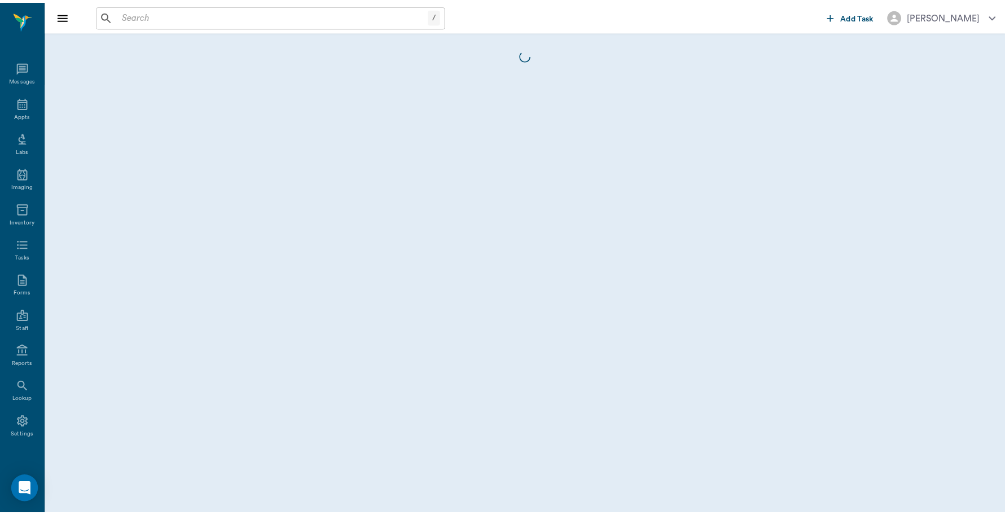
scroll to position [3, 0]
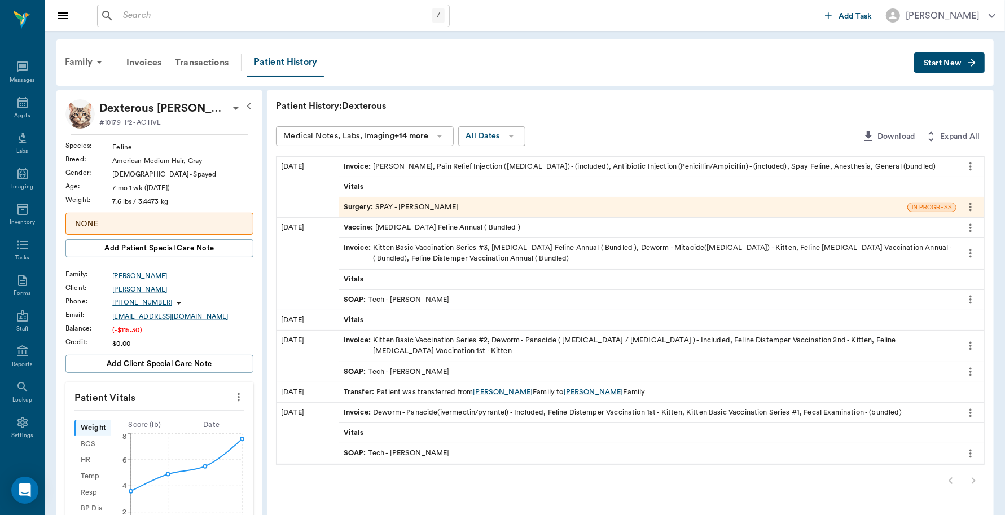
scroll to position [3, 0]
click at [469, 162] on div "Invoice : [PERSON_NAME], Pain Relief Injection ([MEDICAL_DATA]) - (included), A…" at bounding box center [640, 166] width 592 height 11
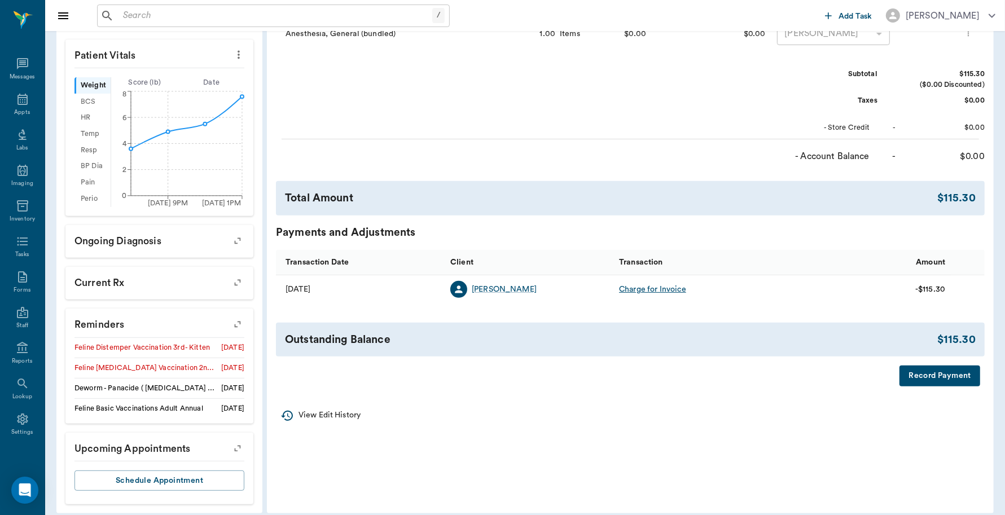
scroll to position [353, 0]
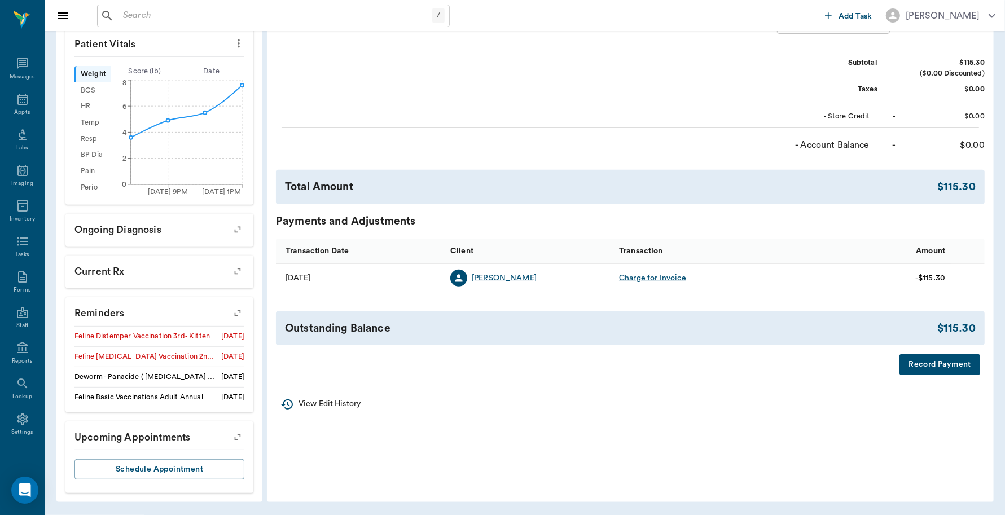
click at [943, 368] on button "Record Payment" at bounding box center [939, 364] width 81 height 21
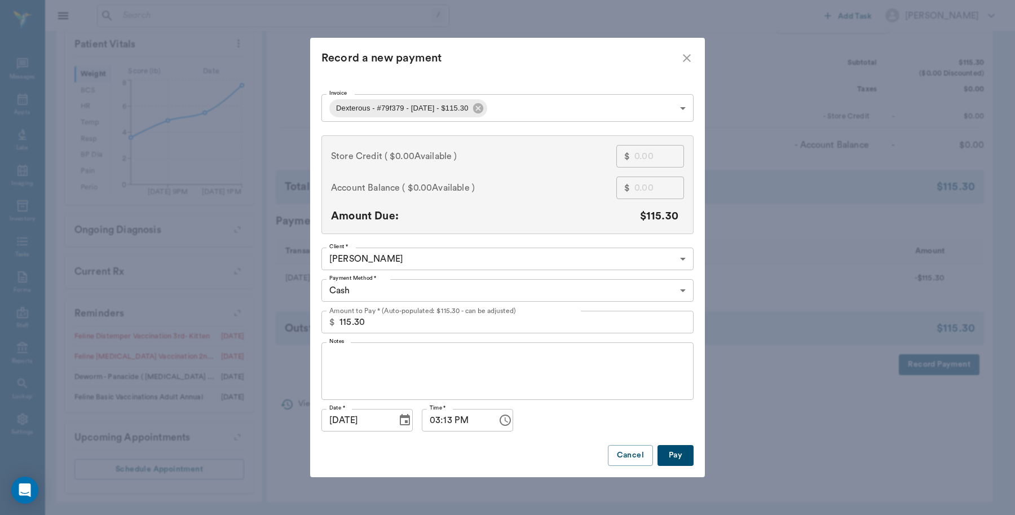
click at [473, 294] on body "/ ​ Add Task [PERSON_NAME] Nectar Messages Appts Labs Imaging Inventory Tasks F…" at bounding box center [507, 81] width 1015 height 868
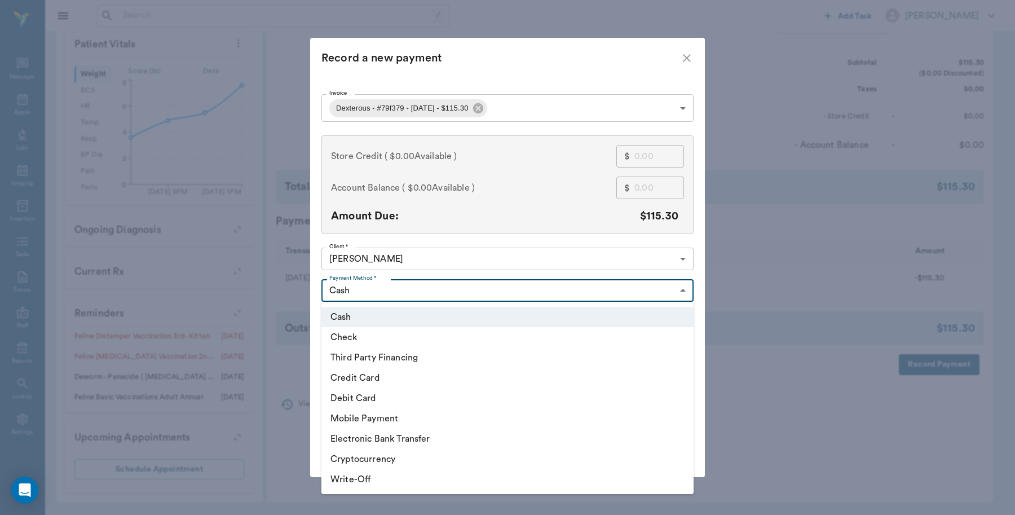
click at [389, 404] on li "Debit Card" at bounding box center [508, 398] width 372 height 20
type input "DEBIT_CARD"
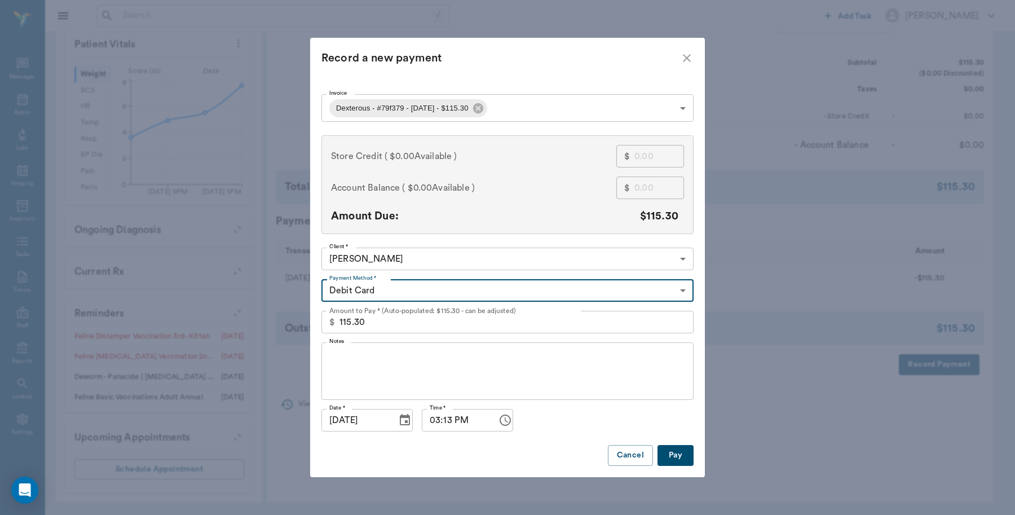
click at [679, 452] on button "Pay" at bounding box center [676, 455] width 36 height 21
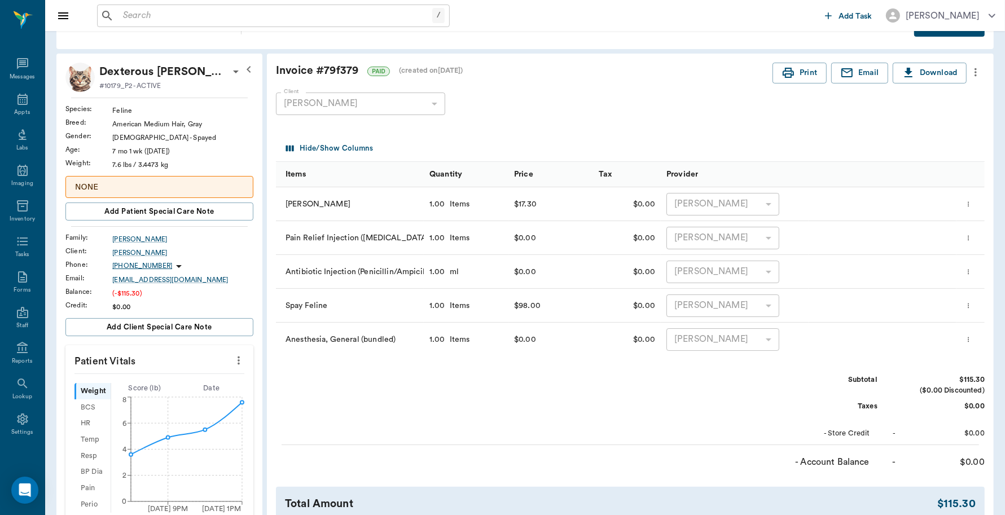
scroll to position [0, 0]
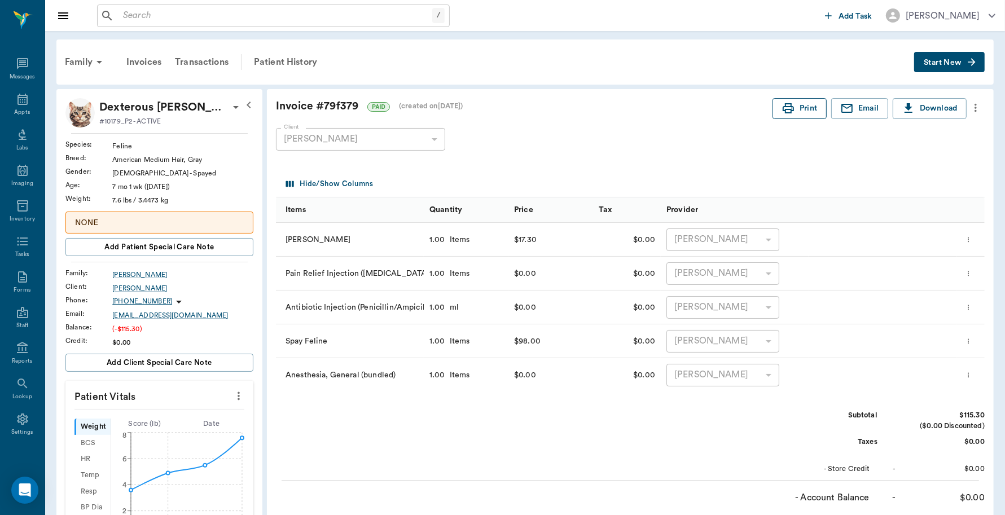
click at [789, 103] on icon "button" at bounding box center [787, 108] width 11 height 10
click at [17, 103] on icon at bounding box center [23, 100] width 14 height 14
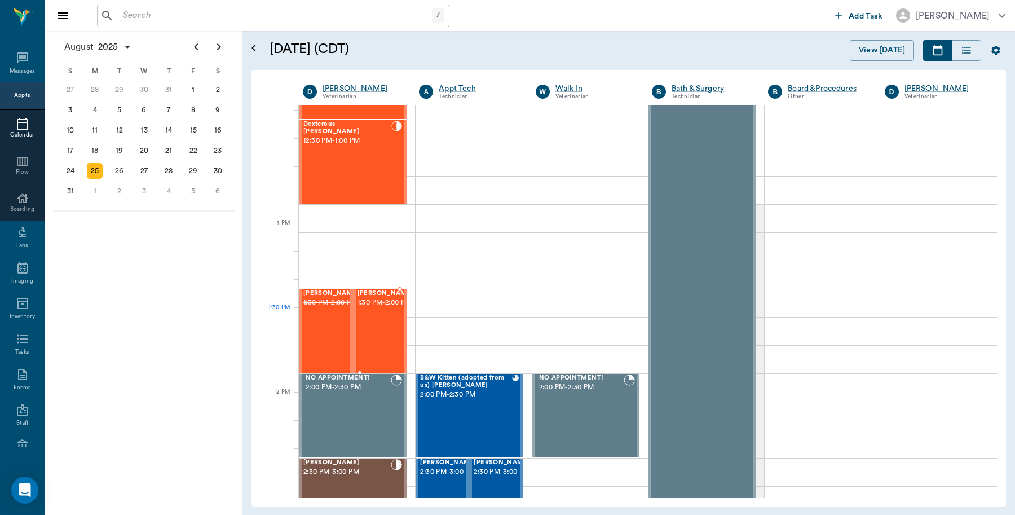
scroll to position [763, 0]
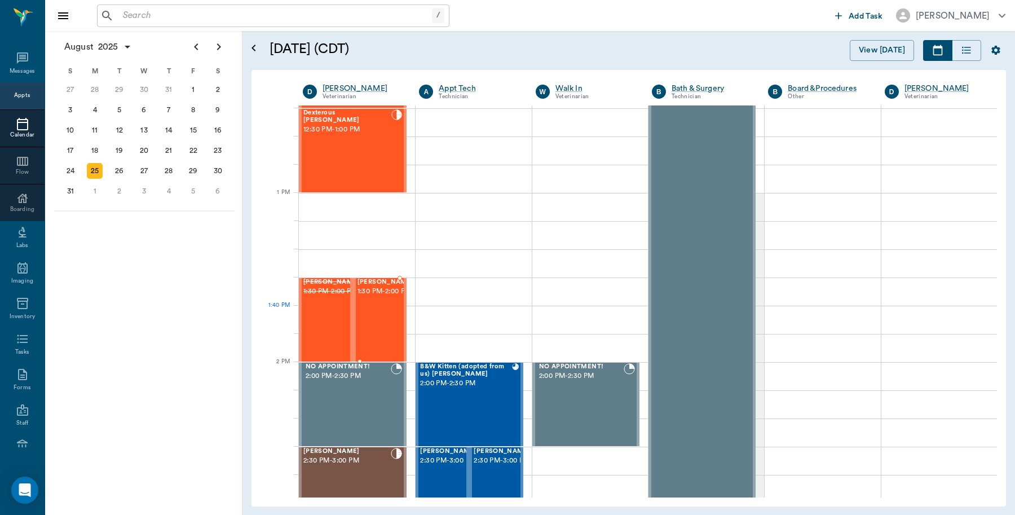
click at [376, 328] on div "[PERSON_NAME] 1:30 PM - 2:00 PM" at bounding box center [386, 320] width 56 height 82
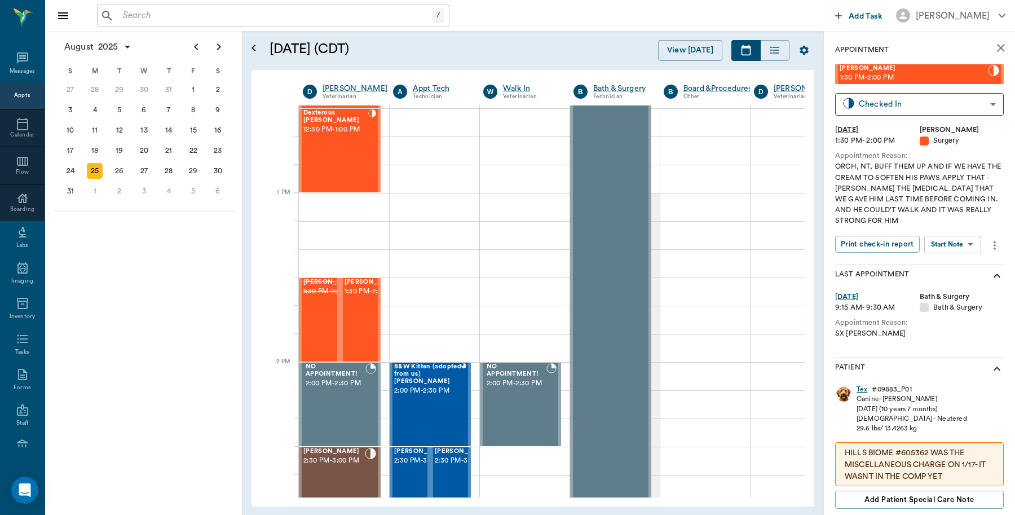
click at [861, 390] on div "Tex" at bounding box center [862, 390] width 11 height 10
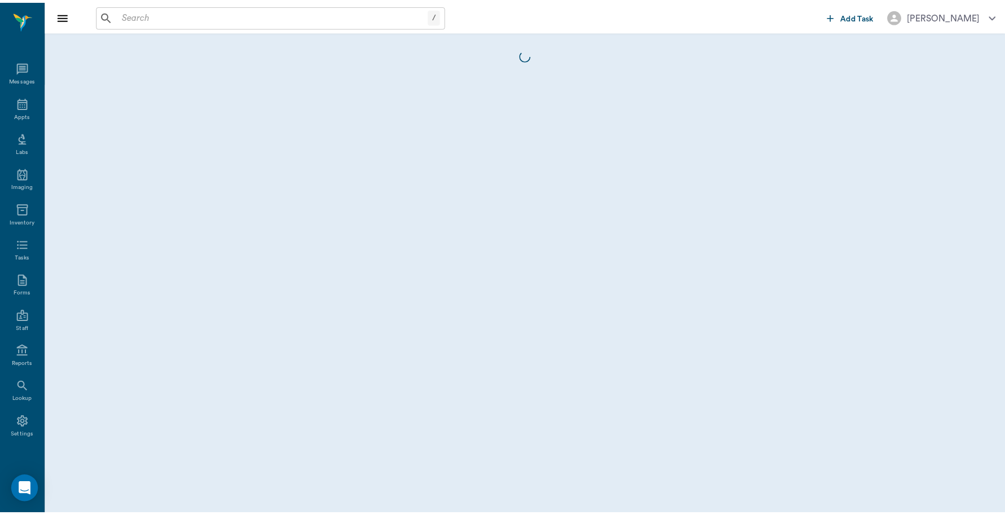
scroll to position [3, 0]
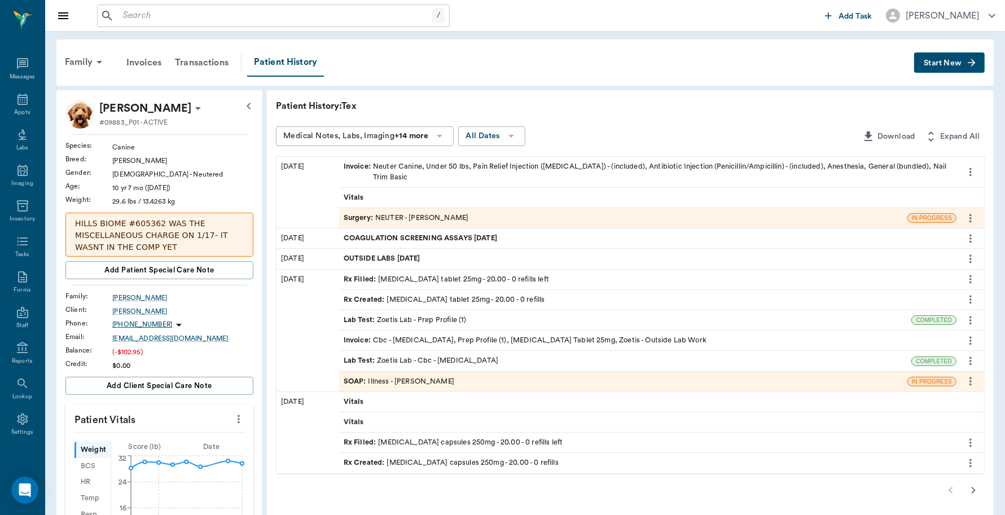
click at [354, 165] on span "Invoice :" at bounding box center [358, 171] width 29 height 21
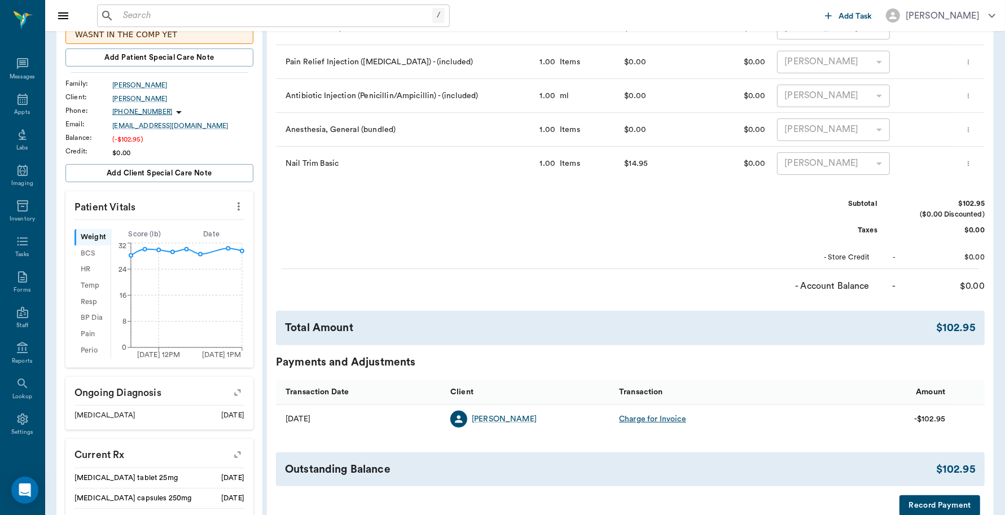
scroll to position [282, 0]
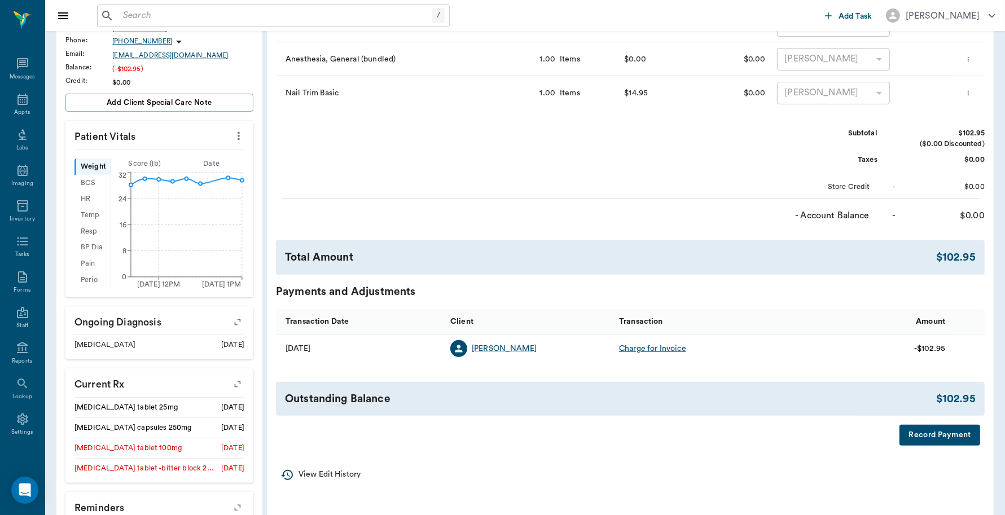
click at [932, 435] on button "Record Payment" at bounding box center [939, 435] width 81 height 21
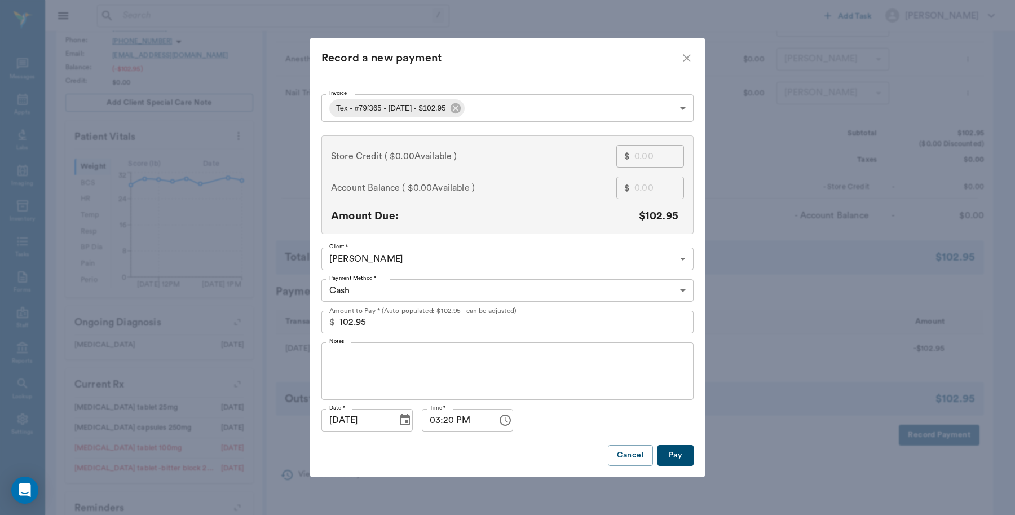
click at [349, 289] on body "/ ​ Add Task [PERSON_NAME] Nectar Messages Appts Labs Imaging Inventory Tasks F…" at bounding box center [507, 214] width 1015 height 992
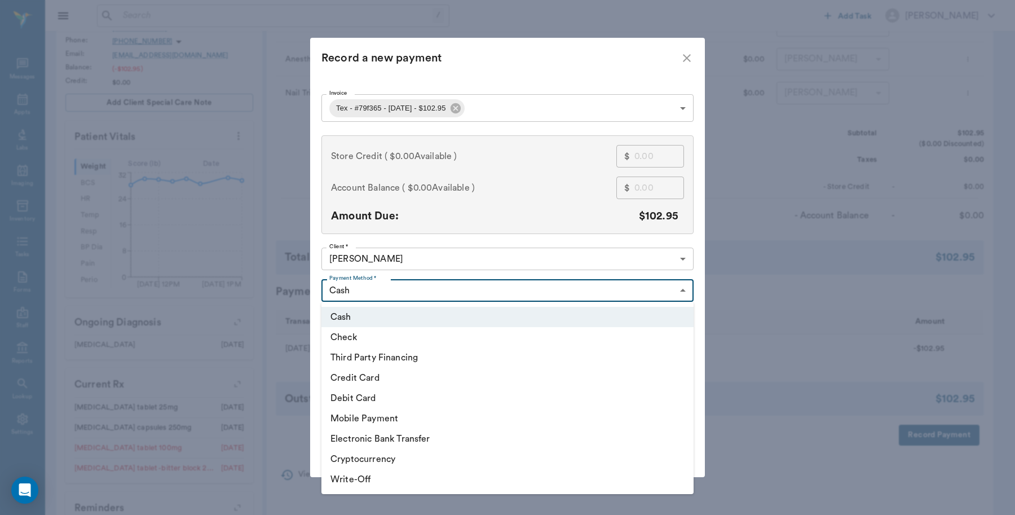
click at [359, 374] on li "Credit Card" at bounding box center [508, 378] width 372 height 20
type input "CREDIT_CARD"
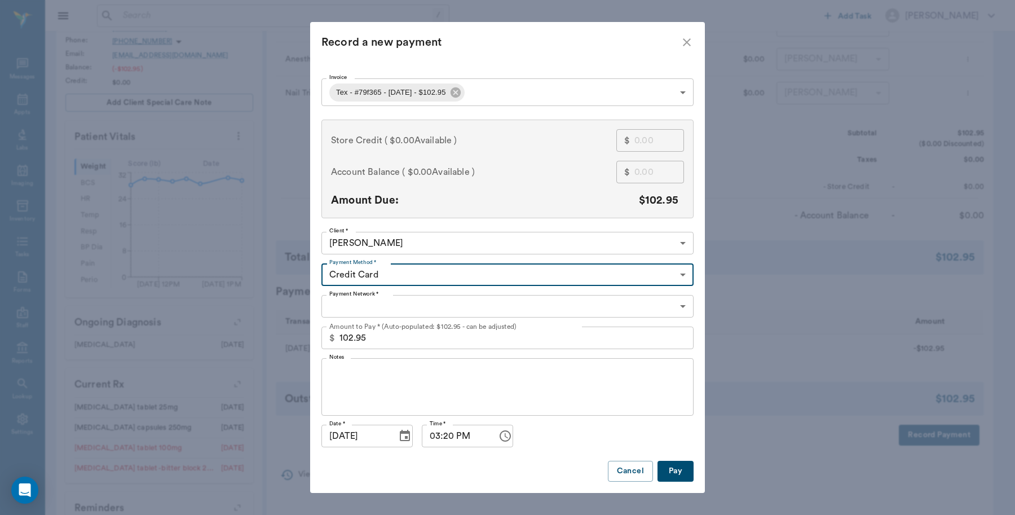
click at [342, 308] on body "/ ​ Add Task [PERSON_NAME] Nectar Messages Appts Labs Imaging Inventory Tasks F…" at bounding box center [507, 214] width 1015 height 992
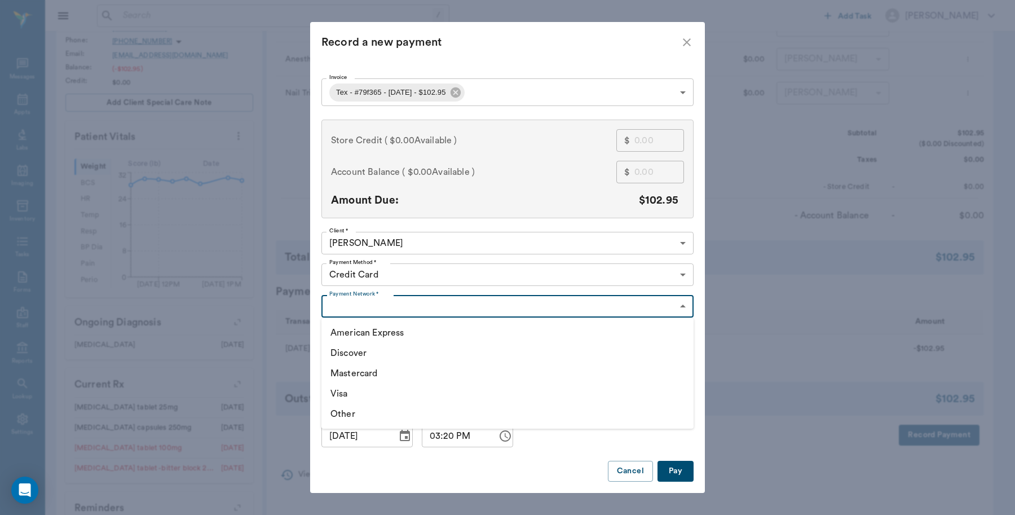
click at [359, 371] on li "Mastercard" at bounding box center [508, 373] width 372 height 20
type input "MASTERCARD"
click at [676, 469] on button "Pay" at bounding box center [676, 471] width 36 height 21
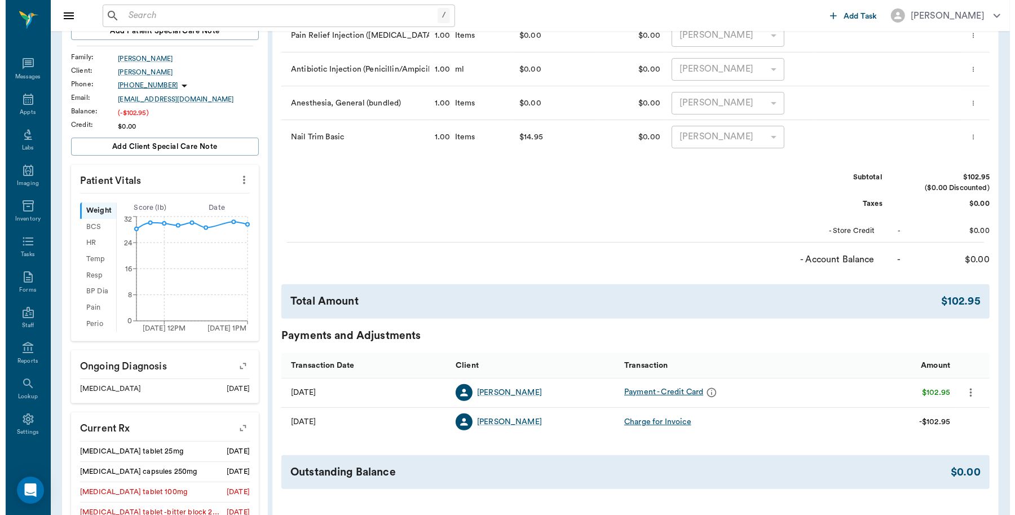
scroll to position [0, 0]
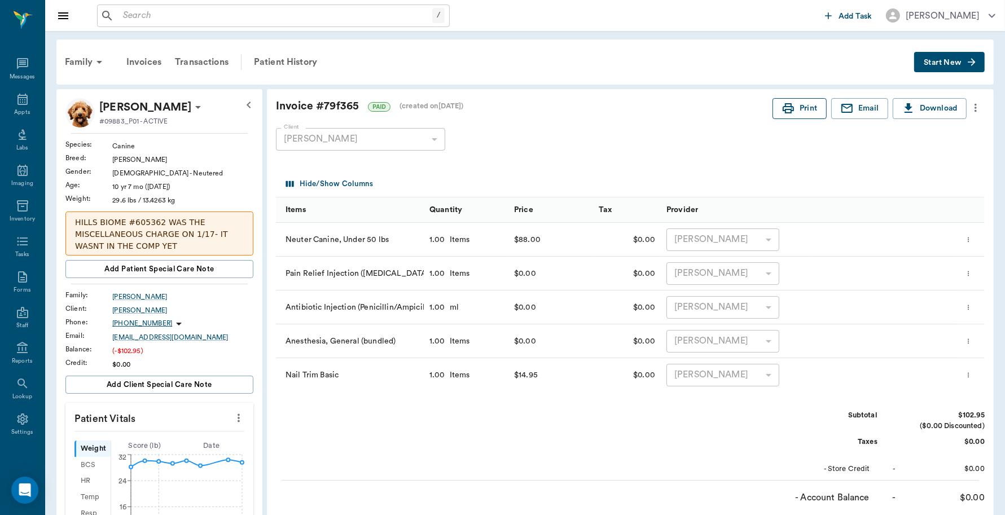
click at [809, 112] on button "Print" at bounding box center [799, 108] width 54 height 21
click at [147, 62] on div "Invoices" at bounding box center [144, 62] width 49 height 27
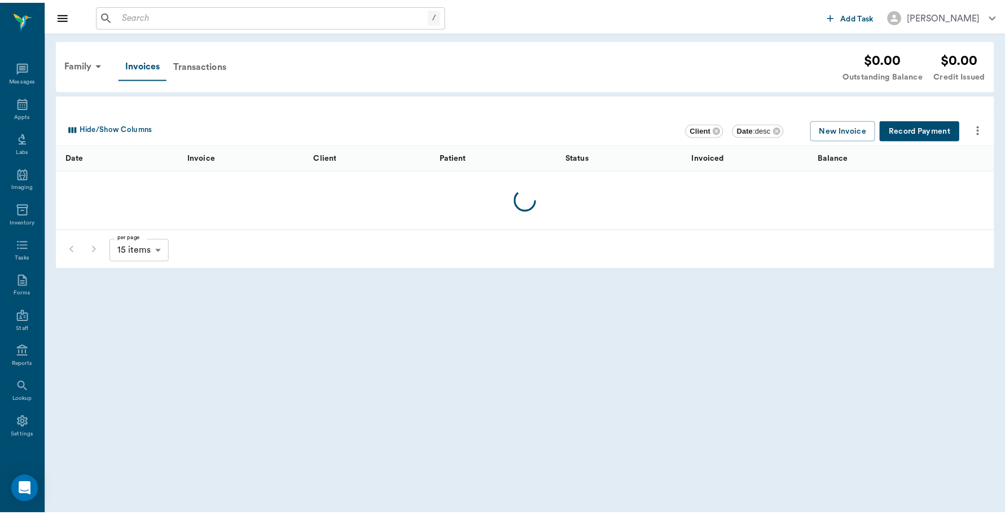
scroll to position [3, 0]
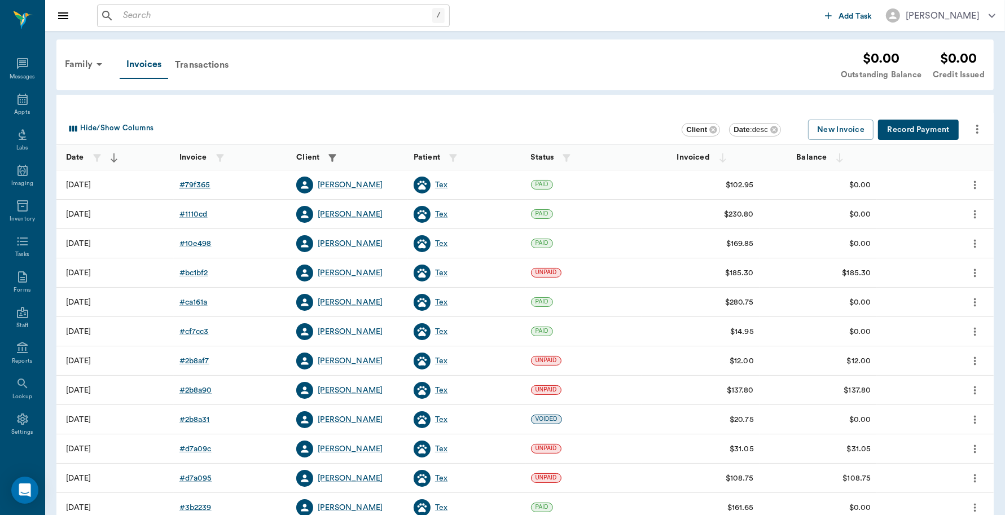
click at [199, 184] on div "# 79f365" at bounding box center [194, 184] width 31 height 11
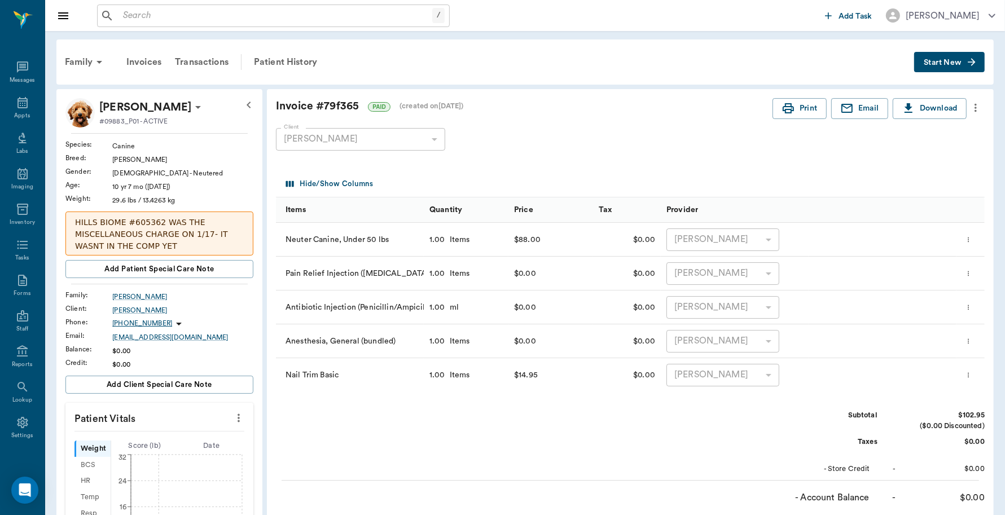
scroll to position [3, 0]
click at [153, 60] on div "Invoices" at bounding box center [144, 62] width 49 height 27
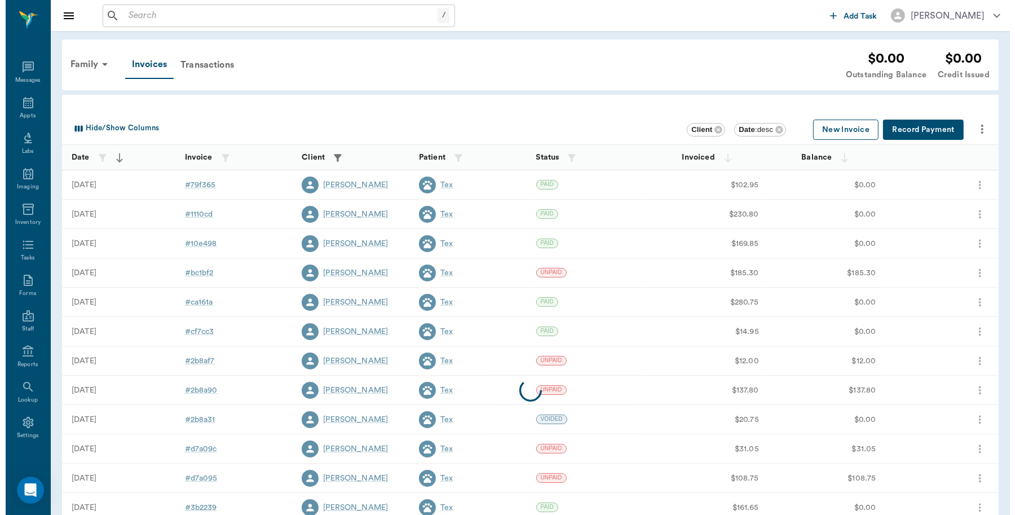
scroll to position [3, 0]
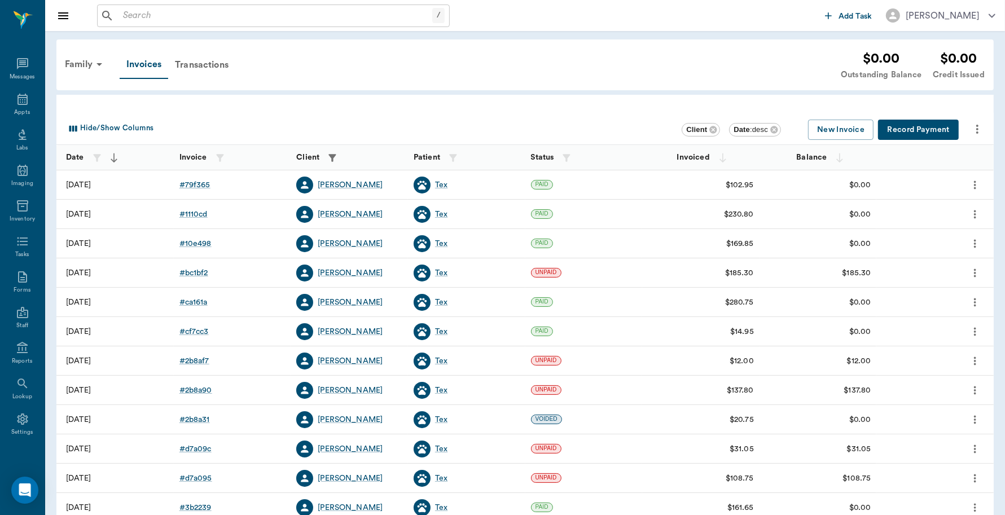
click at [904, 130] on button "Record Payment" at bounding box center [918, 130] width 81 height 21
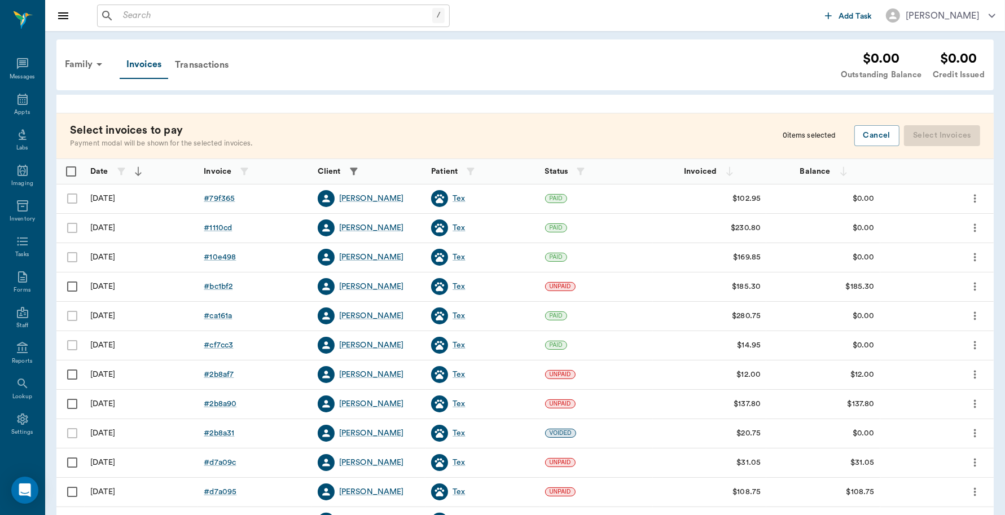
click at [68, 198] on div at bounding box center [70, 198] width 28 height 29
click at [69, 199] on div at bounding box center [70, 198] width 28 height 29
click at [69, 198] on div at bounding box center [70, 198] width 28 height 29
click at [17, 102] on icon at bounding box center [23, 100] width 14 height 14
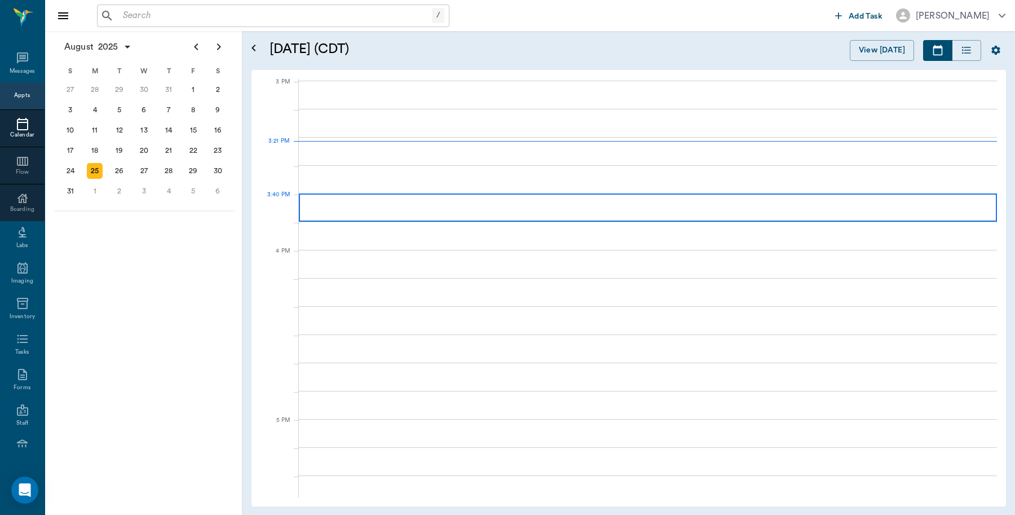
scroll to position [1186, 0]
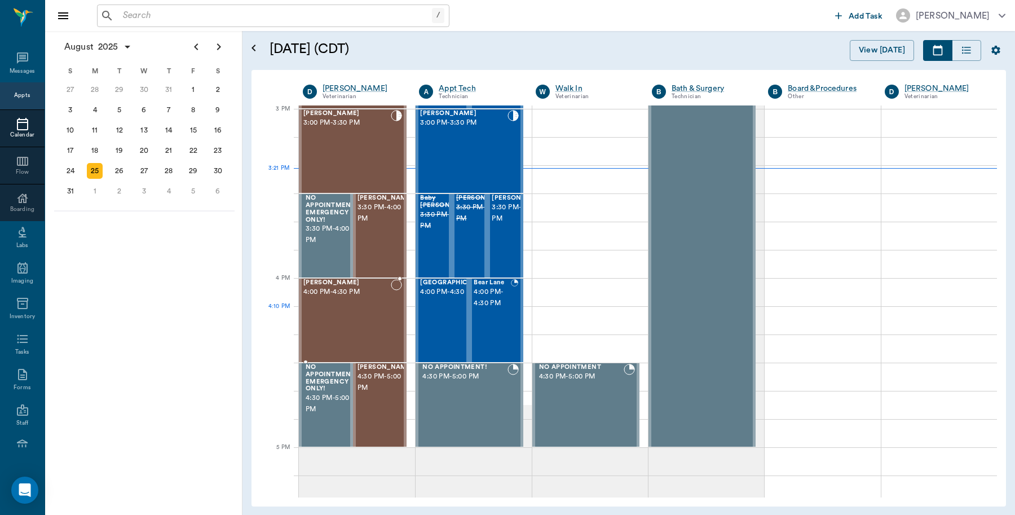
drag, startPoint x: 376, startPoint y: 301, endPoint x: 373, endPoint y: 311, distance: 11.1
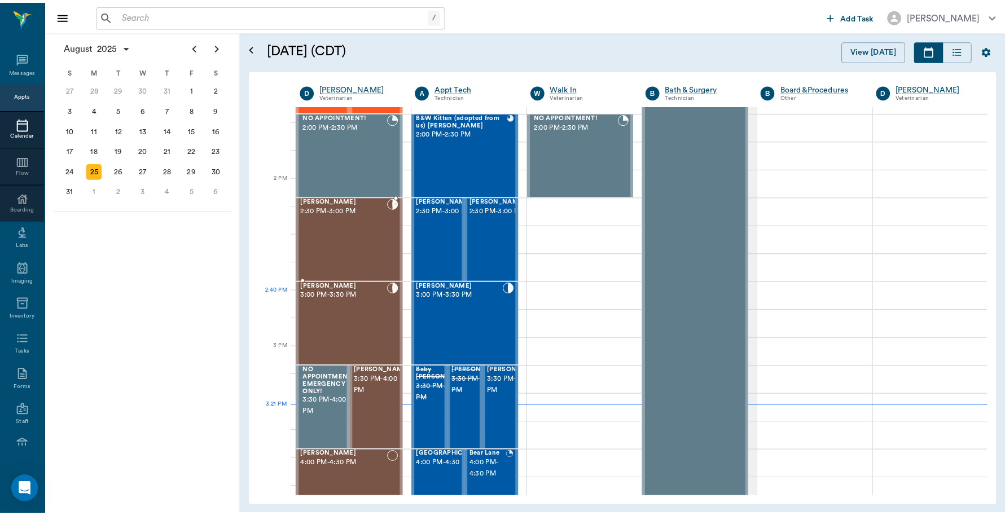
scroll to position [731, 0]
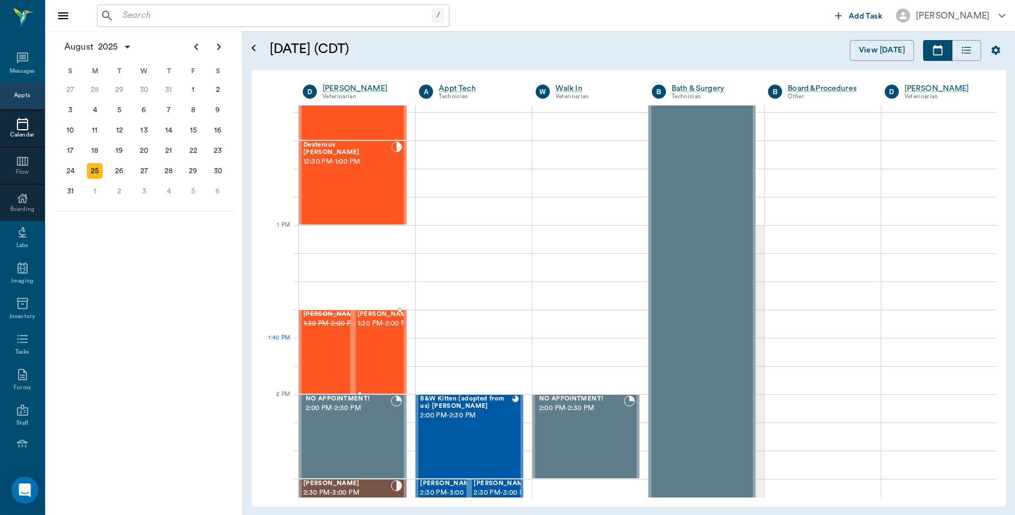
click at [382, 329] on span "1:30 PM - 2:00 PM" at bounding box center [386, 323] width 56 height 11
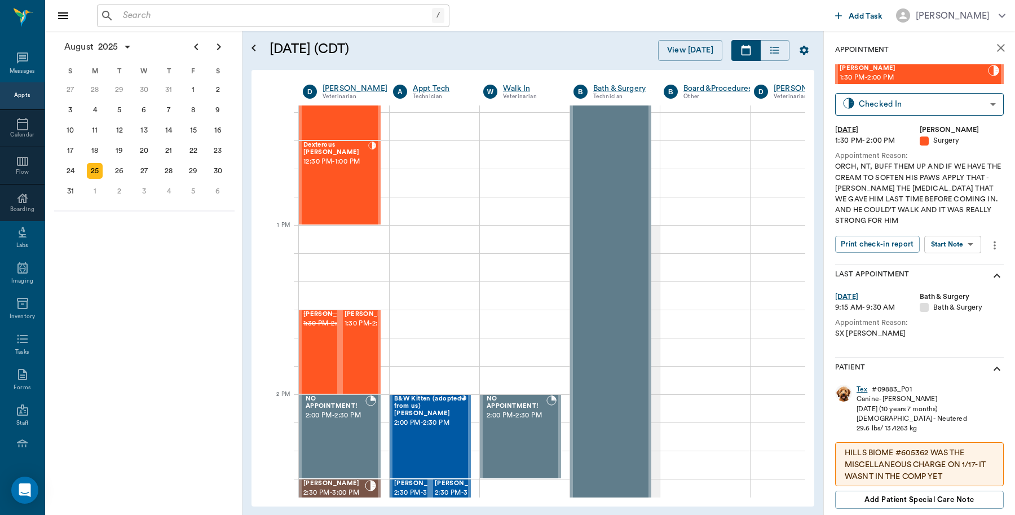
click at [857, 390] on div "Tex" at bounding box center [862, 390] width 11 height 10
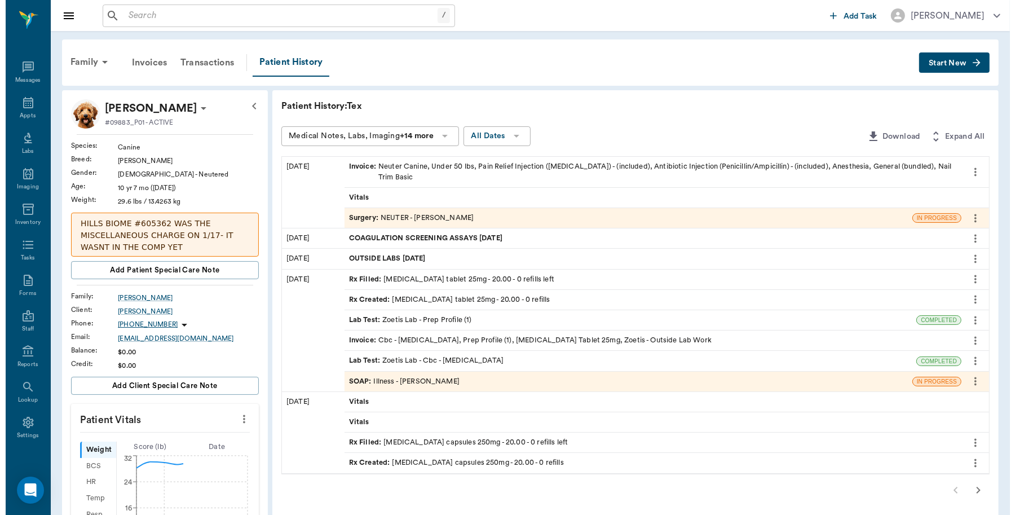
scroll to position [3, 0]
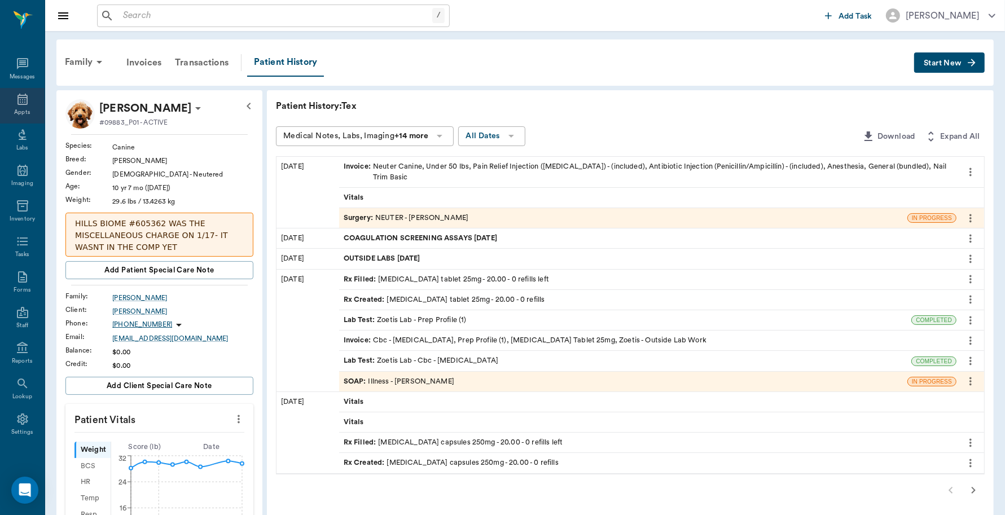
click at [16, 100] on icon at bounding box center [23, 100] width 14 height 14
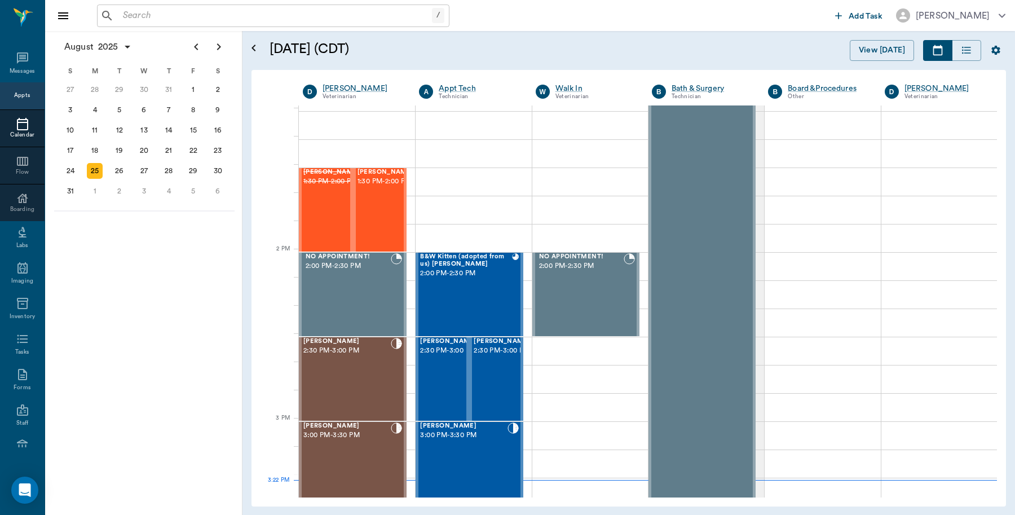
scroll to position [864, 0]
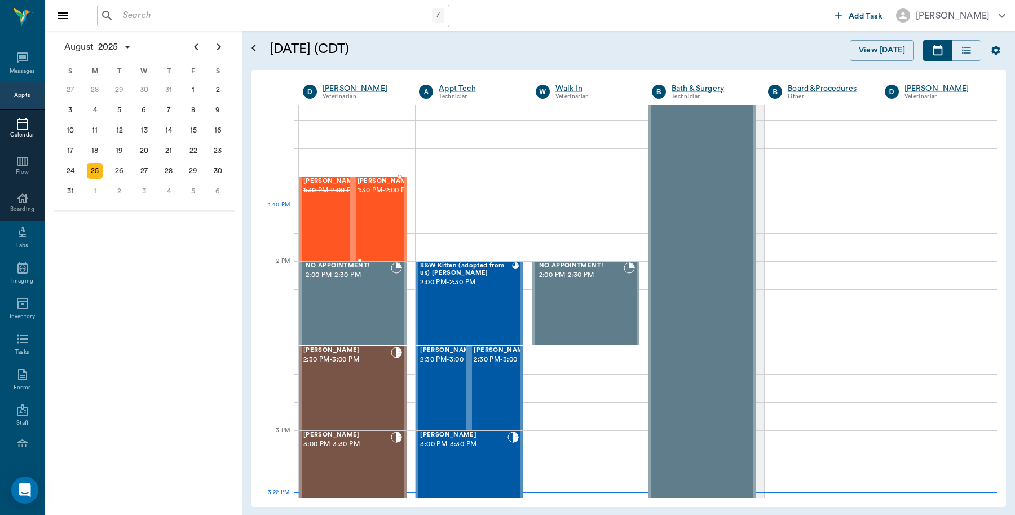
click at [375, 217] on div "Tex Willeford 1:30 PM - 2:00 PM" at bounding box center [386, 219] width 56 height 82
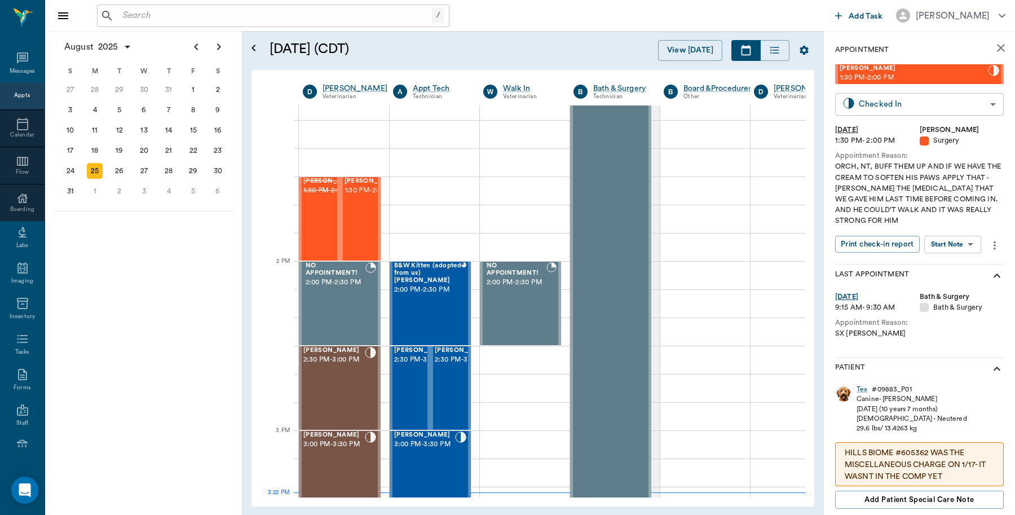
click at [879, 102] on body "/ ​ Add Task Dr. Bert Ellsworth Nectar Messages Appts Calendar Flow Boarding La…" at bounding box center [507, 257] width 1015 height 515
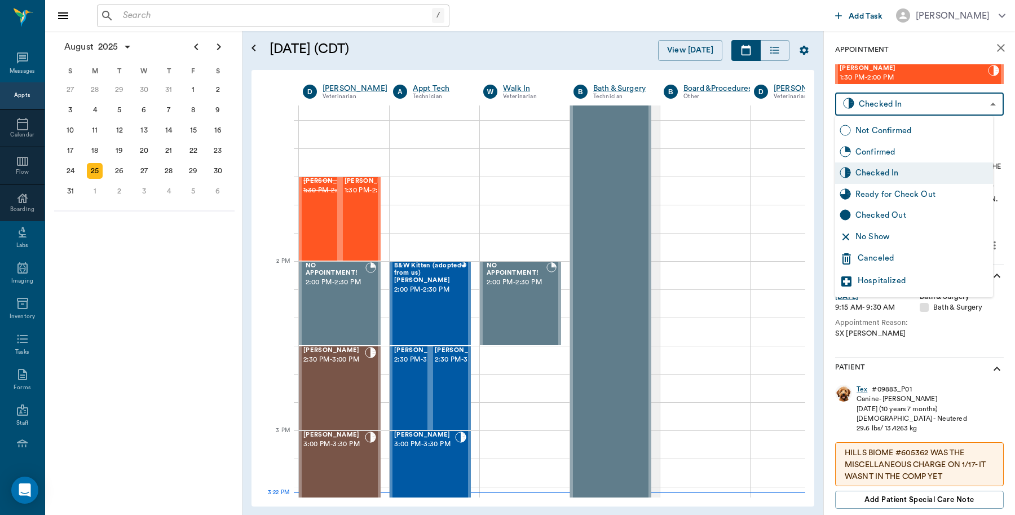
drag, startPoint x: 890, startPoint y: 215, endPoint x: 895, endPoint y: 213, distance: 6.3
click at [891, 215] on div "Checked Out" at bounding box center [922, 215] width 133 height 12
type input "CHECKED_OUT"
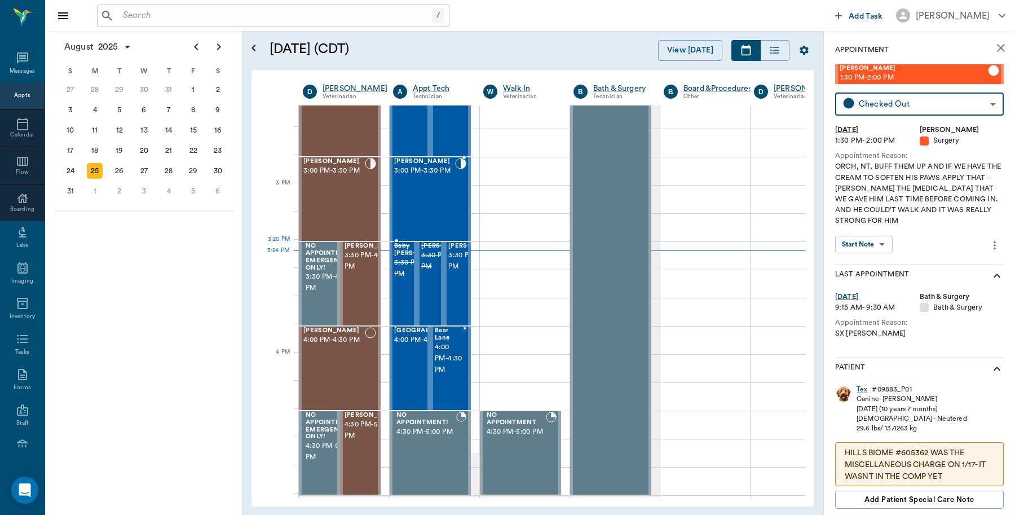
scroll to position [1146, 0]
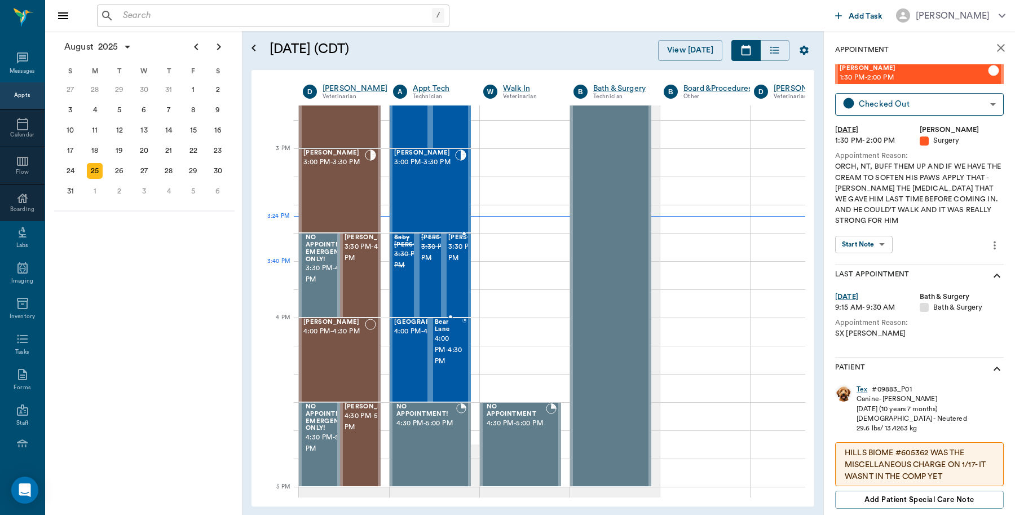
click at [455, 264] on span "3:30 PM - 4:00 PM" at bounding box center [476, 252] width 56 height 23
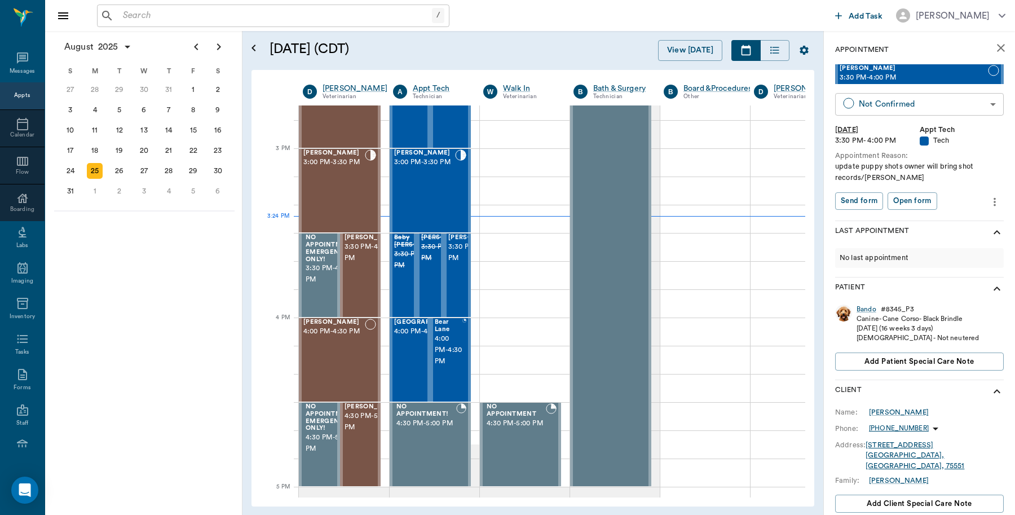
click at [928, 104] on body "/ ​ Add Task Dr. Bert Ellsworth Nectar Messages Appts Calendar Flow Boarding La…" at bounding box center [507, 257] width 1015 height 515
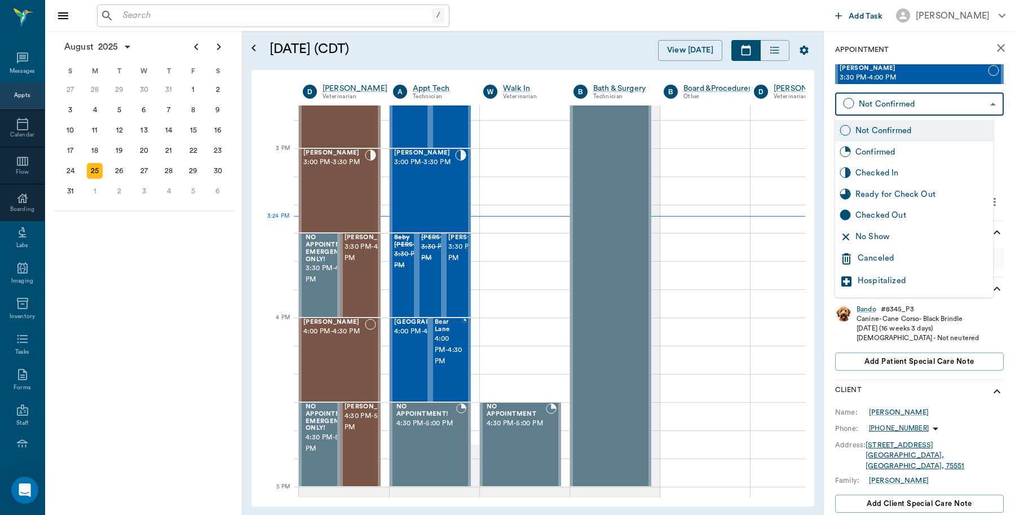
click at [892, 175] on div "Checked In" at bounding box center [922, 173] width 133 height 12
type input "CHECKED_IN"
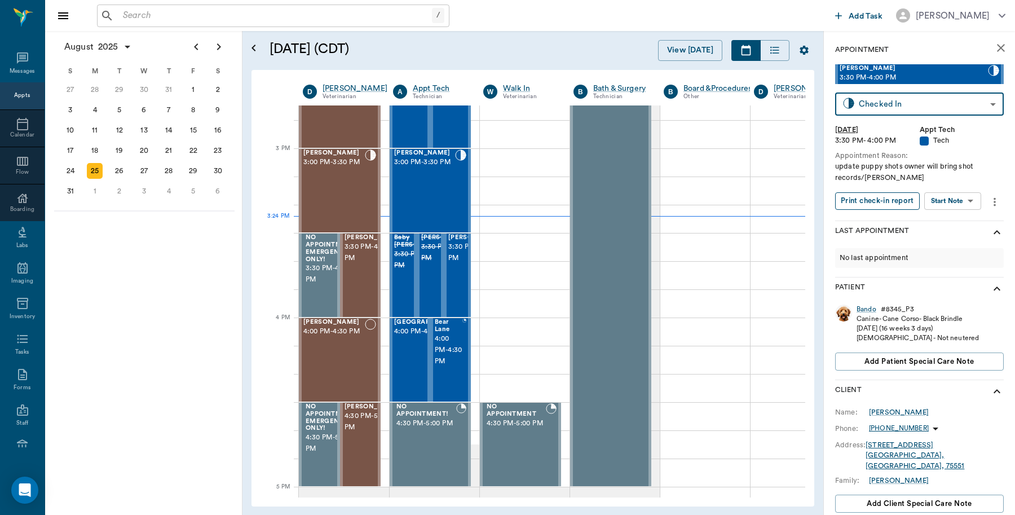
click at [883, 201] on button "Print check-in report" at bounding box center [877, 200] width 85 height 17
click at [127, 172] on div "26" at bounding box center [119, 171] width 25 height 20
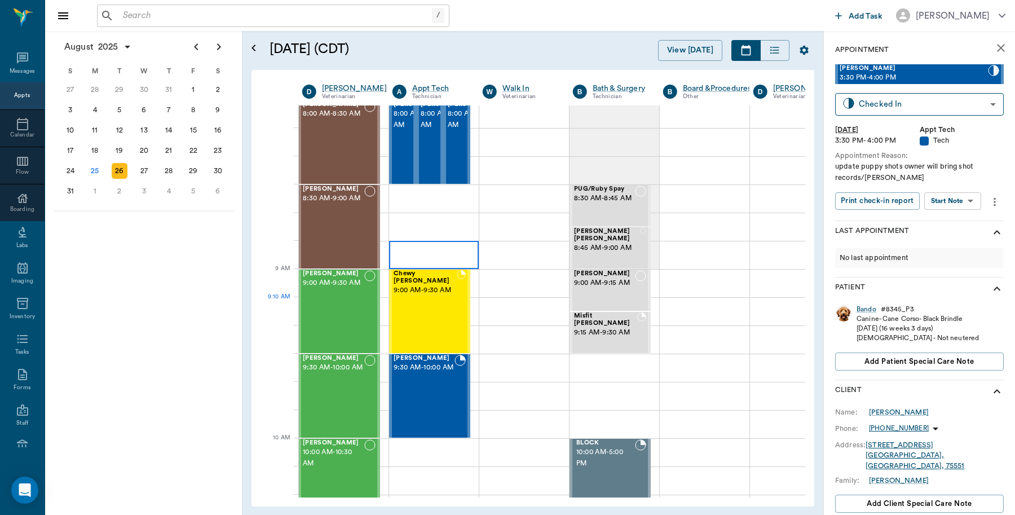
scroll to position [0, 1]
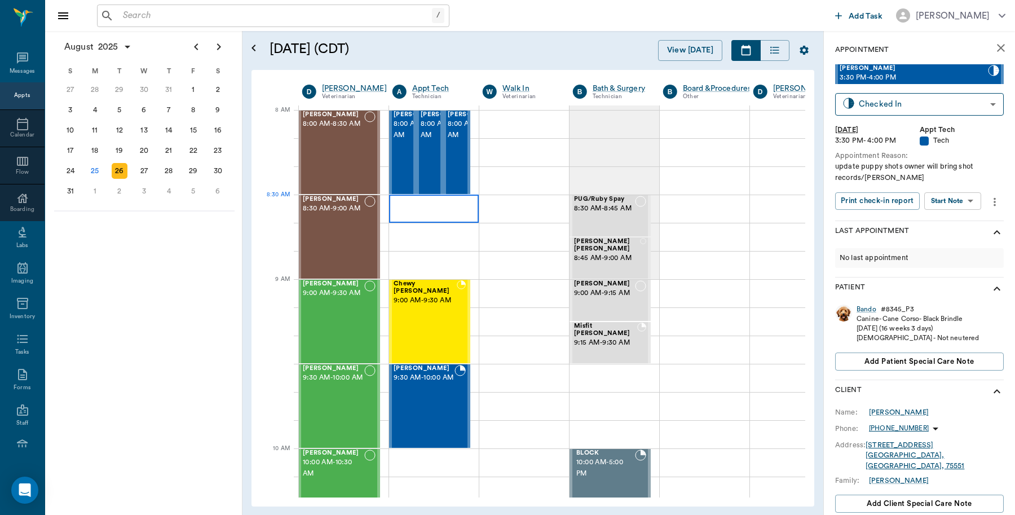
click at [417, 205] on div at bounding box center [434, 209] width 90 height 28
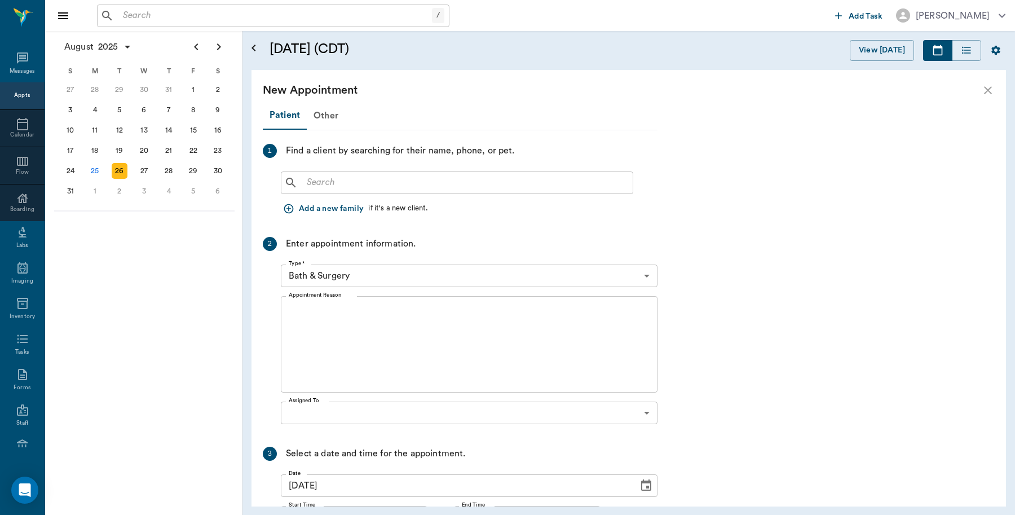
scroll to position [0, 0]
click at [351, 178] on input "text" at bounding box center [465, 183] width 326 height 16
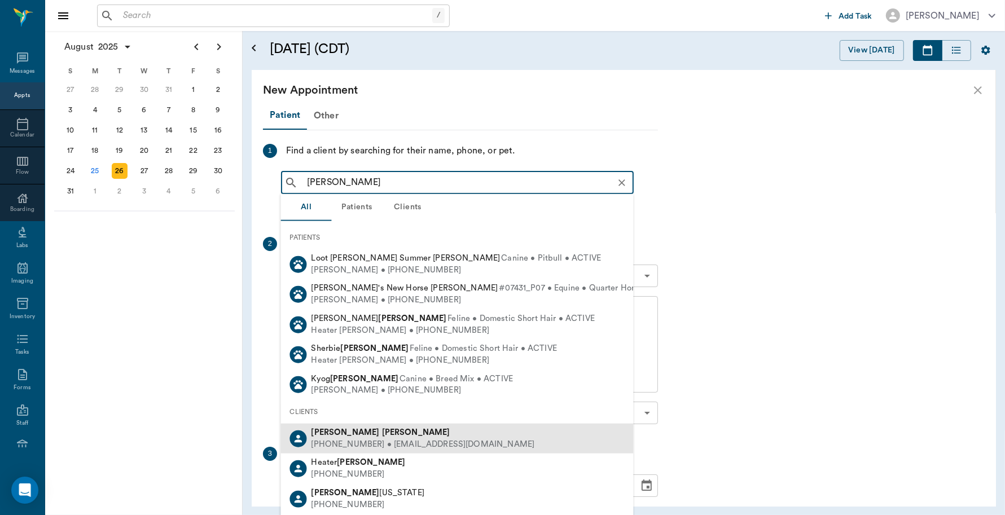
click at [372, 438] on div "(469) 636-4417 • MICHAELMCCLUNG13@gmail.com" at bounding box center [422, 444] width 223 height 12
type input "Michael Mcclung"
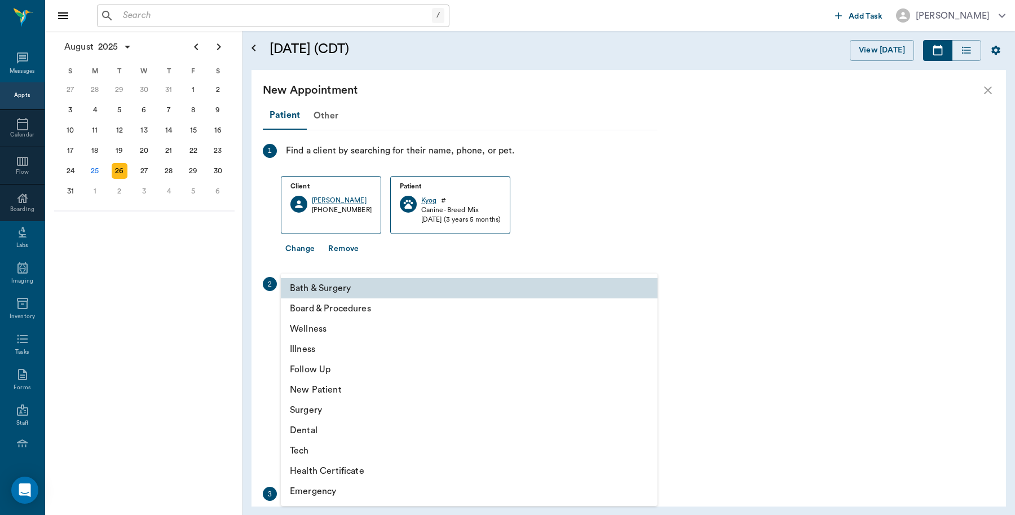
click at [400, 312] on body "/ ​ Add Task Dr. Bert Ellsworth Nectar Messages Appts Calendar Flow Boarding La…" at bounding box center [507, 257] width 1015 height 515
click at [316, 444] on li "Tech" at bounding box center [469, 451] width 377 height 20
type input "65d2be4f46e3a538d89b8c1a"
type input "09:00 AM"
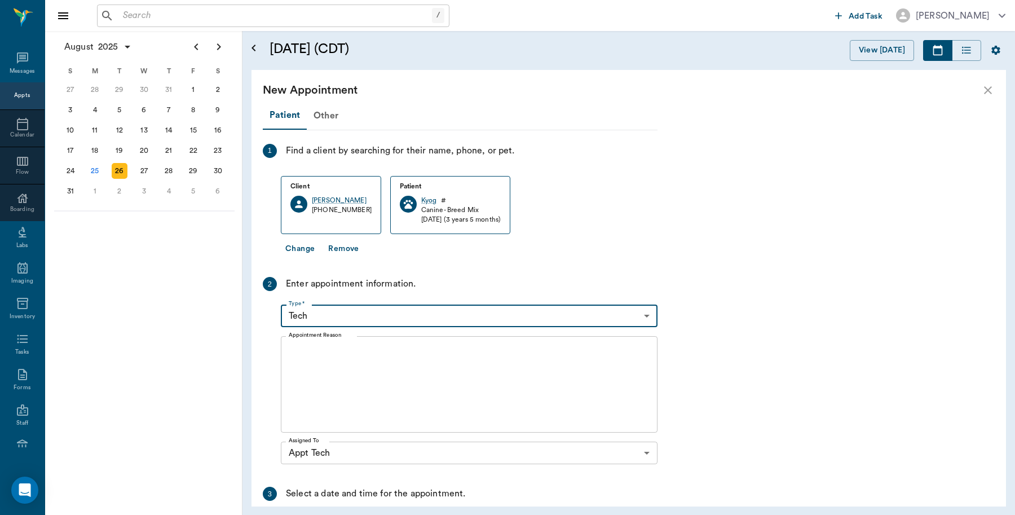
click at [340, 365] on textarea "Appointment Reason" at bounding box center [469, 385] width 361 height 78
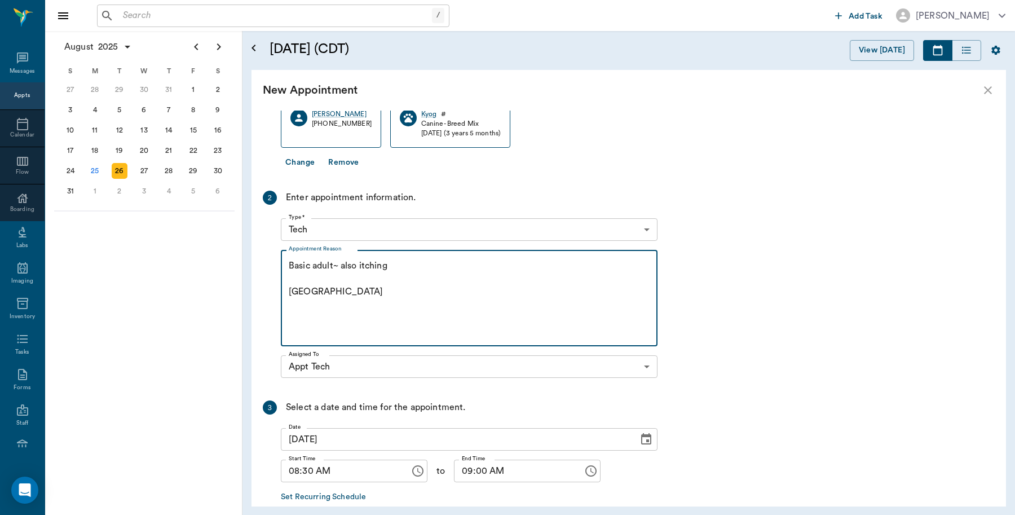
scroll to position [147, 0]
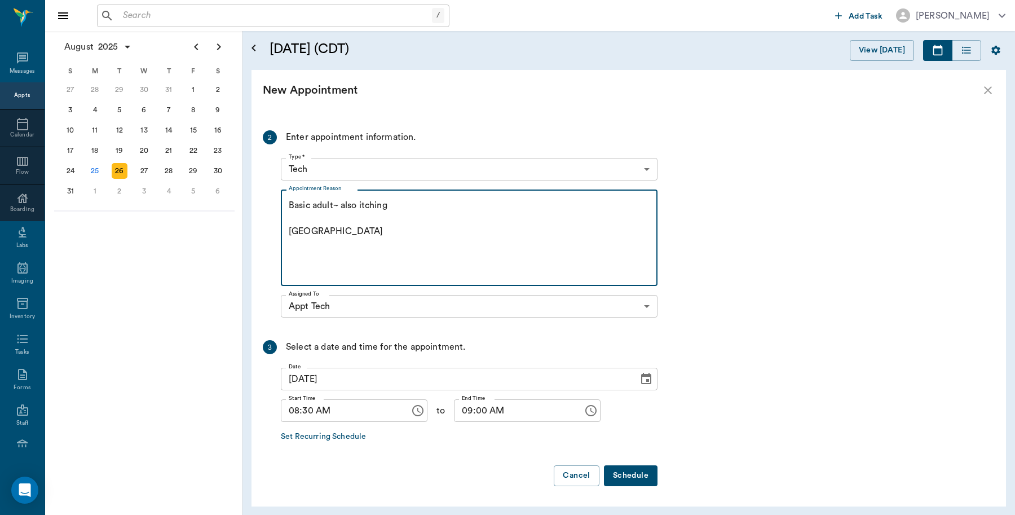
type textarea "Basic adult~ also itching Caryn"
click at [629, 473] on button "Schedule" at bounding box center [631, 475] width 54 height 21
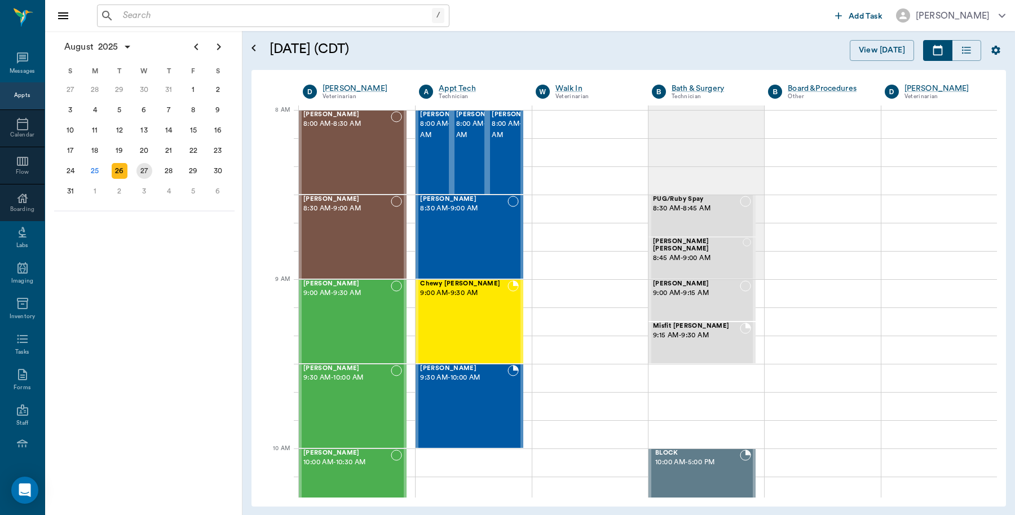
click at [140, 170] on div "27" at bounding box center [145, 171] width 16 height 16
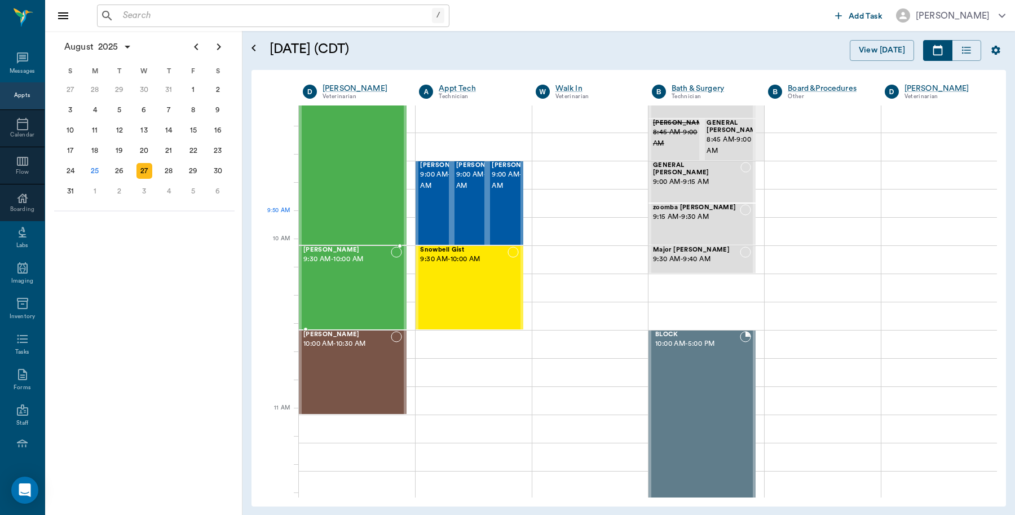
scroll to position [212, 0]
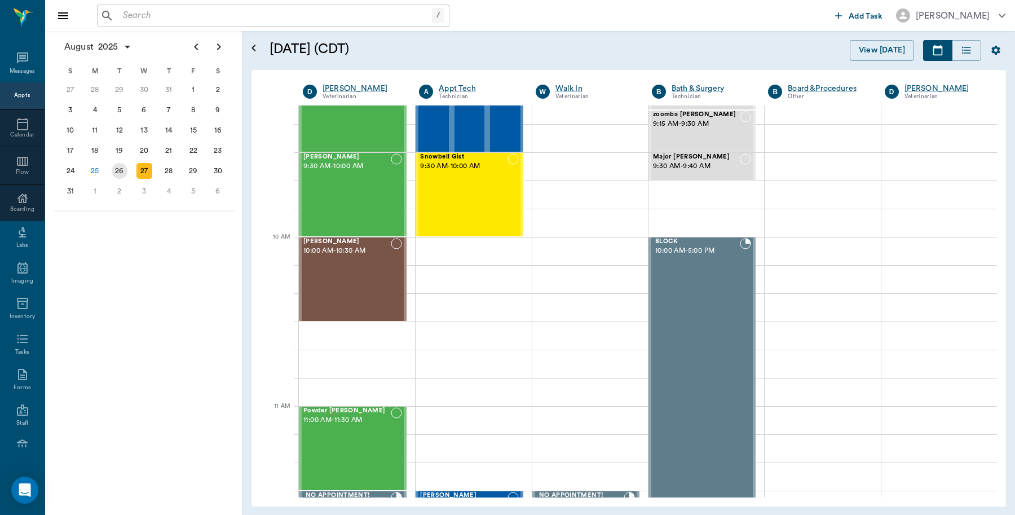
click at [122, 168] on div "26" at bounding box center [120, 171] width 16 height 16
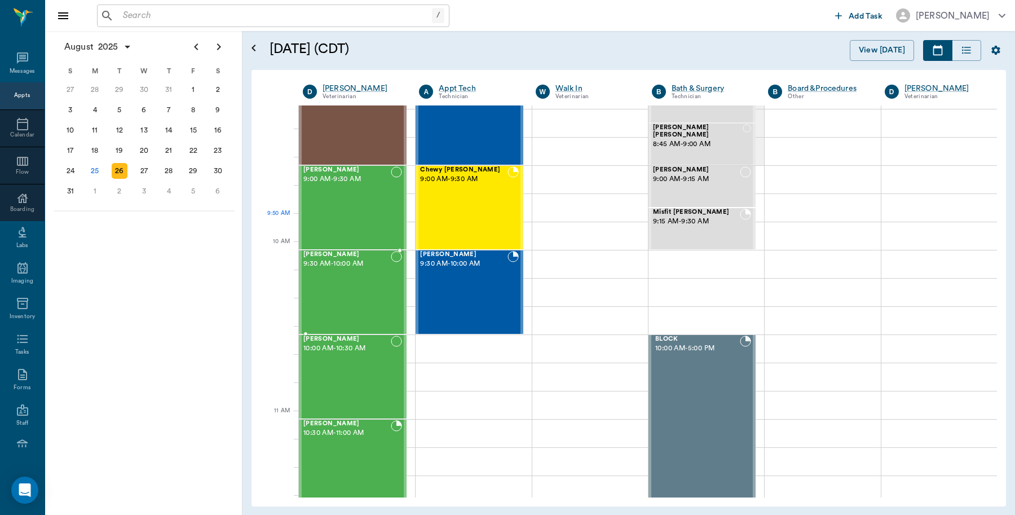
scroll to position [71, 0]
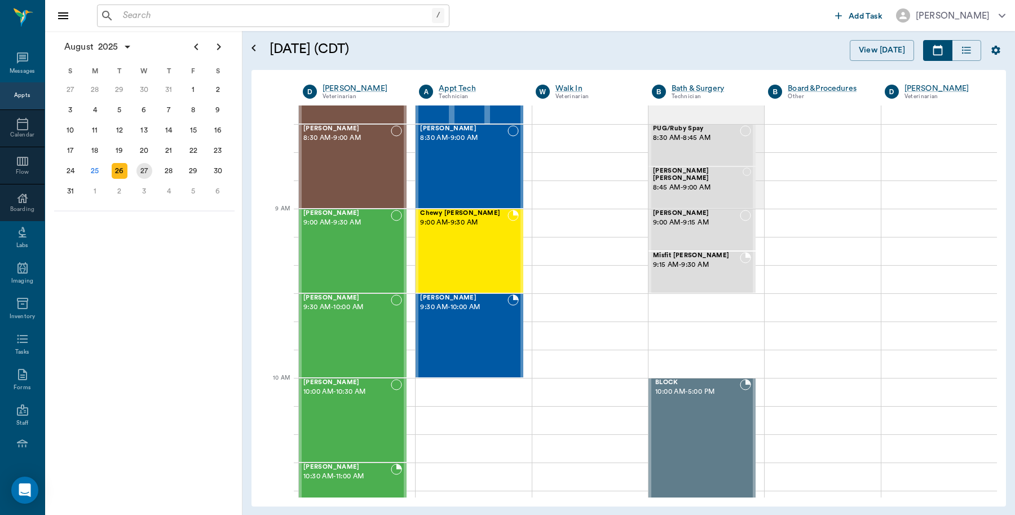
click at [143, 166] on div "27" at bounding box center [145, 171] width 16 height 16
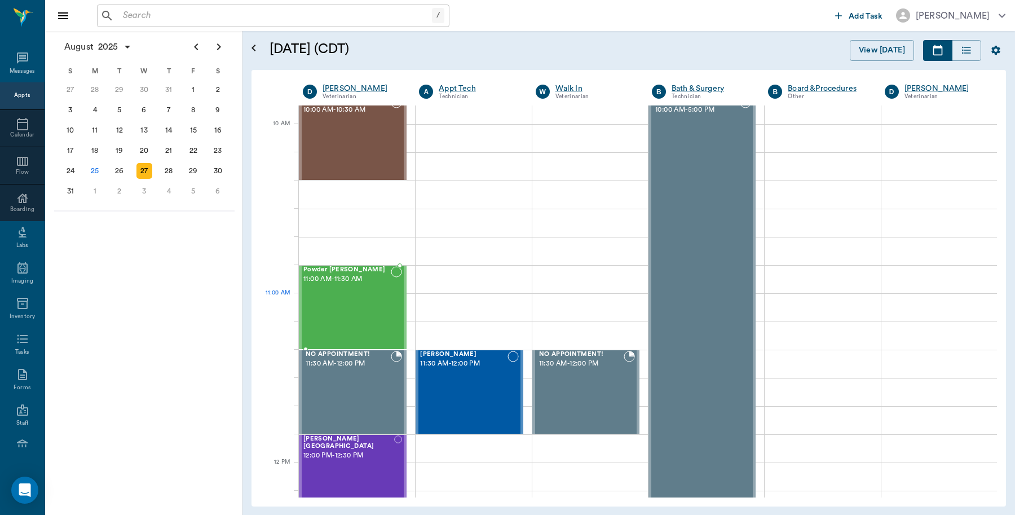
scroll to position [282, 0]
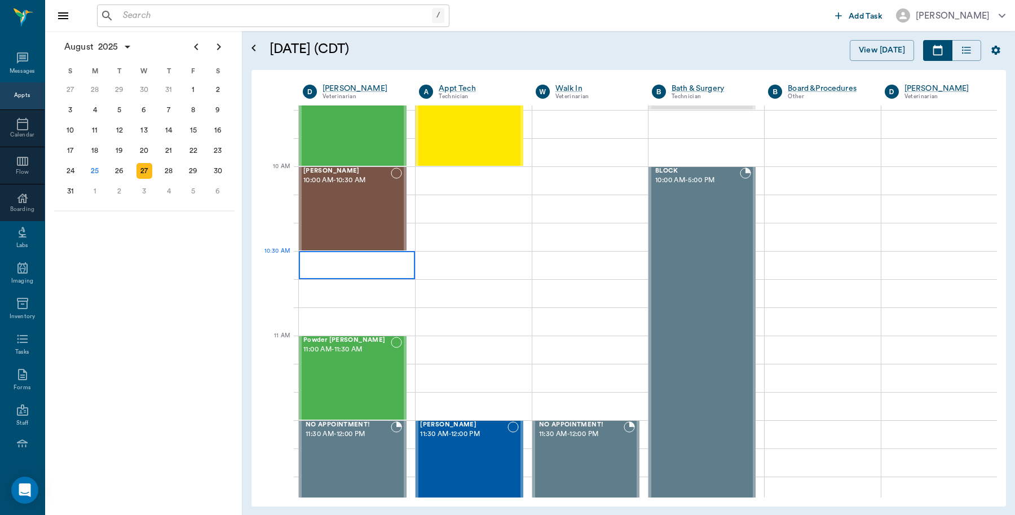
click at [356, 271] on div at bounding box center [357, 265] width 116 height 28
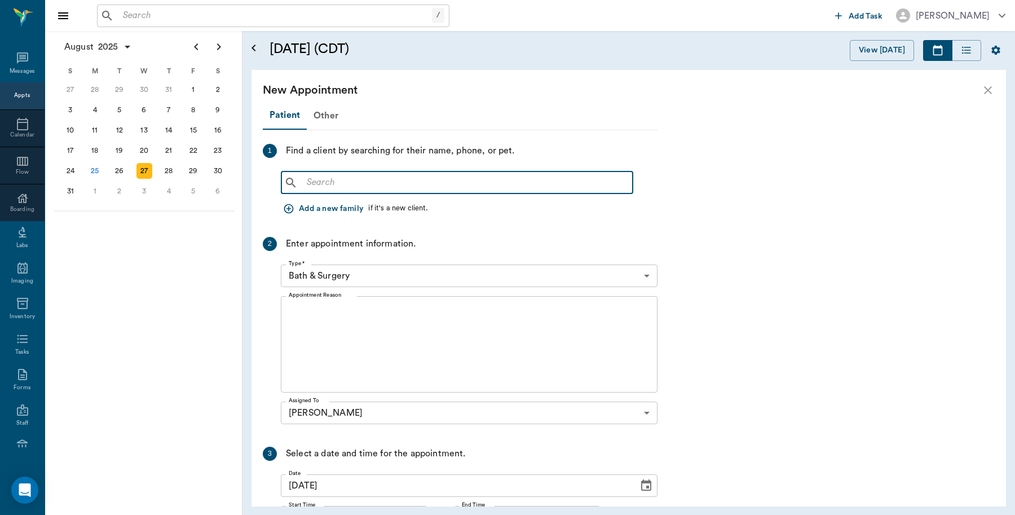
click at [342, 187] on input "text" at bounding box center [465, 183] width 326 height 16
click at [351, 179] on input "text" at bounding box center [465, 183] width 326 height 16
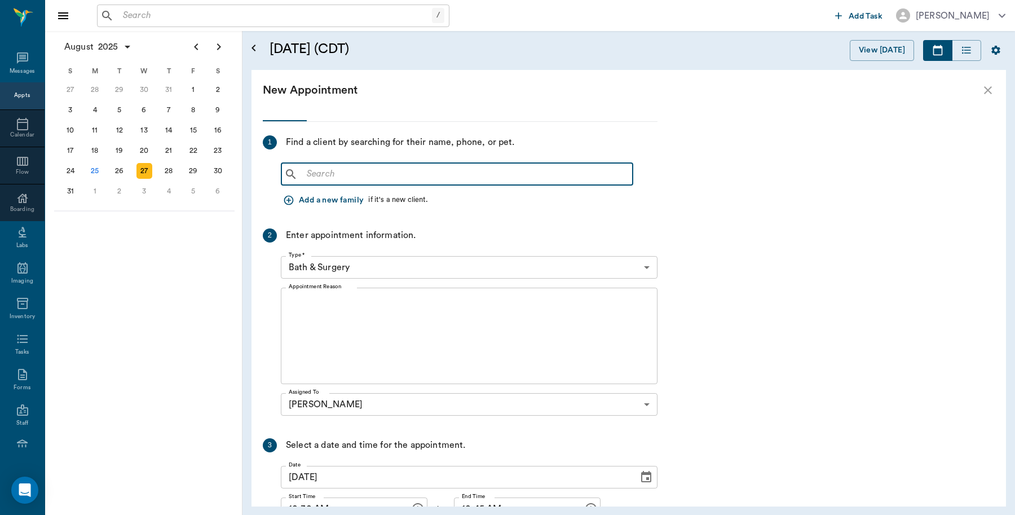
scroll to position [0, 0]
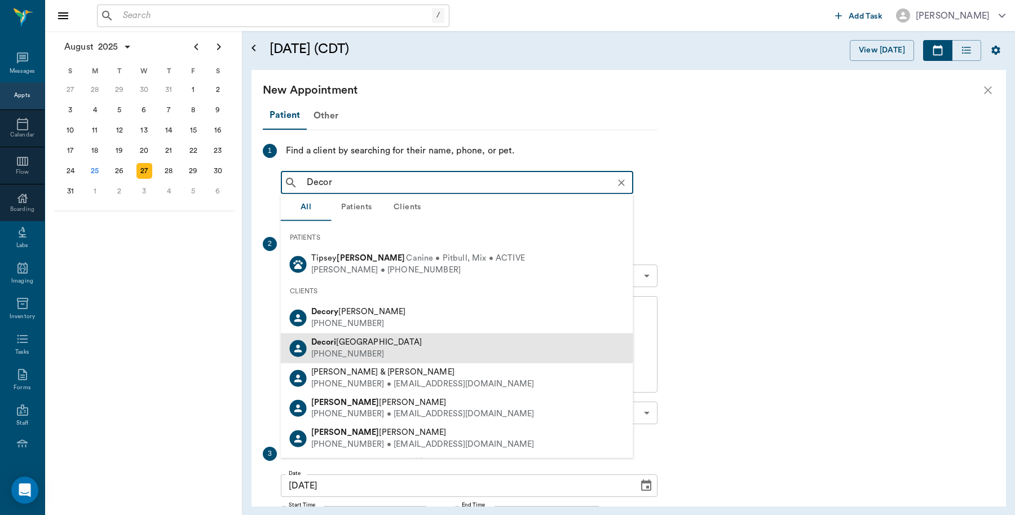
click at [331, 350] on div "(903) 733-3734" at bounding box center [366, 354] width 111 height 12
type input "Decor"
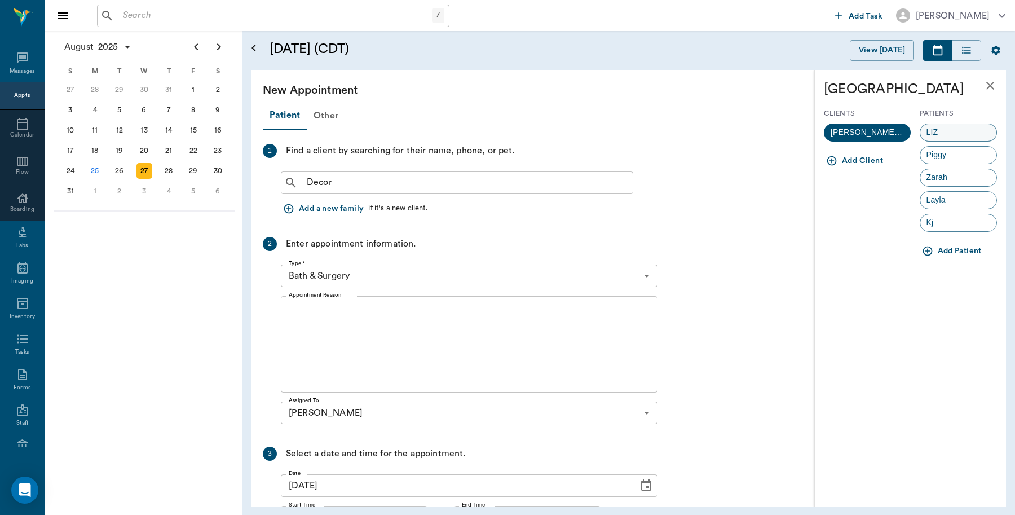
click at [957, 126] on div "LIZ" at bounding box center [959, 133] width 78 height 18
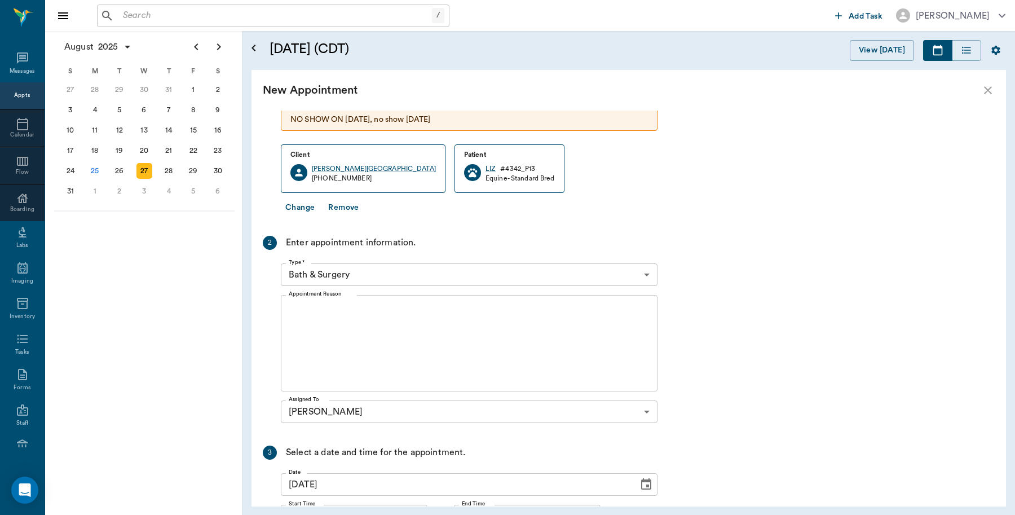
scroll to position [141, 0]
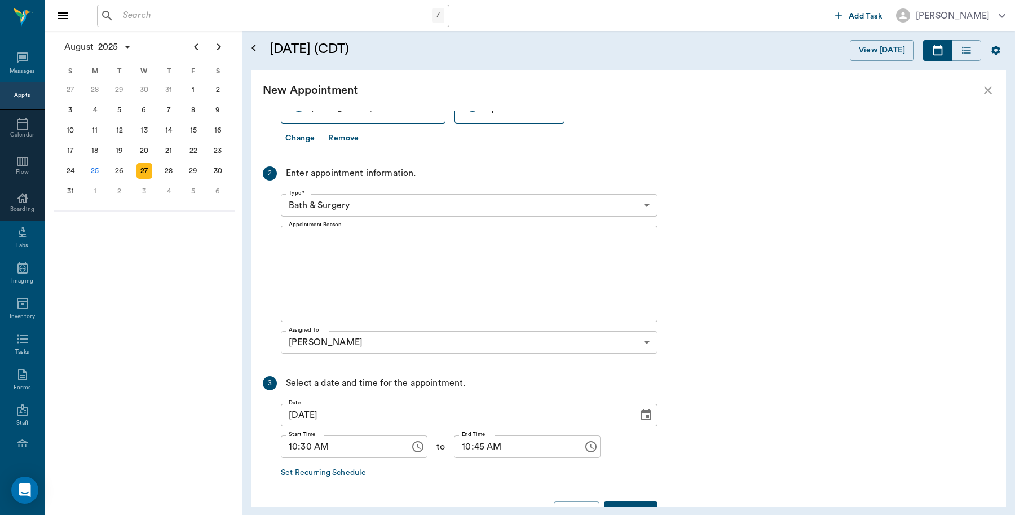
click at [368, 206] on body "/ ​ Add Task Dr. Bert Ellsworth Nectar Messages Appts Calendar Flow Boarding La…" at bounding box center [507, 257] width 1015 height 515
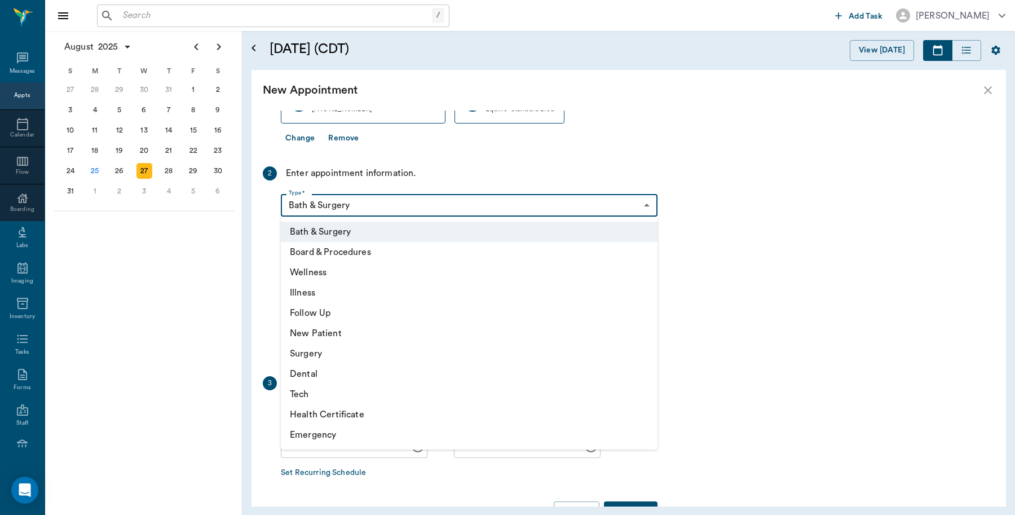
click at [314, 268] on li "Wellness" at bounding box center [469, 272] width 377 height 20
type input "65d2be4f46e3a538d89b8c14"
type input "11:00 AM"
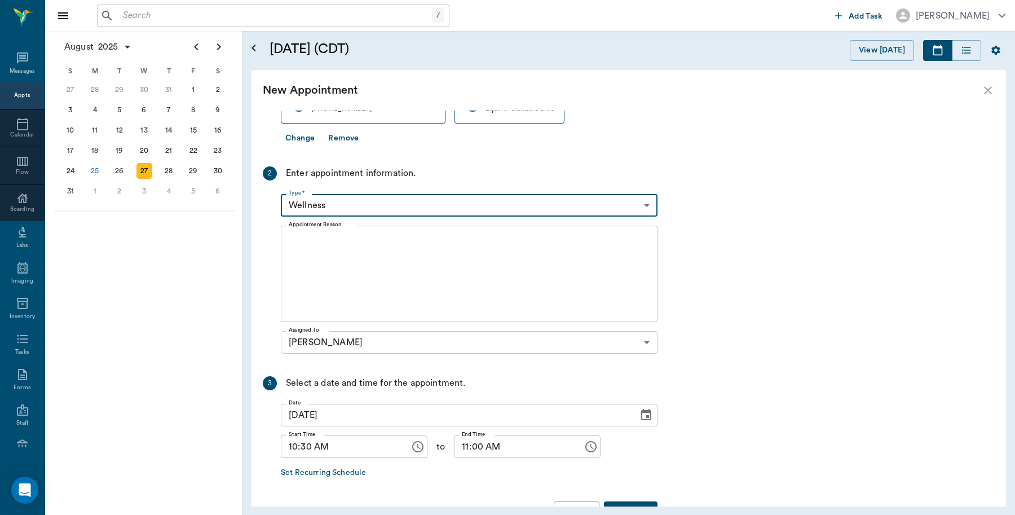
click at [338, 241] on textarea "Appointment Reason" at bounding box center [469, 274] width 361 height 78
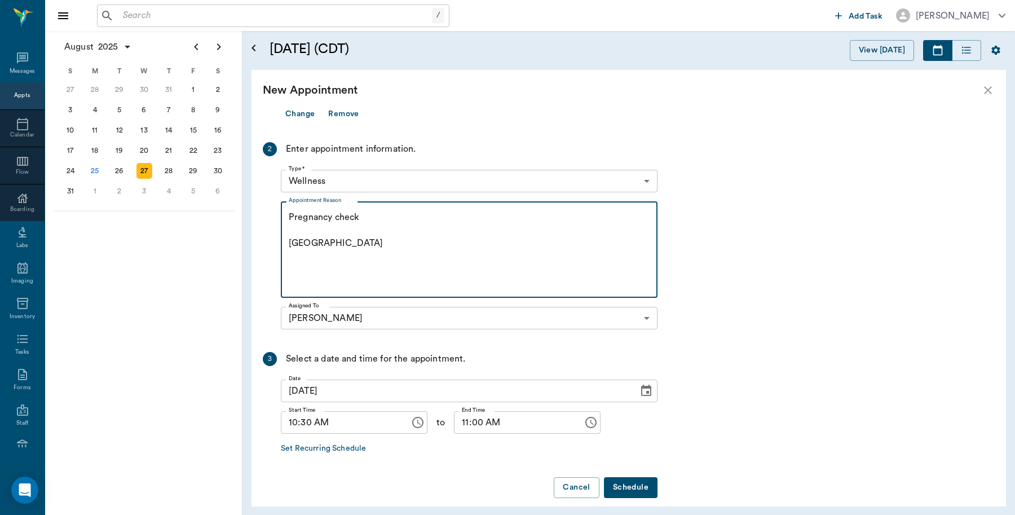
scroll to position [177, 0]
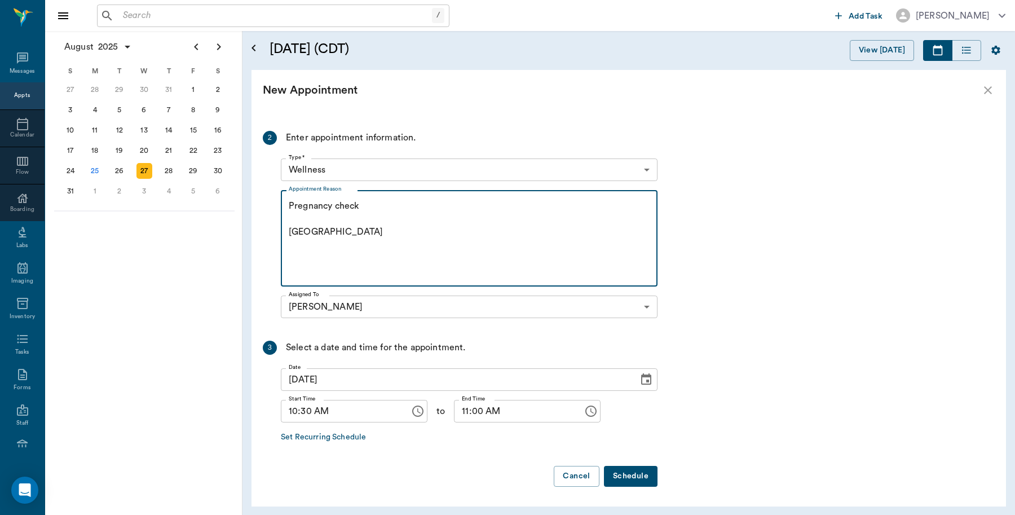
type textarea "Pregnancy check Caryn"
click at [637, 475] on button "Schedule" at bounding box center [631, 476] width 54 height 21
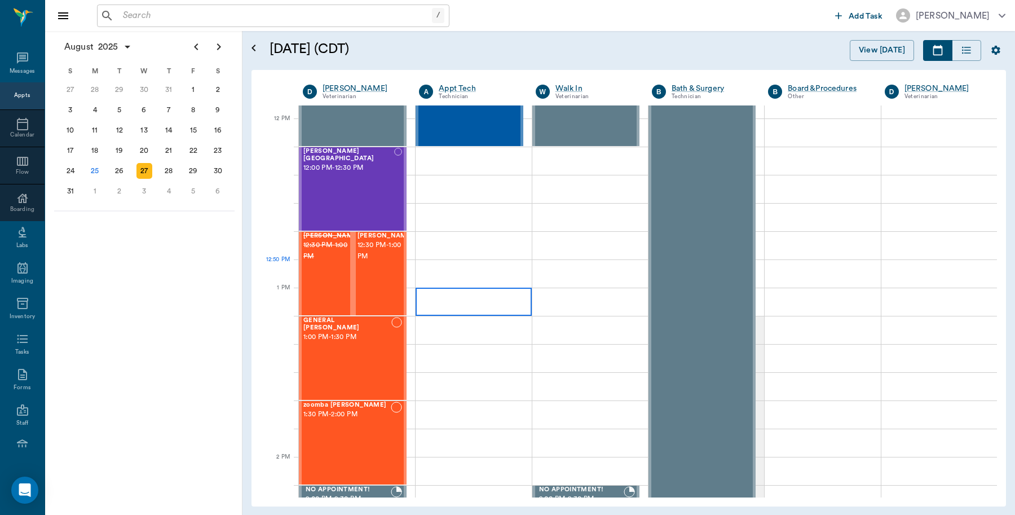
scroll to position [635, 0]
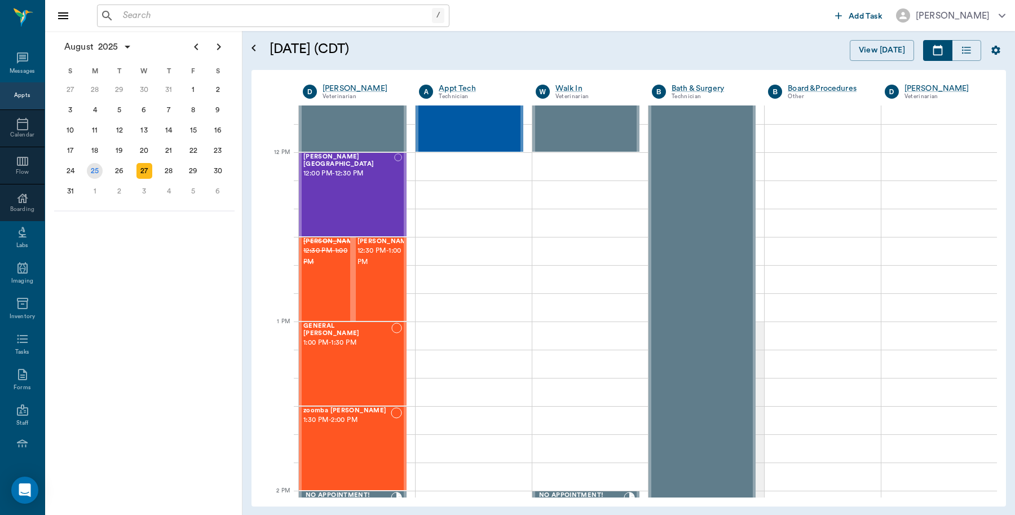
click at [90, 172] on div "25" at bounding box center [95, 171] width 16 height 16
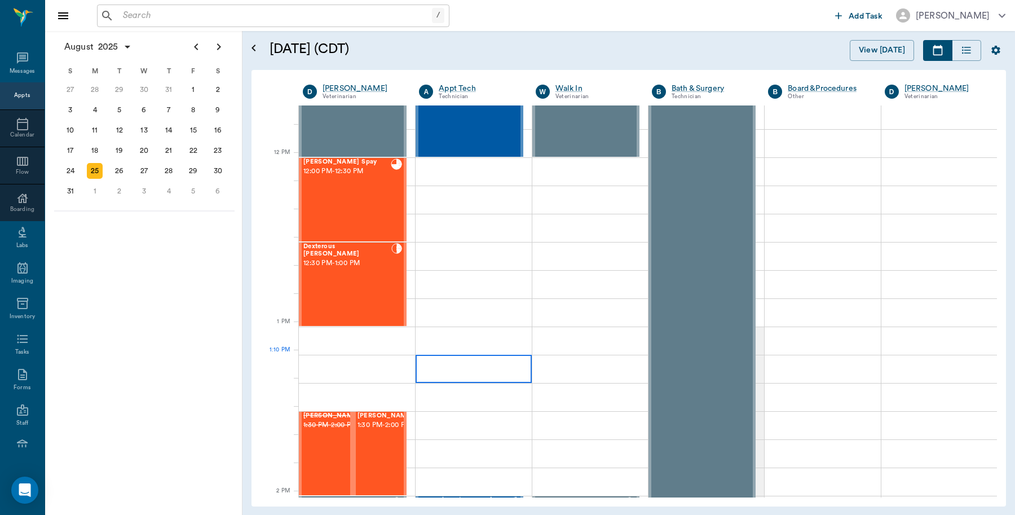
scroll to position [635, 0]
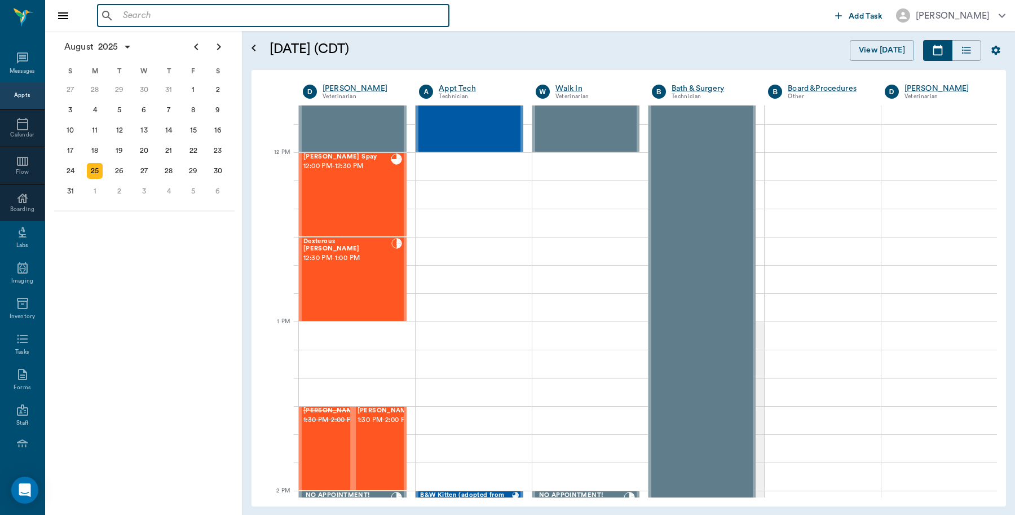
click at [178, 13] on input "text" at bounding box center [281, 16] width 326 height 16
click at [176, 10] on input "text" at bounding box center [281, 16] width 326 height 16
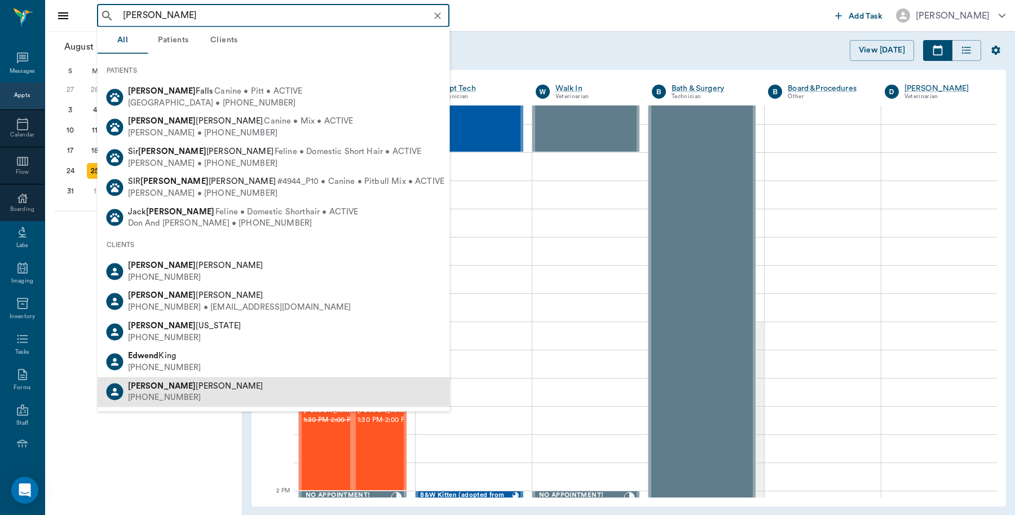
click at [171, 395] on div "(903) 796-3776" at bounding box center [195, 398] width 135 height 12
type input "Edw"
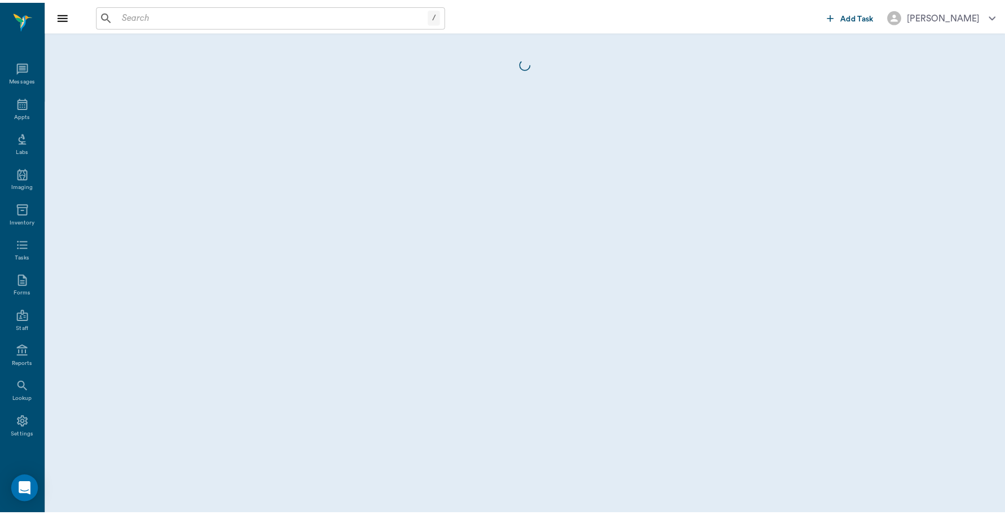
scroll to position [3, 0]
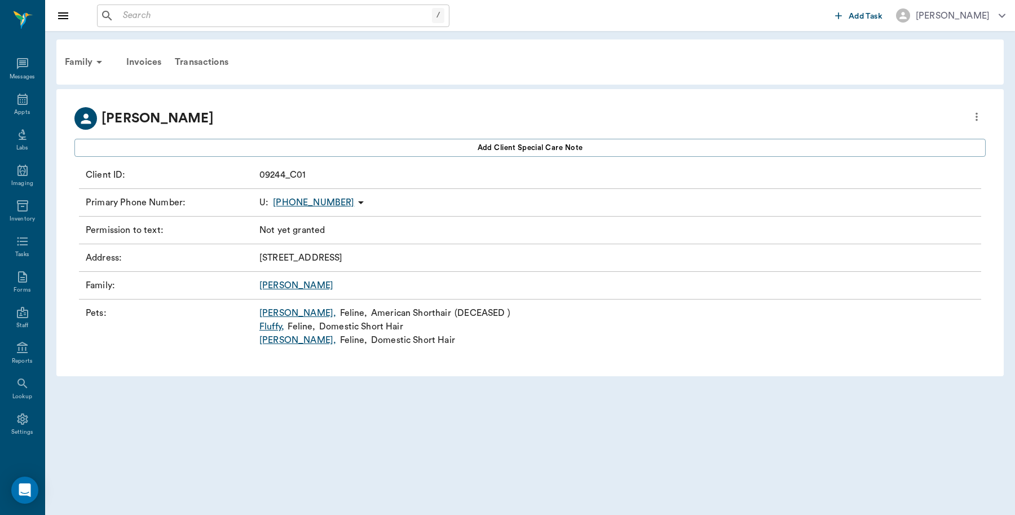
click at [272, 329] on link "Fluffy ," at bounding box center [271, 327] width 25 height 14
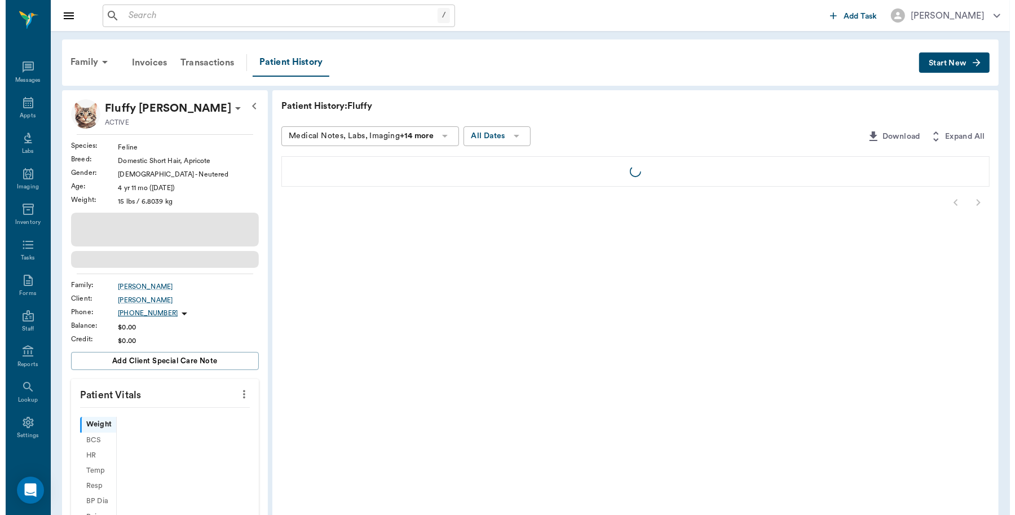
scroll to position [3, 0]
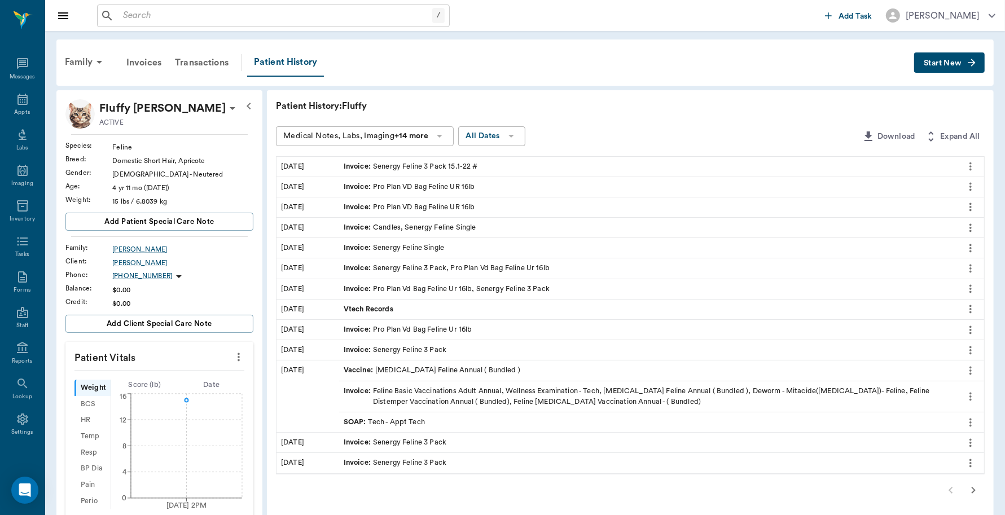
click at [928, 58] on button "Start New" at bounding box center [949, 62] width 71 height 21
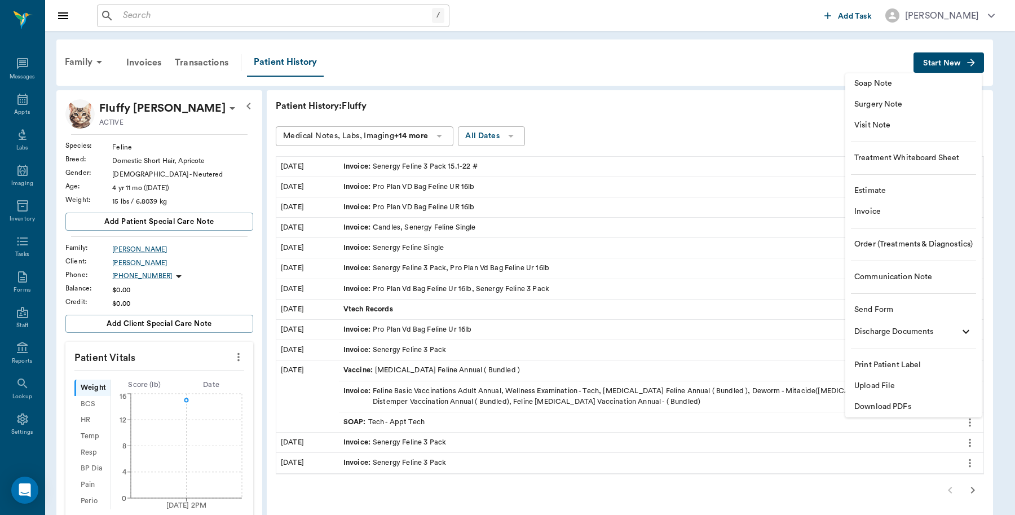
click at [894, 212] on span "Invoice" at bounding box center [914, 212] width 118 height 12
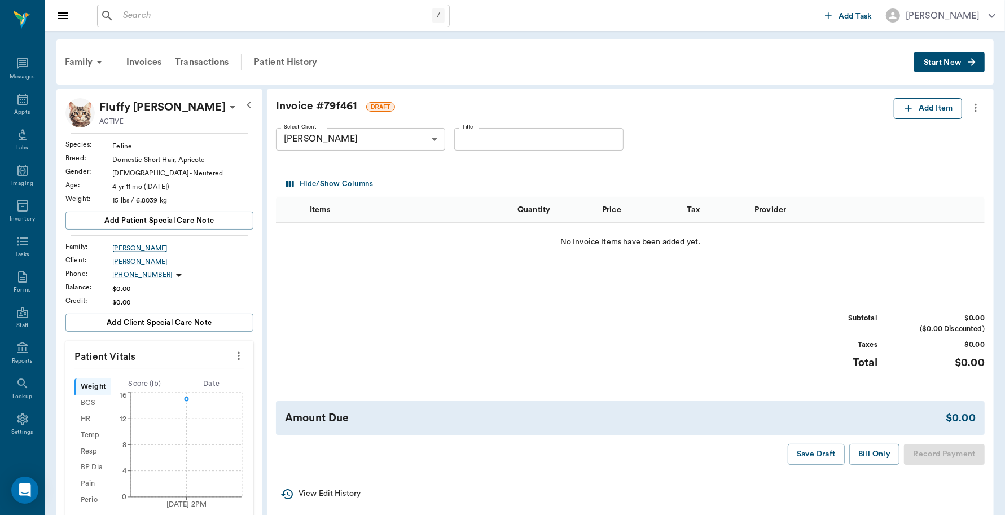
click at [932, 110] on button "Add Item" at bounding box center [927, 108] width 68 height 21
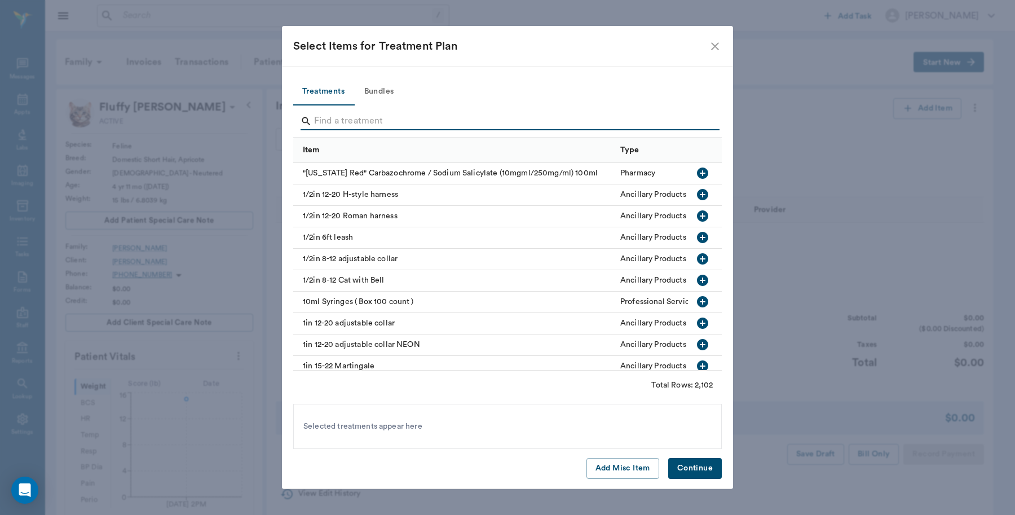
click at [393, 115] on input "Search" at bounding box center [508, 121] width 389 height 18
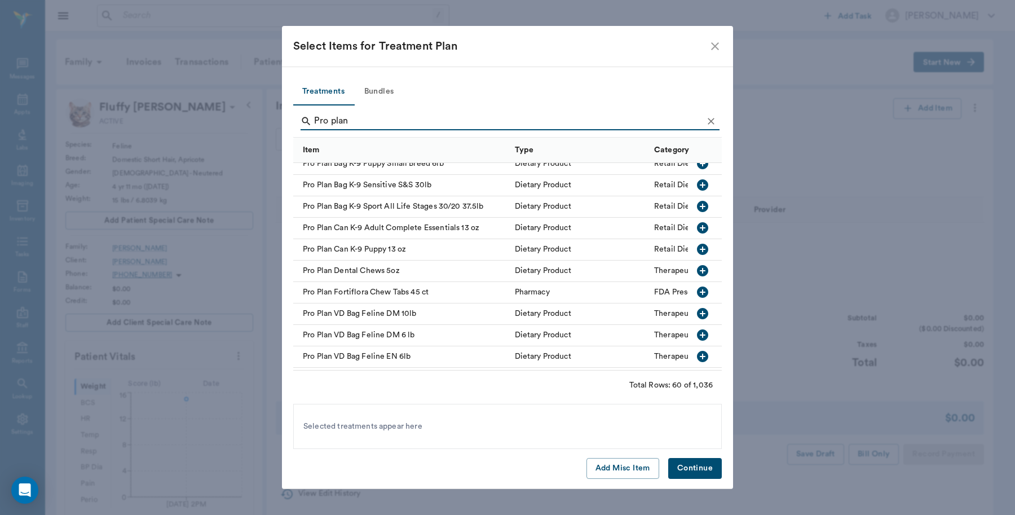
scroll to position [423, 0]
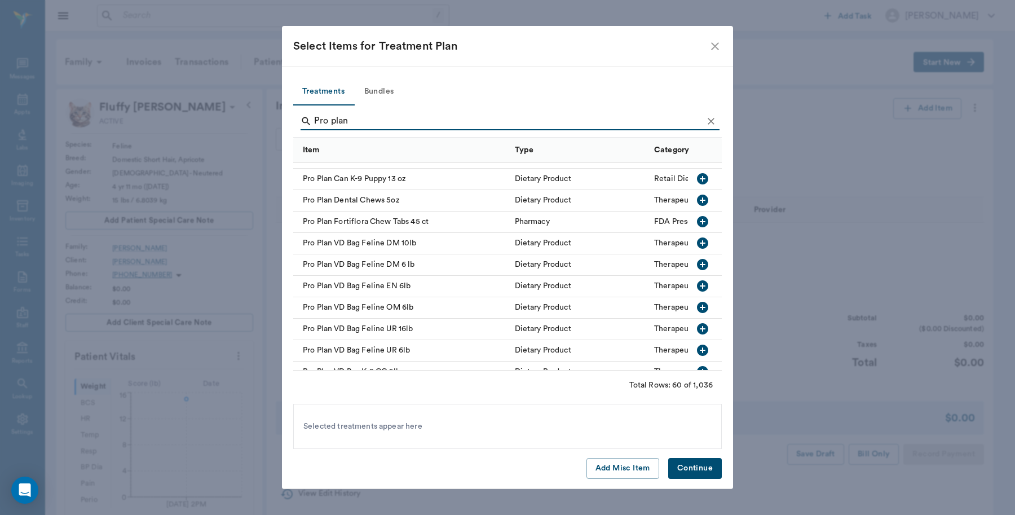
click at [697, 327] on icon "button" at bounding box center [702, 328] width 11 height 11
drag, startPoint x: 363, startPoint y: 120, endPoint x: 280, endPoint y: 118, distance: 82.9
click at [280, 118] on div "Select Items for Treatment Plan Treatments Bundles Pro plan Item Type Category …" at bounding box center [507, 257] width 1015 height 515
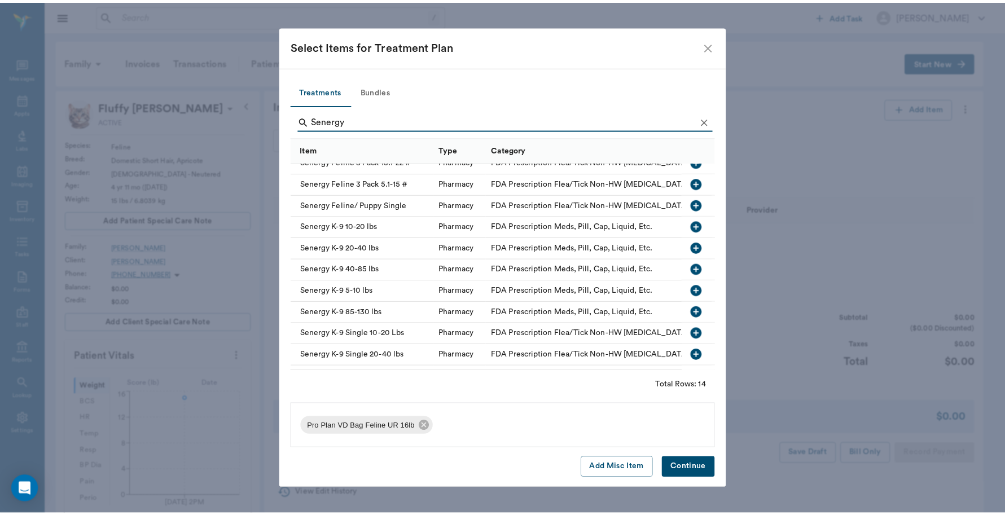
scroll to position [0, 0]
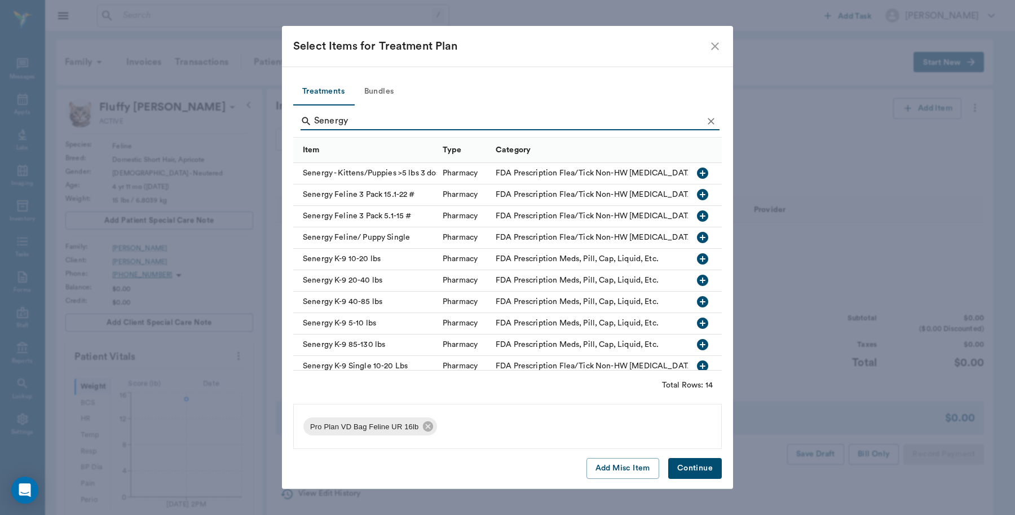
type input "Senergy"
click at [697, 234] on icon "button" at bounding box center [702, 237] width 11 height 11
click at [687, 466] on button "Continue" at bounding box center [695, 468] width 54 height 21
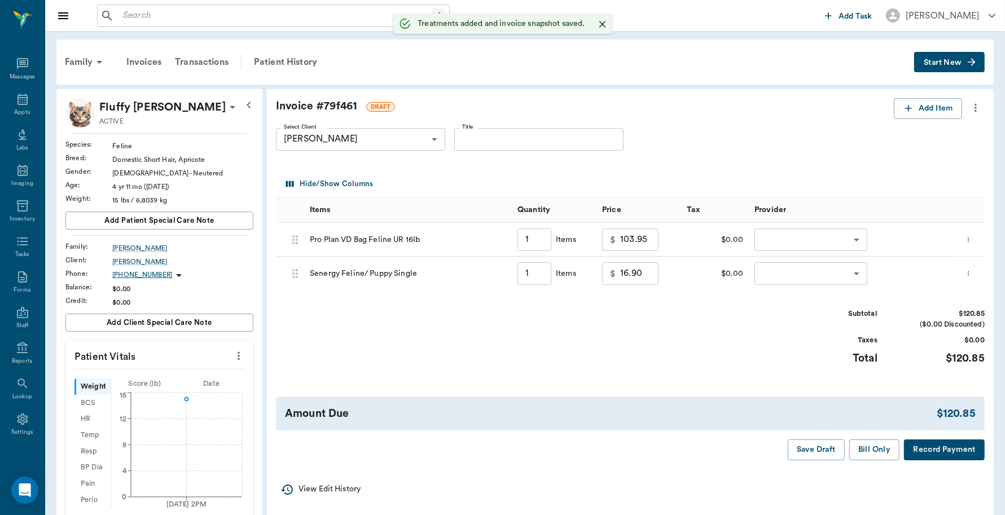
type input "1.00"
click at [530, 275] on input "1.00" at bounding box center [534, 273] width 34 height 23
type input "2"
type input "33.80"
type input "2"
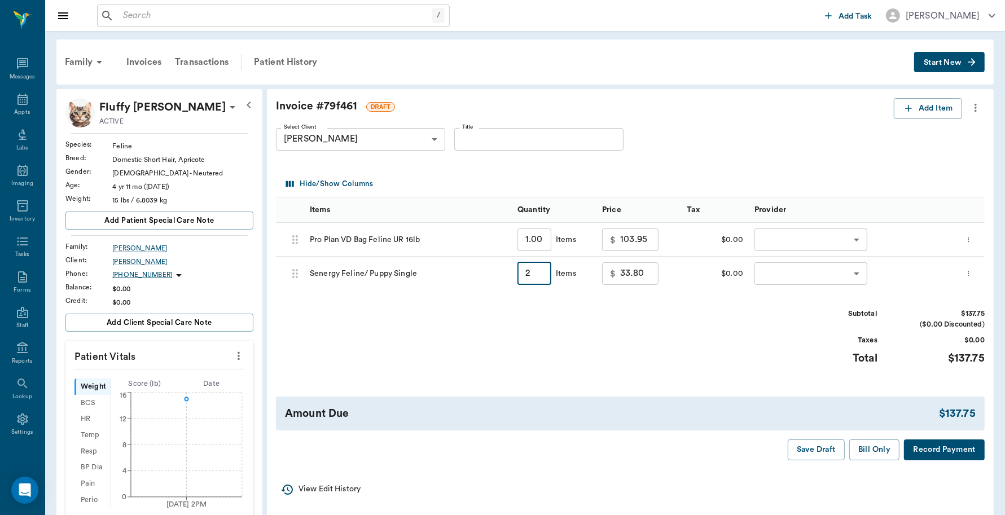
click at [855, 236] on body "/ ​ Add Task Dr. Bert Ellsworth Nectar Messages Appts Labs Imaging Inventory Ta…" at bounding box center [502, 413] width 1005 height 827
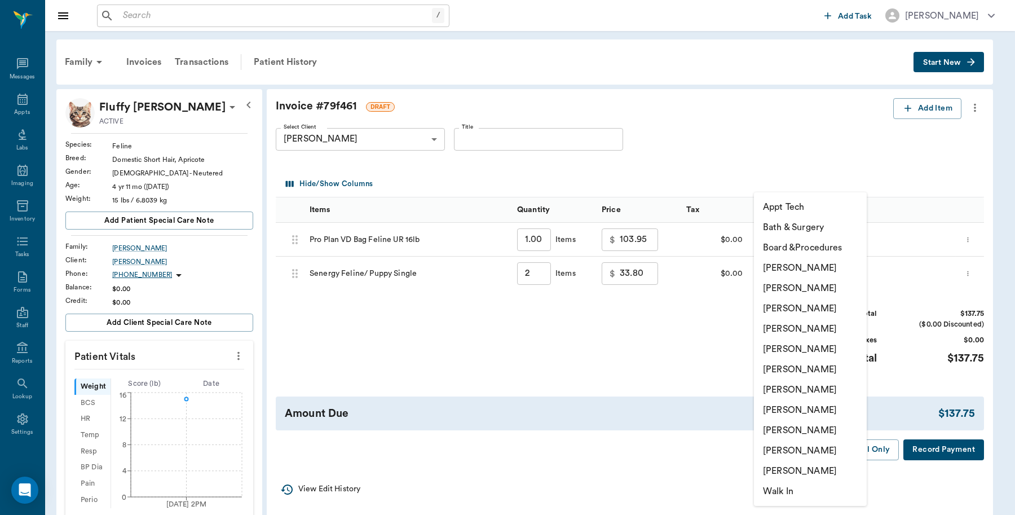
click at [794, 268] on li "Caryn Watson" at bounding box center [810, 268] width 113 height 20
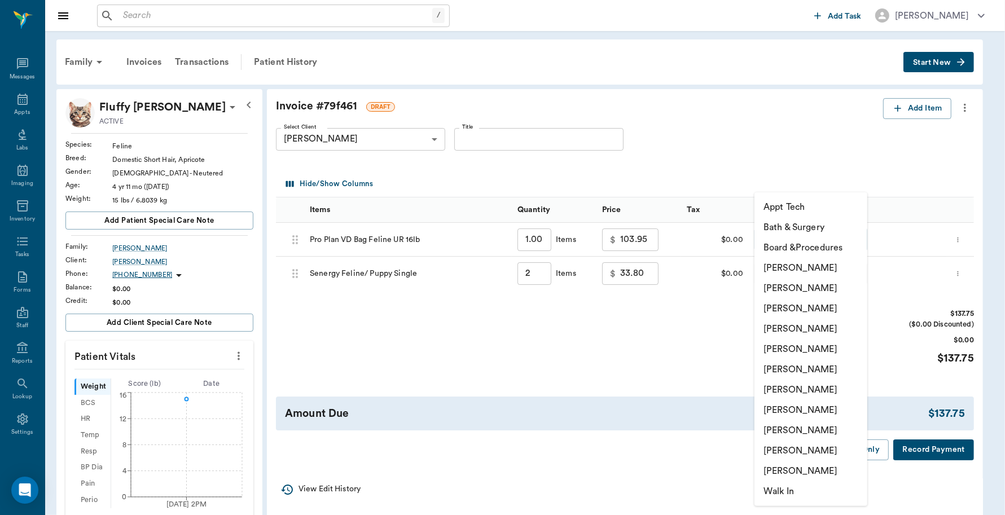
type input "none-6899ea08ed37b777db10de45"
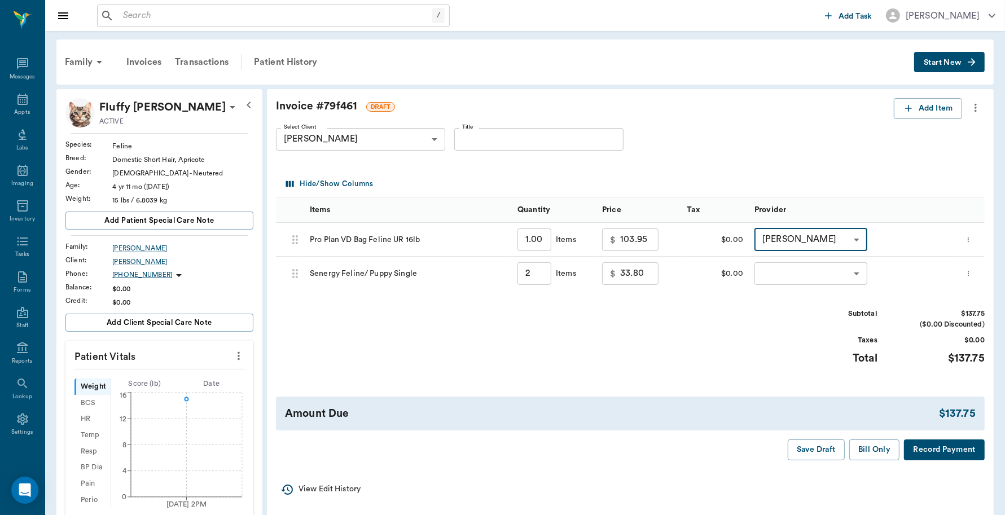
click at [839, 274] on body "/ ​ Add Task Dr. Bert Ellsworth Nectar Messages Appts Labs Imaging Inventory Ta…" at bounding box center [502, 413] width 1005 height 827
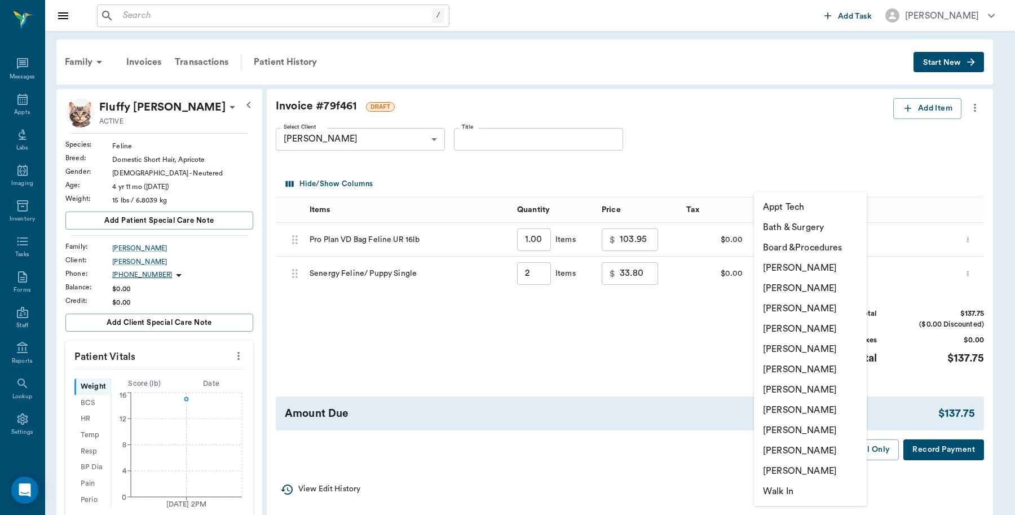
click at [822, 264] on li "Caryn Watson" at bounding box center [810, 268] width 113 height 20
type input "none-6899ea08ed37b777db10de45"
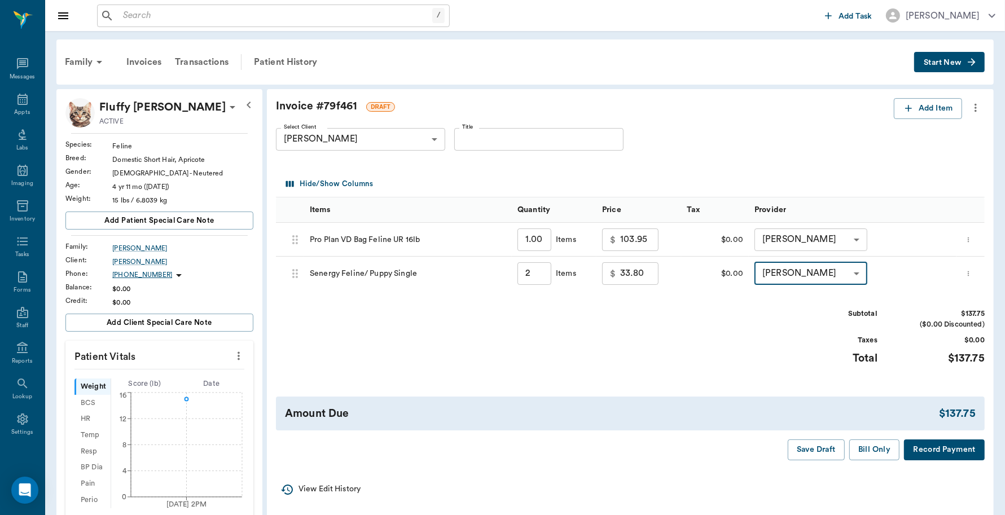
click at [951, 446] on button "Record Payment" at bounding box center [944, 449] width 81 height 21
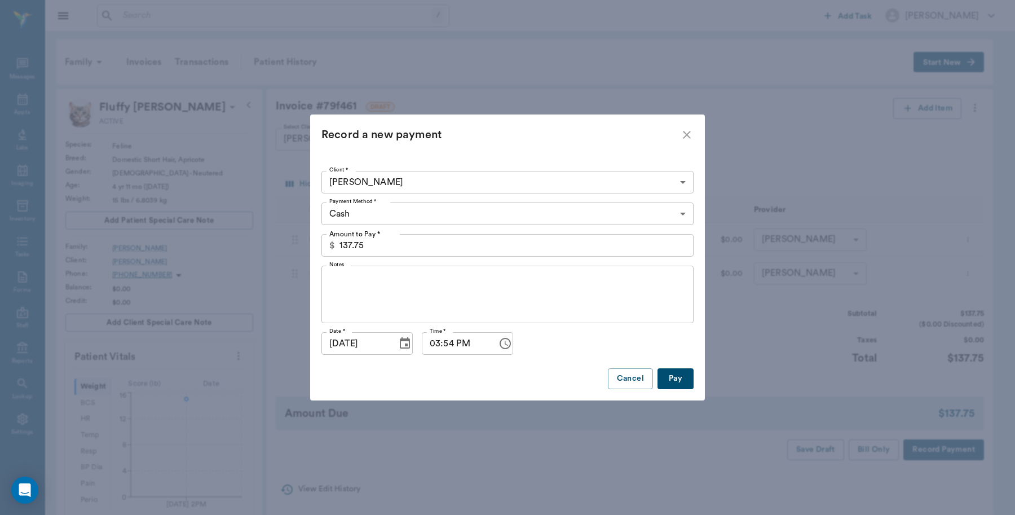
click at [522, 207] on body "/ ​ Add Task Dr. Bert Ellsworth Nectar Messages Appts Labs Imaging Inventory Ta…" at bounding box center [507, 413] width 1015 height 827
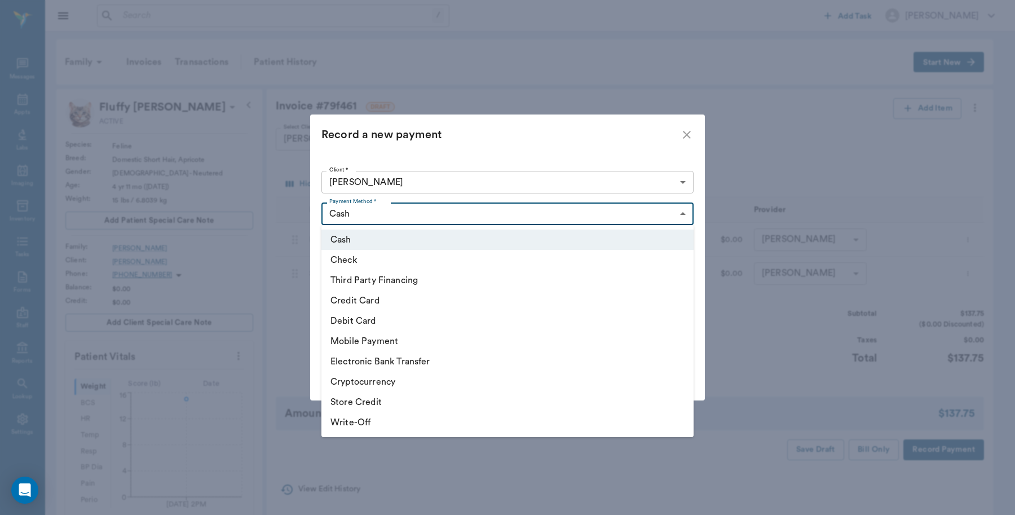
click at [403, 320] on li "Debit Card" at bounding box center [508, 321] width 372 height 20
type input "DEBIT_CARD"
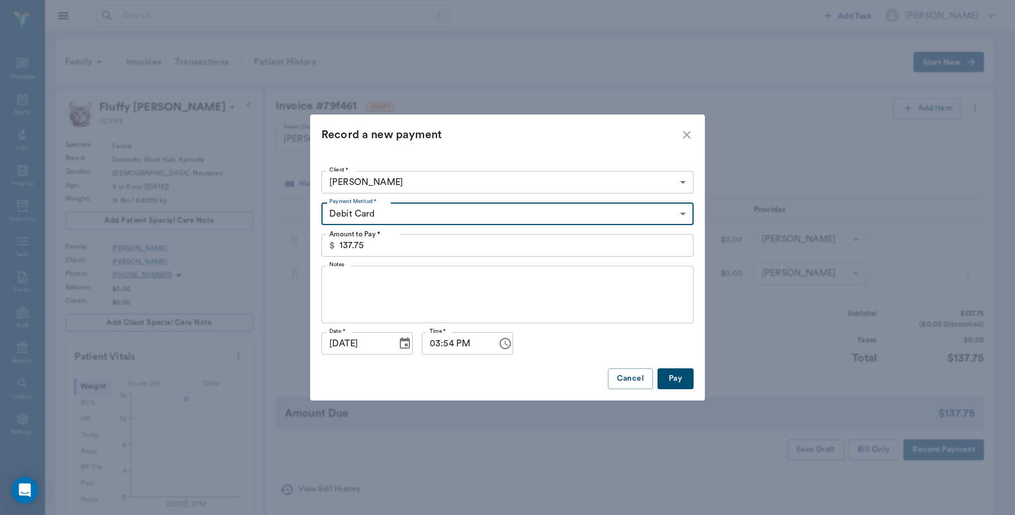
click at [673, 373] on button "Pay" at bounding box center [676, 378] width 36 height 21
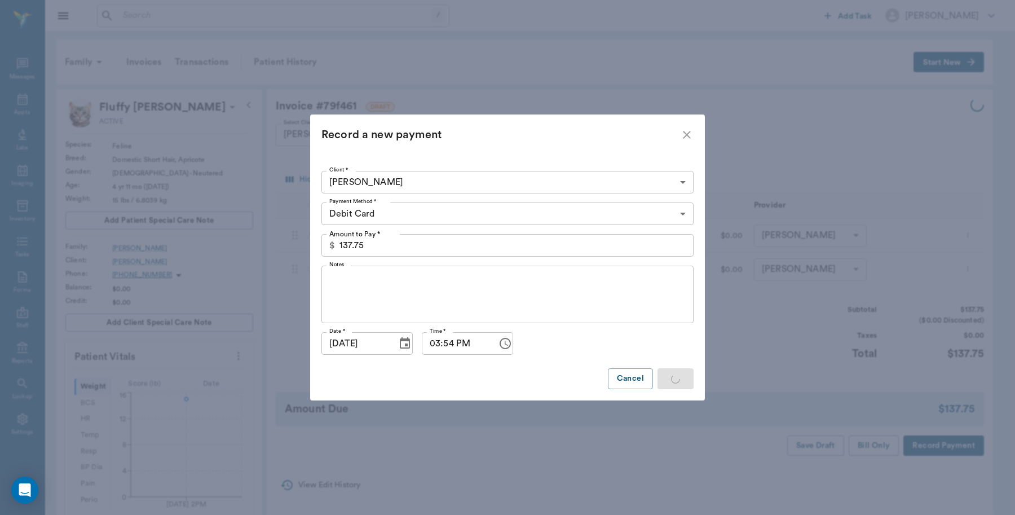
type input "2.00"
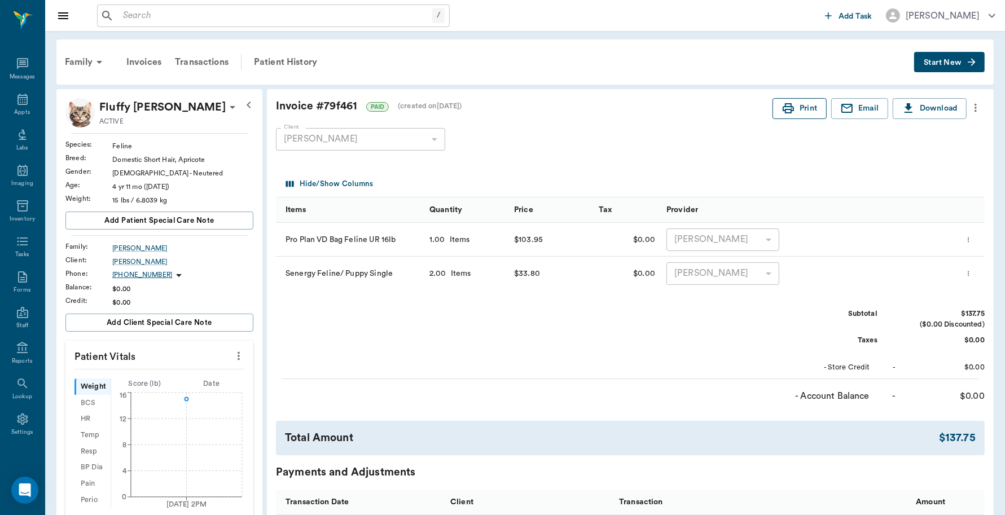
click at [790, 106] on icon "button" at bounding box center [787, 108] width 11 height 10
click at [6, 105] on div "Appts" at bounding box center [22, 106] width 45 height 36
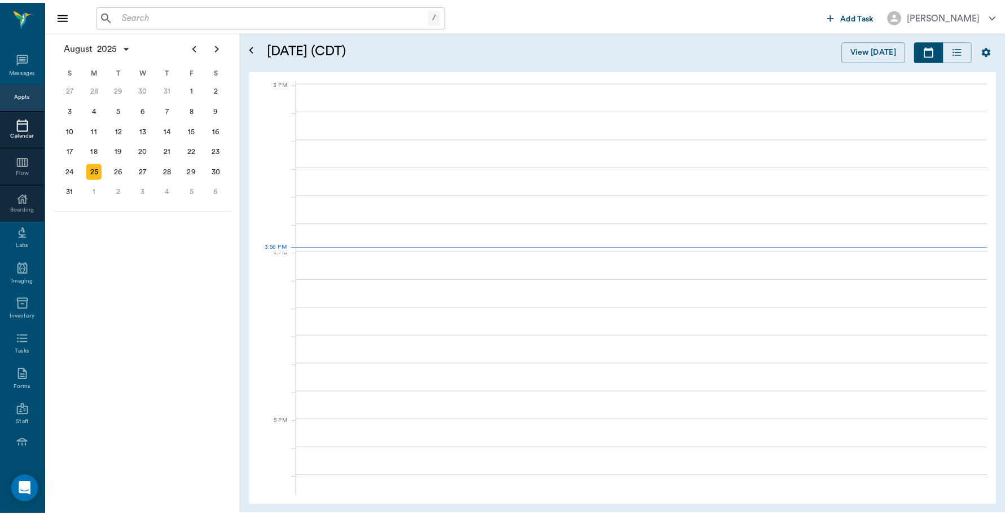
scroll to position [1185, 0]
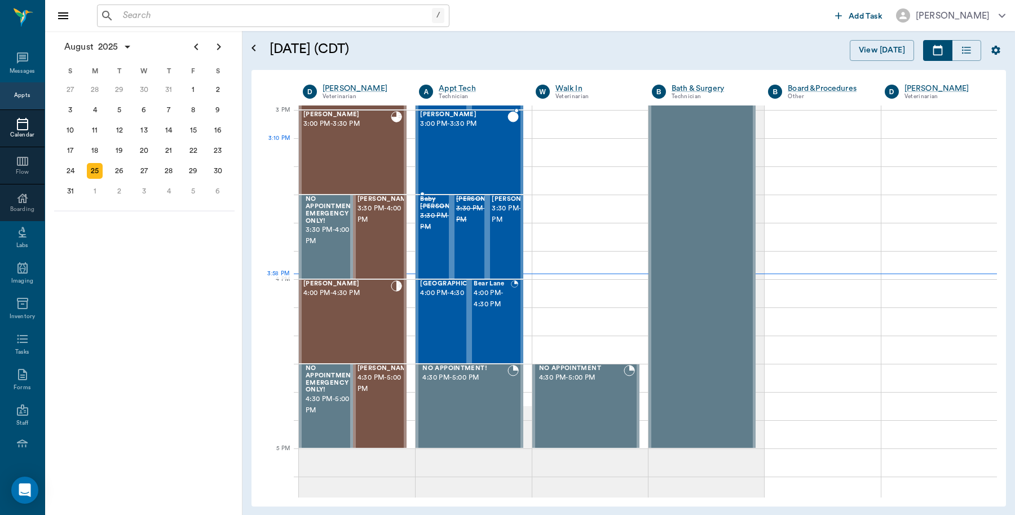
click at [456, 153] on div "Jack Miller 3:00 PM - 3:30 PM" at bounding box center [463, 152] width 87 height 82
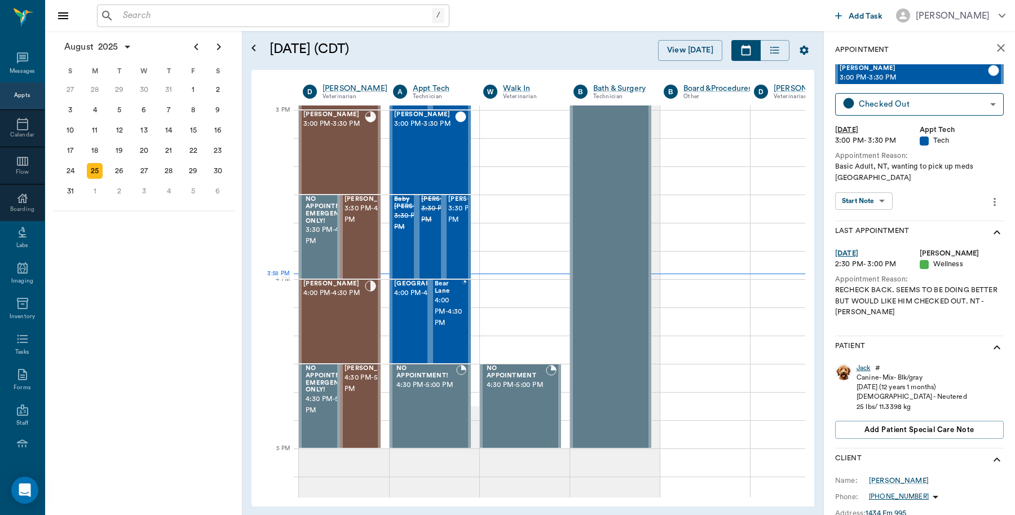
click at [864, 364] on div "Jack" at bounding box center [864, 368] width 14 height 10
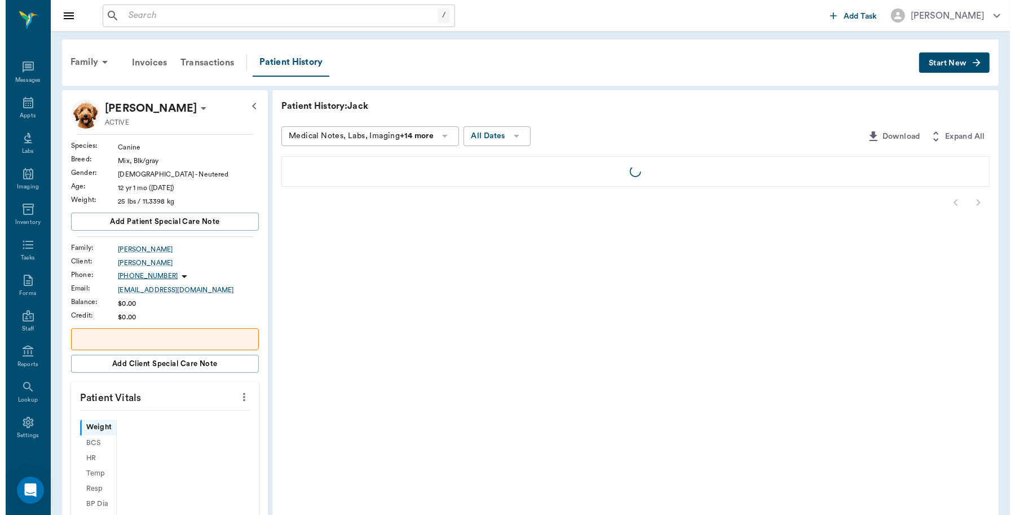
scroll to position [3, 0]
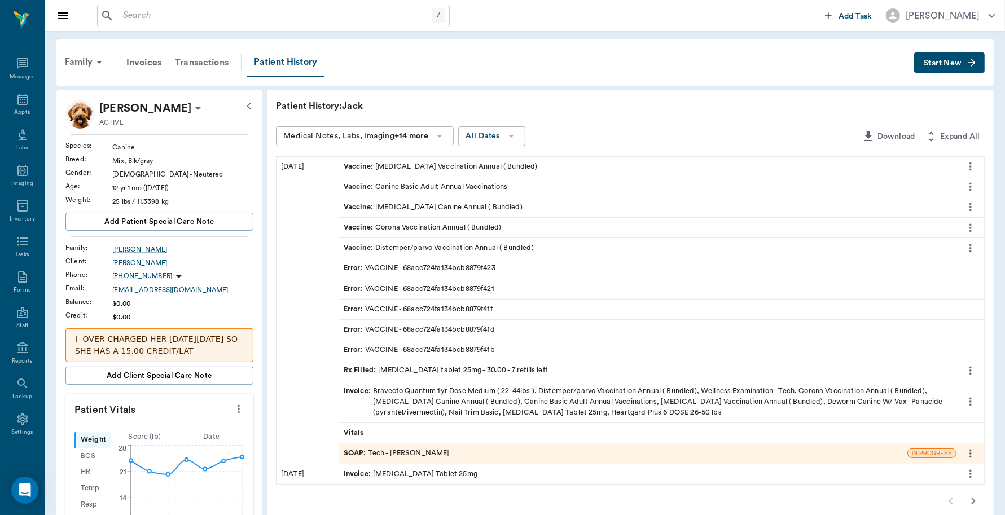
click at [219, 58] on div "Transactions" at bounding box center [201, 62] width 67 height 27
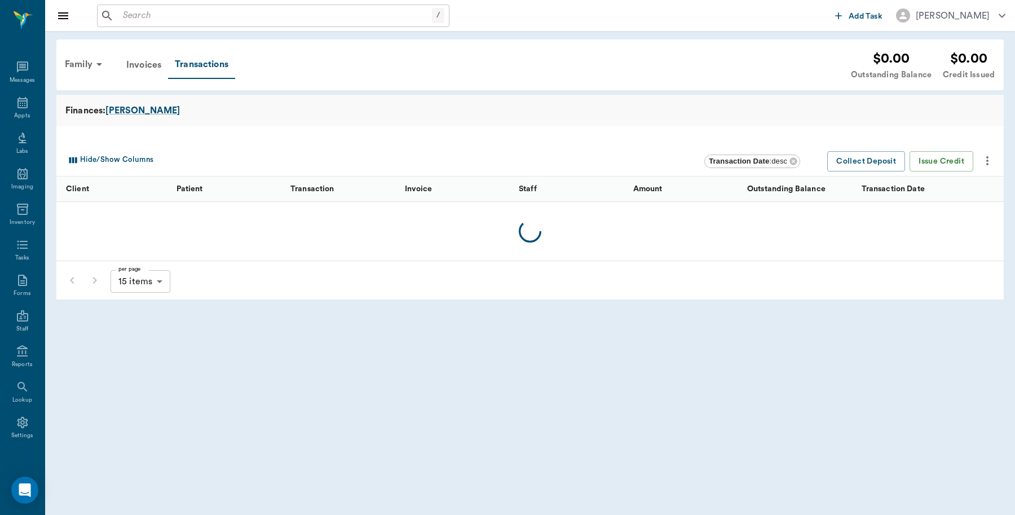
scroll to position [3, 0]
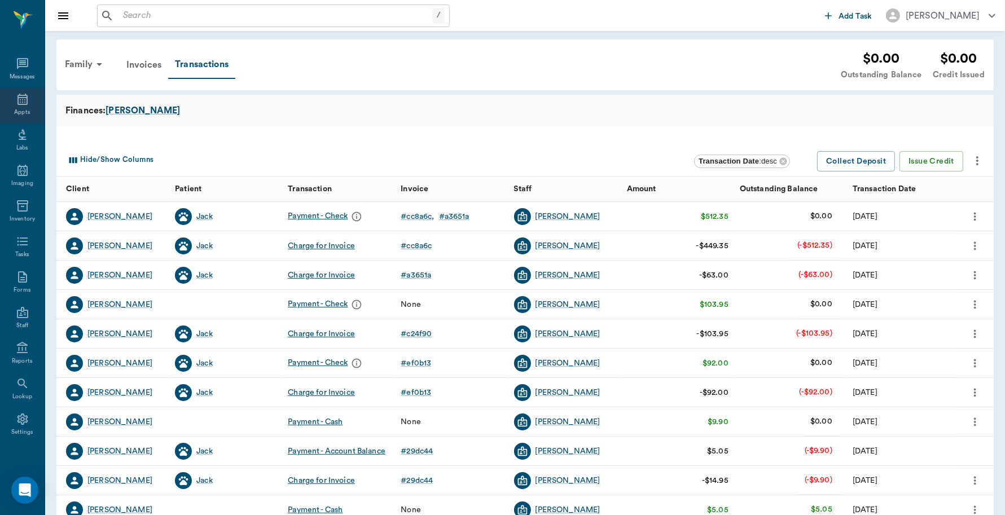
click at [24, 111] on div "Appts" at bounding box center [22, 106] width 45 height 36
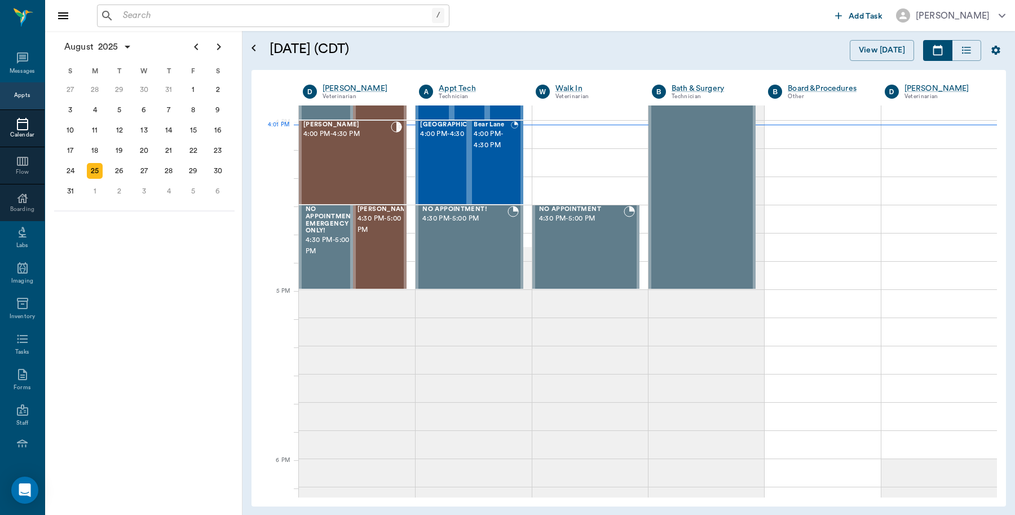
scroll to position [1355, 0]
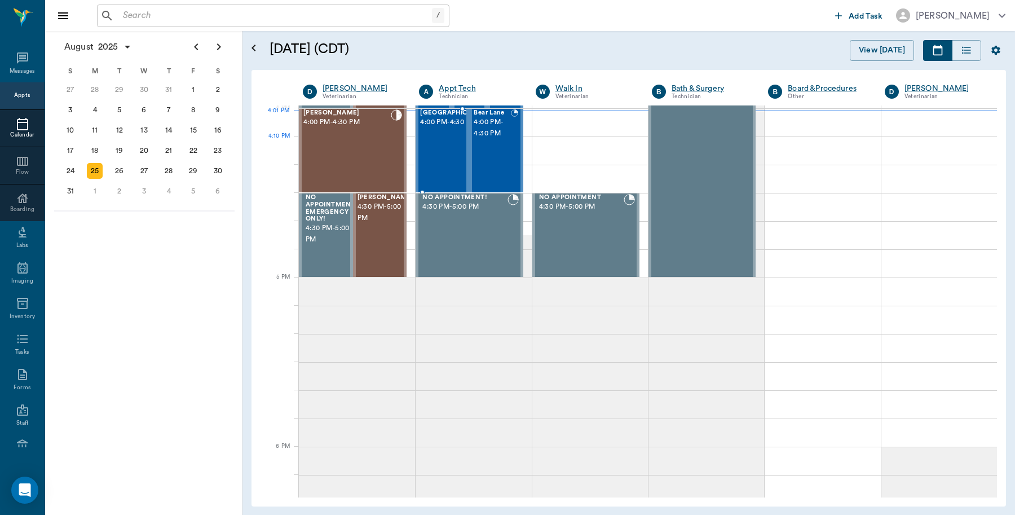
click at [433, 151] on div "Shinook Lane 4:00 PM - 4:30 PM" at bounding box center [455, 150] width 71 height 82
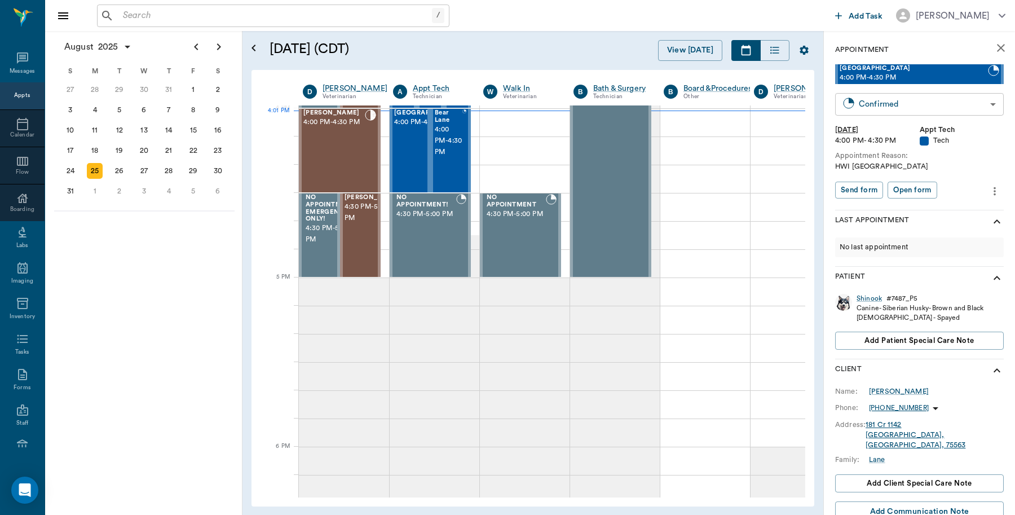
click at [941, 105] on body "/ ​ Add Task Dr. Bert Ellsworth Nectar Messages Appts Calendar Flow Boarding La…" at bounding box center [507, 257] width 1015 height 515
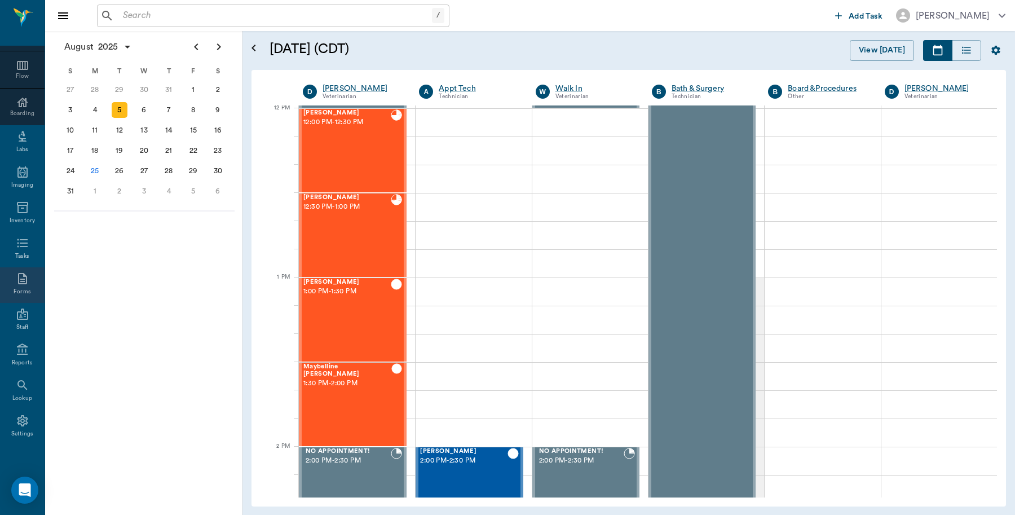
scroll to position [100, 0]
click at [16, 413] on icon at bounding box center [23, 420] width 14 height 14
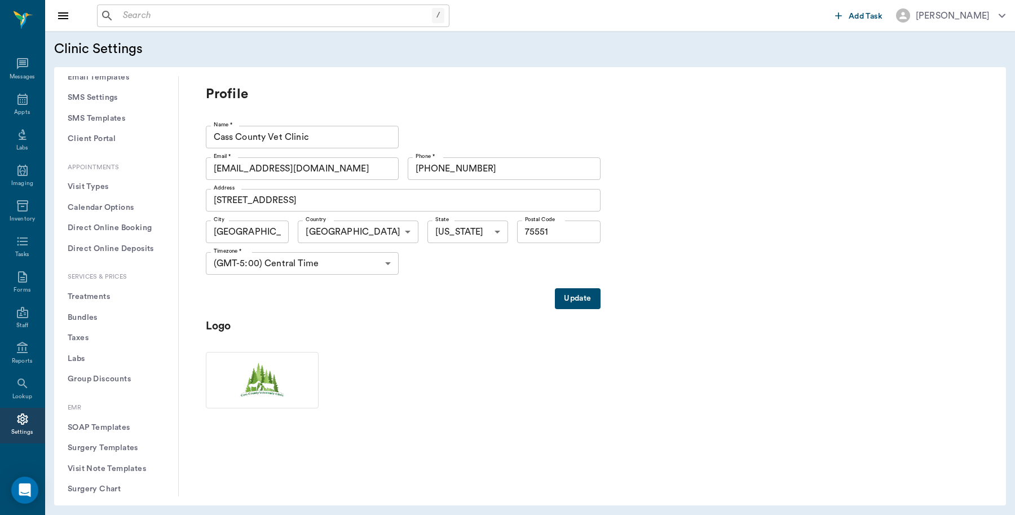
scroll to position [212, 0]
click at [105, 297] on button "Treatments" at bounding box center [116, 300] width 106 height 21
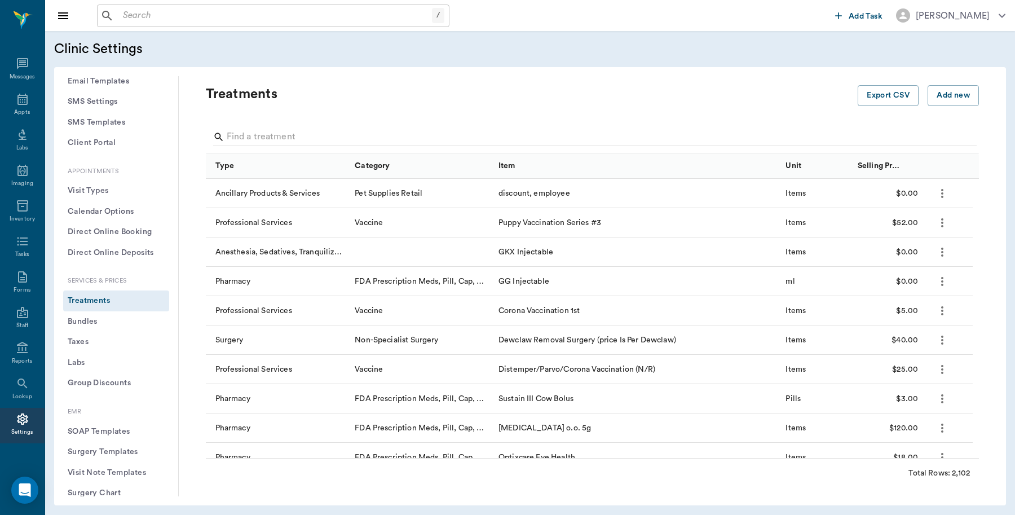
click at [322, 126] on div at bounding box center [595, 138] width 764 height 29
click at [312, 137] on input "Search" at bounding box center [593, 137] width 733 height 18
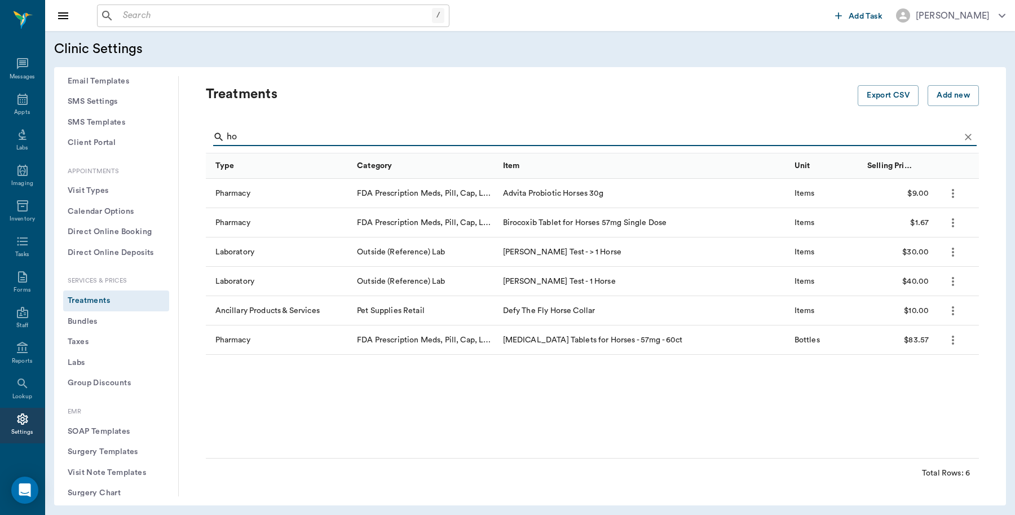
type input "h"
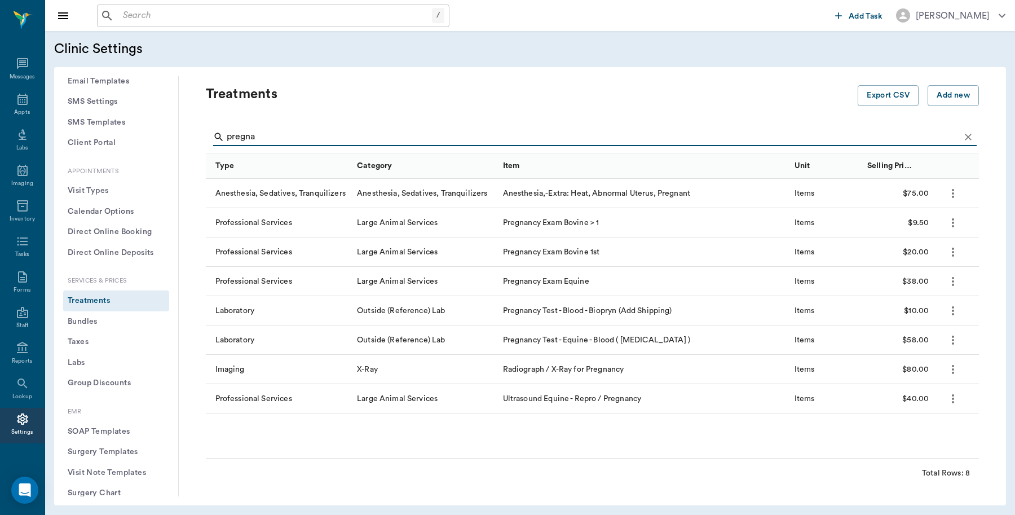
type input "pregna"
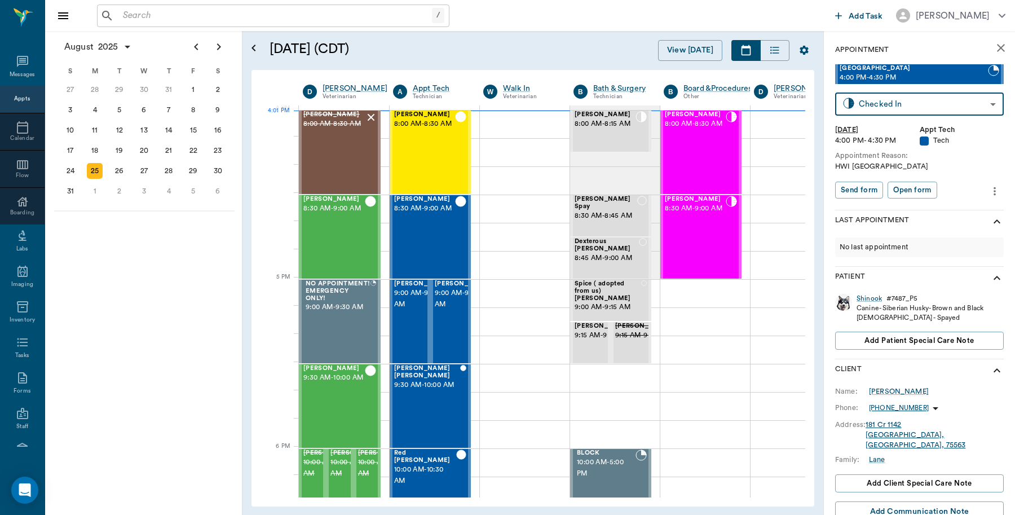
scroll to position [1355, 0]
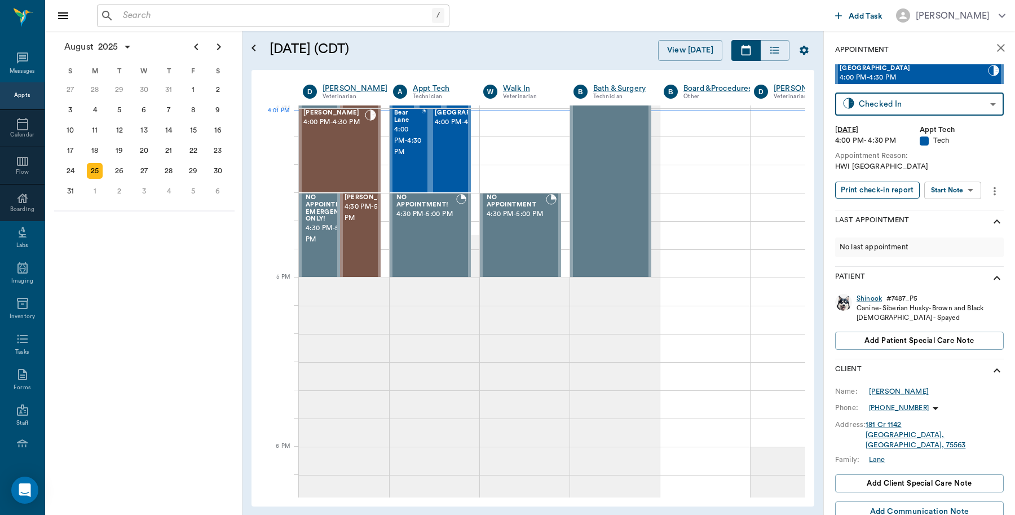
click at [875, 185] on button "Print check-in report" at bounding box center [877, 190] width 85 height 17
click at [460, 128] on span "4:00 PM - 4:30 PM" at bounding box center [470, 122] width 71 height 11
click at [410, 144] on span "4:00 PM - 4:30 PM" at bounding box center [408, 141] width 28 height 34
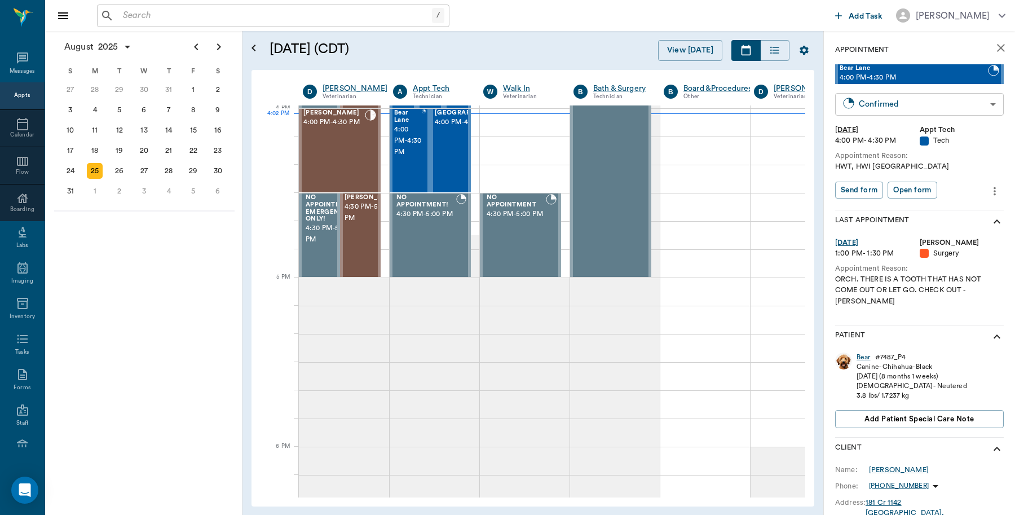
click at [900, 99] on body "/ ​ Add Task [PERSON_NAME] Nectar Messages Appts Calendar Flow Boarding Labs Im…" at bounding box center [507, 257] width 1015 height 515
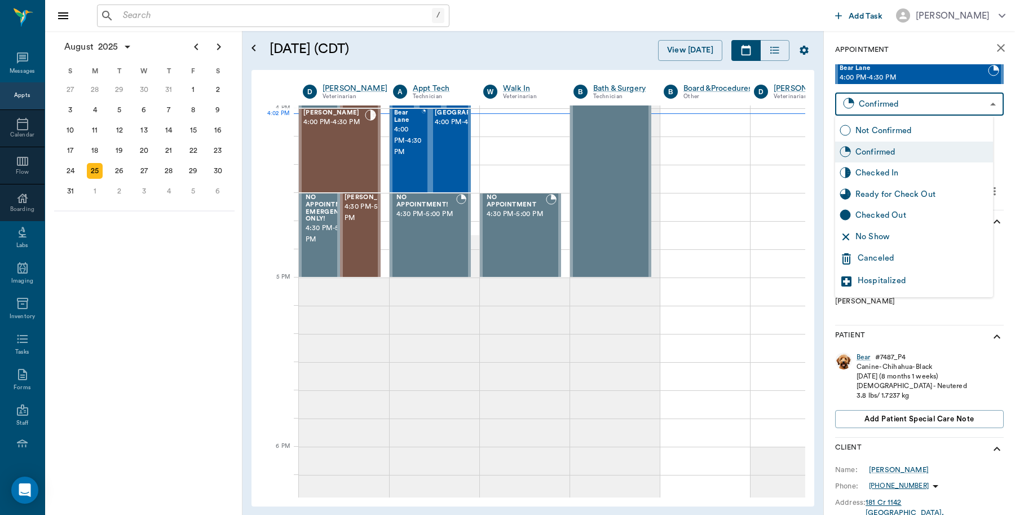
click at [878, 174] on div "Checked In" at bounding box center [922, 173] width 133 height 12
type input "CHECKED_IN"
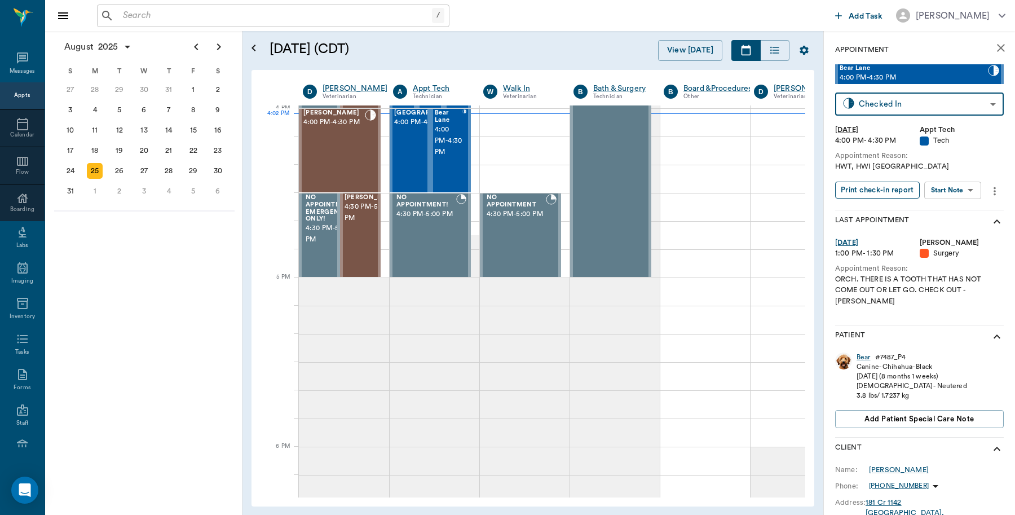
click at [901, 192] on button "Print check-in report" at bounding box center [877, 190] width 85 height 17
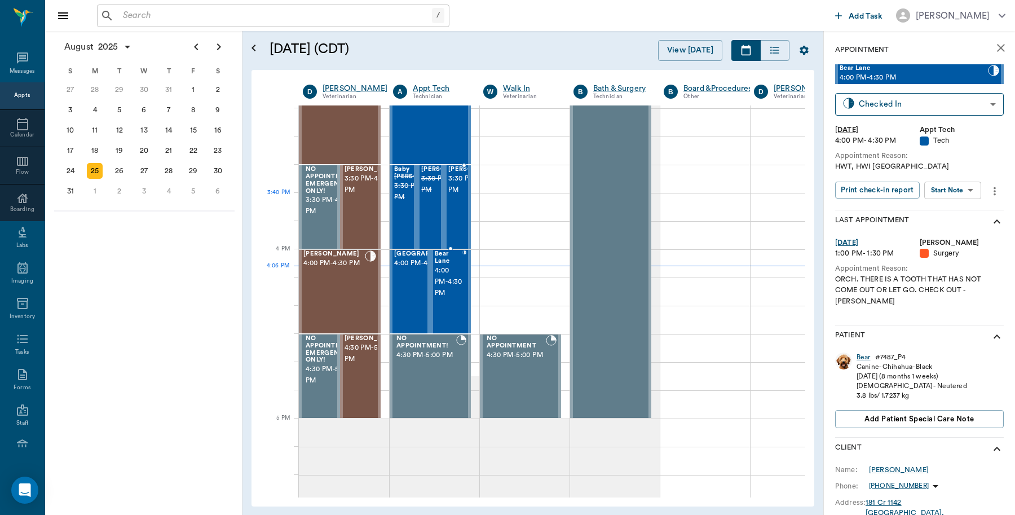
click at [454, 196] on span "3:30 PM - 4:00 PM" at bounding box center [476, 184] width 56 height 23
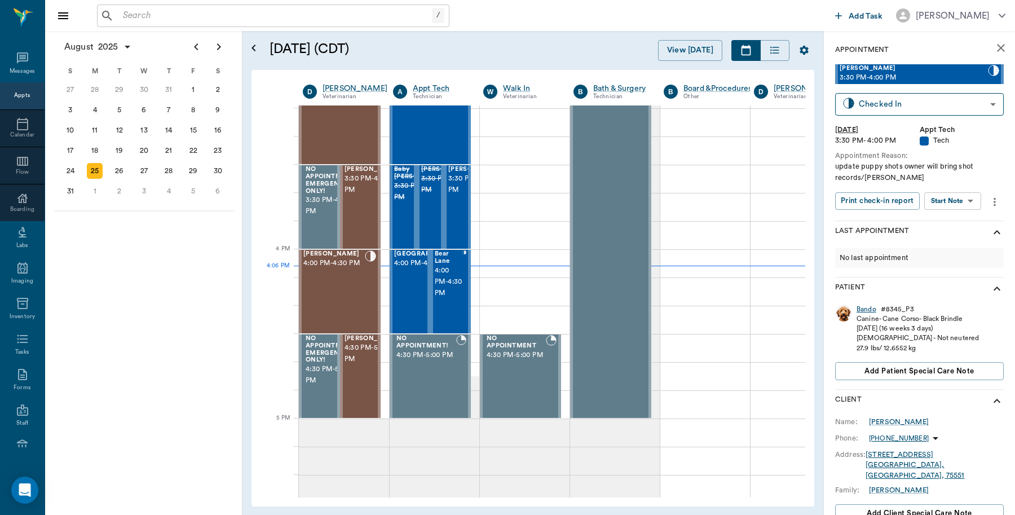
click at [869, 307] on div "Bando" at bounding box center [867, 310] width 20 height 10
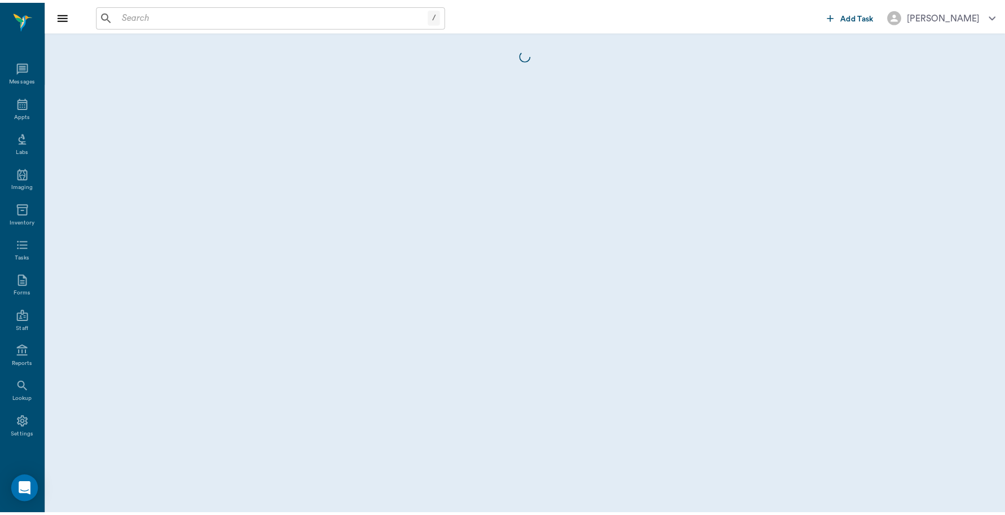
scroll to position [3, 0]
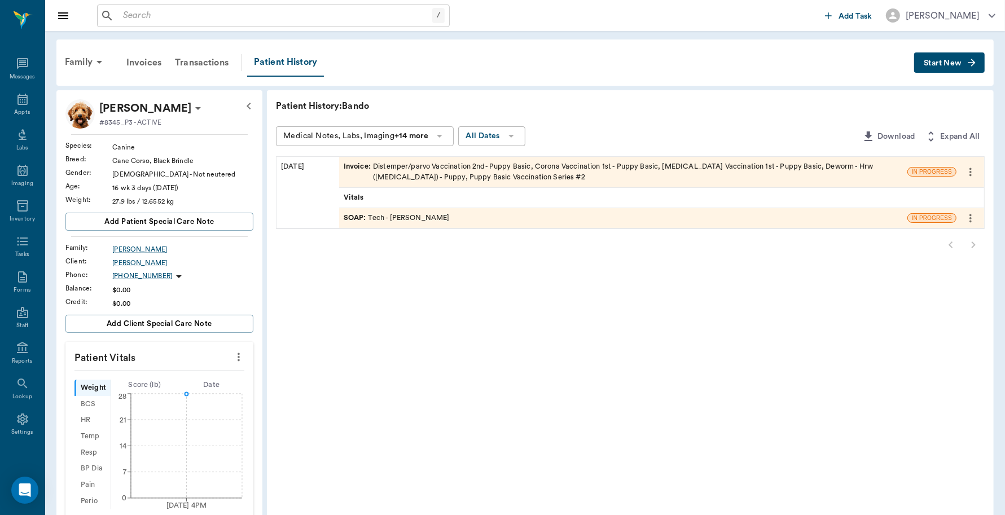
click at [519, 171] on div "Invoice : Distemper/parvo Vaccination 2nd- Puppy Basic, Corona Vaccination 1st …" at bounding box center [623, 171] width 559 height 21
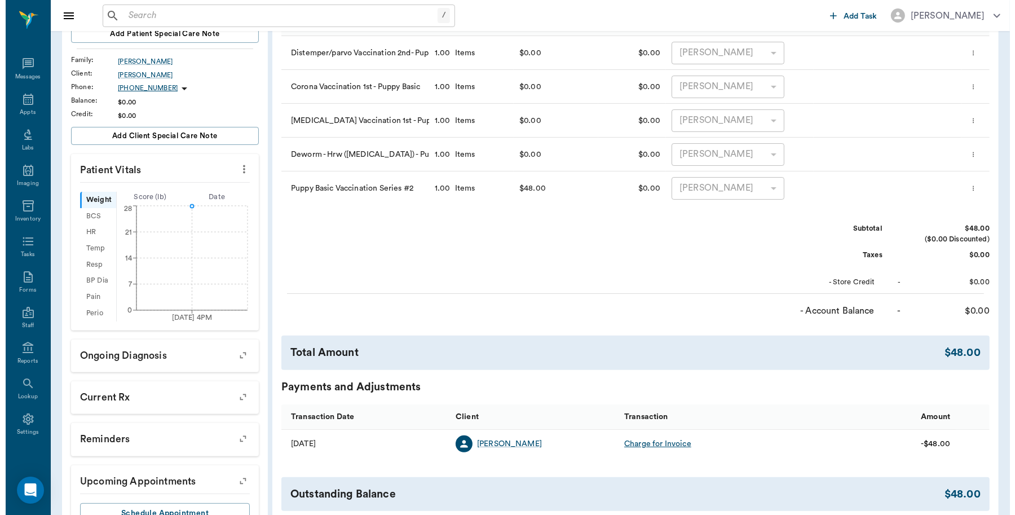
scroll to position [275, 0]
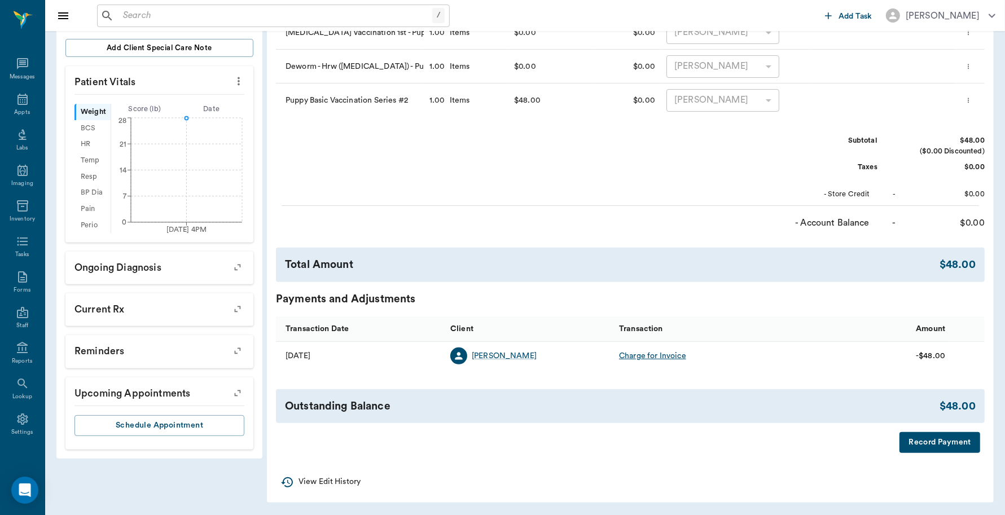
click at [909, 438] on button "Record Payment" at bounding box center [939, 442] width 81 height 21
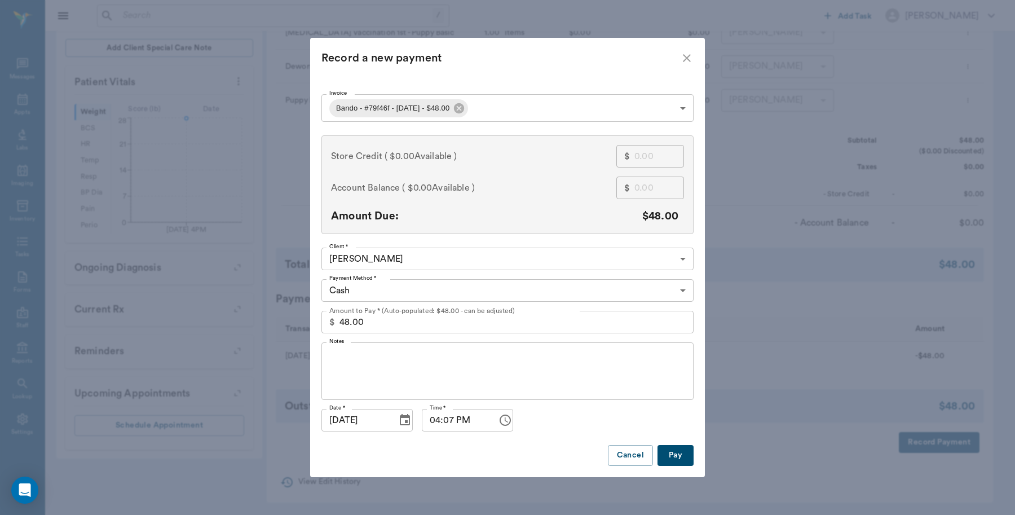
click at [466, 285] on body "/ ​ Add Task [PERSON_NAME] Nectar Messages Appts Labs Imaging Inventory Tasks F…" at bounding box center [507, 120] width 1015 height 790
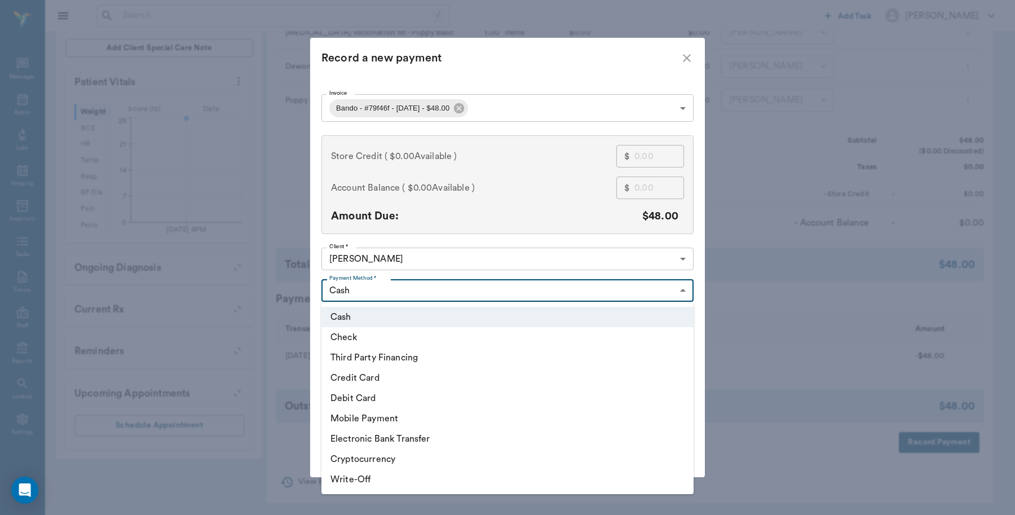
click at [364, 400] on li "Debit Card" at bounding box center [508, 398] width 372 height 20
type input "DEBIT_CARD"
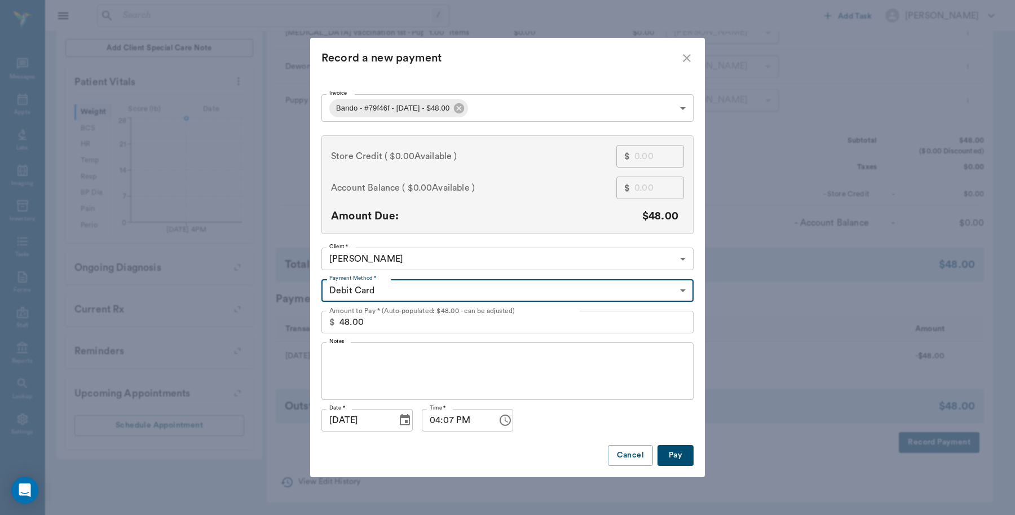
click at [684, 456] on button "Pay" at bounding box center [676, 455] width 36 height 21
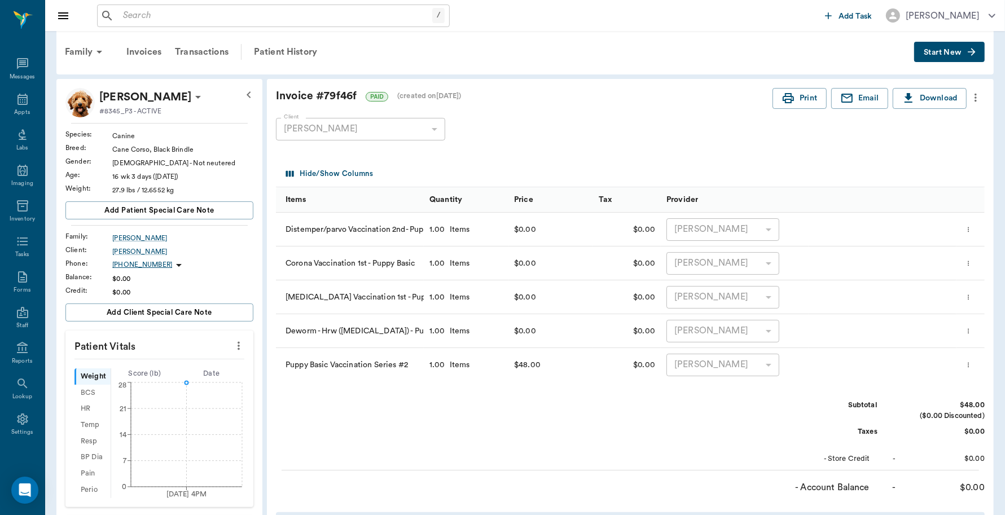
scroll to position [0, 0]
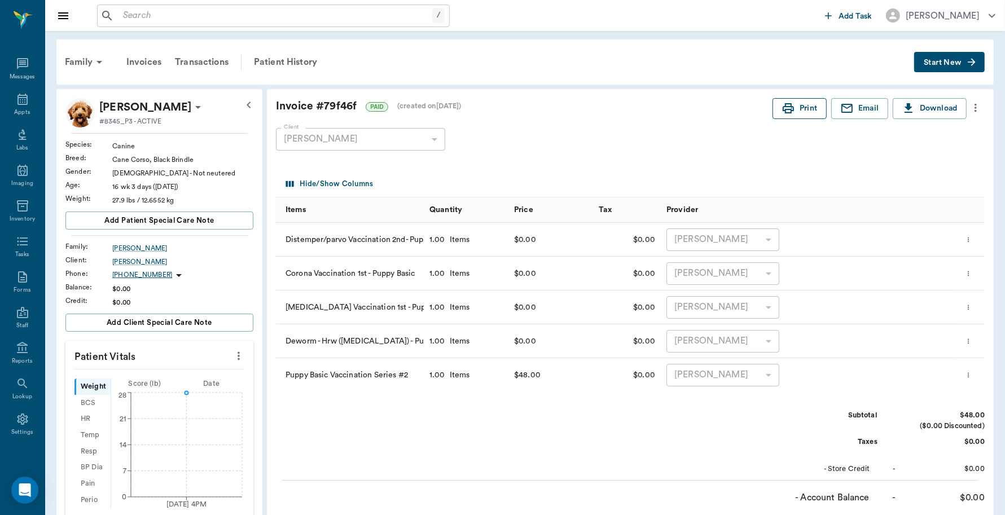
click at [800, 110] on button "Print" at bounding box center [799, 108] width 54 height 21
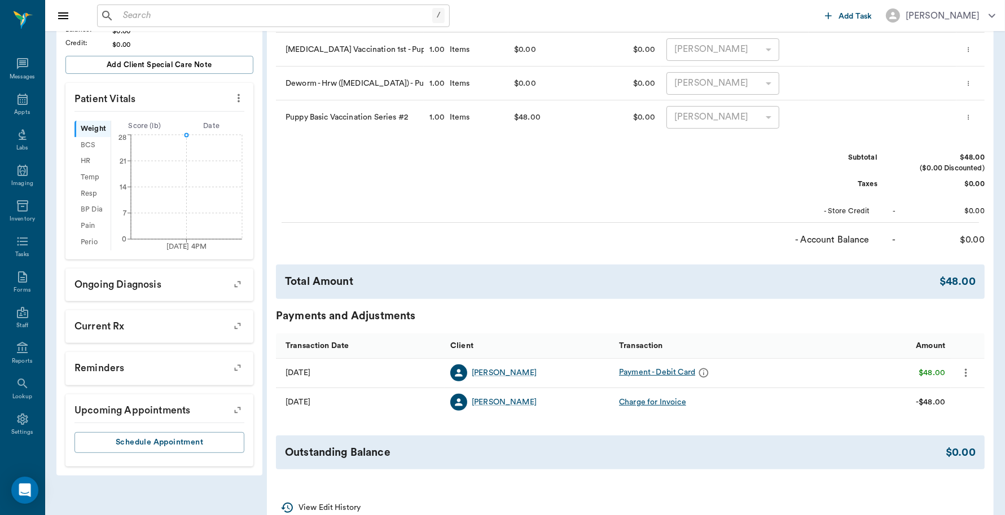
scroll to position [284, 0]
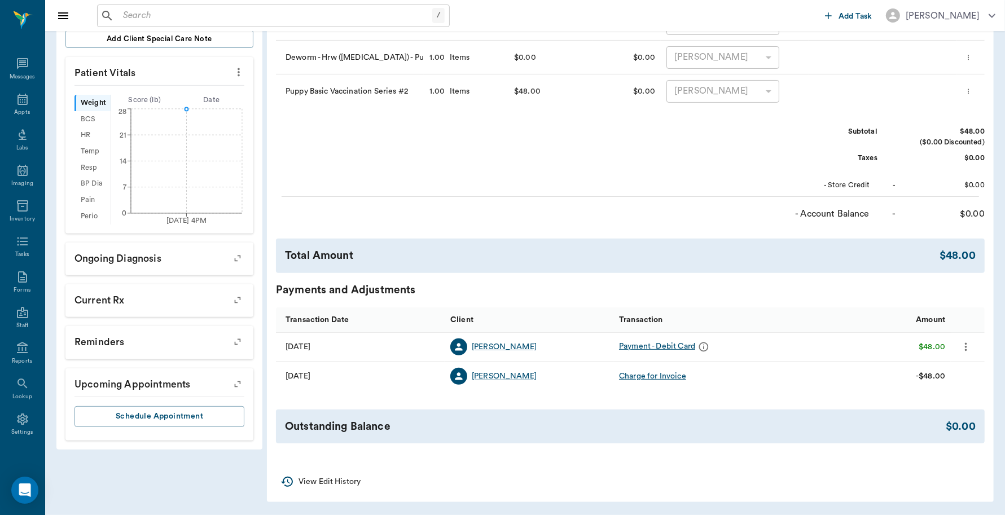
click at [232, 345] on icon "button" at bounding box center [238, 342] width 16 height 16
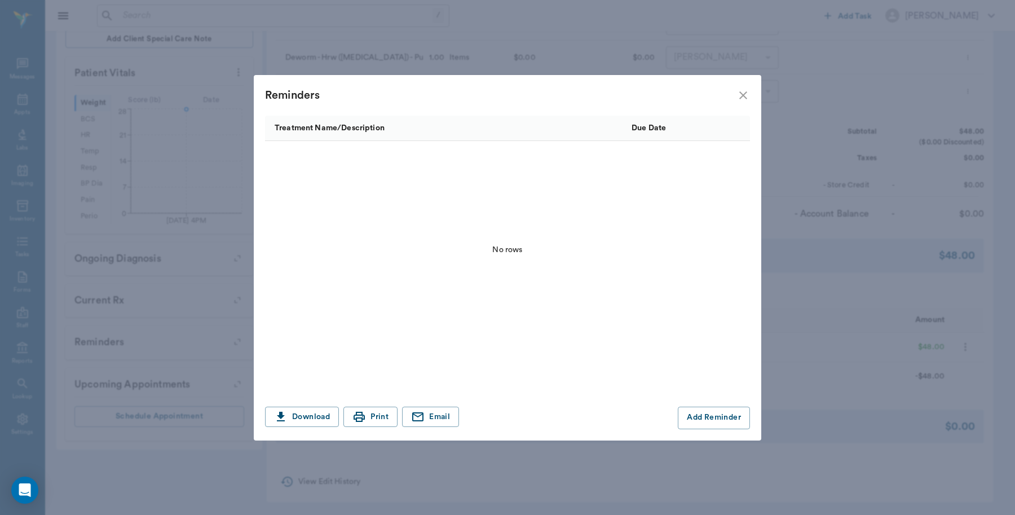
click at [741, 94] on icon "close" at bounding box center [744, 96] width 14 height 14
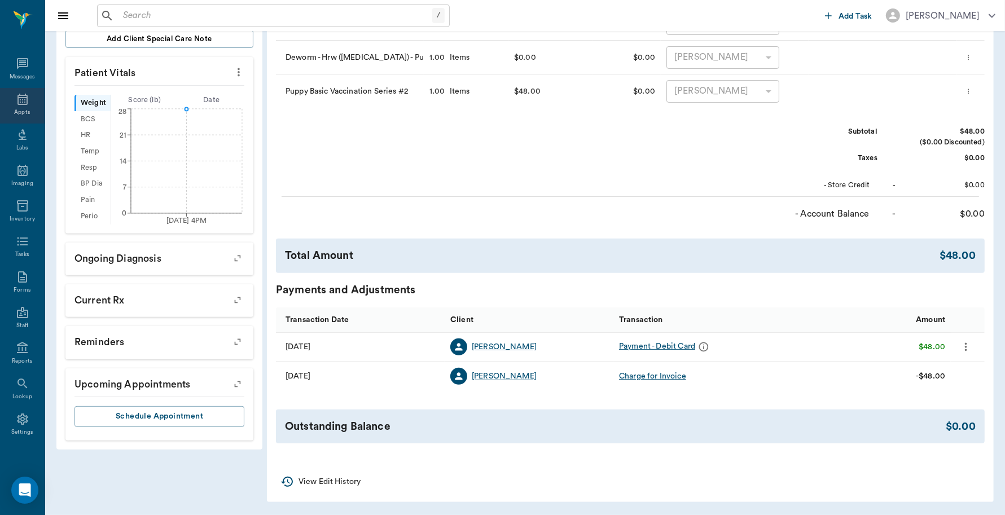
click at [18, 106] on div "Appts" at bounding box center [22, 106] width 45 height 36
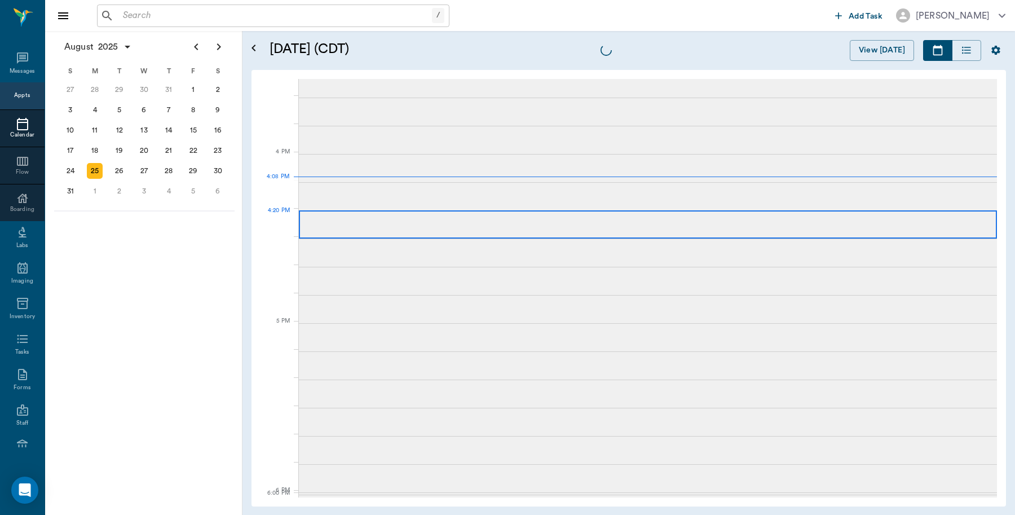
scroll to position [1355, 0]
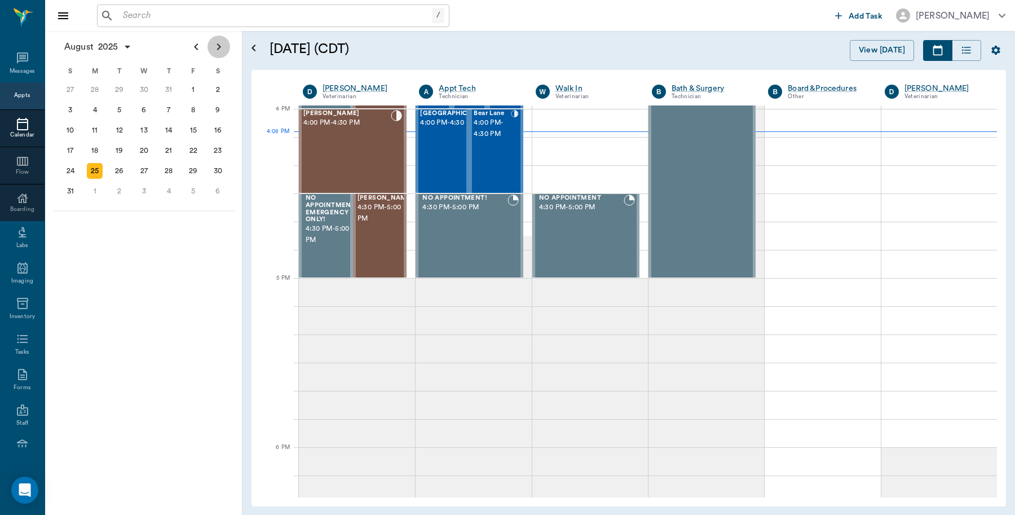
click at [218, 46] on icon "Next page" at bounding box center [219, 47] width 14 height 14
click at [95, 128] on div "15" at bounding box center [95, 130] width 16 height 16
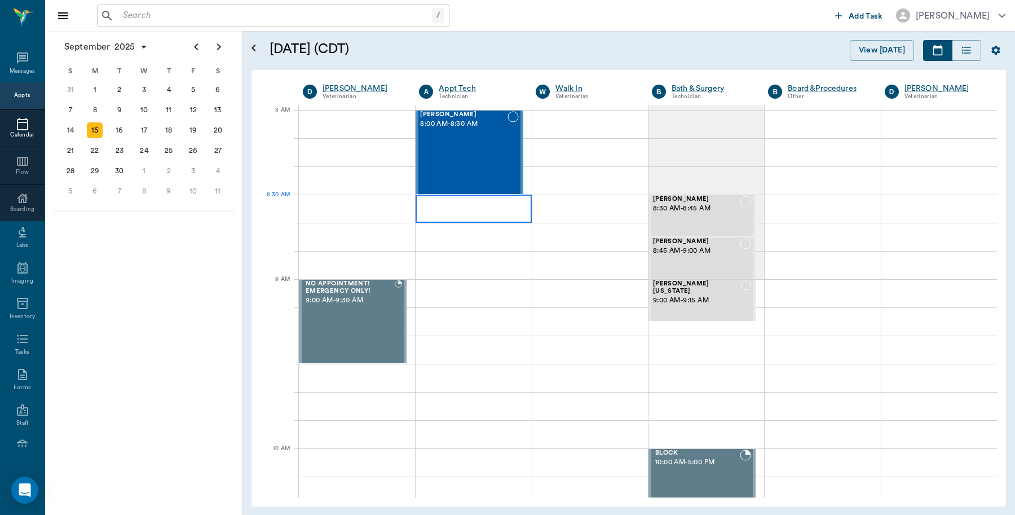
click at [464, 205] on div at bounding box center [474, 209] width 116 height 28
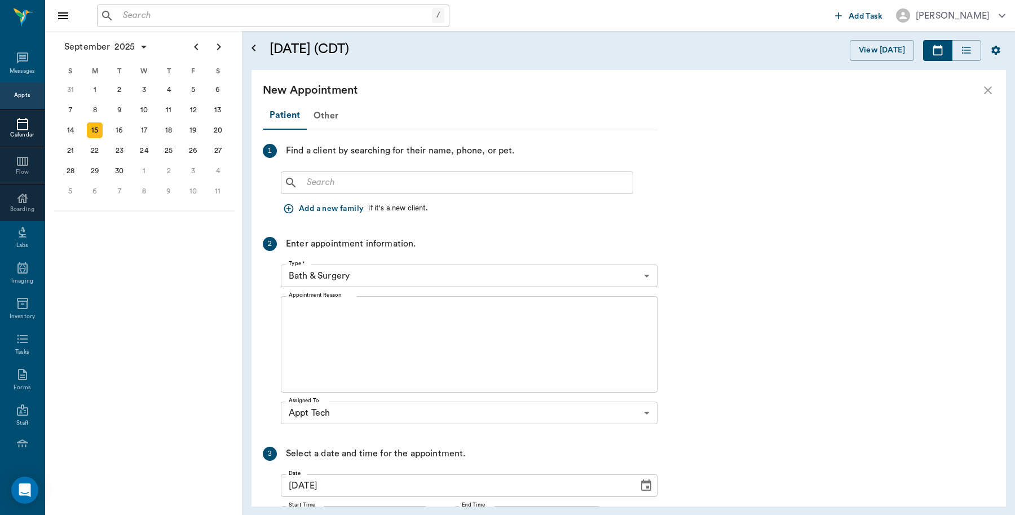
click at [347, 182] on input "text" at bounding box center [465, 183] width 326 height 16
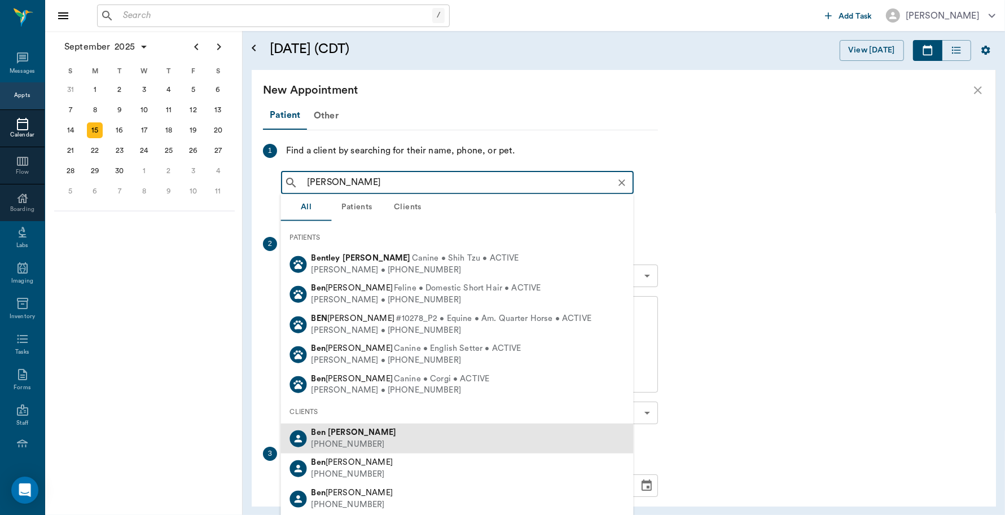
click at [351, 432] on b "[PERSON_NAME]" at bounding box center [362, 432] width 68 height 8
type input "[PERSON_NAME]"
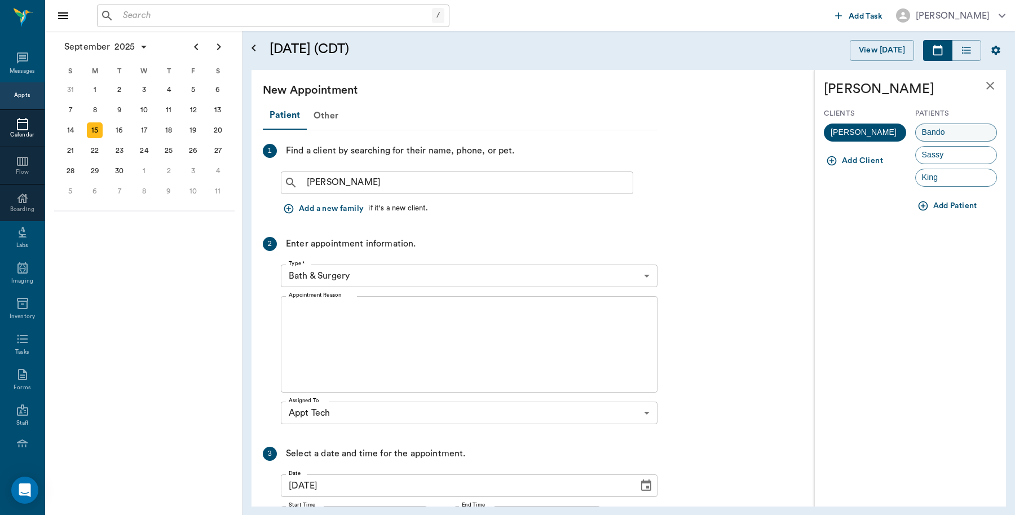
click at [958, 134] on div "Bando" at bounding box center [956, 133] width 82 height 18
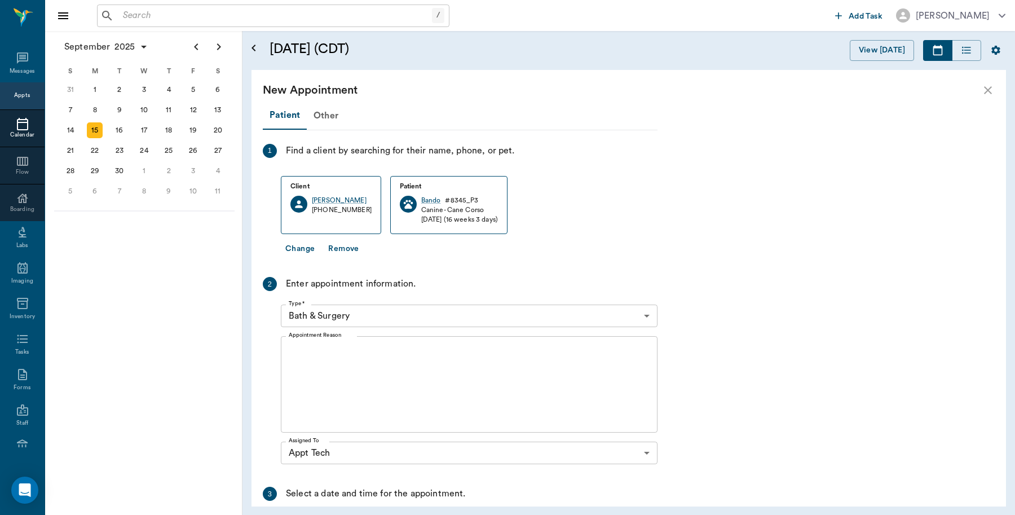
click at [369, 318] on body "/ ​ Add Task [PERSON_NAME] Nectar Messages Appts Calendar Flow Boarding Labs Im…" at bounding box center [507, 257] width 1015 height 515
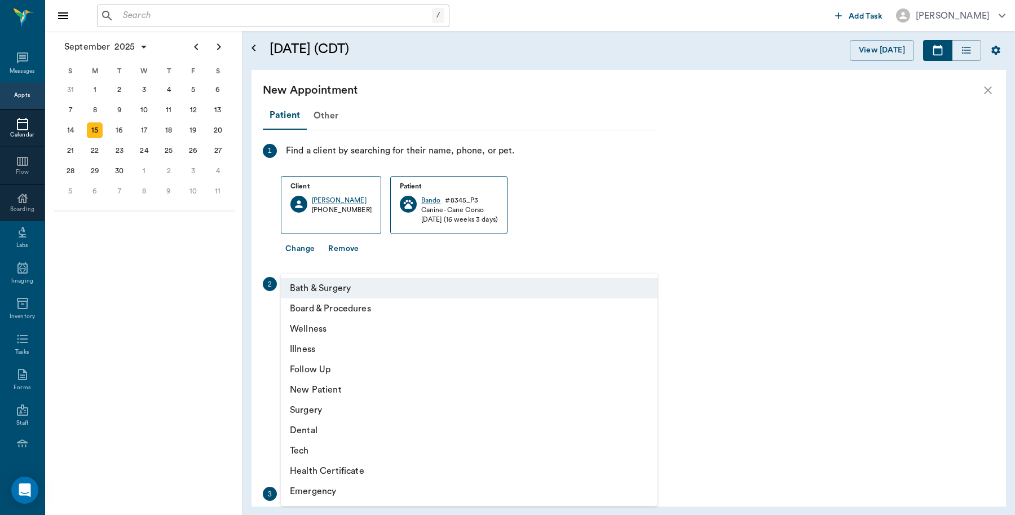
click at [311, 450] on li "Tech" at bounding box center [469, 451] width 377 height 20
type input "65d2be4f46e3a538d89b8c1a"
type input "09:00 AM"
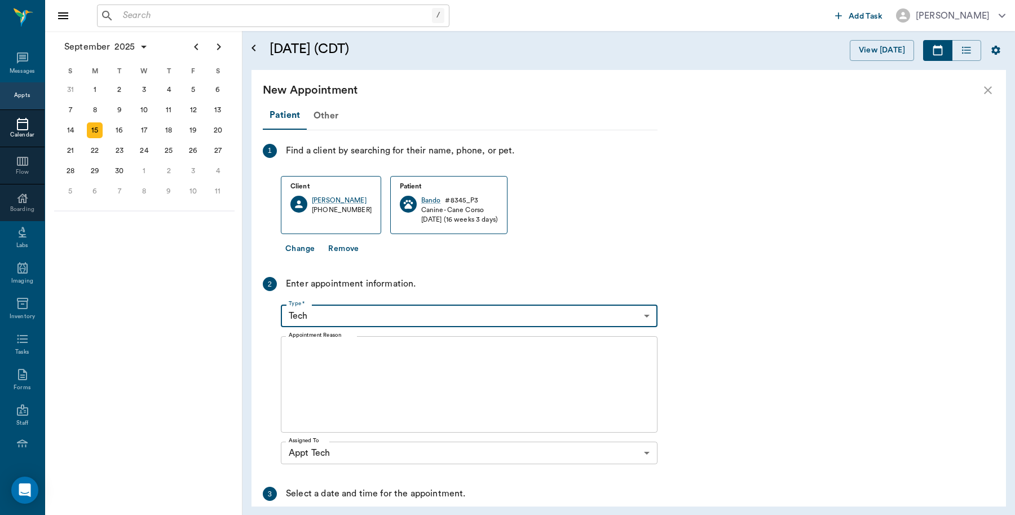
click at [349, 353] on textarea "Appointment Reason" at bounding box center [469, 385] width 361 height 78
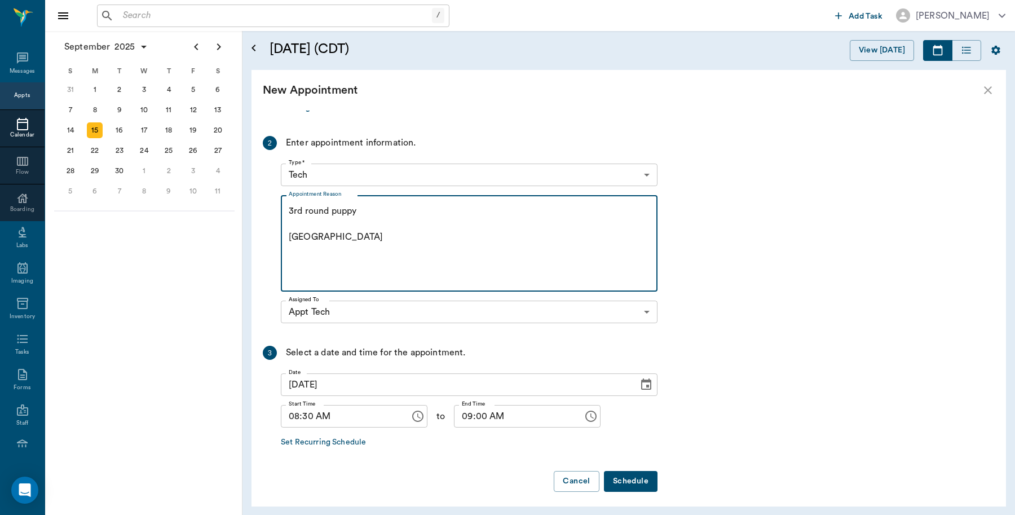
scroll to position [147, 0]
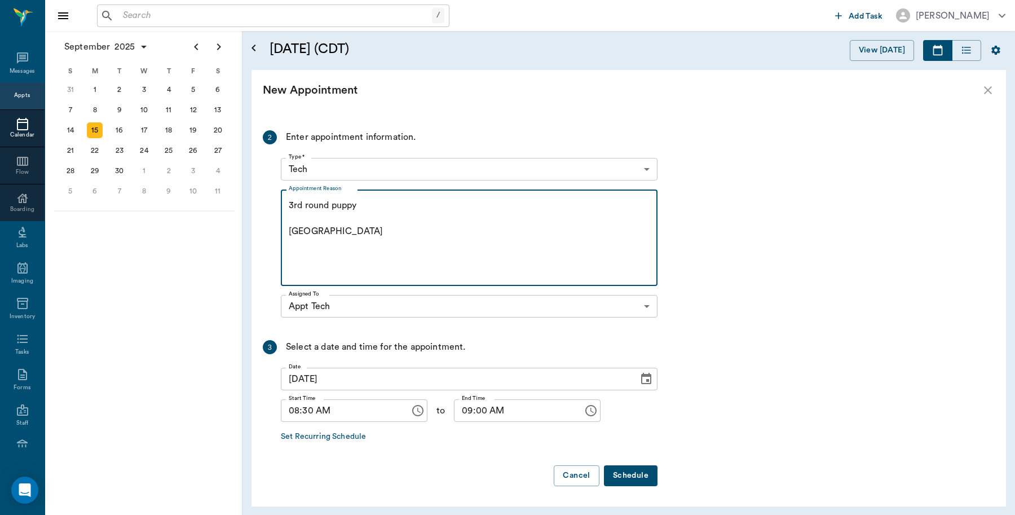
type textarea "3rd round puppy [GEOGRAPHIC_DATA]"
click at [627, 478] on button "Schedule" at bounding box center [631, 475] width 54 height 21
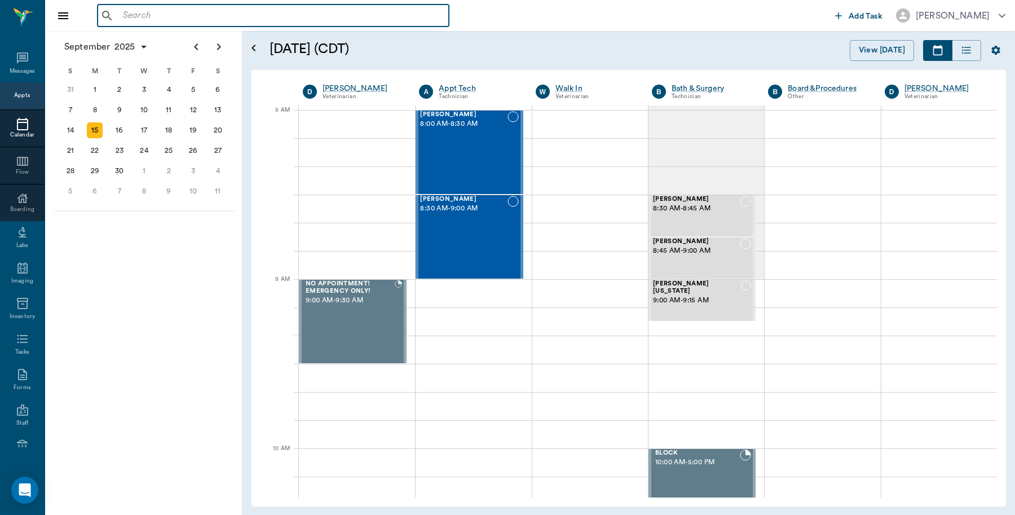
click at [172, 18] on input "text" at bounding box center [281, 16] width 326 height 16
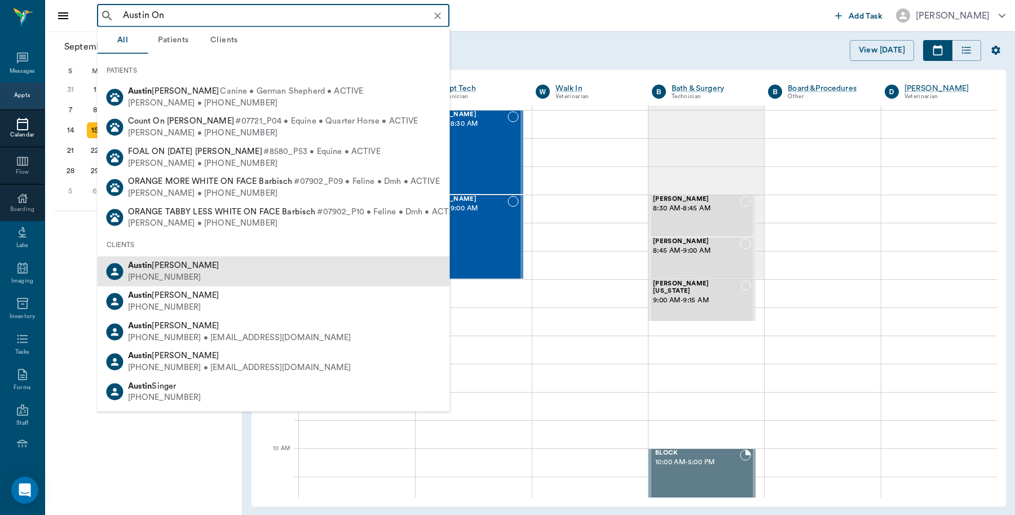
click at [137, 264] on b "Austin" at bounding box center [140, 265] width 24 height 8
type input "Austin On"
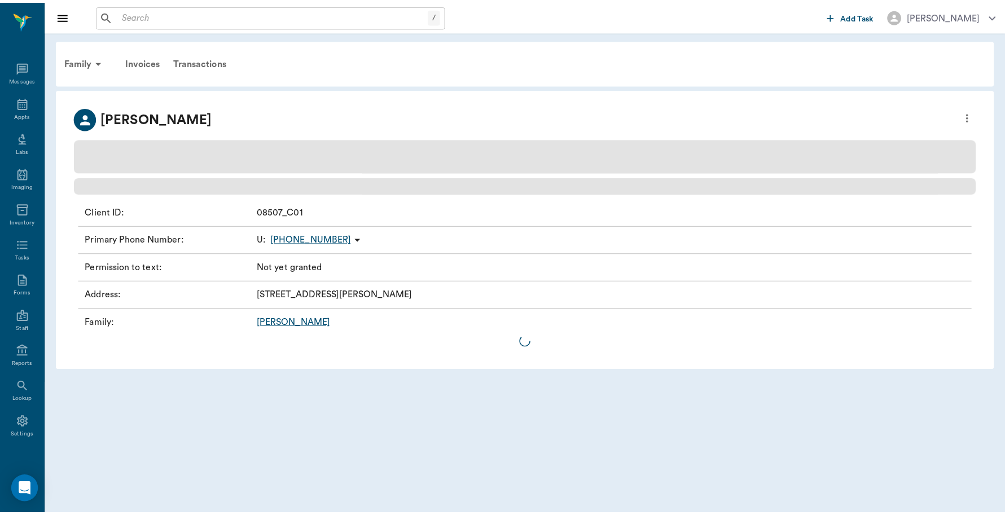
scroll to position [3, 0]
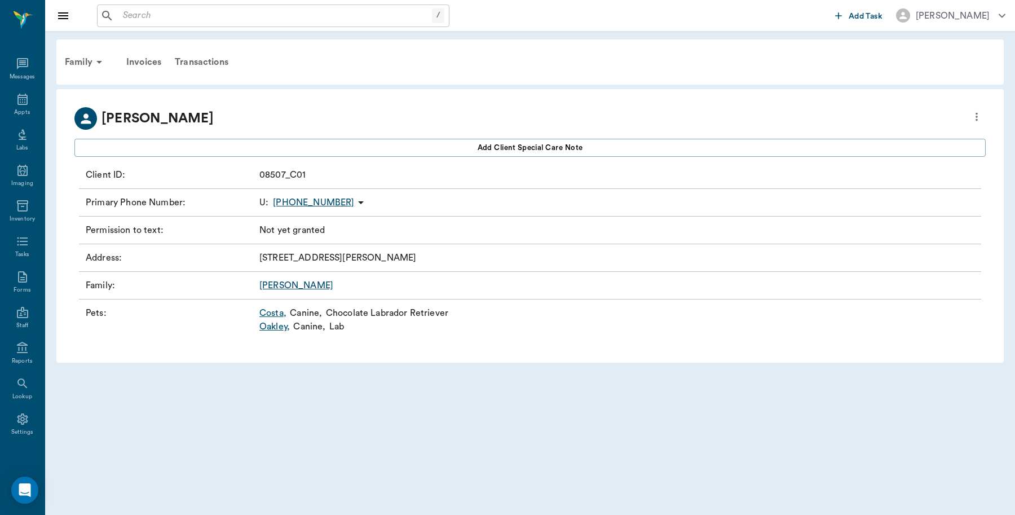
click at [276, 329] on link "Oakley ," at bounding box center [274, 327] width 30 height 14
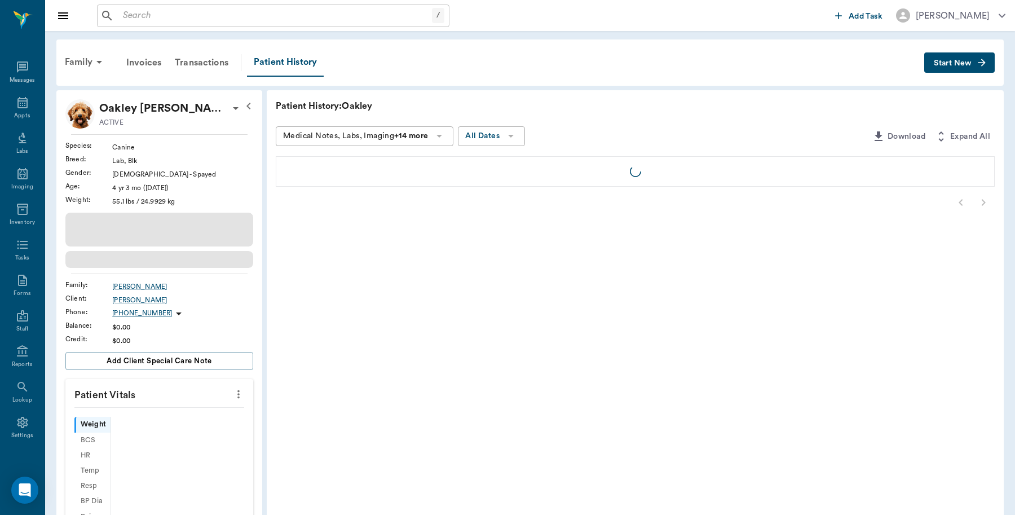
scroll to position [3, 0]
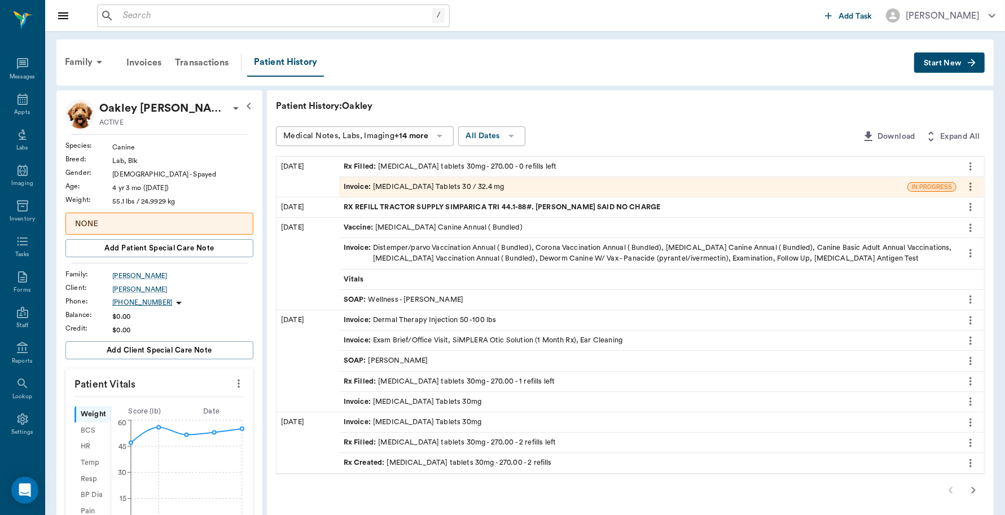
click at [427, 187] on div "Invoice : [MEDICAL_DATA] Tablets 30 / 32.4 mg" at bounding box center [424, 187] width 160 height 11
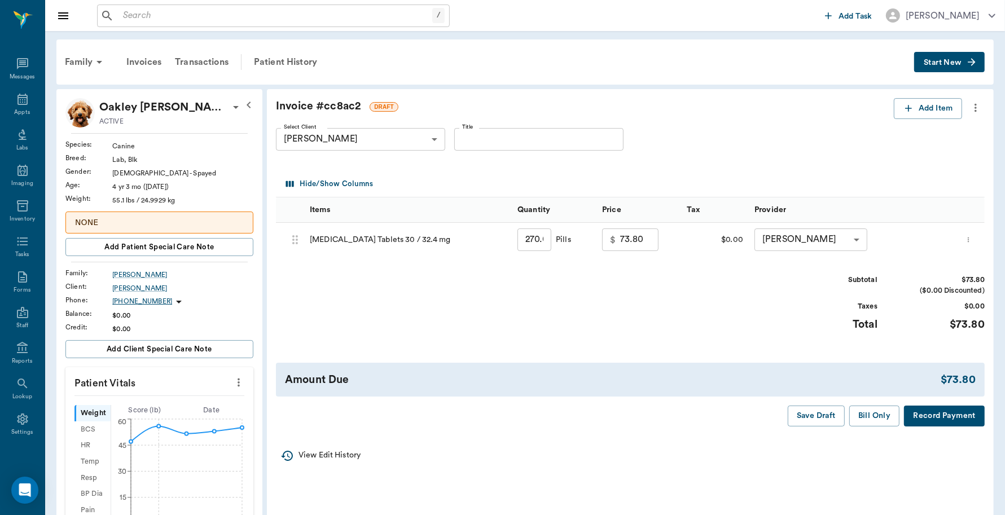
click at [923, 410] on button "Record Payment" at bounding box center [944, 416] width 81 height 21
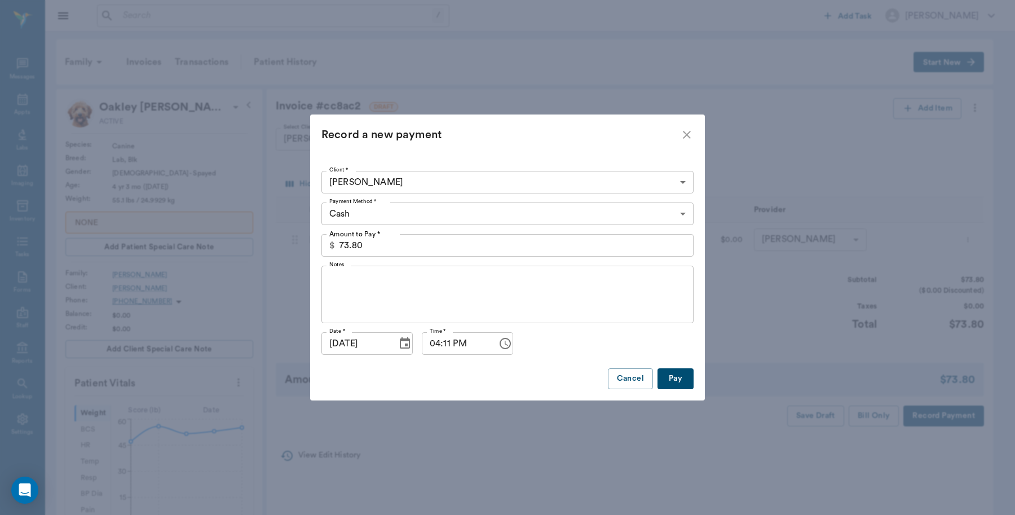
click at [457, 249] on input "73.80" at bounding box center [517, 245] width 354 height 23
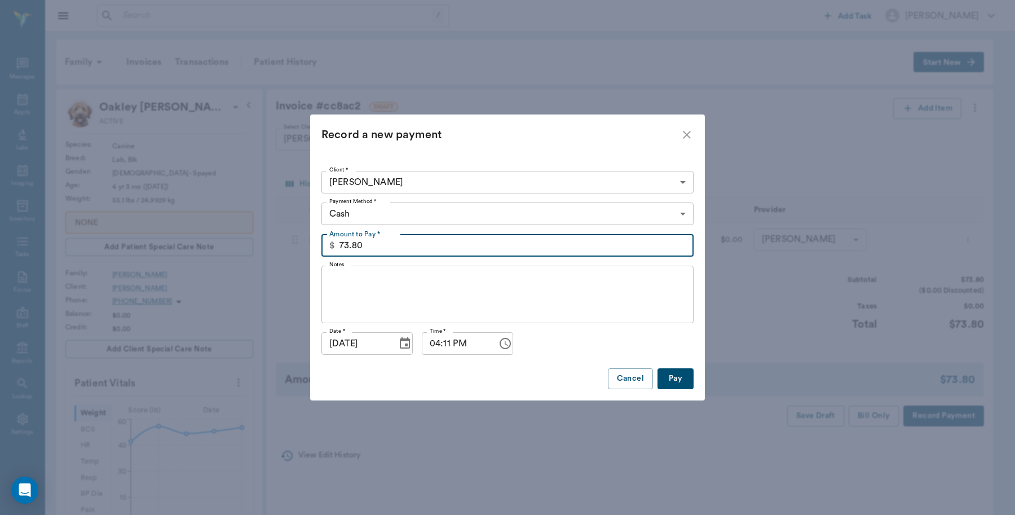
click at [461, 208] on body "/ ​ Add Task [PERSON_NAME] Nectar Messages Appts Labs Imaging Inventory Tasks F…" at bounding box center [507, 447] width 1015 height 895
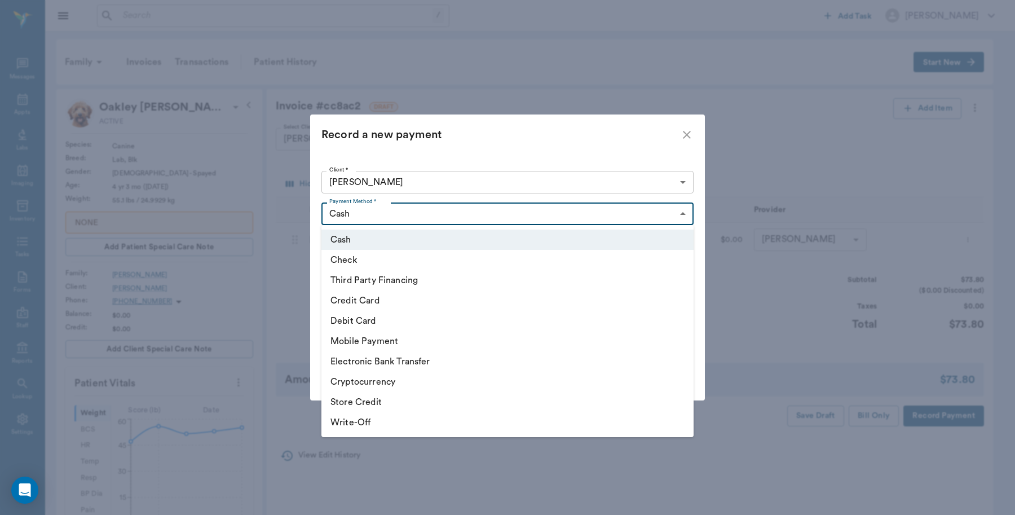
click at [371, 301] on li "Credit Card" at bounding box center [508, 300] width 372 height 20
type input "CREDIT_CARD"
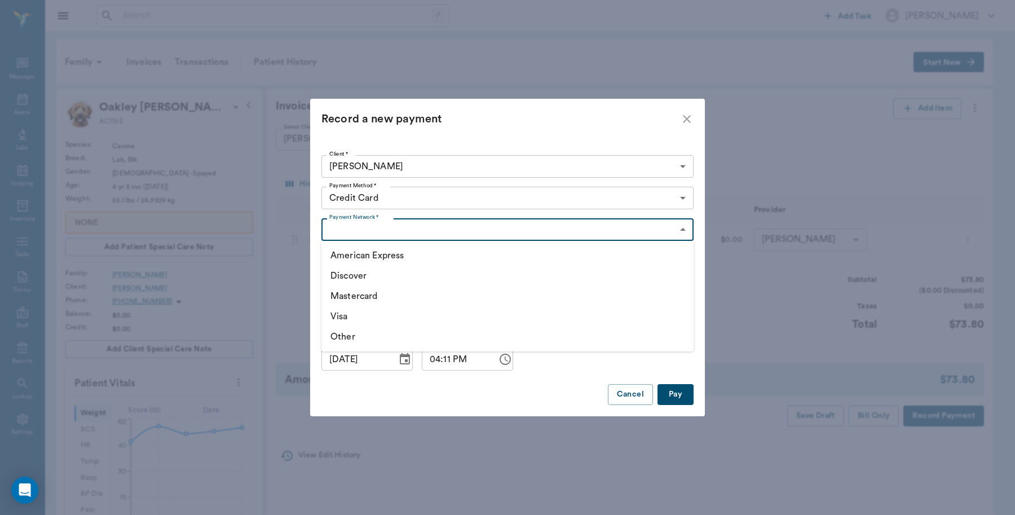
click at [389, 222] on body "/ ​ Add Task [PERSON_NAME] Nectar Messages Appts Labs Imaging Inventory Tasks F…" at bounding box center [507, 447] width 1015 height 895
click at [343, 310] on li "Visa" at bounding box center [508, 316] width 372 height 20
type input "VISA"
click at [678, 394] on button "Pay" at bounding box center [676, 394] width 36 height 21
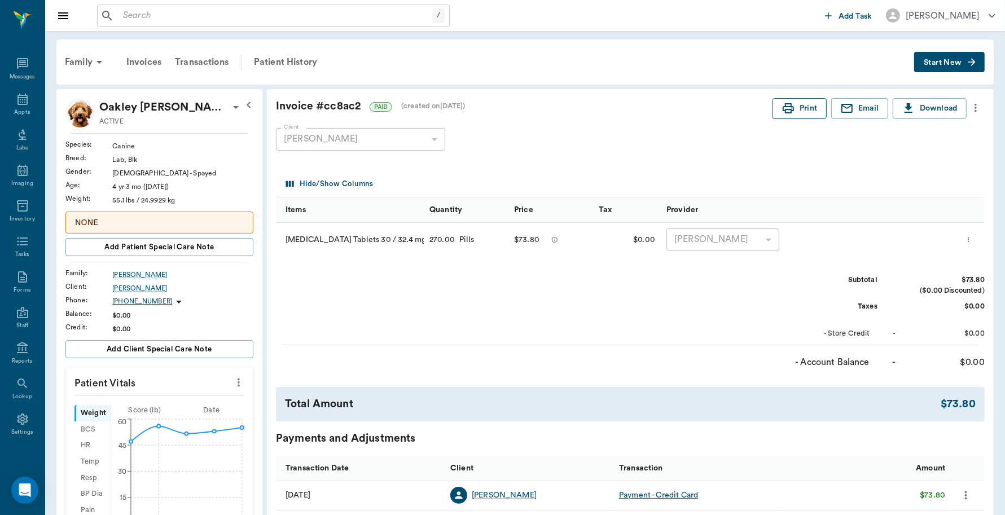
click at [802, 106] on button "Print" at bounding box center [799, 108] width 54 height 21
click at [9, 93] on div "Appts" at bounding box center [22, 106] width 45 height 36
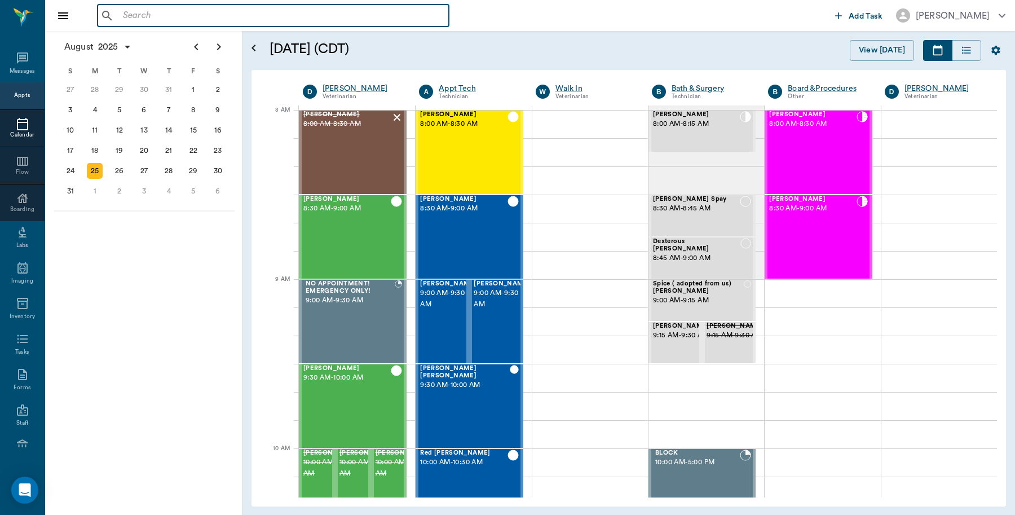
click at [179, 17] on input "text" at bounding box center [281, 16] width 326 height 16
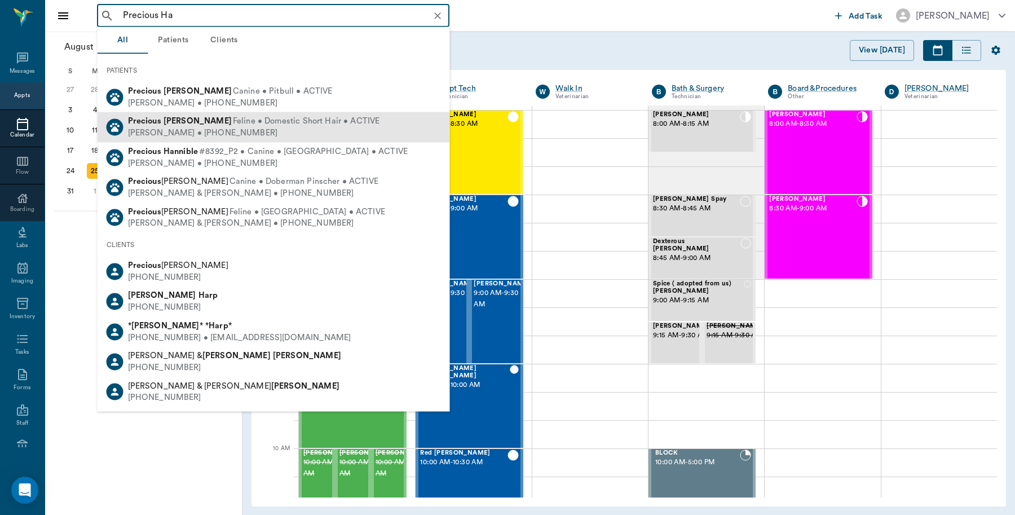
click at [172, 141] on div "Precious Hamnett Feline • Domestic Short Hair • ACTIVE [PERSON_NAME] • [PHONE_N…" at bounding box center [274, 127] width 353 height 30
type input "Precious Ha"
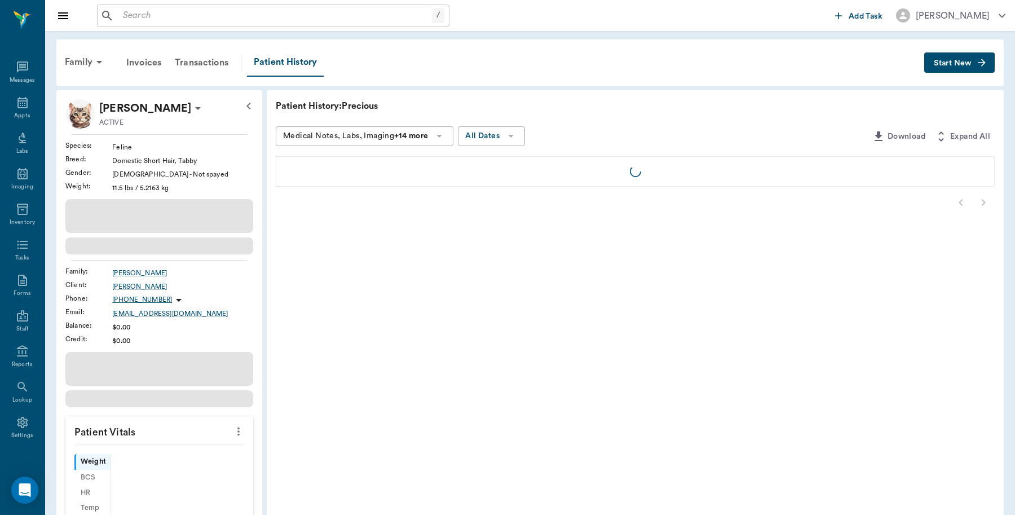
scroll to position [3, 0]
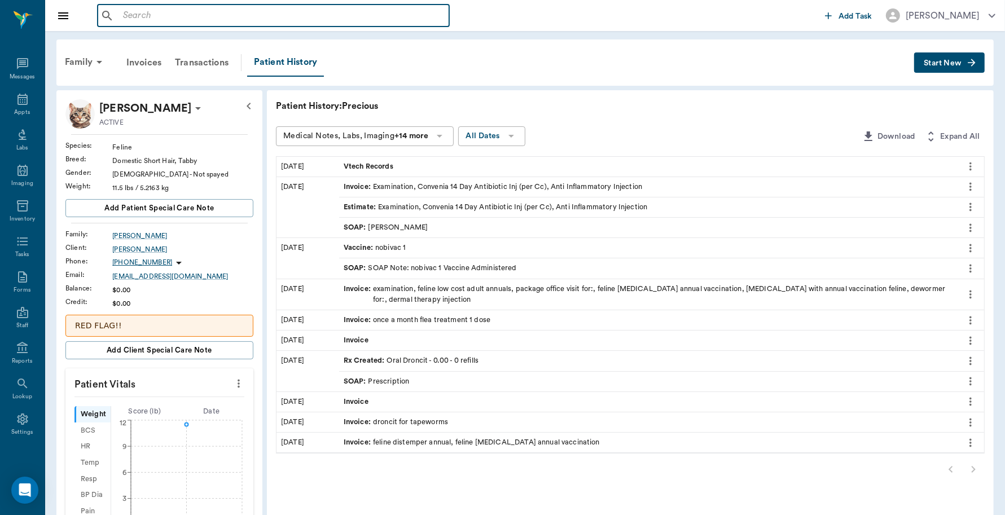
click at [164, 14] on input "text" at bounding box center [281, 16] width 326 height 16
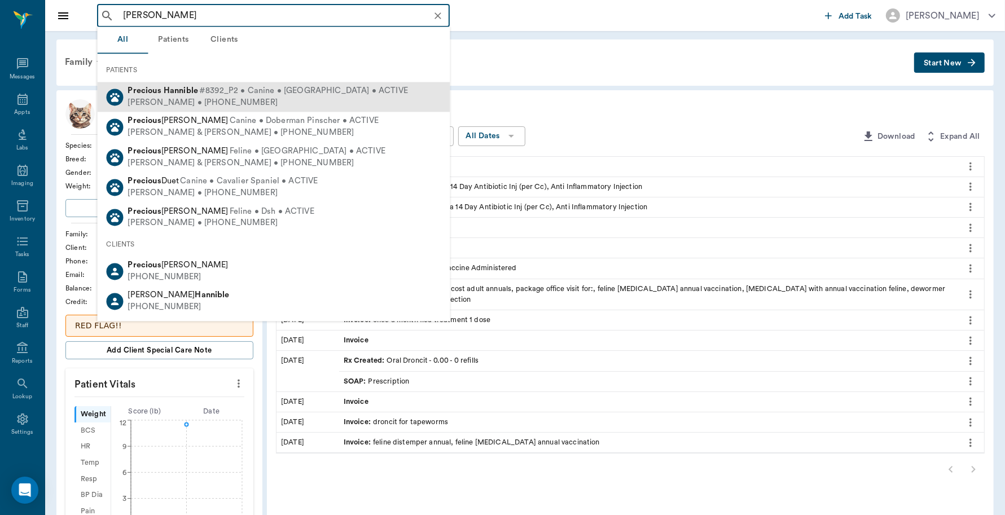
click at [202, 94] on span "#8392_P2 • Canine • [GEOGRAPHIC_DATA] • ACTIVE" at bounding box center [303, 92] width 209 height 12
type input "[PERSON_NAME]"
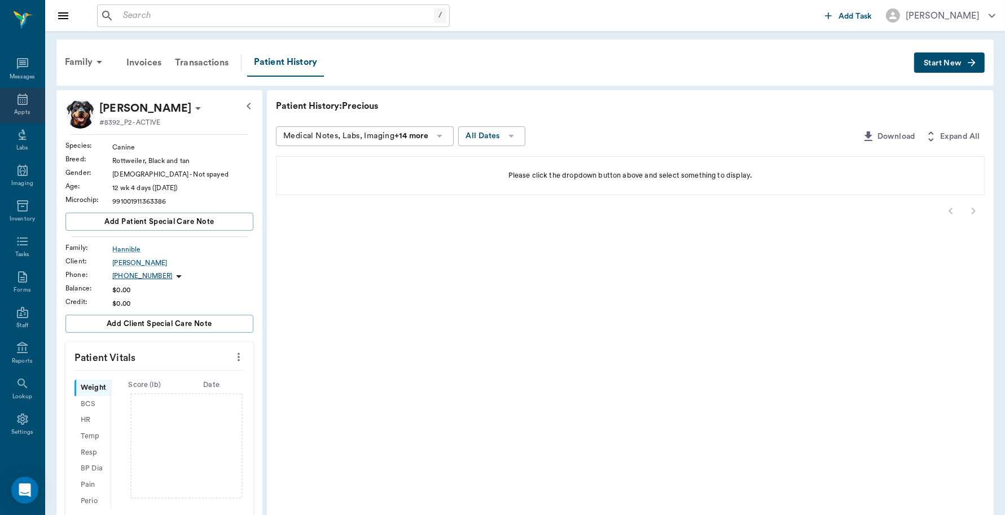
click at [16, 102] on icon at bounding box center [23, 100] width 14 height 14
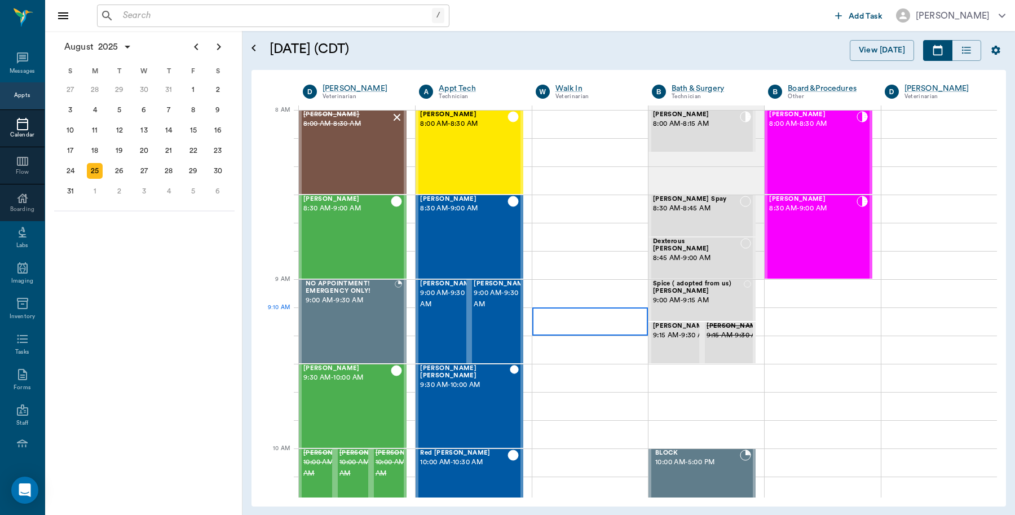
click at [578, 319] on div at bounding box center [590, 321] width 116 height 28
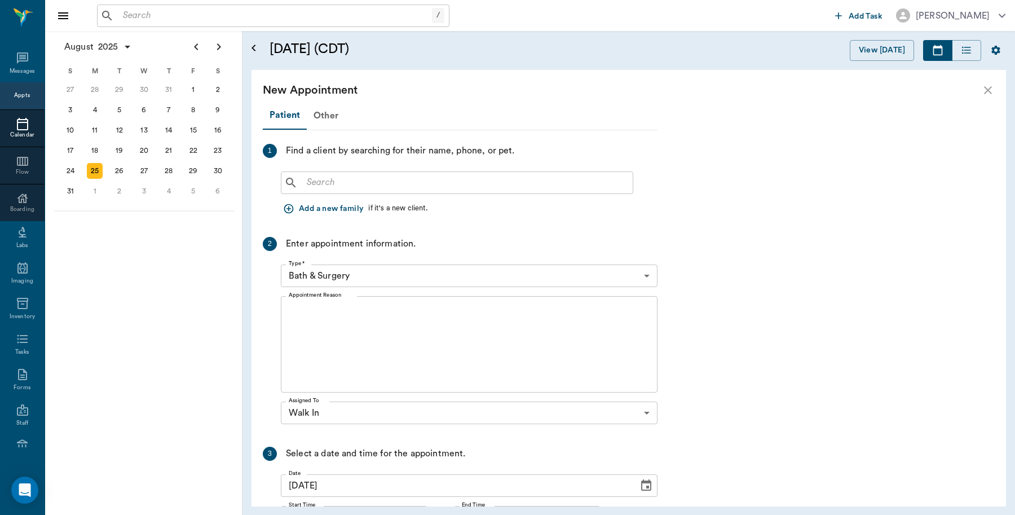
click at [987, 95] on icon "close" at bounding box center [988, 90] width 14 height 14
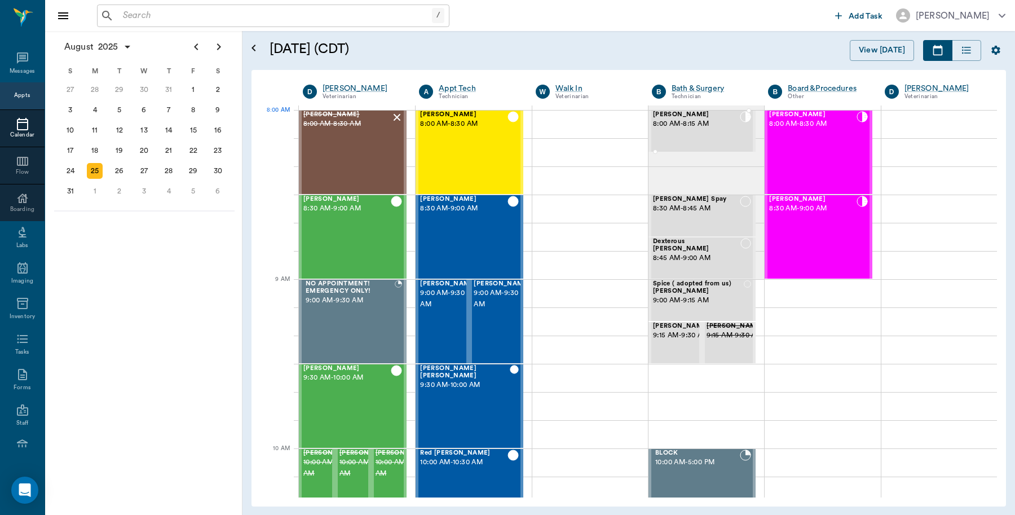
click at [686, 122] on span "8:00 AM - 8:15 AM" at bounding box center [696, 123] width 87 height 11
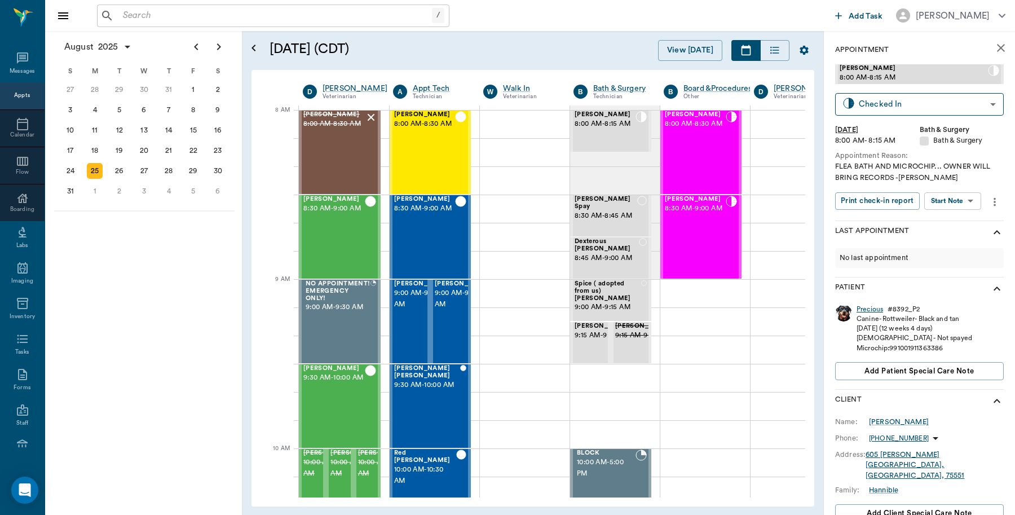
click at [872, 309] on div "Precious" at bounding box center [870, 310] width 27 height 10
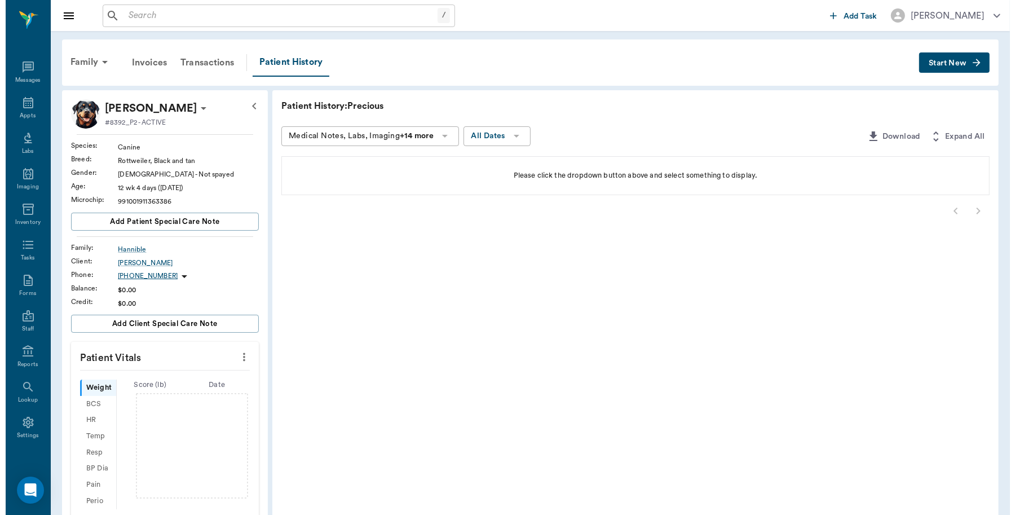
scroll to position [3, 0]
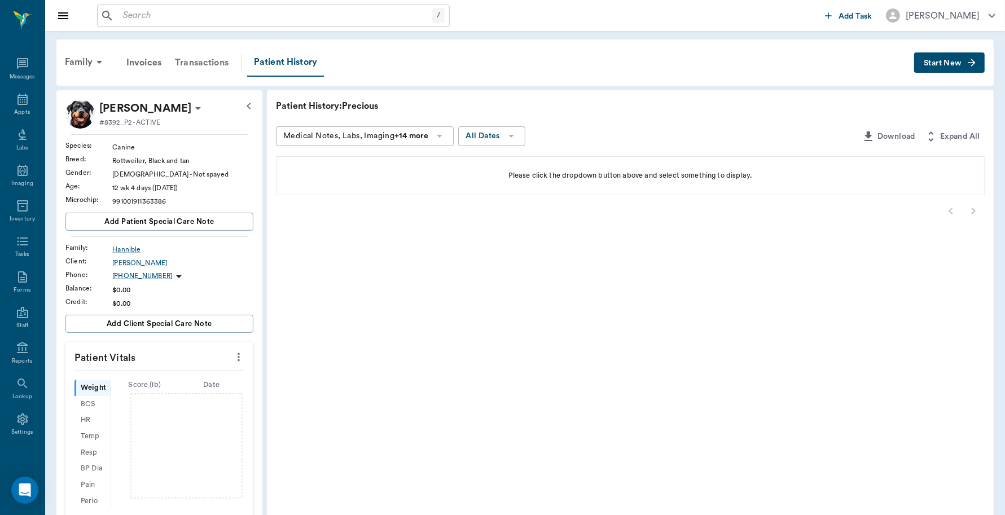
click at [199, 58] on div "Transactions" at bounding box center [201, 62] width 67 height 27
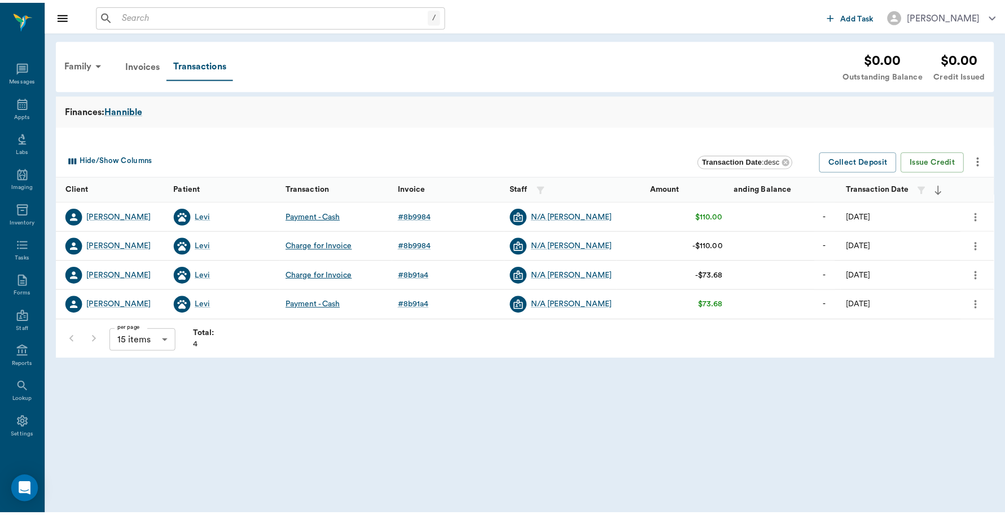
scroll to position [3, 0]
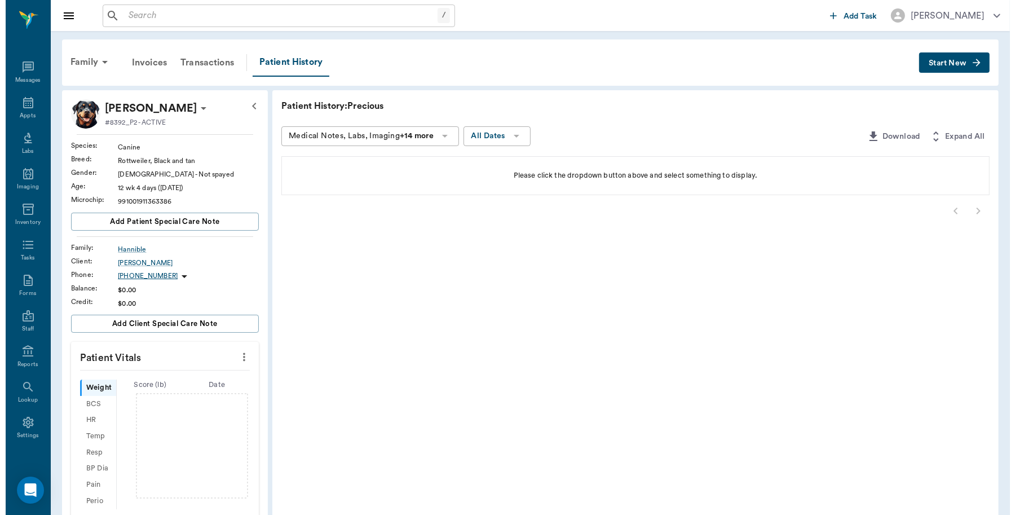
scroll to position [3, 0]
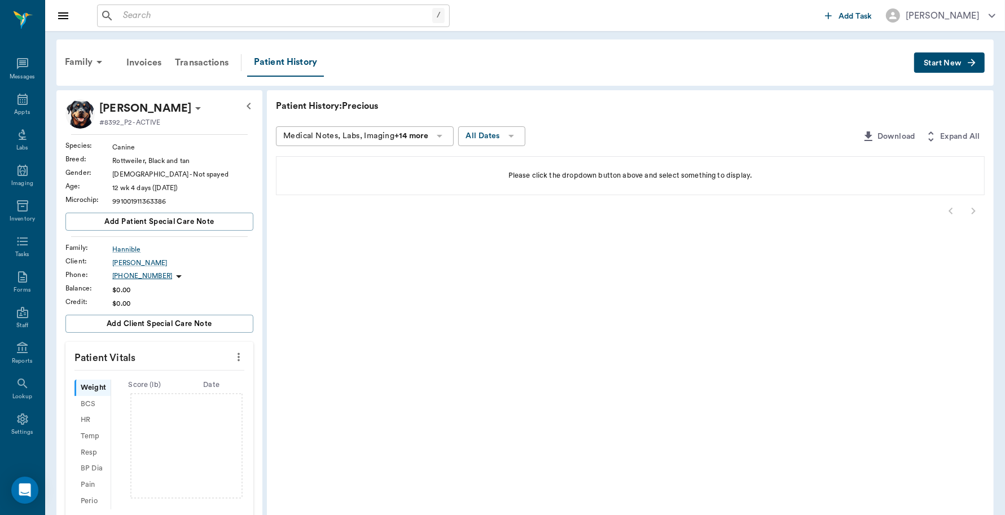
click at [131, 14] on input "text" at bounding box center [275, 16] width 314 height 16
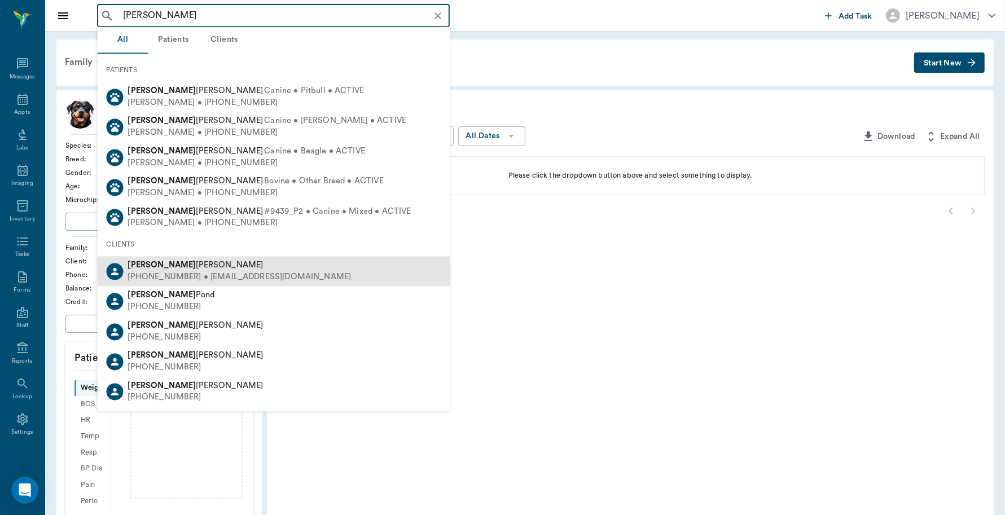
click at [153, 267] on span "[PERSON_NAME]" at bounding box center [195, 265] width 135 height 8
type input "[PERSON_NAME]"
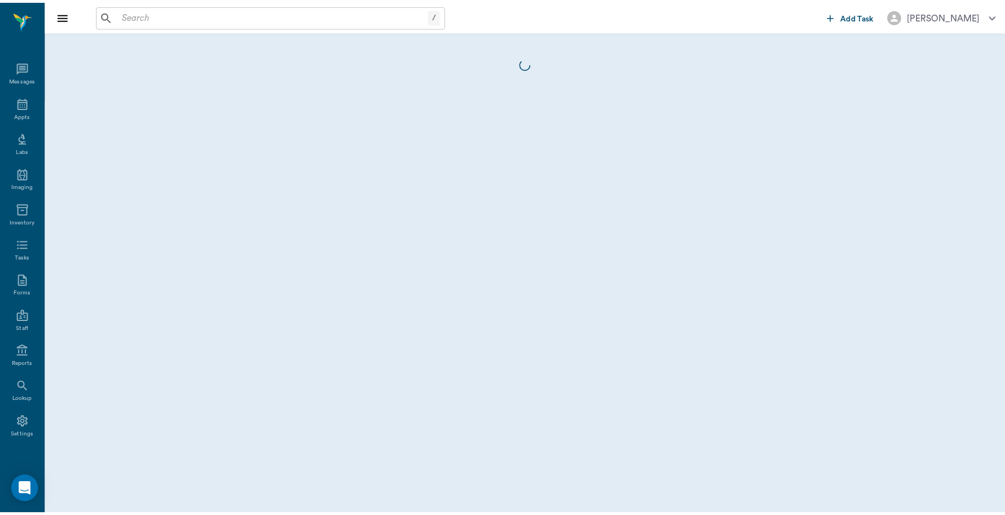
scroll to position [3, 0]
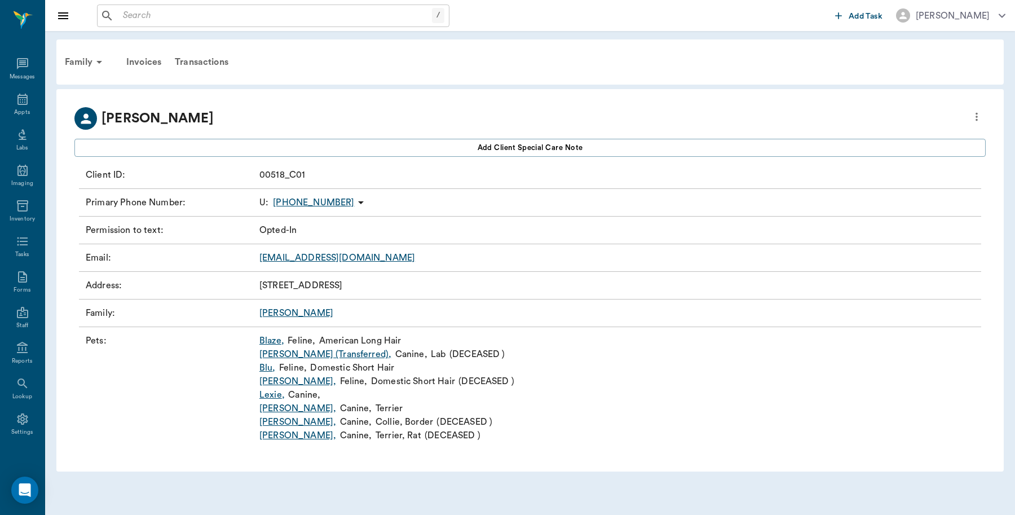
click at [270, 408] on link "[PERSON_NAME] ," at bounding box center [297, 409] width 77 height 14
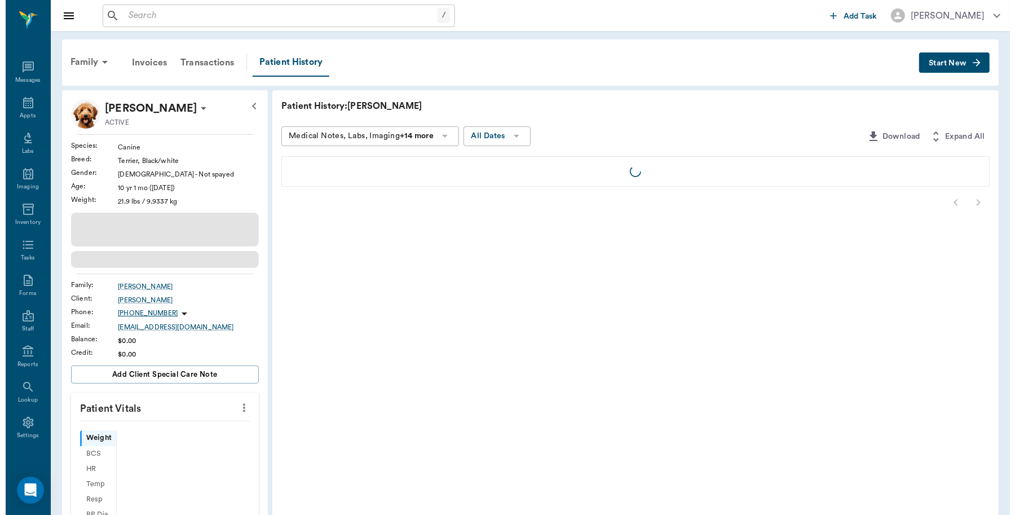
scroll to position [3, 0]
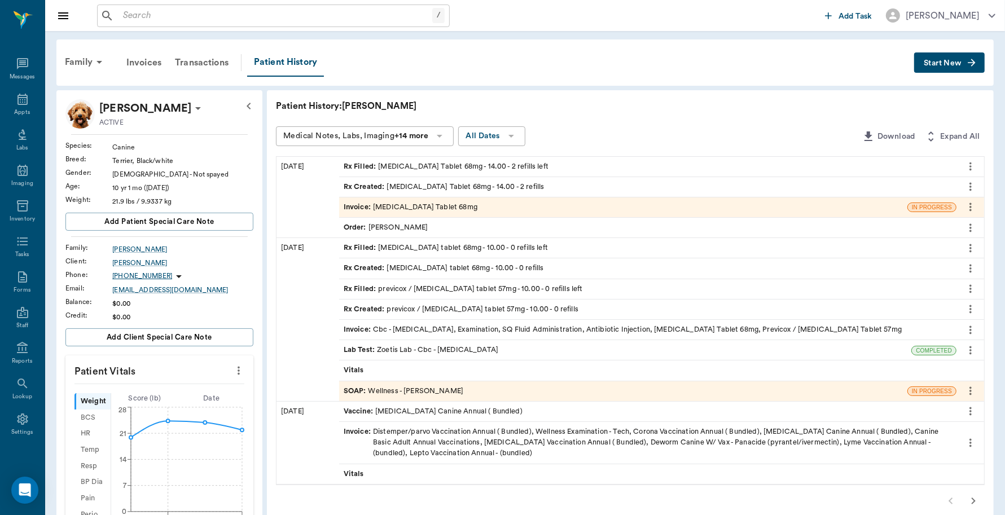
click at [441, 212] on div "Invoice : [MEDICAL_DATA] Tablet 68mg" at bounding box center [411, 207] width 134 height 11
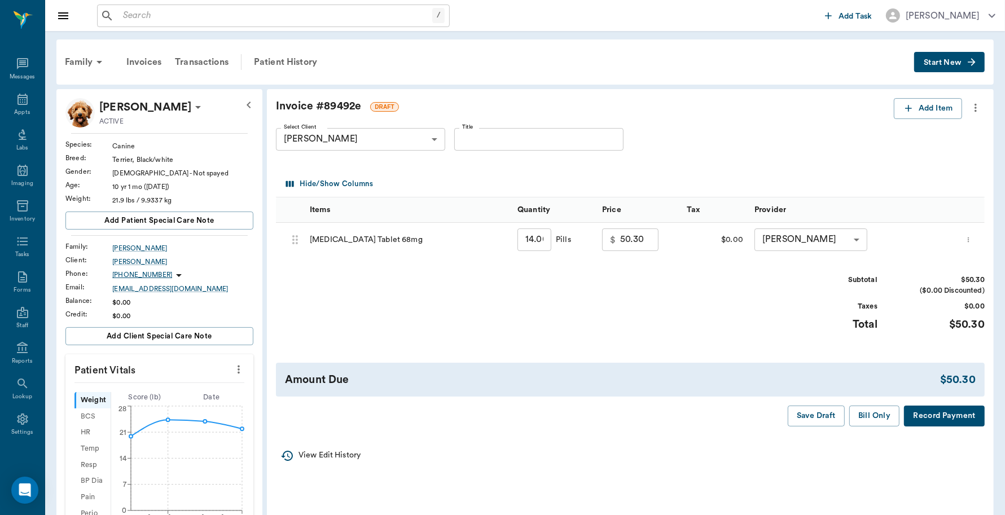
click at [949, 411] on button "Record Payment" at bounding box center [944, 416] width 81 height 21
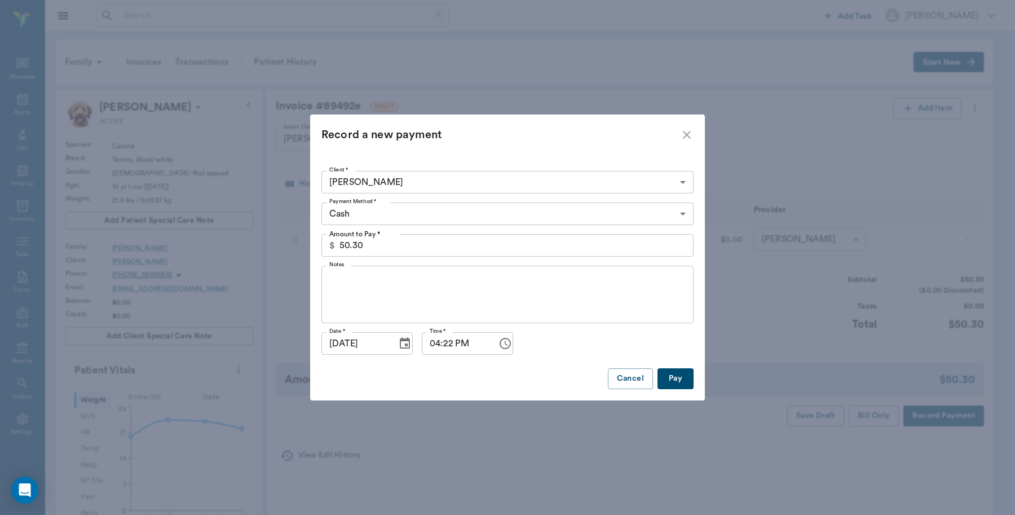
click at [402, 218] on body "/ ​ Add Task [PERSON_NAME] Nectar Messages Appts Labs Imaging Inventory Tasks F…" at bounding box center [507, 461] width 1015 height 923
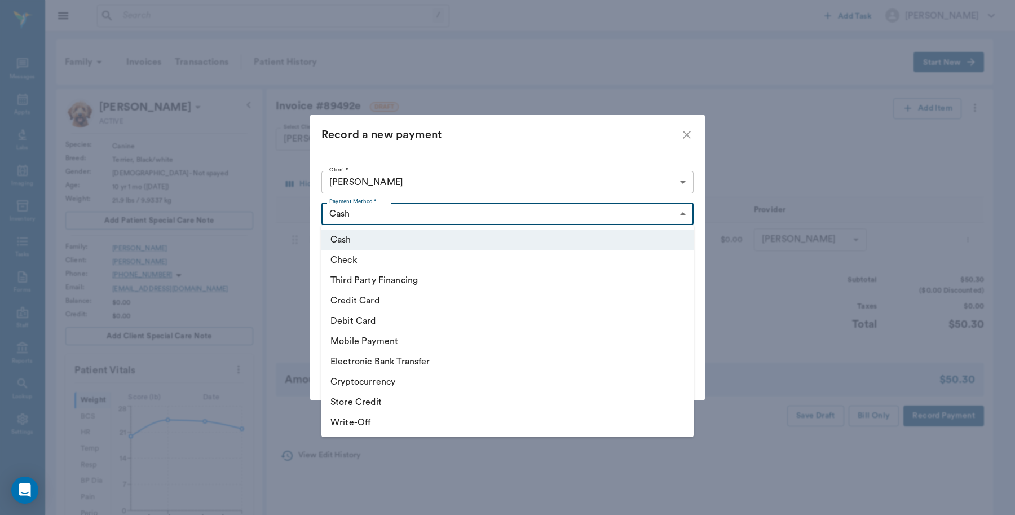
click at [372, 320] on li "Debit Card" at bounding box center [508, 321] width 372 height 20
type input "DEBIT_CARD"
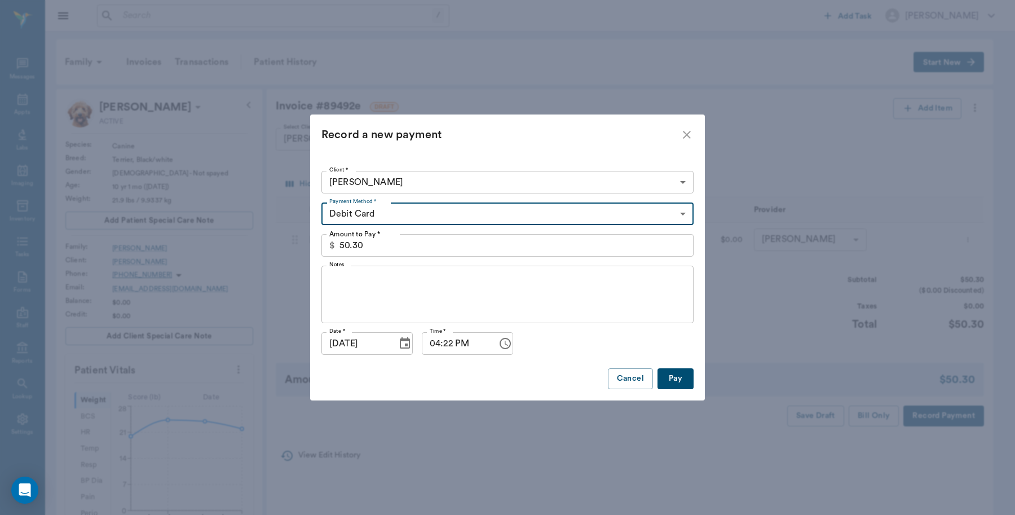
click at [683, 371] on button "Pay" at bounding box center [676, 378] width 36 height 21
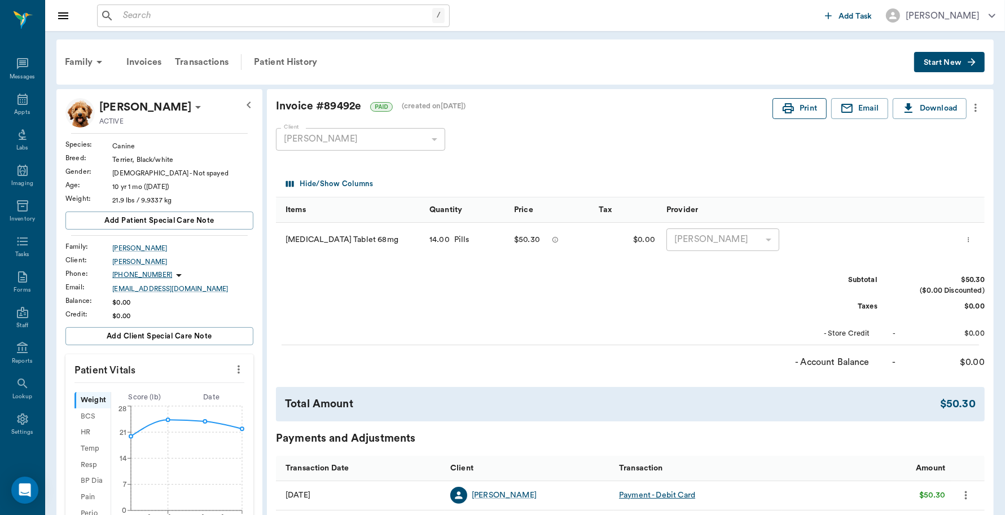
click at [791, 107] on icon "button" at bounding box center [787, 108] width 11 height 10
click at [17, 103] on icon at bounding box center [23, 100] width 14 height 14
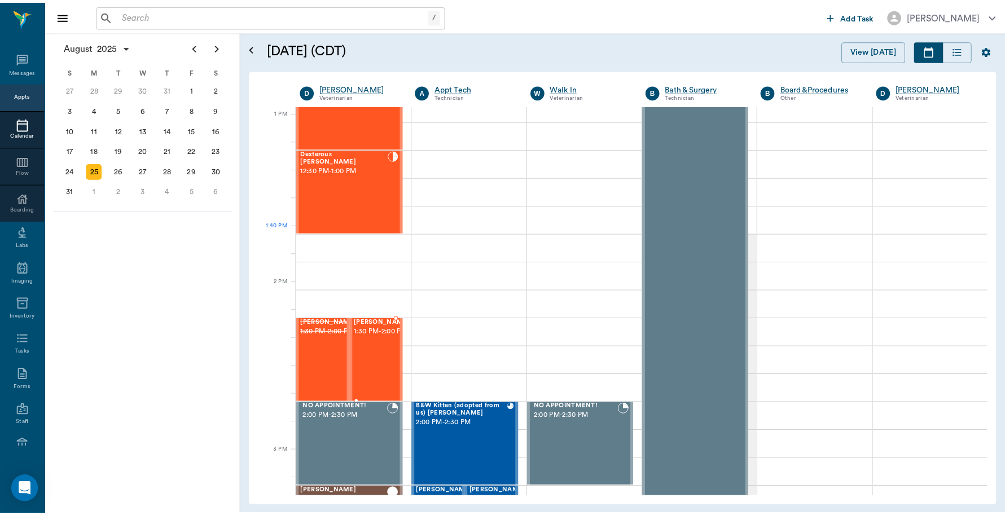
scroll to position [650, 0]
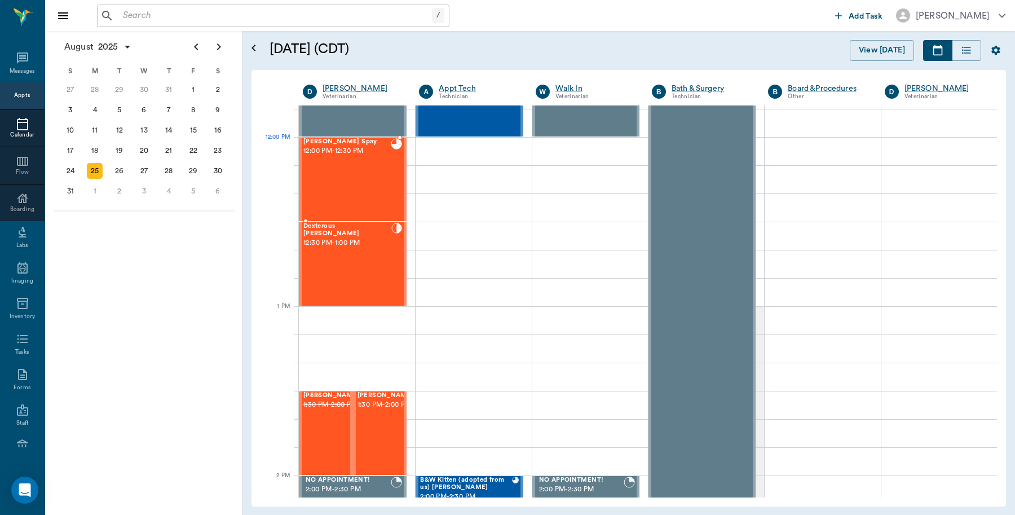
click at [339, 164] on div "[PERSON_NAME] Spay 12:00 PM - 12:30 PM" at bounding box center [346, 179] width 87 height 82
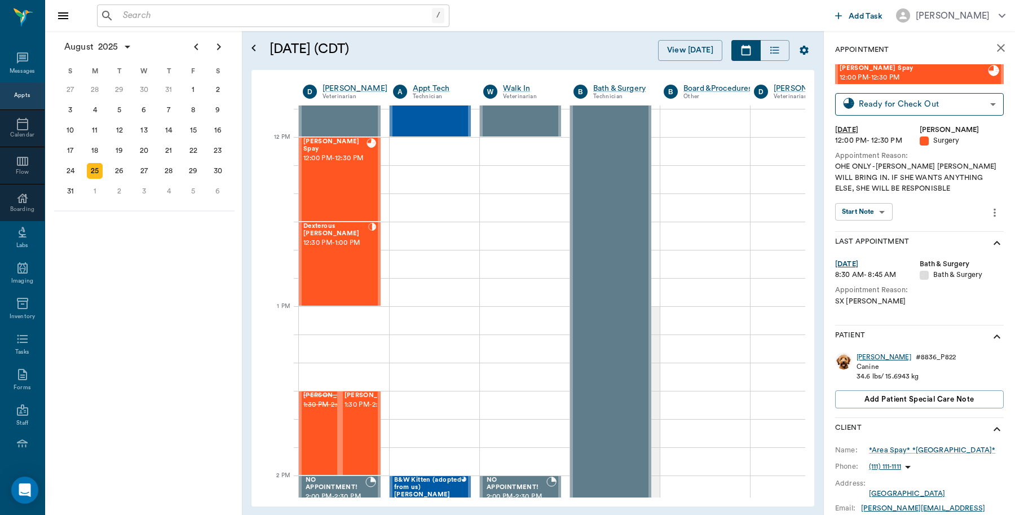
click at [866, 354] on div "[PERSON_NAME]" at bounding box center [884, 358] width 55 height 10
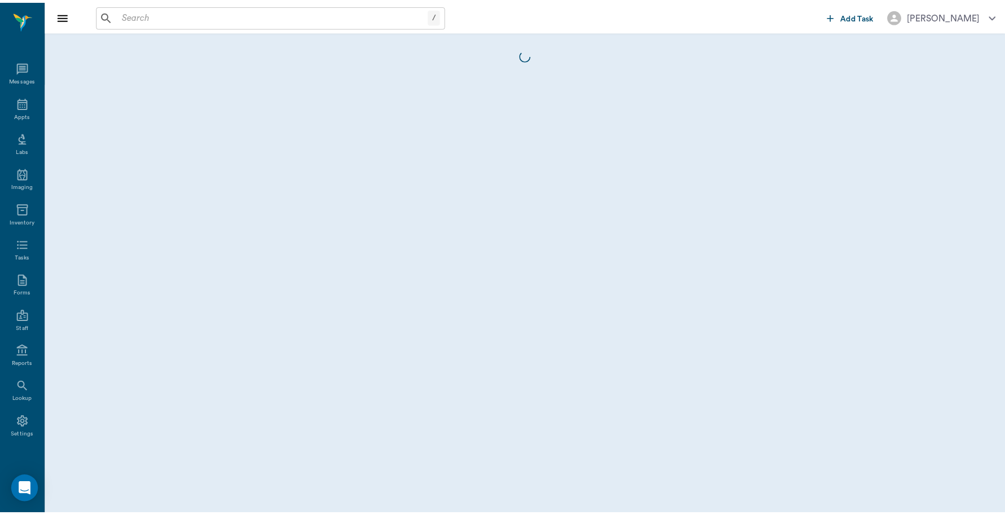
scroll to position [3, 0]
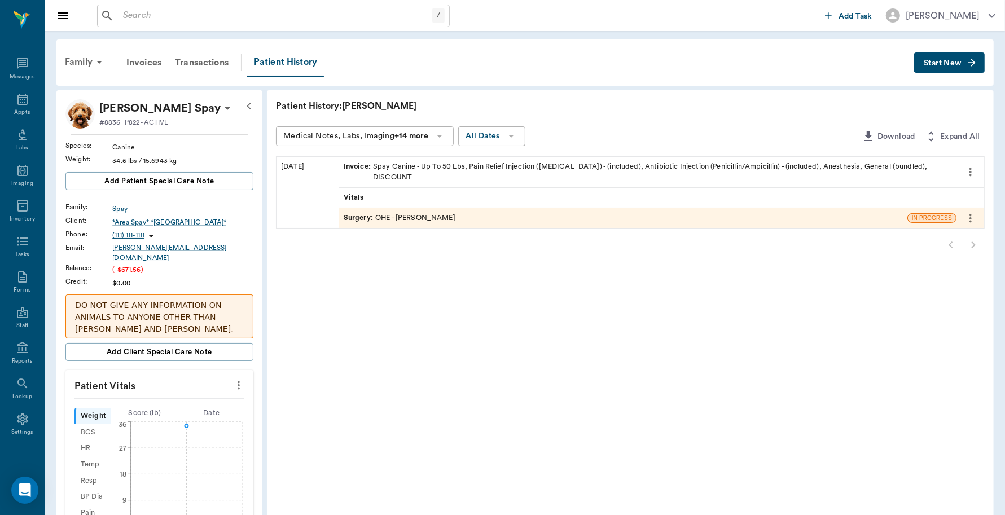
click at [446, 164] on div "Invoice : Spay Canine - Up To 50 Lbs, Pain Relief Injection ([MEDICAL_DATA]) - …" at bounding box center [648, 171] width 608 height 21
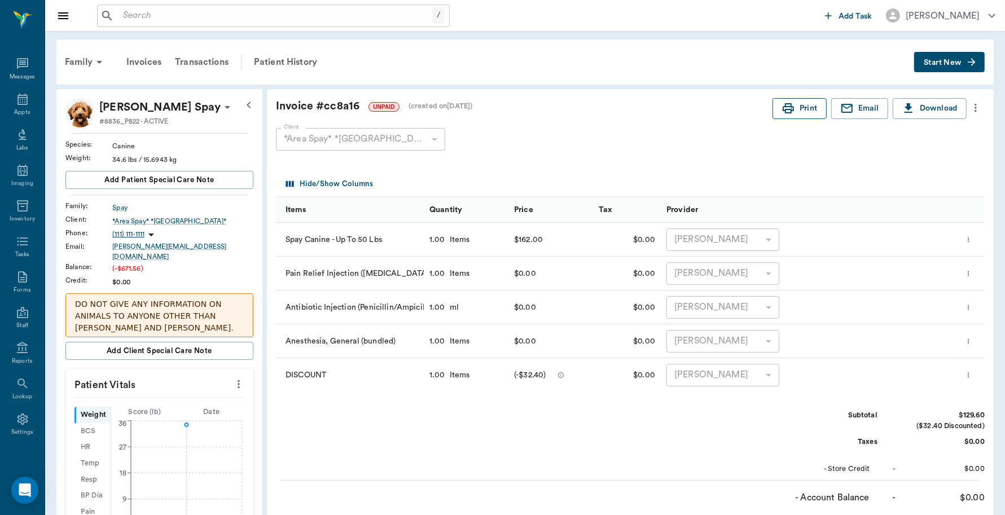
click at [790, 111] on icon "button" at bounding box center [787, 108] width 11 height 10
click at [16, 98] on icon at bounding box center [23, 100] width 14 height 14
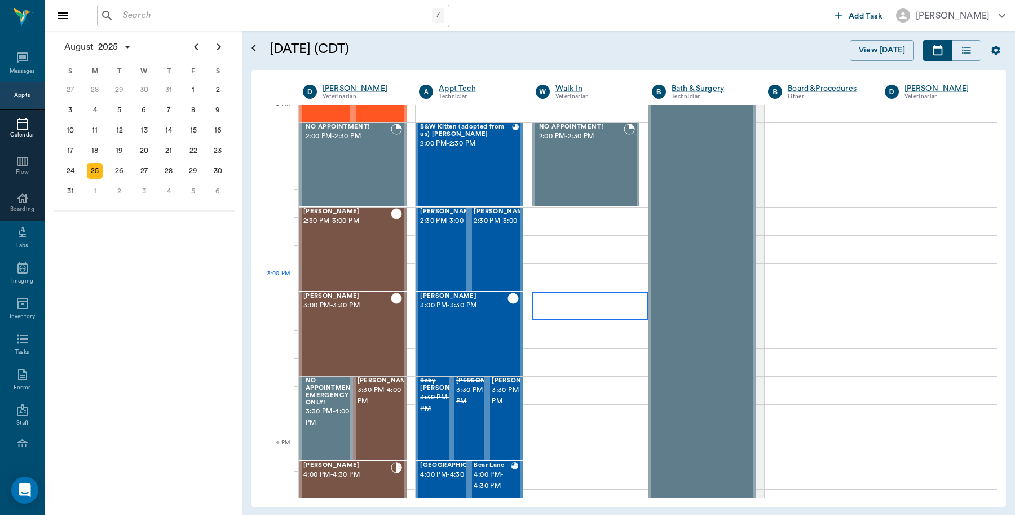
scroll to position [1073, 0]
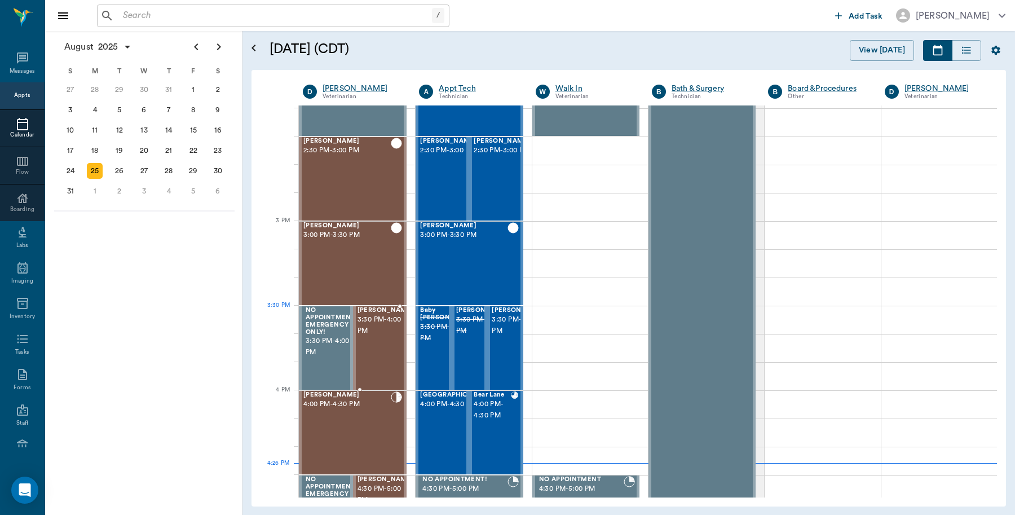
click at [375, 328] on span "3:30 PM - 4:00 PM" at bounding box center [386, 325] width 56 height 23
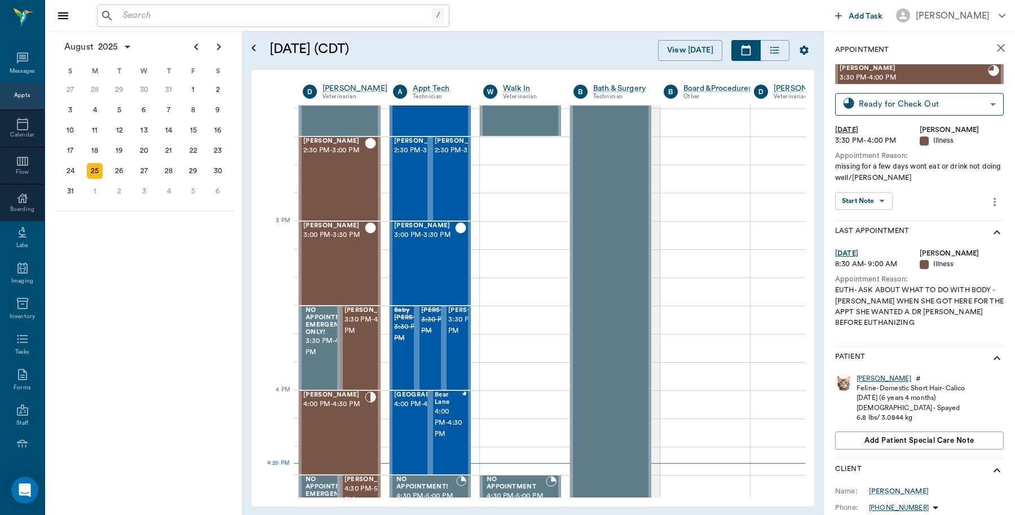
click at [860, 375] on div "[PERSON_NAME]" at bounding box center [884, 379] width 55 height 10
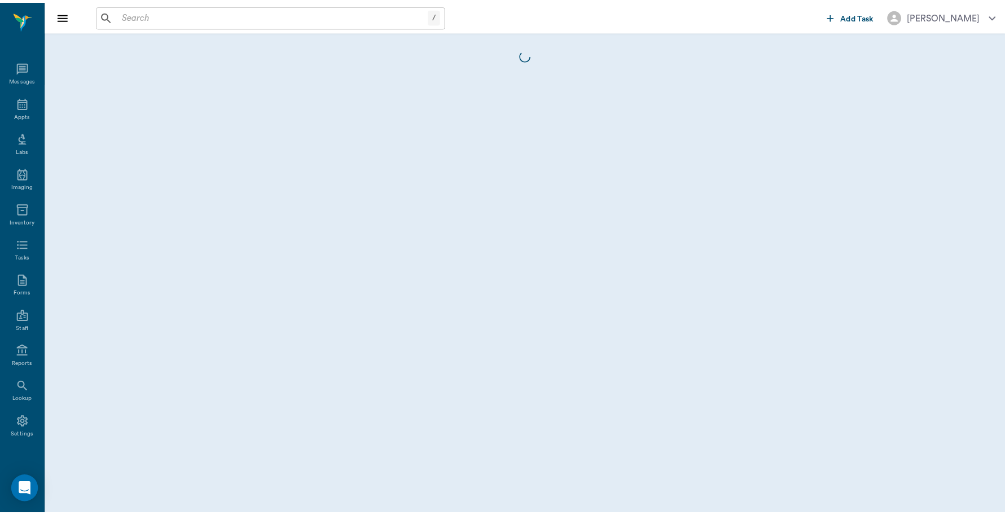
scroll to position [3, 0]
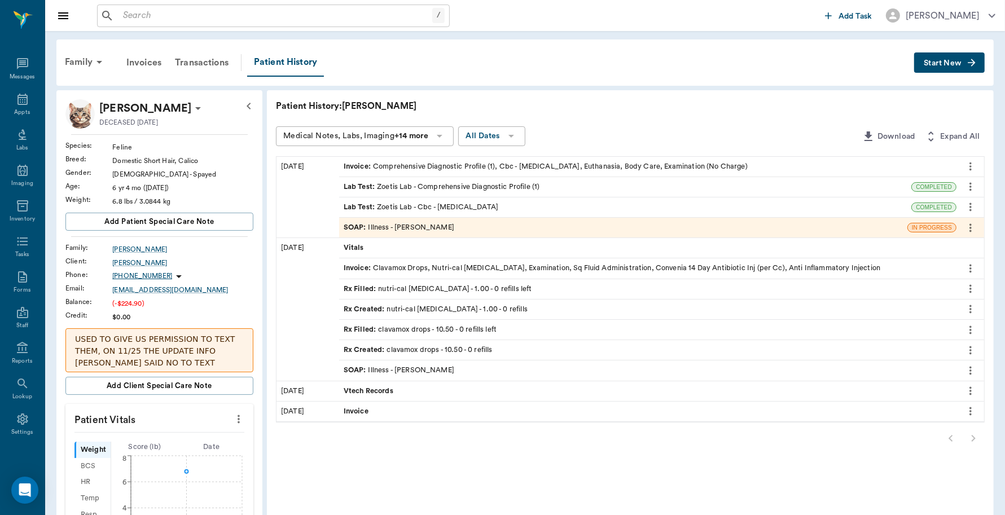
click at [469, 167] on div "Invoice : Comprehensive Diagnostic Profile (1), Cbc - [MEDICAL_DATA], Euthanasi…" at bounding box center [546, 166] width 404 height 11
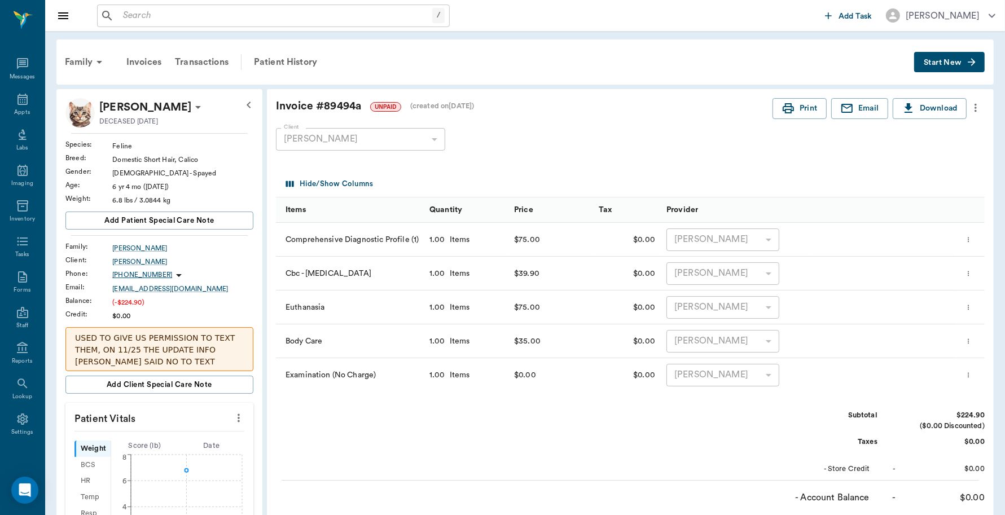
scroll to position [334, 0]
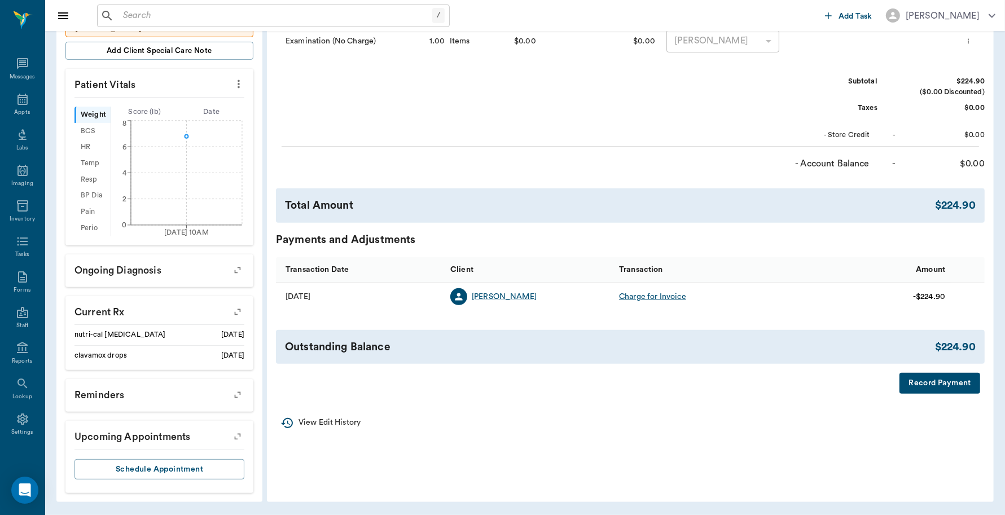
click at [926, 378] on button "Record Payment" at bounding box center [939, 383] width 81 height 21
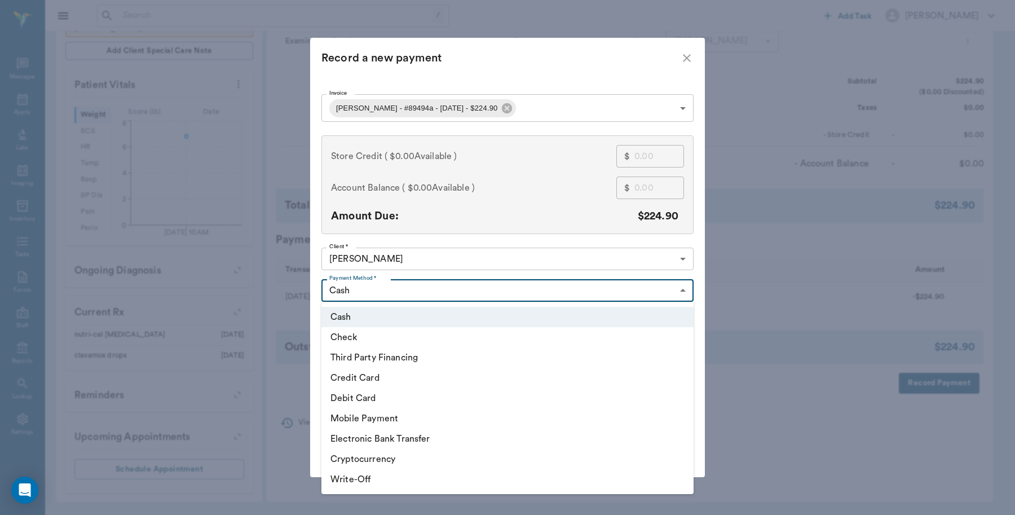
click at [459, 288] on body "/ ​ Add Task [PERSON_NAME] Nectar Messages Appts Labs Imaging Inventory Tasks F…" at bounding box center [507, 90] width 1015 height 849
click at [385, 398] on li "Debit Card" at bounding box center [508, 398] width 372 height 20
type input "DEBIT_CARD"
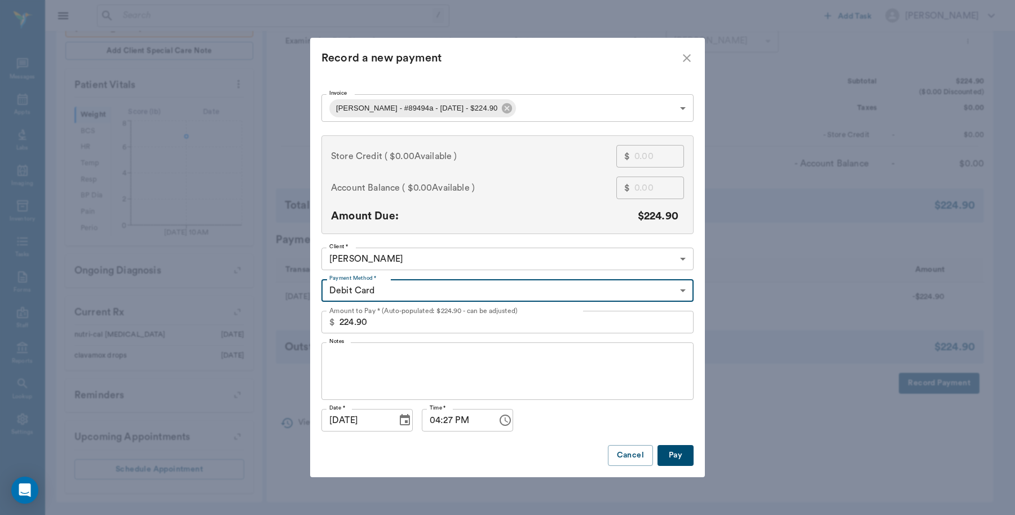
click at [672, 456] on button "Pay" at bounding box center [676, 455] width 36 height 21
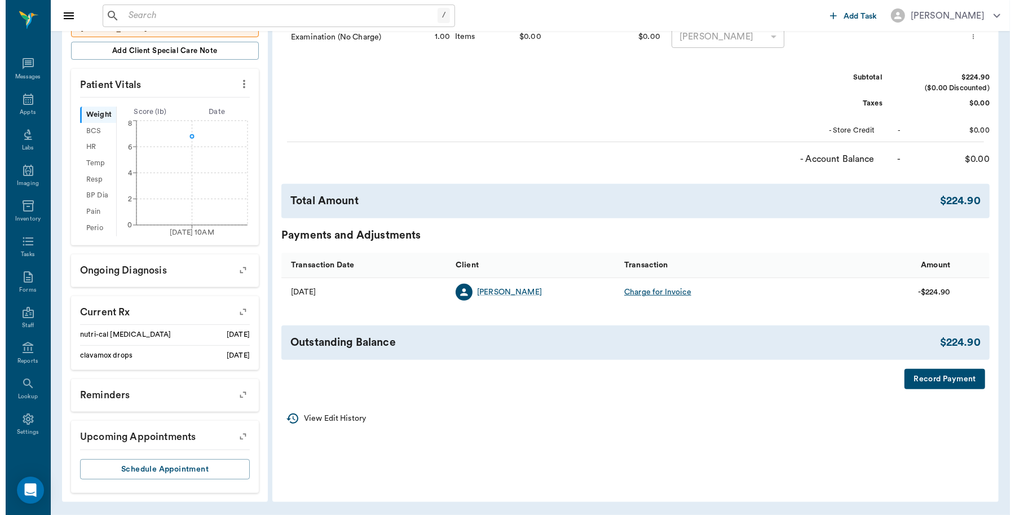
scroll to position [0, 0]
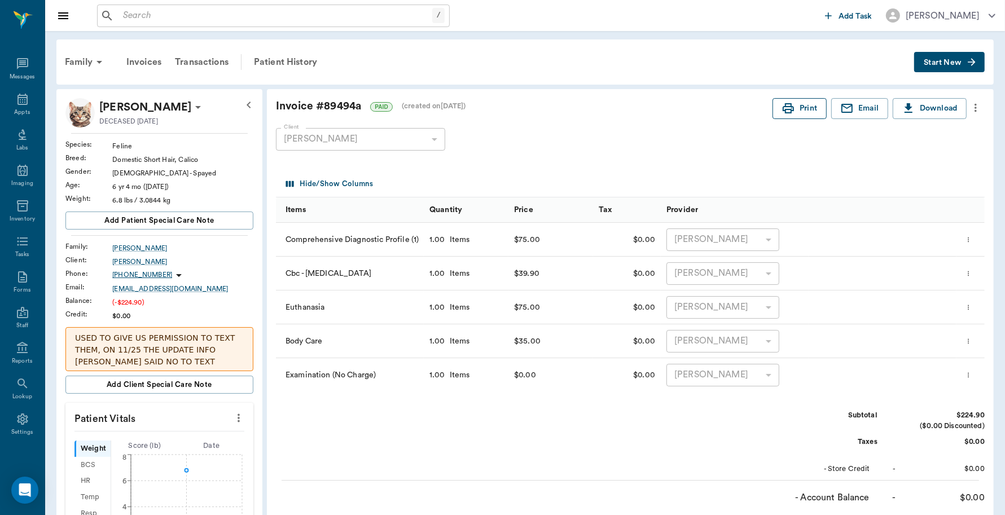
click at [790, 108] on icon "button" at bounding box center [788, 109] width 14 height 14
click at [17, 114] on div "Appts" at bounding box center [22, 112] width 16 height 8
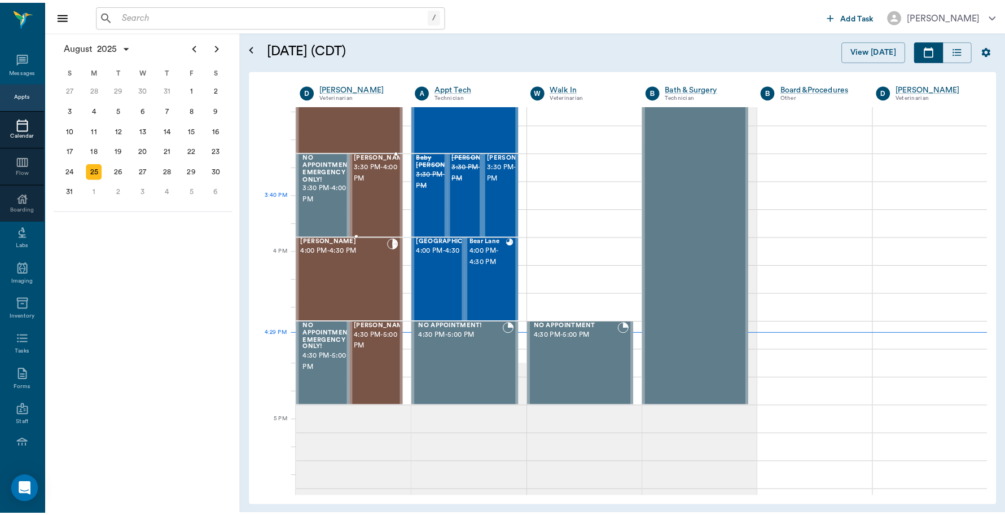
scroll to position [1213, 0]
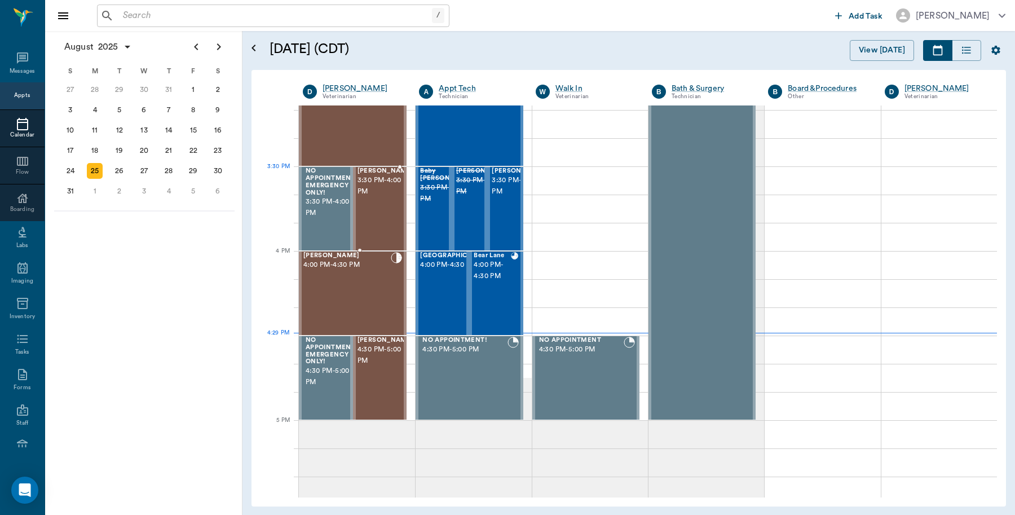
click at [390, 190] on span "3:30 PM - 4:00 PM" at bounding box center [386, 186] width 56 height 23
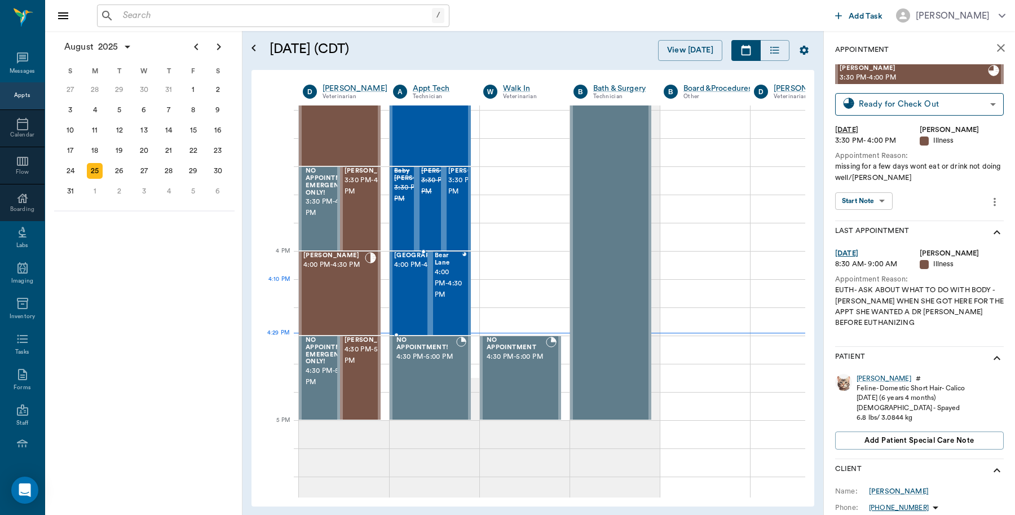
click at [415, 271] on span "4:00 PM - 4:30 PM" at bounding box center [429, 264] width 71 height 11
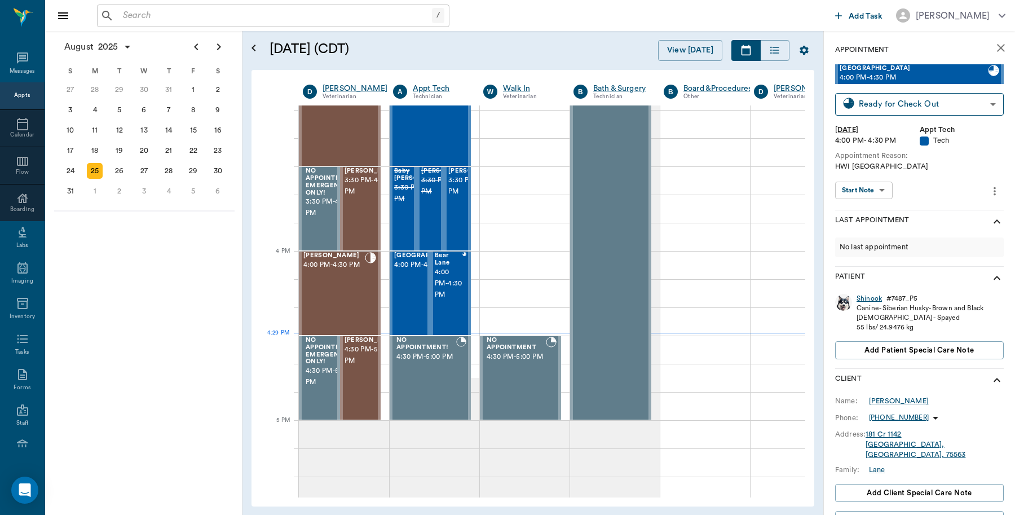
click at [870, 297] on div "Shinook" at bounding box center [869, 299] width 25 height 10
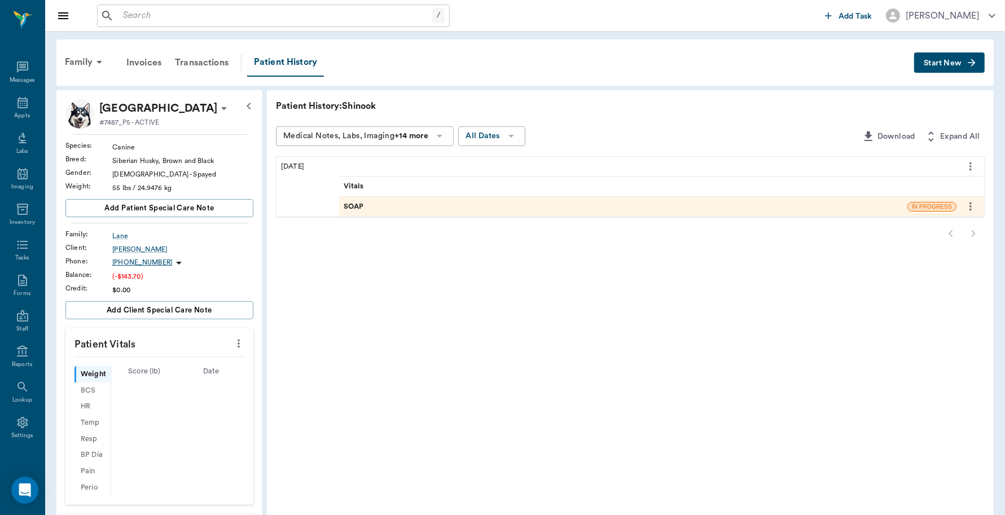
scroll to position [3, 0]
click at [213, 55] on div "Transactions" at bounding box center [201, 62] width 67 height 27
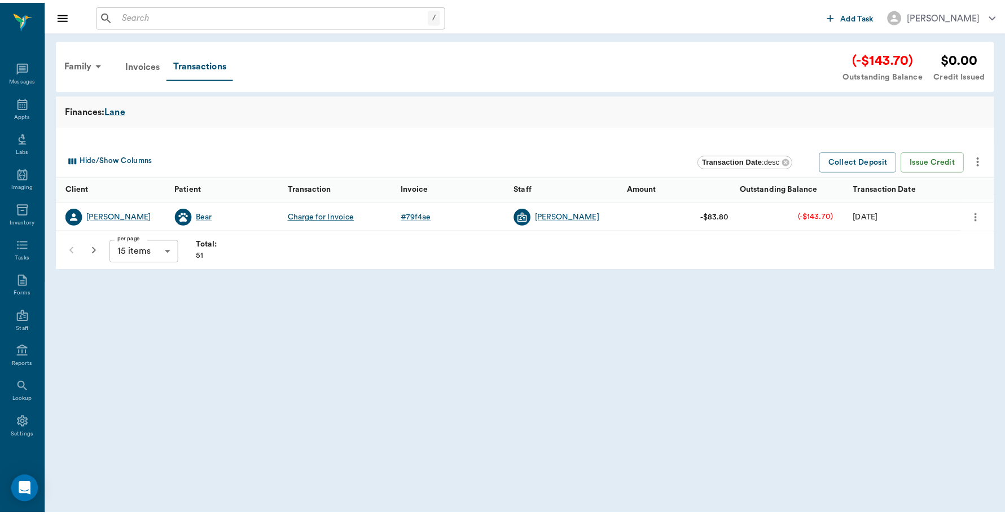
scroll to position [3, 0]
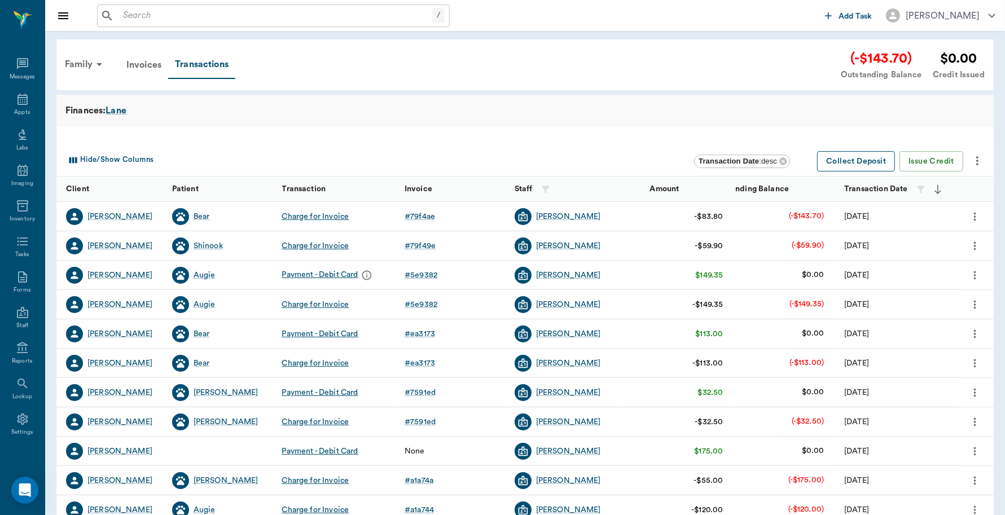
click at [871, 158] on button "Collect Deposit" at bounding box center [856, 161] width 78 height 21
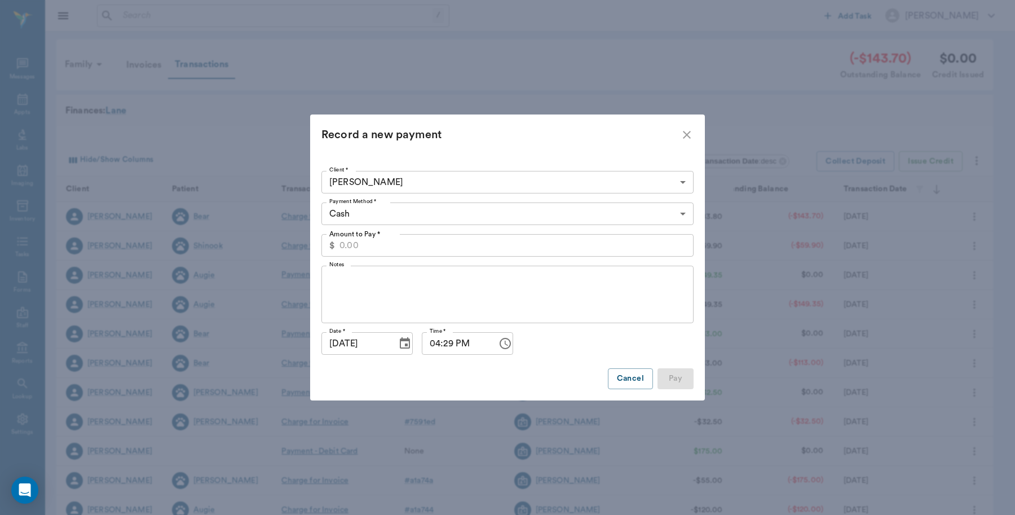
click at [453, 218] on body "/ ​ Add Task Dr. Bert Ellsworth Nectar Messages Appts Labs Imaging Inventory Ta…" at bounding box center [507, 347] width 1015 height 694
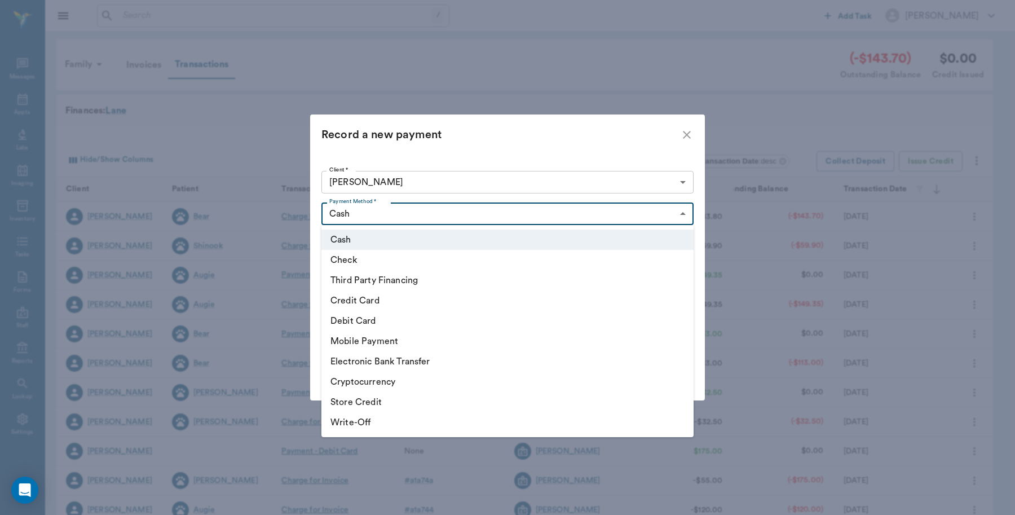
click at [384, 317] on li "Debit Card" at bounding box center [508, 321] width 372 height 20
type input "DEBIT_CARD"
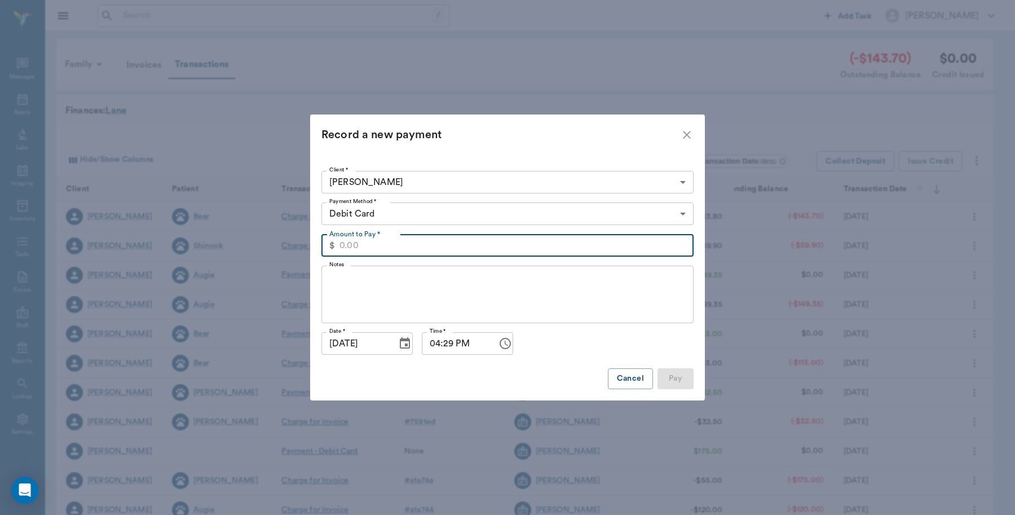
click at [460, 245] on input "Amount to Pay *" at bounding box center [517, 245] width 354 height 23
type input "143.70"
click at [685, 373] on button "Pay" at bounding box center [676, 378] width 36 height 21
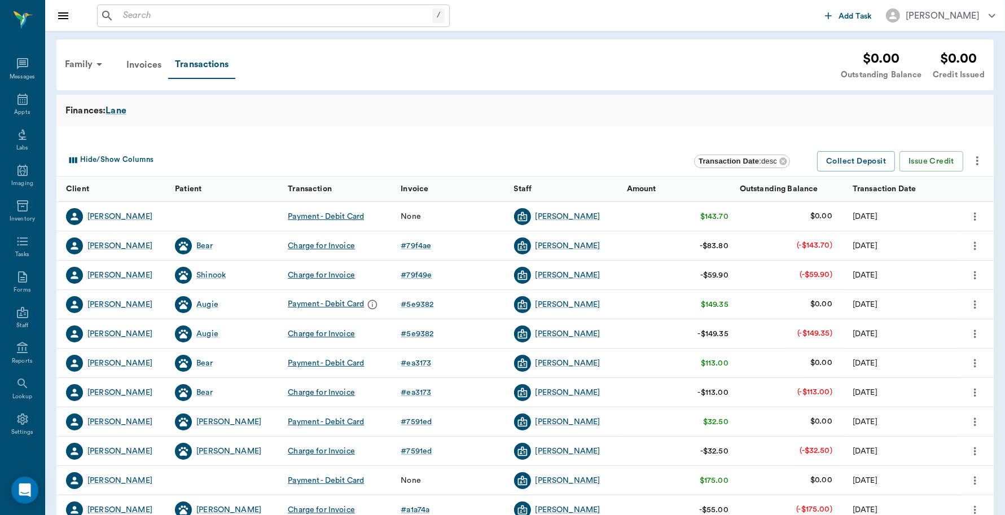
click at [974, 214] on icon "more" at bounding box center [974, 217] width 12 height 14
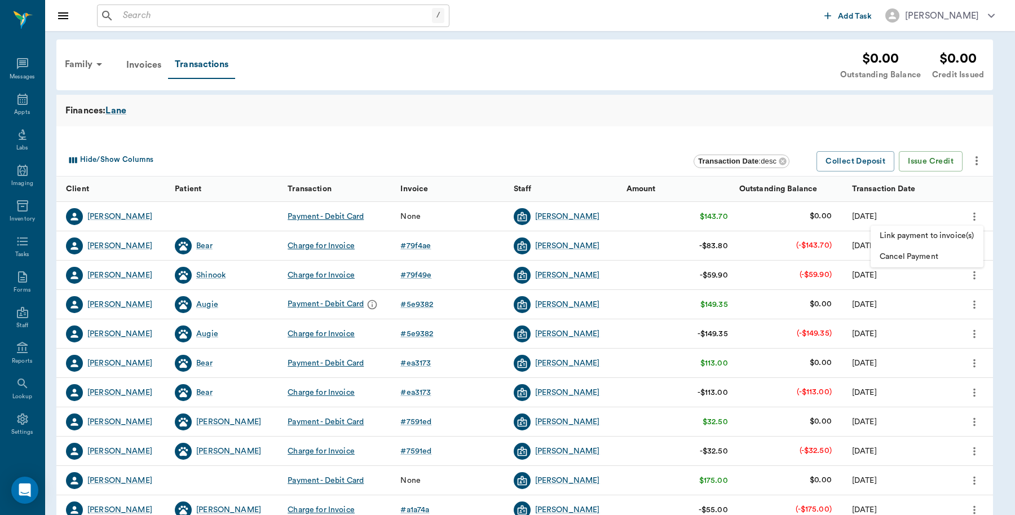
click at [929, 233] on span "Link payment to invoice(s)" at bounding box center [927, 236] width 95 height 12
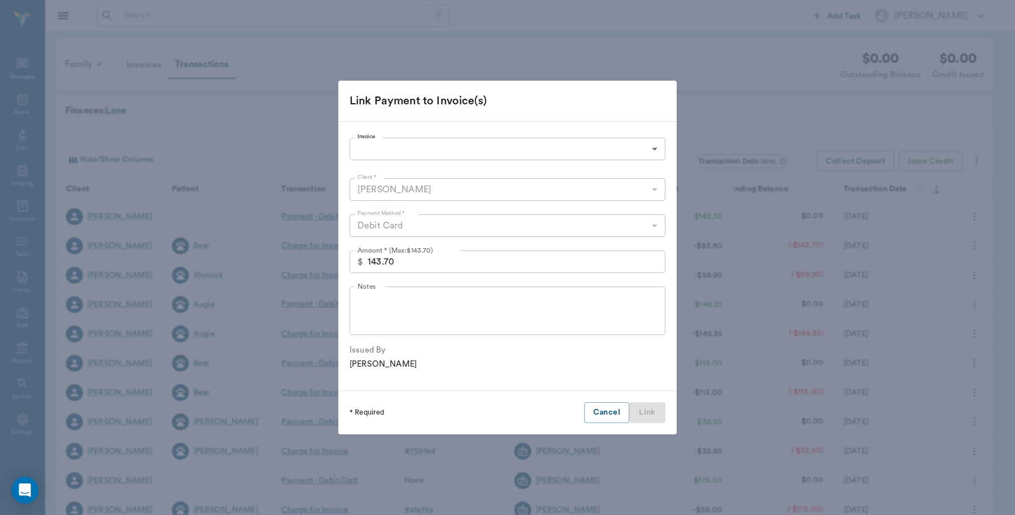
click at [525, 147] on body "/ ​ Add Task Dr. Bert Ellsworth Nectar Messages Appts Labs Imaging Inventory Ta…" at bounding box center [507, 347] width 1015 height 694
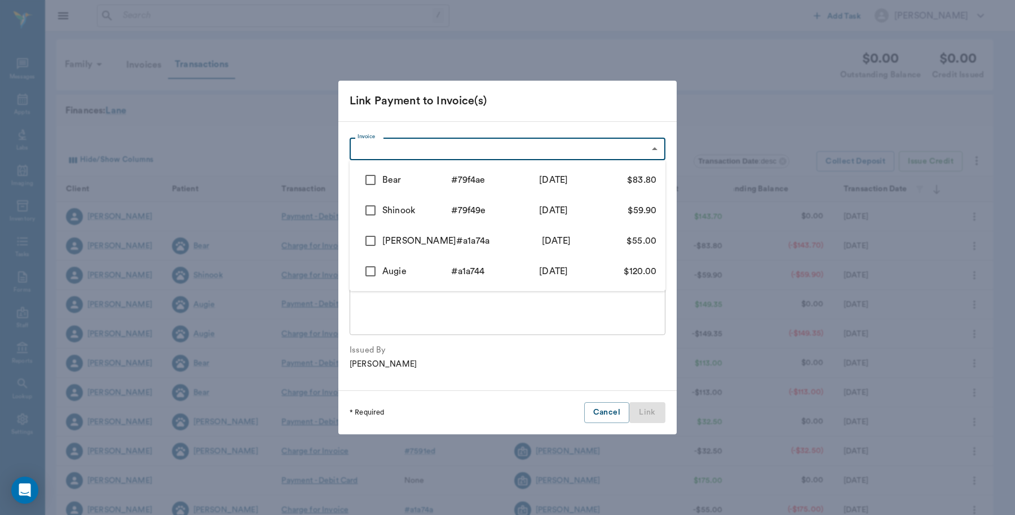
click at [366, 175] on input "checkbox" at bounding box center [371, 180] width 24 height 24
checkbox input "true"
type input "68acd29dfa134bcb8879f4ae"
type input "83.80"
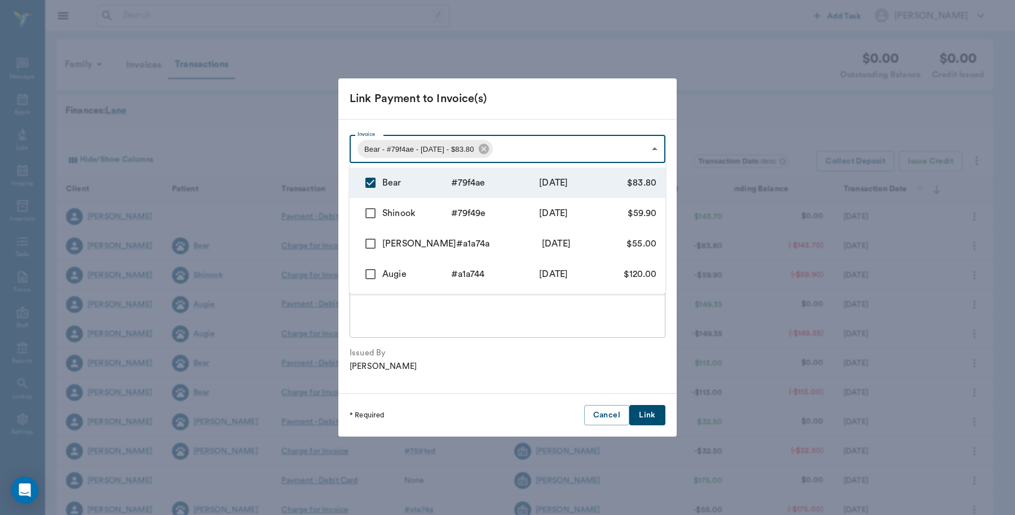
click at [370, 215] on input "checkbox" at bounding box center [371, 213] width 24 height 24
checkbox input "true"
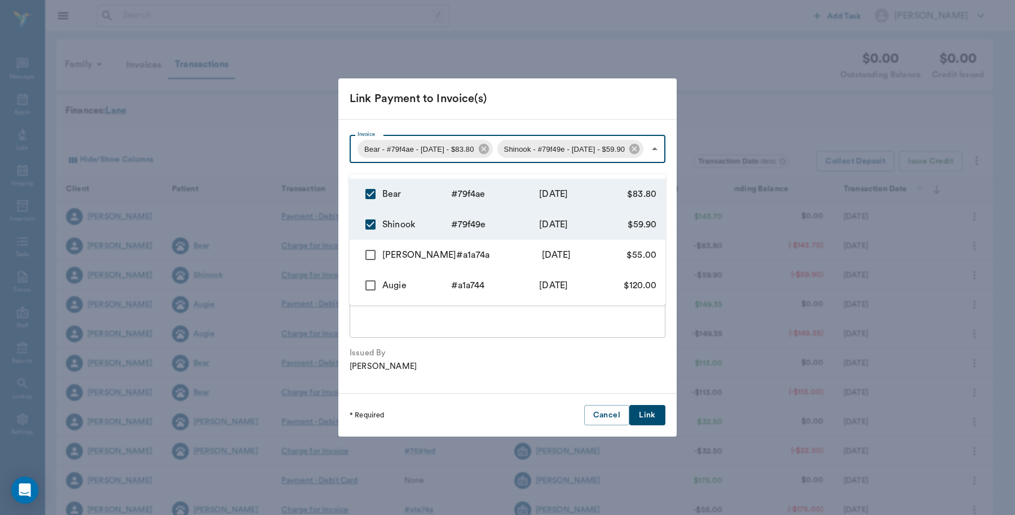
type input "68acd29dfa134bcb8879f4ae,68acd278fa134bcb8879f49e"
type input "143.70"
click at [652, 424] on div at bounding box center [507, 257] width 1015 height 515
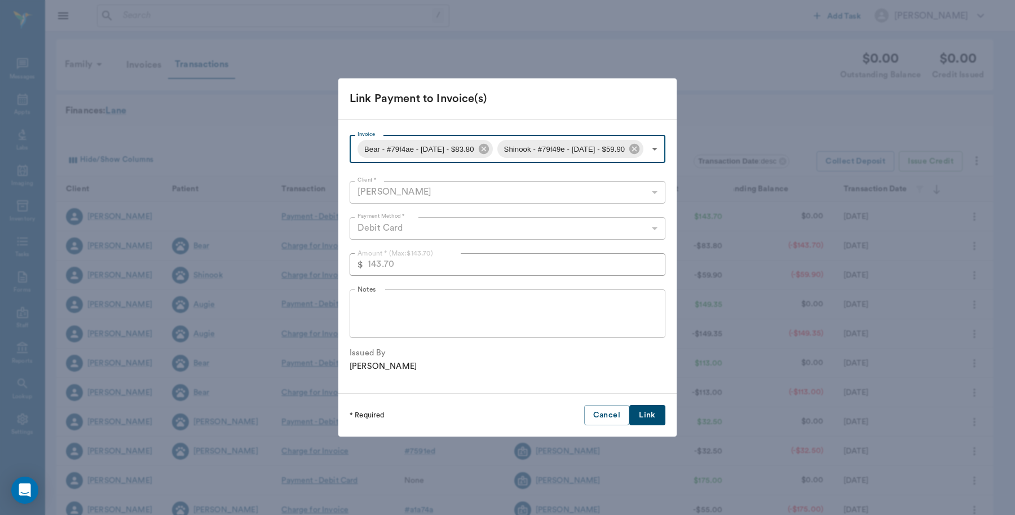
click at [645, 426] on button "Link" at bounding box center [647, 415] width 36 height 21
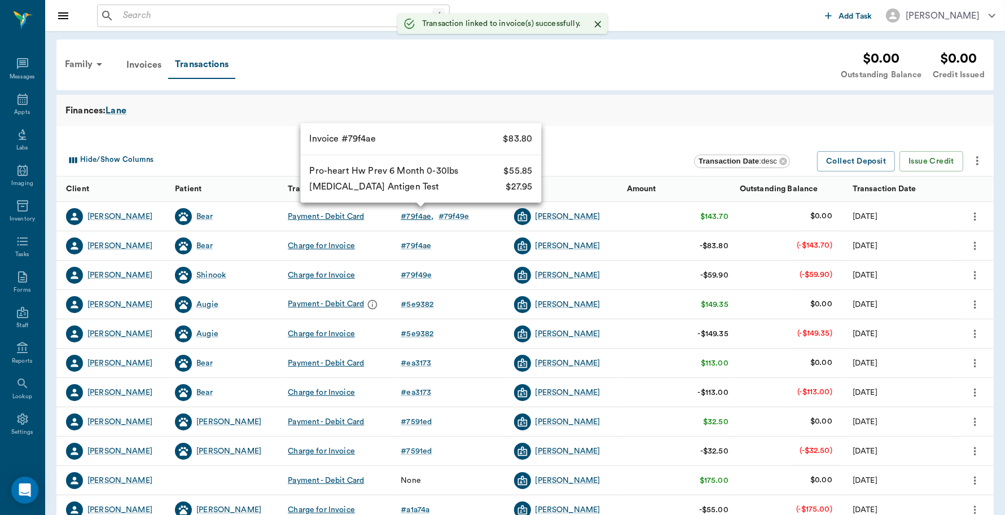
click at [416, 218] on div "# 79f4ae" at bounding box center [416, 216] width 33 height 11
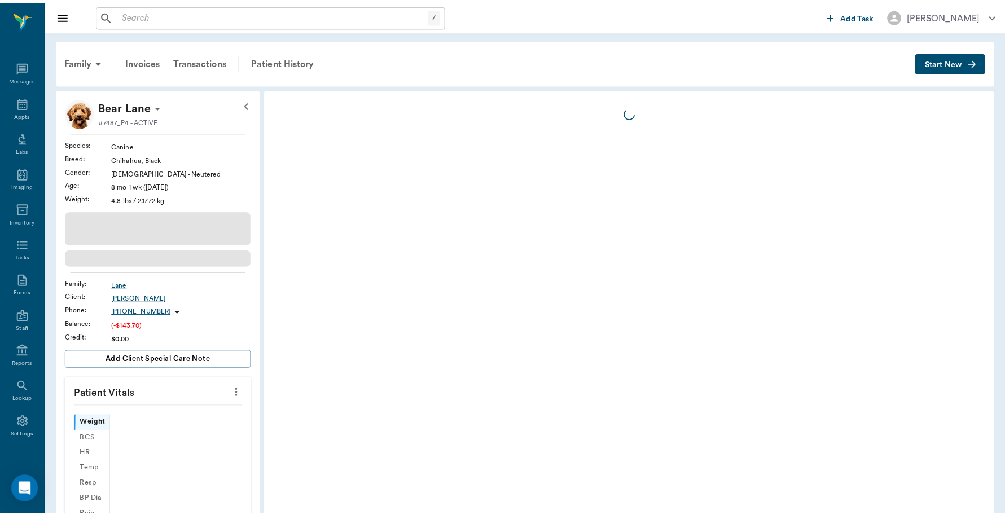
scroll to position [3, 0]
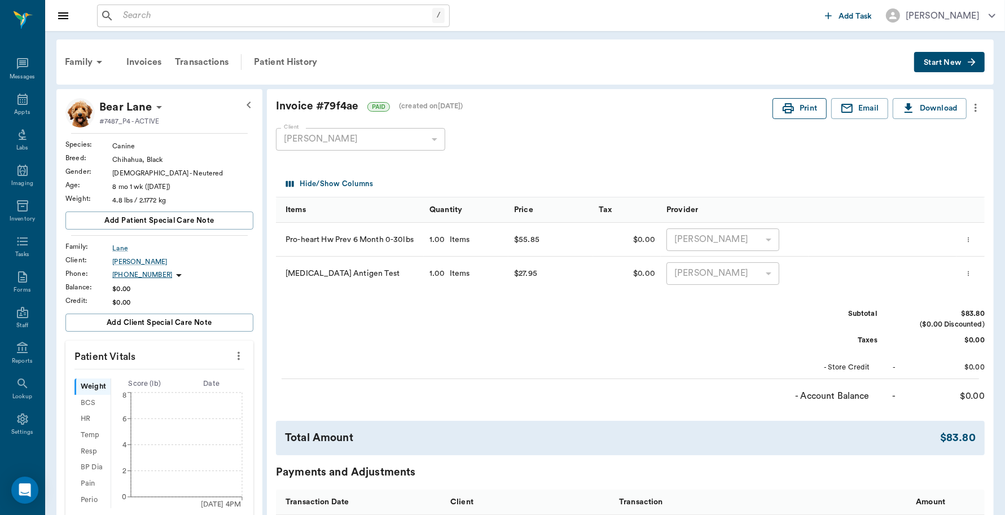
click at [787, 107] on icon "button" at bounding box center [787, 108] width 11 height 10
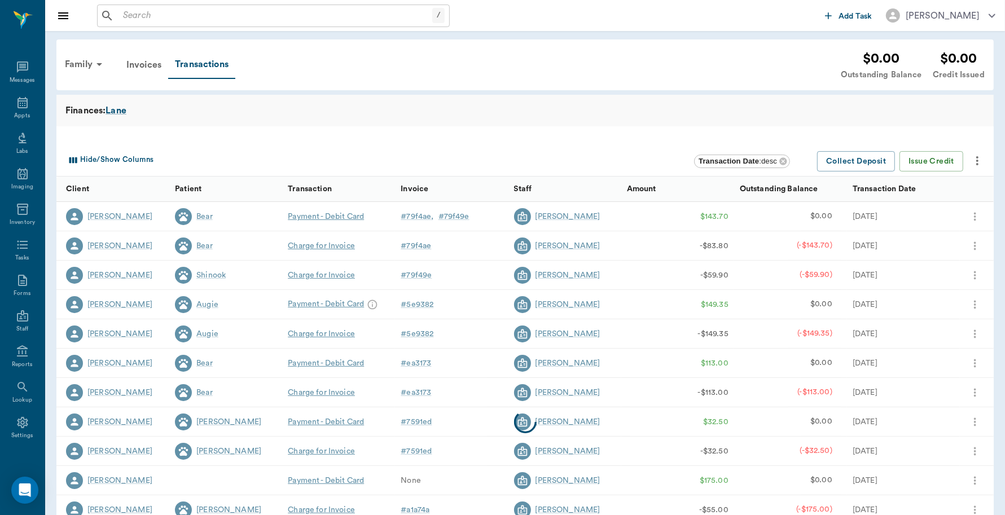
click at [453, 215] on div at bounding box center [524, 422] width 937 height 440
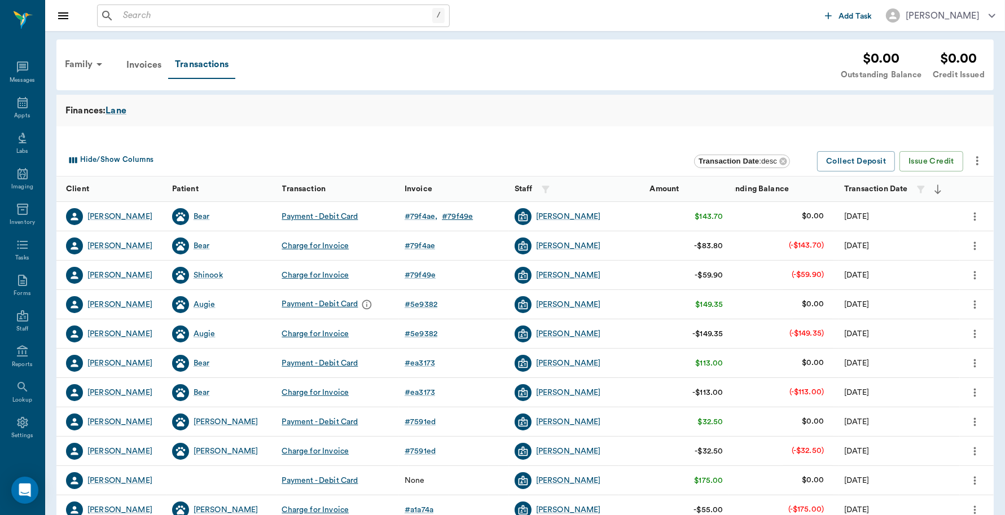
scroll to position [3, 0]
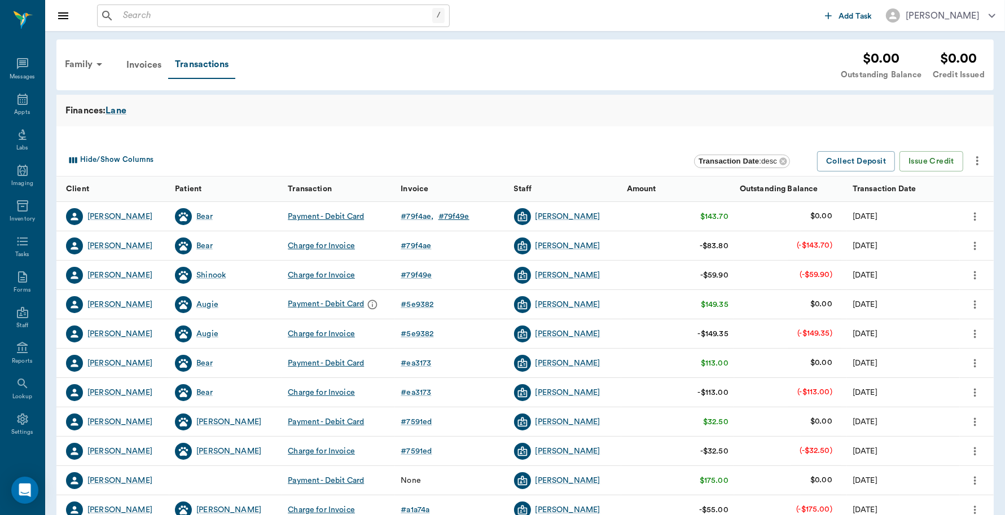
click at [461, 213] on div "# 79f49e" at bounding box center [453, 216] width 31 height 11
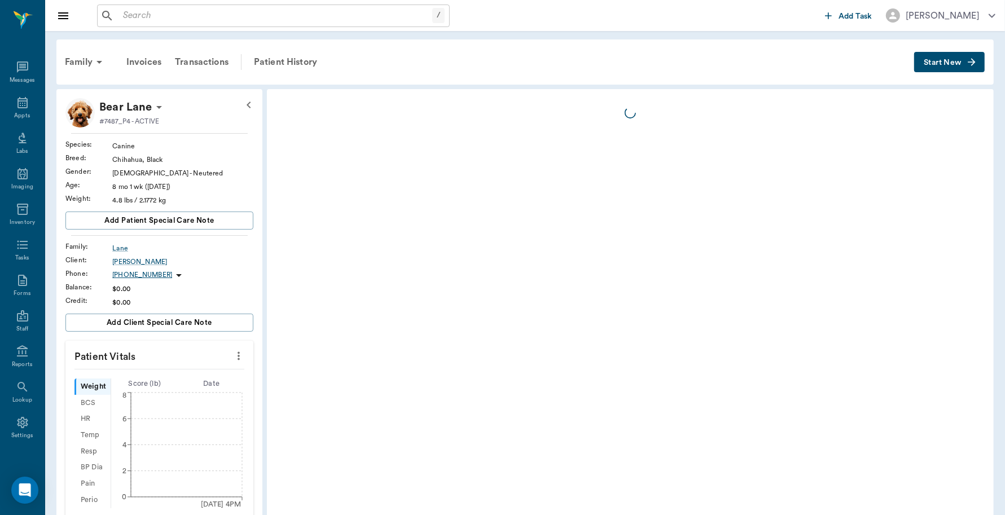
scroll to position [3, 0]
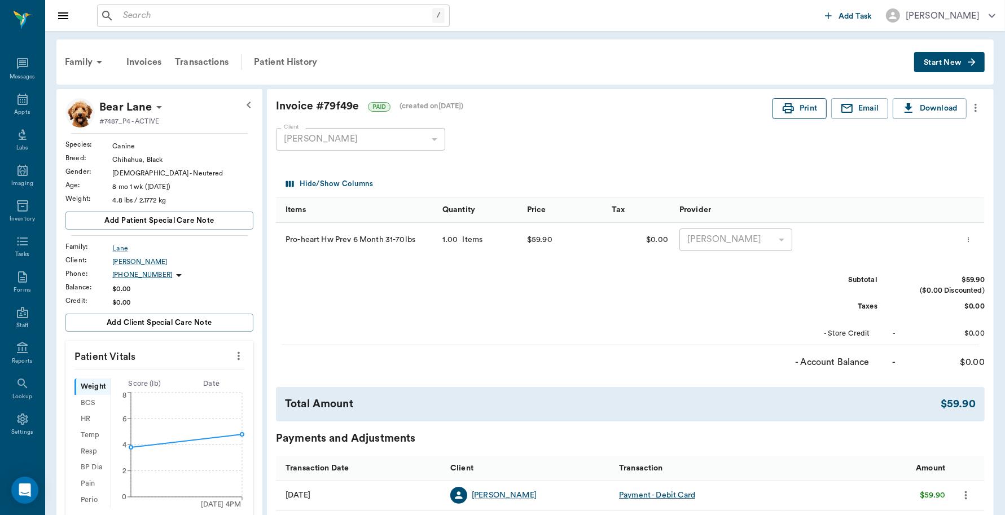
click at [799, 108] on button "Print" at bounding box center [799, 108] width 54 height 21
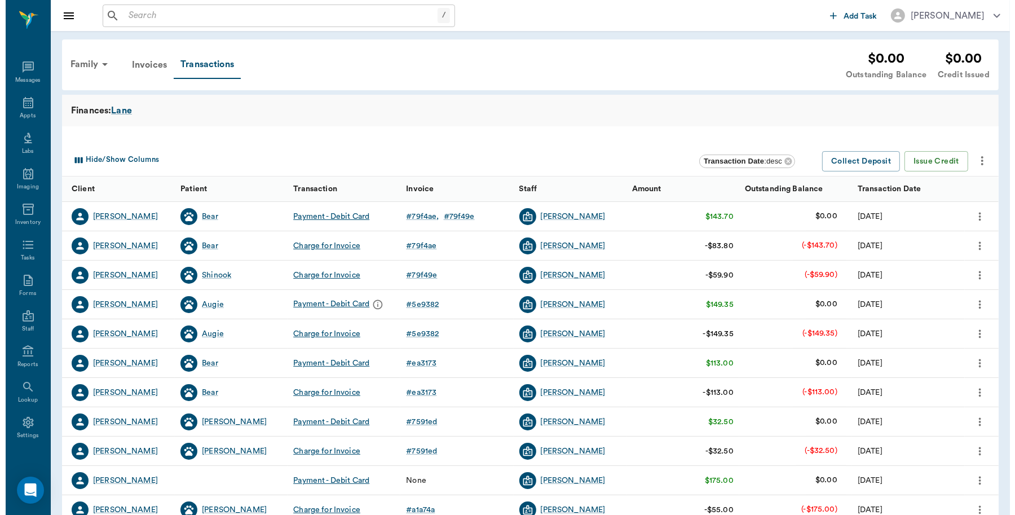
scroll to position [3, 0]
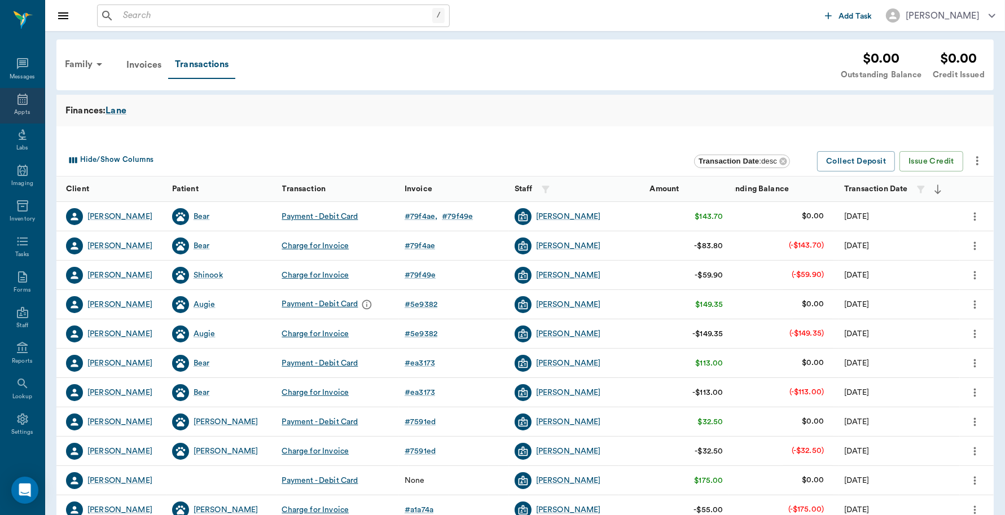
click at [8, 97] on div "Appts" at bounding box center [22, 106] width 45 height 36
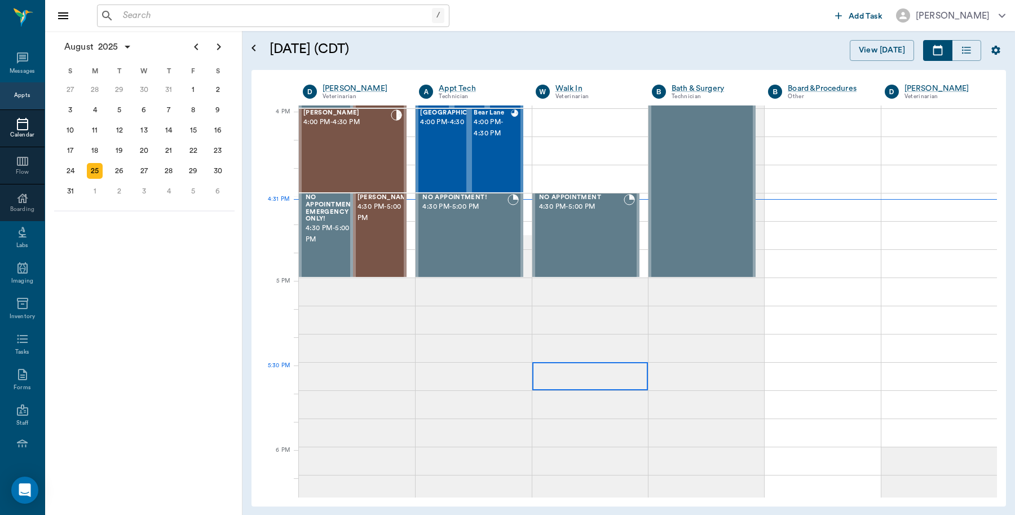
scroll to position [1355, 0]
click at [443, 128] on span "4:00 PM - 4:30 PM" at bounding box center [455, 122] width 71 height 11
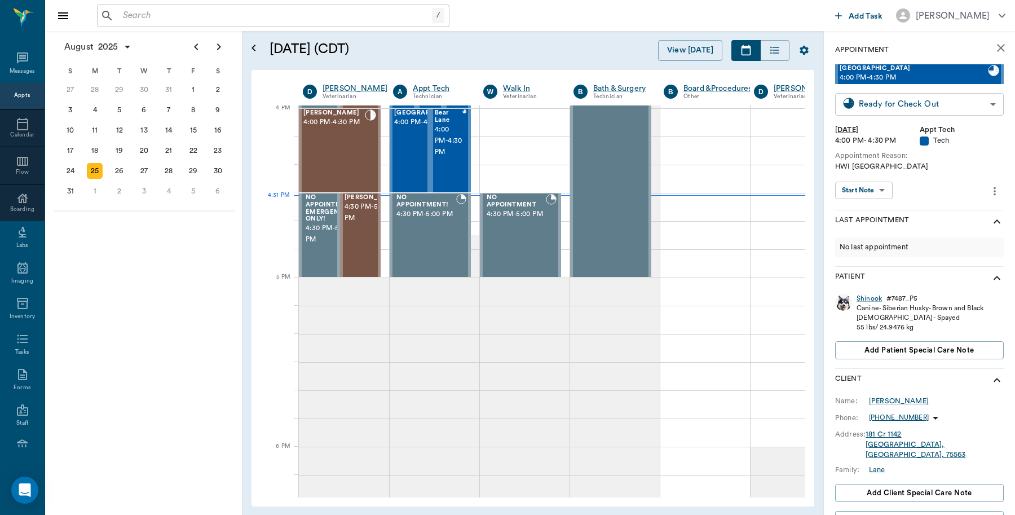
click at [979, 99] on body "/ ​ Add Task Dr. Bert Ellsworth Nectar Messages Appts Calendar Flow Boarding La…" at bounding box center [507, 257] width 1015 height 515
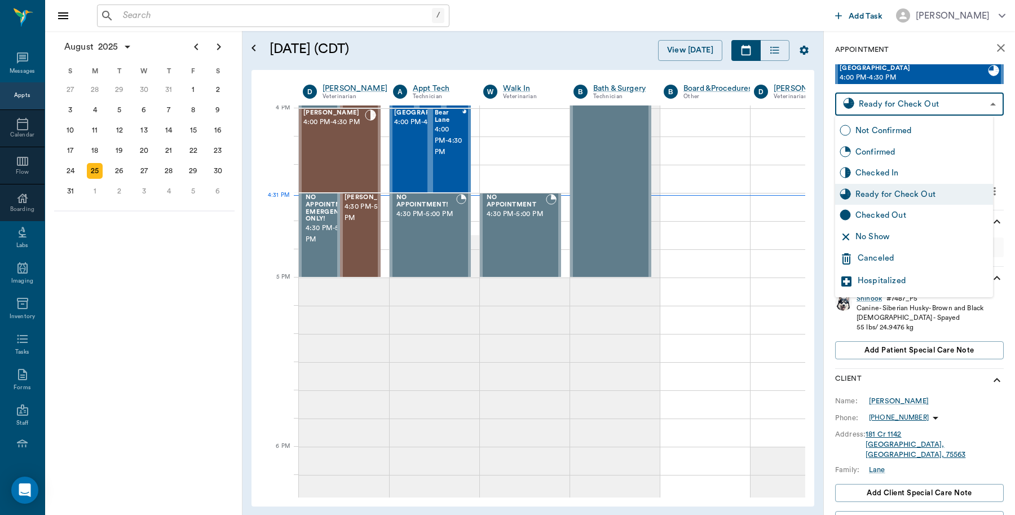
click at [904, 215] on div "Checked Out" at bounding box center [922, 215] width 133 height 12
type input "CHECKED_OUT"
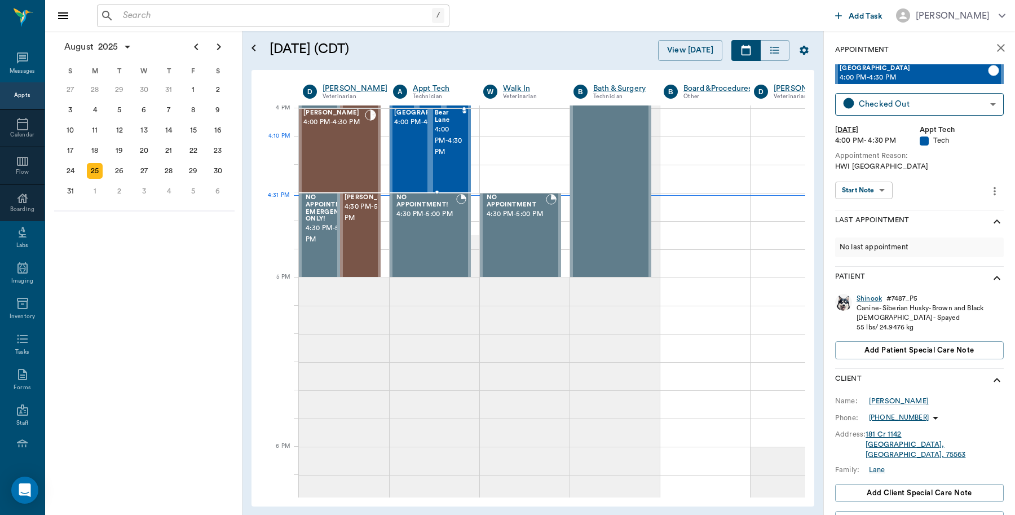
click at [465, 142] on div at bounding box center [465, 150] width 4 height 82
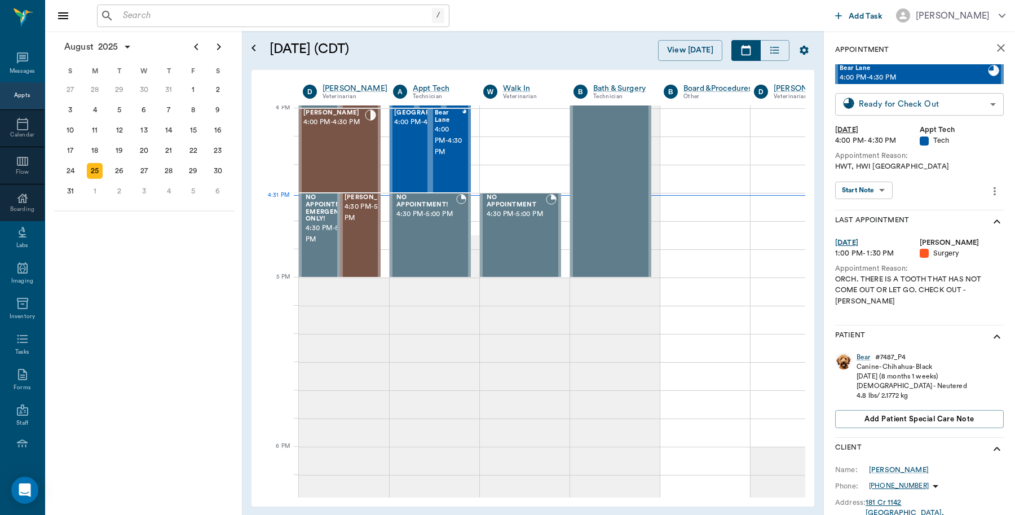
click at [908, 102] on body "/ ​ Add Task Dr. Bert Ellsworth Nectar Messages Appts Calendar Flow Boarding La…" at bounding box center [507, 257] width 1015 height 515
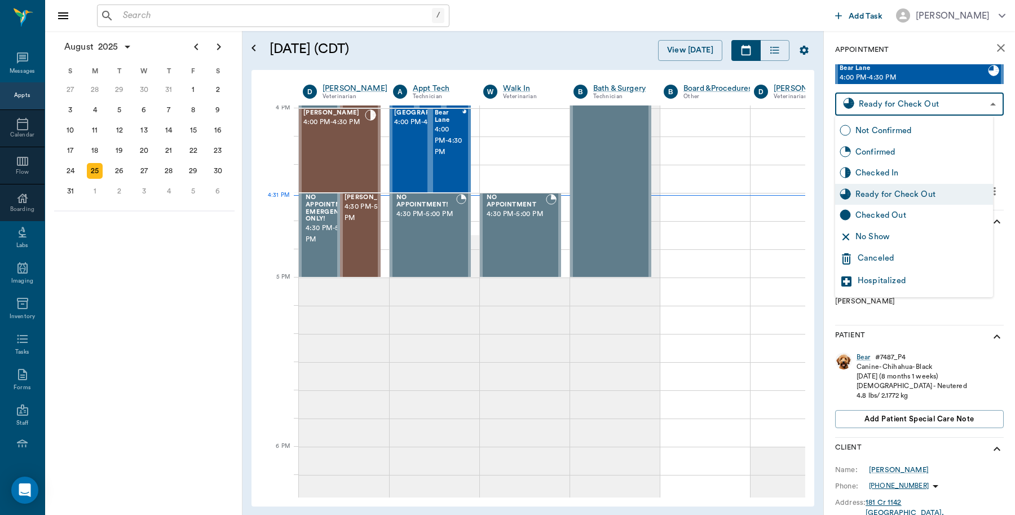
click at [878, 212] on div "Checked Out" at bounding box center [922, 215] width 133 height 12
type input "CHECKED_OUT"
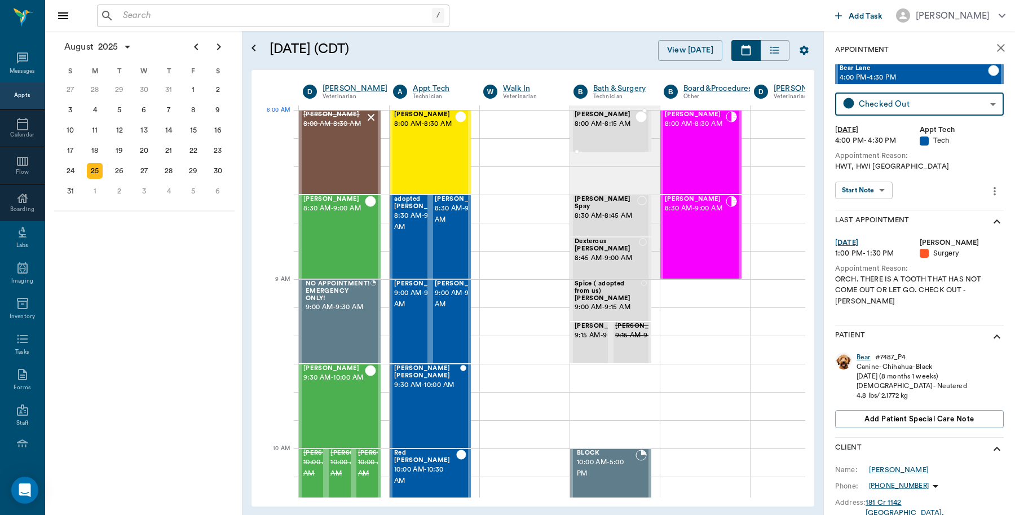
click at [614, 122] on span "8:00 AM - 8:15 AM" at bounding box center [605, 123] width 61 height 11
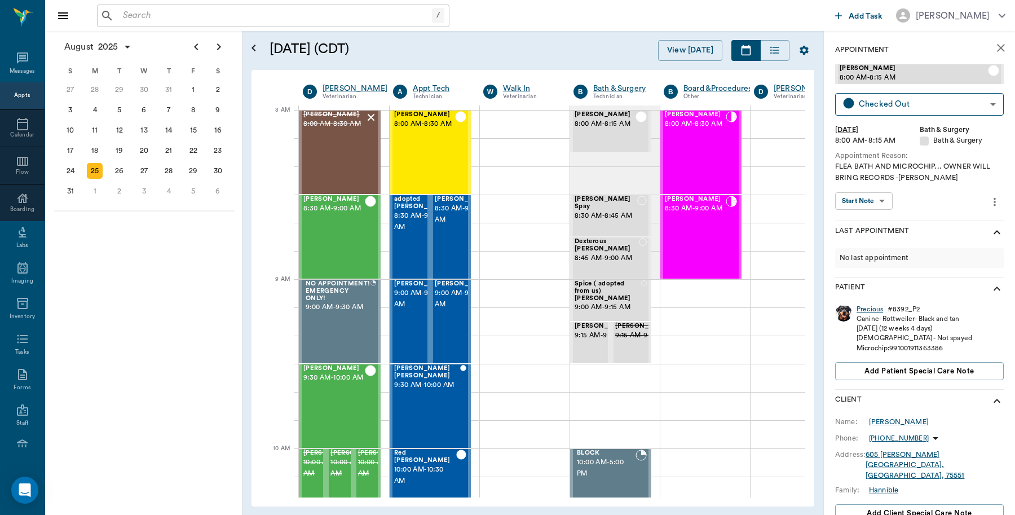
click at [869, 312] on div "Precious" at bounding box center [870, 310] width 27 height 10
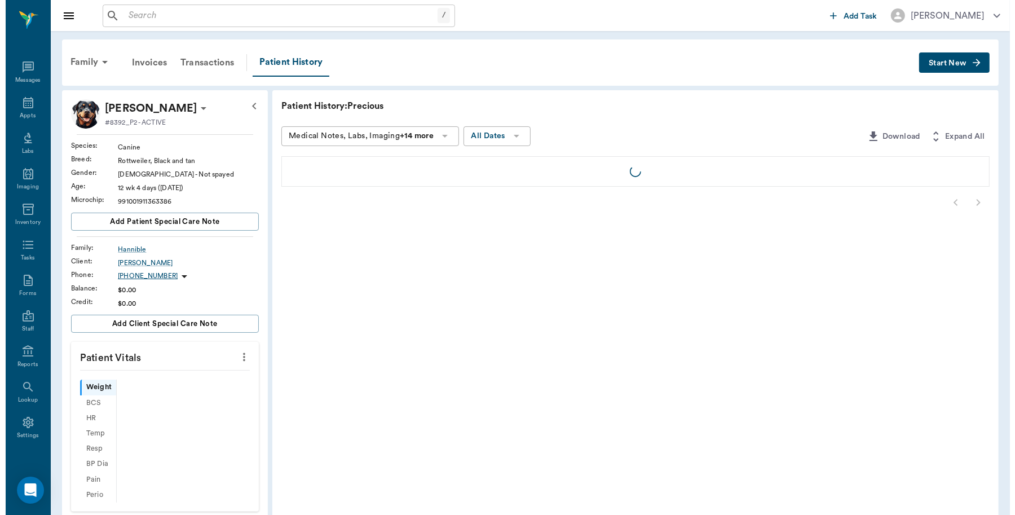
scroll to position [3, 0]
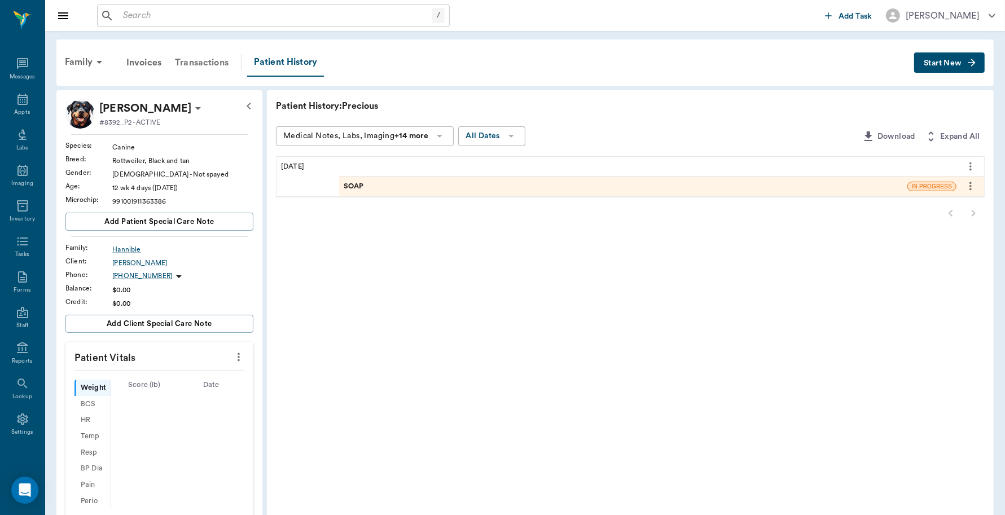
click at [196, 63] on div "Transactions" at bounding box center [201, 62] width 67 height 27
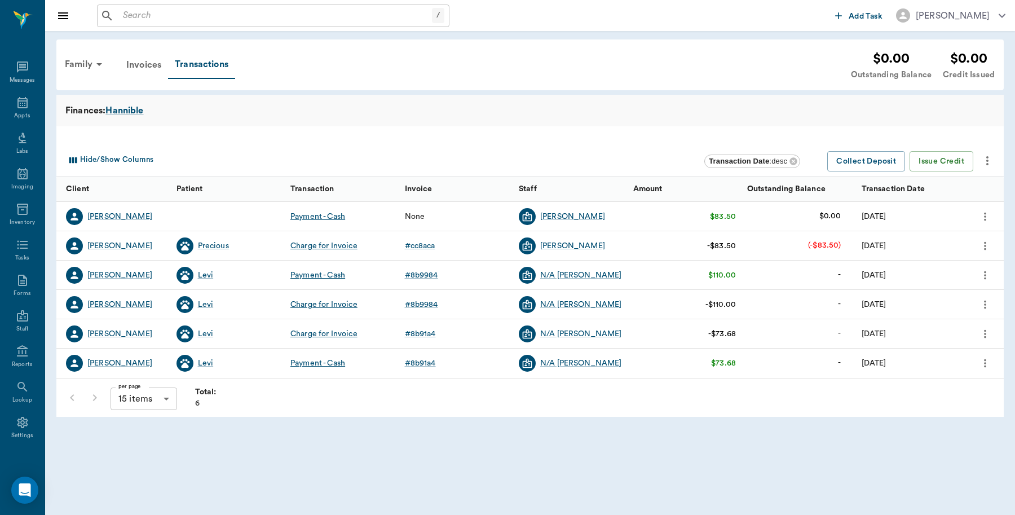
scroll to position [3, 0]
click at [986, 216] on icon "more" at bounding box center [985, 216] width 2 height 8
click at [937, 237] on span "Link payment to invoice(s)" at bounding box center [938, 236] width 95 height 12
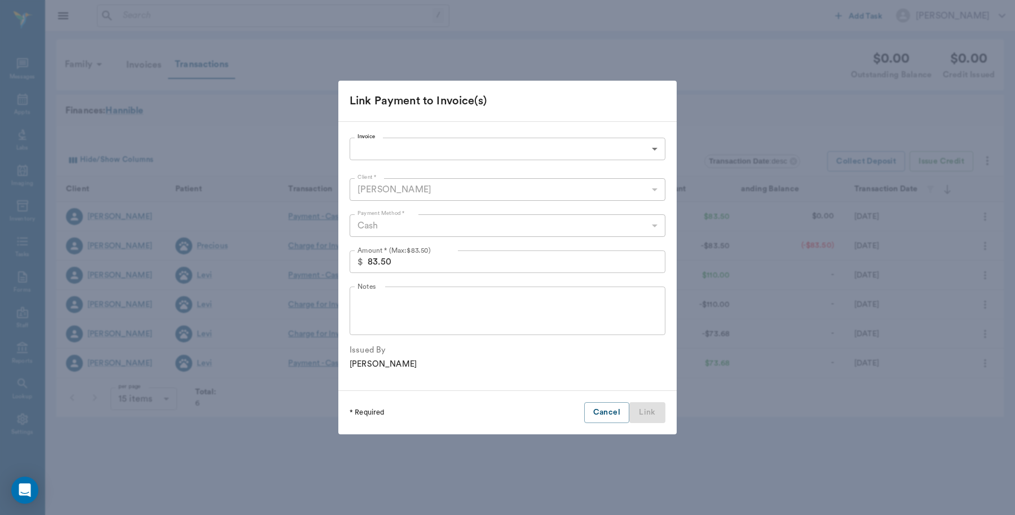
click at [444, 140] on body "/ ​ Add Task Dr. Bert Ellsworth Nectar Messages Appts Labs Imaging Inventory Ta…" at bounding box center [507, 257] width 1015 height 515
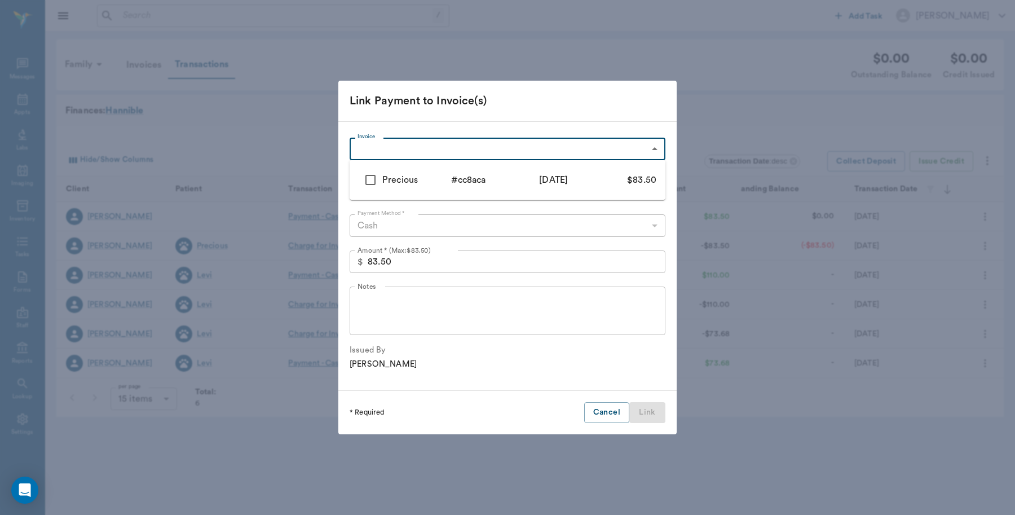
click at [393, 179] on div "Precious" at bounding box center [416, 180] width 69 height 14
type input "68acd402b23a0e82cacc8aca"
checkbox input "true"
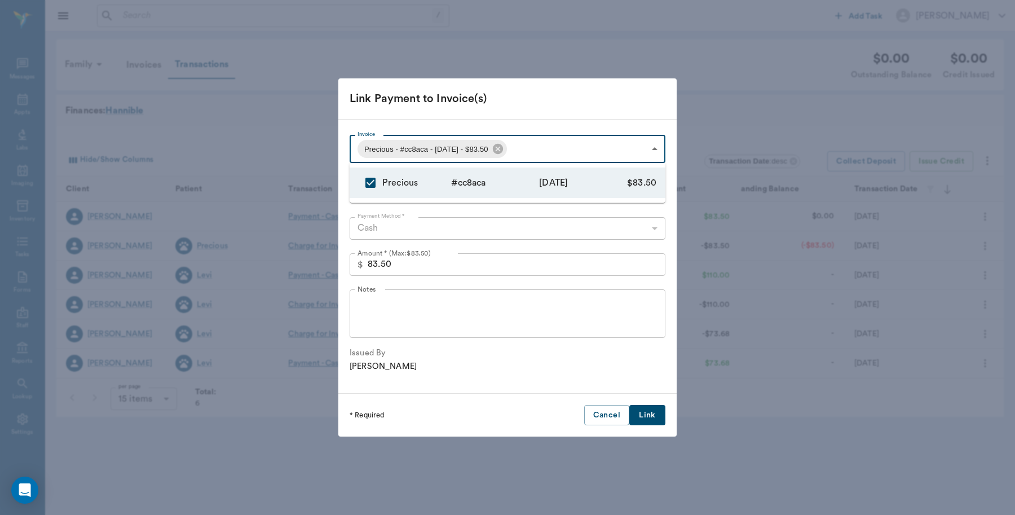
click at [649, 410] on div at bounding box center [507, 257] width 1015 height 515
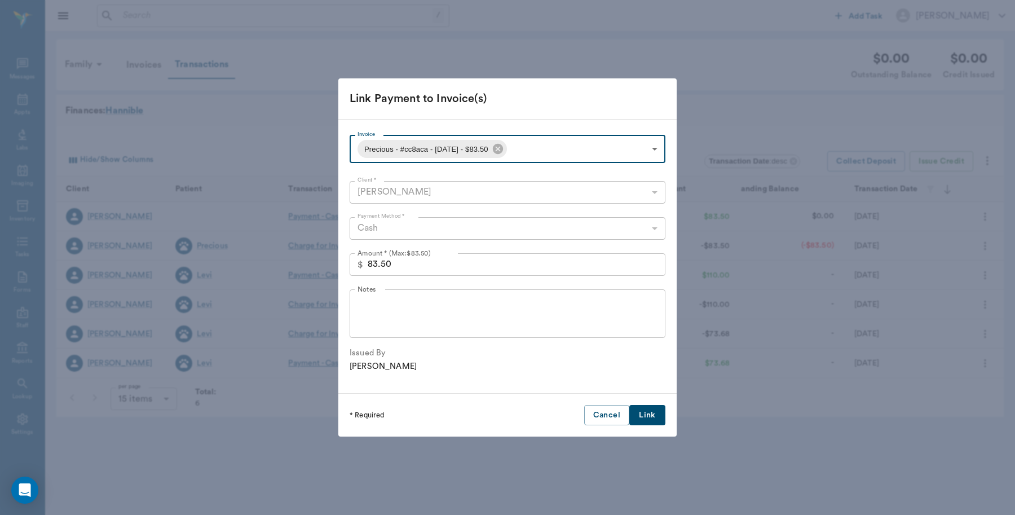
click at [642, 409] on button "Link" at bounding box center [647, 415] width 36 height 21
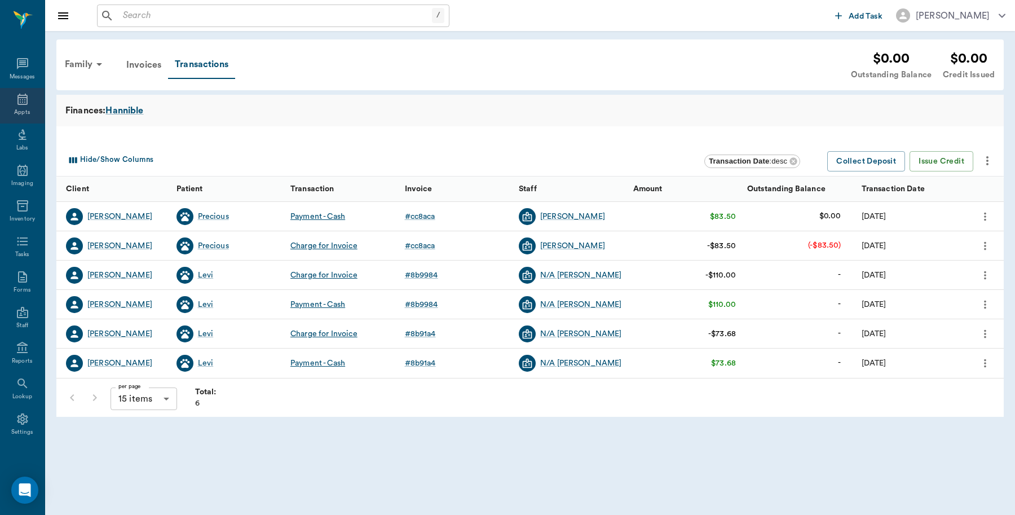
click at [17, 100] on icon at bounding box center [23, 100] width 14 height 14
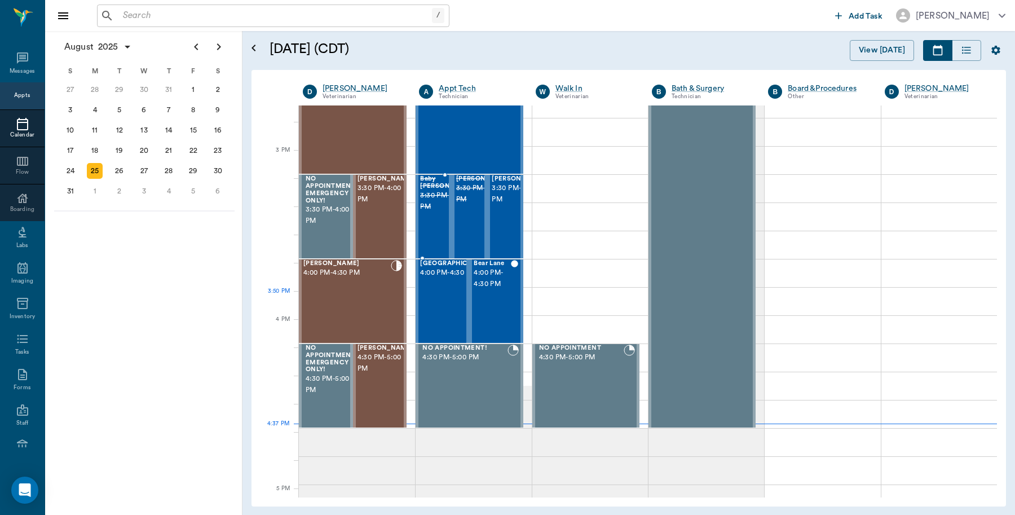
scroll to position [1144, 0]
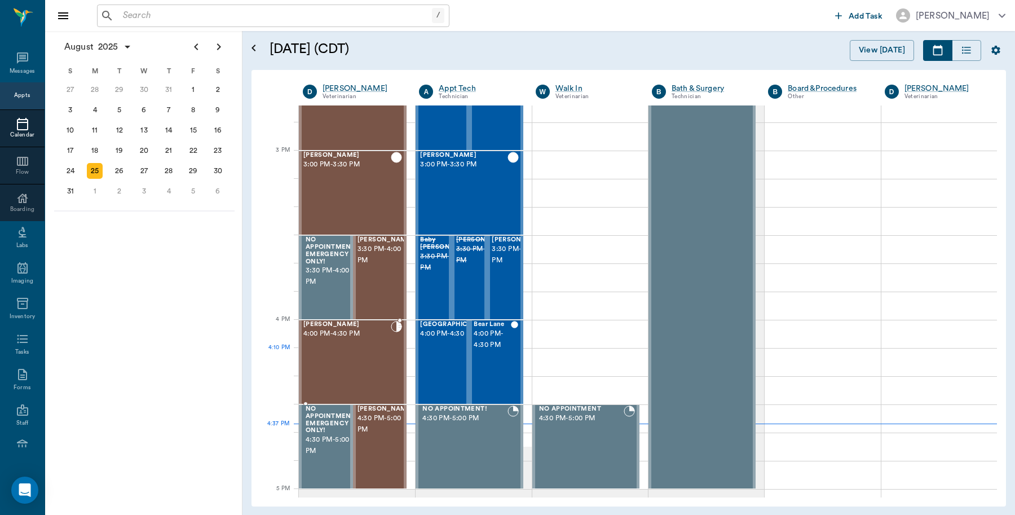
click at [368, 350] on div "Storm Patrick 4:00 PM - 4:30 PM" at bounding box center [346, 362] width 87 height 82
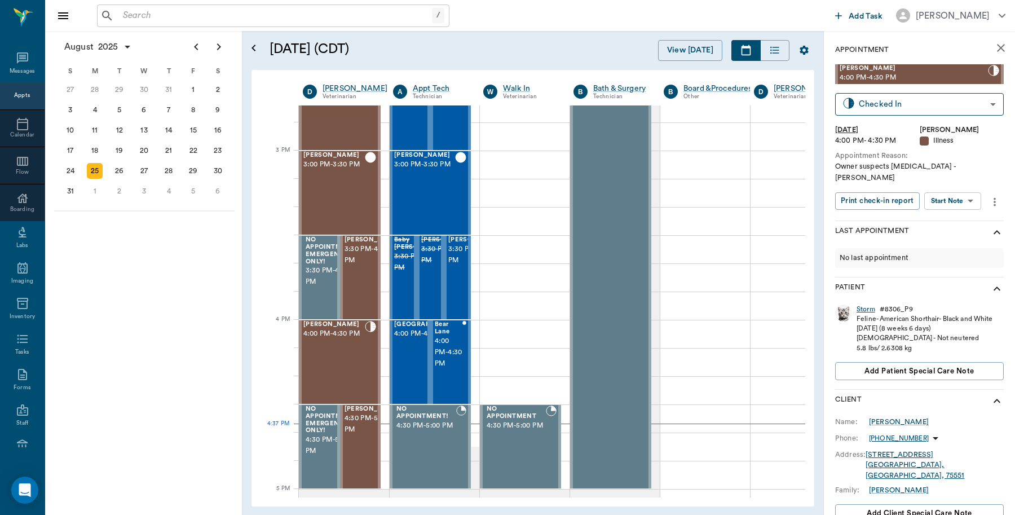
click at [865, 305] on div "Storm" at bounding box center [866, 310] width 19 height 10
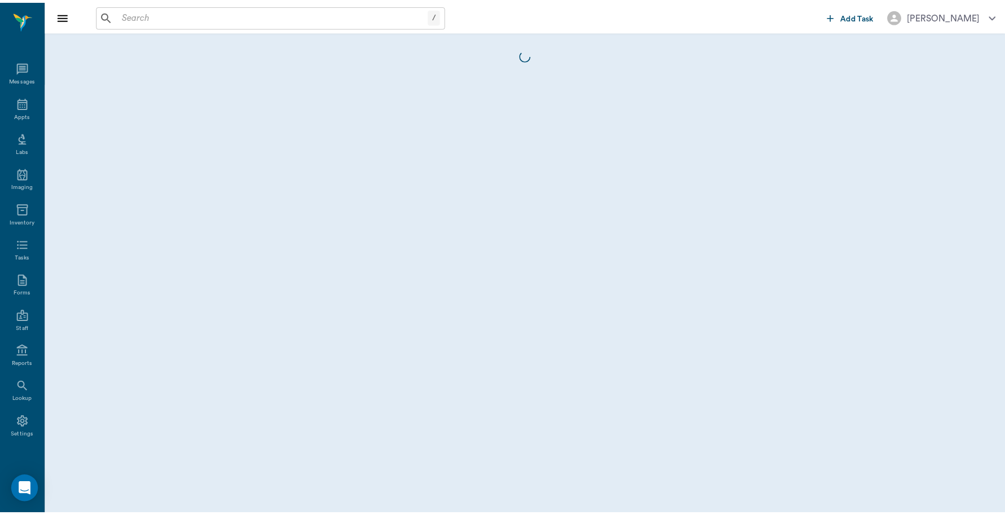
scroll to position [3, 0]
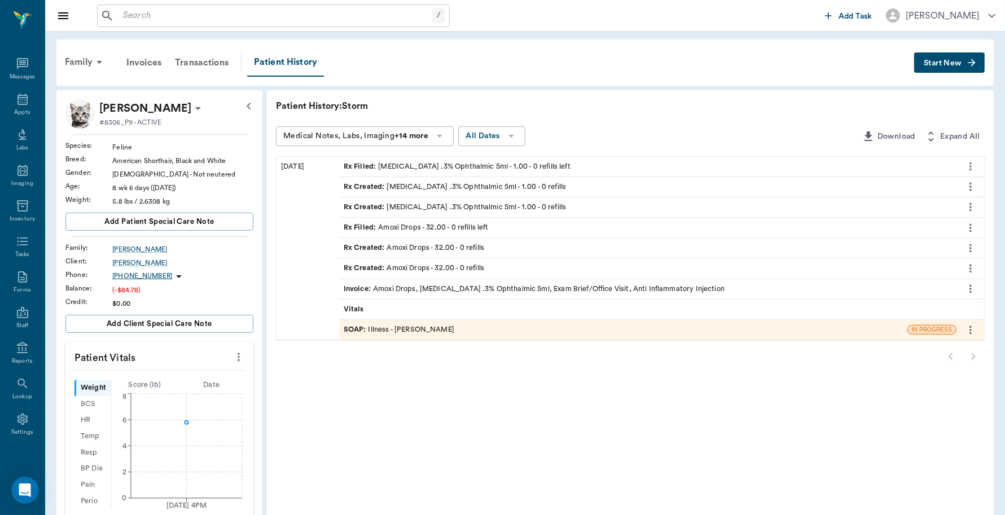
click at [676, 288] on div "Invoice : Amoxi Drops, Tobramycin .3% Ophthalmic 5ml, Exam Brief/Office Visit, …" at bounding box center [534, 289] width 381 height 11
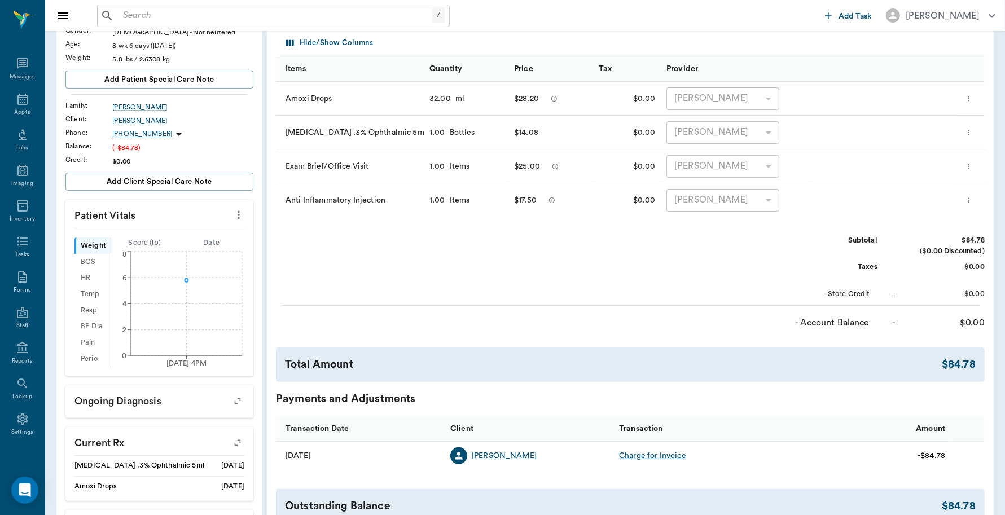
scroll to position [212, 0]
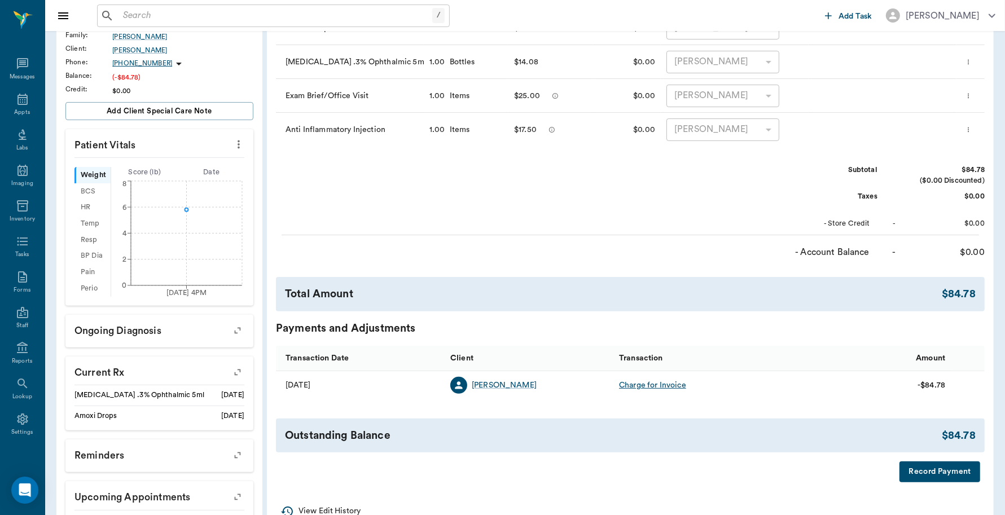
click at [958, 474] on button "Record Payment" at bounding box center [939, 471] width 81 height 21
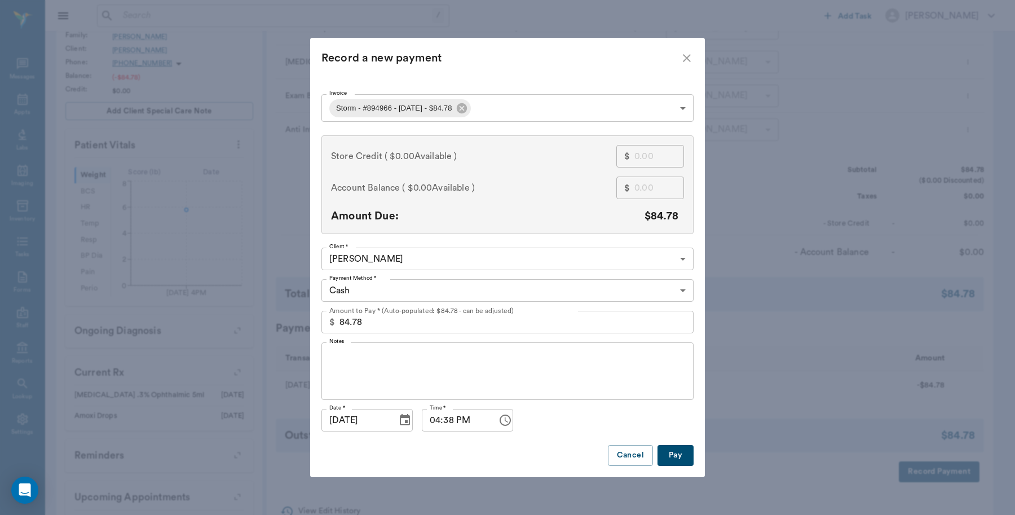
click at [533, 297] on body "/ ​ Add Task Dr. Bert Ellsworth Nectar Messages Appts Labs Imaging Inventory Ta…" at bounding box center [507, 181] width 1015 height 787
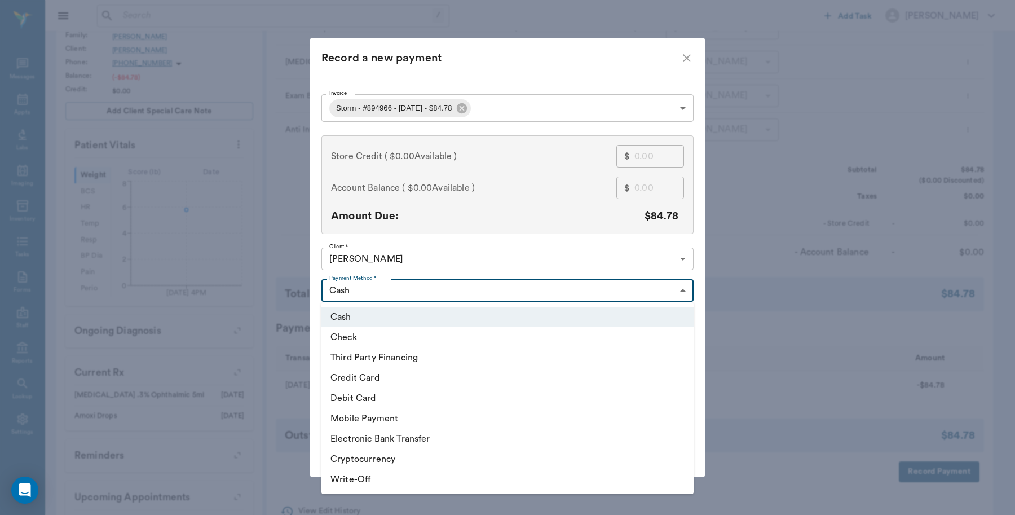
click at [394, 399] on li "Debit Card" at bounding box center [508, 398] width 372 height 20
type input "DEBIT_CARD"
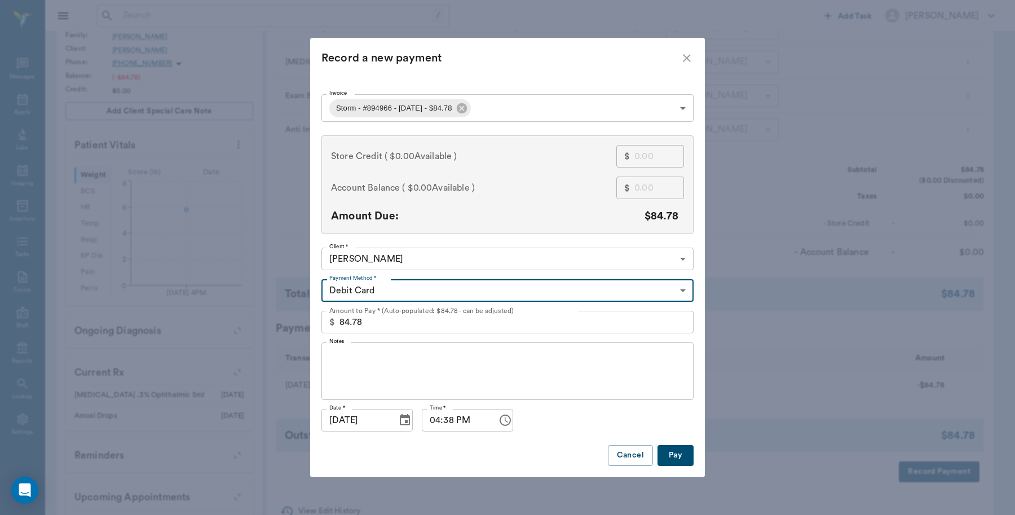
click at [678, 459] on button "Pay" at bounding box center [676, 455] width 36 height 21
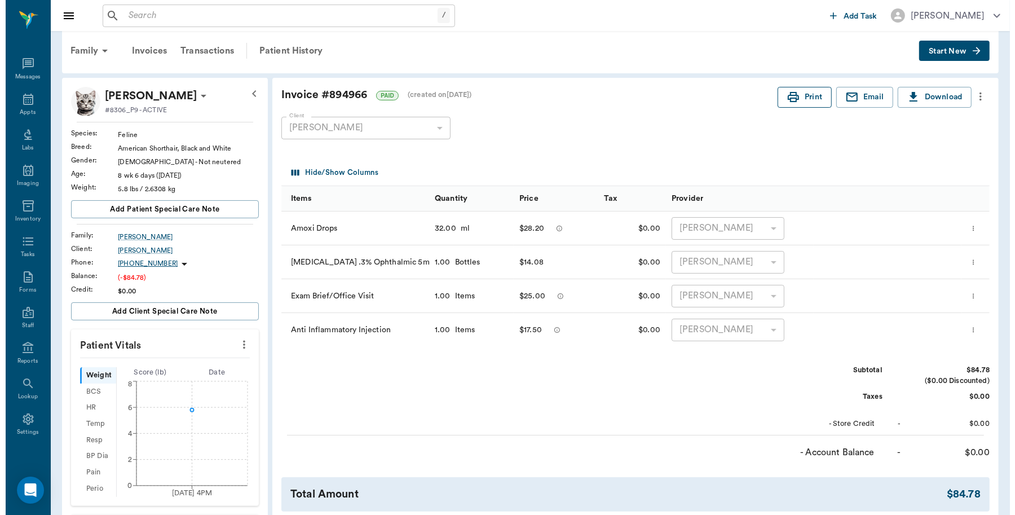
scroll to position [0, 0]
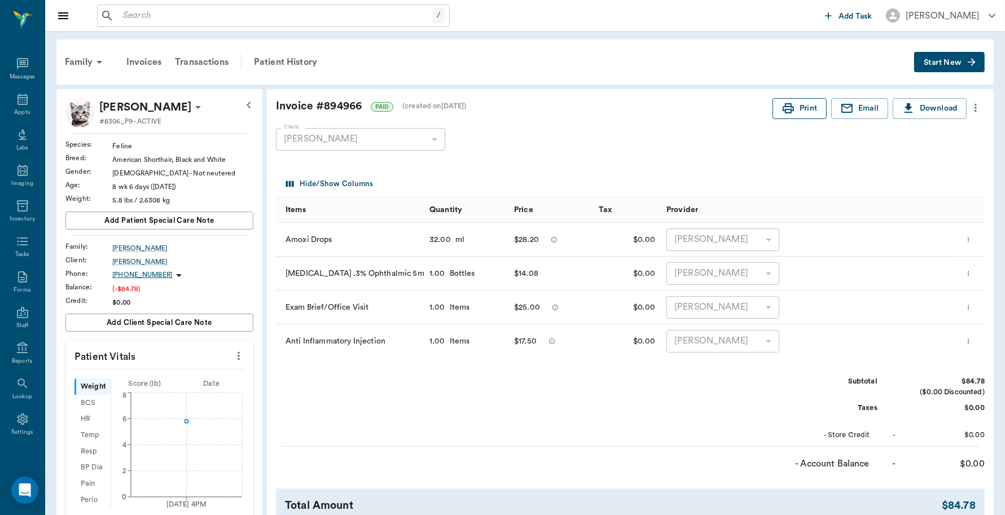
click at [799, 110] on button "Print" at bounding box center [799, 108] width 54 height 21
click at [20, 97] on icon at bounding box center [22, 99] width 10 height 11
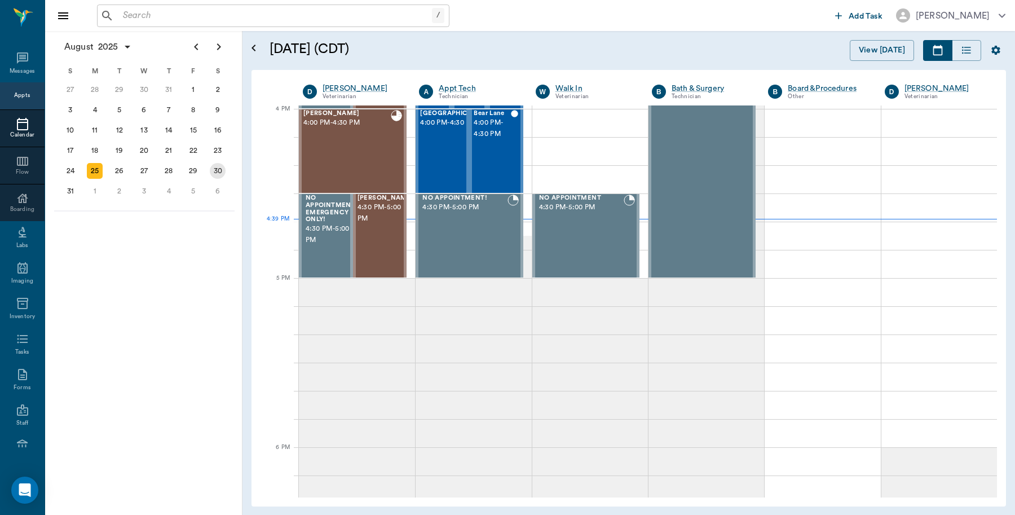
scroll to position [1355, 0]
click at [351, 142] on div "Storm Patrick 4:00 PM - 4:30 PM" at bounding box center [346, 151] width 87 height 82
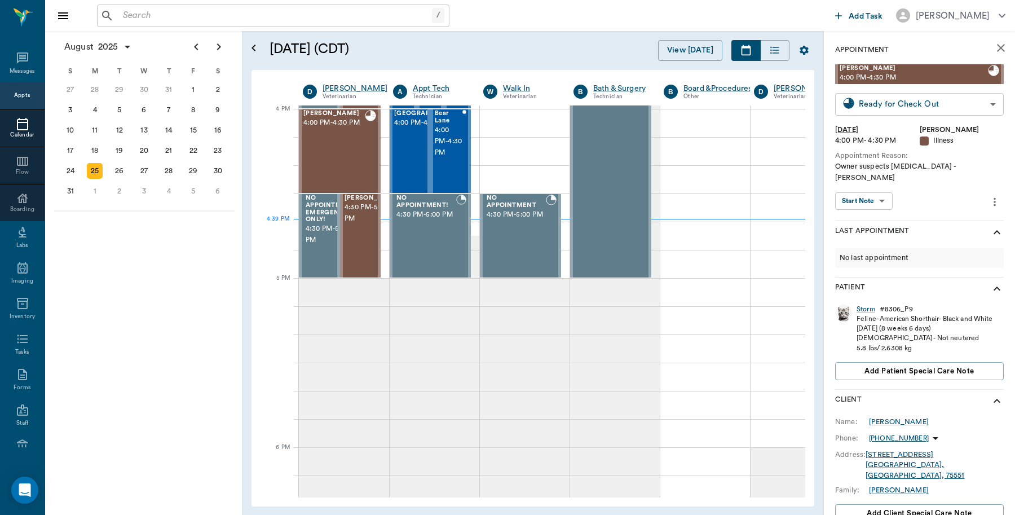
click at [977, 102] on body "/ ​ Add Task Dr. Bert Ellsworth Nectar Messages Appts Calendar Flow Boarding La…" at bounding box center [507, 257] width 1015 height 515
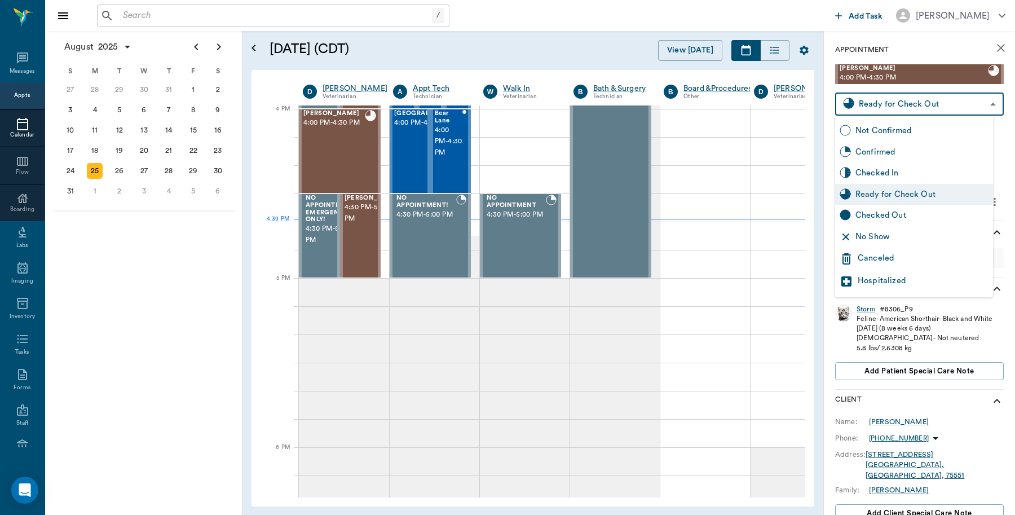
click at [893, 218] on div "Checked Out" at bounding box center [922, 215] width 133 height 12
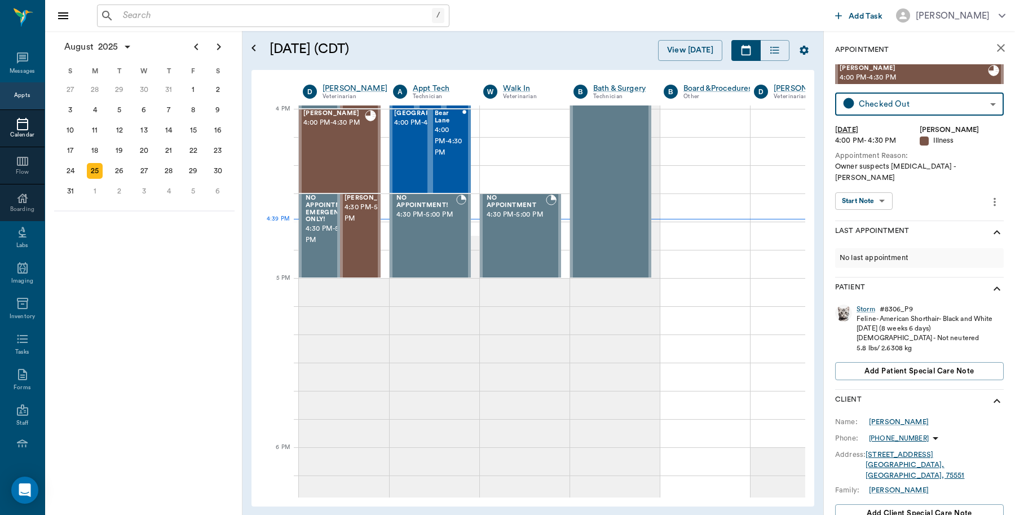
type input "CHECKED_OUT"
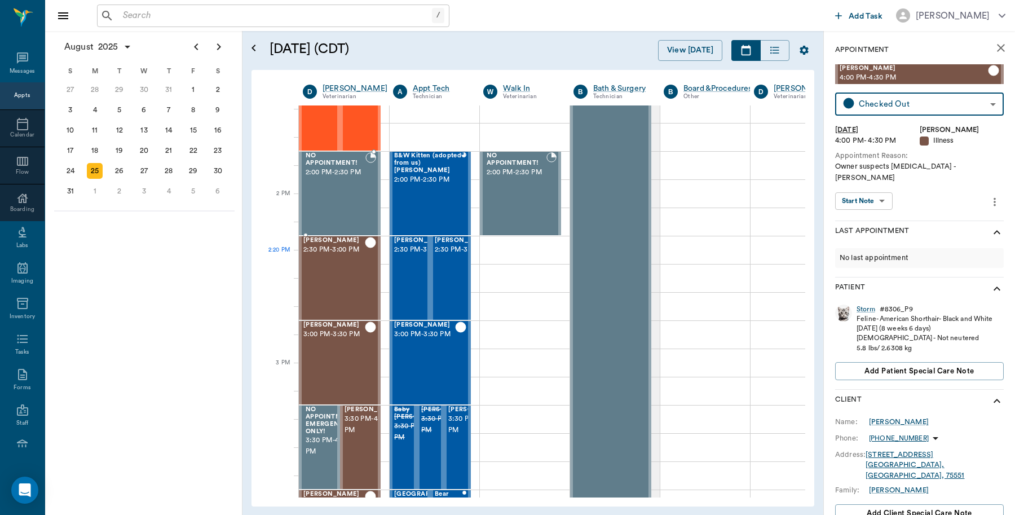
scroll to position [932, 0]
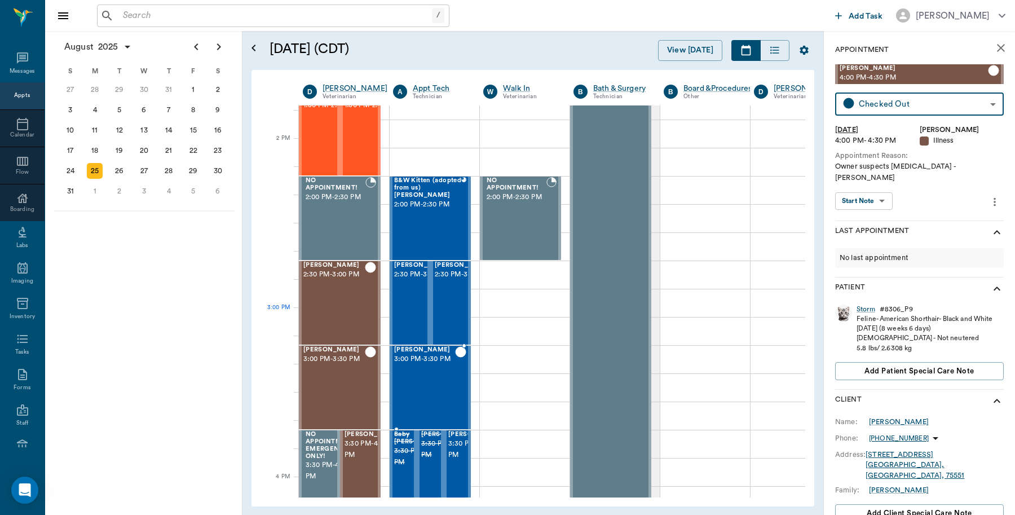
scroll to position [987, 0]
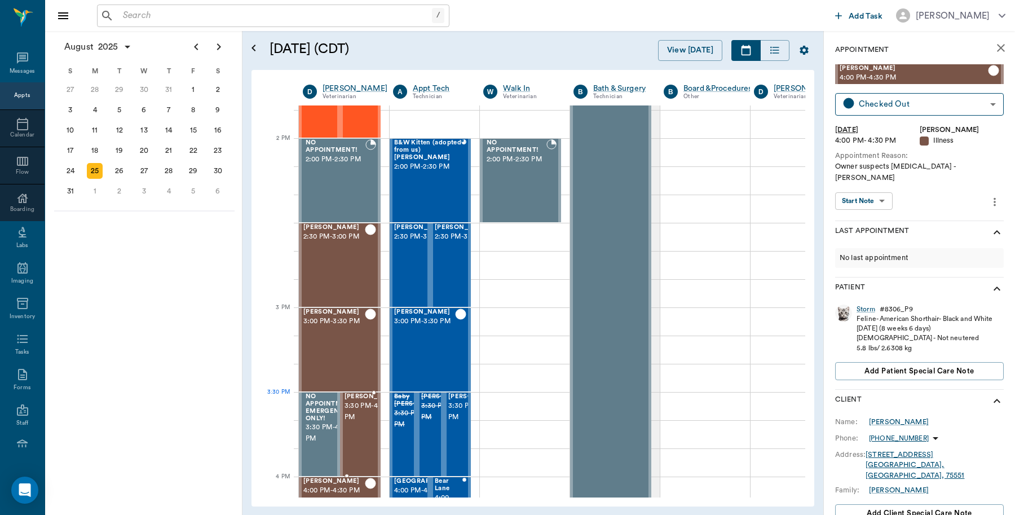
click at [351, 407] on span "3:30 PM - 4:00 PM" at bounding box center [373, 411] width 56 height 23
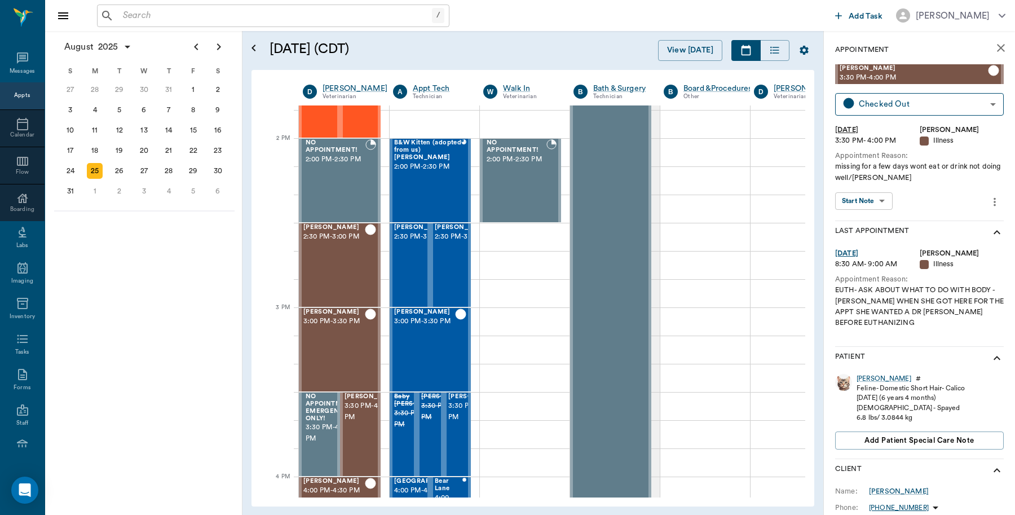
click at [994, 50] on icon "close" at bounding box center [1001, 48] width 14 height 14
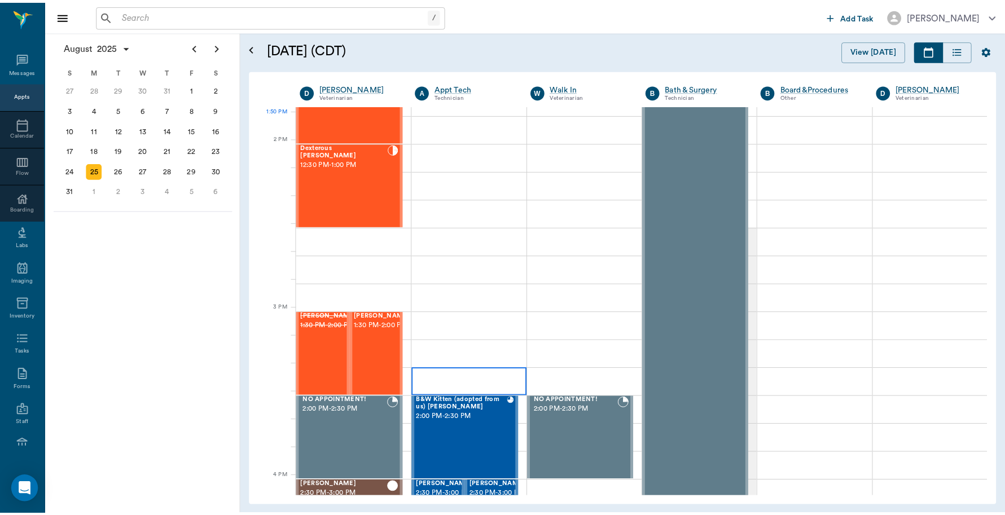
scroll to position [987, 0]
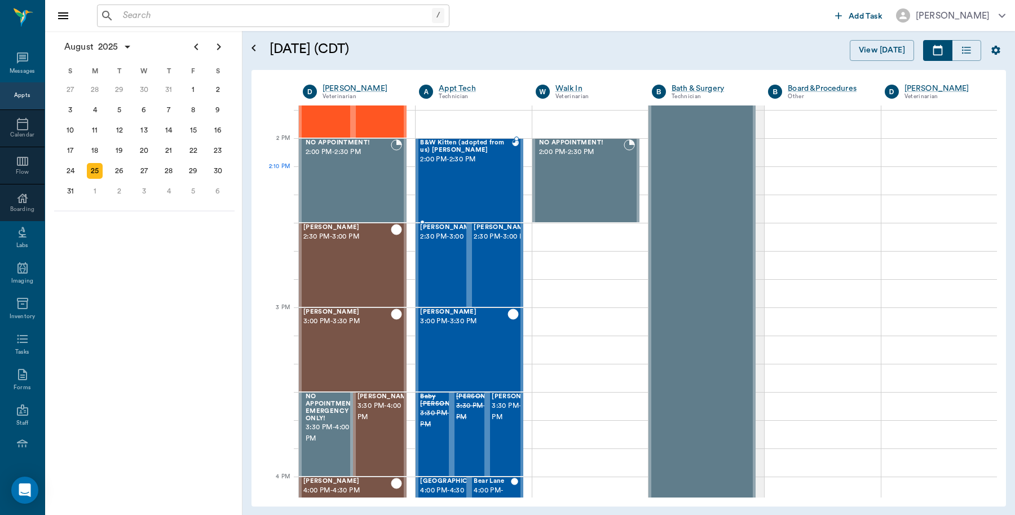
click at [475, 173] on div "B&W [GEOGRAPHIC_DATA] (adopted from us) [PERSON_NAME] 2:00 PM - 2:30 PM" at bounding box center [465, 180] width 91 height 82
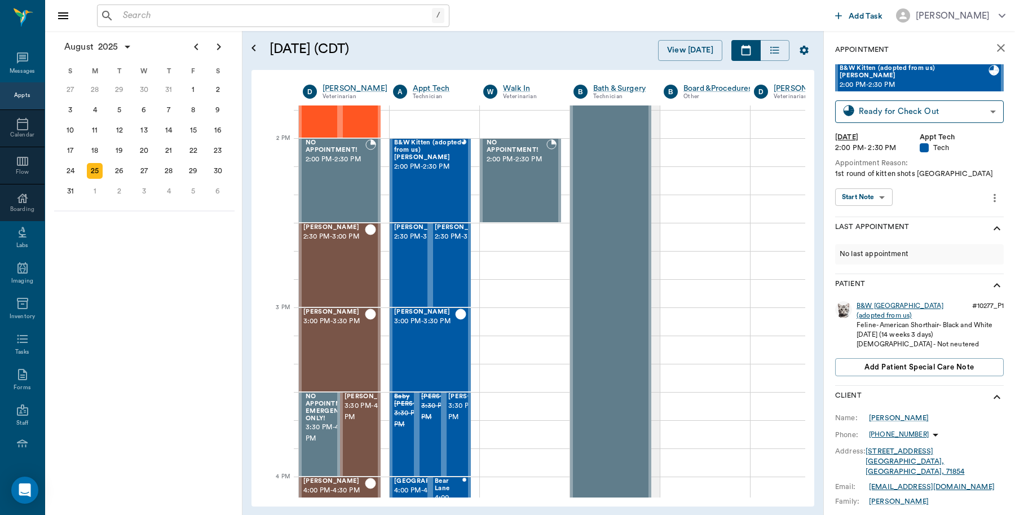
click at [880, 301] on div "B&W [GEOGRAPHIC_DATA] (adopted from us)" at bounding box center [912, 310] width 111 height 19
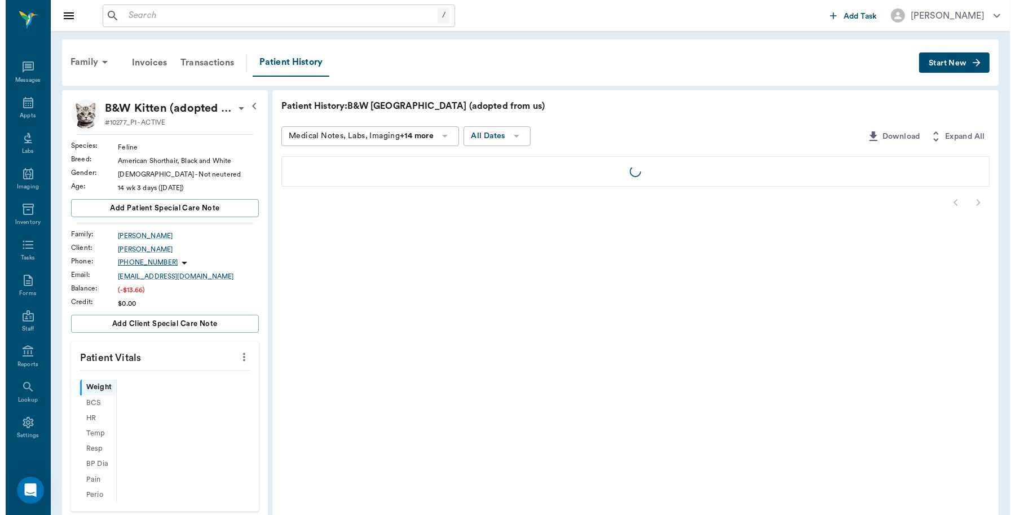
scroll to position [3, 0]
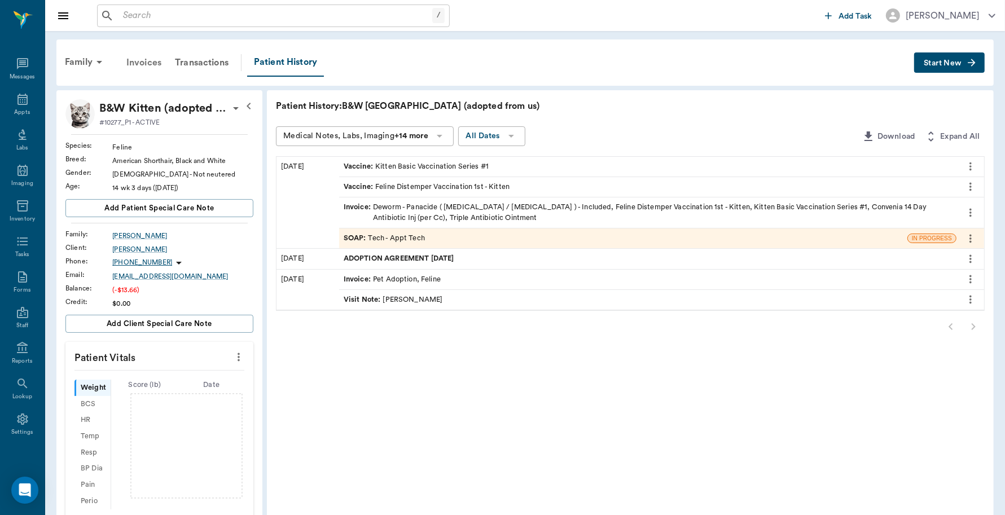
click at [148, 56] on div "Invoices" at bounding box center [144, 62] width 49 height 27
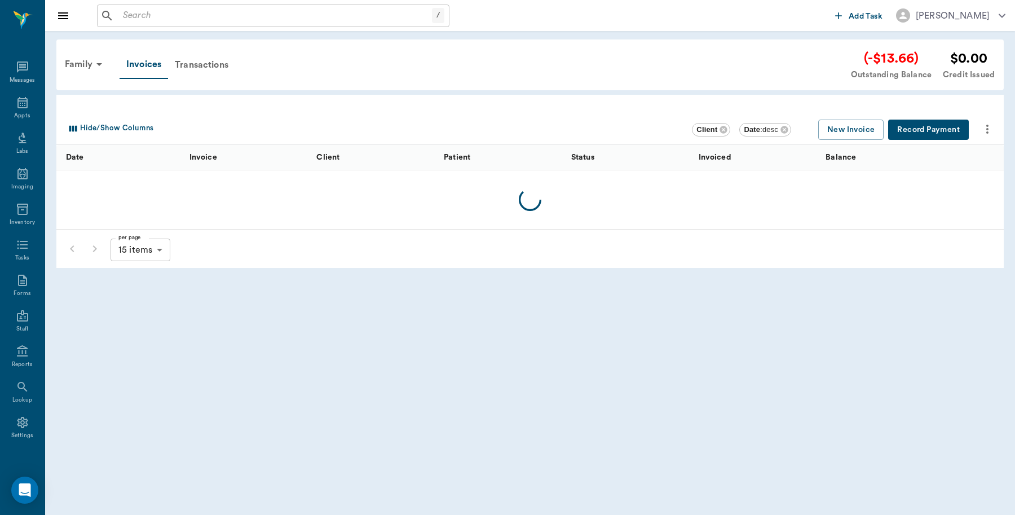
scroll to position [3, 0]
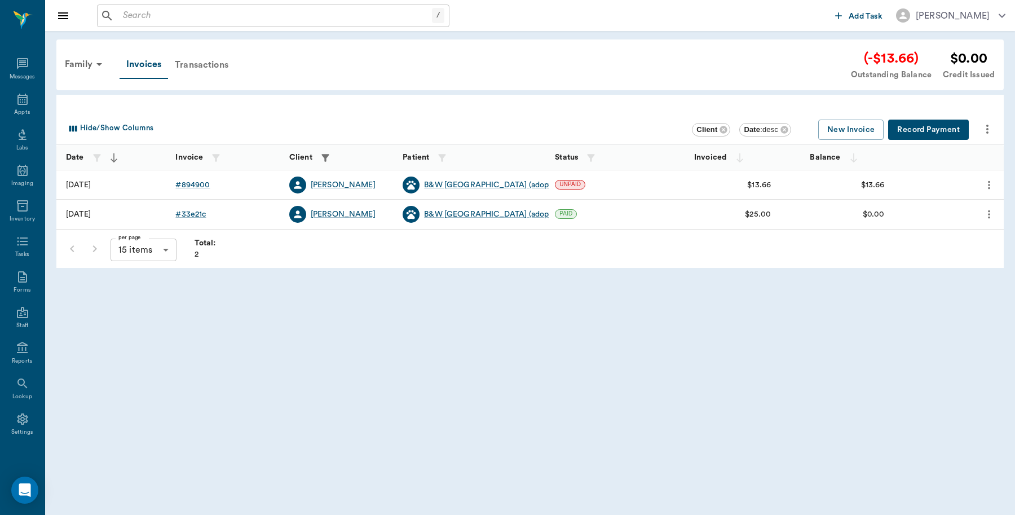
click at [199, 63] on div "Transactions" at bounding box center [201, 64] width 67 height 27
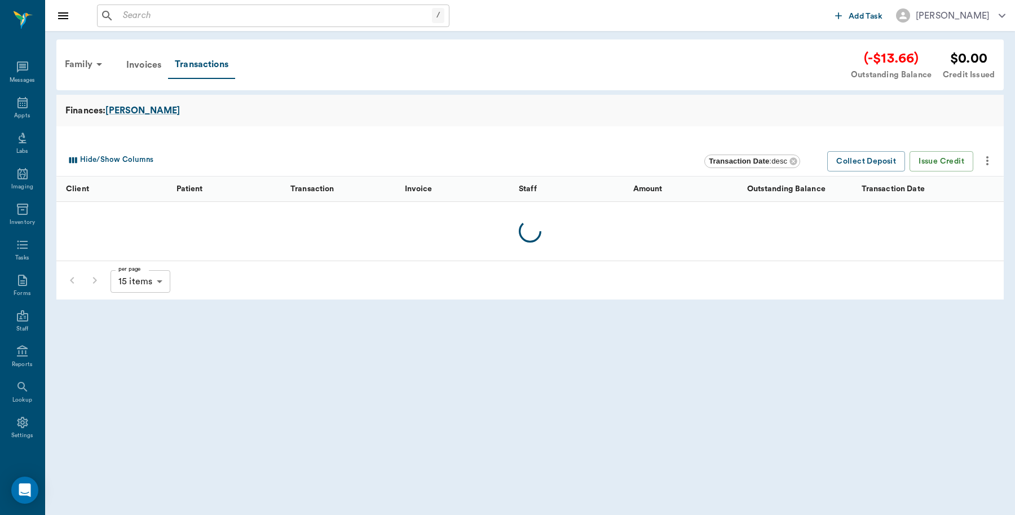
scroll to position [3, 0]
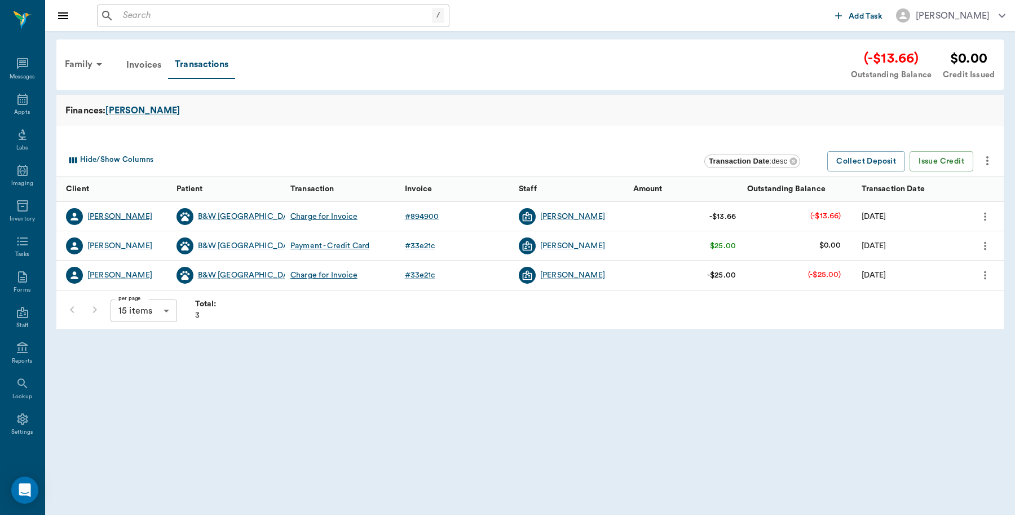
click at [122, 212] on div "[PERSON_NAME]" at bounding box center [119, 216] width 65 height 11
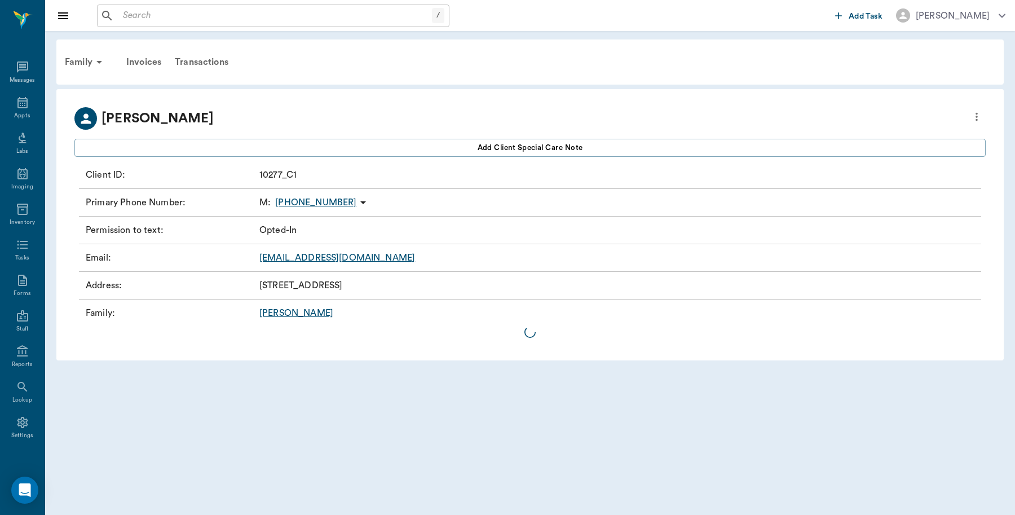
scroll to position [3, 0]
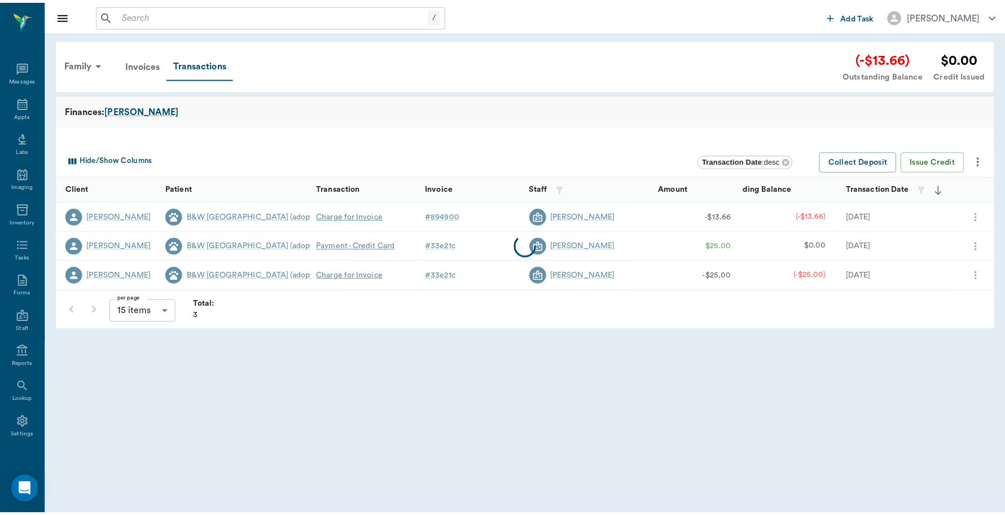
scroll to position [3, 0]
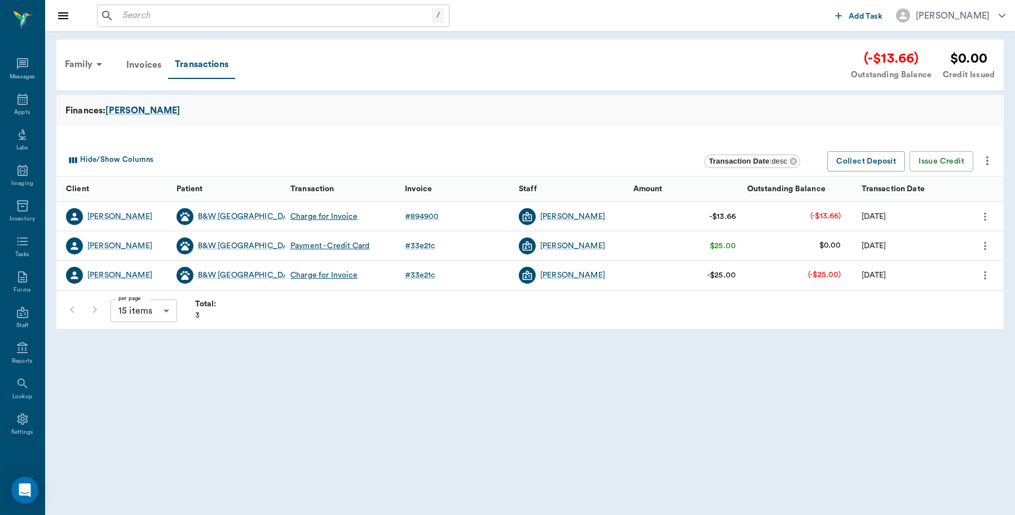
click at [323, 275] on div "Charge for Invoice" at bounding box center [323, 275] width 67 height 11
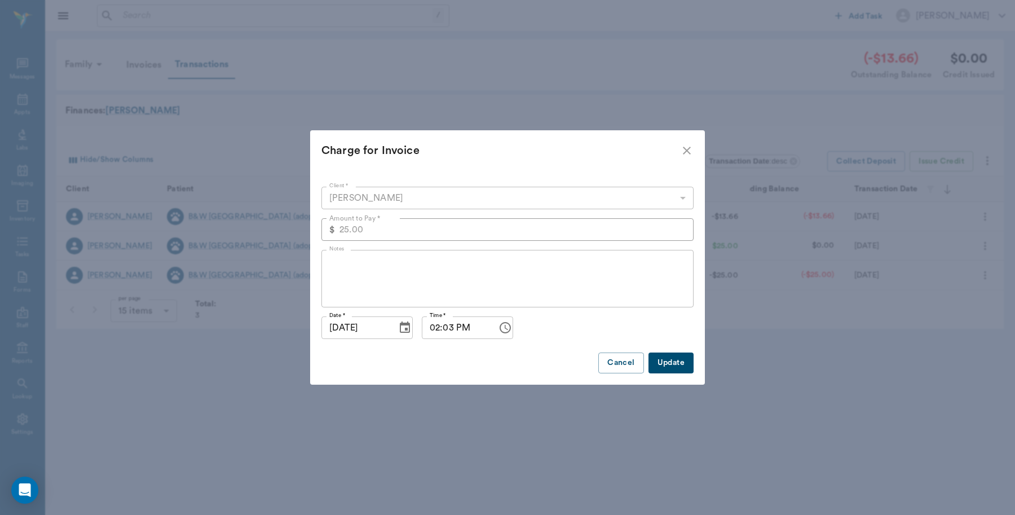
click at [683, 147] on icon "close" at bounding box center [687, 151] width 14 height 14
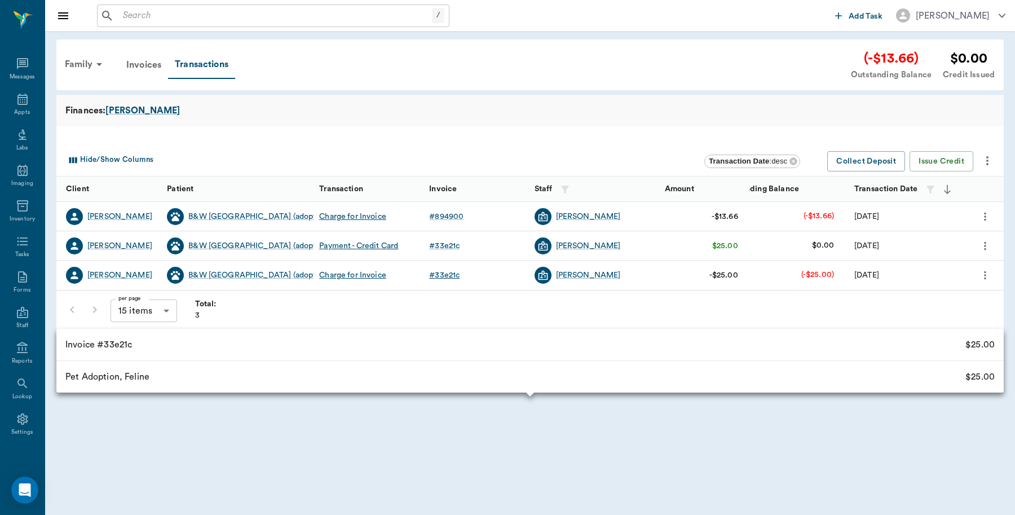
click at [442, 270] on div "# 33e21c" at bounding box center [444, 275] width 30 height 11
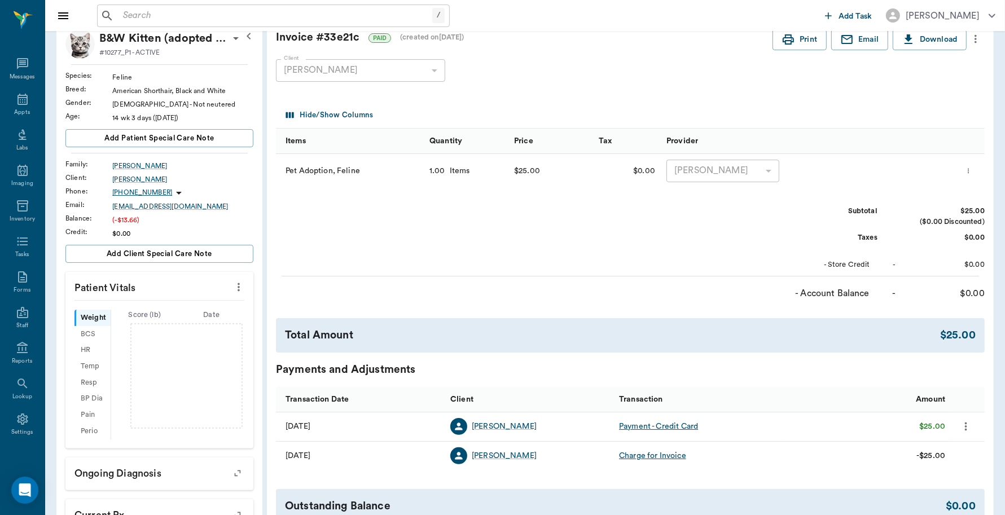
scroll to position [11, 0]
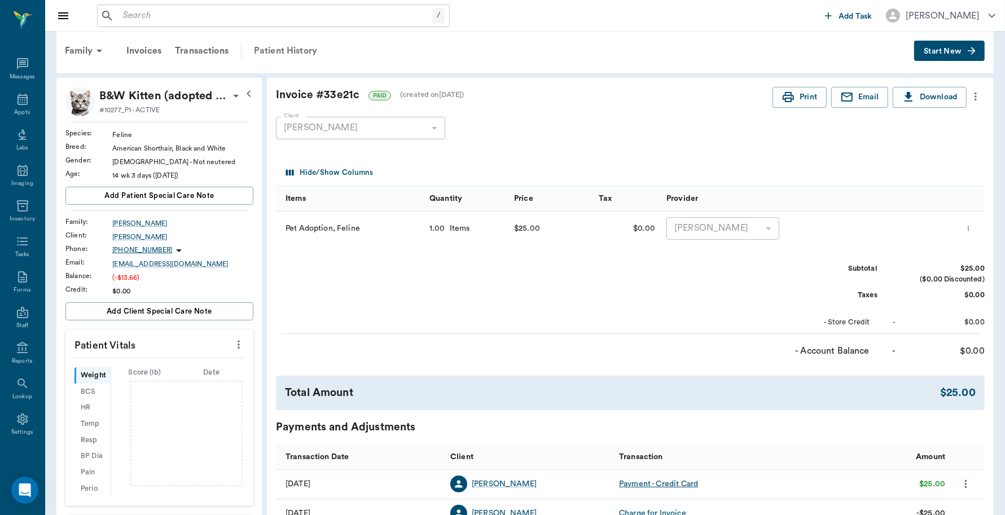
click at [270, 49] on div "Patient History" at bounding box center [285, 50] width 77 height 27
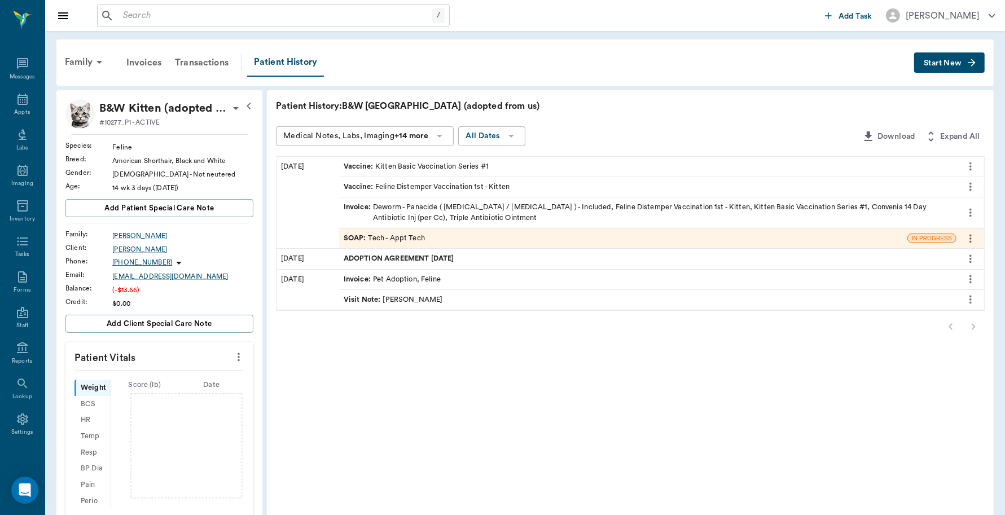
click at [395, 252] on div "ADOPTION AGREEMENT [DATE]" at bounding box center [647, 259] width 617 height 20
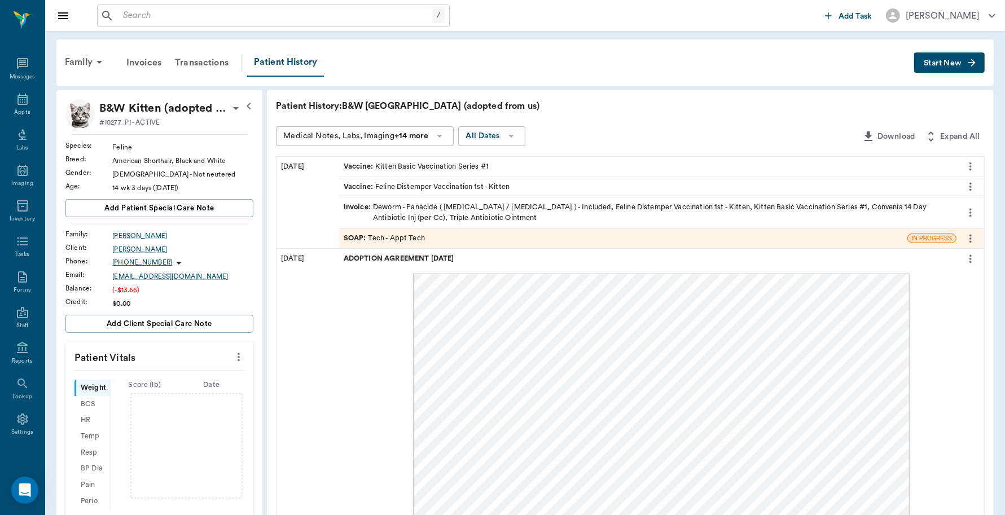
click at [396, 258] on span "ADOPTION AGREEMENT [DATE]" at bounding box center [400, 258] width 113 height 11
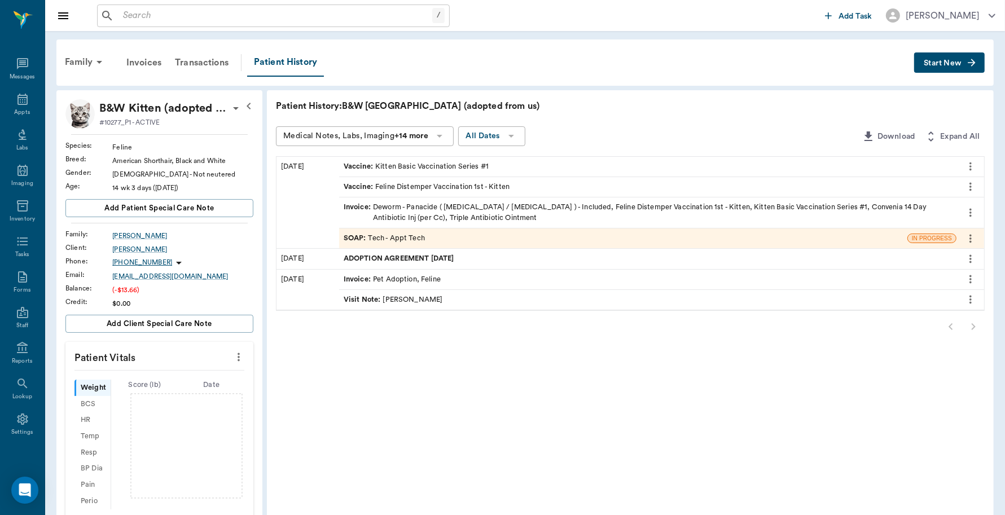
click at [396, 258] on span "ADOPTION AGREEMENT [DATE]" at bounding box center [400, 258] width 113 height 11
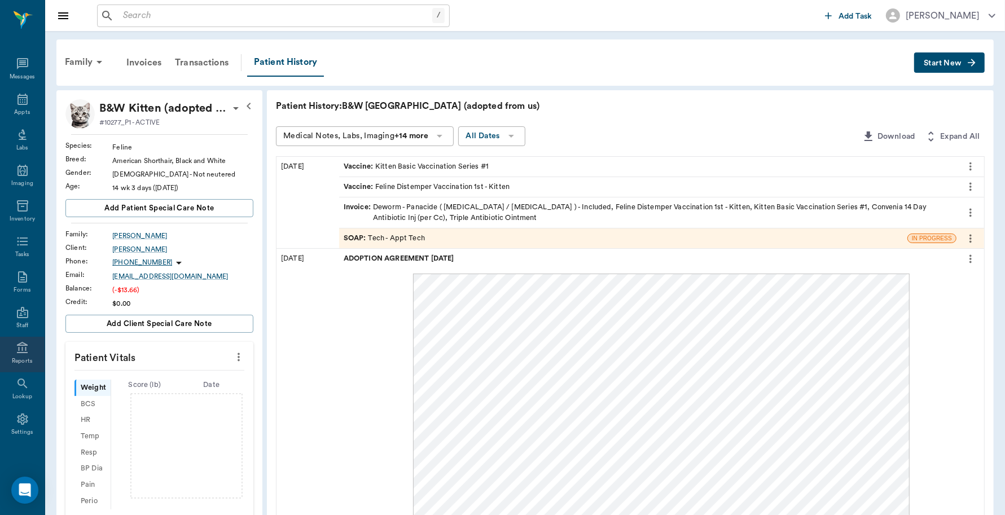
click at [27, 353] on div "Reports" at bounding box center [22, 355] width 45 height 36
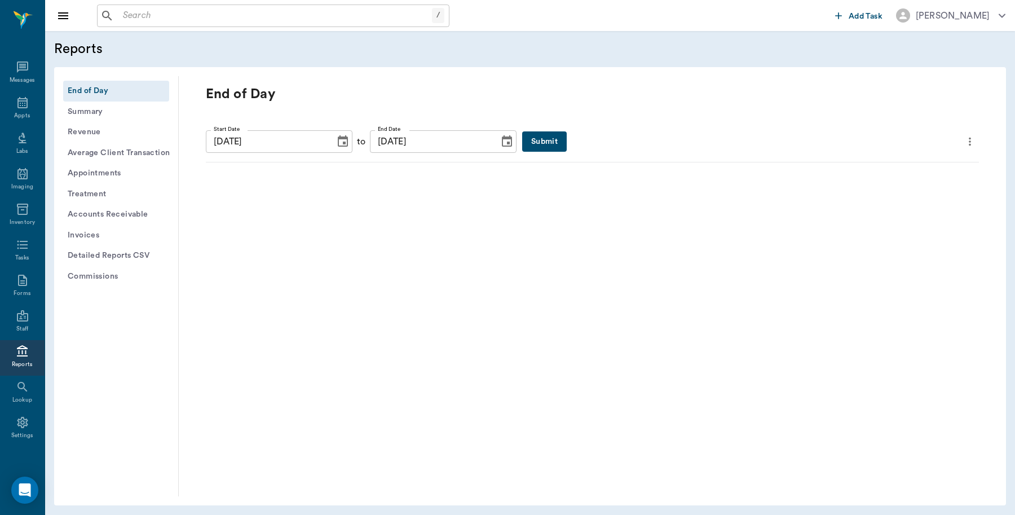
click at [525, 136] on button "Submit" at bounding box center [544, 141] width 45 height 21
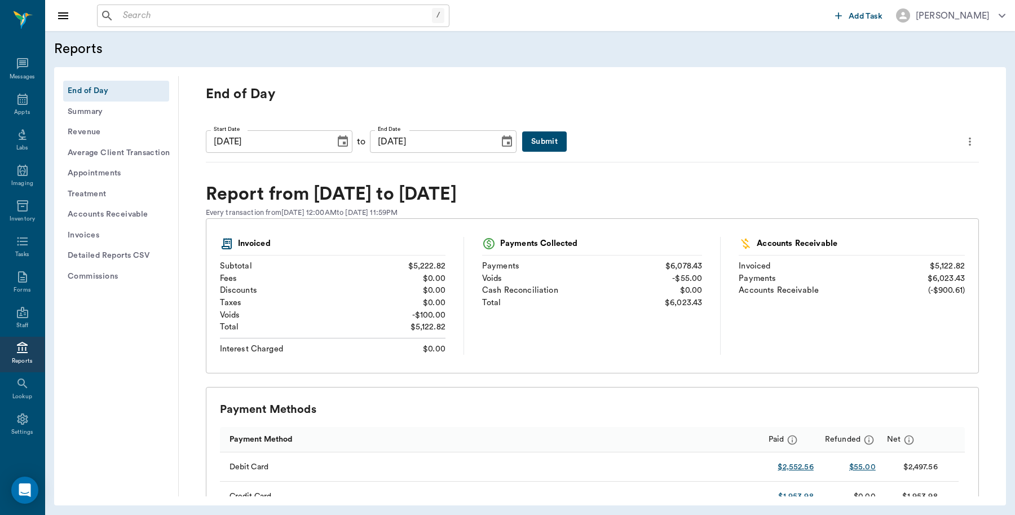
click at [227, 12] on input "text" at bounding box center [275, 16] width 314 height 16
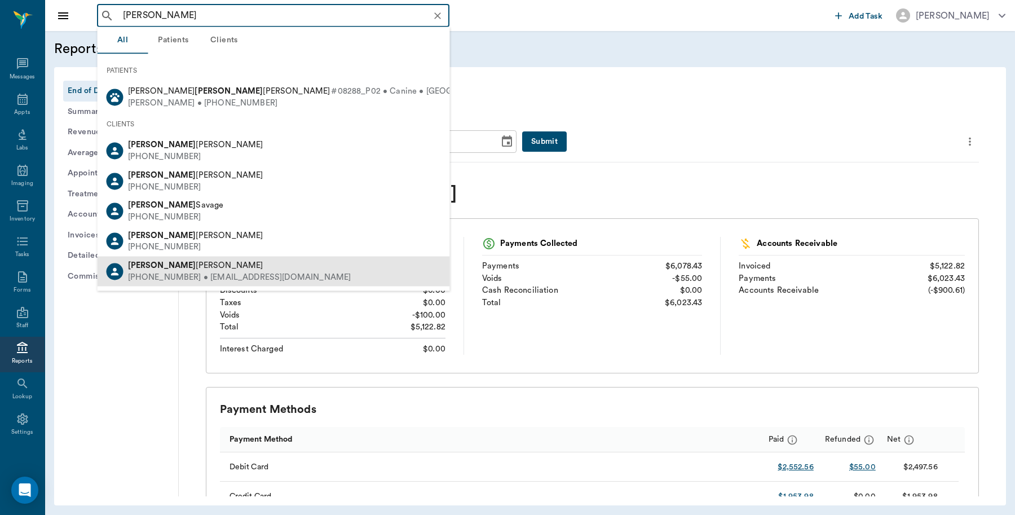
click at [221, 261] on span "[PERSON_NAME]" at bounding box center [195, 265] width 135 height 8
type input "[PERSON_NAME]"
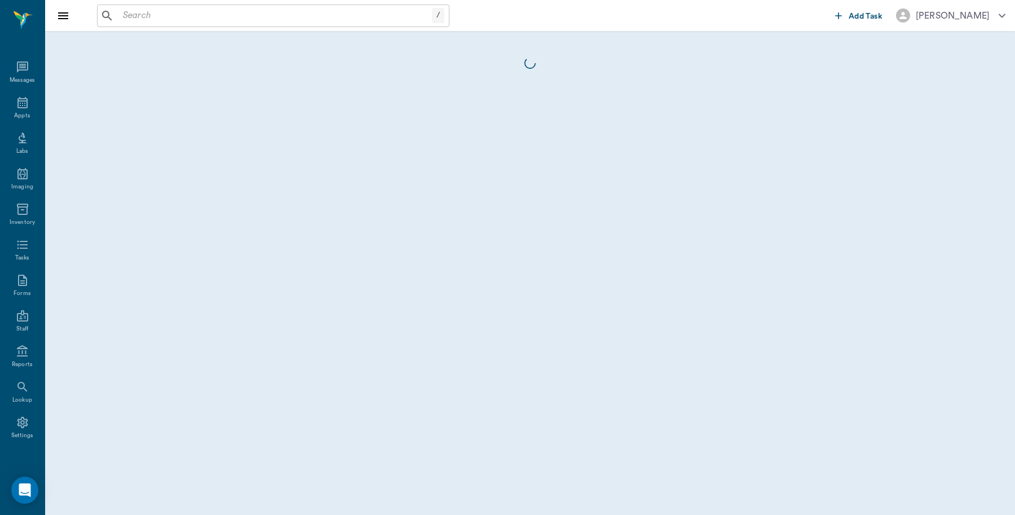
scroll to position [3, 0]
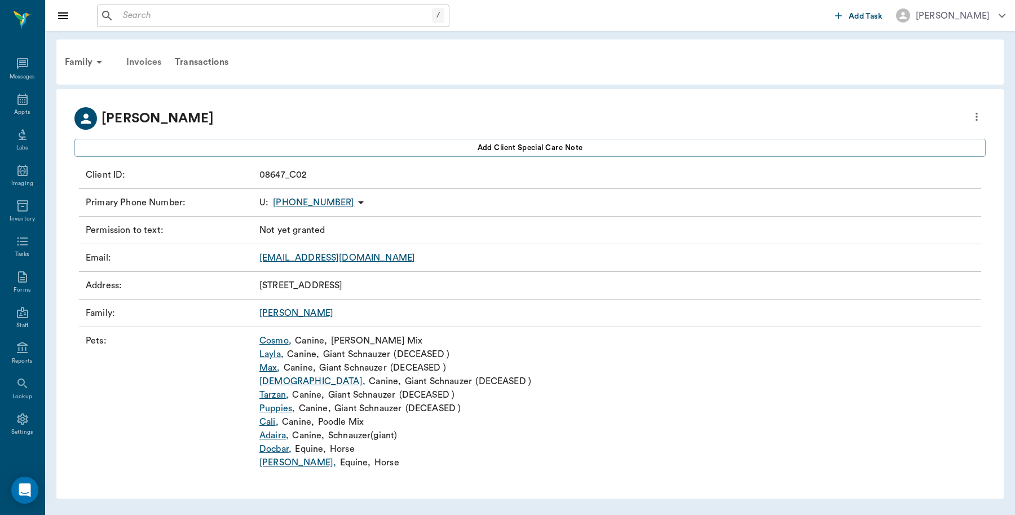
click at [149, 55] on div "Invoices" at bounding box center [144, 62] width 49 height 27
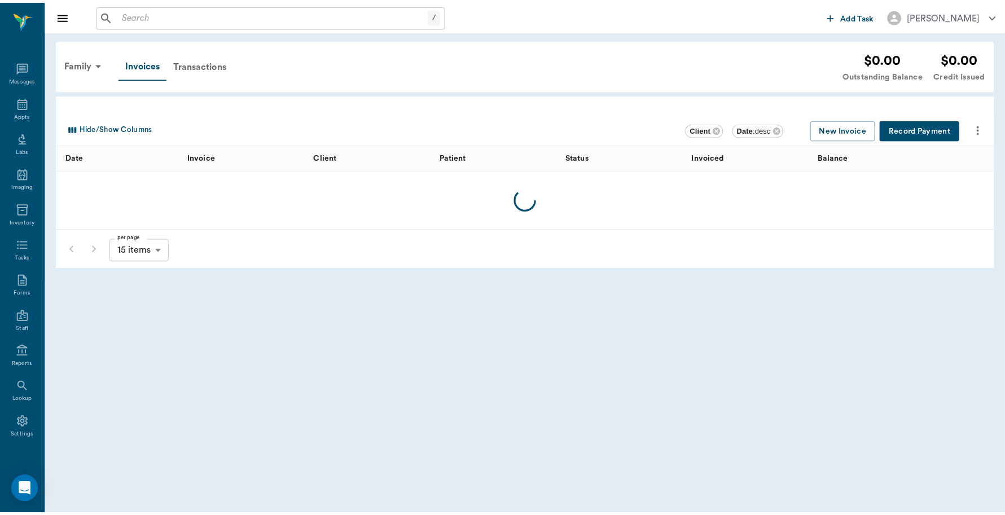
scroll to position [3, 0]
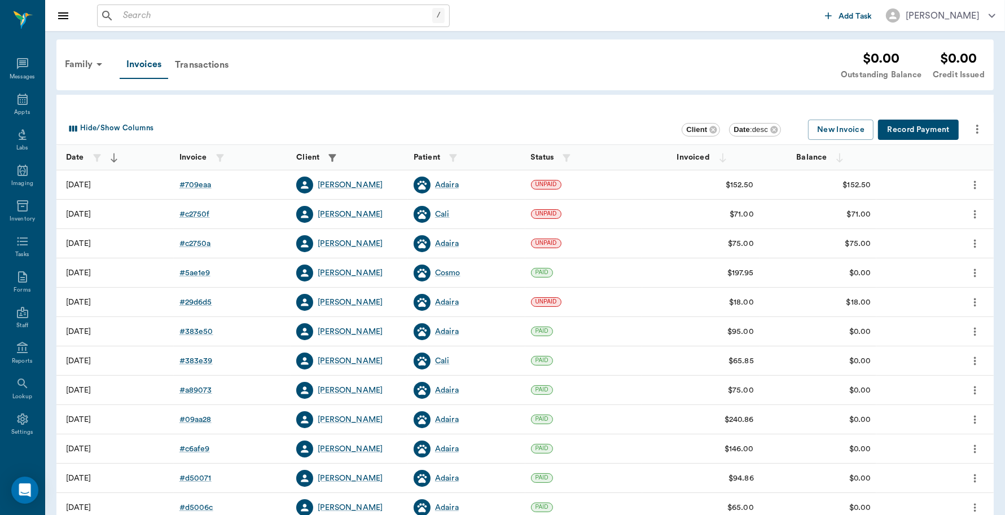
click at [72, 62] on div "Family" at bounding box center [85, 64] width 55 height 27
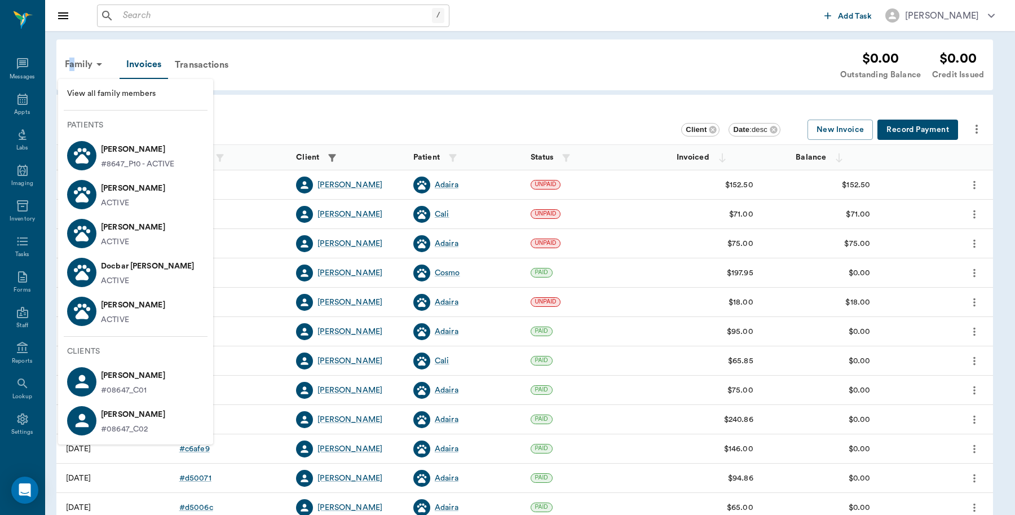
click at [135, 187] on p "[PERSON_NAME]" at bounding box center [133, 188] width 64 height 18
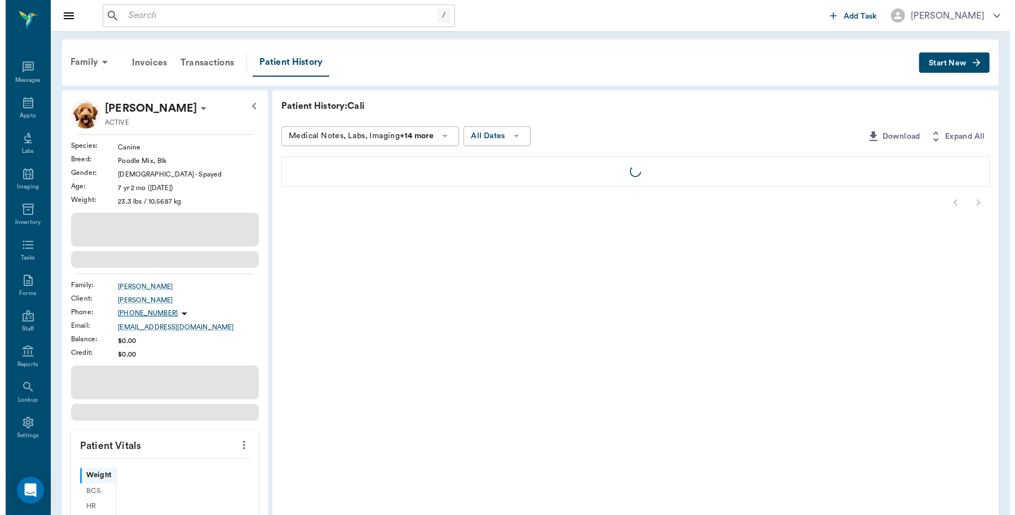
scroll to position [3, 0]
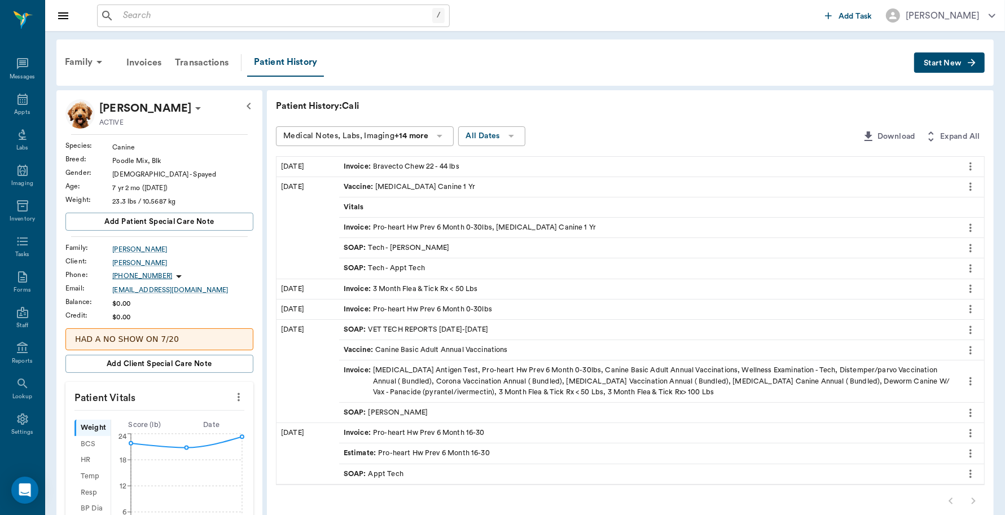
click at [931, 63] on span "Start New" at bounding box center [942, 63] width 38 height 0
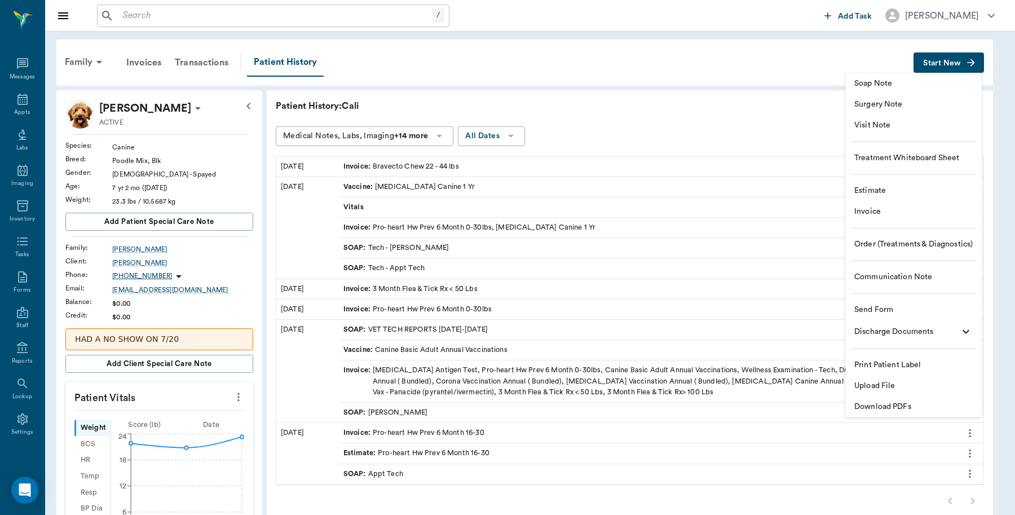
click at [884, 212] on span "Invoice" at bounding box center [914, 212] width 118 height 12
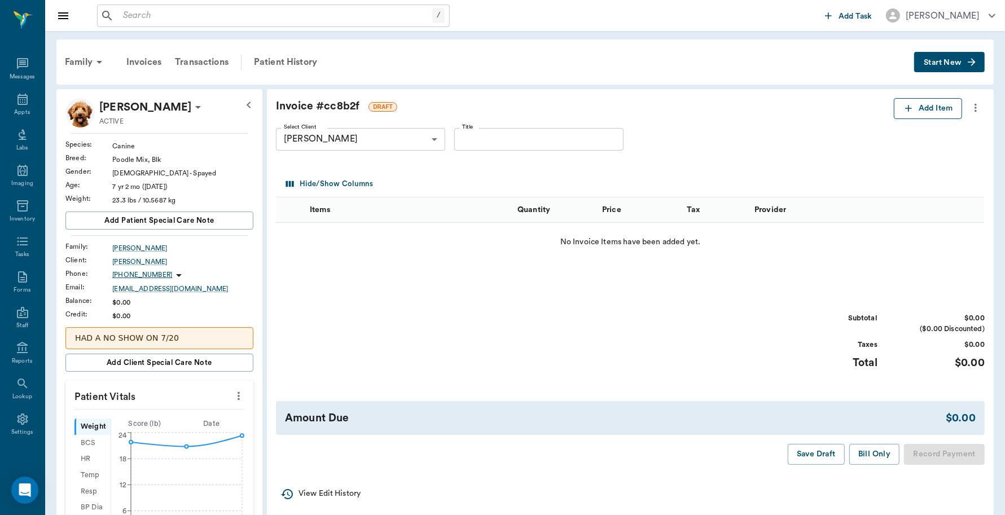
click at [924, 107] on button "Add Item" at bounding box center [927, 108] width 68 height 21
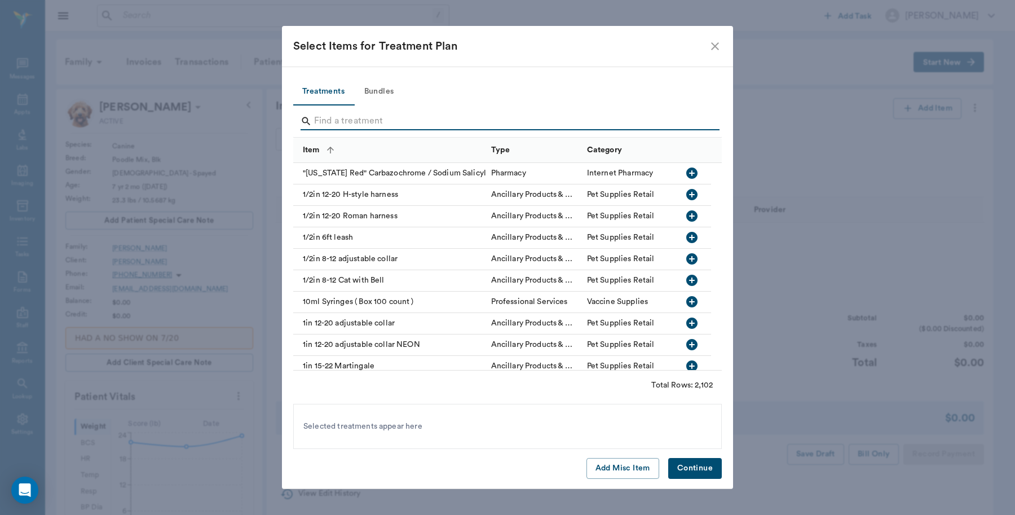
click at [385, 120] on input "Search" at bounding box center [508, 121] width 389 height 18
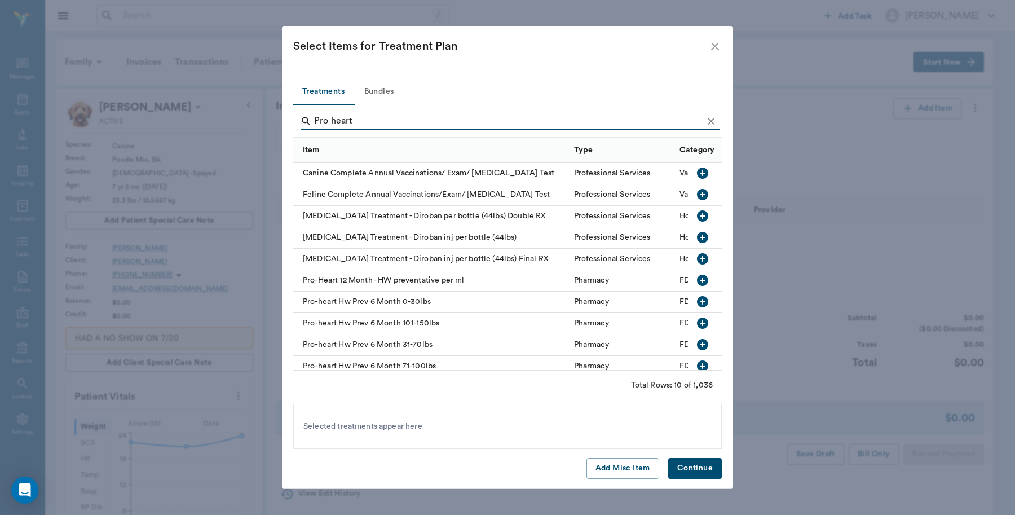
type input "Pro heart"
click at [697, 320] on icon "button" at bounding box center [702, 323] width 11 height 11
click at [696, 302] on icon "button" at bounding box center [703, 302] width 14 height 14
click at [690, 465] on button "Continue" at bounding box center [695, 468] width 54 height 21
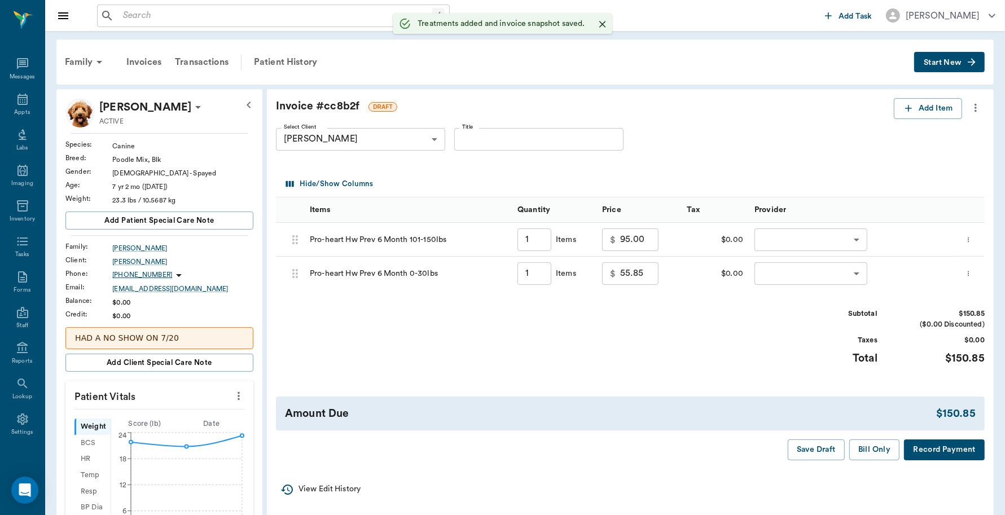
click at [843, 246] on body "/ ​ Add Task [PERSON_NAME] Nectar Messages Appts Labs Imaging Inventory Tasks F…" at bounding box center [502, 434] width 1005 height 868
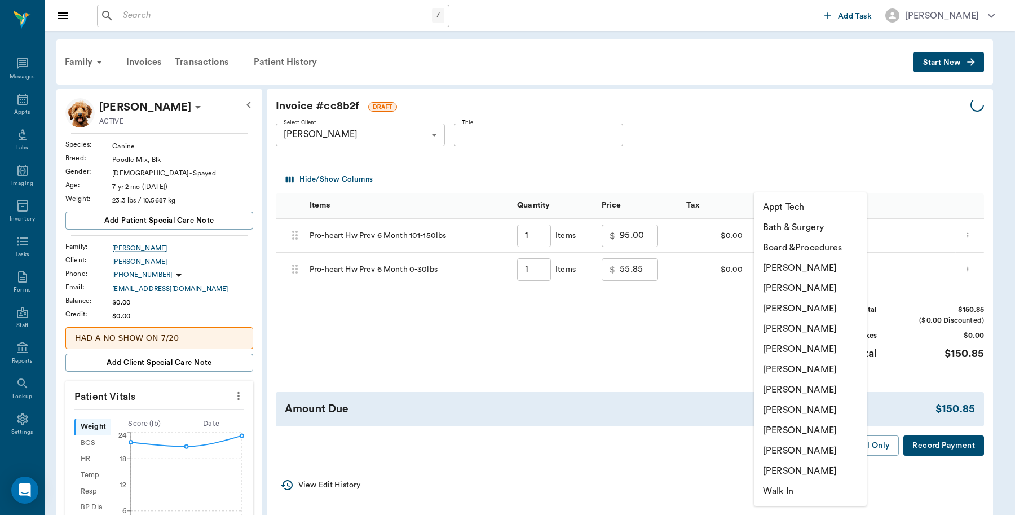
click at [827, 269] on li "[PERSON_NAME]" at bounding box center [810, 268] width 113 height 20
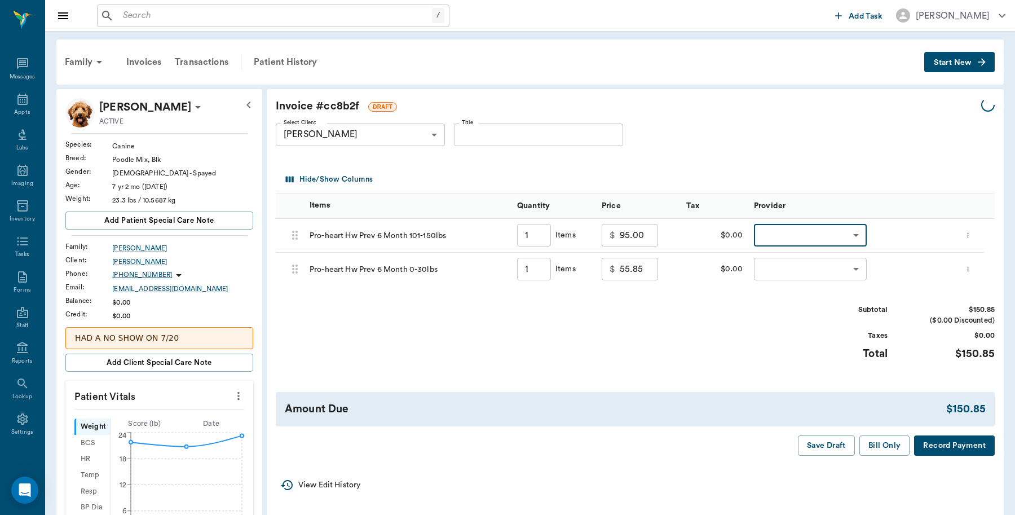
type input "none-6899ea08ed37b777db10de45"
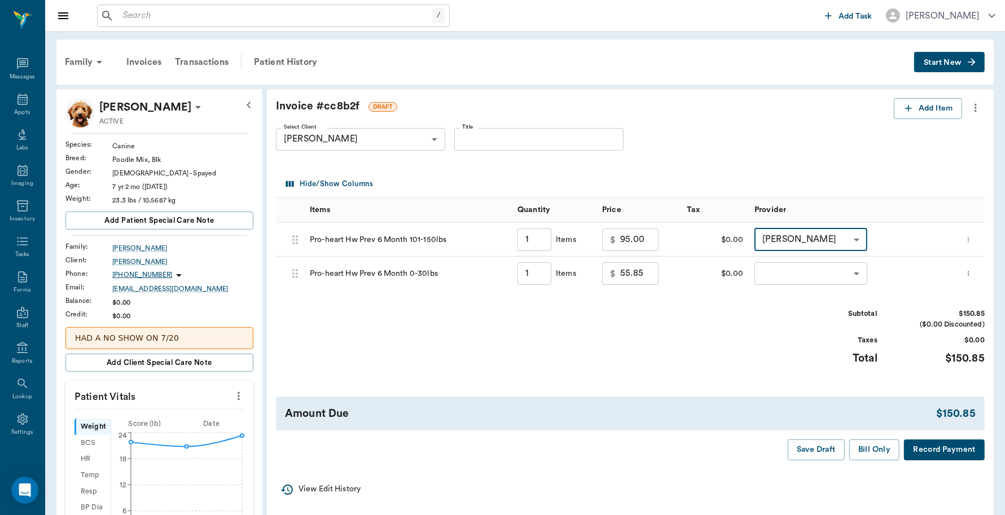
click at [855, 274] on div at bounding box center [502, 257] width 1005 height 515
type input "1.00"
click at [847, 274] on body "/ ​ Add Task [PERSON_NAME] Nectar Messages Appts Labs Imaging Inventory Tasks F…" at bounding box center [502, 434] width 1005 height 868
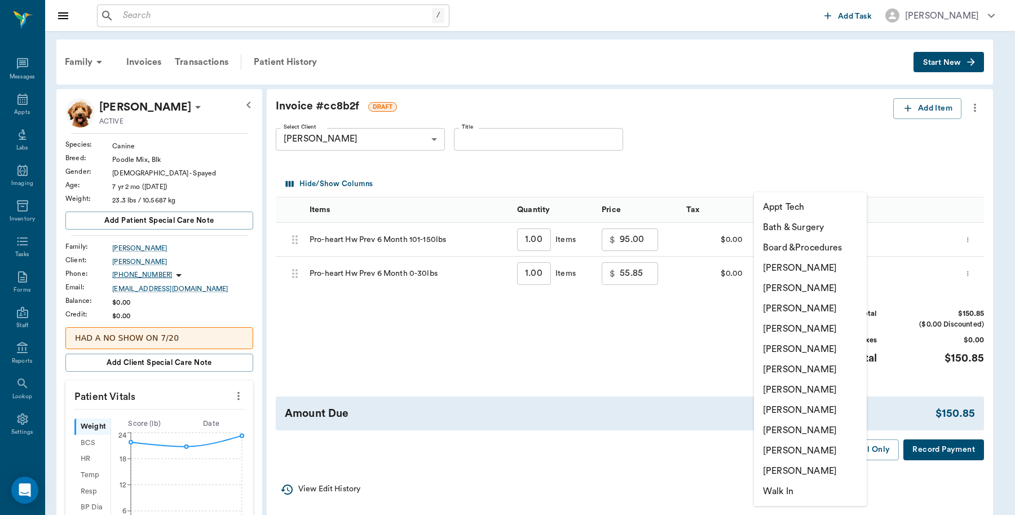
click at [812, 265] on li "[PERSON_NAME]" at bounding box center [810, 268] width 113 height 20
type input "none-6899ea08ed37b777db10de45"
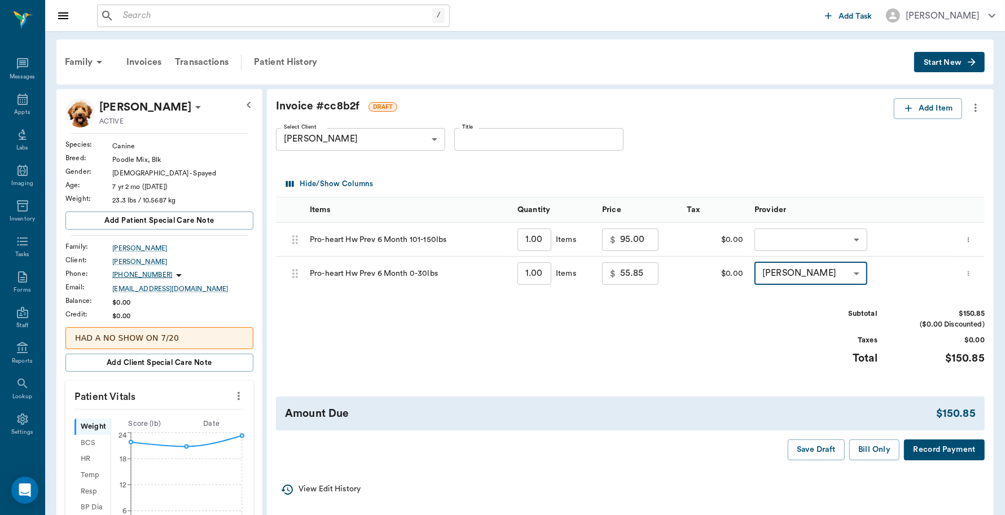
click at [855, 238] on div at bounding box center [502, 257] width 1005 height 515
click at [849, 233] on body "/ ​ Add Task [PERSON_NAME] Nectar Messages Appts Labs Imaging Inventory Tasks F…" at bounding box center [502, 434] width 1005 height 868
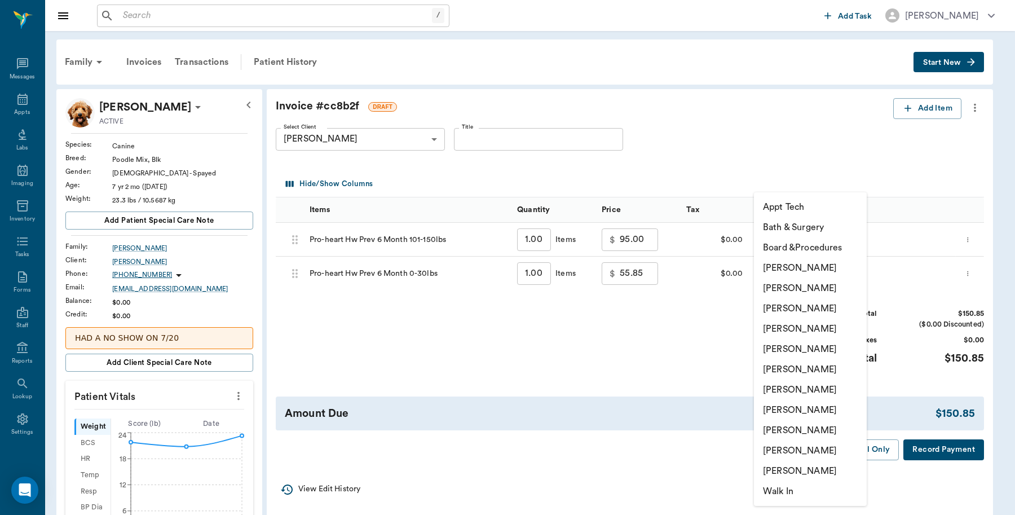
click at [809, 266] on li "[PERSON_NAME]" at bounding box center [810, 268] width 113 height 20
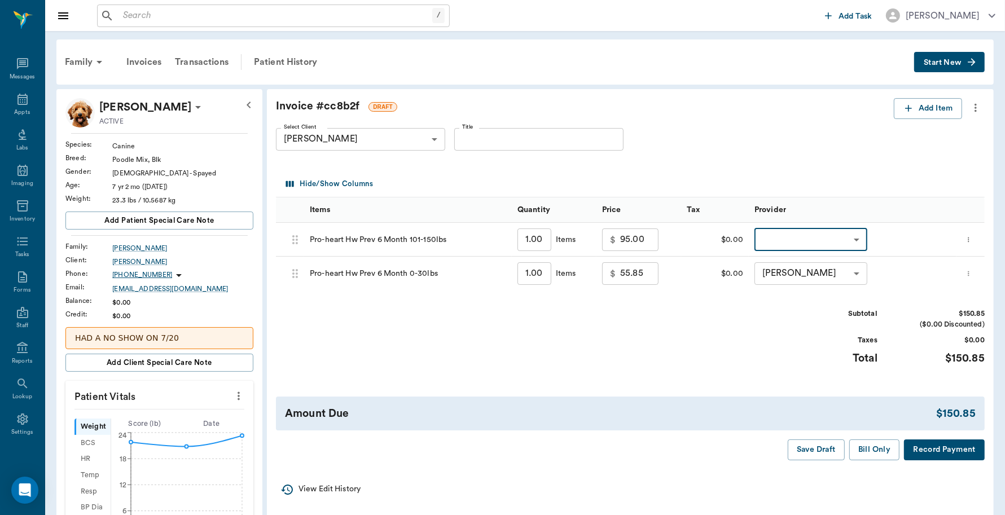
type input "none-6899ea08ed37b777db10de45"
click at [936, 452] on button "Record Payment" at bounding box center [944, 449] width 81 height 21
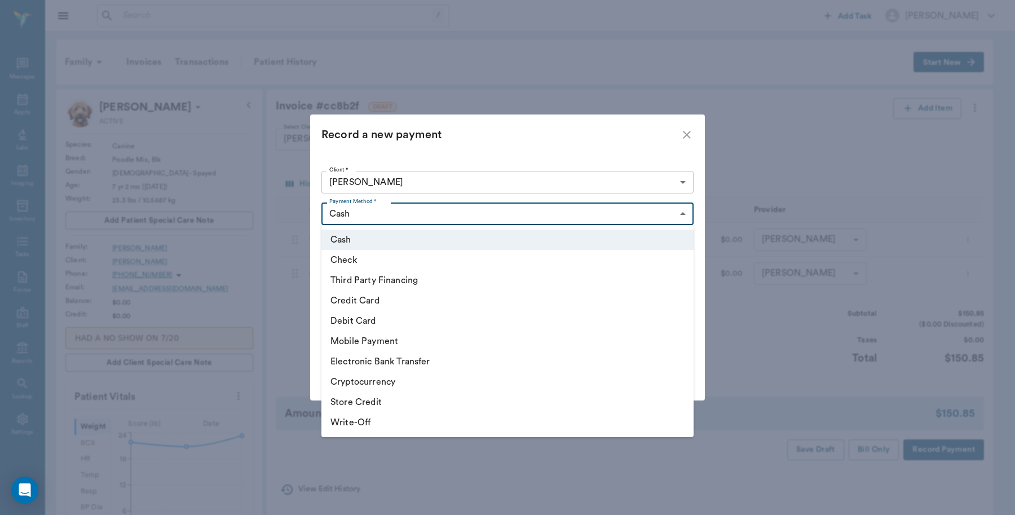
click at [457, 216] on body "/ ​ Add Task [PERSON_NAME] Nectar Messages Appts Labs Imaging Inventory Tasks F…" at bounding box center [507, 434] width 1015 height 868
click at [384, 319] on li "Debit Card" at bounding box center [508, 321] width 372 height 20
type input "DEBIT_CARD"
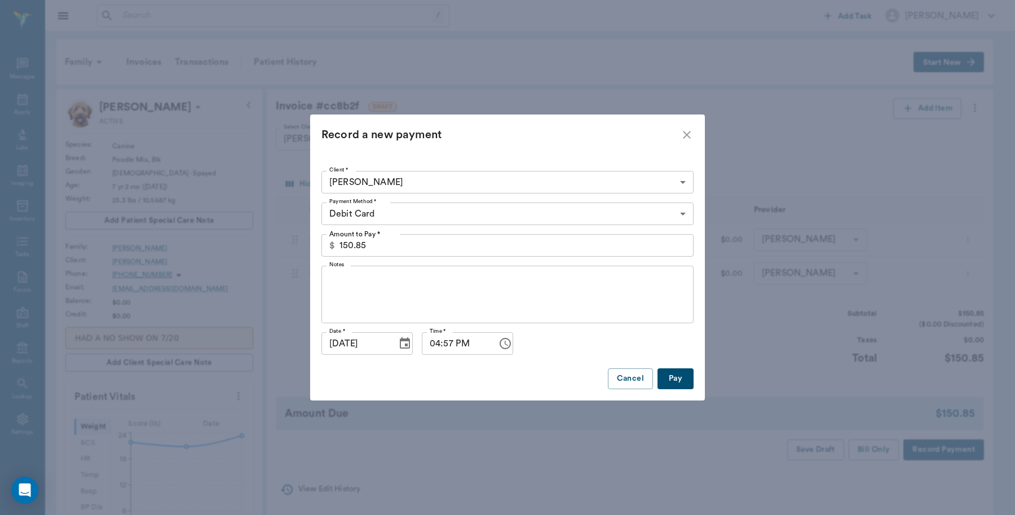
click at [675, 384] on button "Pay" at bounding box center [676, 378] width 36 height 21
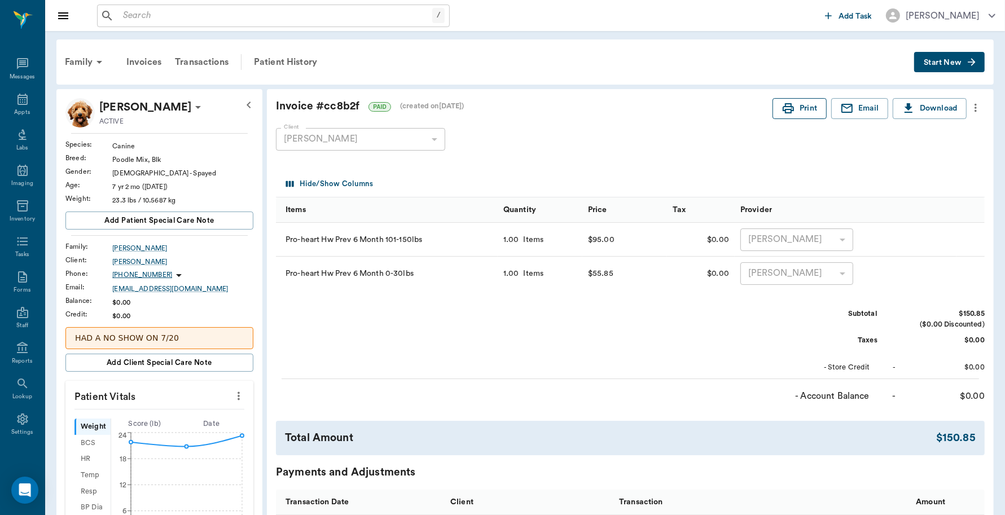
click at [801, 99] on button "Print" at bounding box center [799, 108] width 54 height 21
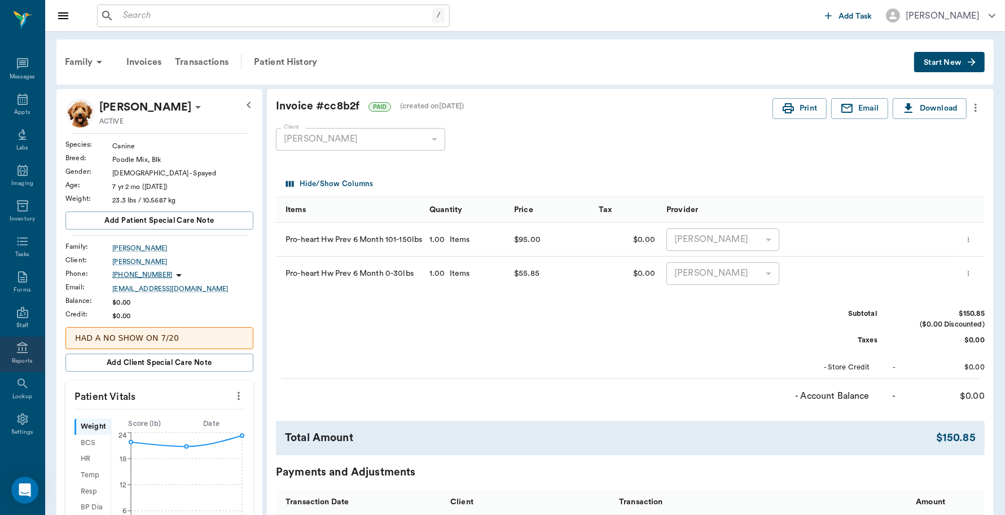
click at [21, 357] on div "Reports" at bounding box center [22, 361] width 21 height 8
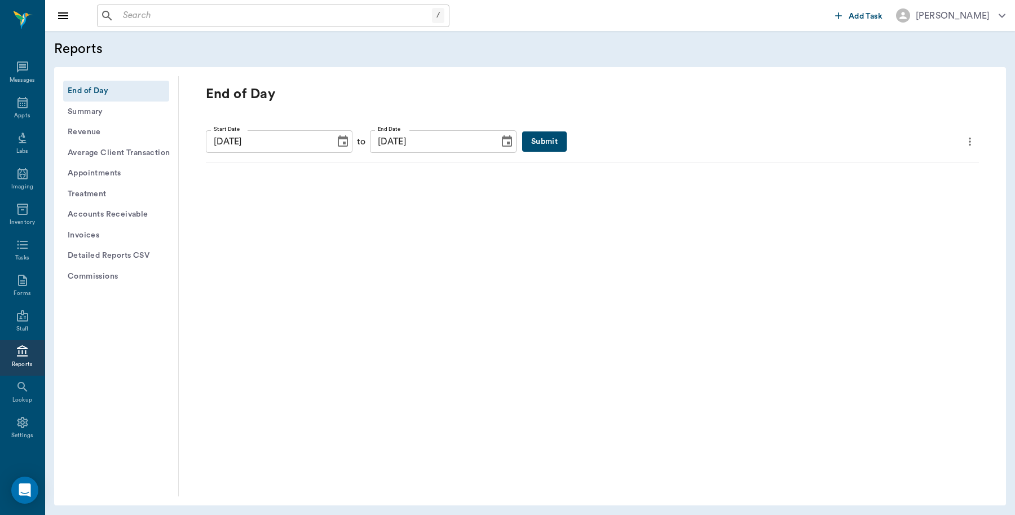
click at [522, 142] on button "Submit" at bounding box center [544, 141] width 45 height 21
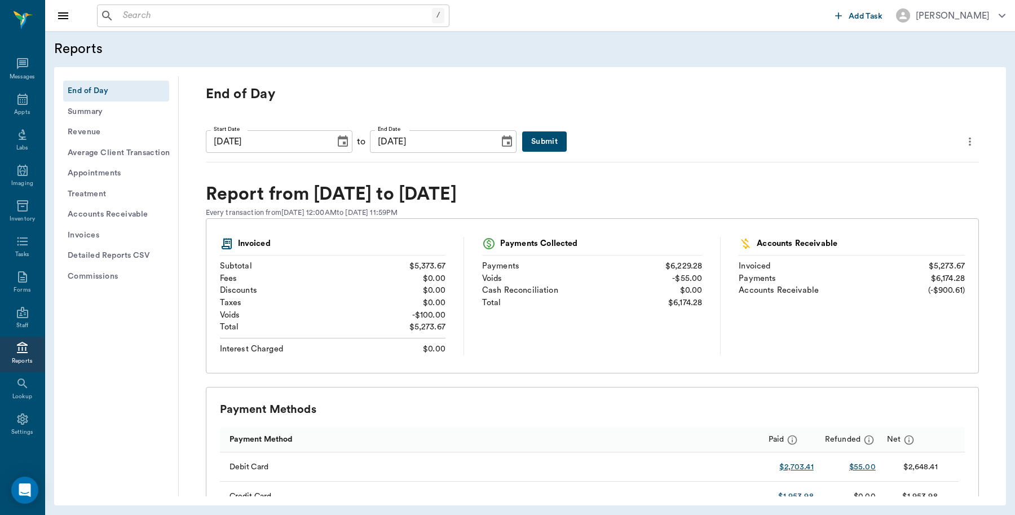
click at [964, 141] on icon "more" at bounding box center [970, 142] width 12 height 14
click at [882, 206] on span "Print Report" at bounding box center [906, 206] width 108 height 12
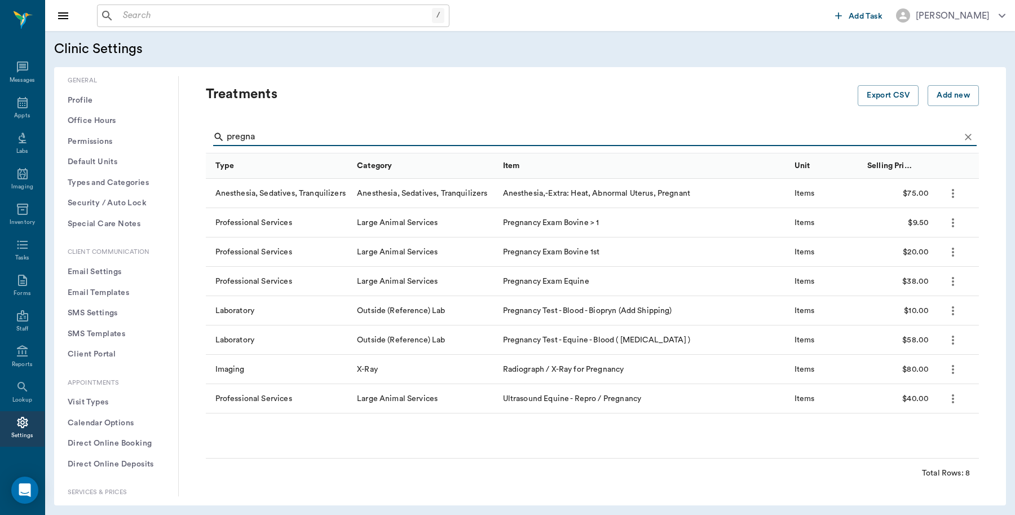
scroll to position [212, 0]
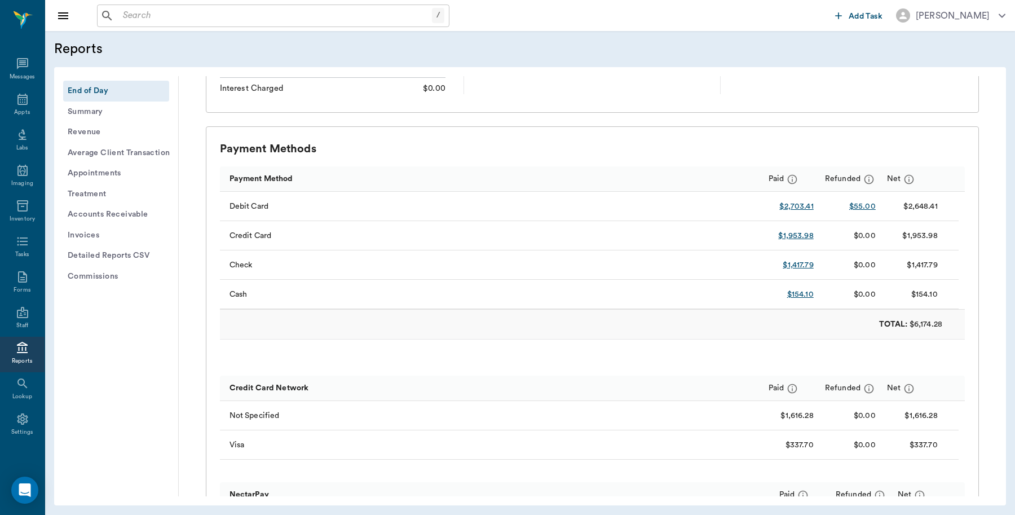
scroll to position [282, 0]
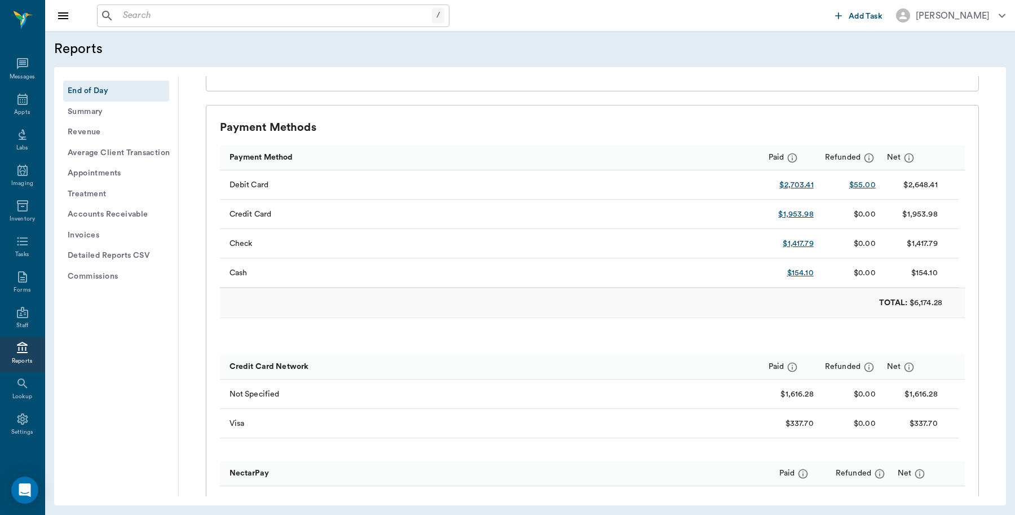
click at [131, 254] on button "Detailed Reports CSV" at bounding box center [116, 255] width 106 height 21
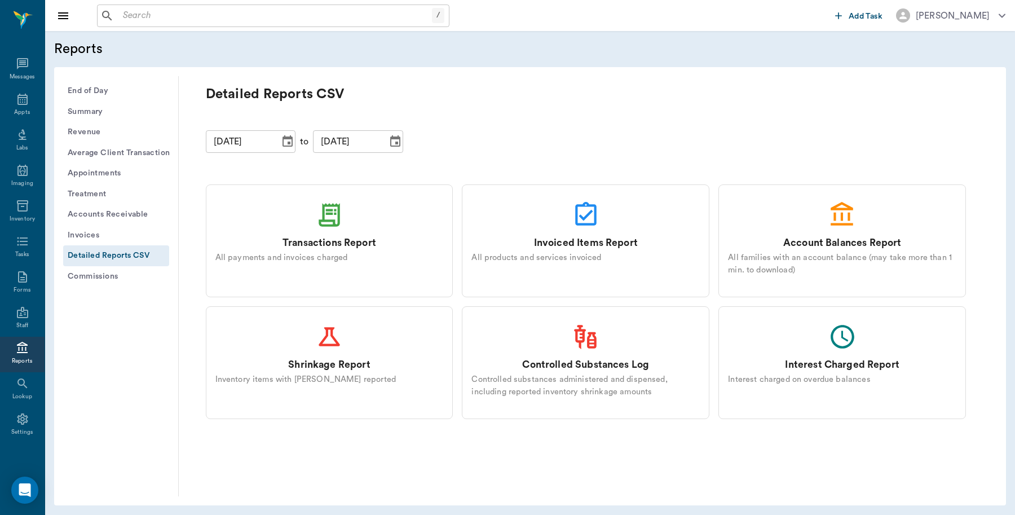
scroll to position [0, 0]
click at [350, 212] on div "Transactions Report All payments and invoices charged" at bounding box center [330, 240] width 248 height 113
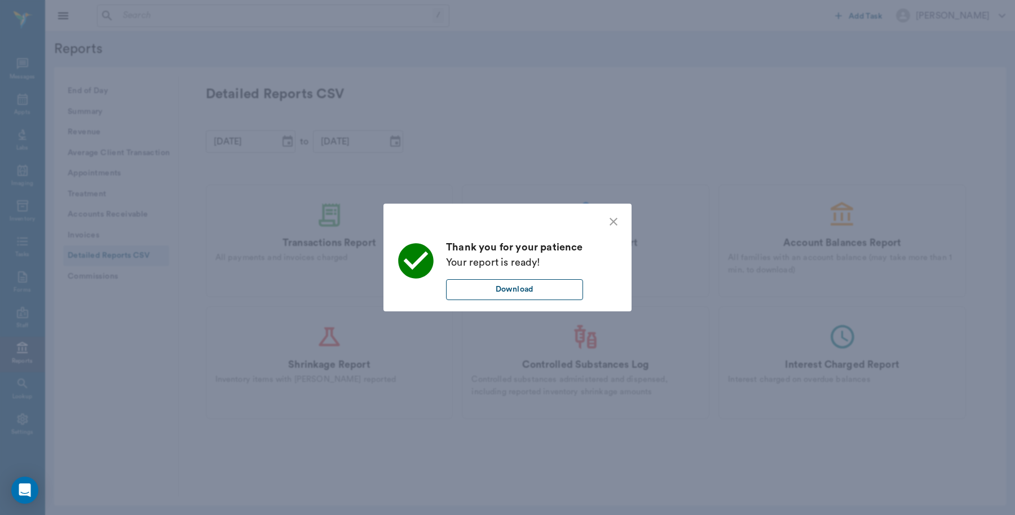
click at [540, 295] on button "Download" at bounding box center [514, 289] width 137 height 21
click at [619, 223] on icon "close" at bounding box center [614, 222] width 14 height 14
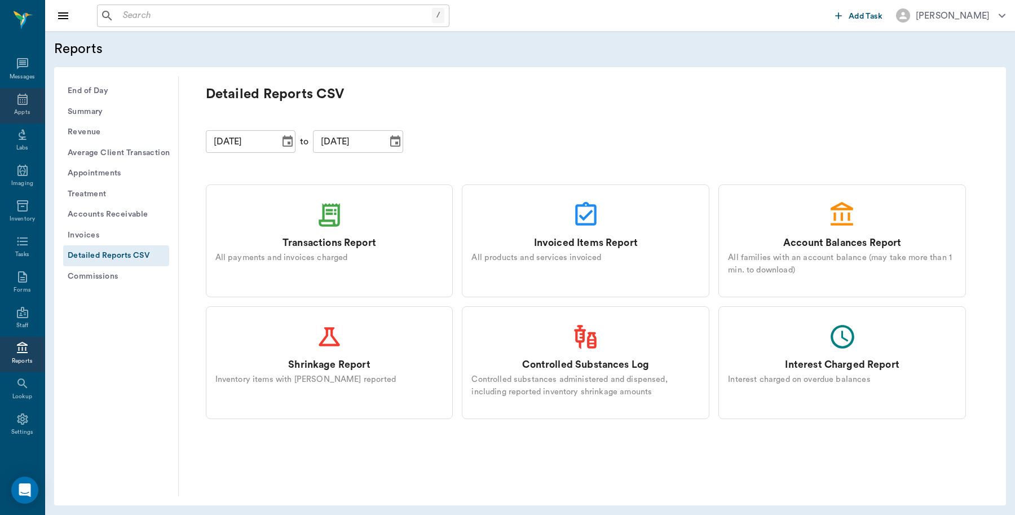
click at [16, 98] on icon at bounding box center [23, 100] width 14 height 14
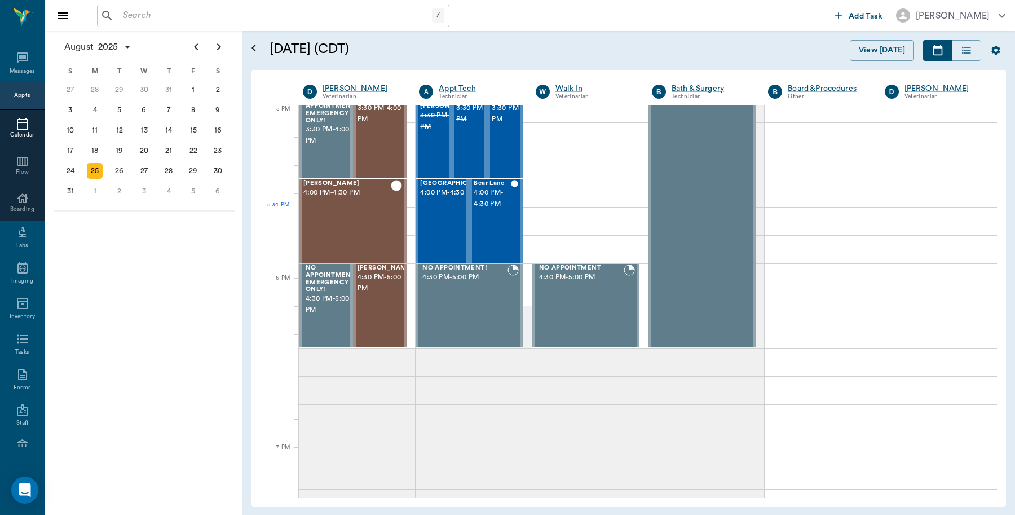
scroll to position [1524, 0]
